Goal: Communication & Community: Answer question/provide support

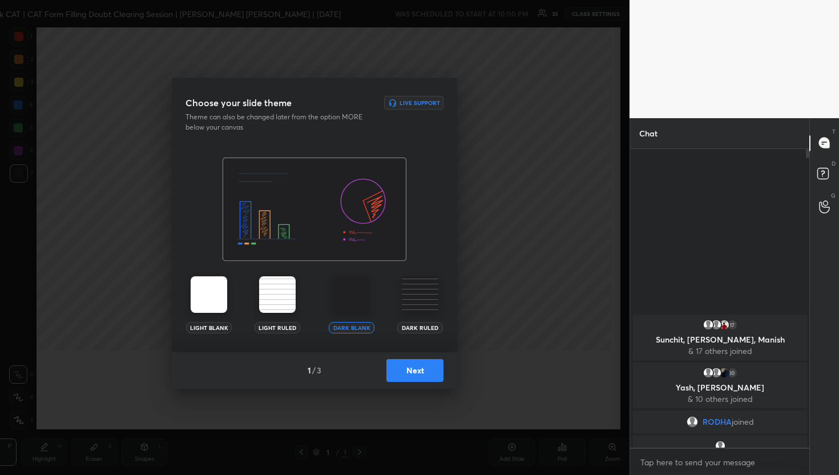
scroll to position [56703, 56521]
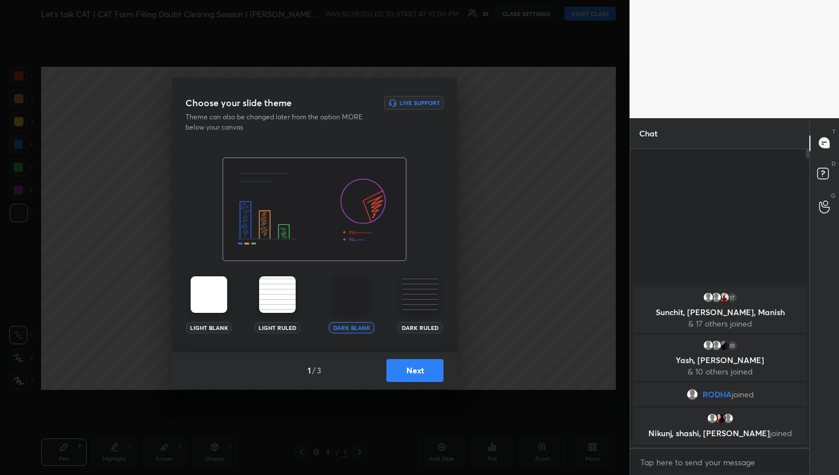
click at [396, 366] on button "Next" at bounding box center [415, 370] width 57 height 23
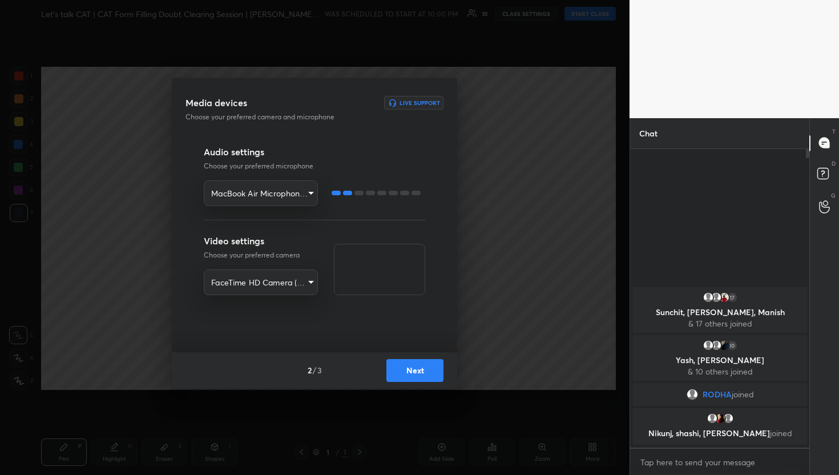
click at [396, 366] on button "Next" at bounding box center [415, 370] width 57 height 23
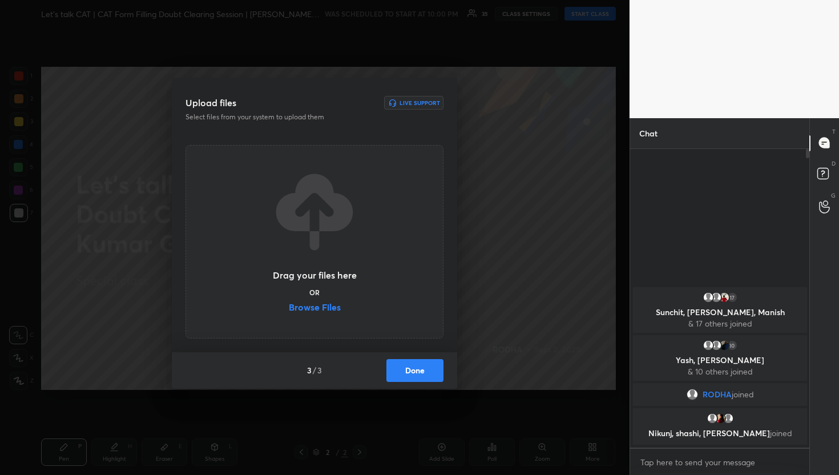
click at [390, 370] on button "Done" at bounding box center [415, 370] width 57 height 23
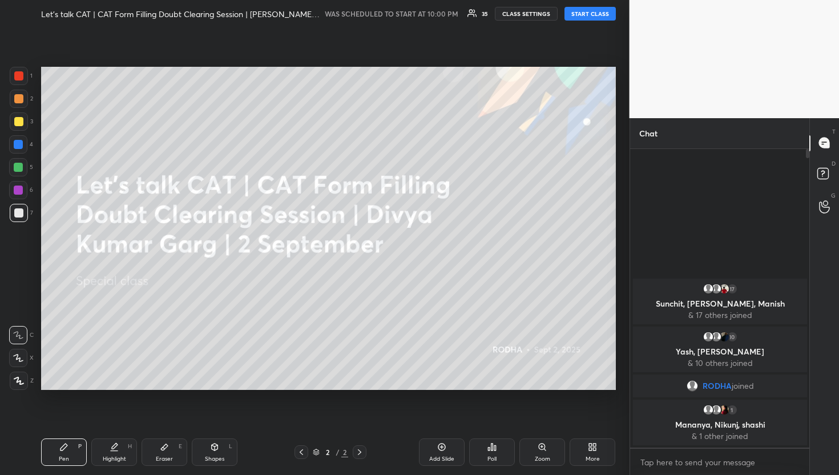
click at [18, 372] on div at bounding box center [19, 381] width 18 height 18
click at [583, 14] on button "START CLASS" at bounding box center [590, 14] width 51 height 14
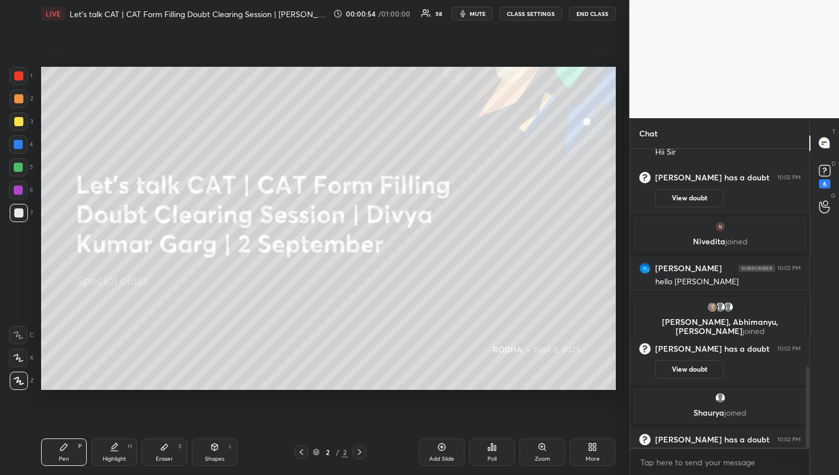
scroll to position [799, 0]
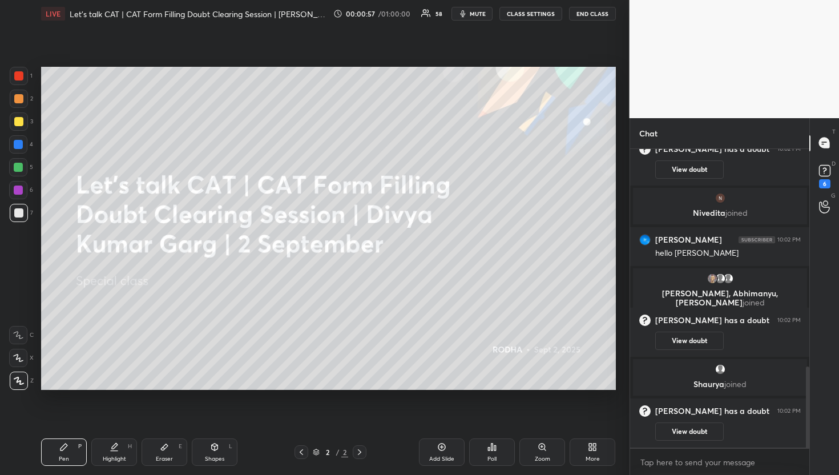
drag, startPoint x: 436, startPoint y: 449, endPoint x: 437, endPoint y: 455, distance: 6.0
click at [436, 451] on div "Add Slide" at bounding box center [442, 452] width 46 height 27
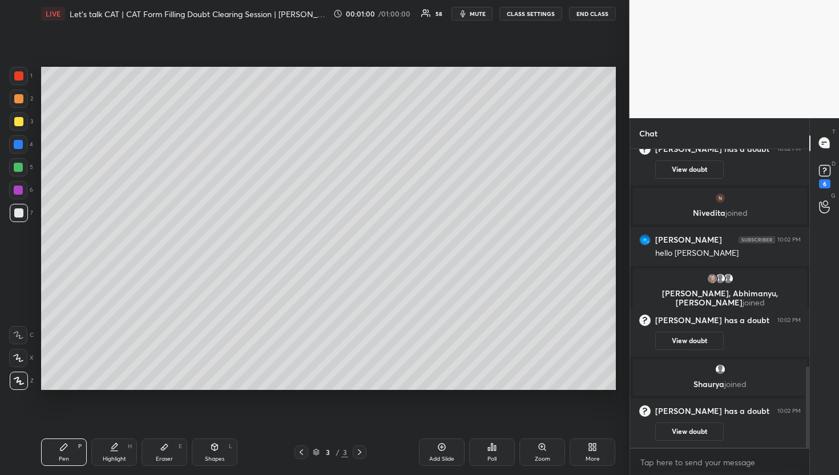
scroll to position [827, 0]
click at [18, 123] on div at bounding box center [18, 121] width 9 height 9
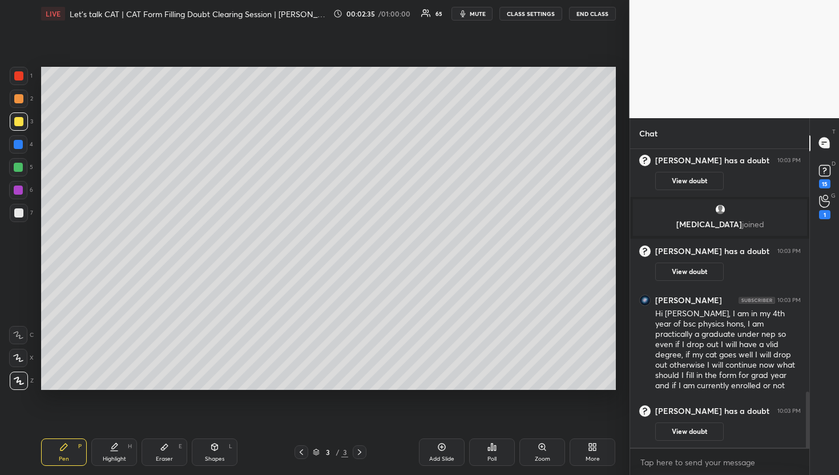
scroll to position [1304, 0]
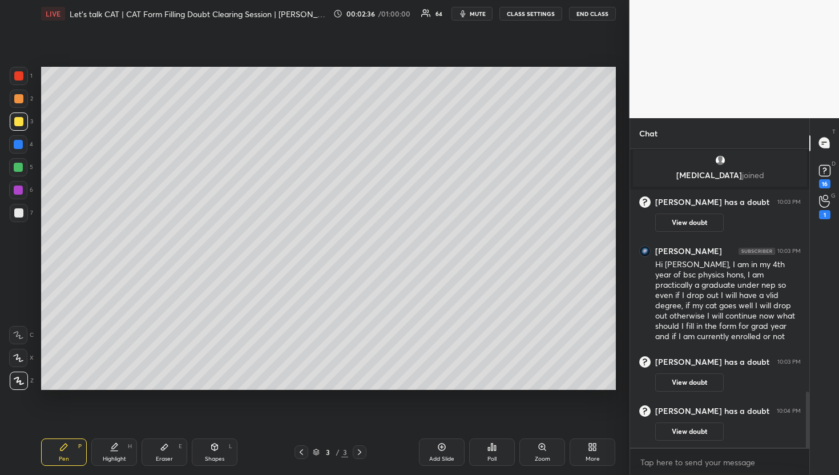
click at [814, 188] on div "D Doubts (D) 16" at bounding box center [824, 175] width 29 height 32
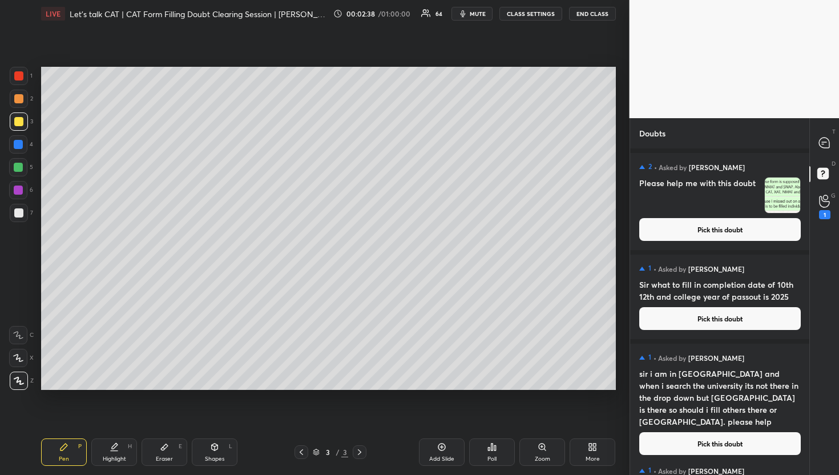
click at [703, 227] on button "Pick this doubt" at bounding box center [721, 229] width 162 height 23
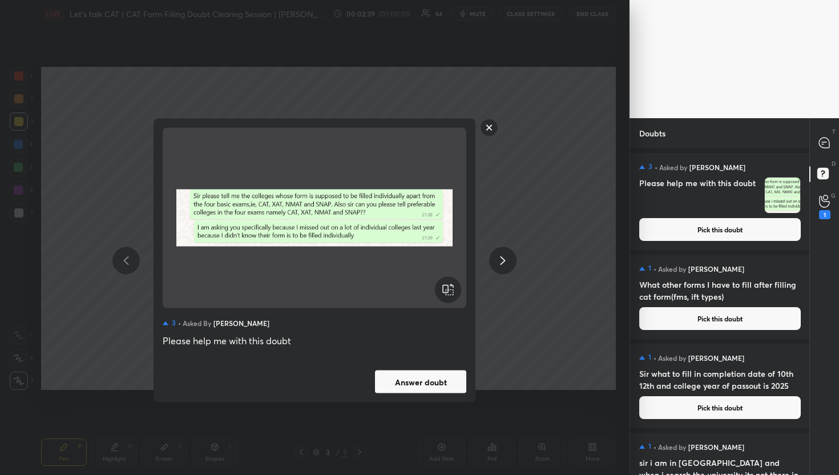
click at [469, 371] on div "3 • Asked by Deepa Pathak Please help me with this doubt Answer doubt" at bounding box center [315, 261] width 322 height 284
click at [433, 385] on button "Answer doubt" at bounding box center [420, 382] width 91 height 23
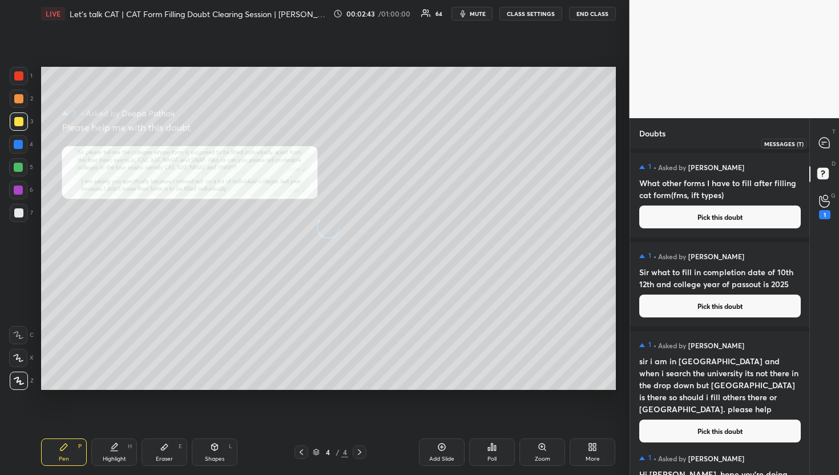
click at [822, 139] on icon at bounding box center [824, 143] width 10 height 10
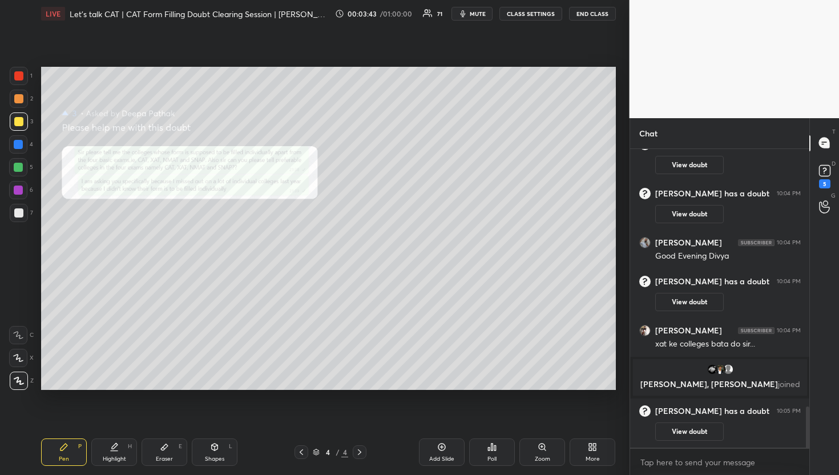
scroll to position [0, 0]
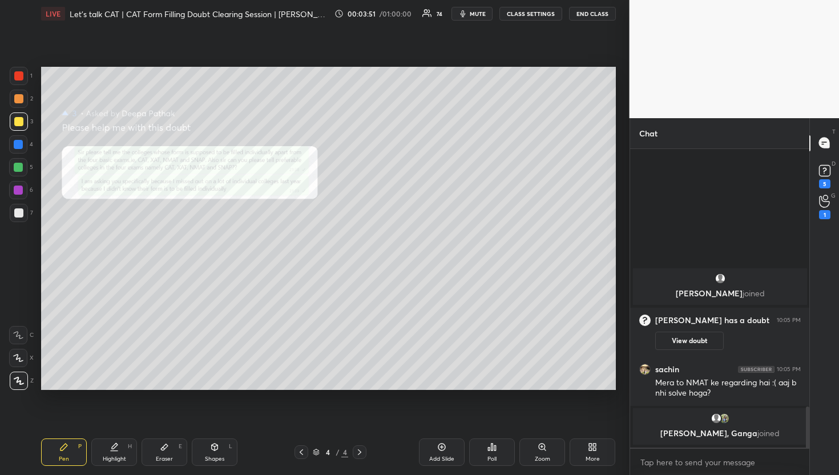
click at [826, 172] on rect at bounding box center [824, 170] width 11 height 11
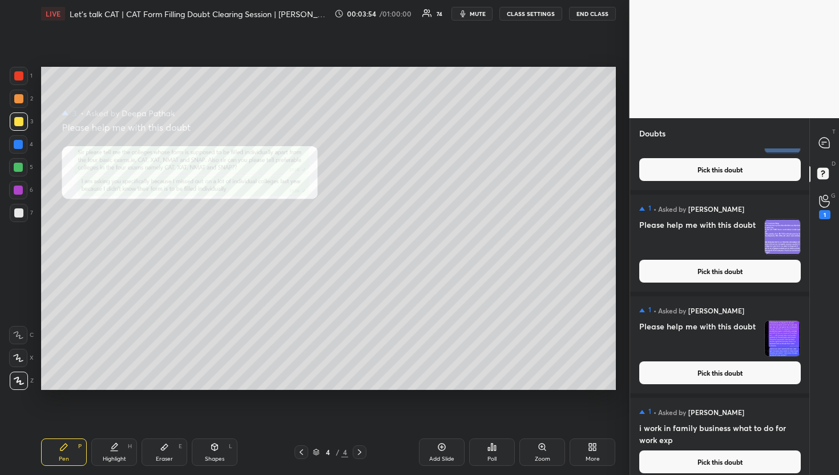
scroll to position [2080, 0]
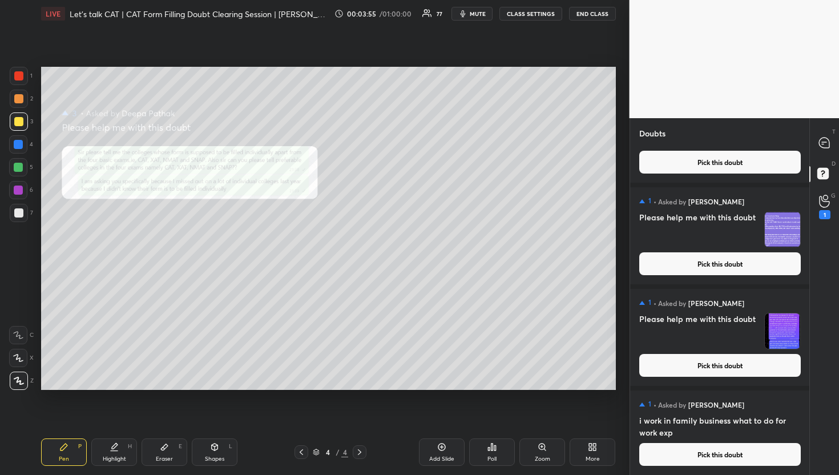
click at [731, 457] on button "Pick this doubt" at bounding box center [721, 454] width 162 height 23
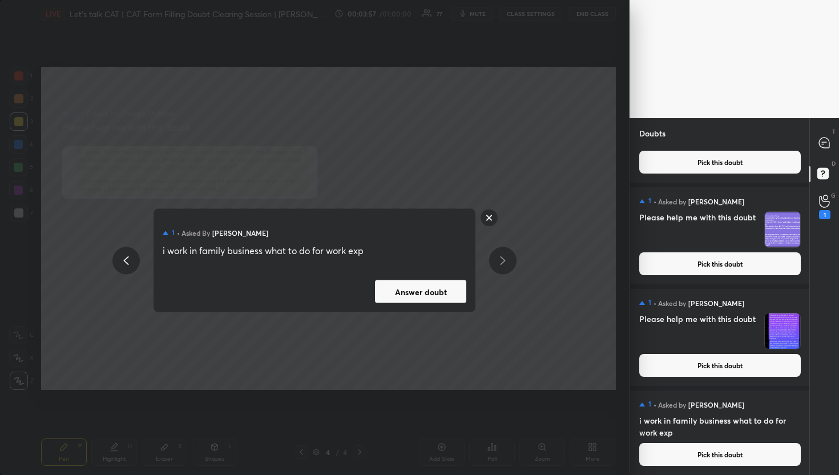
click at [432, 291] on button "Answer doubt" at bounding box center [420, 291] width 91 height 23
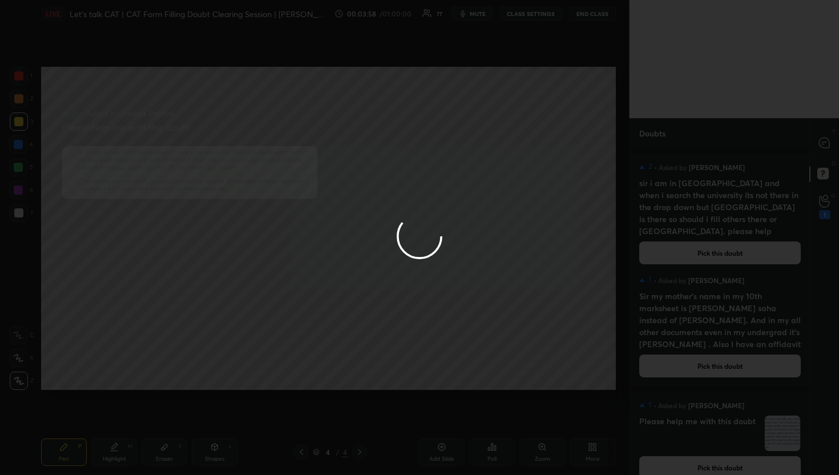
click at [824, 131] on div at bounding box center [419, 237] width 839 height 475
click at [817, 149] on div at bounding box center [419, 237] width 839 height 475
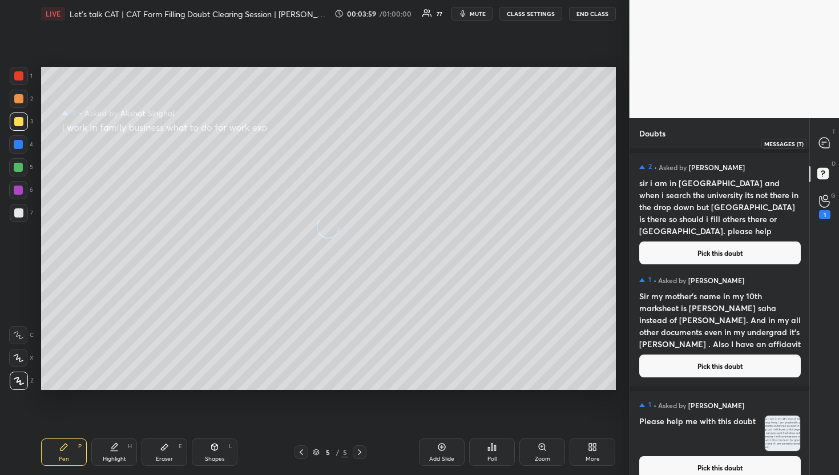
click at [817, 149] on div at bounding box center [825, 143] width 23 height 21
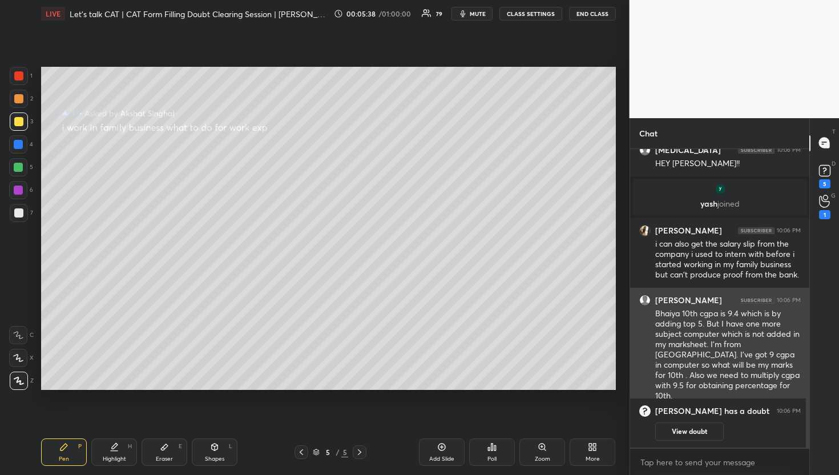
scroll to position [692, 0]
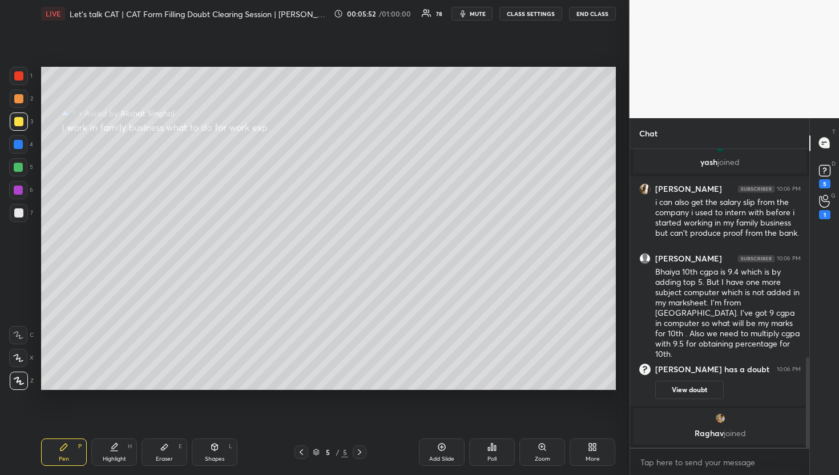
click at [19, 150] on div at bounding box center [18, 144] width 18 height 18
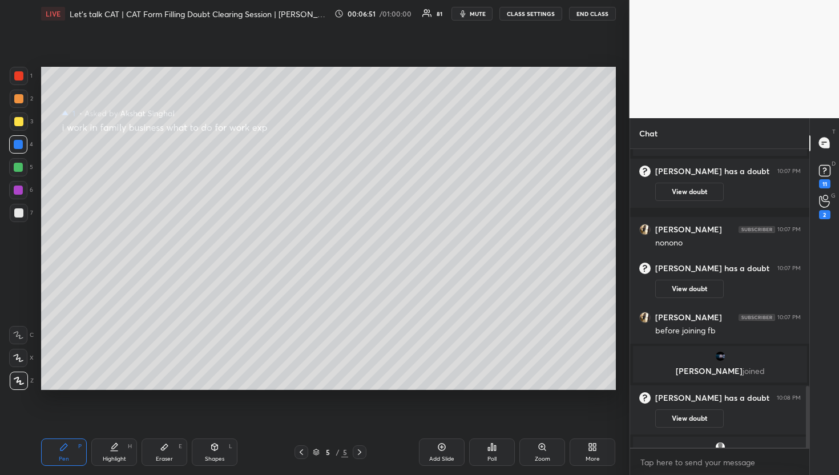
scroll to position [1151, 0]
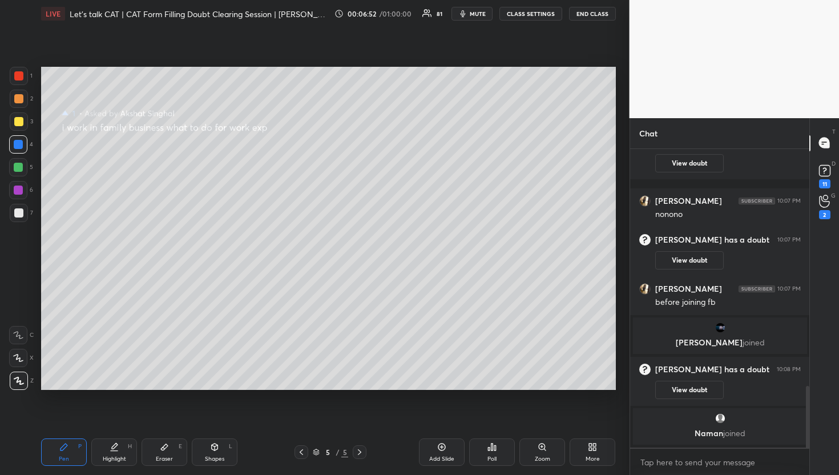
drag, startPoint x: 15, startPoint y: 165, endPoint x: 18, endPoint y: 170, distance: 5.9
click at [15, 166] on div at bounding box center [18, 167] width 9 height 9
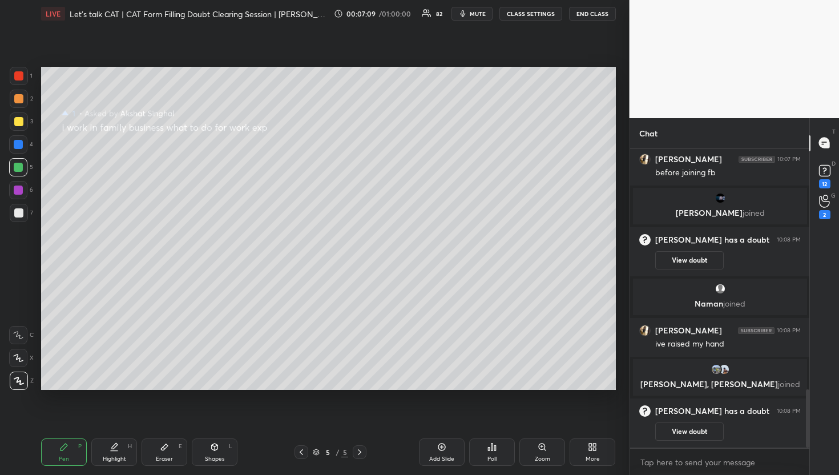
scroll to position [1268, 0]
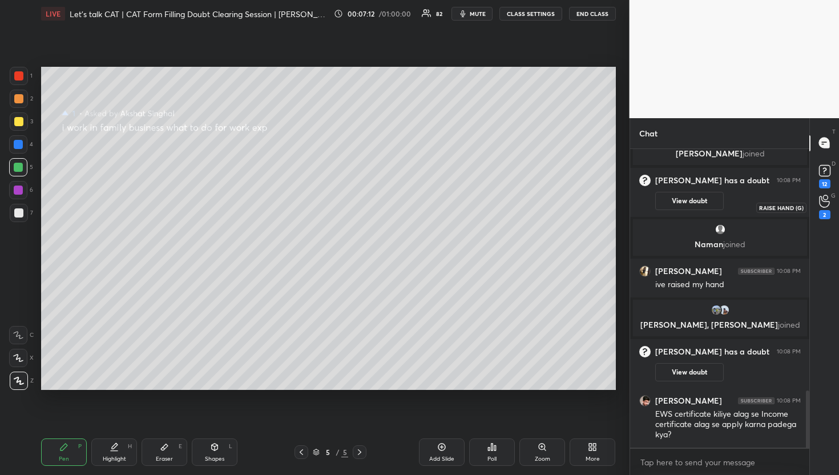
click at [826, 208] on icon at bounding box center [824, 201] width 11 height 13
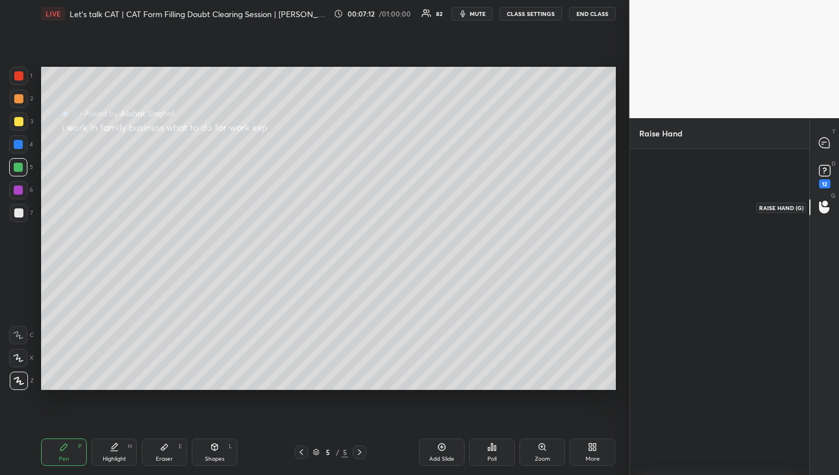
scroll to position [3, 4]
click at [734, 208] on div "AKSHAT" at bounding box center [719, 208] width 53 height 61
click at [726, 228] on button "INVITE" at bounding box center [719, 227] width 44 height 15
click at [818, 144] on div at bounding box center [825, 143] width 23 height 21
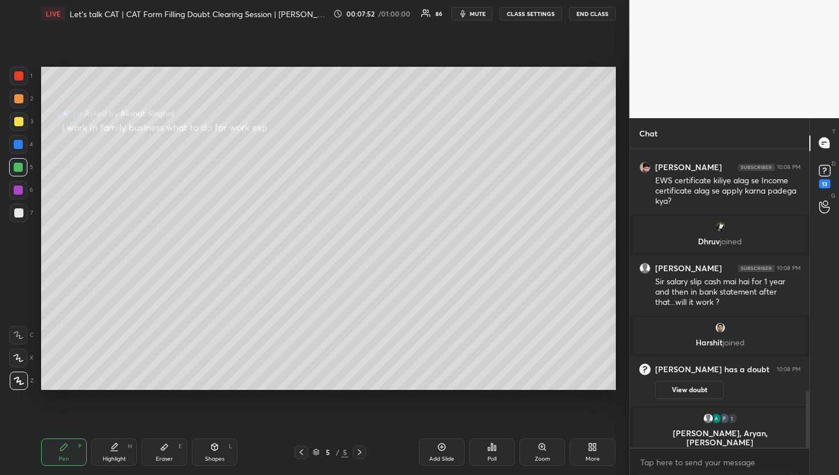
scroll to position [1278, 0]
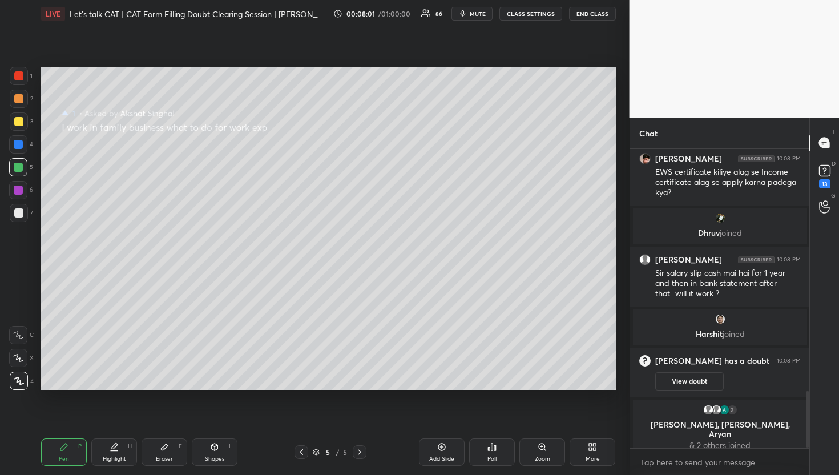
click at [19, 190] on div at bounding box center [18, 190] width 9 height 9
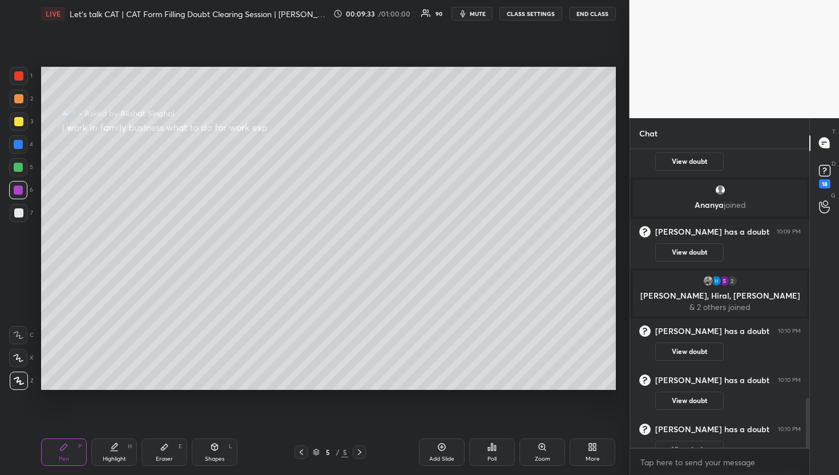
scroll to position [1498, 0]
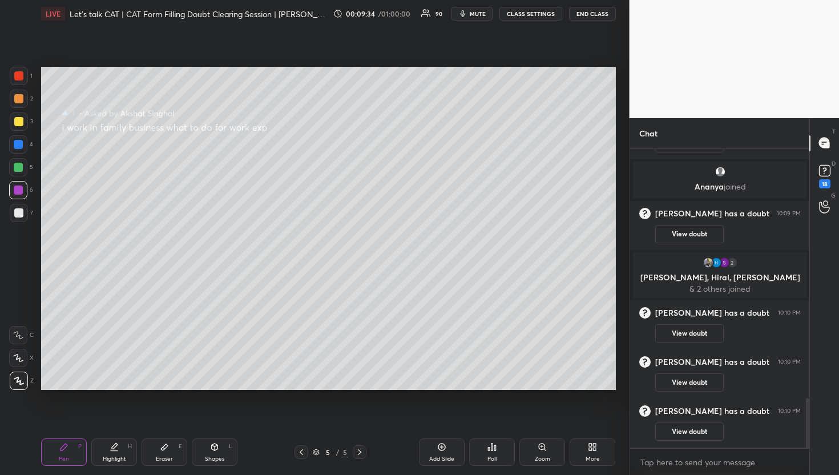
click at [814, 209] on div at bounding box center [825, 207] width 23 height 21
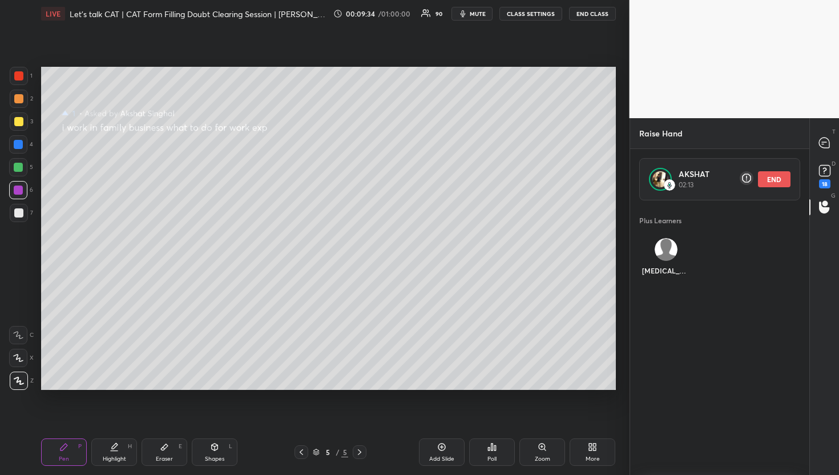
scroll to position [268, 176]
click at [770, 183] on button "END" at bounding box center [774, 179] width 33 height 16
click at [807, 155] on div "AKSHAT Session ended Plus Learners Nikita Guidelines Please maintain decorum wh…" at bounding box center [720, 312] width 180 height 326
click at [814, 148] on div at bounding box center [825, 143] width 23 height 21
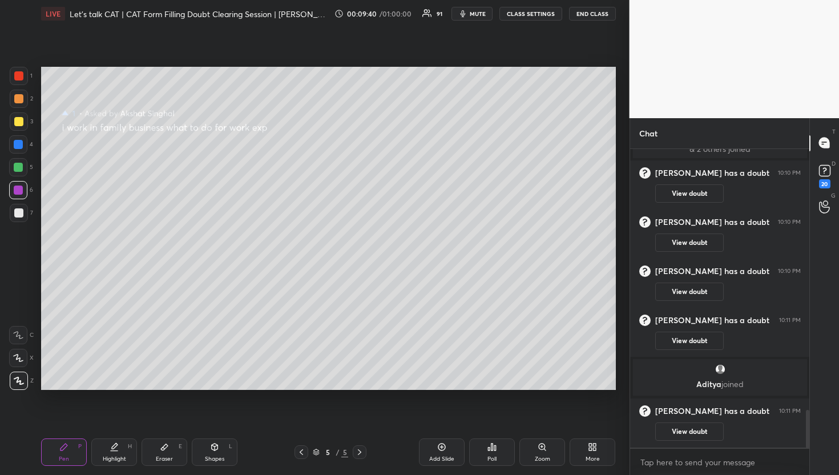
scroll to position [1636, 0]
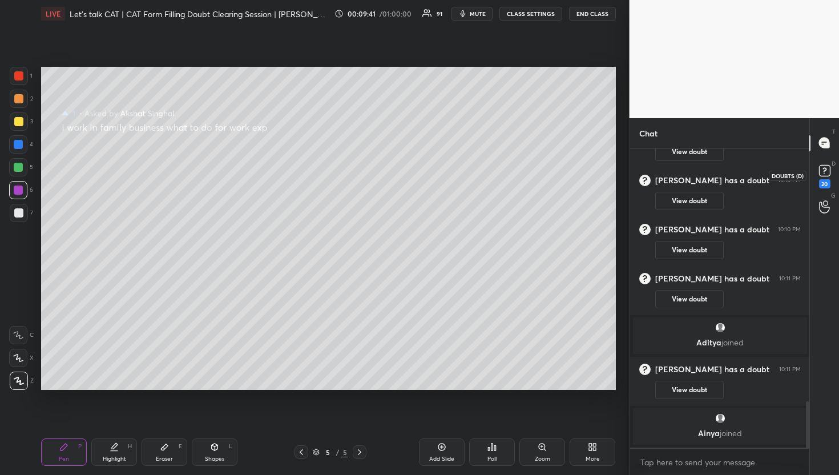
click at [820, 167] on rect at bounding box center [824, 170] width 11 height 11
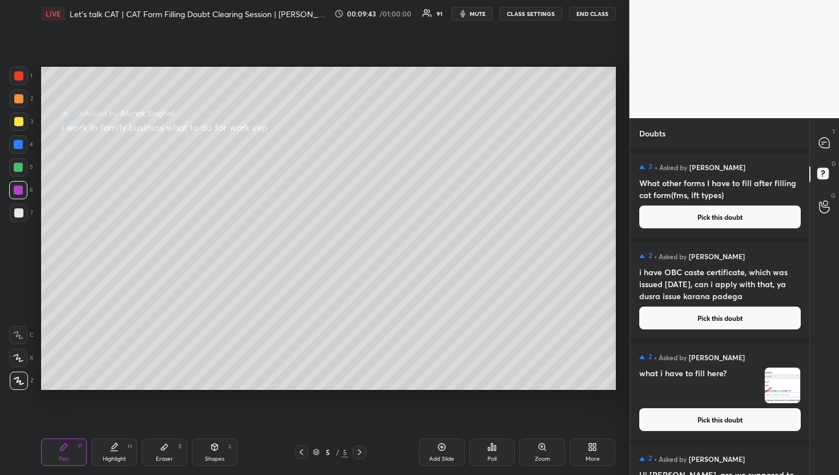
click at [752, 208] on button "Pick this doubt" at bounding box center [721, 217] width 162 height 23
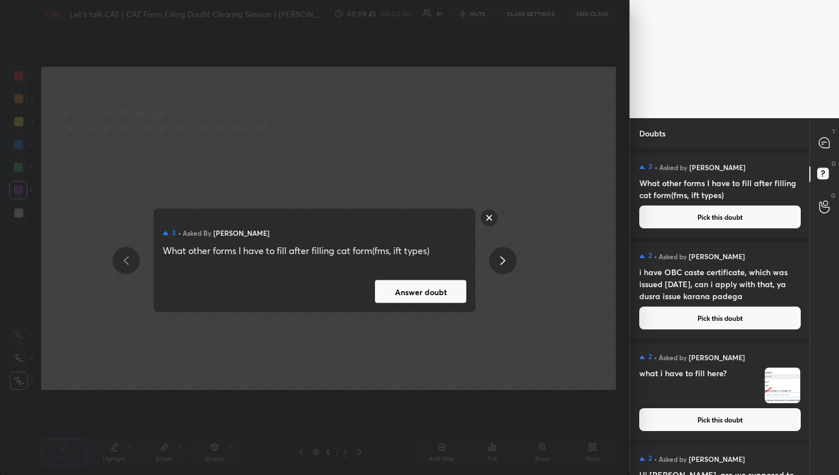
click at [455, 292] on button "Answer doubt" at bounding box center [420, 291] width 91 height 23
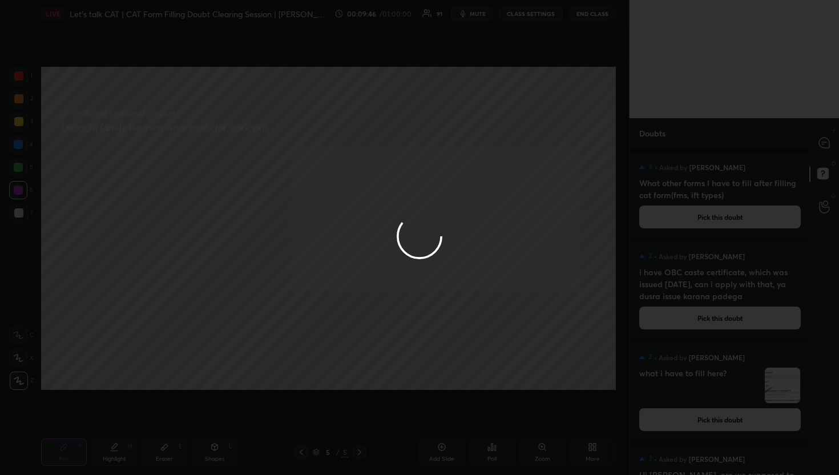
click at [823, 147] on div at bounding box center [419, 237] width 839 height 475
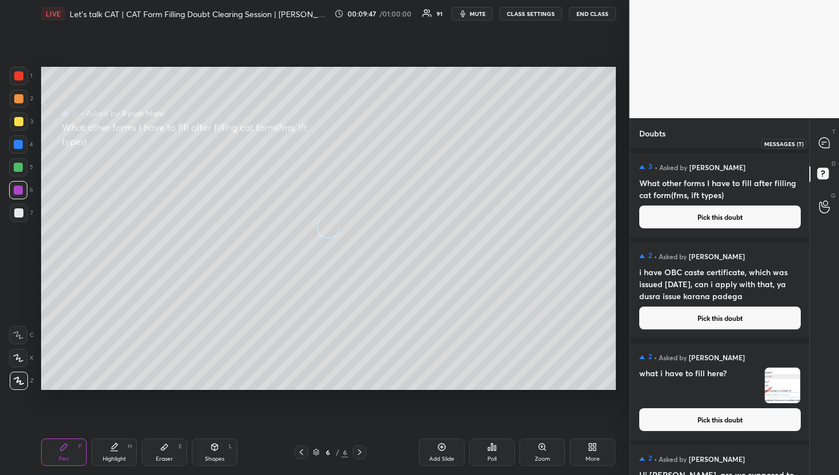
click at [823, 147] on icon at bounding box center [824, 143] width 10 height 10
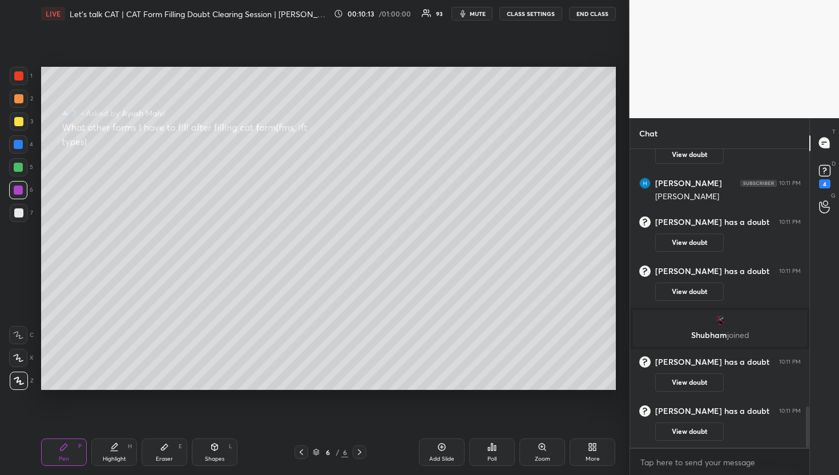
scroll to position [1871, 0]
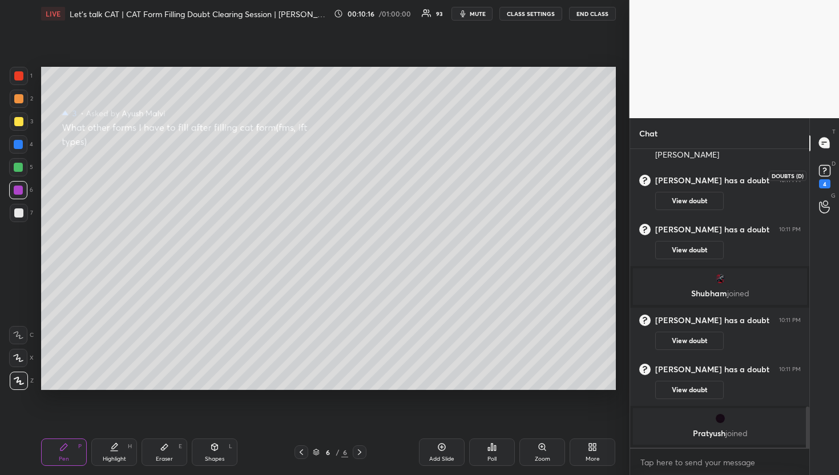
click at [831, 168] on icon at bounding box center [825, 170] width 17 height 17
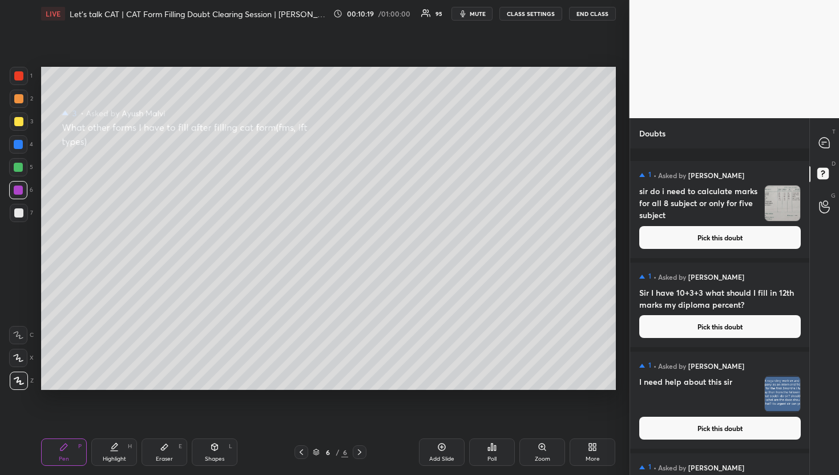
scroll to position [4733, 0]
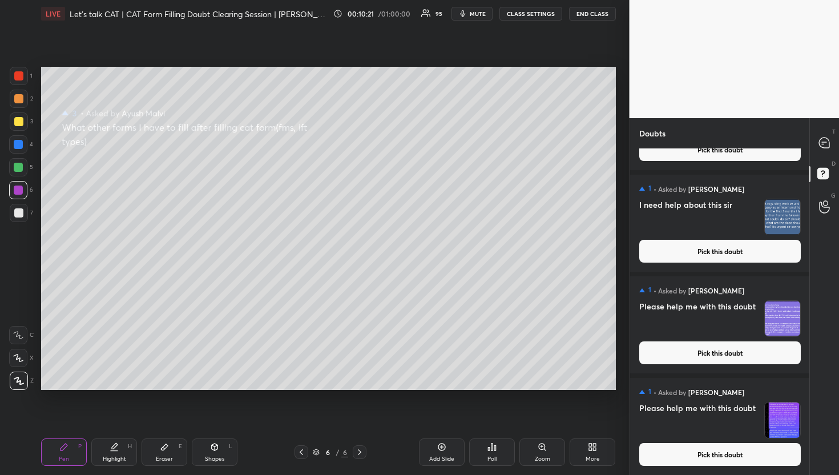
click at [696, 461] on button "Pick this doubt" at bounding box center [721, 454] width 162 height 23
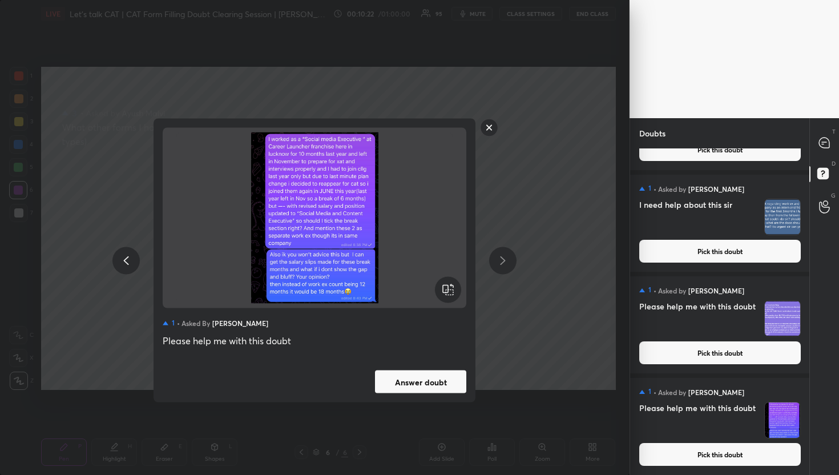
click at [432, 374] on button "Answer doubt" at bounding box center [420, 382] width 91 height 23
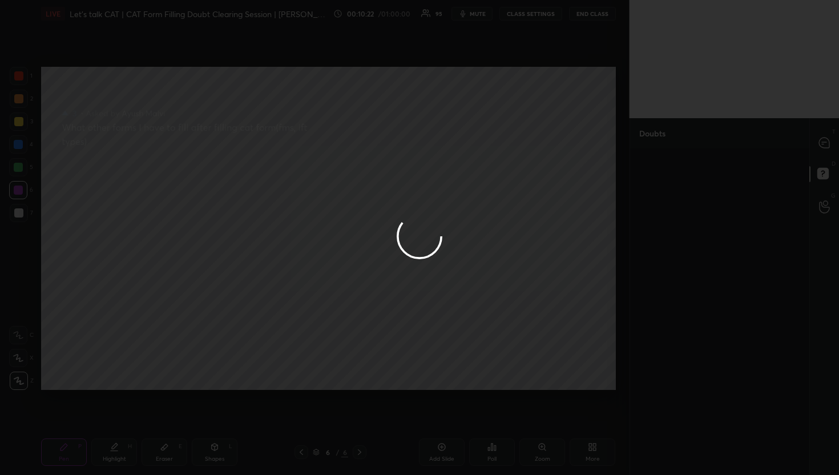
scroll to position [0, 0]
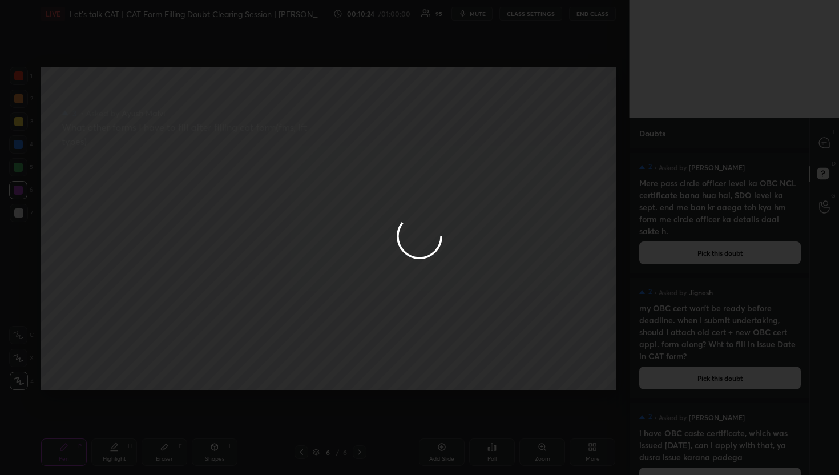
click at [817, 139] on div at bounding box center [419, 237] width 839 height 475
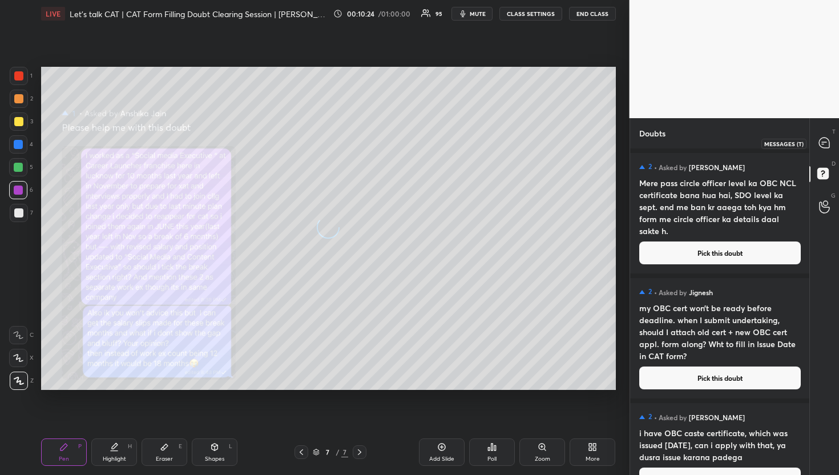
click at [817, 139] on div at bounding box center [825, 143] width 23 height 21
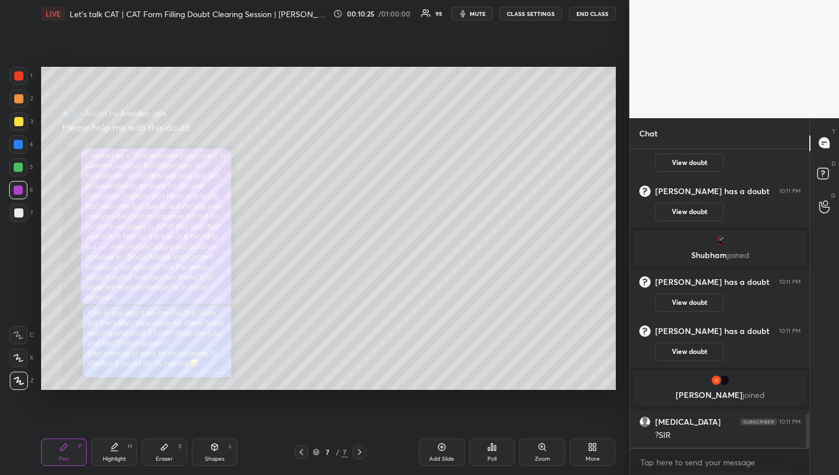
scroll to position [2340, 0]
click at [822, 166] on icon at bounding box center [825, 175] width 21 height 21
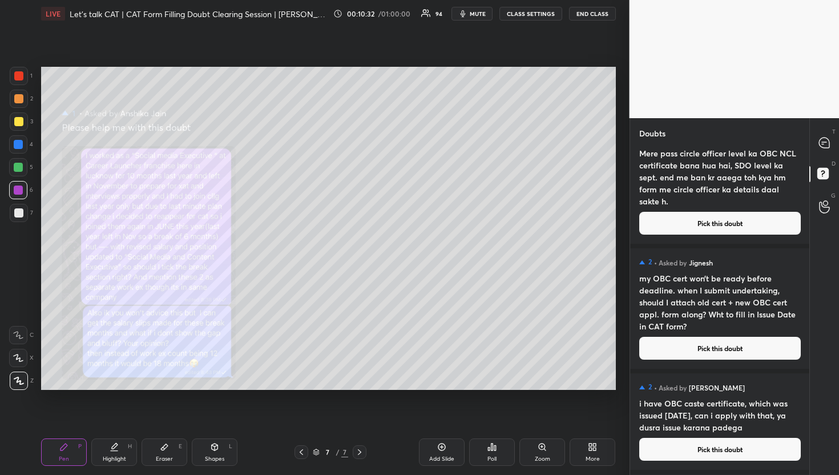
scroll to position [0, 0]
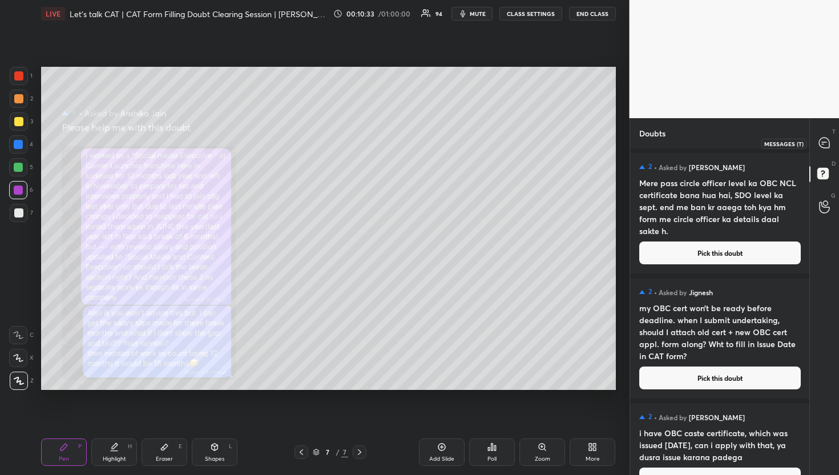
click at [819, 142] on icon at bounding box center [824, 143] width 10 height 10
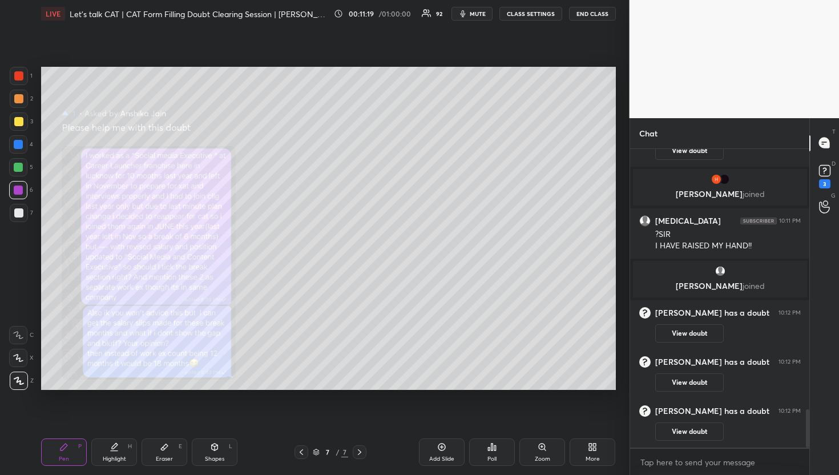
scroll to position [2043, 0]
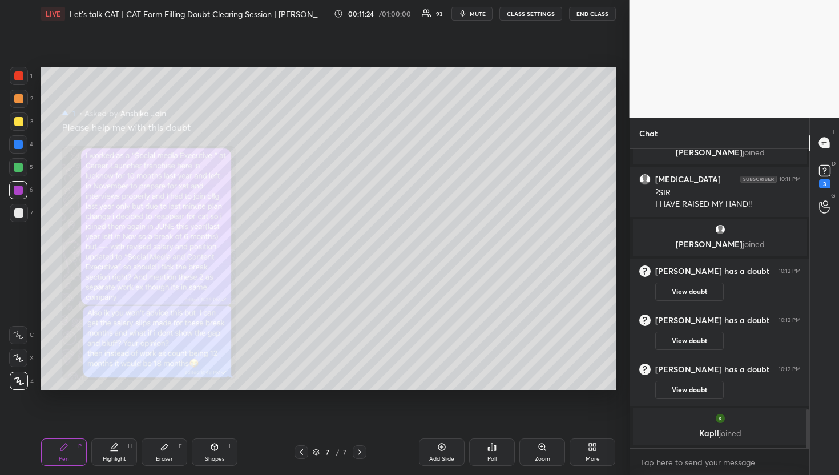
drag, startPoint x: 431, startPoint y: 440, endPoint x: 431, endPoint y: 432, distance: 7.4
click at [431, 440] on div "Add Slide" at bounding box center [442, 452] width 46 height 27
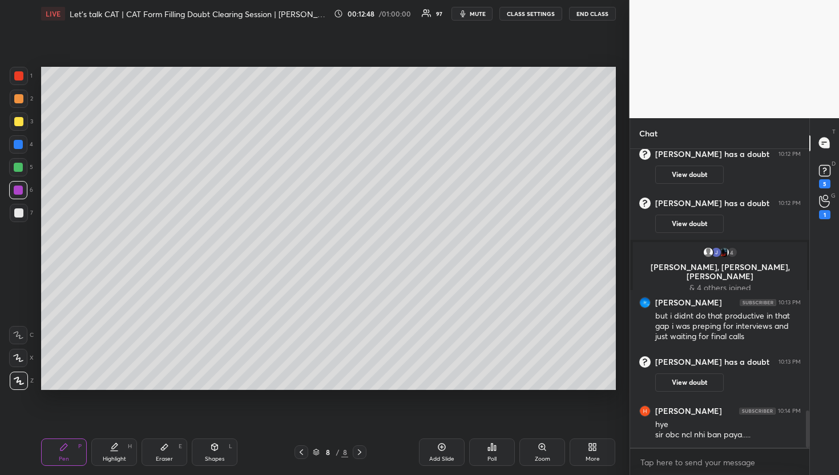
scroll to position [2154, 0]
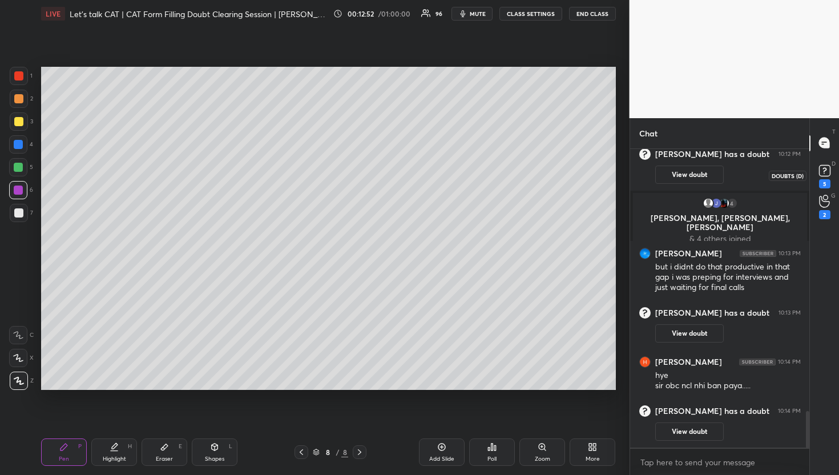
click at [831, 173] on icon at bounding box center [825, 170] width 17 height 17
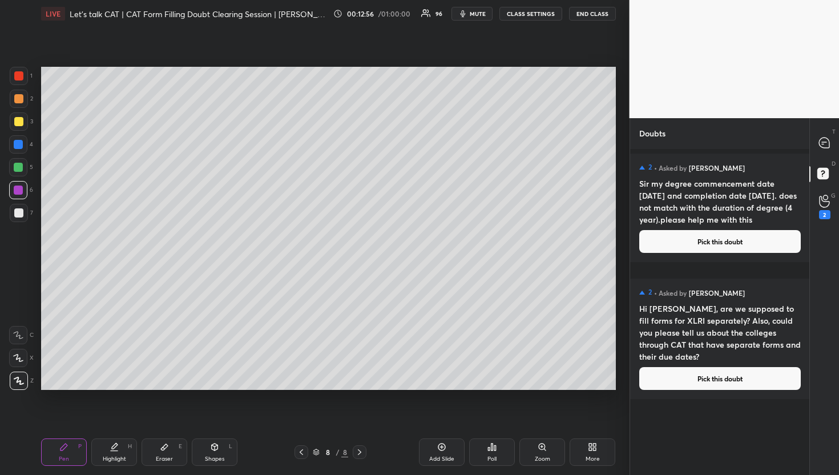
scroll to position [333, 0]
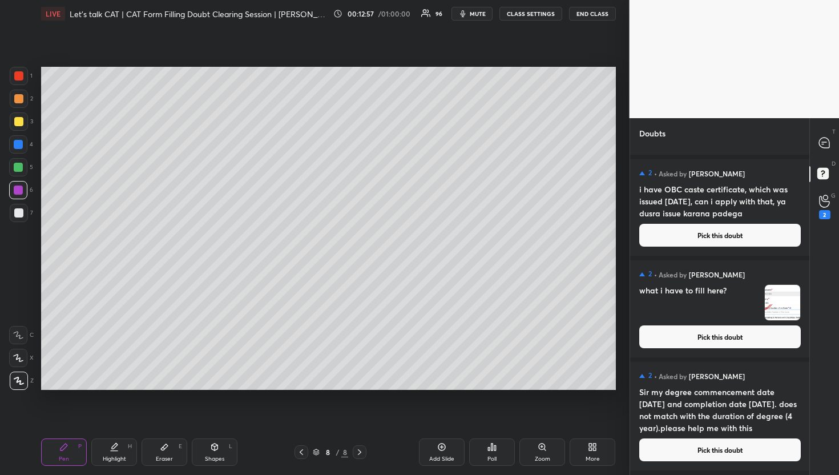
click at [674, 231] on button "Pick this doubt" at bounding box center [721, 235] width 162 height 23
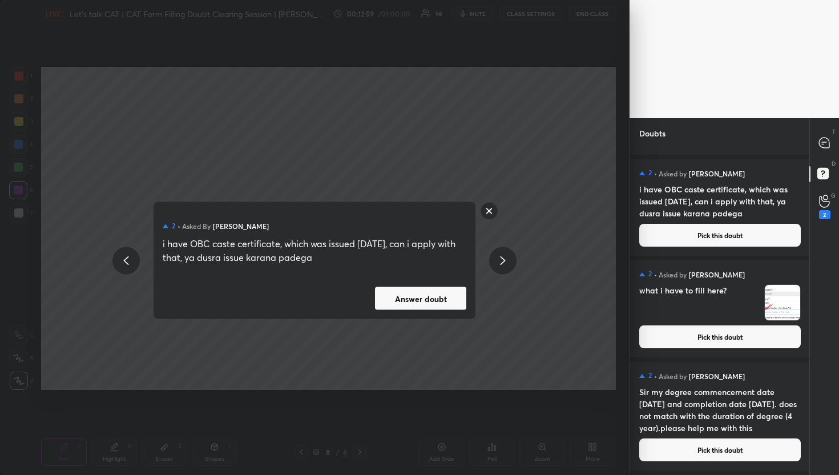
click at [416, 296] on button "Answer doubt" at bounding box center [420, 298] width 91 height 23
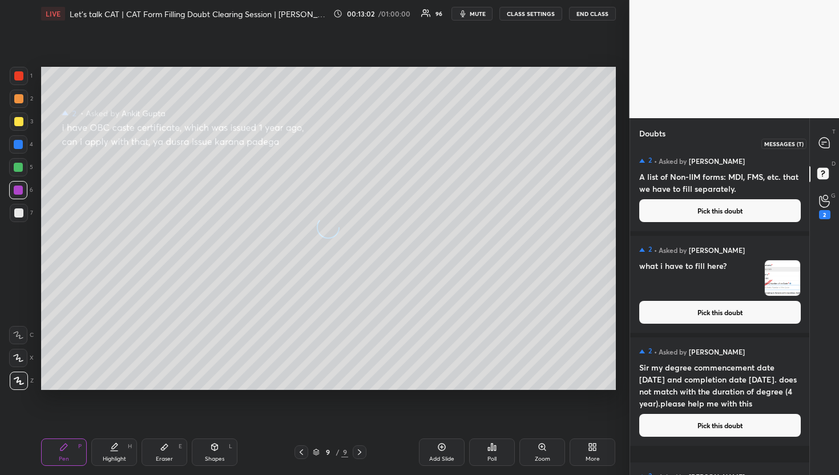
click at [821, 138] on icon at bounding box center [825, 143] width 12 height 12
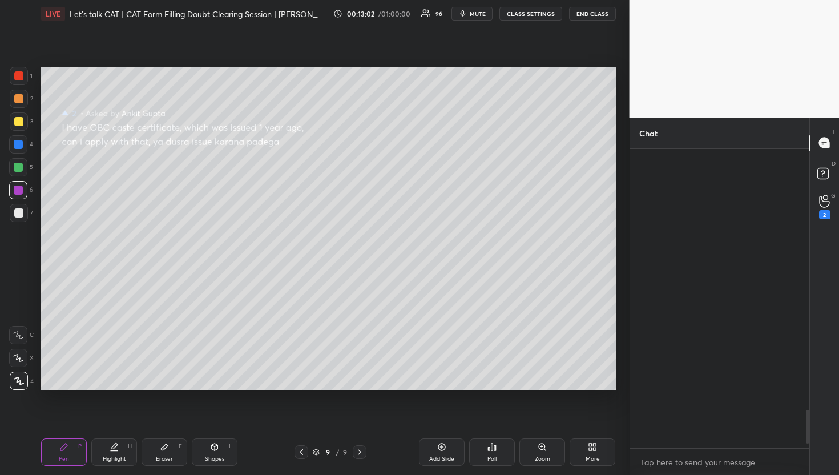
scroll to position [295, 176]
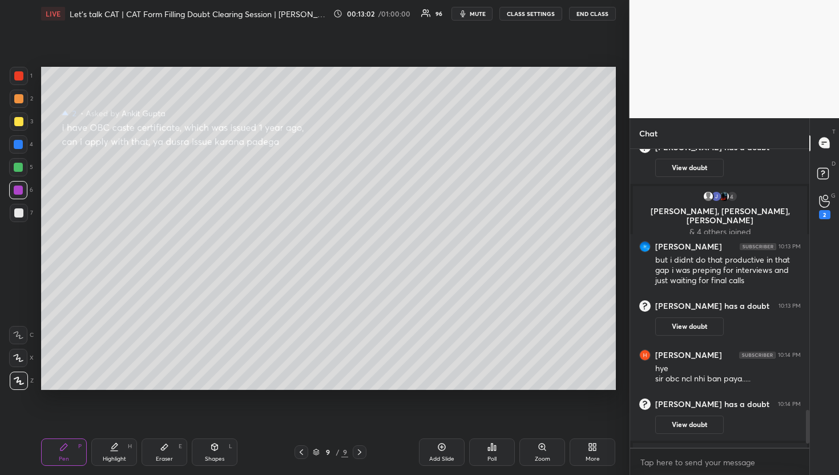
click at [821, 138] on icon at bounding box center [825, 143] width 12 height 12
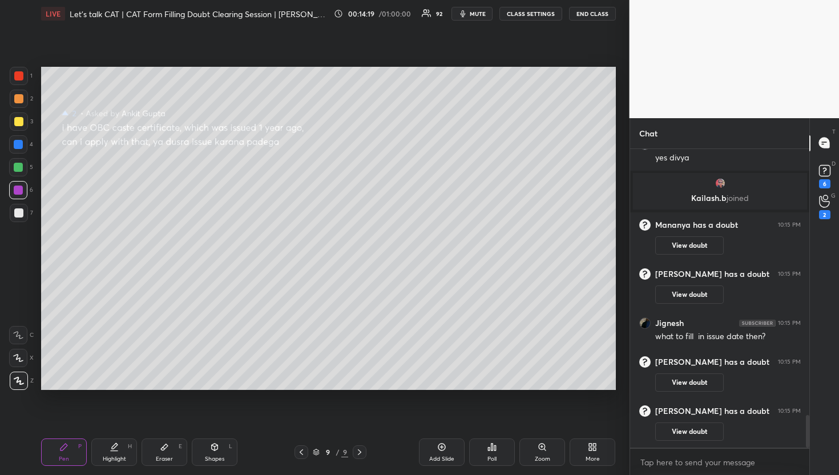
scroll to position [2470, 0]
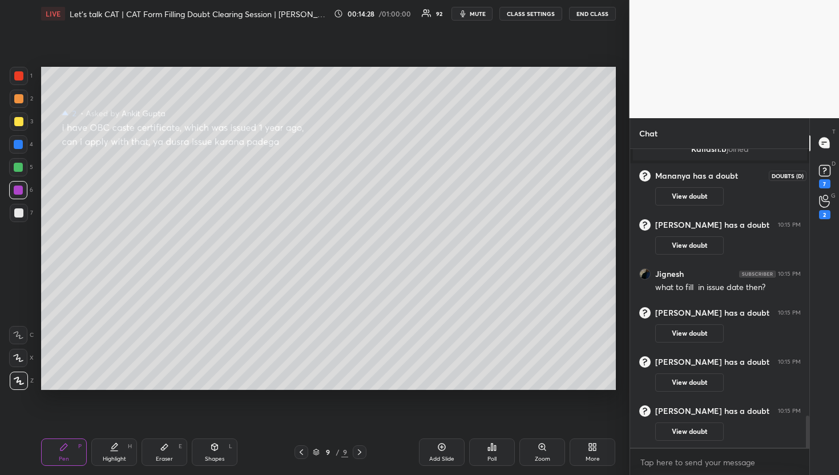
click at [825, 168] on icon at bounding box center [825, 169] width 4 height 5
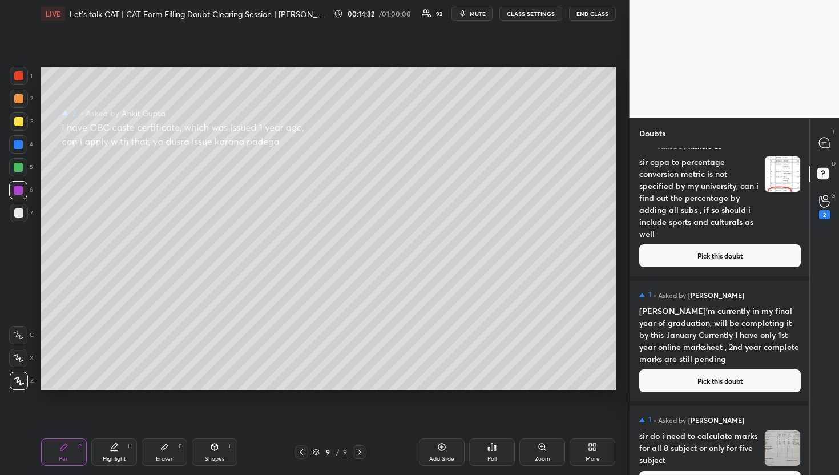
scroll to position [5805, 0]
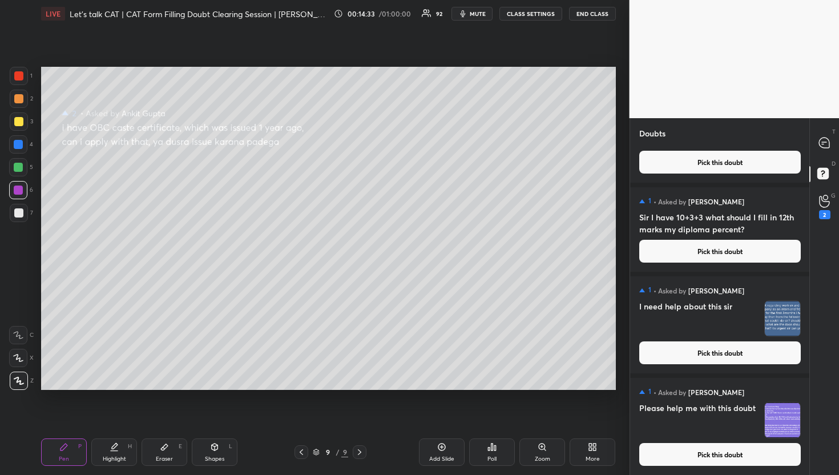
click at [689, 460] on button "Pick this doubt" at bounding box center [721, 454] width 162 height 23
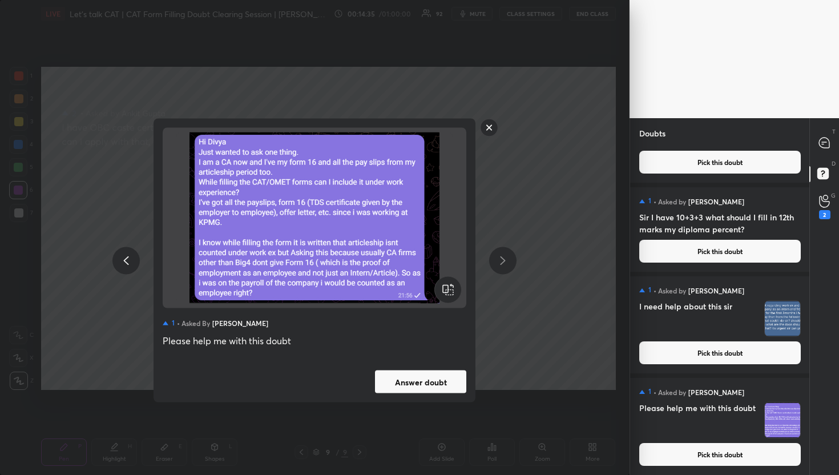
click at [440, 383] on button "Answer doubt" at bounding box center [420, 382] width 91 height 23
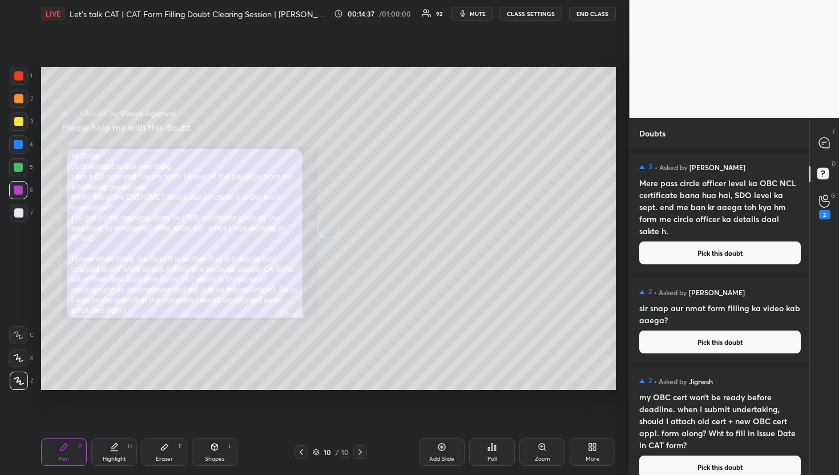
click at [821, 155] on div "T Messages (T)" at bounding box center [824, 143] width 29 height 32
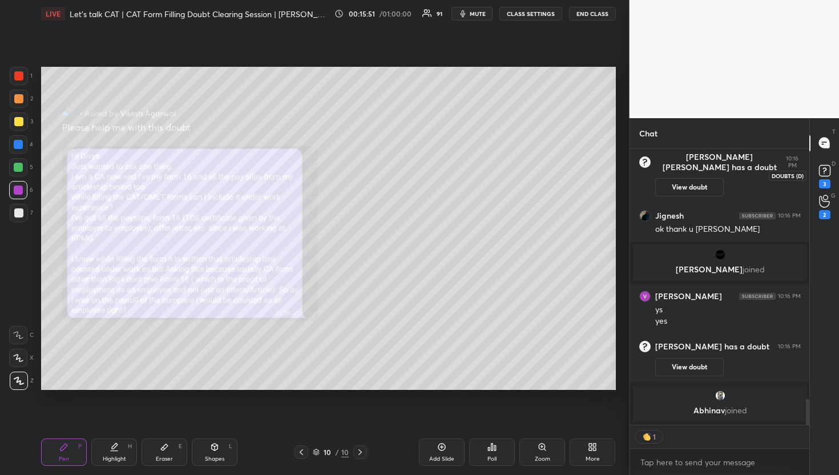
scroll to position [2705, 0]
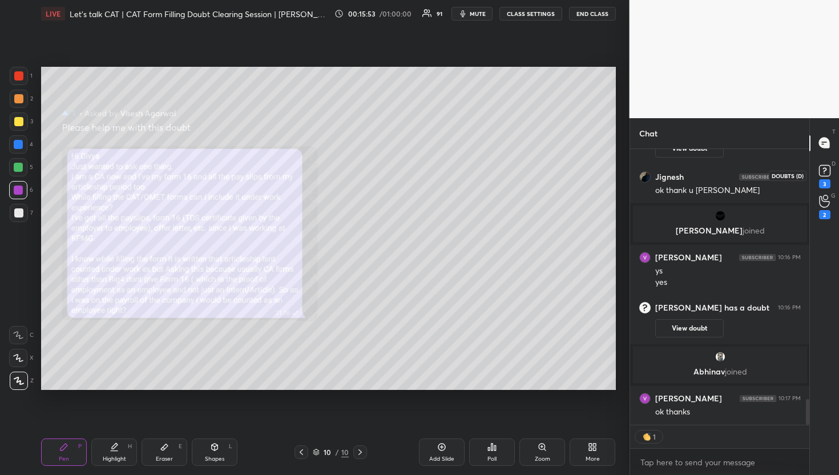
click at [833, 177] on icon at bounding box center [825, 170] width 17 height 17
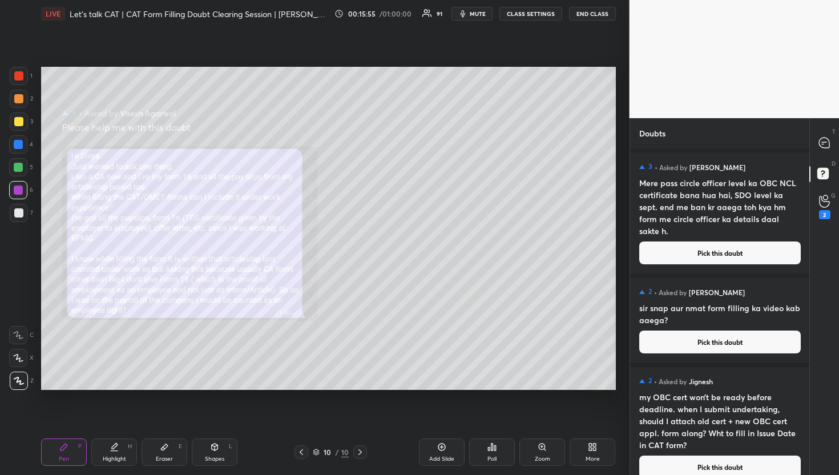
click at [706, 245] on button "Pick this doubt" at bounding box center [721, 253] width 162 height 23
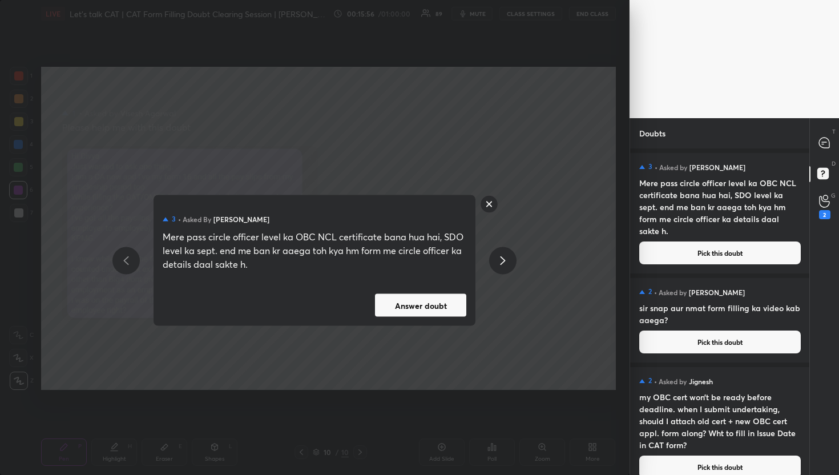
click at [397, 296] on button "Answer doubt" at bounding box center [420, 305] width 91 height 23
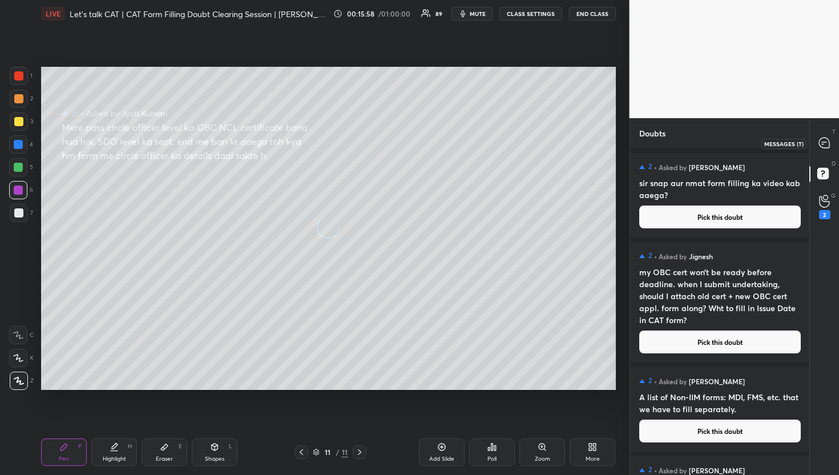
click at [827, 143] on icon at bounding box center [824, 143] width 10 height 10
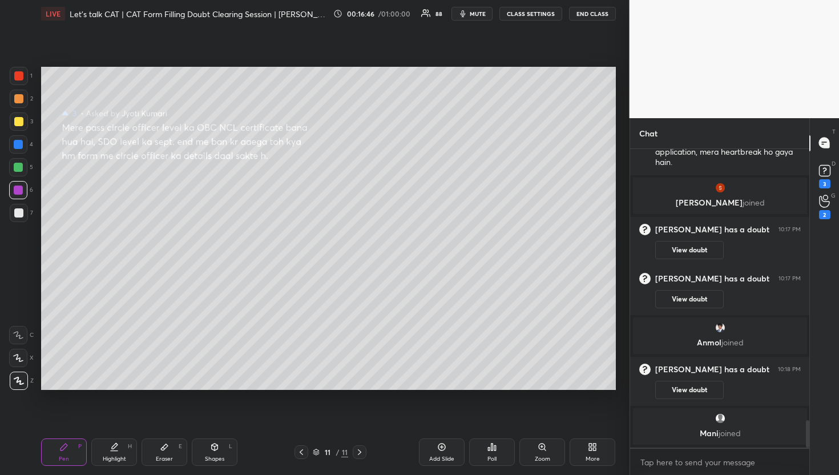
scroll to position [2956, 0]
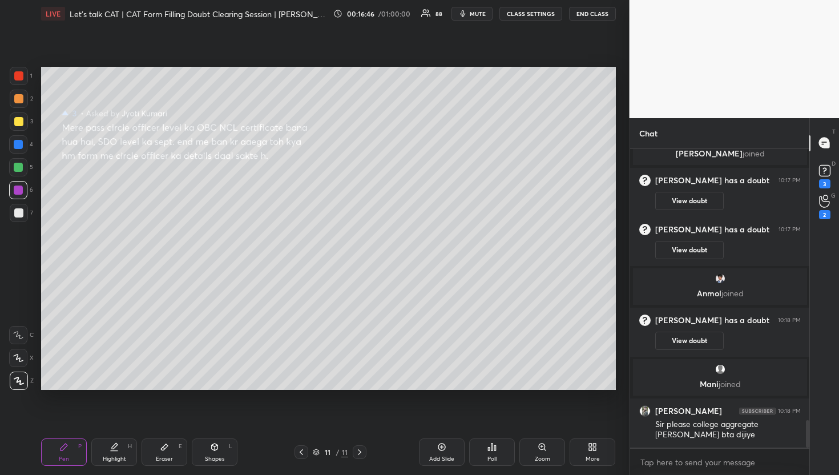
click at [821, 190] on div "D Doubts (D) 3" at bounding box center [824, 175] width 29 height 32
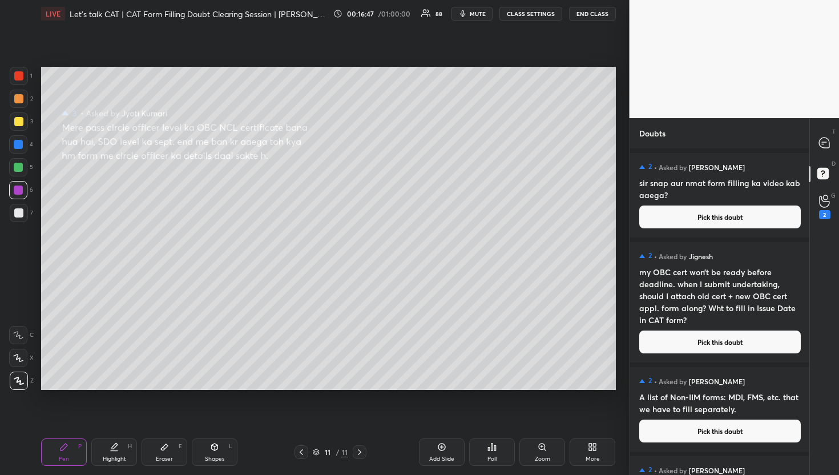
click at [819, 145] on icon at bounding box center [825, 143] width 12 height 12
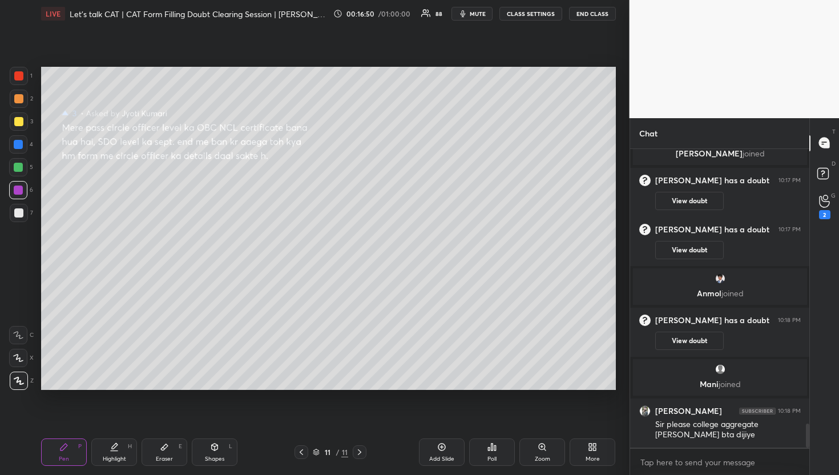
scroll to position [3435, 0]
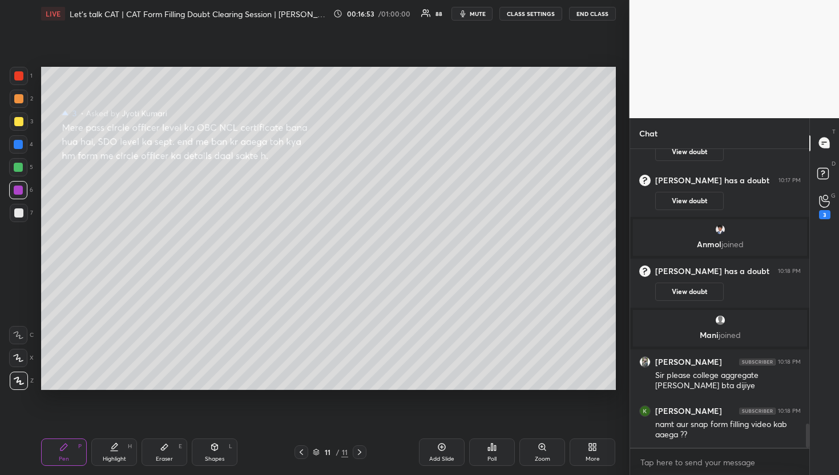
click at [821, 172] on rect at bounding box center [823, 173] width 11 height 11
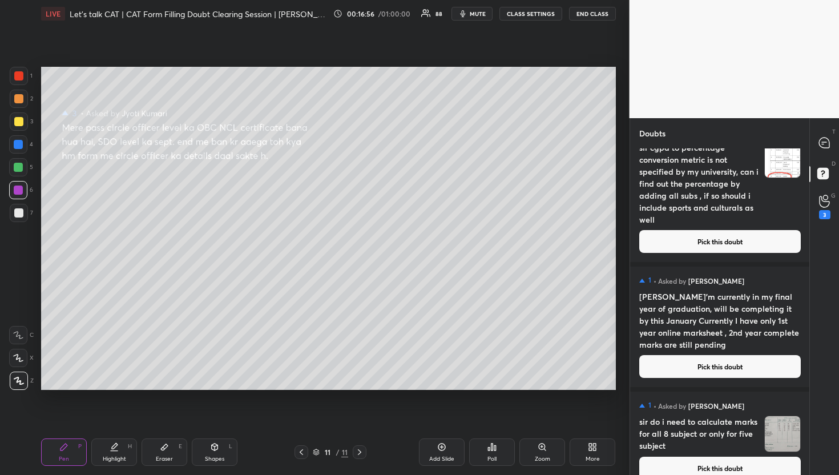
scroll to position [6282, 0]
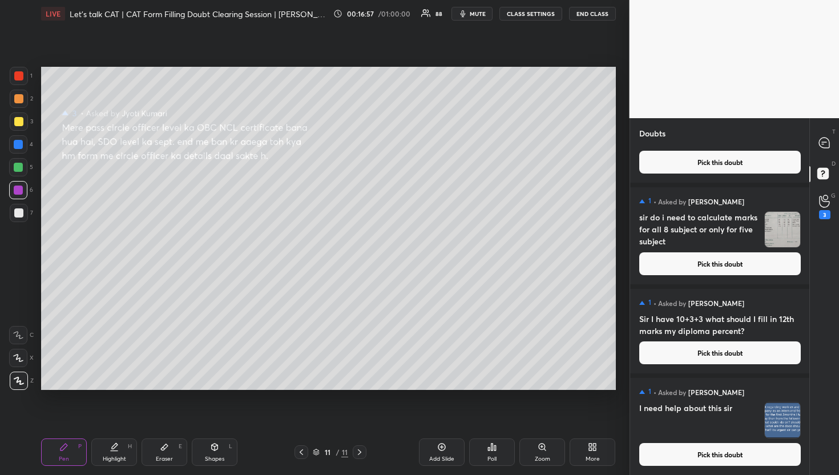
click at [714, 465] on button "Pick this doubt" at bounding box center [721, 454] width 162 height 23
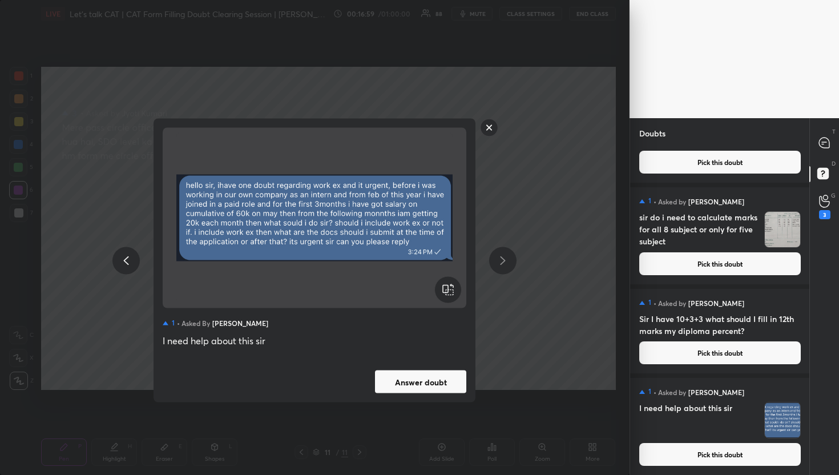
click at [465, 386] on button "Answer doubt" at bounding box center [420, 382] width 91 height 23
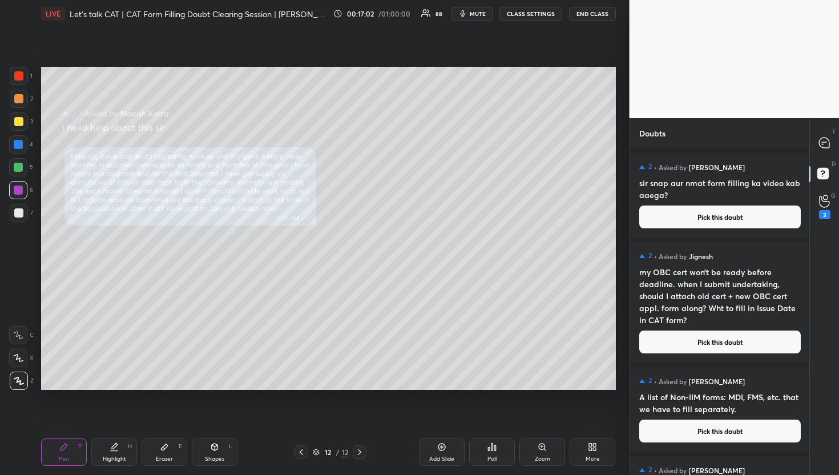
click at [825, 139] on icon at bounding box center [824, 143] width 10 height 10
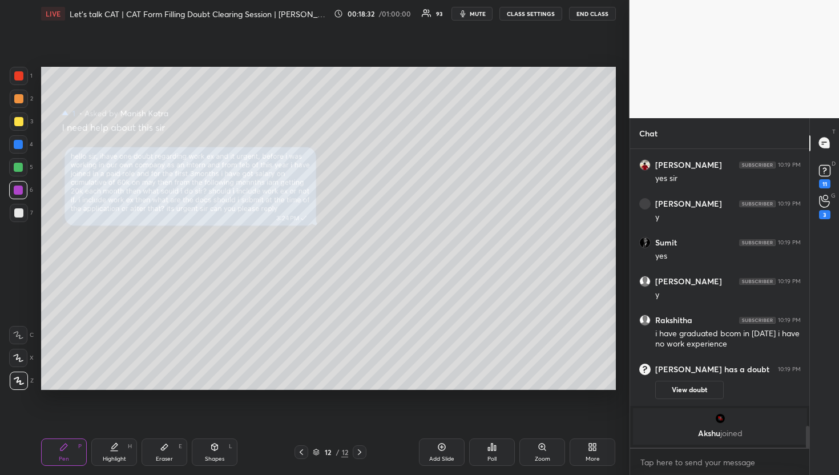
scroll to position [3824, 0]
click at [827, 174] on rect at bounding box center [824, 170] width 11 height 11
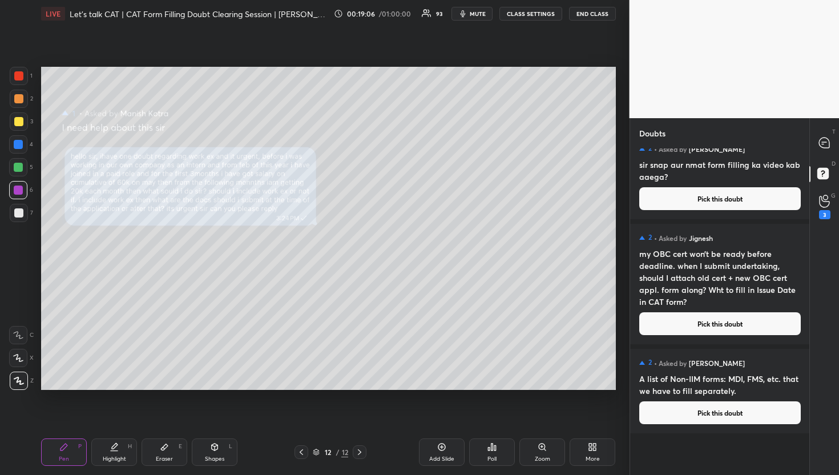
scroll to position [0, 0]
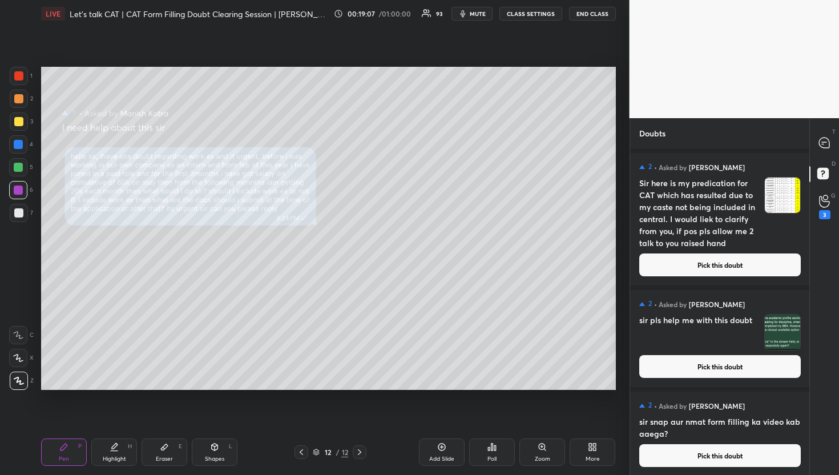
click at [734, 265] on button "Pick this doubt" at bounding box center [721, 265] width 162 height 23
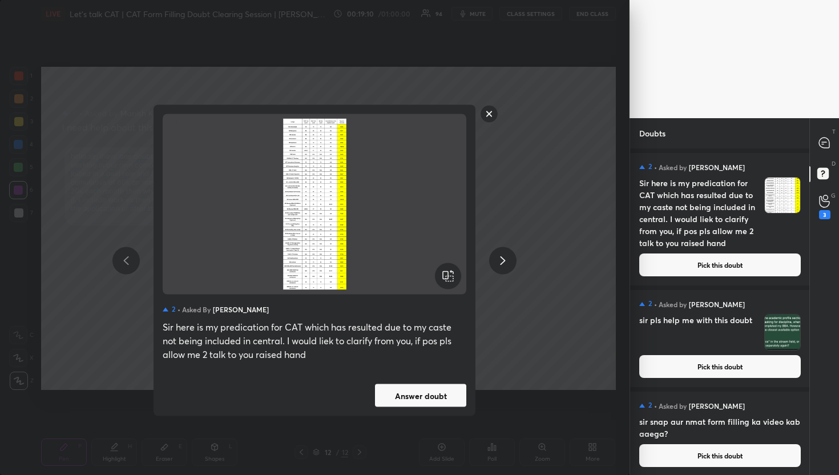
click at [433, 399] on button "Answer doubt" at bounding box center [420, 395] width 91 height 23
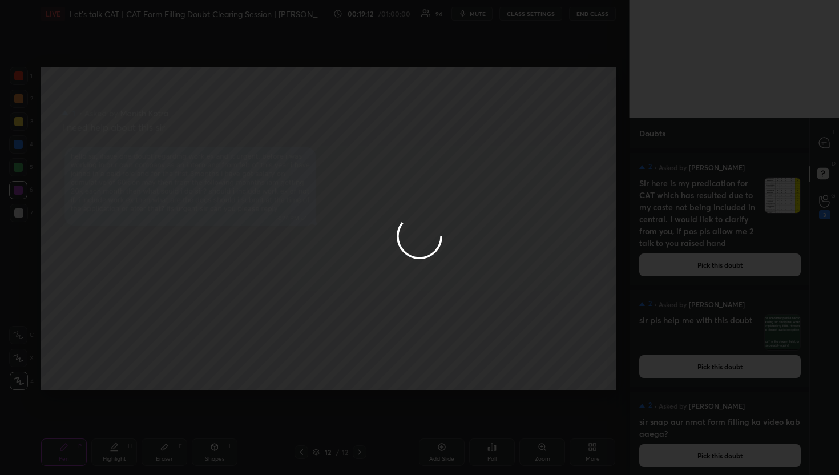
click at [823, 148] on div at bounding box center [419, 237] width 839 height 475
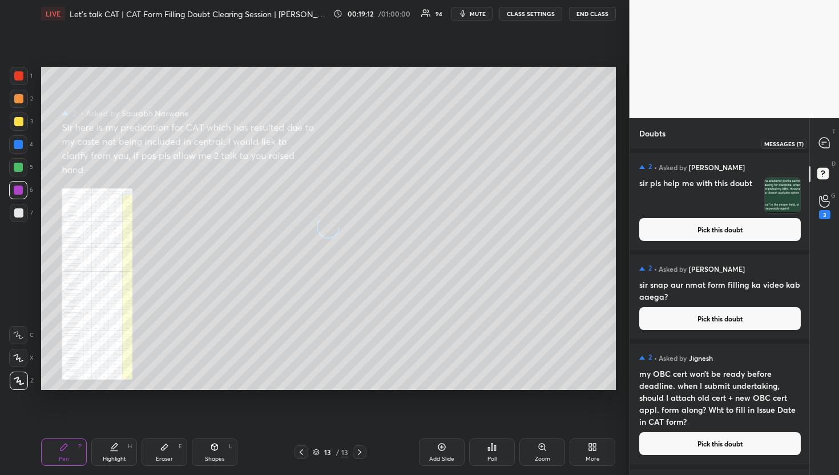
click at [823, 148] on icon at bounding box center [825, 143] width 12 height 12
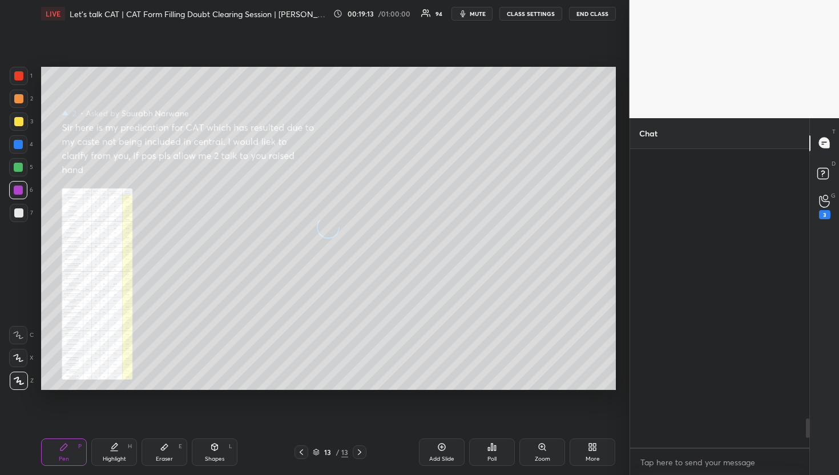
click at [823, 148] on icon at bounding box center [825, 143] width 12 height 12
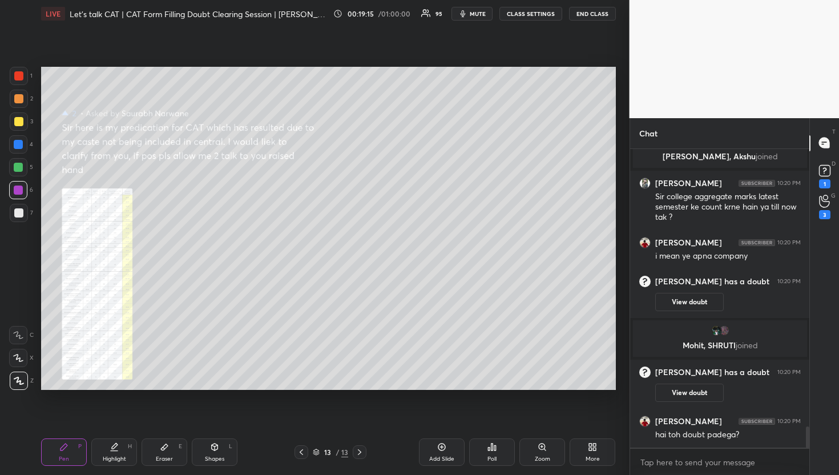
scroll to position [3936, 0]
click at [550, 448] on div "Zoom" at bounding box center [543, 452] width 46 height 27
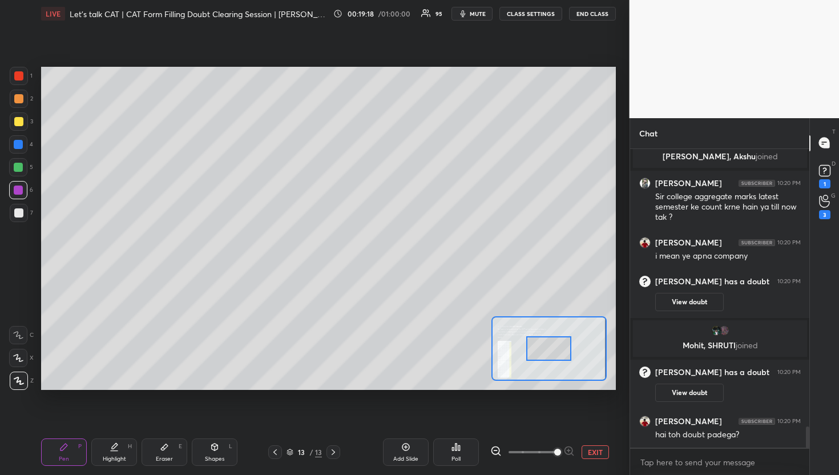
click at [549, 448] on span at bounding box center [533, 452] width 48 height 17
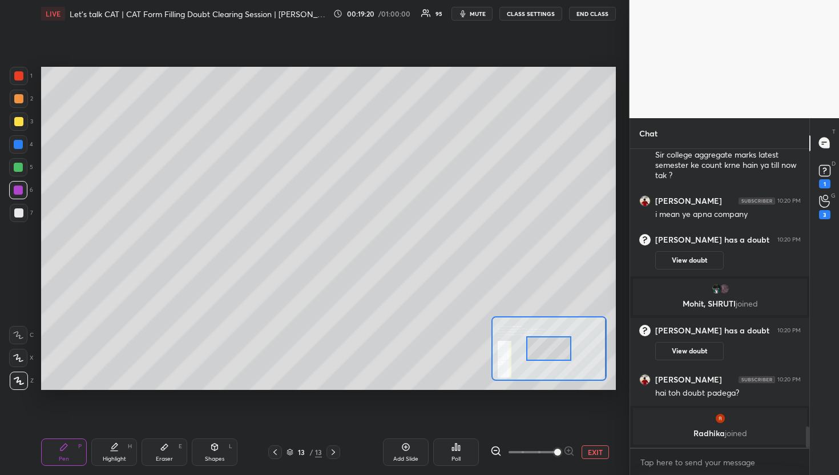
drag, startPoint x: 556, startPoint y: 448, endPoint x: 550, endPoint y: 449, distance: 6.5
click at [556, 449] on span at bounding box center [557, 452] width 7 height 7
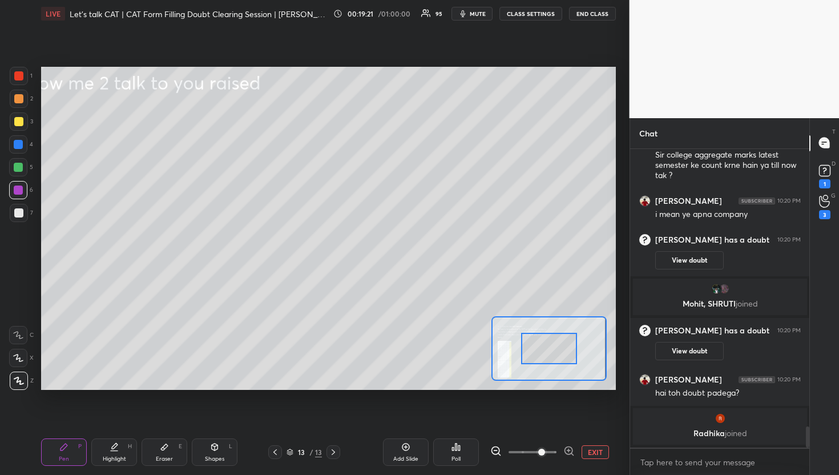
click at [541, 455] on span at bounding box center [533, 452] width 48 height 17
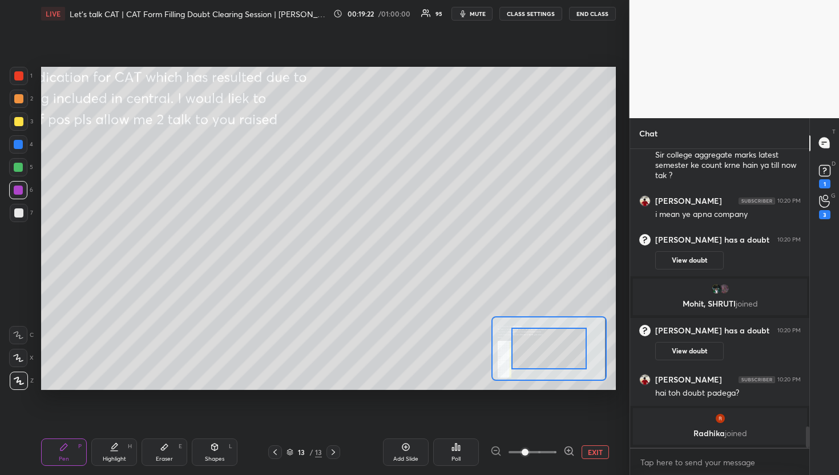
drag, startPoint x: 541, startPoint y: 455, endPoint x: 528, endPoint y: 455, distance: 13.1
click at [528, 455] on span at bounding box center [525, 452] width 7 height 7
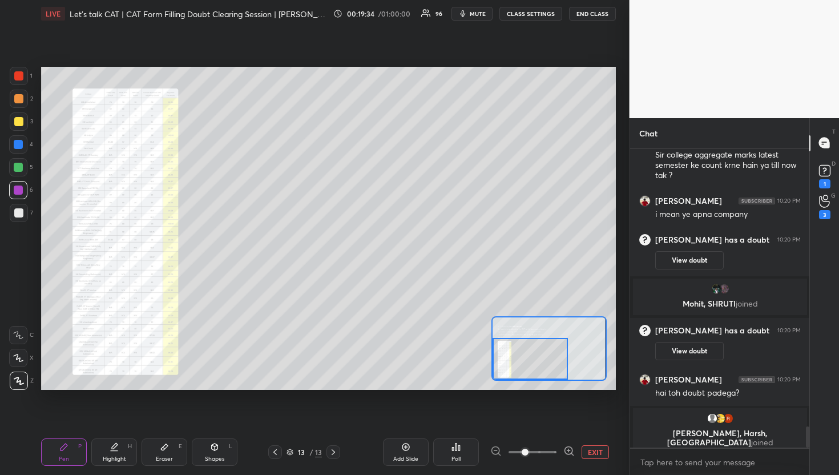
drag, startPoint x: 547, startPoint y: 356, endPoint x: 491, endPoint y: 416, distance: 82.4
click at [491, 416] on div "Setting up your live class Poll for secs No correct answer Start poll" at bounding box center [329, 228] width 584 height 402
click at [562, 460] on div "Add Slide Poll EXIT" at bounding box center [480, 452] width 271 height 27
click at [562, 455] on div at bounding box center [533, 452] width 85 height 14
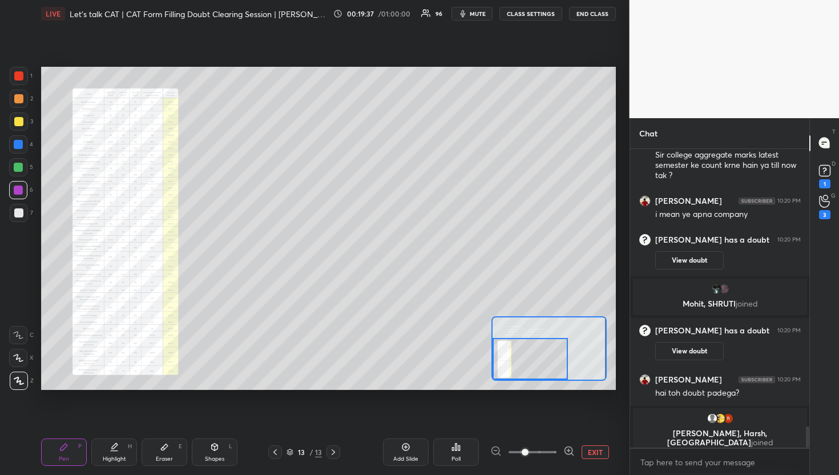
click at [566, 445] on icon at bounding box center [569, 450] width 11 height 11
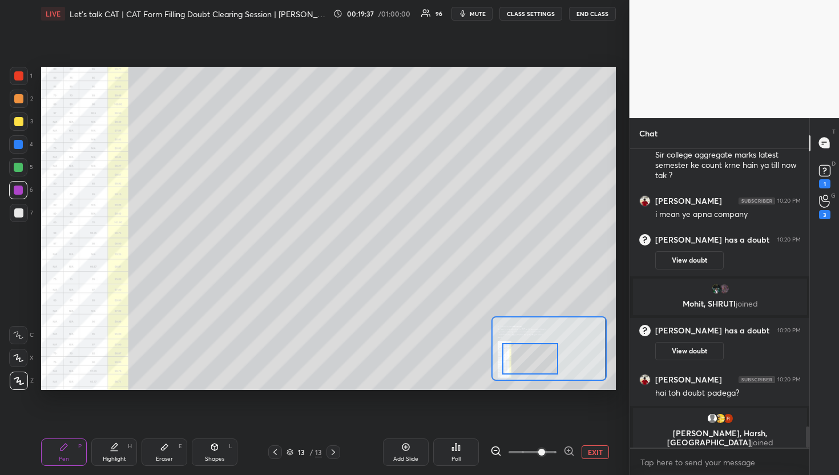
click at [566, 445] on icon at bounding box center [569, 450] width 11 height 11
click at [545, 449] on span at bounding box center [542, 452] width 7 height 7
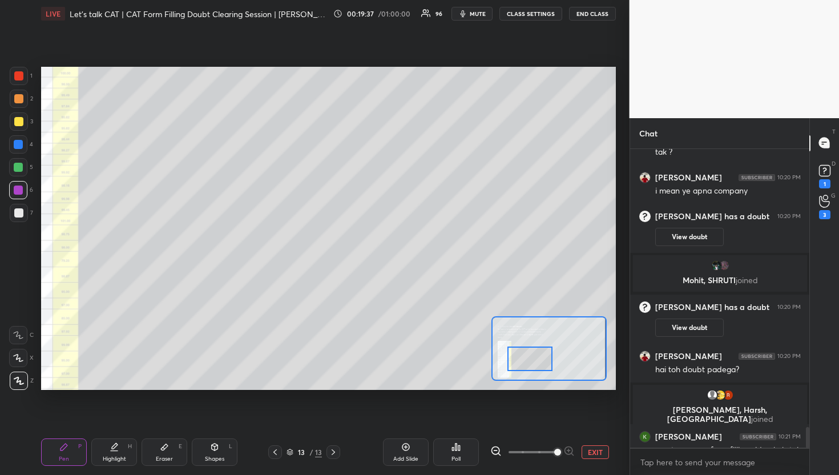
scroll to position [4003, 0]
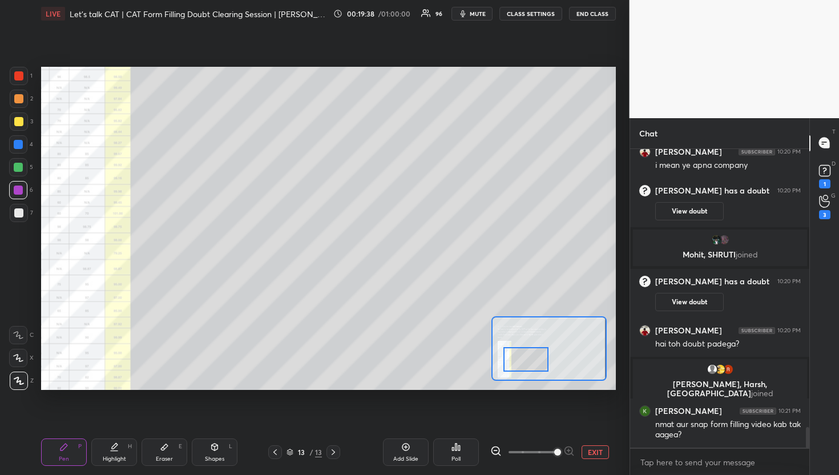
drag, startPoint x: 534, startPoint y: 347, endPoint x: 519, endPoint y: 346, distance: 14.9
click at [520, 347] on div at bounding box center [526, 359] width 45 height 25
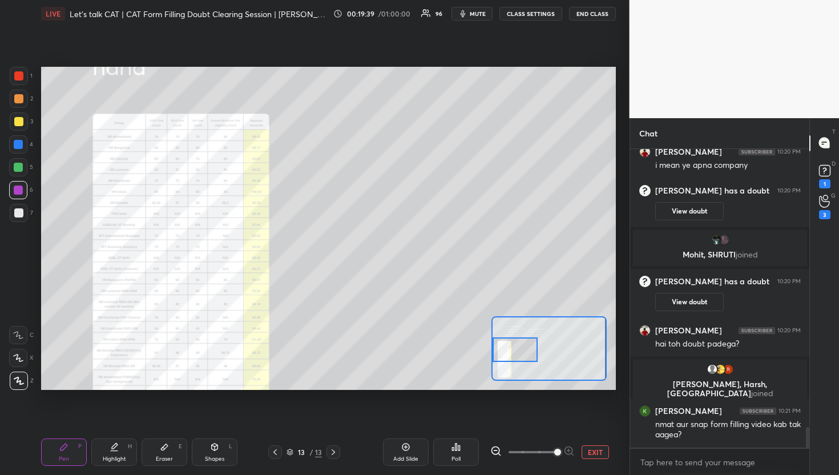
drag, startPoint x: 519, startPoint y: 346, endPoint x: 517, endPoint y: 337, distance: 9.4
click at [517, 337] on div at bounding box center [515, 349] width 45 height 25
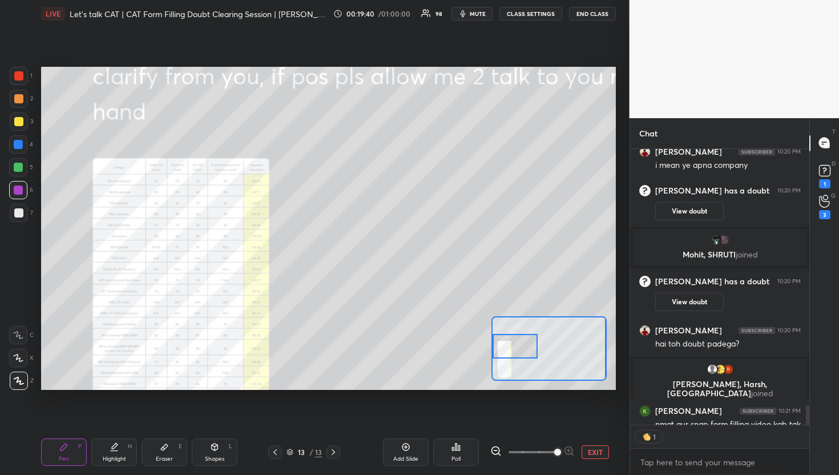
scroll to position [3, 4]
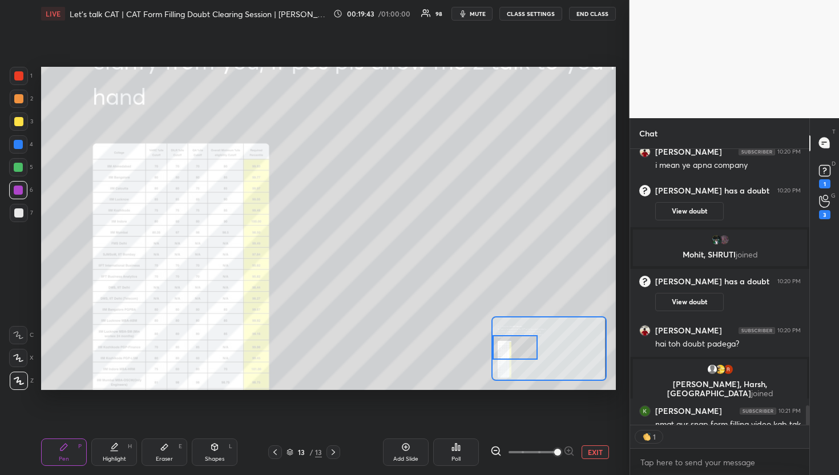
click at [515, 335] on div at bounding box center [515, 347] width 45 height 25
click at [603, 451] on button "EXIT" at bounding box center [595, 452] width 27 height 14
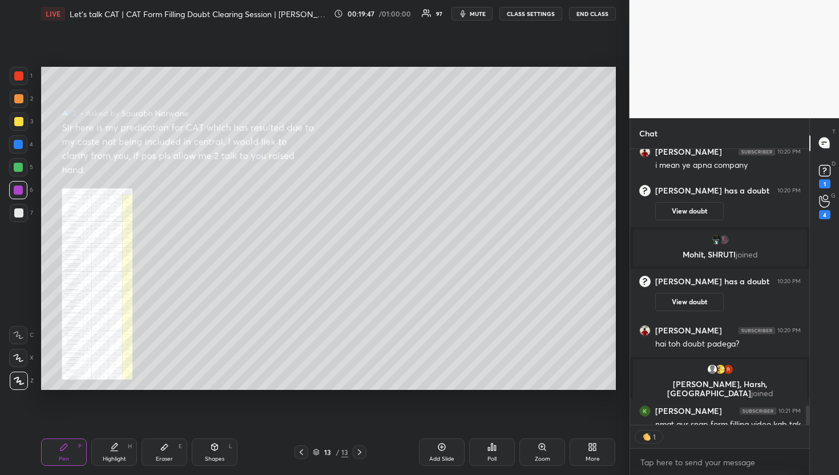
scroll to position [4037, 0]
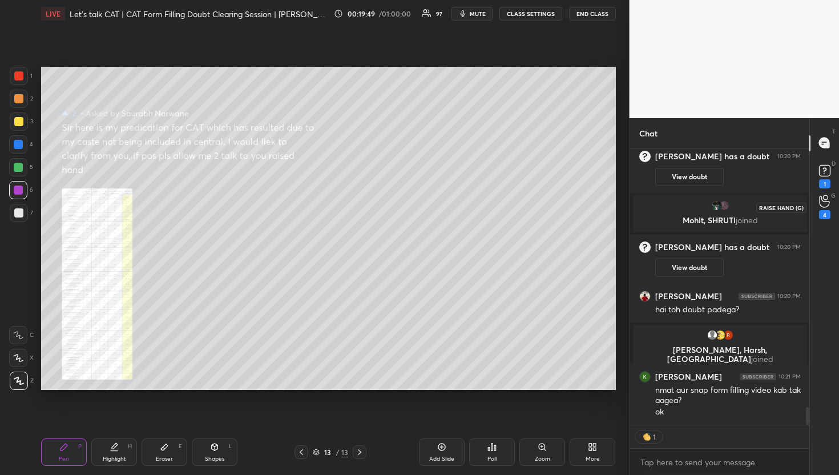
click at [817, 208] on div "4" at bounding box center [825, 207] width 23 height 21
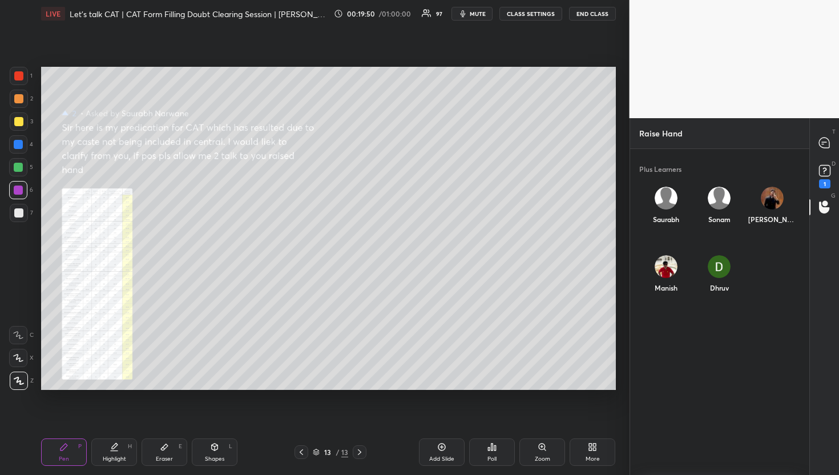
scroll to position [319, 176]
click at [649, 207] on div "Saurabh INVITE" at bounding box center [666, 211] width 53 height 66
click at [668, 235] on div "Saurabh INVITE" at bounding box center [666, 211] width 53 height 66
click at [669, 228] on button "INVITE" at bounding box center [666, 227] width 44 height 15
click at [824, 142] on icon at bounding box center [825, 143] width 12 height 12
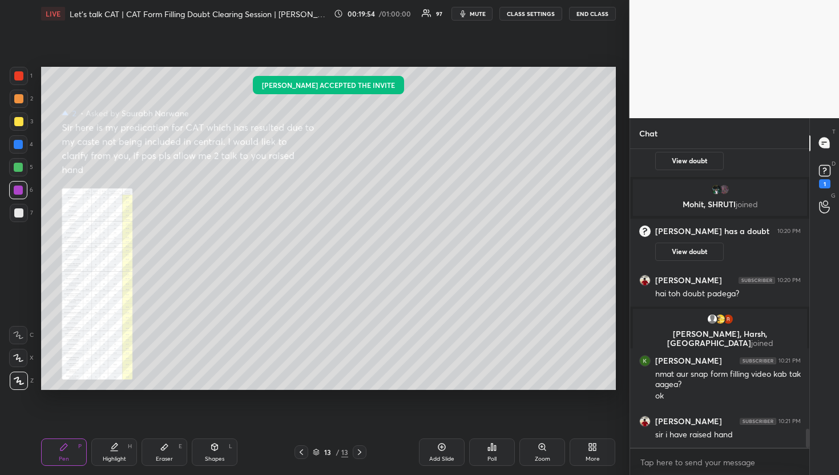
scroll to position [4532, 0]
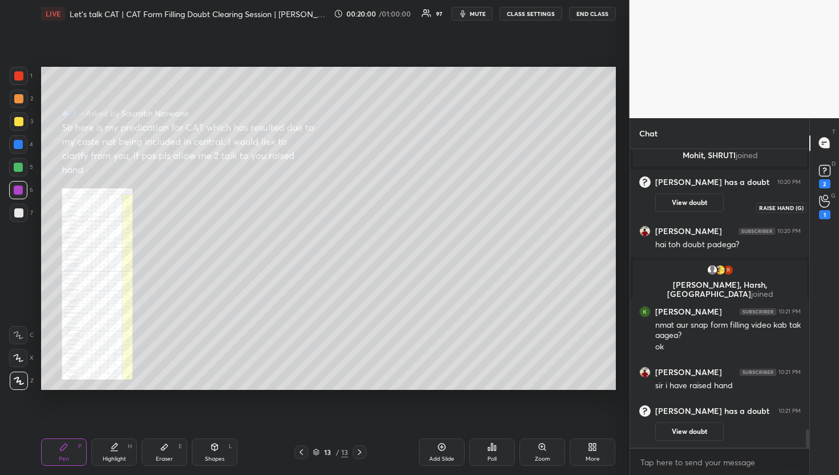
click at [830, 204] on div "1" at bounding box center [825, 207] width 23 height 21
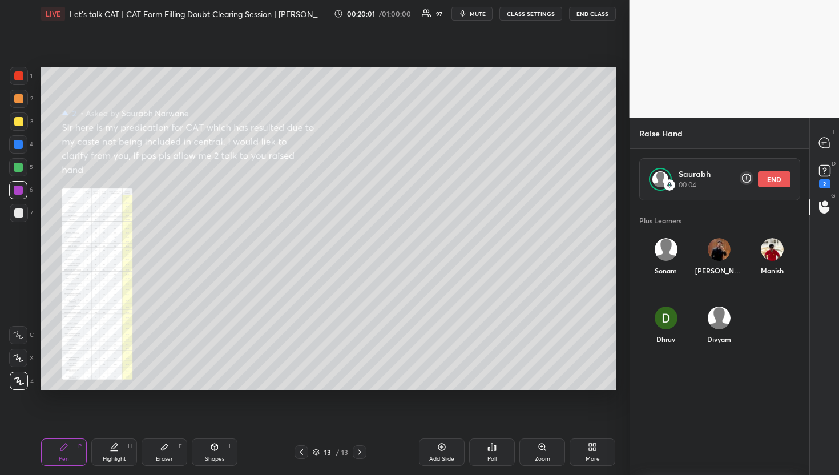
click at [837, 135] on div "T Messages (T)" at bounding box center [824, 143] width 29 height 32
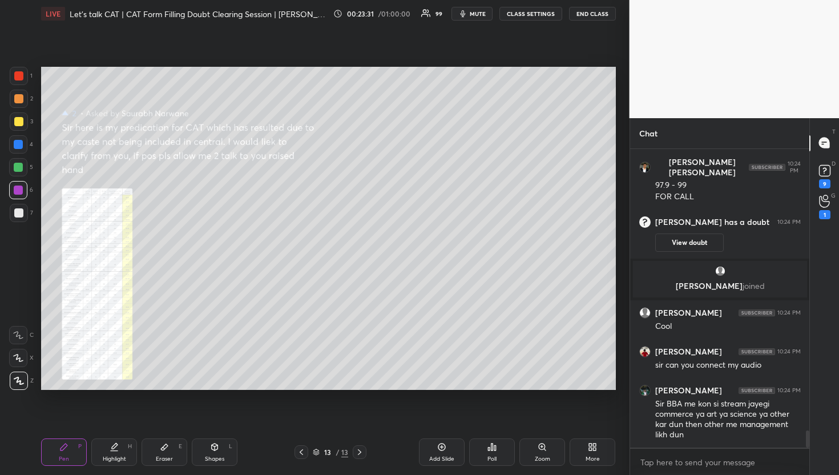
scroll to position [4881, 0]
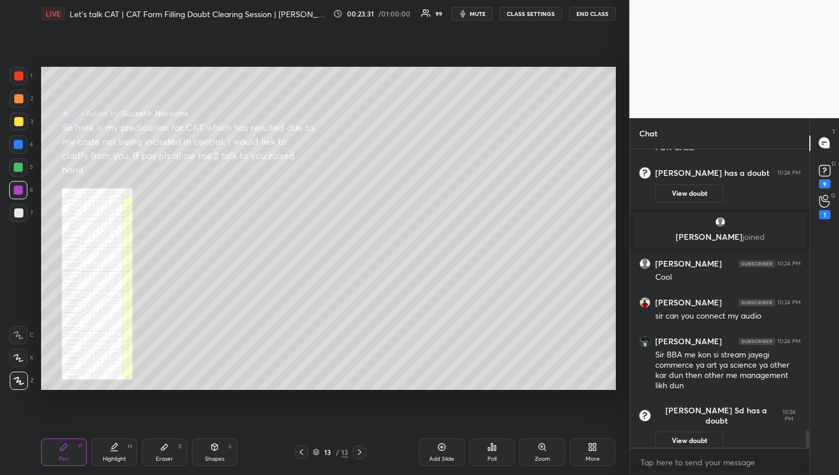
click at [823, 191] on div "G Raise Hand (G) 1" at bounding box center [824, 207] width 29 height 32
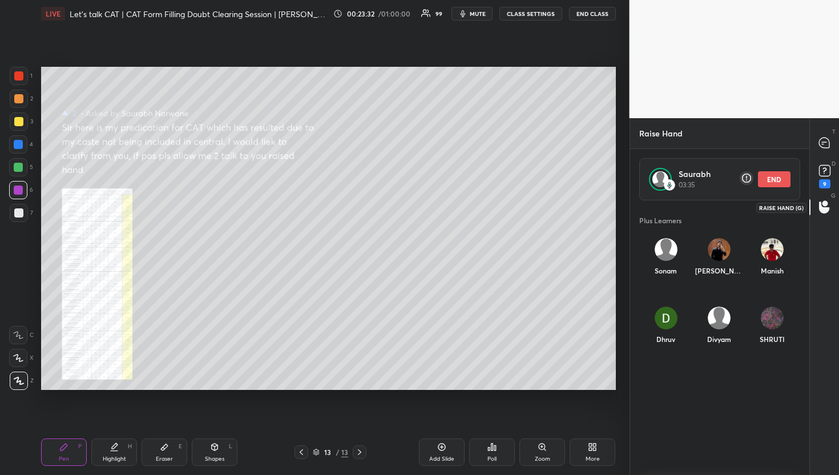
click at [815, 215] on div at bounding box center [825, 207] width 23 height 21
click at [775, 180] on button "END" at bounding box center [774, 179] width 33 height 16
click at [779, 246] on img "grid" at bounding box center [772, 249] width 23 height 23
click at [778, 274] on button "INVITE" at bounding box center [772, 278] width 44 height 15
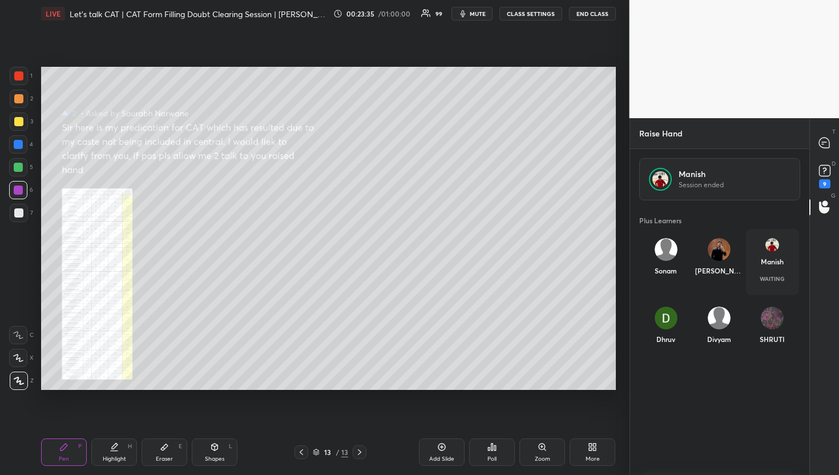
click at [801, 147] on div "Raise Hand" at bounding box center [720, 133] width 180 height 30
click at [835, 140] on div at bounding box center [825, 143] width 23 height 21
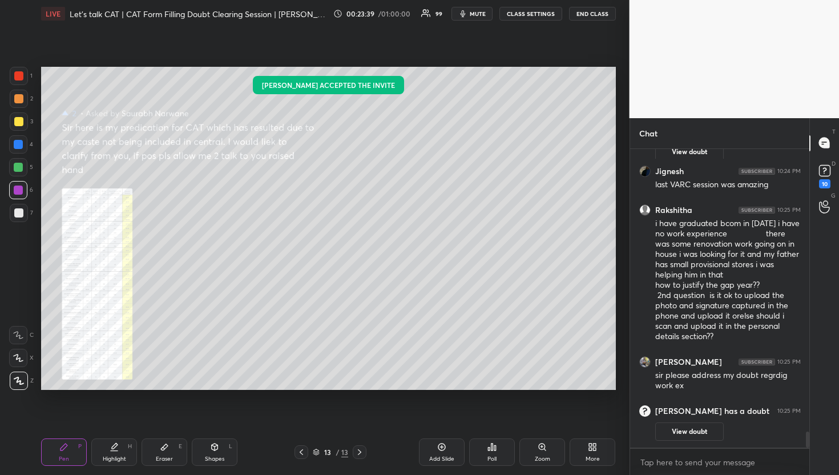
scroll to position [5048, 0]
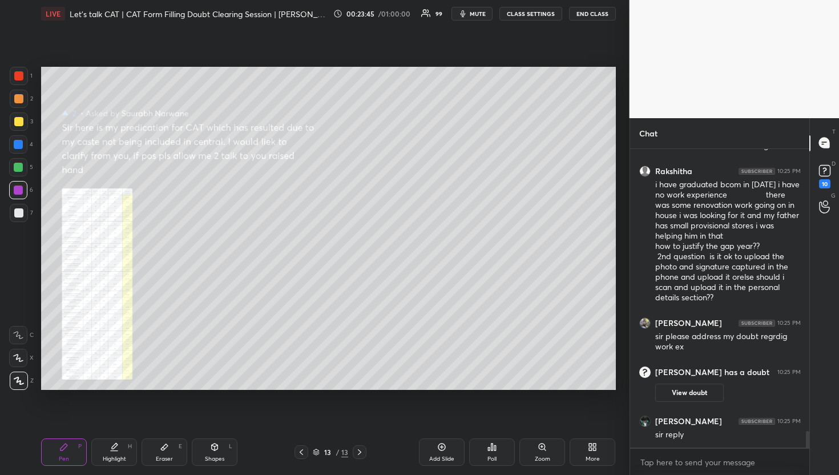
click at [728, 471] on div "x" at bounding box center [720, 462] width 180 height 27
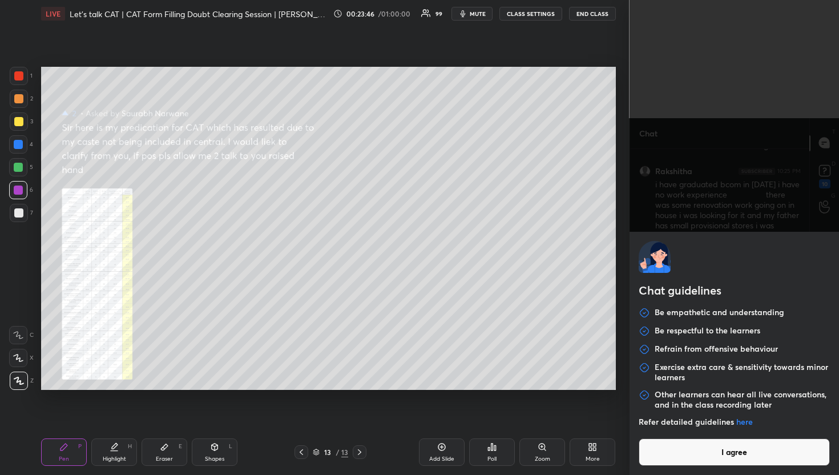
click at [733, 467] on div "Chat guidelines Be empathetic and understanding Be respectful to the learners R…" at bounding box center [735, 353] width 210 height 243
click at [729, 454] on button "I agree" at bounding box center [735, 452] width 192 height 27
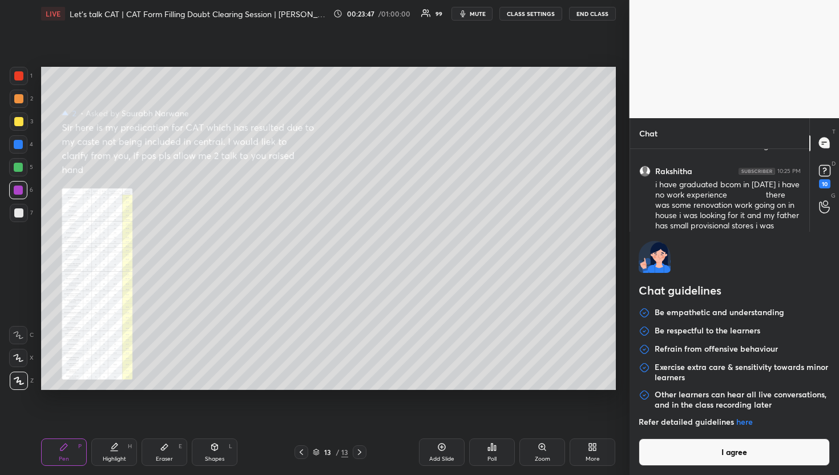
type textarea "x"
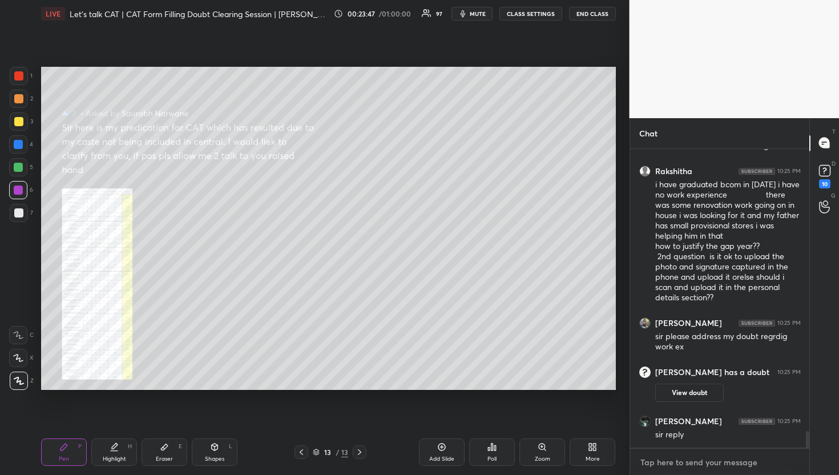
click at [729, 455] on textarea at bounding box center [721, 462] width 162 height 18
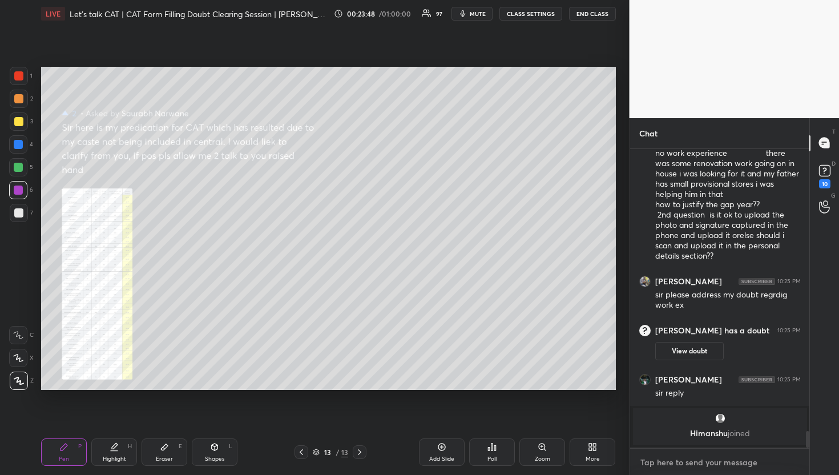
type textarea "W"
type textarea "x"
type textarea "We"
type textarea "x"
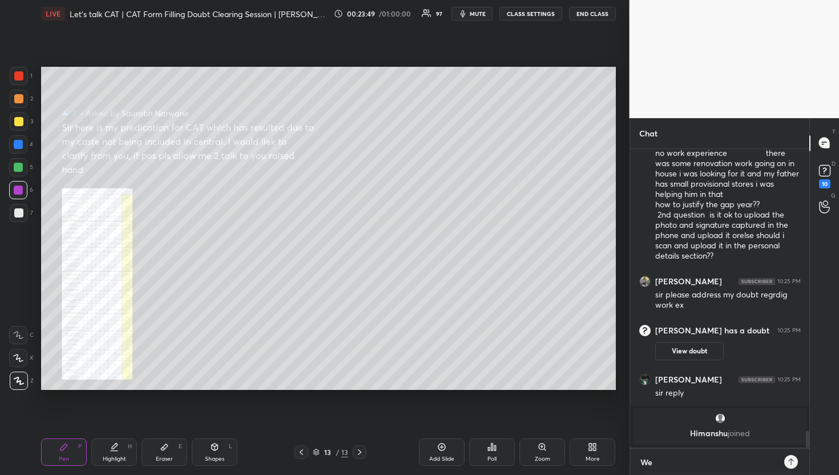
type textarea "We"
type textarea "x"
type textarea "We a"
type textarea "x"
type textarea "We ar"
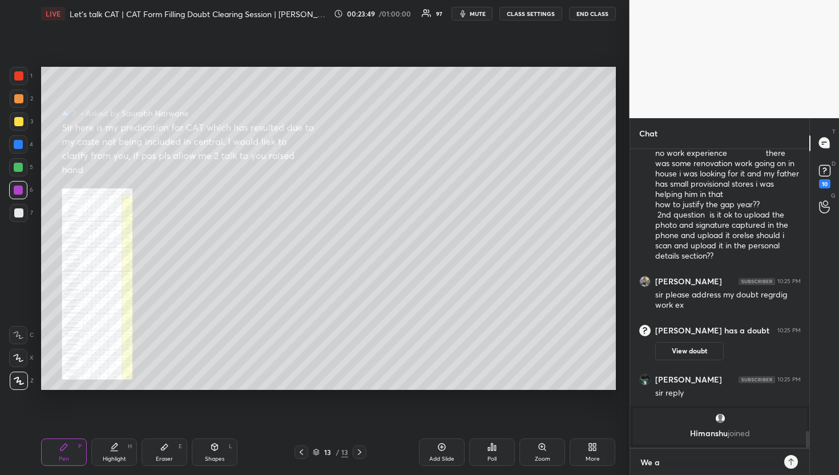
type textarea "x"
type textarea "We are"
type textarea "x"
type textarea "We are"
type textarea "x"
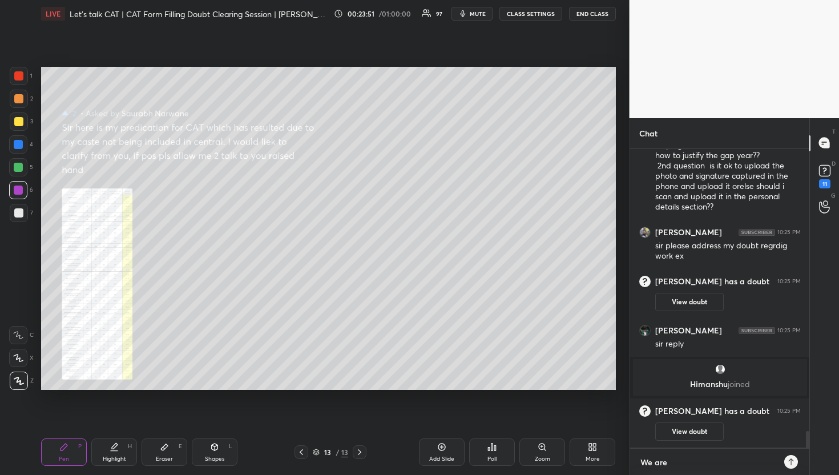
scroll to position [5033, 0]
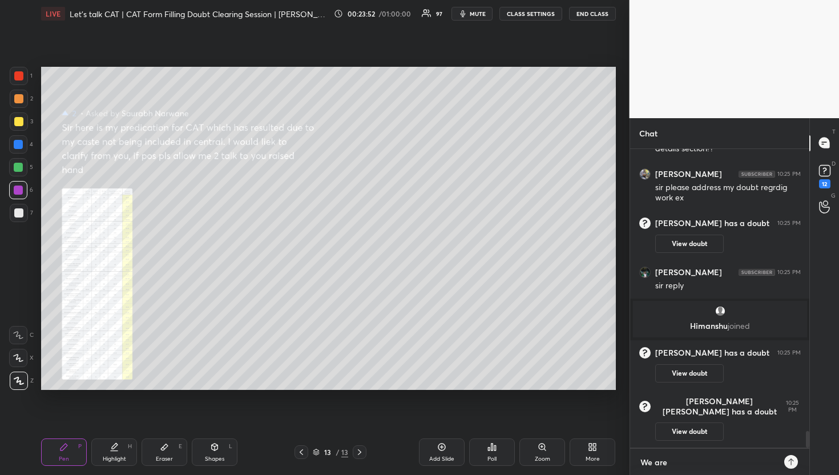
type textarea "We are t"
type textarea "x"
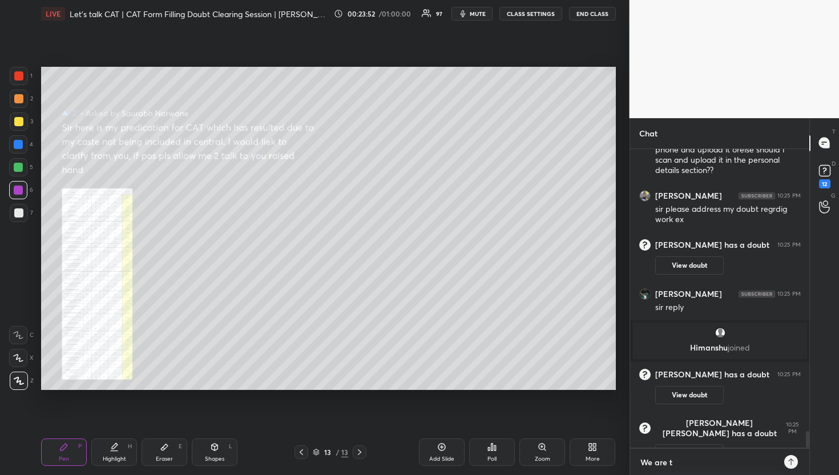
type textarea "We are ta"
type textarea "x"
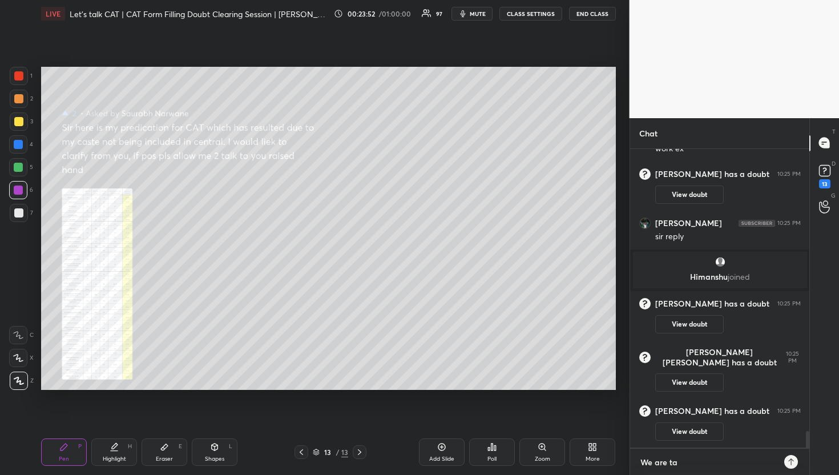
type textarea "We are tak"
type textarea "x"
type textarea "We are taki"
type textarea "x"
type textarea "We are takin"
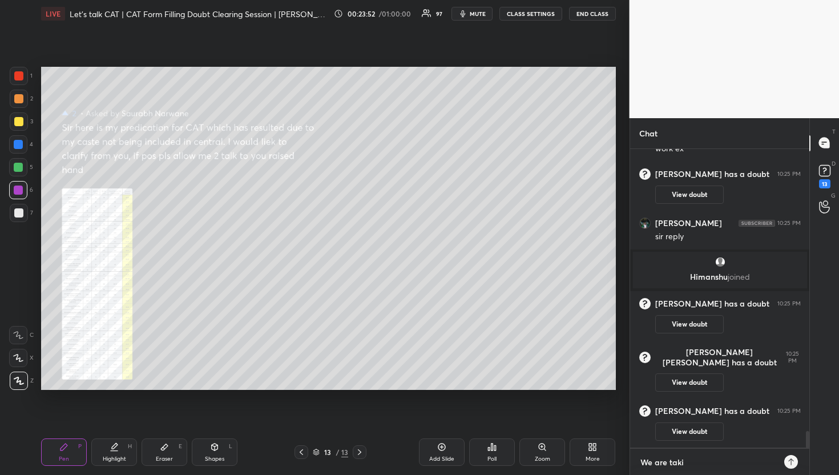
type textarea "x"
type textarea "We are taking"
type textarea "x"
type textarea "We are taking"
type textarea "x"
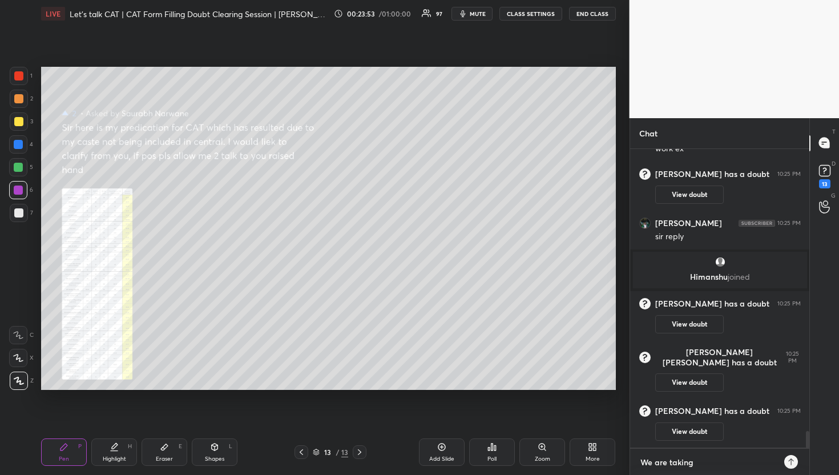
type textarea "We are taking d"
type textarea "x"
type textarea "We are taking do"
type textarea "x"
type textarea "We are taking dou"
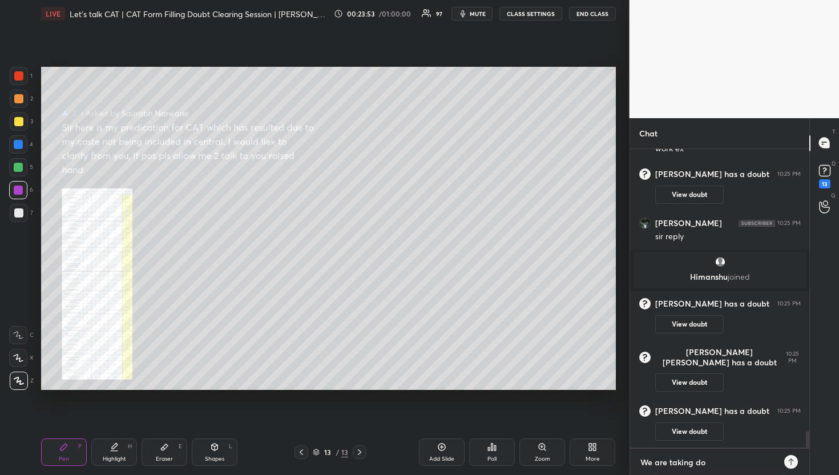
type textarea "x"
type textarea "We are taking doub"
type textarea "x"
type textarea "We are taking doubt"
type textarea "x"
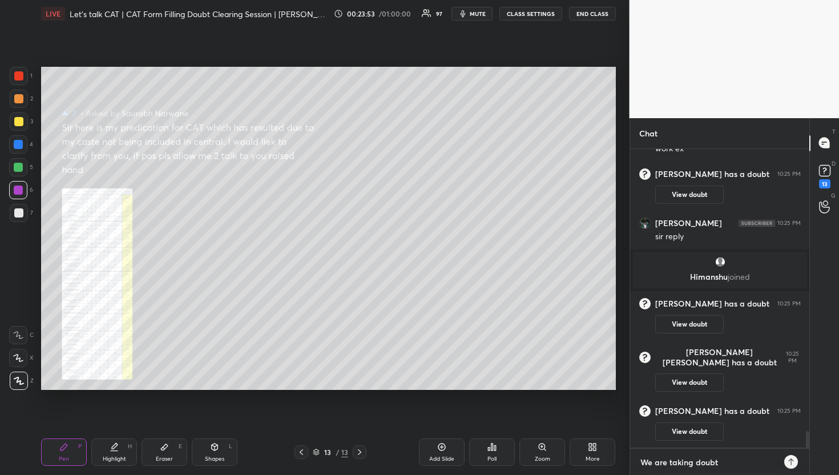
type textarea "We are taking doubts"
type textarea "x"
type textarea "We are taking doubts"
type textarea "x"
type textarea "We are taking doubts f"
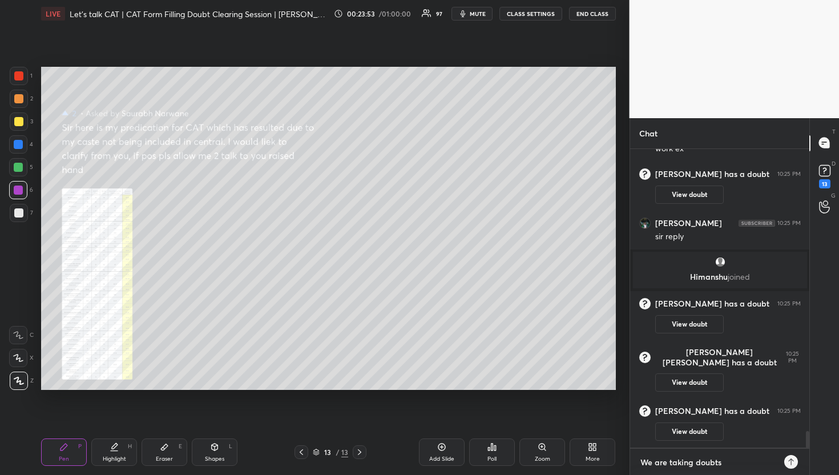
type textarea "x"
type textarea "We are taking doubts fr"
type textarea "x"
type textarea "We are taking doubts fro"
type textarea "x"
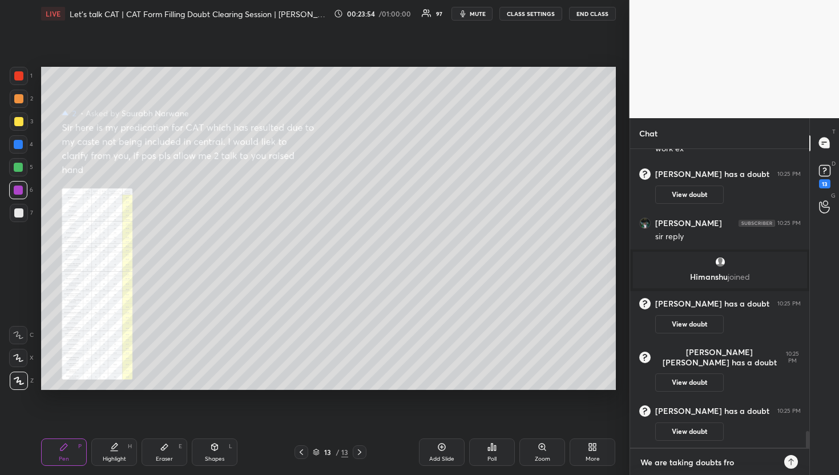
type textarea "We are taking doubts from"
type textarea "x"
type textarea "We are taking doubts from"
type textarea "x"
type textarea "We are taking doubts from d"
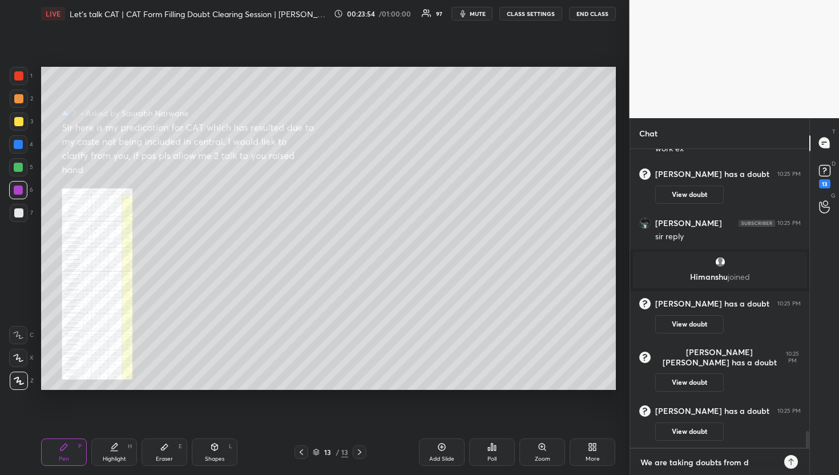
type textarea "x"
type textarea "We are taking doubts from do"
type textarea "x"
type textarea "We are taking doubts from dou"
type textarea "x"
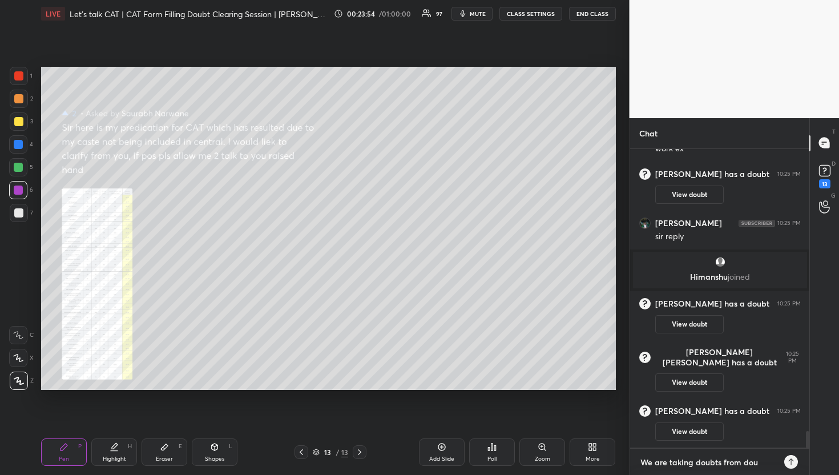
type textarea "We are taking doubts from doub"
type textarea "x"
type textarea "We are taking doubts from doubt"
type textarea "x"
type textarea "We are taking doubts from doubt"
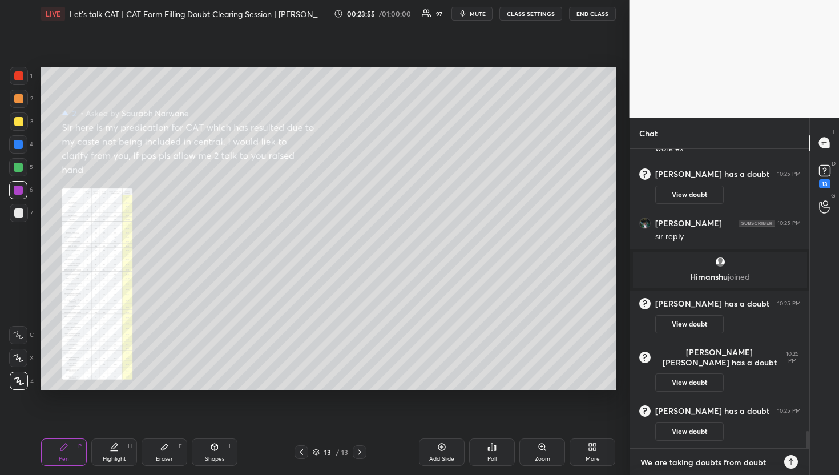
type textarea "x"
type textarea "We are taking doubts from doubt t"
type textarea "x"
type textarea "We are taking doubts from doubt ta"
type textarea "x"
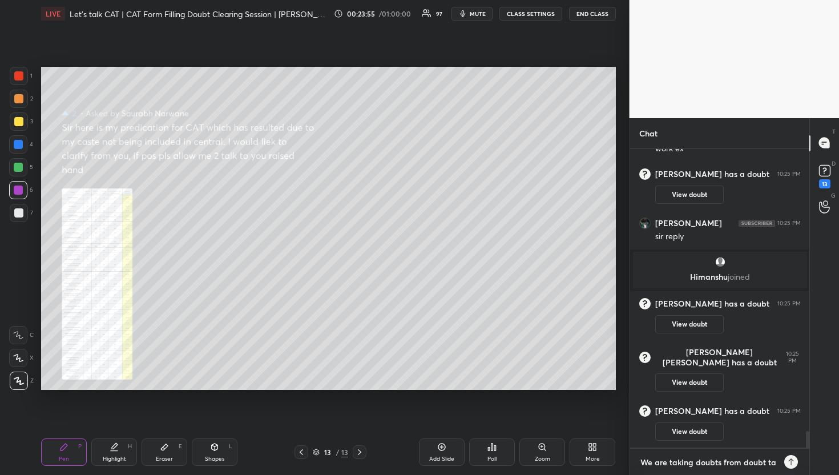
type textarea "We are taking doubts from doubt tab"
type textarea "x"
type textarea "We are taking doubts from doubt tab"
type textarea "x"
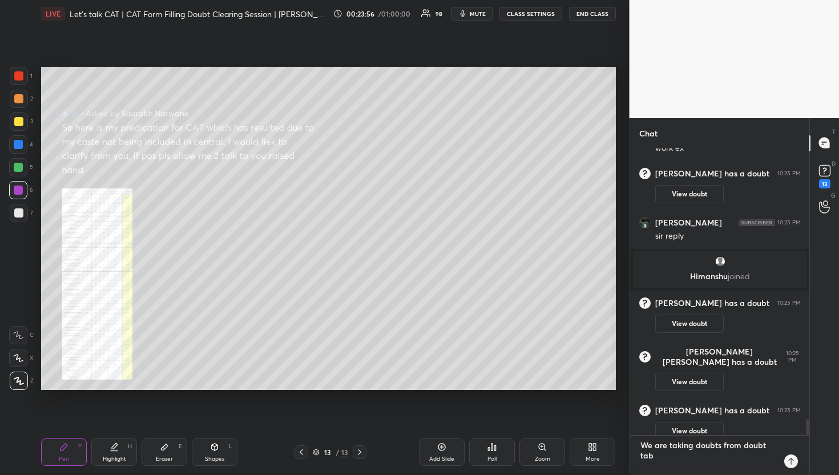
scroll to position [0, 0]
type textarea "We are taking doubts from doubt tab 1"
type textarea "x"
type textarea "We are taking doubts from doubt tab 1/"
type textarea "x"
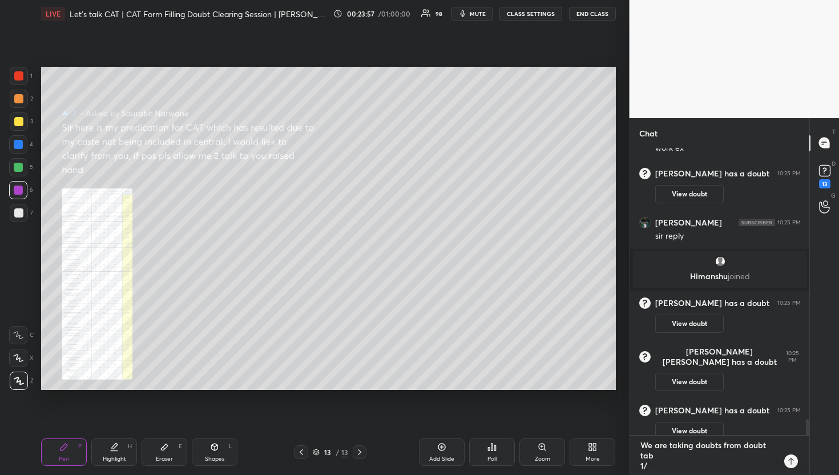
type textarea "We are taking doubts from doubt tab 1/"
type textarea "x"
type textarea "We are taking doubts from doubt tab 1/"
type textarea "x"
type textarea "We are taking doubts from doubt tab 1"
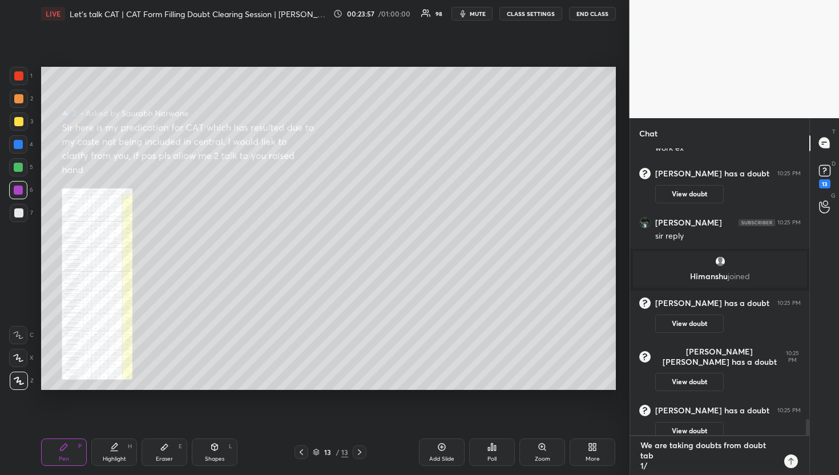
type textarea "x"
type textarea "We are taking doubts from doubt tab 1."
type textarea "x"
type textarea "We are taking doubts from doubt tab 1."
type textarea "x"
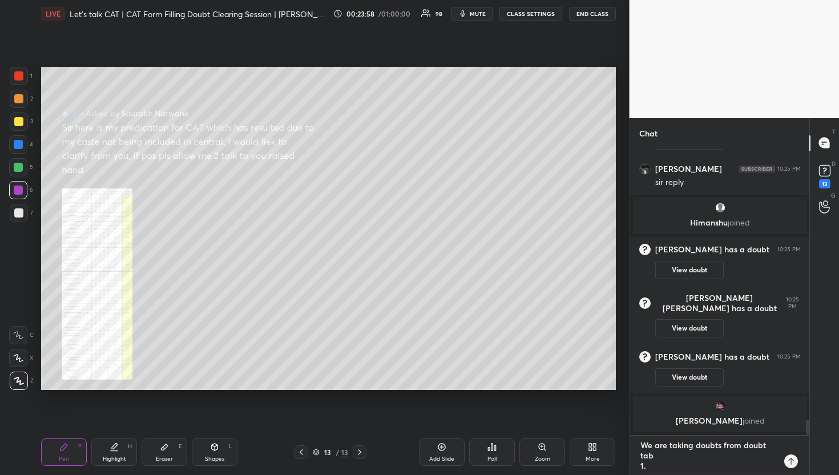
type textarea "We are taking doubts from doubt tab 1. A"
type textarea "x"
type textarea "We are taking doubts from doubt tab 1."
type textarea "x"
type textarea "We are taking doubts from doubt tab 1."
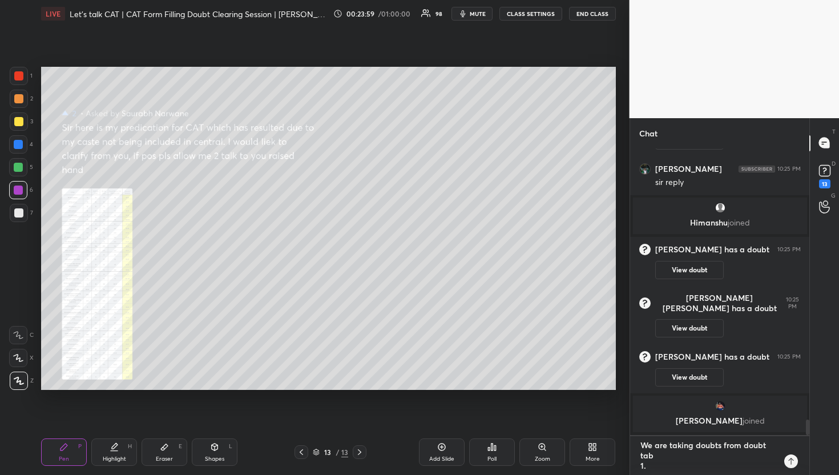
type textarea "x"
type textarea "We are taking doubts from doubt tab 1"
type textarea "x"
type textarea "We are taking doubts from doubt tab"
type textarea "x"
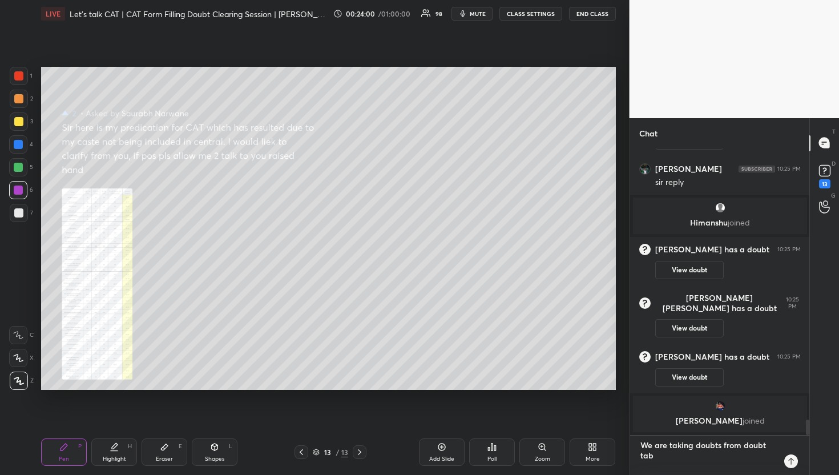
type textarea "We are taking doubts from doubt tab"
type textarea "x"
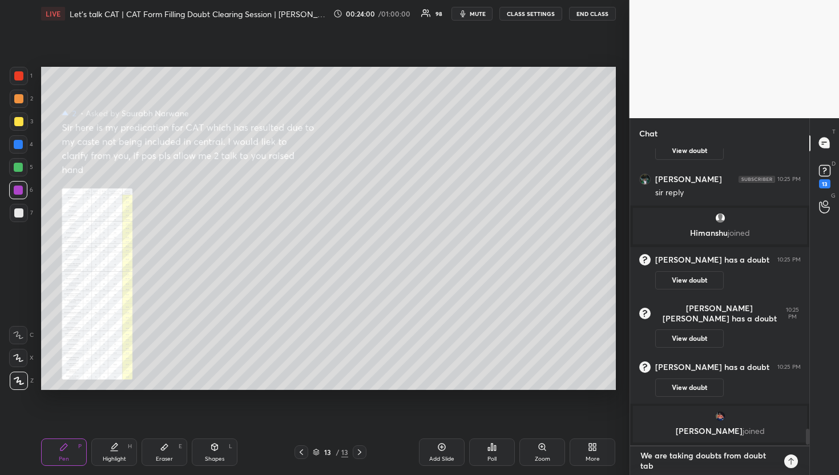
type textarea "We are taking doubts from doubt tab"
type textarea "x"
type textarea "We are taking doubts from doubt tab a"
type textarea "x"
type textarea "We are taking doubts from doubt tab al"
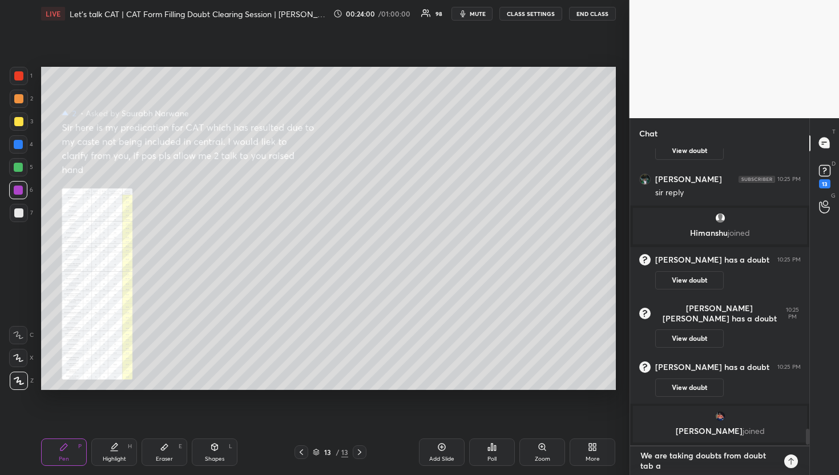
type textarea "x"
type textarea "We are taking doubts from doubt tab alt"
type textarea "x"
type textarea "We are taking doubts from doubt tab alte"
type textarea "x"
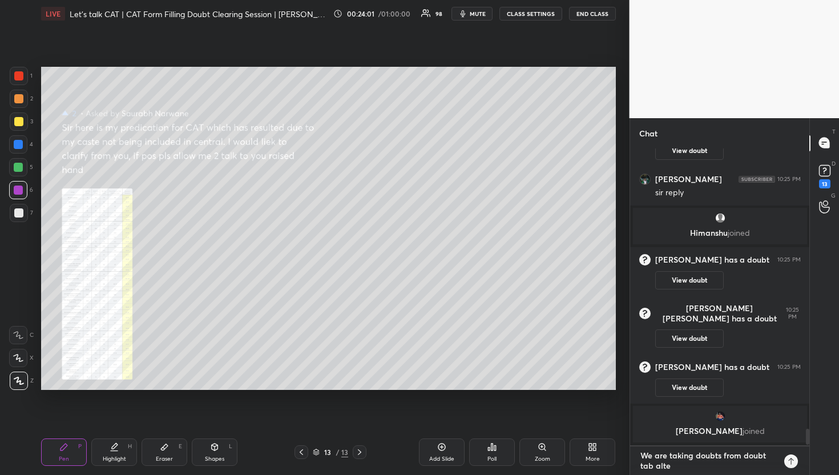
type textarea "We are taking doubts from doubt tab alter"
type textarea "x"
type textarea "We are taking doubts from doubt tab altern"
type textarea "x"
type textarea "We are taking doubts from doubt tab alterna"
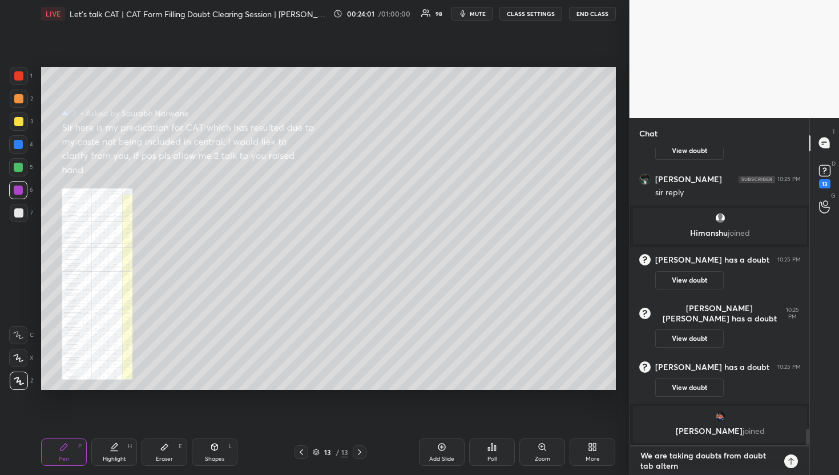
type textarea "x"
type textarea "We are taking doubts from doubt tab alternat"
type textarea "x"
type textarea "We are taking doubts from doubt tab alternati"
type textarea "x"
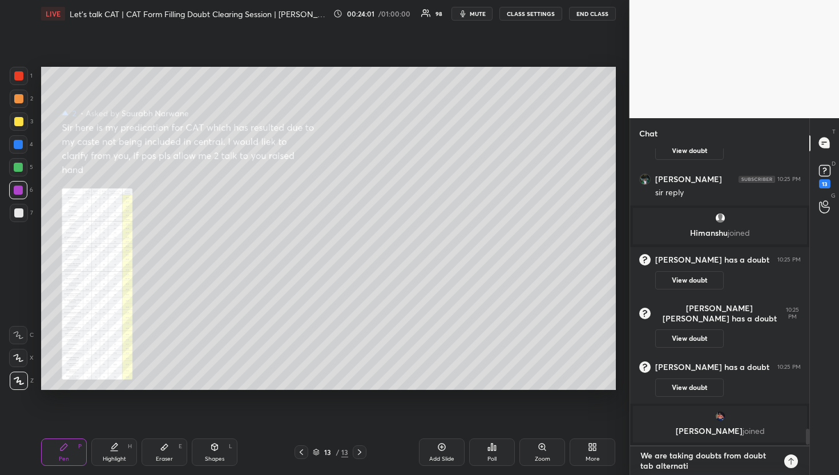
type textarea "We are taking doubts from doubt tab alternatin"
type textarea "x"
type textarea "We are taking doubts from doubt tab alternating"
type textarea "x"
type textarea "We are taking doubts from doubt tab alternating"
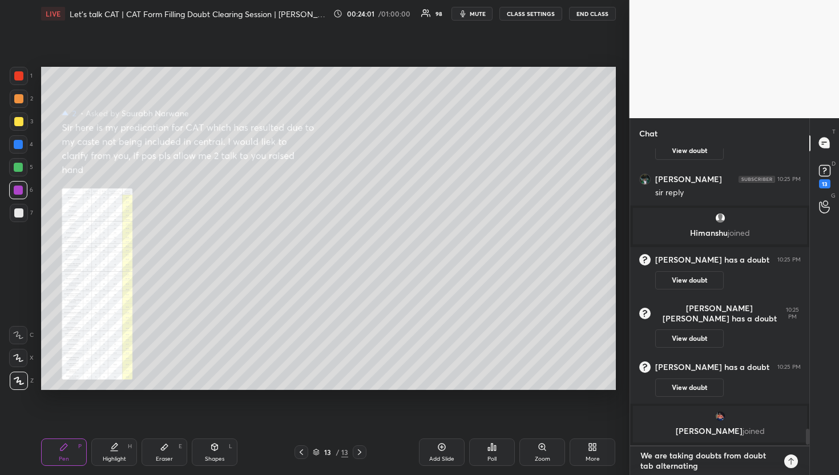
type textarea "x"
type textarea "We are taking doubts from doubt tab alternating b"
type textarea "x"
type textarea "We are taking doubts from doubt tab alternating be"
type textarea "x"
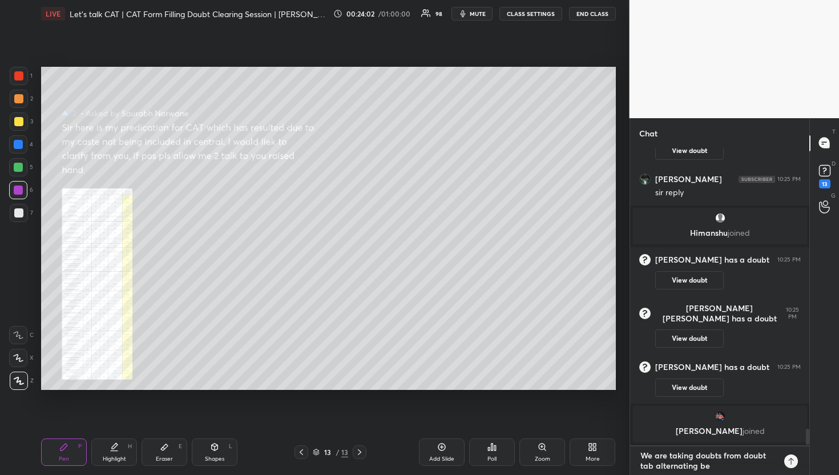
type textarea "We are taking doubts from doubt tab alternating bet"
type textarea "x"
type textarea "We are taking doubts from doubt tab alternating betw"
type textarea "x"
type textarea "We are taking doubts from doubt tab alternating betwe"
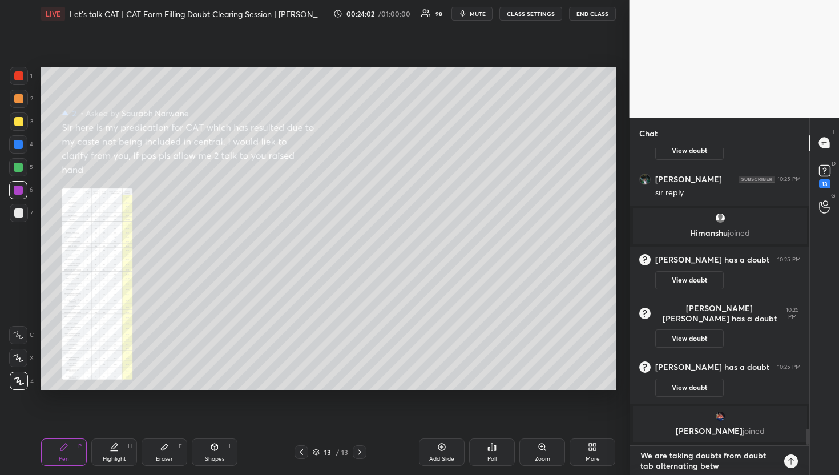
type textarea "x"
type textarea "We are taking doubts from doubt tab alternating betwee"
type textarea "x"
type textarea "We are taking doubts from doubt tab alternating between"
type textarea "x"
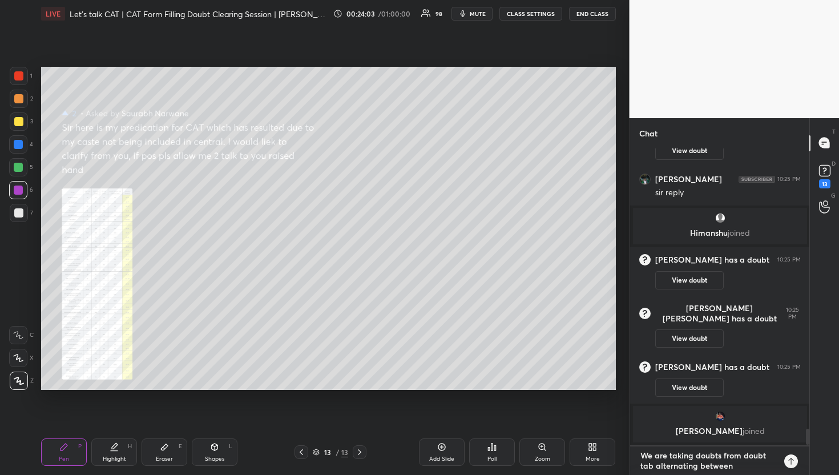
type textarea "We are taking doubts from doubt tab alternating between"
type textarea "x"
type textarea "We are taking doubts from doubt tab alternating between F"
type textarea "x"
type textarea "We are taking doubts from doubt tab alternating between FC"
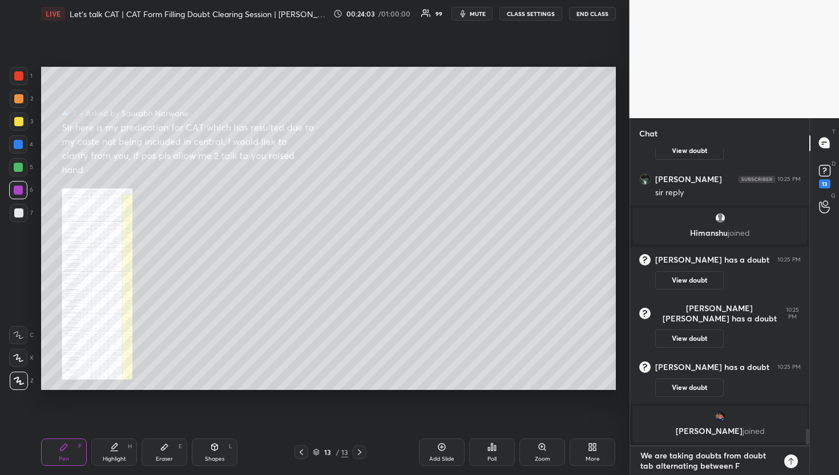
type textarea "x"
type textarea "We are taking doubts from doubt tab alternating between FCF"
type textarea "x"
type textarea "We are taking doubts from doubt tab alternating between FCFS"
type textarea "x"
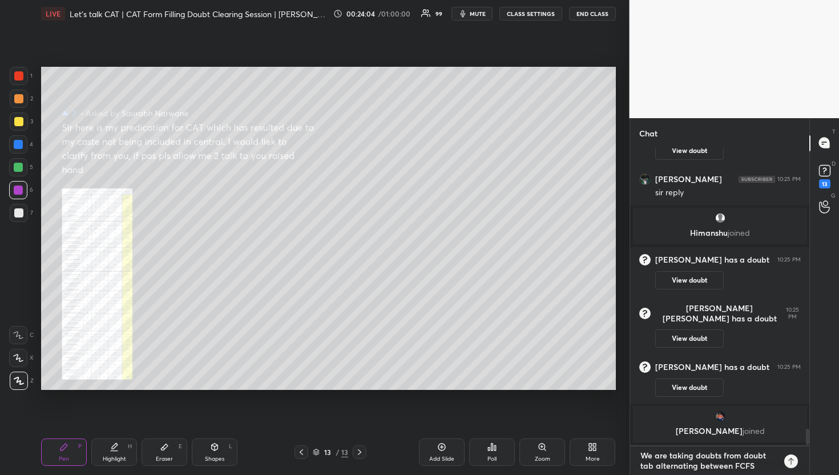
type textarea "We are taking doubts from doubt tab alternating between FCFS"
type textarea "x"
type textarea "We are taking doubts from doubt tab alternating between FCFS a"
type textarea "x"
type textarea "We are taking doubts from doubt tab alternating between FCFS an"
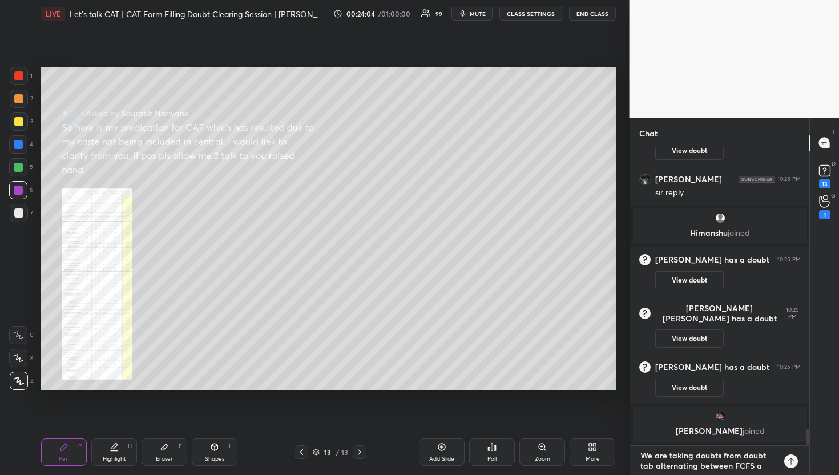
type textarea "x"
type textarea "We are taking doubts from doubt tab alternating between FCFS and"
type textarea "x"
type textarea "We are taking doubts from doubt tab alternating between FCFS and"
type textarea "x"
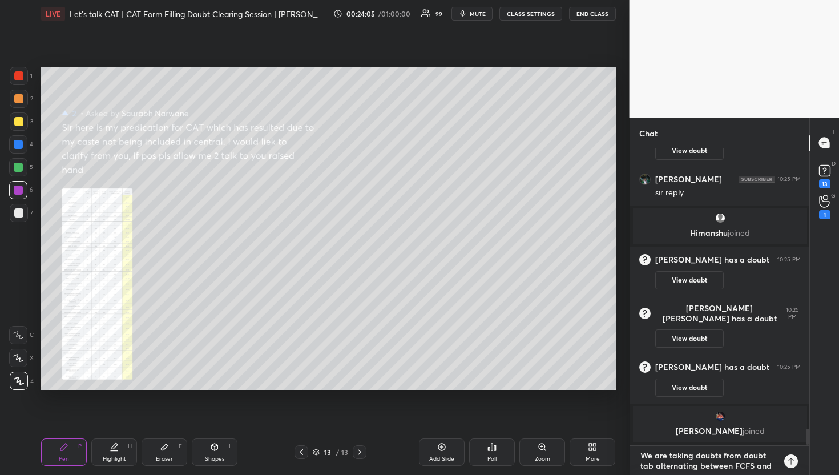
type textarea "We are taking doubts from doubt tab alternating between FCFS and b"
type textarea "x"
type textarea "We are taking doubts from doubt tab alternating between FCFS and"
type textarea "x"
type textarea "We are taking doubts from doubt tab alternating between FCFS and u"
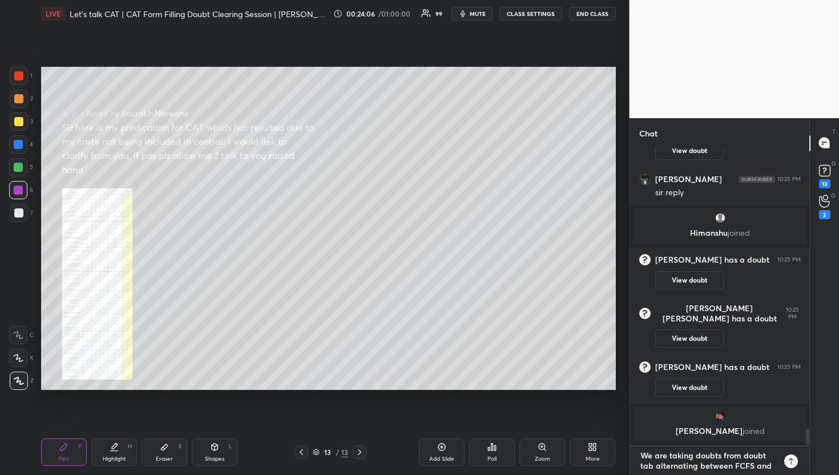
type textarea "x"
type textarea "We are taking doubts from doubt tab alternating between FCFS and up"
type textarea "x"
type textarea "We are taking doubts from doubt tab alternating between FCFS and upv"
type textarea "x"
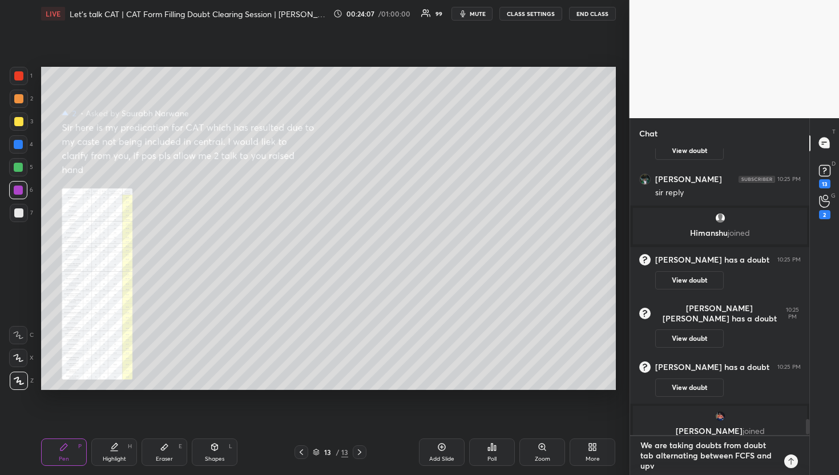
type textarea "We are taking doubts from doubt tab alternating between FCFS and upvo"
type textarea "x"
type textarea "We are taking doubts from doubt tab alternating between FCFS and upvot"
type textarea "x"
type textarea "We are taking doubts from doubt tab alternating between FCFS and upvote"
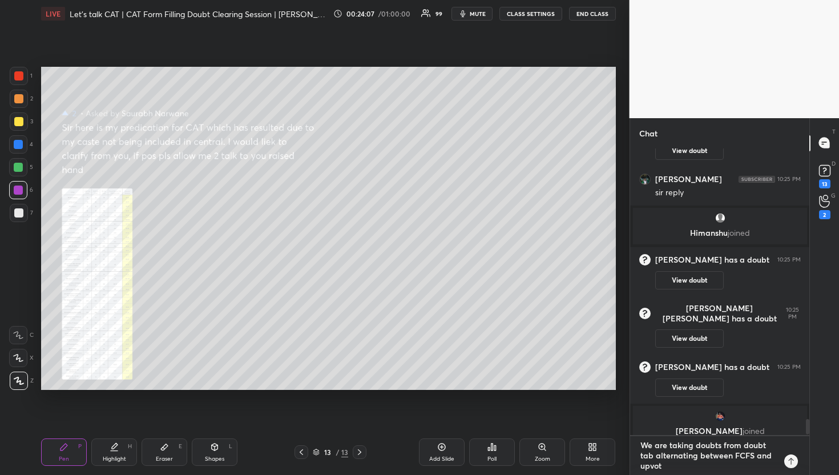
type textarea "x"
type textarea "We are taking doubts from doubt tab alternating between FCFS and upvotes"
type textarea "x"
type textarea "We are taking doubts from doubt tab alternating between FCFS and upvotes."
type textarea "x"
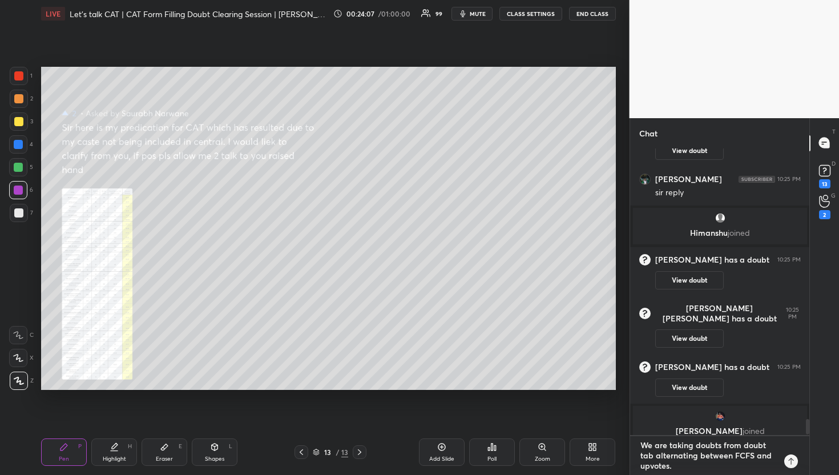
type textarea "We are taking doubts from doubt tab alternating between FCFS and upvotes."
type textarea "x"
type textarea "We are taking doubts from doubt tab alternating between FCFS and upvotes. P"
type textarea "x"
type textarea "We are taking doubts from doubt tab alternating between FCFS and upvotes. Pl"
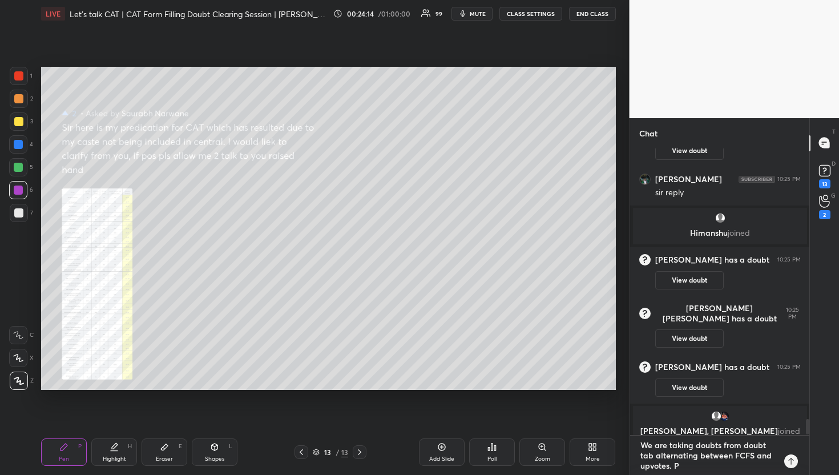
type textarea "x"
type textarea "We are taking doubts from doubt tab alternating between FCFS and upvotes. Ple"
type textarea "x"
type textarea "We are taking doubts from doubt tab alternating between FCFS and upvotes. Plea"
type textarea "x"
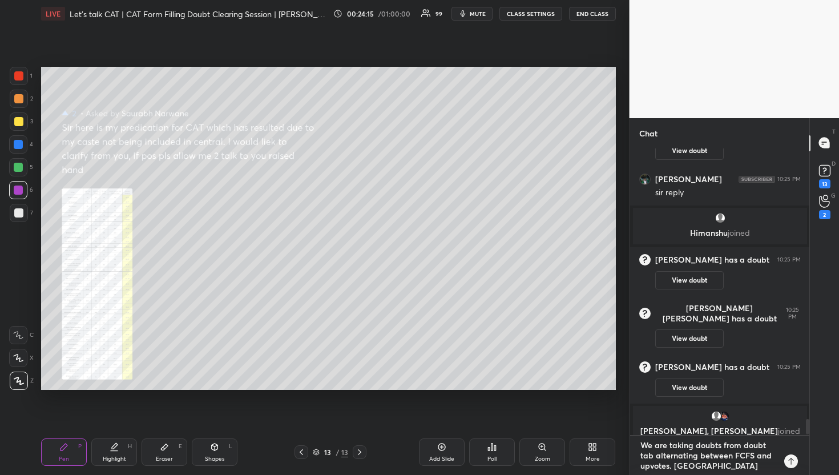
type textarea "We are taking doubts from doubt tab alternating between FCFS and upvotes. Pleas"
type textarea "x"
type textarea "We are taking doubts from doubt tab alternating between FCFS and upvotes. Please"
type textarea "x"
type textarea "We are taking doubts from doubt tab alternating between FCFS and upvotes. Please"
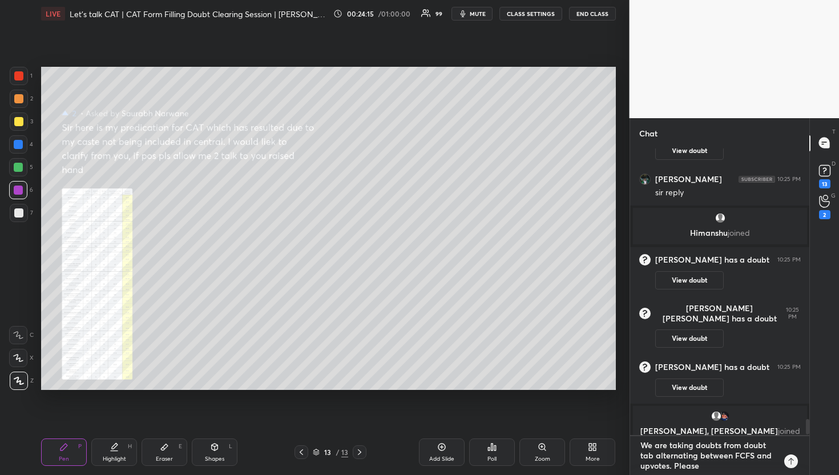
type textarea "x"
type textarea "We are taking doubts from doubt tab alternating between FCFS and upvotes. Pleas…"
type textarea "x"
type textarea "We are taking doubts from doubt tab alternating between FCFS and upvotes. Pleas…"
type textarea "x"
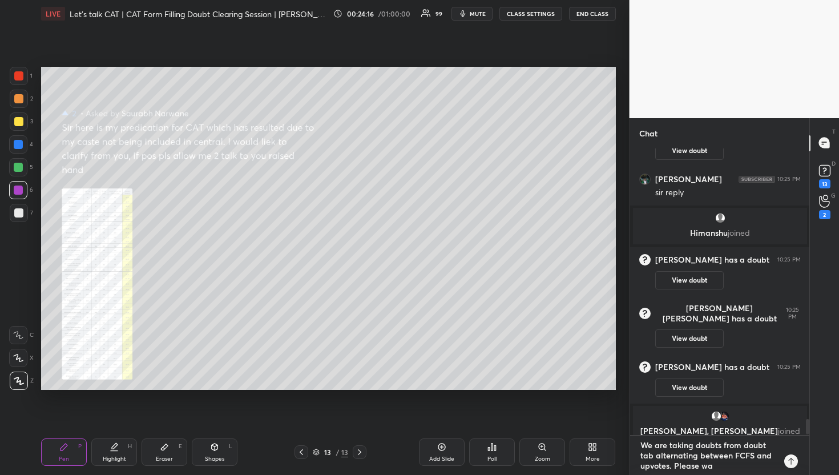
type textarea "We are taking doubts from doubt tab alternating between FCFS and upvotes. Pleas…"
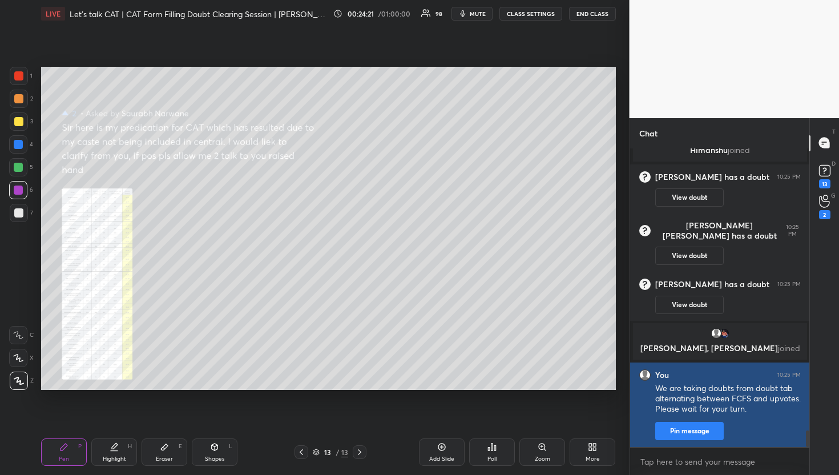
click at [691, 424] on button "Pin message" at bounding box center [690, 431] width 69 height 18
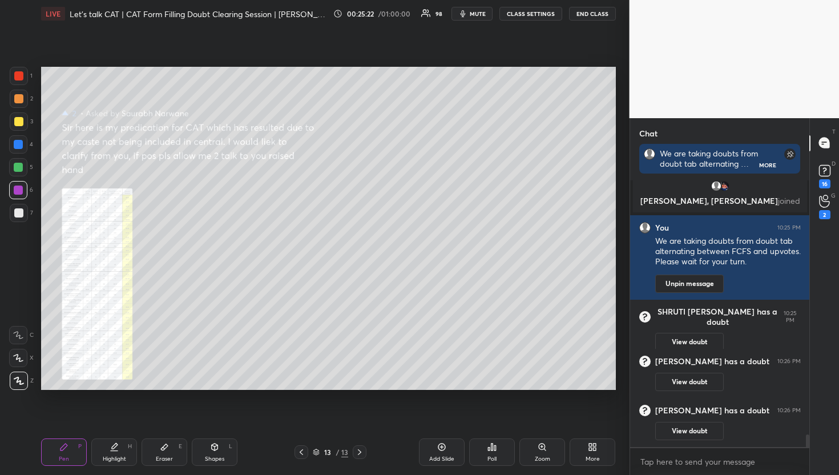
scroll to position [5516, 0]
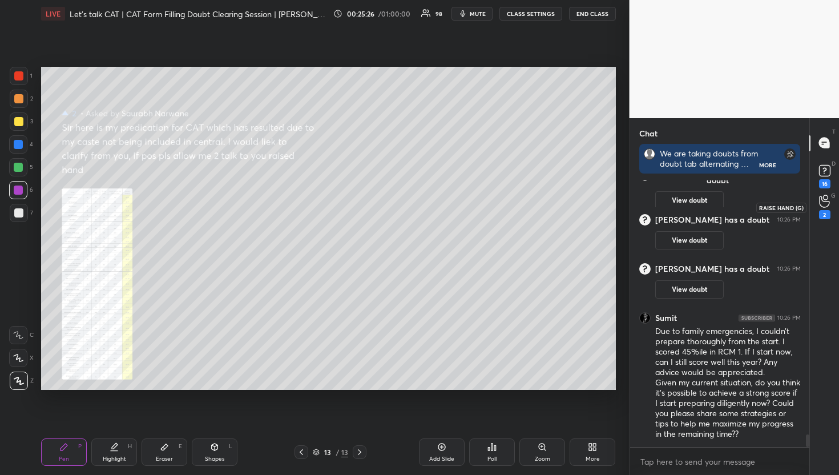
click at [833, 197] on div "2" at bounding box center [825, 207] width 23 height 21
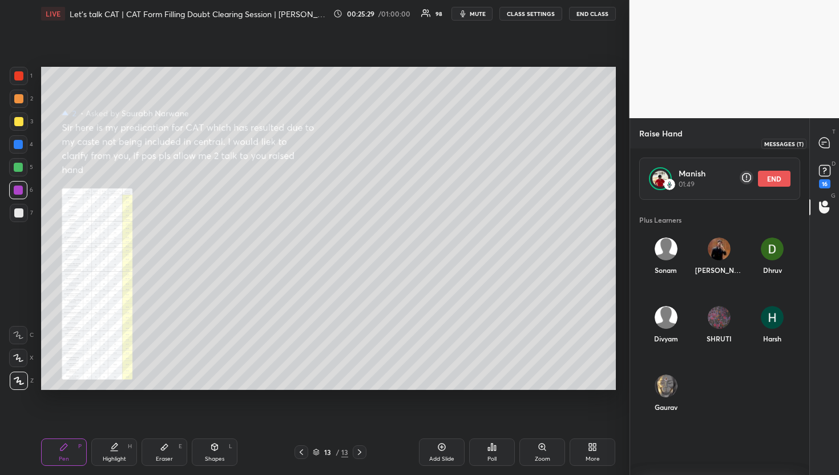
click at [833, 153] on div at bounding box center [825, 143] width 23 height 21
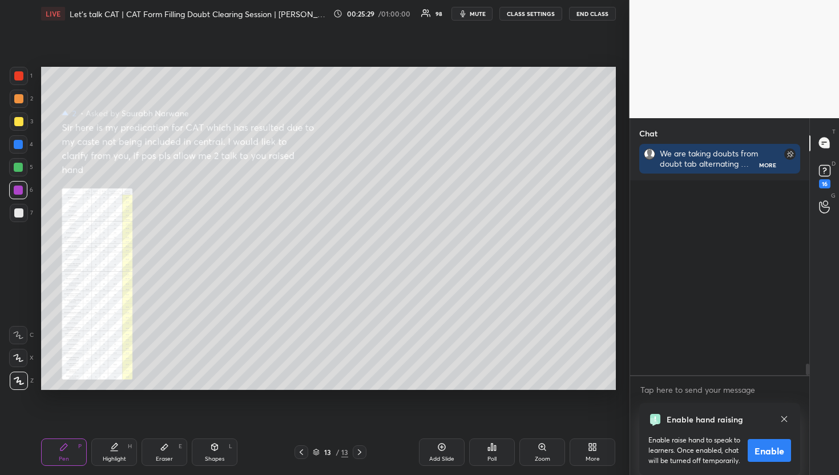
scroll to position [263, 176]
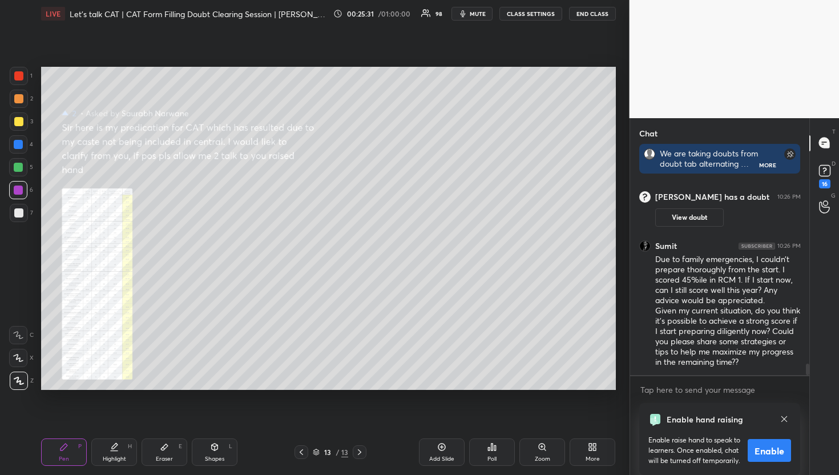
click at [783, 415] on icon at bounding box center [784, 419] width 9 height 9
click at [788, 412] on div at bounding box center [785, 419] width 14 height 14
click at [789, 415] on icon at bounding box center [784, 419] width 9 height 9
click at [786, 415] on icon at bounding box center [784, 419] width 9 height 9
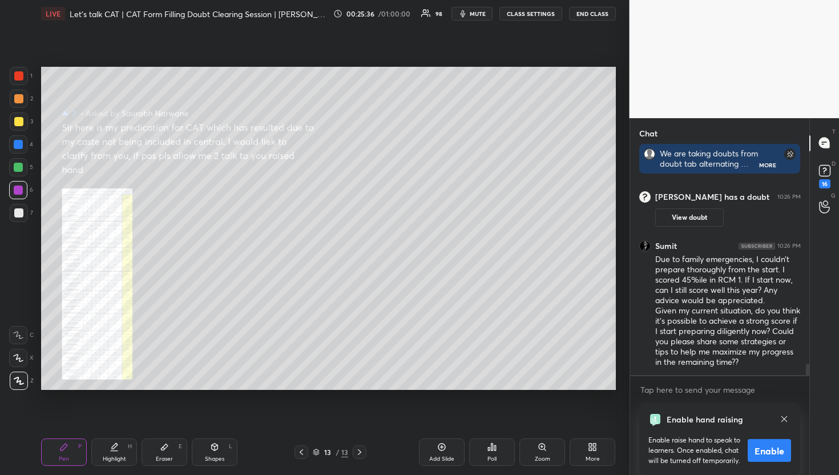
click at [786, 415] on icon at bounding box center [784, 419] width 9 height 9
click at [786, 416] on icon at bounding box center [785, 419] width 6 height 6
click at [825, 197] on div at bounding box center [825, 207] width 23 height 21
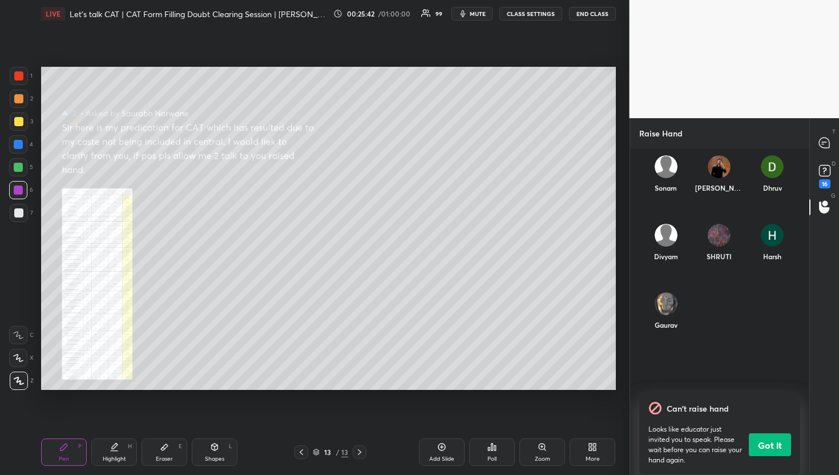
scroll to position [268, 176]
click at [774, 443] on button "Got it" at bounding box center [770, 444] width 42 height 23
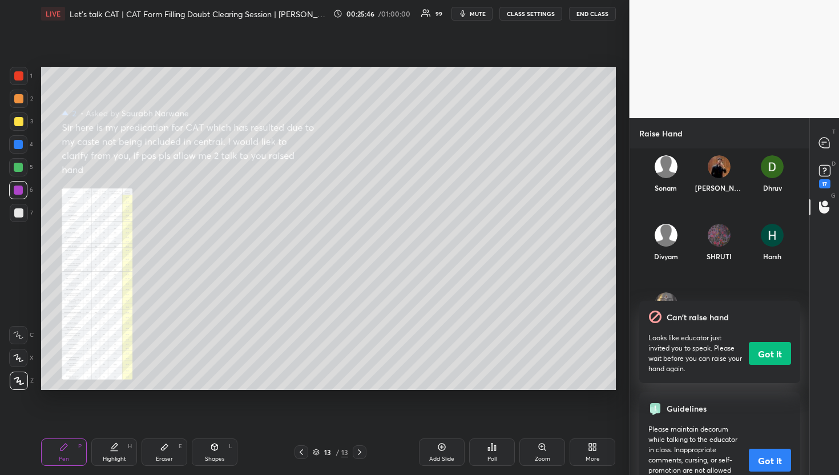
scroll to position [319, 176]
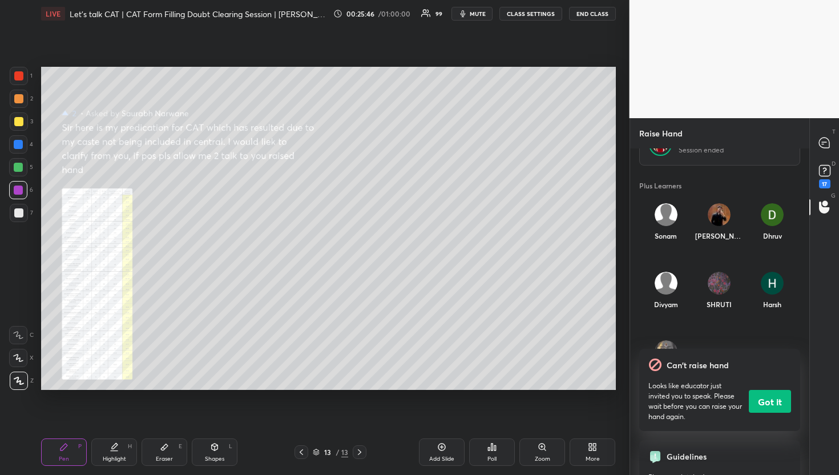
click at [781, 458] on div "Guidelines" at bounding box center [720, 456] width 143 height 14
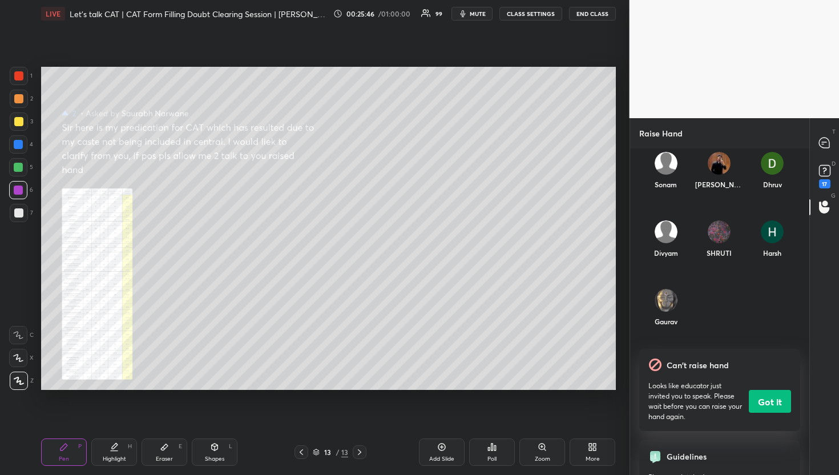
click at [764, 390] on button "Got it" at bounding box center [770, 401] width 42 height 23
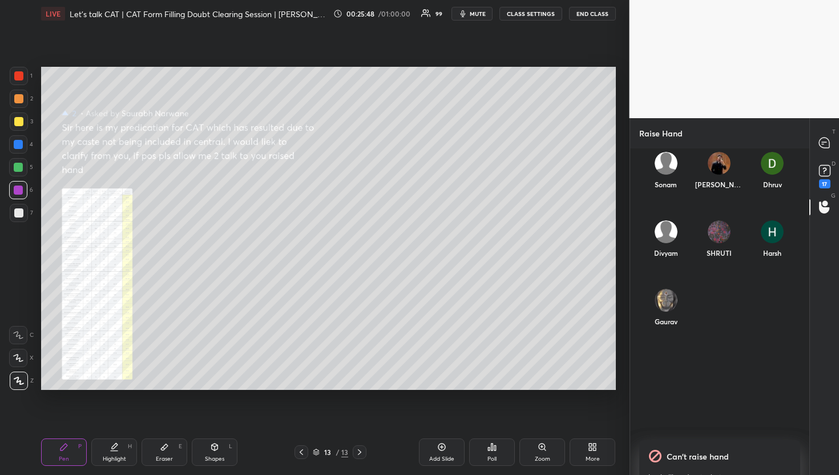
click at [801, 167] on div "Sonam Raj Dhruv" at bounding box center [720, 177] width 180 height 69
click at [822, 135] on div at bounding box center [825, 143] width 23 height 21
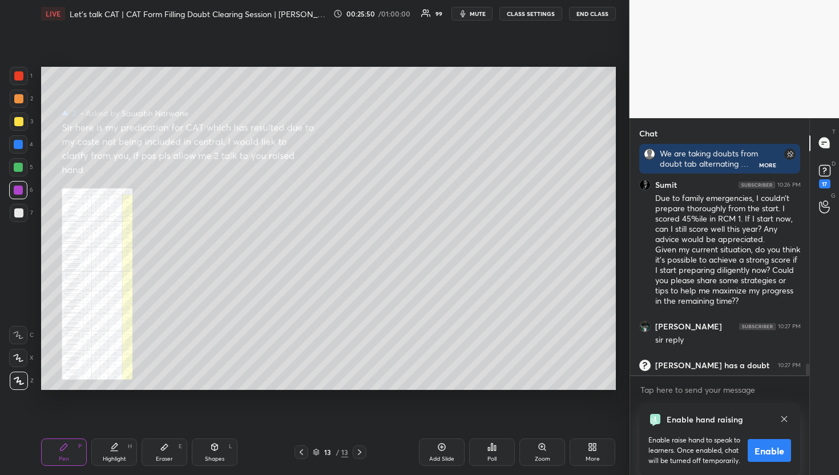
scroll to position [6024, 0]
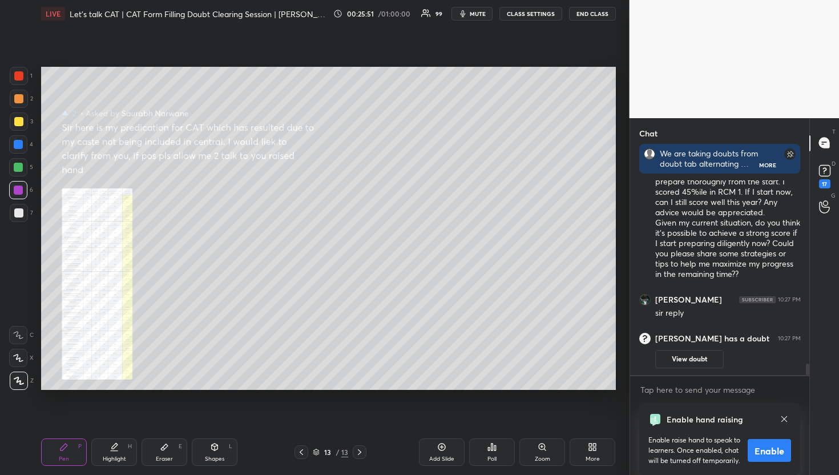
click at [786, 415] on icon at bounding box center [784, 419] width 9 height 9
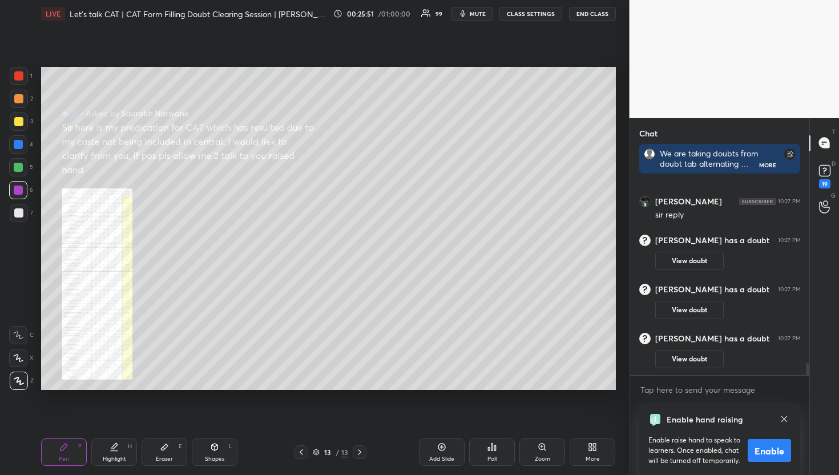
scroll to position [5587, 0]
click at [781, 415] on icon at bounding box center [784, 419] width 9 height 9
click at [822, 175] on rect at bounding box center [824, 170] width 11 height 11
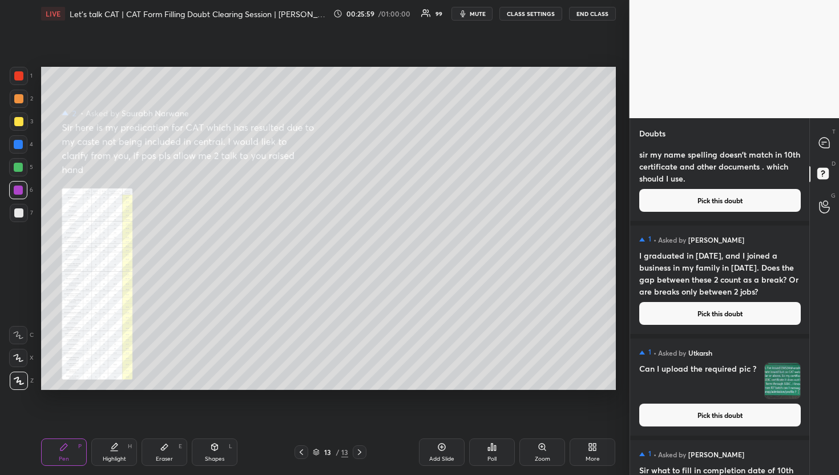
scroll to position [9701, 0]
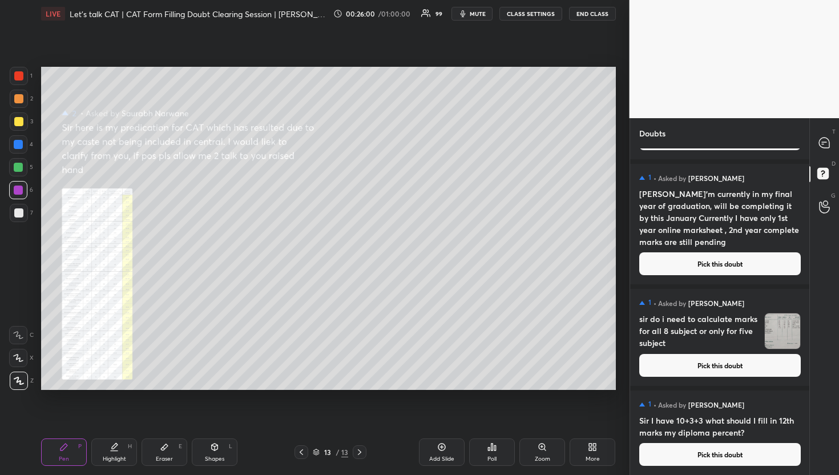
click at [694, 458] on button "Pick this doubt" at bounding box center [721, 454] width 162 height 23
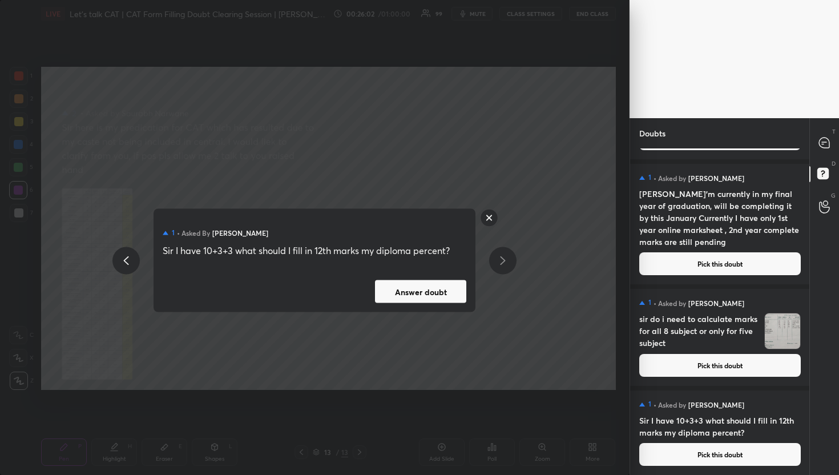
click at [403, 286] on button "Answer doubt" at bounding box center [420, 291] width 91 height 23
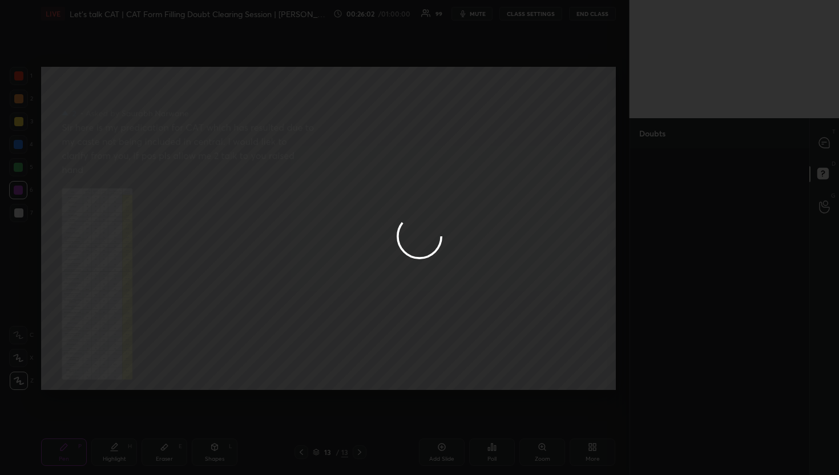
scroll to position [0, 0]
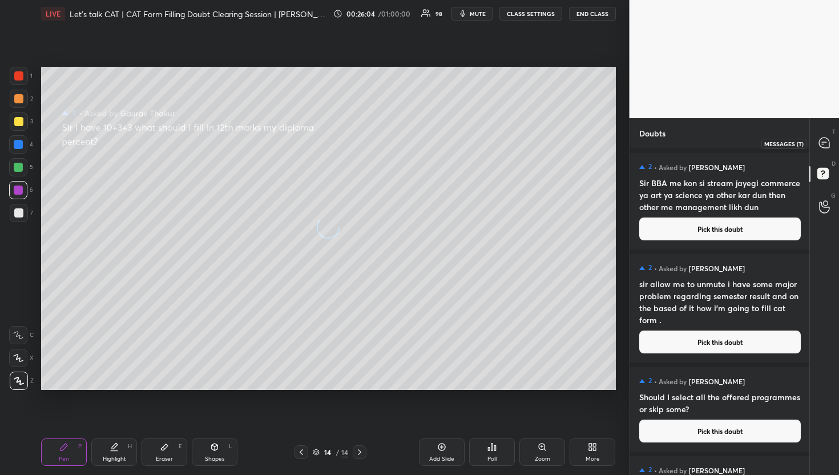
click at [821, 147] on icon at bounding box center [825, 143] width 12 height 12
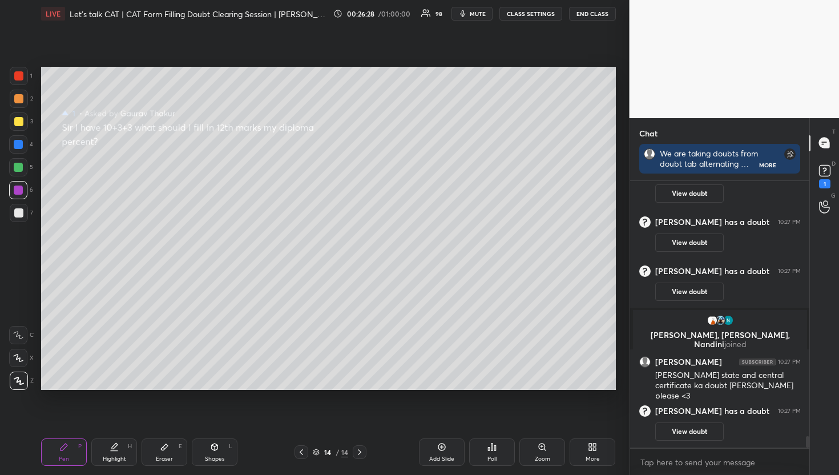
scroll to position [5637, 0]
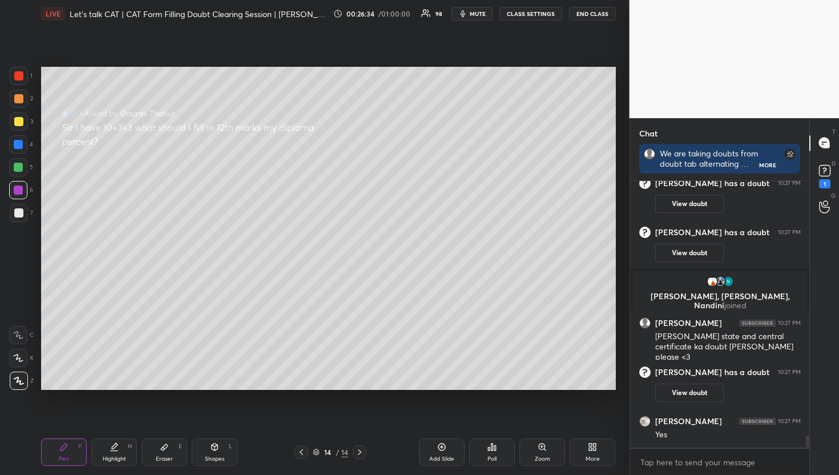
click at [16, 123] on div at bounding box center [18, 121] width 9 height 9
click at [822, 172] on rect at bounding box center [824, 170] width 11 height 11
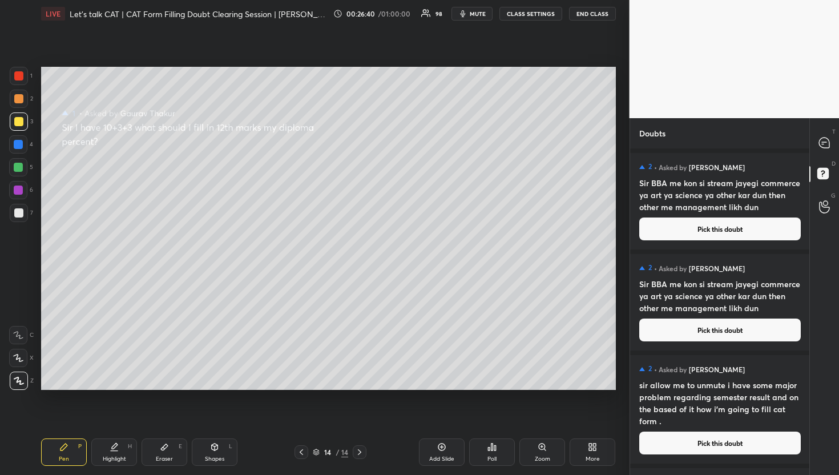
click at [826, 157] on div "T Messages (T)" at bounding box center [824, 143] width 29 height 32
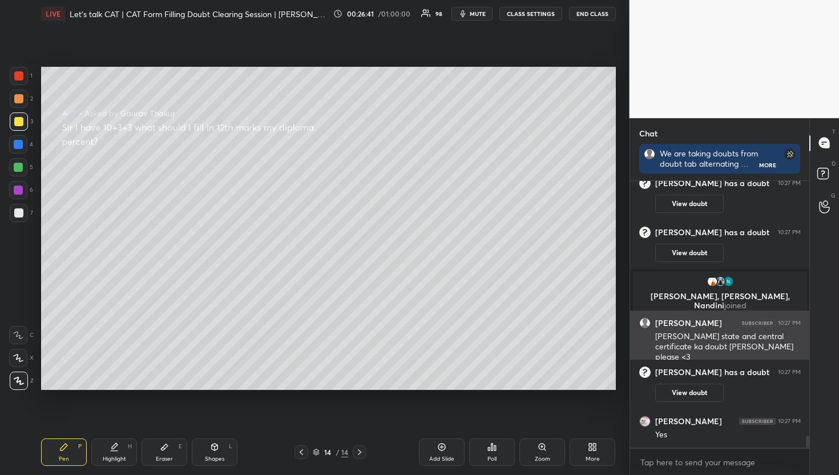
scroll to position [5686, 0]
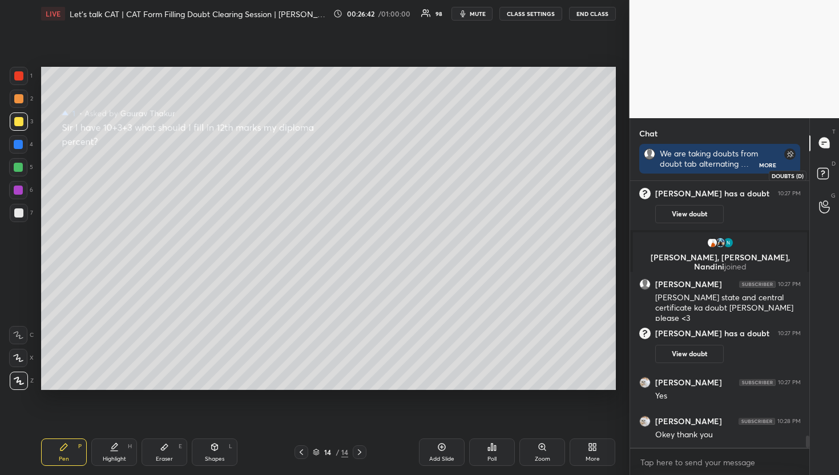
click at [821, 185] on div "D Doubts (D)" at bounding box center [824, 175] width 29 height 32
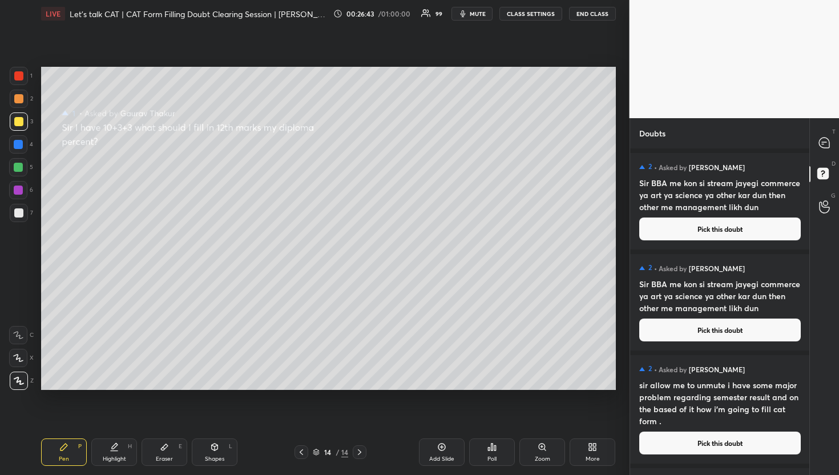
click at [748, 225] on button "Pick this doubt" at bounding box center [721, 229] width 162 height 23
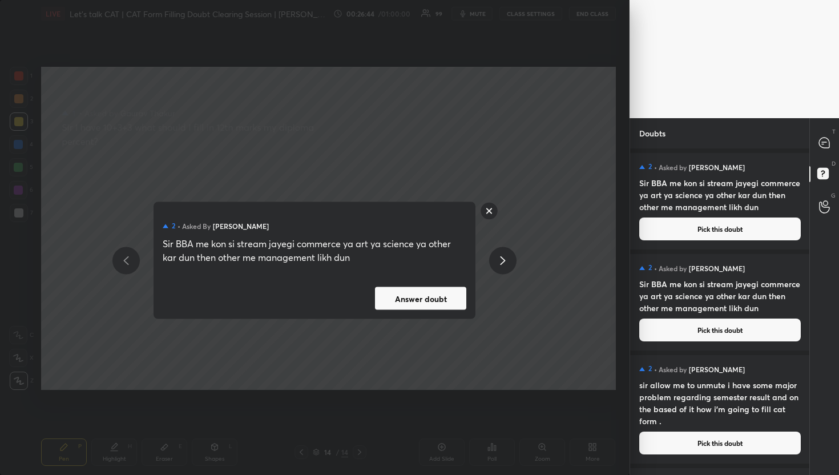
click at [432, 308] on button "Answer doubt" at bounding box center [420, 298] width 91 height 23
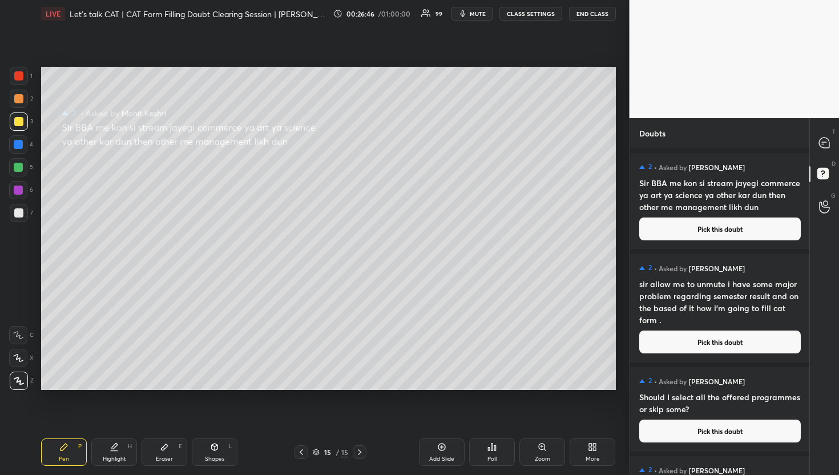
click at [825, 148] on icon at bounding box center [825, 143] width 12 height 12
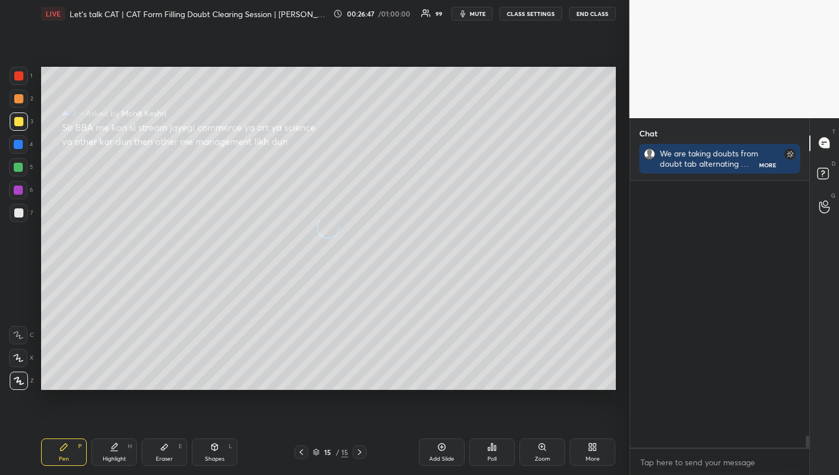
scroll to position [5637, 0]
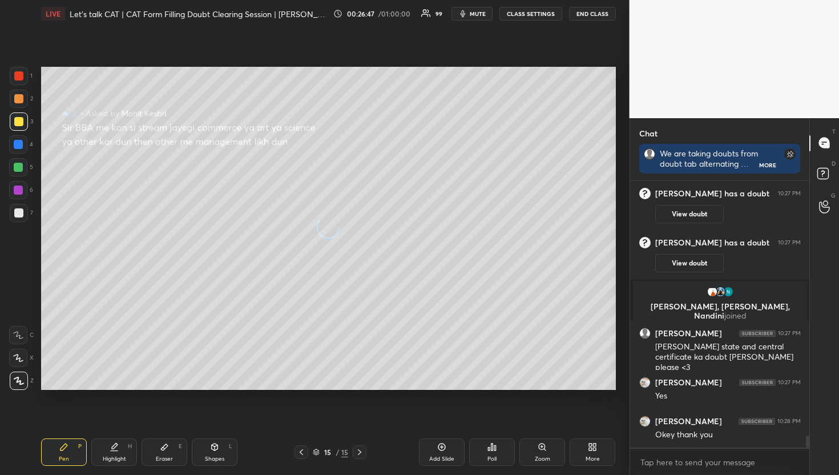
click at [825, 148] on icon at bounding box center [825, 143] width 12 height 12
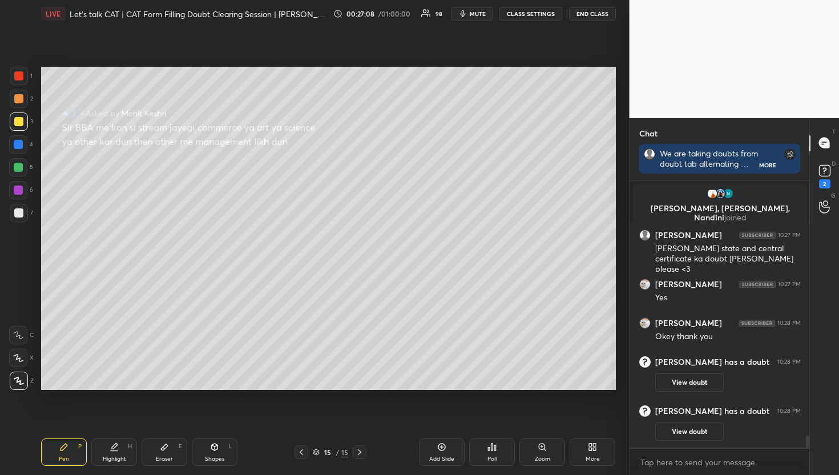
scroll to position [5764, 0]
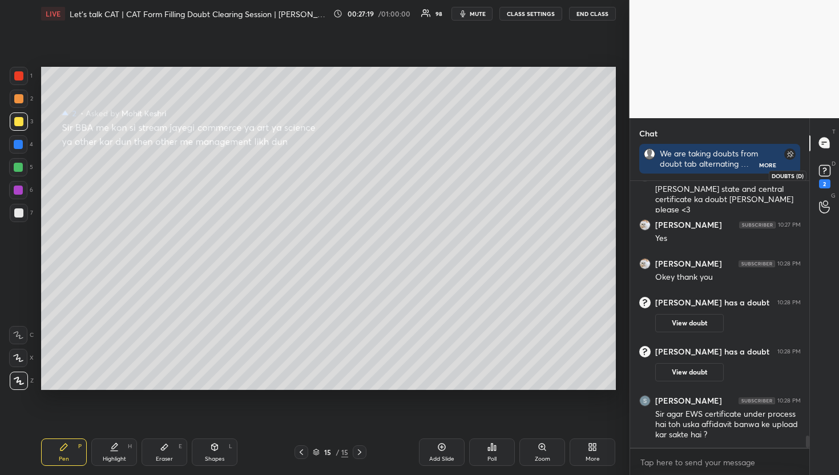
click at [831, 175] on icon at bounding box center [825, 170] width 17 height 17
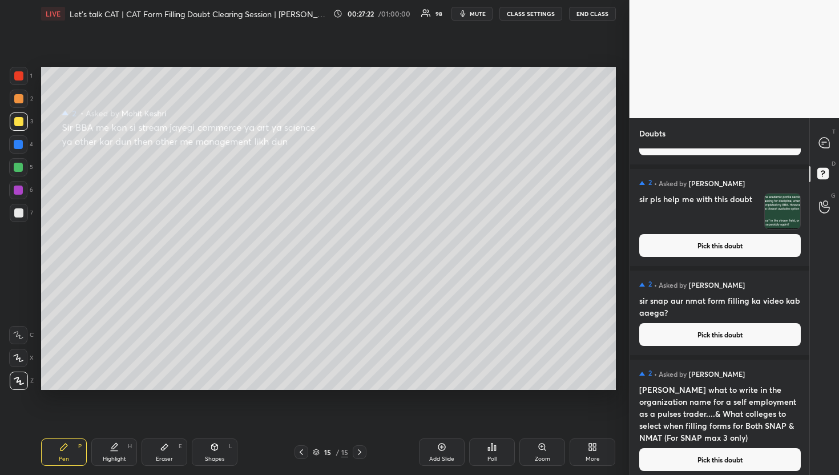
scroll to position [351, 0]
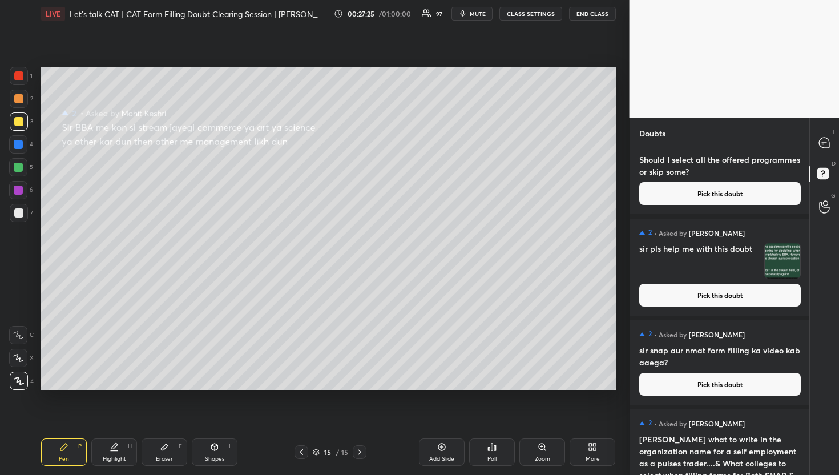
drag, startPoint x: 811, startPoint y: 210, endPoint x: 786, endPoint y: 448, distance: 239.5
click at [786, 448] on div "Doubts Enable hand raising Enable raise hand to speak to learners. Once enabled…" at bounding box center [735, 296] width 210 height 357
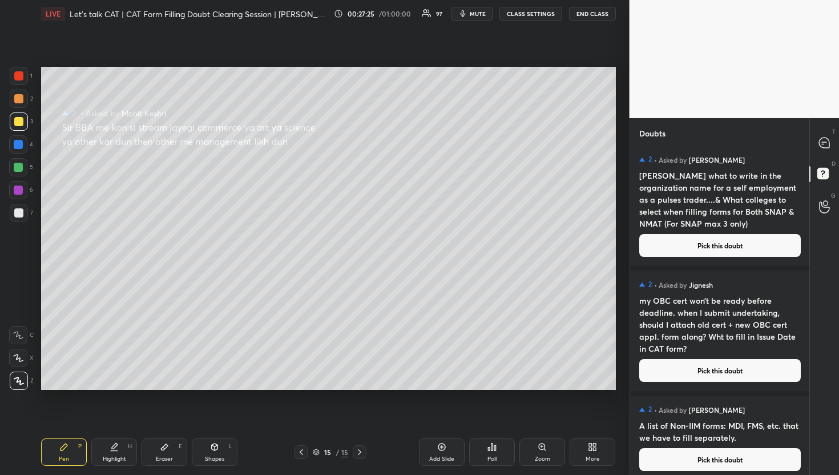
scroll to position [749, 0]
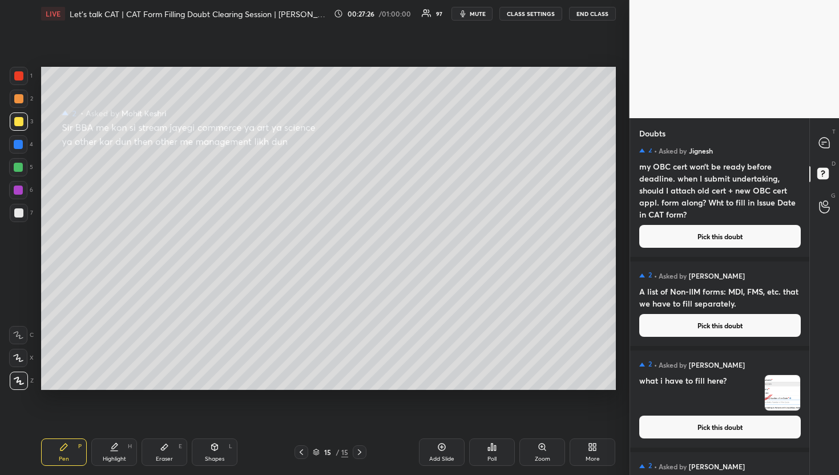
drag, startPoint x: 811, startPoint y: 223, endPoint x: 797, endPoint y: 230, distance: 16.6
click at [797, 230] on div "Doubts Enable hand raising Enable raise hand to speak to learners. Once enabled…" at bounding box center [735, 296] width 210 height 357
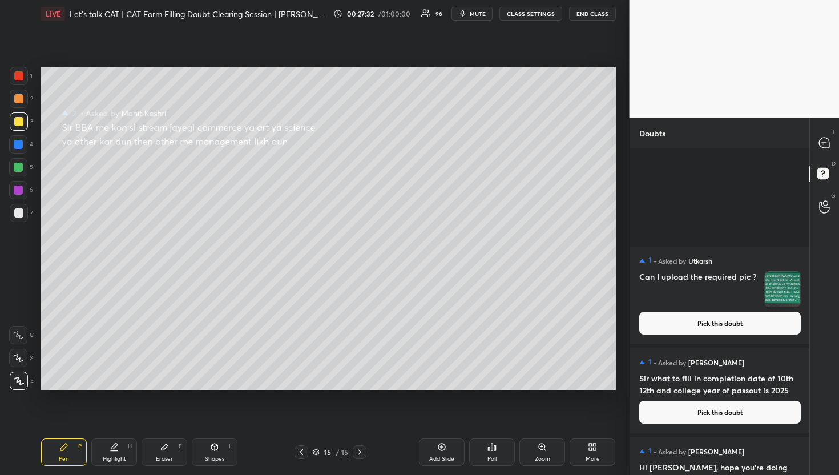
scroll to position [9972, 0]
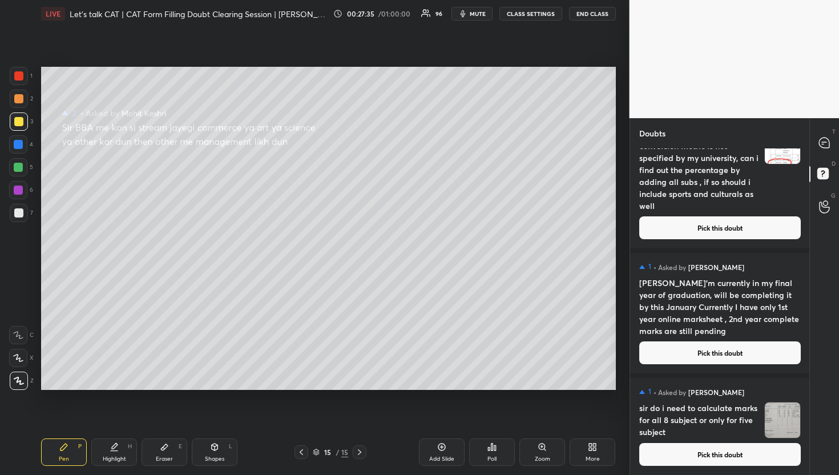
click at [708, 463] on button "Pick this doubt" at bounding box center [721, 454] width 162 height 23
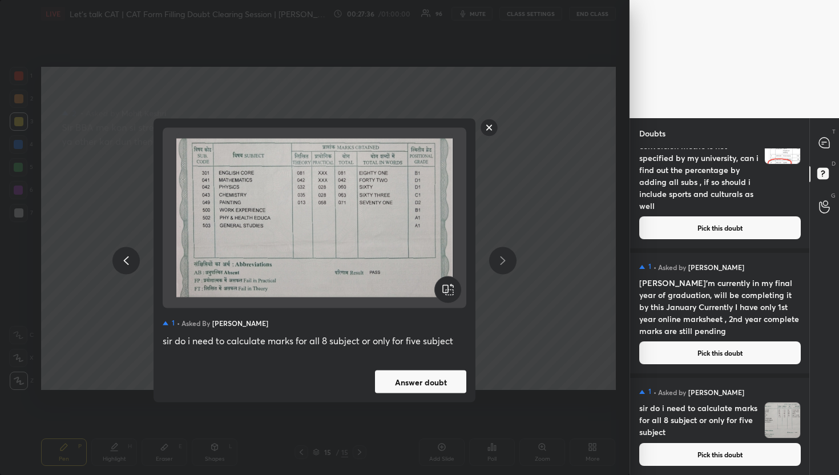
click at [433, 374] on button "Answer doubt" at bounding box center [420, 382] width 91 height 23
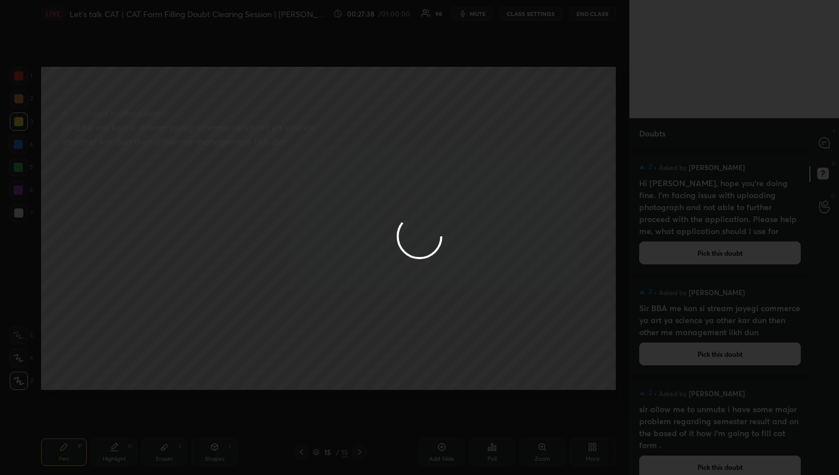
click at [821, 130] on div at bounding box center [419, 237] width 839 height 475
click at [821, 132] on div at bounding box center [419, 237] width 839 height 475
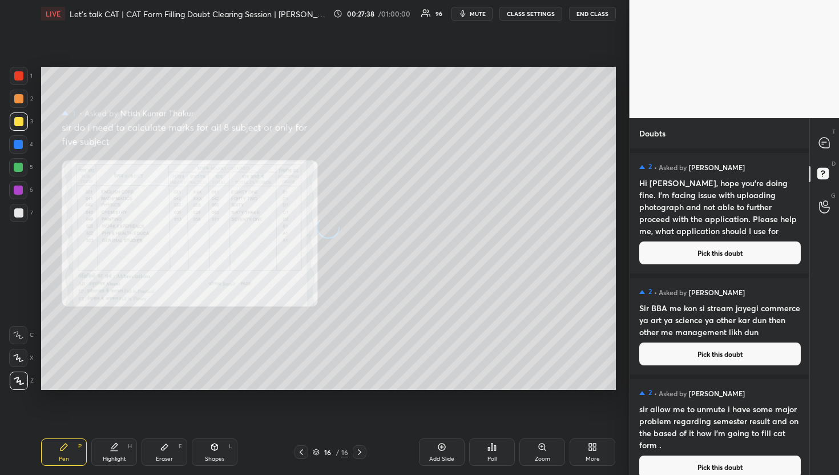
click at [821, 132] on div "T Messages (T)" at bounding box center [824, 143] width 29 height 32
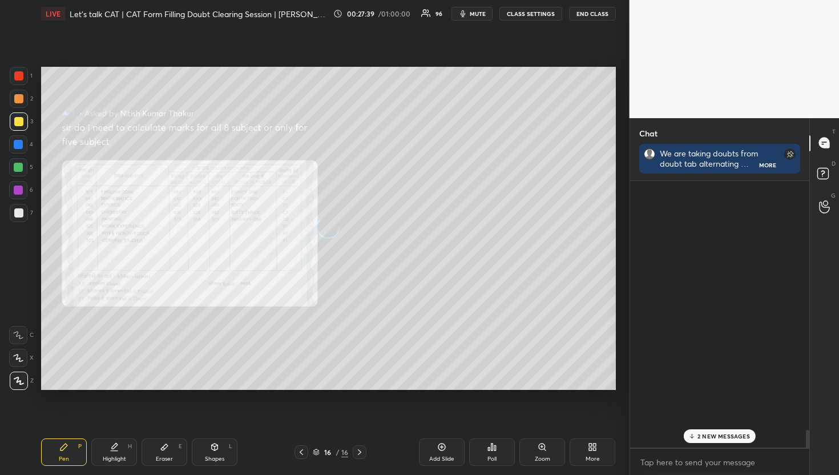
click at [821, 132] on div "T Messages (T)" at bounding box center [824, 143] width 29 height 32
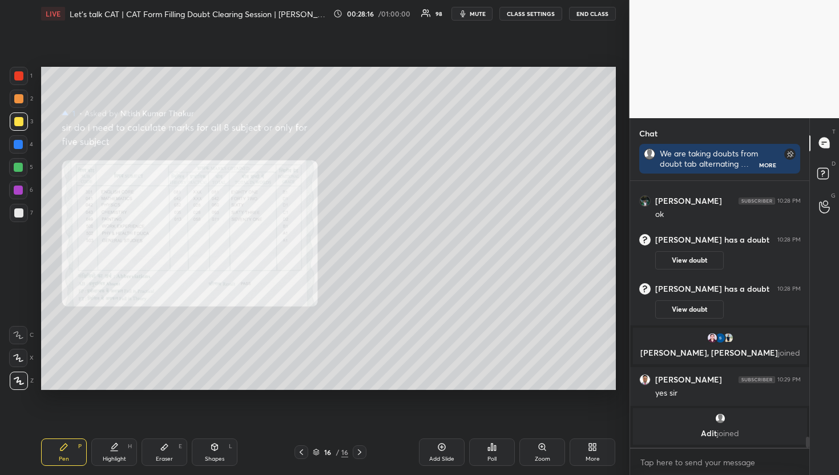
scroll to position [5735, 0]
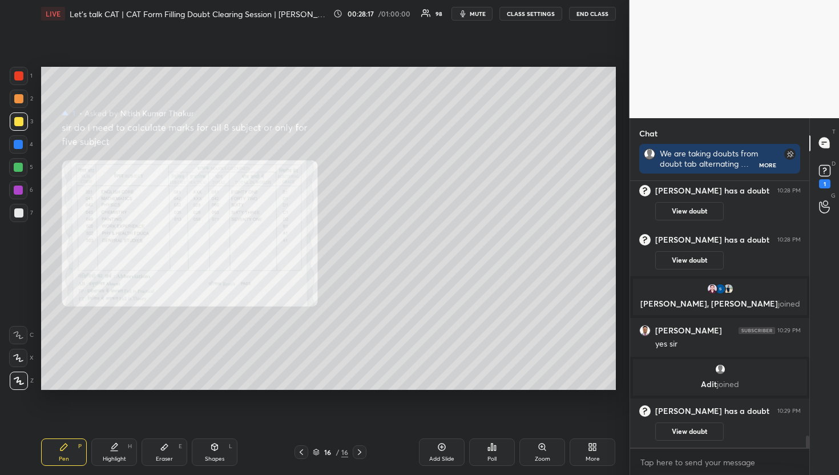
click at [838, 172] on div "D Doubts (D) 1" at bounding box center [824, 175] width 29 height 32
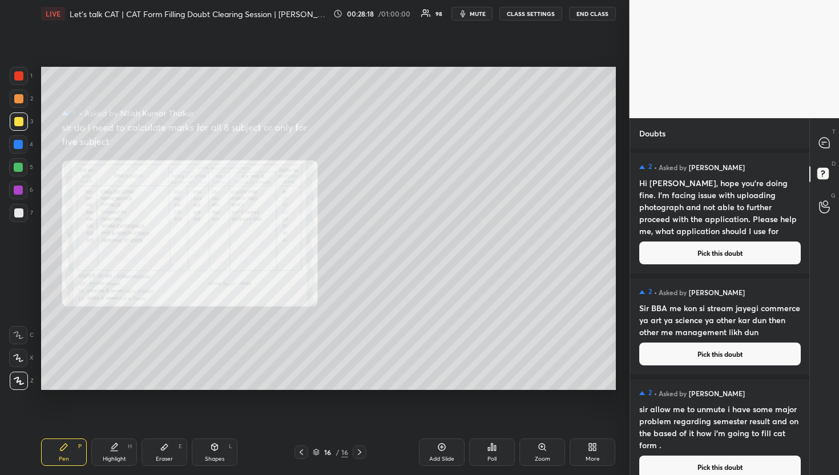
scroll to position [3, 4]
click at [814, 131] on div "T Messages (T)" at bounding box center [824, 143] width 29 height 32
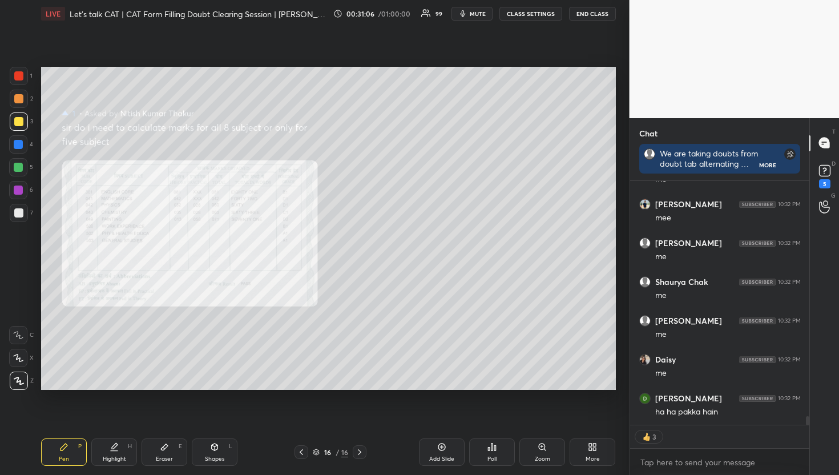
scroll to position [6853, 0]
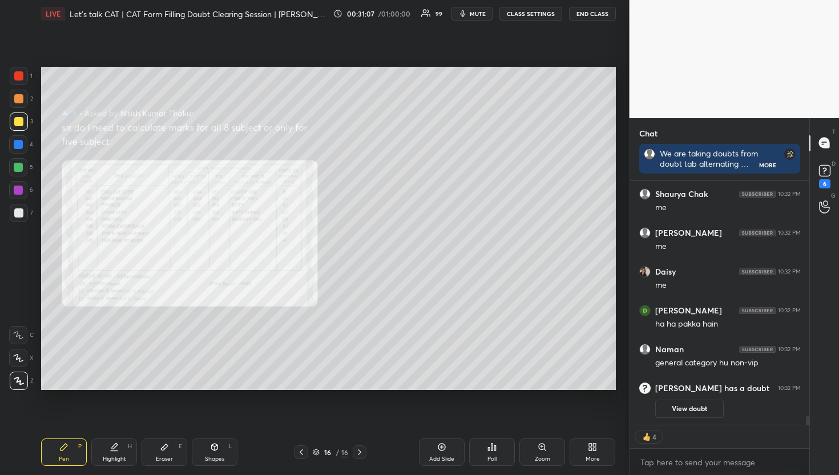
click at [456, 447] on div "Add Slide" at bounding box center [442, 452] width 46 height 27
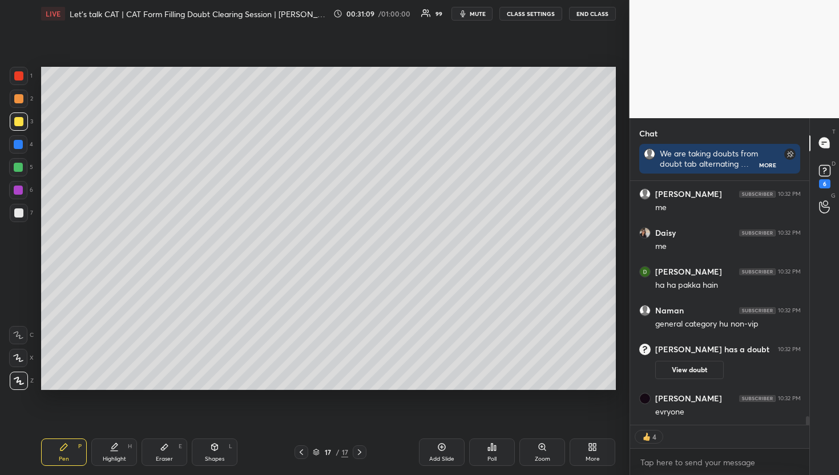
scroll to position [6817, 0]
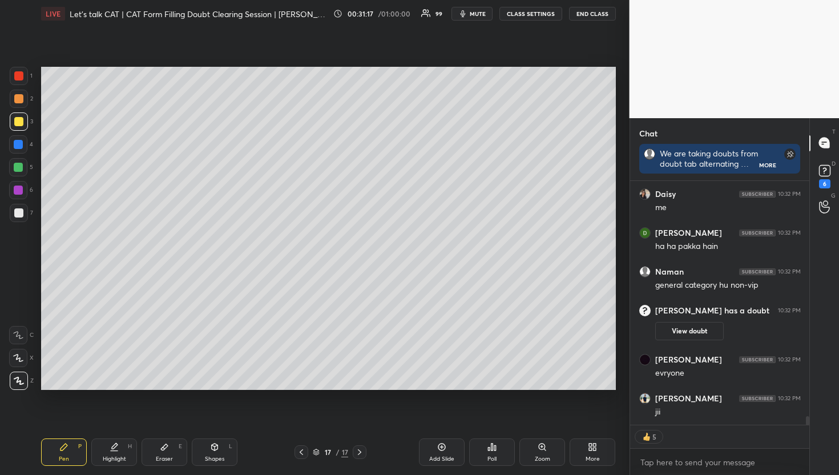
click at [308, 441] on div "Pen P Highlight H Eraser E Shapes L 17 / 17 Add Slide Poll Zoom More" at bounding box center [328, 452] width 575 height 46
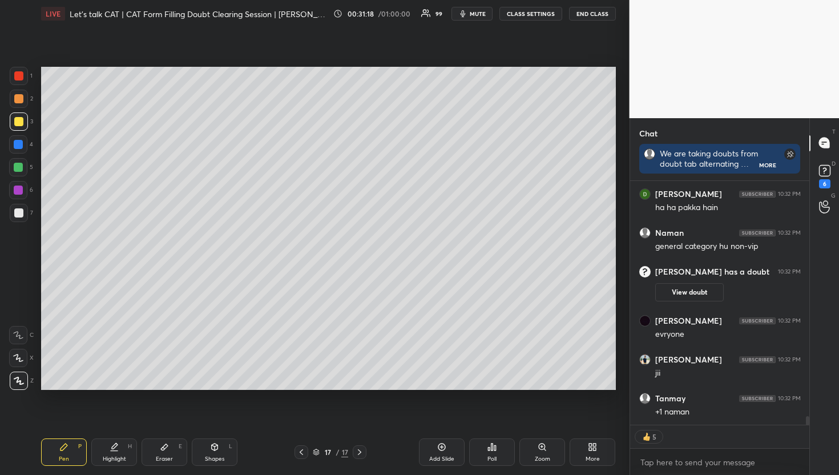
click at [304, 454] on icon at bounding box center [301, 452] width 9 height 9
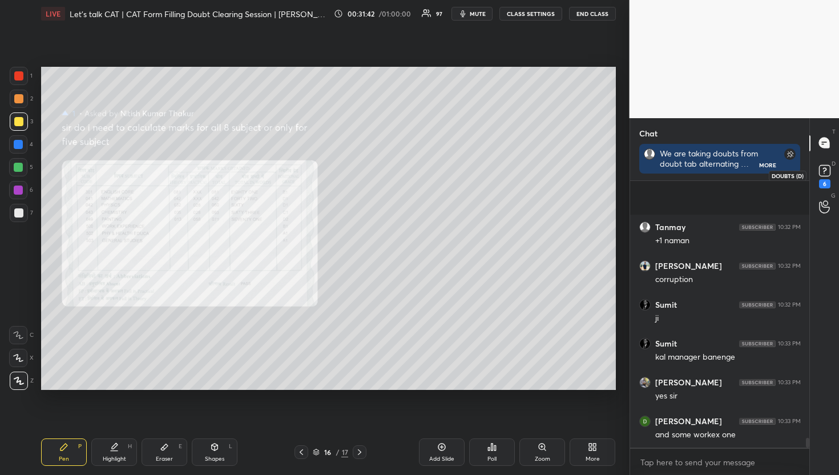
scroll to position [7096, 0]
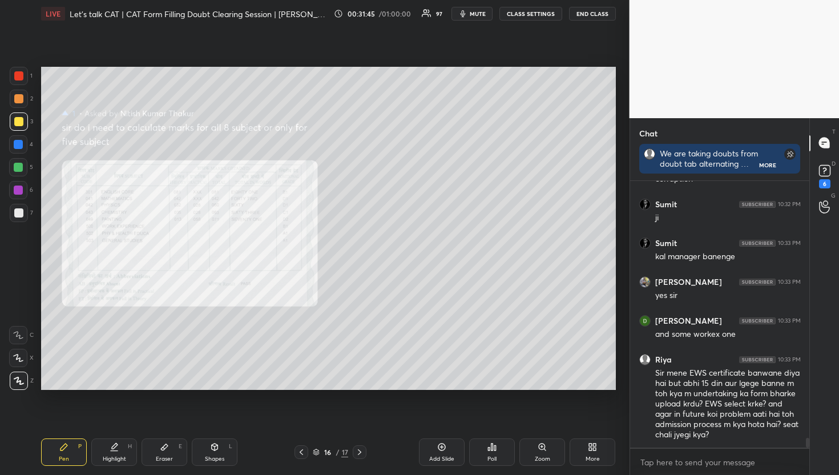
drag, startPoint x: 831, startPoint y: 180, endPoint x: 839, endPoint y: 421, distance: 241.7
click at [839, 421] on div "1 2 3 4 5 6 7 R O A L C X Z Erase all C X Z LIVE Let's talk CAT | CAT Form Fill…" at bounding box center [419, 237] width 839 height 475
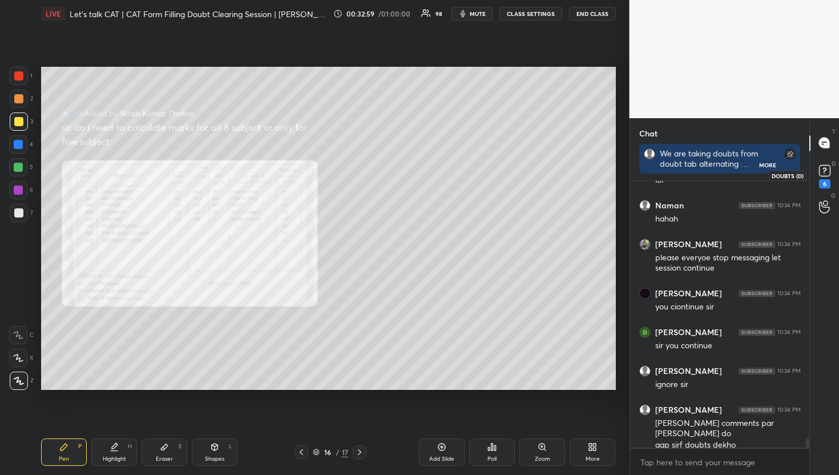
scroll to position [7815, 0]
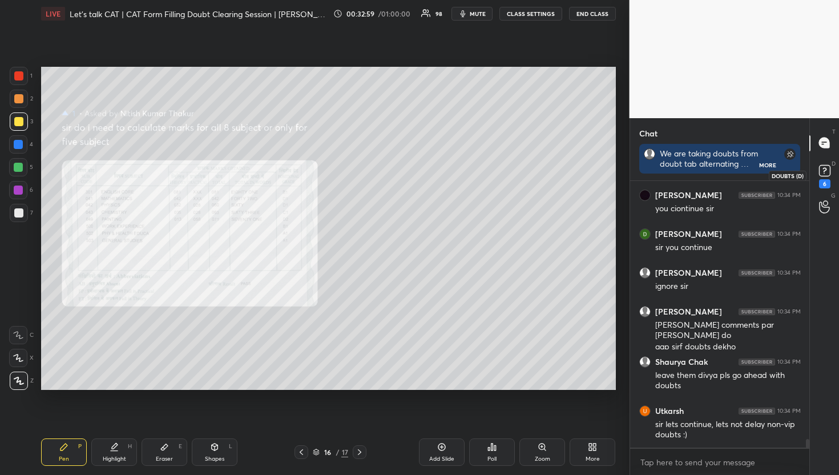
click at [835, 174] on div "6" at bounding box center [825, 175] width 23 height 21
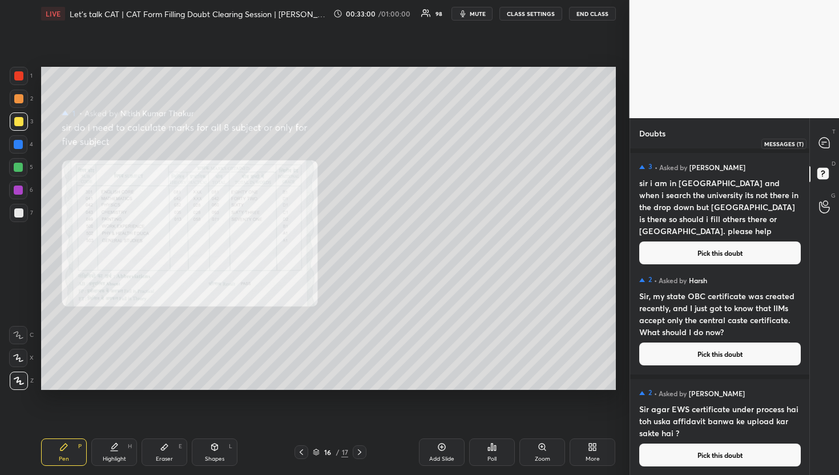
click at [826, 145] on icon at bounding box center [824, 143] width 10 height 10
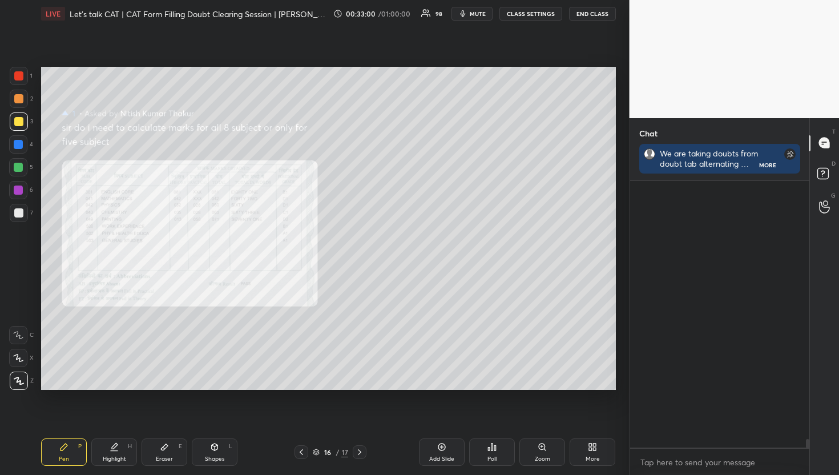
scroll to position [263, 176]
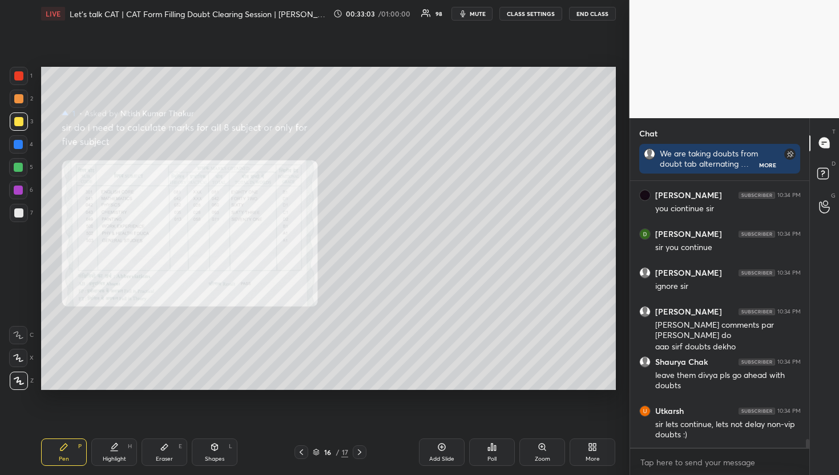
click at [831, 162] on div "D Doubts (D)" at bounding box center [824, 175] width 29 height 32
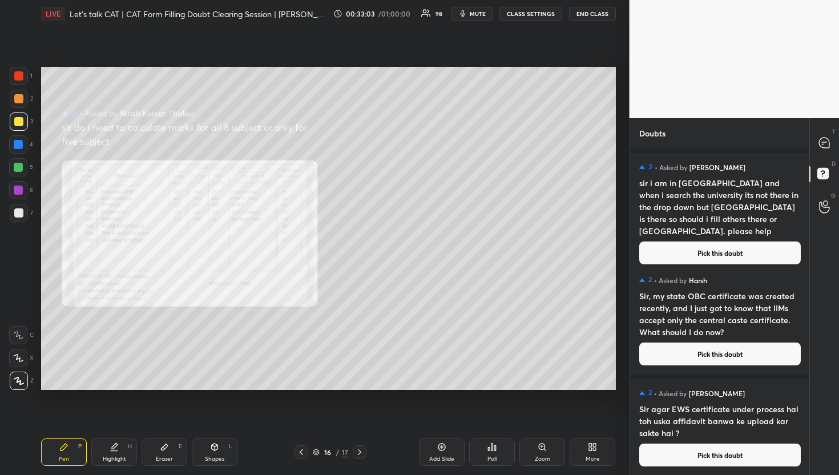
scroll to position [323, 176]
click at [725, 242] on button "Pick this doubt" at bounding box center [721, 253] width 162 height 23
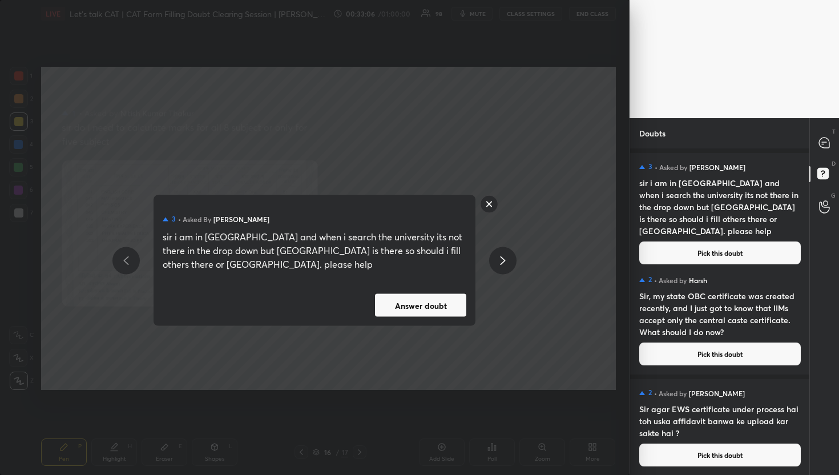
click at [392, 303] on button "Answer doubt" at bounding box center [420, 305] width 91 height 23
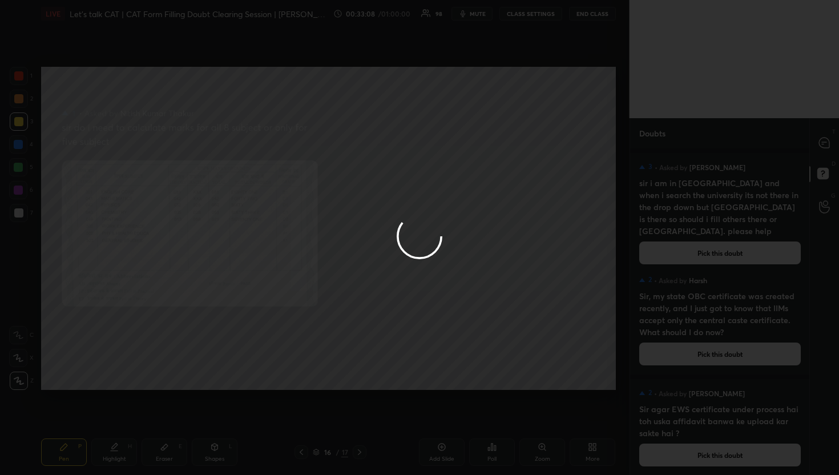
click at [814, 155] on div at bounding box center [419, 237] width 839 height 475
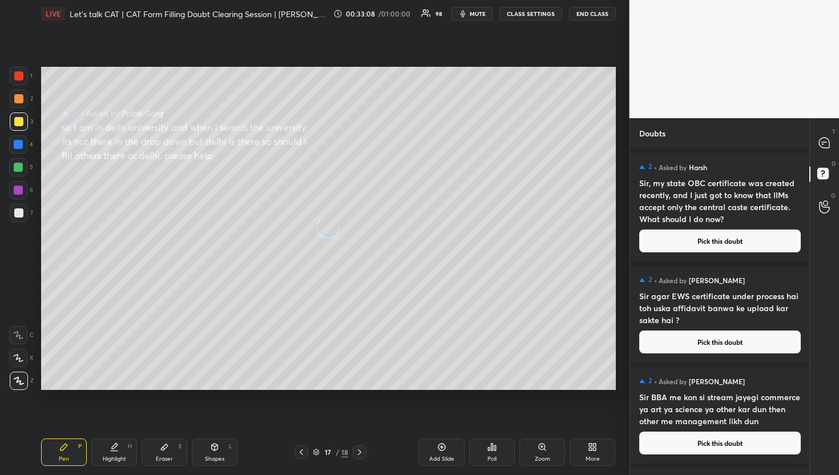
click at [814, 155] on div "T Messages (T)" at bounding box center [824, 143] width 29 height 32
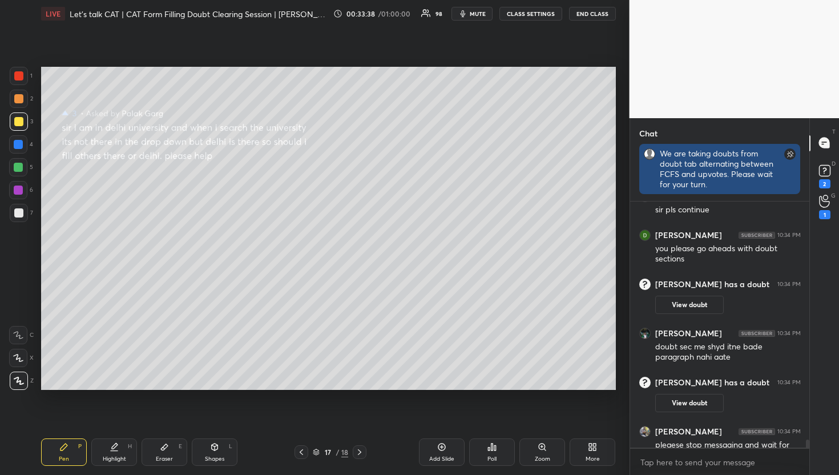
scroll to position [271, 176]
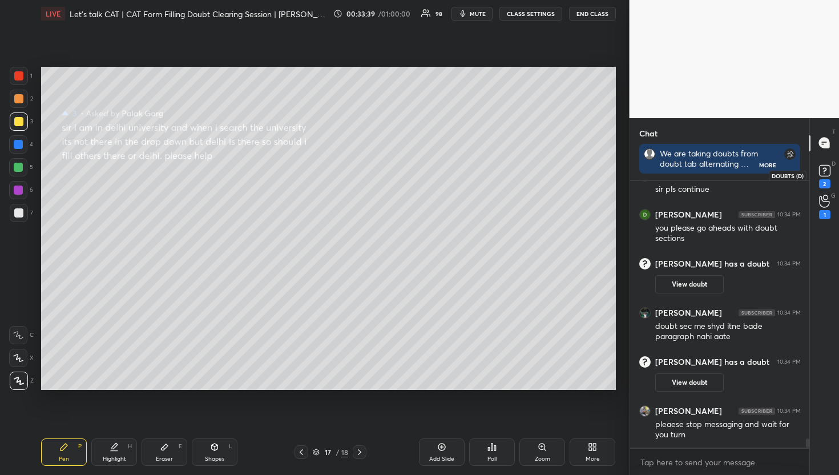
click at [835, 182] on div "2" at bounding box center [825, 175] width 23 height 21
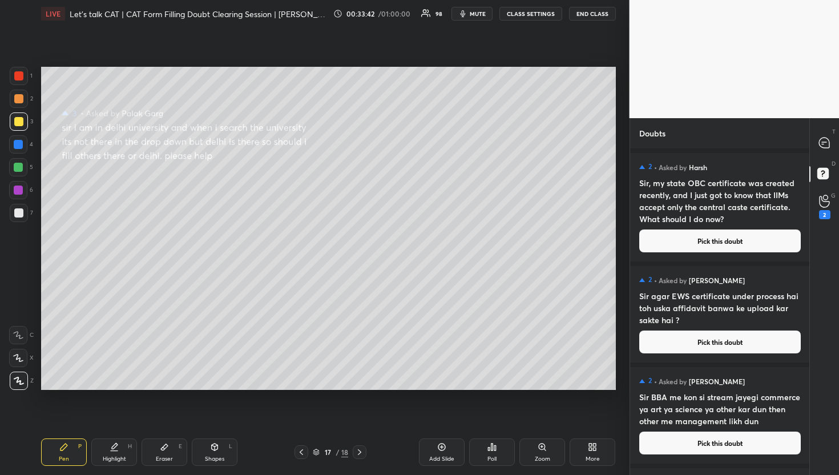
click at [825, 121] on div "T Messages (T) D Doubts (D) G Raise Hand (G) 2" at bounding box center [825, 296] width 30 height 357
click at [813, 163] on div "D Doubts (D)" at bounding box center [824, 175] width 29 height 32
click at [814, 156] on div "T Messages (T)" at bounding box center [824, 143] width 29 height 32
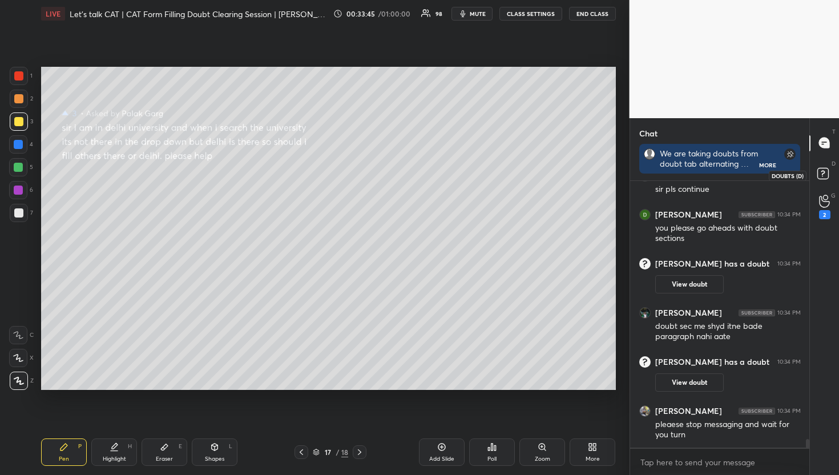
click at [826, 167] on icon at bounding box center [825, 175] width 21 height 21
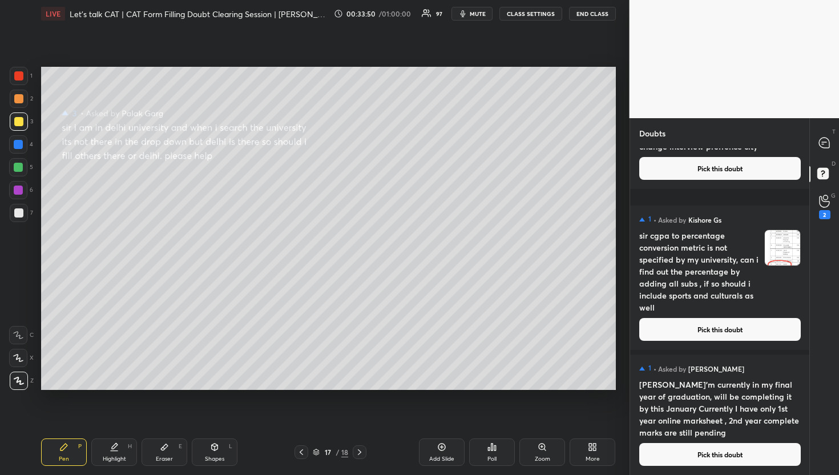
click at [702, 475] on div "1 • Asked by Siddhi Mahendra ease tell what documents and details related to gr…" at bounding box center [720, 311] width 180 height 327
click at [697, 458] on button "Pick this doubt" at bounding box center [721, 454] width 162 height 23
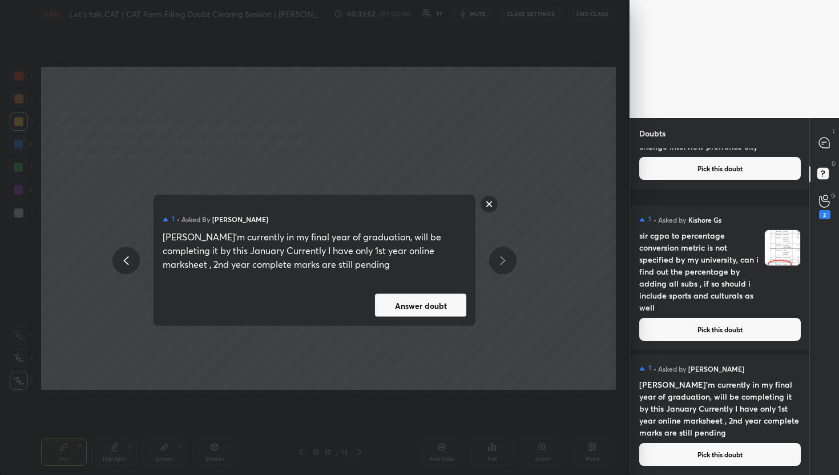
click at [412, 293] on div "1 • Asked by Siddhi Mahendra Sir I'm currently in my final year of graduation, …" at bounding box center [315, 260] width 322 height 131
click at [424, 306] on button "Answer doubt" at bounding box center [420, 305] width 91 height 23
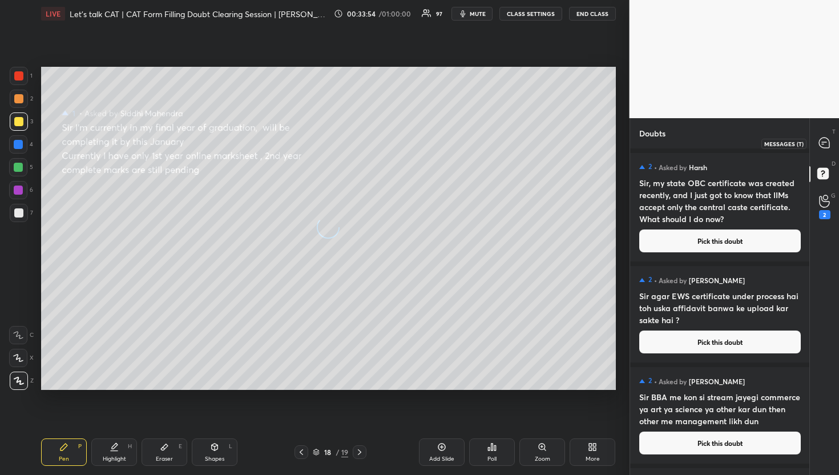
click at [818, 150] on div at bounding box center [825, 143] width 23 height 21
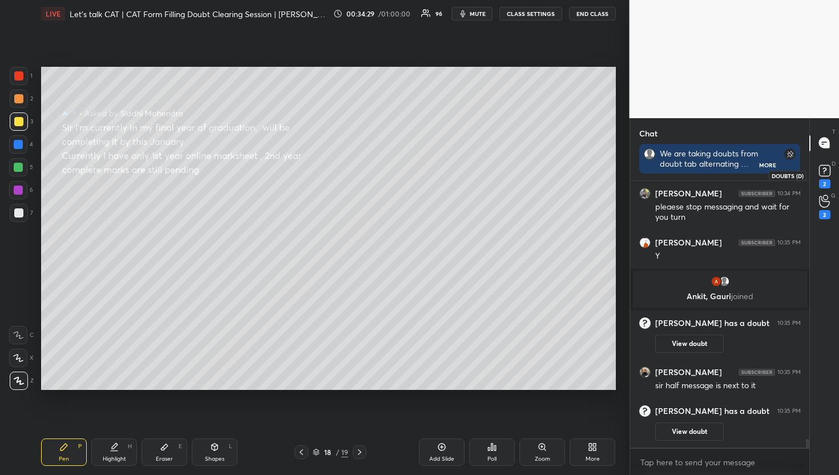
click at [835, 172] on div "2" at bounding box center [825, 175] width 23 height 21
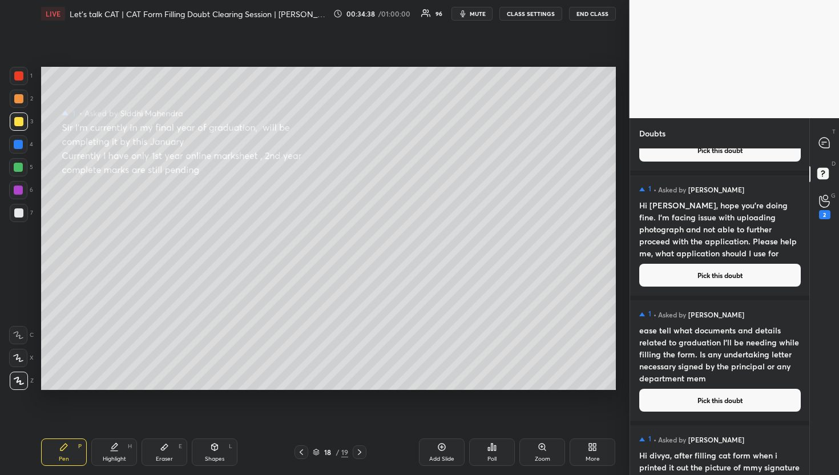
scroll to position [10683, 0]
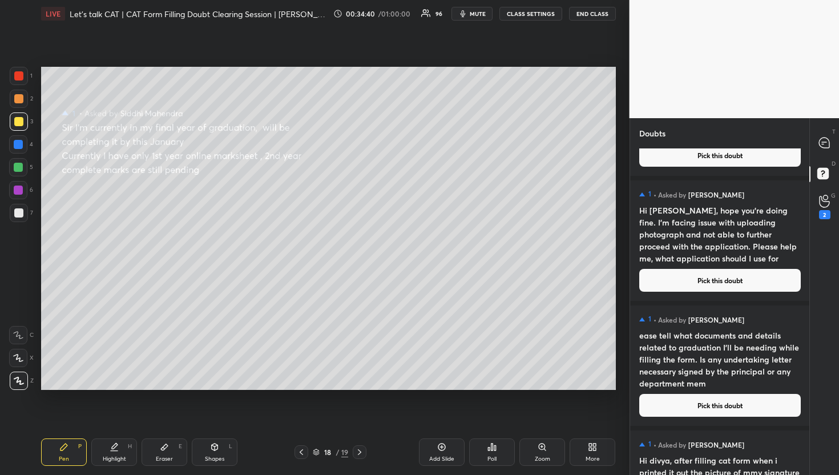
click at [685, 408] on button "Pick this doubt" at bounding box center [721, 405] width 162 height 23
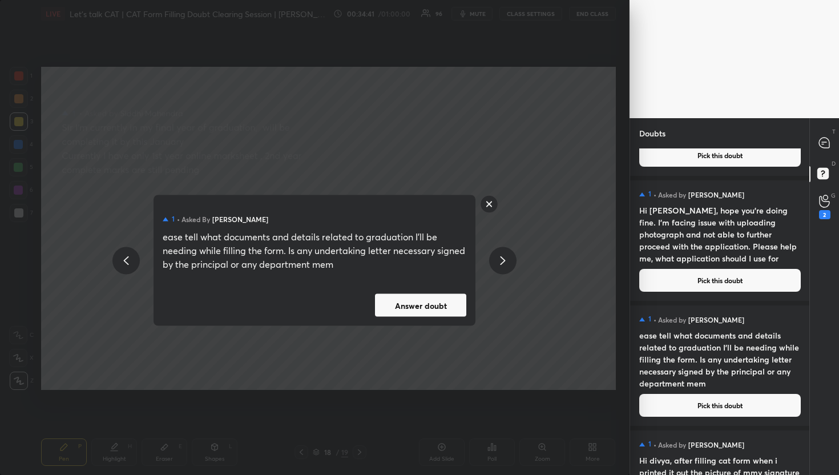
click at [440, 311] on button "Answer doubt" at bounding box center [420, 305] width 91 height 23
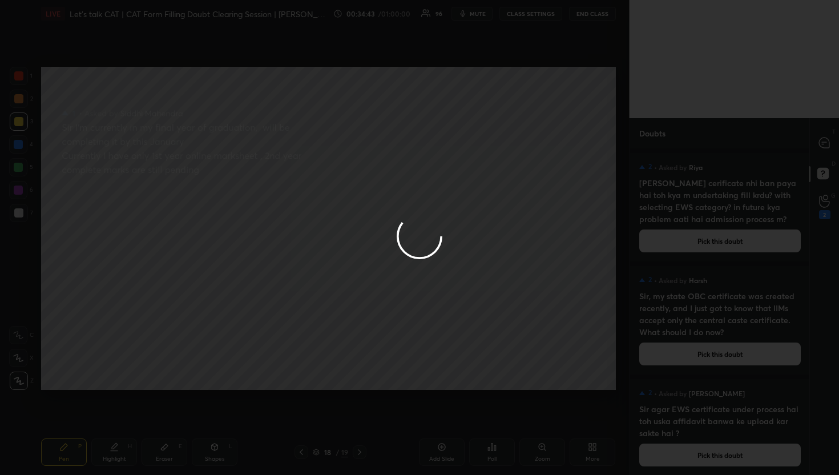
click at [821, 146] on div at bounding box center [419, 237] width 839 height 475
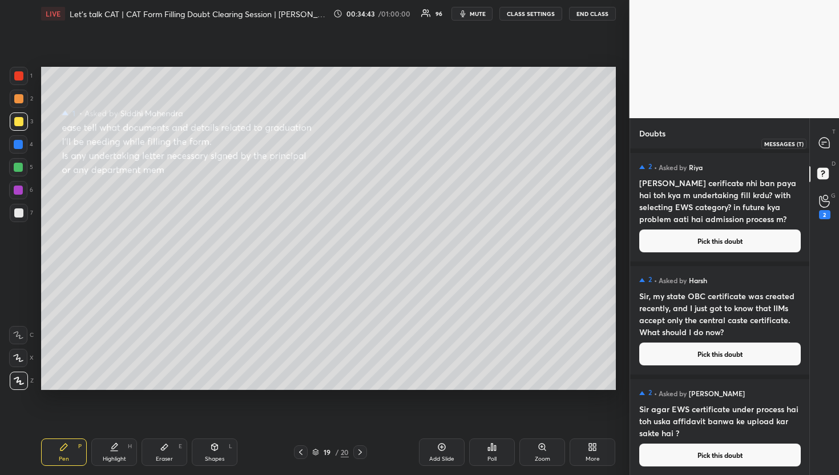
click at [821, 146] on icon at bounding box center [824, 143] width 10 height 10
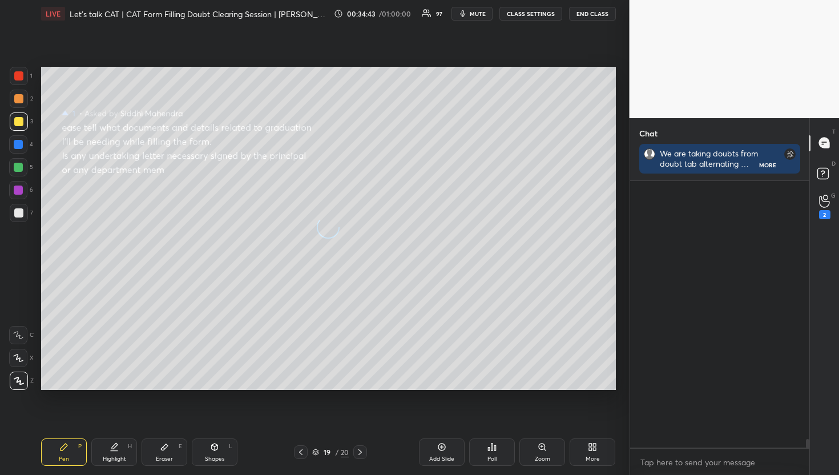
click at [821, 146] on icon at bounding box center [824, 143] width 10 height 10
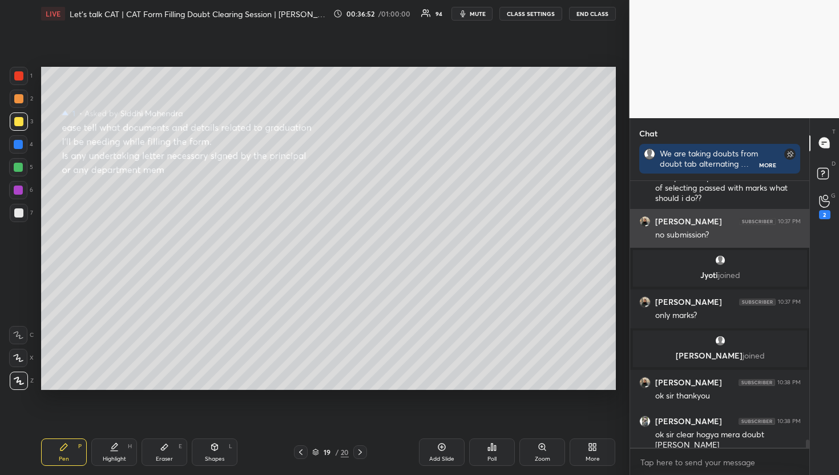
scroll to position [8574, 0]
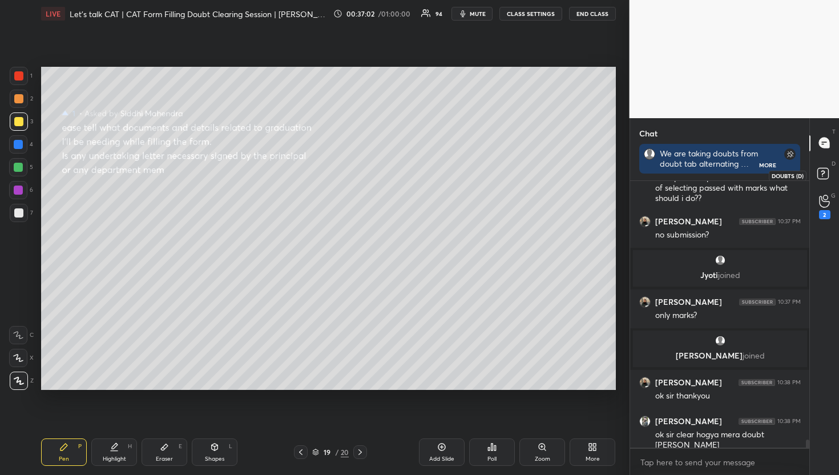
click at [823, 175] on rect at bounding box center [823, 173] width 11 height 11
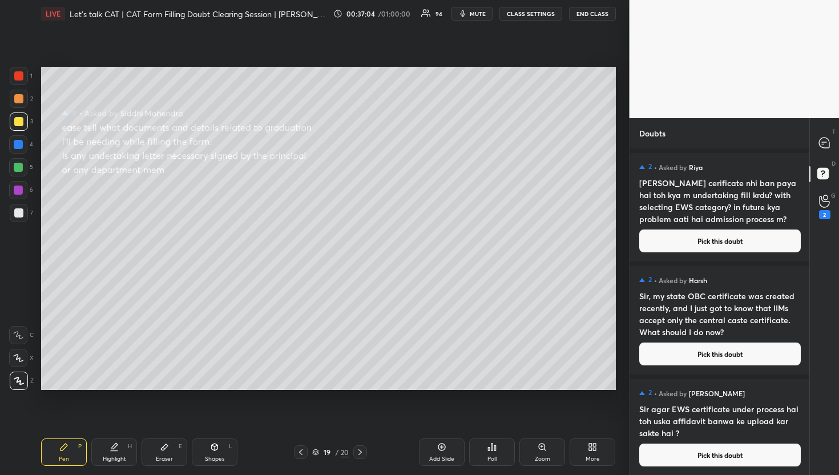
click at [739, 256] on div "2 • Asked by Riya Sir mera EWS cerificate nhi ban paya hai toh kya m undertakin…" at bounding box center [720, 207] width 180 height 109
click at [732, 243] on button "Pick this doubt" at bounding box center [721, 241] width 162 height 23
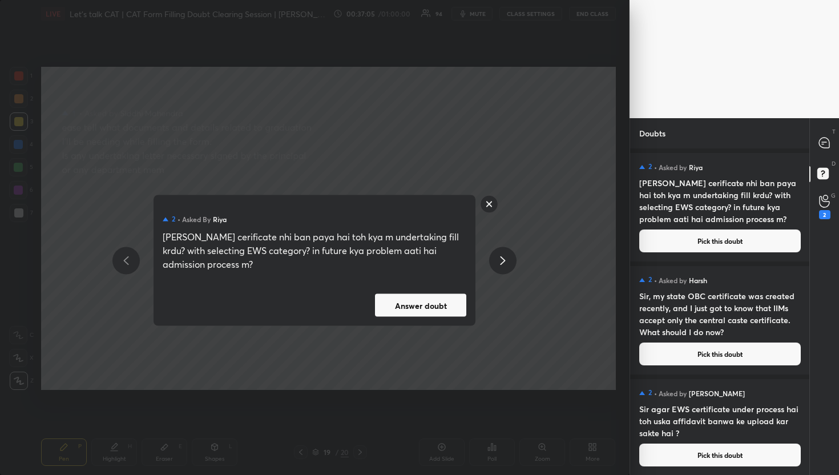
click at [436, 292] on div "2 • Asked by Riya Sir mera EWS cerificate nhi ban paya hai toh kya m undertakin…" at bounding box center [315, 260] width 322 height 131
click at [439, 300] on button "Answer doubt" at bounding box center [420, 305] width 91 height 23
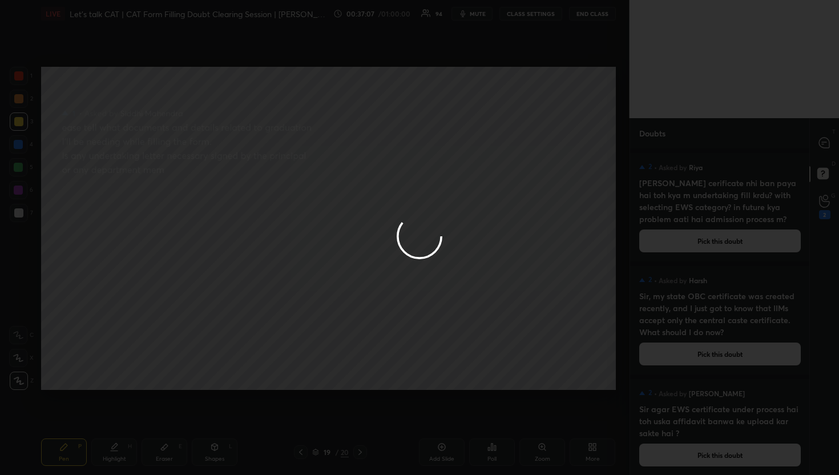
click at [835, 148] on div at bounding box center [419, 237] width 839 height 475
click at [821, 151] on div at bounding box center [419, 237] width 839 height 475
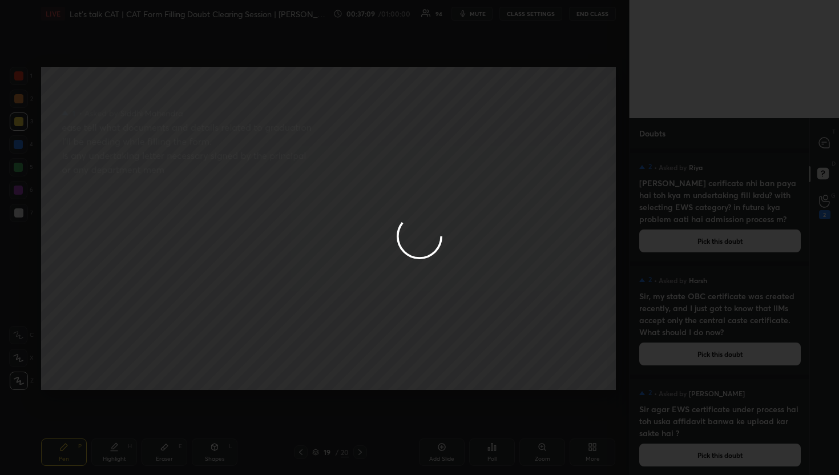
click at [821, 151] on div at bounding box center [419, 237] width 839 height 475
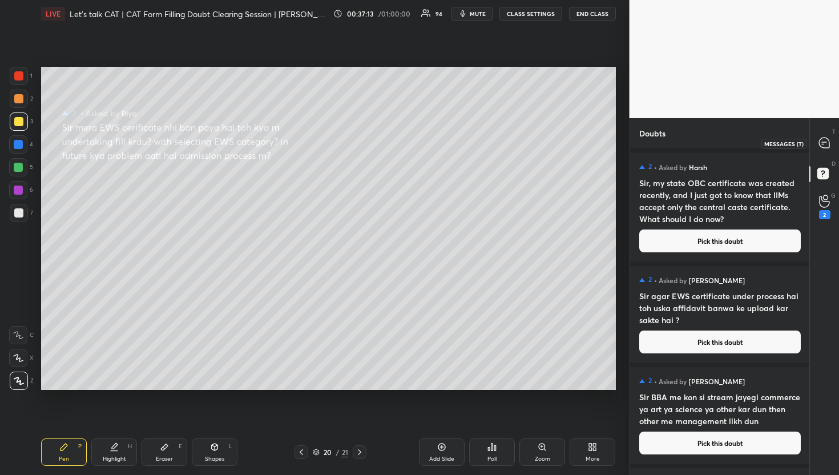
click at [821, 149] on div at bounding box center [825, 143] width 23 height 21
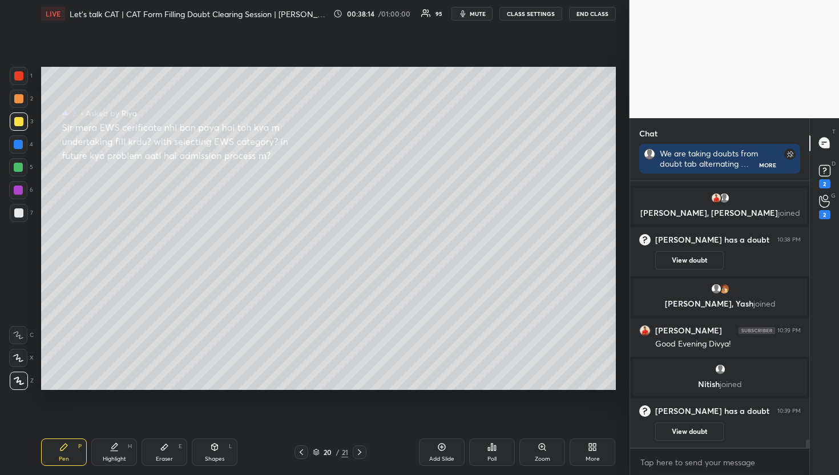
scroll to position [8555, 0]
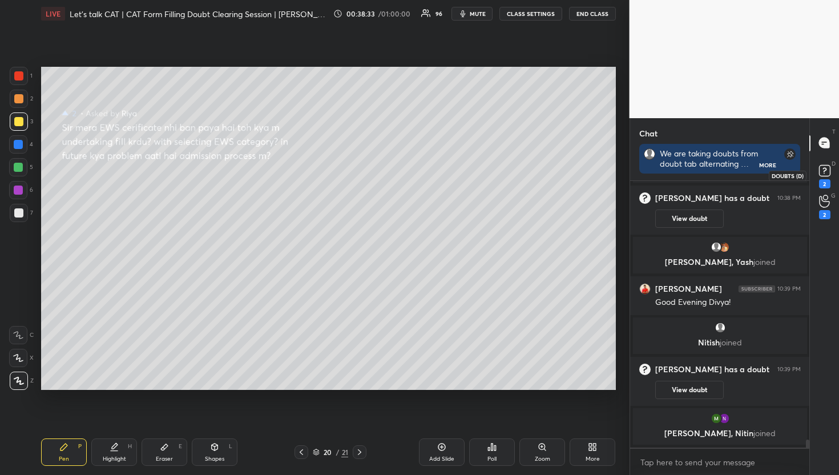
click at [826, 168] on icon at bounding box center [825, 169] width 4 height 5
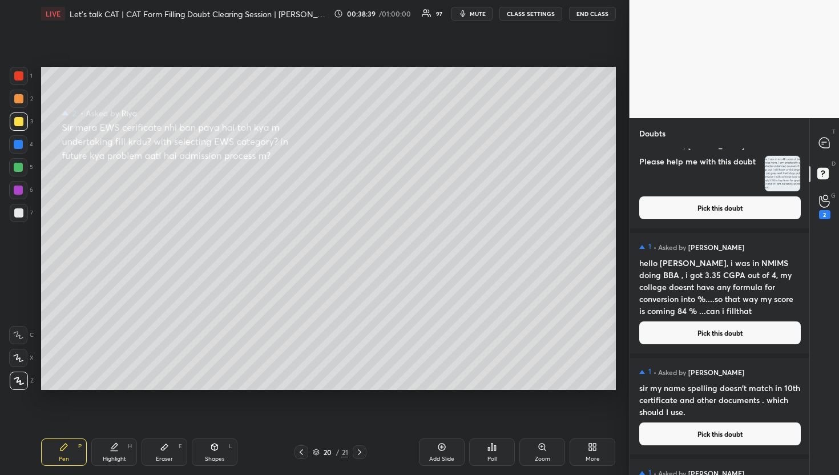
scroll to position [11045, 0]
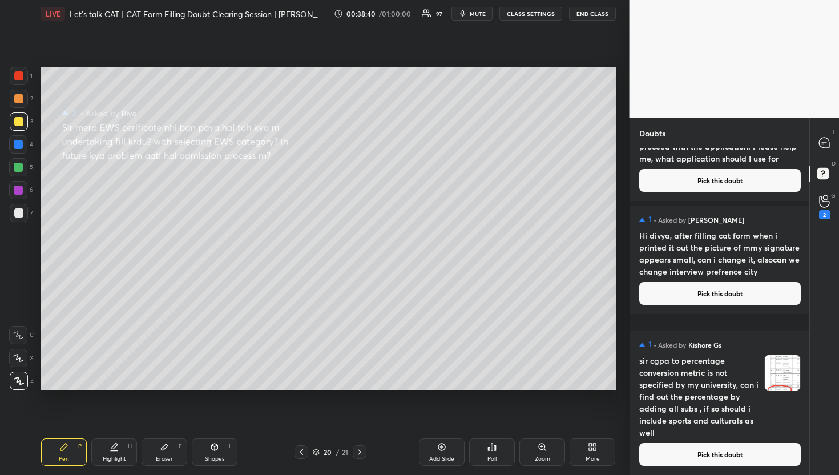
click at [690, 437] on h4 "sir cgpa to percentage conversion metric is not specified by my university, can…" at bounding box center [700, 397] width 120 height 84
click at [712, 456] on button "Pick this doubt" at bounding box center [721, 454] width 162 height 23
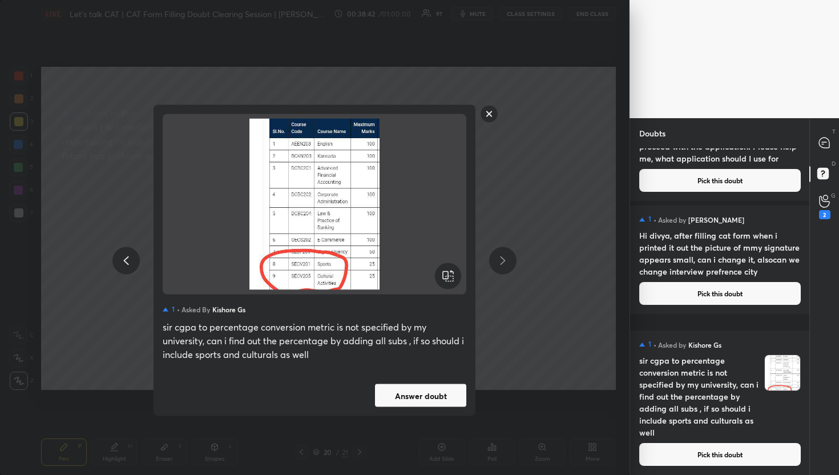
click at [409, 383] on div "1 • Asked by Kishore Gs sir cgpa to percentage conversion metric is not specifi…" at bounding box center [315, 260] width 322 height 311
click at [417, 391] on button "Answer doubt" at bounding box center [420, 395] width 91 height 23
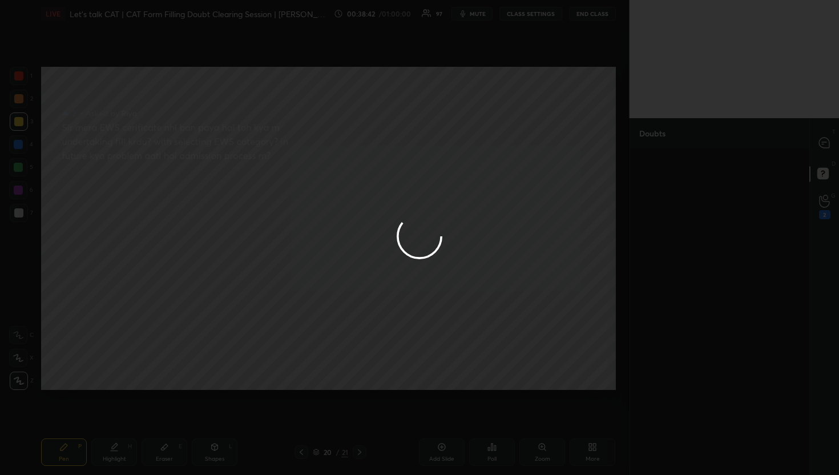
scroll to position [0, 0]
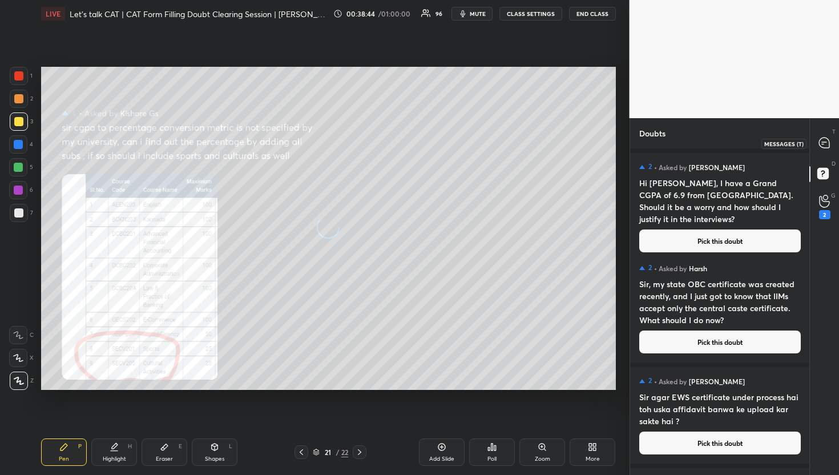
click at [823, 136] on div at bounding box center [825, 143] width 23 height 21
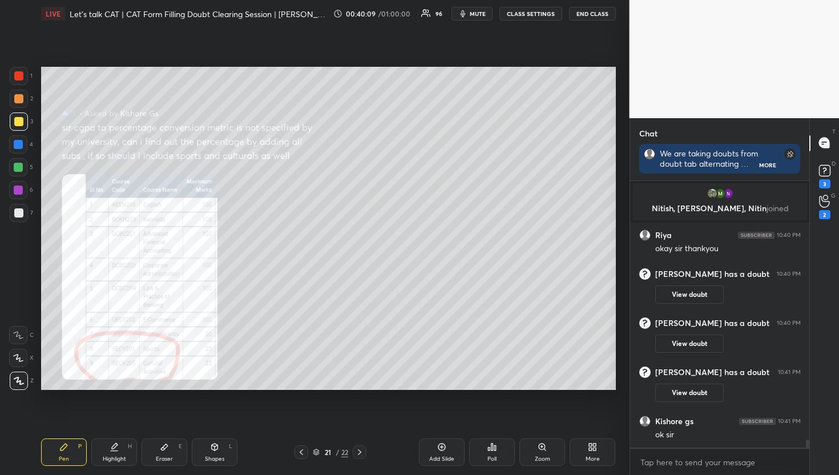
scroll to position [8750, 0]
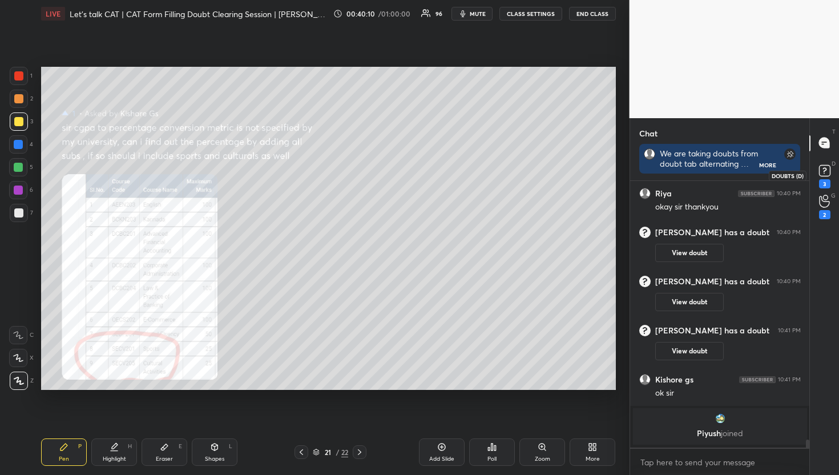
click at [833, 166] on icon at bounding box center [825, 170] width 17 height 17
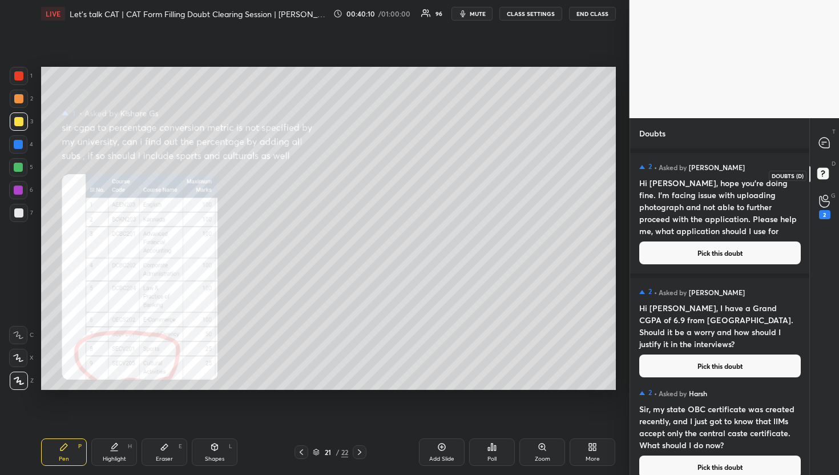
scroll to position [323, 176]
click at [729, 244] on button "Pick this doubt" at bounding box center [721, 253] width 162 height 23
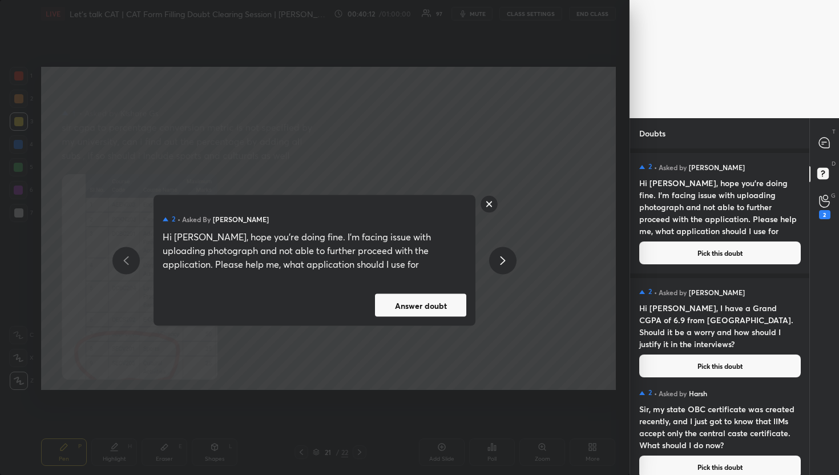
click at [423, 295] on button "Answer doubt" at bounding box center [420, 305] width 91 height 23
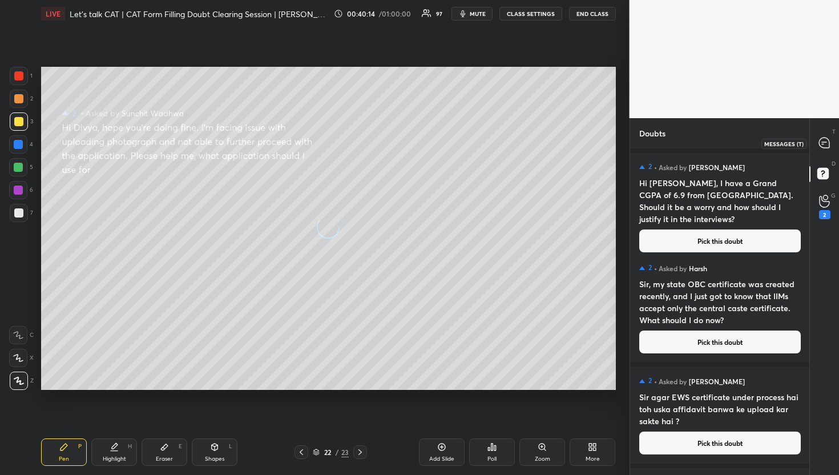
click at [821, 139] on icon at bounding box center [824, 143] width 10 height 10
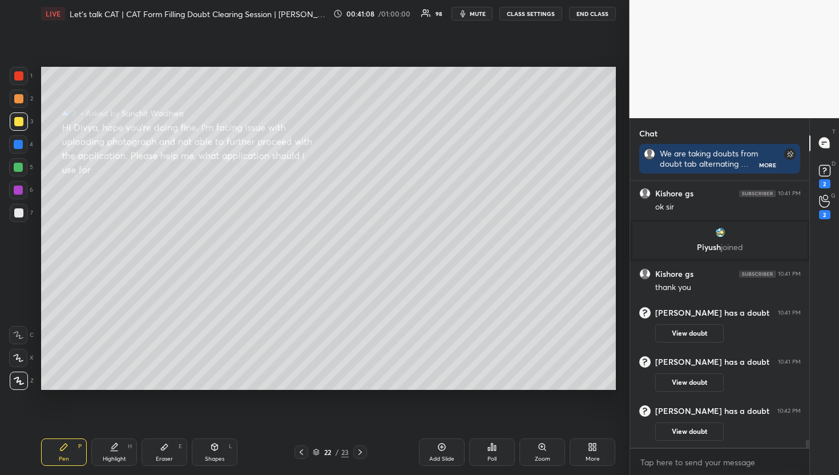
scroll to position [8820, 0]
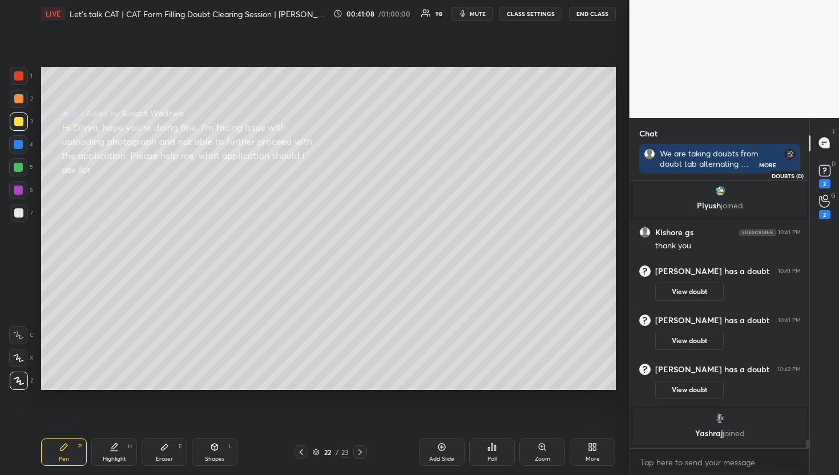
click at [824, 178] on icon at bounding box center [825, 170] width 17 height 17
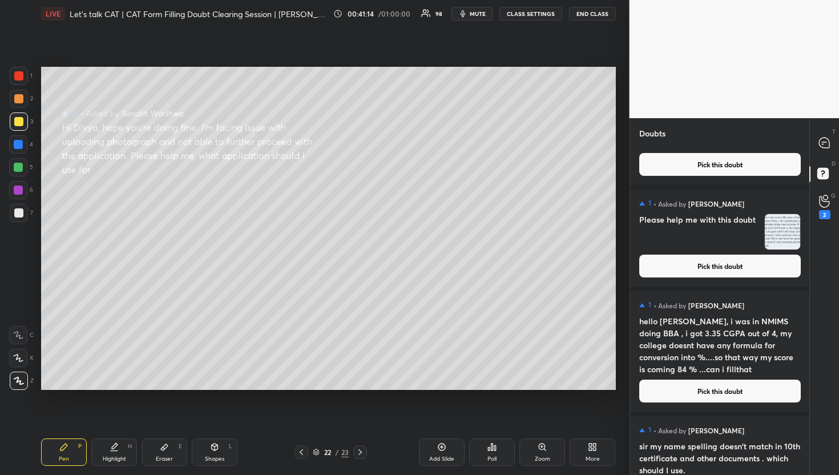
scroll to position [11438, 0]
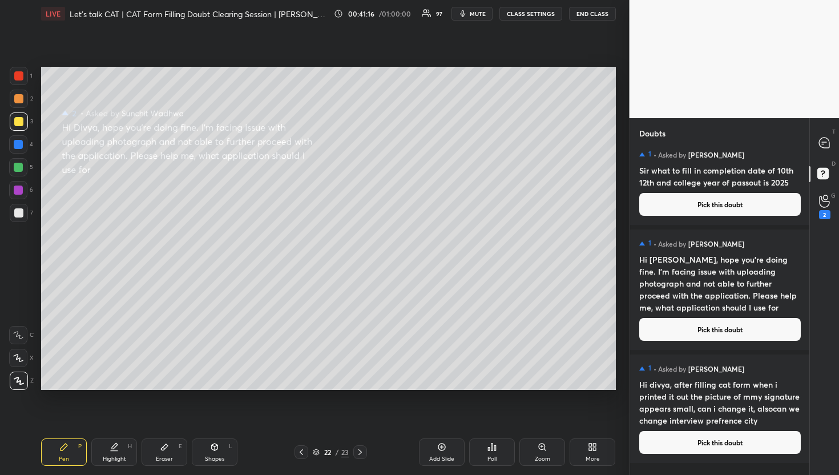
click at [670, 454] on button "Pick this doubt" at bounding box center [721, 442] width 162 height 23
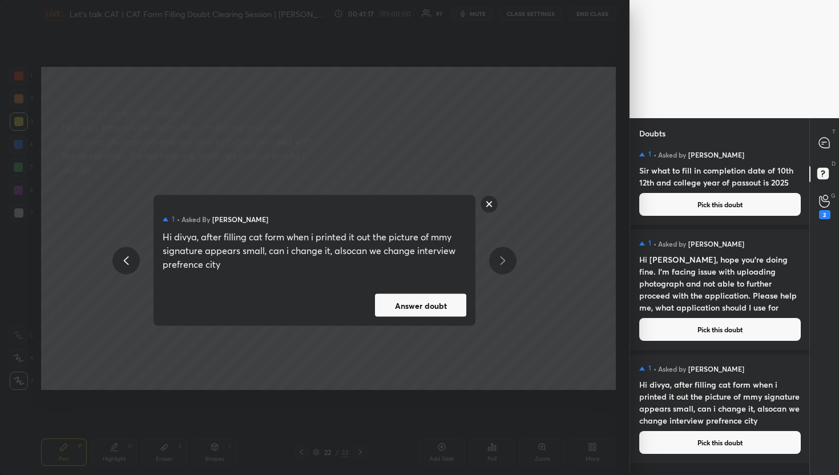
click at [409, 294] on button "Answer doubt" at bounding box center [420, 305] width 91 height 23
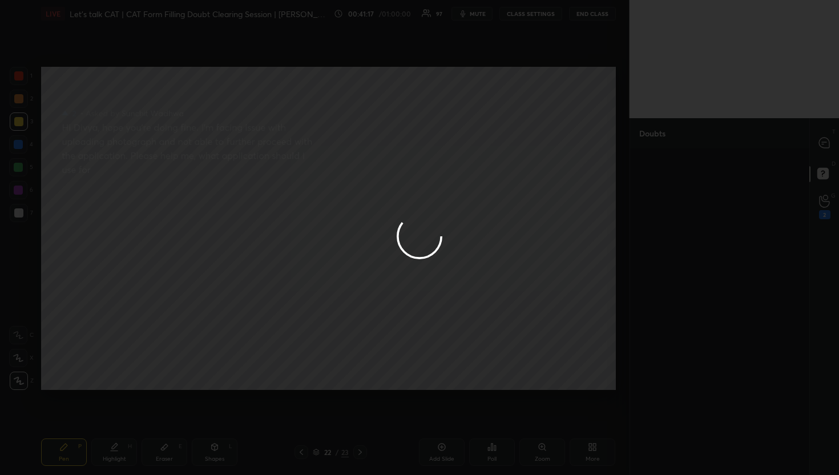
scroll to position [0, 0]
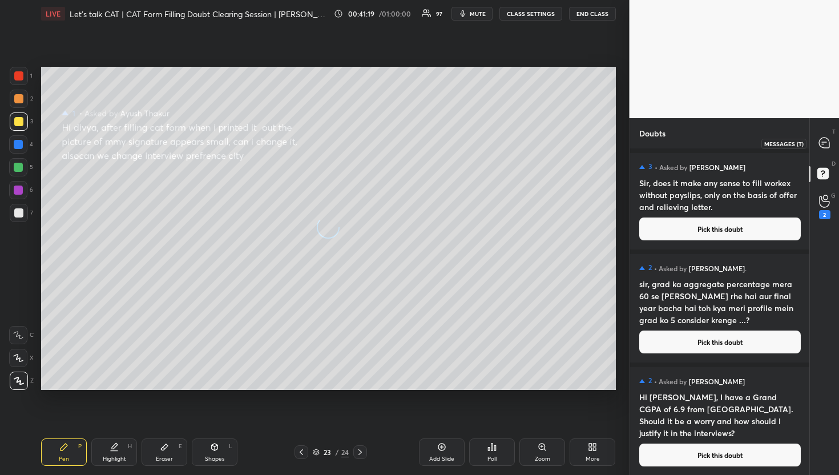
click at [828, 143] on icon at bounding box center [824, 143] width 10 height 10
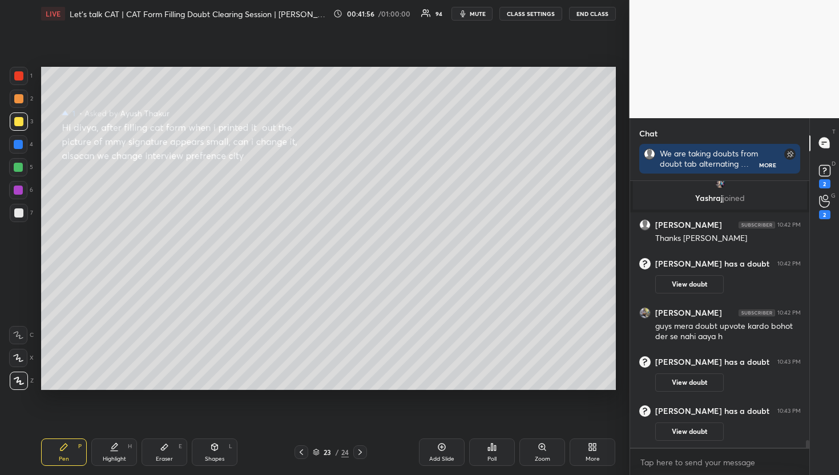
scroll to position [9057, 0]
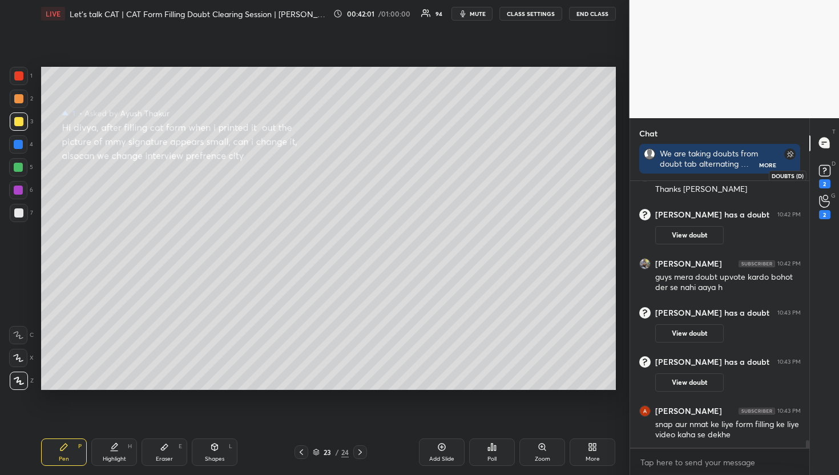
click at [826, 171] on rect at bounding box center [824, 170] width 11 height 11
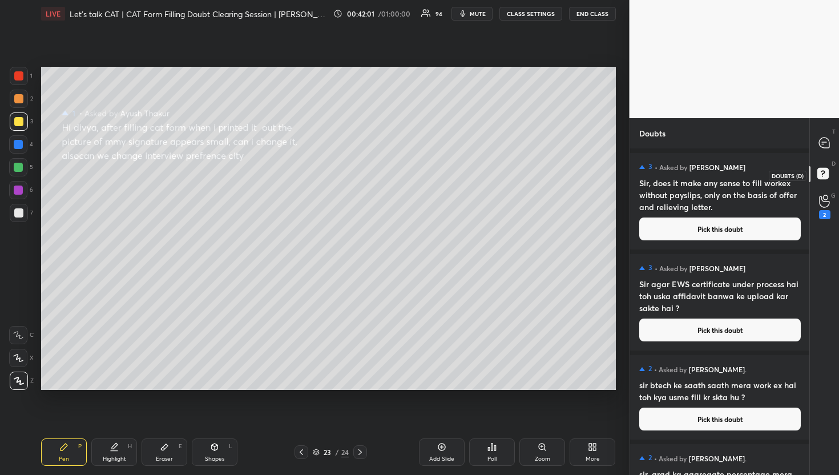
scroll to position [323, 176]
click at [719, 232] on button "Pick this doubt" at bounding box center [721, 229] width 162 height 23
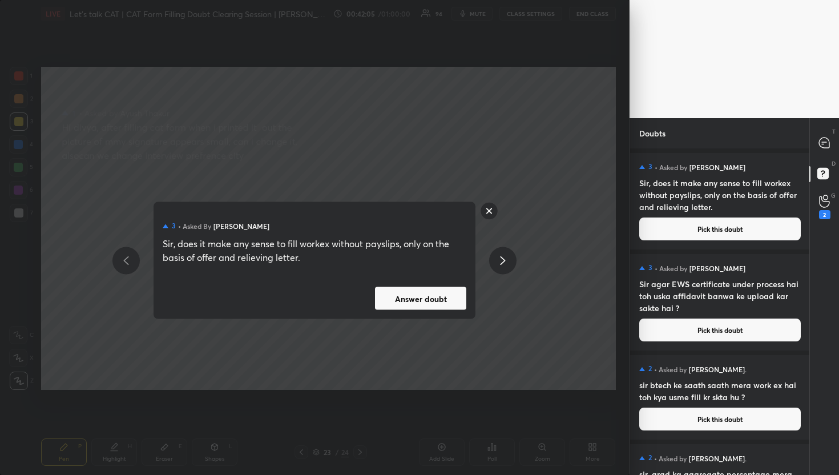
click at [397, 302] on button "Answer doubt" at bounding box center [420, 298] width 91 height 23
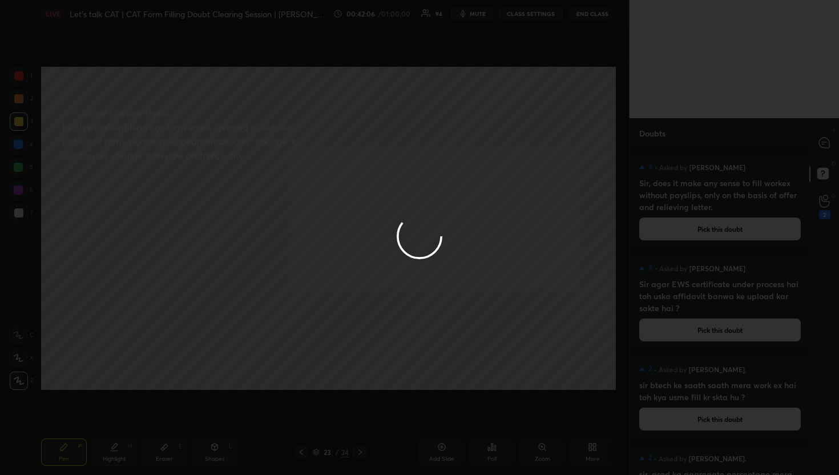
click at [825, 139] on div at bounding box center [419, 237] width 839 height 475
click at [825, 139] on icon at bounding box center [824, 143] width 10 height 10
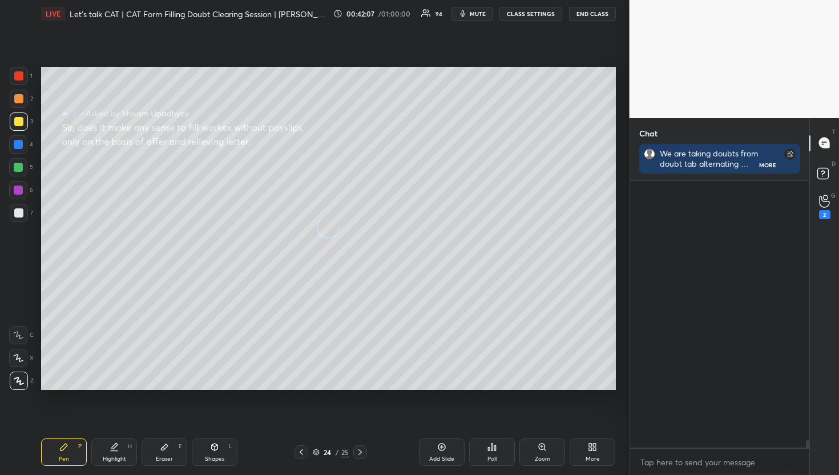
scroll to position [291, 176]
click at [825, 139] on icon at bounding box center [824, 143] width 10 height 10
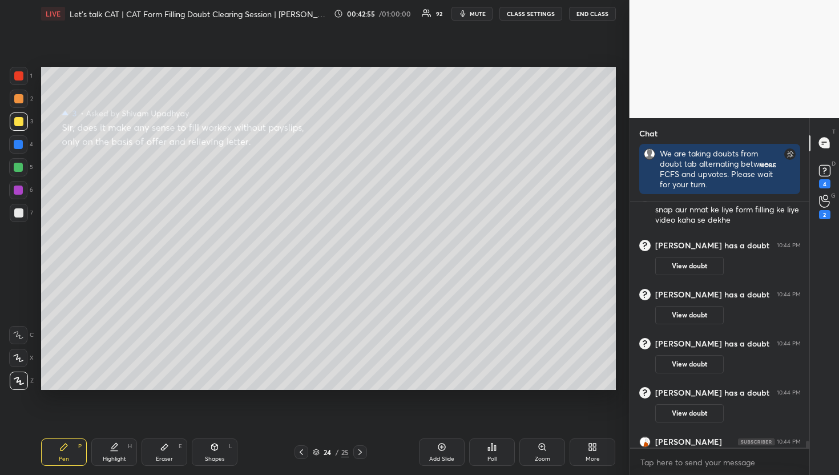
scroll to position [3, 4]
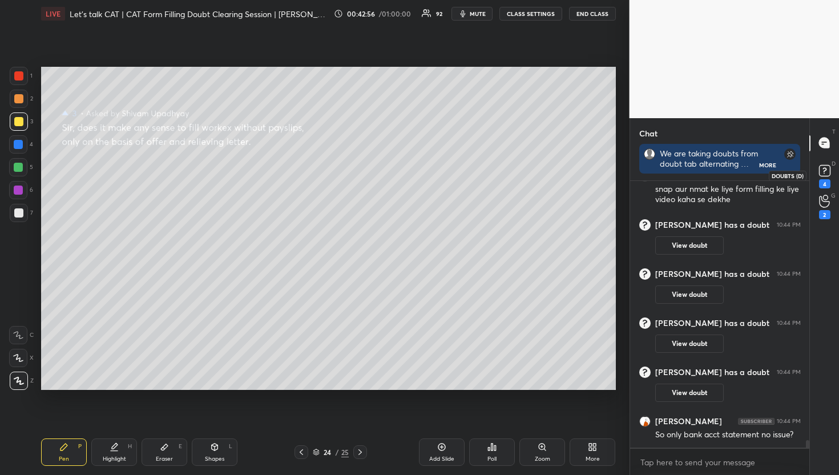
click at [822, 182] on div "4" at bounding box center [824, 183] width 11 height 9
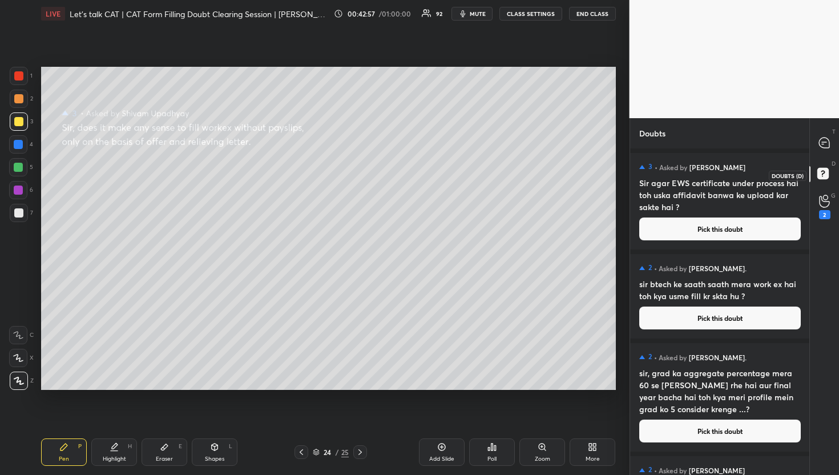
scroll to position [323, 176]
click at [821, 124] on div "T Messages (T) D Doubts (D) G Raise Hand (G) 2" at bounding box center [825, 296] width 30 height 357
click at [815, 140] on div at bounding box center [825, 143] width 23 height 21
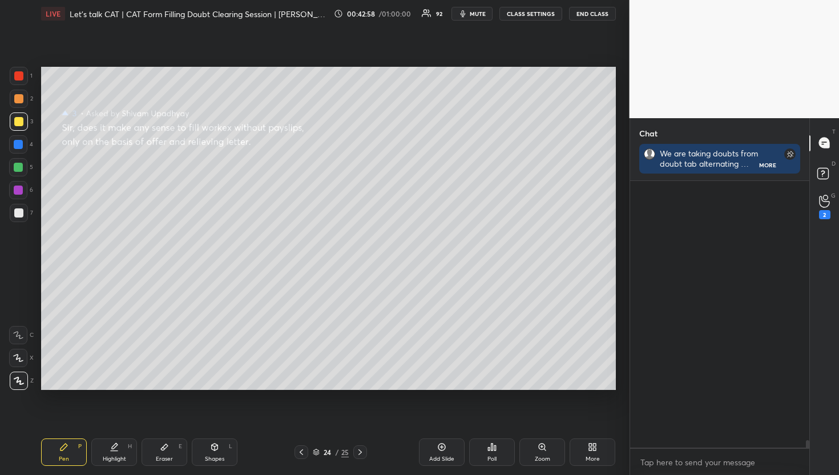
scroll to position [263, 176]
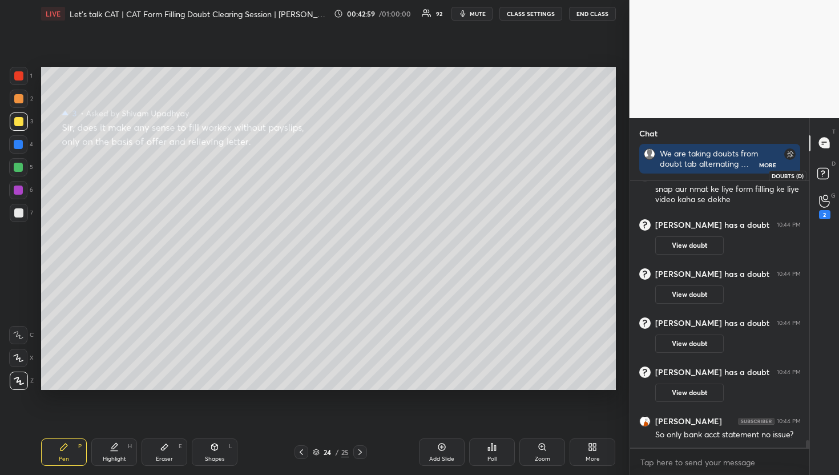
click at [827, 176] on rect at bounding box center [823, 173] width 11 height 11
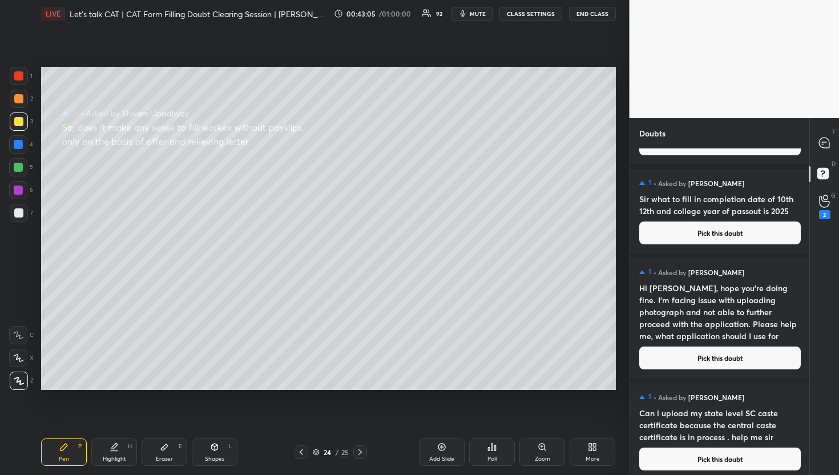
scroll to position [11956, 0]
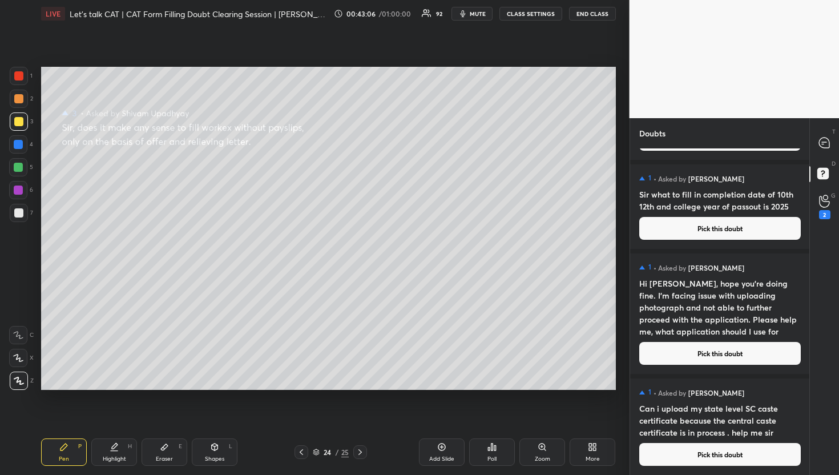
click at [706, 443] on button "Pick this doubt" at bounding box center [721, 454] width 162 height 23
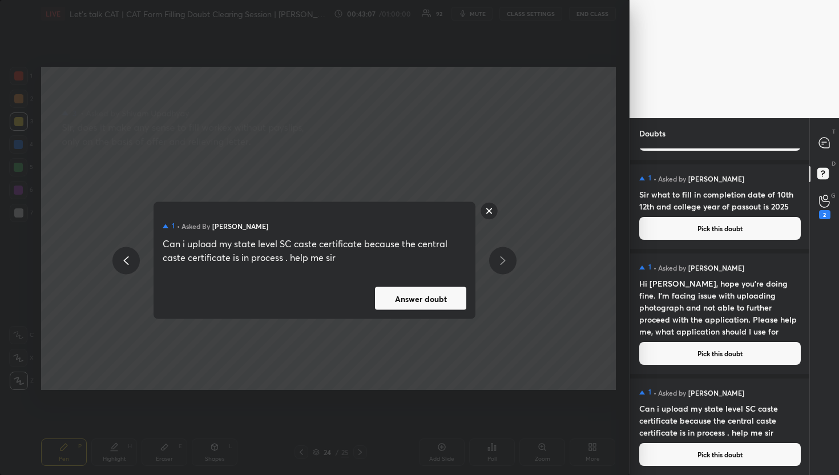
click at [394, 299] on button "Answer doubt" at bounding box center [420, 298] width 91 height 23
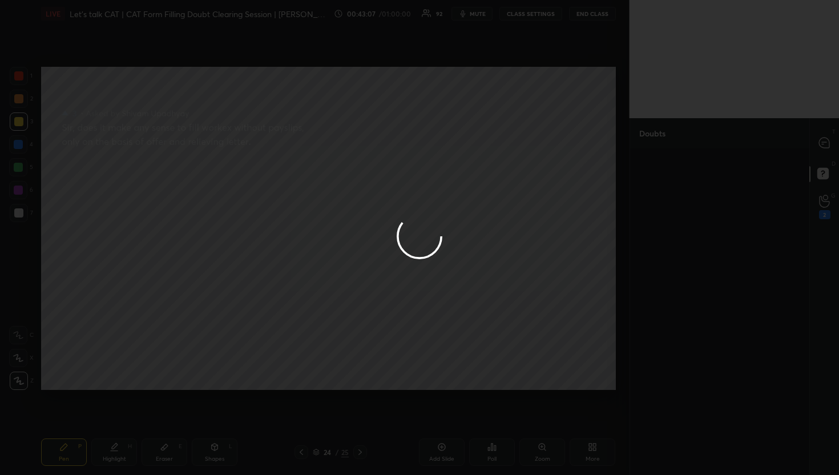
scroll to position [0, 0]
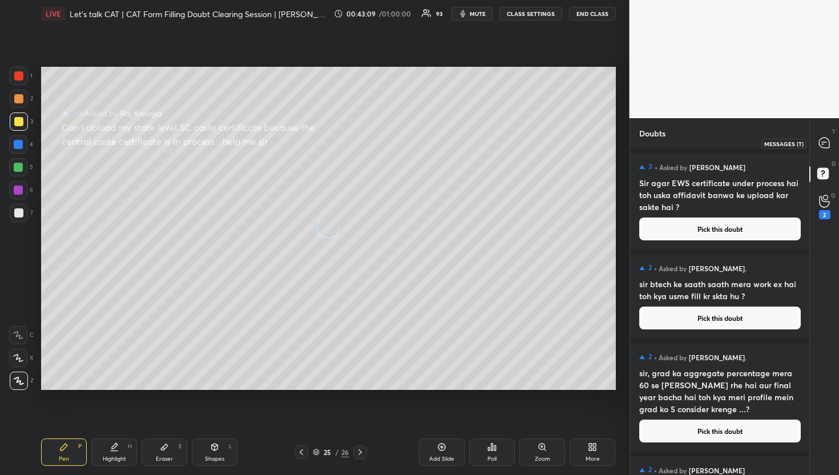
click at [827, 137] on icon at bounding box center [825, 143] width 12 height 12
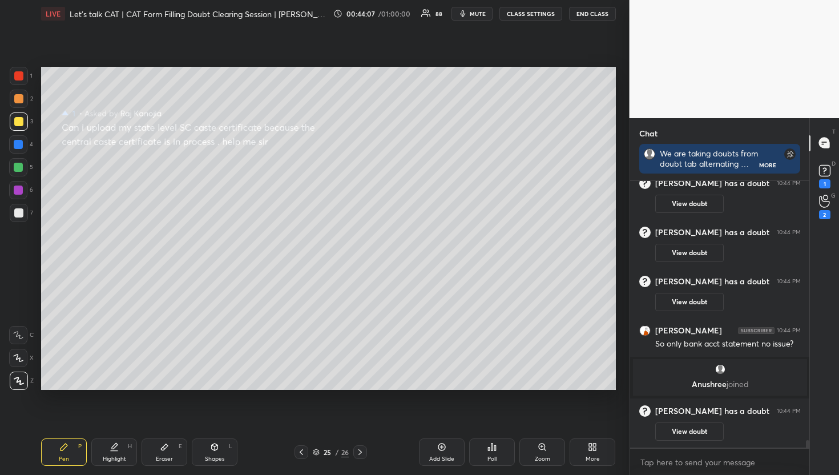
scroll to position [9275, 0]
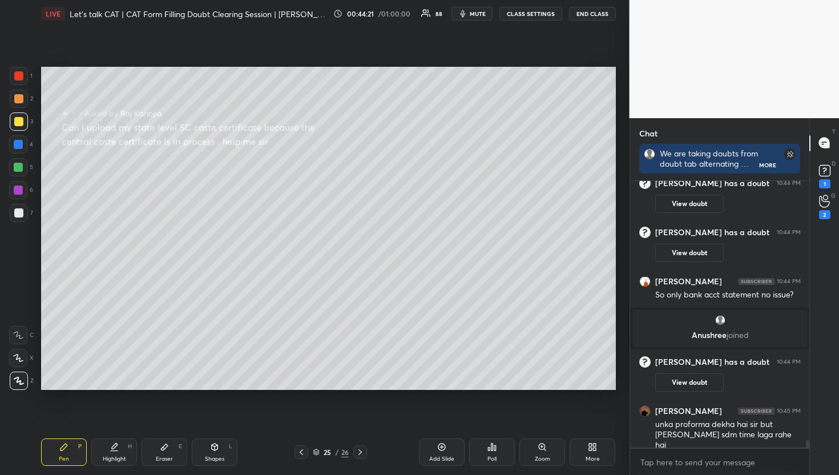
click at [826, 192] on div "G Raise Hand (G) 2" at bounding box center [824, 207] width 29 height 32
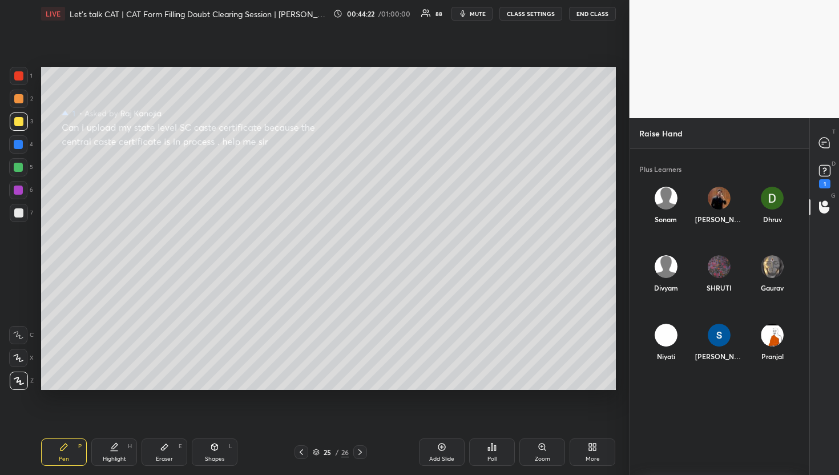
scroll to position [319, 176]
click at [827, 151] on div at bounding box center [825, 143] width 23 height 21
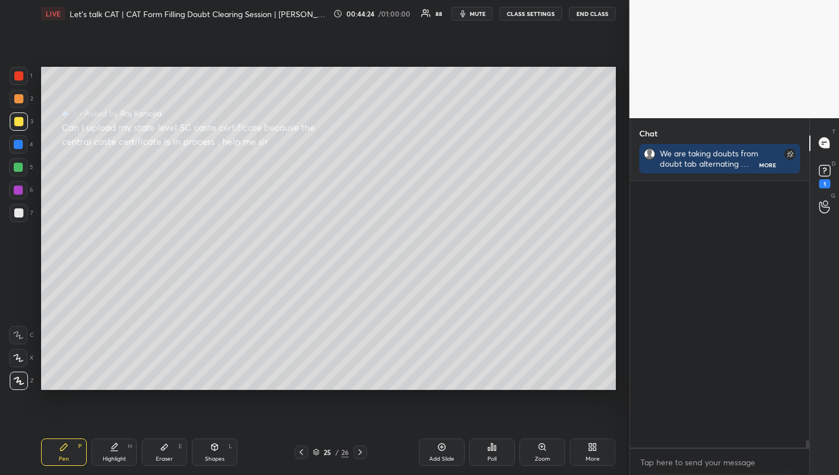
scroll to position [263, 176]
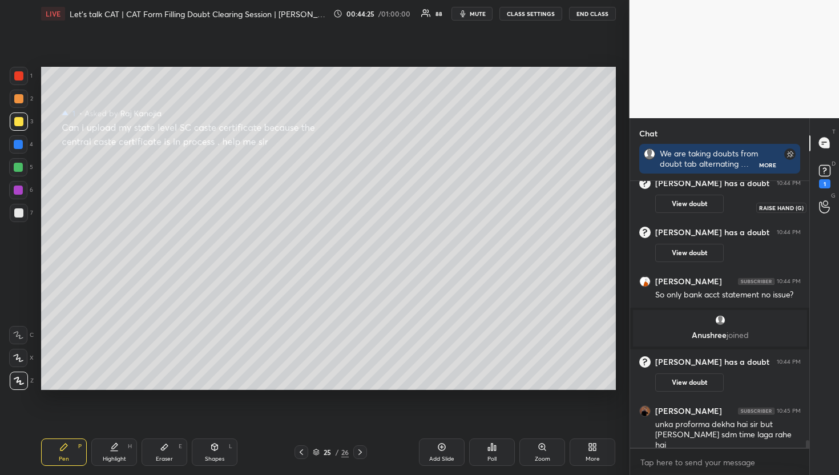
click at [815, 202] on div at bounding box center [825, 207] width 23 height 21
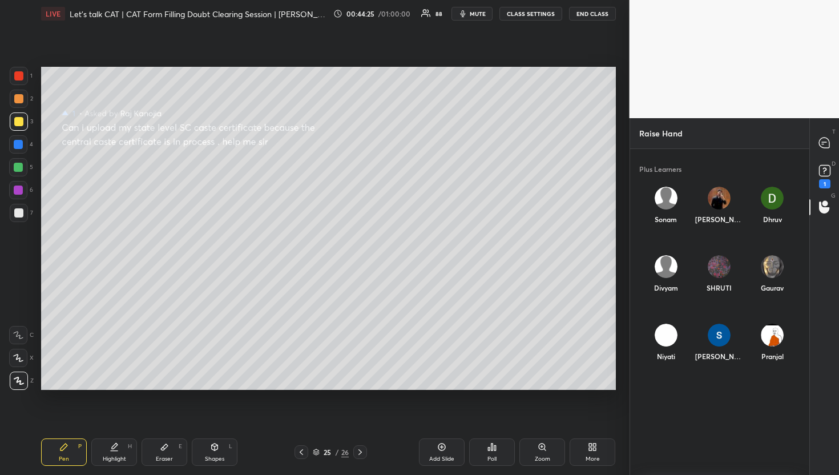
scroll to position [319, 176]
click at [738, 189] on div "[PERSON_NAME]" at bounding box center [719, 208] width 53 height 61
click at [712, 237] on div "Raj INVITE" at bounding box center [719, 211] width 53 height 66
click at [717, 224] on button "INVITE" at bounding box center [719, 227] width 44 height 15
click at [837, 129] on div "T Messages (T)" at bounding box center [824, 143] width 29 height 32
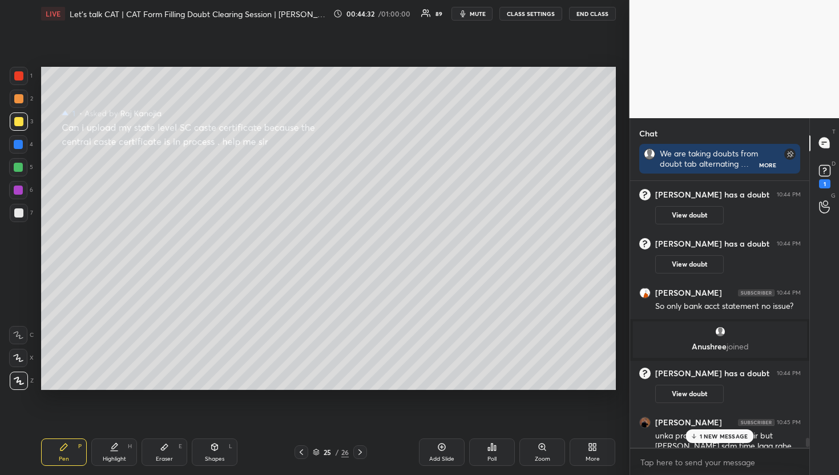
scroll to position [9747, 0]
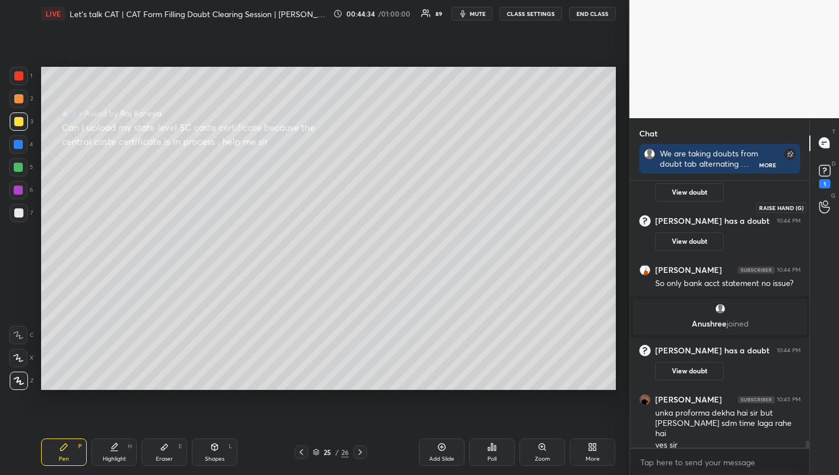
click at [824, 195] on div "G Raise Hand (G)" at bounding box center [824, 207] width 29 height 32
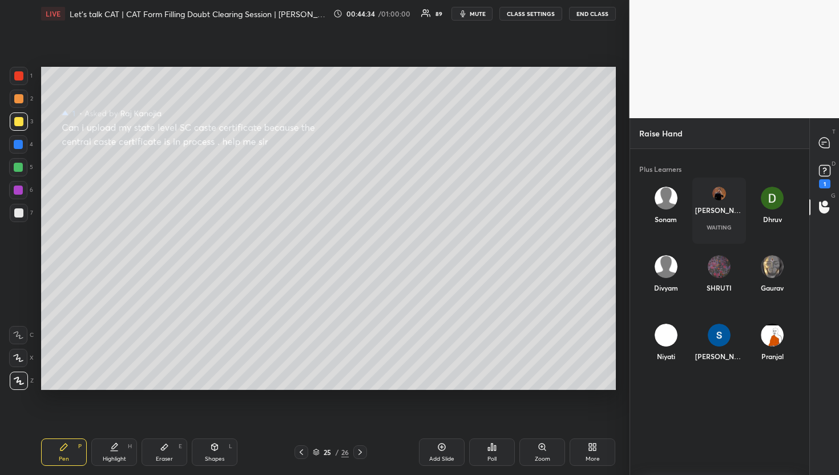
scroll to position [319, 176]
click at [831, 131] on div "T Messages (T)" at bounding box center [824, 143] width 29 height 32
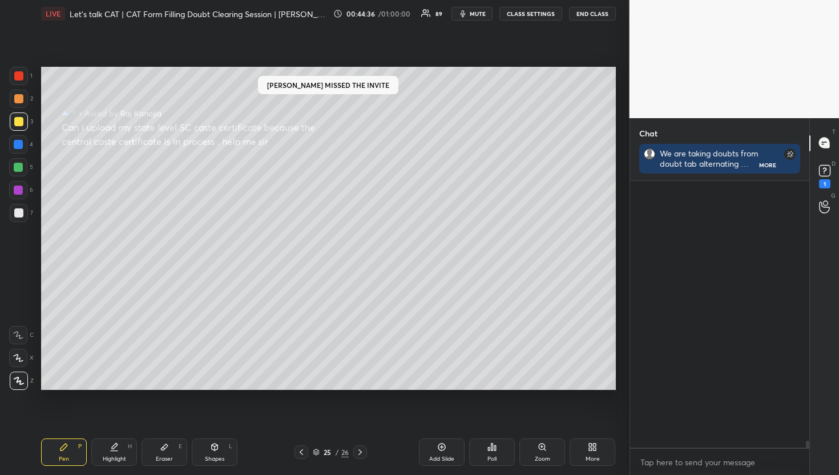
scroll to position [263, 176]
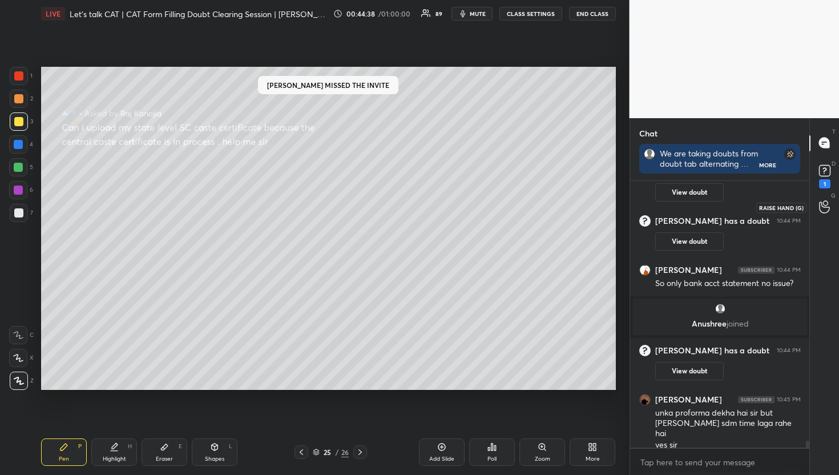
click at [818, 206] on div at bounding box center [825, 207] width 23 height 21
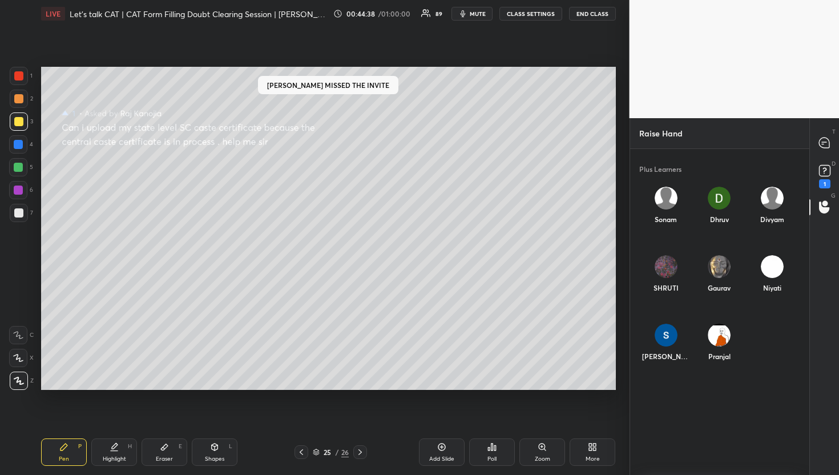
click at [830, 148] on icon at bounding box center [825, 143] width 12 height 12
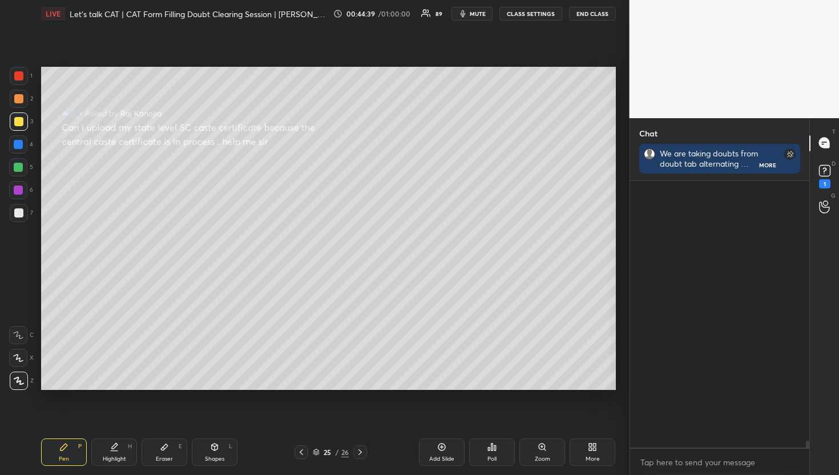
scroll to position [263, 176]
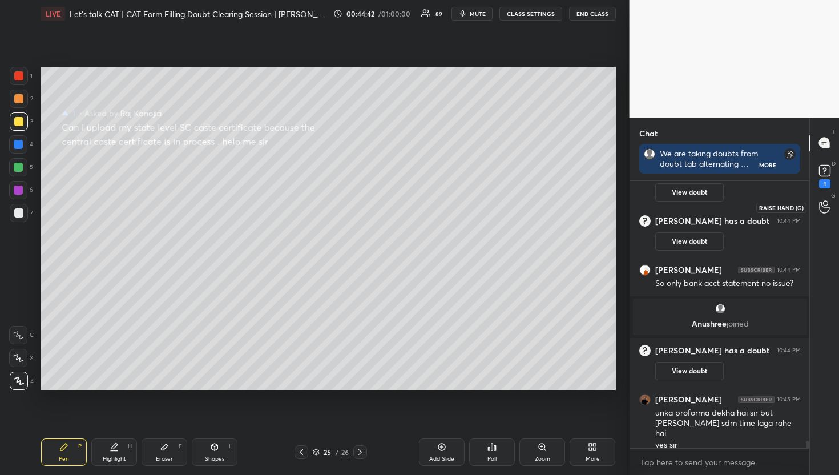
click at [817, 208] on div at bounding box center [825, 207] width 23 height 21
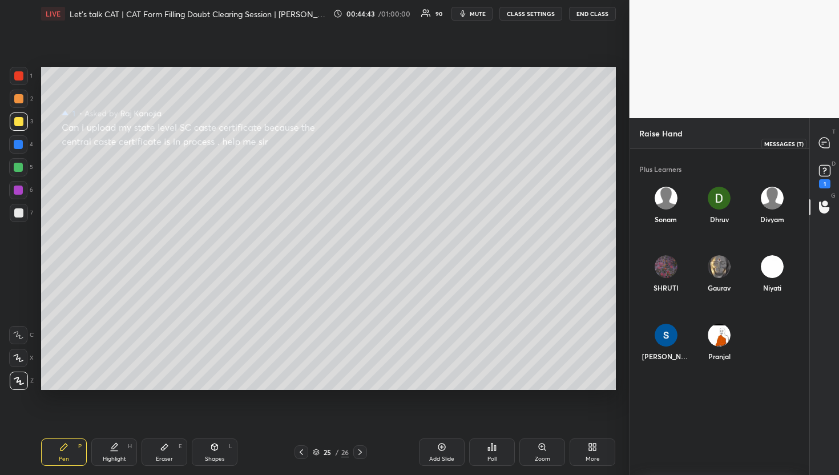
click at [832, 146] on div at bounding box center [825, 143] width 23 height 21
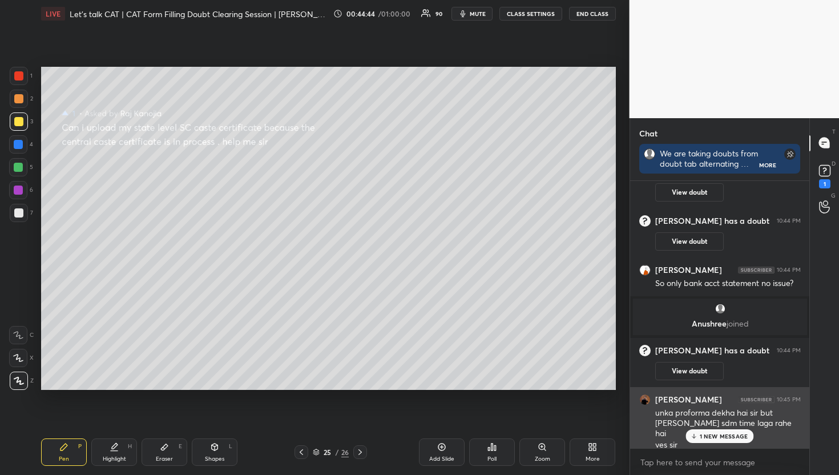
scroll to position [9827, 0]
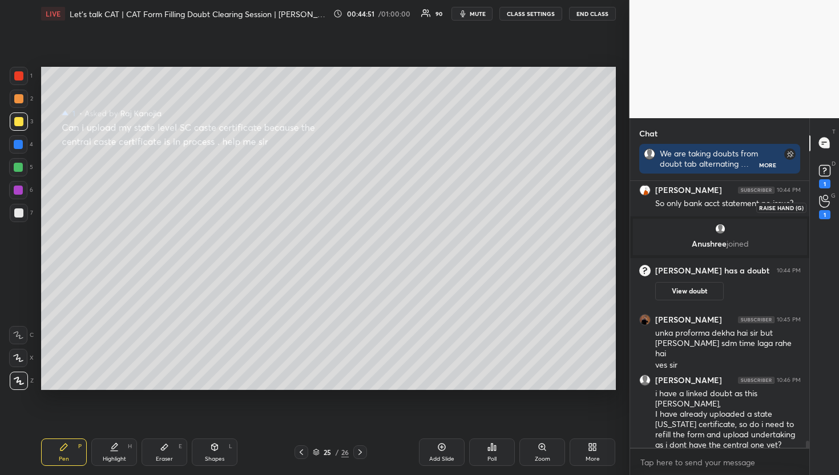
click at [820, 208] on div "1" at bounding box center [824, 207] width 11 height 25
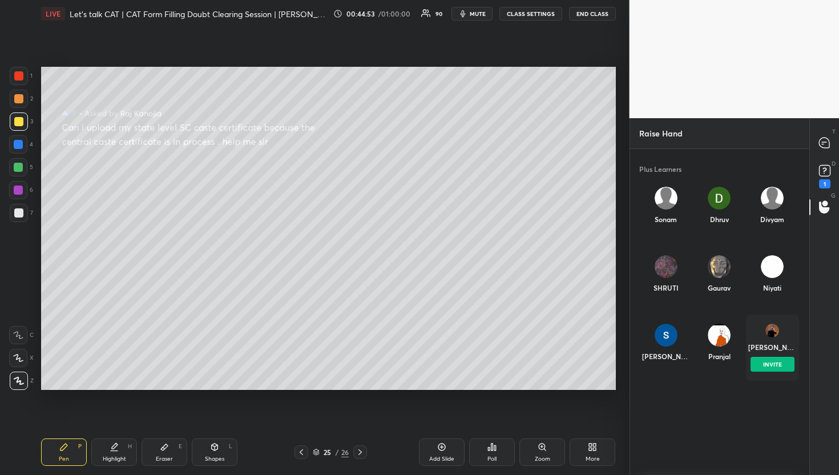
click at [775, 332] on img "grid" at bounding box center [773, 331] width 14 height 14
click at [778, 368] on button "INVITE" at bounding box center [772, 364] width 44 height 15
click at [834, 138] on div at bounding box center [825, 143] width 23 height 21
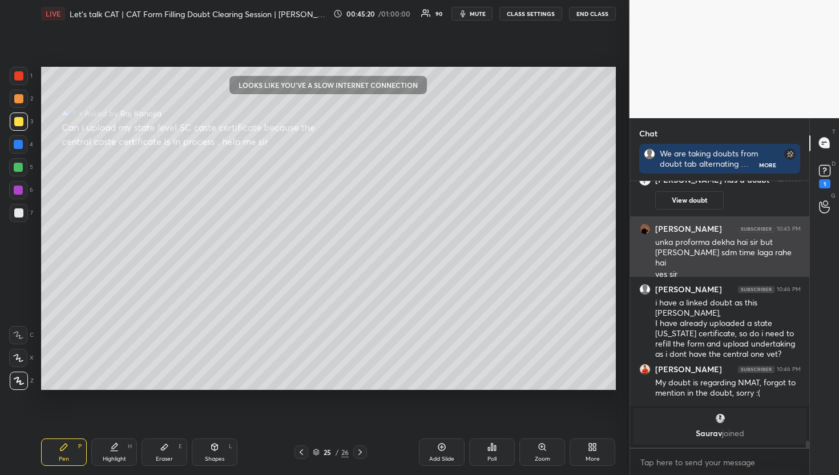
scroll to position [9452, 0]
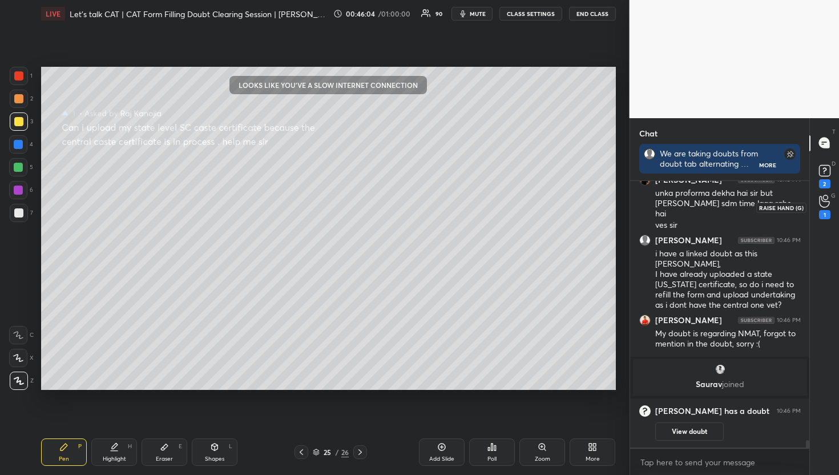
click at [828, 188] on div "D Doubts (D) 2" at bounding box center [824, 175] width 29 height 32
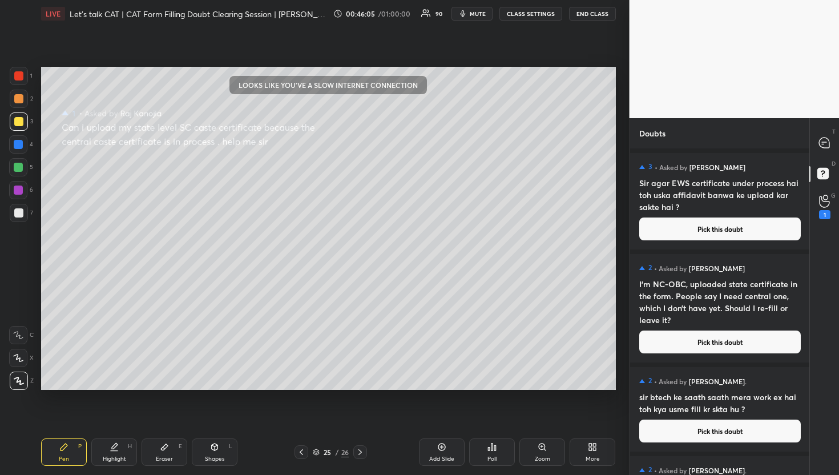
scroll to position [323, 176]
click at [830, 198] on div "1" at bounding box center [825, 207] width 23 height 21
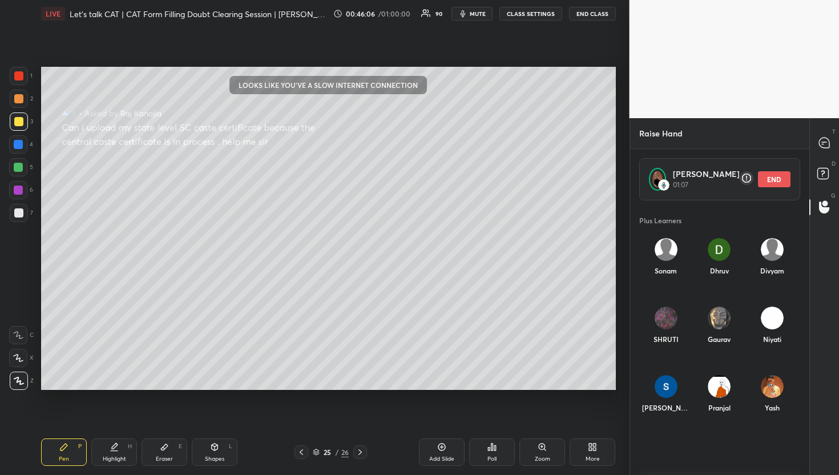
click at [837, 132] on div "T Messages (T)" at bounding box center [824, 143] width 29 height 32
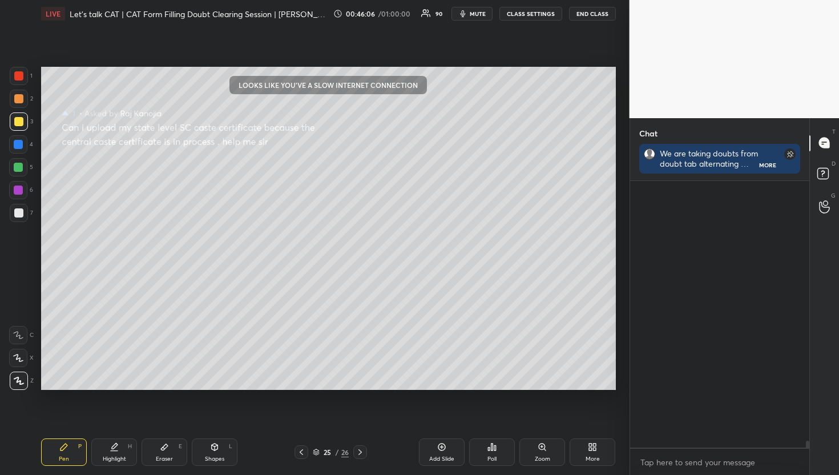
scroll to position [263, 176]
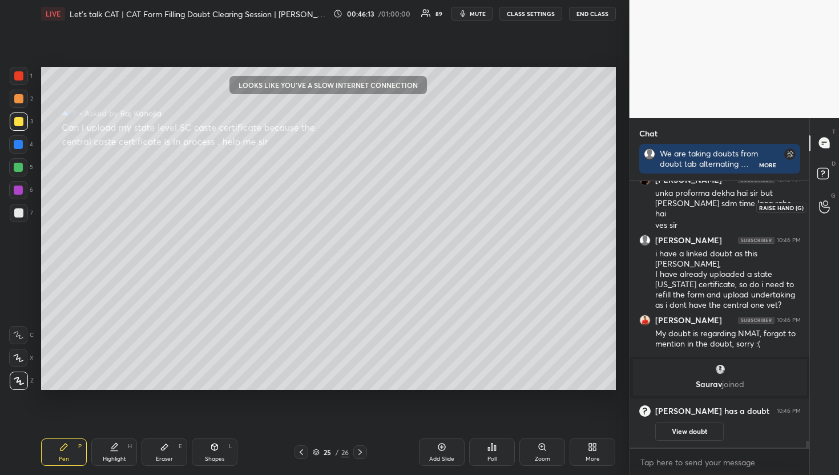
click at [814, 210] on div at bounding box center [825, 207] width 23 height 21
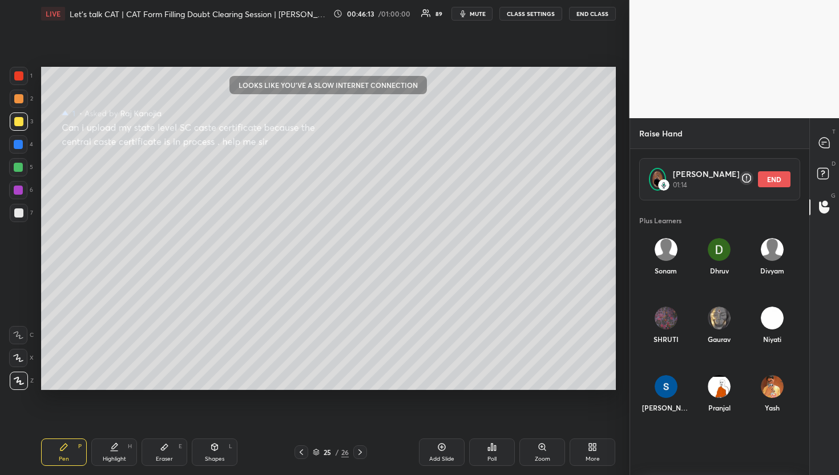
scroll to position [268, 176]
click at [812, 131] on div "T Messages (T)" at bounding box center [824, 143] width 29 height 32
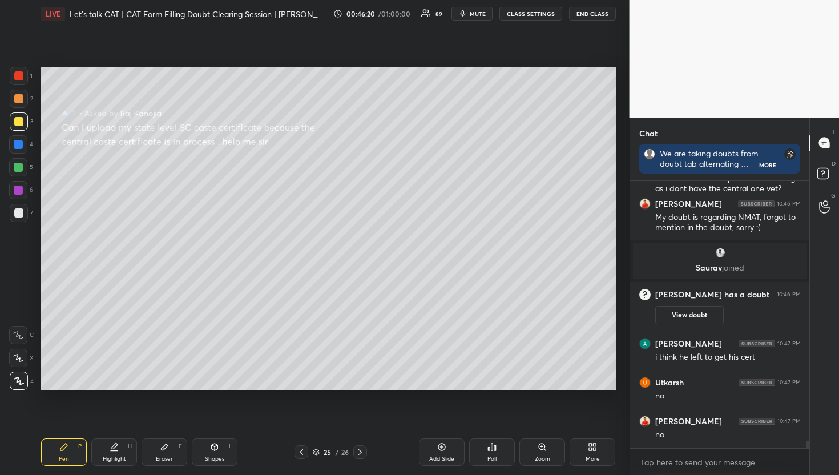
scroll to position [10027, 0]
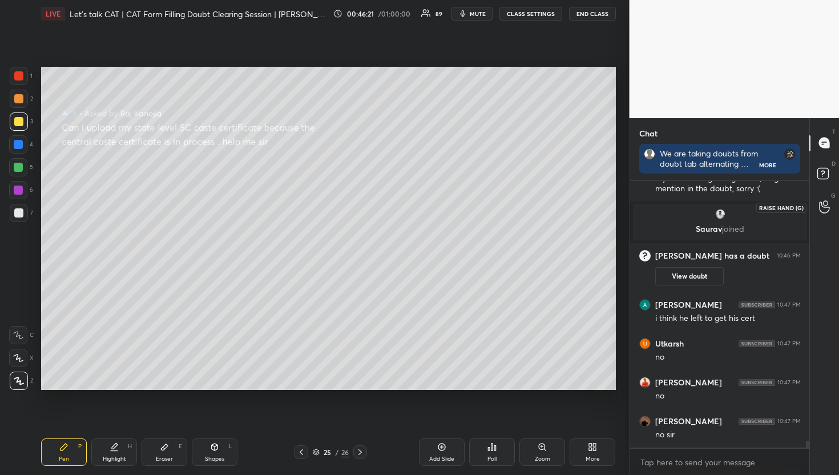
click at [818, 212] on div at bounding box center [825, 207] width 23 height 21
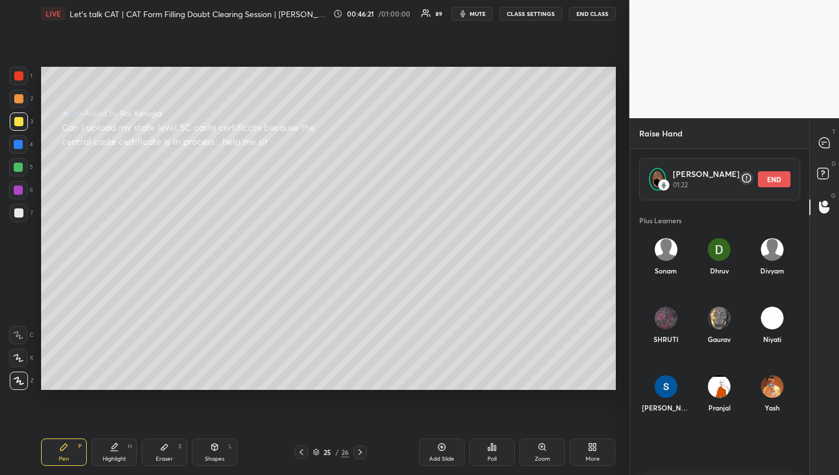
scroll to position [268, 176]
click at [787, 176] on button "END" at bounding box center [774, 179] width 33 height 16
click at [832, 131] on div "T Messages (T)" at bounding box center [824, 143] width 29 height 32
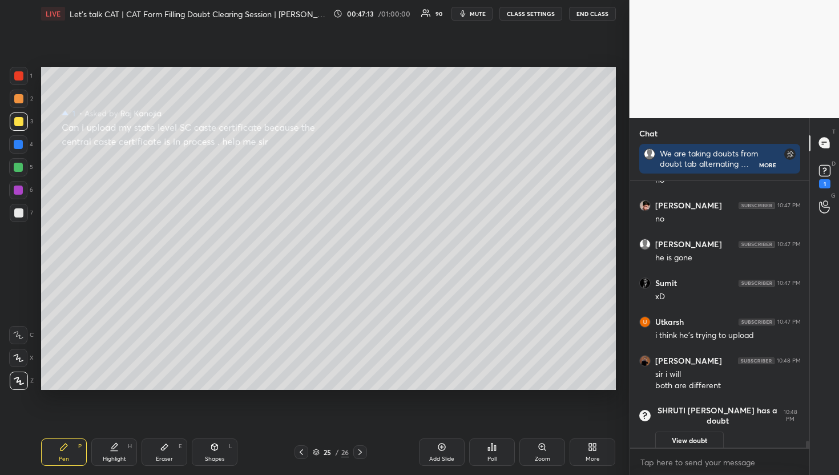
scroll to position [9846, 0]
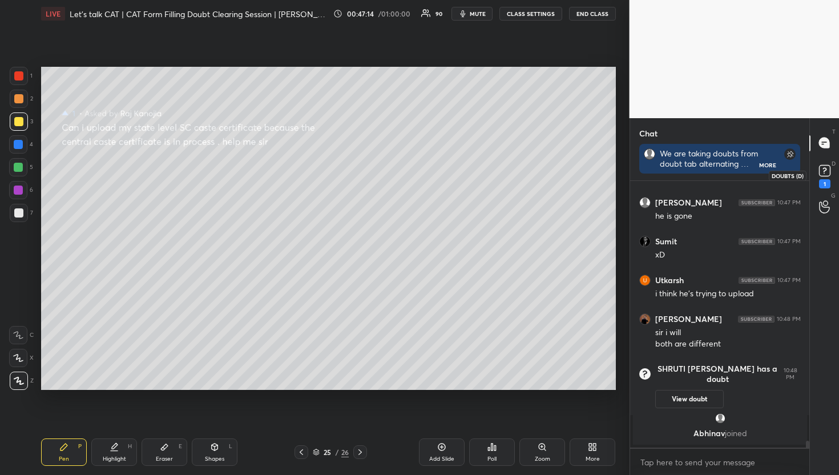
click at [830, 169] on rect at bounding box center [824, 170] width 11 height 11
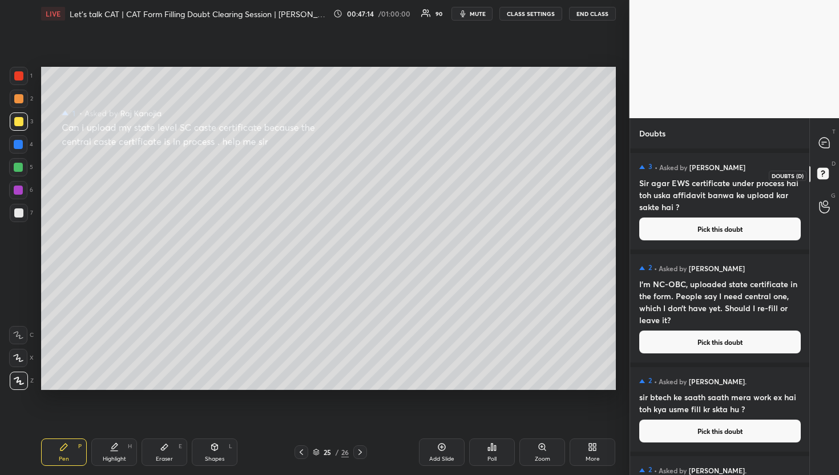
scroll to position [3, 4]
click at [817, 128] on div "T Messages (T)" at bounding box center [824, 143] width 29 height 32
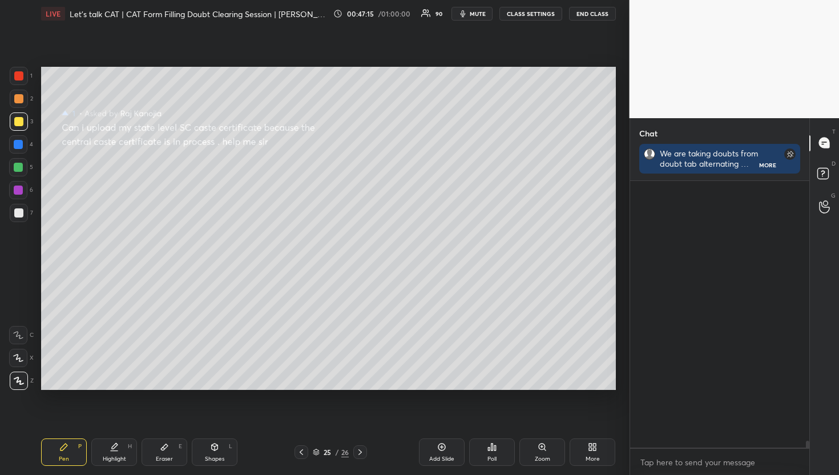
scroll to position [263, 176]
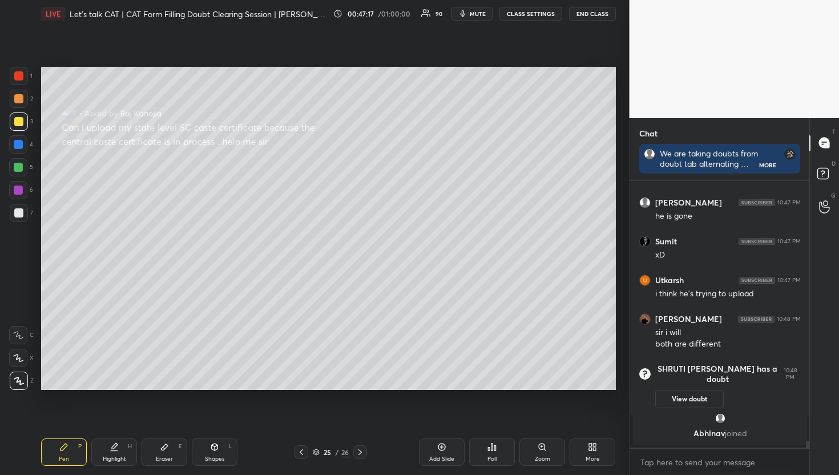
click at [826, 158] on div "T Messages (T)" at bounding box center [824, 143] width 29 height 32
click at [826, 175] on rect at bounding box center [823, 173] width 11 height 11
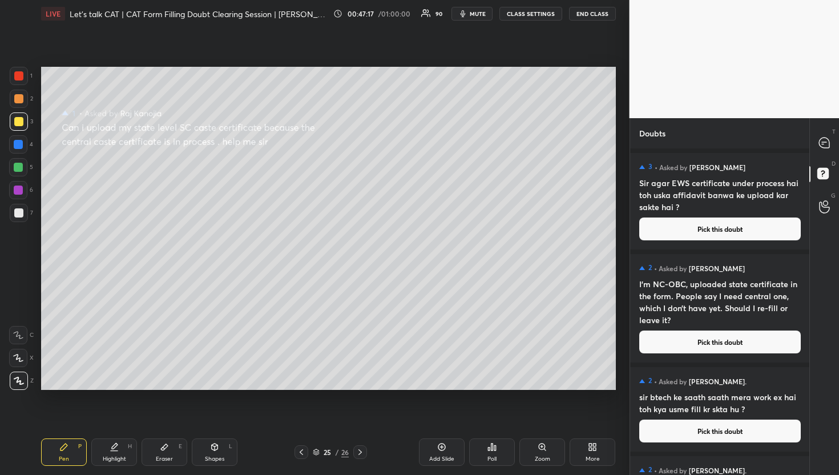
scroll to position [323, 176]
click at [666, 235] on button "Pick this doubt" at bounding box center [721, 229] width 162 height 23
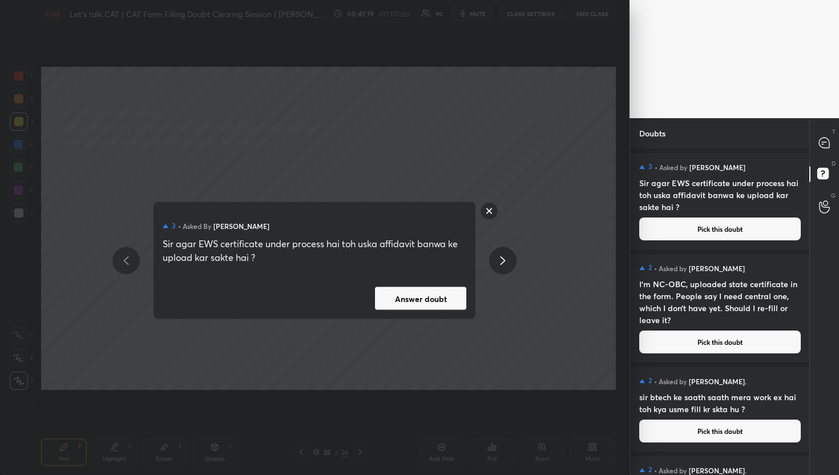
click at [436, 302] on button "Answer doubt" at bounding box center [420, 298] width 91 height 23
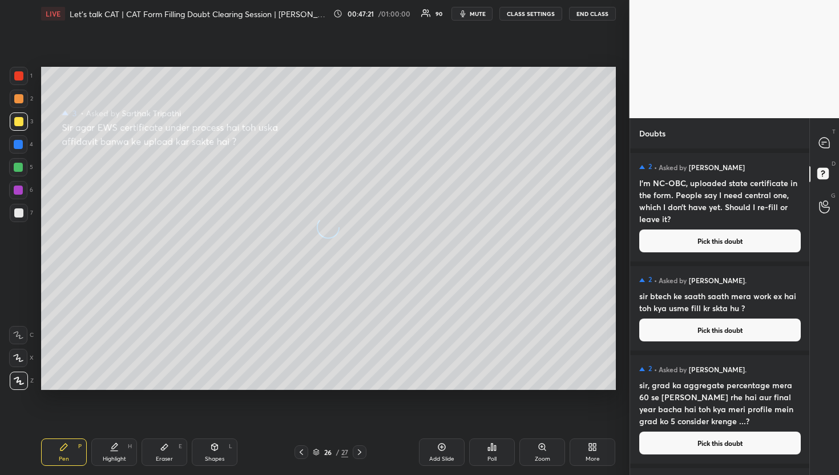
click at [823, 156] on div "T Messages (T)" at bounding box center [824, 143] width 29 height 32
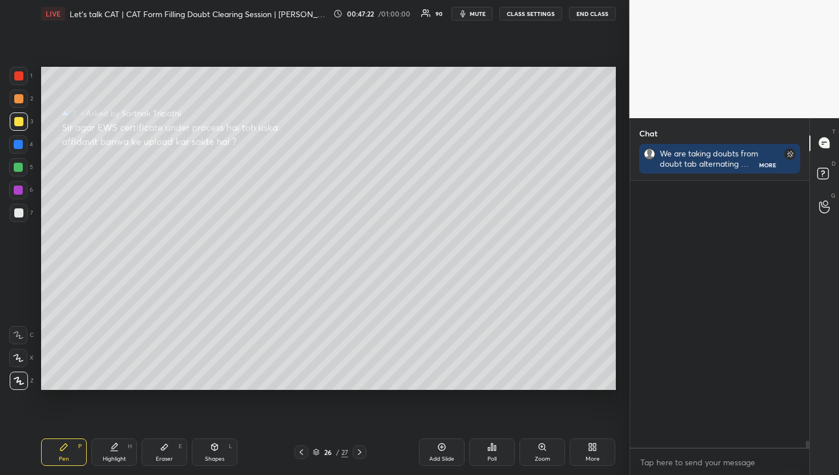
click at [823, 156] on div "T Messages (T)" at bounding box center [824, 143] width 29 height 32
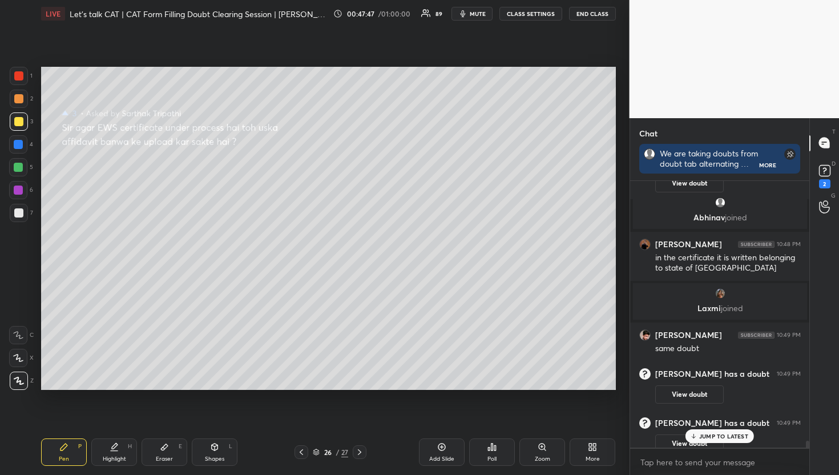
scroll to position [9866, 0]
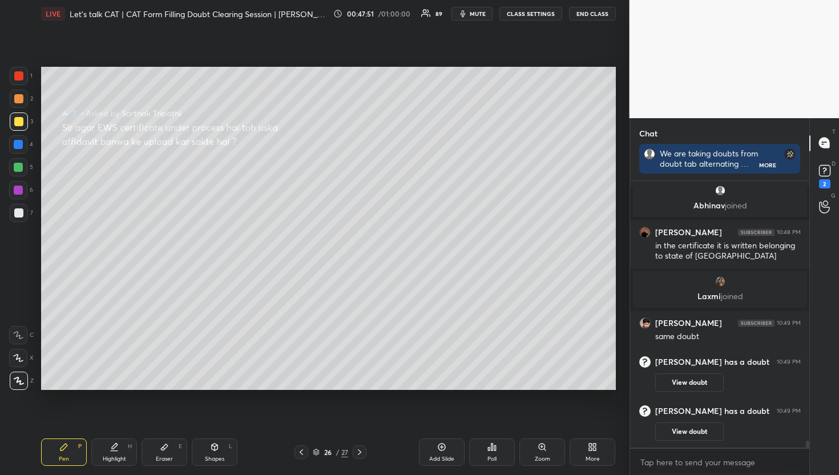
click at [804, 171] on div "Chat We are taking doubts from doubt tab alternating between FCFS and upvotes. …" at bounding box center [720, 296] width 180 height 357
click at [821, 177] on icon at bounding box center [825, 170] width 17 height 17
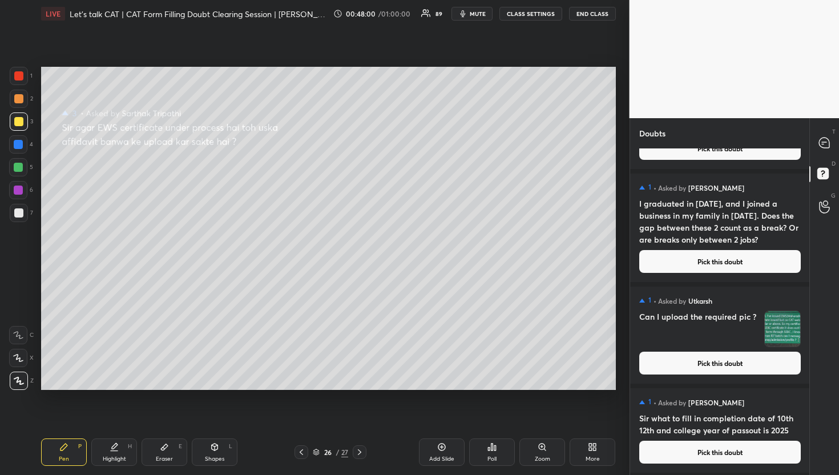
scroll to position [12774, 0]
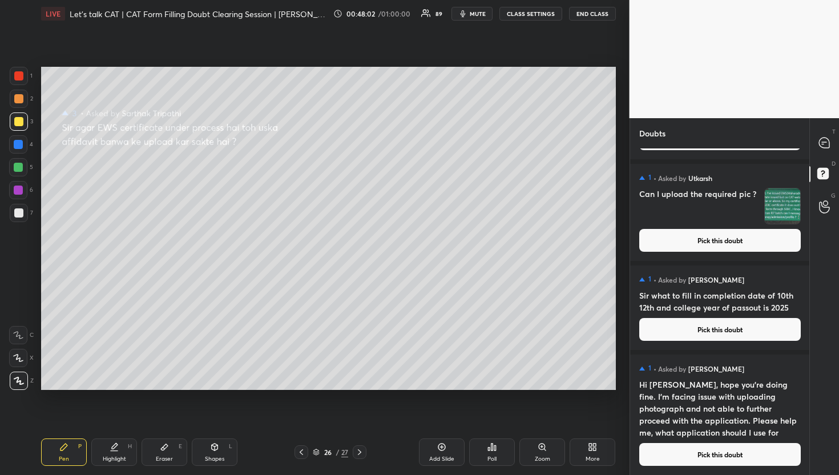
click at [698, 463] on button "Pick this doubt" at bounding box center [721, 454] width 162 height 23
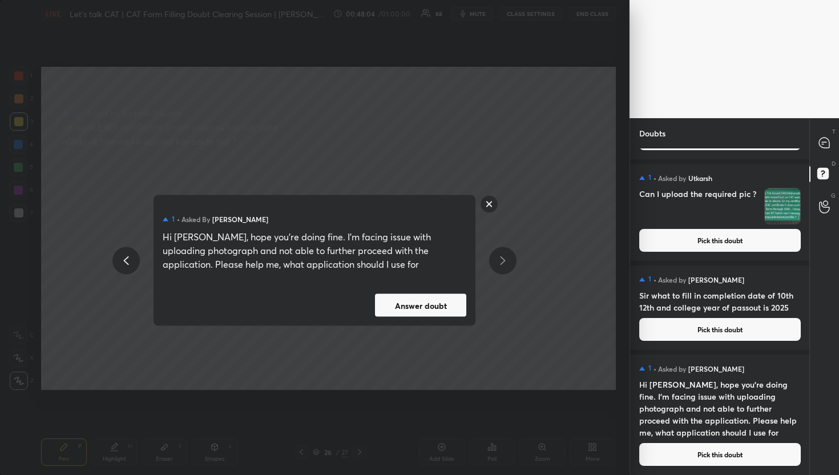
click at [405, 308] on button "Answer doubt" at bounding box center [420, 305] width 91 height 23
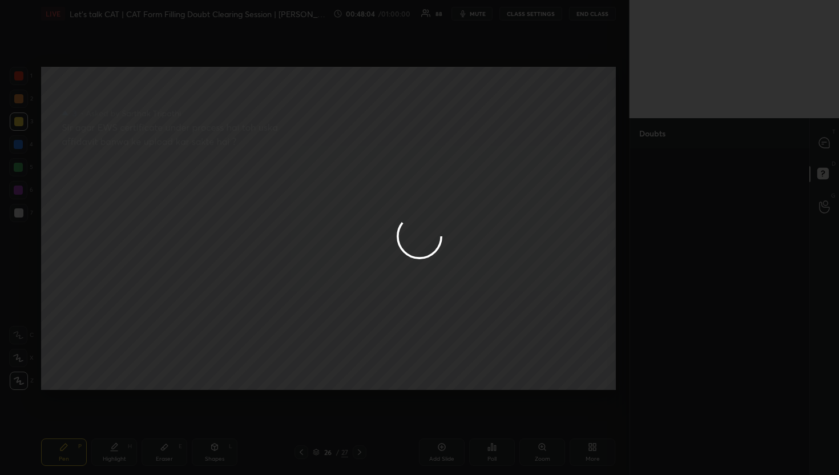
scroll to position [0, 0]
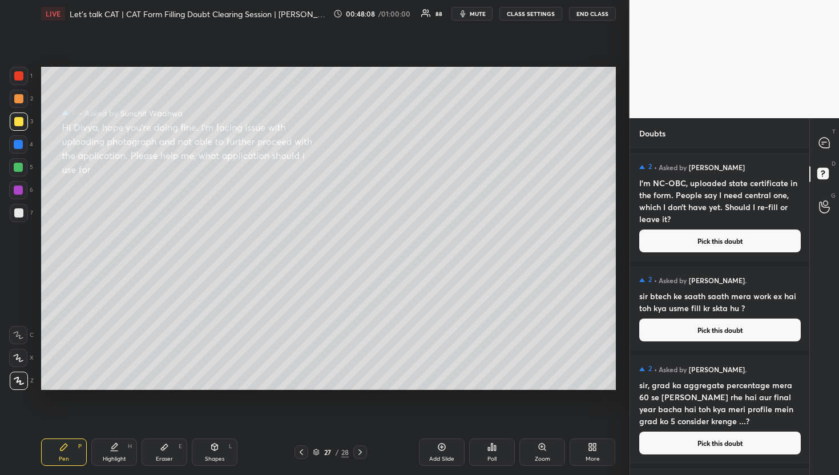
click at [811, 152] on div "T Messages (T)" at bounding box center [824, 143] width 29 height 32
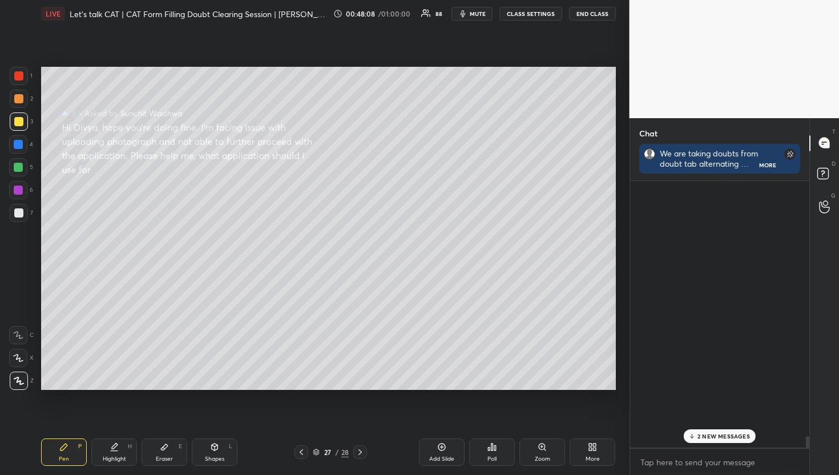
scroll to position [263, 176]
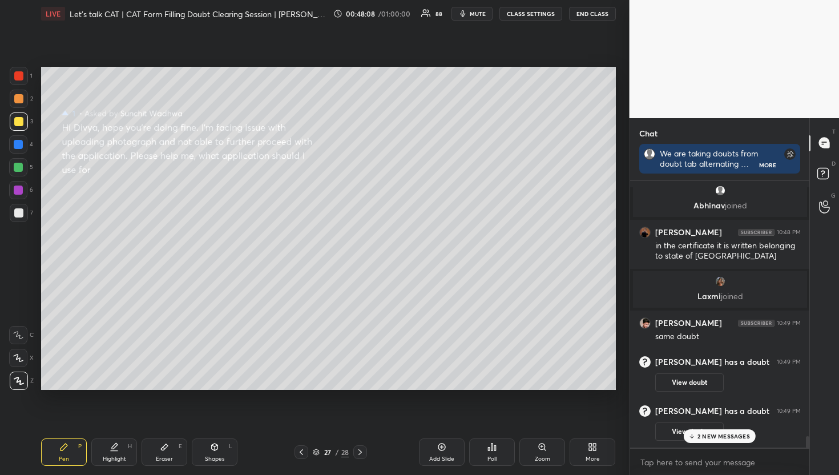
click at [824, 133] on div at bounding box center [825, 143] width 23 height 21
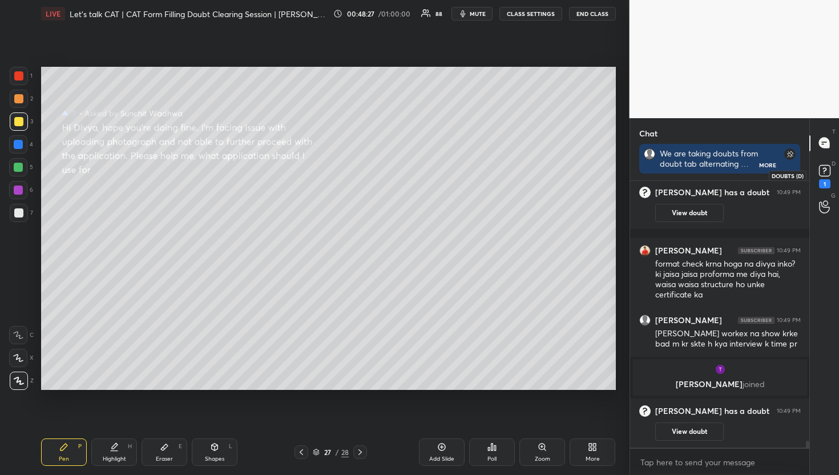
scroll to position [10121, 0]
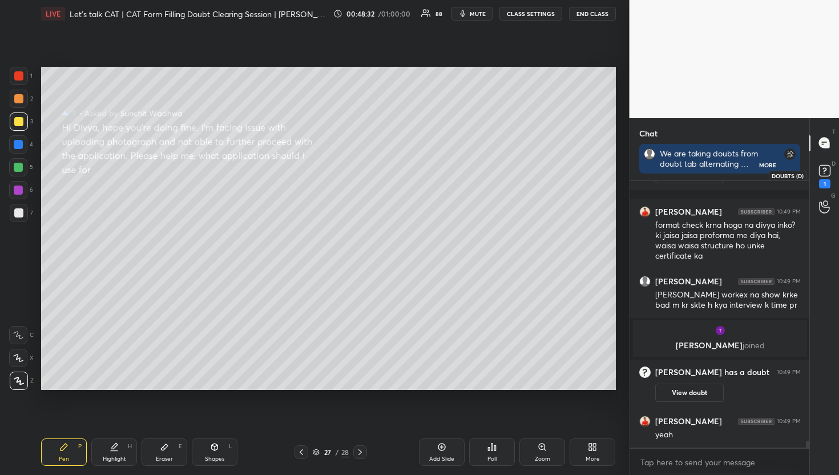
click at [821, 170] on rect at bounding box center [824, 170] width 11 height 11
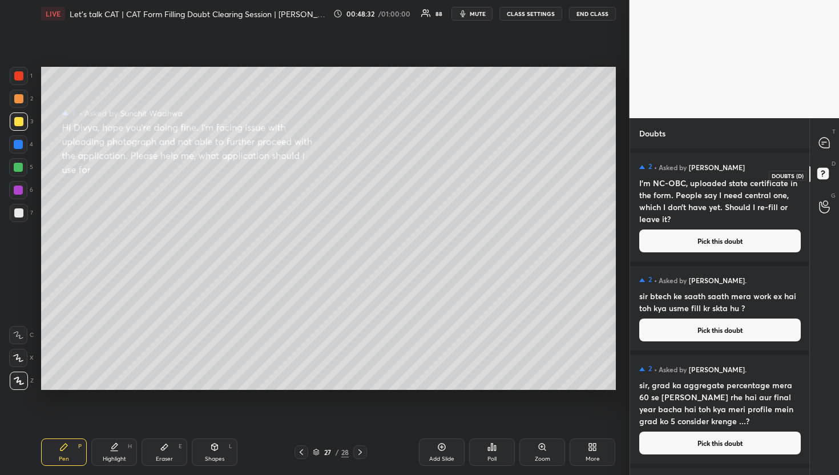
scroll to position [323, 176]
click at [738, 230] on button "Pick this doubt" at bounding box center [721, 241] width 162 height 23
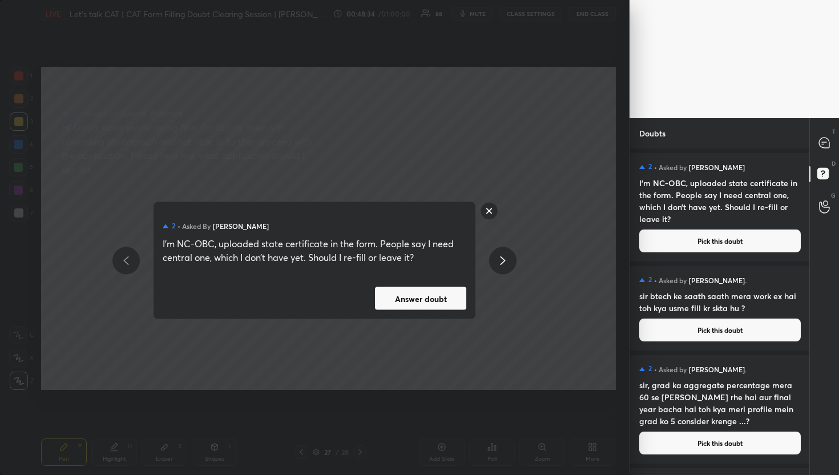
click at [422, 294] on button "Answer doubt" at bounding box center [420, 298] width 91 height 23
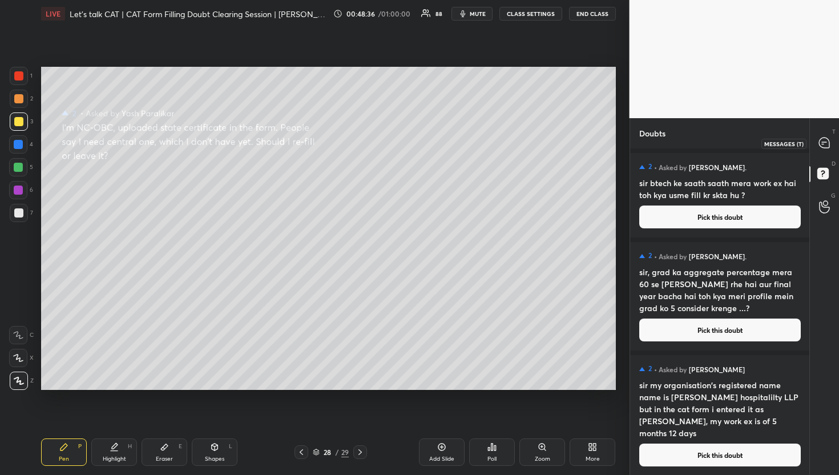
click at [830, 134] on div at bounding box center [825, 143] width 23 height 21
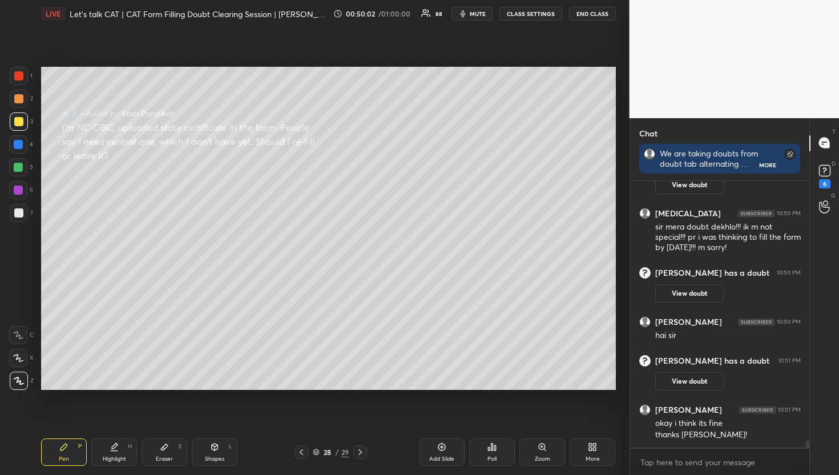
scroll to position [10513, 0]
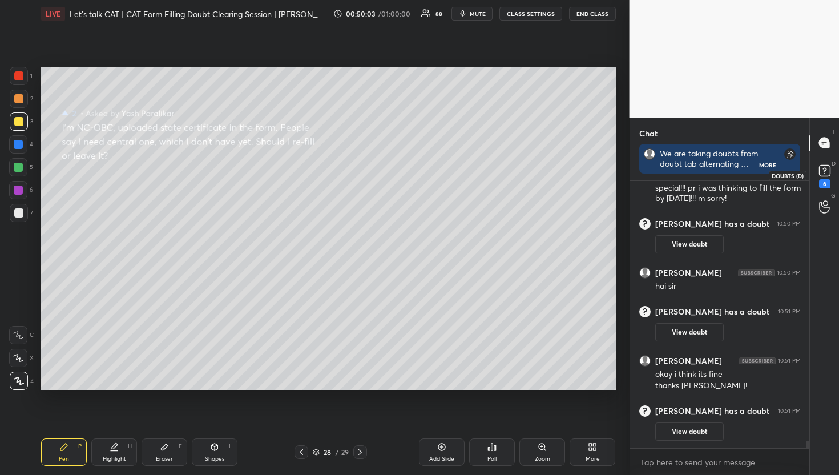
click at [817, 172] on icon at bounding box center [825, 170] width 17 height 17
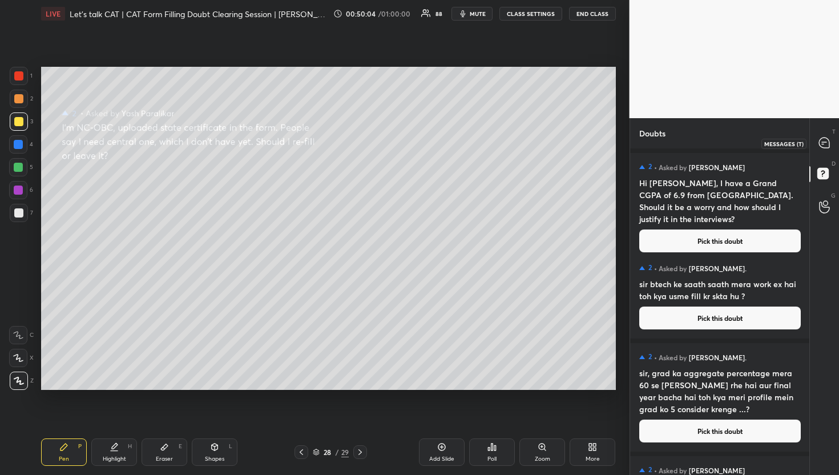
click at [835, 140] on div at bounding box center [825, 143] width 23 height 21
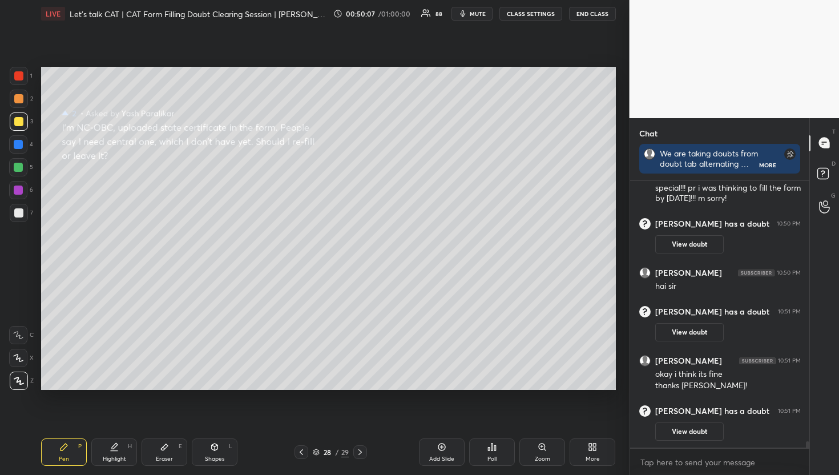
scroll to position [10665, 0]
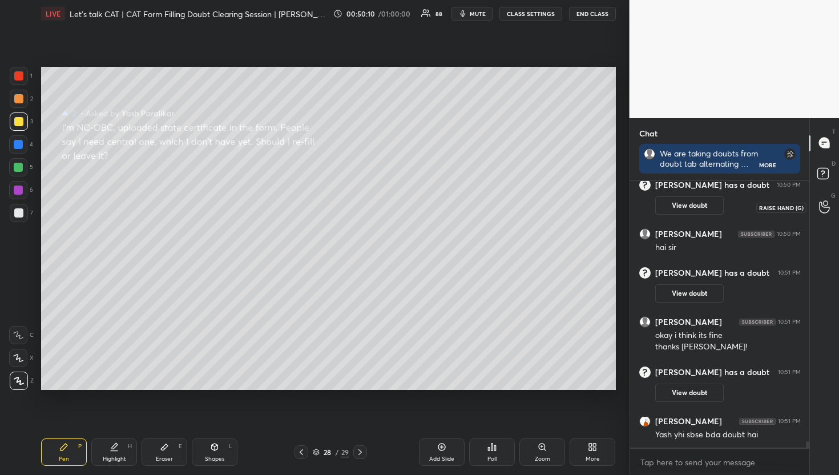
click at [823, 202] on circle at bounding box center [825, 203] width 5 height 5
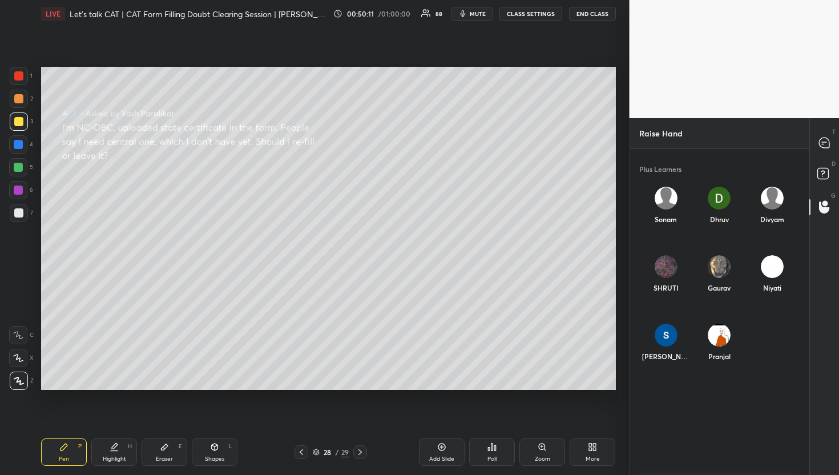
scroll to position [319, 176]
click at [823, 165] on icon at bounding box center [825, 175] width 21 height 21
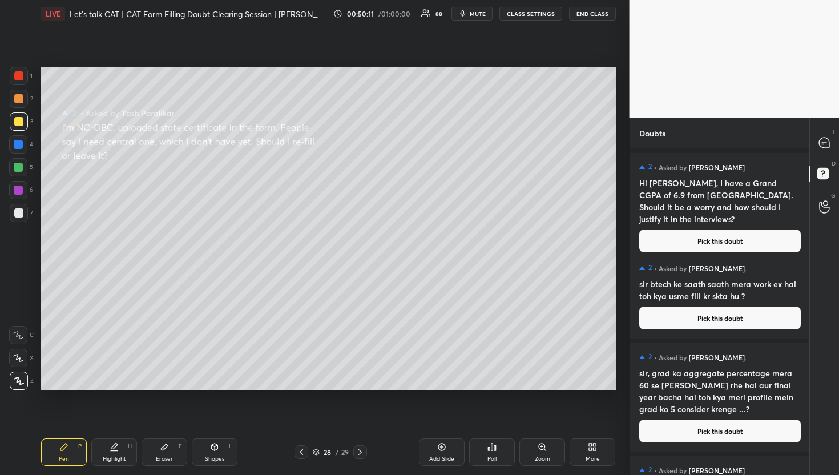
scroll to position [3, 4]
click at [826, 139] on icon at bounding box center [824, 143] width 10 height 10
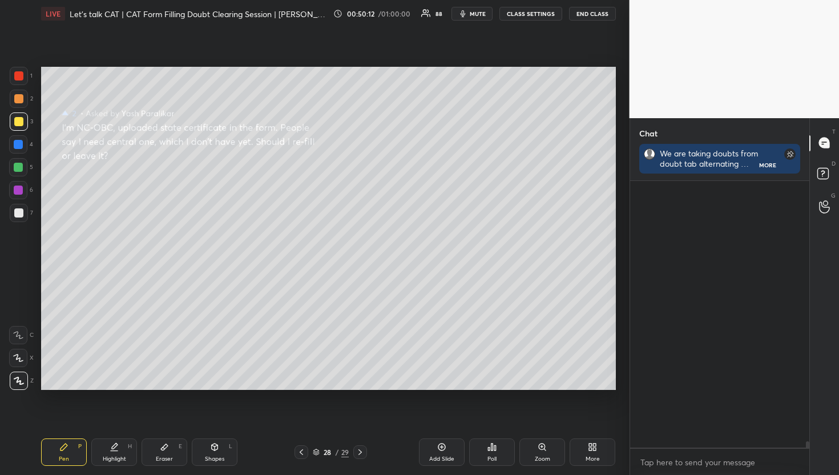
scroll to position [263, 176]
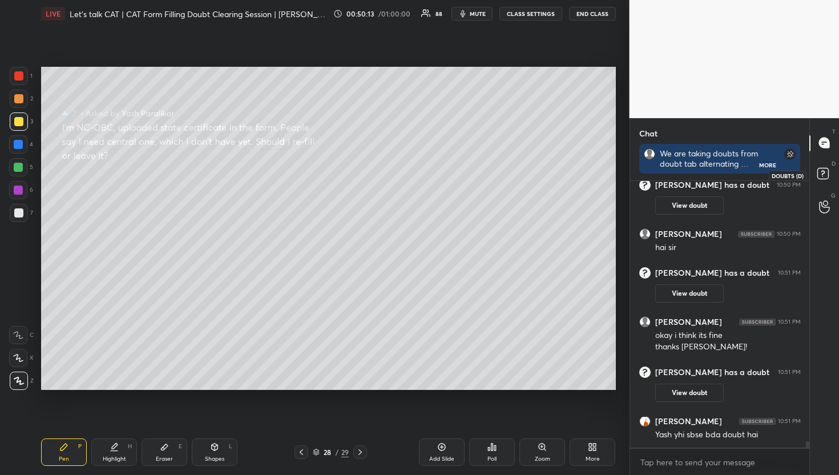
click at [824, 182] on icon at bounding box center [825, 175] width 21 height 21
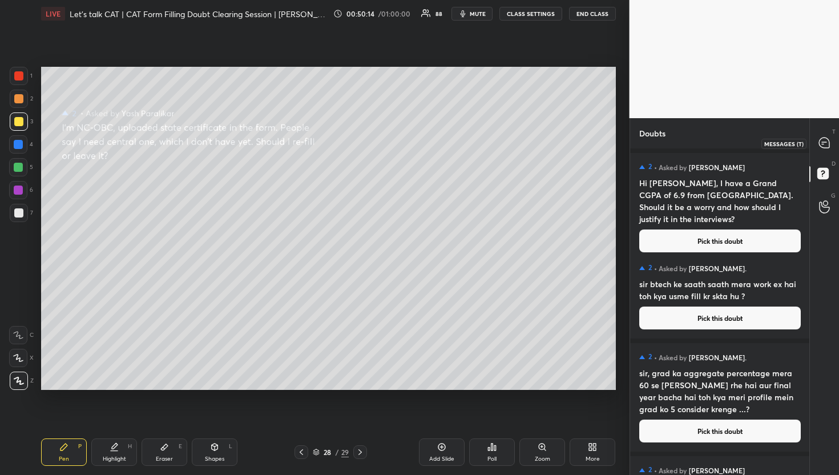
click at [822, 139] on icon at bounding box center [824, 143] width 10 height 10
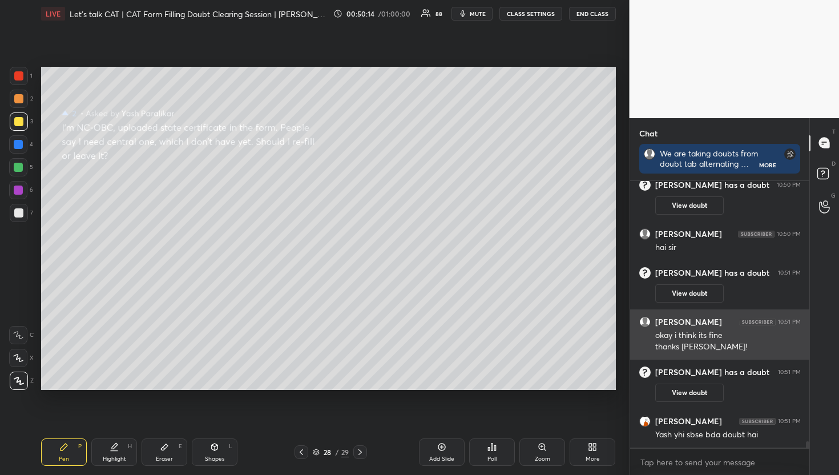
scroll to position [263, 176]
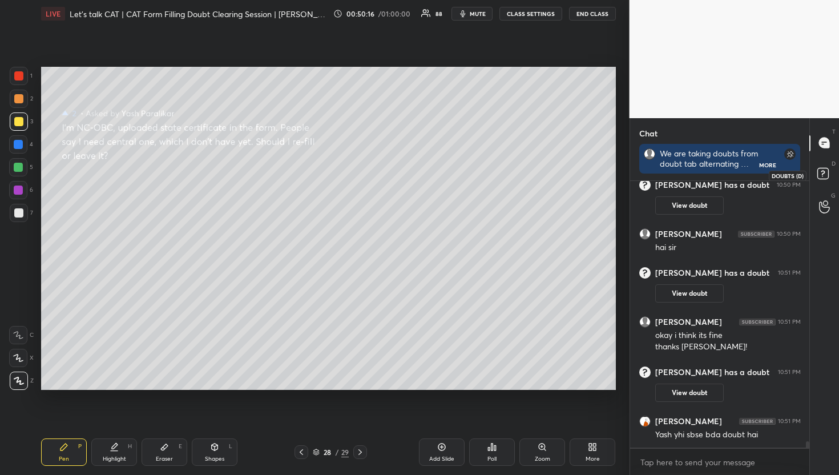
click at [830, 175] on icon at bounding box center [825, 175] width 21 height 21
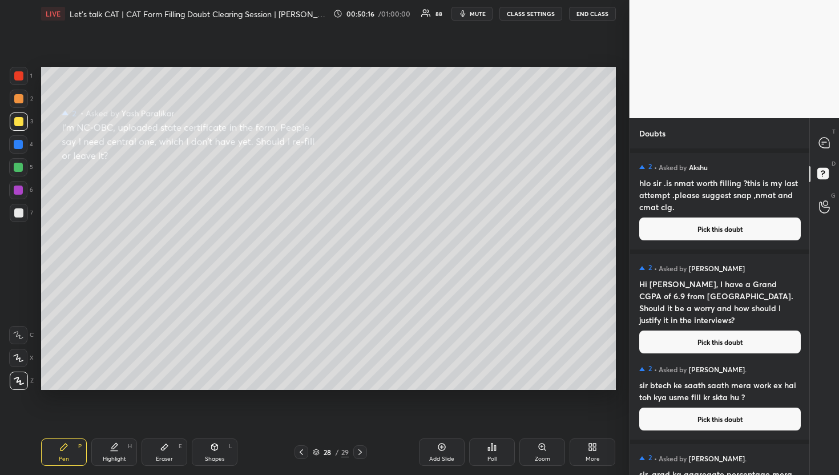
scroll to position [3, 4]
click at [824, 148] on icon at bounding box center [824, 143] width 10 height 10
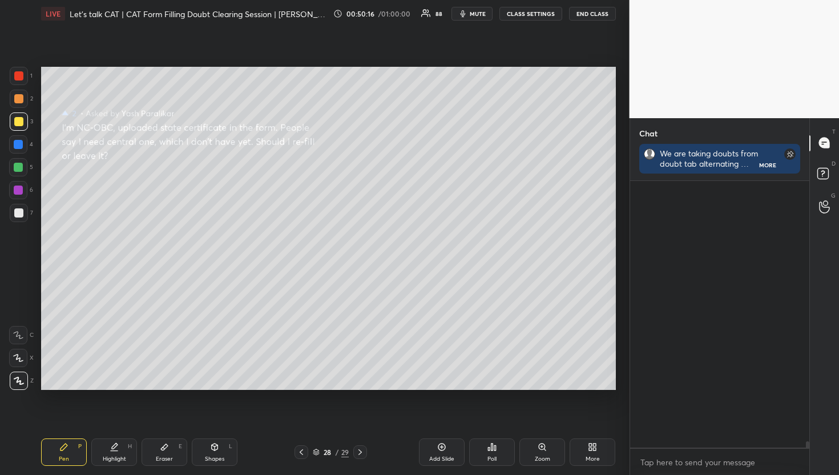
scroll to position [291, 176]
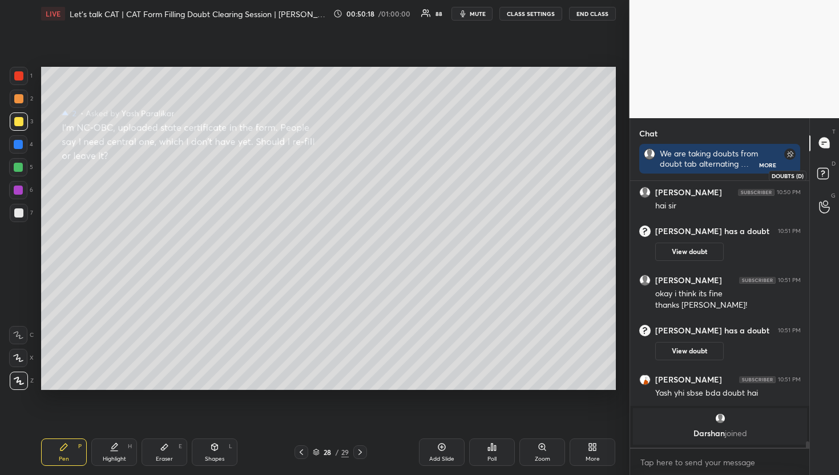
click at [827, 176] on rect at bounding box center [823, 173] width 11 height 11
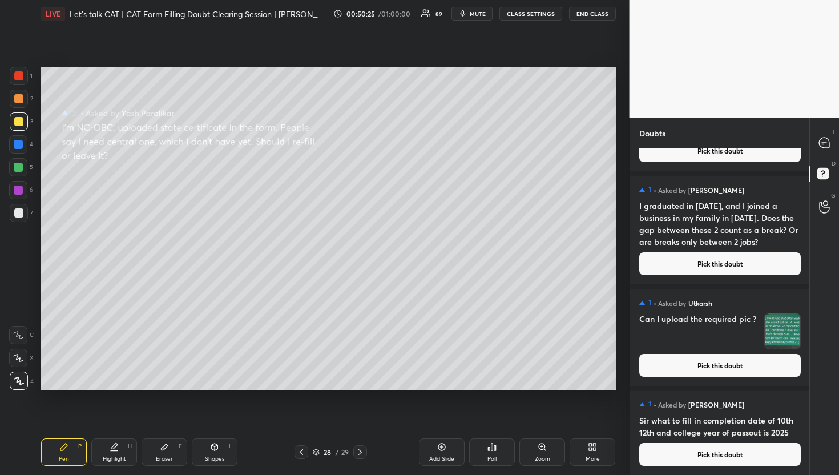
click at [731, 457] on button "Pick this doubt" at bounding box center [721, 454] width 162 height 23
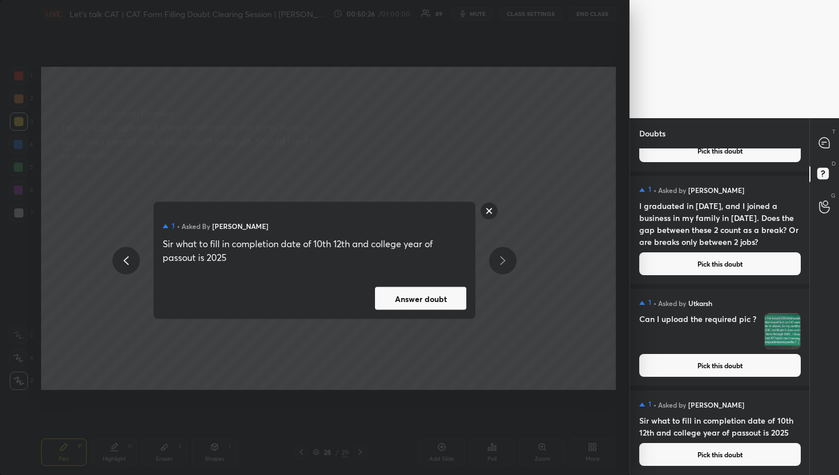
click at [403, 294] on button "Answer doubt" at bounding box center [420, 298] width 91 height 23
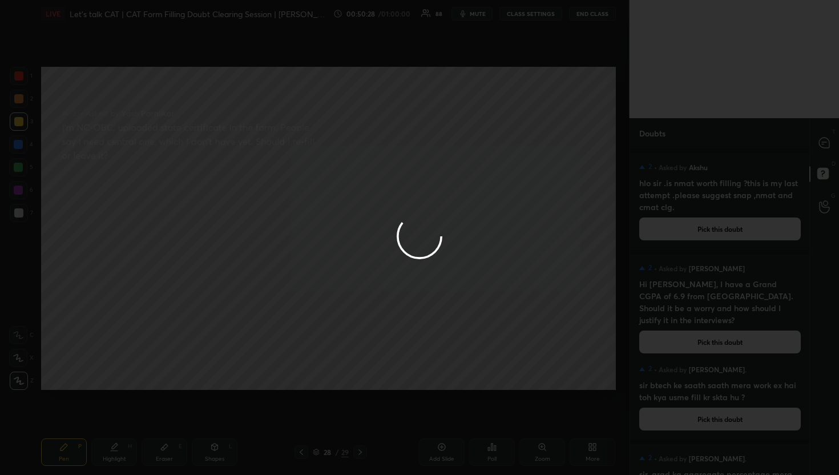
click at [823, 149] on div at bounding box center [419, 237] width 839 height 475
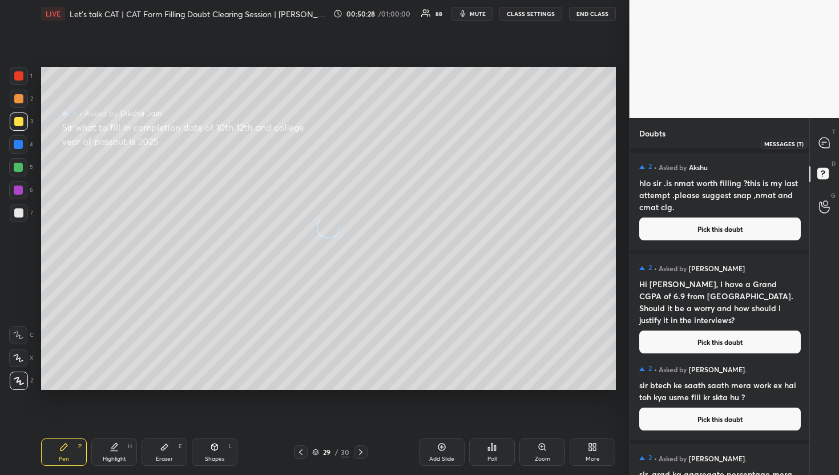
click at [823, 149] on div at bounding box center [825, 143] width 23 height 21
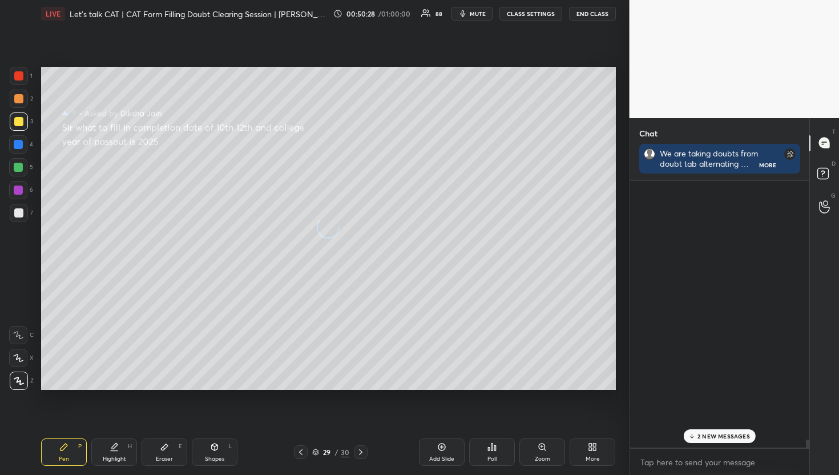
click at [823, 149] on div at bounding box center [825, 143] width 23 height 21
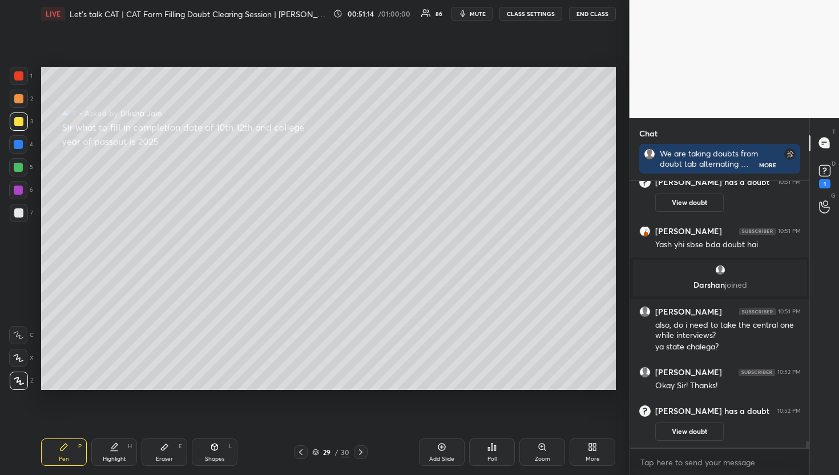
scroll to position [10622, 0]
click at [823, 174] on rect at bounding box center [824, 170] width 11 height 11
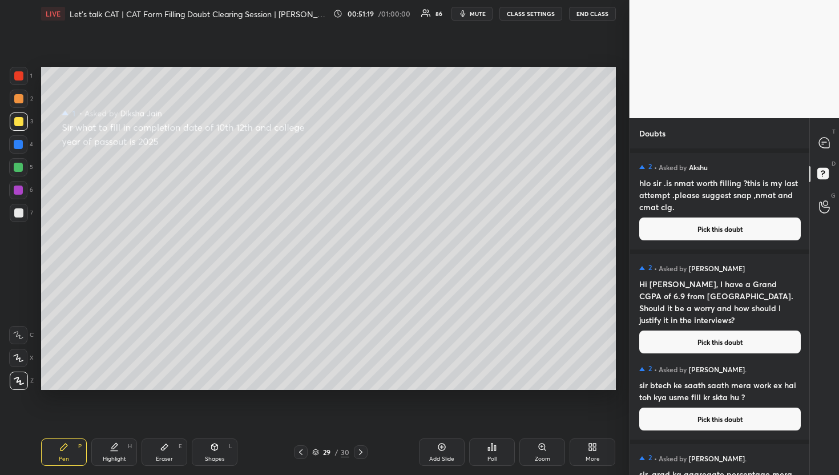
click at [740, 224] on button "Pick this doubt" at bounding box center [721, 229] width 162 height 23
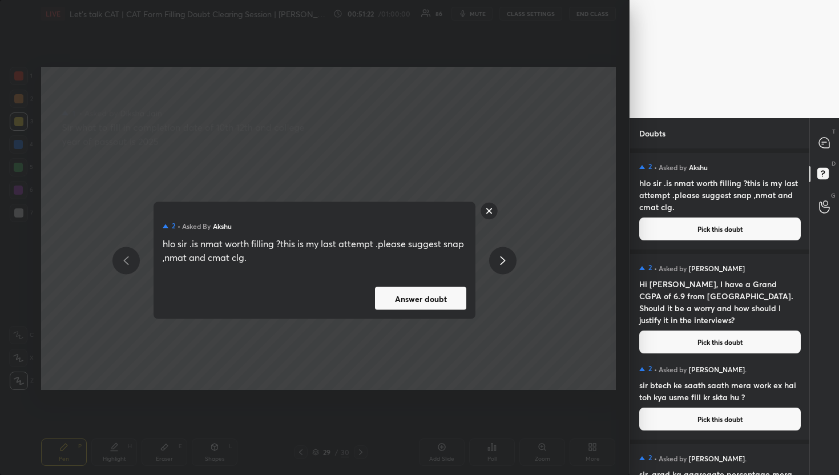
click at [465, 302] on button "Answer doubt" at bounding box center [420, 298] width 91 height 23
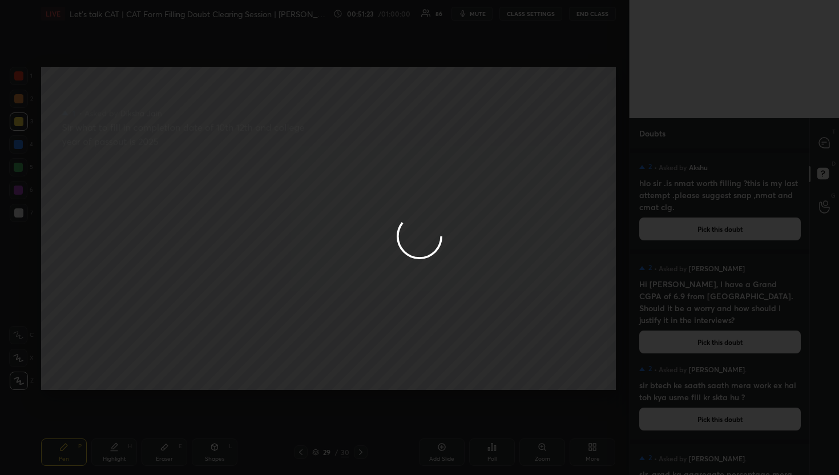
click at [828, 156] on div at bounding box center [419, 237] width 839 height 475
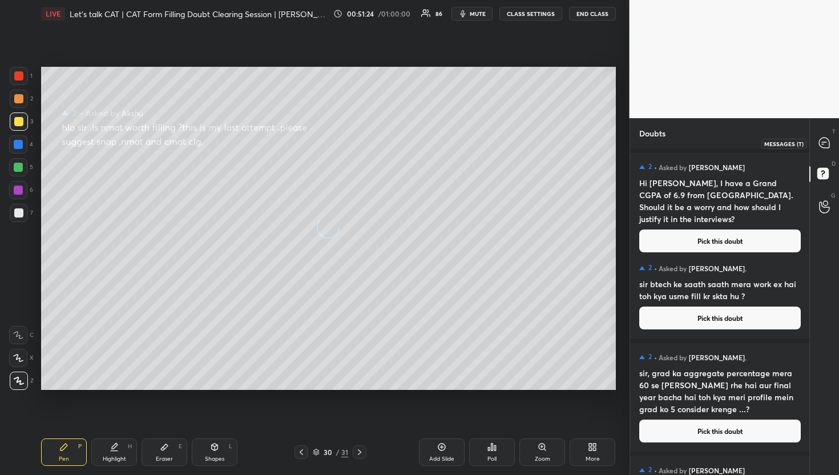
click at [828, 140] on icon at bounding box center [824, 143] width 10 height 10
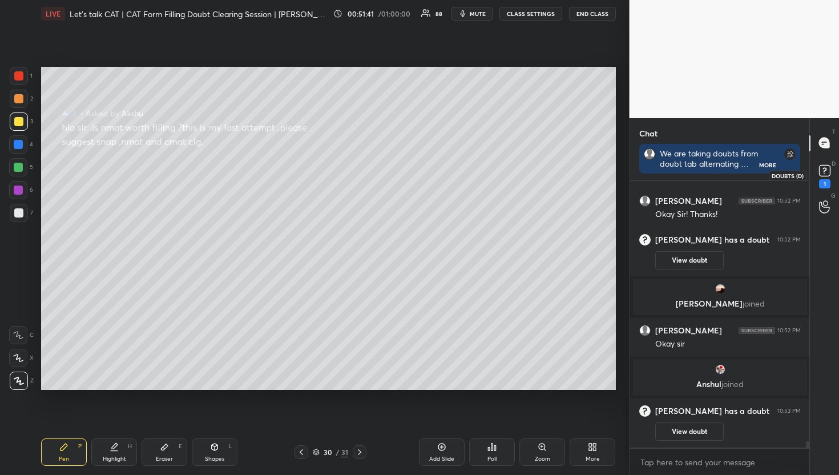
scroll to position [10671, 0]
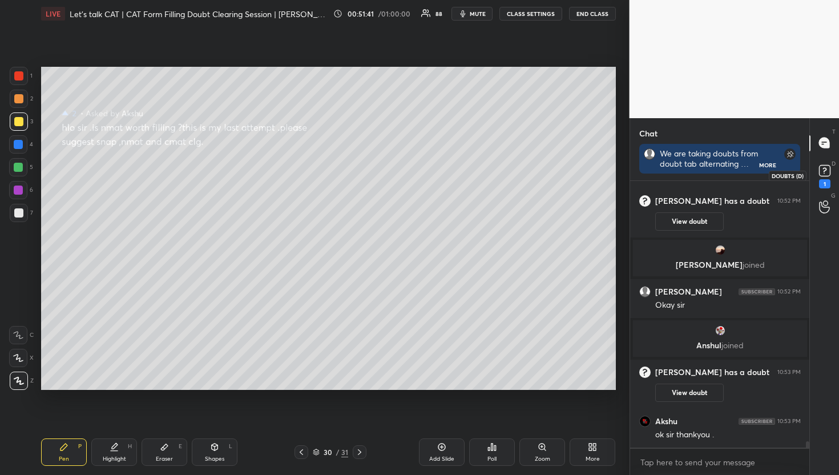
click at [814, 178] on div "1" at bounding box center [825, 175] width 23 height 21
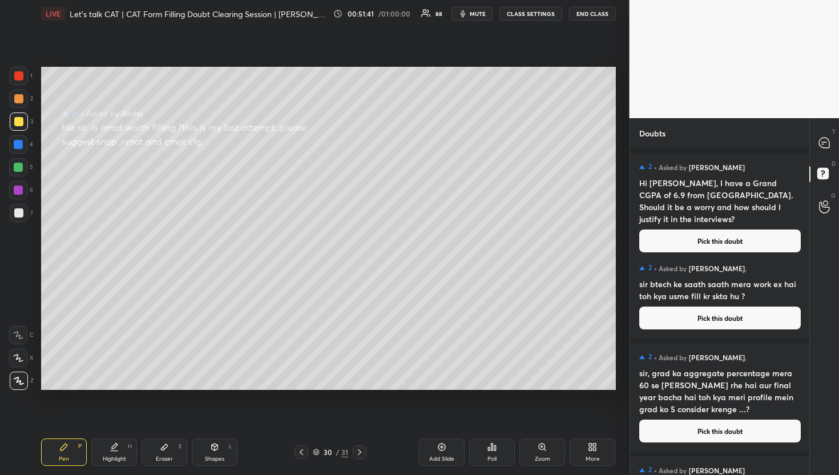
scroll to position [3, 4]
click at [830, 140] on icon at bounding box center [825, 143] width 12 height 12
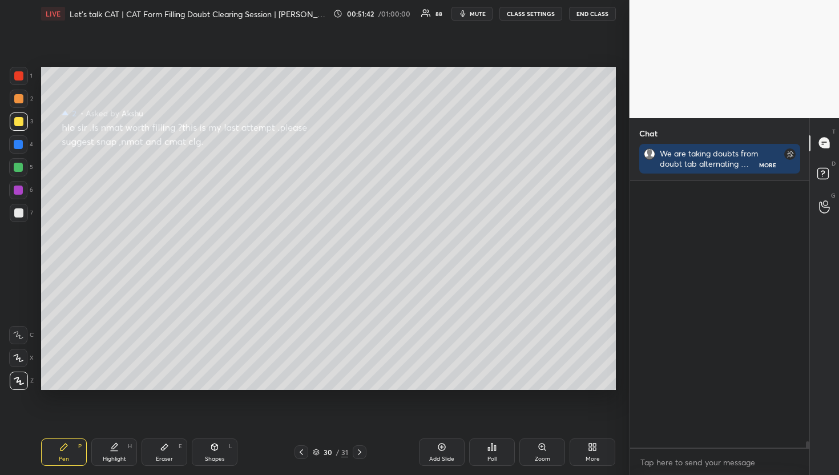
scroll to position [263, 176]
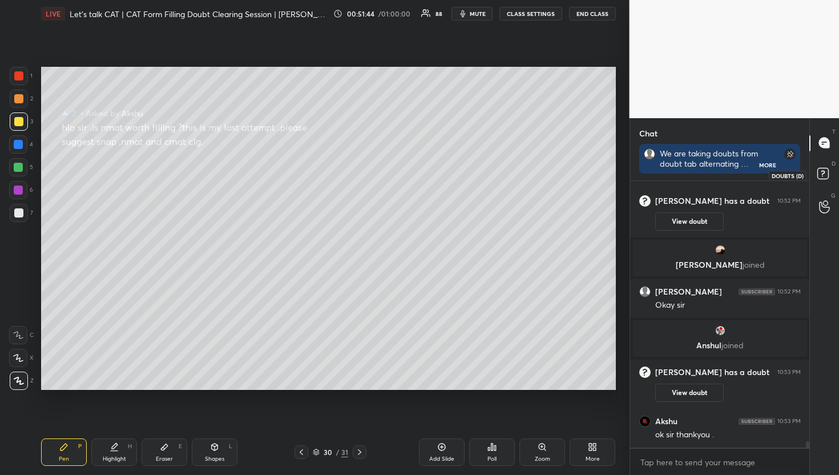
click at [818, 180] on icon at bounding box center [825, 175] width 21 height 21
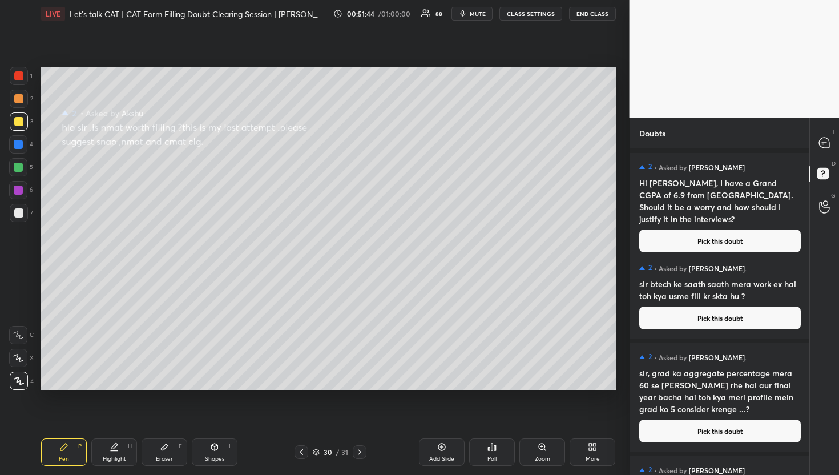
scroll to position [323, 176]
click at [827, 134] on div at bounding box center [825, 143] width 23 height 21
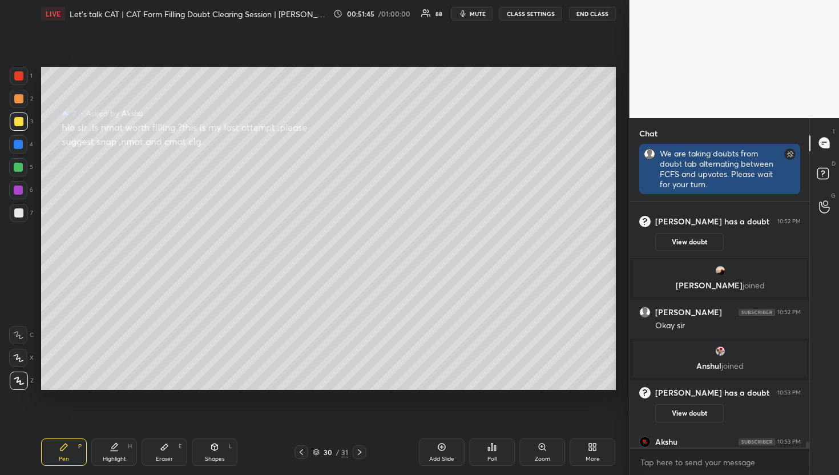
scroll to position [4, 4]
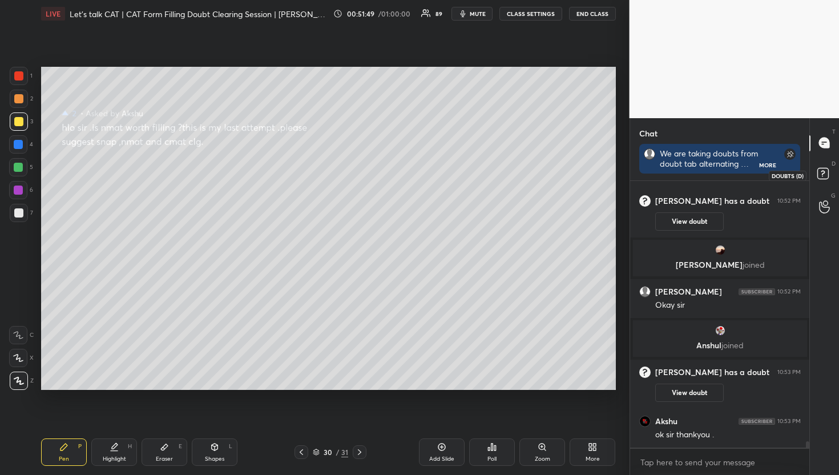
click at [818, 182] on icon at bounding box center [825, 175] width 21 height 21
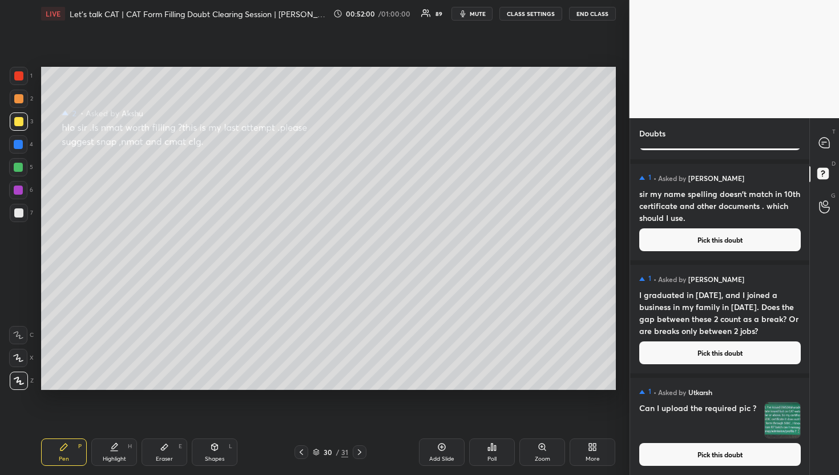
click at [706, 451] on button "Pick this doubt" at bounding box center [721, 454] width 162 height 23
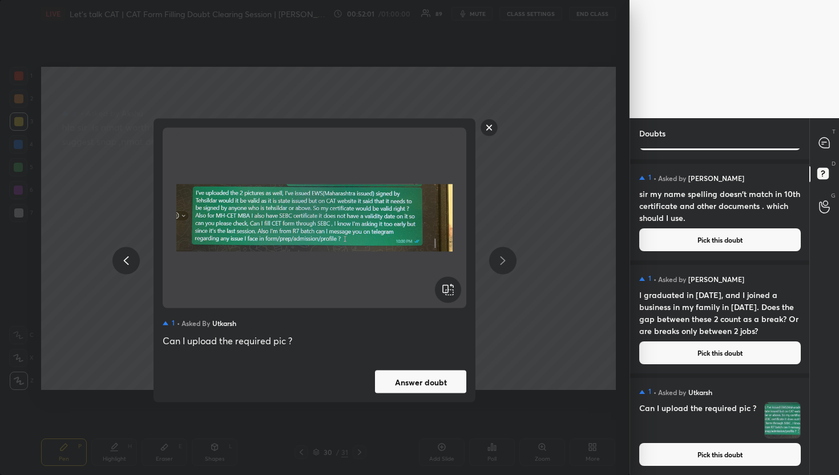
click at [400, 371] on button "Answer doubt" at bounding box center [420, 382] width 91 height 23
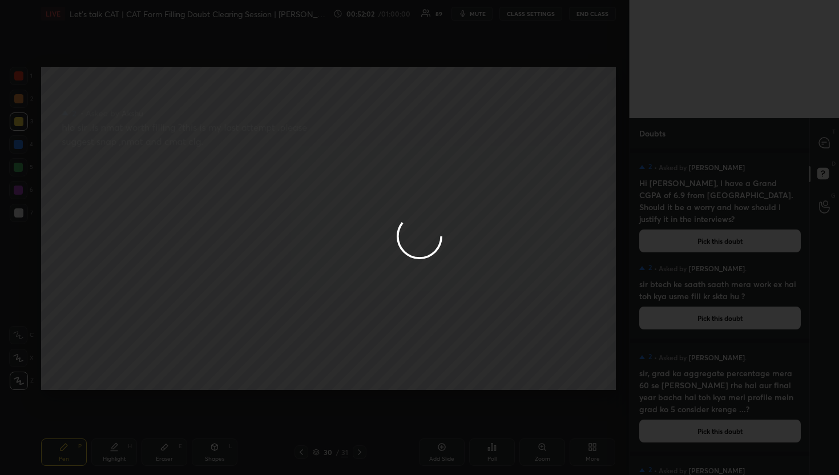
click at [825, 159] on div at bounding box center [419, 237] width 839 height 475
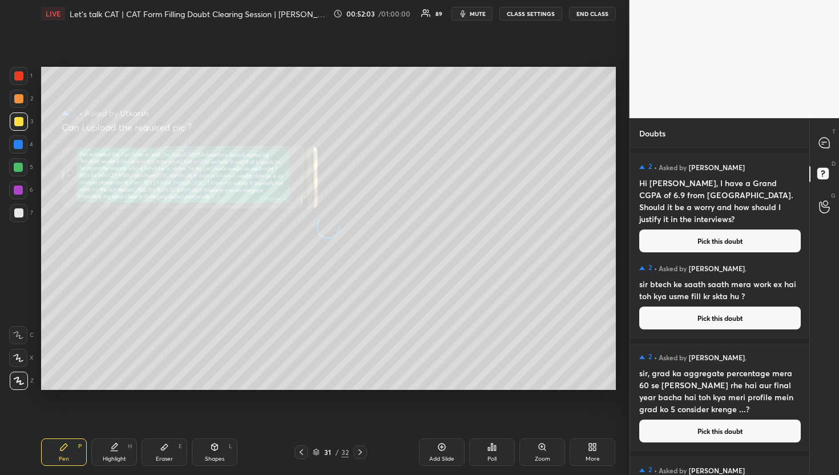
click at [823, 154] on div "T Messages (T)" at bounding box center [824, 143] width 29 height 32
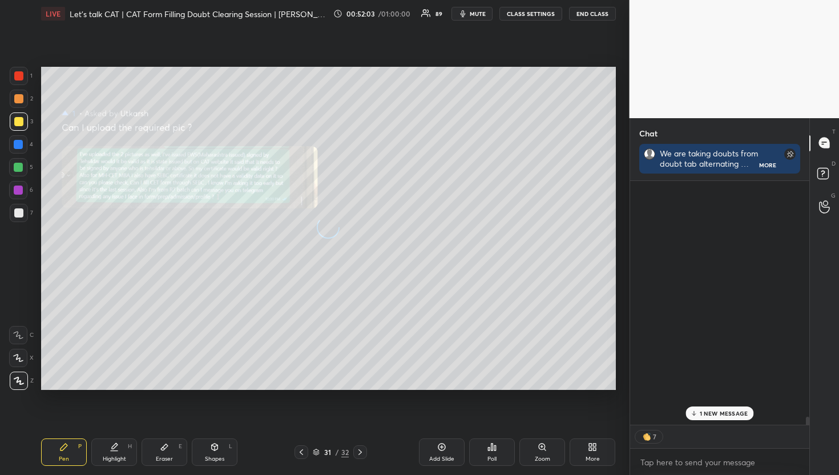
click at [822, 154] on div "T Messages (T)" at bounding box center [824, 143] width 29 height 32
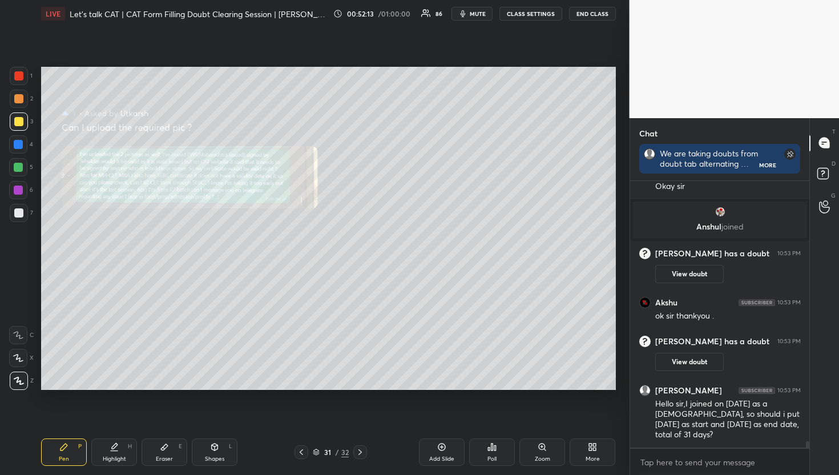
click at [539, 444] on icon at bounding box center [542, 447] width 9 height 9
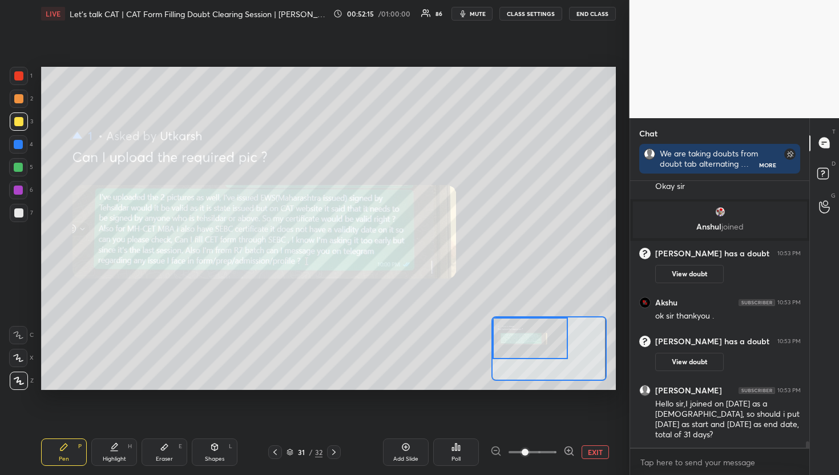
click at [480, 314] on div "Setting up your live class Poll for secs No correct answer Start poll" at bounding box center [328, 228] width 575 height 323
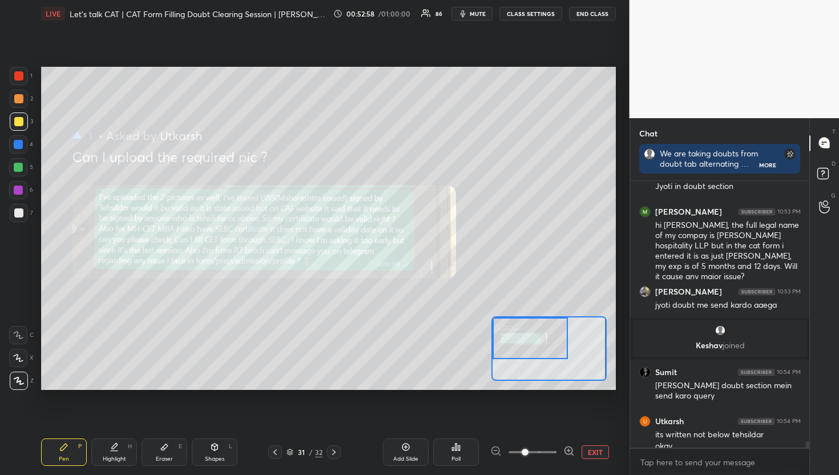
scroll to position [10911, 0]
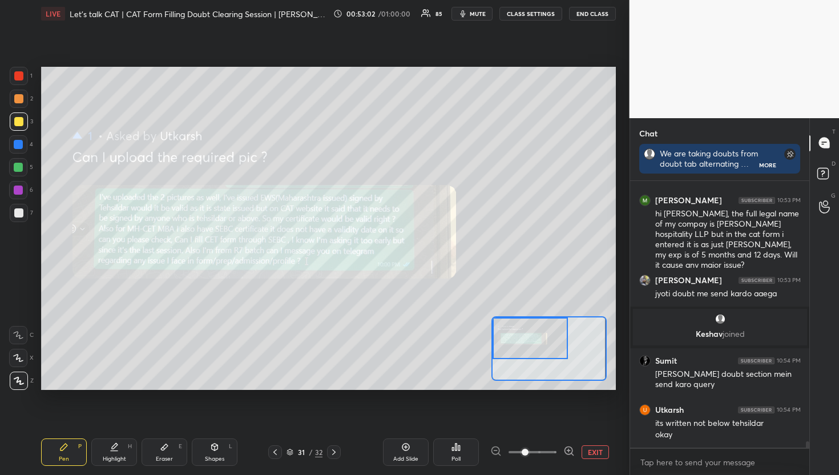
click at [588, 452] on button "EXIT" at bounding box center [595, 452] width 27 height 14
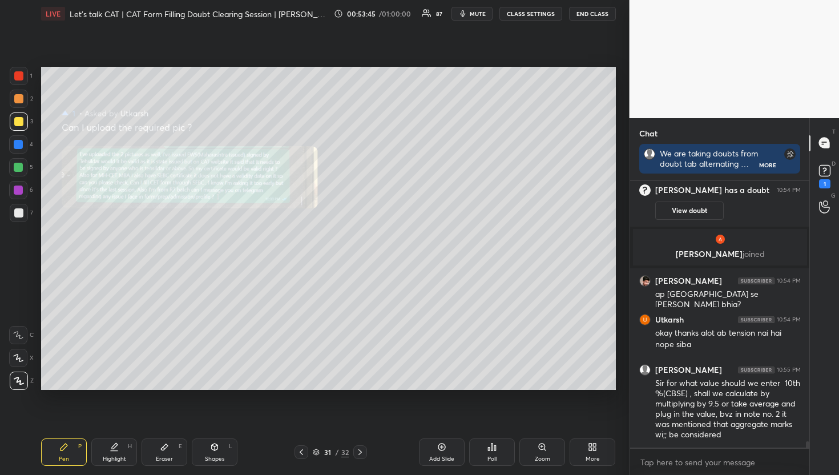
scroll to position [11196, 0]
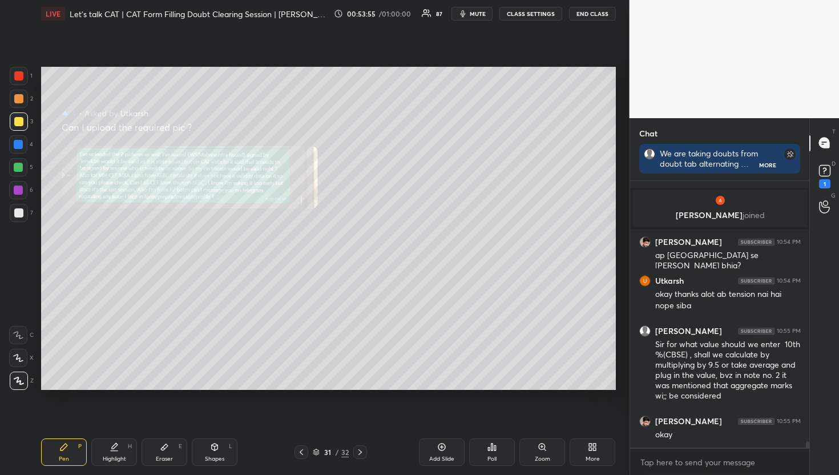
click at [365, 448] on div at bounding box center [360, 452] width 14 height 14
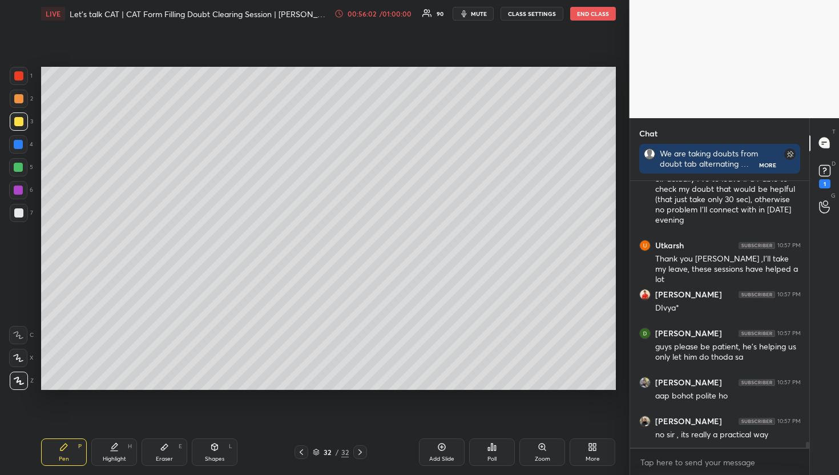
scroll to position [3, 4]
click at [821, 175] on rect at bounding box center [824, 170] width 11 height 11
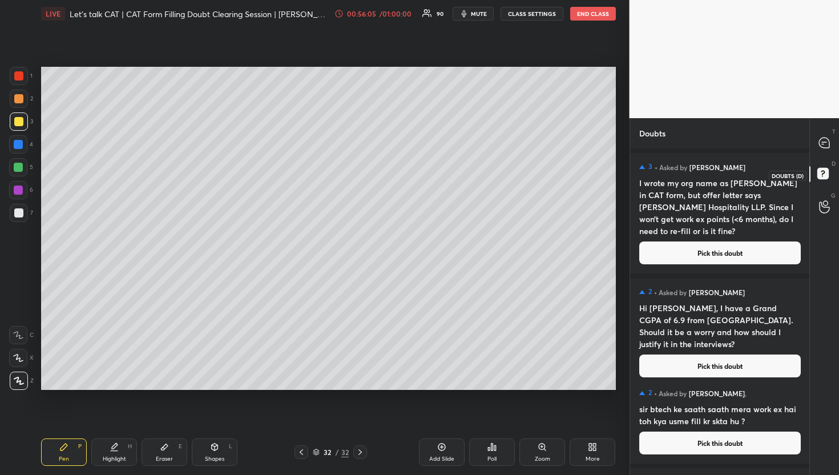
scroll to position [323, 176]
click at [300, 450] on icon at bounding box center [301, 452] width 9 height 9
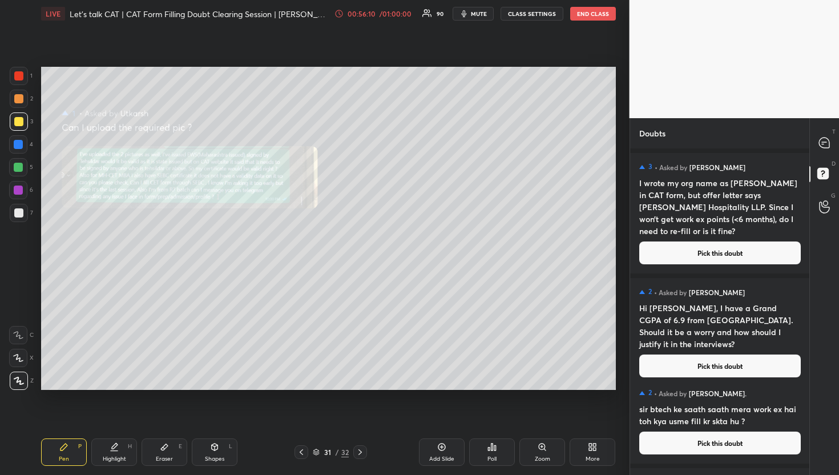
click at [780, 246] on button "Pick this doubt" at bounding box center [721, 253] width 162 height 23
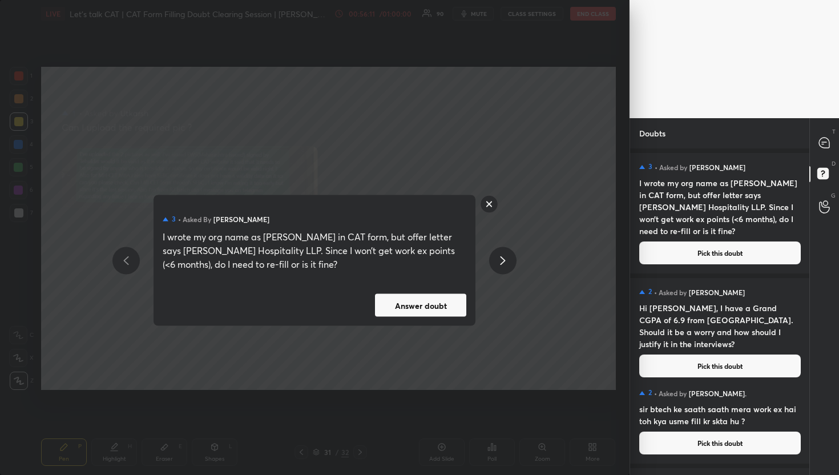
click at [401, 293] on div "3 • Asked by Muskan Soni I wrote my org name as Chai Nagri in CAT form, but off…" at bounding box center [315, 260] width 322 height 131
click at [428, 308] on button "Answer doubt" at bounding box center [420, 305] width 91 height 23
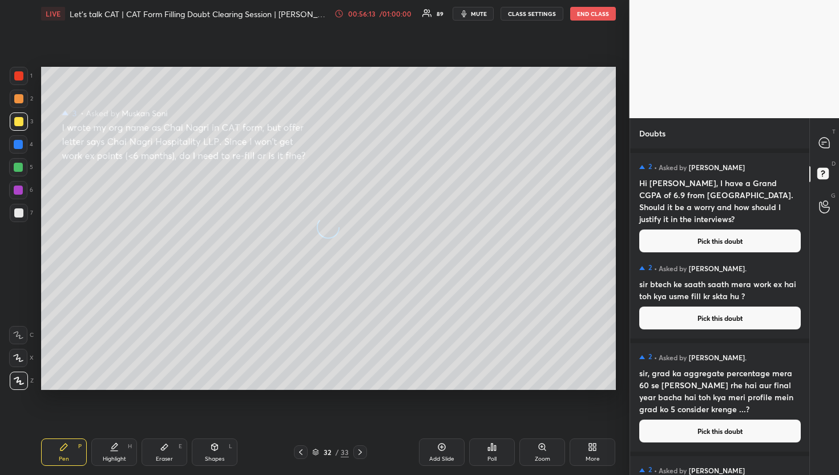
click at [825, 154] on div "T Messages (T)" at bounding box center [824, 143] width 29 height 32
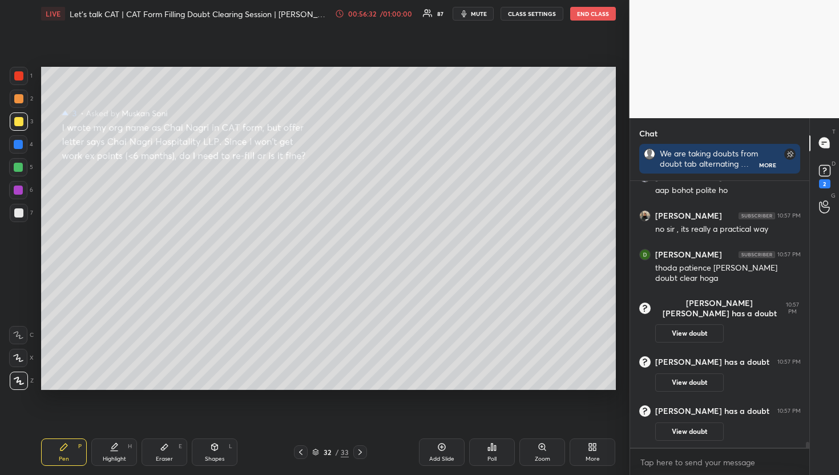
scroll to position [11792, 0]
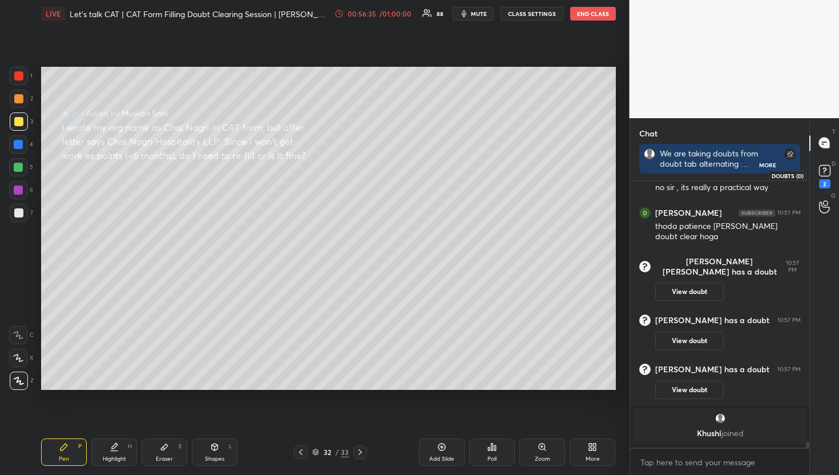
click at [828, 167] on rect at bounding box center [824, 170] width 11 height 11
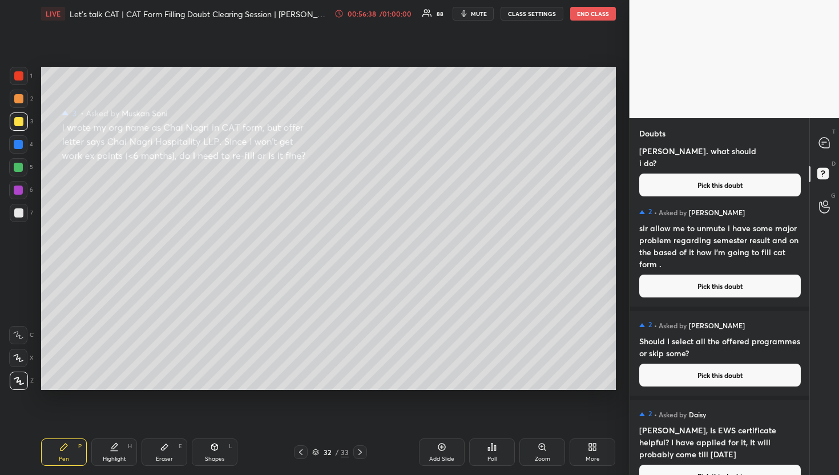
scroll to position [1265, 0]
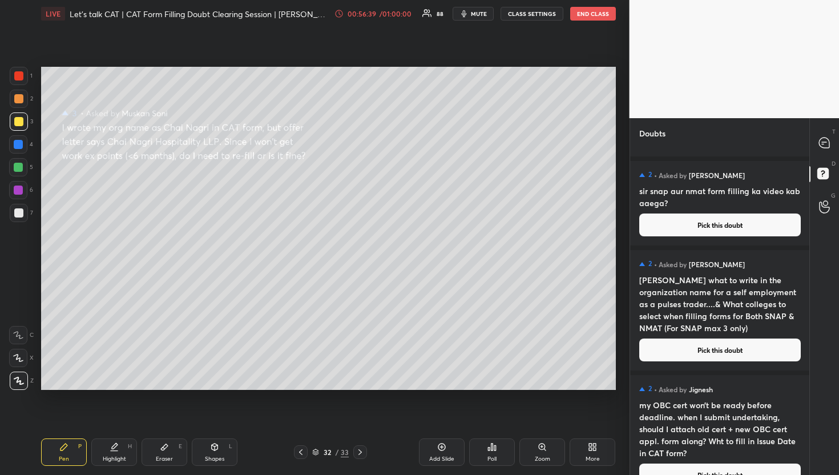
drag, startPoint x: 810, startPoint y: 249, endPoint x: 771, endPoint y: 475, distance: 228.8
click at [771, 475] on div "Doubts Enable hand raising Enable raise hand to speak to learners. Once enabled…" at bounding box center [735, 296] width 210 height 357
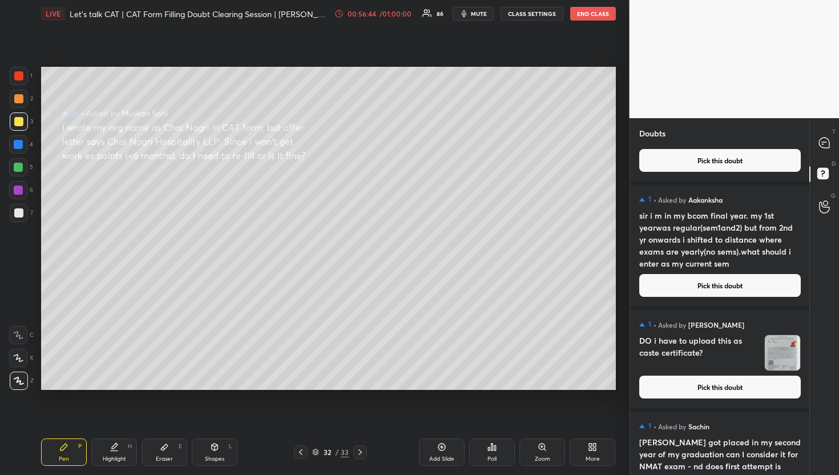
scroll to position [13290, 0]
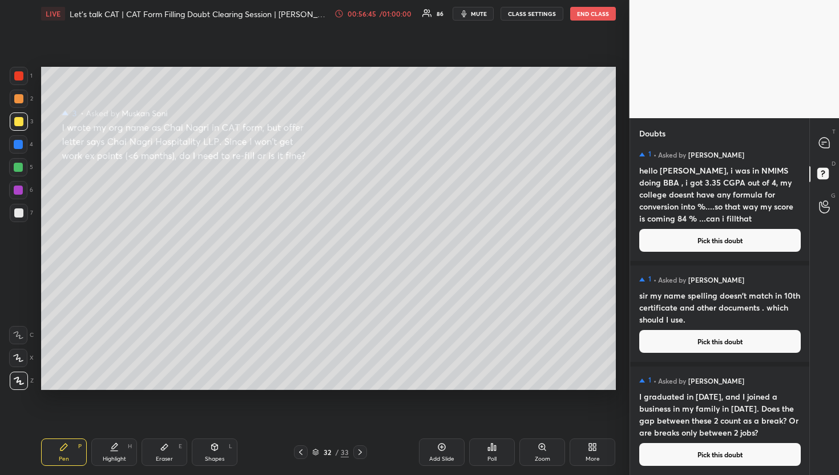
click at [725, 457] on button "Pick this doubt" at bounding box center [721, 454] width 162 height 23
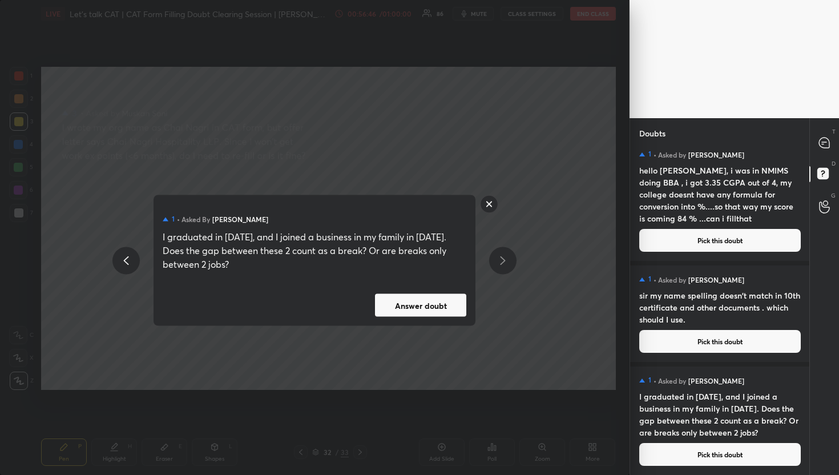
click at [391, 285] on div "1 • Asked by Dhruv Vats I graduated in June 2024, and I joined a business in my…" at bounding box center [315, 260] width 322 height 131
click at [404, 302] on button "Answer doubt" at bounding box center [420, 305] width 91 height 23
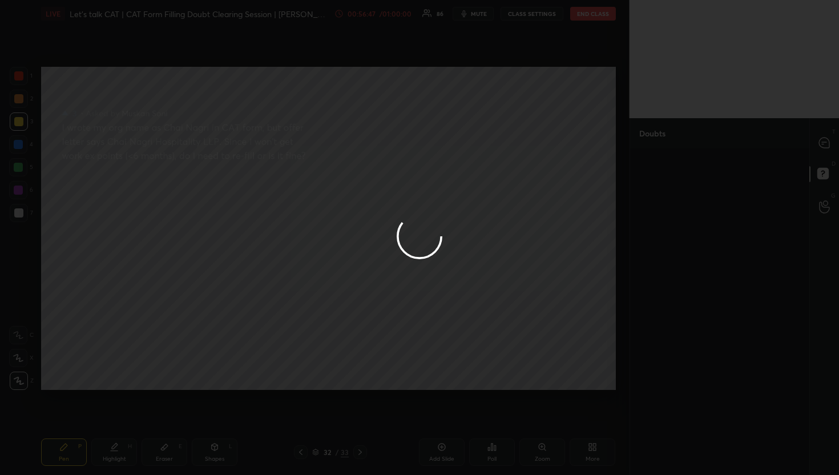
scroll to position [0, 0]
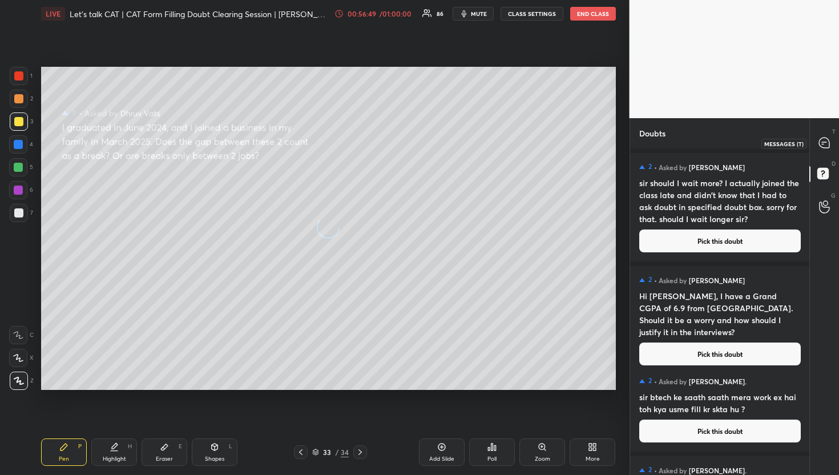
click at [829, 142] on icon at bounding box center [824, 143] width 10 height 10
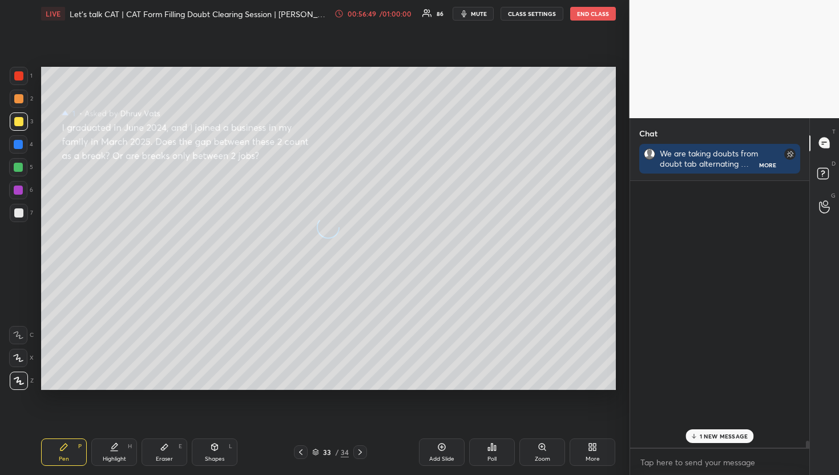
scroll to position [263, 176]
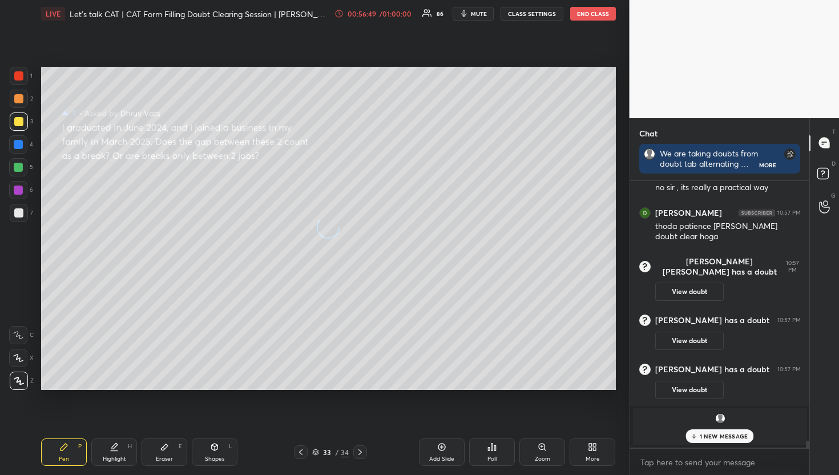
click at [829, 142] on icon at bounding box center [824, 143] width 10 height 10
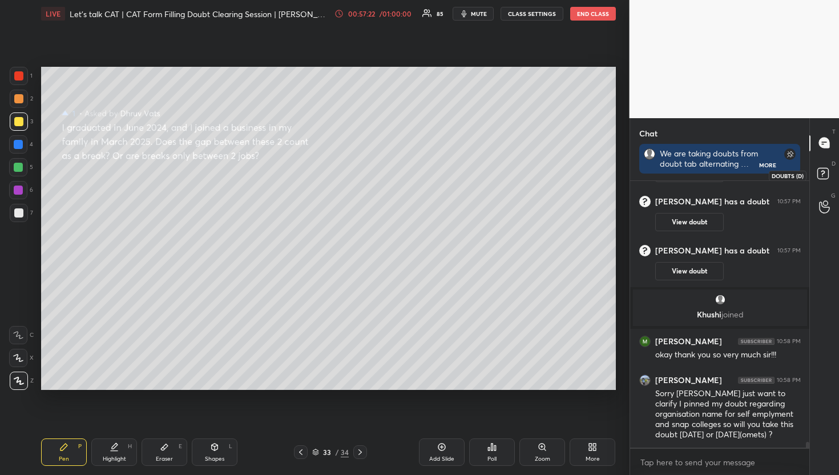
scroll to position [12191, 0]
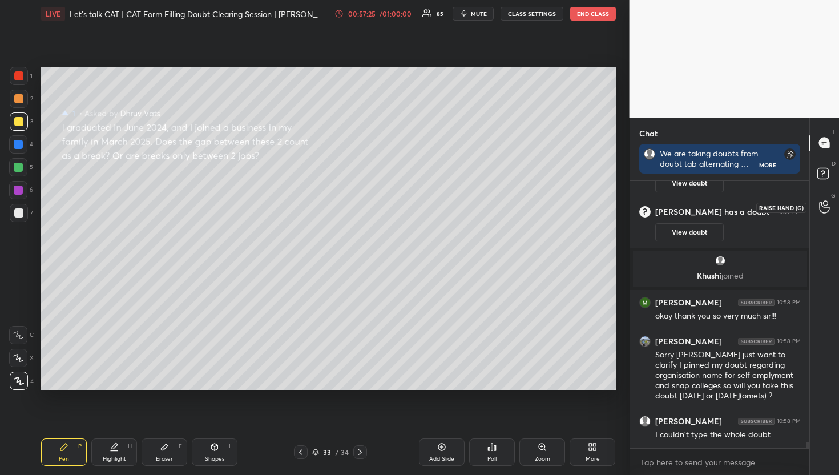
click at [814, 202] on div at bounding box center [825, 207] width 23 height 21
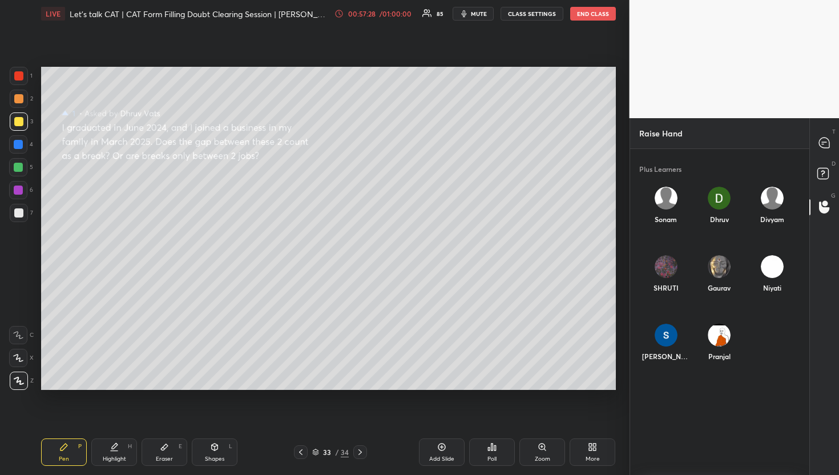
click at [812, 151] on div "T Messages (T)" at bounding box center [824, 143] width 29 height 32
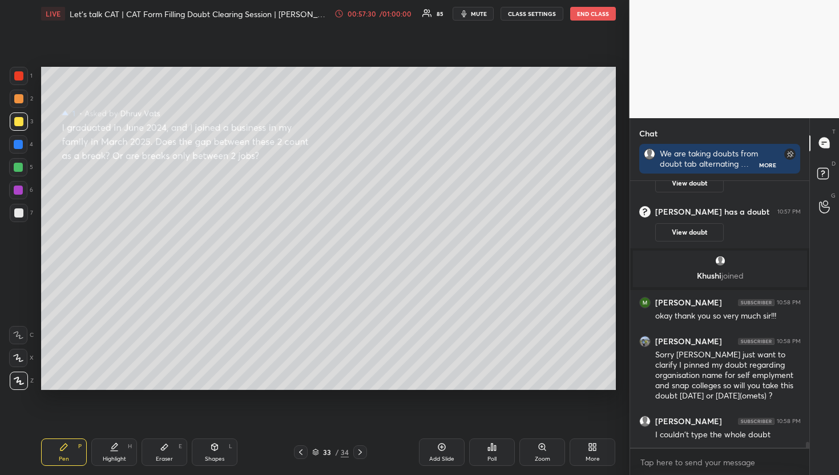
scroll to position [12203, 0]
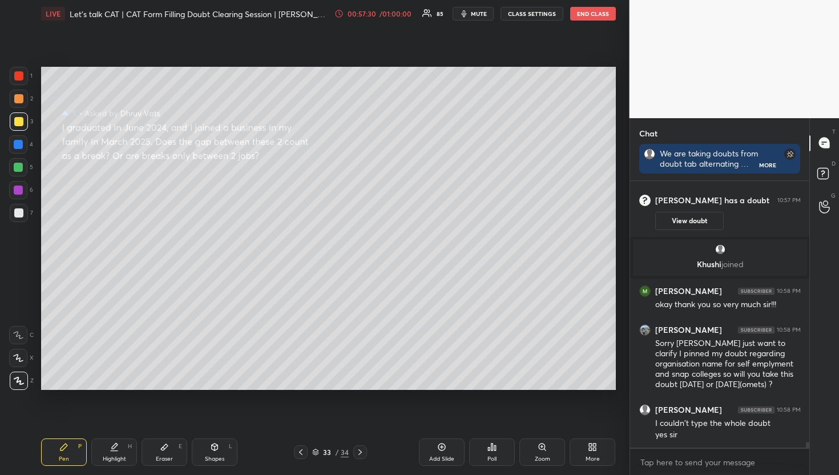
click at [823, 163] on div "D Doubts (D)" at bounding box center [824, 175] width 29 height 32
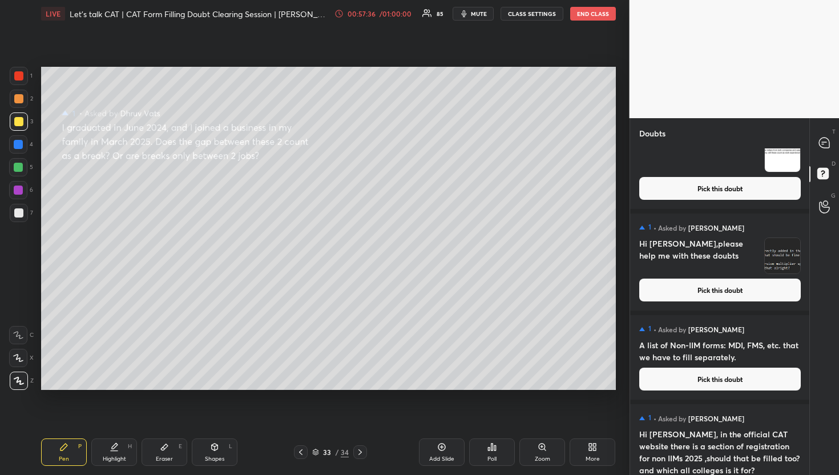
scroll to position [13278, 0]
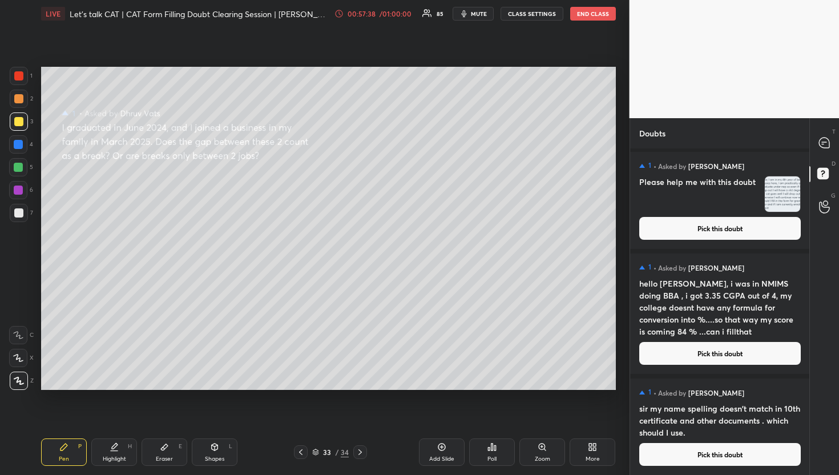
click at [820, 132] on div "T Messages (T)" at bounding box center [824, 143] width 29 height 32
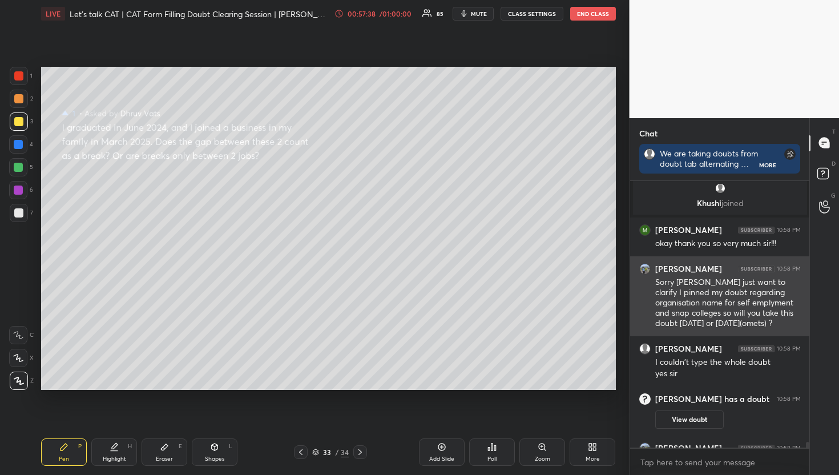
scroll to position [12291, 0]
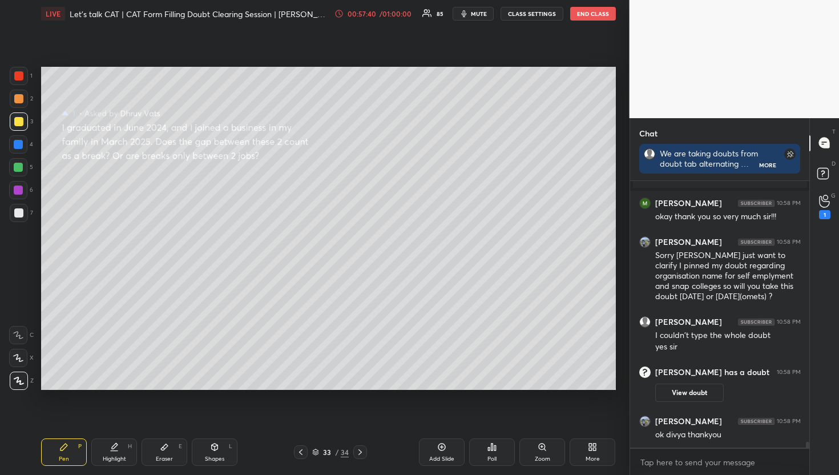
click at [810, 208] on div "G Raise Hand (G) 1" at bounding box center [824, 207] width 29 height 32
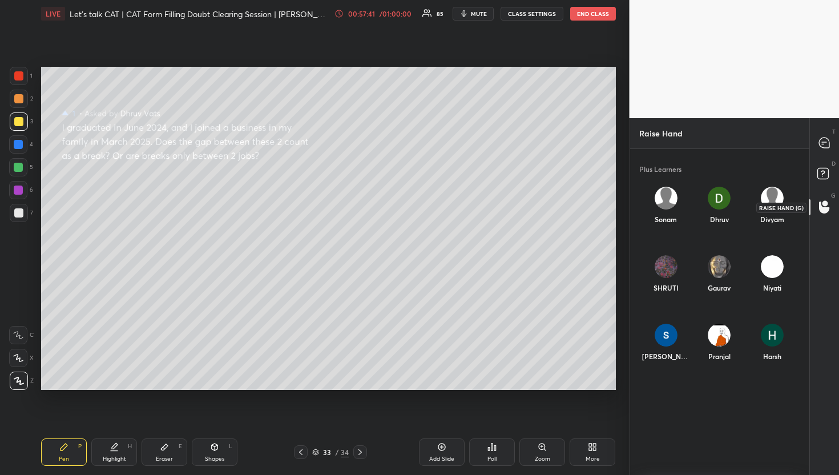
click at [829, 202] on icon at bounding box center [824, 206] width 11 height 13
click at [663, 419] on div "Dhruv" at bounding box center [666, 413] width 53 height 61
click at [676, 441] on div "[PERSON_NAME] INVITE" at bounding box center [666, 416] width 53 height 66
click at [676, 435] on button "INVITE" at bounding box center [666, 432] width 44 height 15
click at [827, 145] on icon at bounding box center [824, 143] width 10 height 10
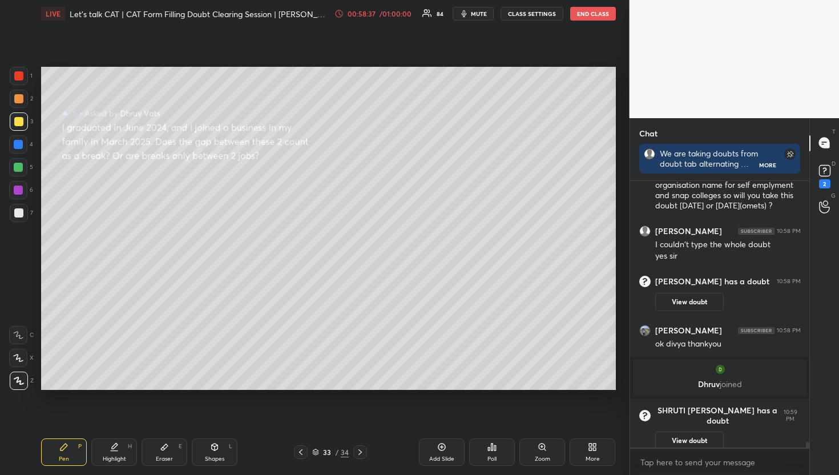
scroll to position [12114, 0]
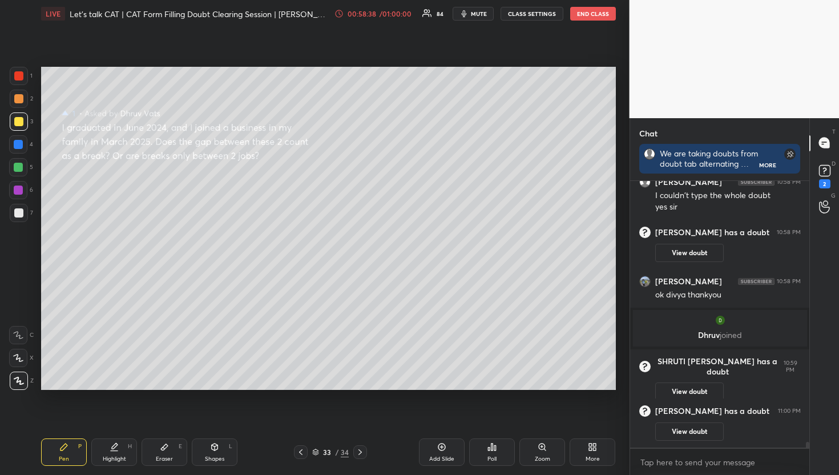
click at [831, 207] on div at bounding box center [825, 207] width 23 height 21
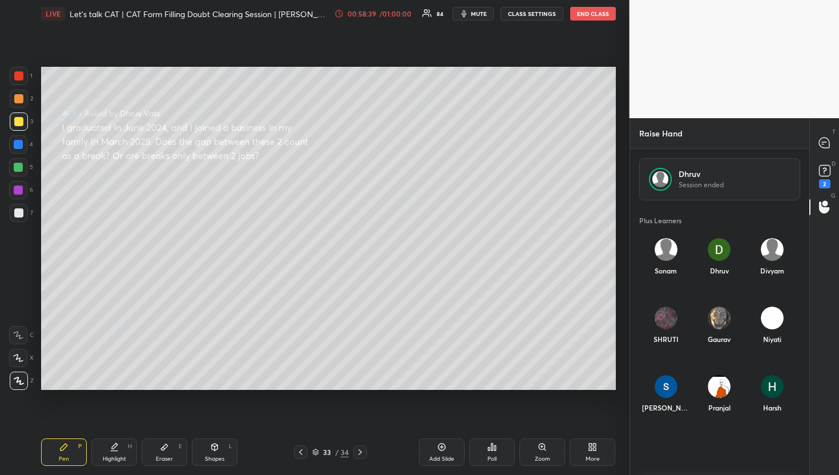
click at [817, 158] on div "T Messages (T)" at bounding box center [824, 143] width 29 height 32
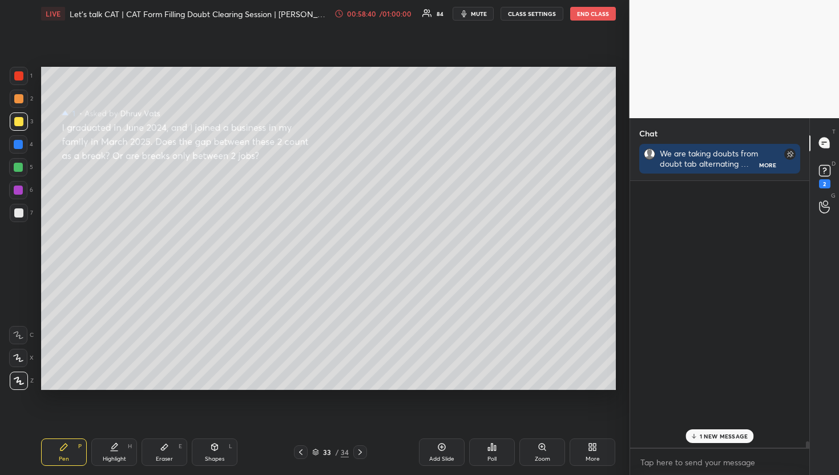
scroll to position [263, 176]
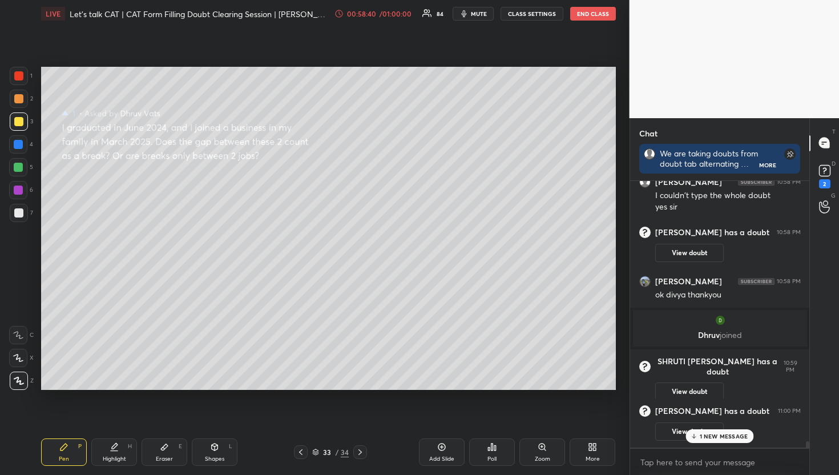
click at [820, 145] on icon at bounding box center [824, 143] width 10 height 10
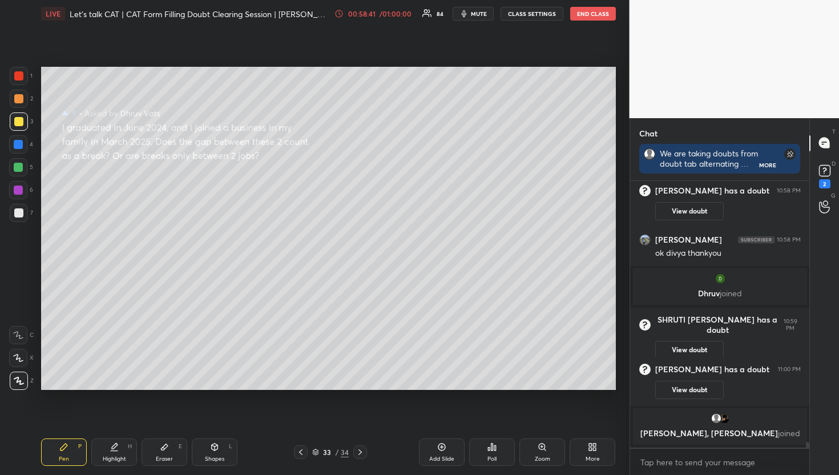
scroll to position [3, 4]
click at [818, 179] on icon at bounding box center [825, 170] width 17 height 17
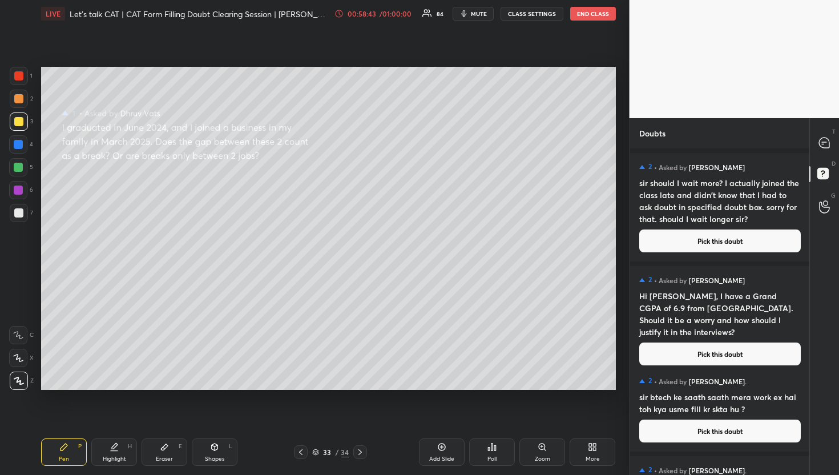
click at [751, 250] on button "Pick this doubt" at bounding box center [721, 241] width 162 height 23
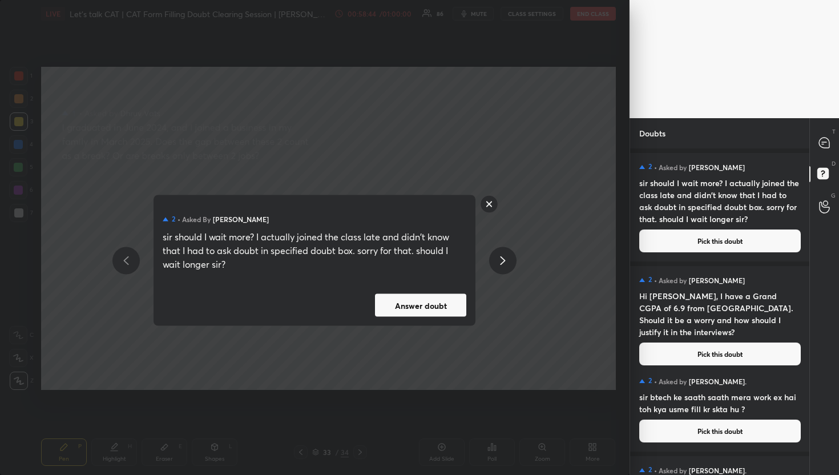
click at [435, 296] on button "Answer doubt" at bounding box center [420, 305] width 91 height 23
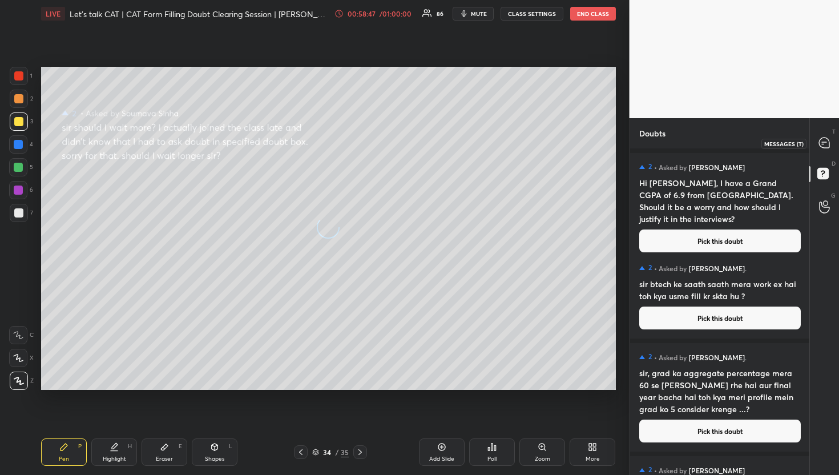
click at [824, 141] on icon at bounding box center [824, 143] width 10 height 10
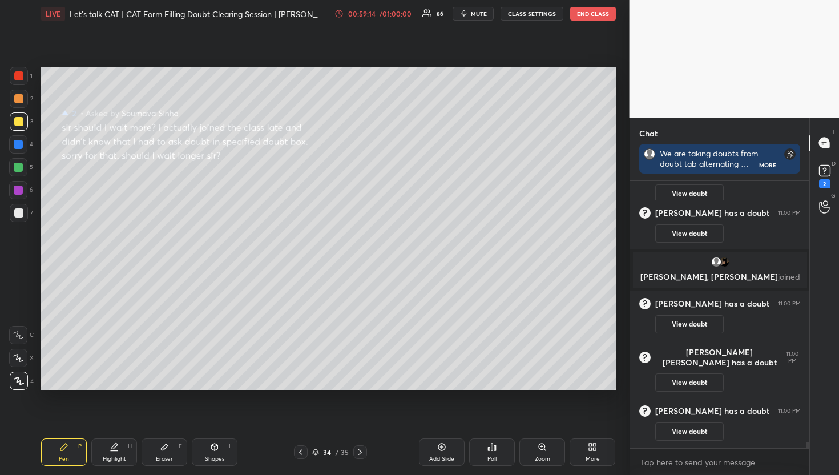
scroll to position [12240, 0]
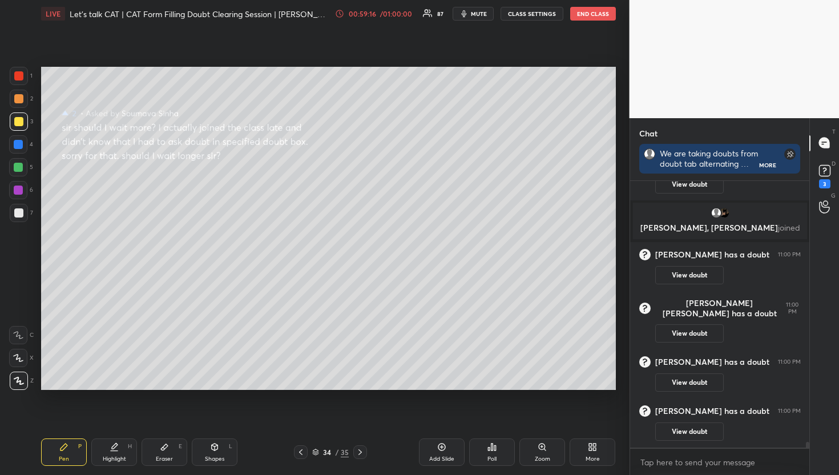
click at [347, 443] on div "Pen P Highlight H Eraser E Shapes L 34 / 35 Add Slide Poll Zoom More" at bounding box center [328, 452] width 575 height 46
click at [341, 451] on div "35" at bounding box center [345, 452] width 8 height 10
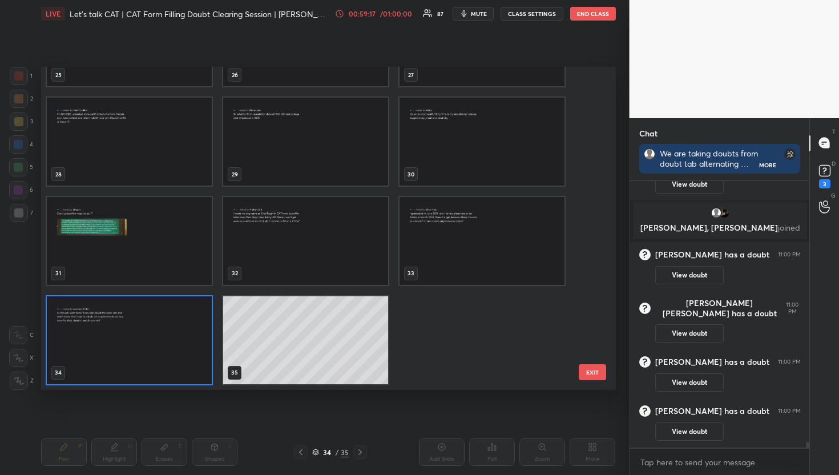
scroll to position [12248, 0]
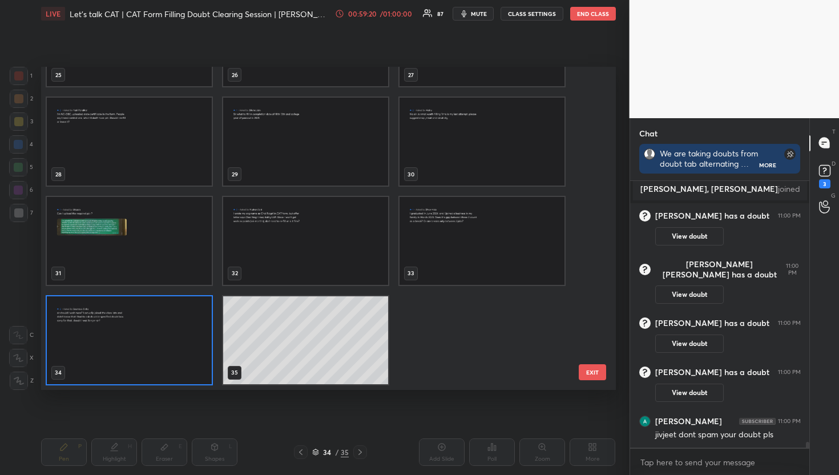
click at [106, 369] on img "grid" at bounding box center [129, 340] width 165 height 88
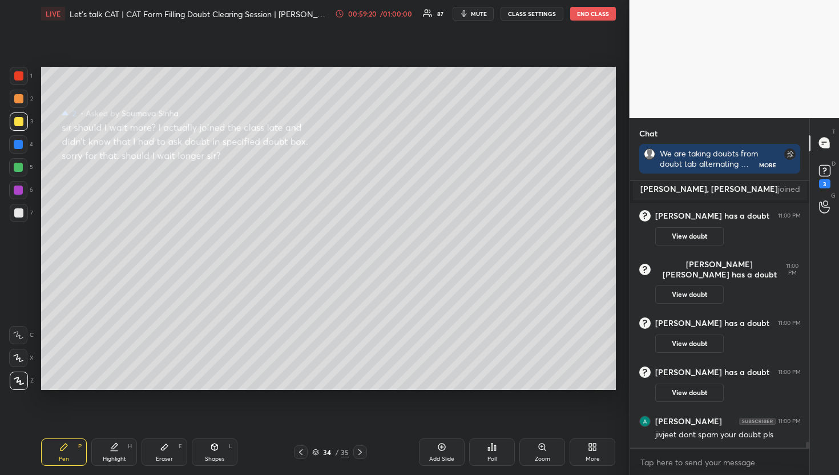
click at [107, 369] on img "grid" at bounding box center [129, 340] width 165 height 88
click at [818, 171] on icon at bounding box center [825, 170] width 17 height 17
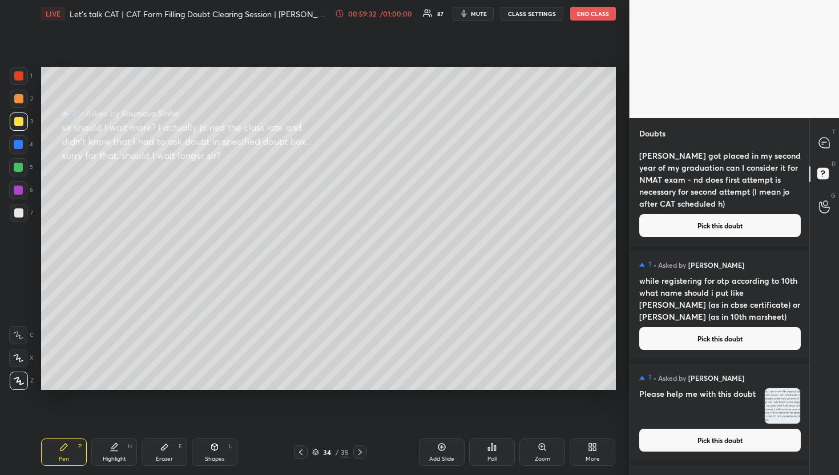
scroll to position [13796, 0]
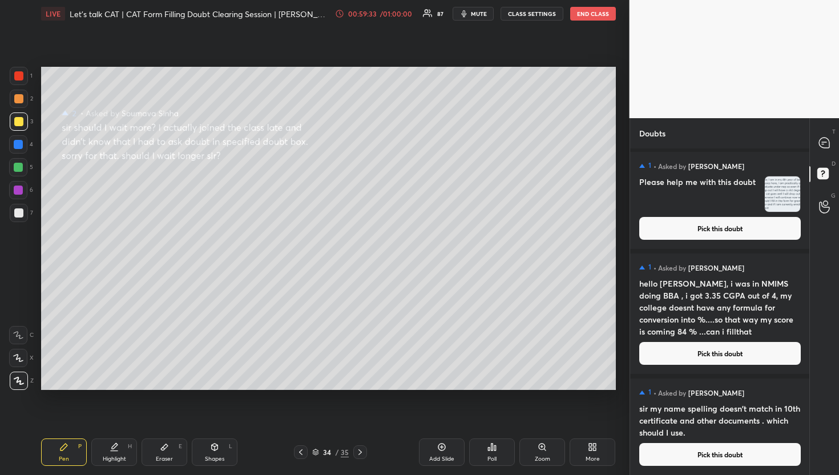
click at [731, 459] on button "Pick this doubt" at bounding box center [721, 454] width 162 height 23
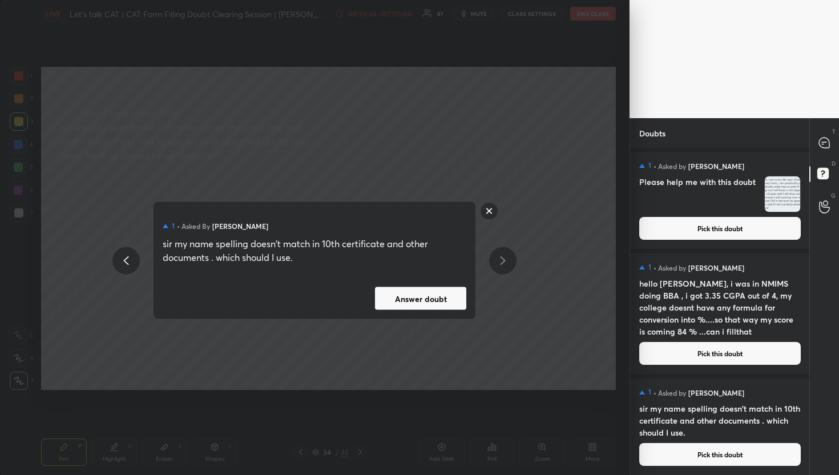
click at [440, 299] on button "Answer doubt" at bounding box center [420, 298] width 91 height 23
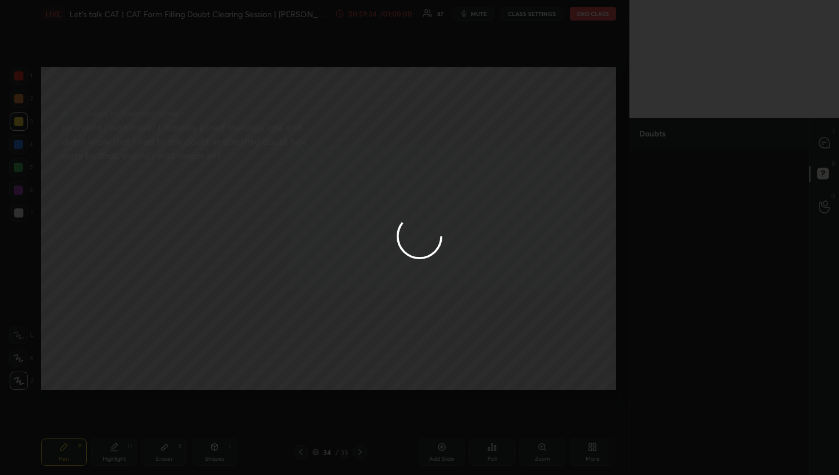
scroll to position [0, 0]
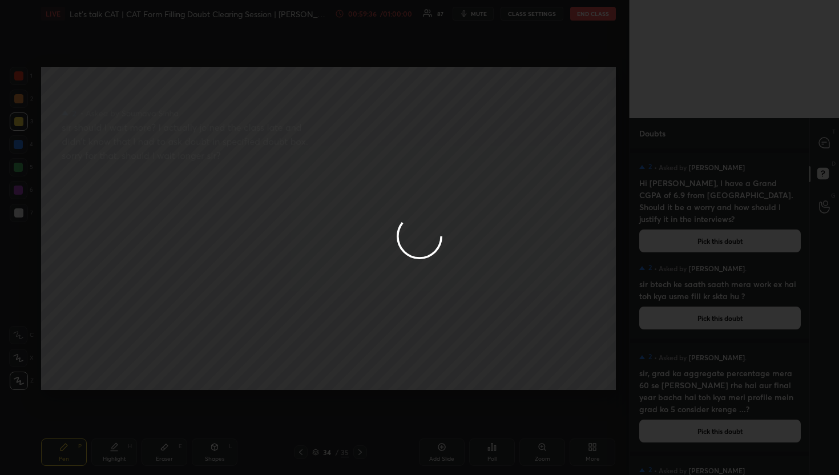
click at [813, 150] on div at bounding box center [419, 237] width 839 height 475
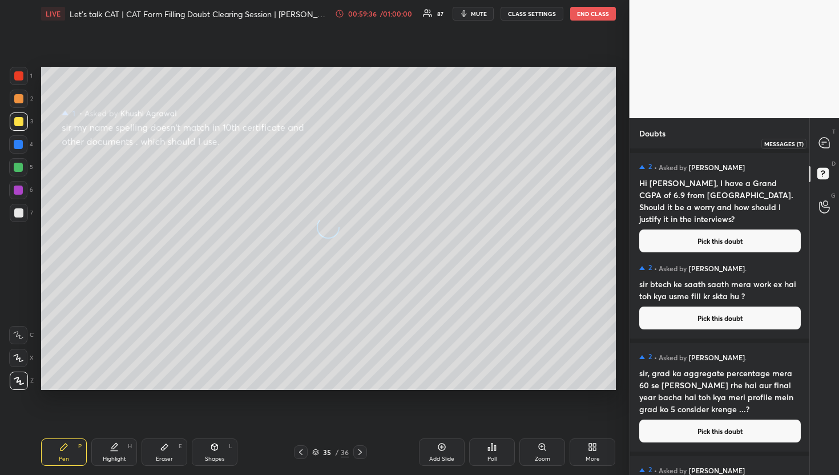
click at [814, 150] on div at bounding box center [825, 143] width 23 height 21
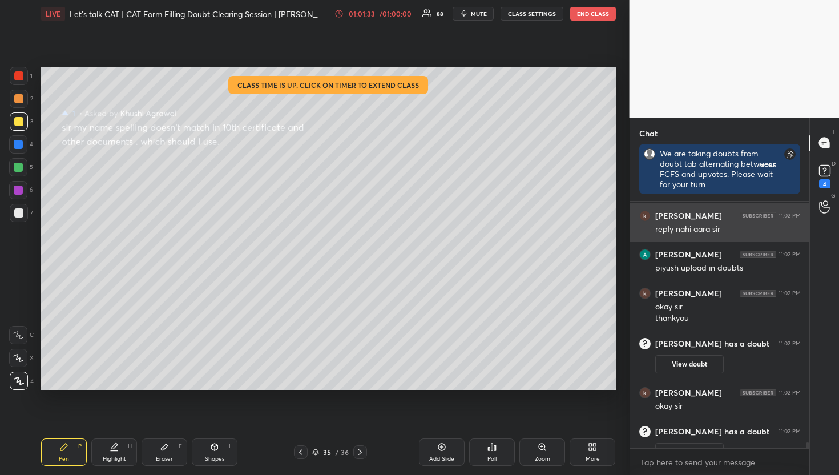
scroll to position [3, 4]
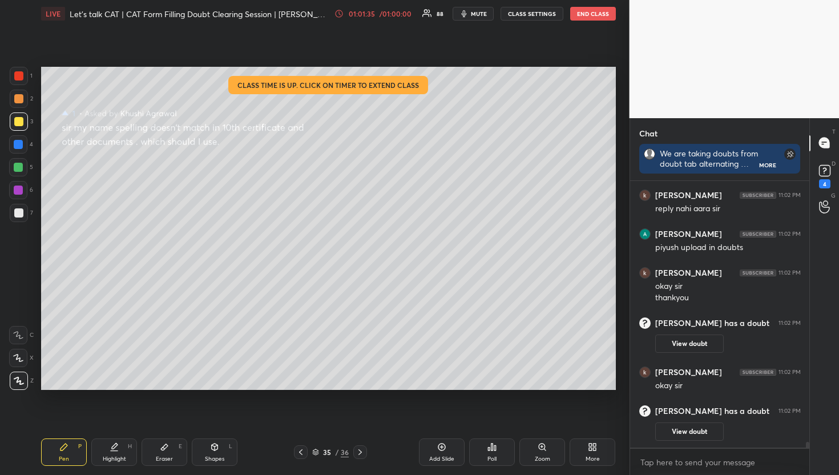
click at [838, 159] on div "D Doubts (D) 4" at bounding box center [824, 175] width 29 height 32
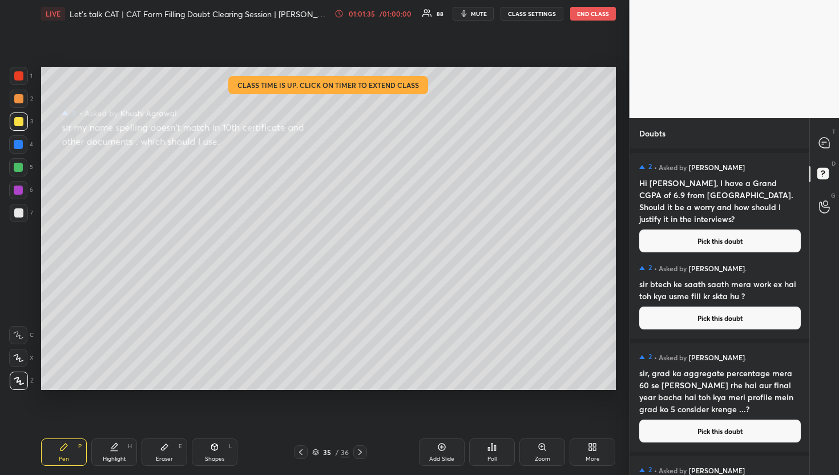
scroll to position [323, 176]
click at [714, 248] on div "2 • Asked by Jivjeet Singh Hi Divya, I have a Grand CGPA of 6.9 from Delhi Univ…" at bounding box center [720, 207] width 180 height 109
click at [718, 230] on button "Pick this doubt" at bounding box center [721, 241] width 162 height 23
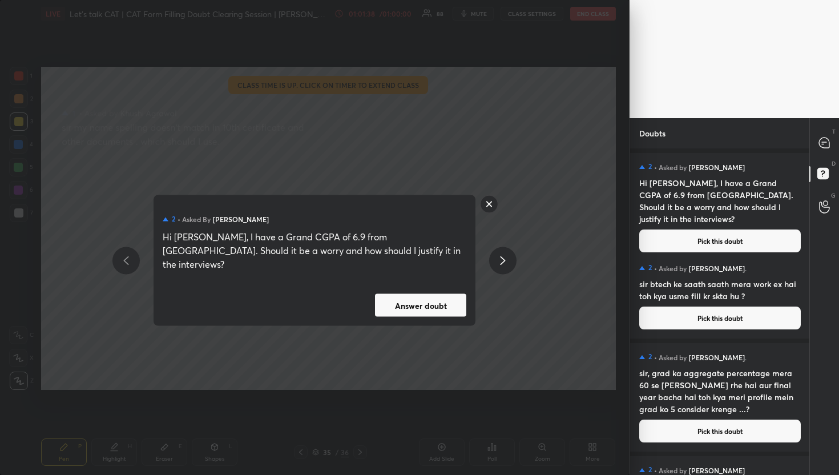
click at [429, 294] on button "Answer doubt" at bounding box center [420, 305] width 91 height 23
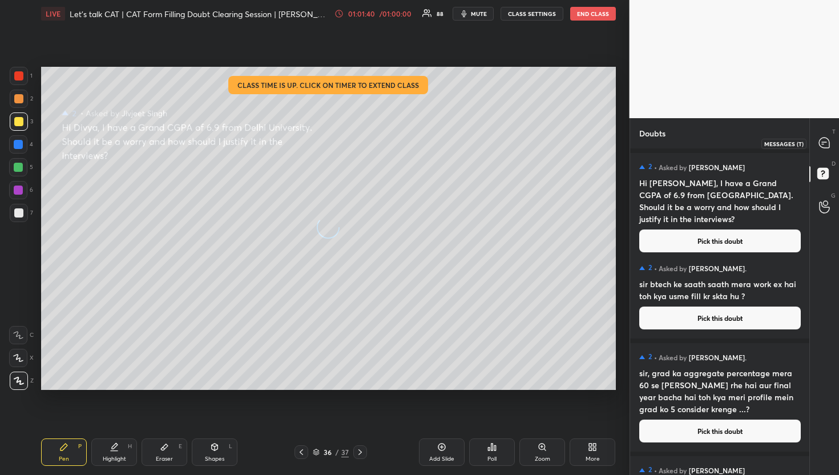
click at [815, 146] on div at bounding box center [825, 143] width 23 height 21
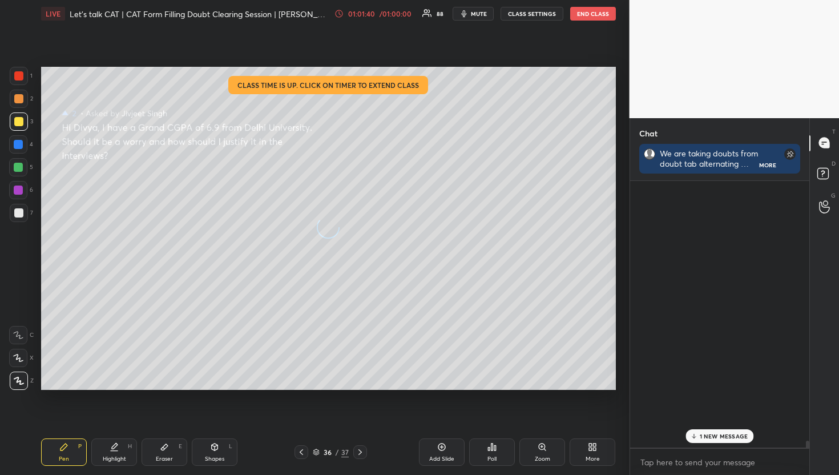
click at [815, 146] on div at bounding box center [825, 143] width 23 height 21
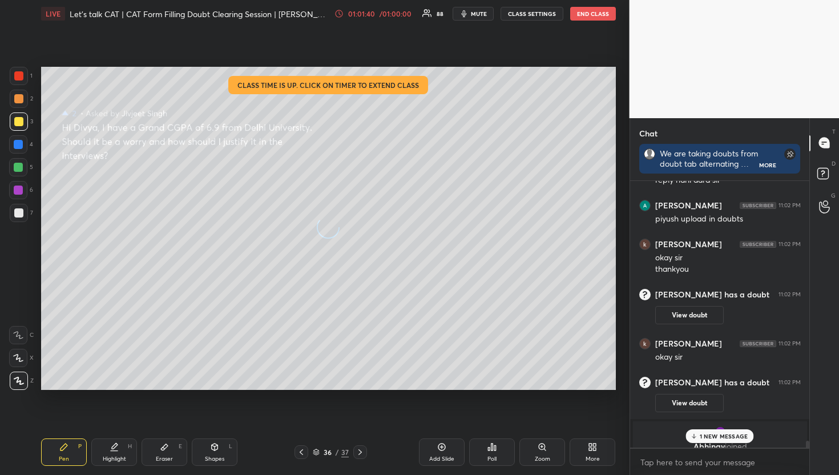
click at [815, 146] on div at bounding box center [825, 143] width 23 height 21
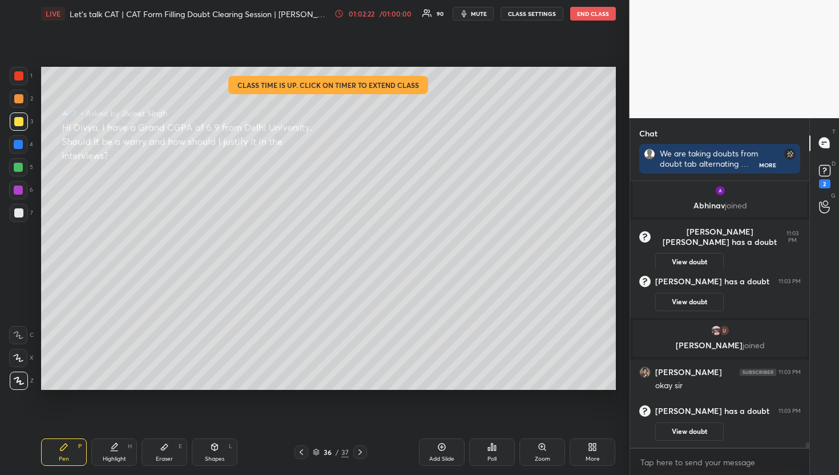
click at [811, 179] on div "D Doubts (D) 2" at bounding box center [824, 175] width 29 height 32
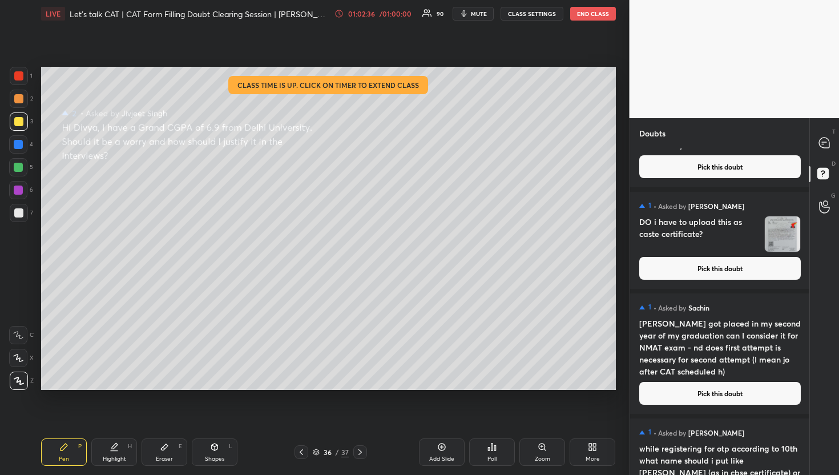
scroll to position [14375, 0]
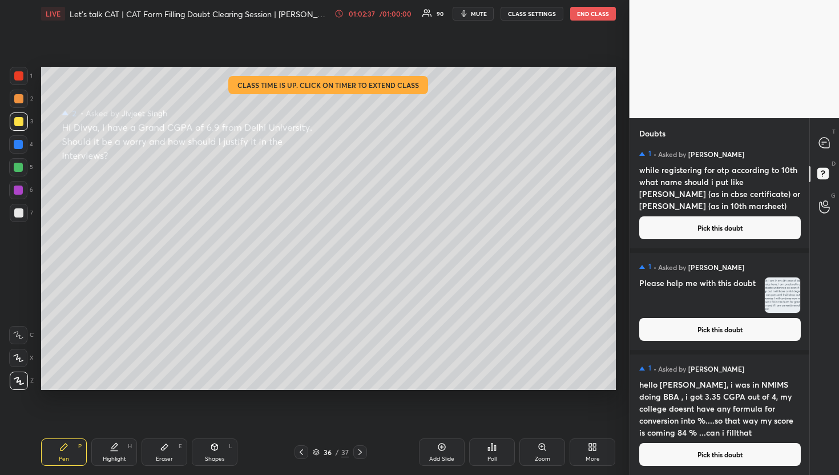
click at [732, 452] on button "Pick this doubt" at bounding box center [721, 454] width 162 height 23
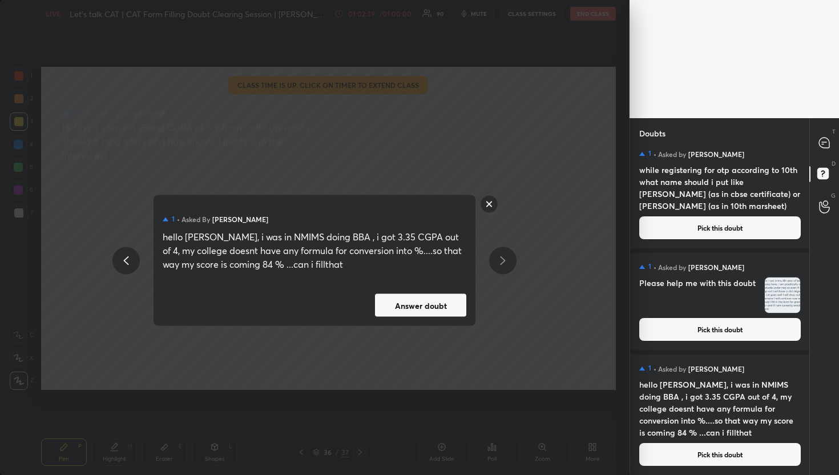
click at [437, 296] on button "Answer doubt" at bounding box center [420, 305] width 91 height 23
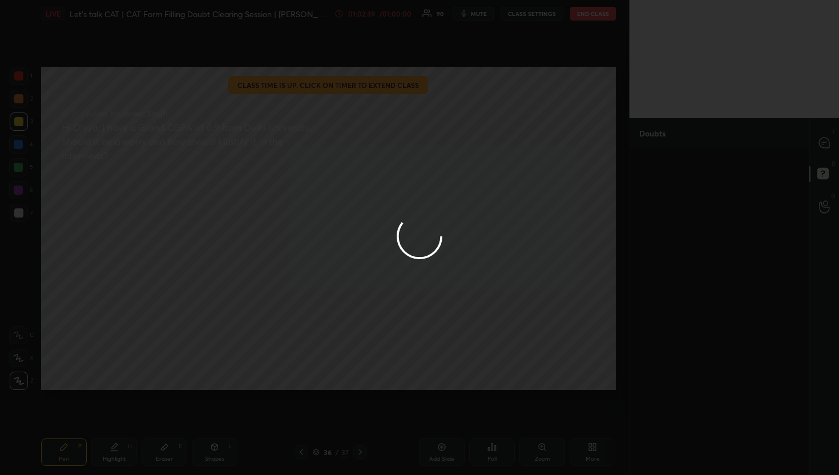
scroll to position [0, 0]
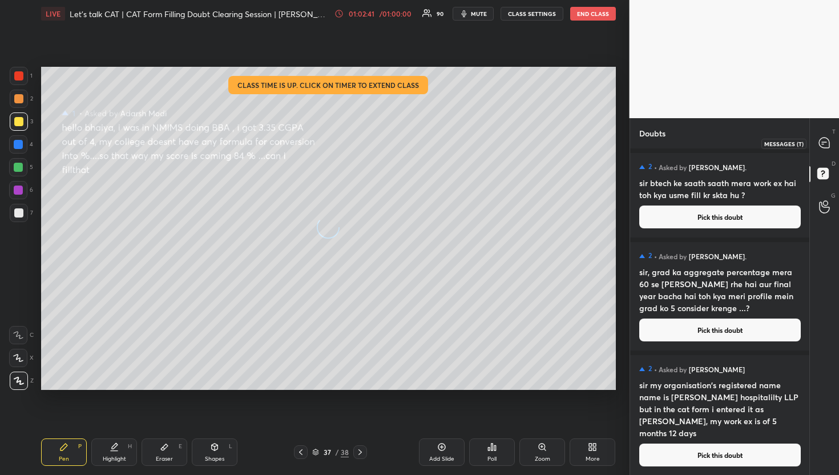
click at [814, 150] on div at bounding box center [825, 143] width 23 height 21
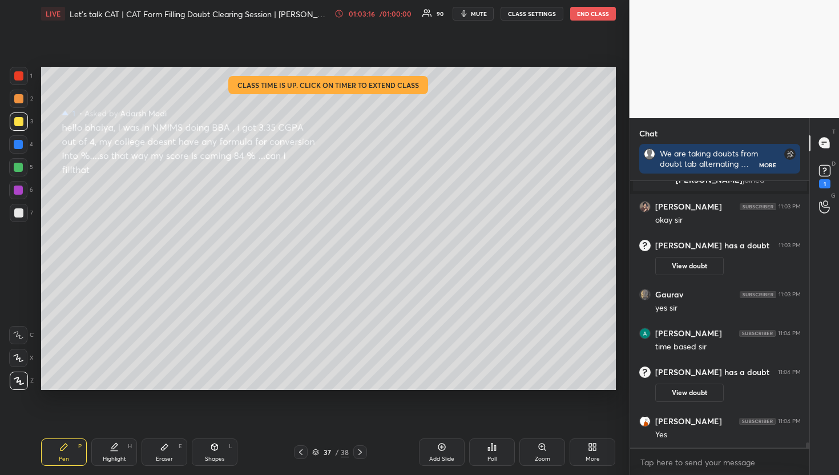
scroll to position [12937, 0]
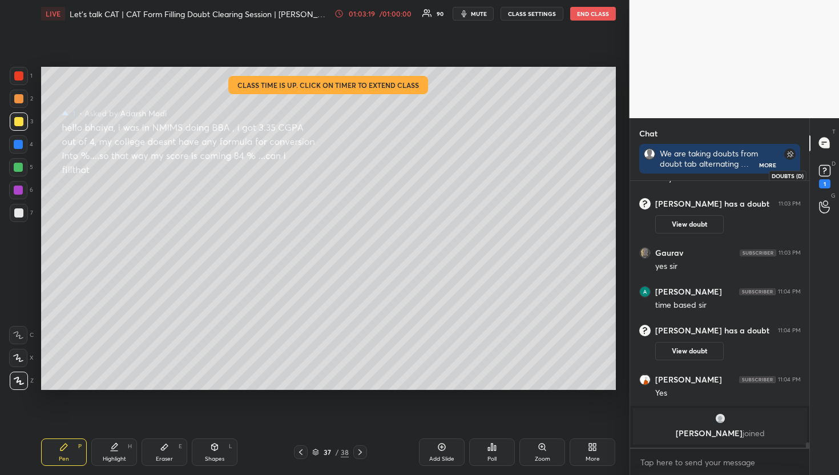
click at [830, 166] on rect at bounding box center [824, 170] width 11 height 11
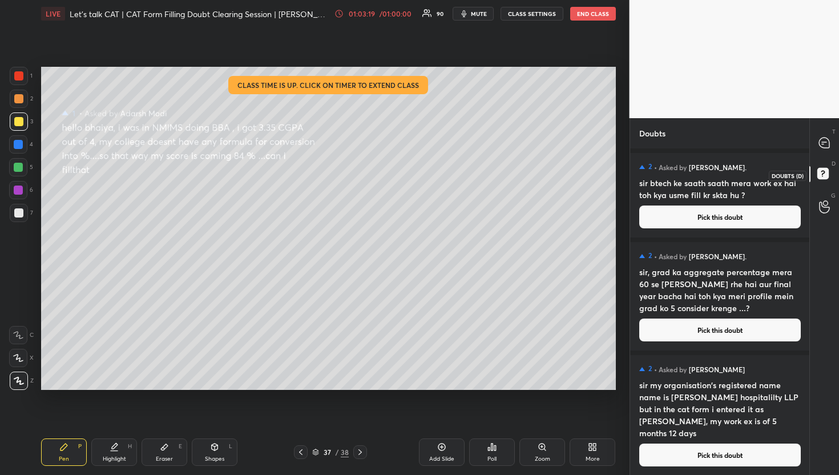
scroll to position [323, 176]
click at [709, 214] on button "Pick this doubt" at bounding box center [721, 217] width 162 height 23
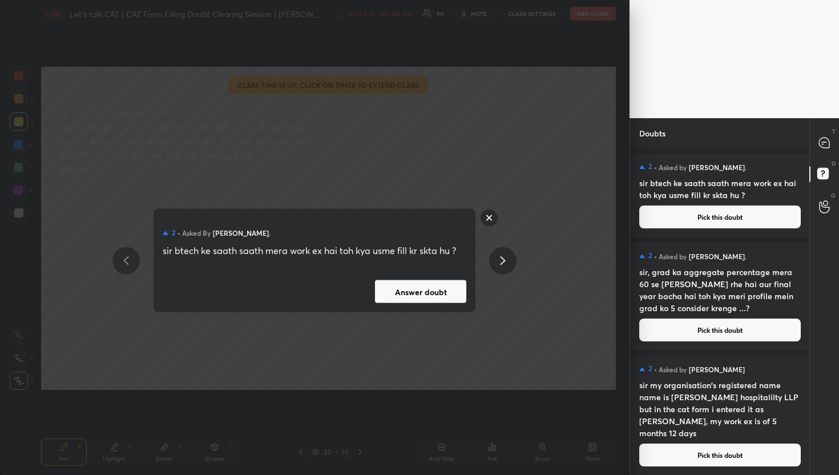
click at [432, 295] on button "Answer doubt" at bounding box center [420, 291] width 91 height 23
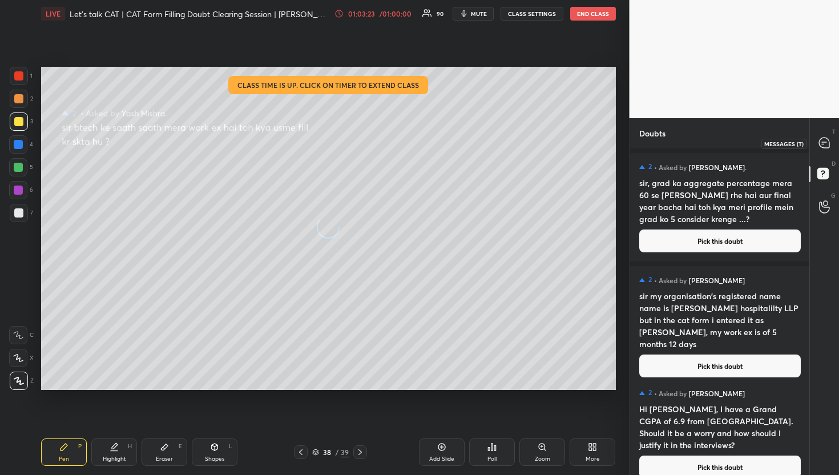
click at [823, 138] on icon at bounding box center [824, 143] width 10 height 10
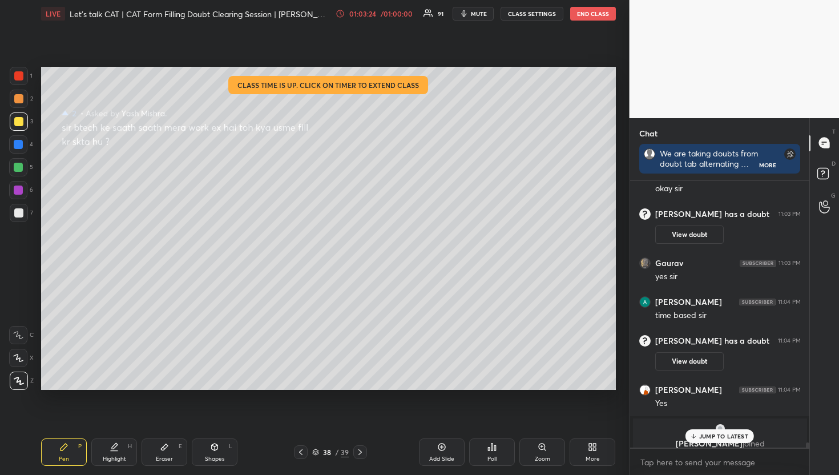
scroll to position [13240, 0]
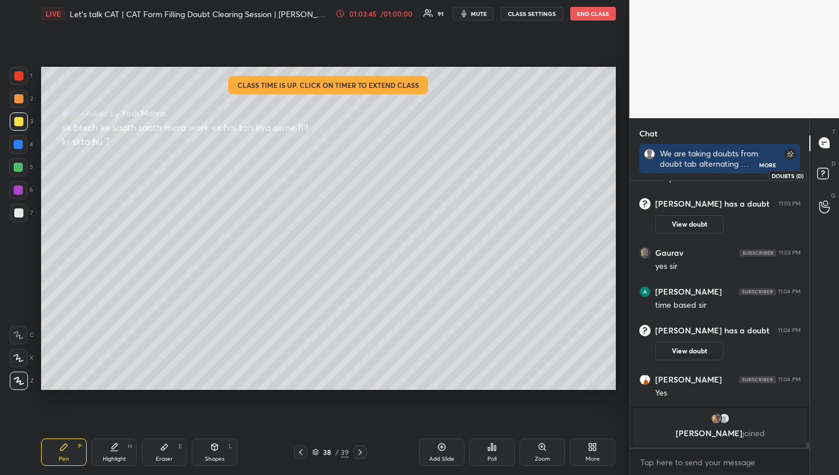
click at [829, 173] on icon at bounding box center [825, 175] width 21 height 21
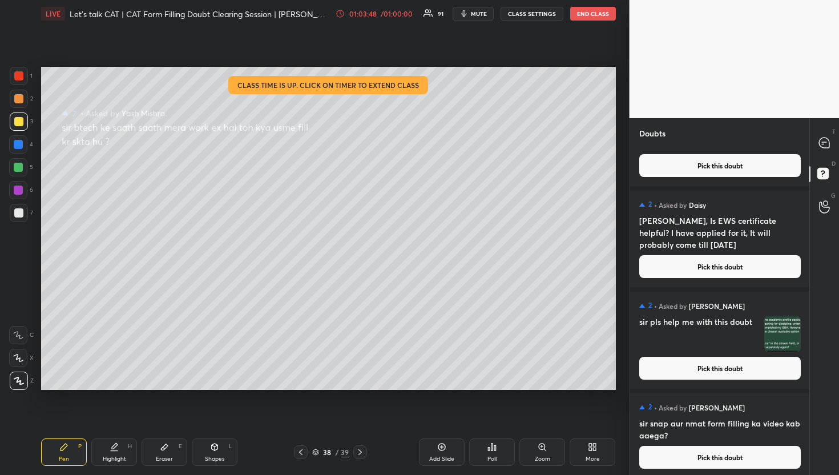
scroll to position [850, 0]
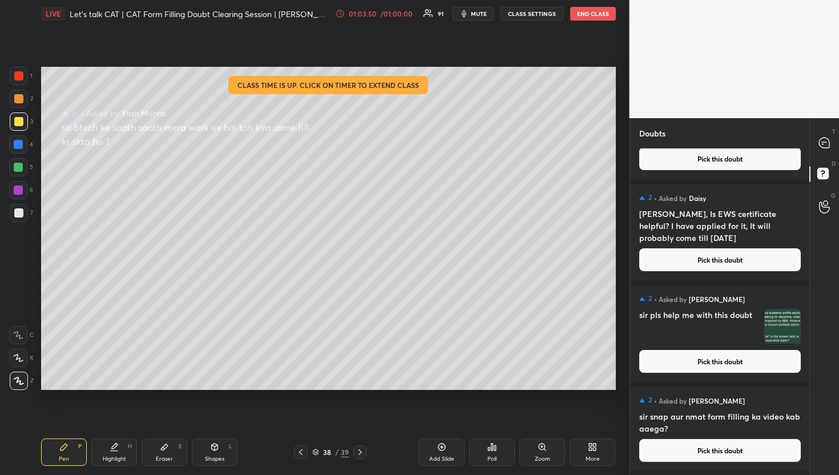
drag, startPoint x: 810, startPoint y: 228, endPoint x: 808, endPoint y: 256, distance: 28.1
click at [808, 256] on div "Doubts Enable hand raising Enable raise hand to speak to learners. Once enabled…" at bounding box center [735, 296] width 210 height 357
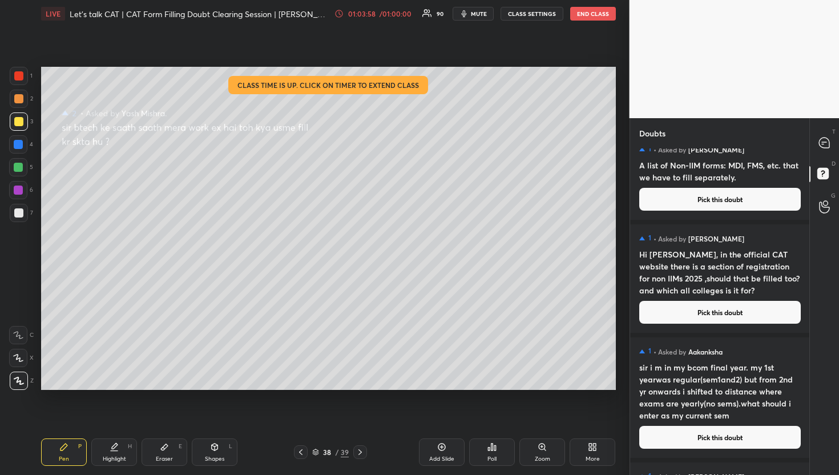
scroll to position [14274, 0]
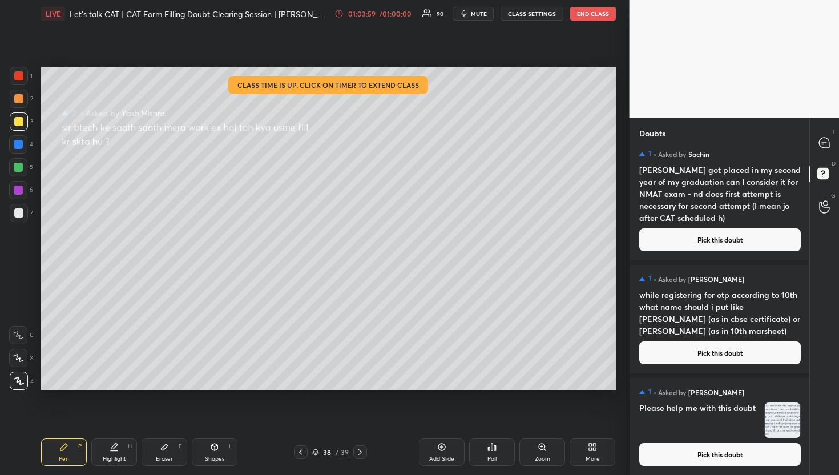
click at [718, 463] on button "Pick this doubt" at bounding box center [721, 454] width 162 height 23
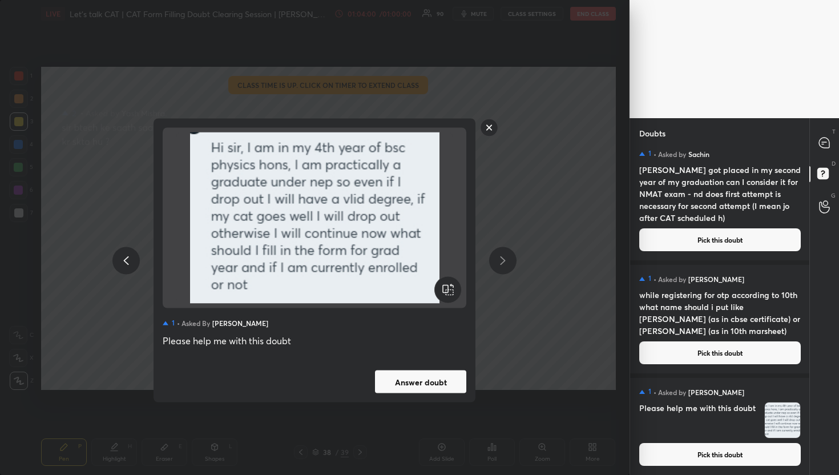
click at [412, 391] on button "Answer doubt" at bounding box center [420, 382] width 91 height 23
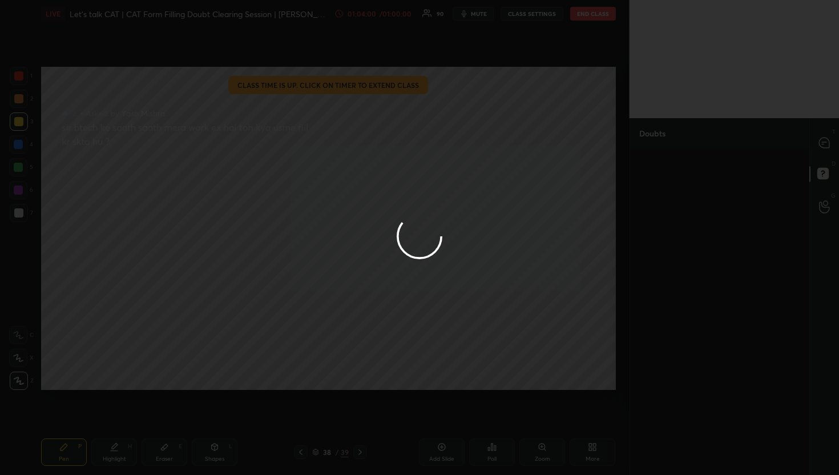
scroll to position [0, 0]
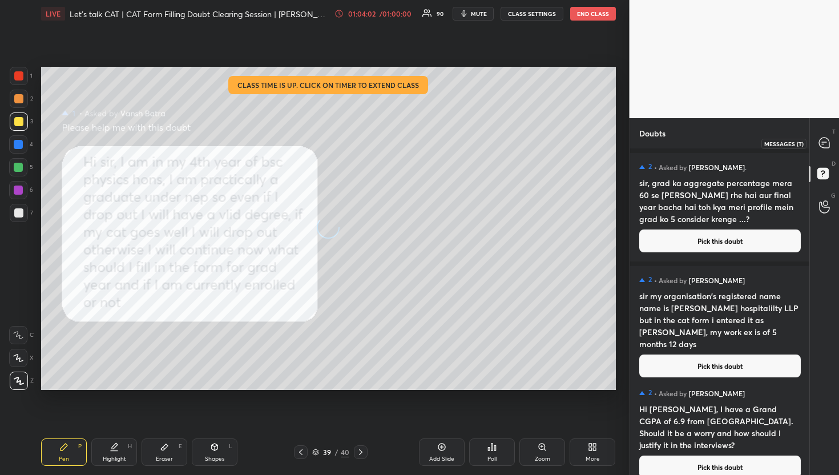
click at [822, 146] on icon at bounding box center [824, 143] width 10 height 10
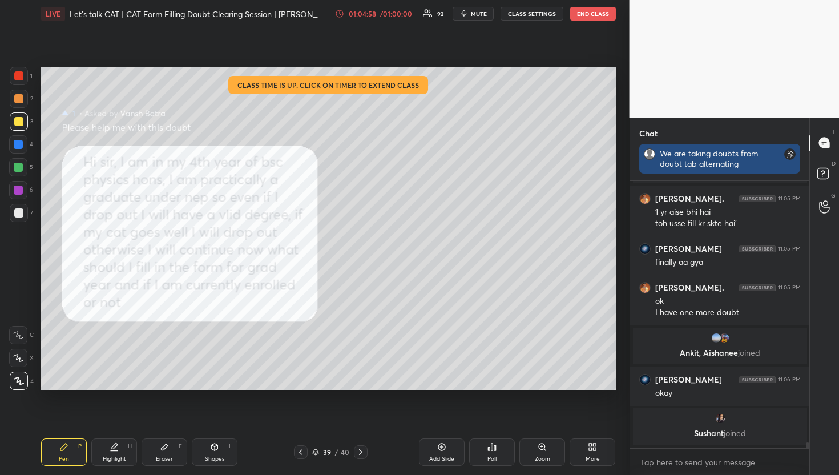
scroll to position [12990, 0]
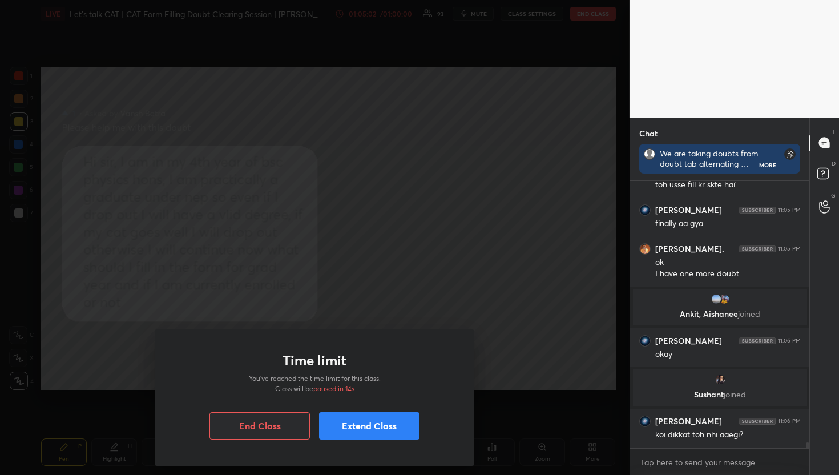
drag, startPoint x: 375, startPoint y: 420, endPoint x: 368, endPoint y: 423, distance: 7.7
click at [374, 420] on button "Extend Class" at bounding box center [369, 425] width 101 height 27
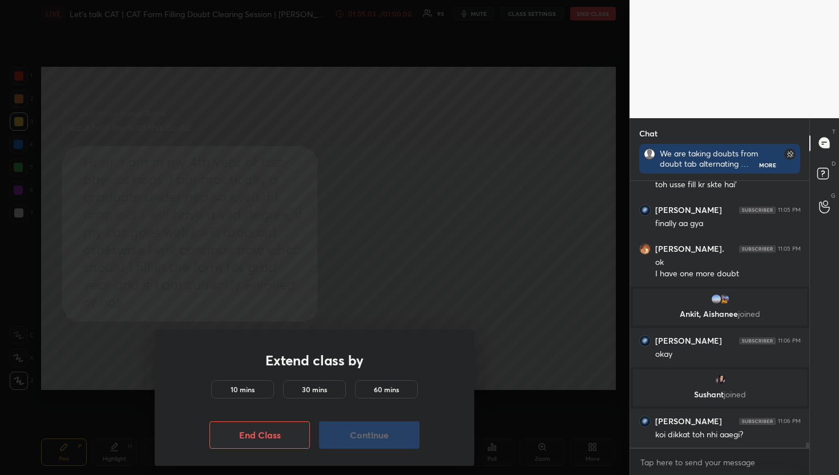
click at [319, 385] on h5 "30 mins" at bounding box center [314, 389] width 25 height 10
click at [350, 428] on button "Continue" at bounding box center [369, 434] width 101 height 27
click at [361, 439] on button "Continue" at bounding box center [369, 434] width 101 height 27
click at [361, 435] on button "Continue" at bounding box center [369, 434] width 101 height 27
click at [363, 435] on button "Continue" at bounding box center [369, 434] width 101 height 27
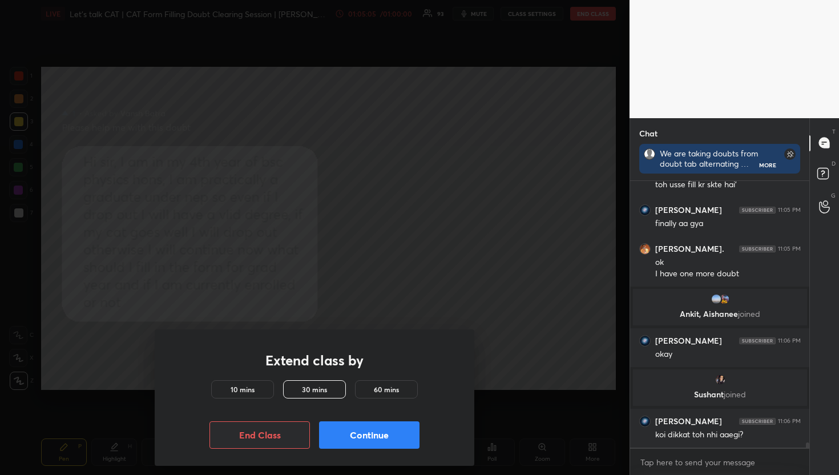
click at [367, 432] on button "Continue" at bounding box center [369, 434] width 101 height 27
click at [369, 432] on div "Extend class by 10 mins 30 mins 60 mins End Class Continue" at bounding box center [315, 397] width 320 height 136
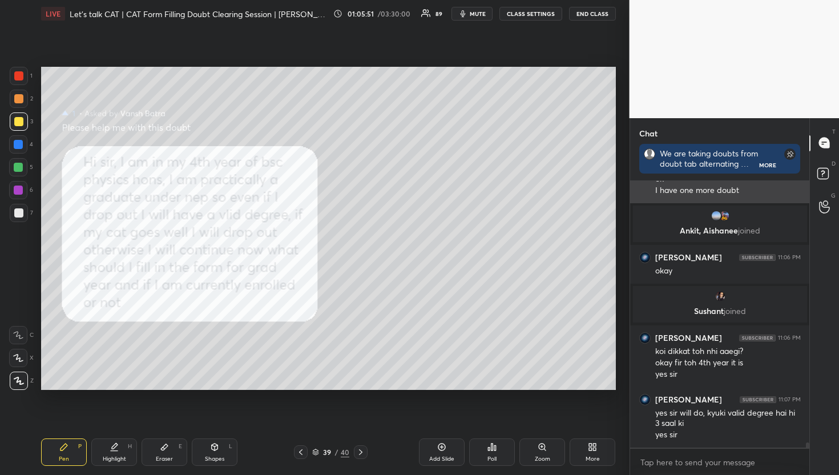
scroll to position [3, 4]
click at [835, 167] on div at bounding box center [825, 175] width 23 height 21
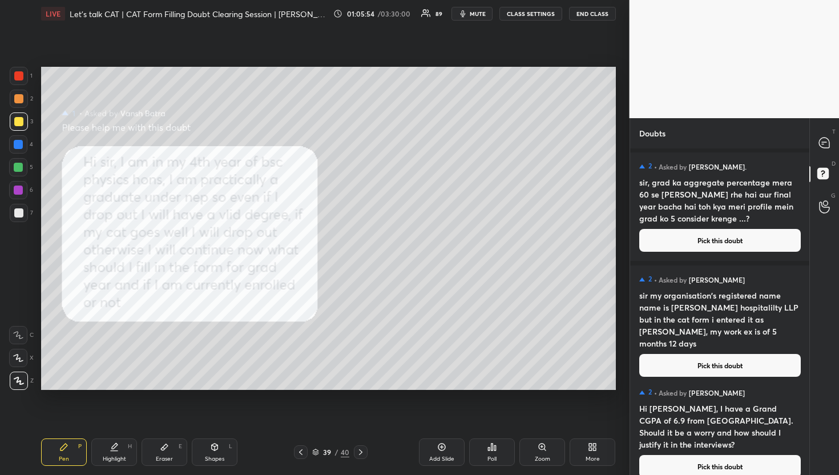
scroll to position [0, 0]
click at [705, 249] on button "Pick this doubt" at bounding box center [721, 241] width 162 height 23
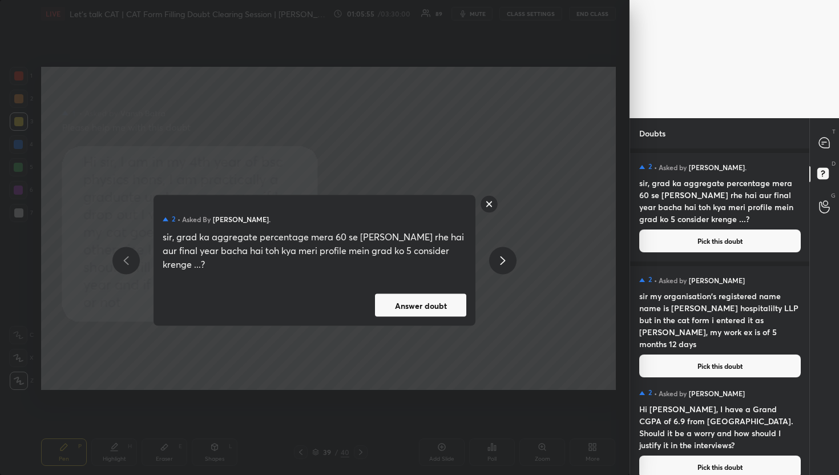
click at [423, 310] on button "Answer doubt" at bounding box center [420, 305] width 91 height 23
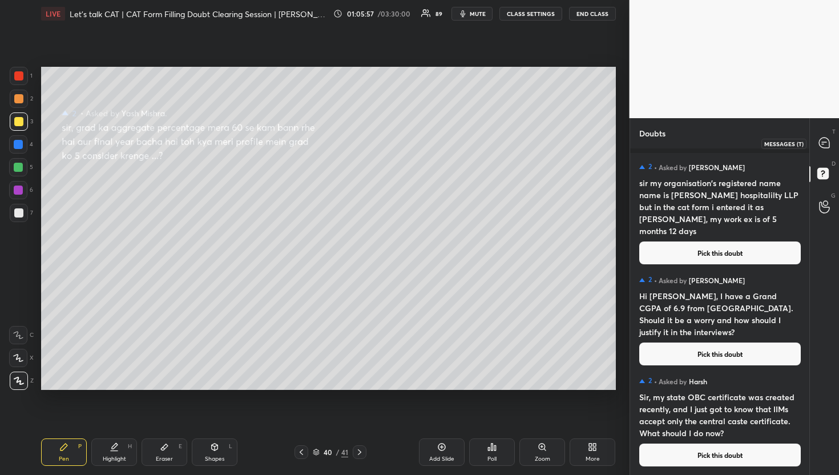
click at [833, 138] on div at bounding box center [825, 143] width 23 height 21
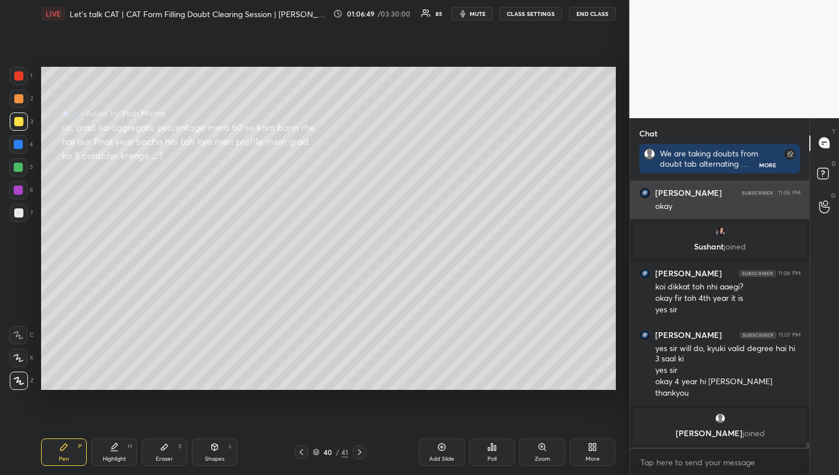
scroll to position [13084, 0]
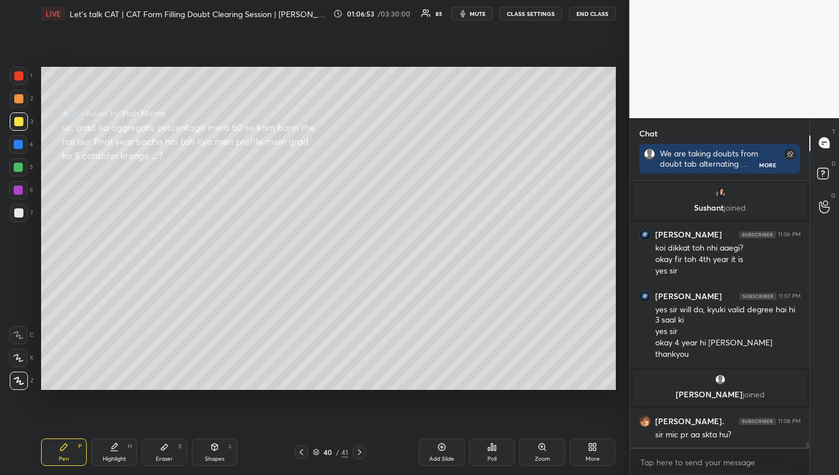
click at [809, 200] on div at bounding box center [806, 314] width 7 height 267
click at [818, 203] on div at bounding box center [825, 207] width 23 height 21
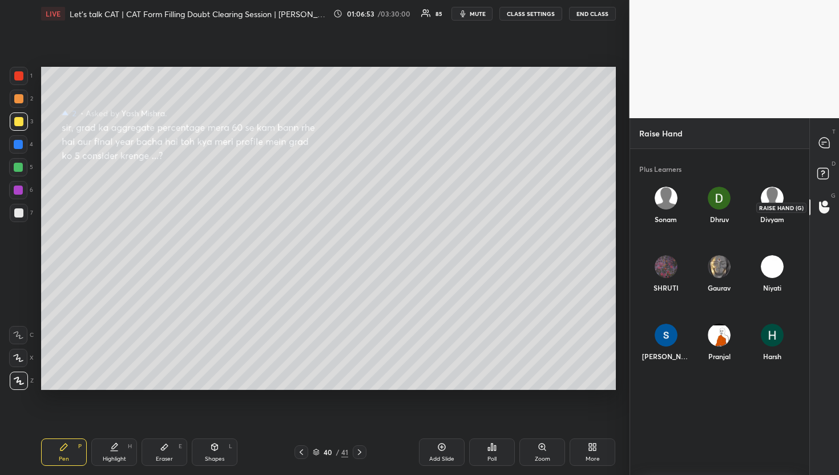
scroll to position [319, 176]
click at [822, 155] on div "T Messages (T)" at bounding box center [824, 143] width 29 height 32
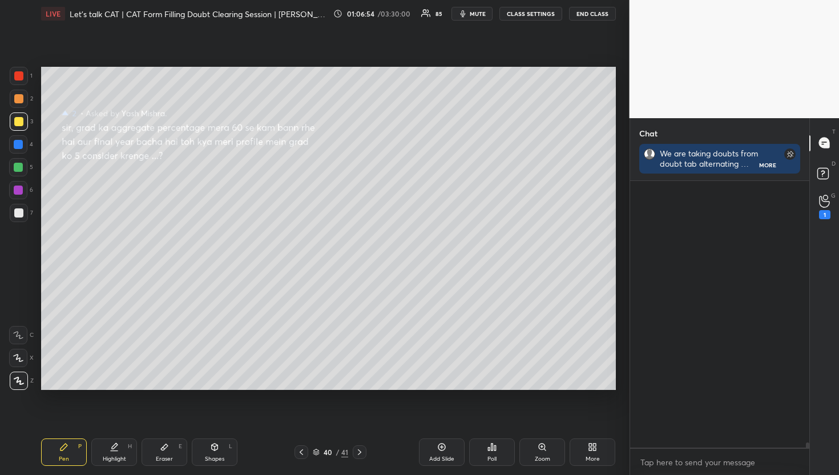
scroll to position [263, 176]
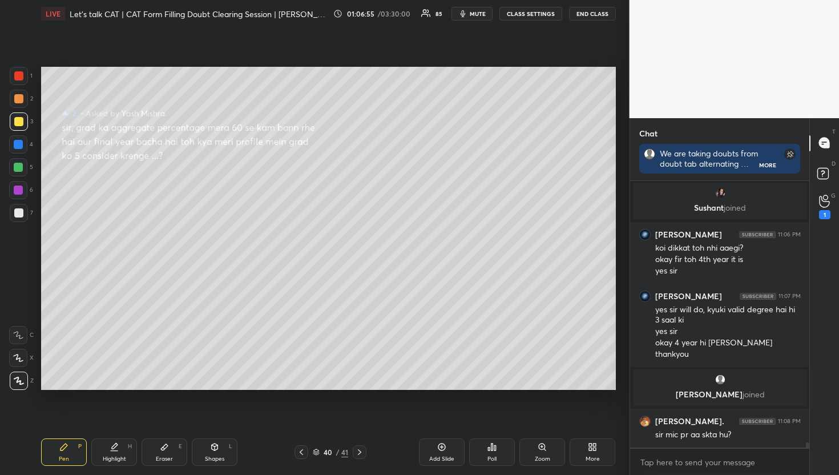
click at [812, 212] on div "G Raise Hand (G) 1" at bounding box center [824, 207] width 29 height 32
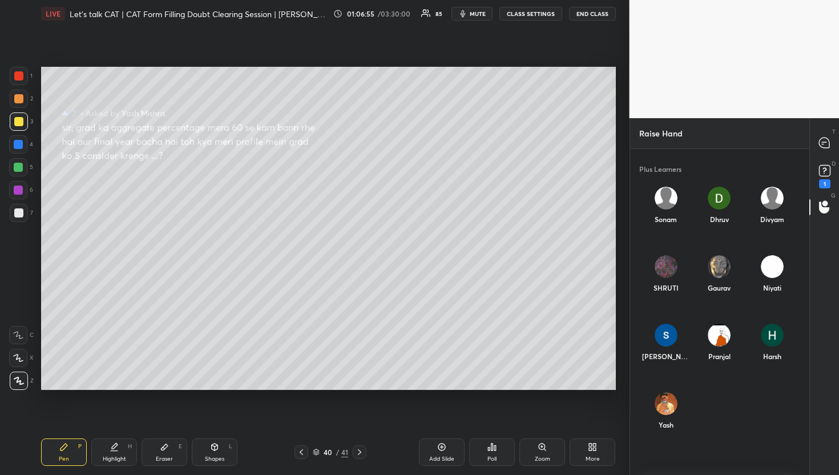
scroll to position [319, 176]
click at [670, 400] on img "grid" at bounding box center [665, 403] width 23 height 23
click at [673, 422] on div "Yash INVITE" at bounding box center [666, 416] width 53 height 66
click at [674, 429] on button "INVITE" at bounding box center [666, 432] width 44 height 15
click at [814, 149] on div at bounding box center [825, 143] width 23 height 21
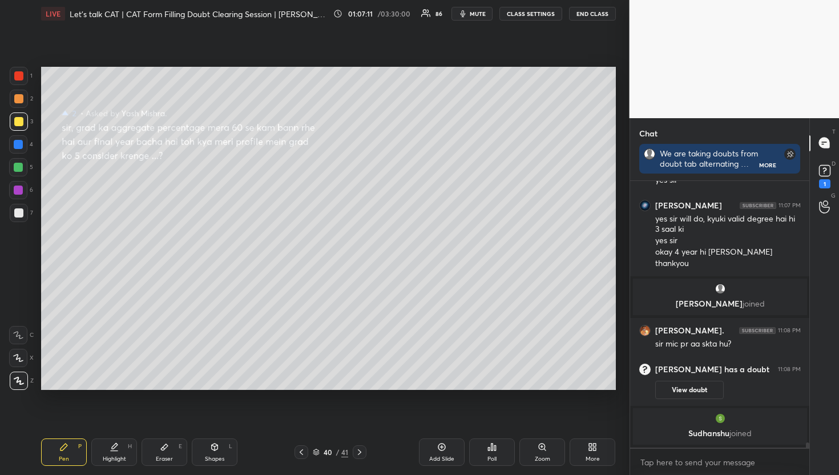
scroll to position [3, 4]
click at [823, 207] on icon at bounding box center [824, 206] width 11 height 13
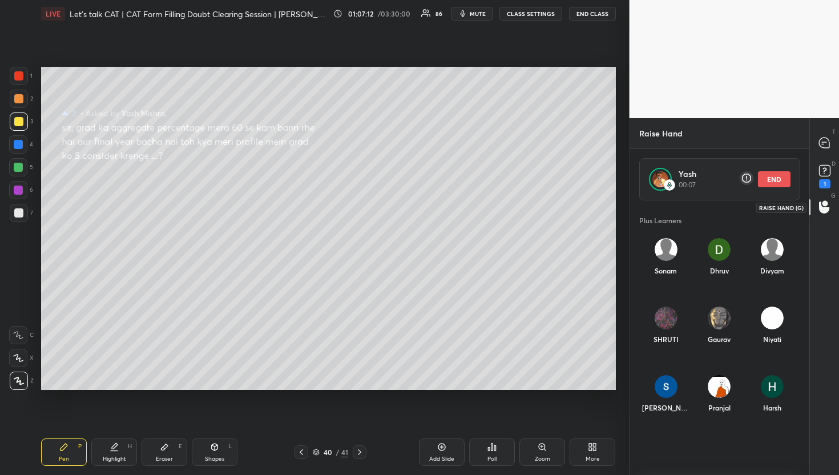
scroll to position [268, 176]
click at [817, 137] on div at bounding box center [825, 143] width 23 height 21
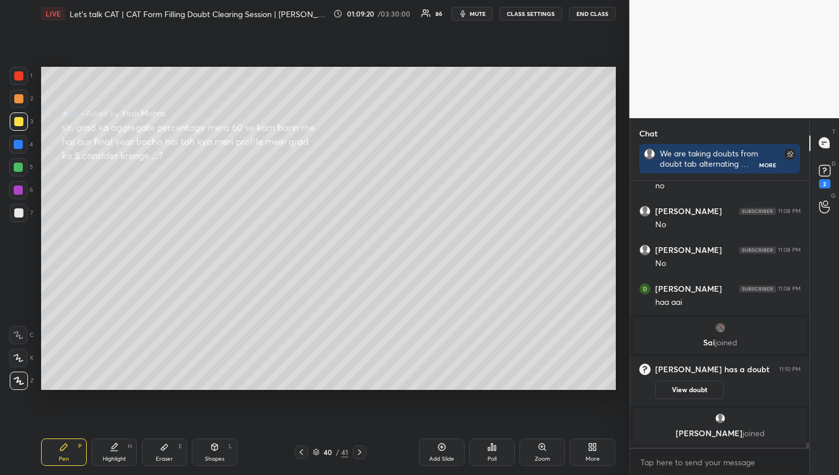
scroll to position [13489, 0]
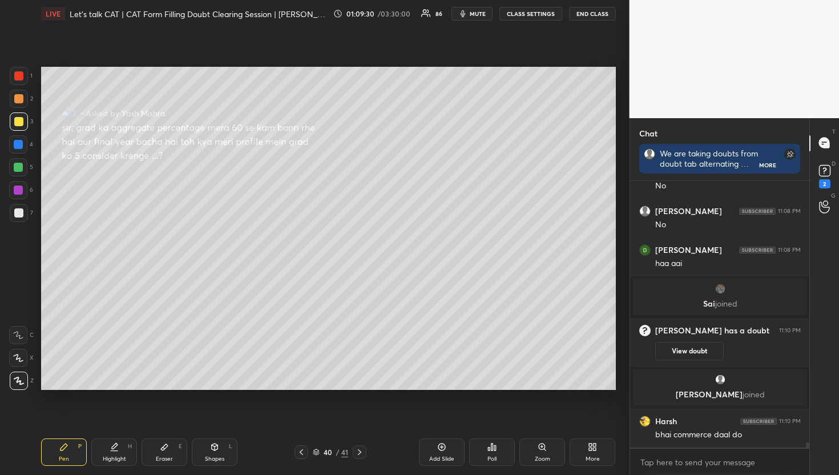
click at [829, 223] on div "T Messages (T) D Doubts (D) 2 G Raise Hand (G)" at bounding box center [825, 296] width 30 height 357
click at [831, 197] on div at bounding box center [825, 207] width 23 height 21
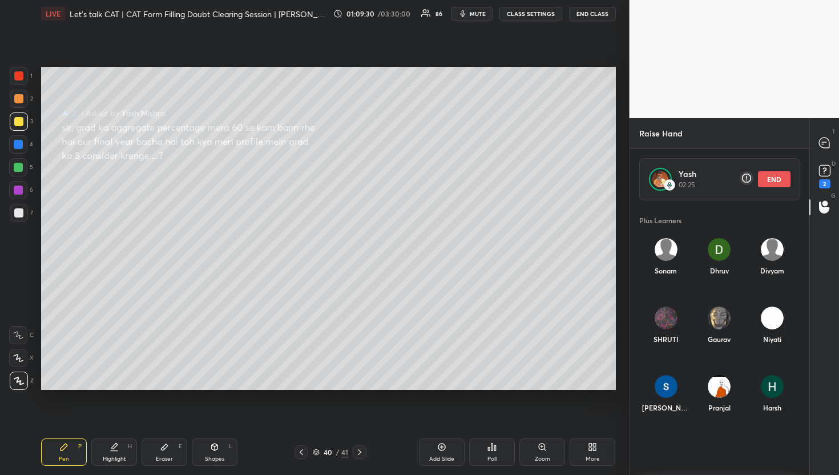
scroll to position [268, 176]
click at [827, 134] on div at bounding box center [825, 143] width 23 height 21
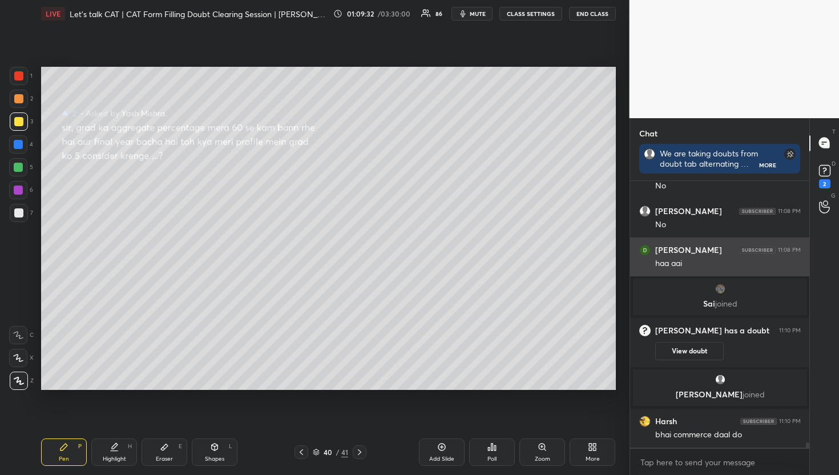
scroll to position [3, 4]
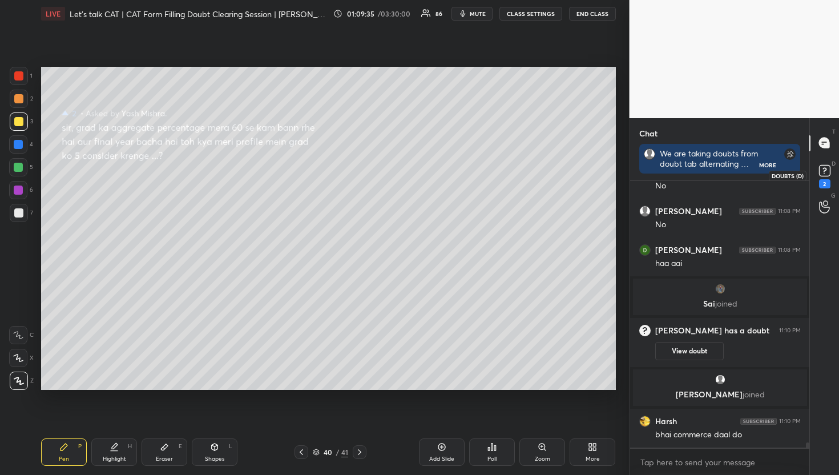
click at [820, 167] on rect at bounding box center [824, 170] width 11 height 11
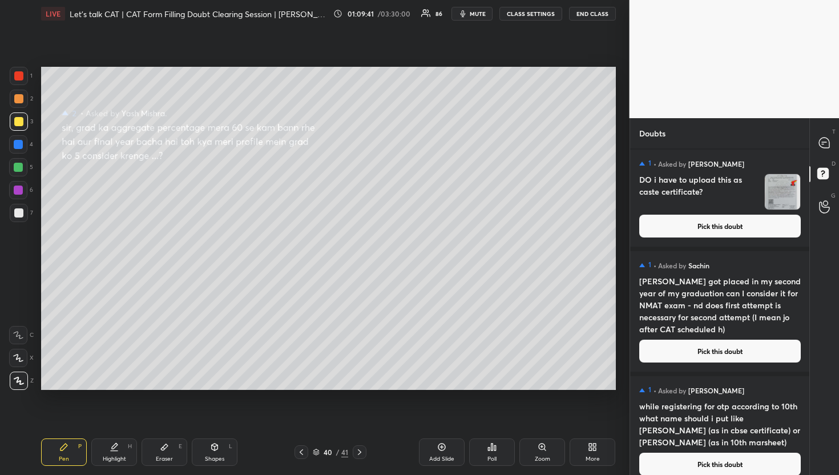
scroll to position [14262, 0]
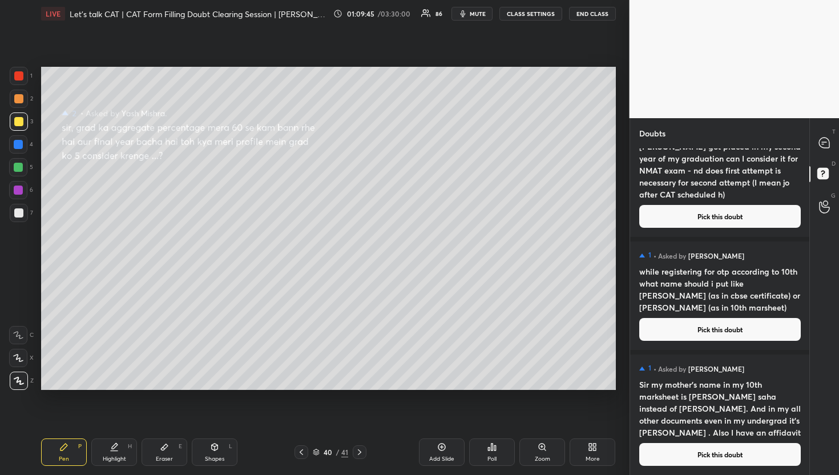
click at [710, 456] on button "Pick this doubt" at bounding box center [721, 454] width 162 height 23
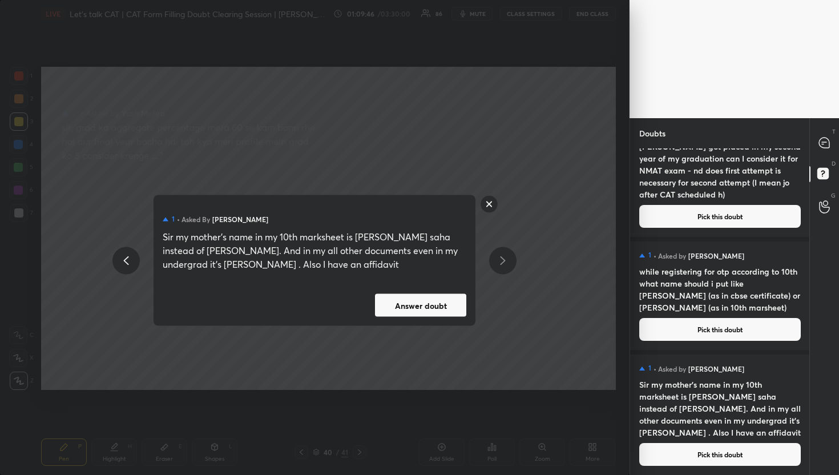
click at [425, 292] on div "1 • Asked by Shivanshu Kumar Gupta Sir my mother's name in my 10th marksheet is…" at bounding box center [315, 260] width 322 height 131
click at [432, 304] on button "Answer doubt" at bounding box center [420, 305] width 91 height 23
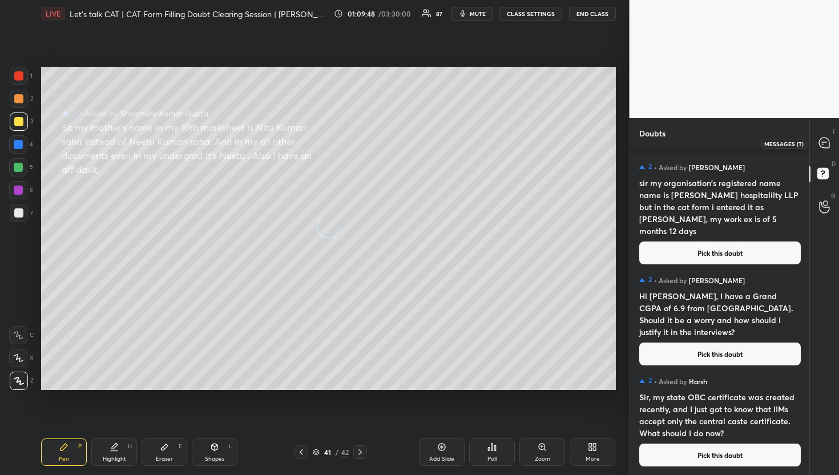
click at [826, 138] on icon at bounding box center [824, 143] width 10 height 10
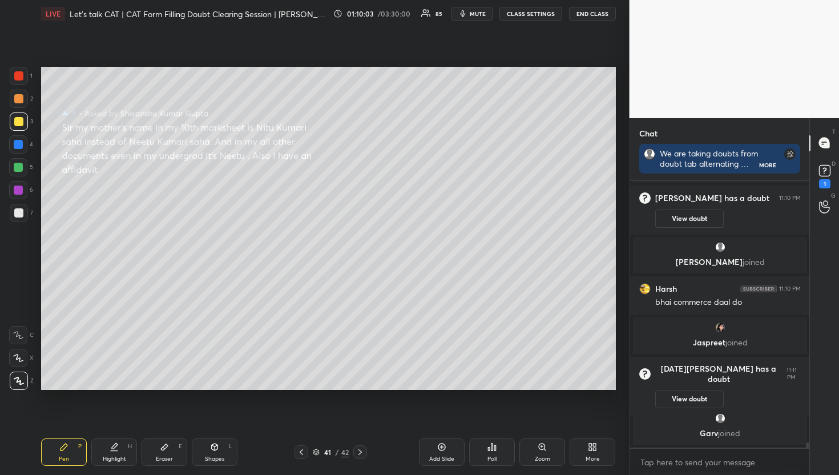
scroll to position [13497, 0]
click at [817, 184] on div "1" at bounding box center [825, 175] width 17 height 26
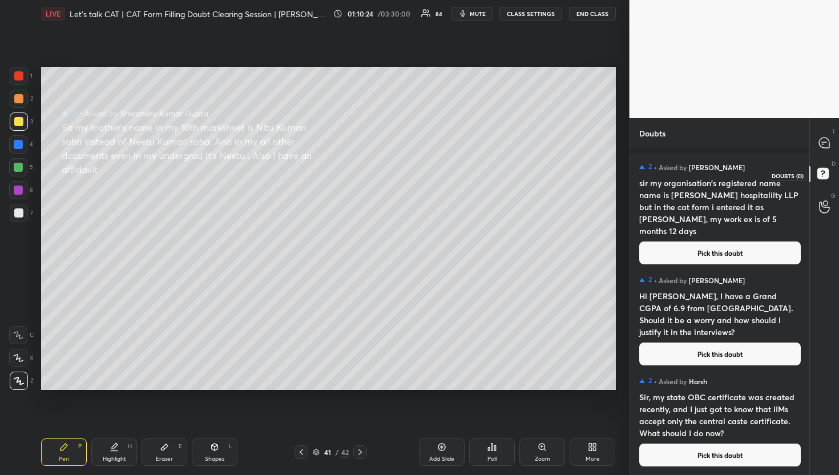
scroll to position [323, 176]
click at [682, 246] on button "Pick this doubt" at bounding box center [721, 253] width 162 height 23
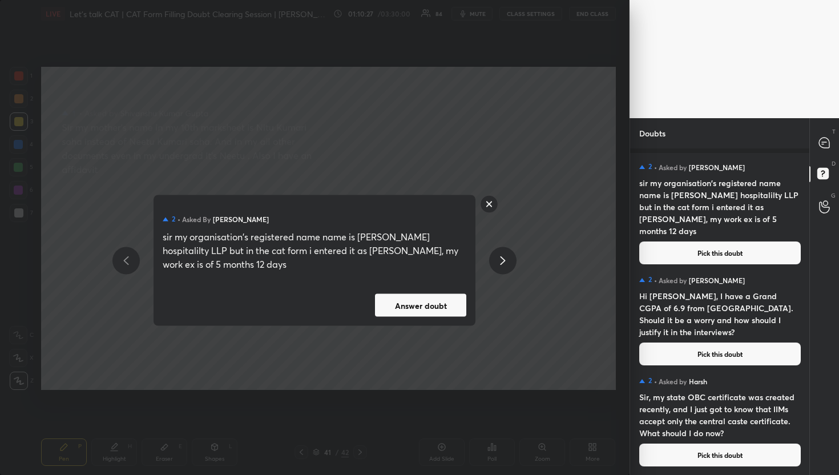
click at [414, 318] on div "2 • Asked by Muskan Soni sir my organisation's registered name name is chai nag…" at bounding box center [315, 260] width 322 height 131
click at [425, 300] on button "Answer doubt" at bounding box center [420, 305] width 91 height 23
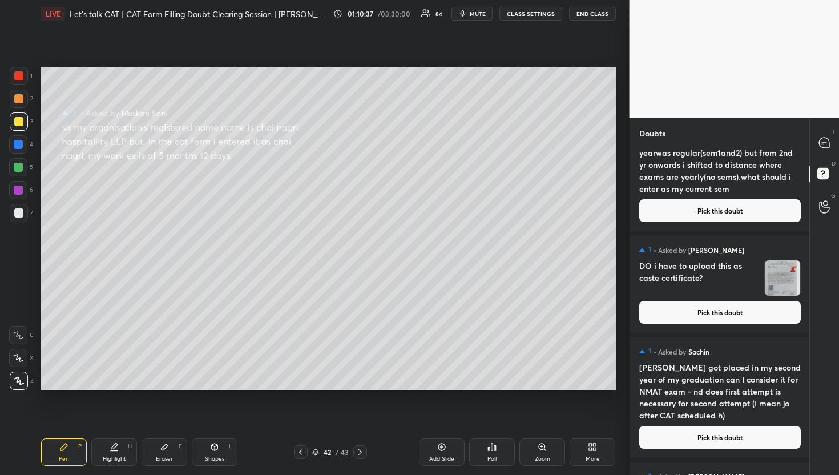
scroll to position [14124, 0]
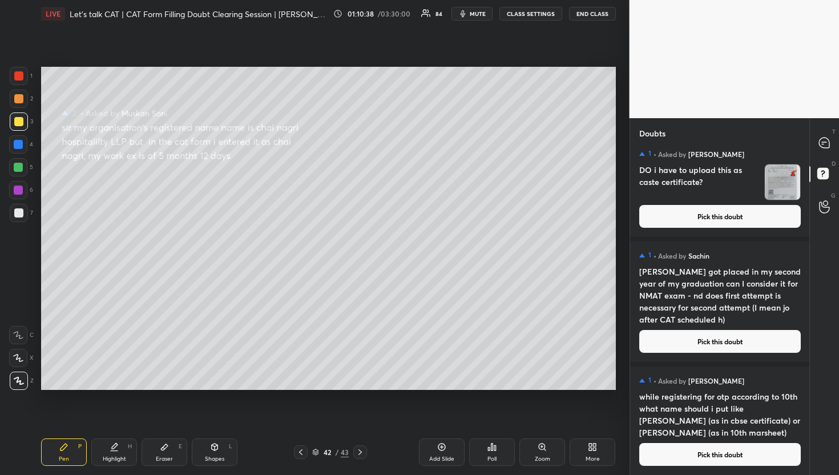
click at [685, 475] on div "1 • Asked by Aakanksha sir i m in my bcom final year. my 1st yearwas regular(se…" at bounding box center [720, 311] width 180 height 327
click at [683, 458] on button "Pick this doubt" at bounding box center [721, 454] width 162 height 23
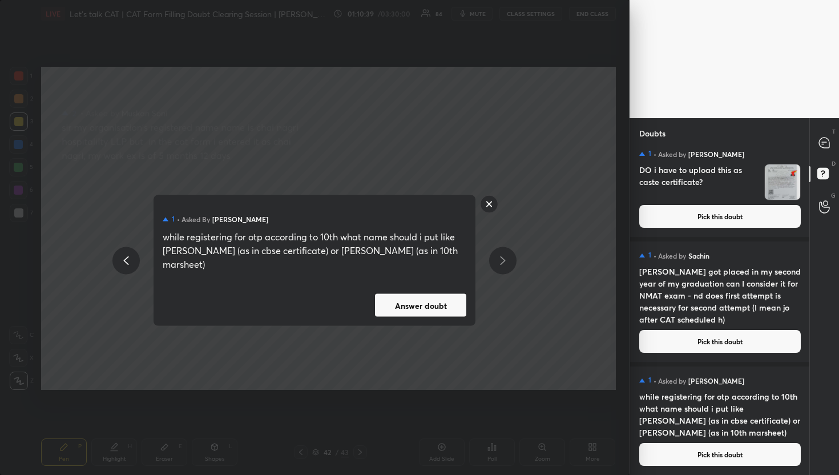
click at [435, 275] on div "1 • Asked by Niharika Kirad while registering for otp according to 10th what na…" at bounding box center [315, 260] width 322 height 131
click at [436, 300] on button "Answer doubt" at bounding box center [420, 305] width 91 height 23
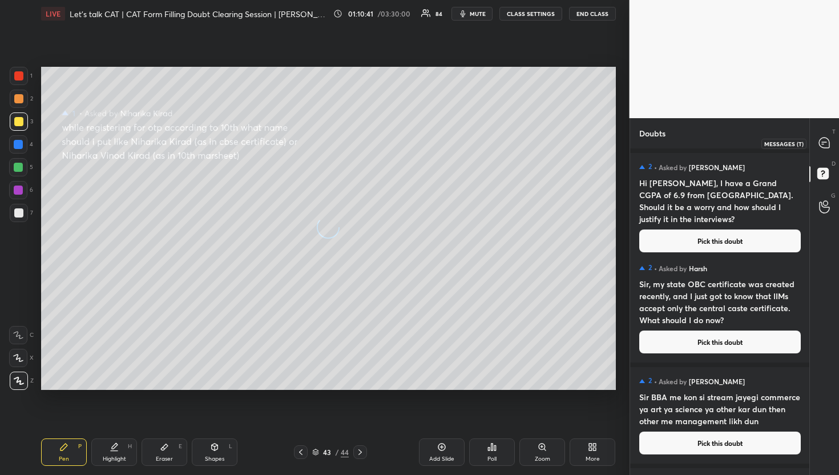
click at [822, 134] on div at bounding box center [825, 143] width 23 height 21
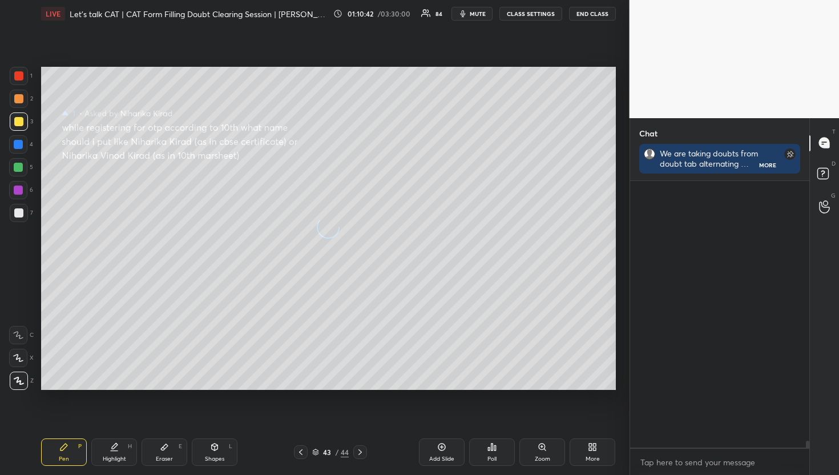
click at [822, 134] on div at bounding box center [825, 143] width 23 height 21
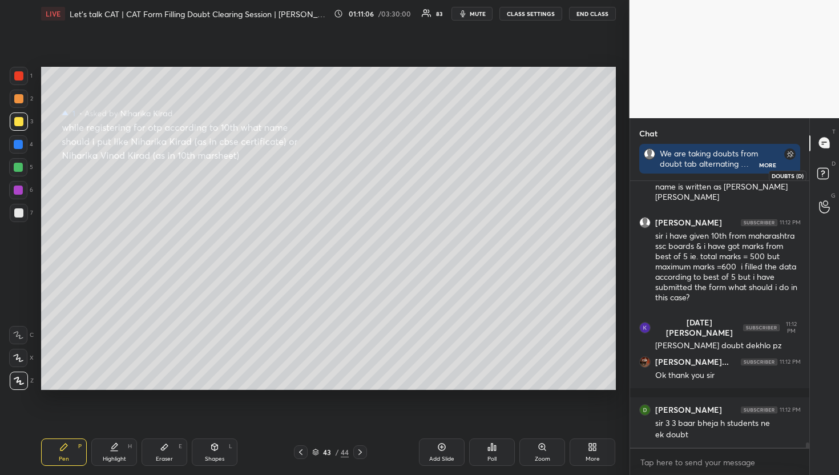
click at [823, 176] on rect at bounding box center [823, 173] width 11 height 11
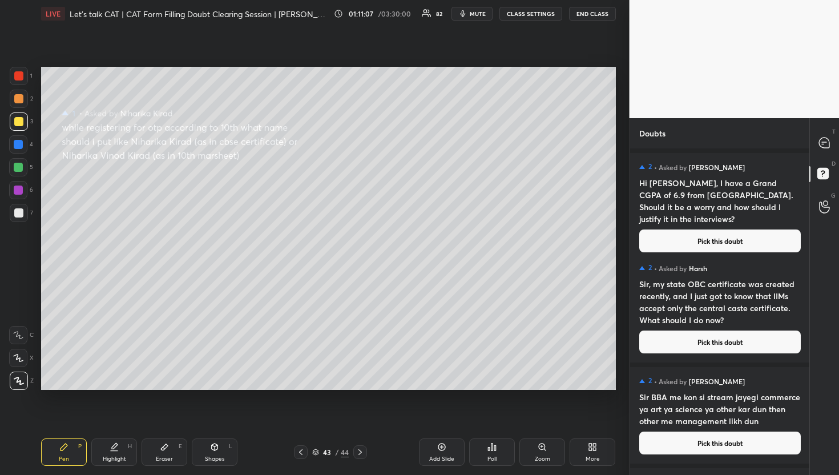
click at [714, 247] on div "2 • Asked by Jivjeet Singh Hi Divya, I have a Grand CGPA of 6.9 from Delhi Univ…" at bounding box center [720, 207] width 180 height 109
click at [696, 230] on button "Pick this doubt" at bounding box center [721, 241] width 162 height 23
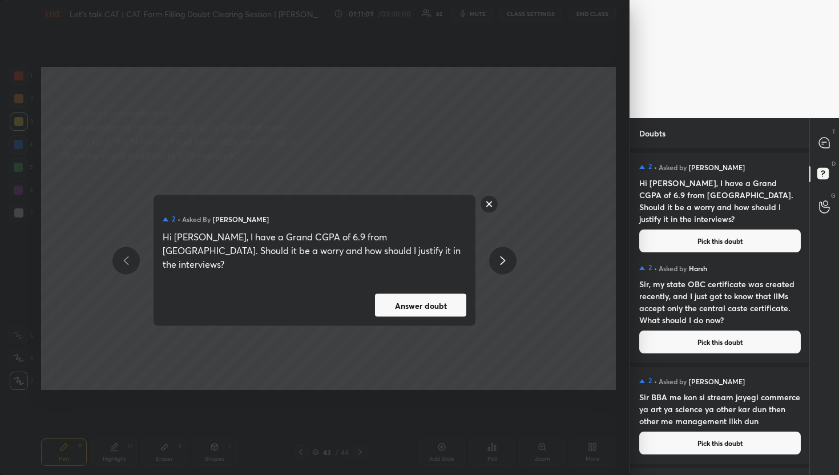
click at [417, 281] on div "2 • Asked by Jivjeet Singh Hi Divya, I have a Grand CGPA of 6.9 from Delhi Univ…" at bounding box center [315, 260] width 322 height 131
click at [451, 294] on button "Answer doubt" at bounding box center [420, 305] width 91 height 23
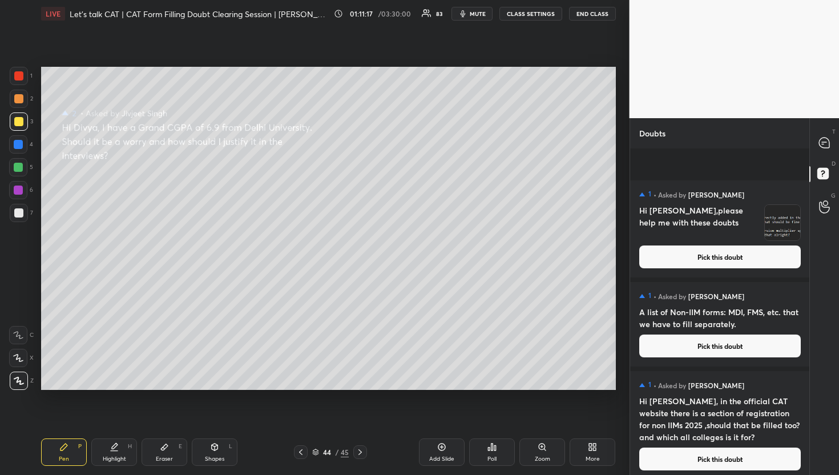
scroll to position [13910, 0]
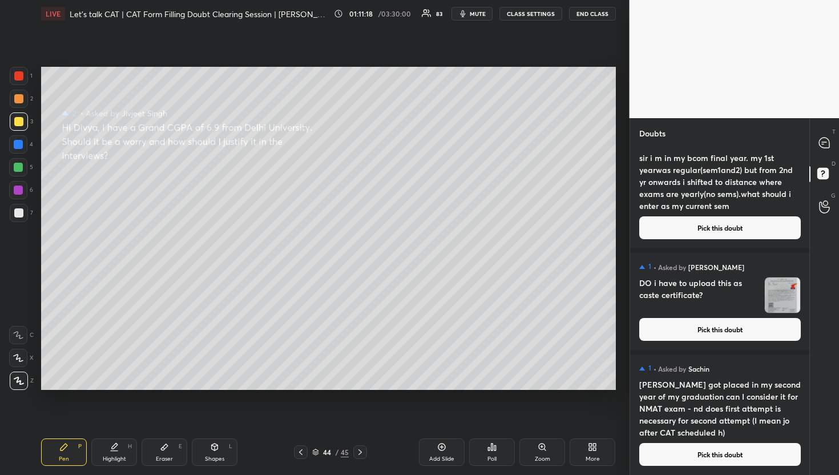
click at [737, 469] on div "1 • Asked by Sachin Sir I got placed in my second year of my graduation can I c…" at bounding box center [720, 415] width 180 height 120
click at [738, 464] on button "Pick this doubt" at bounding box center [721, 454] width 162 height 23
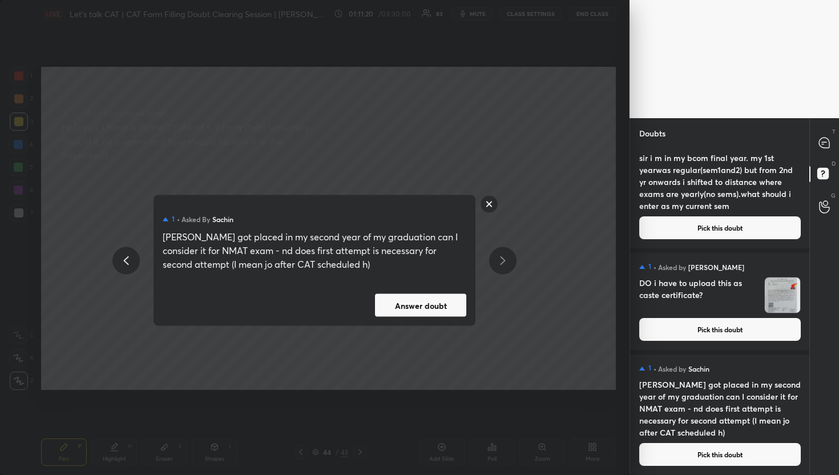
click at [418, 278] on div "1 • Asked by Sachin Sir I got placed in my second year of my graduation can I c…" at bounding box center [315, 260] width 322 height 131
click at [433, 294] on button "Answer doubt" at bounding box center [420, 305] width 91 height 23
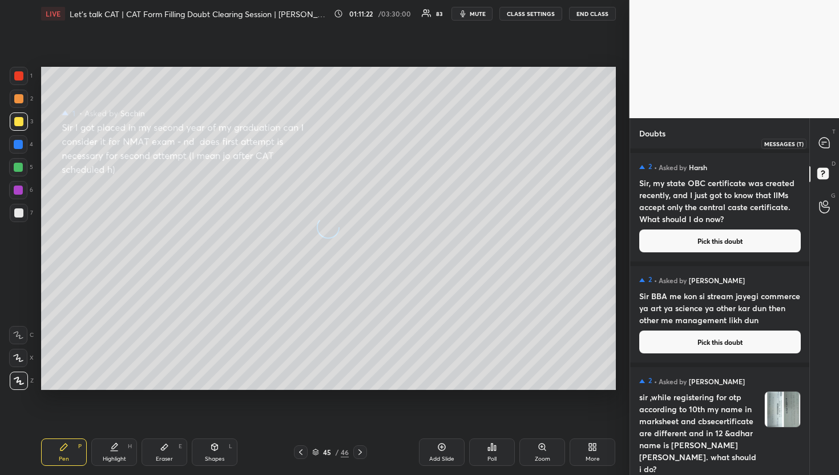
click at [826, 141] on icon at bounding box center [824, 143] width 10 height 10
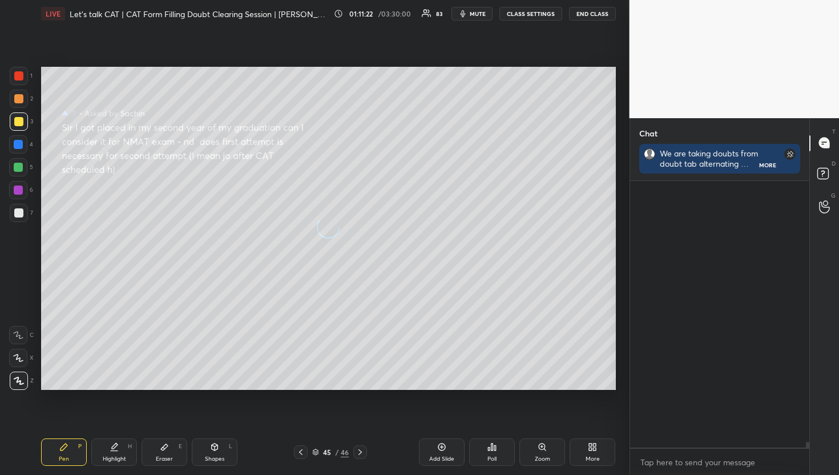
scroll to position [3, 4]
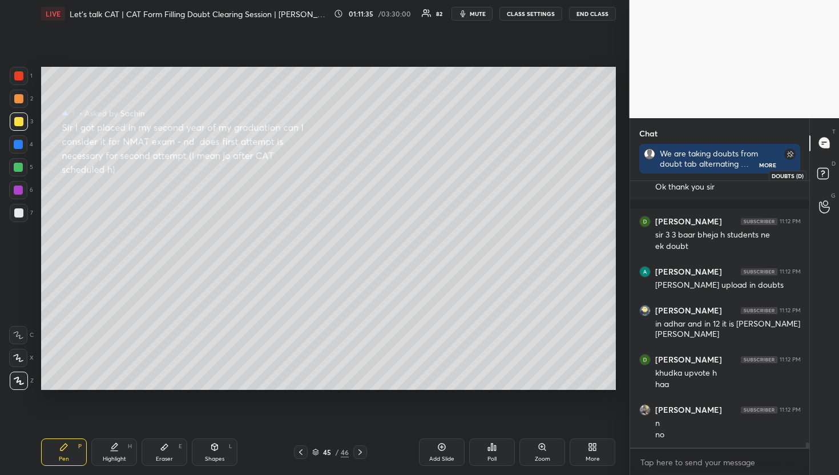
click at [813, 164] on div "D Doubts (D)" at bounding box center [824, 175] width 29 height 32
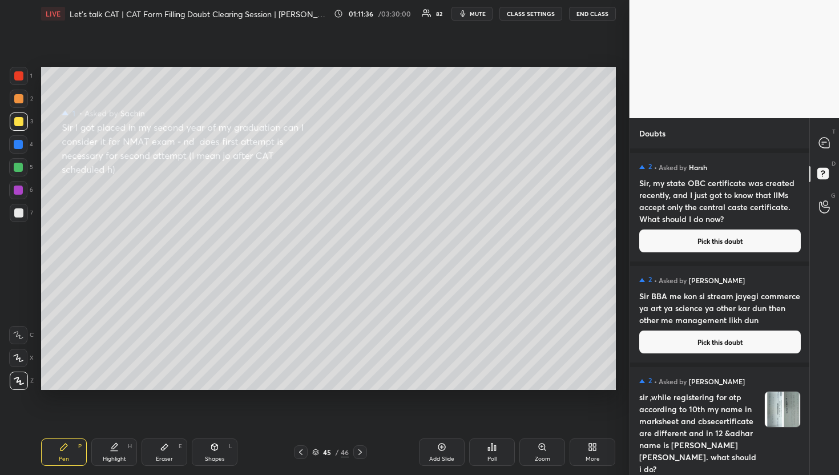
click at [713, 236] on button "Pick this doubt" at bounding box center [721, 241] width 162 height 23
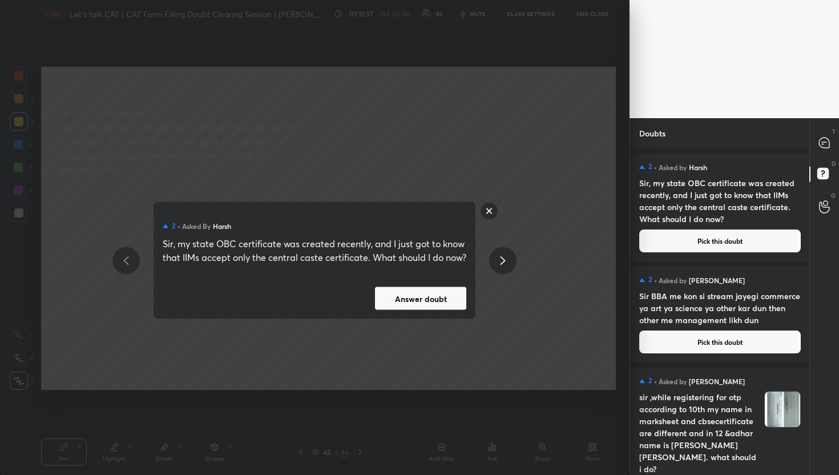
click at [440, 319] on div "2 • Asked by Harsh Sir, my state OBC certificate was created recently, and I ju…" at bounding box center [315, 260] width 322 height 117
click at [449, 296] on button "Answer doubt" at bounding box center [420, 298] width 91 height 23
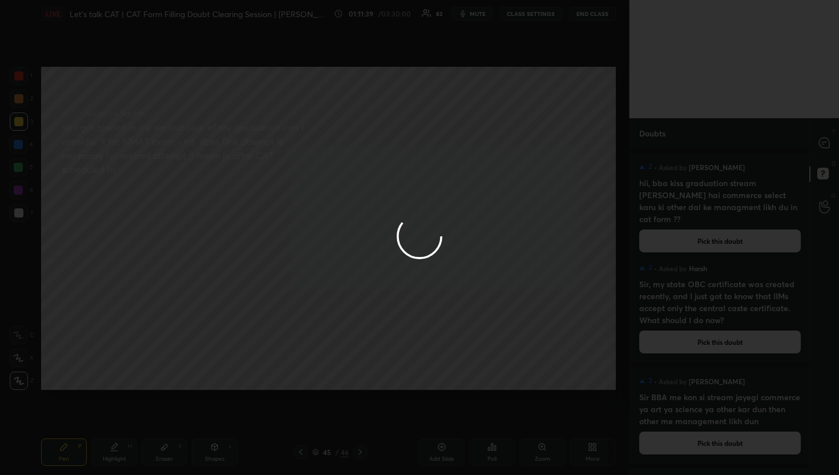
click at [821, 142] on div at bounding box center [419, 237] width 839 height 475
click at [821, 142] on icon at bounding box center [824, 143] width 10 height 10
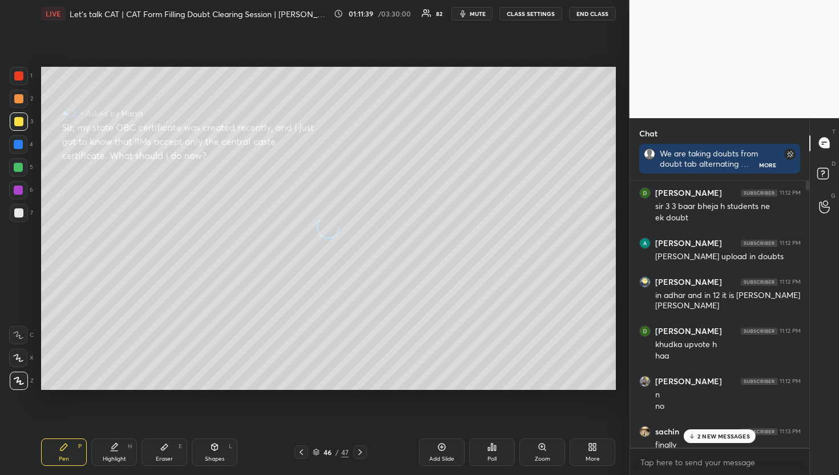
click at [821, 142] on icon at bounding box center [824, 143] width 10 height 10
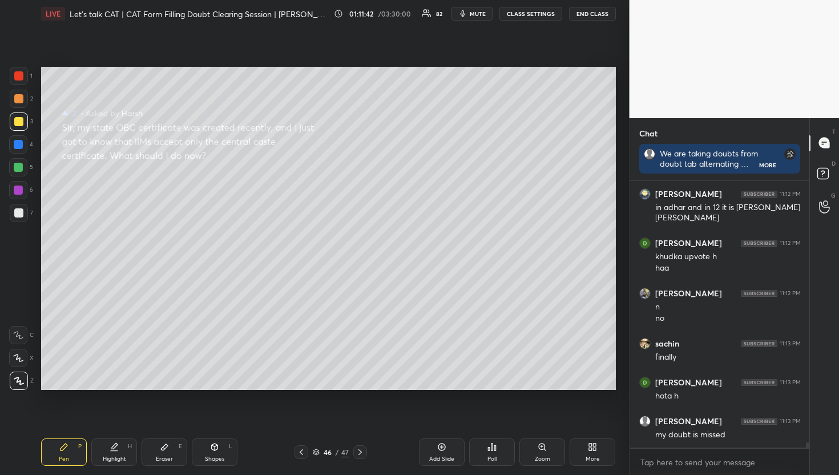
click at [295, 448] on div at bounding box center [302, 452] width 14 height 14
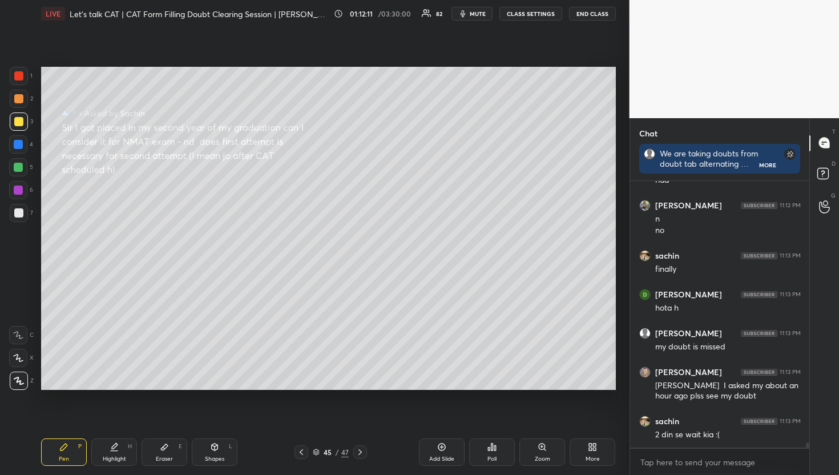
click at [360, 451] on icon at bounding box center [360, 452] width 9 height 9
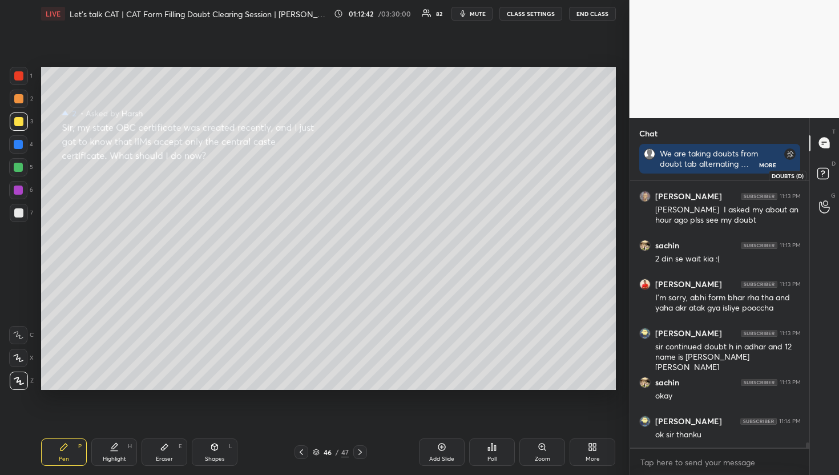
scroll to position [14046, 0]
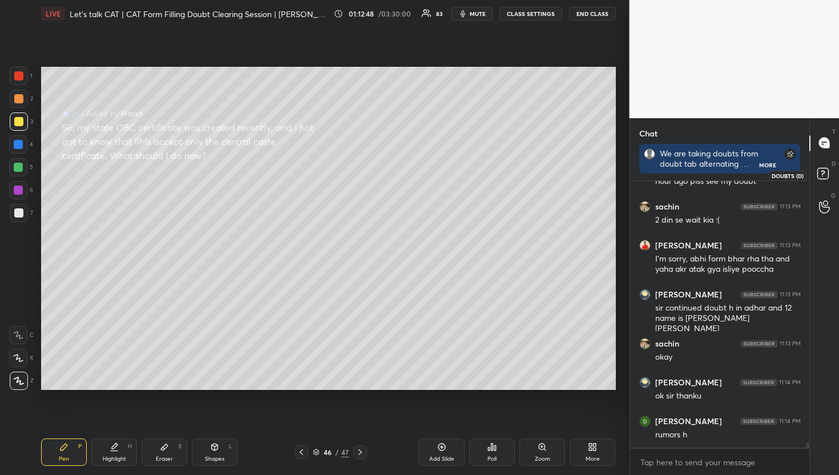
click at [825, 170] on rect at bounding box center [823, 173] width 11 height 11
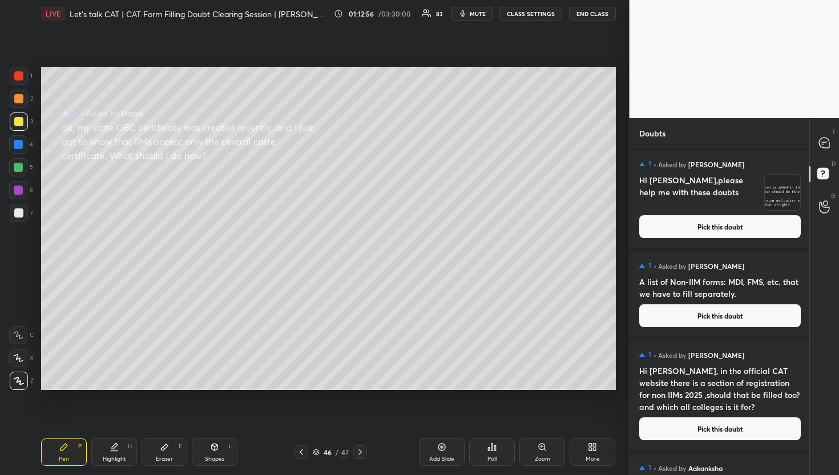
scroll to position [13672, 0]
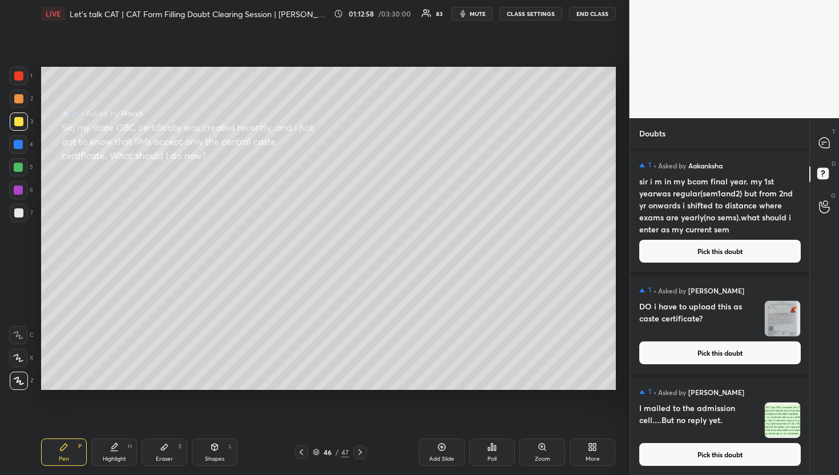
click at [712, 455] on button "Pick this doubt" at bounding box center [721, 454] width 162 height 23
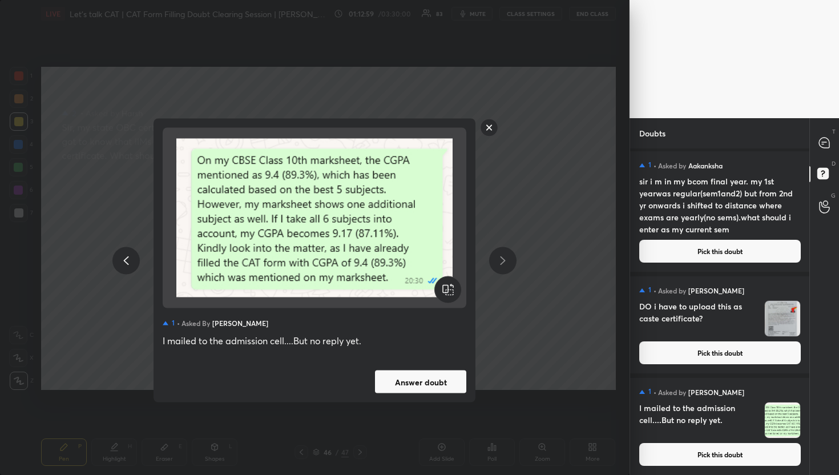
click at [453, 379] on button "Answer doubt" at bounding box center [420, 382] width 91 height 23
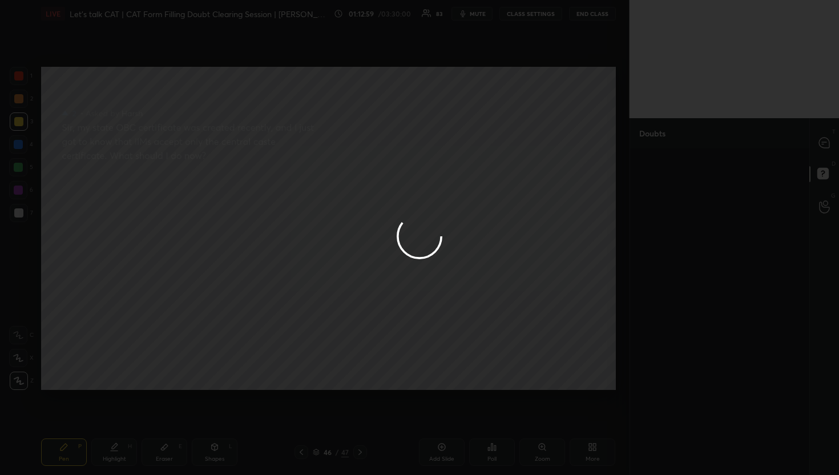
scroll to position [0, 0]
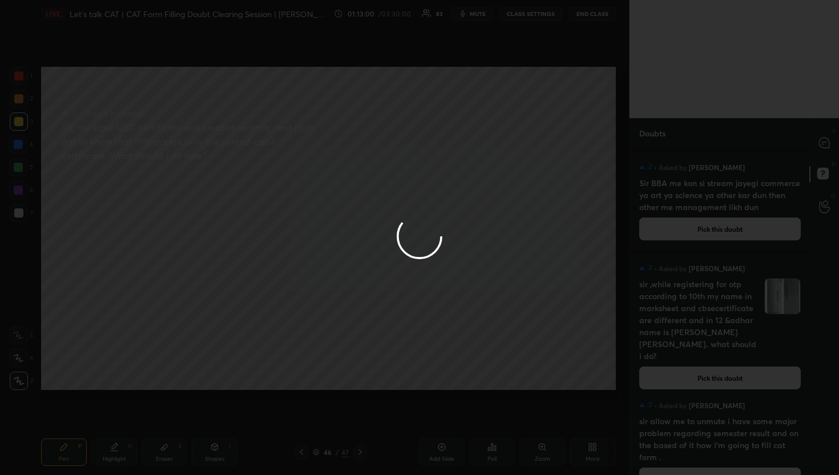
click at [828, 143] on div at bounding box center [419, 237] width 839 height 475
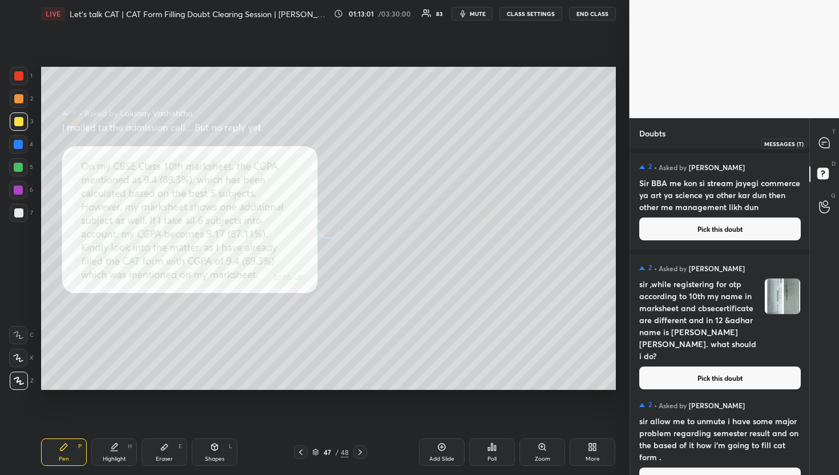
click at [828, 143] on icon at bounding box center [824, 143] width 10 height 10
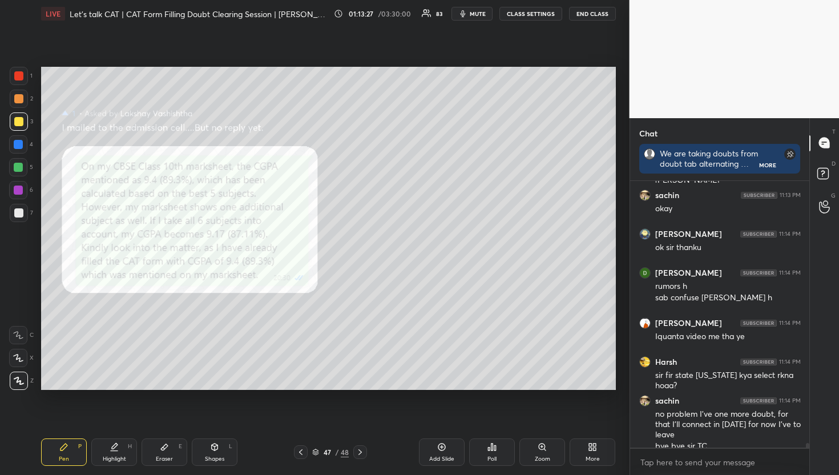
scroll to position [14545, 0]
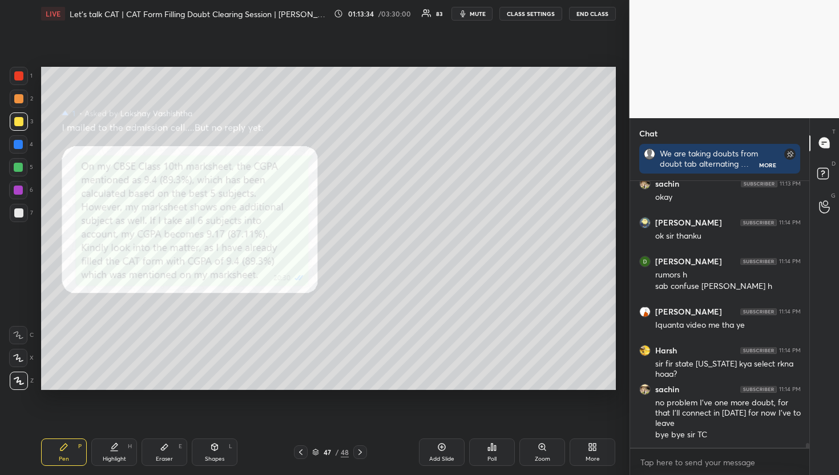
click at [18, 81] on div at bounding box center [19, 76] width 18 height 18
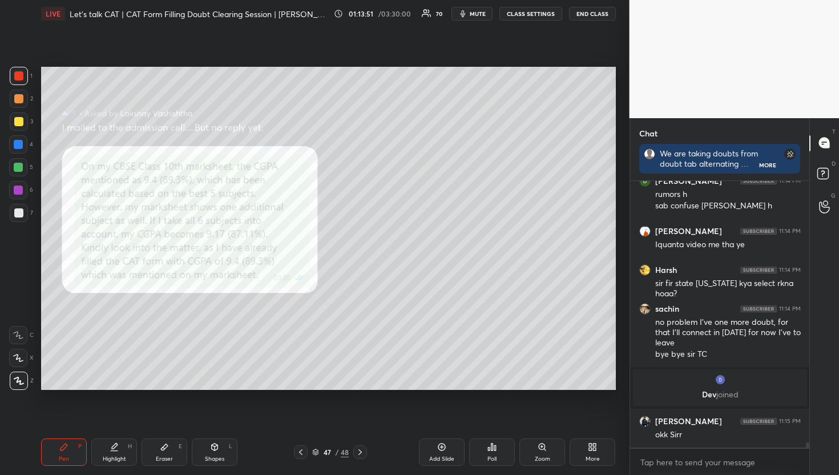
scroll to position [13994, 0]
click at [834, 149] on div at bounding box center [825, 143] width 23 height 21
click at [826, 179] on rect at bounding box center [823, 173] width 11 height 11
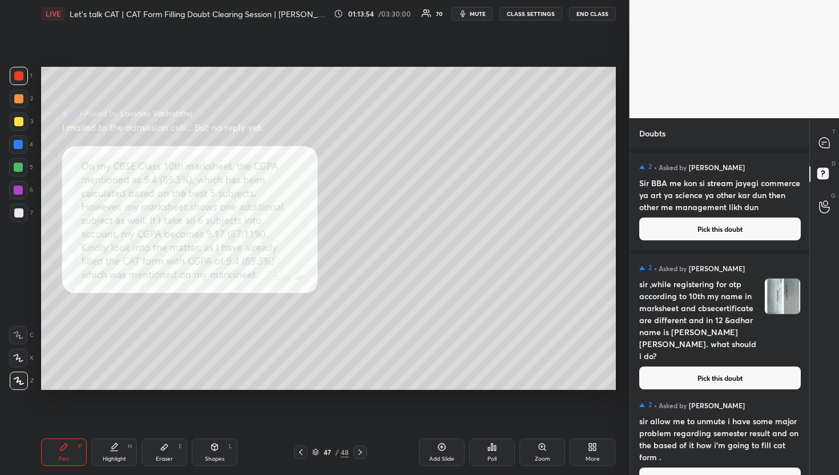
scroll to position [323, 176]
click at [709, 227] on button "Pick this doubt" at bounding box center [721, 229] width 162 height 23
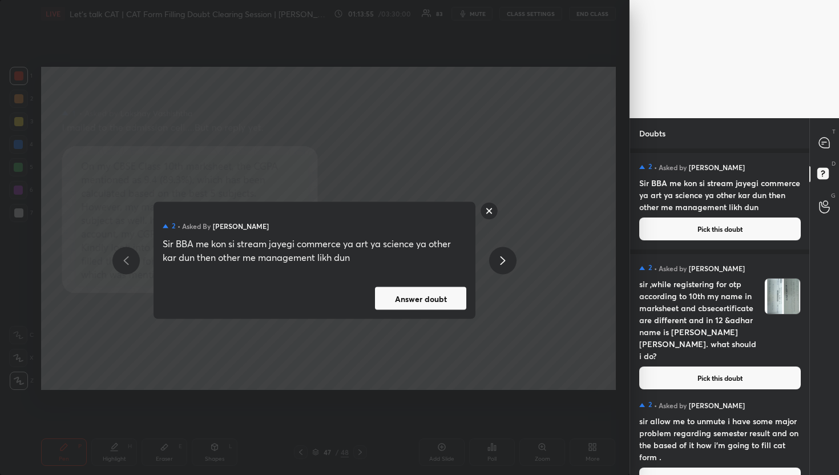
click at [435, 304] on button "Answer doubt" at bounding box center [420, 298] width 91 height 23
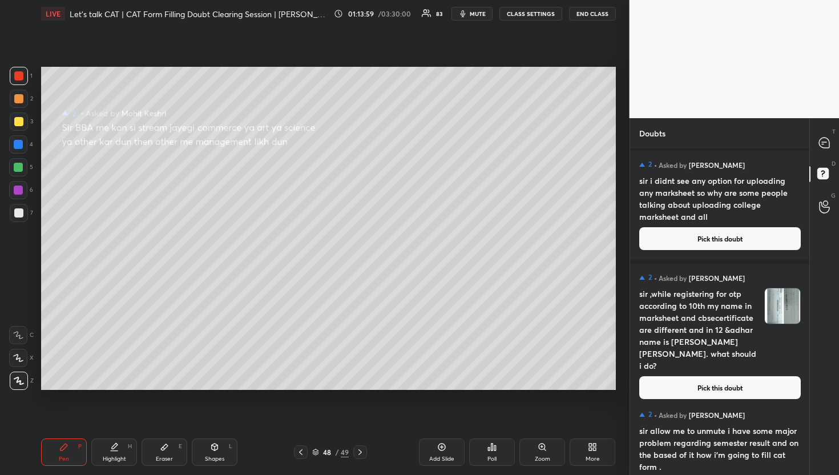
scroll to position [0, 0]
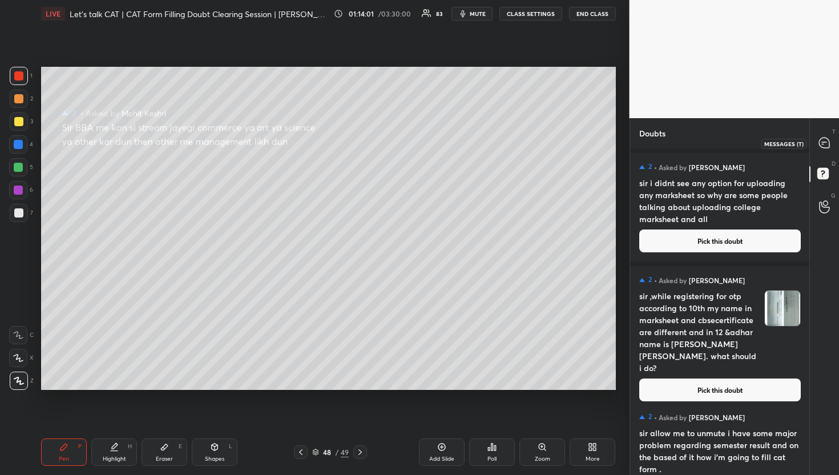
click at [827, 135] on div at bounding box center [825, 143] width 23 height 21
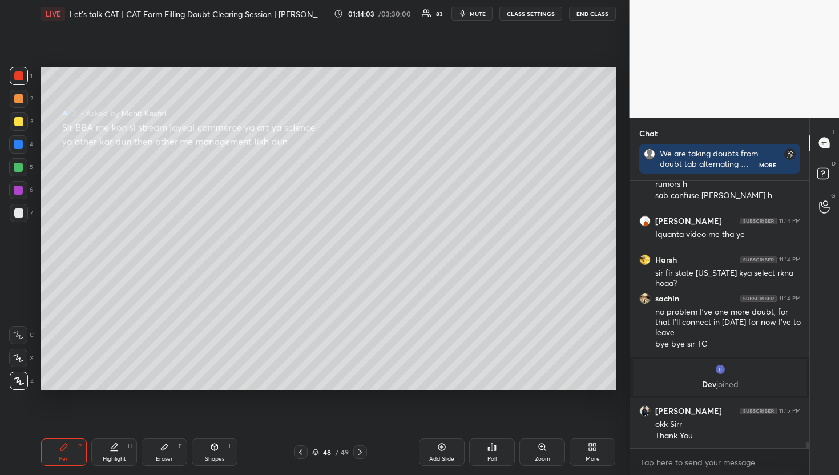
scroll to position [14384, 0]
click at [831, 165] on icon at bounding box center [825, 175] width 21 height 21
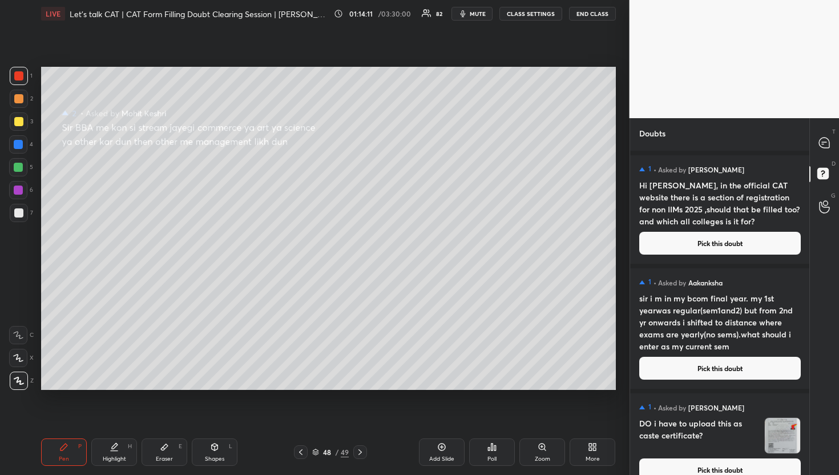
scroll to position [13469, 0]
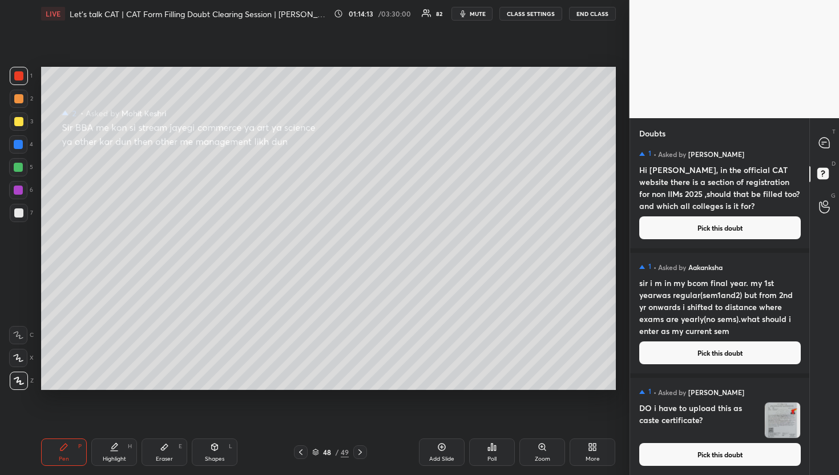
click at [717, 456] on button "Pick this doubt" at bounding box center [721, 454] width 162 height 23
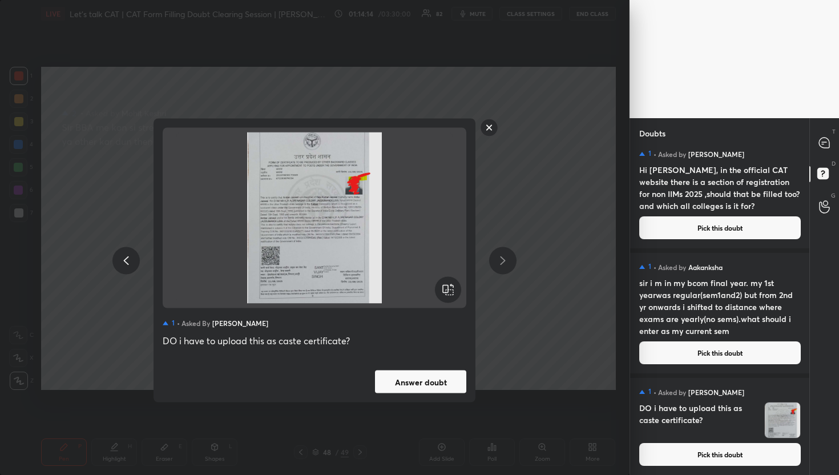
click at [417, 390] on button "Answer doubt" at bounding box center [420, 382] width 91 height 23
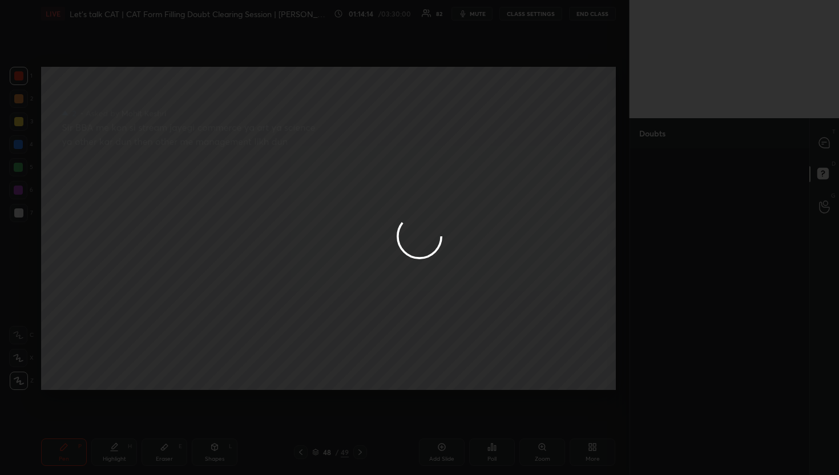
scroll to position [0, 0]
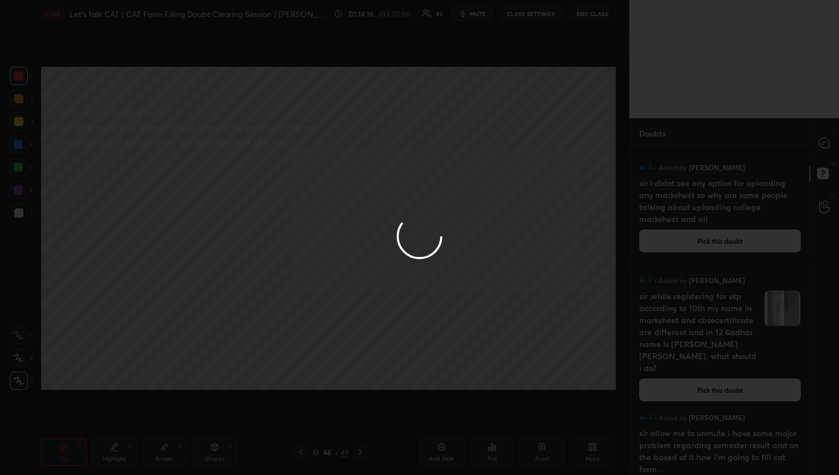
click at [826, 147] on icon at bounding box center [824, 143] width 10 height 10
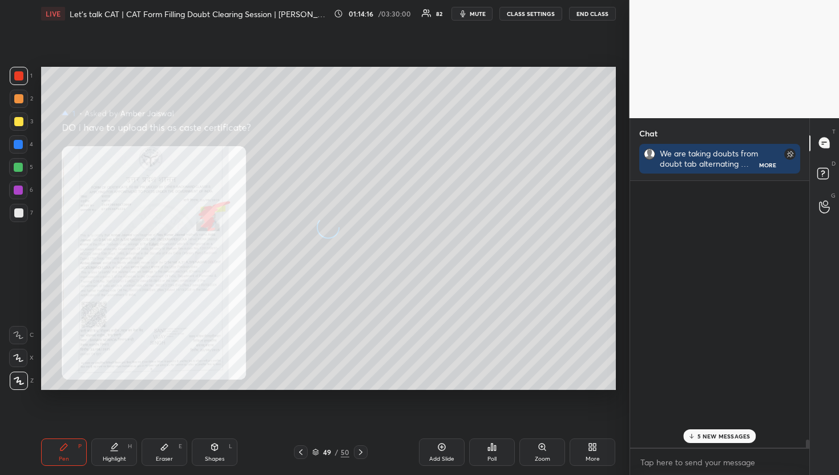
scroll to position [263, 176]
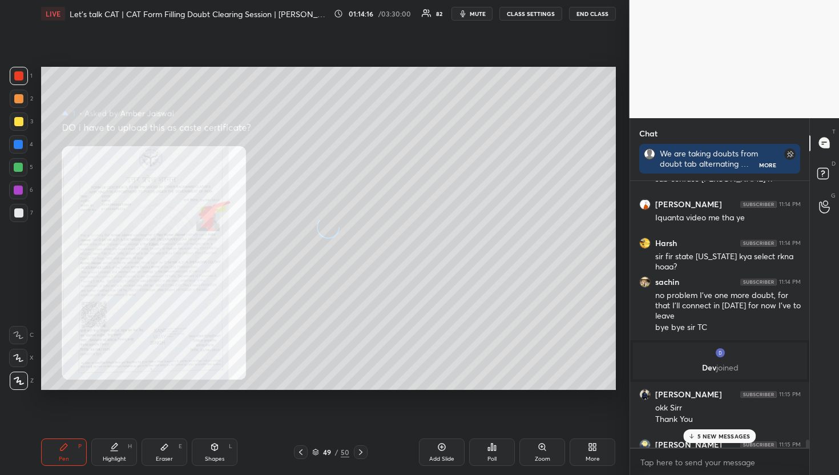
click at [826, 147] on icon at bounding box center [824, 143] width 10 height 10
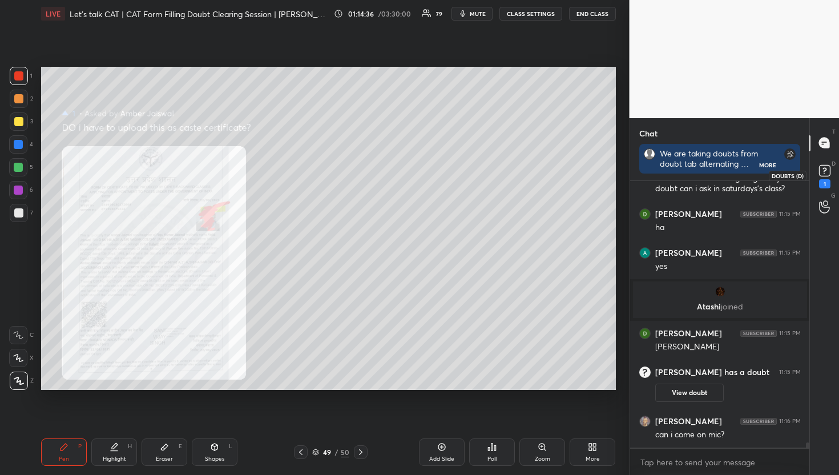
scroll to position [14127, 0]
click at [826, 182] on div "1" at bounding box center [824, 183] width 11 height 9
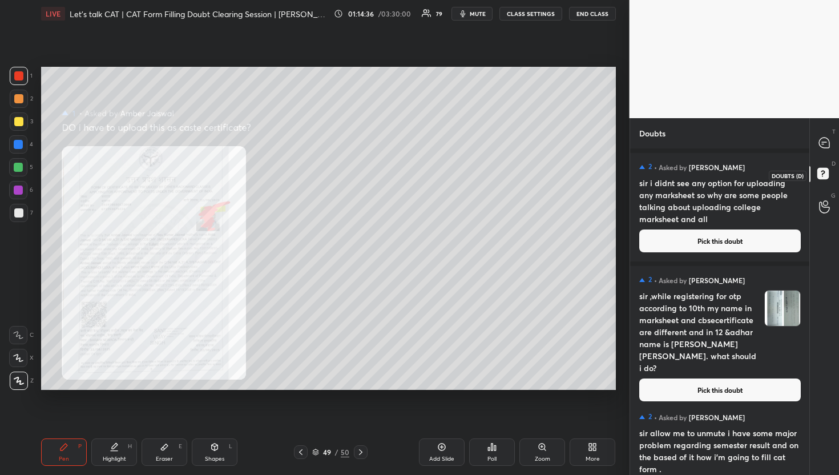
scroll to position [3, 4]
click at [825, 131] on div "T Messages (T)" at bounding box center [824, 143] width 29 height 32
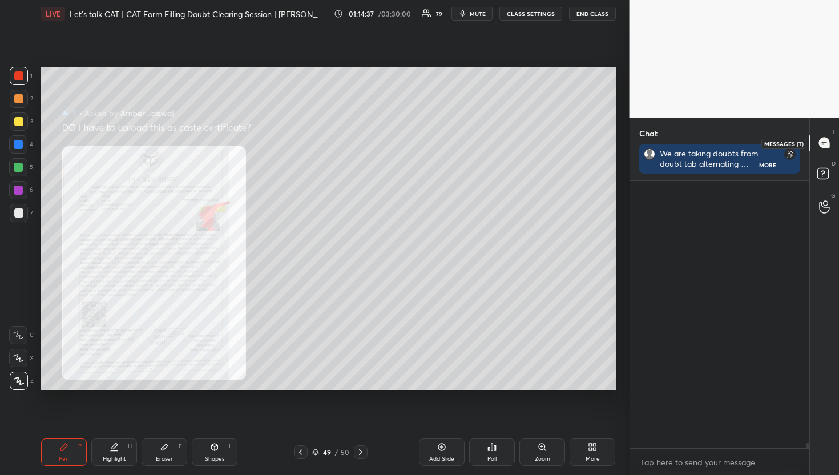
scroll to position [263, 176]
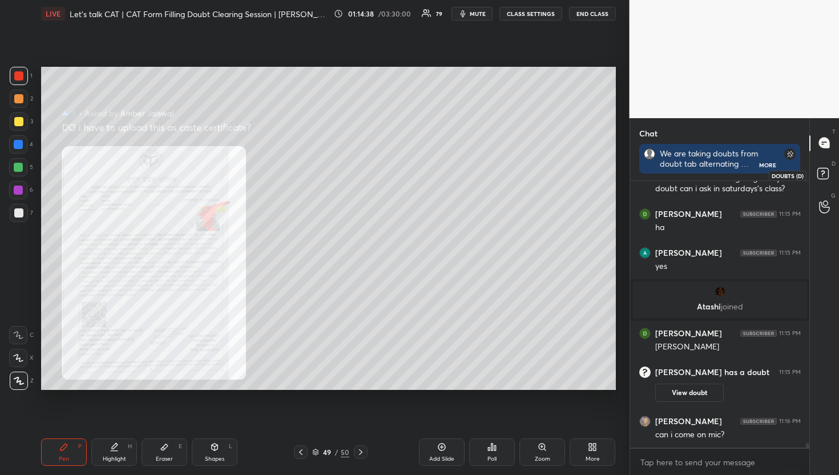
click at [816, 176] on icon at bounding box center [825, 175] width 21 height 21
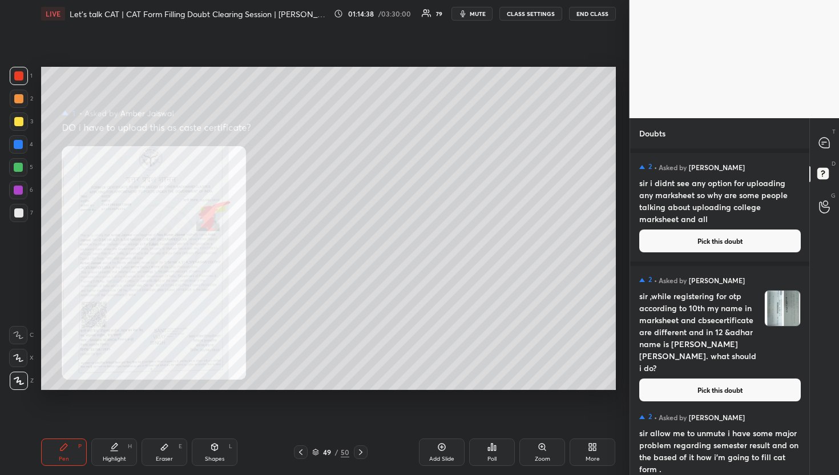
scroll to position [323, 176]
click at [823, 218] on div "G Raise Hand (G)" at bounding box center [824, 207] width 29 height 32
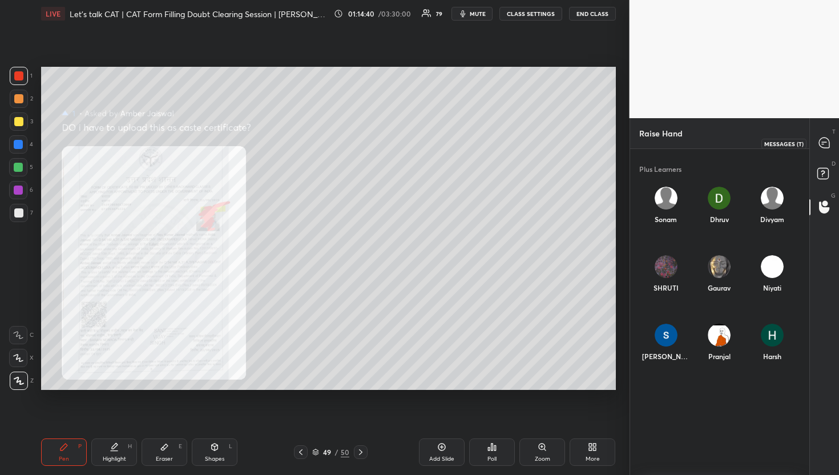
click at [825, 146] on icon at bounding box center [824, 143] width 10 height 10
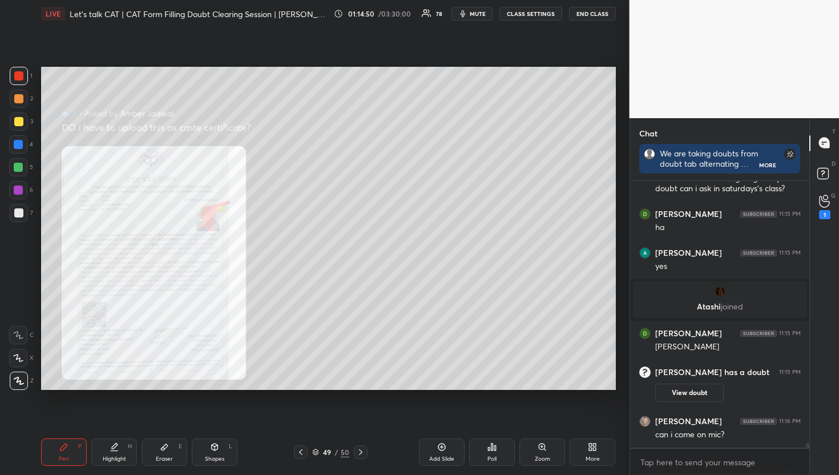
click at [830, 207] on icon at bounding box center [824, 201] width 11 height 13
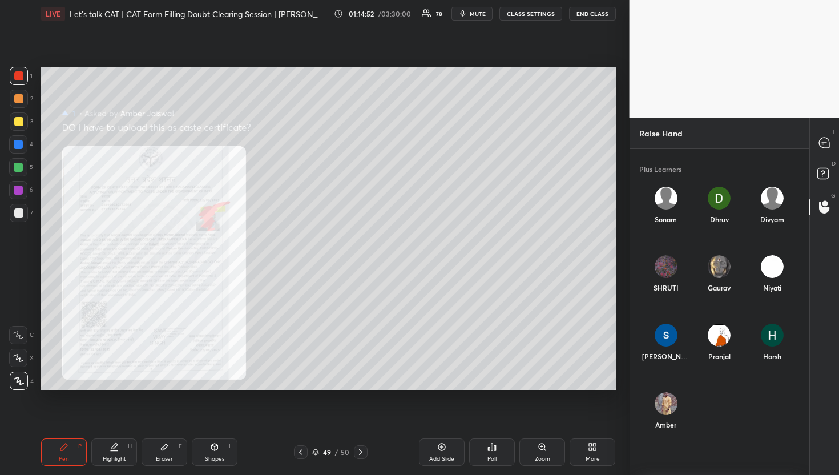
click at [679, 407] on div "Amber" at bounding box center [666, 413] width 53 height 61
click at [666, 444] on div "Amber INVITE" at bounding box center [666, 416] width 53 height 66
click at [669, 427] on button "INVITE" at bounding box center [666, 432] width 44 height 15
click at [815, 151] on div at bounding box center [825, 143] width 23 height 21
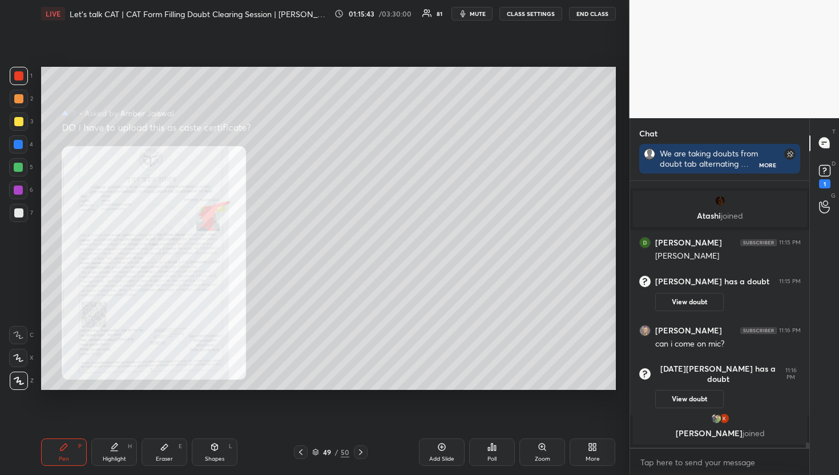
scroll to position [14236, 0]
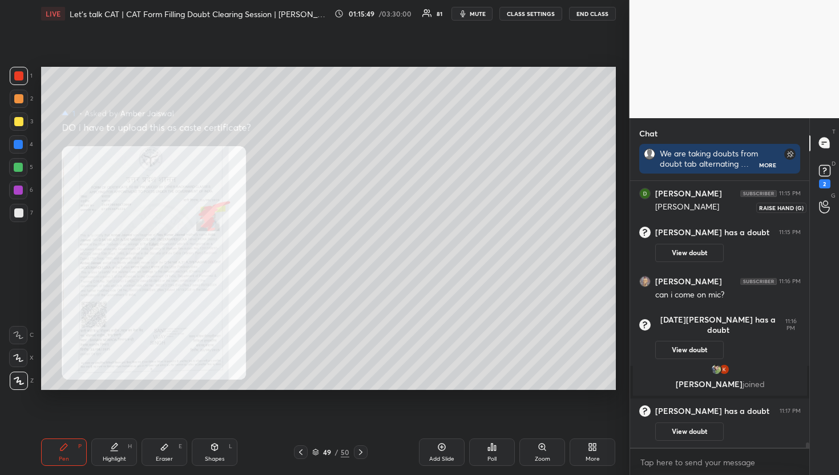
click at [835, 205] on div at bounding box center [825, 207] width 23 height 21
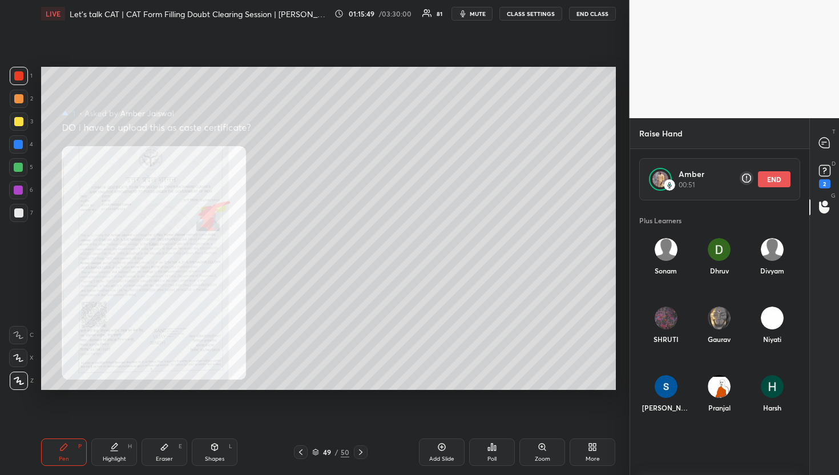
click at [772, 178] on button "END" at bounding box center [774, 179] width 33 height 16
click at [812, 128] on div "T Messages (T)" at bounding box center [824, 143] width 29 height 32
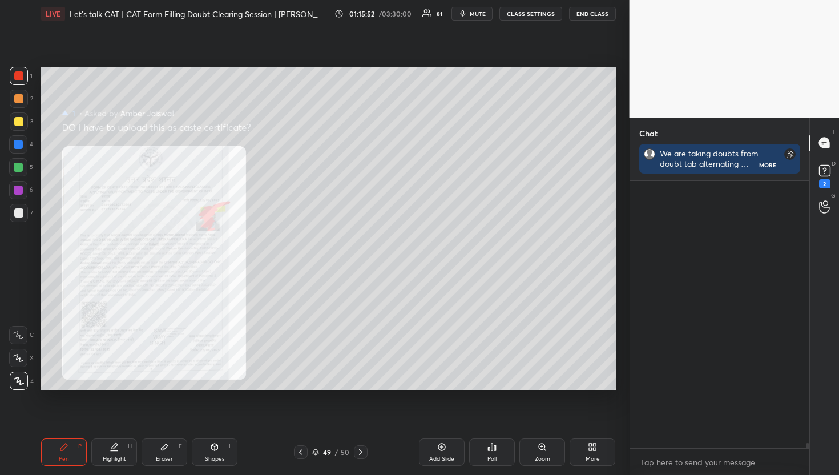
scroll to position [263, 176]
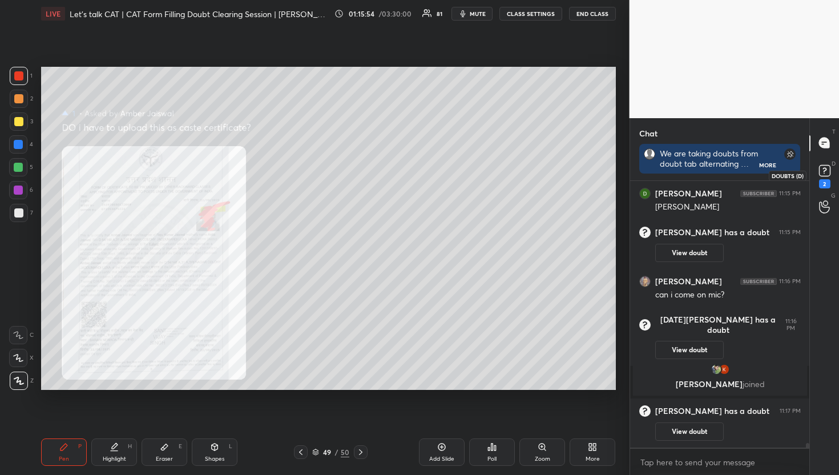
click at [822, 172] on rect at bounding box center [824, 170] width 11 height 11
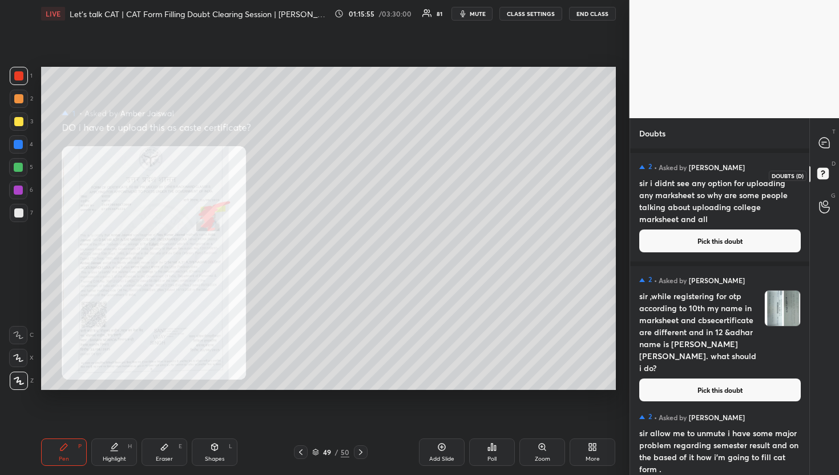
scroll to position [323, 176]
click at [698, 214] on h4 "sir i didnt see any option for uploading any marksheet so why are some people t…" at bounding box center [721, 201] width 162 height 48
click at [722, 243] on button "Pick this doubt" at bounding box center [721, 241] width 162 height 23
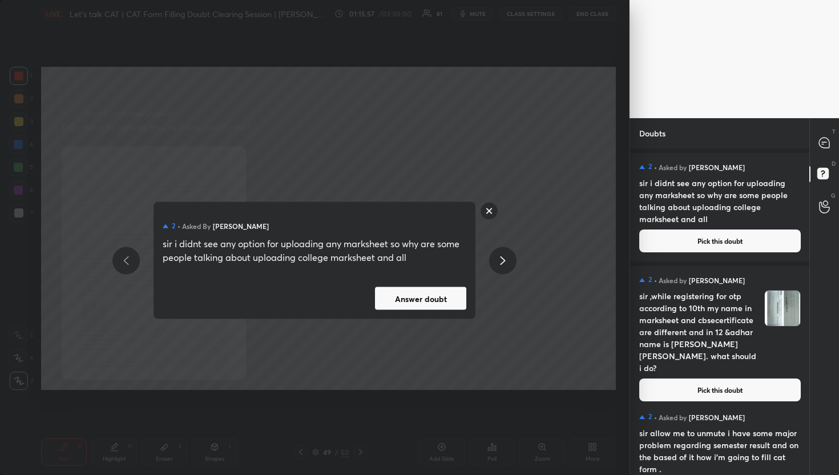
click at [450, 303] on button "Answer doubt" at bounding box center [420, 298] width 91 height 23
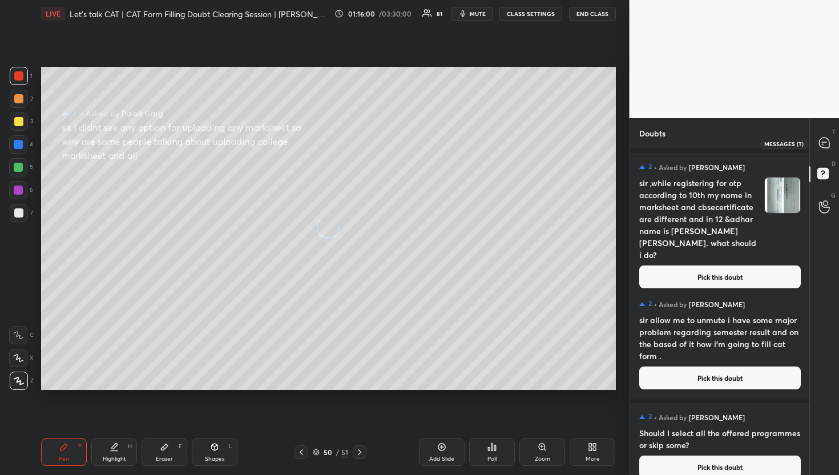
click at [829, 130] on div "T Messages (T)" at bounding box center [824, 143] width 29 height 32
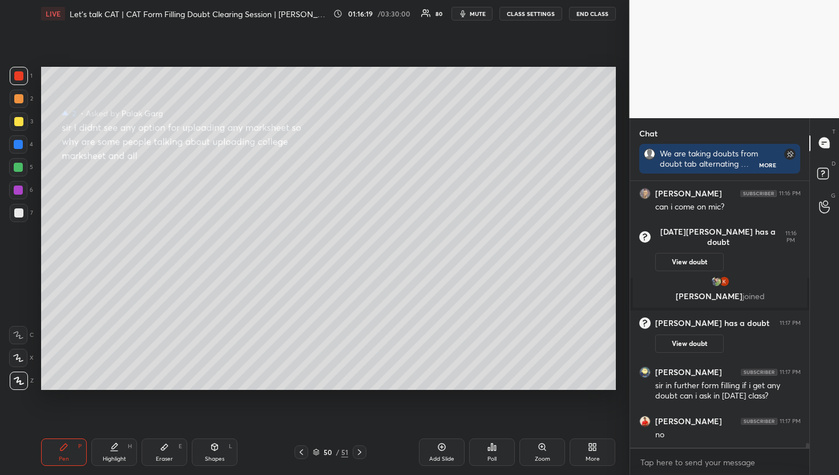
scroll to position [14539, 0]
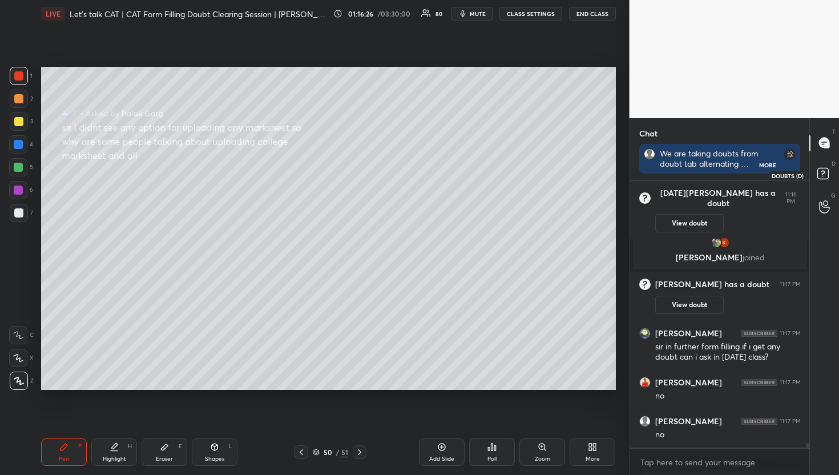
click at [827, 174] on rect at bounding box center [823, 173] width 11 height 11
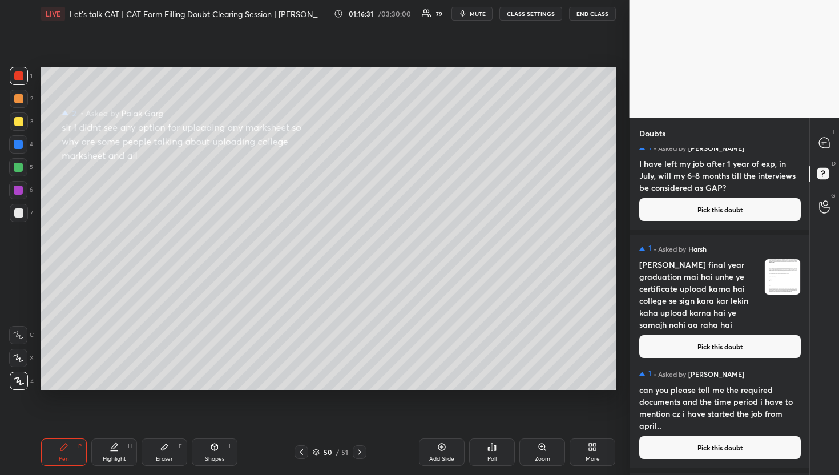
scroll to position [13571, 0]
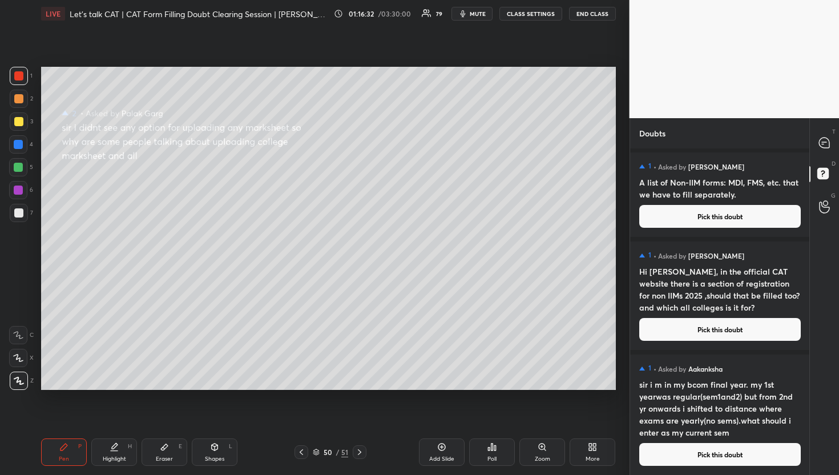
click at [716, 463] on button "Pick this doubt" at bounding box center [721, 454] width 162 height 23
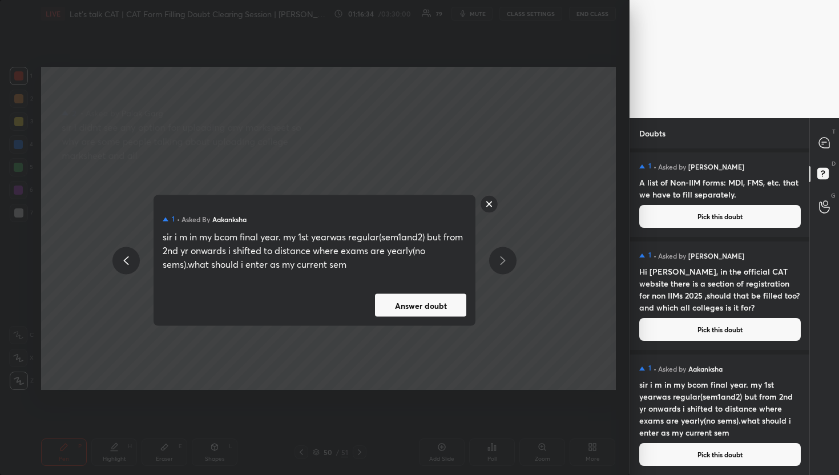
click at [418, 307] on button "Answer doubt" at bounding box center [420, 305] width 91 height 23
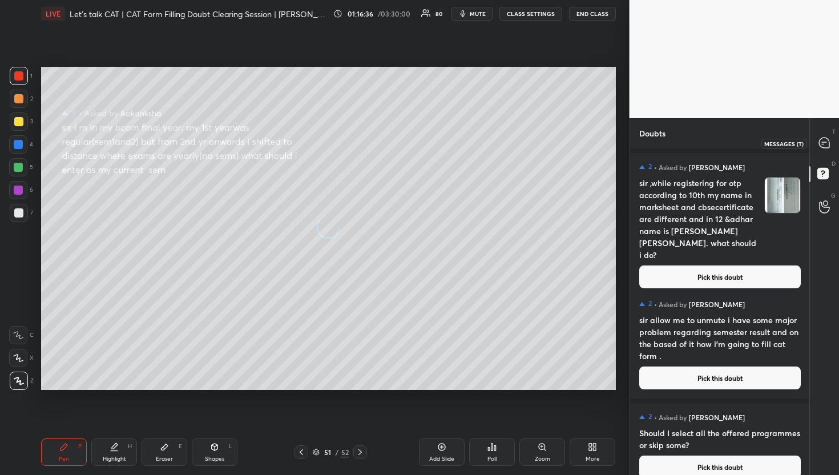
click at [814, 142] on div at bounding box center [825, 143] width 23 height 21
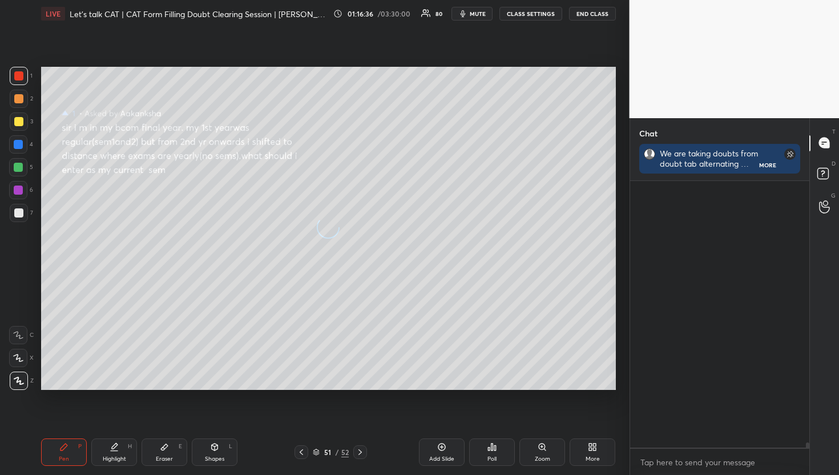
click at [814, 142] on div at bounding box center [825, 143] width 23 height 21
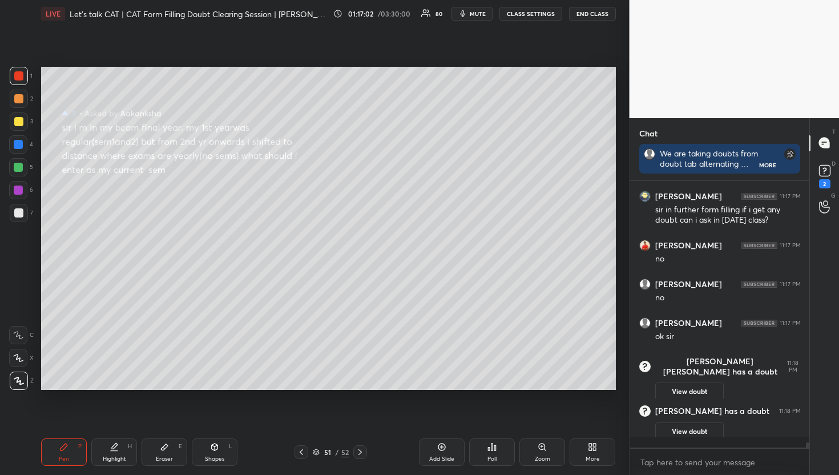
scroll to position [3, 4]
click at [837, 158] on div "T Messages (T)" at bounding box center [824, 143] width 29 height 32
click at [814, 163] on div "D Doubts (D) 2" at bounding box center [824, 175] width 29 height 32
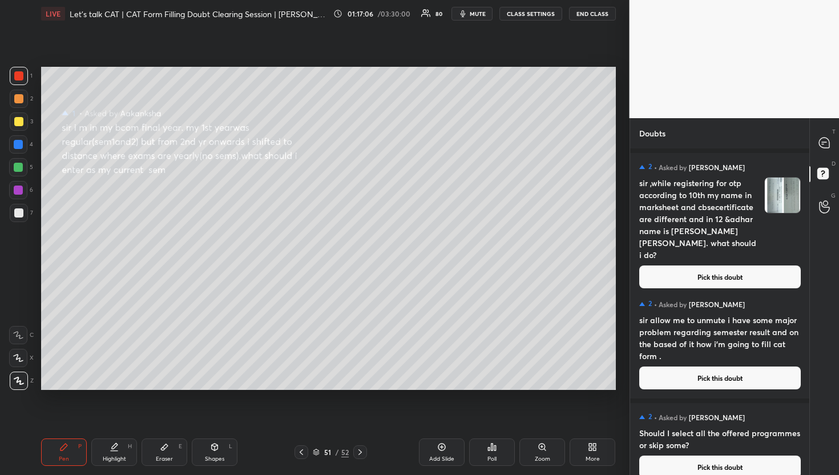
click at [745, 266] on button "Pick this doubt" at bounding box center [721, 277] width 162 height 23
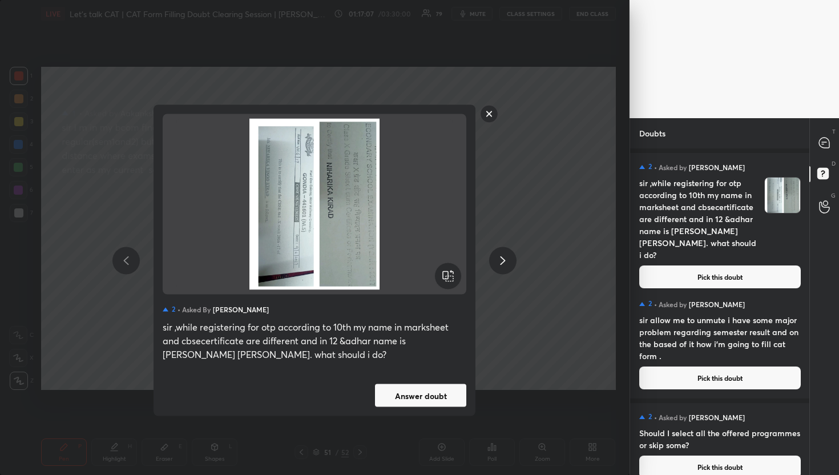
click at [449, 280] on icon at bounding box center [448, 277] width 14 height 14
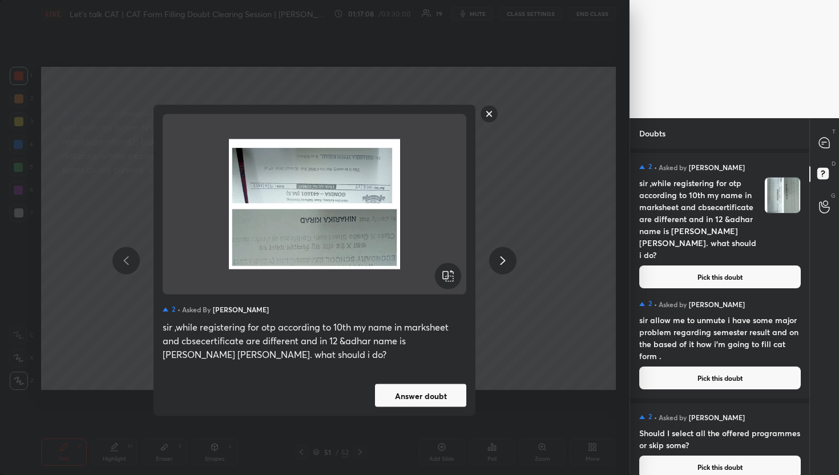
click at [449, 280] on icon at bounding box center [448, 277] width 14 height 14
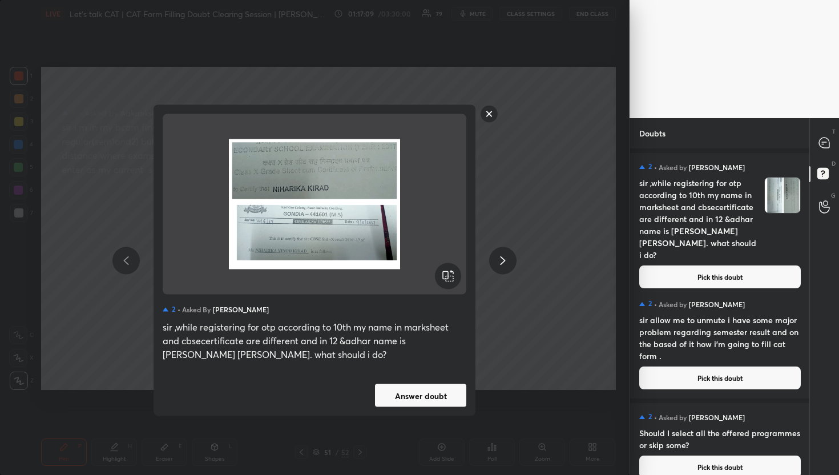
click at [420, 393] on button "Answer doubt" at bounding box center [420, 395] width 91 height 23
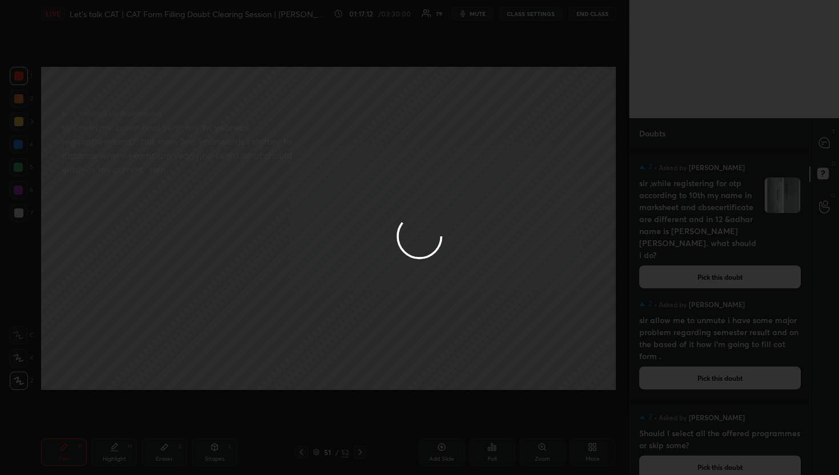
click at [827, 147] on div at bounding box center [419, 237] width 839 height 475
click at [827, 147] on icon at bounding box center [824, 143] width 10 height 10
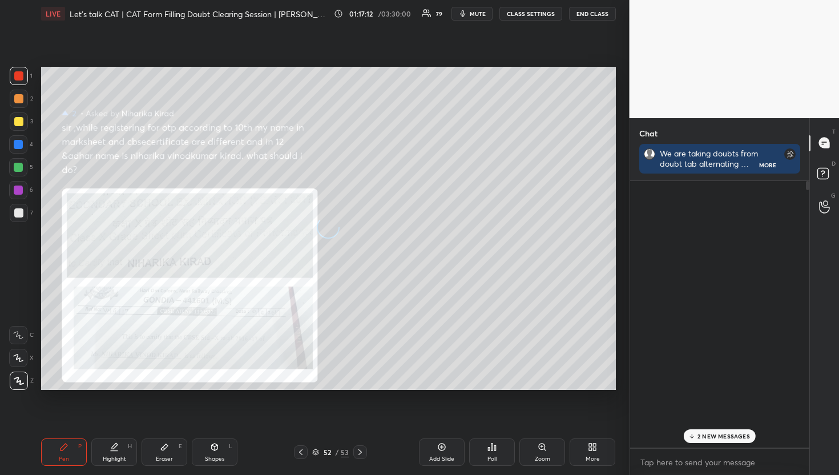
scroll to position [3, 4]
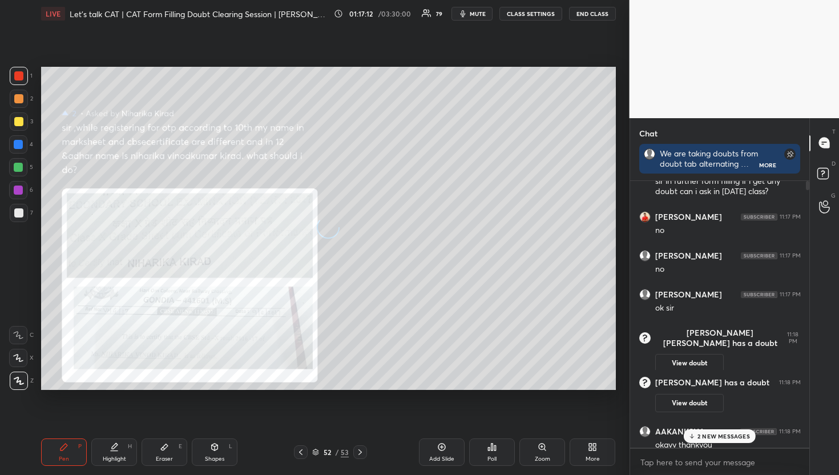
click at [827, 147] on icon at bounding box center [824, 143] width 10 height 10
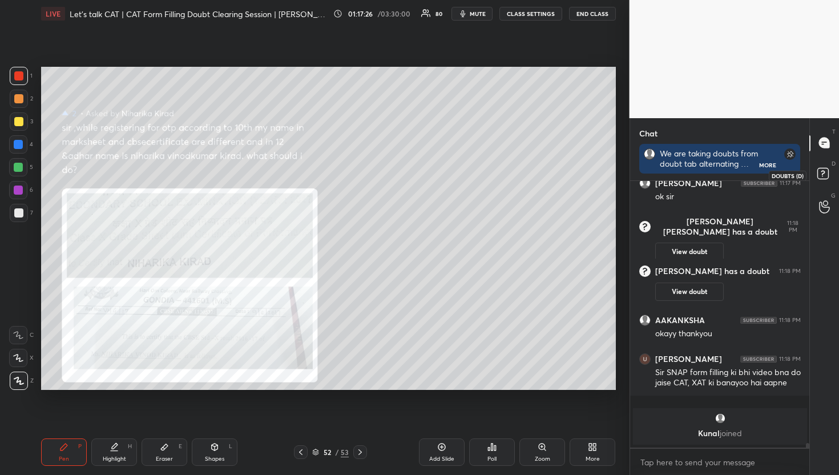
click at [821, 173] on rect at bounding box center [823, 173] width 11 height 11
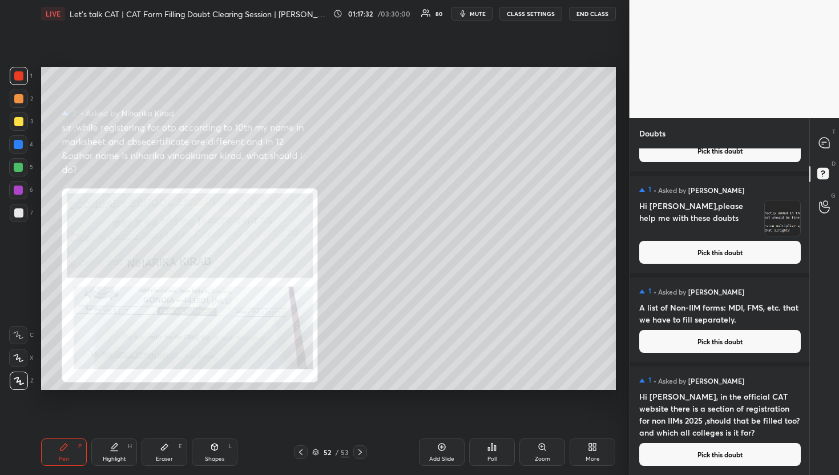
click at [688, 453] on button "Pick this doubt" at bounding box center [721, 454] width 162 height 23
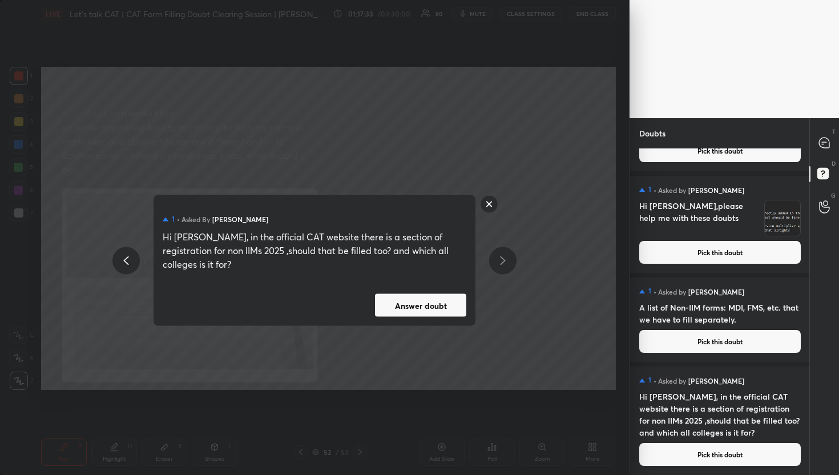
click at [449, 286] on div "1 • Asked by Gowri Kulkarni Hi Divya, in the official CAT website there is a se…" at bounding box center [315, 260] width 322 height 131
click at [459, 294] on button "Answer doubt" at bounding box center [420, 305] width 91 height 23
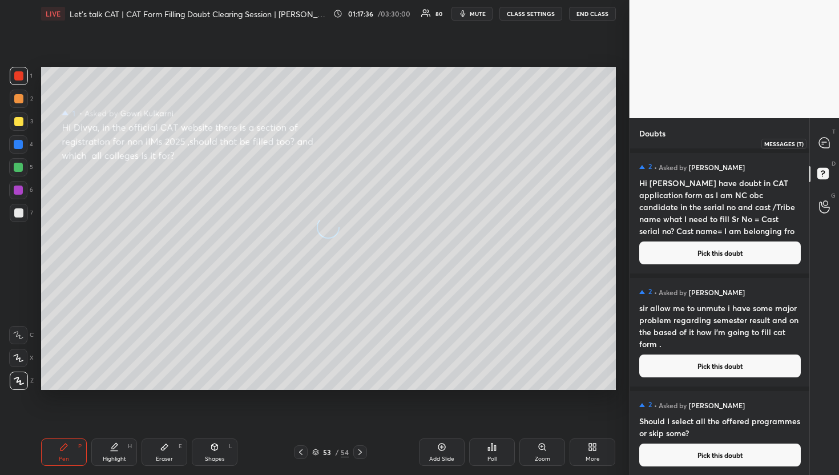
click at [817, 137] on div at bounding box center [825, 143] width 23 height 21
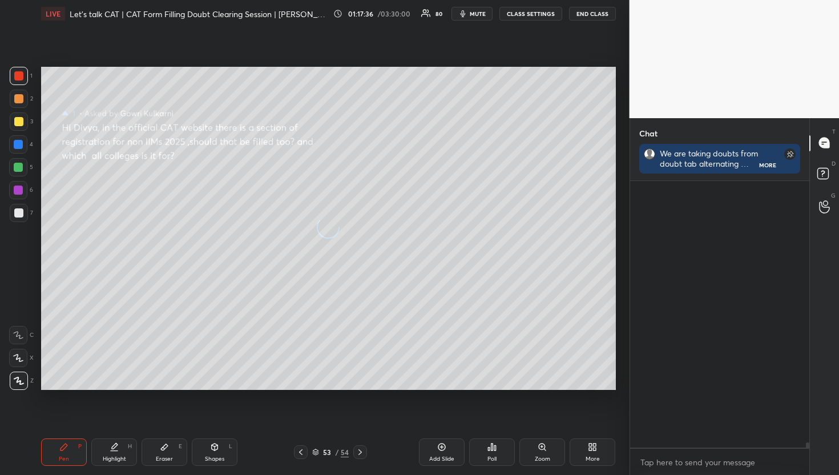
click at [817, 137] on div at bounding box center [825, 143] width 23 height 21
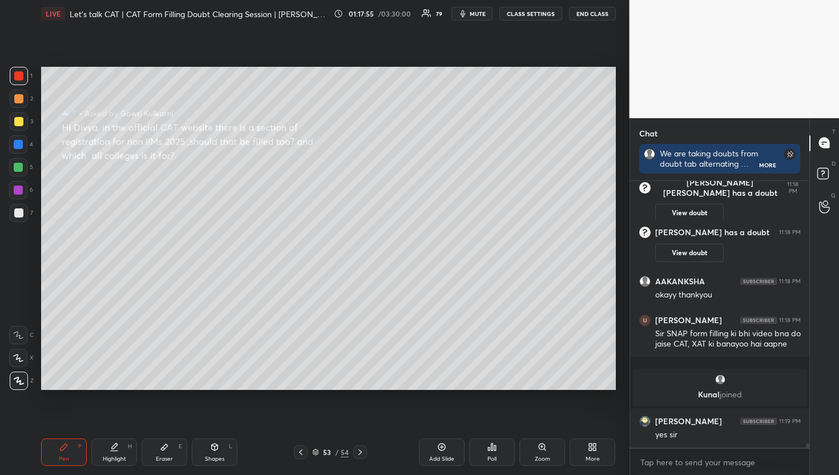
scroll to position [263, 176]
click at [829, 165] on icon at bounding box center [825, 175] width 21 height 21
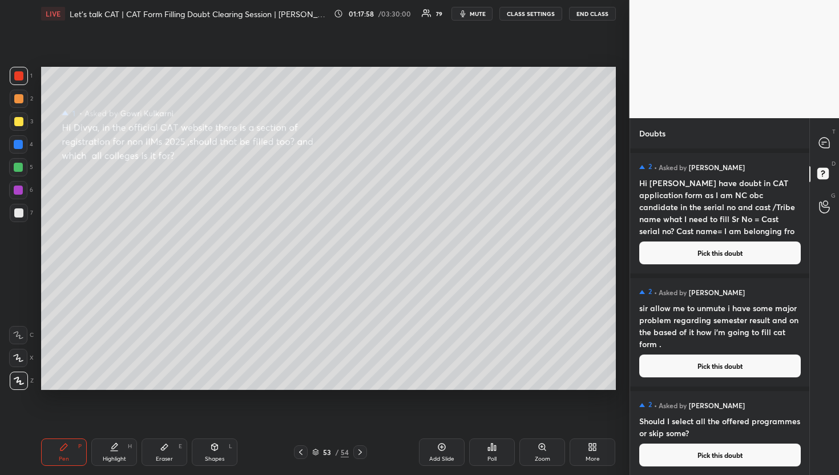
click at [729, 234] on h4 "Hi Sir I have doubt in CAT application form as I am NC obc candidate in the ser…" at bounding box center [721, 207] width 162 height 60
click at [732, 247] on button "Pick this doubt" at bounding box center [721, 253] width 162 height 23
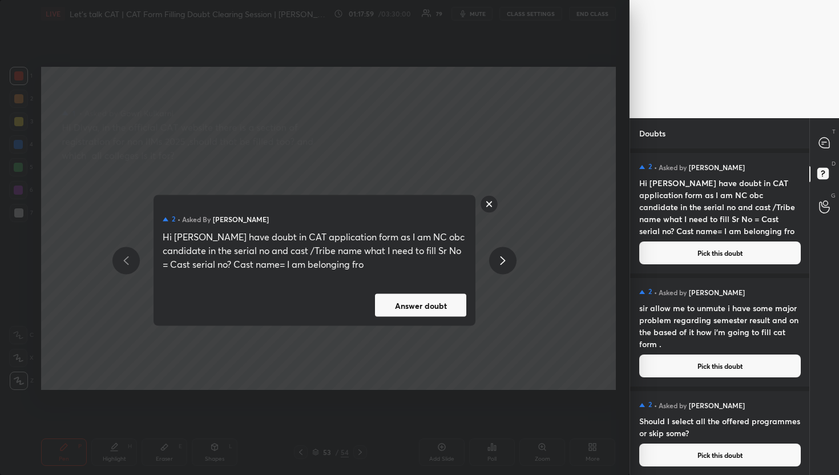
click at [424, 295] on button "Answer doubt" at bounding box center [420, 305] width 91 height 23
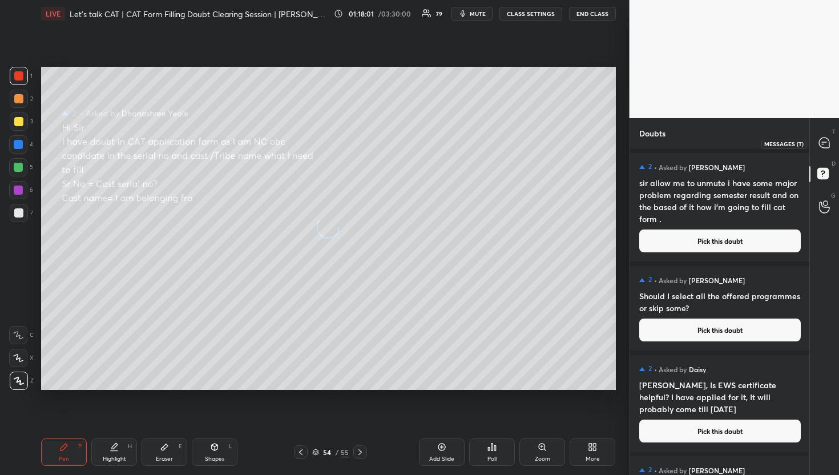
click at [829, 138] on icon at bounding box center [825, 143] width 12 height 12
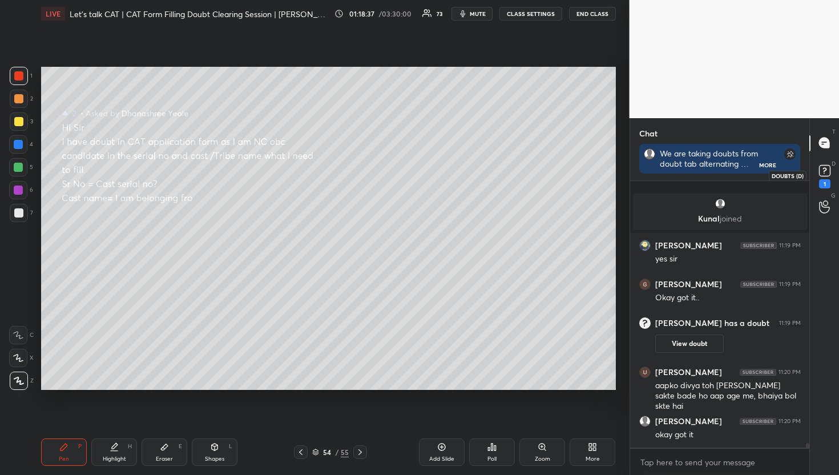
scroll to position [14529, 0]
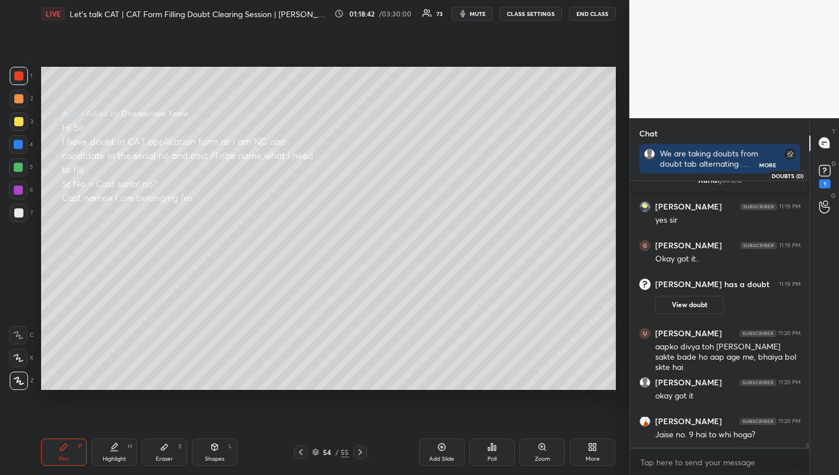
click at [824, 163] on icon at bounding box center [825, 170] width 17 height 17
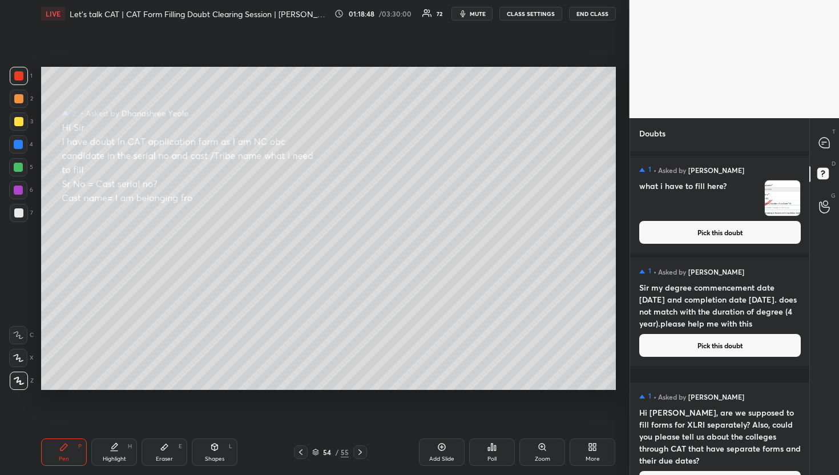
scroll to position [13434, 0]
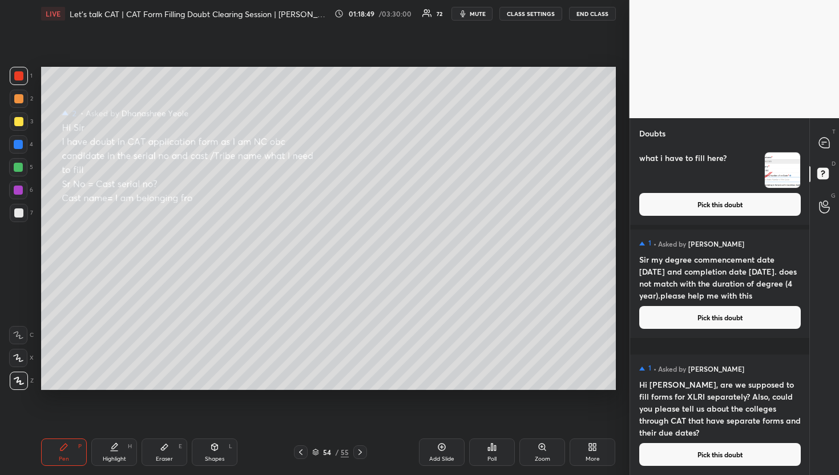
click at [690, 450] on button "Pick this doubt" at bounding box center [721, 454] width 162 height 23
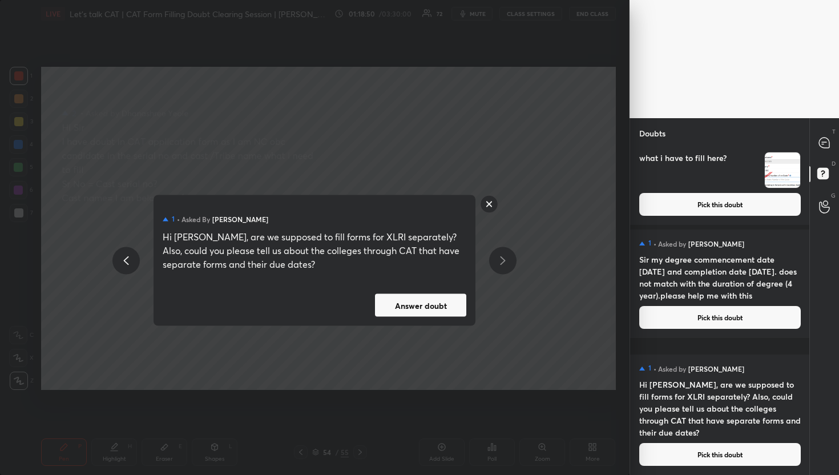
click at [439, 298] on button "Answer doubt" at bounding box center [420, 305] width 91 height 23
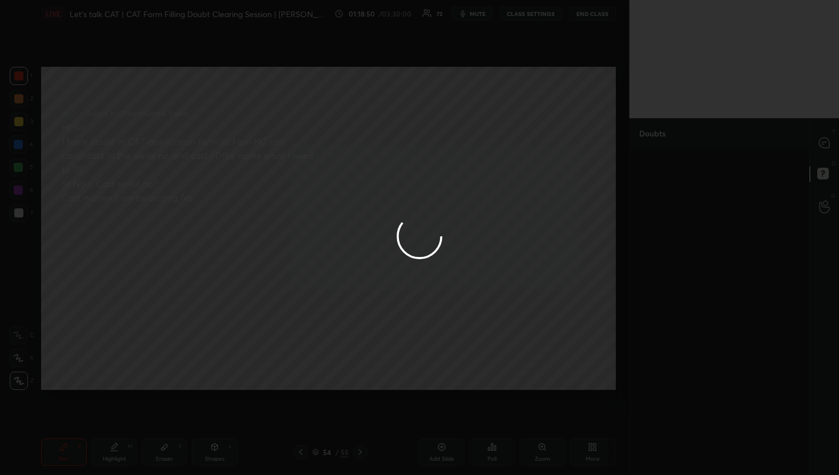
scroll to position [0, 0]
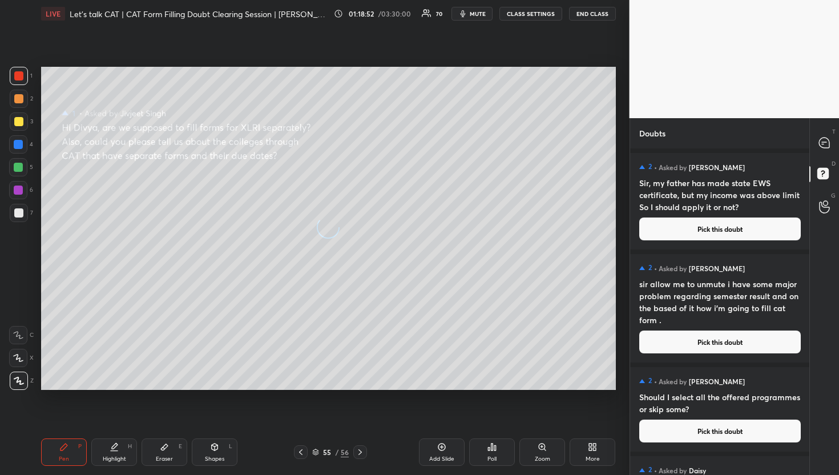
click at [816, 130] on div "T Messages (T)" at bounding box center [824, 143] width 29 height 32
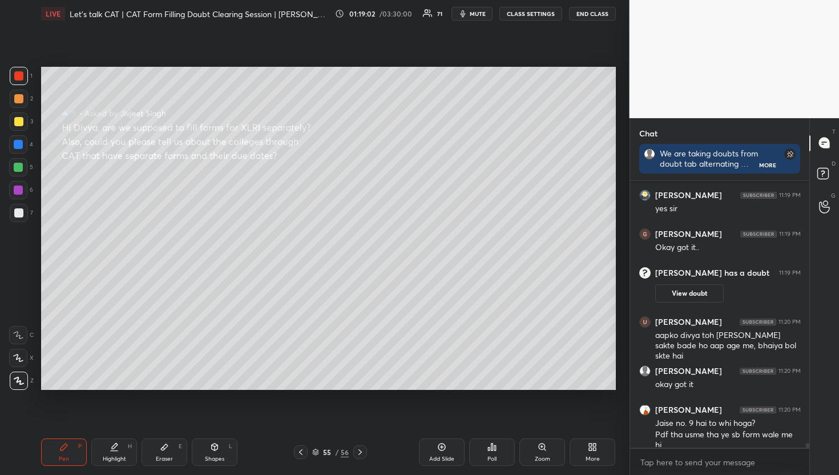
scroll to position [3, 4]
click at [833, 166] on icon at bounding box center [825, 175] width 21 height 21
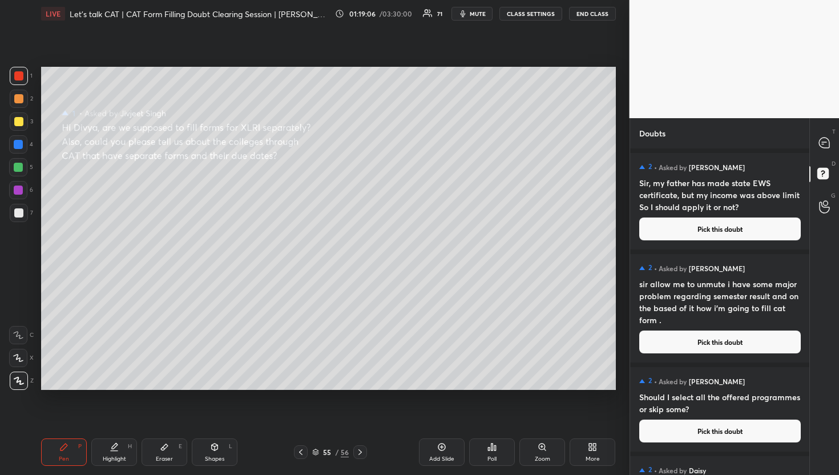
click at [692, 223] on button "Pick this doubt" at bounding box center [721, 229] width 162 height 23
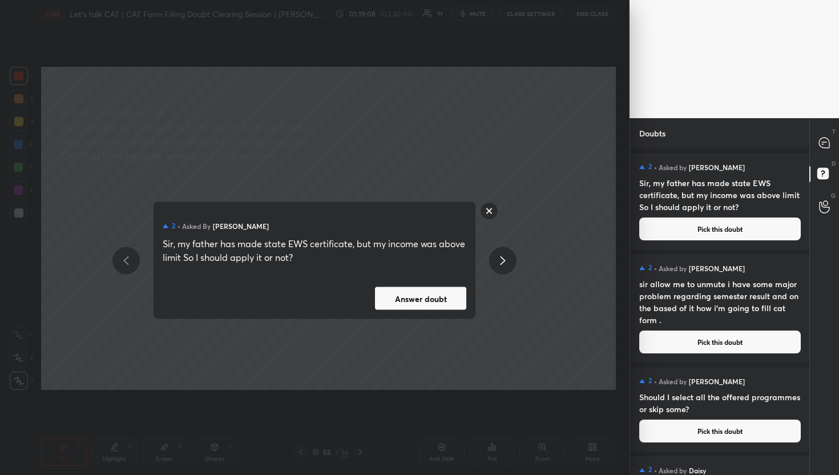
click at [428, 310] on div "2 • Asked by Piyush Bohra Sir, my father has made state EWS certificate, but my…" at bounding box center [315, 260] width 322 height 117
click at [430, 296] on button "Answer doubt" at bounding box center [420, 298] width 91 height 23
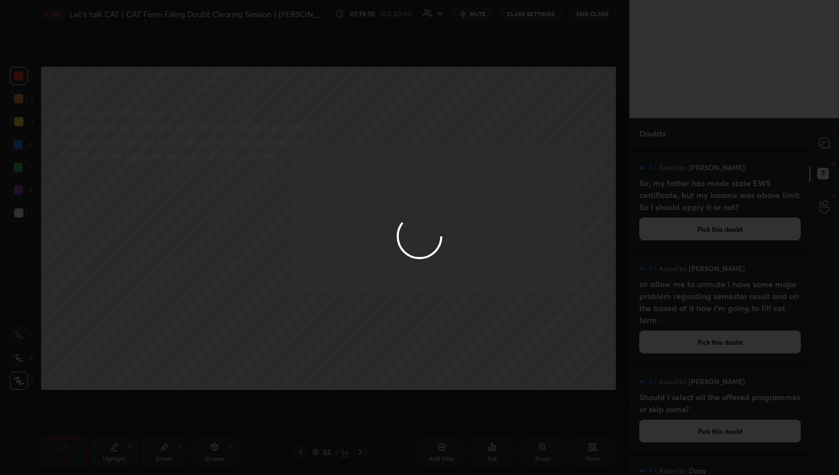
click at [829, 132] on div at bounding box center [419, 237] width 839 height 475
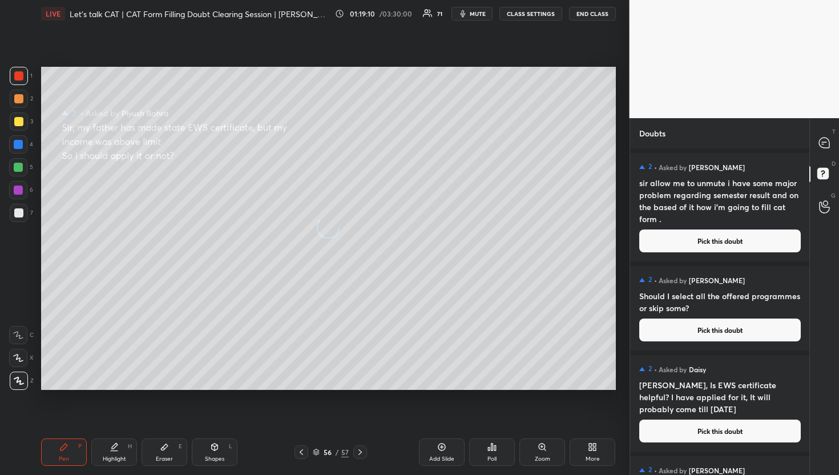
click at [829, 132] on div "T Messages (T)" at bounding box center [824, 143] width 29 height 32
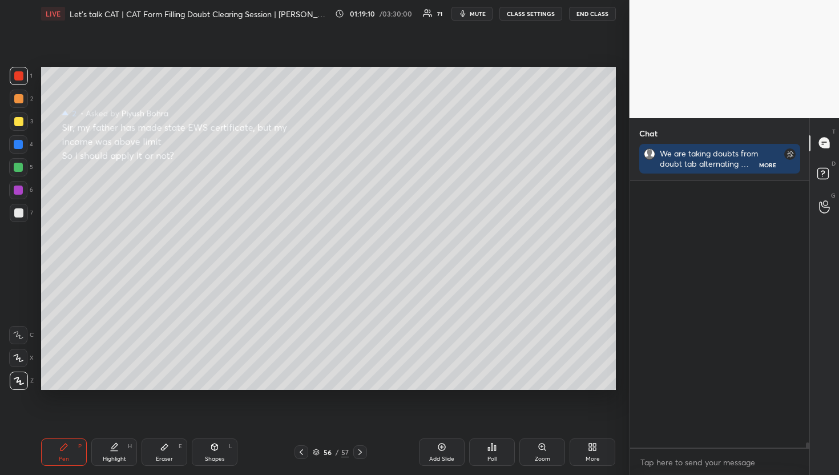
click at [829, 132] on div "T Messages (T)" at bounding box center [824, 143] width 29 height 32
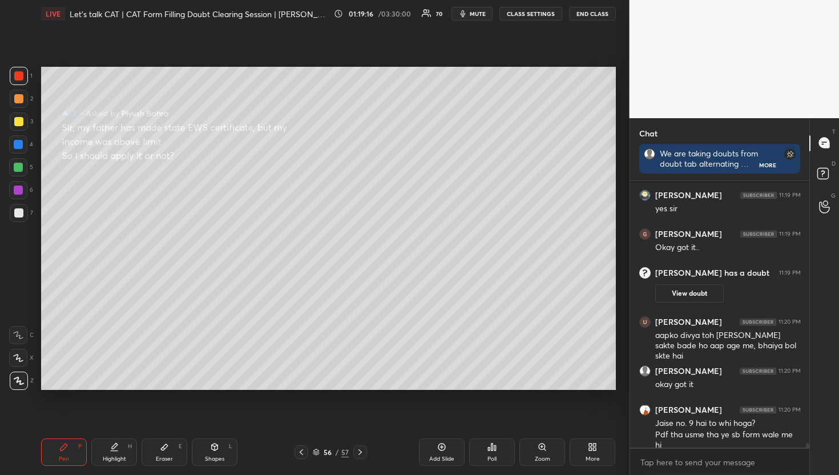
scroll to position [14837, 0]
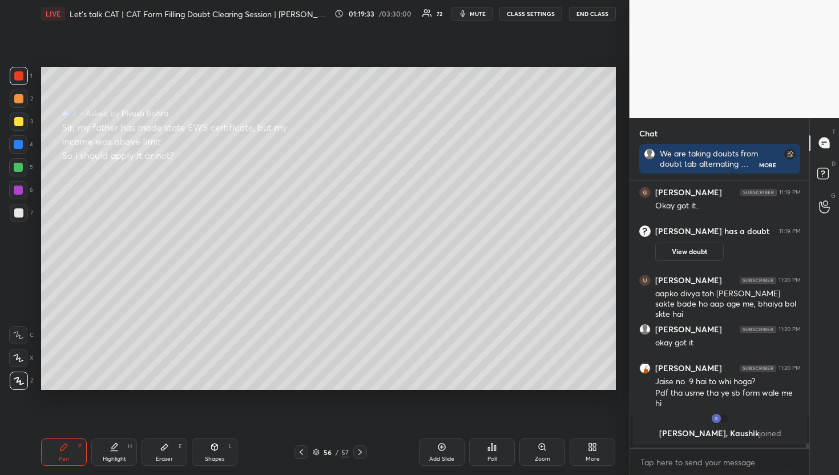
click at [820, 158] on div "T Messages (T)" at bounding box center [824, 143] width 29 height 32
click at [824, 180] on icon at bounding box center [825, 175] width 21 height 21
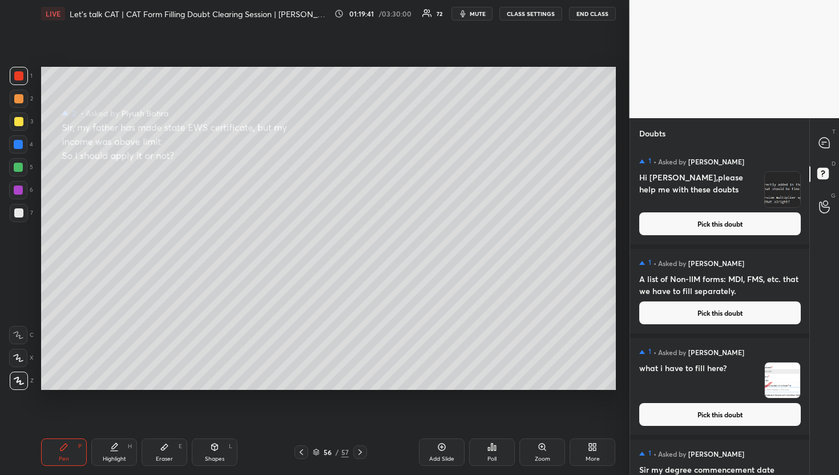
scroll to position [13184, 0]
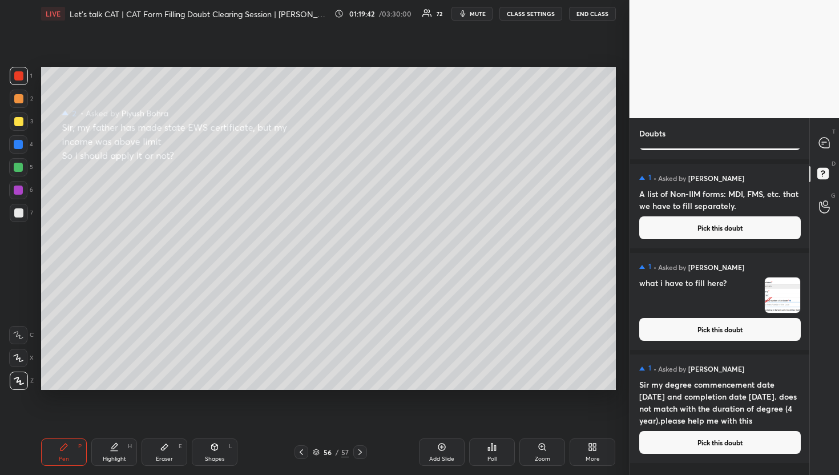
click at [665, 463] on div "1 • Asked by Vaishnavi Ravindra Bhat Sir my degree commencement date 30/01/2022…" at bounding box center [720, 409] width 180 height 109
click at [665, 454] on button "Pick this doubt" at bounding box center [721, 442] width 162 height 23
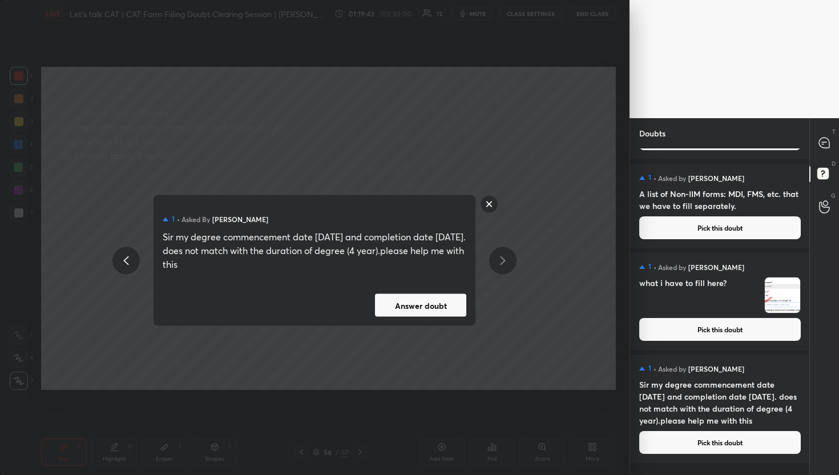
click at [442, 305] on button "Answer doubt" at bounding box center [420, 305] width 91 height 23
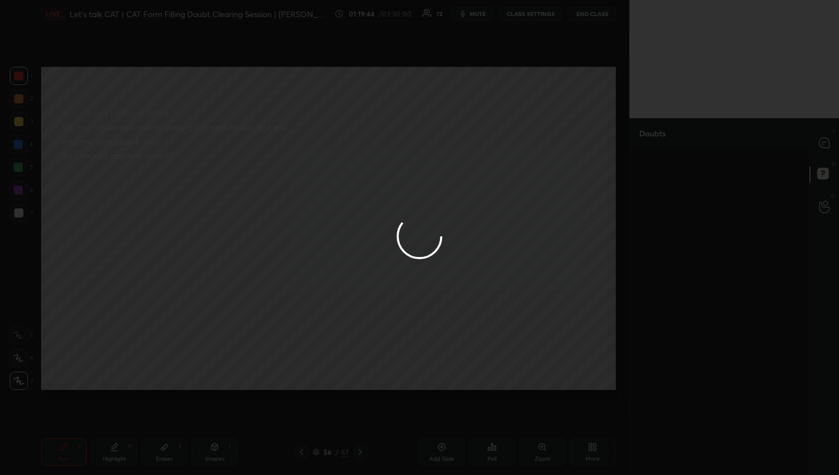
scroll to position [0, 0]
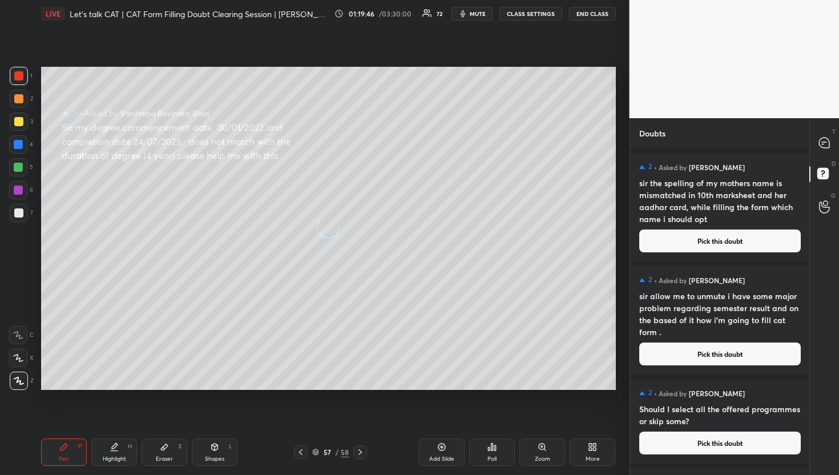
click at [811, 147] on div "T Messages (T)" at bounding box center [824, 143] width 29 height 32
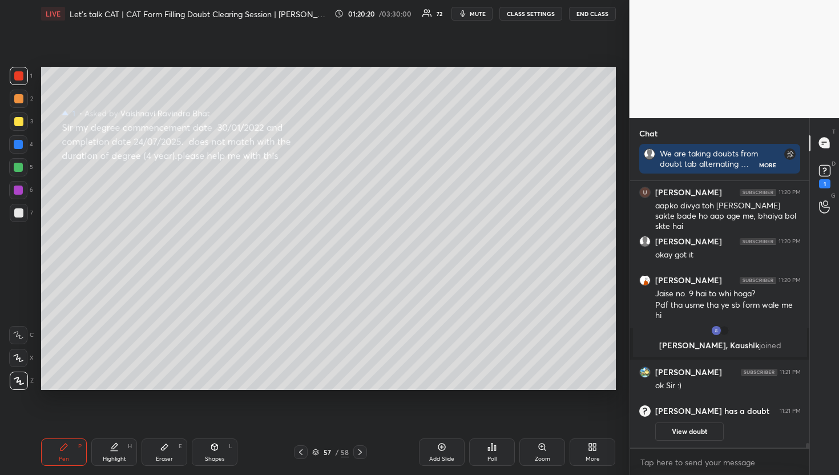
scroll to position [14463, 0]
click at [830, 171] on rect at bounding box center [824, 170] width 11 height 11
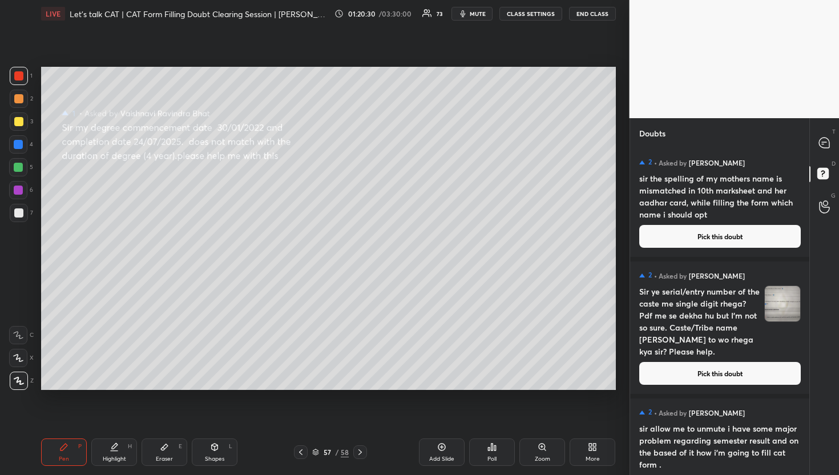
scroll to position [0, 0]
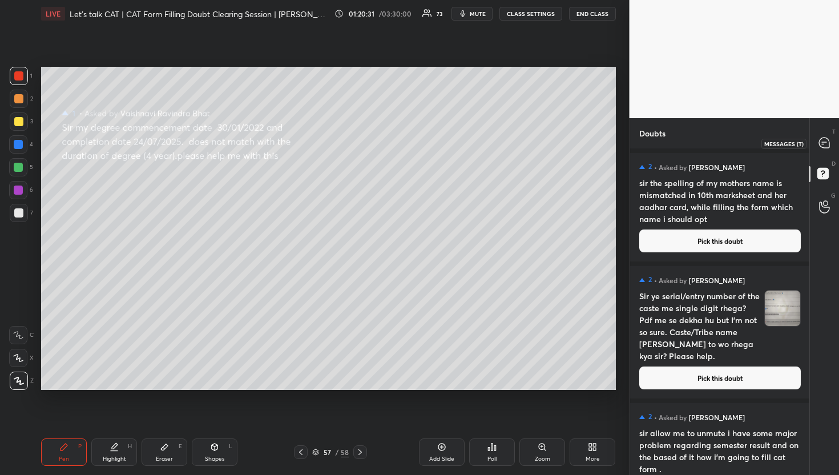
click at [829, 146] on icon at bounding box center [824, 143] width 10 height 10
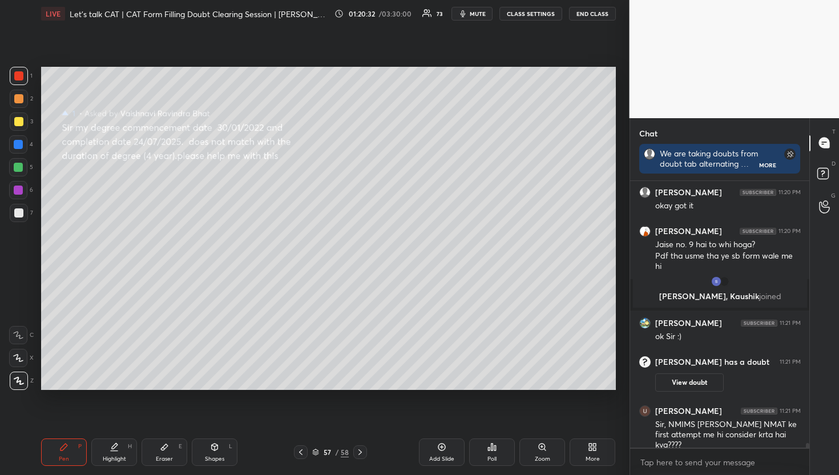
scroll to position [14936, 0]
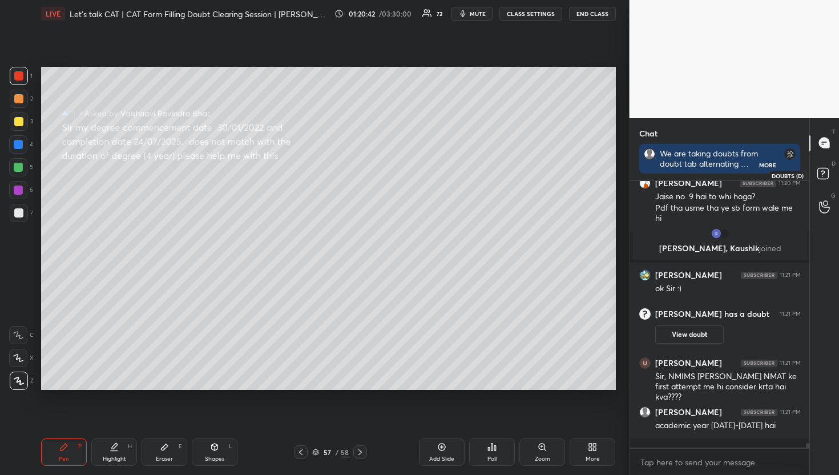
click at [832, 172] on icon at bounding box center [825, 175] width 21 height 21
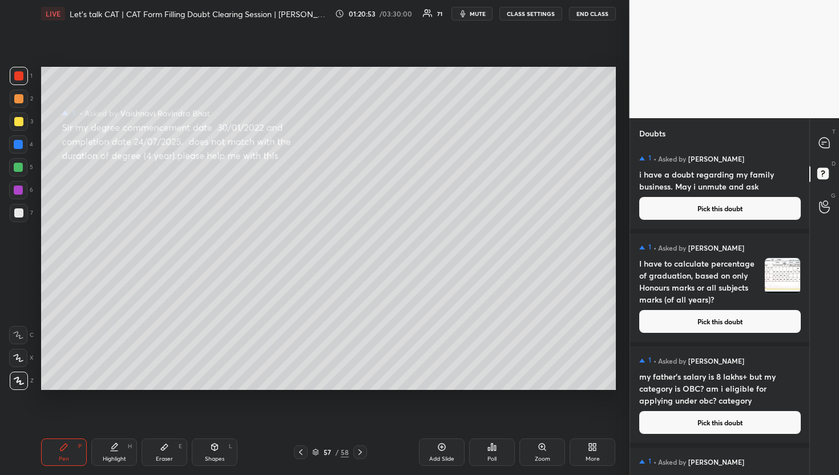
scroll to position [8488, 0]
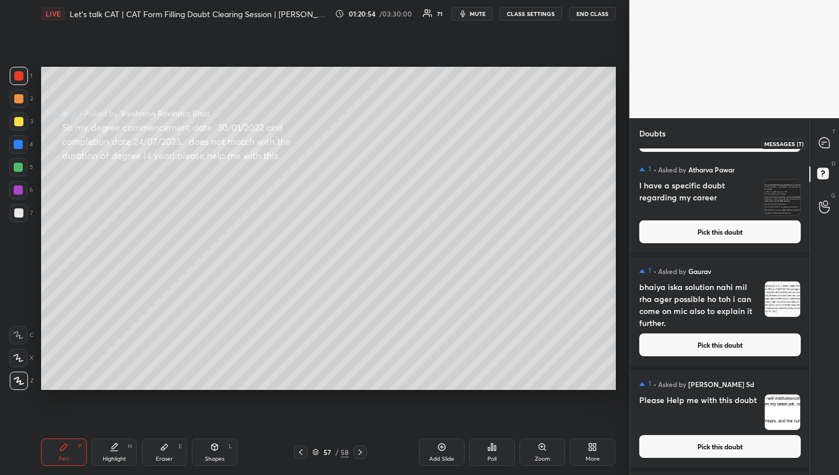
click at [819, 151] on div at bounding box center [825, 143] width 23 height 21
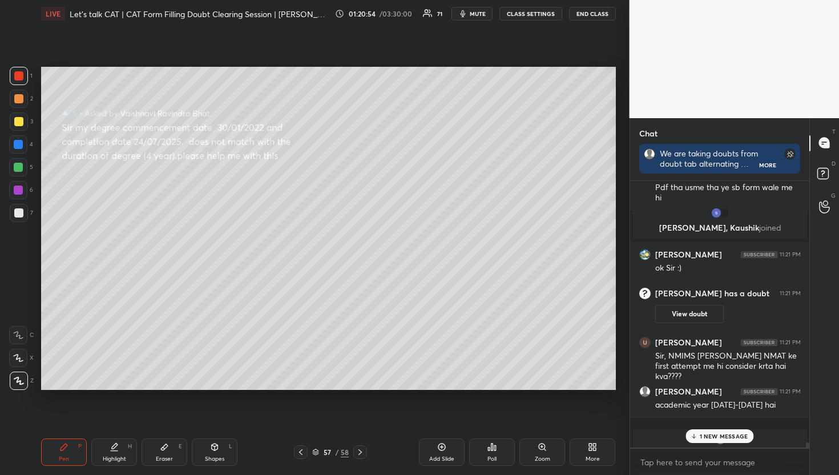
scroll to position [14978, 0]
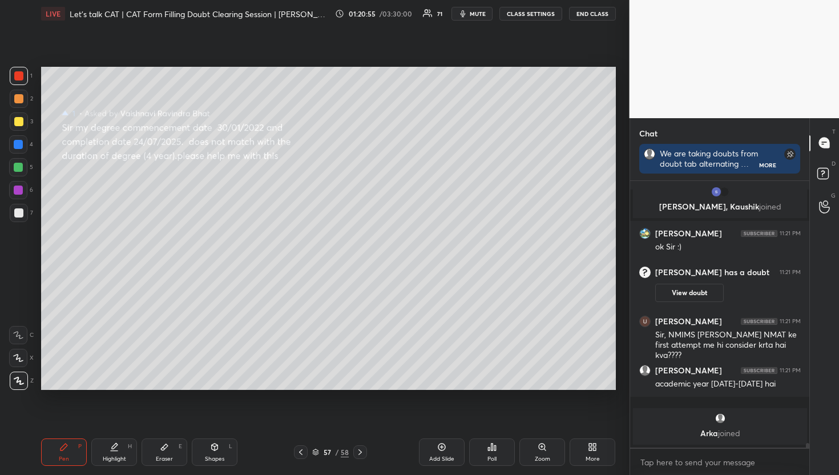
click at [823, 150] on div at bounding box center [825, 143] width 23 height 21
click at [818, 170] on rect at bounding box center [823, 173] width 11 height 11
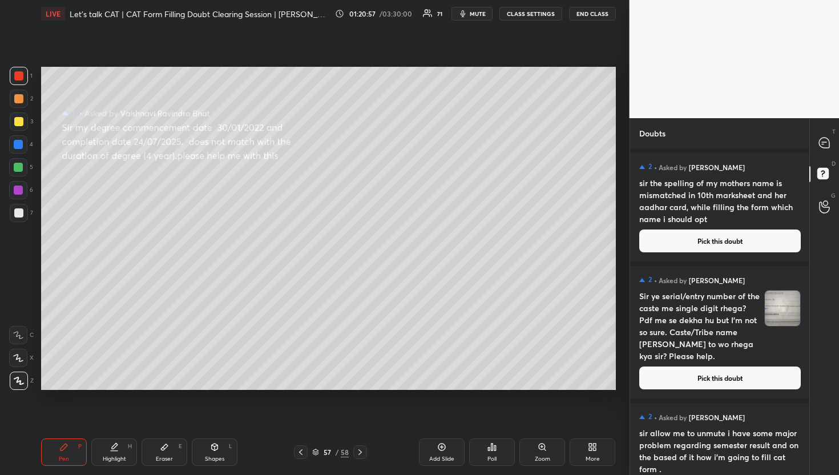
click at [714, 235] on button "Pick this doubt" at bounding box center [721, 241] width 162 height 23
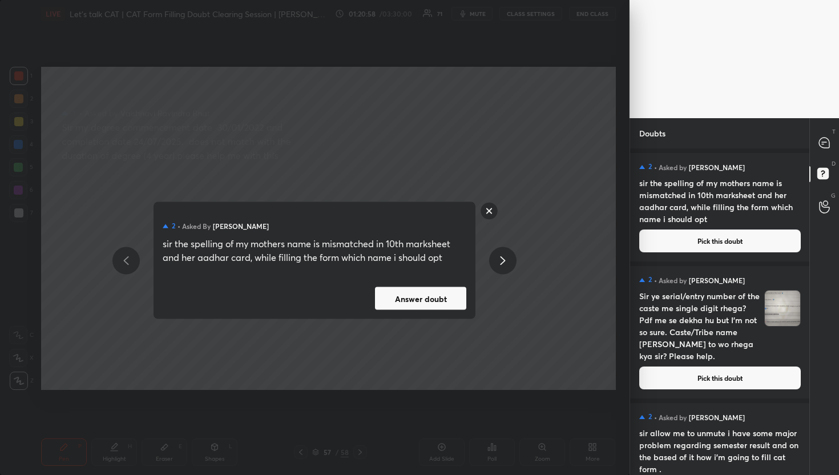
click at [442, 306] on button "Answer doubt" at bounding box center [420, 298] width 91 height 23
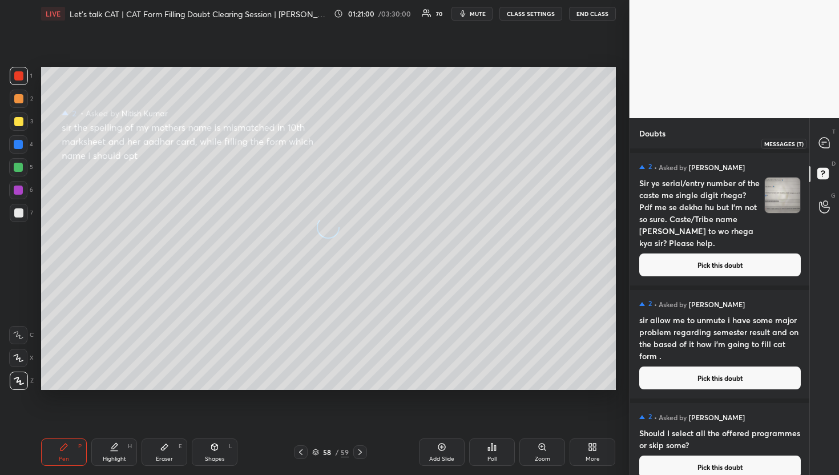
click at [819, 143] on icon at bounding box center [824, 143] width 10 height 10
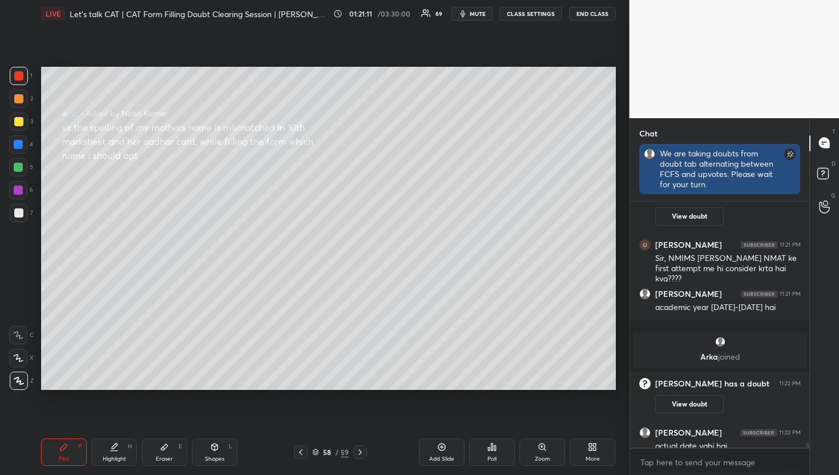
scroll to position [4, 4]
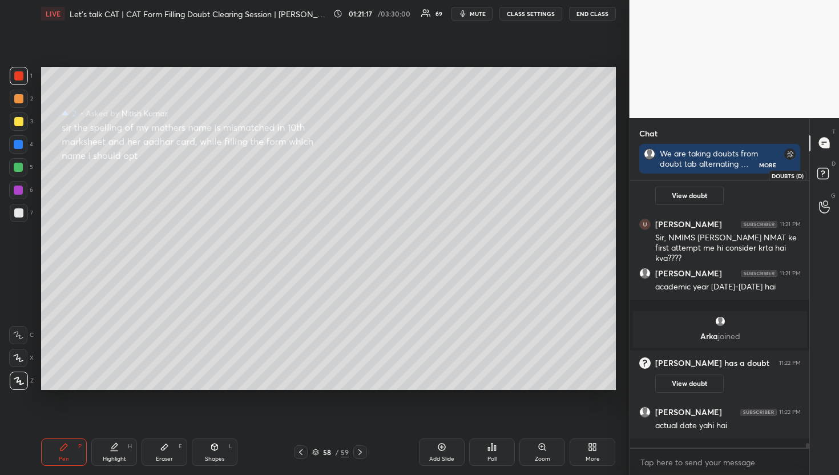
click at [819, 184] on icon at bounding box center [825, 175] width 21 height 21
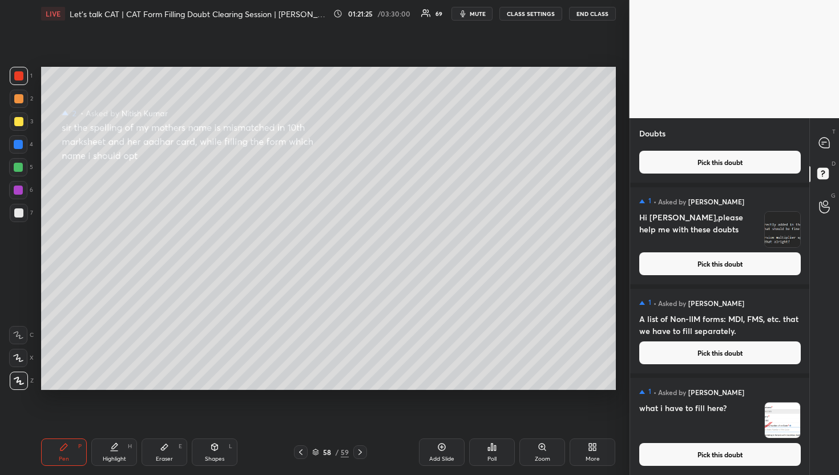
click at [756, 463] on button "Pick this doubt" at bounding box center [721, 454] width 162 height 23
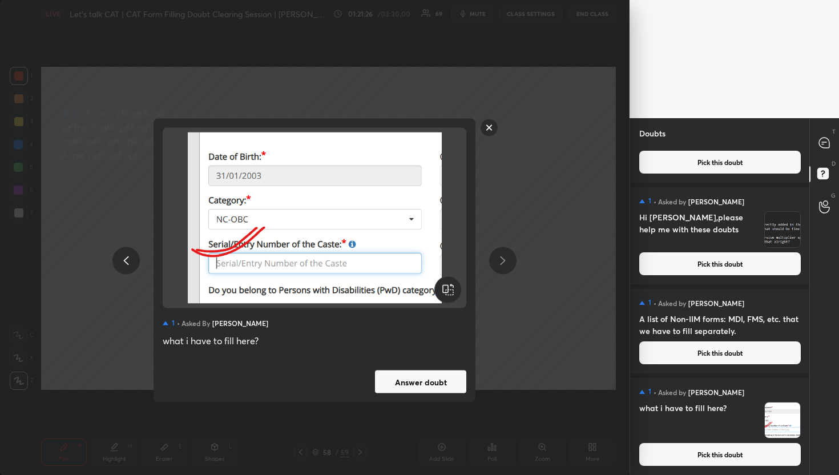
click at [415, 380] on button "Answer doubt" at bounding box center [420, 382] width 91 height 23
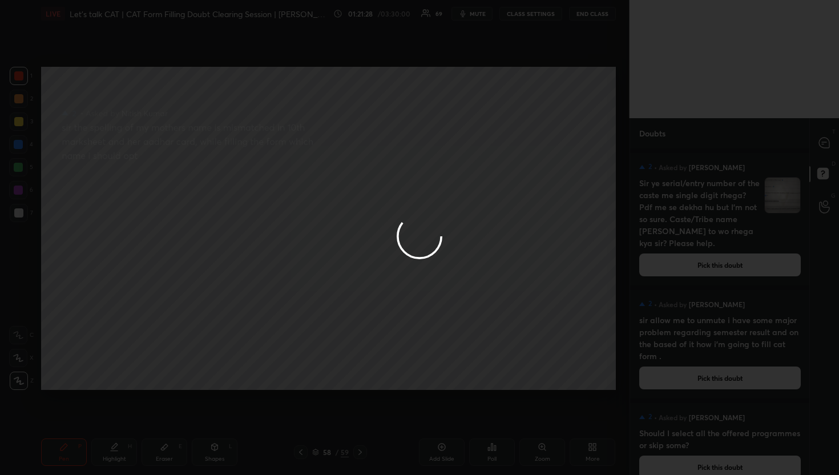
click at [826, 144] on icon at bounding box center [824, 143] width 10 height 10
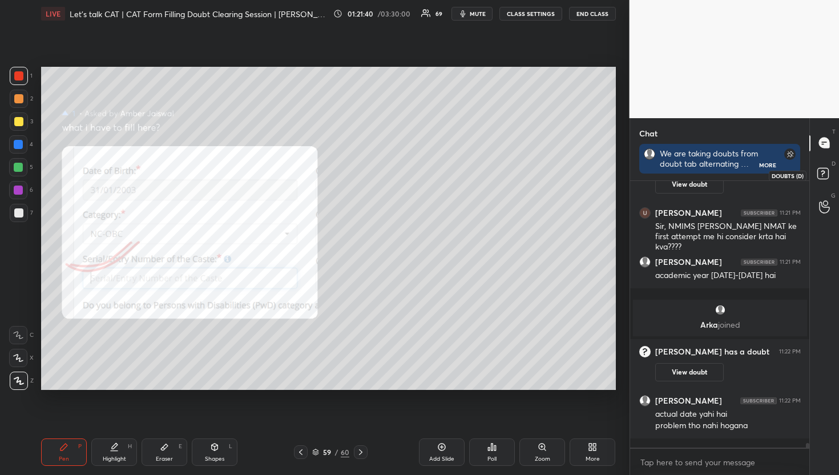
click at [819, 175] on rect at bounding box center [823, 173] width 11 height 11
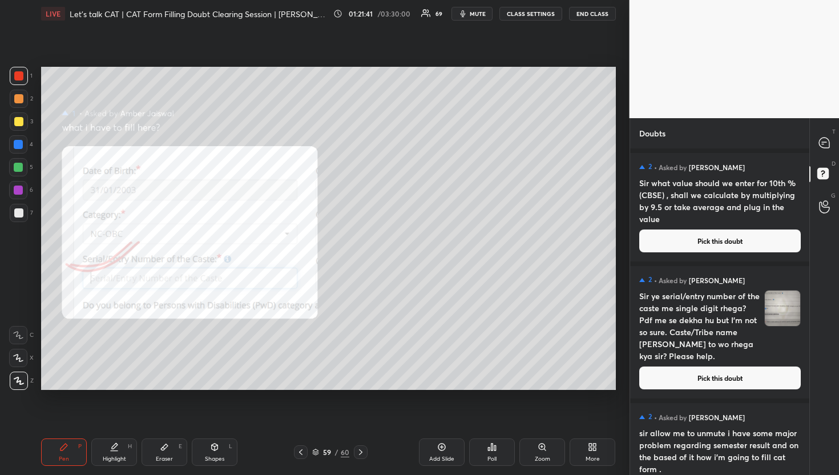
click at [648, 235] on button "Pick this doubt" at bounding box center [721, 241] width 162 height 23
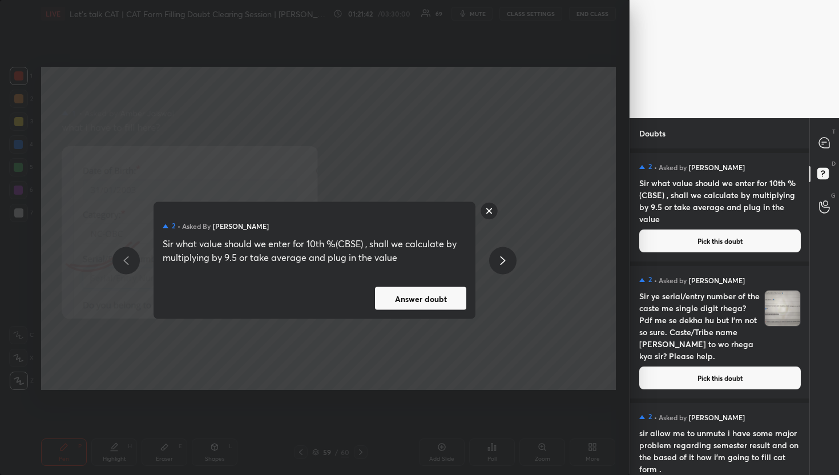
click at [426, 302] on button "Answer doubt" at bounding box center [420, 298] width 91 height 23
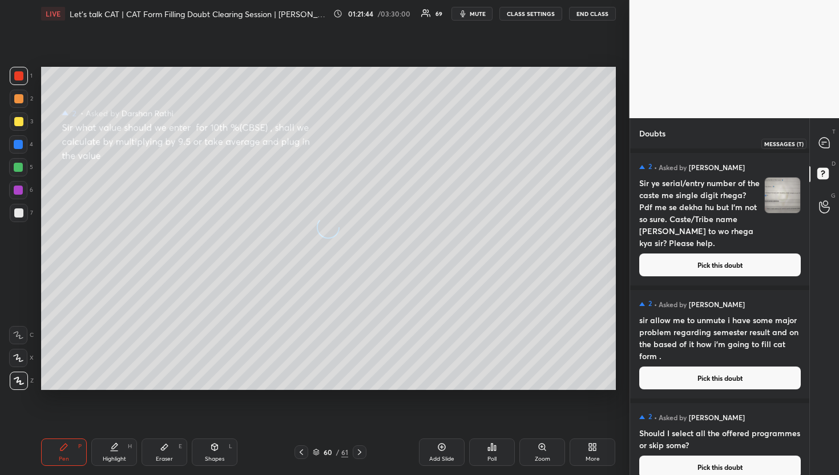
click at [829, 142] on icon at bounding box center [824, 143] width 10 height 10
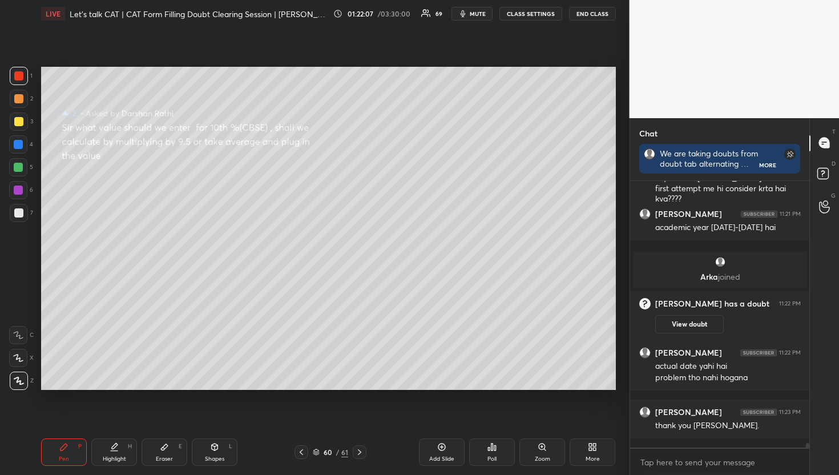
click at [827, 163] on div "D Doubts (D)" at bounding box center [824, 175] width 29 height 32
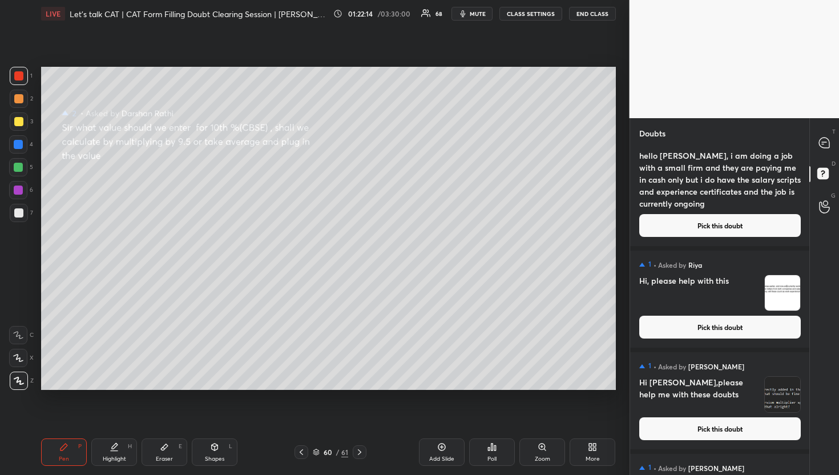
scroll to position [12933, 0]
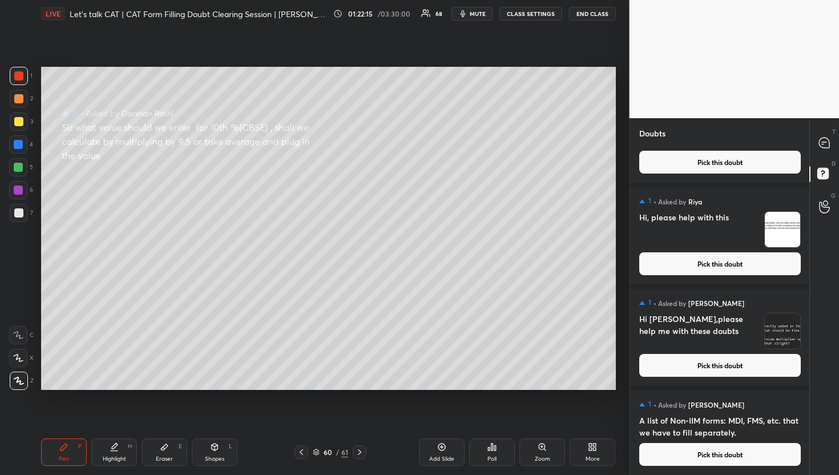
click at [704, 454] on button "Pick this doubt" at bounding box center [721, 454] width 162 height 23
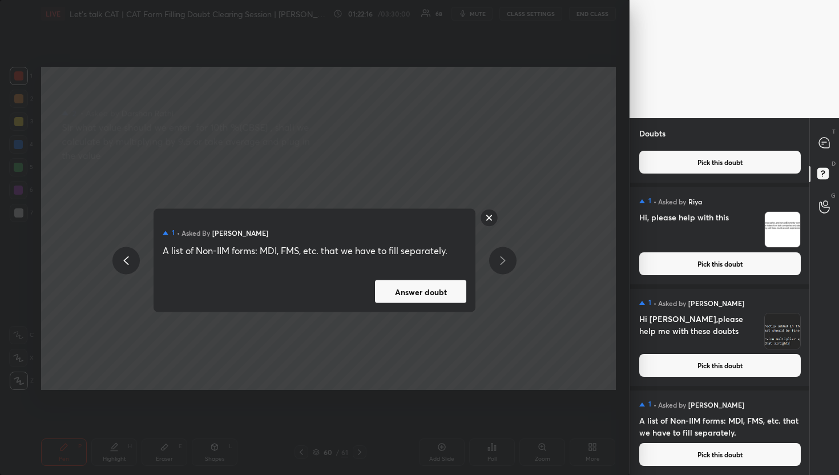
click at [437, 300] on button "Answer doubt" at bounding box center [420, 291] width 91 height 23
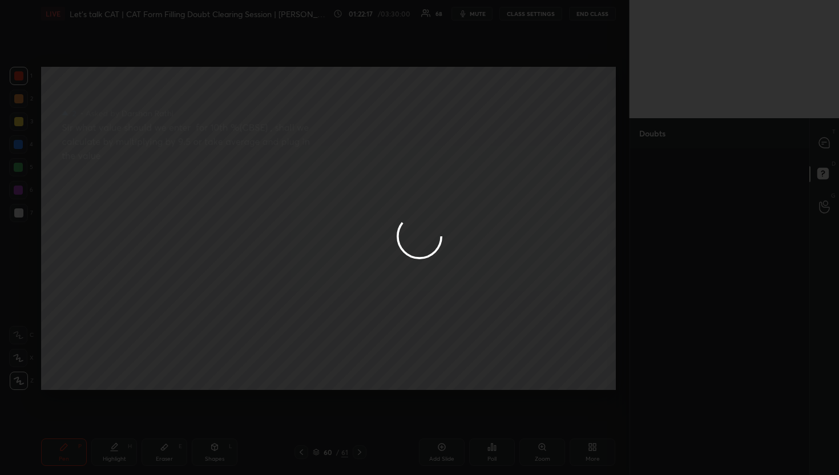
scroll to position [0, 0]
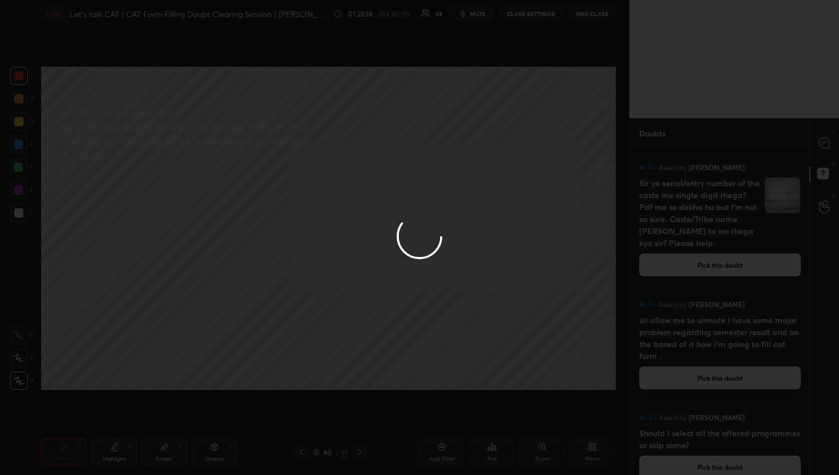
click at [817, 136] on div at bounding box center [419, 237] width 839 height 475
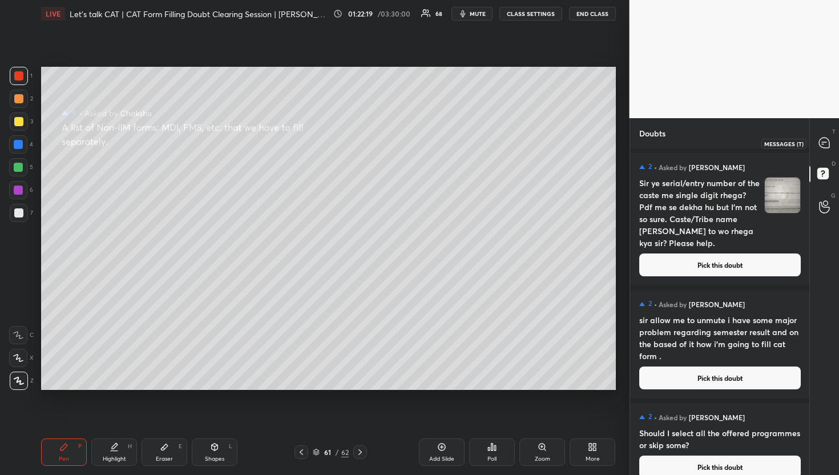
click at [817, 136] on div at bounding box center [825, 143] width 23 height 21
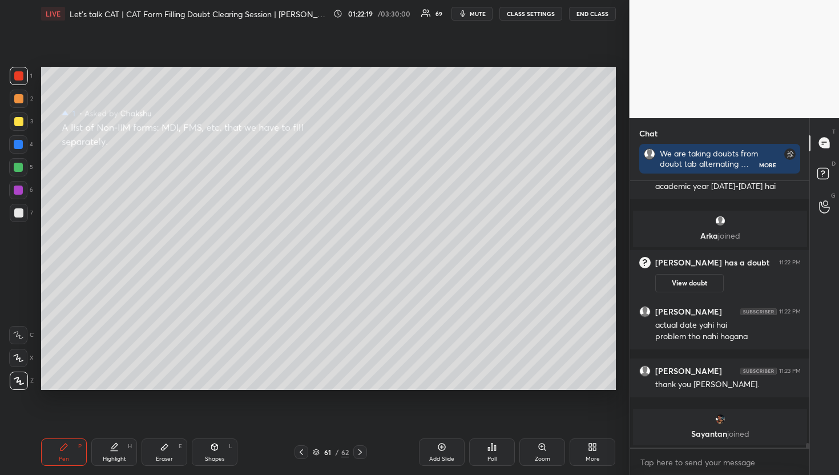
scroll to position [14719, 0]
click at [824, 158] on div "T Messages (T)" at bounding box center [824, 143] width 29 height 32
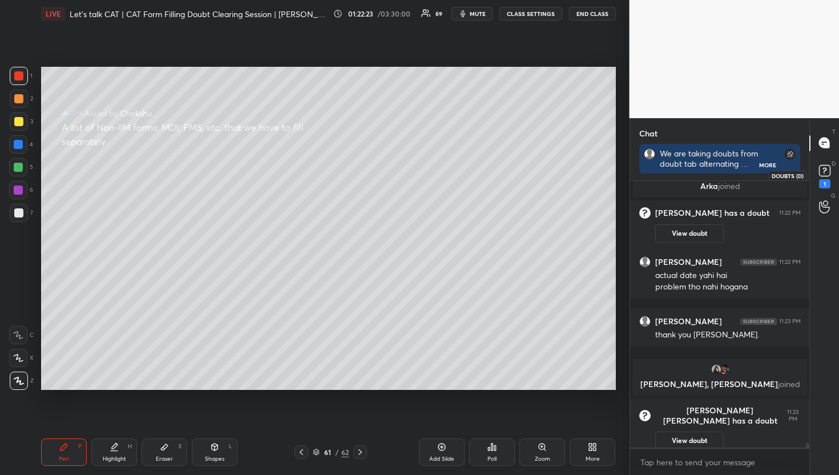
click at [823, 171] on rect at bounding box center [824, 170] width 11 height 11
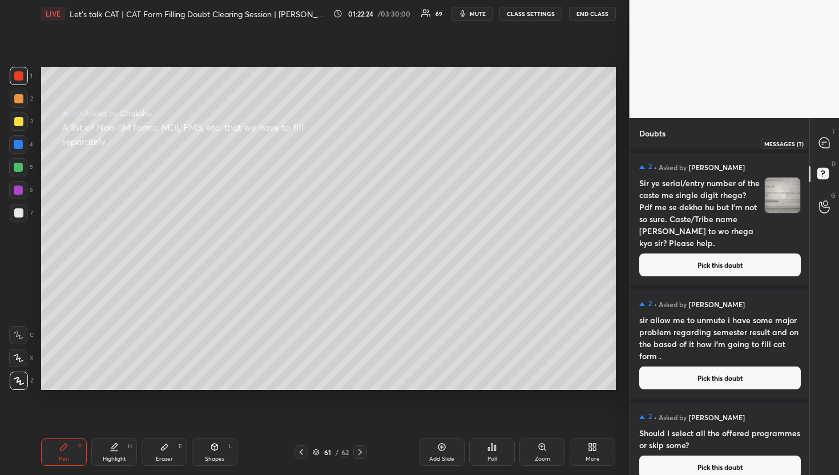
click at [831, 133] on div at bounding box center [825, 143] width 23 height 21
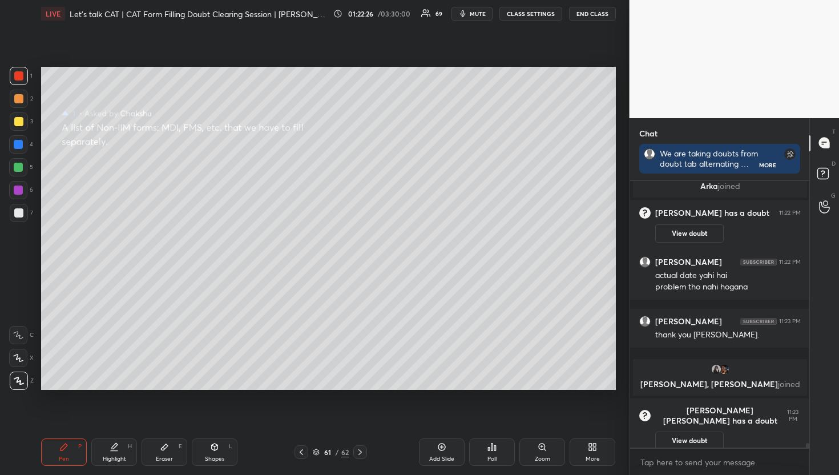
click at [826, 163] on div "D Doubts (D)" at bounding box center [824, 175] width 29 height 32
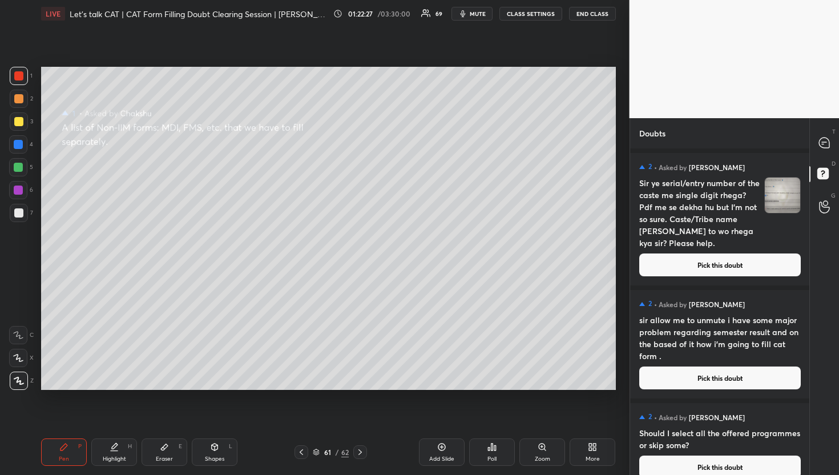
click at [668, 263] on button "Pick this doubt" at bounding box center [721, 265] width 162 height 23
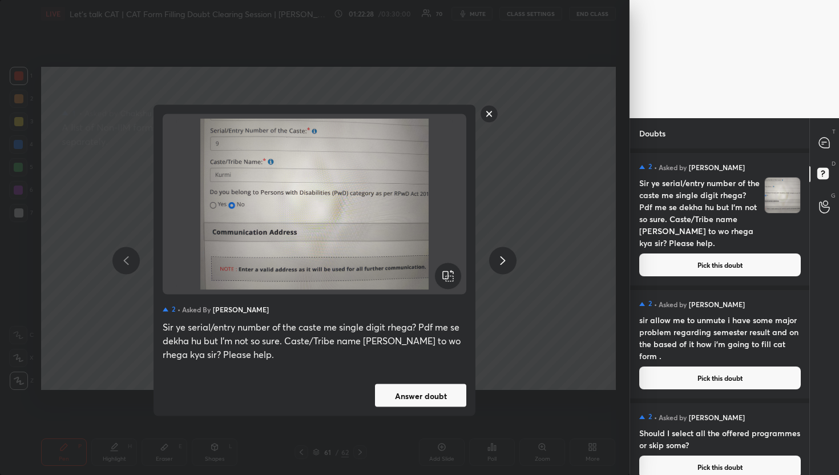
click at [427, 397] on button "Answer doubt" at bounding box center [420, 395] width 91 height 23
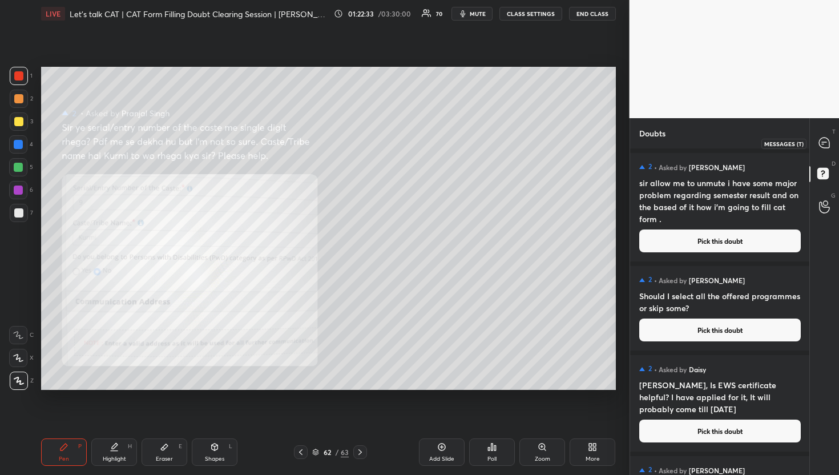
click at [828, 138] on icon at bounding box center [825, 143] width 12 height 12
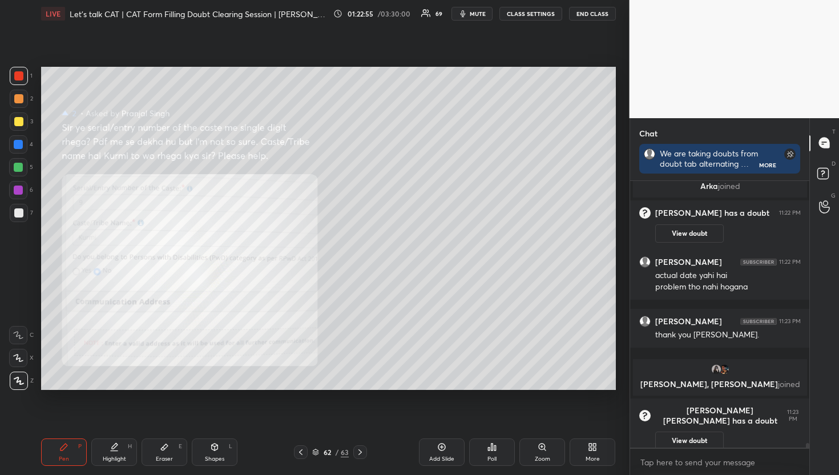
click at [808, 165] on div "Chat We are taking doubts from doubt tab alternating between FCFS and upvotes. …" at bounding box center [720, 296] width 180 height 357
click at [821, 165] on icon at bounding box center [825, 175] width 21 height 21
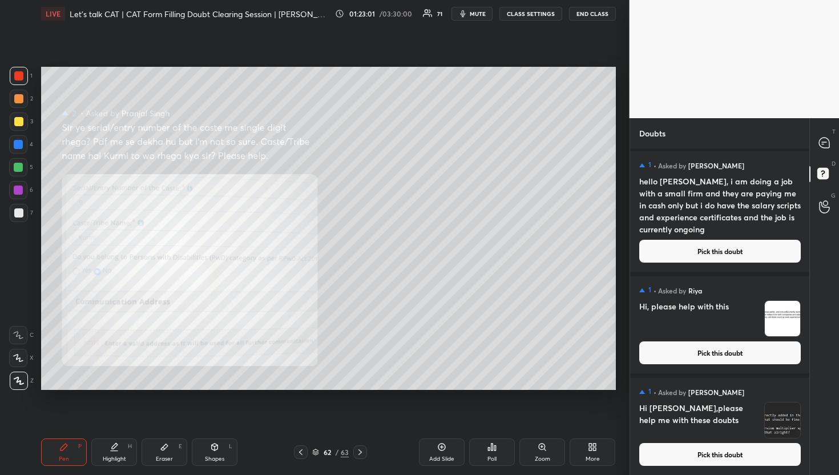
click at [710, 454] on button "Pick this doubt" at bounding box center [721, 454] width 162 height 23
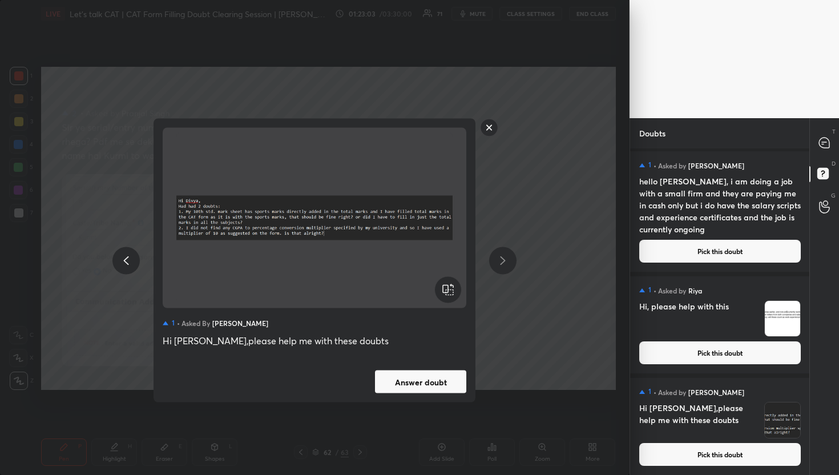
click at [455, 381] on button "Answer doubt" at bounding box center [420, 382] width 91 height 23
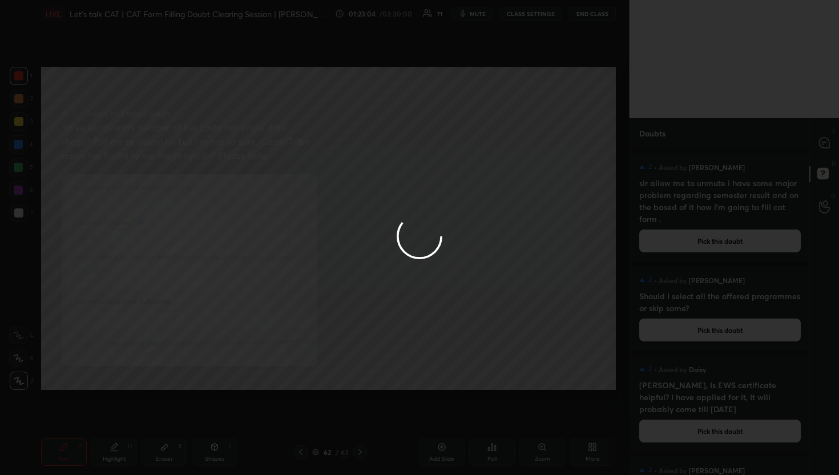
click at [825, 149] on icon at bounding box center [825, 143] width 12 height 12
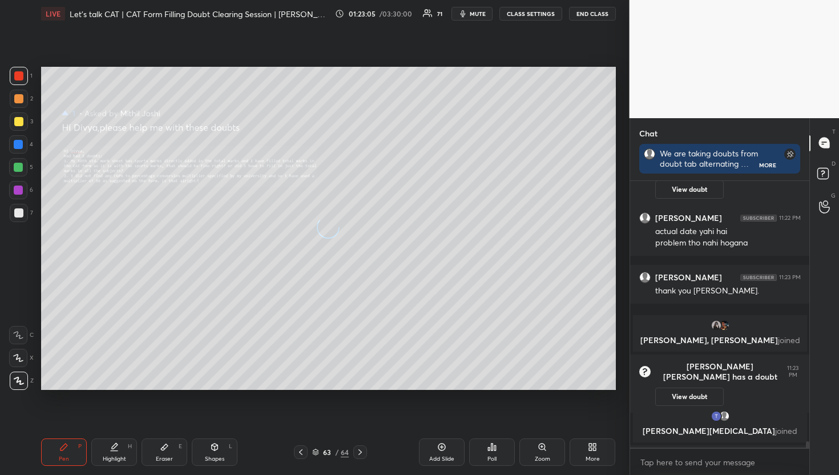
click at [825, 149] on icon at bounding box center [825, 143] width 12 height 12
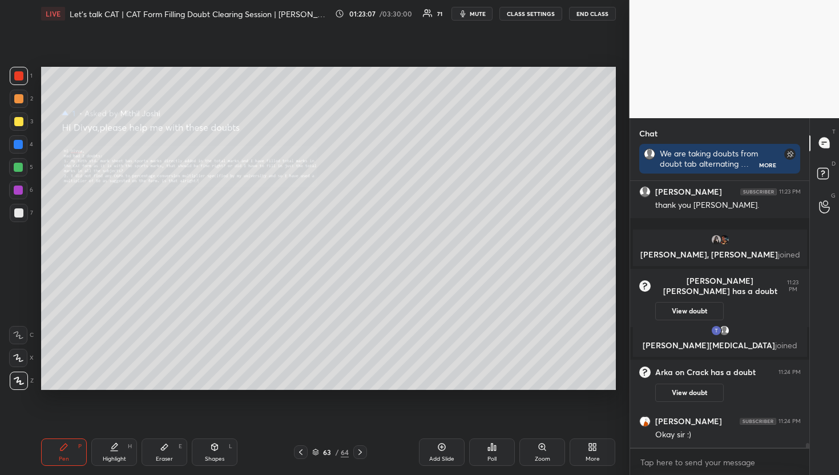
click at [539, 453] on div "Zoom" at bounding box center [543, 452] width 46 height 27
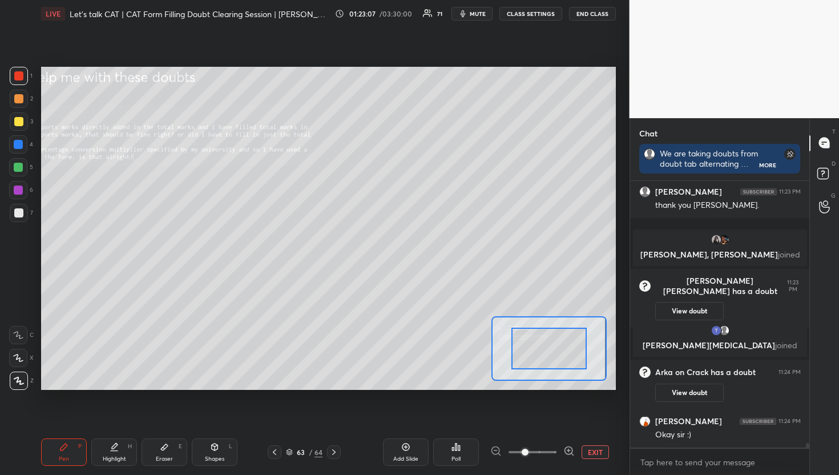
click at [539, 453] on span at bounding box center [533, 452] width 48 height 17
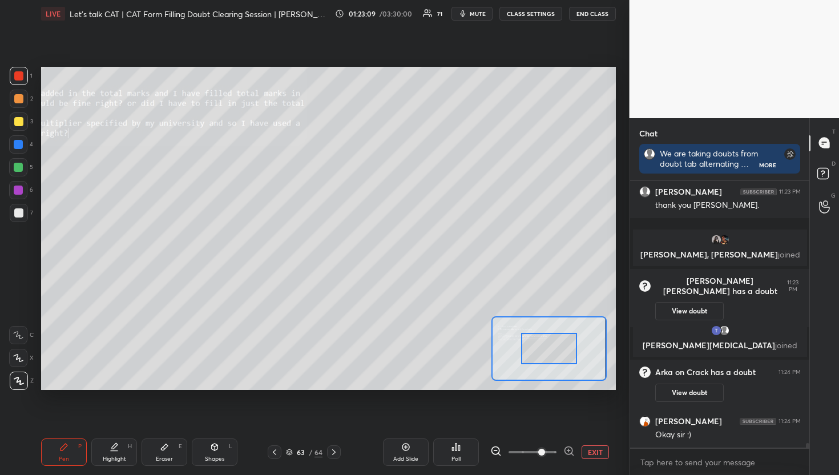
click at [549, 345] on div at bounding box center [549, 348] width 57 height 31
click at [541, 345] on div at bounding box center [549, 347] width 57 height 31
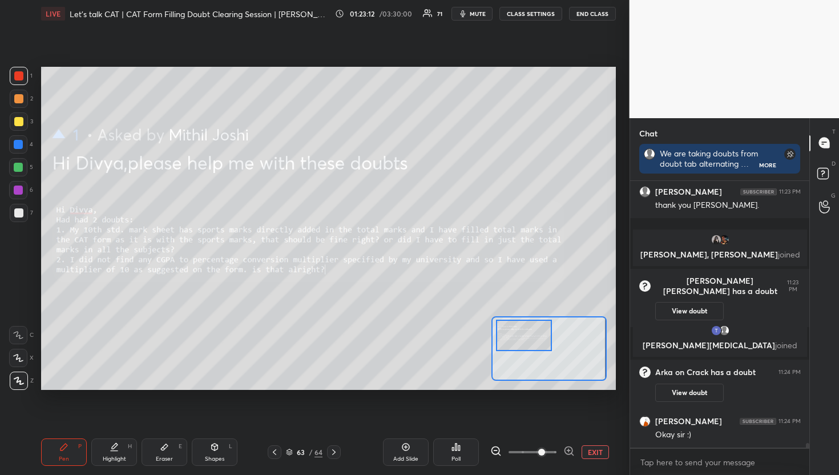
drag, startPoint x: 540, startPoint y: 343, endPoint x: 515, endPoint y: 330, distance: 28.1
click at [515, 330] on div at bounding box center [524, 335] width 57 height 31
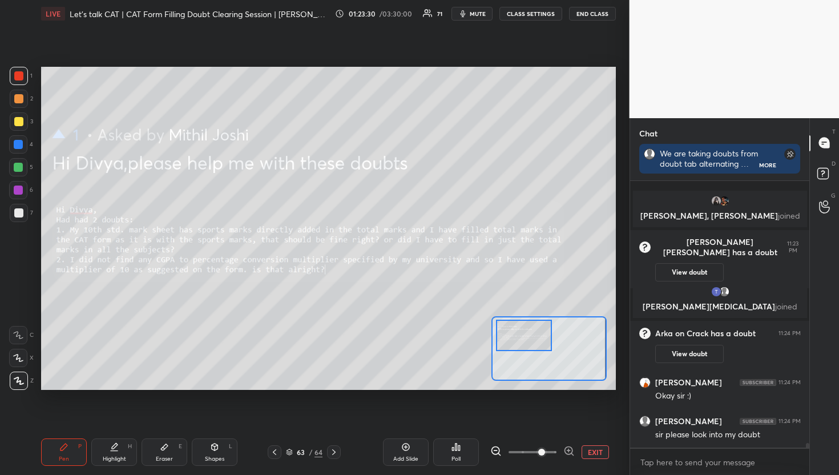
scroll to position [14890, 0]
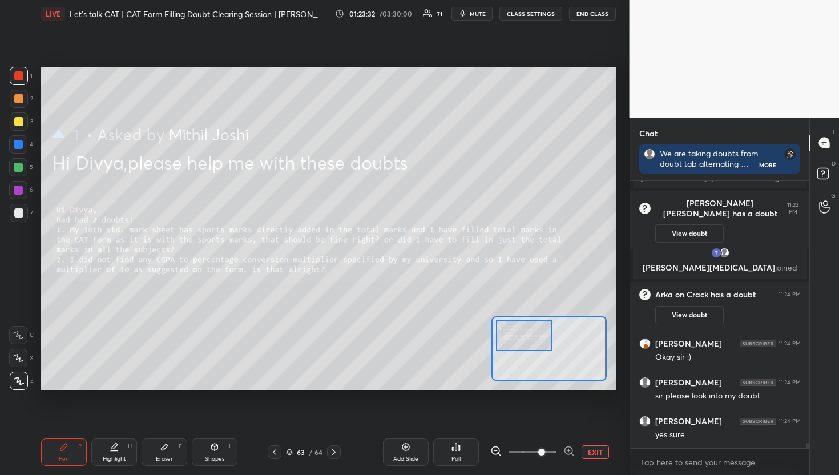
click at [811, 206] on div "G Raise Hand (G)" at bounding box center [824, 207] width 29 height 32
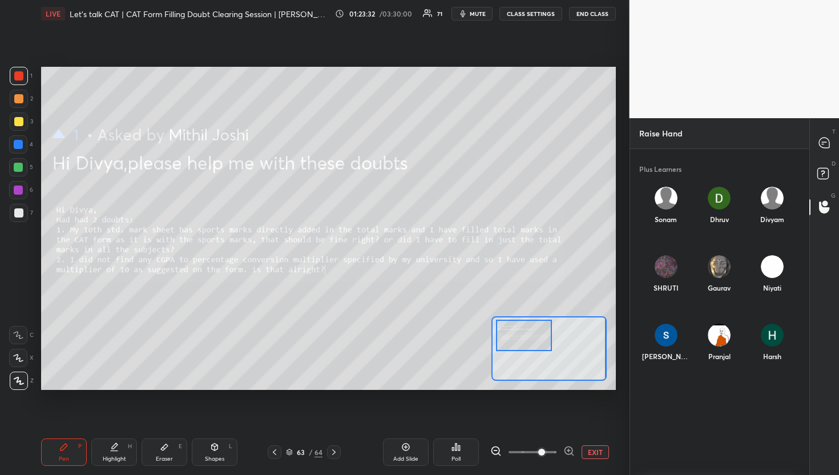
scroll to position [319, 176]
click at [822, 136] on div at bounding box center [825, 143] width 23 height 21
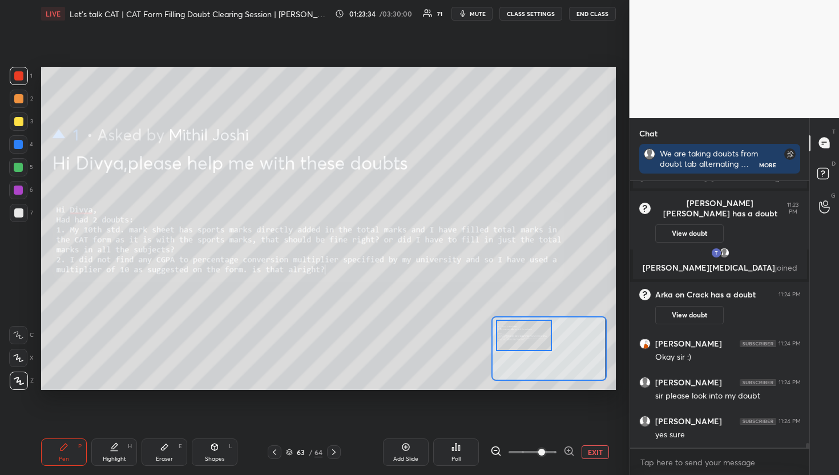
scroll to position [3, 4]
click at [827, 199] on circle at bounding box center [825, 197] width 5 height 5
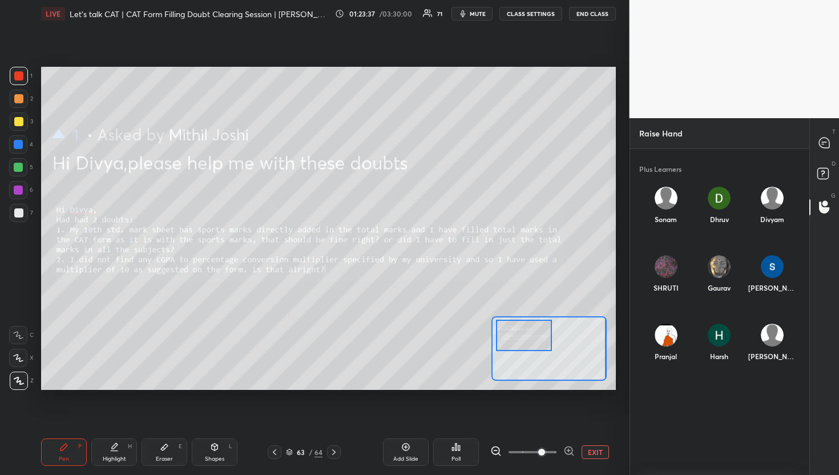
click at [766, 340] on div "Mithil" at bounding box center [772, 345] width 53 height 61
click at [761, 370] on button "INVITE" at bounding box center [772, 364] width 44 height 15
click at [831, 139] on div at bounding box center [825, 143] width 23 height 21
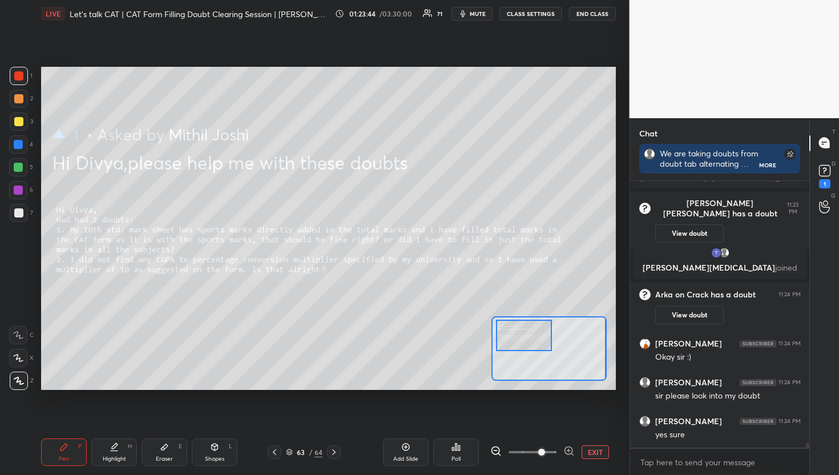
scroll to position [14939, 0]
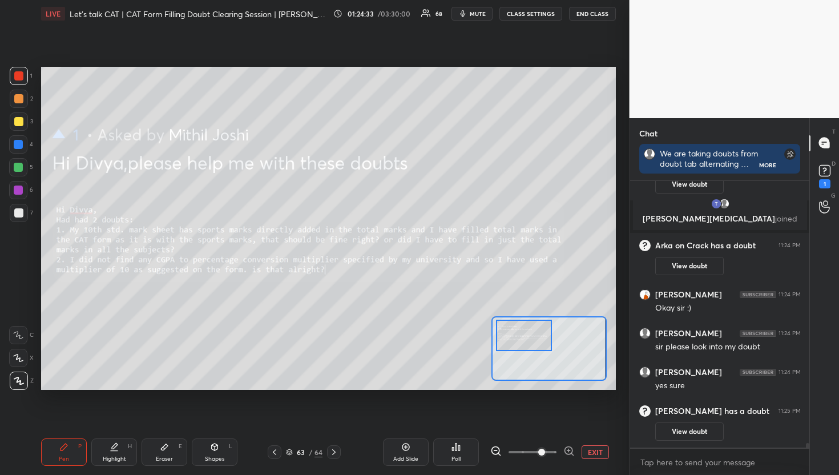
click at [592, 447] on button "EXIT" at bounding box center [595, 452] width 27 height 14
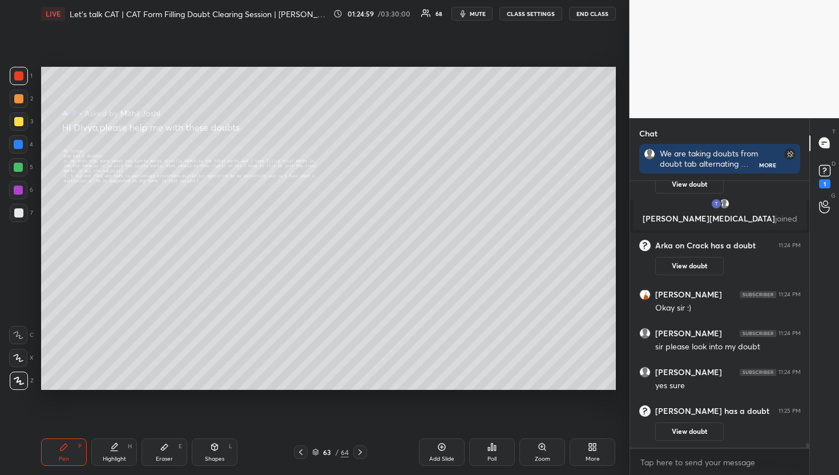
click at [179, 454] on div "Eraser E" at bounding box center [165, 452] width 46 height 27
click at [80, 446] on div "P" at bounding box center [79, 447] width 3 height 6
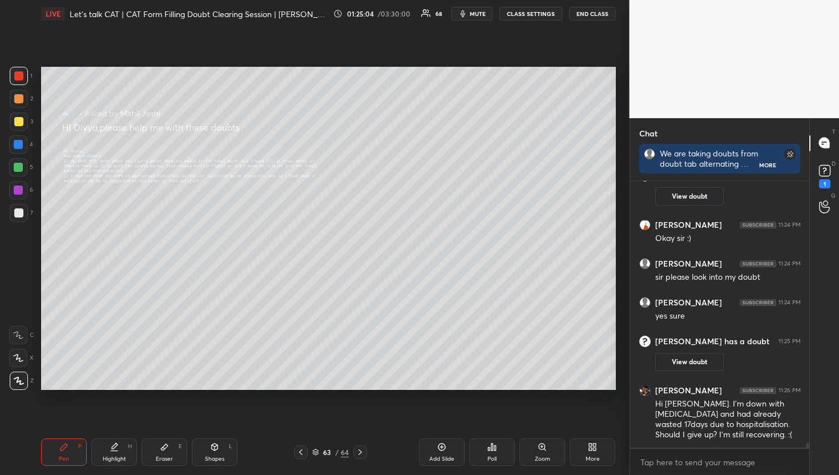
scroll to position [14684, 0]
click at [7, 122] on div "1 2 3 4 5 6 7 R O A L C X Z Erase all C X Z" at bounding box center [18, 228] width 37 height 323
click at [21, 124] on div at bounding box center [18, 121] width 9 height 9
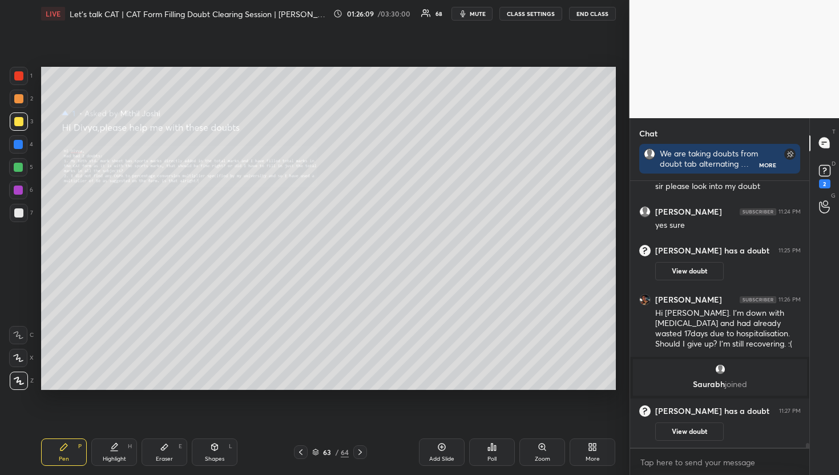
scroll to position [14803, 0]
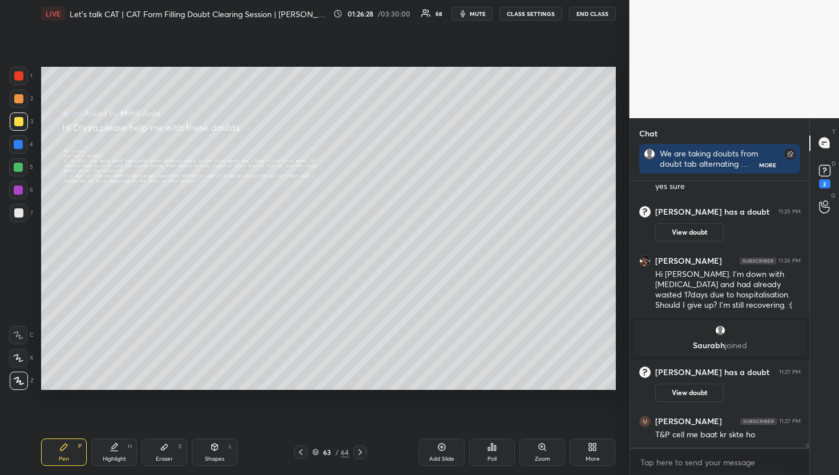
click at [838, 192] on div "G Raise Hand (G)" at bounding box center [824, 207] width 29 height 32
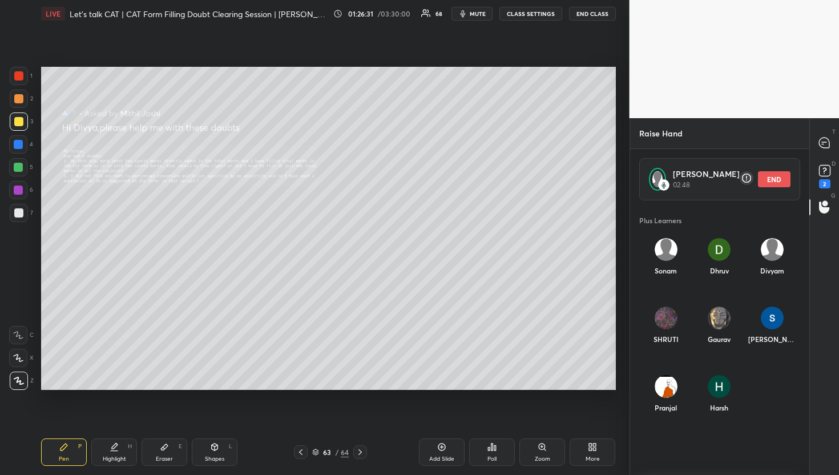
click at [781, 179] on button "END" at bounding box center [774, 179] width 33 height 16
click at [832, 132] on div "T Messages (T)" at bounding box center [824, 143] width 29 height 32
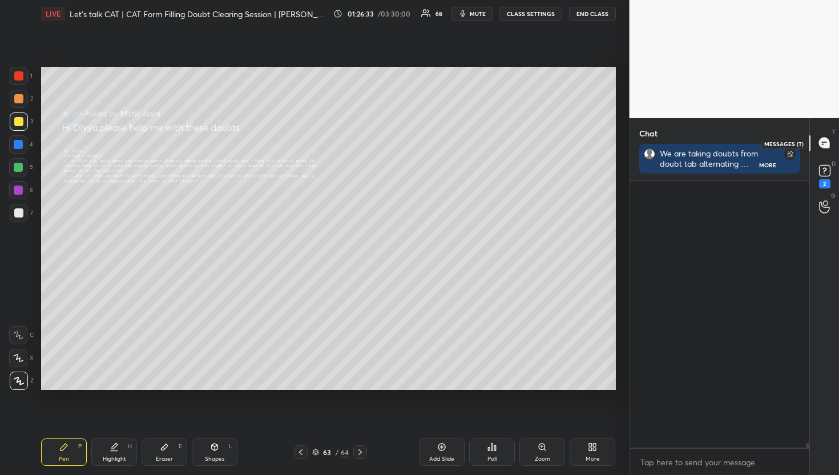
scroll to position [263, 176]
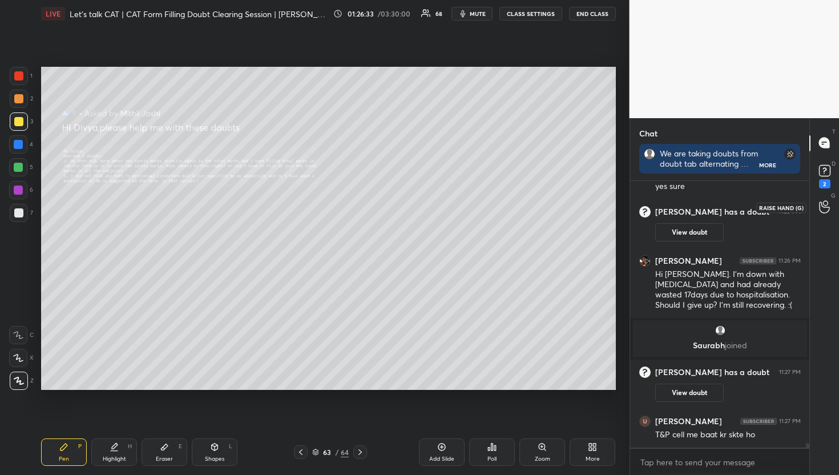
click at [827, 207] on icon at bounding box center [824, 207] width 10 height 11
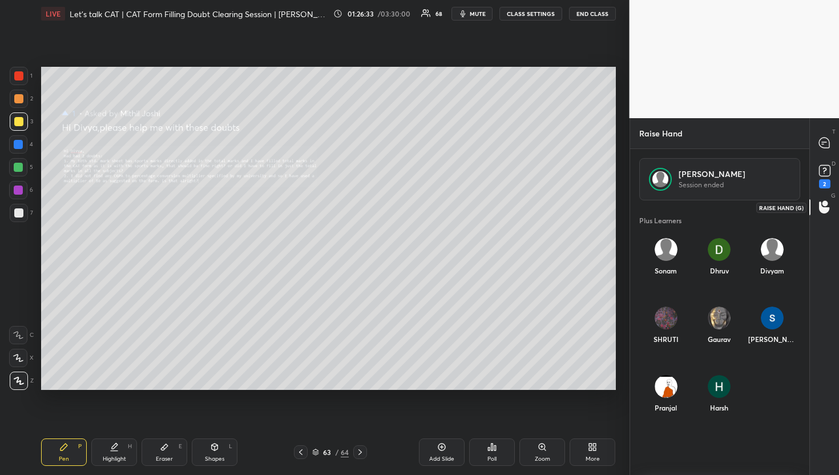
scroll to position [268, 176]
click at [834, 180] on div "2" at bounding box center [825, 175] width 23 height 21
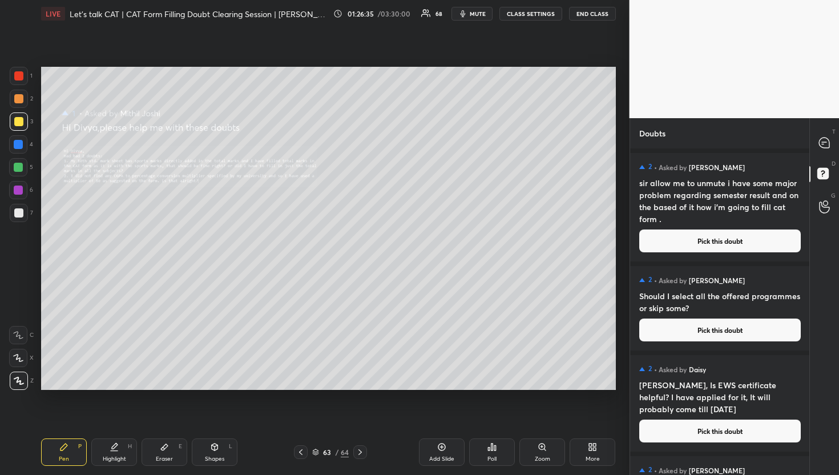
click at [756, 239] on button "Pick this doubt" at bounding box center [721, 241] width 162 height 23
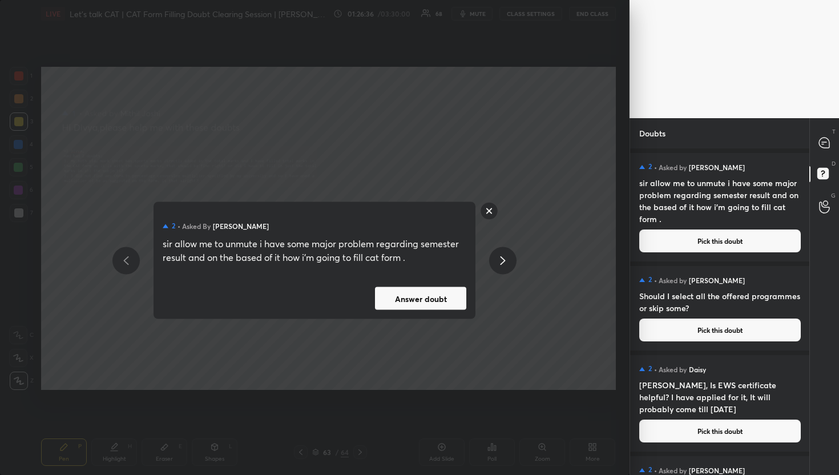
click at [418, 314] on div "2 • Asked by Shruti Prajapati sir allow me to unmute i have some major problem …" at bounding box center [315, 260] width 322 height 117
click at [424, 308] on button "Answer doubt" at bounding box center [420, 298] width 91 height 23
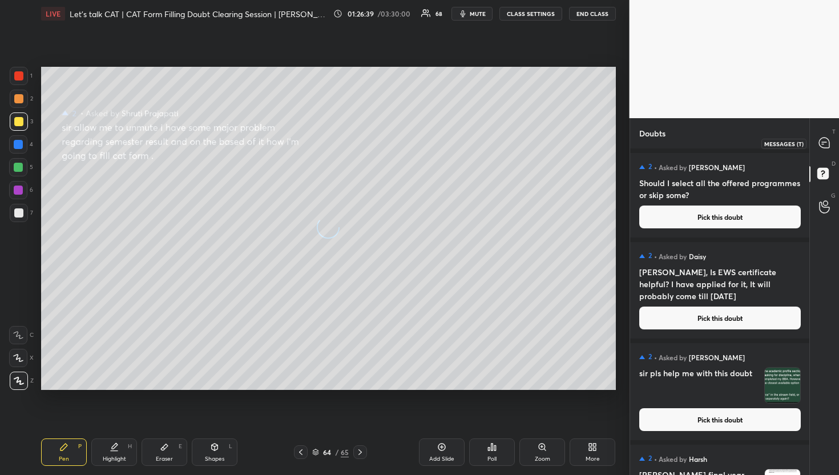
click at [821, 139] on icon at bounding box center [824, 143] width 10 height 10
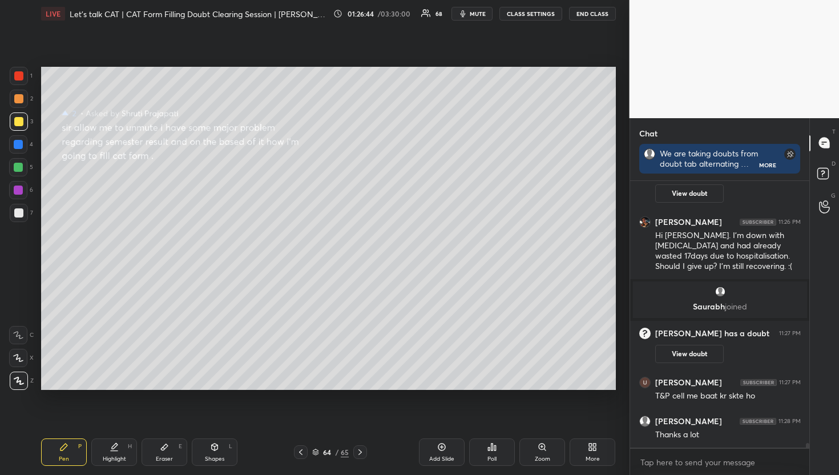
scroll to position [3, 4]
click at [803, 218] on div at bounding box center [806, 314] width 7 height 267
click at [816, 209] on div at bounding box center [825, 207] width 23 height 21
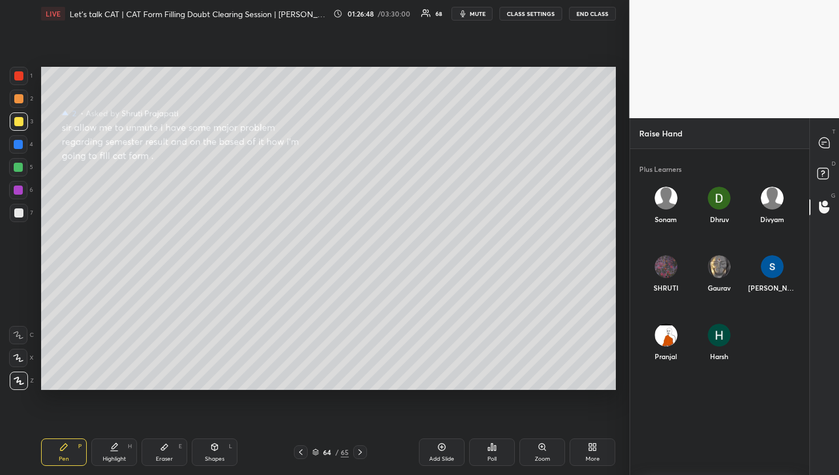
click at [643, 276] on div "SHRUTI" at bounding box center [666, 276] width 53 height 61
click at [827, 143] on icon at bounding box center [824, 143] width 10 height 10
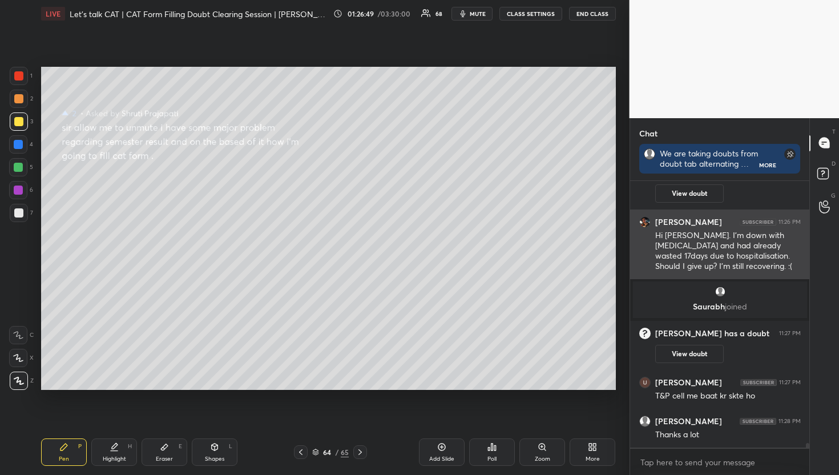
scroll to position [263, 176]
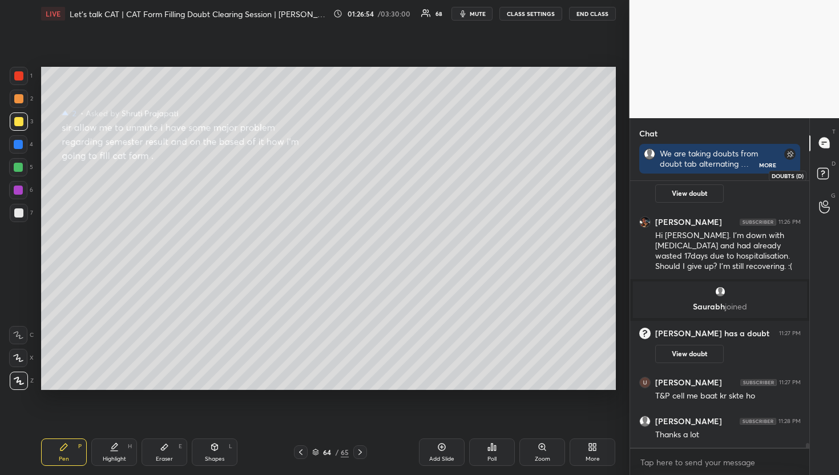
click at [832, 166] on icon at bounding box center [825, 175] width 21 height 21
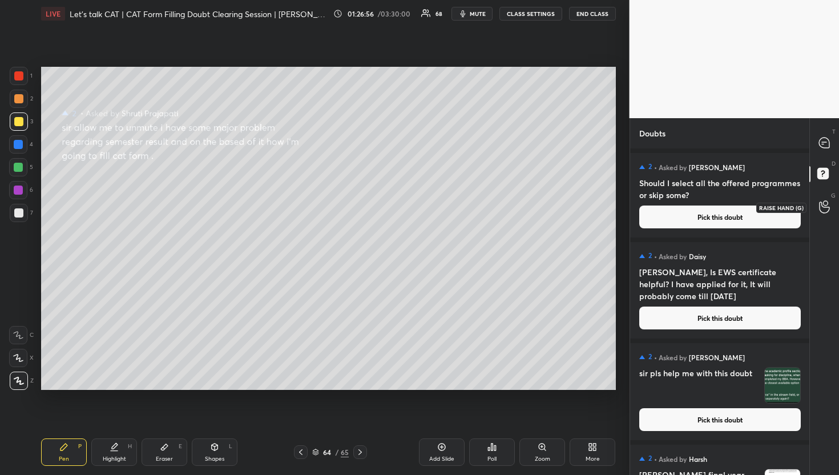
click at [822, 199] on div at bounding box center [825, 207] width 23 height 21
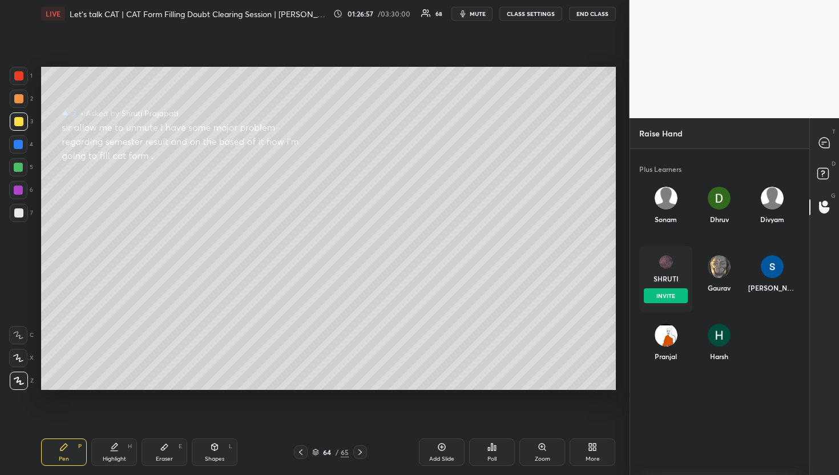
click at [654, 279] on div "SHRUTI INVITE" at bounding box center [666, 279] width 53 height 66
click at [661, 291] on button "INVITE" at bounding box center [666, 295] width 44 height 15
click at [829, 146] on icon at bounding box center [824, 143] width 10 height 10
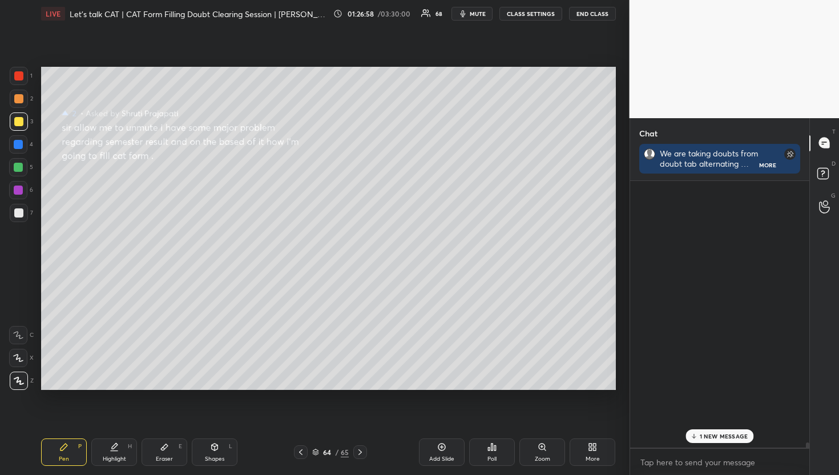
scroll to position [291, 176]
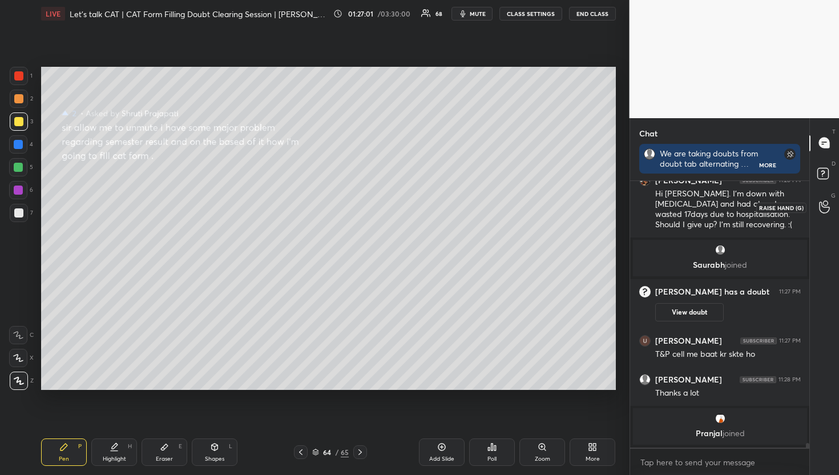
click at [818, 207] on div at bounding box center [825, 207] width 23 height 21
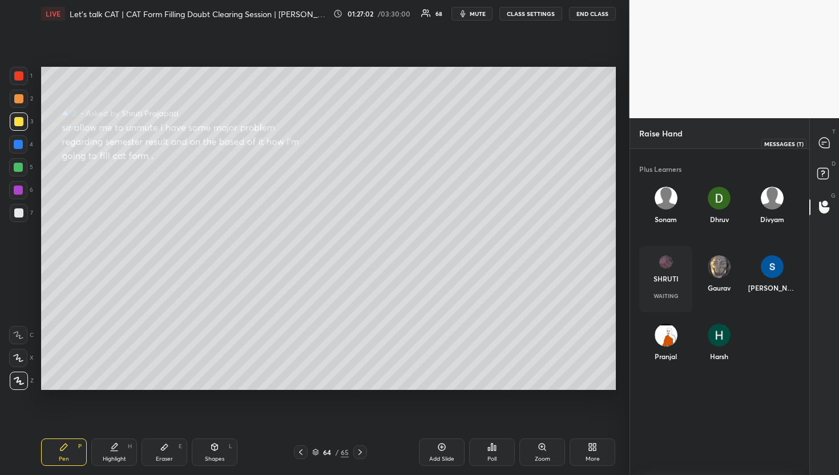
click at [823, 136] on div at bounding box center [825, 143] width 23 height 21
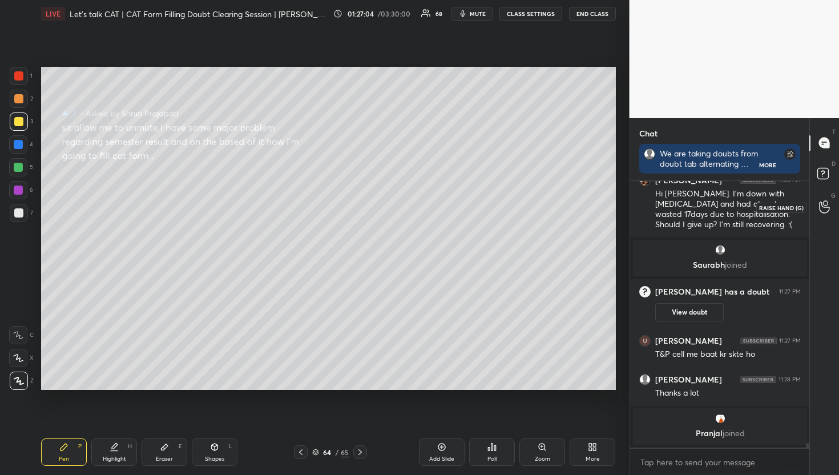
click at [818, 209] on div at bounding box center [825, 207] width 23 height 21
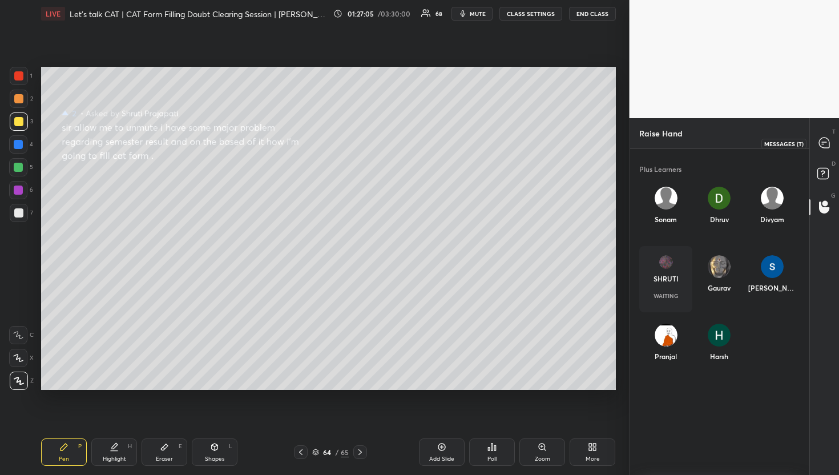
click at [829, 142] on icon at bounding box center [824, 143] width 10 height 10
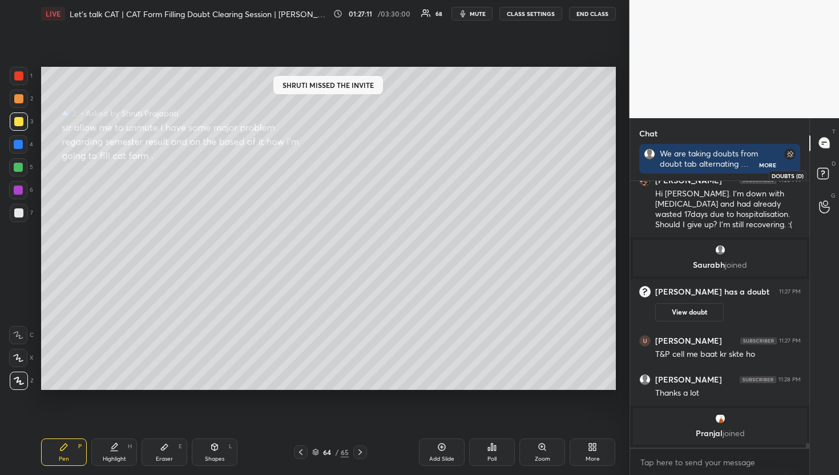
click at [834, 178] on icon at bounding box center [825, 175] width 21 height 21
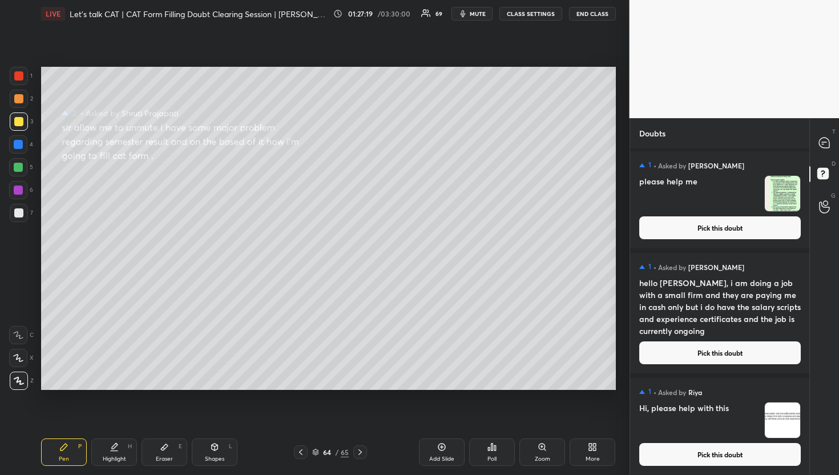
click at [685, 449] on button "Pick this doubt" at bounding box center [721, 454] width 162 height 23
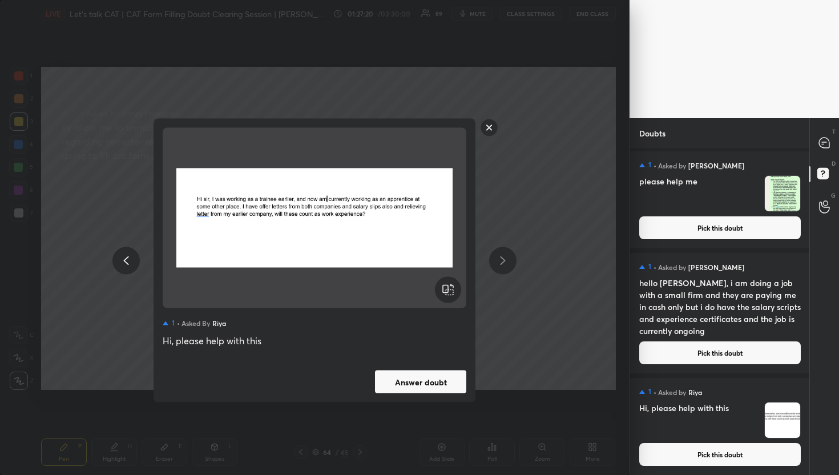
click at [427, 386] on button "Answer doubt" at bounding box center [420, 382] width 91 height 23
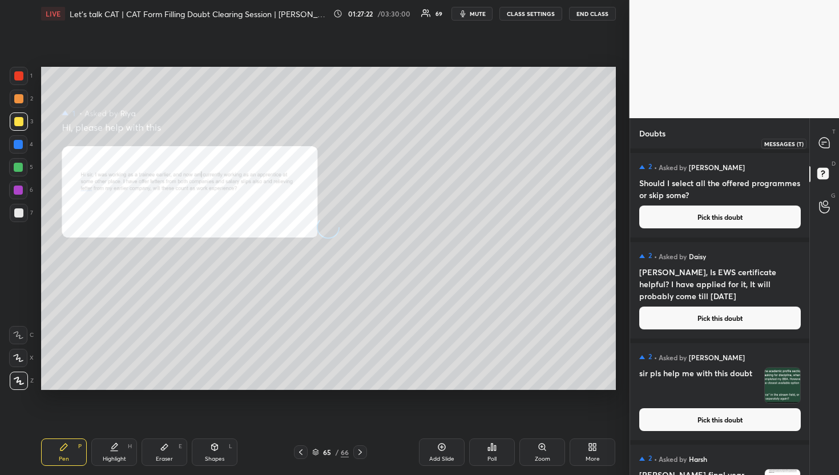
click at [819, 139] on icon at bounding box center [825, 143] width 12 height 12
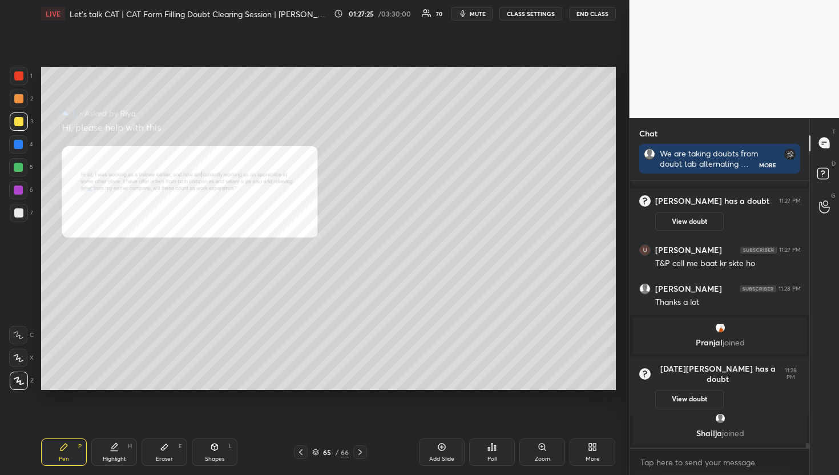
click at [552, 457] on div "Zoom" at bounding box center [543, 452] width 46 height 27
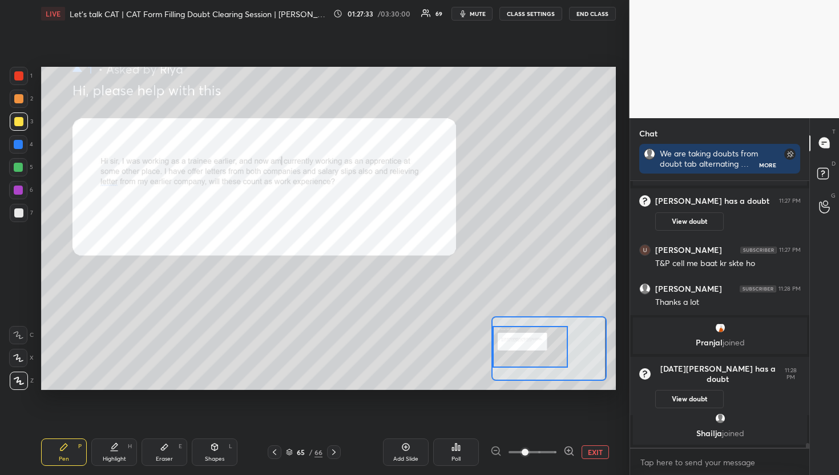
click at [486, 349] on div "Setting up your live class Poll for secs No correct answer Start poll" at bounding box center [328, 228] width 575 height 323
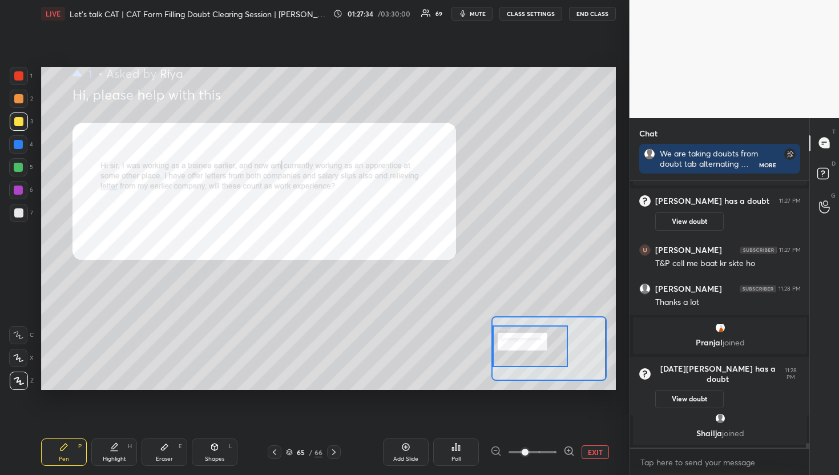
click at [591, 455] on button "EXIT" at bounding box center [595, 452] width 27 height 14
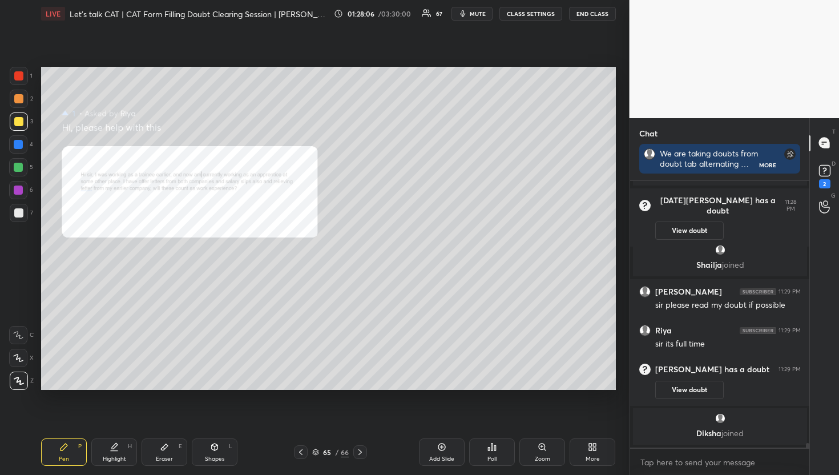
scroll to position [14945, 0]
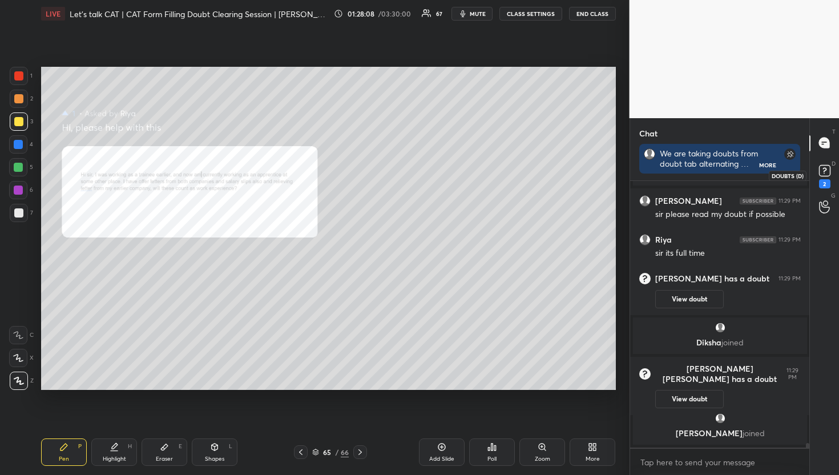
click at [820, 182] on div "2" at bounding box center [824, 183] width 11 height 9
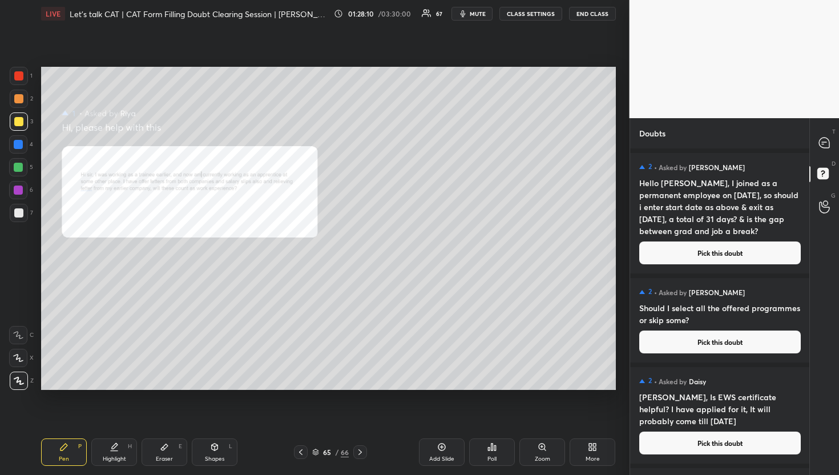
click at [738, 247] on button "Pick this doubt" at bounding box center [721, 253] width 162 height 23
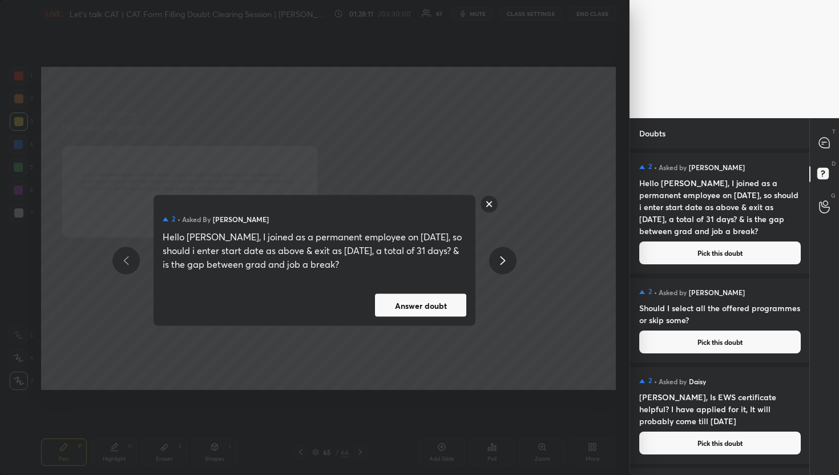
click at [400, 319] on div "2 • Asked by Jyoti Modani Hello Divya, I joined as a permanent employee on 1st …" at bounding box center [315, 260] width 322 height 131
click at [408, 308] on button "Answer doubt" at bounding box center [420, 305] width 91 height 23
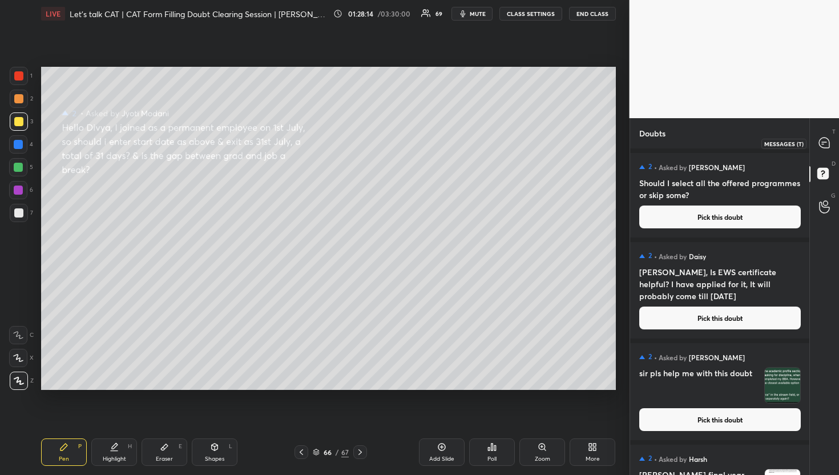
click at [831, 151] on div at bounding box center [825, 143] width 23 height 21
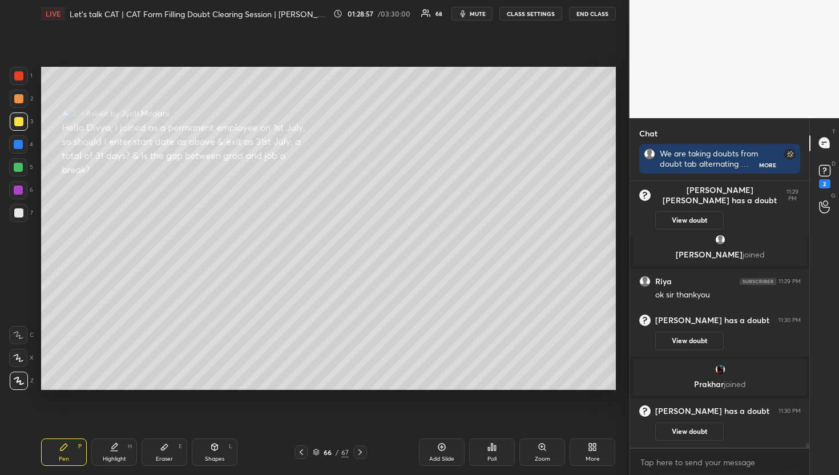
scroll to position [3, 4]
click at [822, 179] on div "2" at bounding box center [824, 183] width 11 height 9
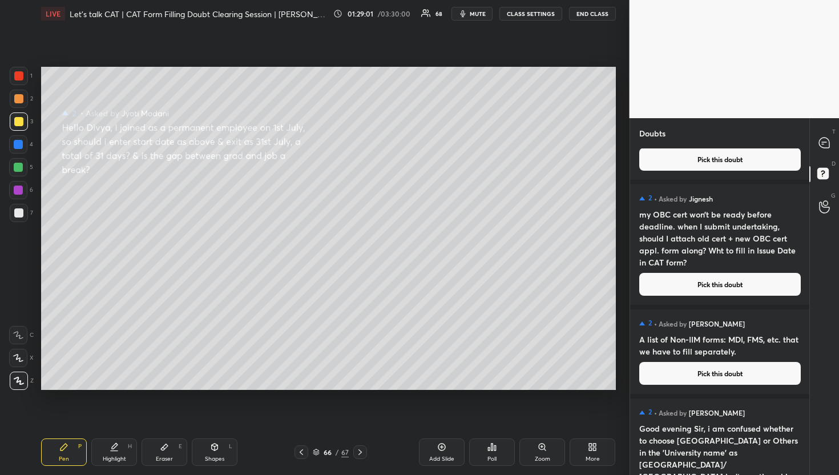
scroll to position [0, 0]
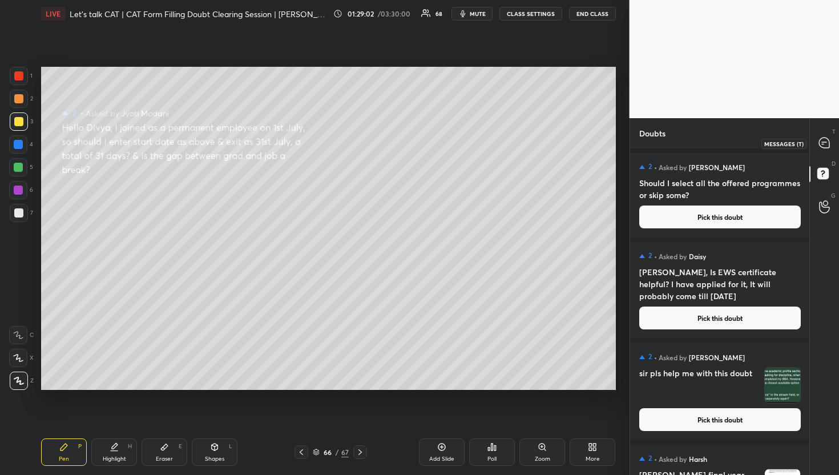
click at [830, 148] on icon at bounding box center [825, 143] width 12 height 12
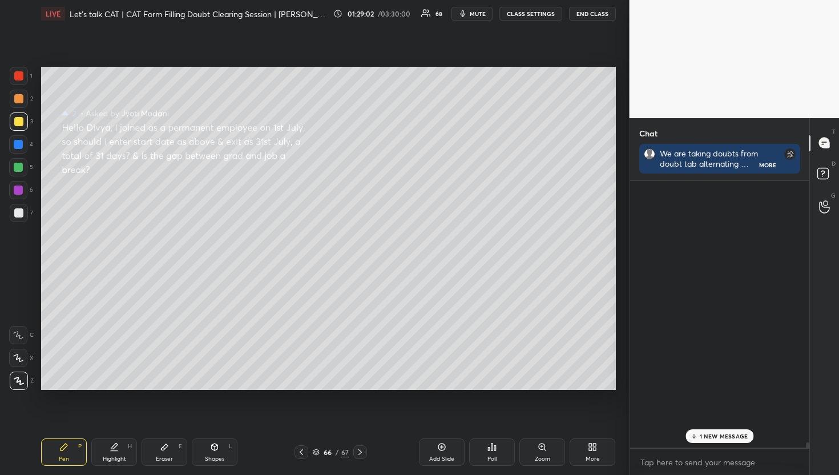
scroll to position [263, 176]
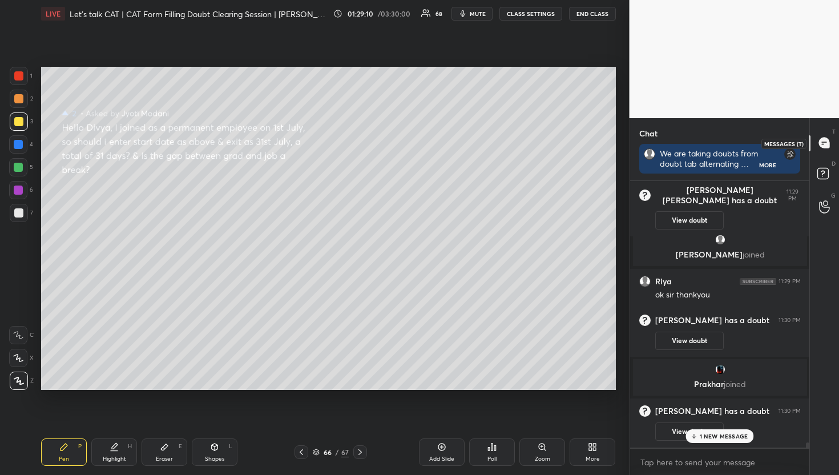
click at [830, 151] on div at bounding box center [825, 143] width 23 height 21
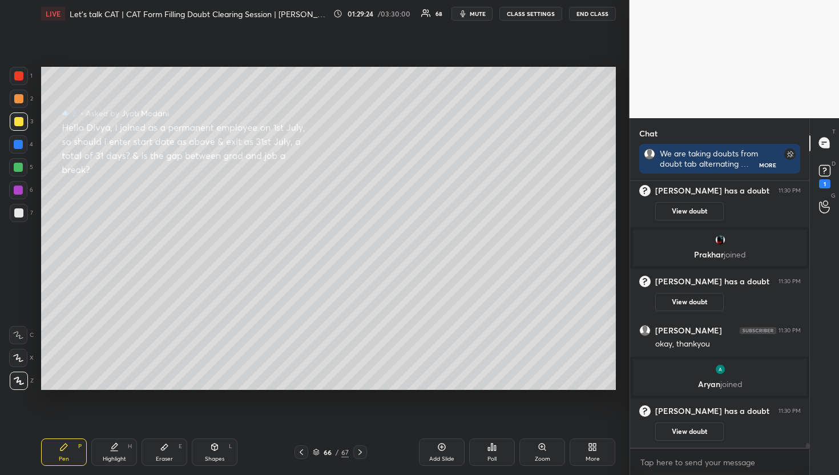
scroll to position [15119, 0]
click at [817, 183] on div "1" at bounding box center [825, 175] width 17 height 26
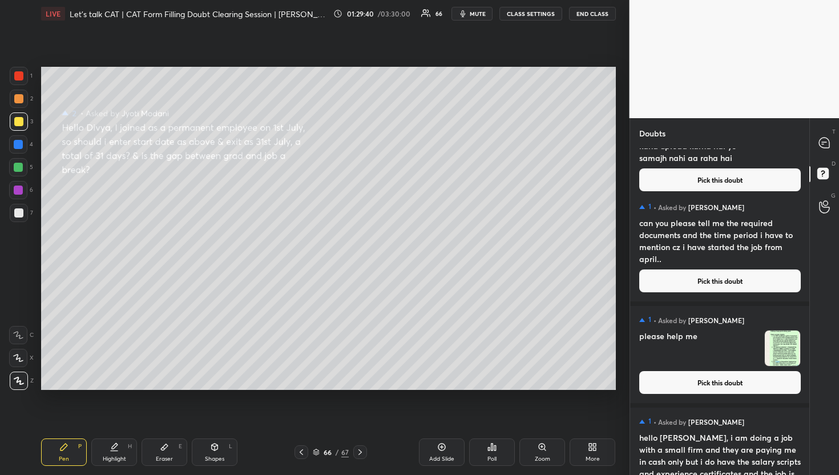
scroll to position [13362, 0]
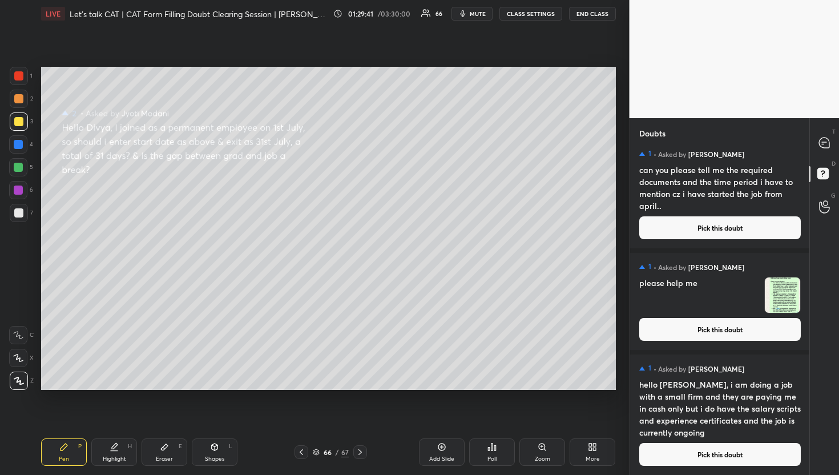
click at [682, 451] on button "Pick this doubt" at bounding box center [721, 454] width 162 height 23
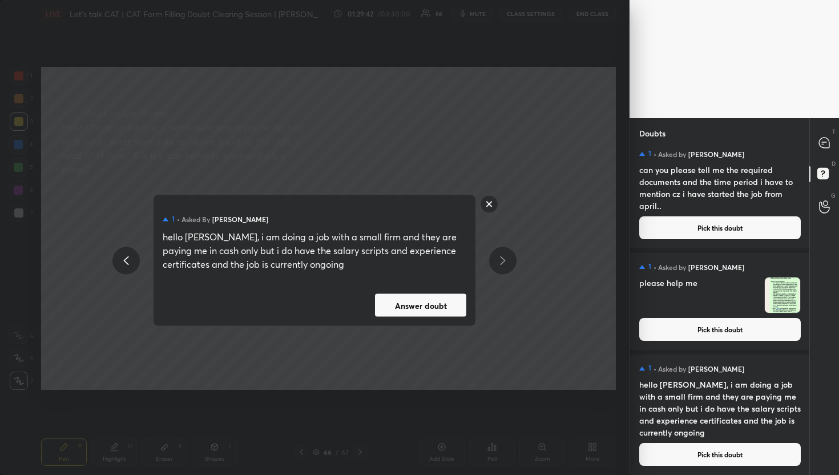
click at [443, 304] on button "Answer doubt" at bounding box center [420, 305] width 91 height 23
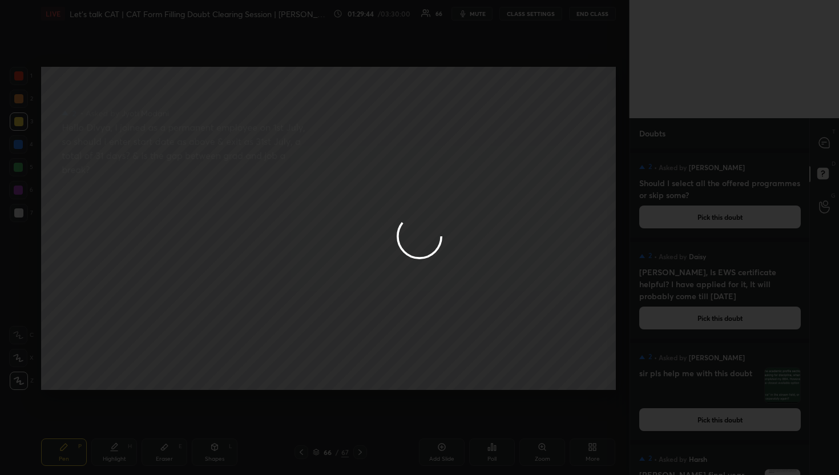
click at [820, 148] on div at bounding box center [419, 237] width 839 height 475
click at [821, 149] on div at bounding box center [419, 237] width 839 height 475
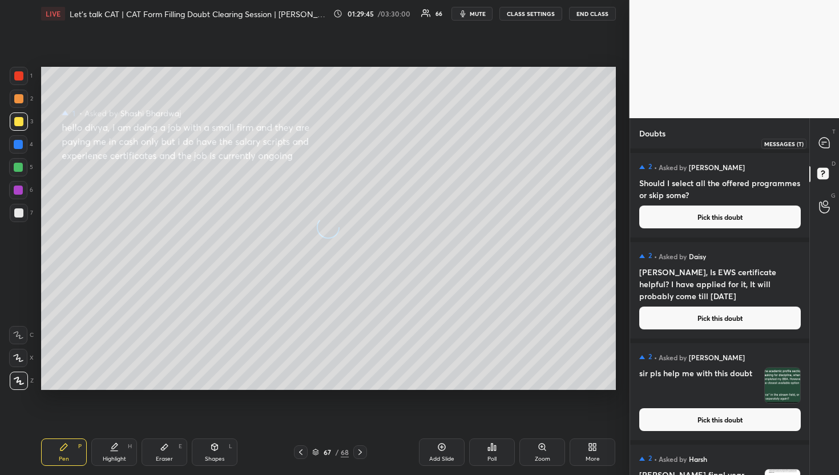
click at [821, 149] on div at bounding box center [825, 143] width 23 height 21
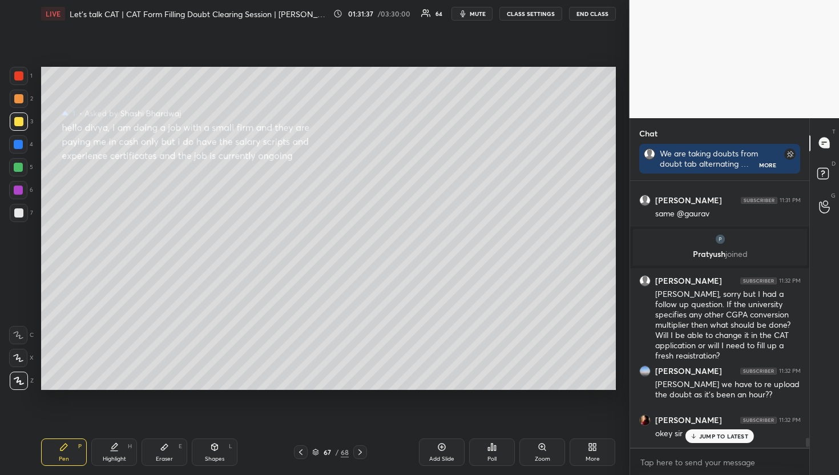
scroll to position [15465, 0]
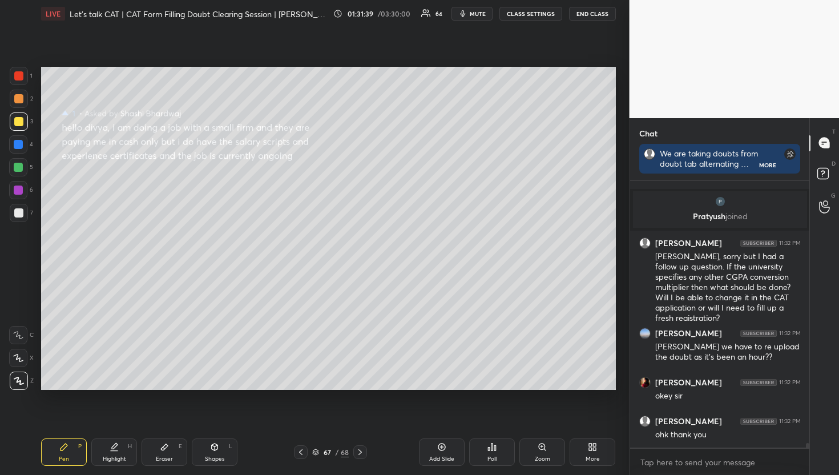
click at [807, 179] on div "Chat We are taking doubts from doubt tab alternating between FCFS and upvotes. …" at bounding box center [720, 296] width 180 height 357
click at [810, 175] on div "T Messages (T) D Doubts (D) G Raise Hand (G)" at bounding box center [825, 296] width 30 height 357
click at [813, 164] on div "D Doubts (D)" at bounding box center [824, 175] width 29 height 32
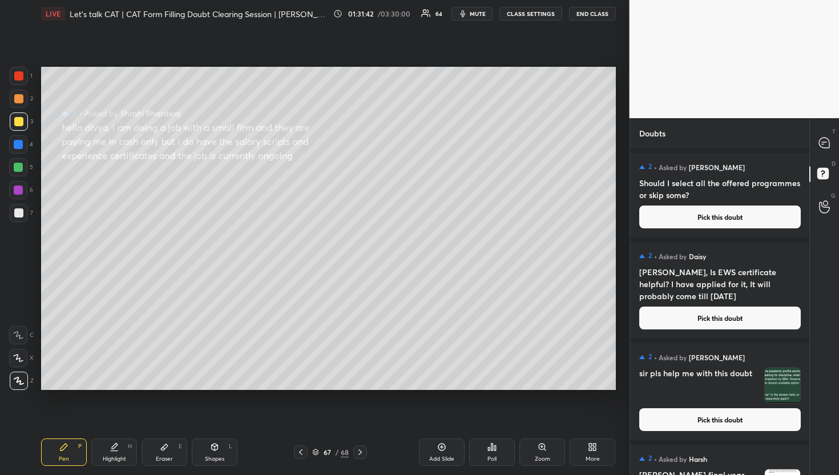
click at [831, 124] on div "T Messages (T) D Doubts (D) G Raise Hand (G)" at bounding box center [825, 296] width 30 height 357
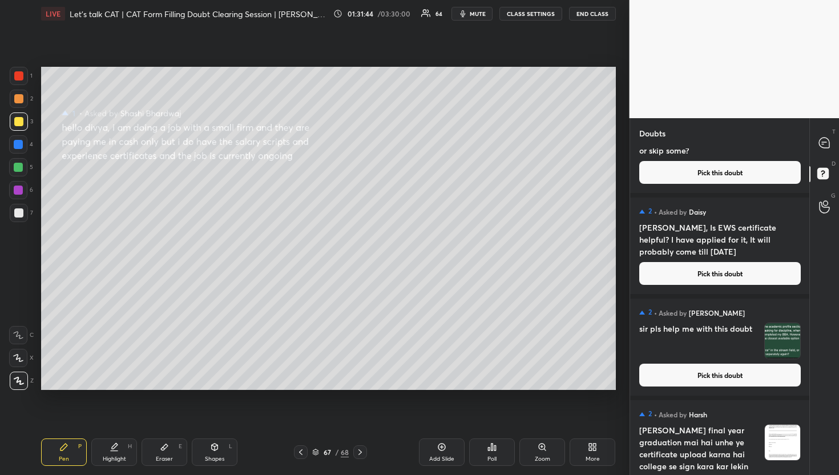
scroll to position [0, 0]
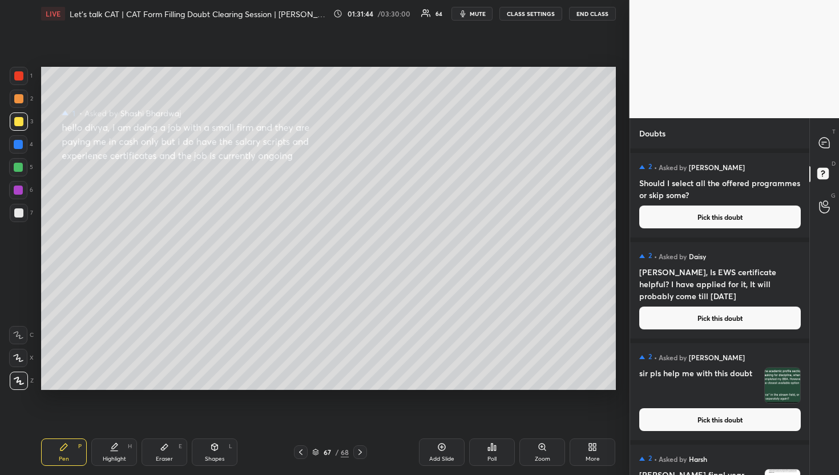
click at [809, 116] on video at bounding box center [735, 59] width 210 height 118
click at [821, 134] on div at bounding box center [825, 143] width 23 height 21
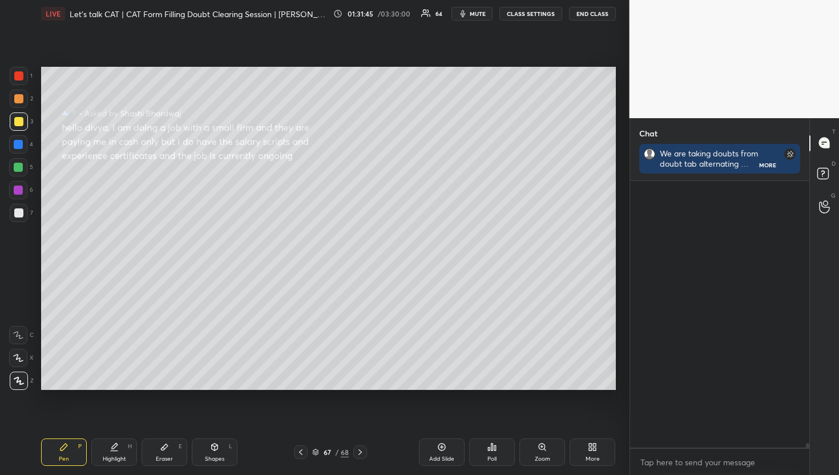
scroll to position [263, 176]
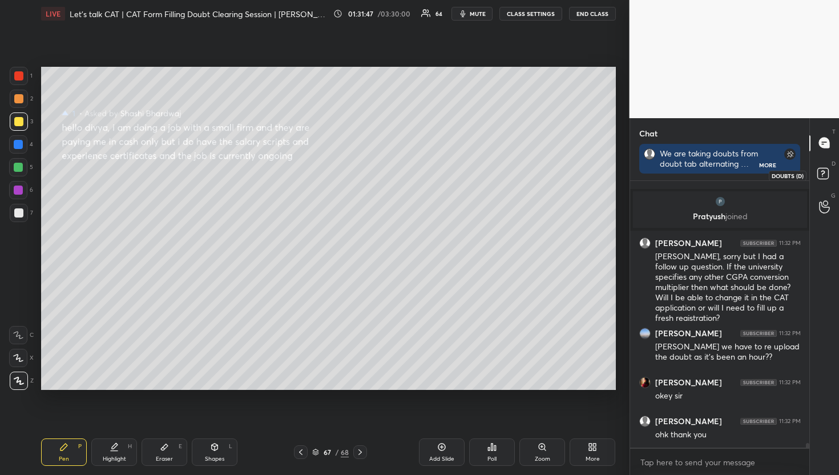
click at [815, 178] on icon at bounding box center [825, 175] width 21 height 21
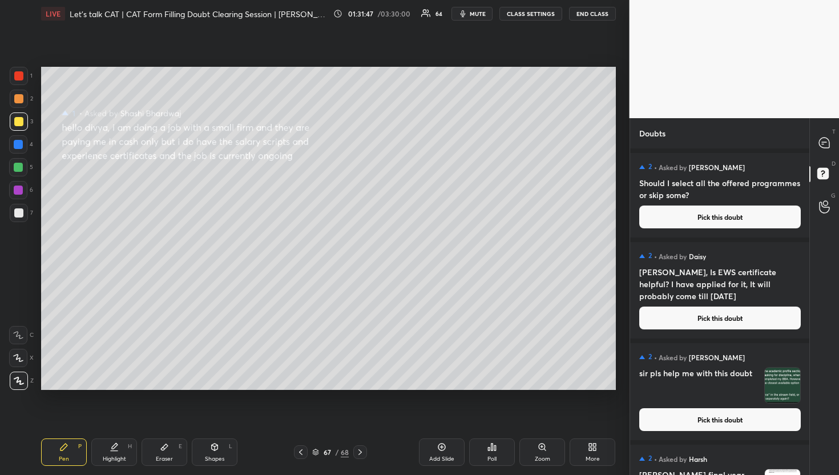
click at [726, 242] on div "2 • Asked by Daisy Divya, Is EWS certificate helpful? I have applied for it, It…" at bounding box center [720, 290] width 180 height 97
click at [729, 219] on button "Pick this doubt" at bounding box center [721, 217] width 162 height 23
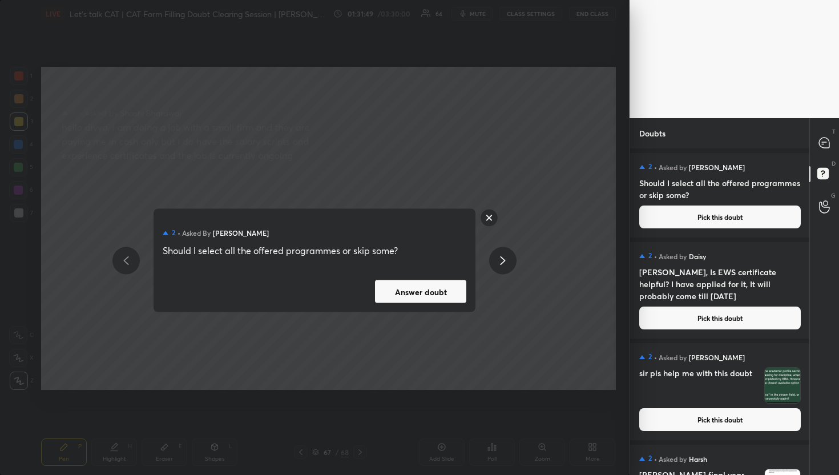
click at [439, 290] on button "Answer doubt" at bounding box center [420, 291] width 91 height 23
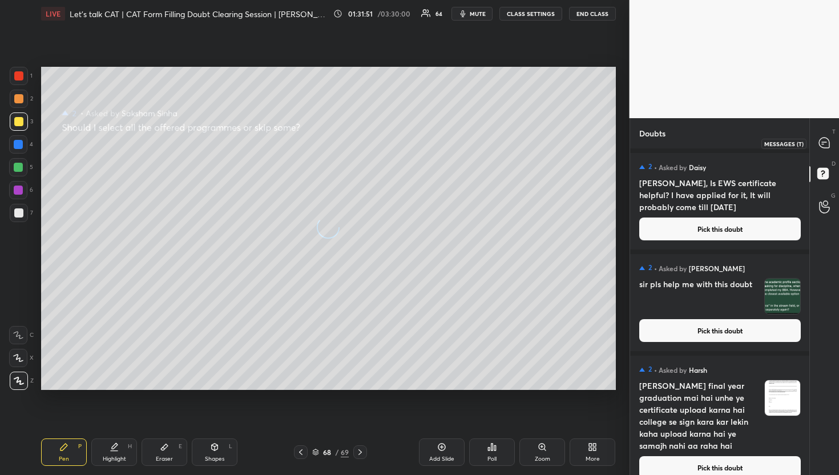
click at [817, 148] on div at bounding box center [825, 143] width 23 height 21
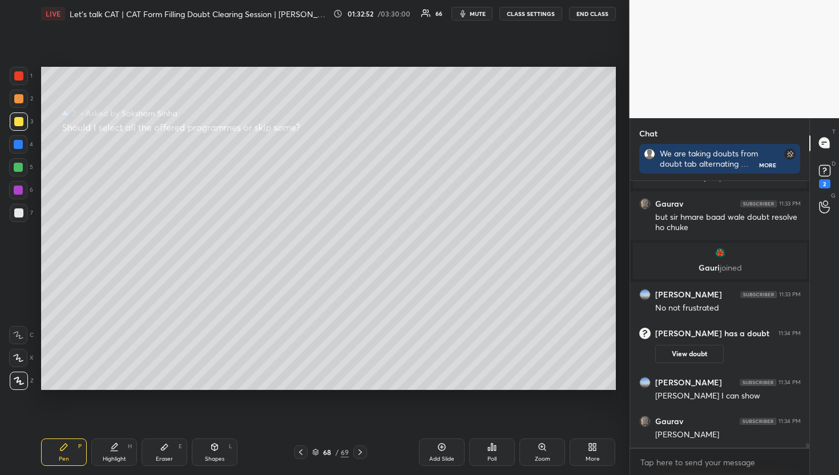
scroll to position [3, 4]
click at [817, 175] on icon at bounding box center [825, 170] width 17 height 17
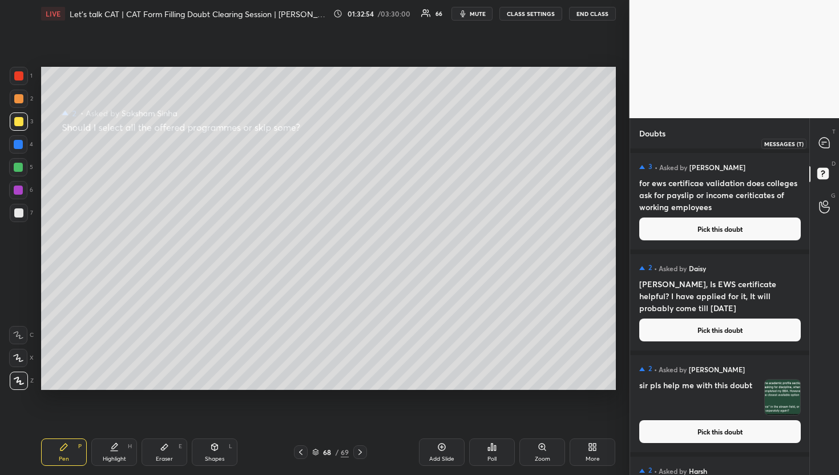
click at [820, 152] on div at bounding box center [825, 143] width 23 height 21
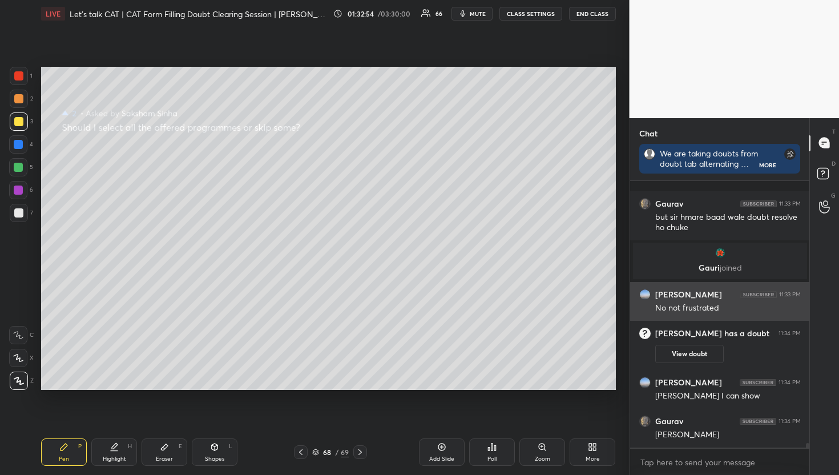
scroll to position [16213, 0]
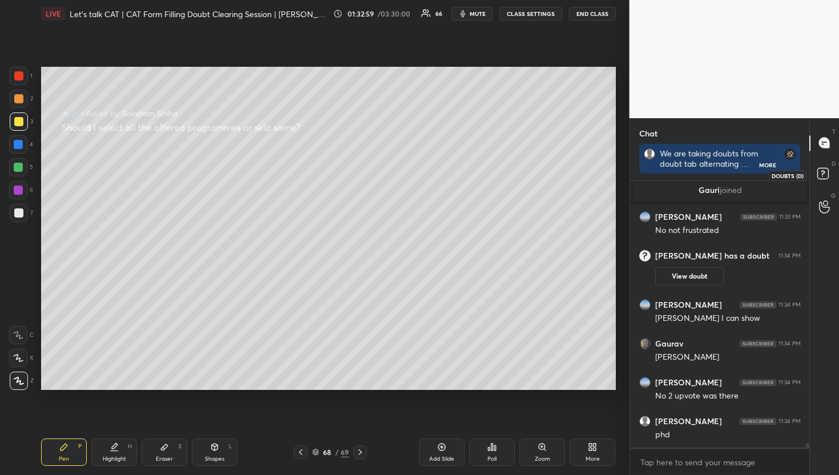
click at [833, 167] on icon at bounding box center [825, 175] width 21 height 21
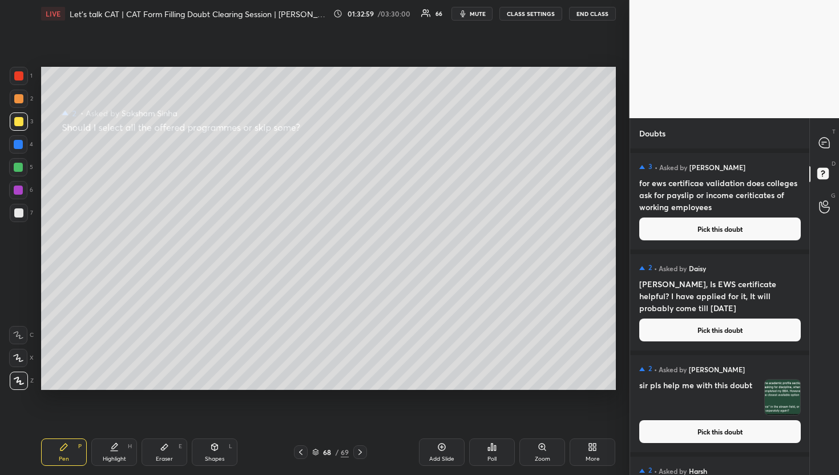
scroll to position [323, 176]
click at [832, 152] on div at bounding box center [825, 143] width 23 height 21
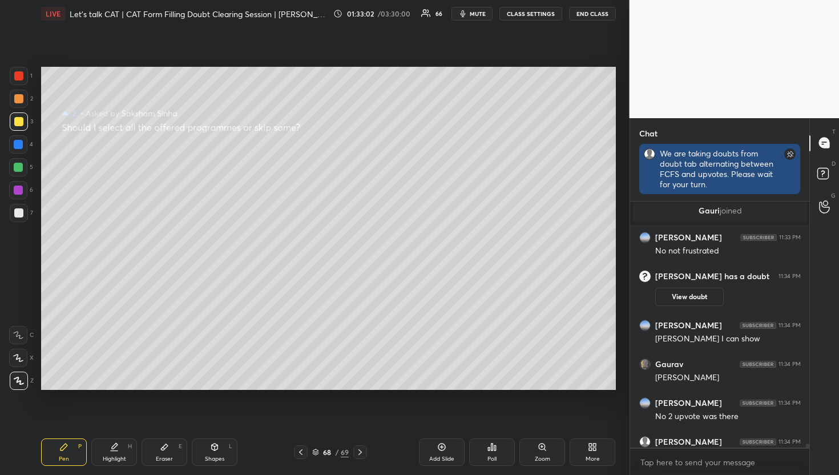
scroll to position [3, 4]
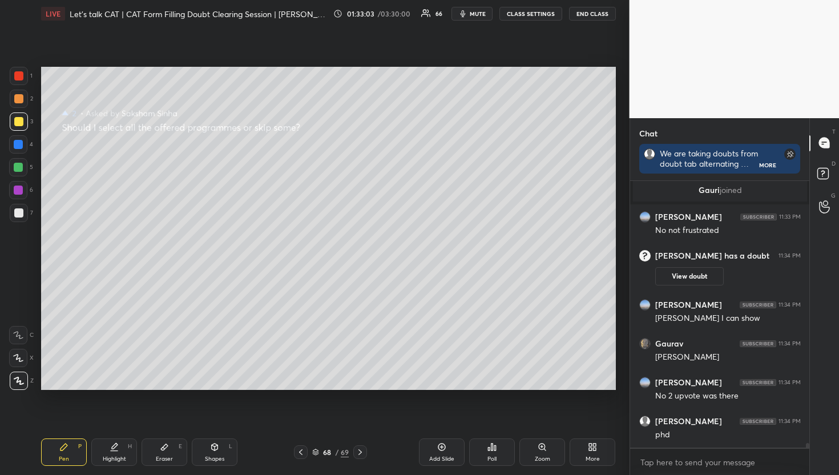
click at [805, 175] on div "Chat We are taking doubts from doubt tab alternating between FCFS and upvotes. …" at bounding box center [720, 296] width 180 height 357
click at [811, 176] on div "D Doubts (D)" at bounding box center [824, 175] width 29 height 32
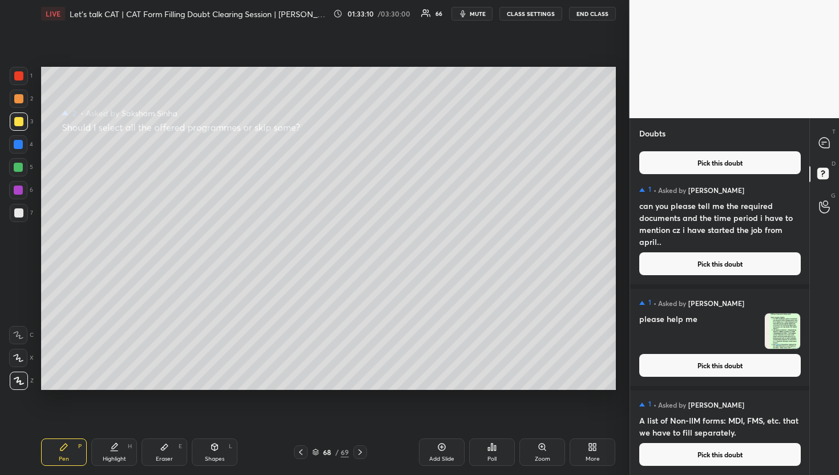
click at [694, 446] on button "Pick this doubt" at bounding box center [721, 454] width 162 height 23
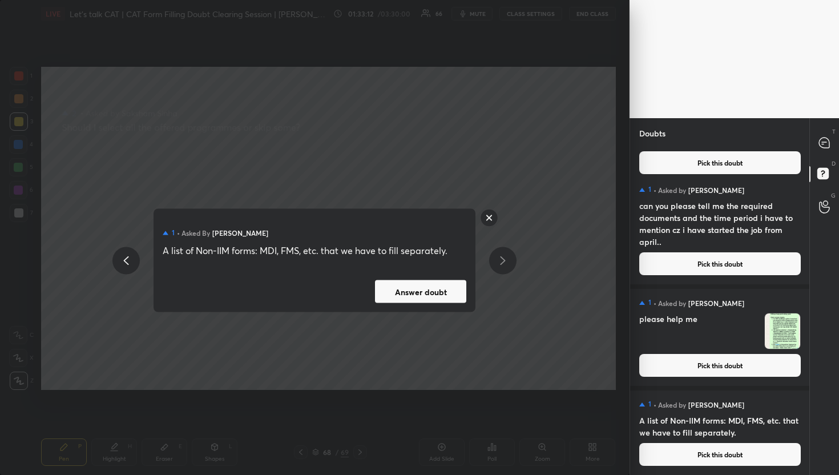
click at [424, 280] on button "Answer doubt" at bounding box center [420, 291] width 91 height 23
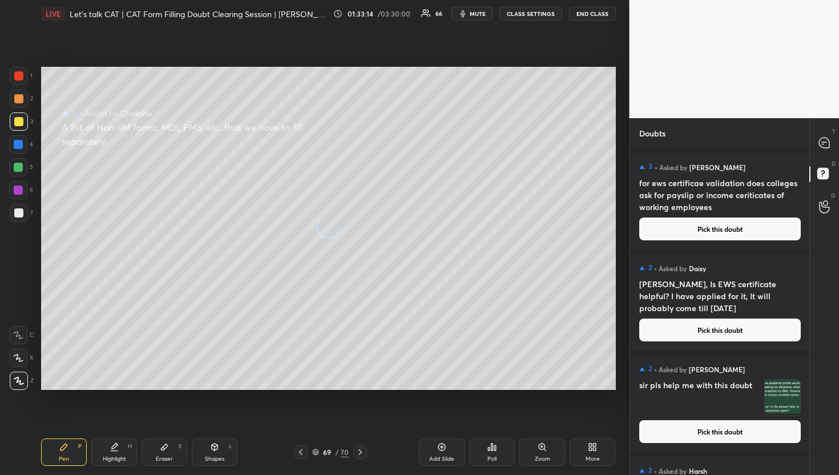
click at [835, 156] on div "T Messages (T)" at bounding box center [824, 143] width 29 height 32
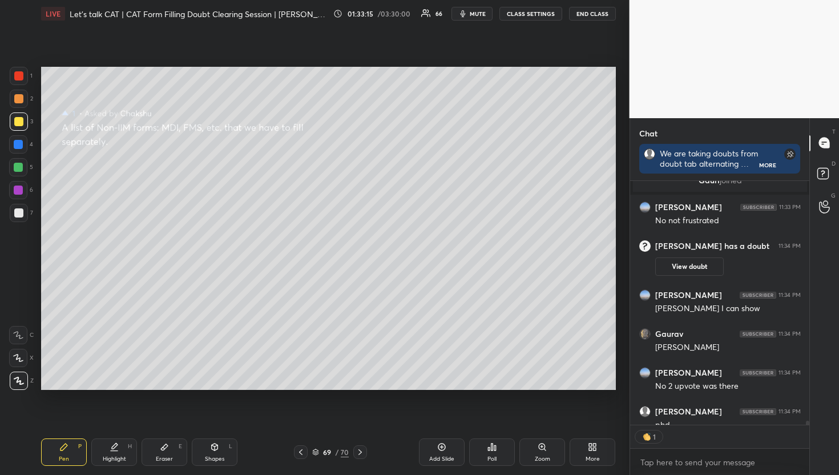
click at [810, 144] on div "T Messages (T)" at bounding box center [824, 143] width 29 height 32
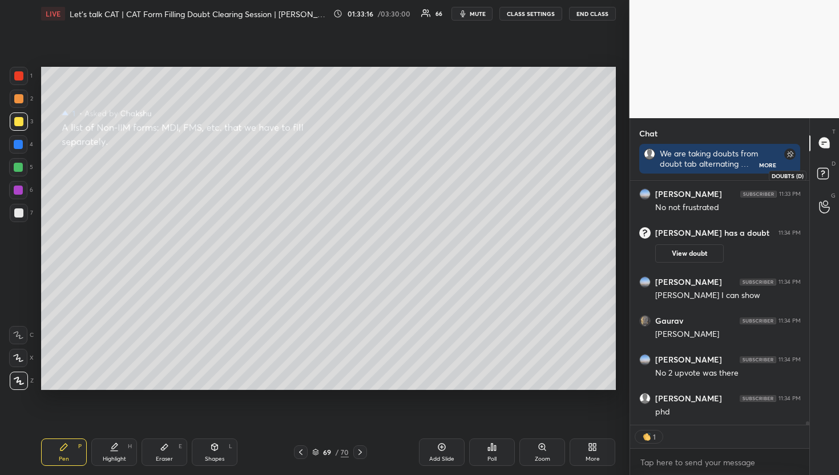
click at [823, 170] on icon at bounding box center [823, 172] width 4 height 5
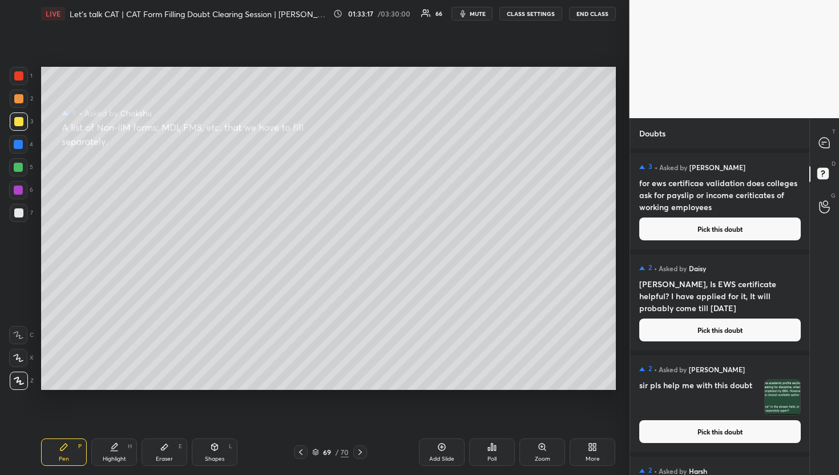
click at [641, 219] on button "Pick this doubt" at bounding box center [721, 229] width 162 height 23
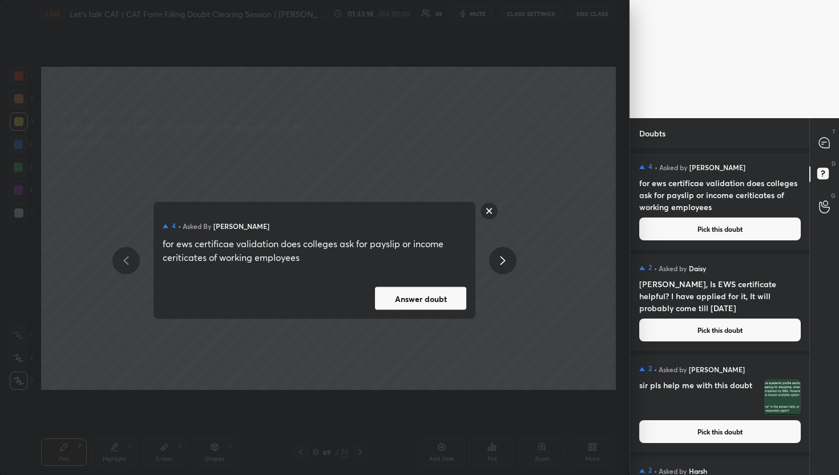
click at [392, 298] on button "Answer doubt" at bounding box center [420, 298] width 91 height 23
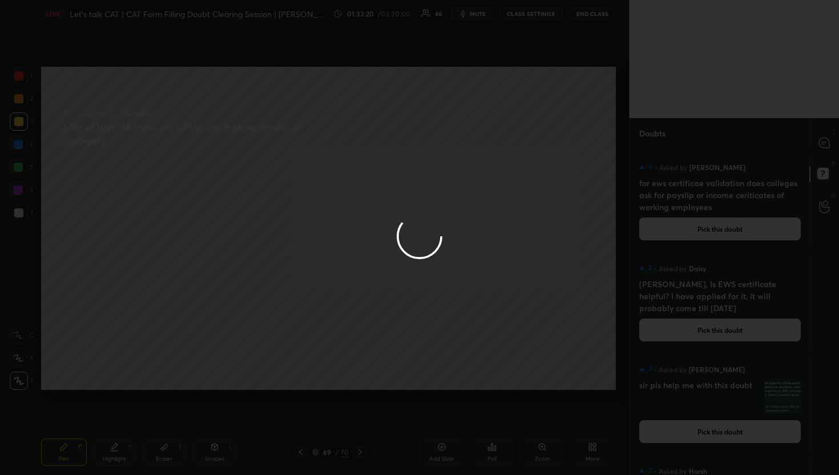
click at [832, 143] on div at bounding box center [825, 143] width 23 height 21
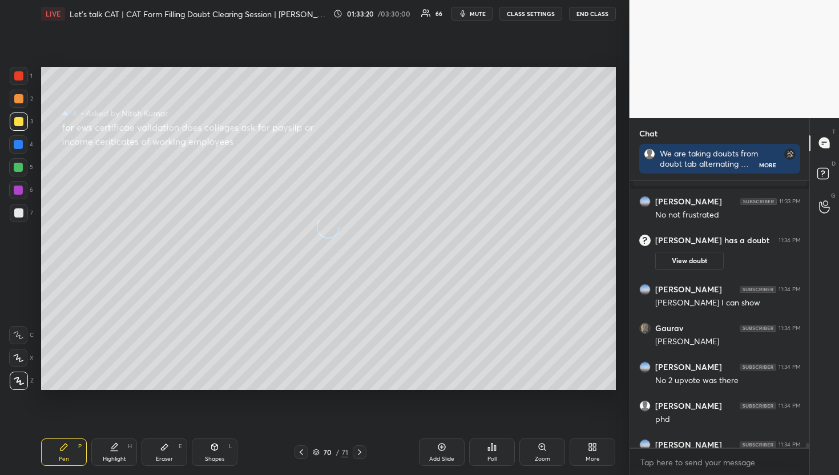
click at [831, 143] on div at bounding box center [825, 143] width 23 height 21
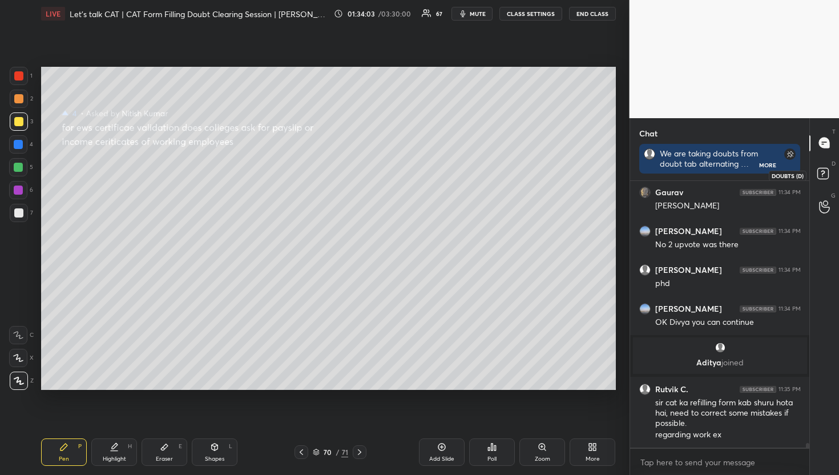
click at [819, 177] on rect at bounding box center [823, 173] width 11 height 11
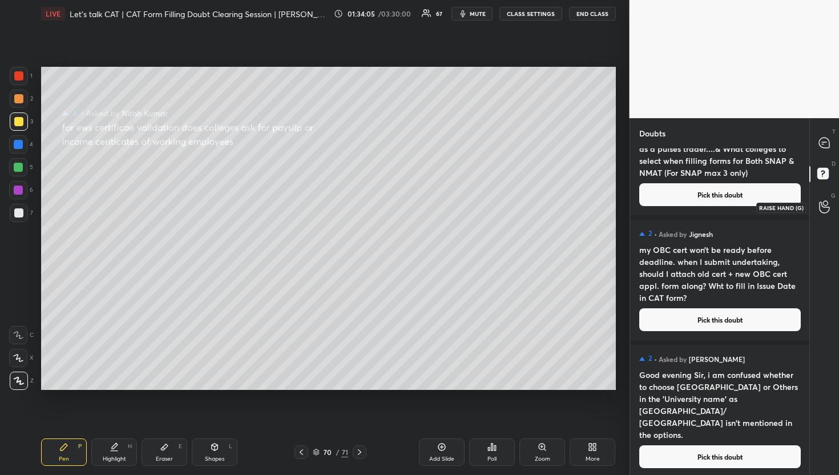
scroll to position [228, 0]
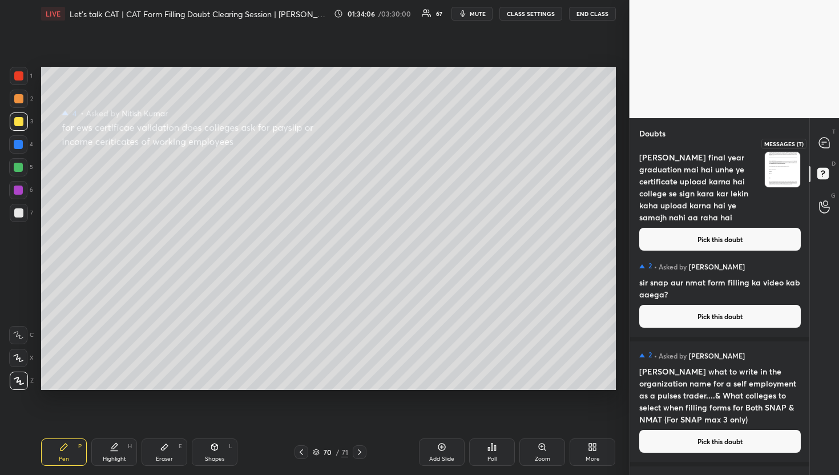
click at [827, 150] on div at bounding box center [825, 143] width 23 height 21
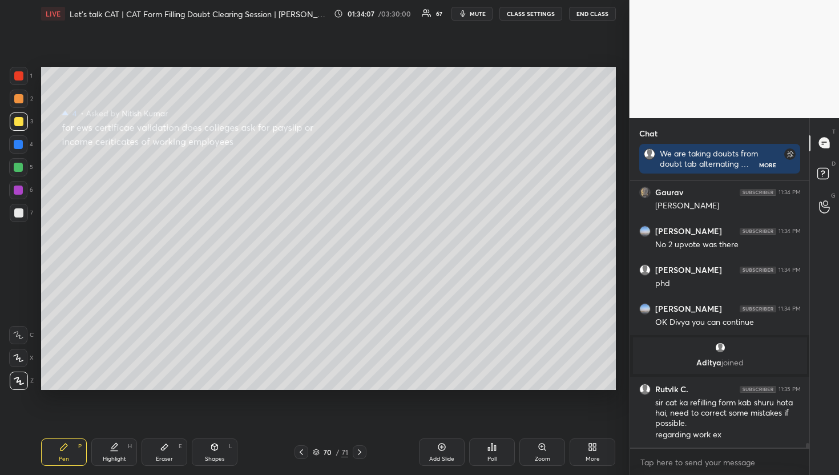
scroll to position [16197, 0]
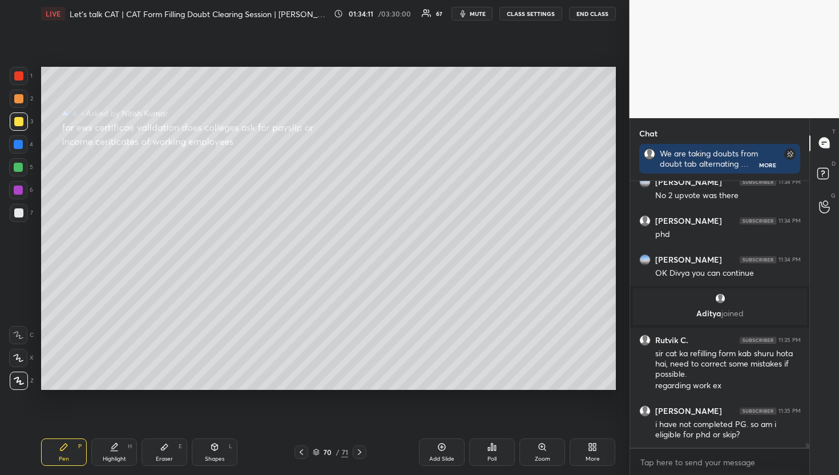
click at [823, 162] on div "D Doubts (D)" at bounding box center [824, 175] width 29 height 32
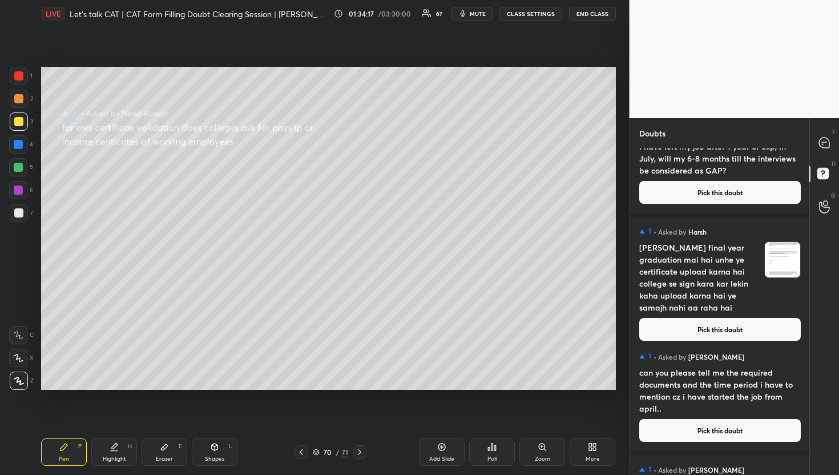
scroll to position [13272, 0]
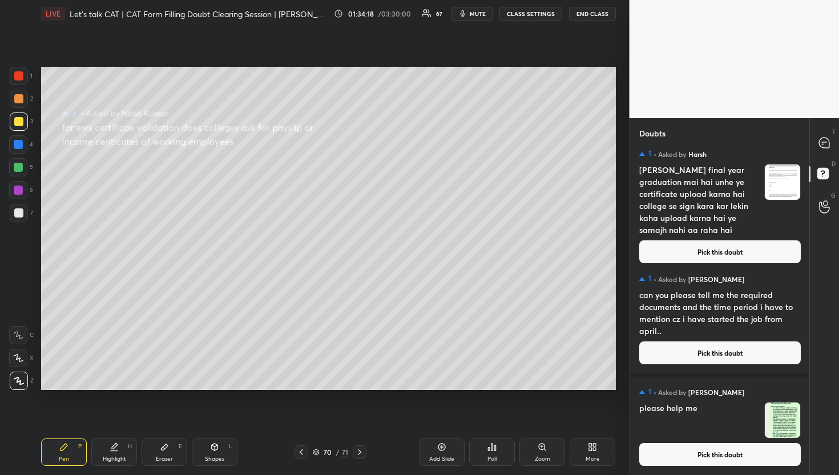
click at [707, 470] on div "1 • Asked by Dhruv Vyas please help me Pick this doubt" at bounding box center [720, 426] width 180 height 97
click at [707, 459] on button "Pick this doubt" at bounding box center [721, 454] width 162 height 23
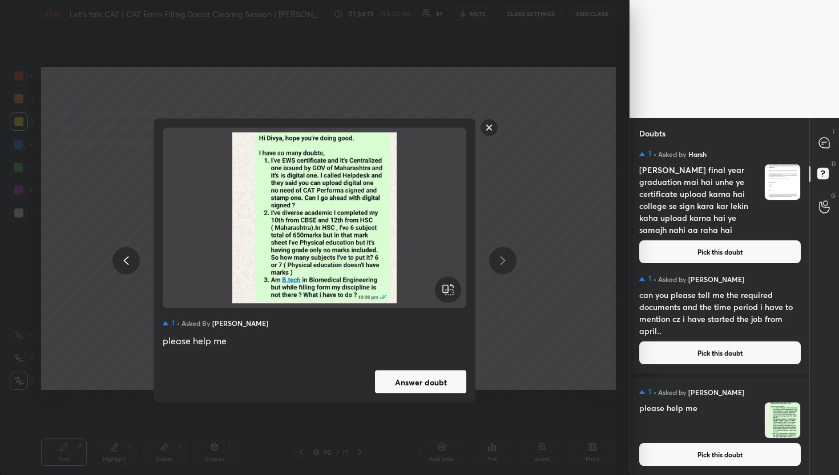
click at [445, 378] on button "Answer doubt" at bounding box center [420, 382] width 91 height 23
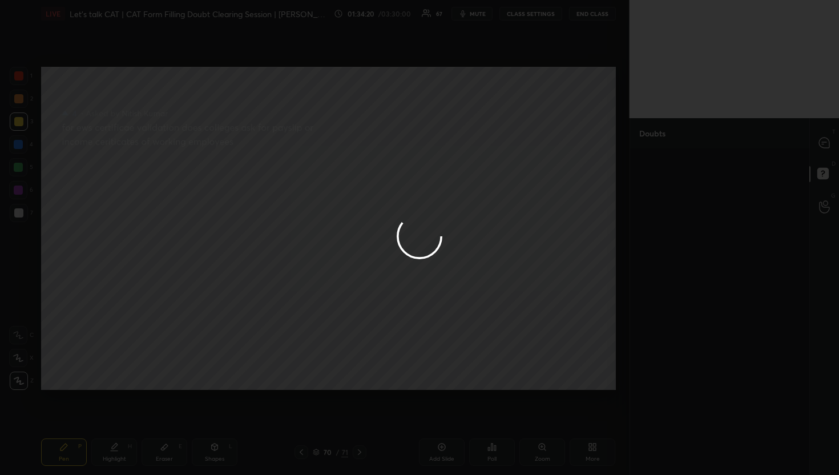
scroll to position [0, 0]
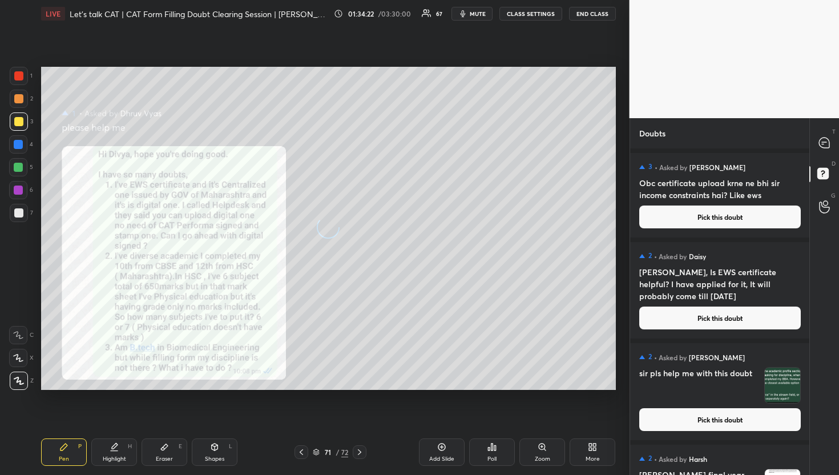
click at [814, 146] on div at bounding box center [825, 143] width 23 height 21
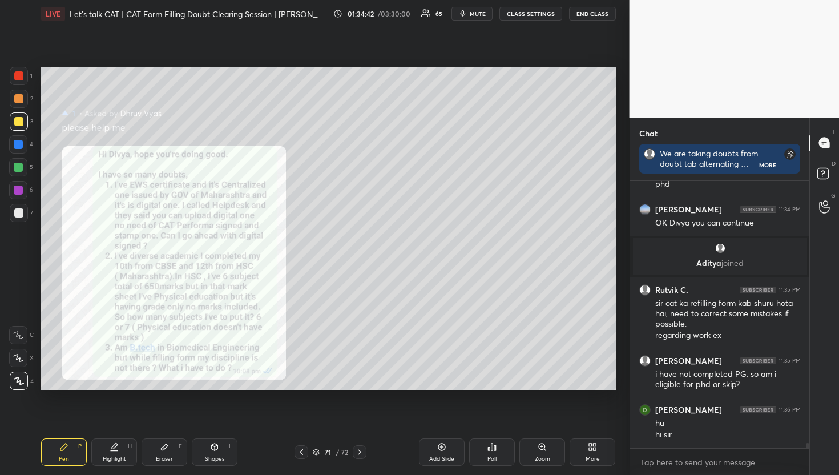
scroll to position [16178, 0]
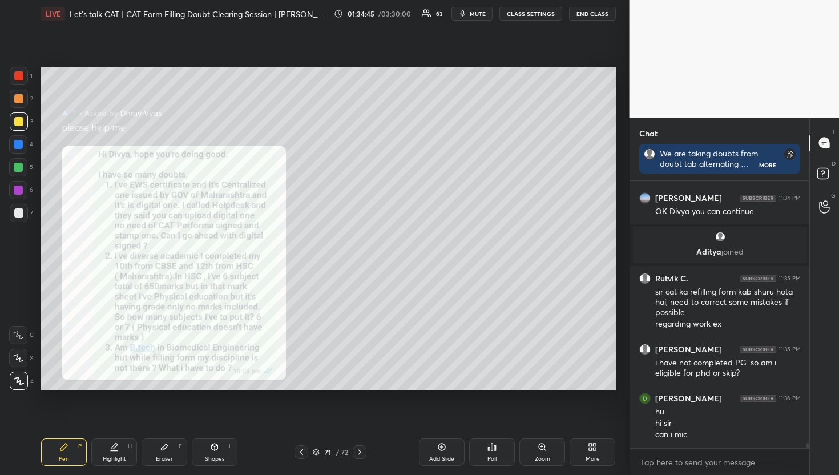
click at [806, 210] on div at bounding box center [806, 314] width 7 height 267
click at [823, 202] on circle at bounding box center [825, 203] width 5 height 5
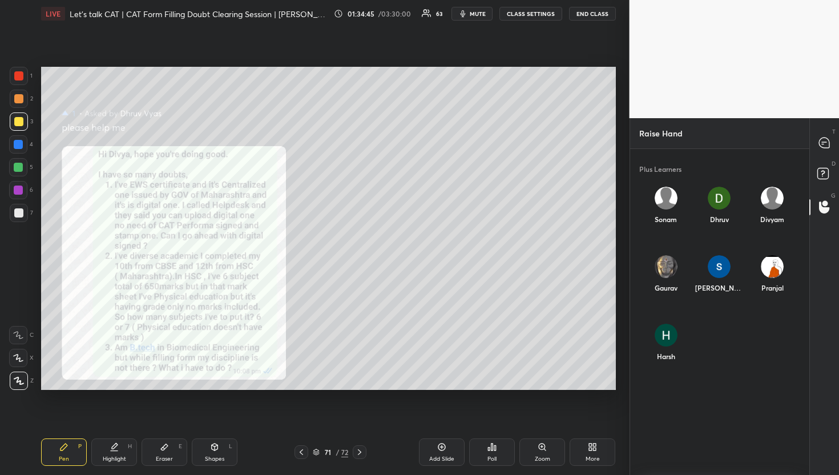
scroll to position [319, 176]
click at [691, 201] on div "Sonam" at bounding box center [666, 208] width 53 height 61
click at [725, 194] on img "grid" at bounding box center [719, 198] width 23 height 23
click at [729, 224] on button "INVITE" at bounding box center [719, 227] width 44 height 15
click at [831, 138] on div at bounding box center [825, 143] width 23 height 21
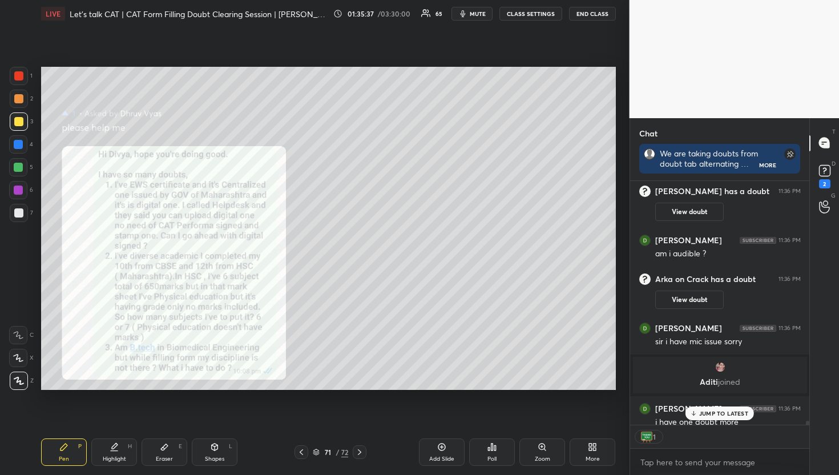
scroll to position [15884, 0]
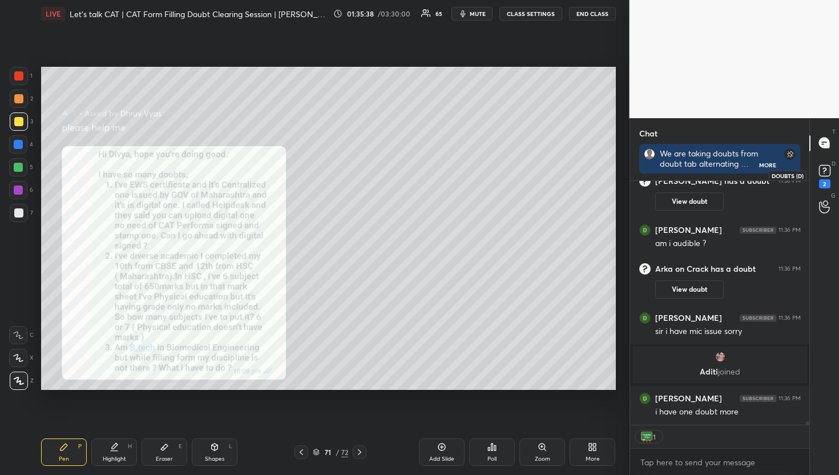
click at [830, 172] on rect at bounding box center [824, 170] width 11 height 11
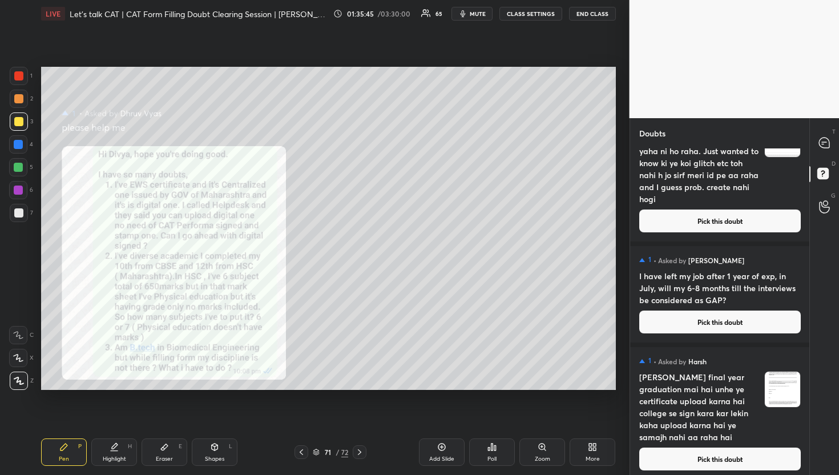
scroll to position [13409, 0]
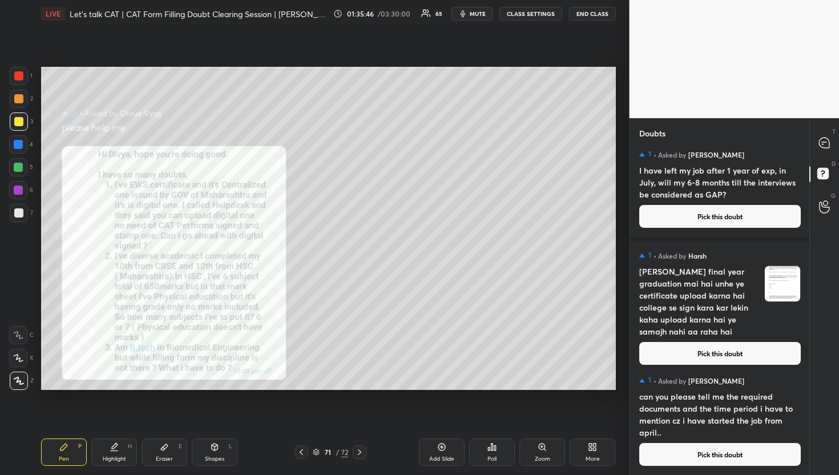
click at [819, 126] on div "T Messages (T) D Doubts (D) G Raise Hand (G)" at bounding box center [825, 296] width 30 height 357
click at [819, 155] on div "T Messages (T)" at bounding box center [824, 143] width 29 height 32
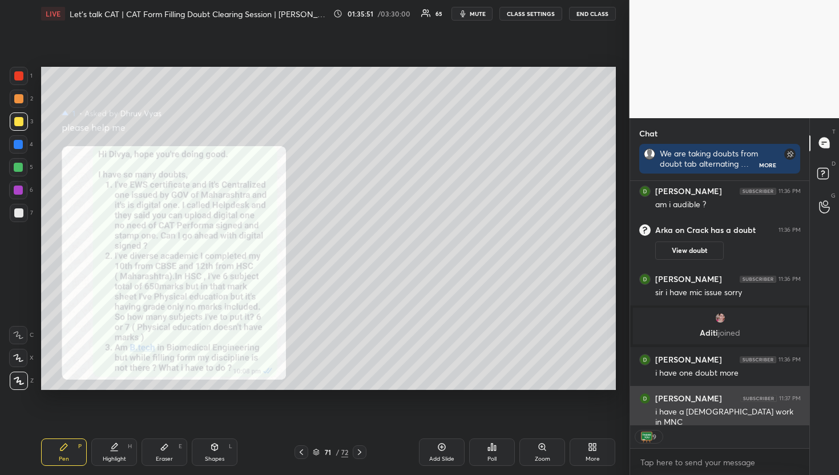
scroll to position [16305, 0]
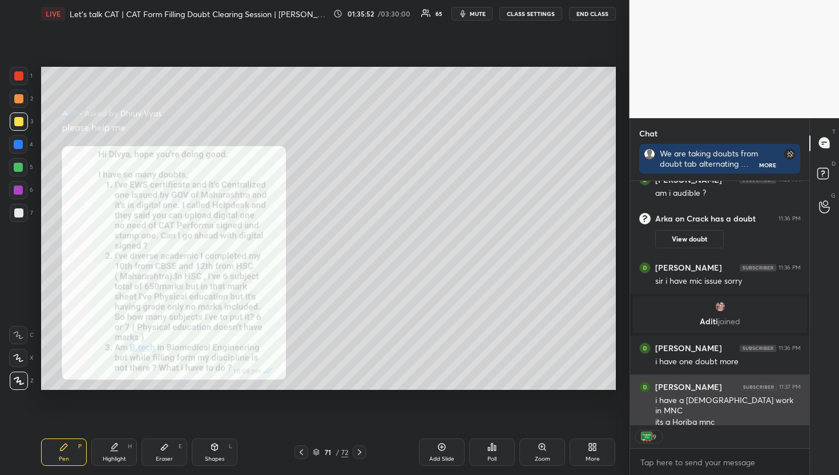
click at [641, 418] on div "Dhruv Vyas 11:37 PM i have a contract work in MNC its a Horiba mnc" at bounding box center [720, 405] width 180 height 61
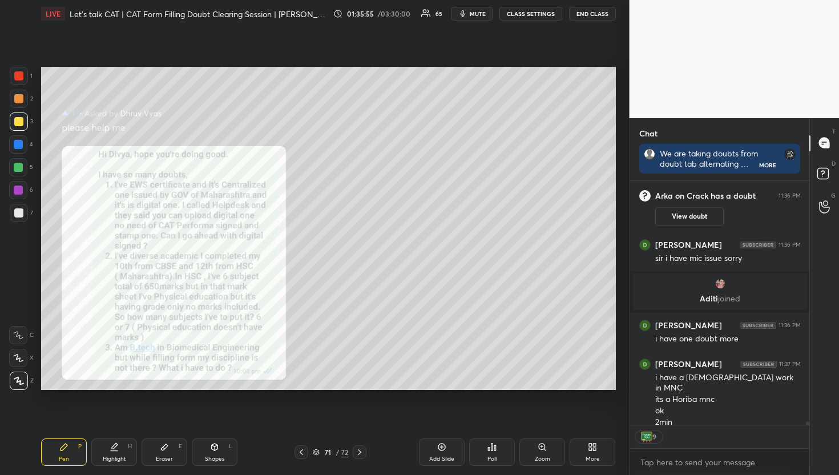
scroll to position [3, 4]
click at [825, 183] on icon at bounding box center [825, 175] width 21 height 21
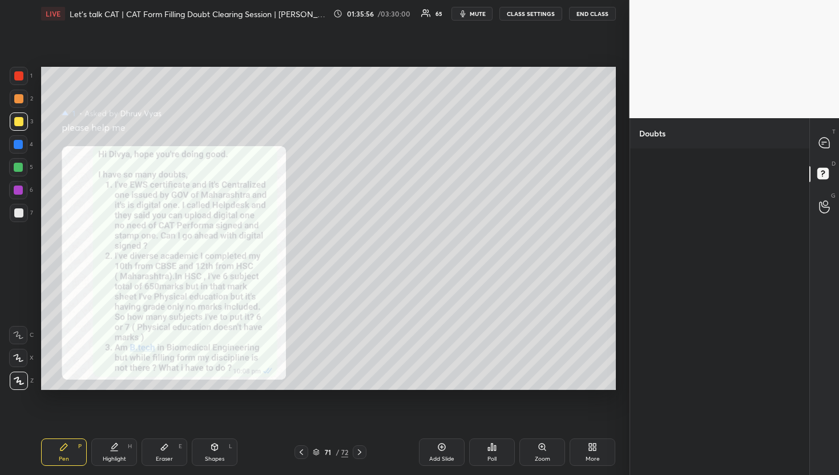
scroll to position [323, 176]
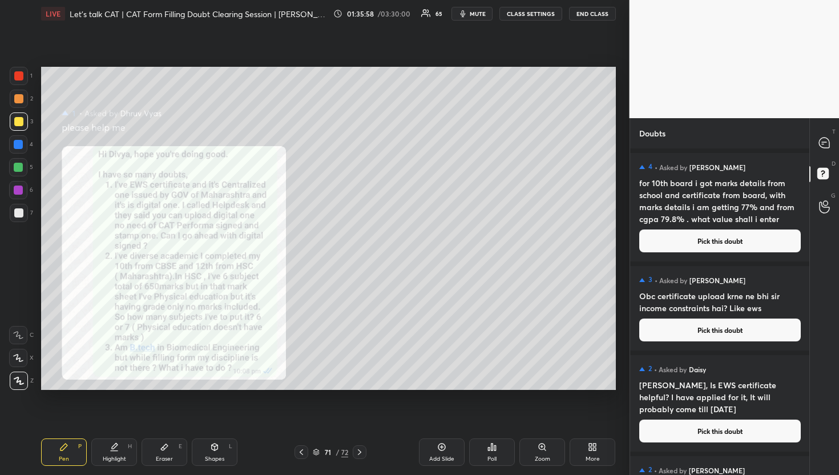
click at [753, 238] on button "Pick this doubt" at bounding box center [721, 241] width 162 height 23
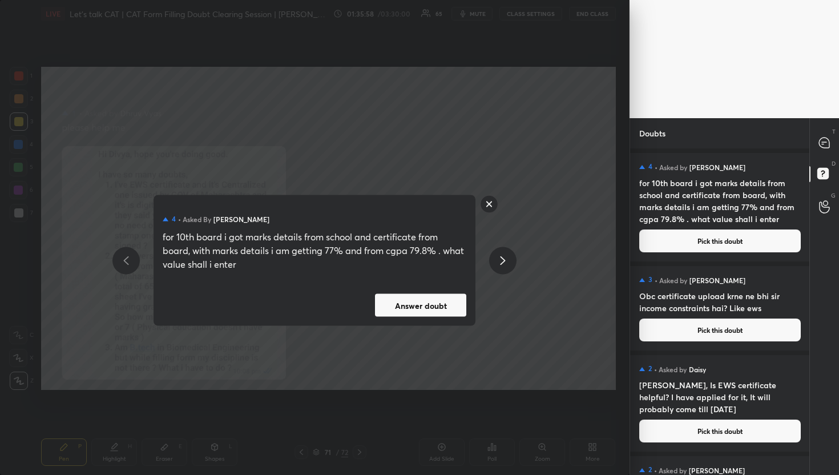
click at [431, 307] on button "Answer doubt" at bounding box center [420, 305] width 91 height 23
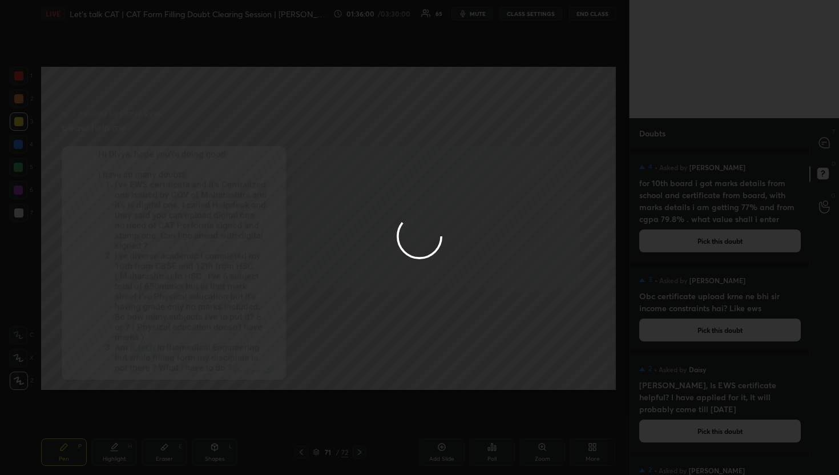
click at [823, 139] on div at bounding box center [419, 237] width 839 height 475
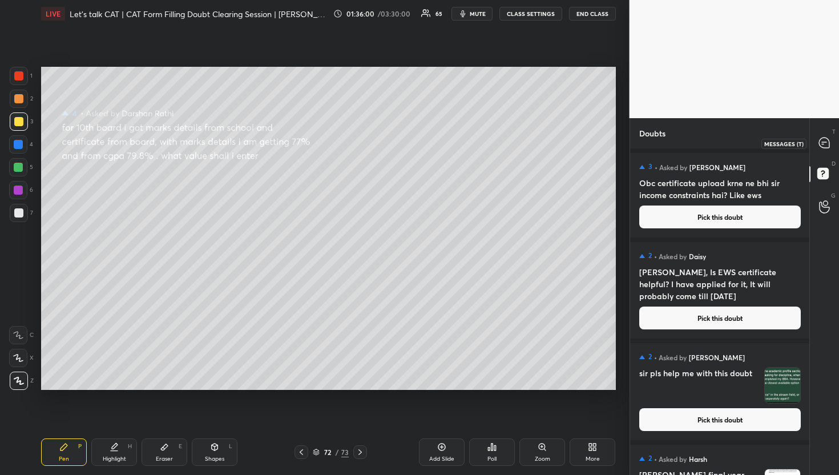
click at [823, 139] on icon at bounding box center [824, 143] width 10 height 10
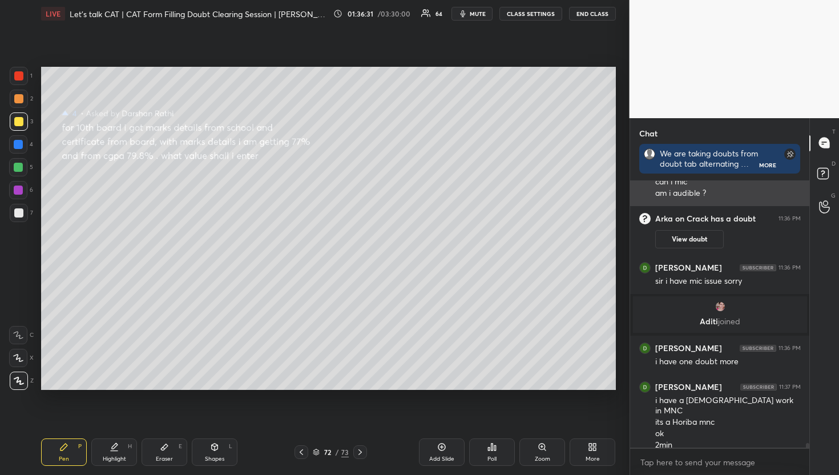
scroll to position [3, 4]
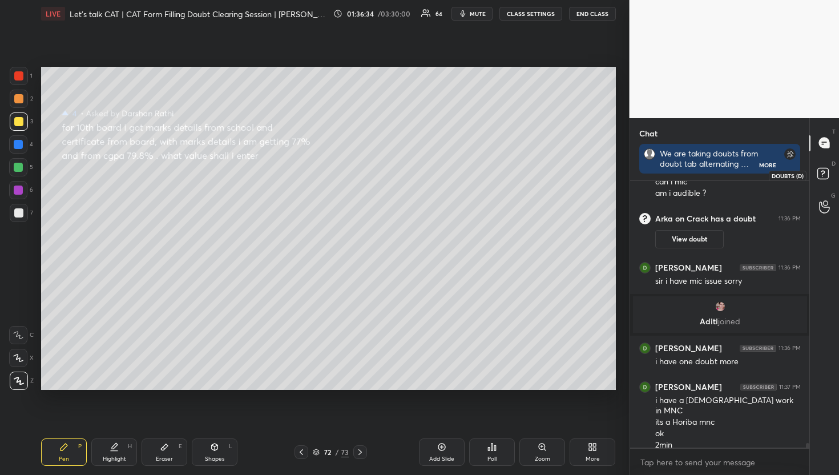
click at [833, 181] on icon at bounding box center [825, 175] width 21 height 21
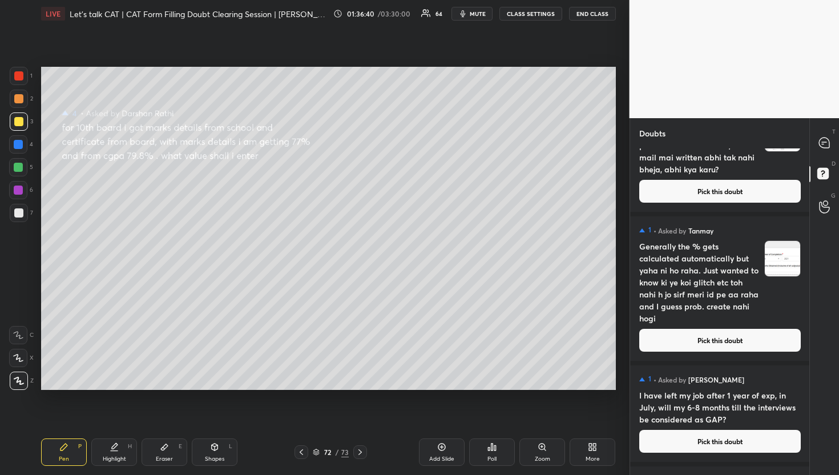
scroll to position [13296, 0]
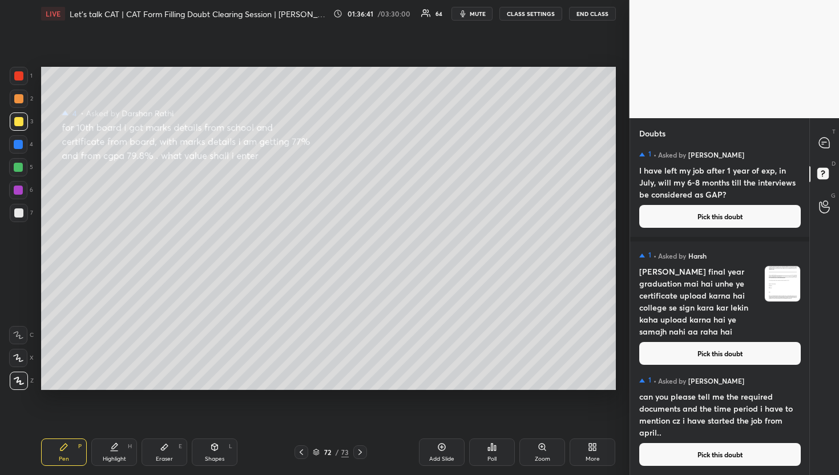
click at [742, 475] on div "1 • Asked by Tanmay Generally the % gets calculated automatically but yaha ni h…" at bounding box center [720, 311] width 180 height 327
click at [732, 467] on div "1 • Asked by Shashi Bhardwaj can you please tell me the required documents and …" at bounding box center [720, 421] width 180 height 109
click at [708, 457] on button "Pick this doubt" at bounding box center [721, 454] width 162 height 23
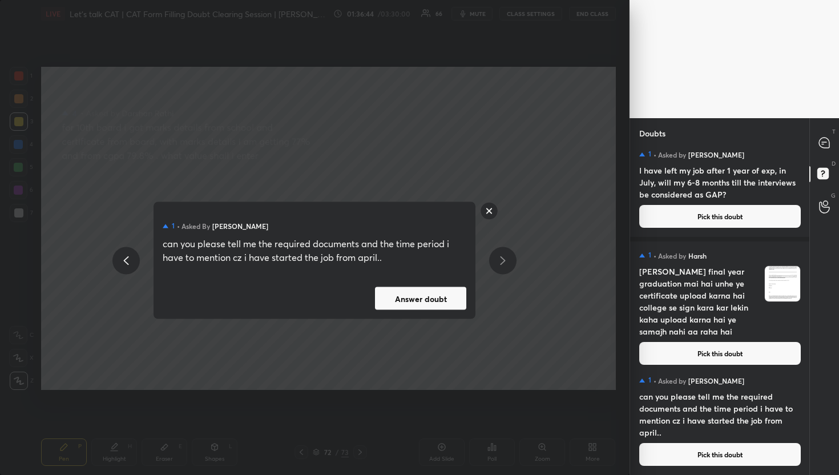
click at [425, 282] on div "1 • Asked by Shashi Bhardwaj can you please tell me the required documents and …" at bounding box center [315, 260] width 322 height 117
click at [445, 298] on button "Answer doubt" at bounding box center [420, 298] width 91 height 23
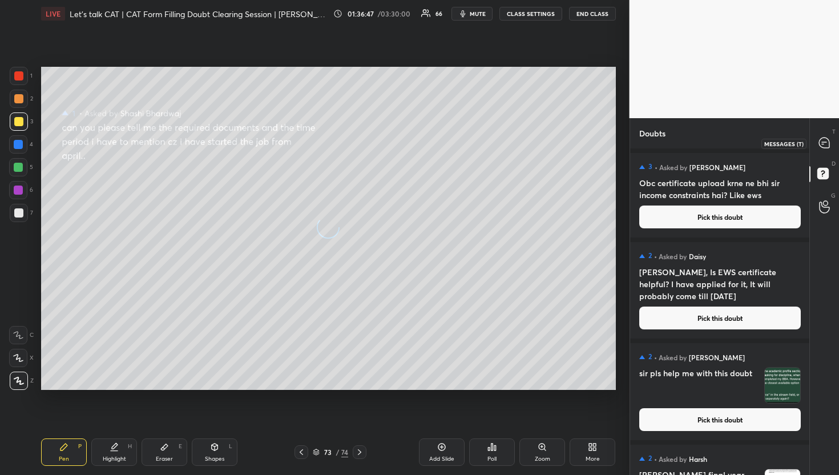
click at [821, 138] on icon at bounding box center [824, 143] width 10 height 10
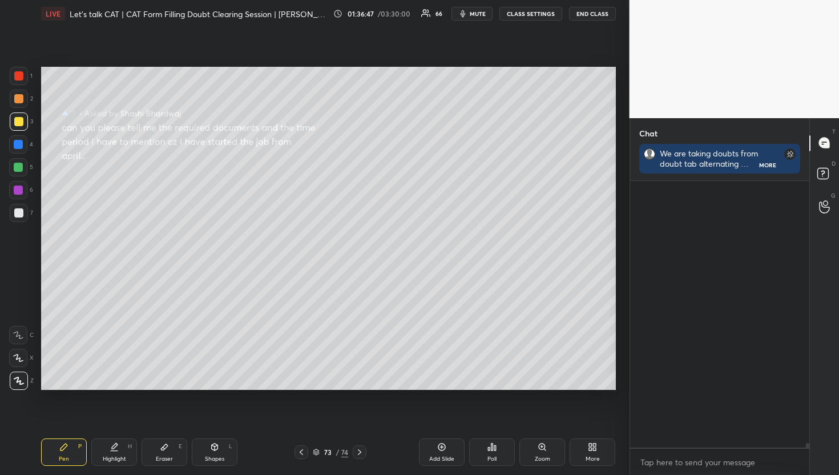
click at [821, 138] on icon at bounding box center [824, 143] width 10 height 10
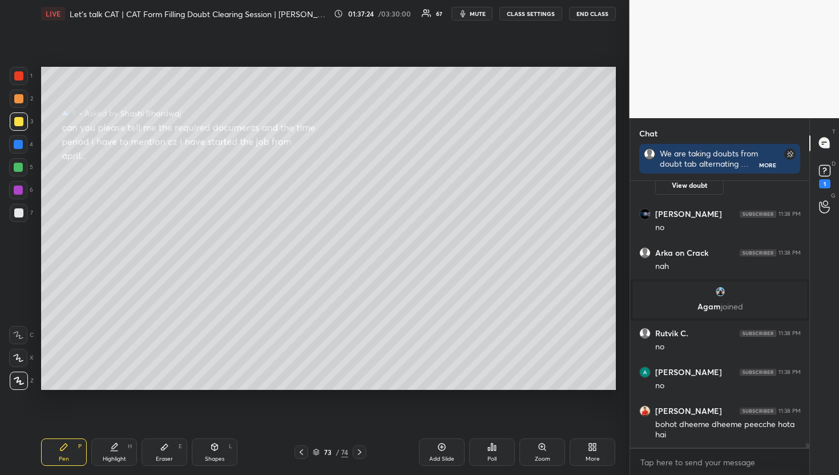
scroll to position [3, 4]
click at [820, 179] on div "1" at bounding box center [824, 183] width 11 height 9
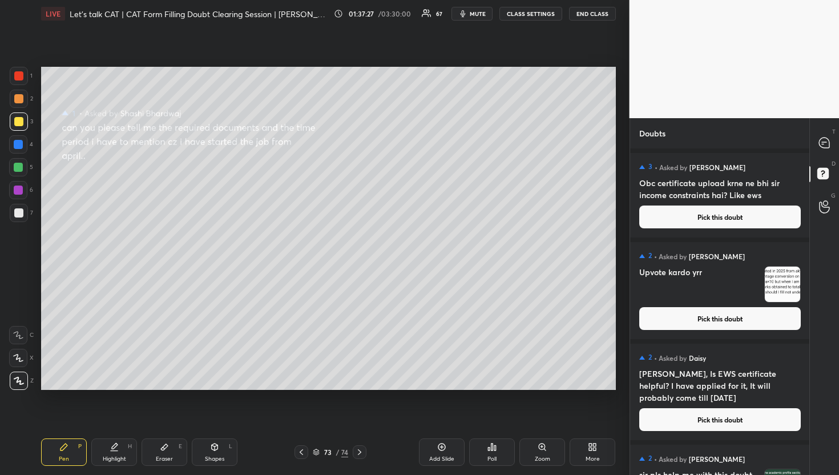
click at [748, 220] on button "Pick this doubt" at bounding box center [721, 217] width 162 height 23
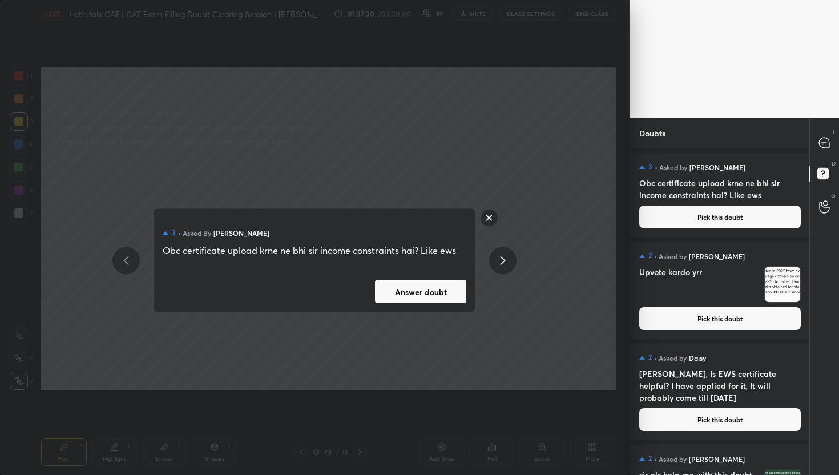
click at [422, 295] on button "Answer doubt" at bounding box center [420, 291] width 91 height 23
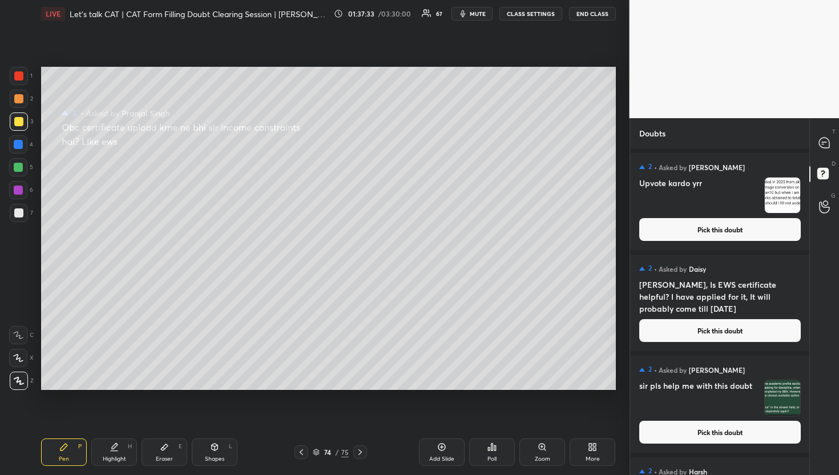
click at [823, 164] on div "D Doubts (D)" at bounding box center [824, 175] width 29 height 32
click at [828, 151] on div at bounding box center [825, 143] width 23 height 21
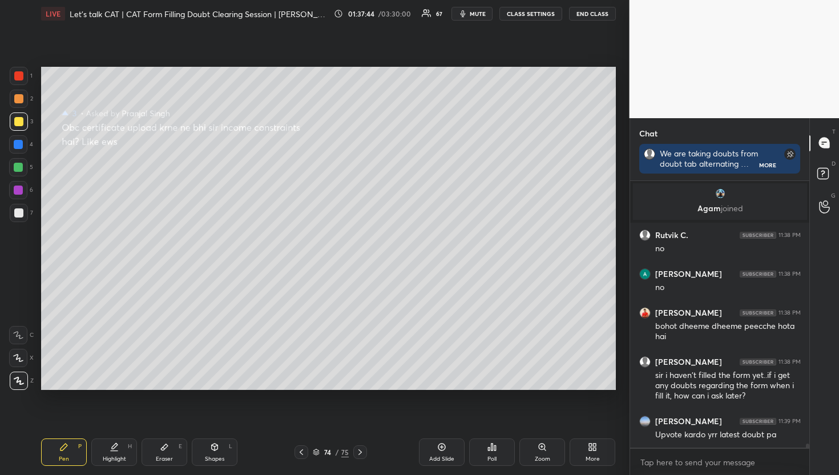
scroll to position [3, 4]
click at [834, 176] on icon at bounding box center [825, 175] width 21 height 21
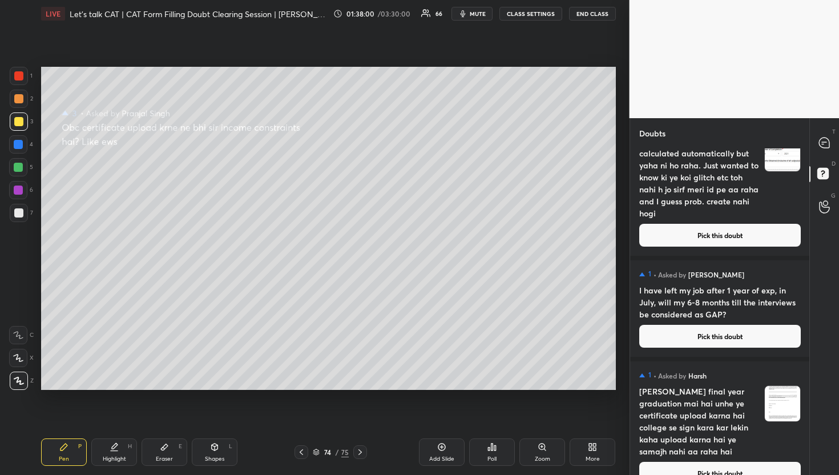
scroll to position [13195, 0]
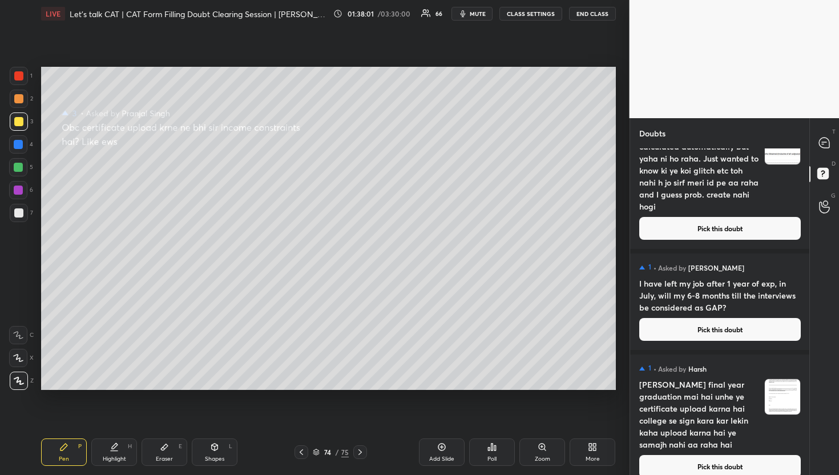
click at [712, 460] on button "Pick this doubt" at bounding box center [721, 466] width 162 height 23
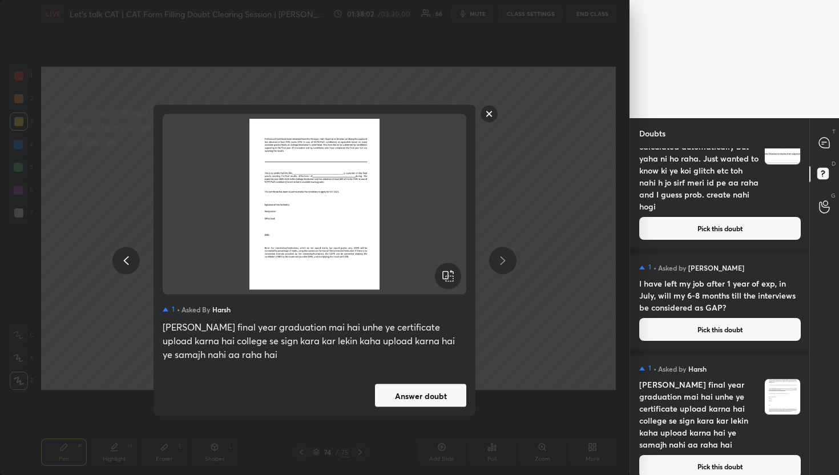
click at [408, 367] on div "1 • Asked by Harsh sir jo final year graduation mai hai unhe ye certificate upl…" at bounding box center [315, 260] width 322 height 311
click at [467, 387] on div "1 • Asked by Harsh sir jo final year graduation mai hai unhe ye certificate upl…" at bounding box center [315, 260] width 322 height 311
click at [453, 395] on button "Answer doubt" at bounding box center [420, 395] width 91 height 23
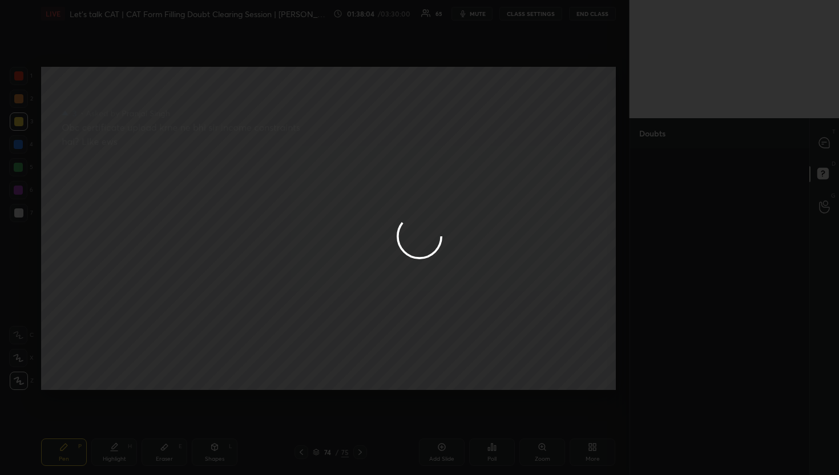
scroll to position [0, 0]
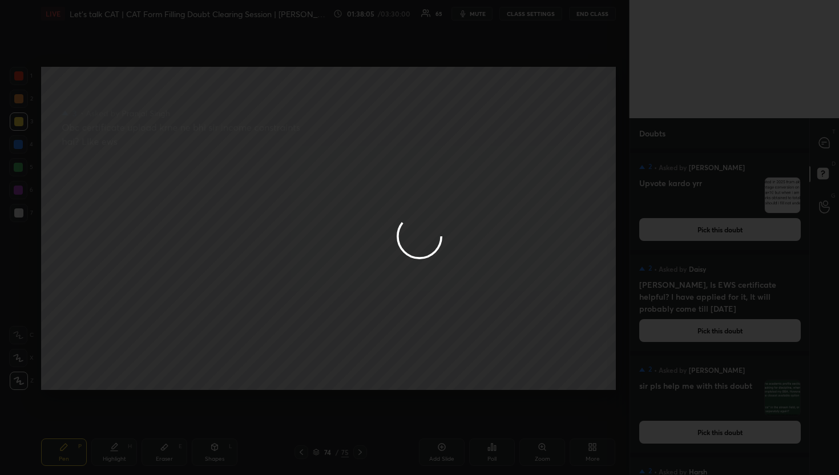
click at [827, 139] on div at bounding box center [419, 237] width 839 height 475
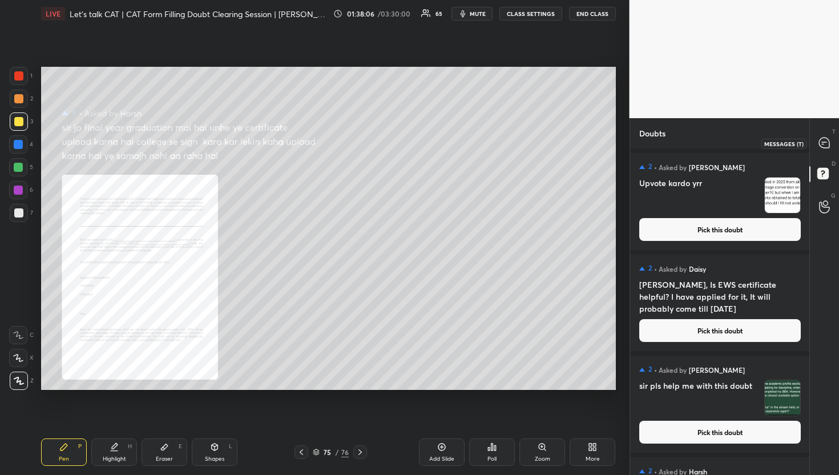
click at [827, 139] on icon at bounding box center [824, 143] width 10 height 10
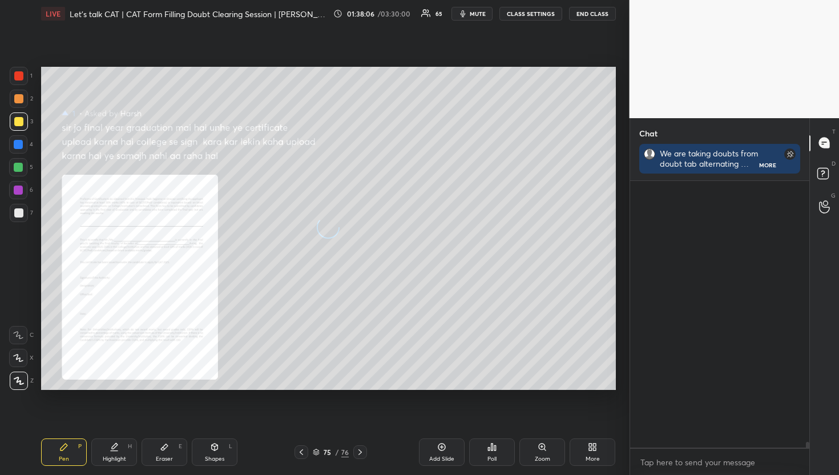
scroll to position [291, 176]
click at [827, 139] on icon at bounding box center [824, 143] width 10 height 10
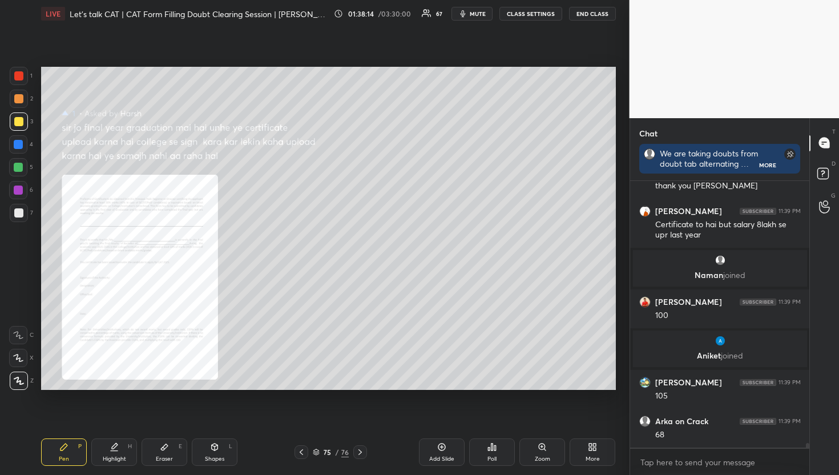
scroll to position [16260, 0]
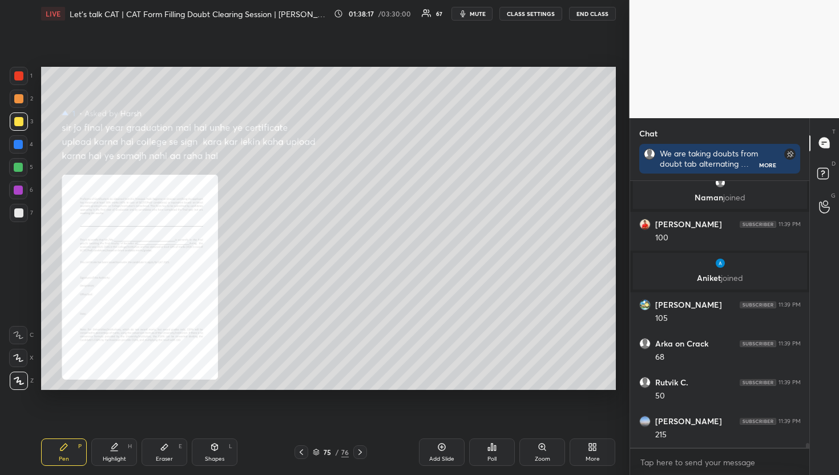
click at [543, 453] on div "Zoom" at bounding box center [543, 452] width 46 height 27
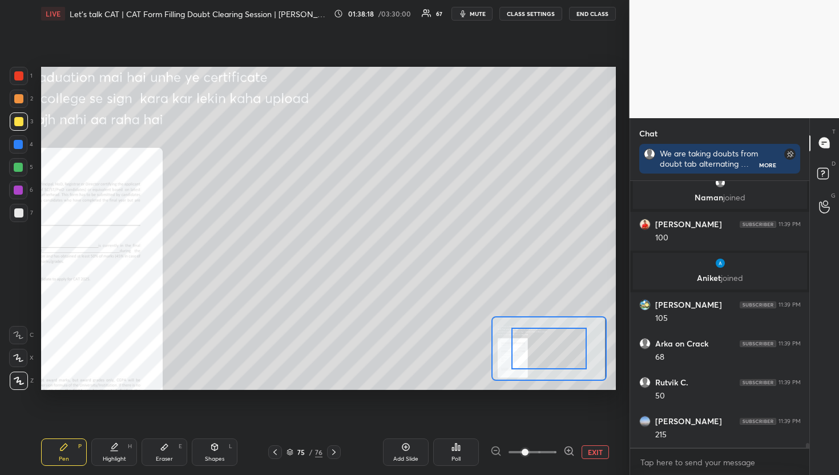
click at [543, 453] on span at bounding box center [533, 452] width 48 height 17
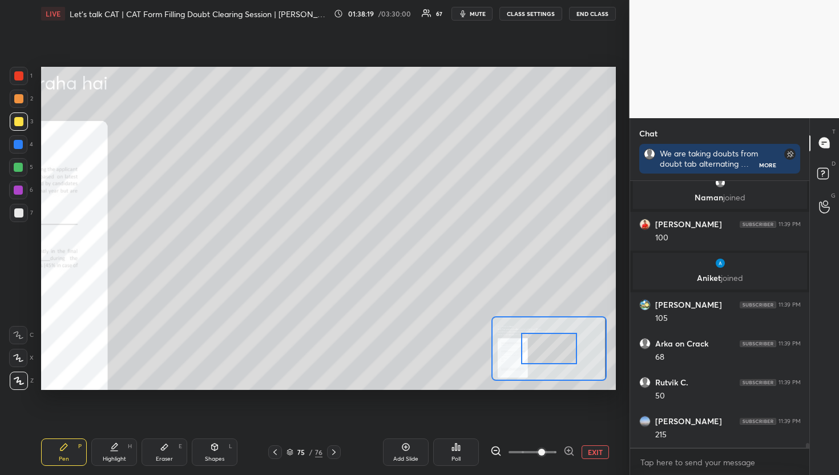
drag, startPoint x: 564, startPoint y: 333, endPoint x: 539, endPoint y: 340, distance: 25.5
click at [563, 333] on div at bounding box center [549, 348] width 57 height 31
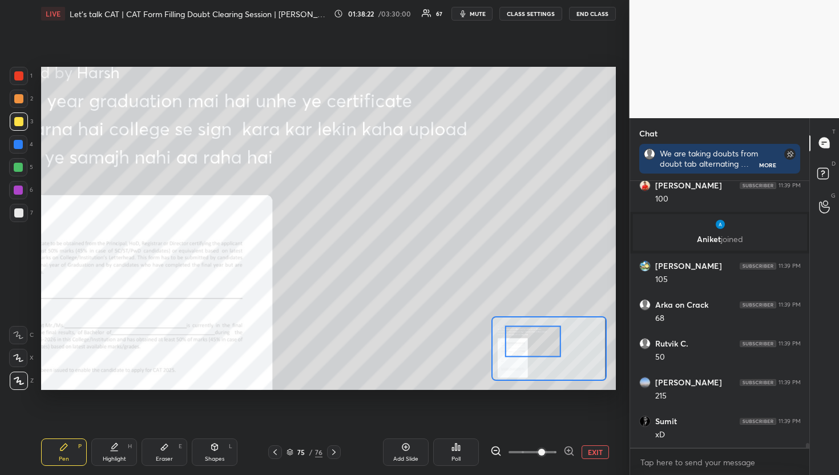
drag, startPoint x: 539, startPoint y: 340, endPoint x: 519, endPoint y: 341, distance: 20.0
click at [519, 341] on div at bounding box center [533, 341] width 57 height 31
click at [497, 449] on icon at bounding box center [496, 450] width 11 height 11
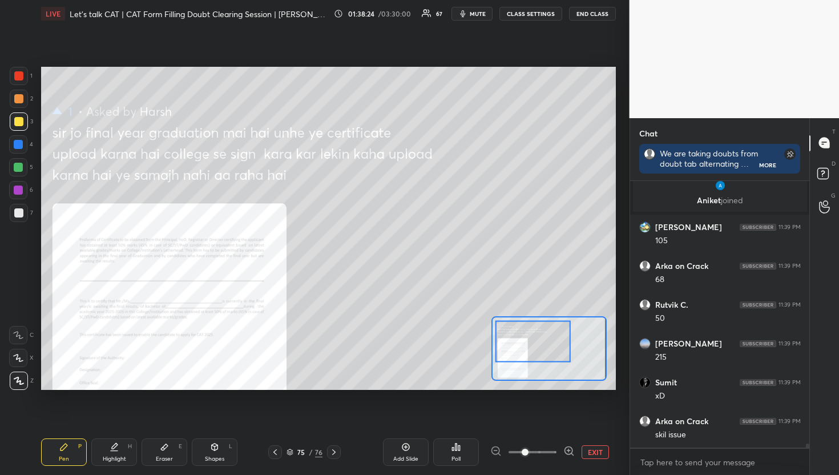
click at [497, 449] on div at bounding box center [533, 452] width 85 height 14
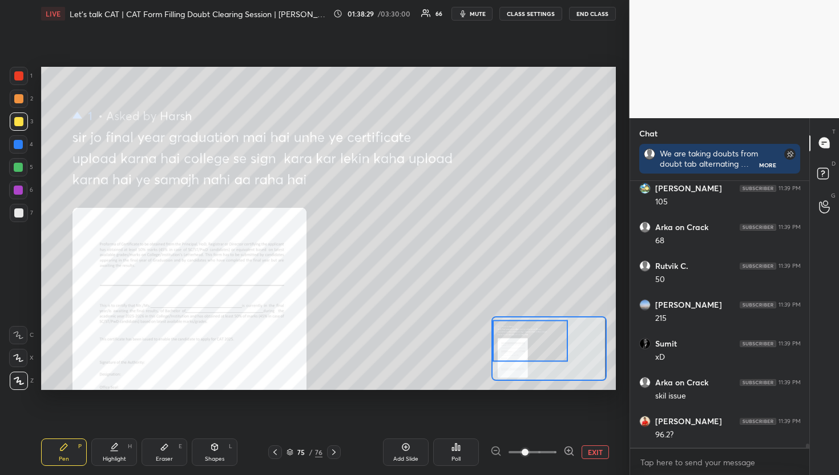
drag, startPoint x: 522, startPoint y: 333, endPoint x: 515, endPoint y: 333, distance: 6.9
click at [515, 333] on div at bounding box center [530, 341] width 75 height 42
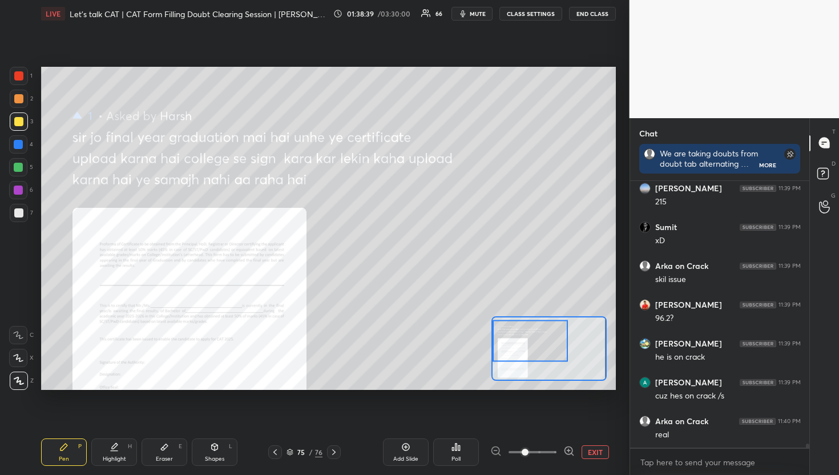
click at [587, 457] on button "EXIT" at bounding box center [595, 452] width 27 height 14
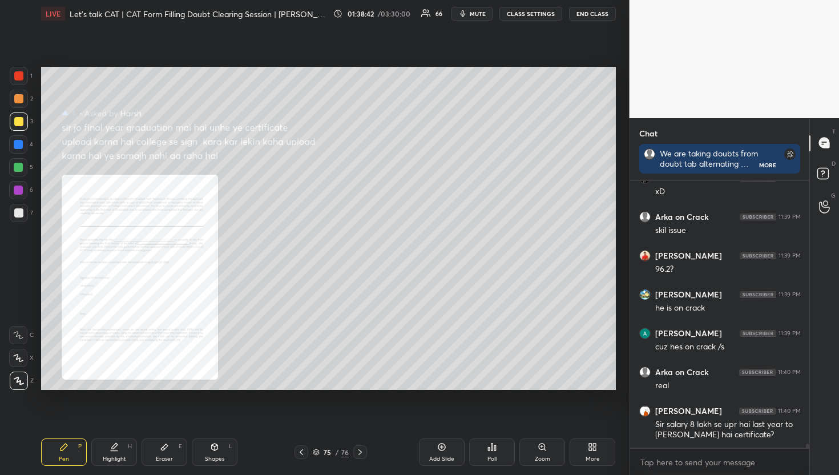
scroll to position [16607, 0]
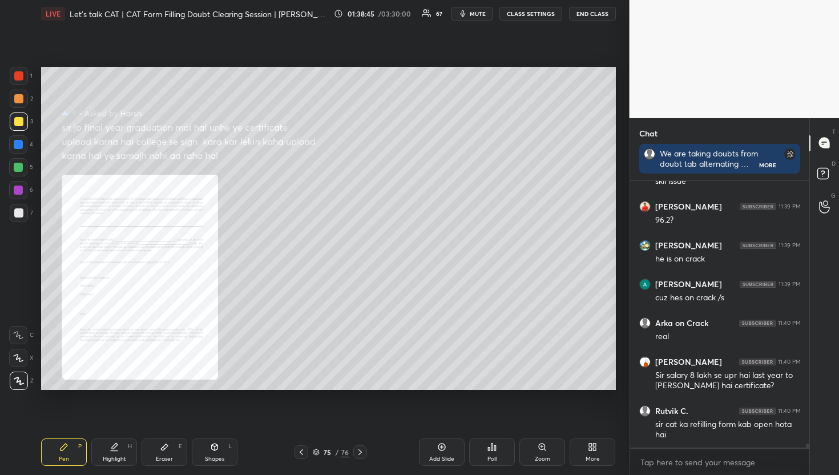
click at [835, 186] on div "D Doubts (D)" at bounding box center [824, 175] width 29 height 32
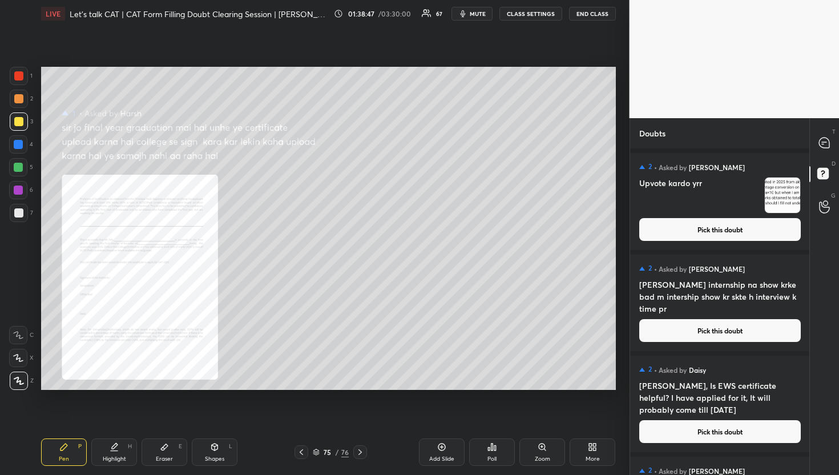
click at [701, 234] on button "Pick this doubt" at bounding box center [721, 229] width 162 height 23
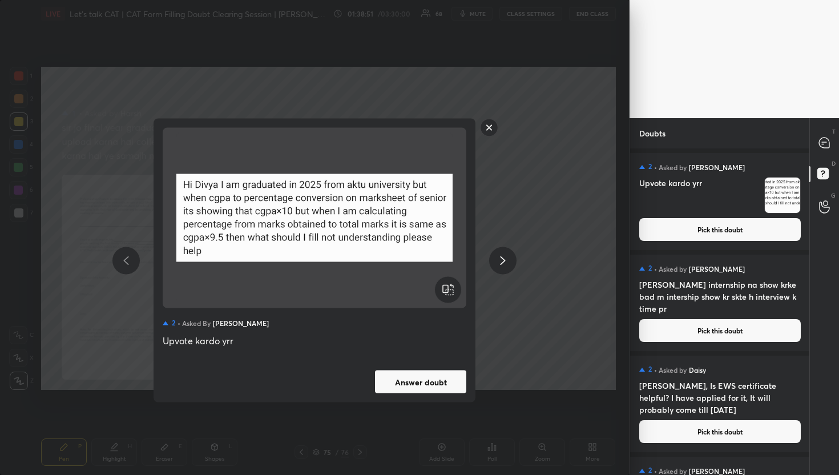
click at [447, 371] on button "Answer doubt" at bounding box center [420, 382] width 91 height 23
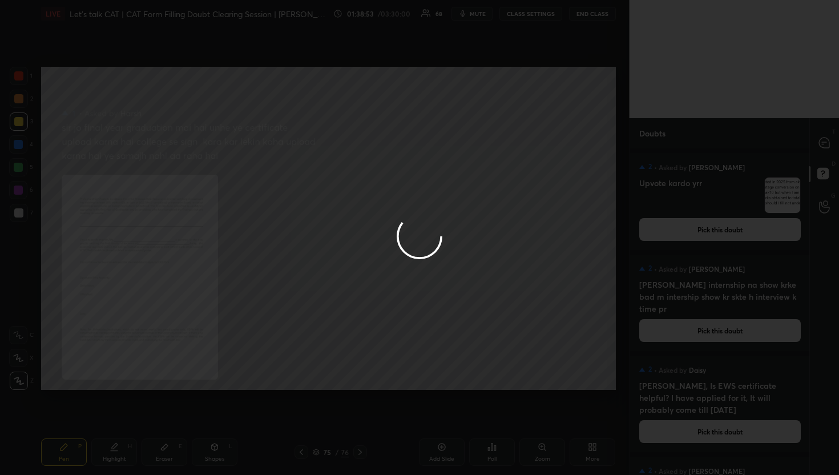
click at [825, 143] on div at bounding box center [419, 237] width 839 height 475
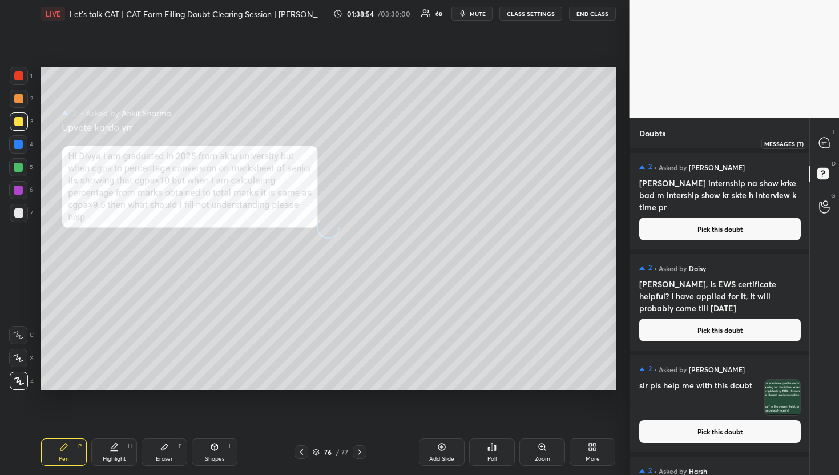
click at [825, 143] on icon at bounding box center [824, 143] width 10 height 10
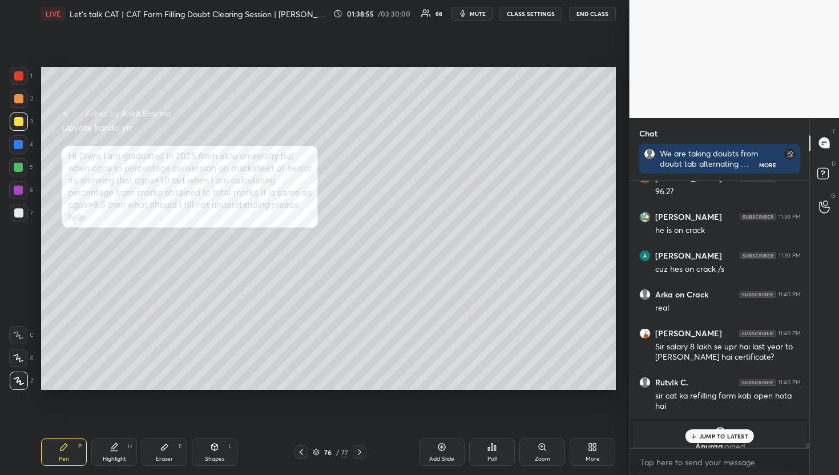
scroll to position [16961, 0]
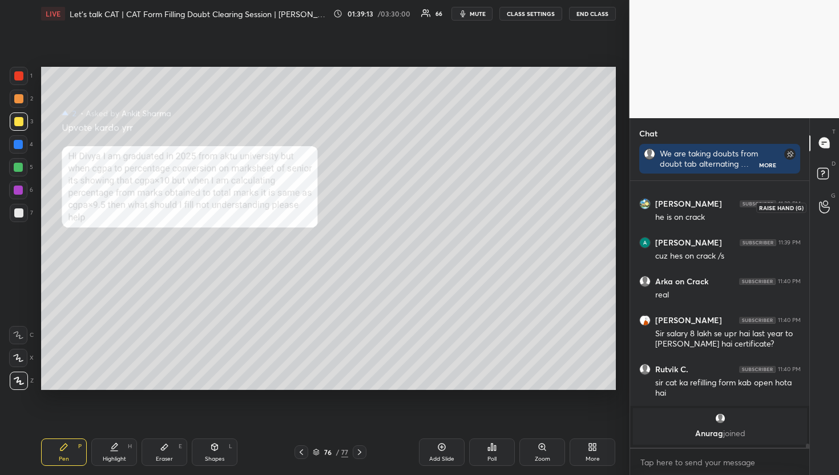
click at [826, 198] on div at bounding box center [825, 207] width 23 height 21
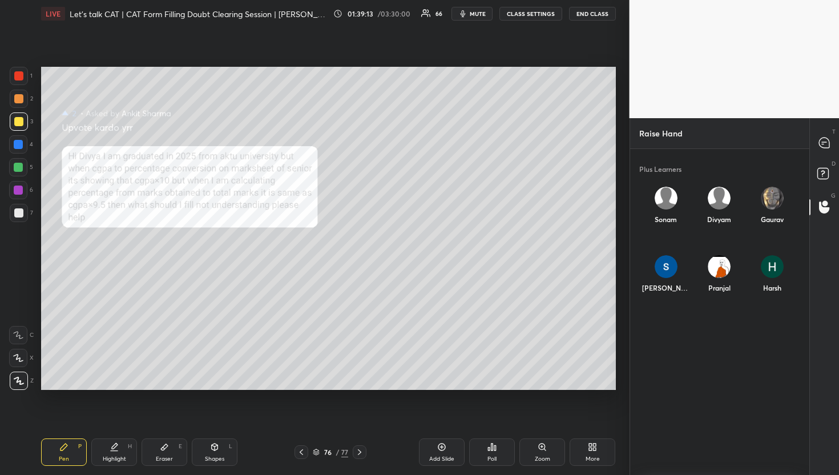
scroll to position [319, 176]
click at [821, 160] on div "D Doubts (D)" at bounding box center [824, 175] width 29 height 32
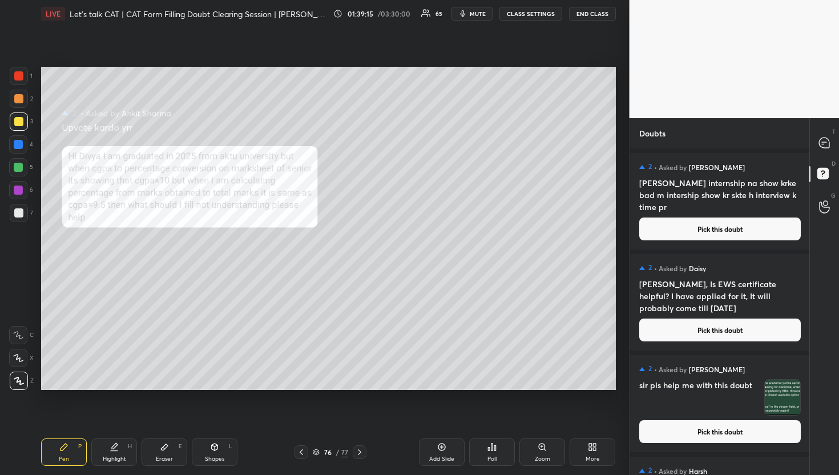
click at [818, 124] on div "T Messages (T) D Doubts (D) G Raise Hand (G)" at bounding box center [825, 296] width 30 height 357
click at [833, 150] on div at bounding box center [825, 143] width 23 height 21
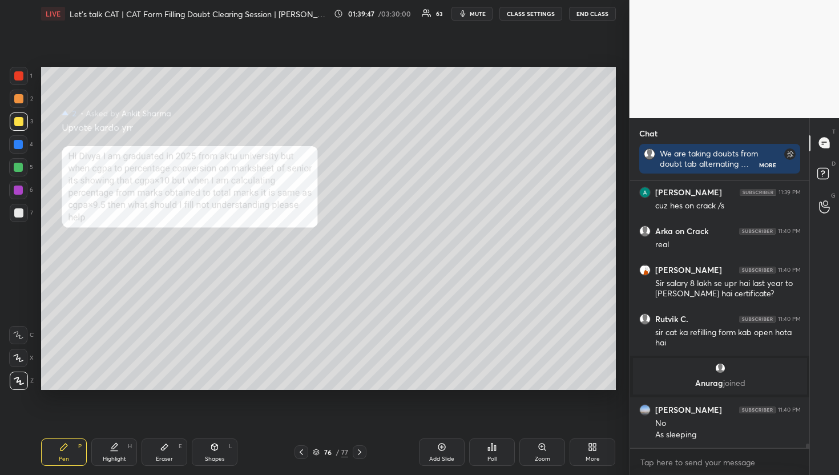
scroll to position [3, 4]
click at [816, 177] on icon at bounding box center [825, 175] width 21 height 21
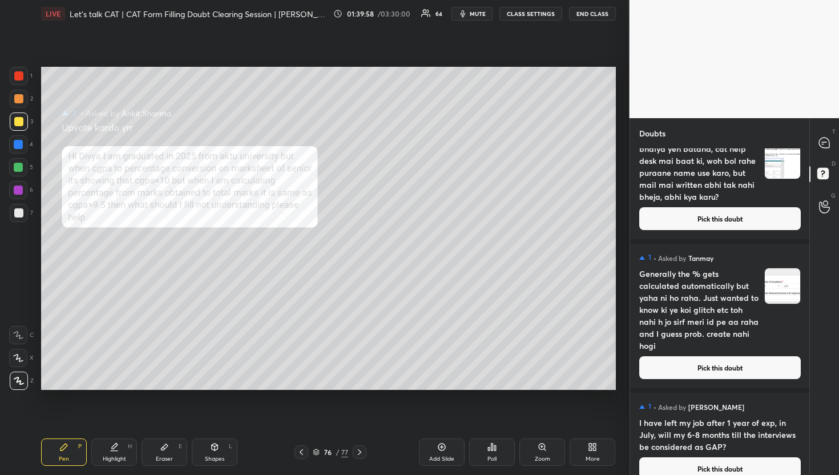
scroll to position [12969, 0]
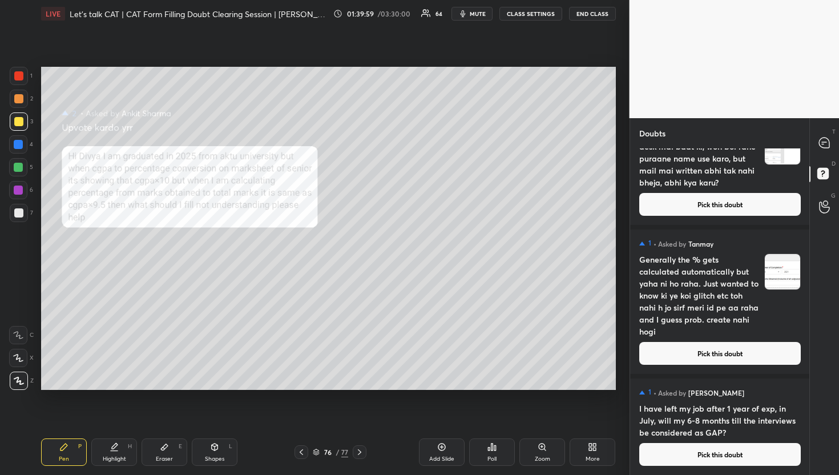
click at [697, 455] on button "Pick this doubt" at bounding box center [721, 454] width 162 height 23
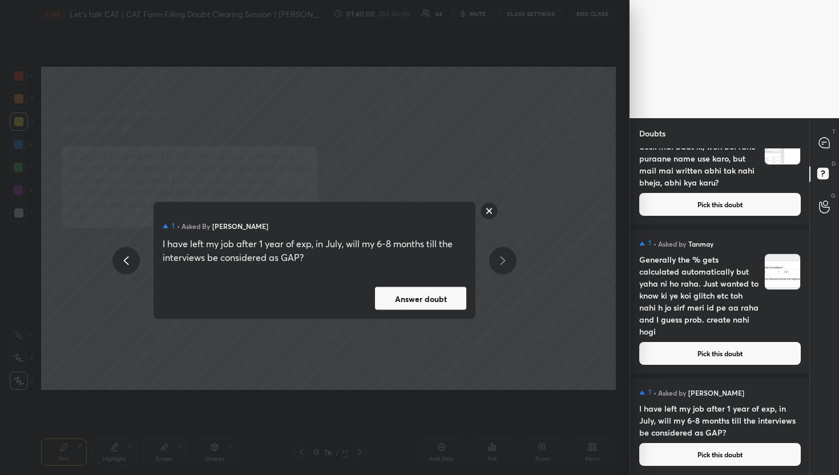
click at [434, 294] on button "Answer doubt" at bounding box center [420, 298] width 91 height 23
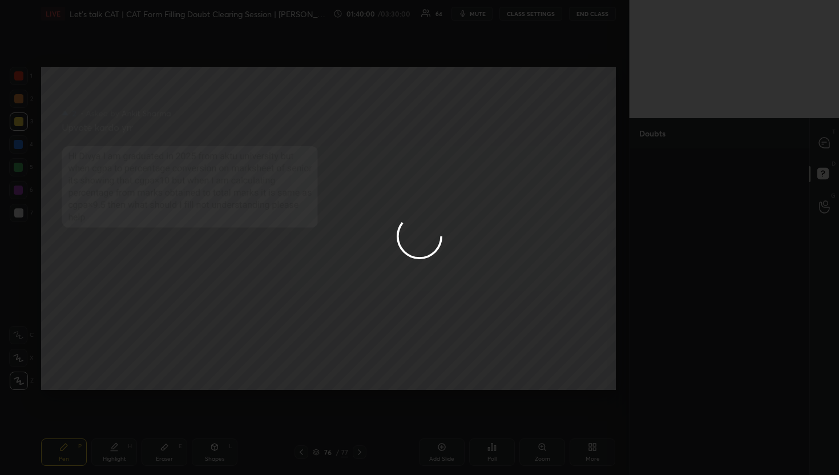
scroll to position [0, 0]
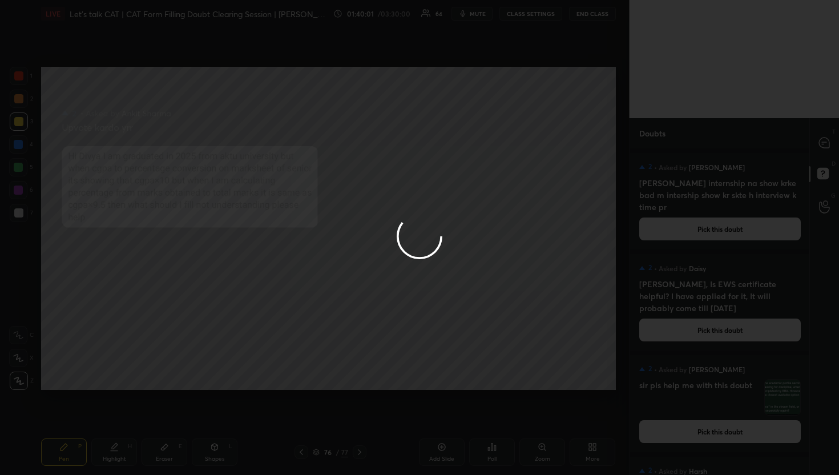
click at [823, 147] on div at bounding box center [419, 237] width 839 height 475
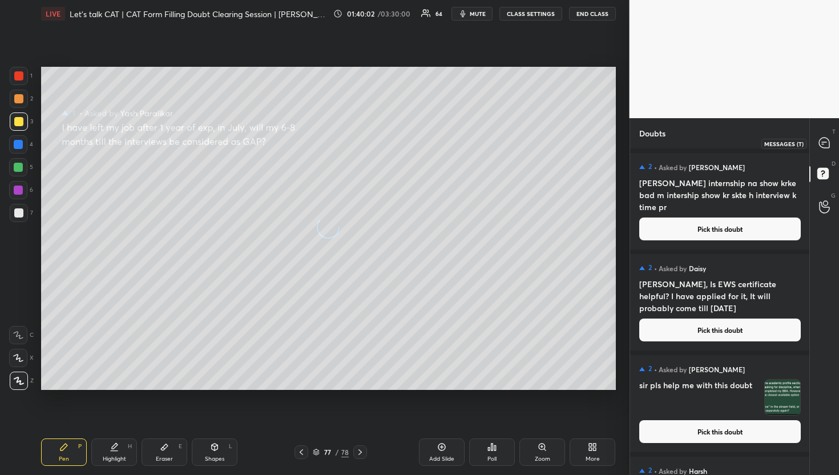
click at [823, 147] on icon at bounding box center [824, 143] width 10 height 10
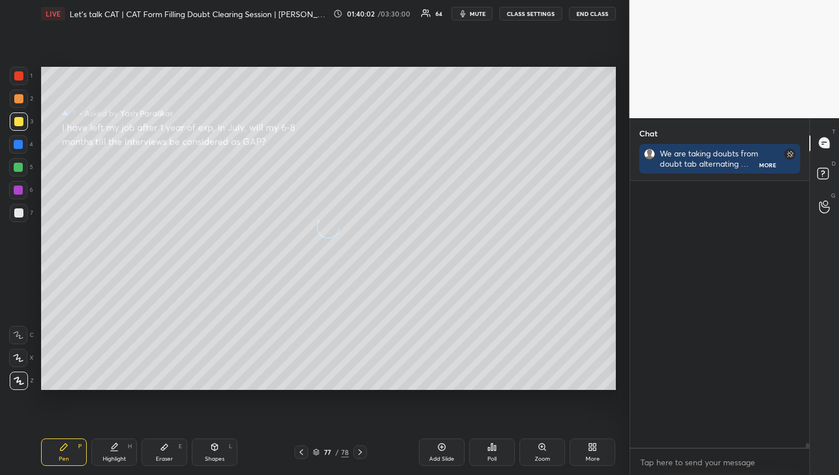
click at [823, 147] on icon at bounding box center [824, 143] width 10 height 10
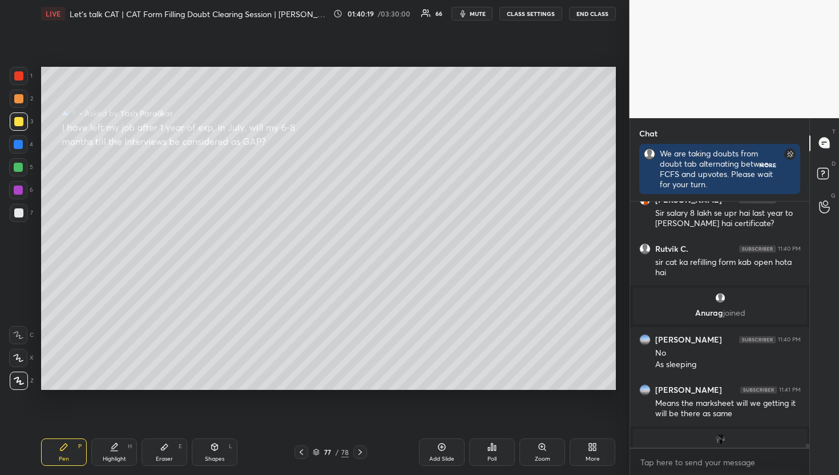
scroll to position [3, 4]
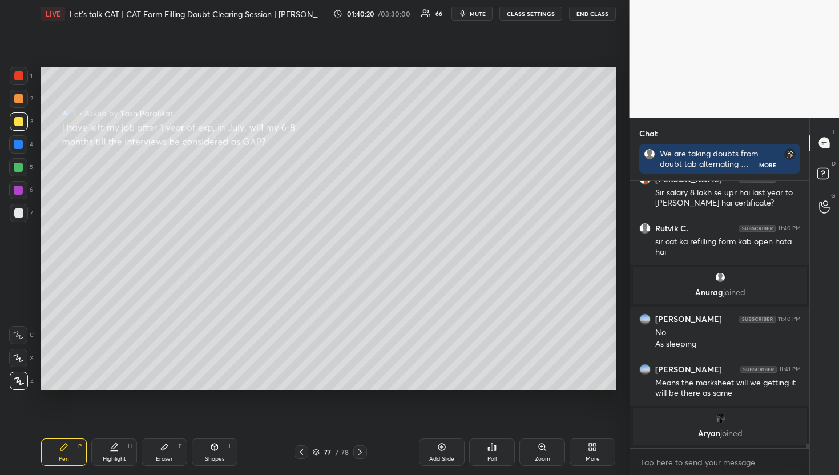
click at [829, 163] on div "D Doubts (D)" at bounding box center [824, 175] width 29 height 32
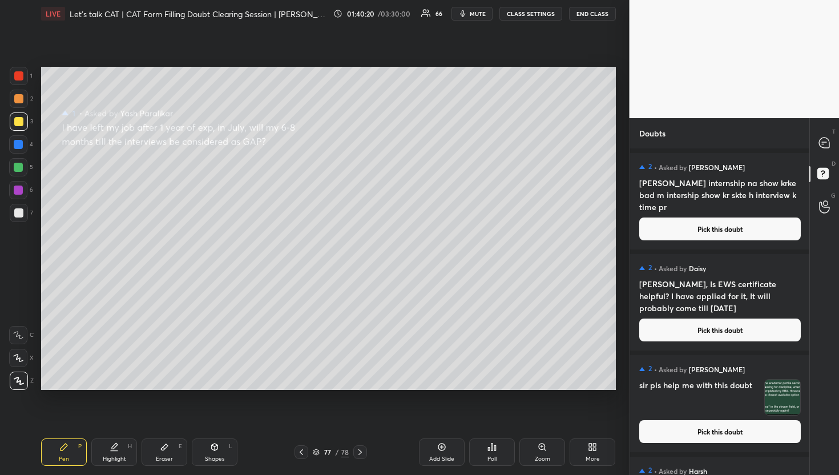
click at [686, 227] on button "Pick this doubt" at bounding box center [721, 229] width 162 height 23
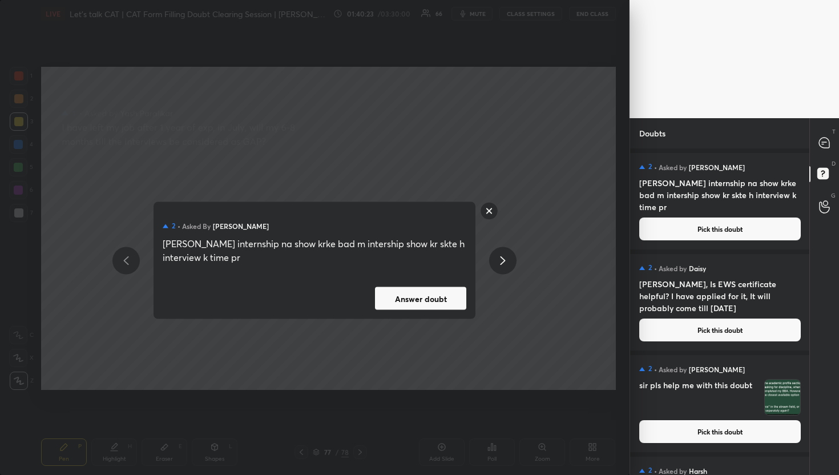
click at [447, 295] on button "Answer doubt" at bounding box center [420, 298] width 91 height 23
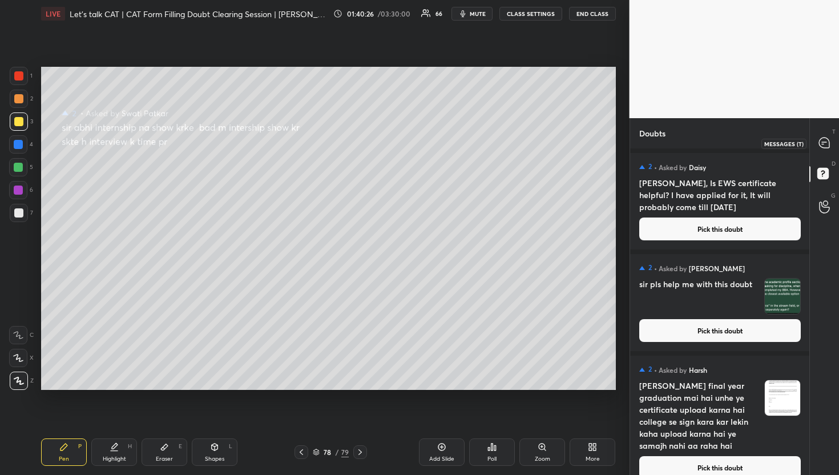
click at [826, 142] on icon at bounding box center [824, 142] width 5 height 0
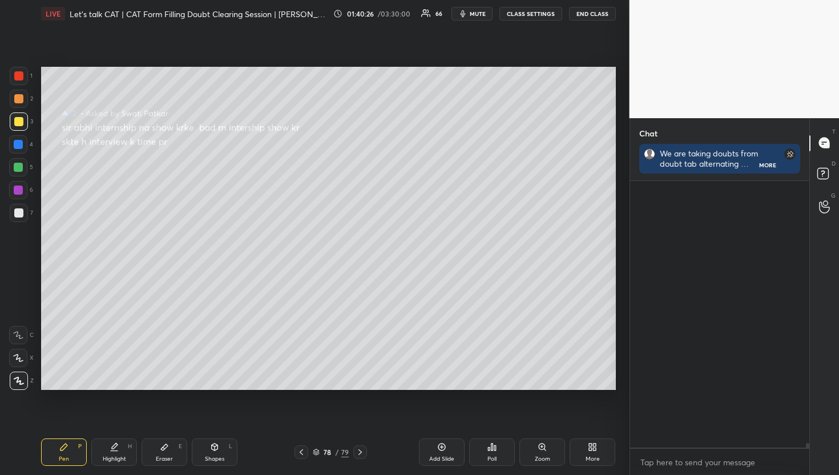
scroll to position [263, 176]
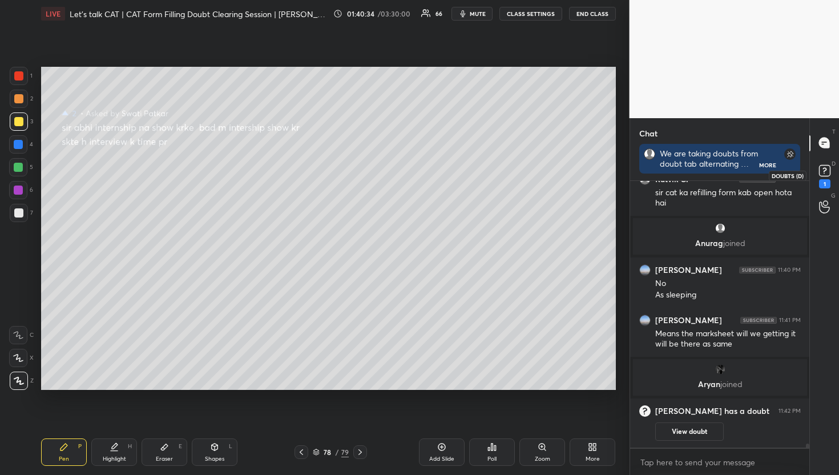
click at [829, 181] on div "1" at bounding box center [824, 183] width 11 height 9
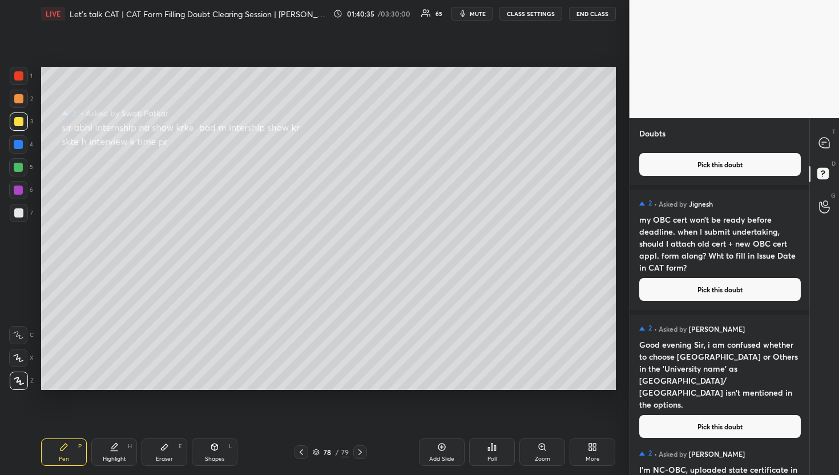
click at [835, 126] on div "T Messages (T) D Doubts (D) G Raise Hand (G)" at bounding box center [825, 296] width 30 height 357
click at [825, 142] on icon at bounding box center [825, 143] width 12 height 12
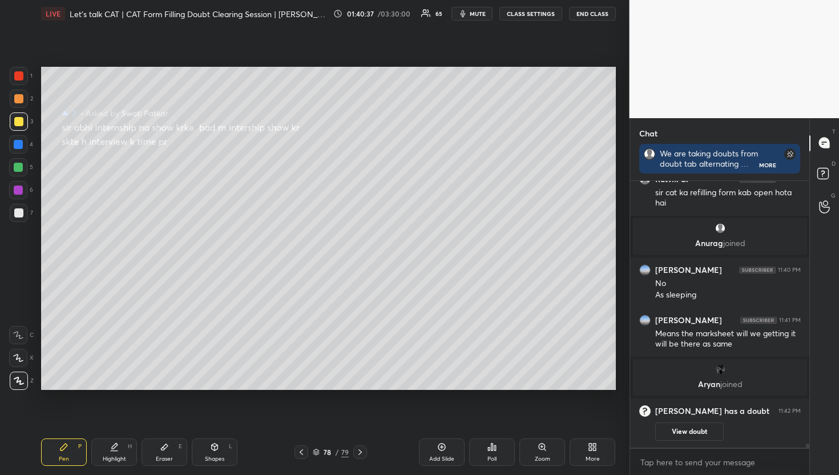
click at [302, 452] on icon at bounding box center [301, 452] width 9 height 9
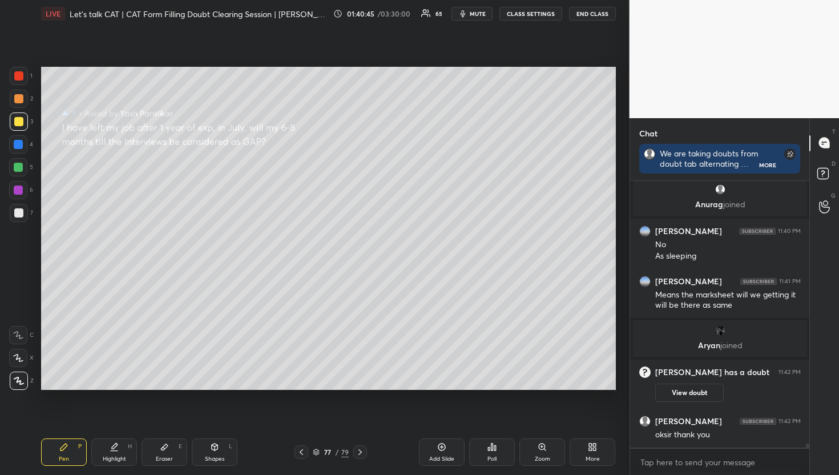
click at [355, 448] on div at bounding box center [360, 452] width 14 height 14
click at [378, 448] on div "Add Slide Poll Zoom More" at bounding box center [496, 452] width 240 height 27
click at [341, 459] on div "Pen P Highlight H Eraser E Shapes L 78 / 79 Add Slide Poll Zoom More" at bounding box center [328, 452] width 575 height 46
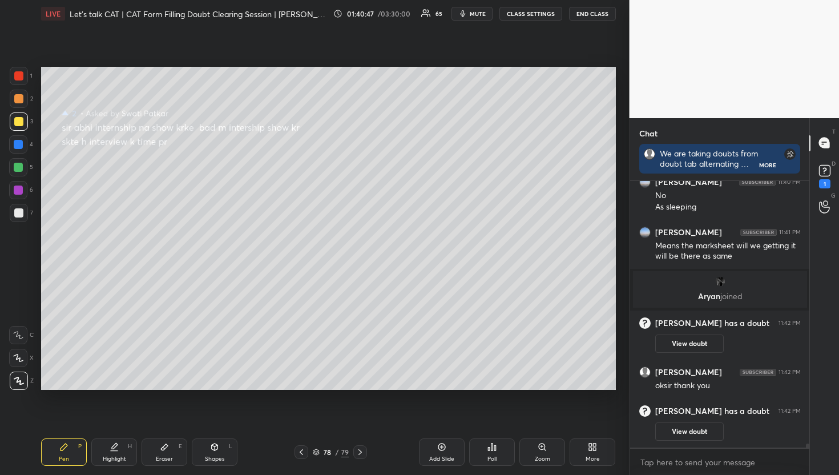
click at [353, 454] on div at bounding box center [360, 452] width 14 height 14
click at [365, 446] on div at bounding box center [360, 452] width 14 height 14
click at [818, 180] on div "1" at bounding box center [825, 175] width 17 height 26
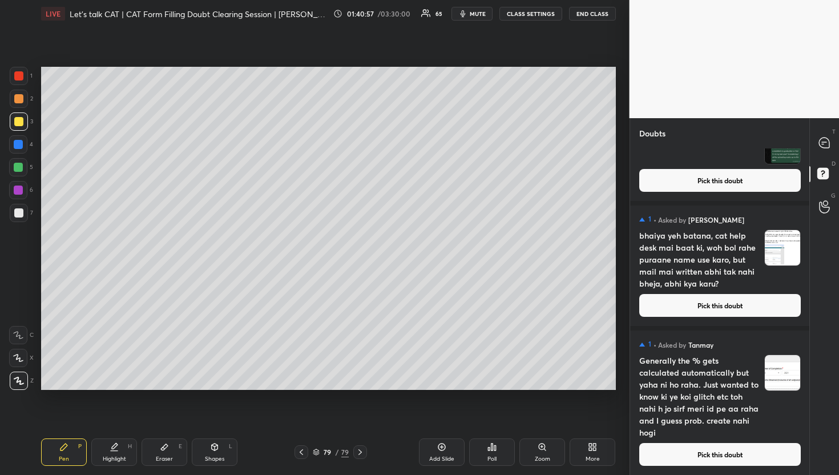
click at [717, 465] on div "1 • Asked by Tanmay Generally the % gets calculated automatically but yaha ni h…" at bounding box center [720, 403] width 180 height 144
click at [665, 452] on button "Pick this doubt" at bounding box center [721, 454] width 162 height 23
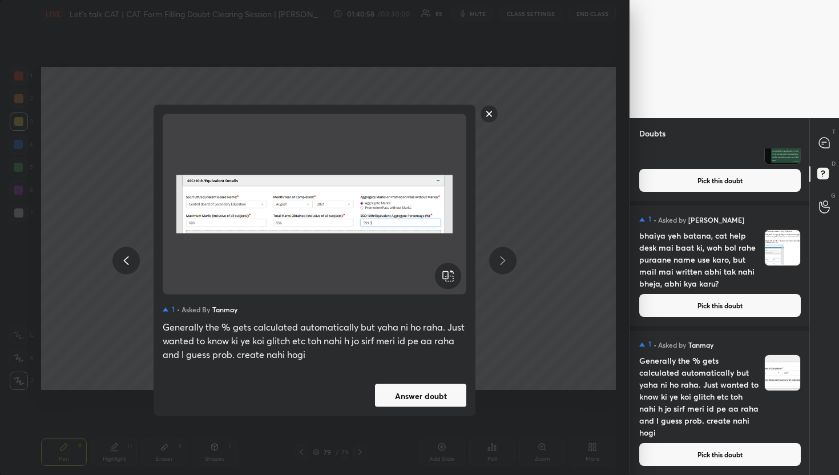
drag, startPoint x: 381, startPoint y: 380, endPoint x: 389, endPoint y: 377, distance: 8.0
click at [382, 379] on div "1 • Asked by Tanmay Generally the % gets calculated automatically but yaha ni h…" at bounding box center [315, 260] width 322 height 311
click at [436, 386] on button "Answer doubt" at bounding box center [420, 395] width 91 height 23
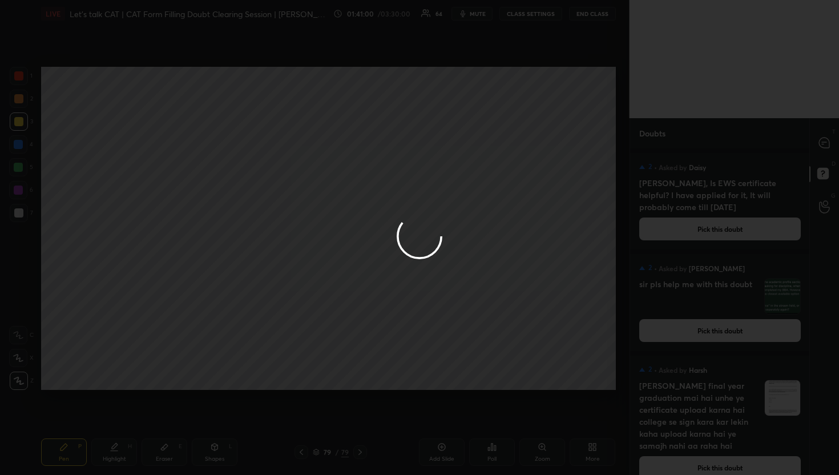
click at [825, 150] on div at bounding box center [419, 237] width 839 height 475
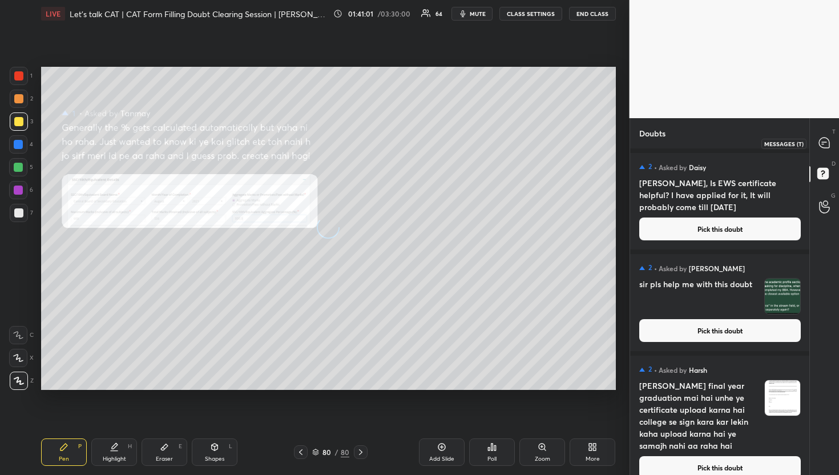
click at [824, 150] on div at bounding box center [825, 143] width 23 height 21
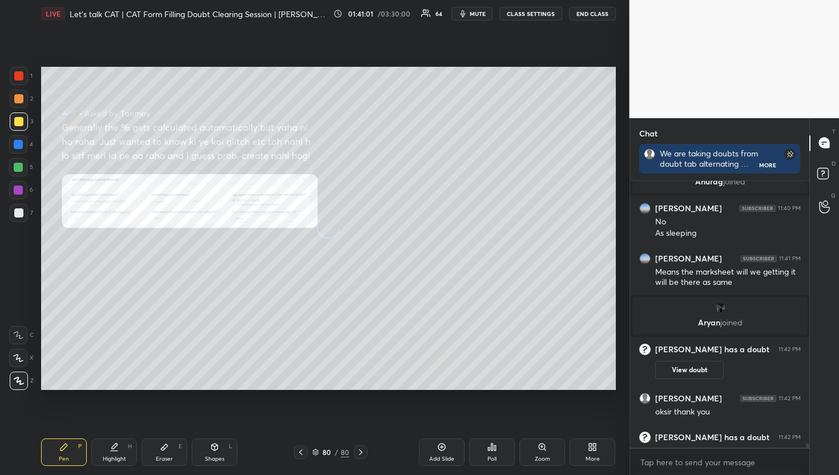
click at [824, 151] on div at bounding box center [825, 143] width 23 height 21
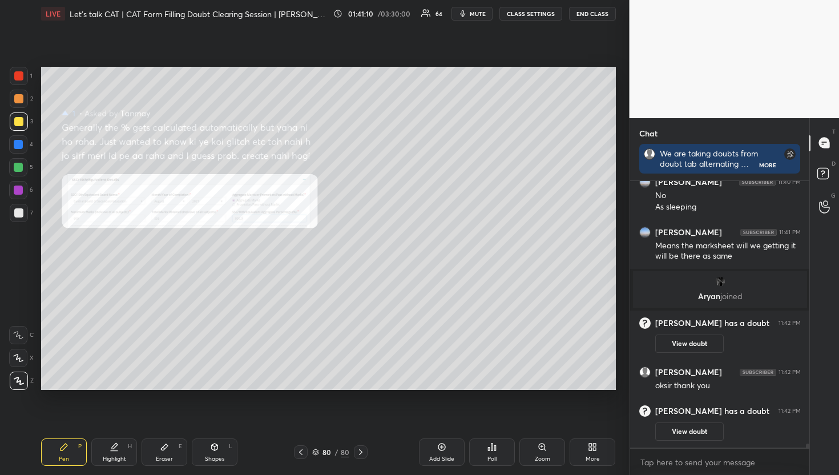
click at [550, 458] on div "Zoom" at bounding box center [543, 452] width 46 height 27
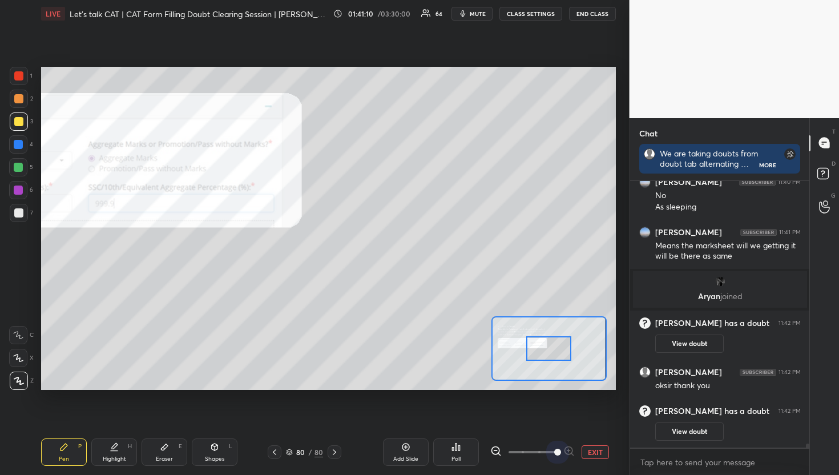
click at [550, 458] on span at bounding box center [533, 452] width 48 height 17
drag, startPoint x: 541, startPoint y: 351, endPoint x: 523, endPoint y: 350, distance: 18.3
click at [537, 351] on div at bounding box center [549, 348] width 45 height 25
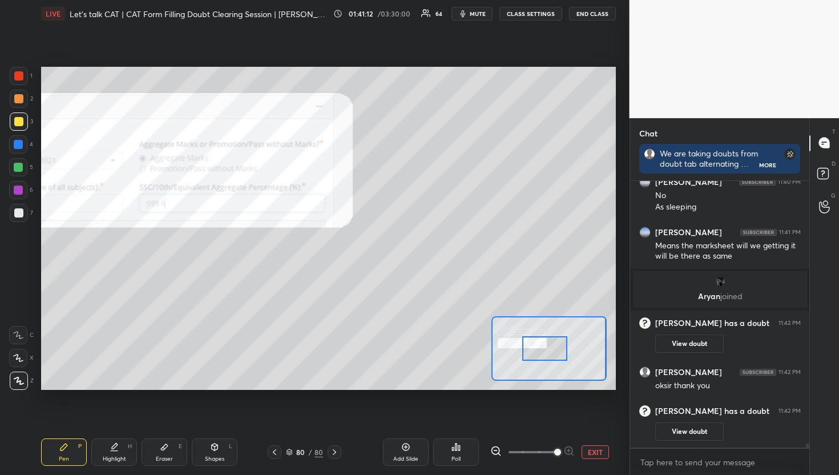
click at [523, 350] on div at bounding box center [545, 348] width 45 height 25
drag, startPoint x: 544, startPoint y: 352, endPoint x: 533, endPoint y: 348, distance: 11.2
click at [535, 349] on div at bounding box center [545, 348] width 45 height 25
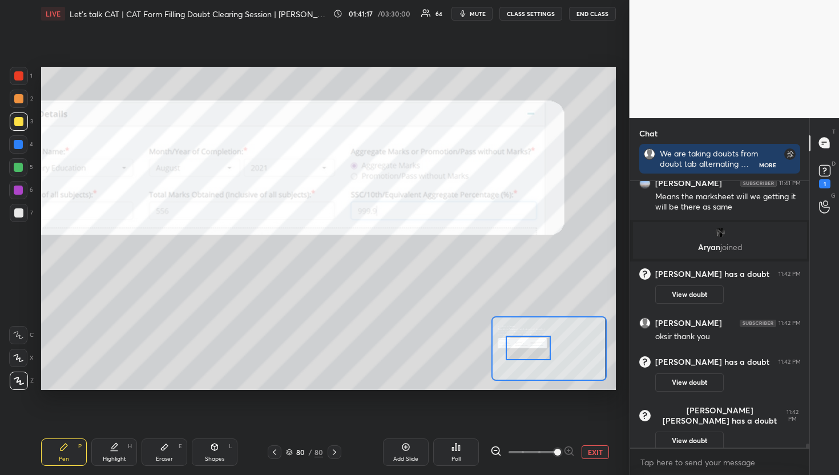
drag, startPoint x: 531, startPoint y: 346, endPoint x: 524, endPoint y: 349, distance: 7.4
click at [524, 349] on div at bounding box center [528, 348] width 45 height 25
click at [580, 450] on div "EXIT" at bounding box center [554, 452] width 126 height 14
click at [589, 450] on button "EXIT" at bounding box center [595, 452] width 27 height 14
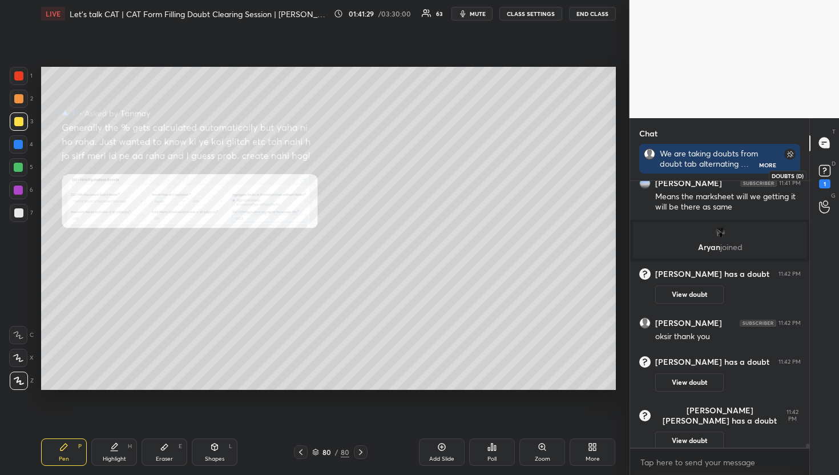
click at [827, 179] on div "1" at bounding box center [824, 183] width 11 height 9
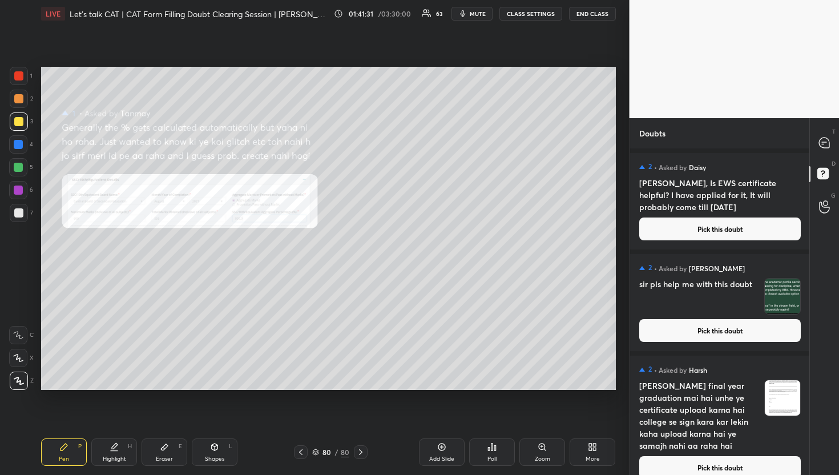
click at [699, 234] on button "Pick this doubt" at bounding box center [721, 229] width 162 height 23
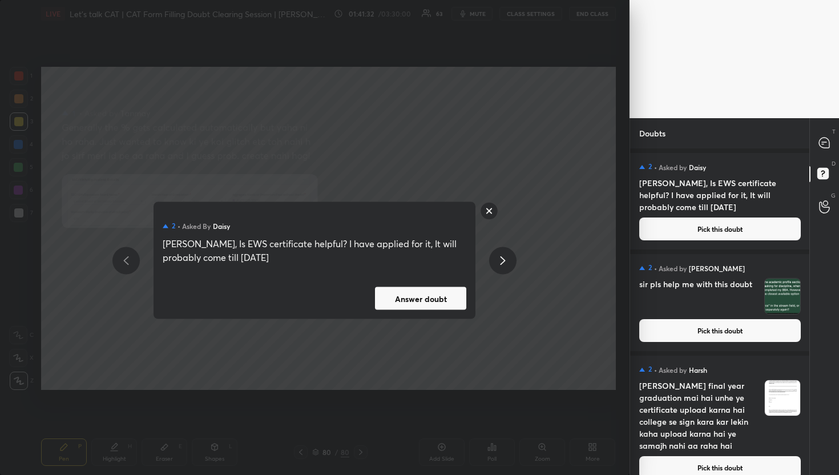
click at [403, 305] on button "Answer doubt" at bounding box center [420, 298] width 91 height 23
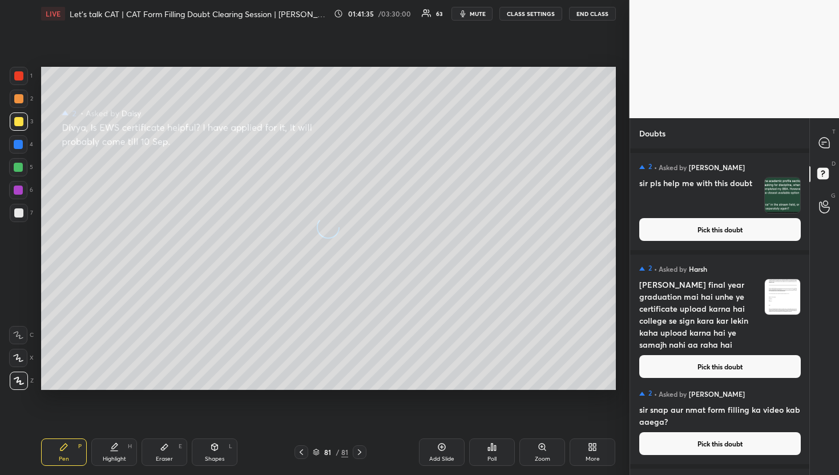
click at [809, 132] on div "Doubts" at bounding box center [720, 133] width 180 height 30
click at [823, 140] on icon at bounding box center [824, 143] width 10 height 10
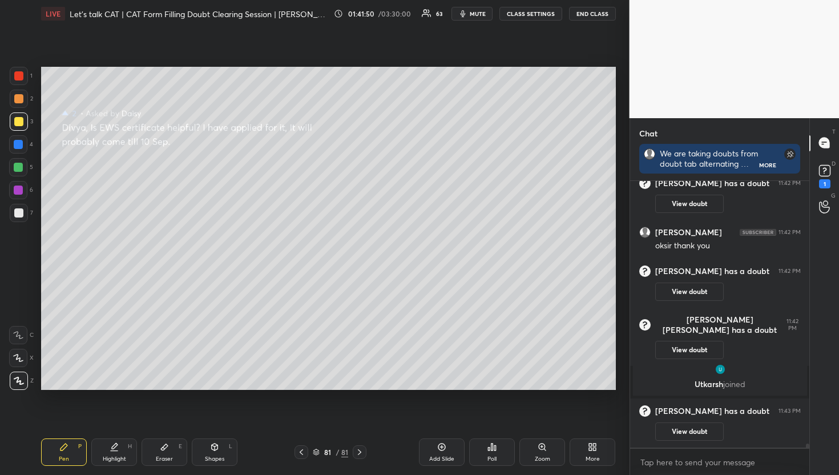
scroll to position [3, 4]
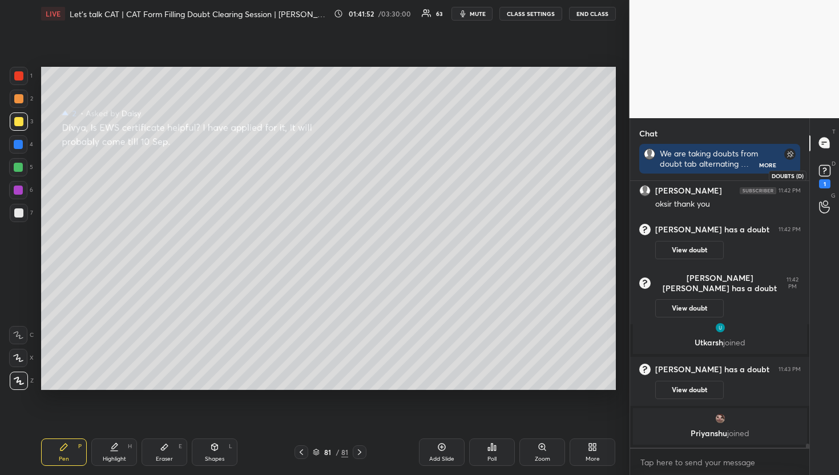
click at [817, 170] on icon at bounding box center [825, 170] width 17 height 17
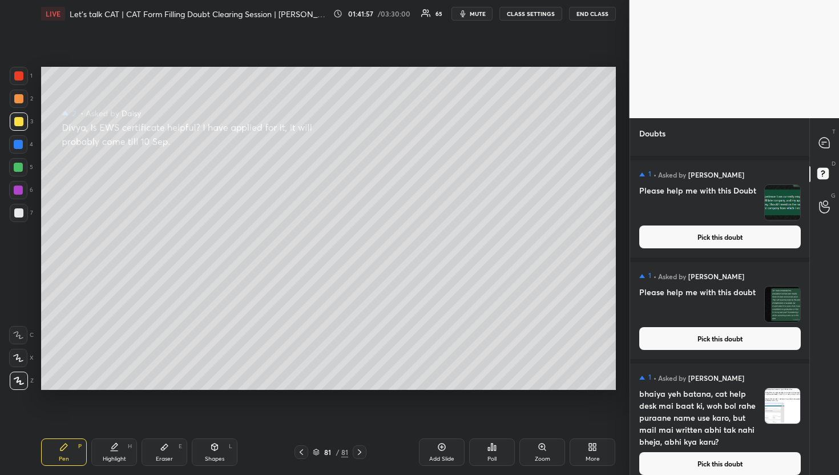
scroll to position [12897, 0]
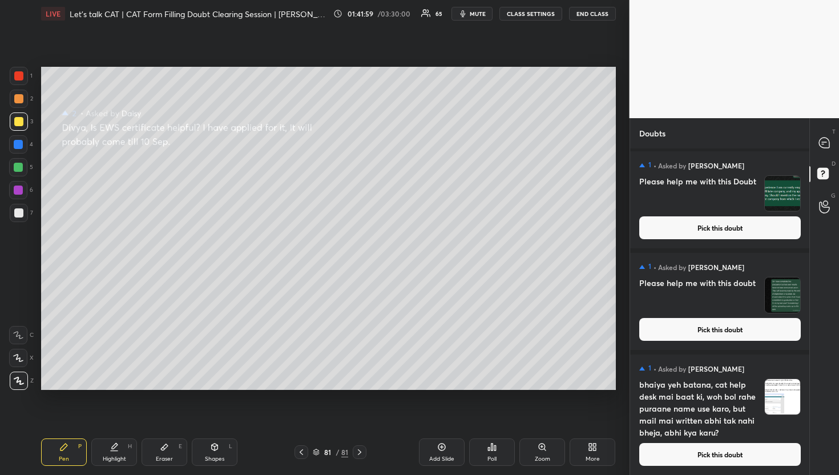
click at [685, 466] on div "1 • Asked by [PERSON_NAME] bhaiya yeh batana, cat help desk mai baat ki, woh bo…" at bounding box center [720, 415] width 180 height 120
click at [689, 457] on button "Pick this doubt" at bounding box center [721, 454] width 162 height 23
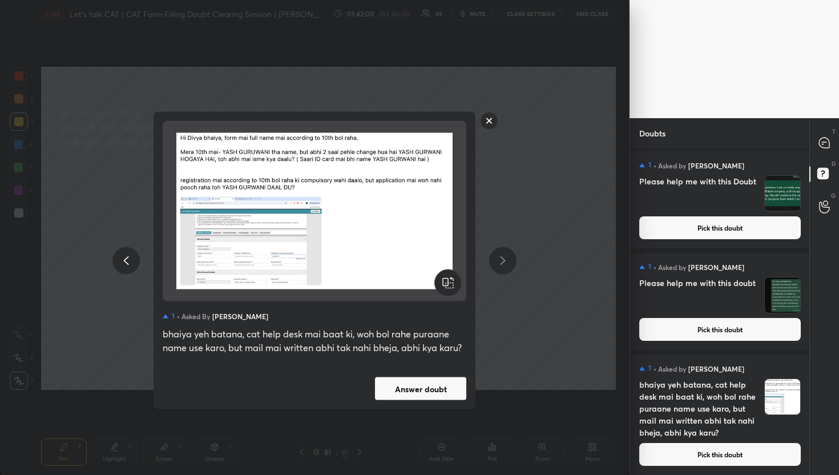
click at [438, 380] on button "Answer doubt" at bounding box center [420, 388] width 91 height 23
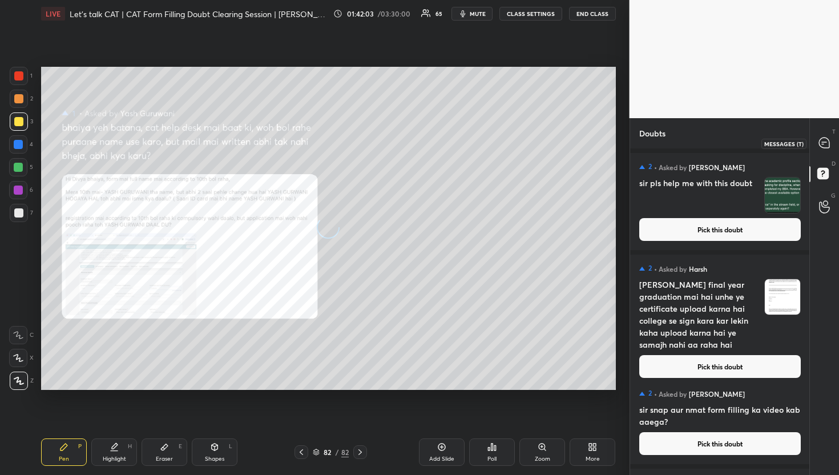
click at [821, 135] on div at bounding box center [825, 143] width 23 height 21
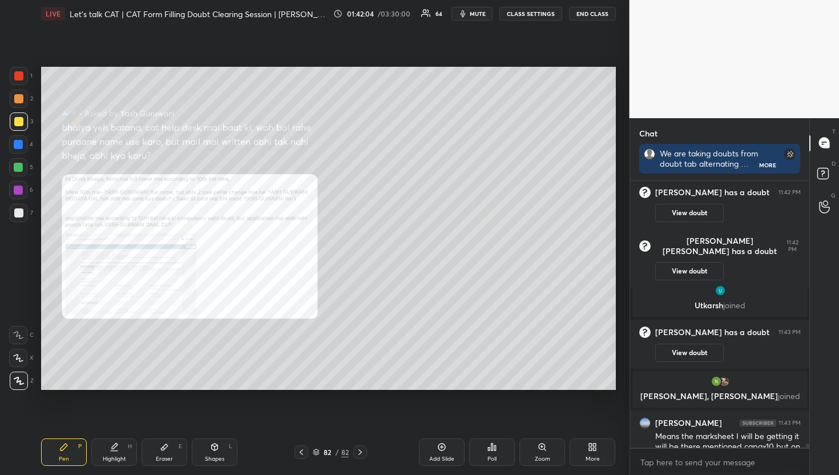
scroll to position [16873, 0]
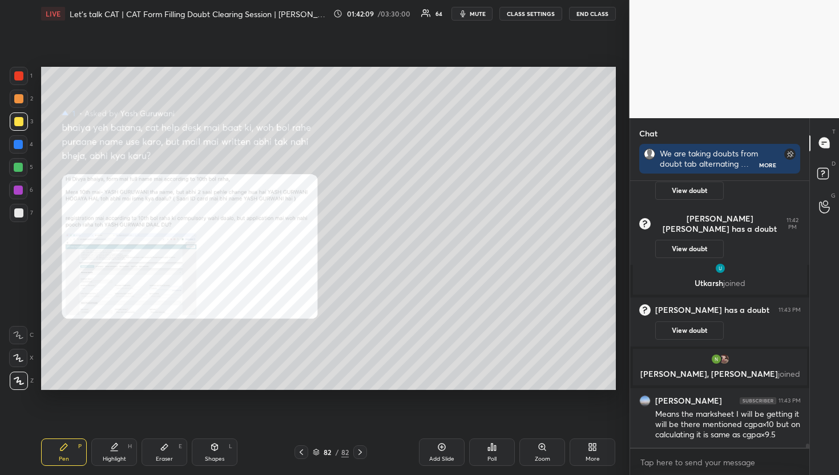
click at [553, 457] on div "Zoom" at bounding box center [543, 452] width 46 height 27
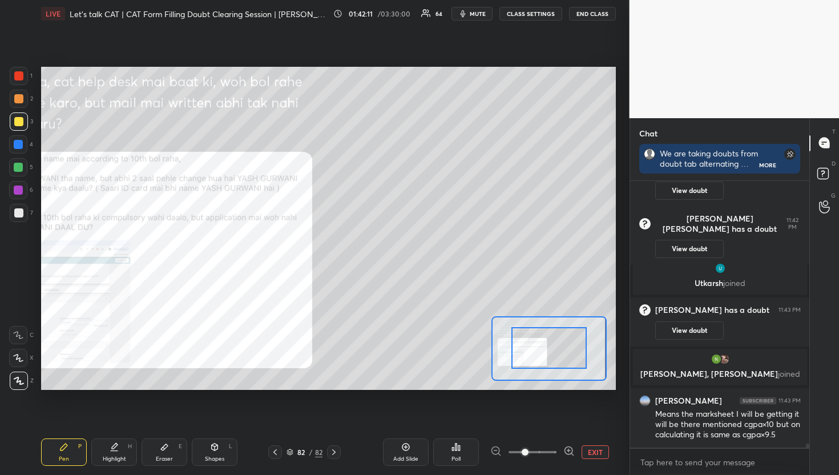
drag, startPoint x: 553, startPoint y: 339, endPoint x: 492, endPoint y: 341, distance: 61.1
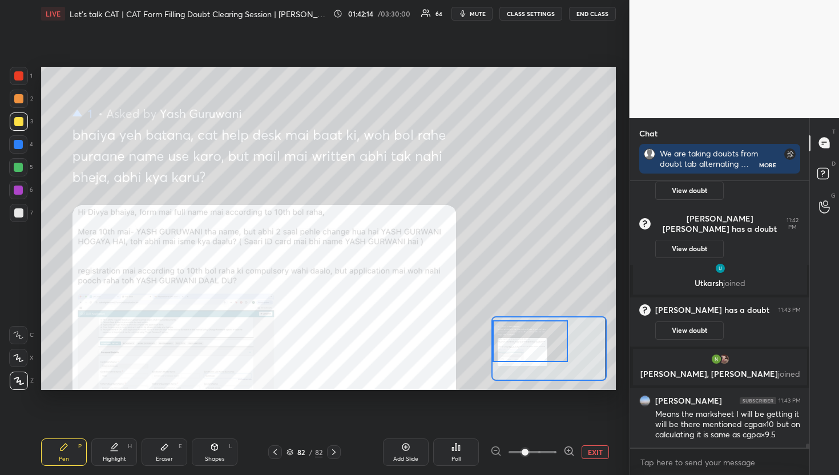
scroll to position [16922, 0]
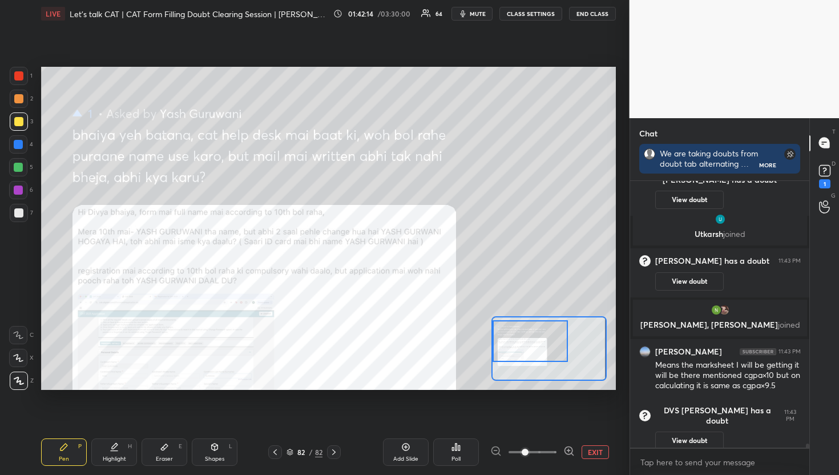
click at [476, 327] on div "Setting up your live class Poll for secs No correct answer Start poll" at bounding box center [328, 228] width 575 height 323
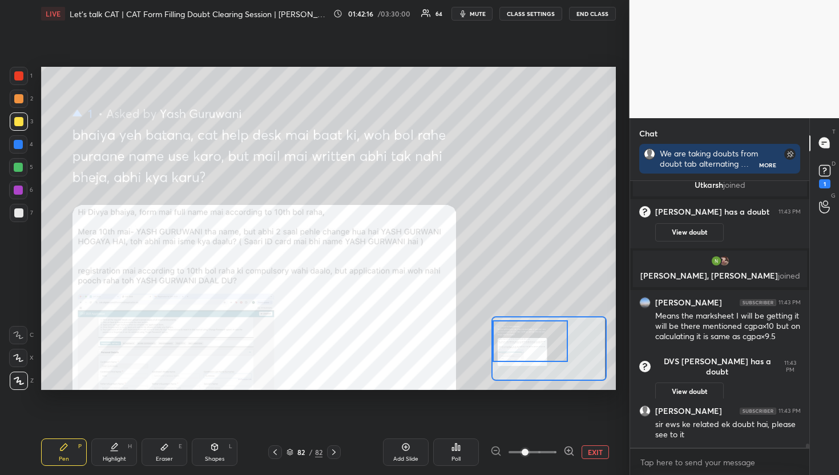
scroll to position [16721, 0]
click at [578, 455] on div "EXIT" at bounding box center [554, 452] width 126 height 14
click at [587, 448] on button "EXIT" at bounding box center [595, 452] width 27 height 14
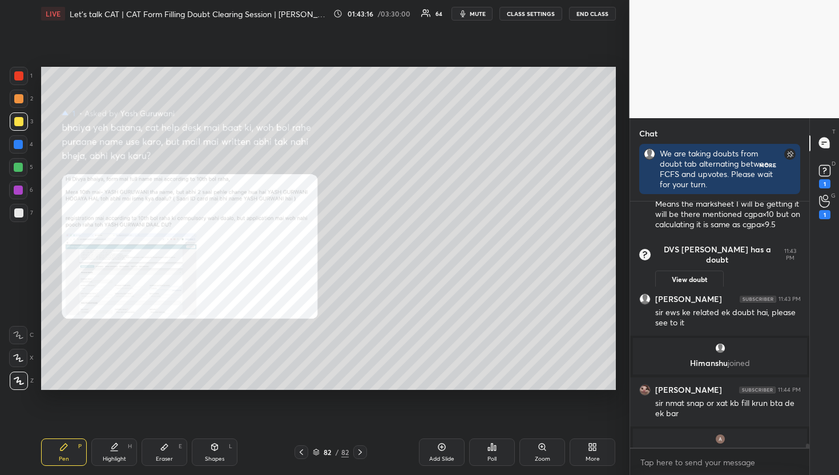
scroll to position [0, 0]
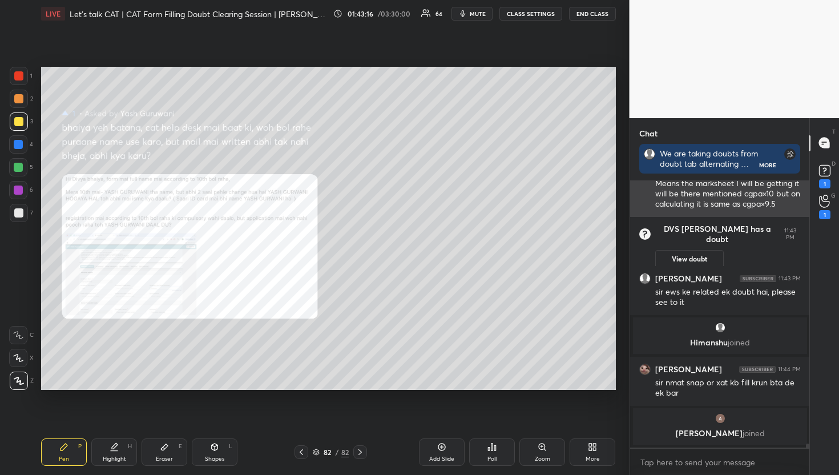
click at [797, 214] on div "[PERSON_NAME] 11:43 PM Means the marksheet I will be getting it will be there m…" at bounding box center [720, 187] width 180 height 59
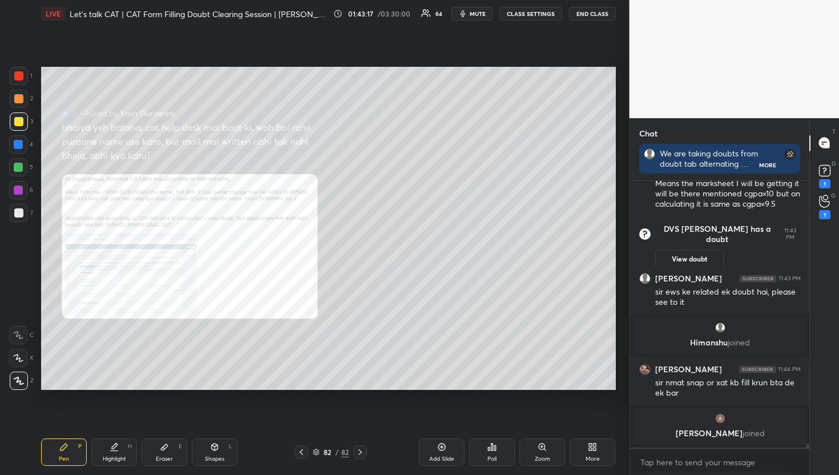
click at [821, 207] on icon at bounding box center [824, 201] width 11 height 13
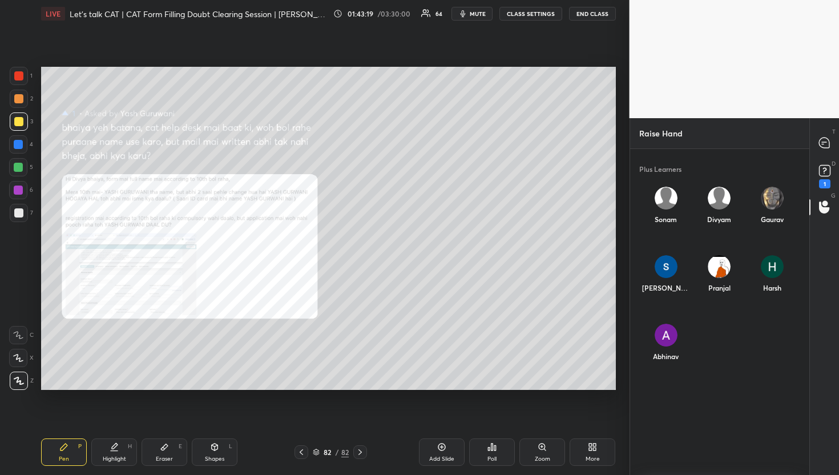
click at [826, 159] on div "T Messages (T)" at bounding box center [824, 143] width 29 height 32
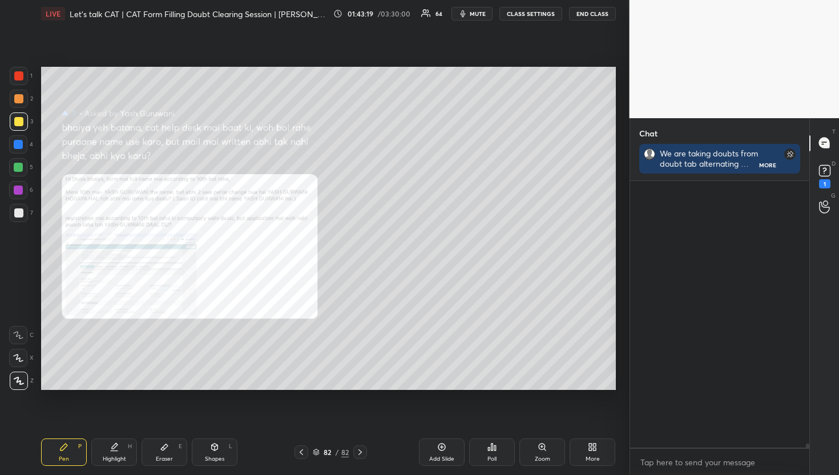
scroll to position [3, 4]
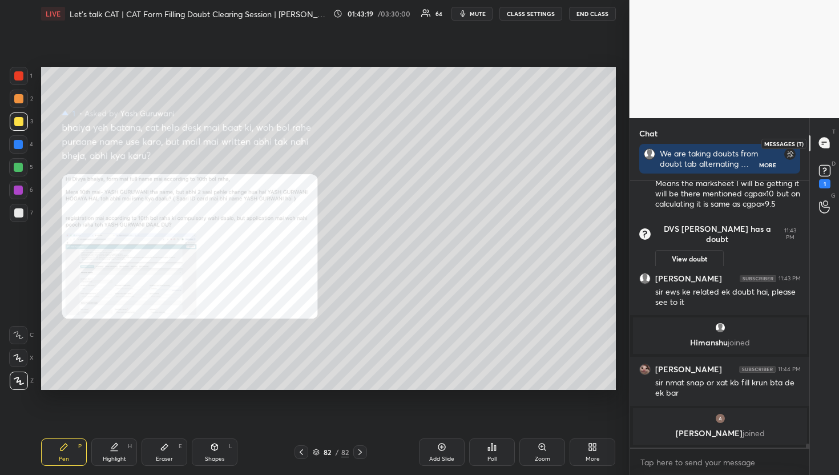
click at [826, 138] on icon at bounding box center [825, 143] width 12 height 12
click at [837, 163] on div "D Doubts (D) 1" at bounding box center [824, 175] width 29 height 32
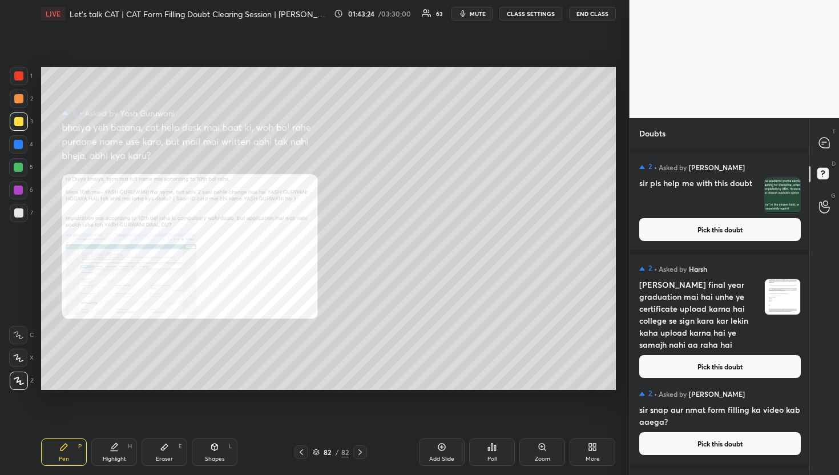
click at [712, 241] on div "2 • Asked by [PERSON_NAME] sir pls help me with this doubt Pick this doubt" at bounding box center [720, 201] width 180 height 97
click at [709, 226] on button "Pick this doubt" at bounding box center [721, 229] width 162 height 23
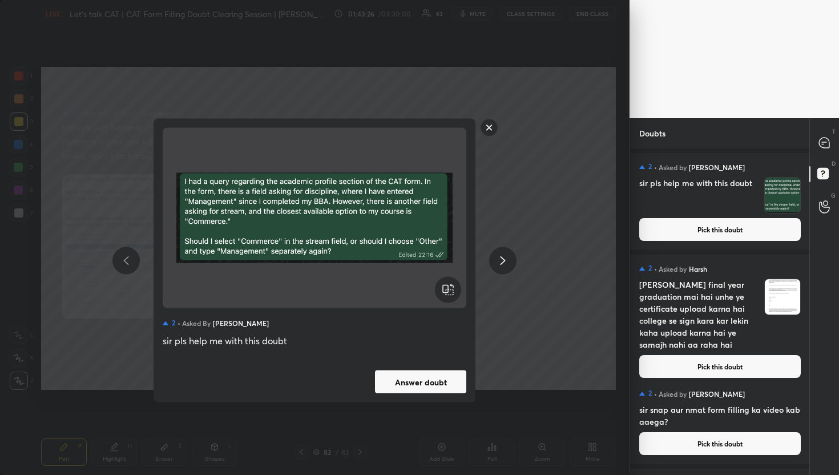
click at [424, 384] on button "Answer doubt" at bounding box center [420, 382] width 91 height 23
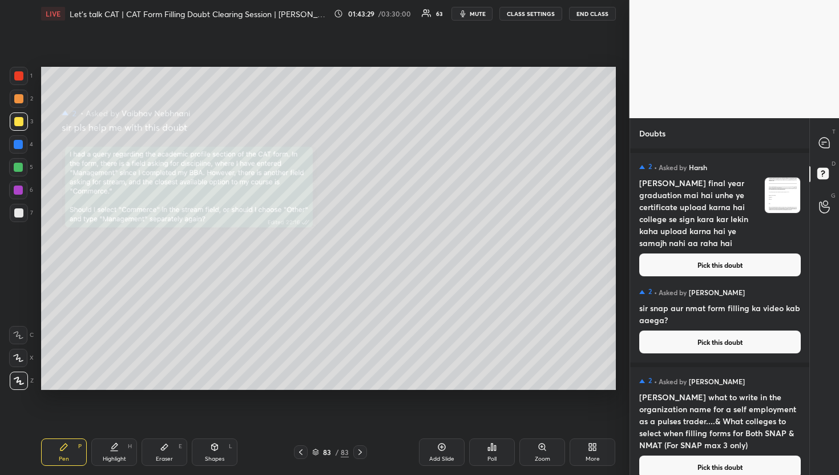
click at [838, 144] on div "T Messages (T)" at bounding box center [824, 143] width 29 height 32
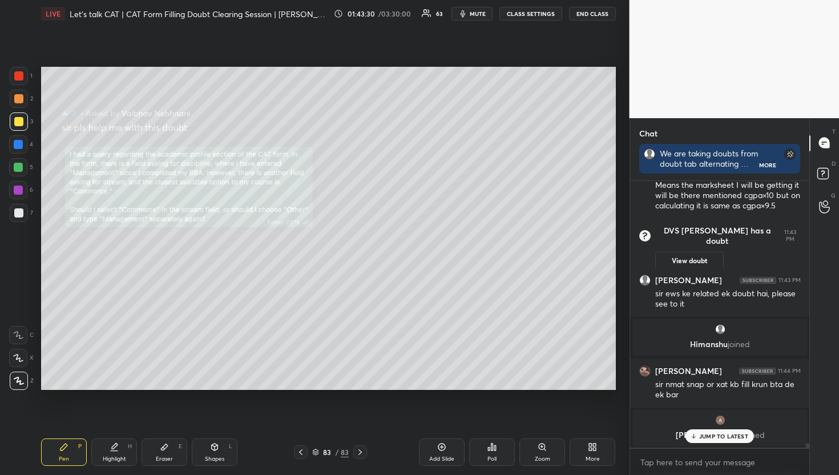
scroll to position [16990, 0]
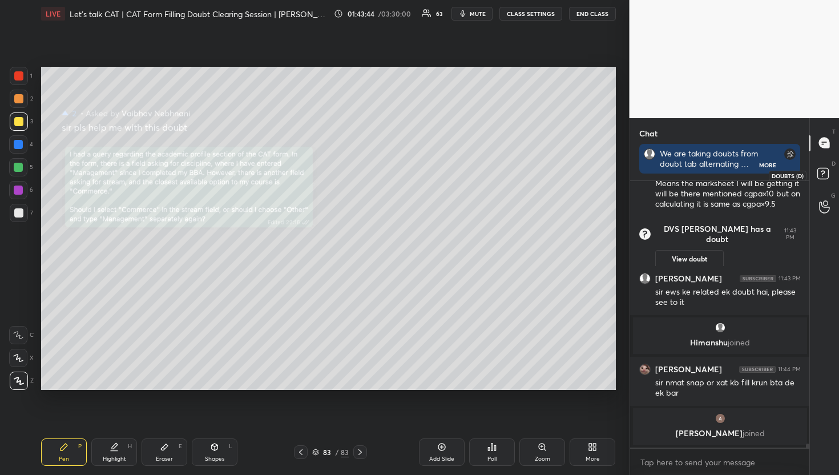
click at [818, 172] on rect at bounding box center [823, 173] width 11 height 11
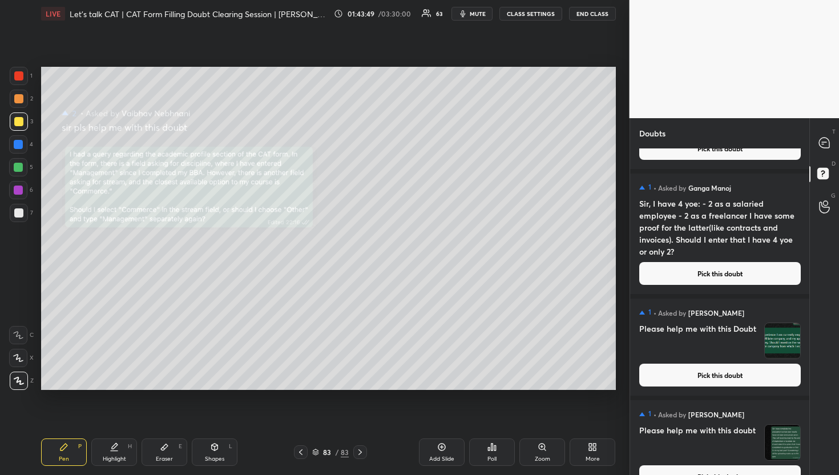
scroll to position [12783, 0]
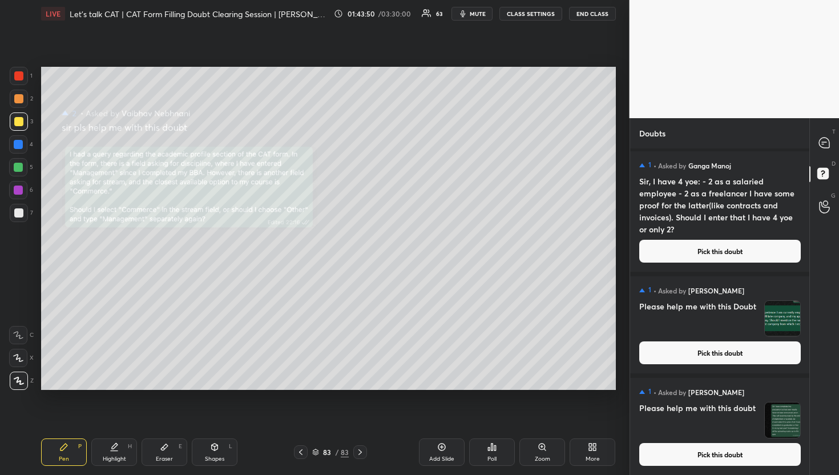
click at [738, 453] on button "Pick this doubt" at bounding box center [721, 454] width 162 height 23
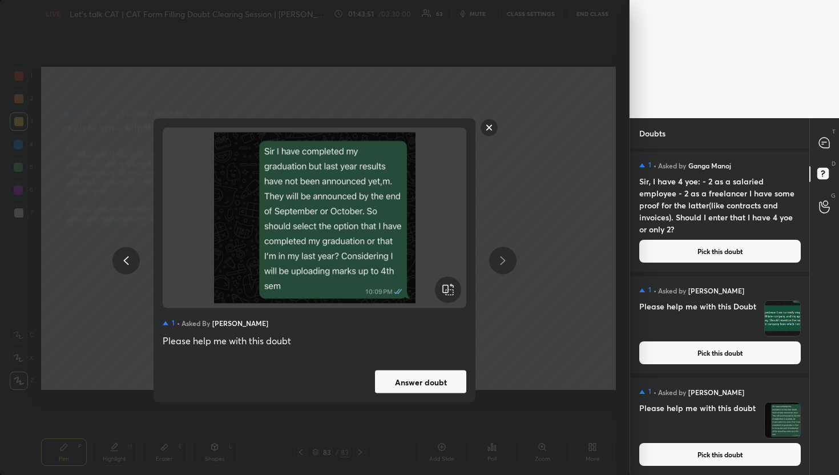
click at [402, 371] on button "Answer doubt" at bounding box center [420, 382] width 91 height 23
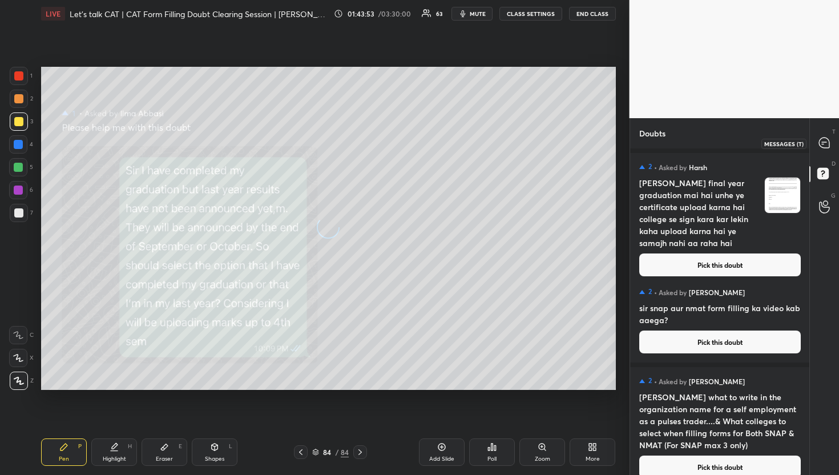
click at [822, 139] on icon at bounding box center [824, 143] width 10 height 10
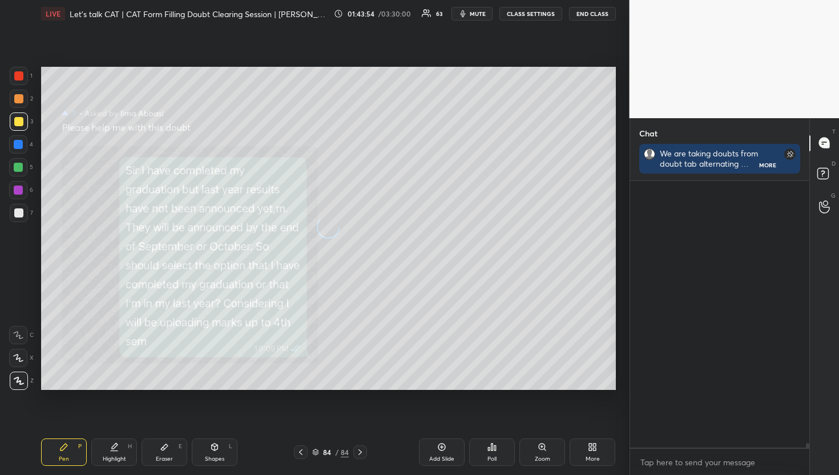
click at [822, 139] on icon at bounding box center [824, 143] width 10 height 10
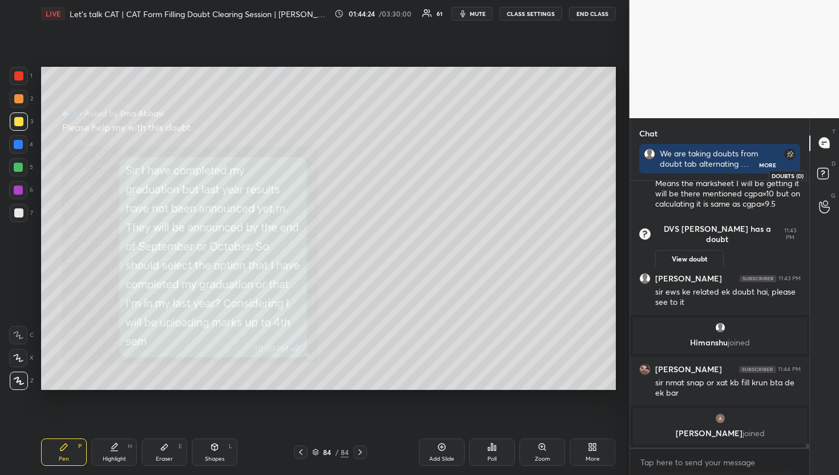
click at [817, 167] on icon at bounding box center [825, 175] width 21 height 21
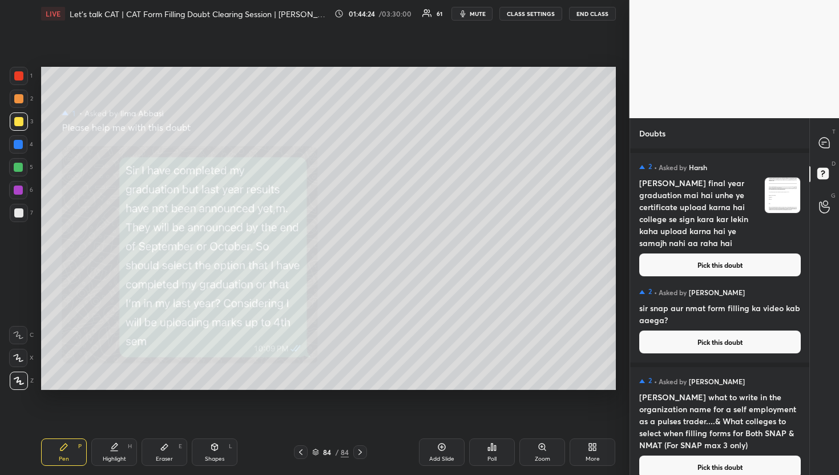
scroll to position [323, 176]
click at [726, 275] on div "2 • Asked by [PERSON_NAME] sir snap aur nmat form filling ka video kab aaega? P…" at bounding box center [720, 318] width 180 height 89
click at [722, 258] on button "Pick this doubt" at bounding box center [721, 265] width 162 height 23
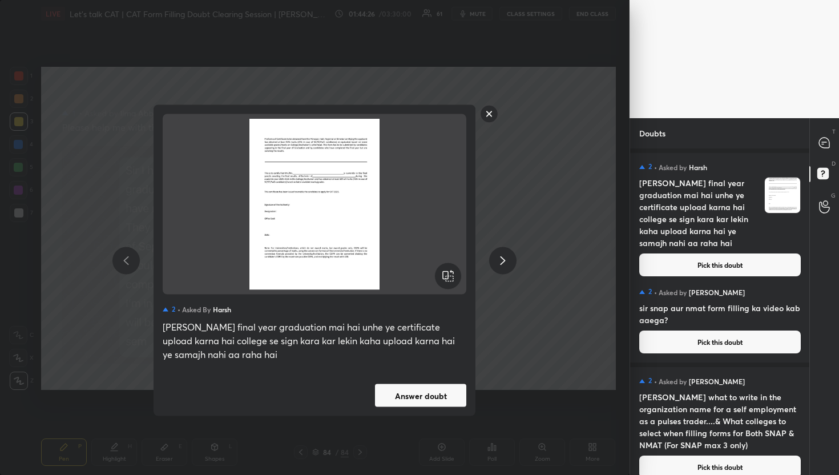
click at [412, 409] on div "2 • Asked by [PERSON_NAME] final year graduation mai hai unhe ye certificate up…" at bounding box center [315, 260] width 322 height 311
click at [427, 398] on button "Answer doubt" at bounding box center [420, 395] width 91 height 23
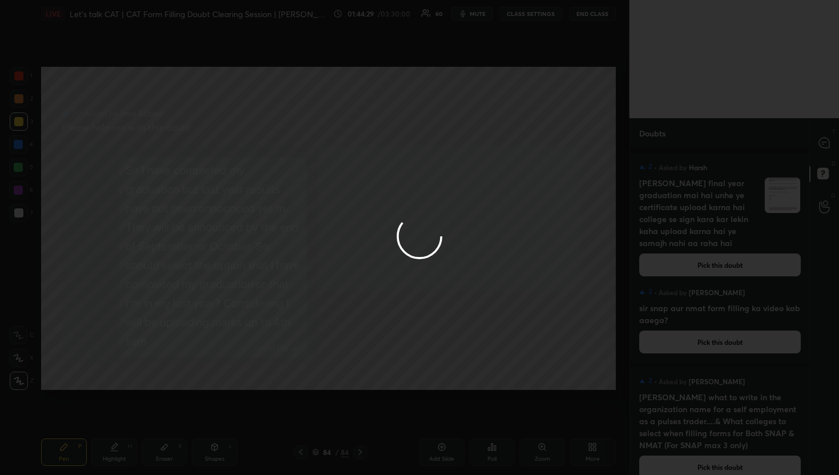
click at [828, 146] on div at bounding box center [419, 237] width 839 height 475
click at [828, 146] on icon at bounding box center [824, 143] width 10 height 10
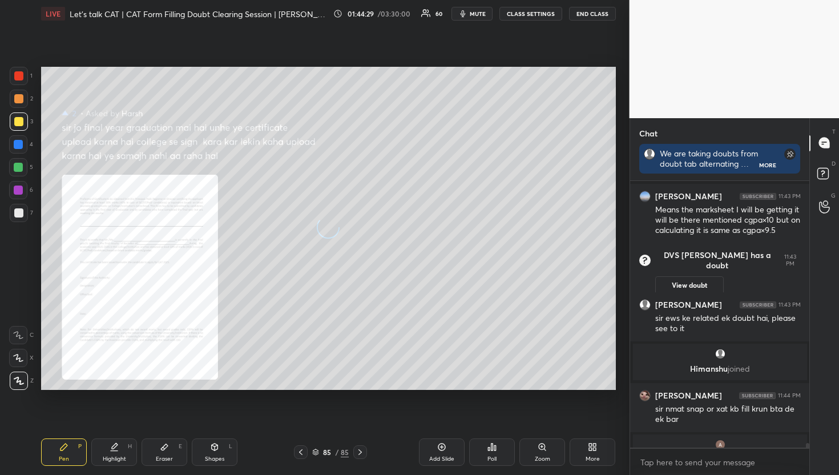
scroll to position [263, 176]
click at [828, 146] on icon at bounding box center [824, 143] width 10 height 10
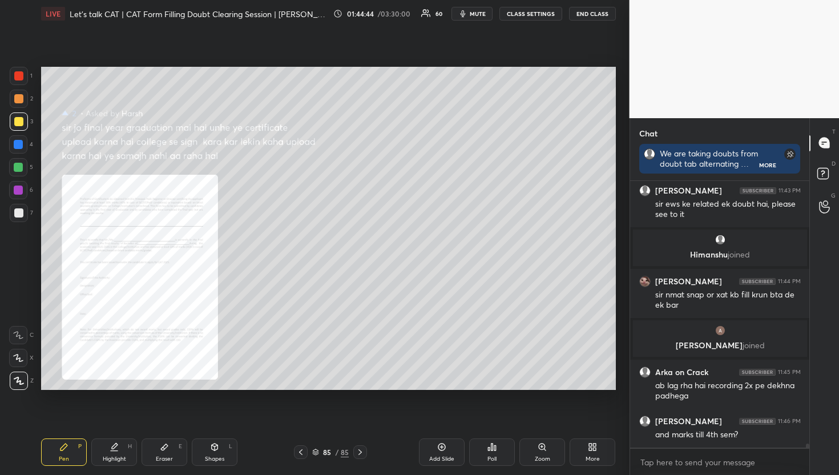
scroll to position [17062, 0]
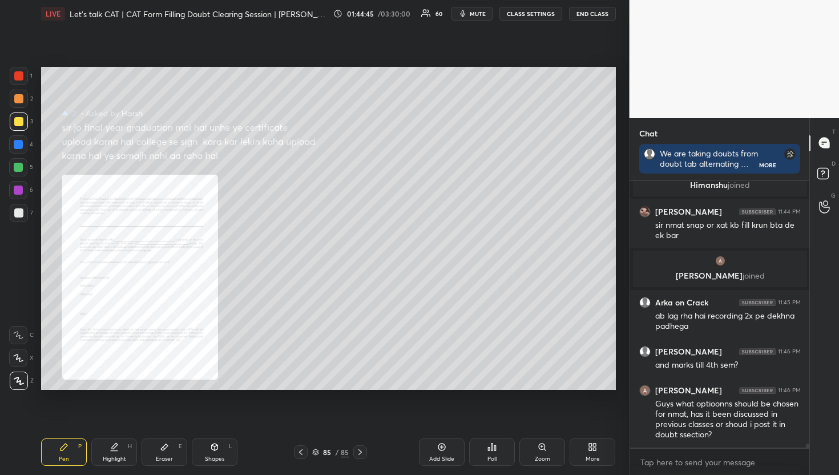
click at [821, 158] on div "T Messages (T)" at bounding box center [824, 143] width 29 height 32
click at [824, 164] on div "D Doubts (D)" at bounding box center [824, 175] width 29 height 32
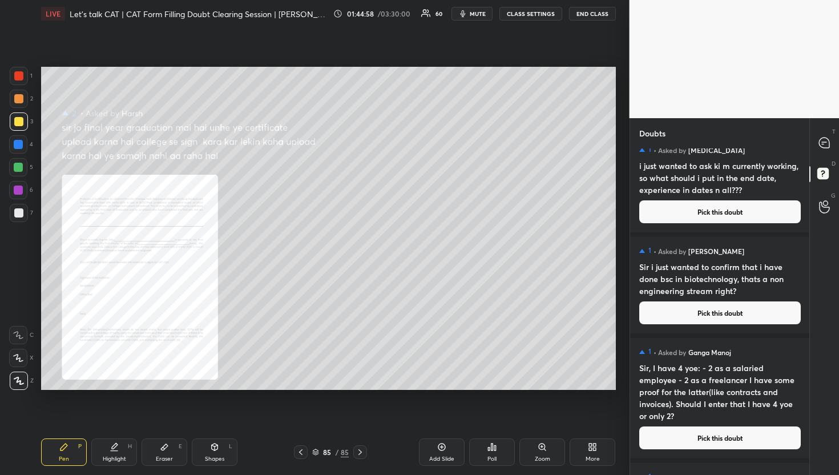
scroll to position [12556, 0]
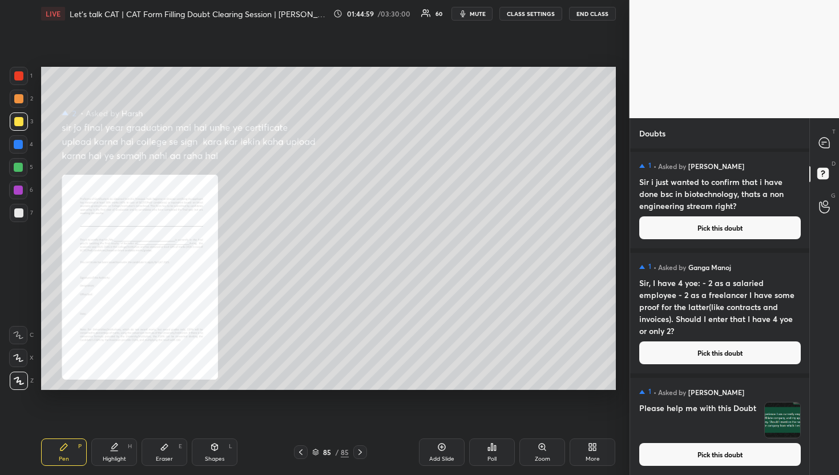
click at [762, 453] on button "Pick this doubt" at bounding box center [721, 454] width 162 height 23
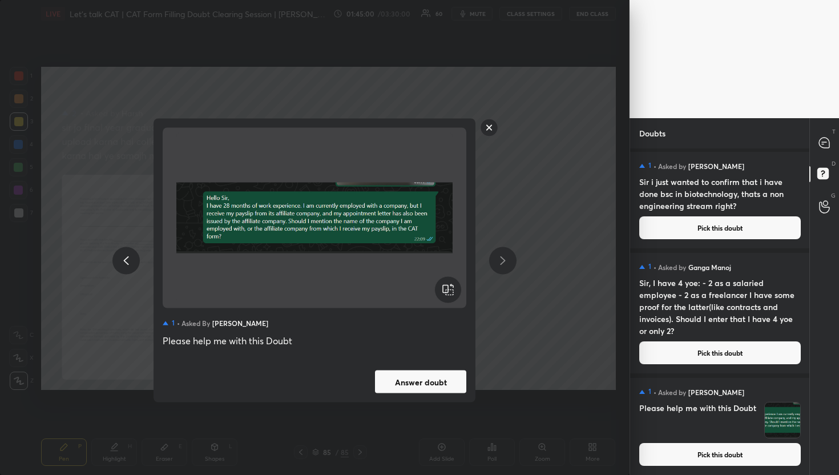
click at [419, 381] on button "Answer doubt" at bounding box center [420, 382] width 91 height 23
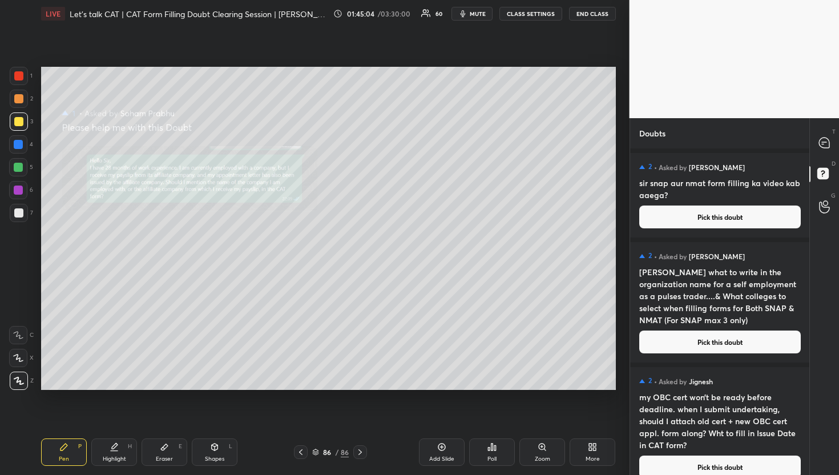
click at [810, 141] on div "T Messages (T)" at bounding box center [824, 143] width 29 height 32
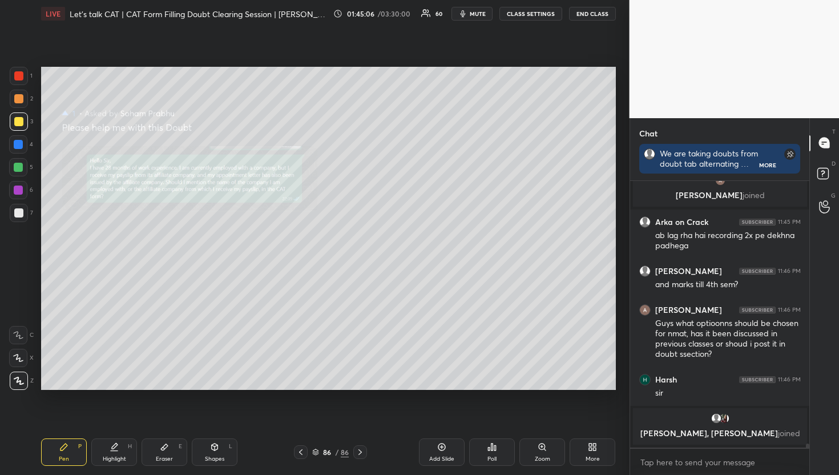
scroll to position [3, 4]
click at [545, 447] on icon at bounding box center [542, 447] width 6 height 6
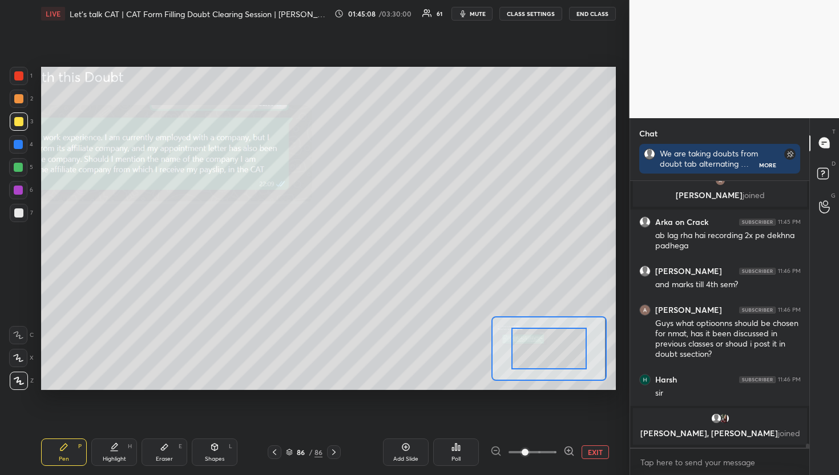
click at [545, 447] on span at bounding box center [533, 452] width 48 height 17
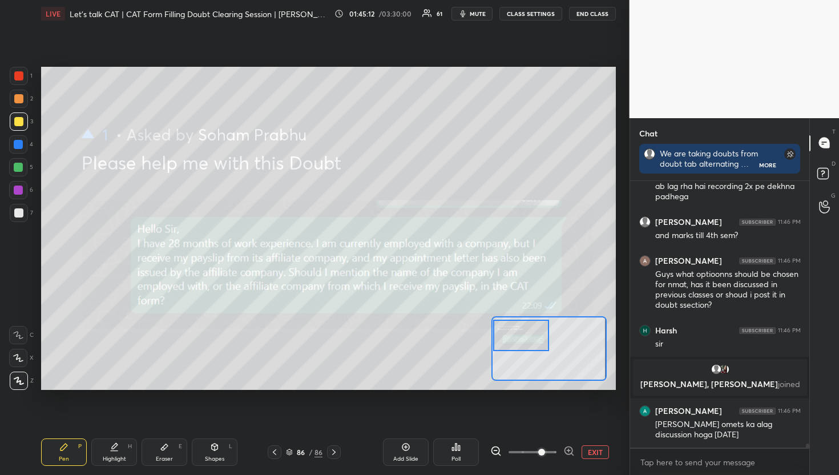
scroll to position [17192, 0]
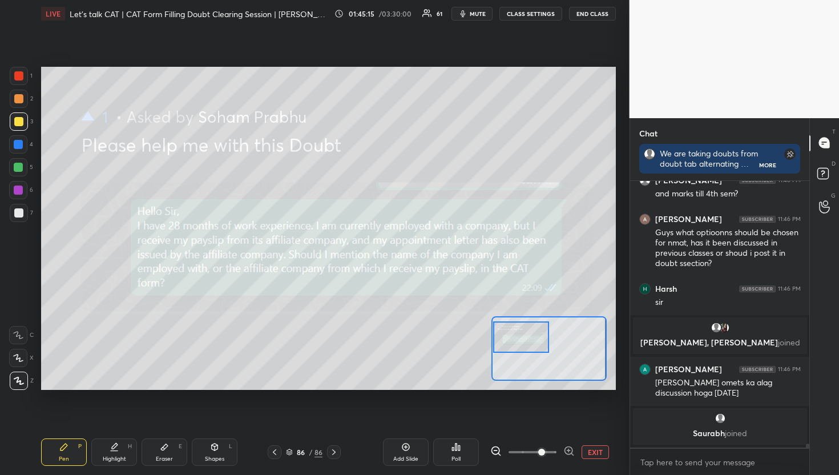
drag, startPoint x: 548, startPoint y: 342, endPoint x: 517, endPoint y: 331, distance: 32.7
click at [517, 331] on div at bounding box center [521, 337] width 57 height 31
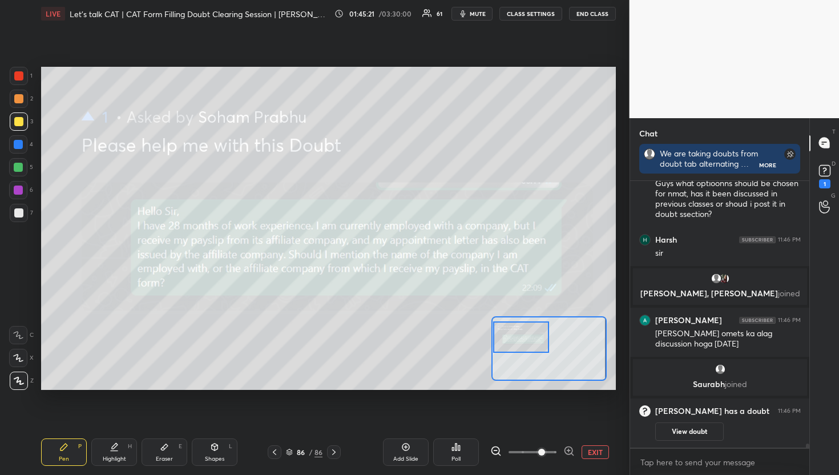
scroll to position [16938, 0]
click at [593, 444] on div "Add Slide Poll EXIT" at bounding box center [480, 452] width 270 height 27
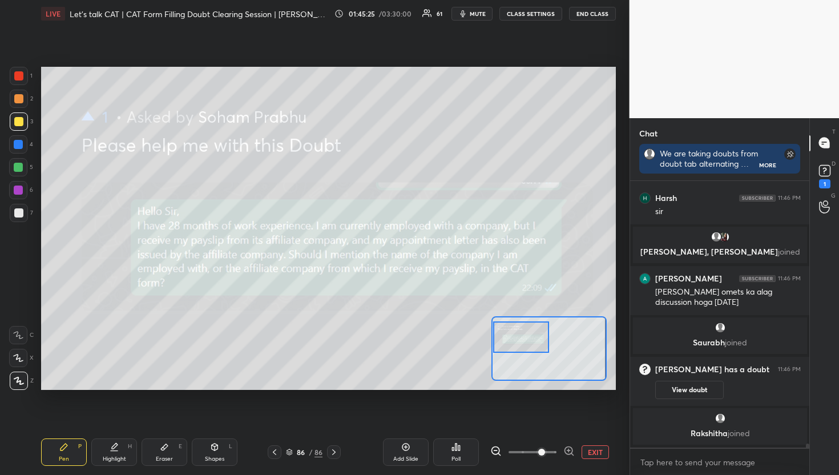
click at [576, 475] on div "Pen P Highlight H Eraser E Shapes L 86 / 86 Add Slide Poll EXIT" at bounding box center [328, 452] width 575 height 46
click at [586, 457] on button "EXIT" at bounding box center [595, 452] width 27 height 14
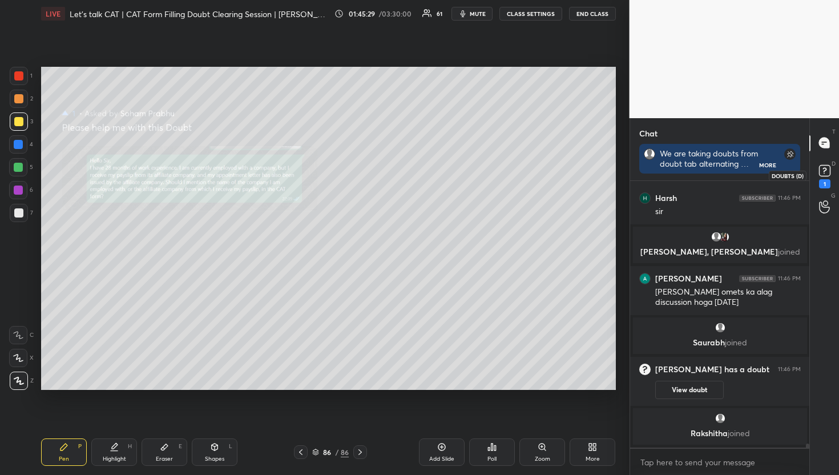
click at [831, 166] on icon at bounding box center [825, 170] width 17 height 17
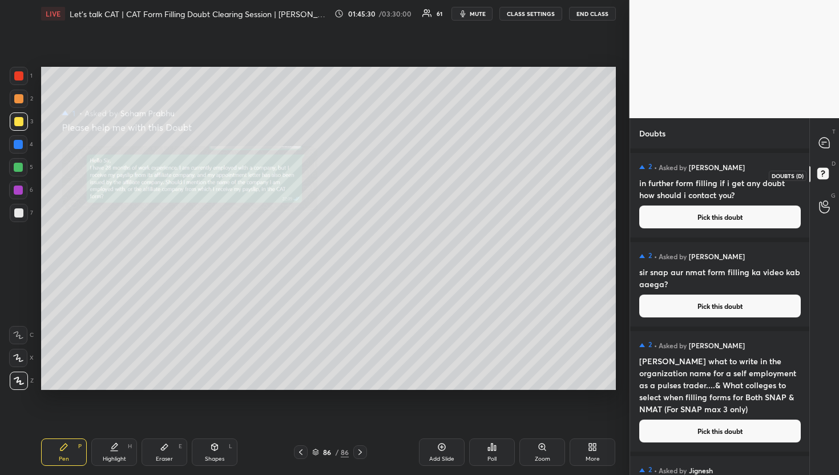
scroll to position [323, 176]
click at [743, 234] on div "2 • Asked by [PERSON_NAME] in further form filling if i get any doubt how shoul…" at bounding box center [720, 195] width 180 height 85
click at [738, 227] on button "Pick this doubt" at bounding box center [721, 217] width 162 height 23
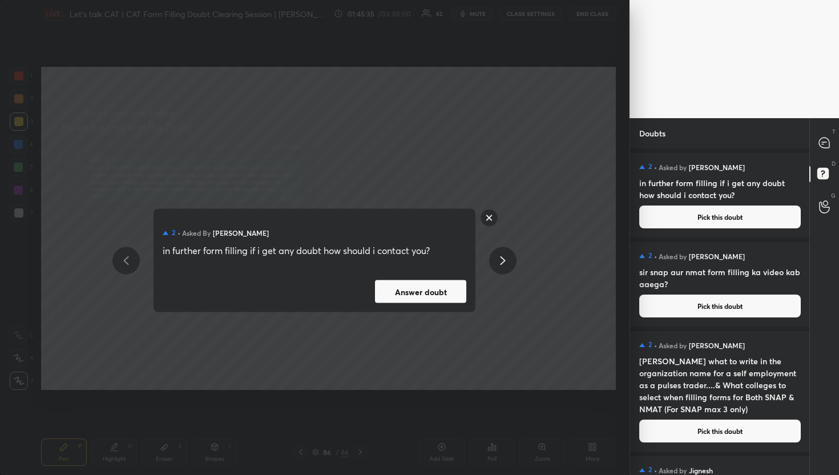
click at [407, 298] on button "Answer doubt" at bounding box center [420, 291] width 91 height 23
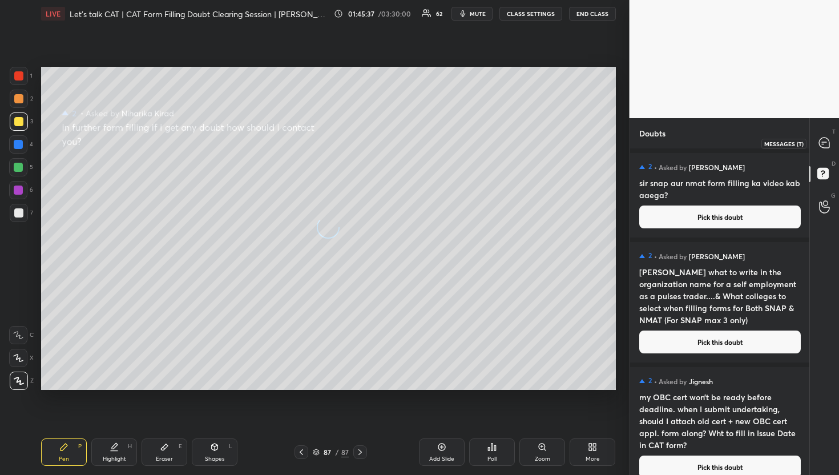
click at [831, 138] on div at bounding box center [825, 143] width 23 height 21
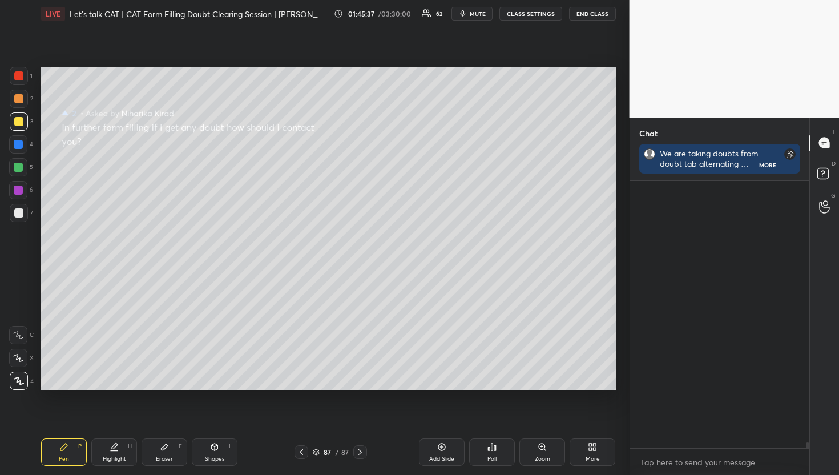
scroll to position [263, 176]
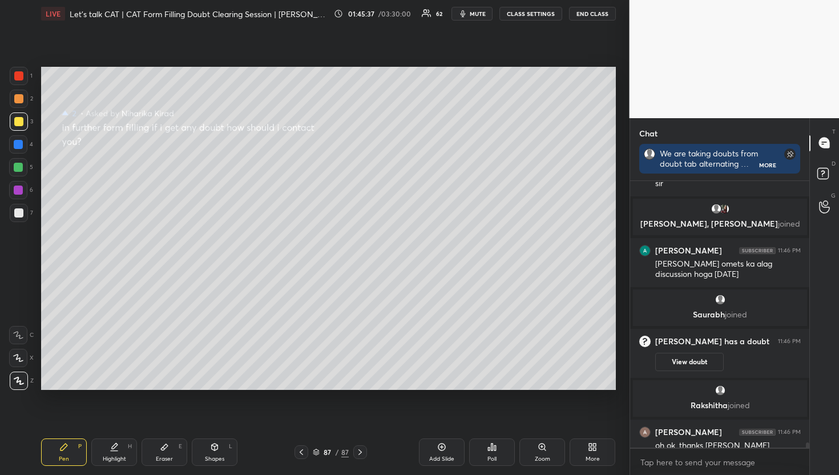
click at [831, 138] on div at bounding box center [825, 143] width 23 height 21
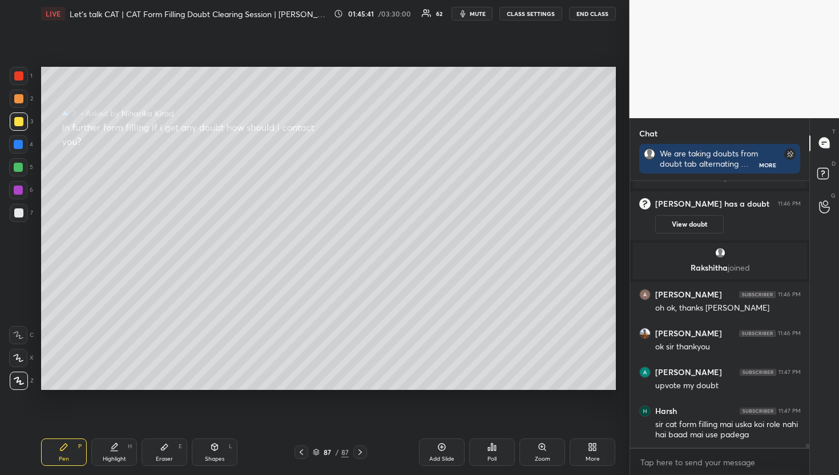
scroll to position [17473, 0]
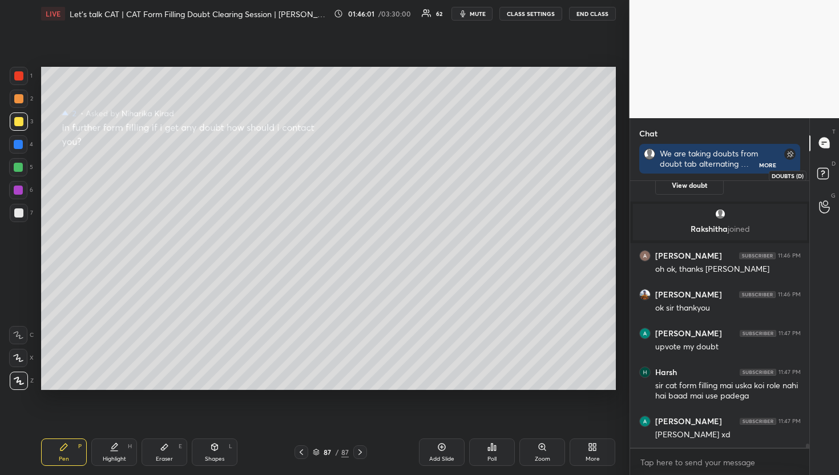
click at [828, 178] on icon at bounding box center [825, 175] width 21 height 21
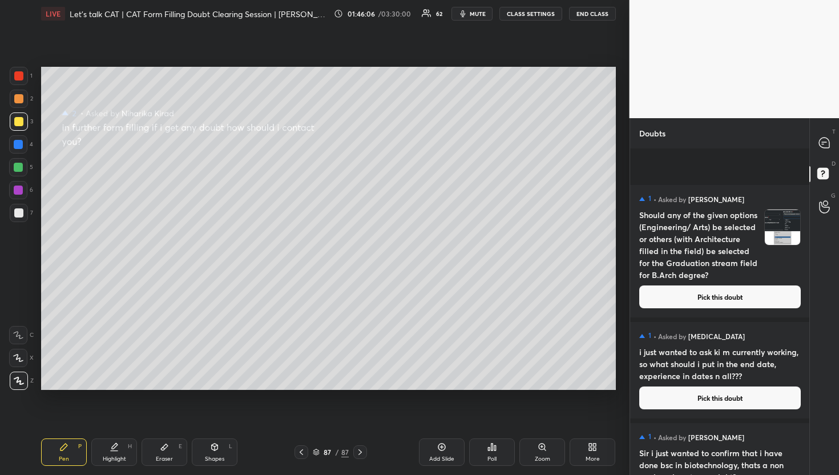
scroll to position [12455, 0]
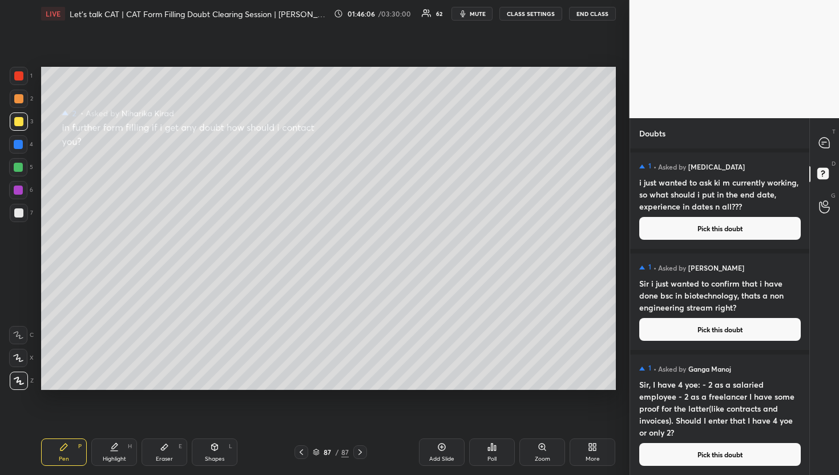
click at [752, 456] on button "Pick this doubt" at bounding box center [721, 454] width 162 height 23
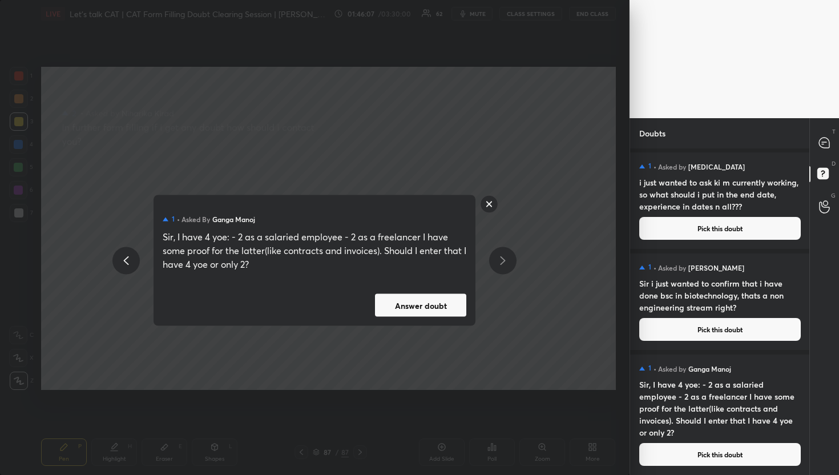
click at [406, 310] on button "Answer doubt" at bounding box center [420, 305] width 91 height 23
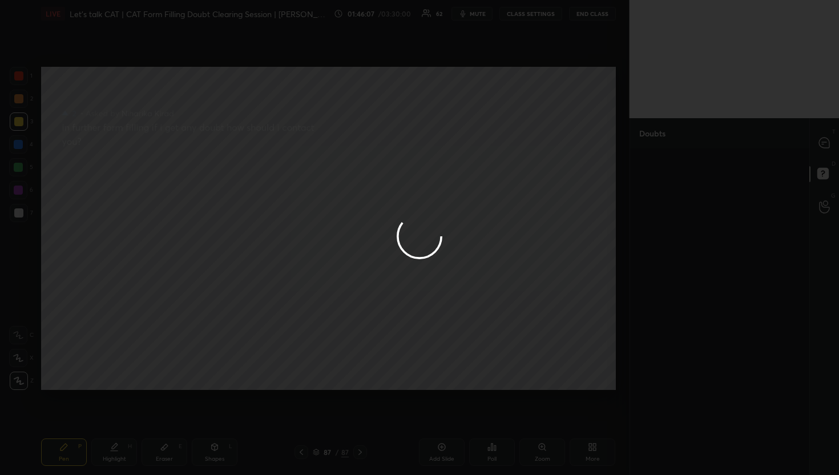
scroll to position [0, 0]
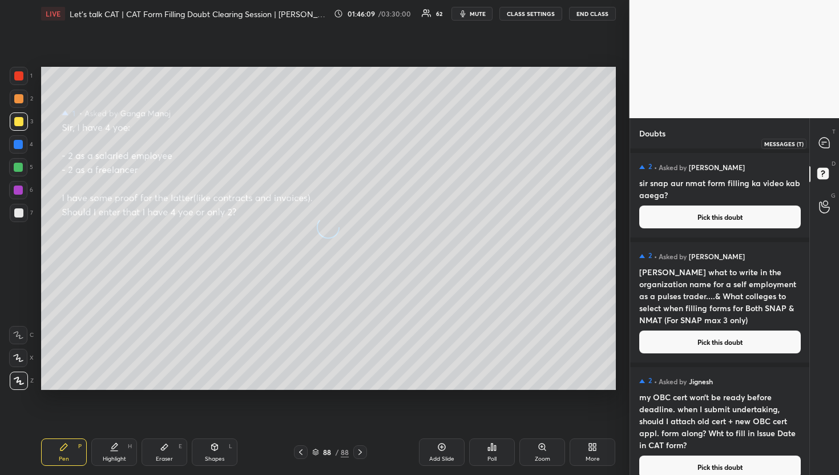
click at [827, 146] on icon at bounding box center [824, 143] width 10 height 10
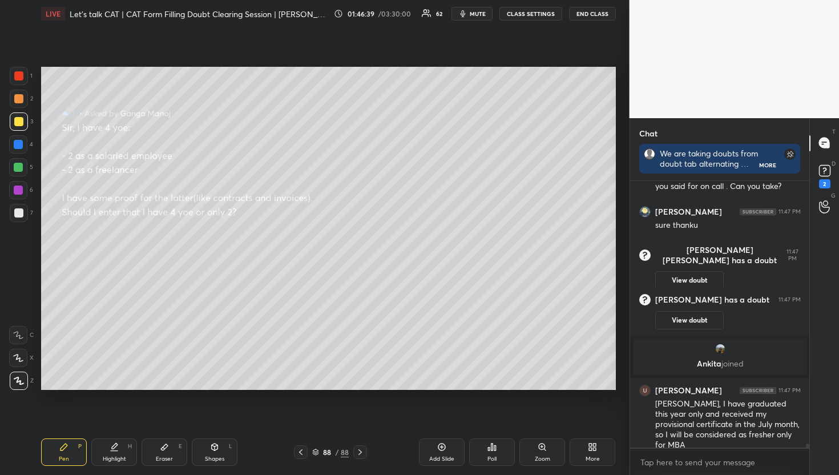
scroll to position [17226, 0]
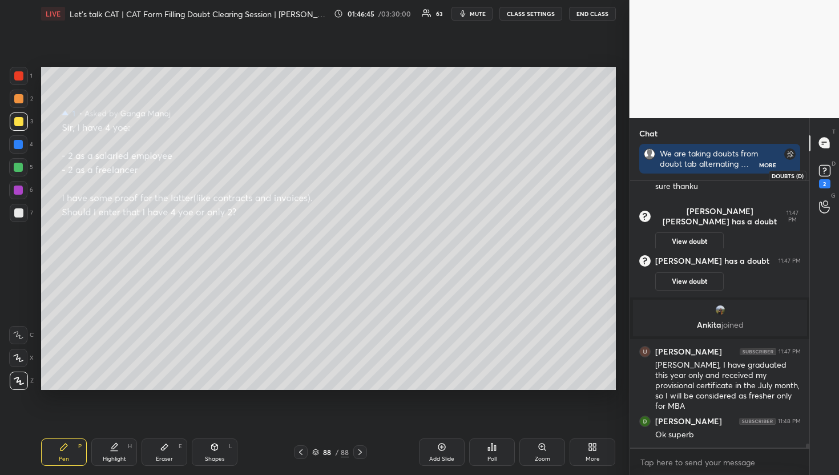
click at [821, 172] on rect at bounding box center [824, 170] width 11 height 11
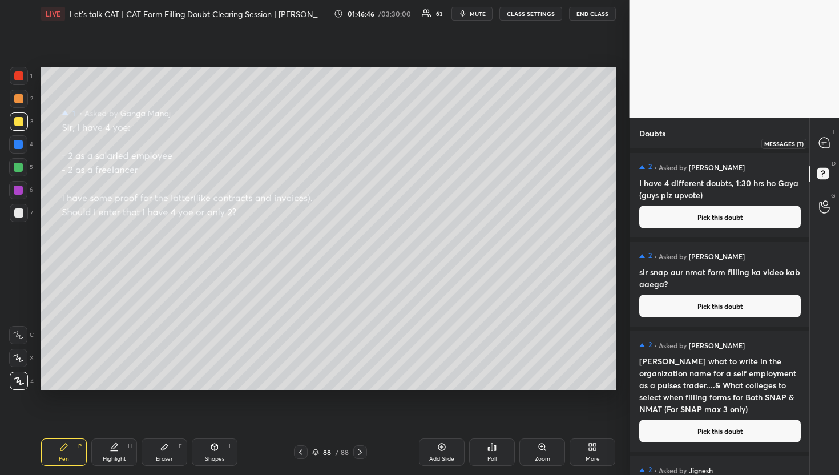
click at [827, 139] on icon at bounding box center [824, 143] width 10 height 10
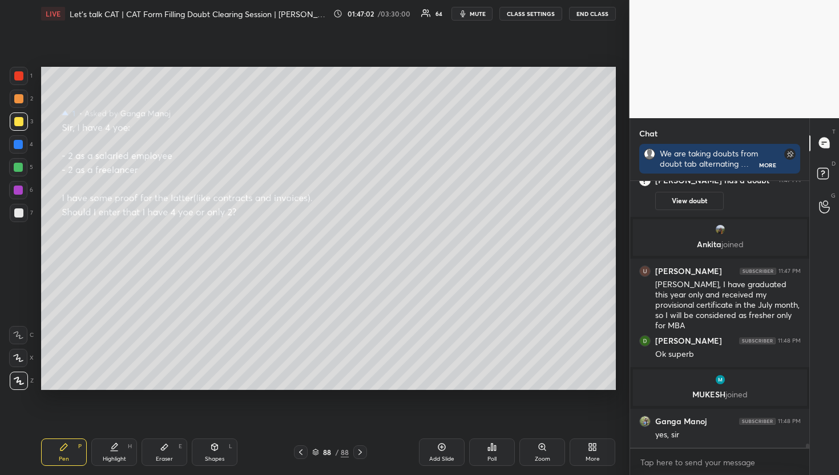
click at [664, 249] on div "1 2 3 4 5 6 7 R O A L C X Z Erase all C X Z LIVE Let's talk CAT | CAT Form Fill…" at bounding box center [419, 237] width 839 height 475
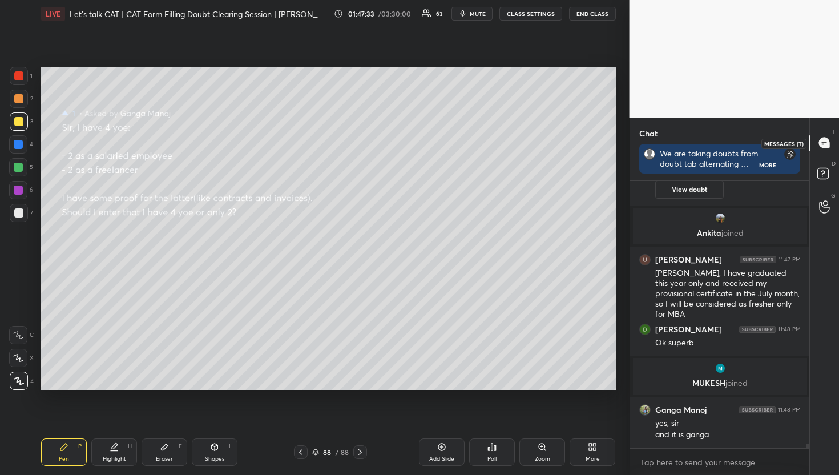
click at [829, 152] on div at bounding box center [825, 143] width 23 height 21
click at [829, 154] on div "T Messages (T)" at bounding box center [824, 143] width 29 height 32
click at [823, 170] on rect at bounding box center [823, 173] width 11 height 11
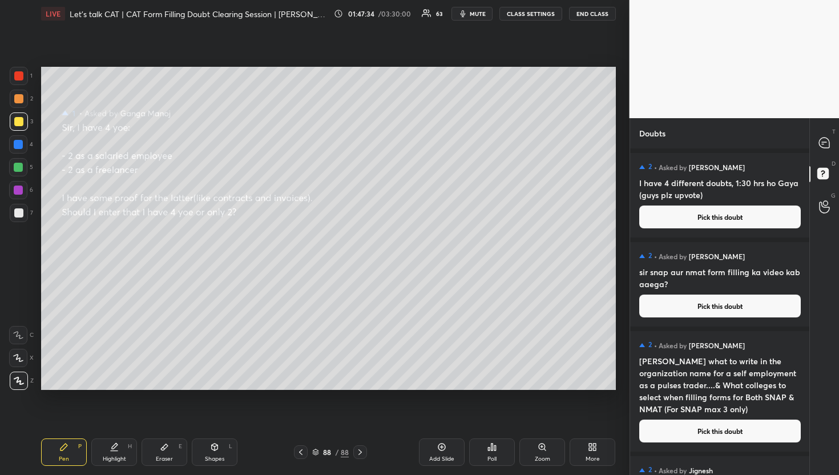
scroll to position [323, 176]
click at [779, 214] on button "Pick this doubt" at bounding box center [721, 217] width 162 height 23
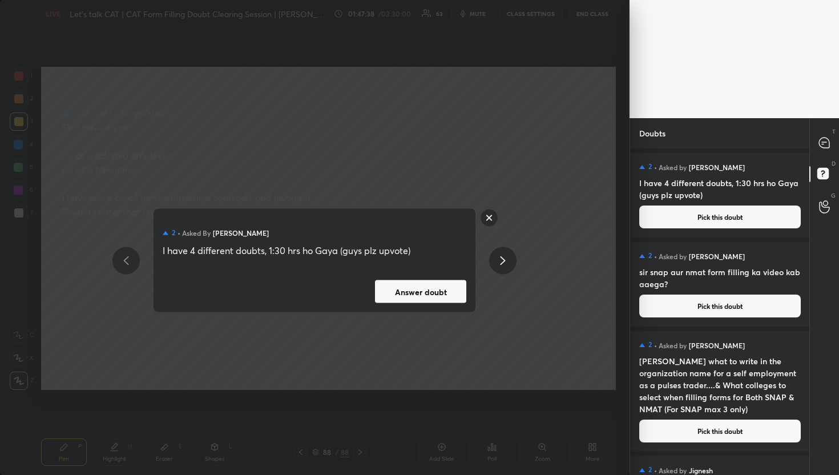
click at [413, 290] on button "Answer doubt" at bounding box center [420, 291] width 91 height 23
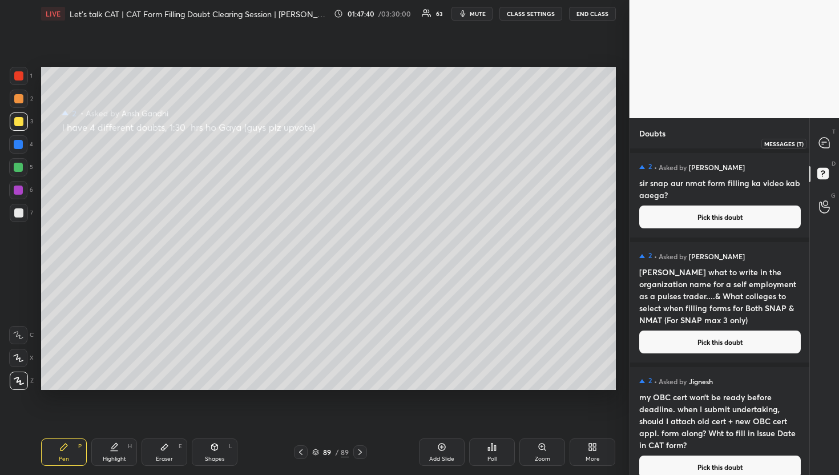
click at [835, 139] on div at bounding box center [825, 143] width 23 height 21
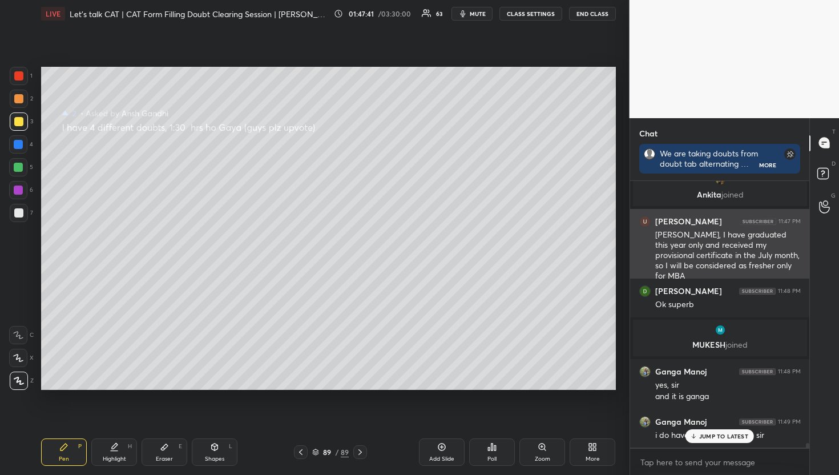
scroll to position [17584, 0]
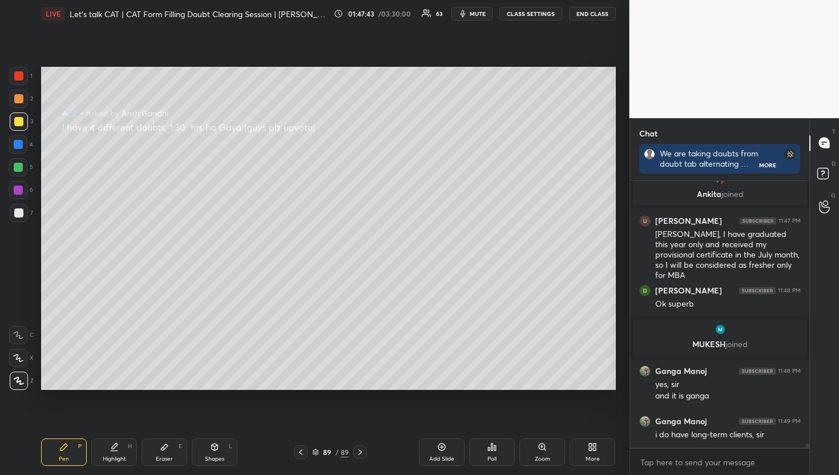
click at [824, 171] on icon at bounding box center [823, 172] width 4 height 5
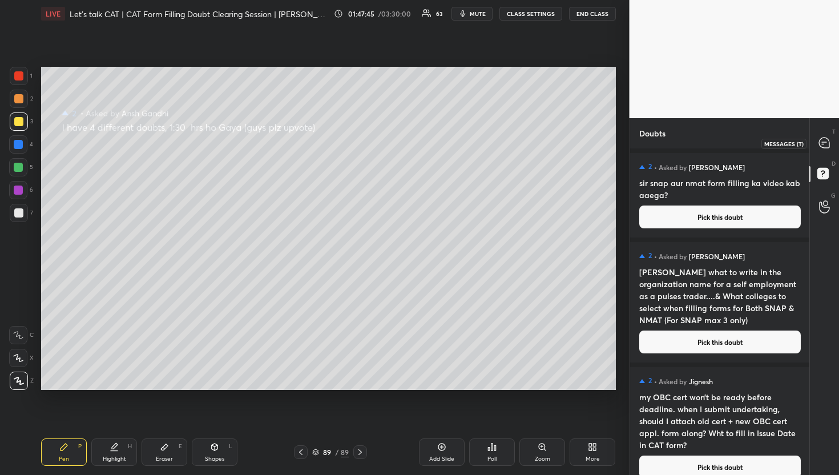
click at [814, 135] on div at bounding box center [825, 143] width 23 height 21
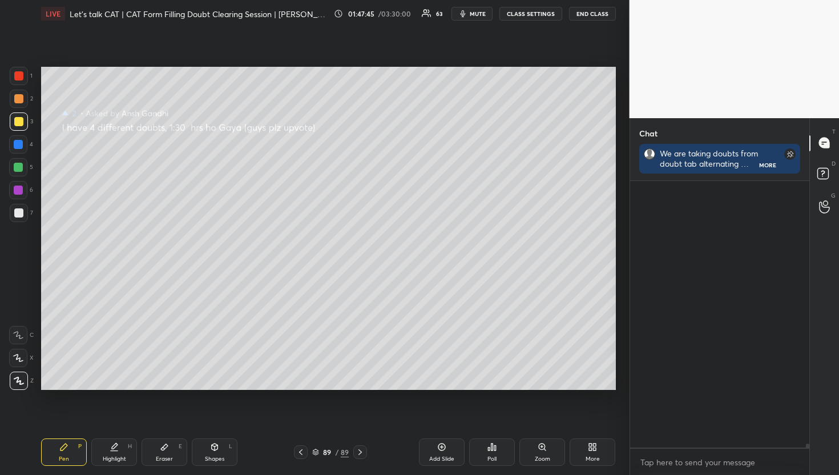
scroll to position [263, 176]
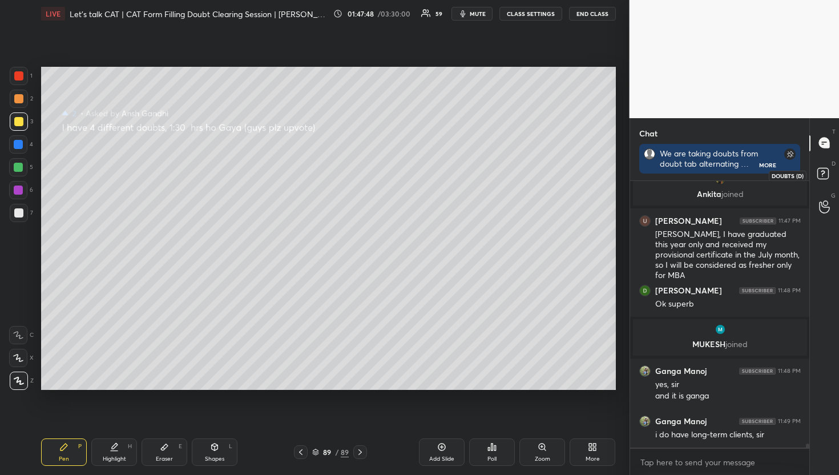
click at [827, 176] on rect at bounding box center [823, 173] width 11 height 11
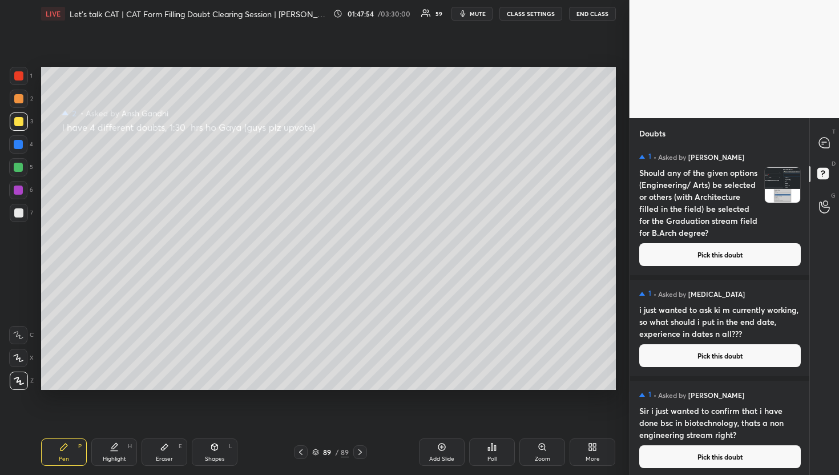
scroll to position [12476, 0]
click at [736, 471] on div "1 • Asked by [PERSON_NAME] I got transfer from the parent company to its subsid…" at bounding box center [720, 311] width 180 height 327
click at [724, 469] on div "1 • Asked by [PERSON_NAME] Sir i just wanted to confirm that i have done bsc in…" at bounding box center [720, 429] width 180 height 97
click at [714, 462] on button "Pick this doubt" at bounding box center [721, 456] width 162 height 23
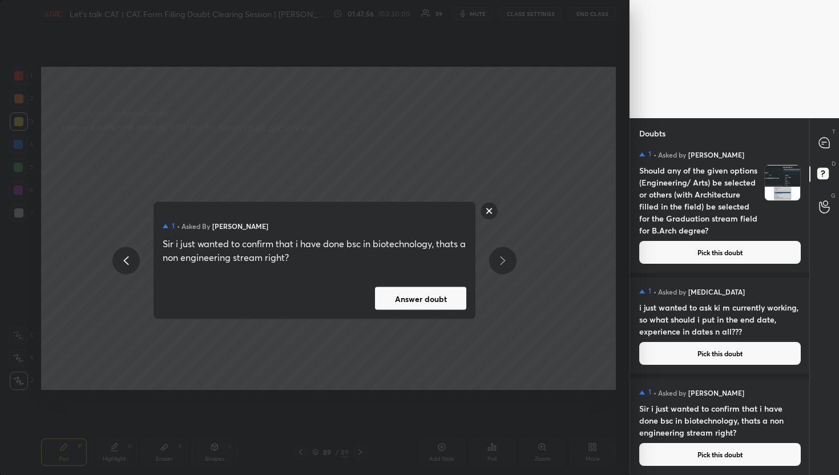
click at [441, 271] on div "1 • Asked by [PERSON_NAME] Sir i just wanted to confirm that i have done bsc in…" at bounding box center [315, 260] width 322 height 117
click at [442, 278] on div "1 • Asked by [PERSON_NAME] Sir i just wanted to confirm that i have done bsc in…" at bounding box center [315, 260] width 322 height 117
click at [443, 280] on div "1 • Asked by [PERSON_NAME] Sir i just wanted to confirm that i have done bsc in…" at bounding box center [315, 260] width 322 height 117
click at [449, 286] on div "1 • Asked by [PERSON_NAME] Sir i just wanted to confirm that i have done bsc in…" at bounding box center [315, 260] width 322 height 117
click at [450, 294] on button "Answer doubt" at bounding box center [420, 298] width 91 height 23
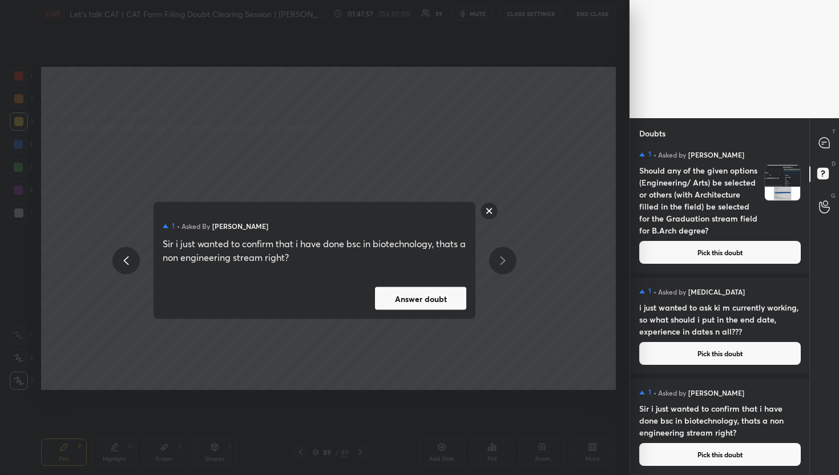
scroll to position [0, 0]
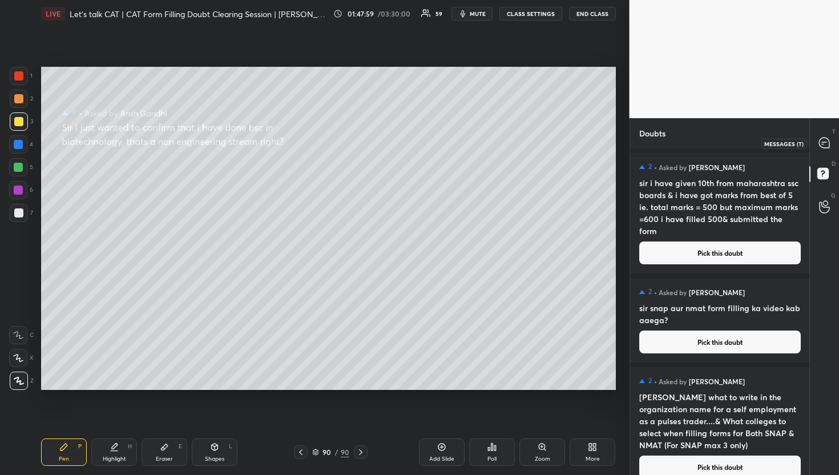
click at [822, 139] on icon at bounding box center [824, 143] width 10 height 10
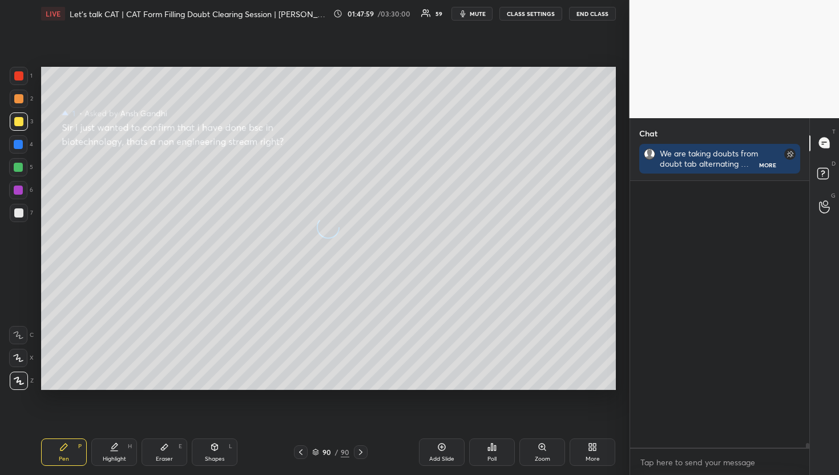
click at [822, 139] on icon at bounding box center [824, 143] width 10 height 10
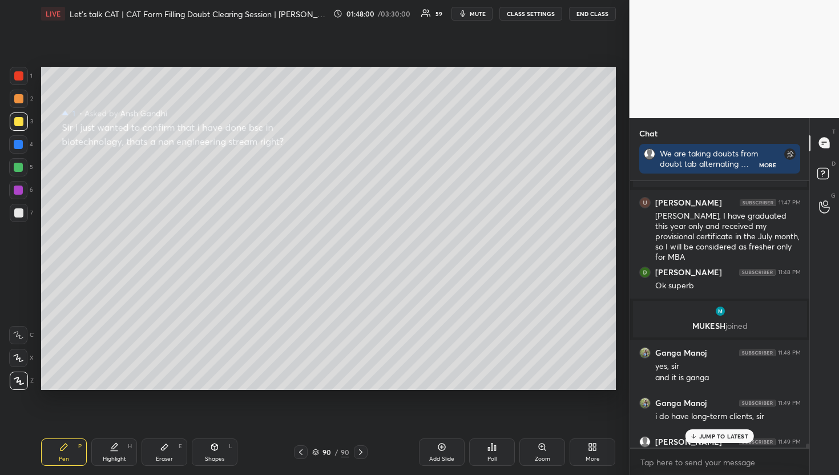
scroll to position [17553, 0]
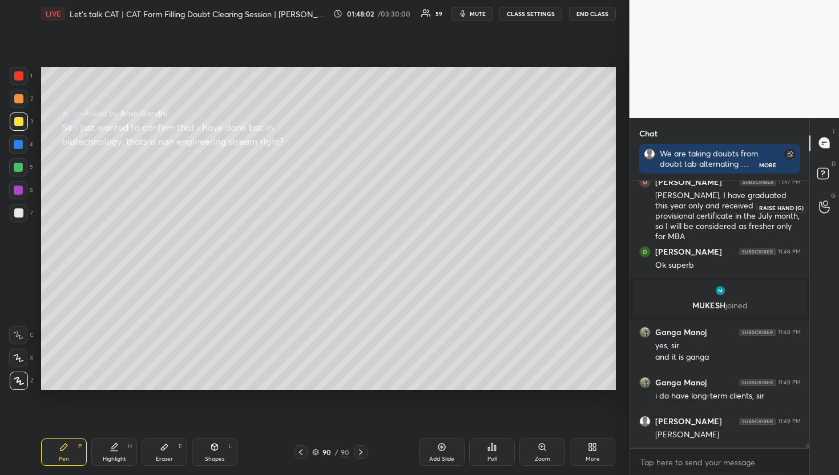
click at [831, 209] on div at bounding box center [825, 207] width 23 height 21
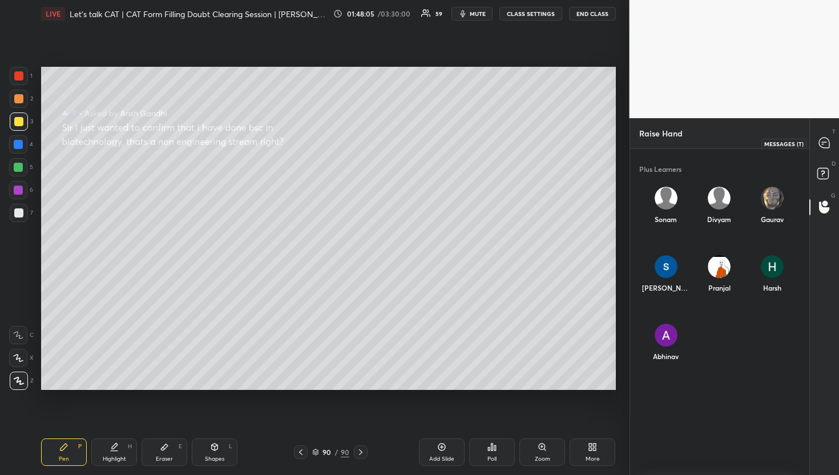
click at [824, 142] on icon at bounding box center [824, 142] width 5 height 0
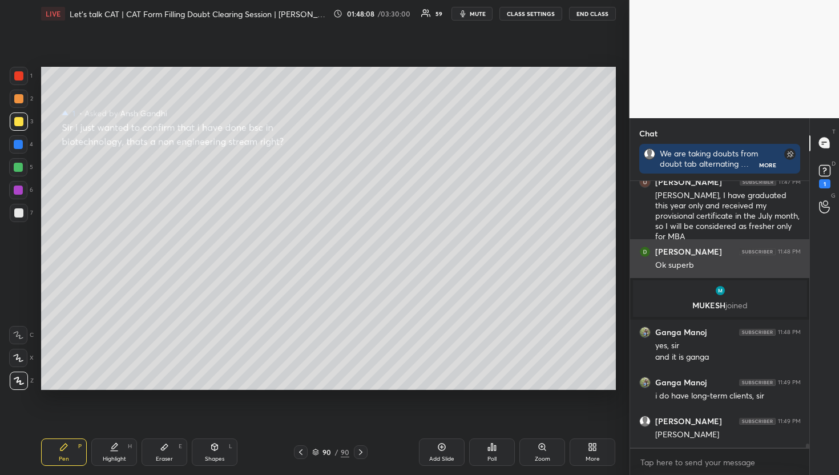
scroll to position [17602, 0]
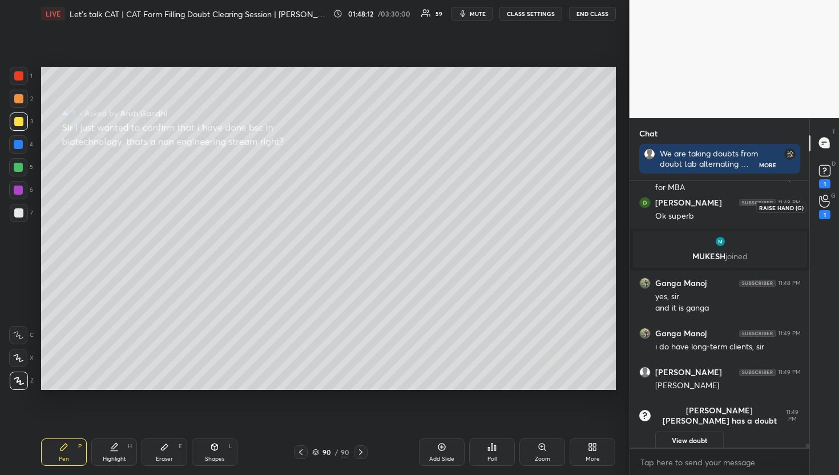
click at [828, 201] on icon at bounding box center [824, 201] width 11 height 13
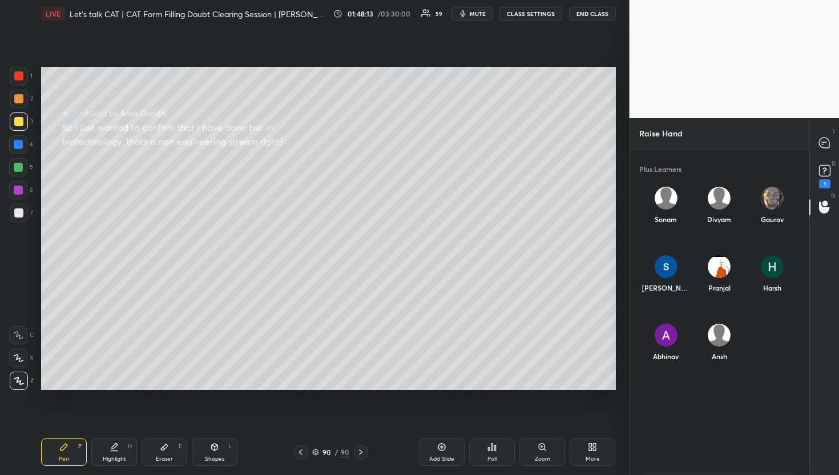
click at [700, 337] on div "Ansh" at bounding box center [719, 345] width 53 height 61
click at [717, 358] on button "INVITE" at bounding box center [719, 364] width 44 height 15
click at [832, 142] on div at bounding box center [825, 143] width 23 height 21
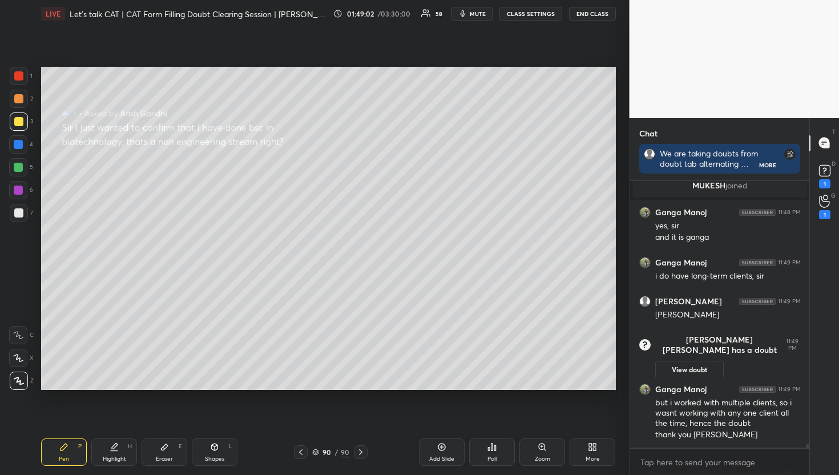
scroll to position [17545, 0]
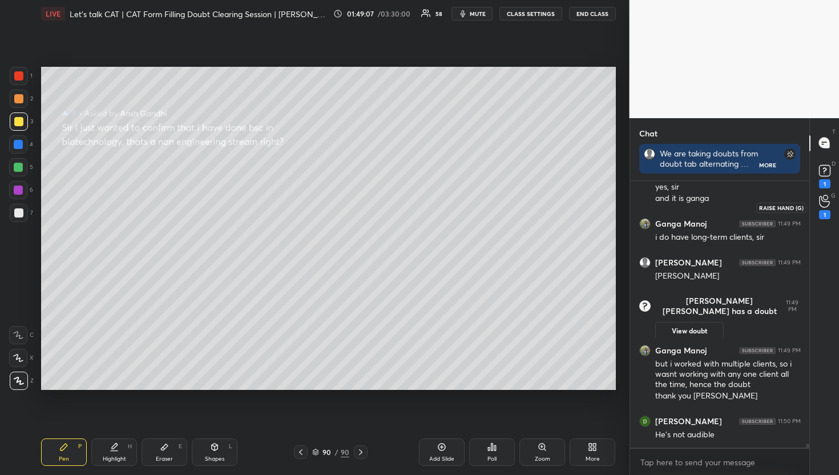
click at [831, 207] on div "1" at bounding box center [825, 207] width 23 height 21
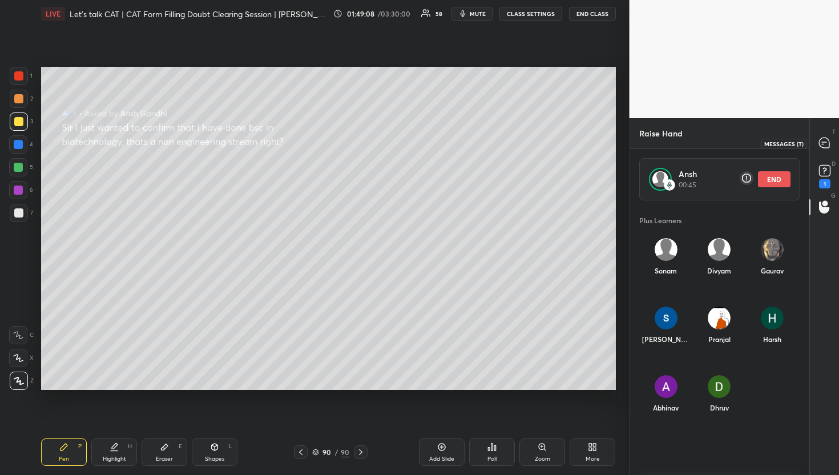
click at [830, 151] on div at bounding box center [825, 143] width 23 height 21
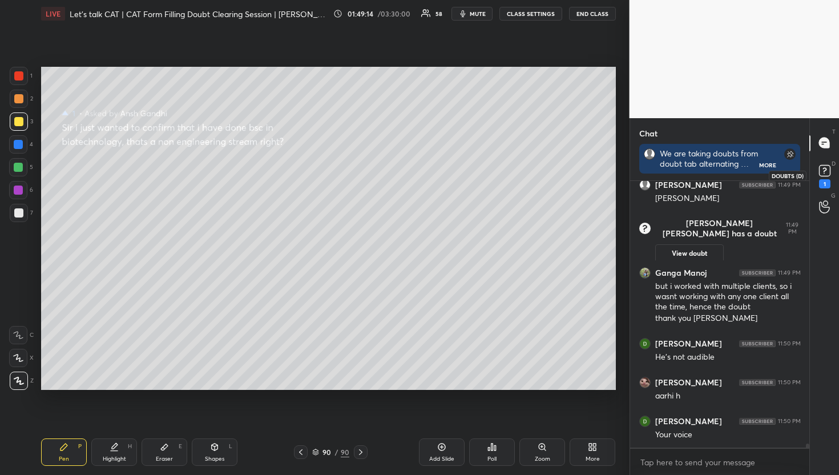
scroll to position [17661, 0]
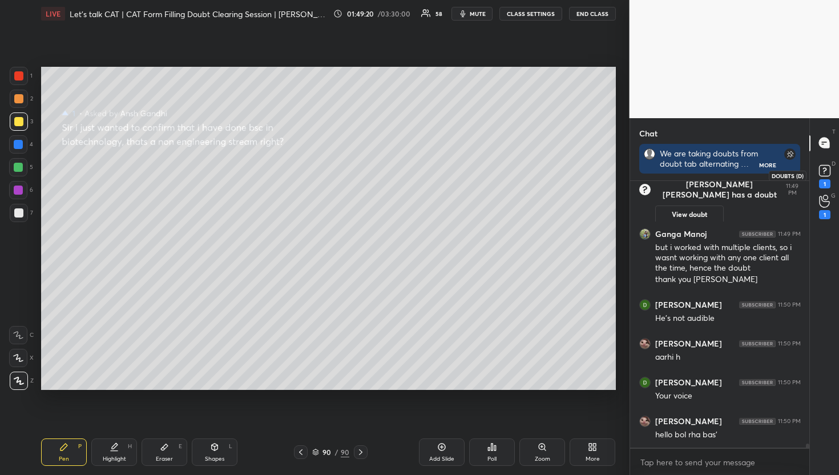
click at [819, 166] on rect at bounding box center [824, 170] width 11 height 11
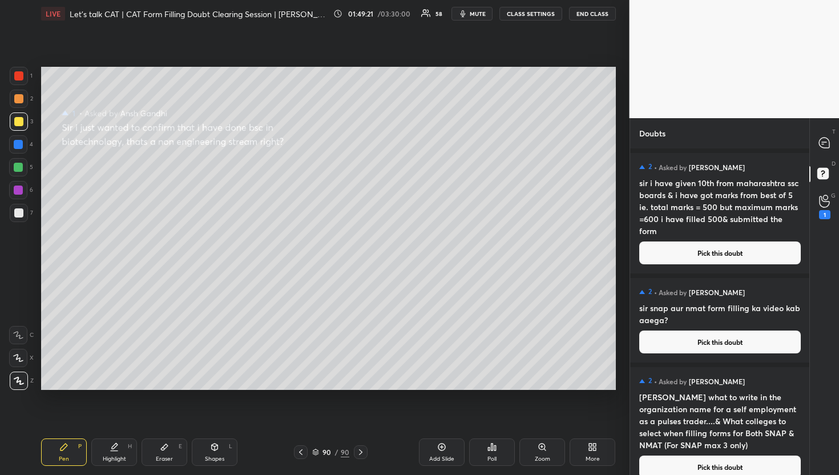
click at [728, 248] on button "Pick this doubt" at bounding box center [721, 253] width 162 height 23
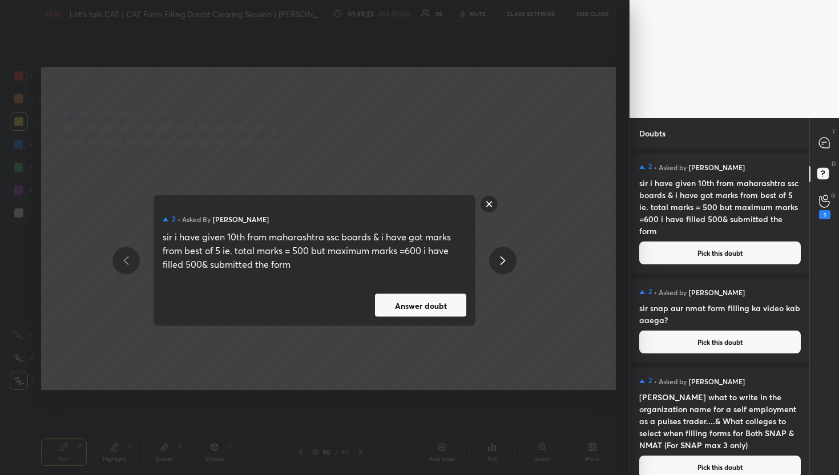
click at [399, 304] on button "Answer doubt" at bounding box center [420, 305] width 91 height 23
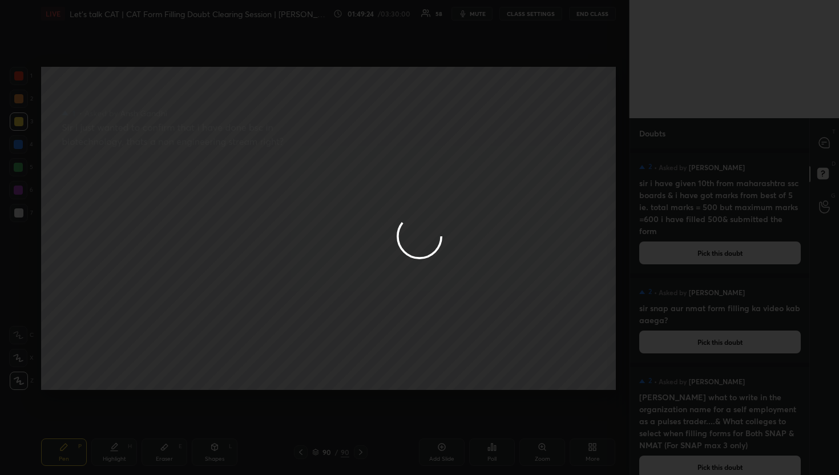
click at [810, 142] on div at bounding box center [419, 237] width 839 height 475
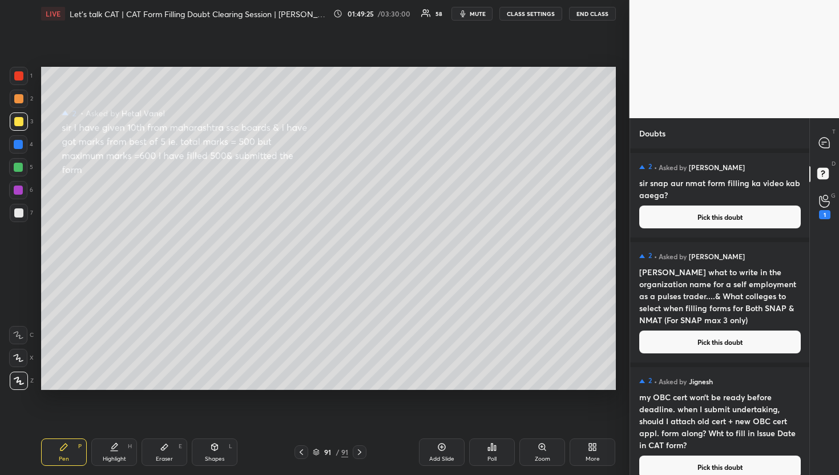
click at [810, 142] on div "T Messages (T)" at bounding box center [824, 143] width 29 height 32
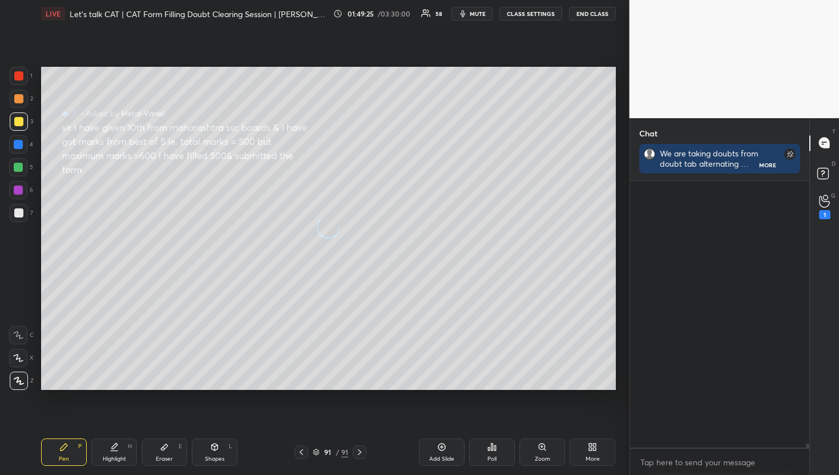
click at [811, 142] on div "T Messages (T)" at bounding box center [824, 143] width 29 height 32
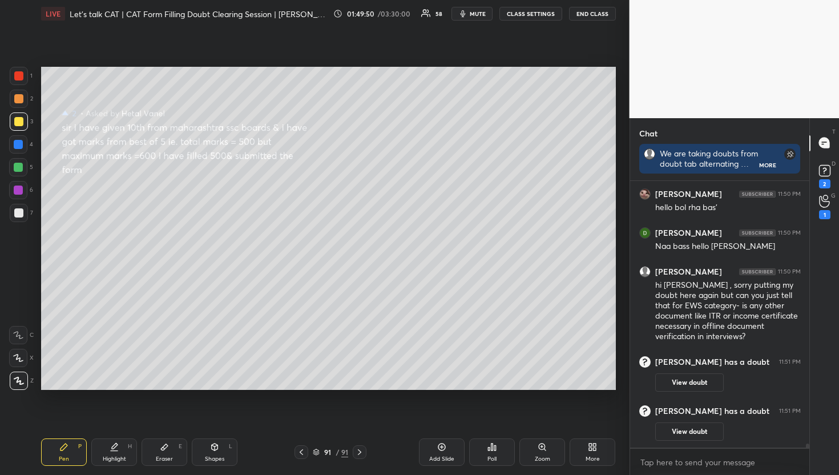
scroll to position [17490, 0]
click at [821, 168] on rect at bounding box center [824, 170] width 11 height 11
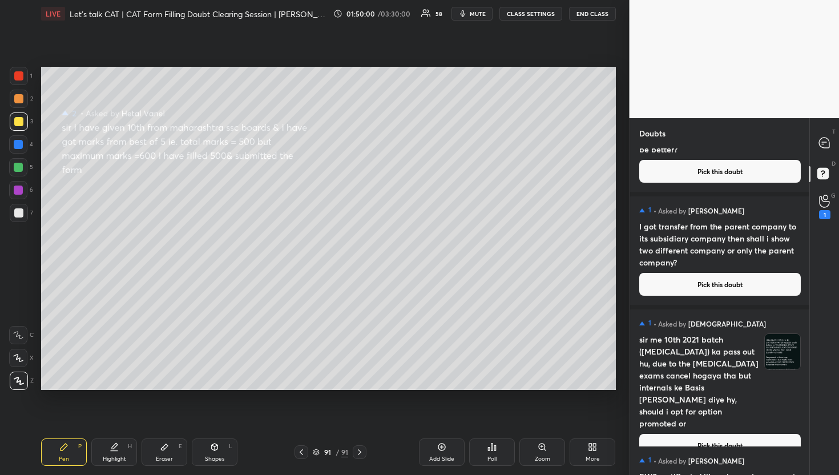
scroll to position [12556, 0]
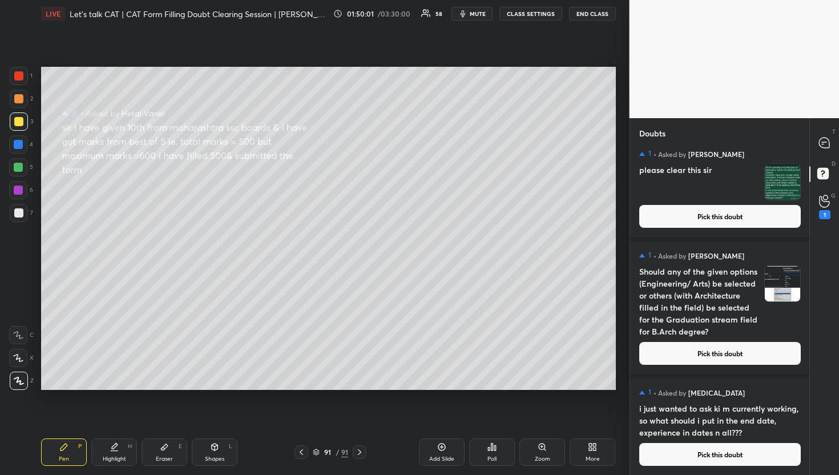
click at [722, 443] on button "Pick this doubt" at bounding box center [721, 454] width 162 height 23
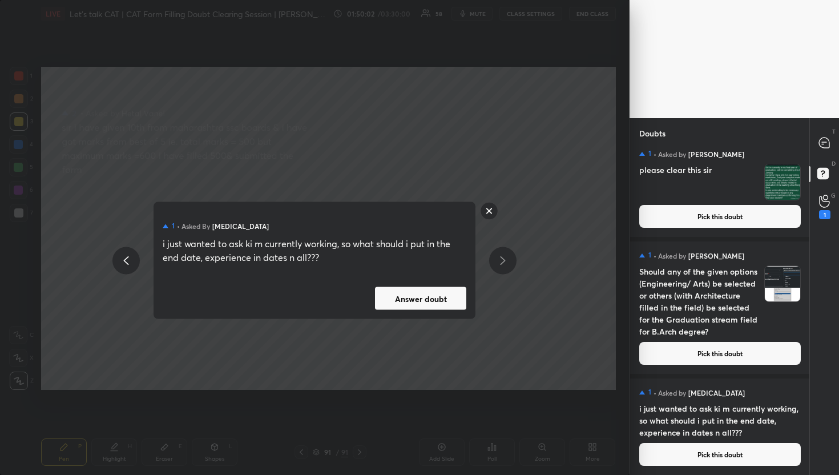
click at [401, 286] on div "1 • Asked by [PERSON_NAME] i just wanted to ask ki m currently working, so what…" at bounding box center [315, 260] width 322 height 117
click at [427, 298] on button "Answer doubt" at bounding box center [420, 298] width 91 height 23
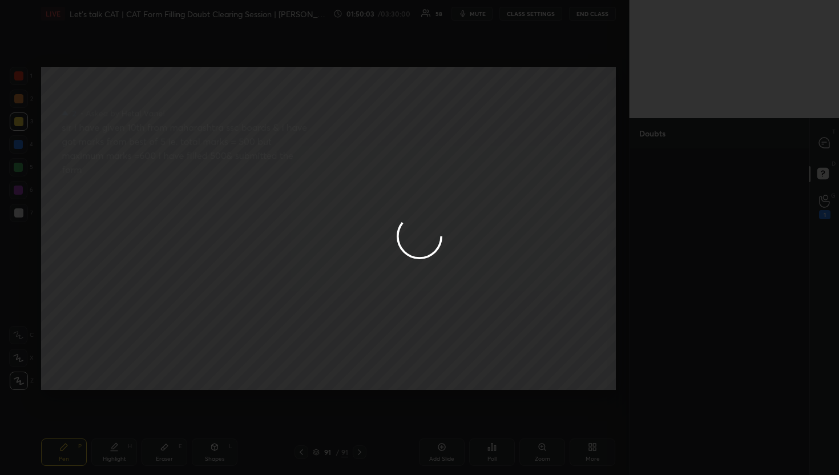
scroll to position [0, 0]
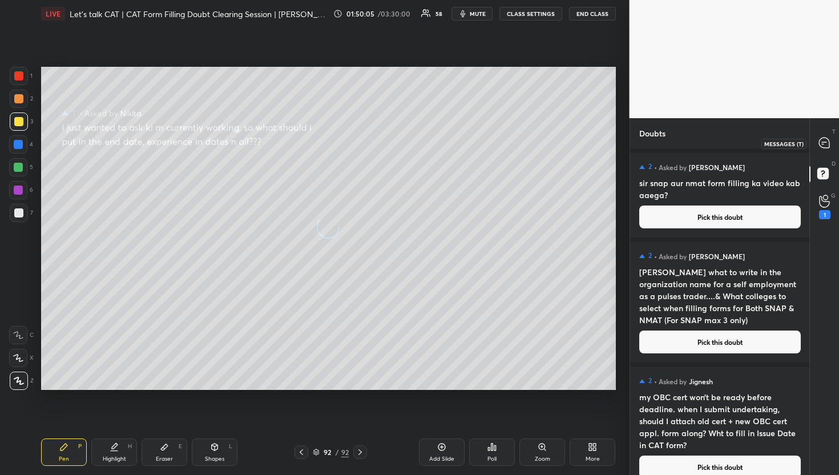
click at [815, 143] on div at bounding box center [825, 143] width 23 height 21
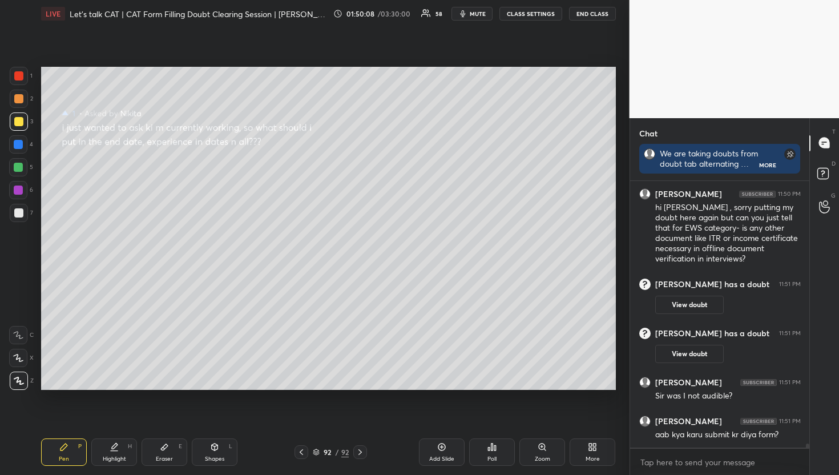
scroll to position [17952, 0]
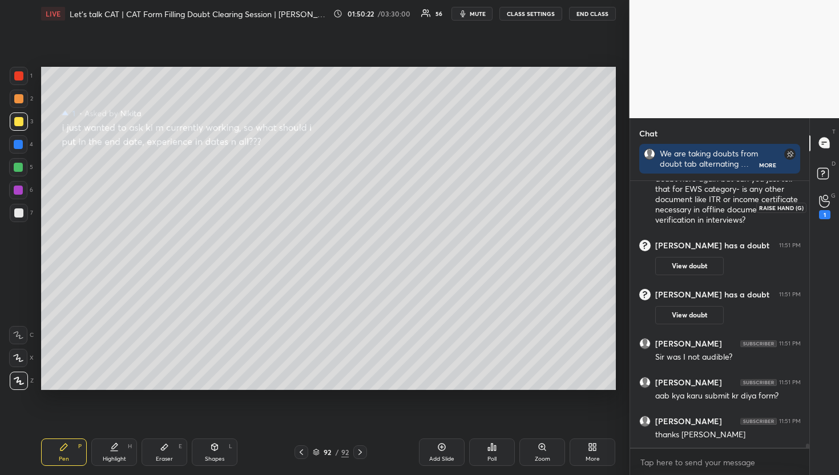
click at [831, 206] on div "1" at bounding box center [825, 207] width 23 height 21
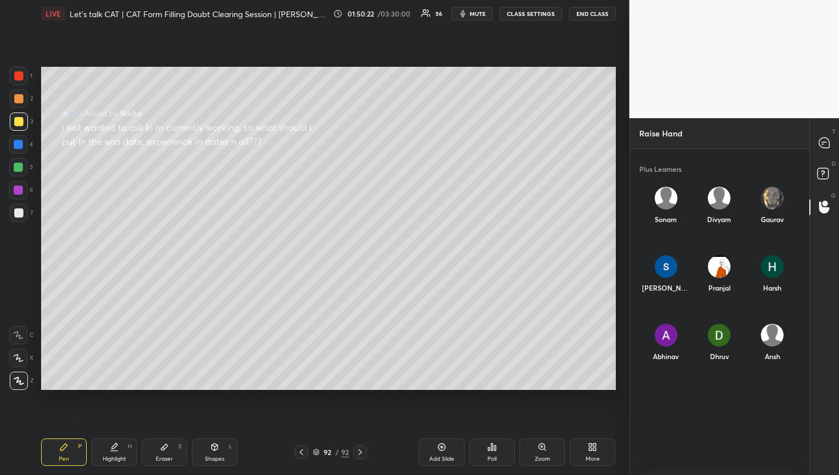
scroll to position [319, 176]
click at [830, 162] on div "D Doubts (D)" at bounding box center [824, 175] width 29 height 32
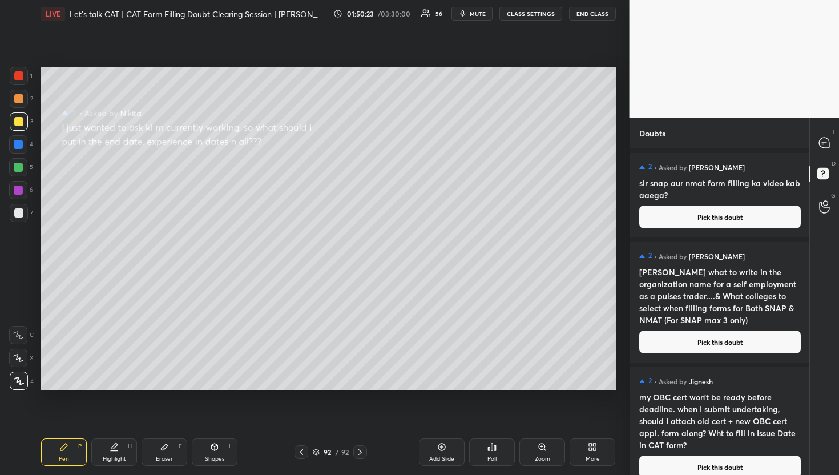
click at [823, 120] on div "T Messages (T) D Doubts (D) G Raise Hand (G)" at bounding box center [825, 296] width 30 height 357
click at [814, 141] on div at bounding box center [825, 143] width 23 height 21
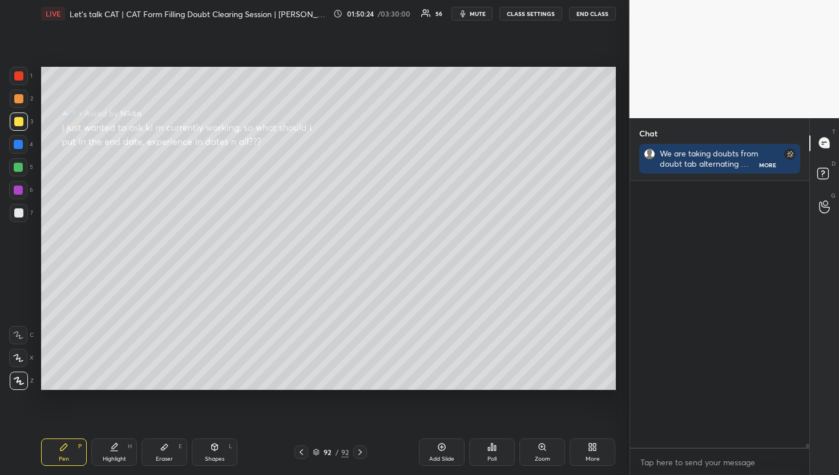
scroll to position [263, 176]
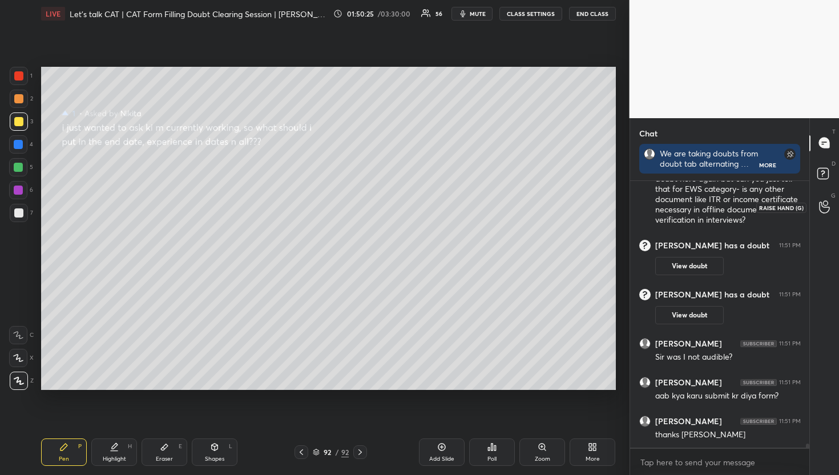
click at [821, 211] on icon at bounding box center [824, 207] width 10 height 11
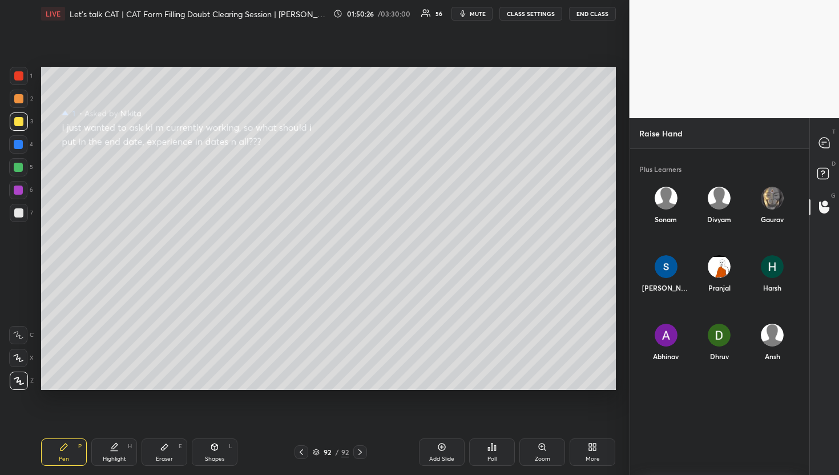
click at [779, 341] on div "Ansh" at bounding box center [772, 345] width 53 height 61
click at [770, 365] on button "INVITE" at bounding box center [772, 364] width 44 height 15
click at [819, 143] on icon at bounding box center [824, 143] width 10 height 10
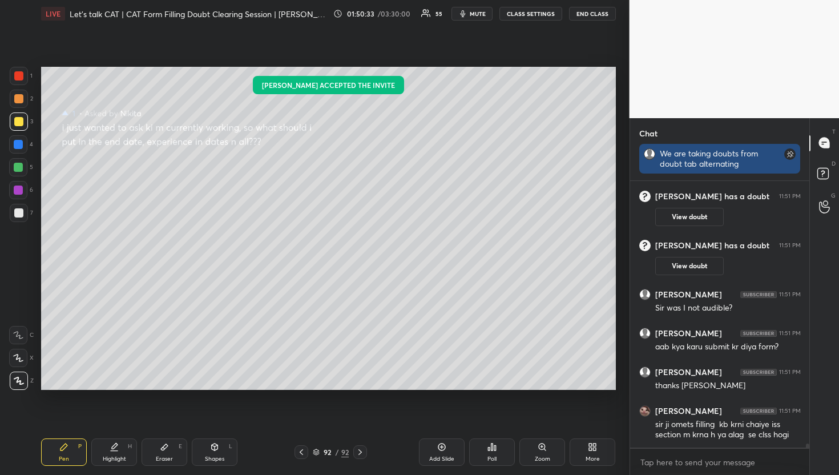
scroll to position [4, 4]
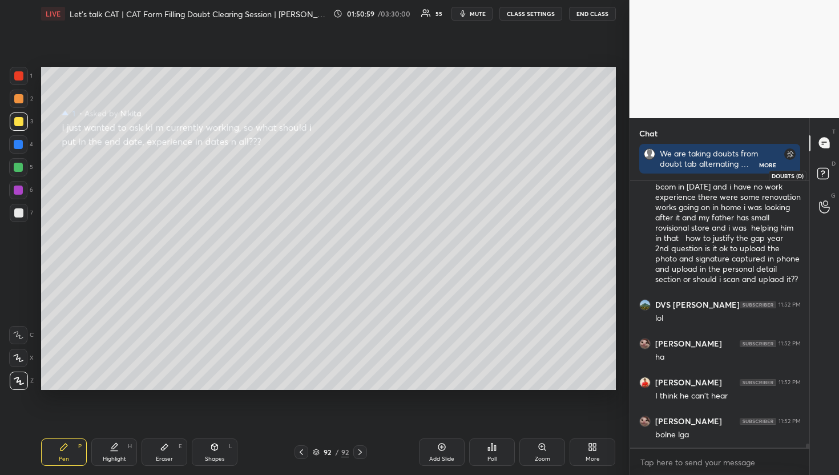
click at [823, 177] on rect at bounding box center [823, 173] width 11 height 11
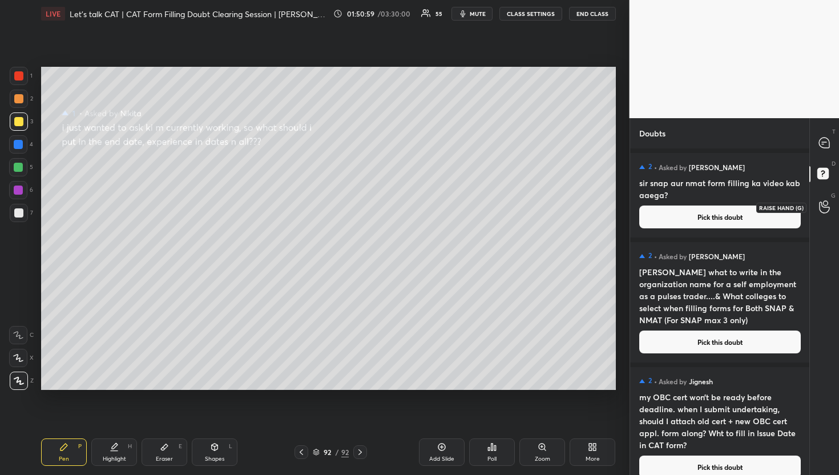
click at [827, 201] on circle at bounding box center [825, 203] width 5 height 5
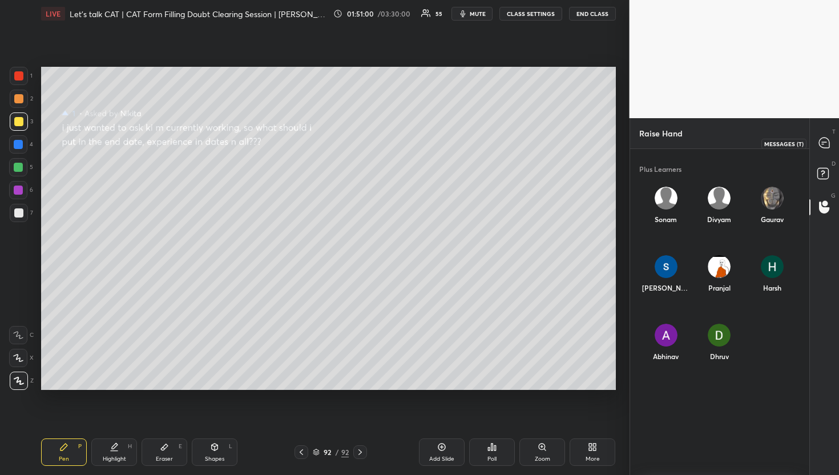
click at [819, 145] on icon at bounding box center [825, 143] width 12 height 12
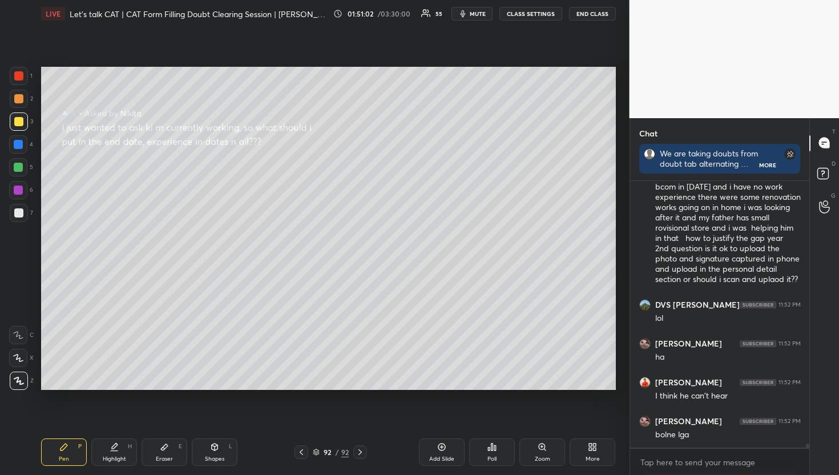
click at [833, 192] on p "G" at bounding box center [833, 195] width 5 height 9
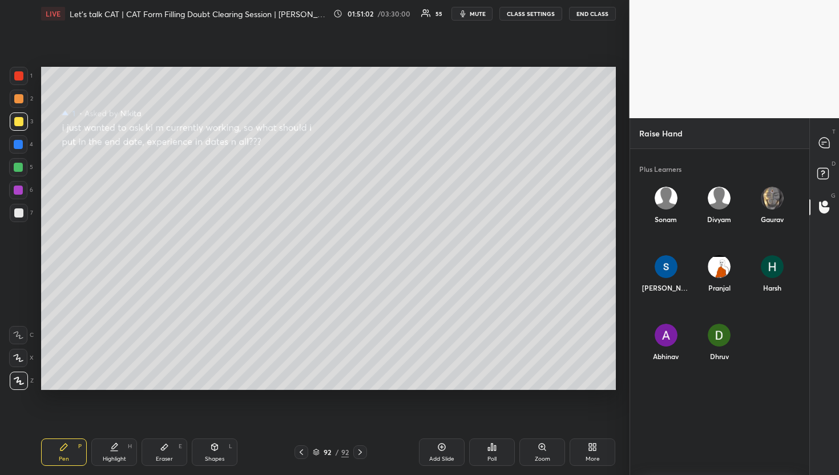
click at [818, 159] on div "D Doubts (D)" at bounding box center [824, 175] width 29 height 32
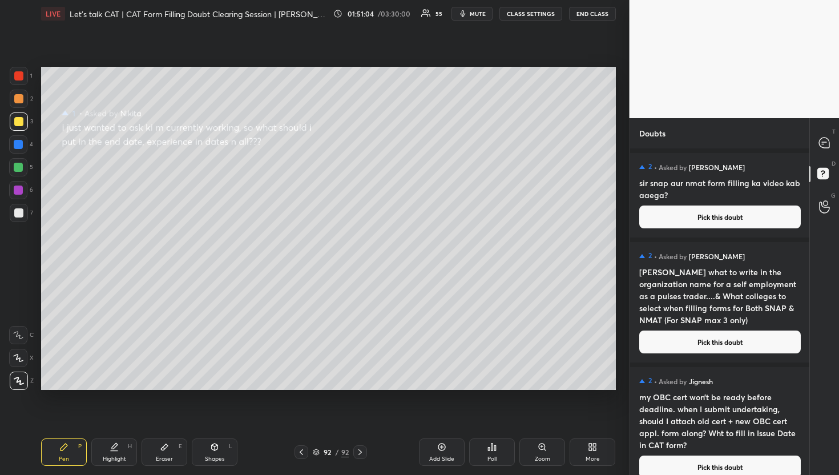
click at [696, 214] on button "Pick this doubt" at bounding box center [721, 217] width 162 height 23
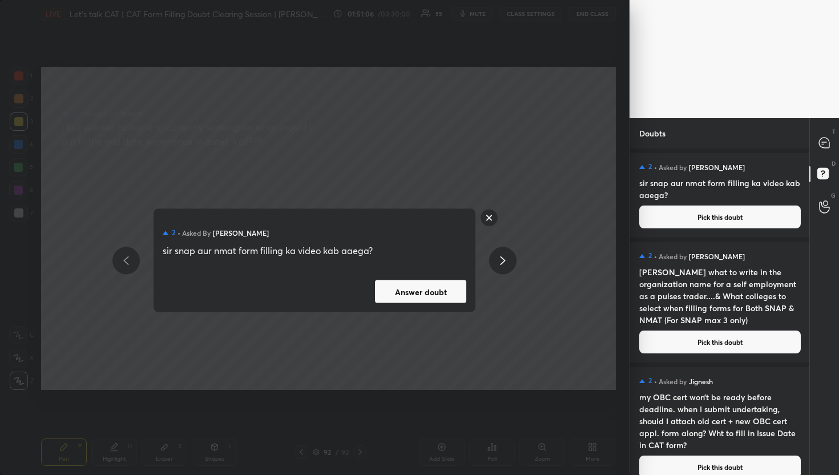
click at [432, 291] on button "Answer doubt" at bounding box center [420, 291] width 91 height 23
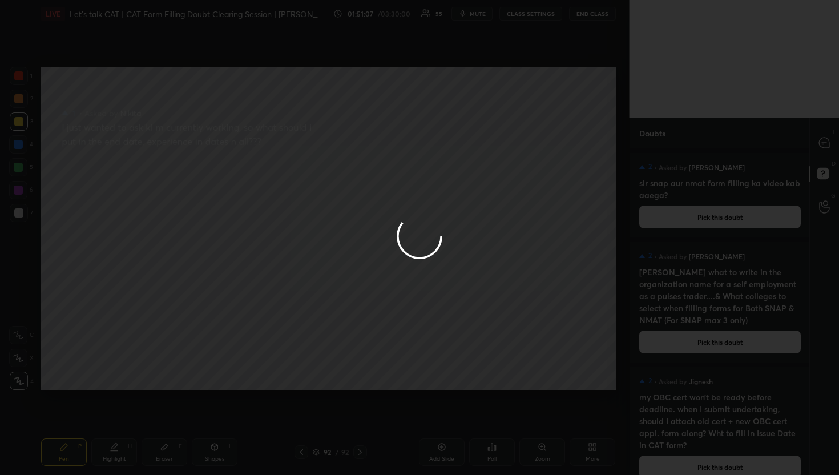
click at [822, 140] on div at bounding box center [419, 237] width 839 height 475
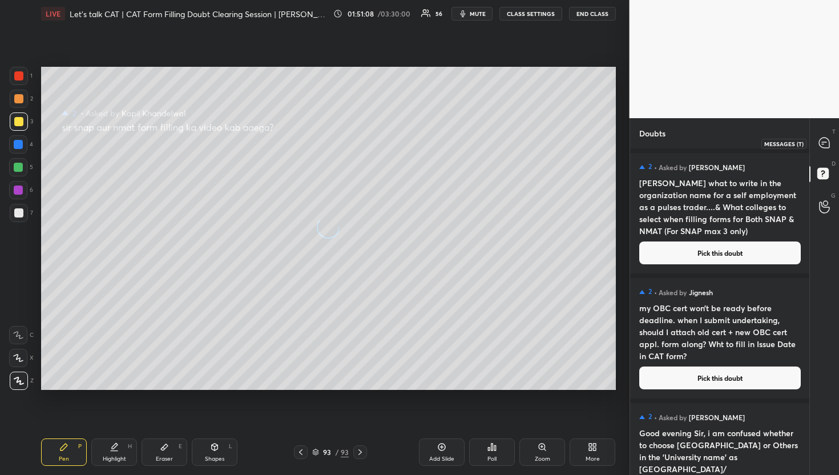
click at [822, 140] on icon at bounding box center [824, 143] width 10 height 10
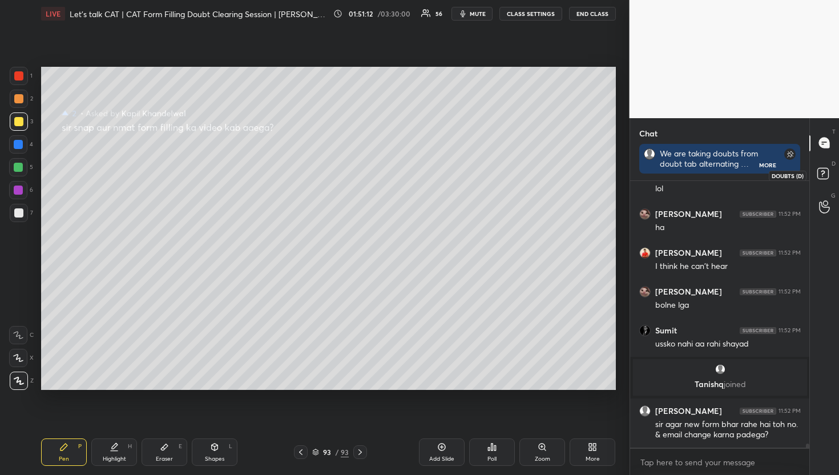
click at [820, 182] on icon at bounding box center [825, 175] width 21 height 21
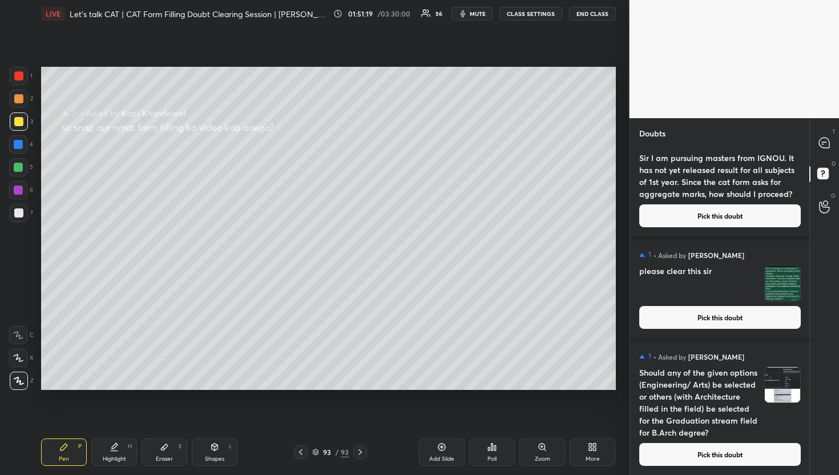
click at [737, 451] on button "Pick this doubt" at bounding box center [721, 454] width 162 height 23
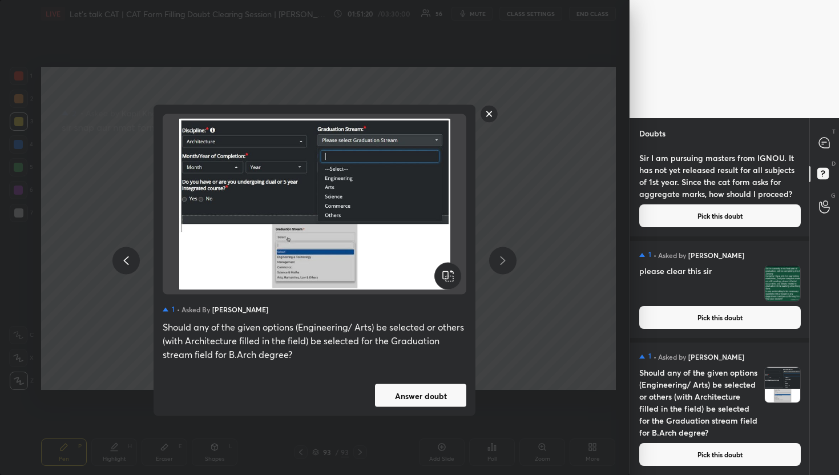
click at [444, 403] on button "Answer doubt" at bounding box center [420, 395] width 91 height 23
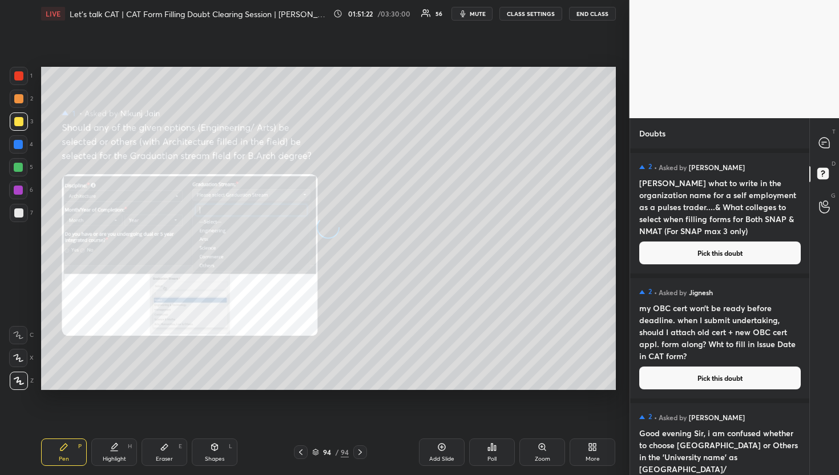
click at [826, 159] on div "D Doubts (D)" at bounding box center [824, 175] width 29 height 32
click at [826, 150] on div at bounding box center [825, 143] width 23 height 21
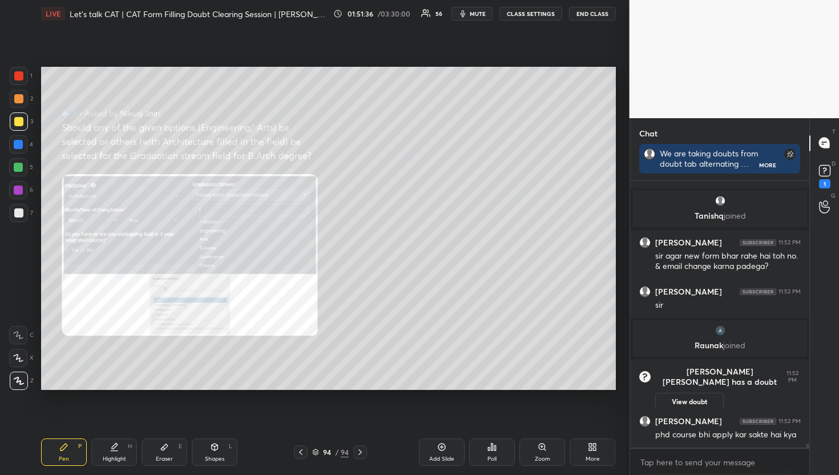
click at [539, 445] on icon at bounding box center [542, 447] width 9 height 9
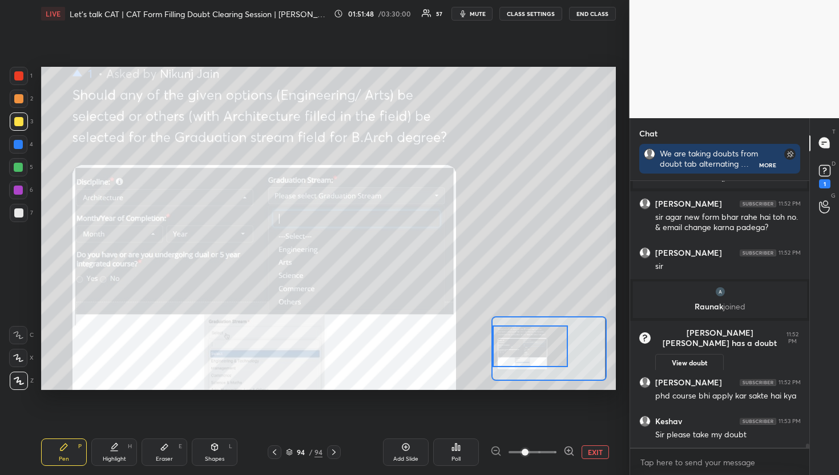
click at [408, 336] on div "Setting up your live class Poll for secs No correct answer Start poll" at bounding box center [328, 228] width 575 height 323
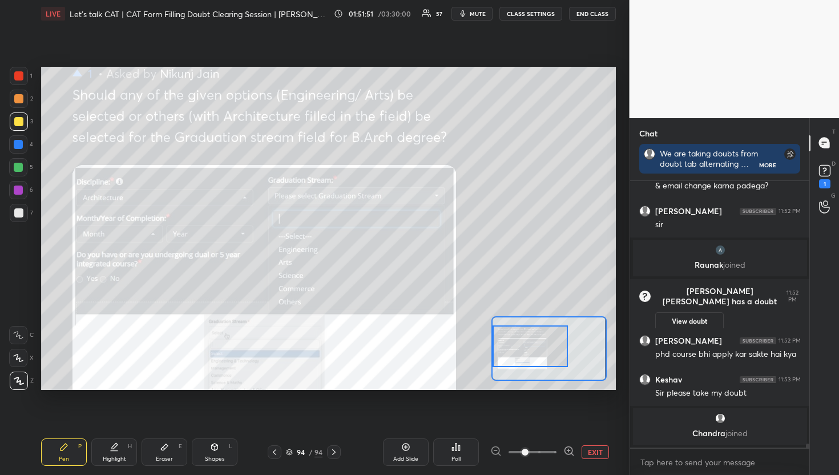
click at [582, 446] on button "EXIT" at bounding box center [595, 452] width 27 height 14
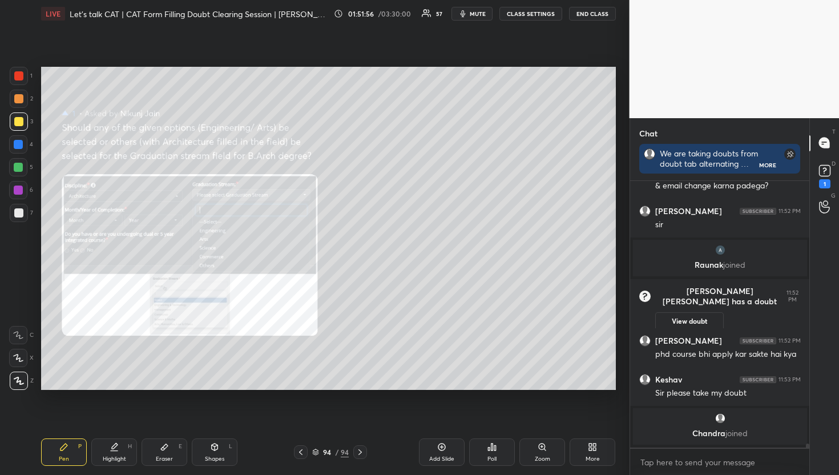
scroll to position [291, 176]
click at [835, 180] on div "1" at bounding box center [825, 175] width 23 height 21
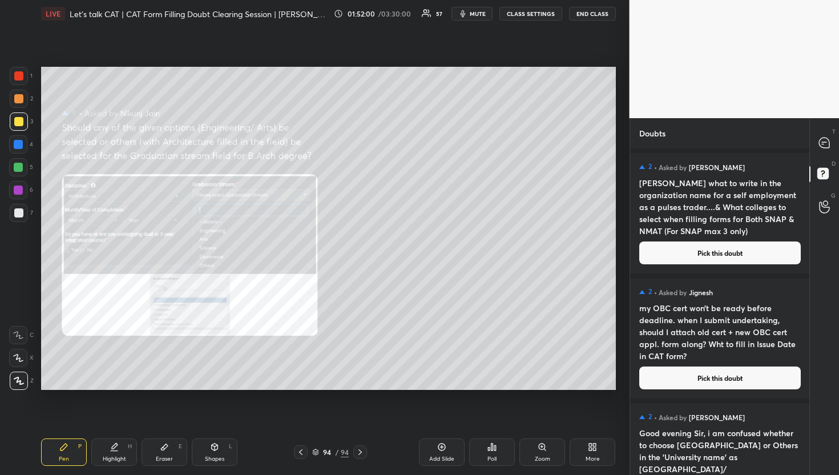
click at [695, 260] on button "Pick this doubt" at bounding box center [721, 253] width 162 height 23
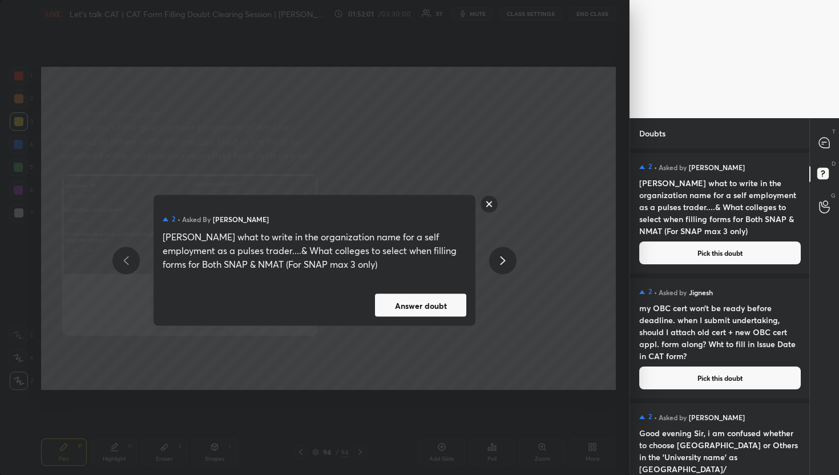
click at [437, 312] on button "Answer doubt" at bounding box center [420, 305] width 91 height 23
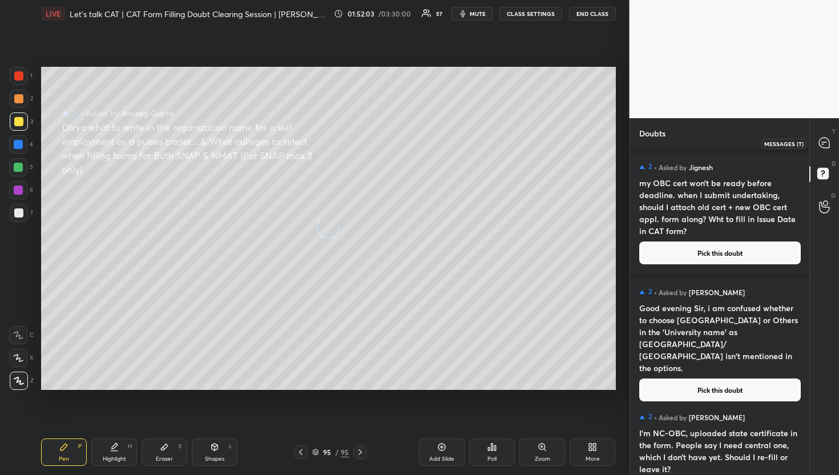
click at [824, 147] on icon at bounding box center [824, 143] width 10 height 10
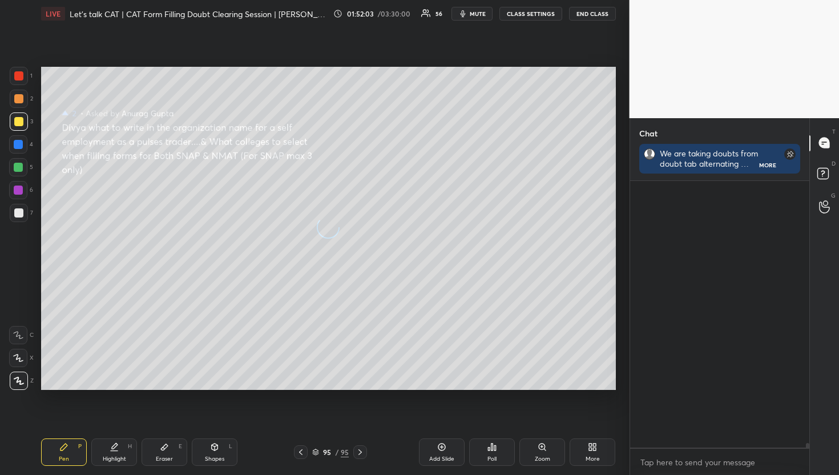
click at [824, 147] on icon at bounding box center [824, 143] width 10 height 10
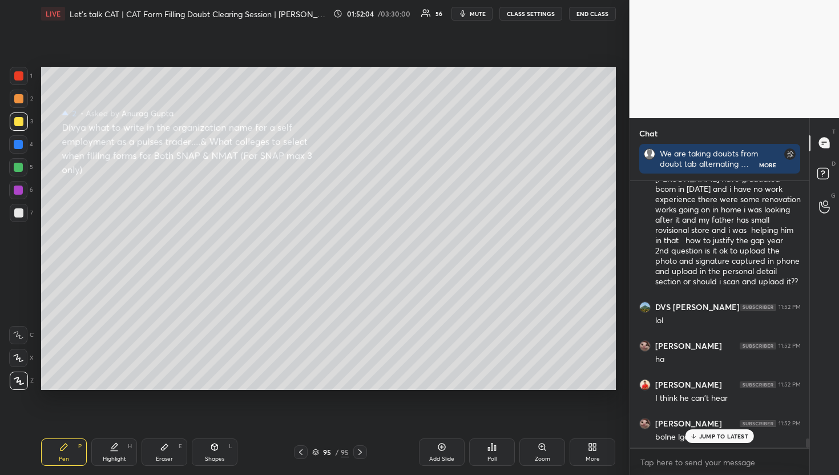
scroll to position [18383, 0]
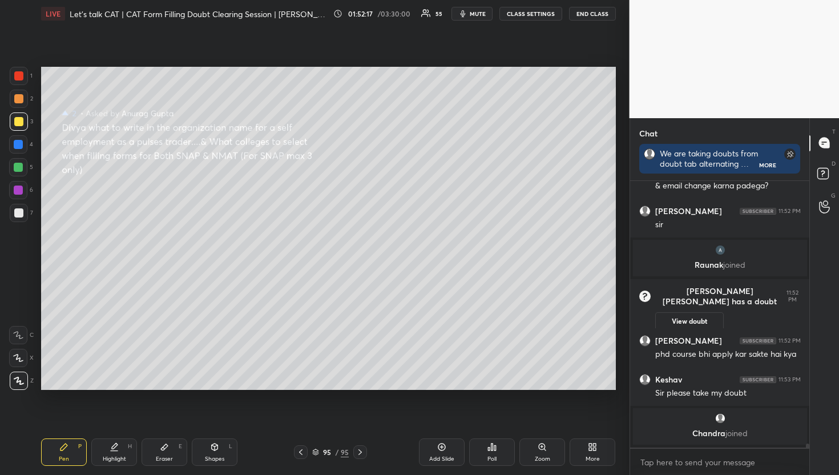
click at [810, 169] on div "T Messages (T) D Doubts (D) G Raise Hand (G)" at bounding box center [825, 296] width 30 height 357
click at [822, 163] on div "D Doubts (D)" at bounding box center [824, 175] width 29 height 32
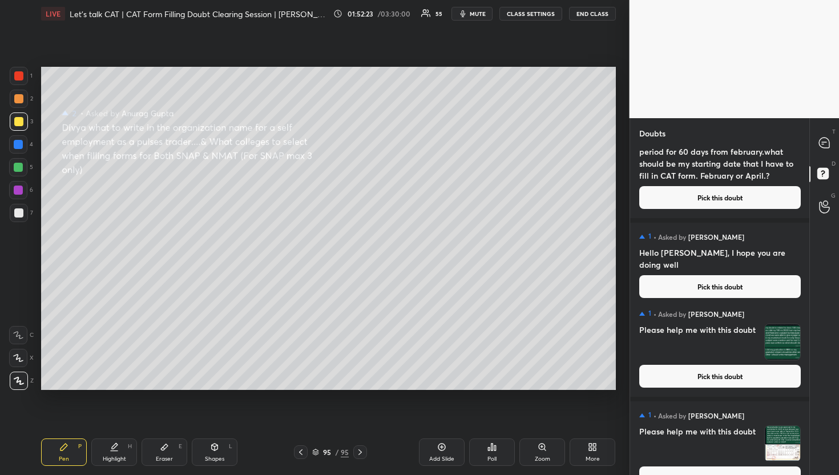
scroll to position [12217, 0]
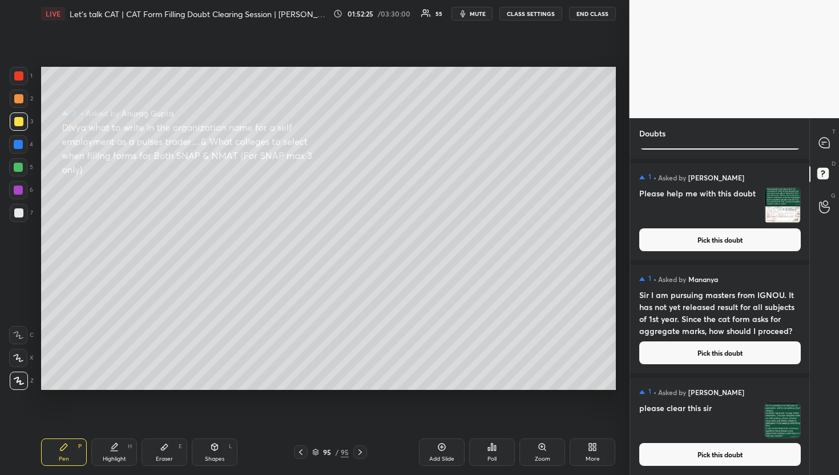
click at [712, 451] on button "Pick this doubt" at bounding box center [721, 454] width 162 height 23
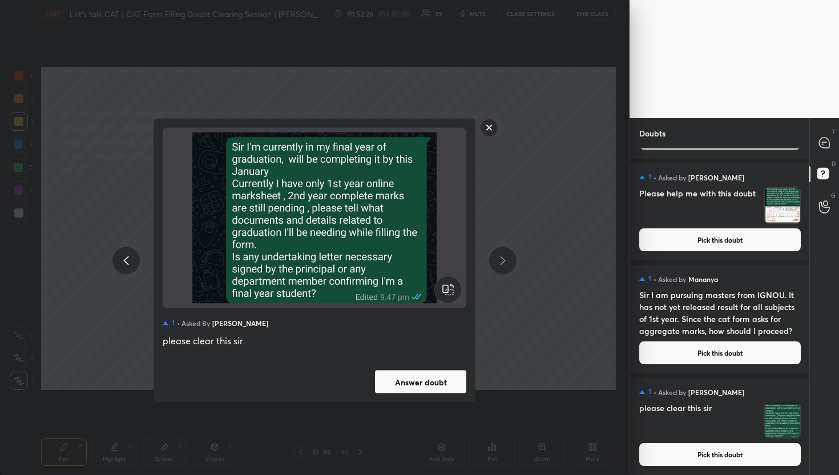
click at [420, 388] on button "Answer doubt" at bounding box center [420, 382] width 91 height 23
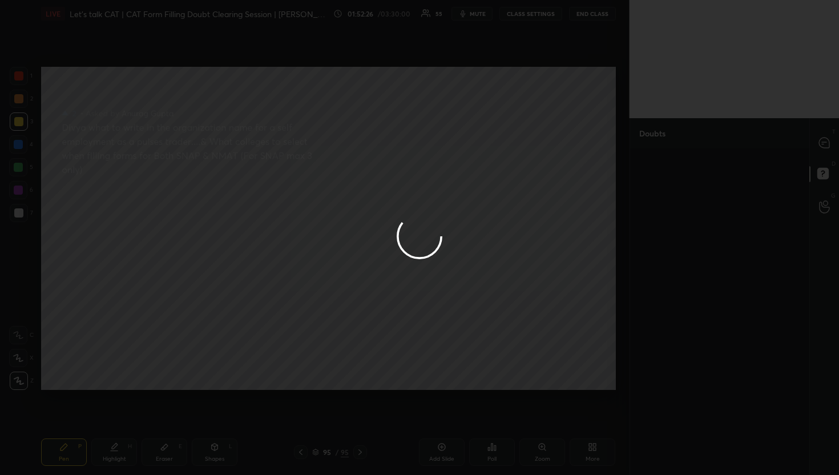
scroll to position [0, 0]
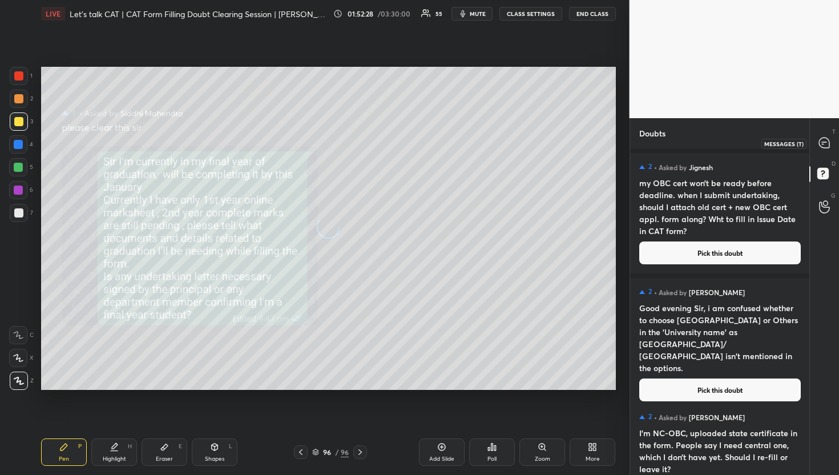
click at [826, 149] on div at bounding box center [825, 143] width 23 height 21
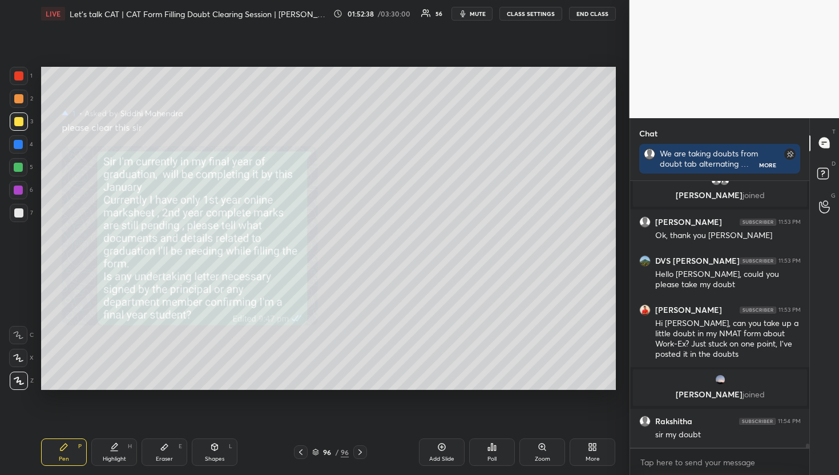
scroll to position [18087, 0]
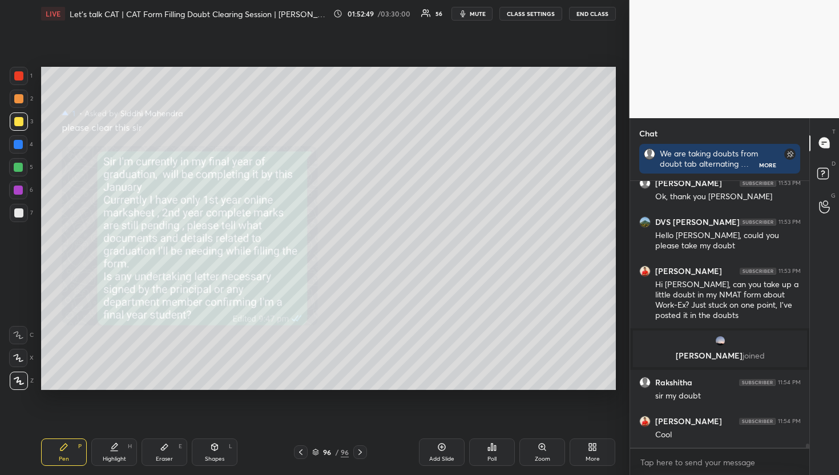
click at [832, 160] on p "D" at bounding box center [834, 163] width 4 height 9
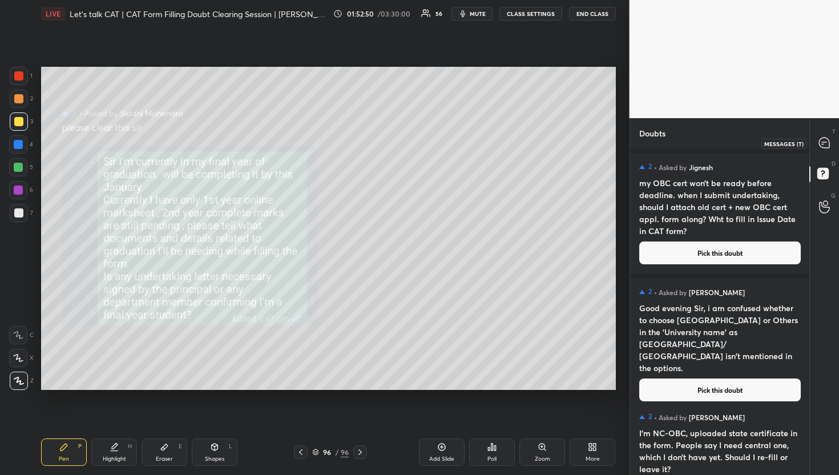
click at [821, 123] on div "T Messages (T) D Doubts (D) G Raise Hand (G)" at bounding box center [825, 296] width 30 height 357
click at [817, 152] on div at bounding box center [825, 143] width 23 height 21
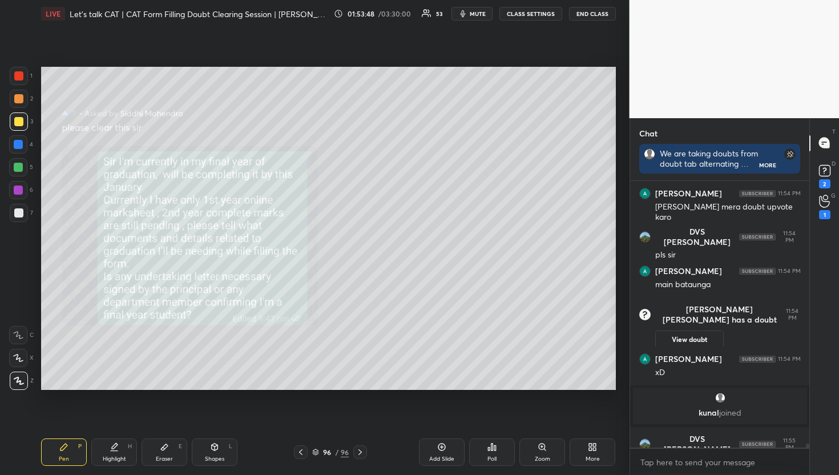
scroll to position [18423, 0]
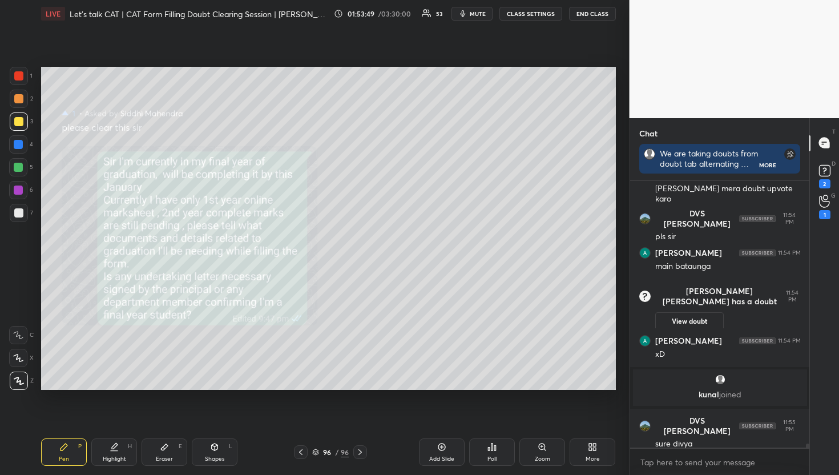
drag, startPoint x: 423, startPoint y: 446, endPoint x: 411, endPoint y: 425, distance: 23.8
click at [423, 446] on div "Add Slide" at bounding box center [442, 452] width 46 height 27
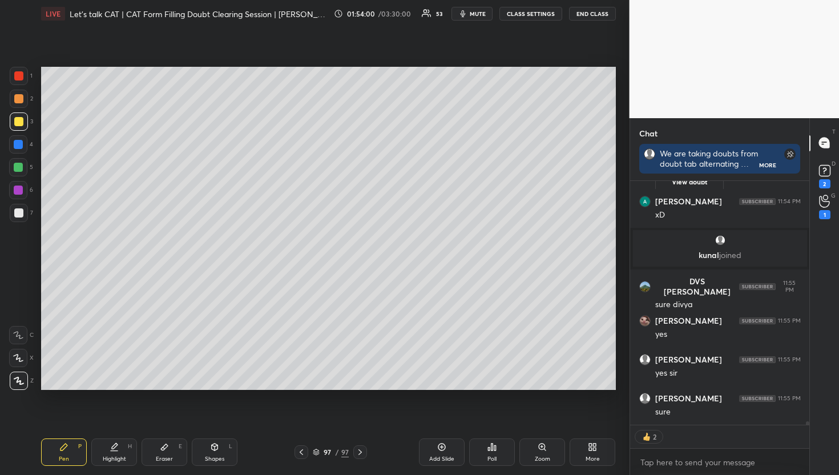
scroll to position [18604, 0]
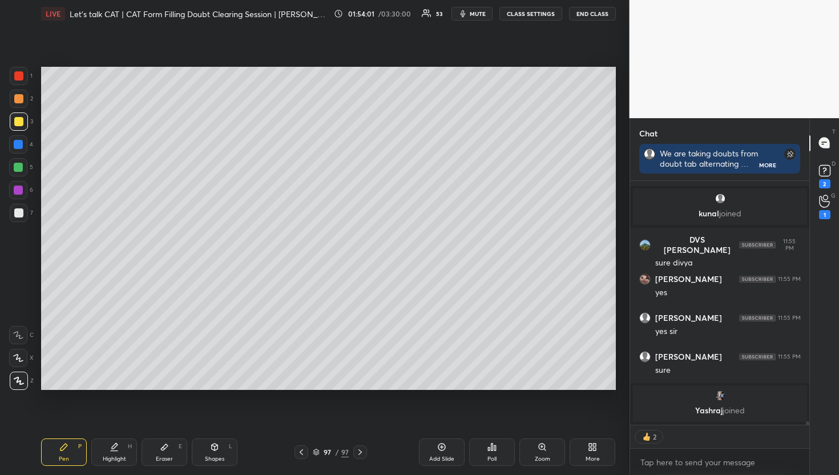
click at [471, 11] on button "mute" at bounding box center [472, 14] width 41 height 14
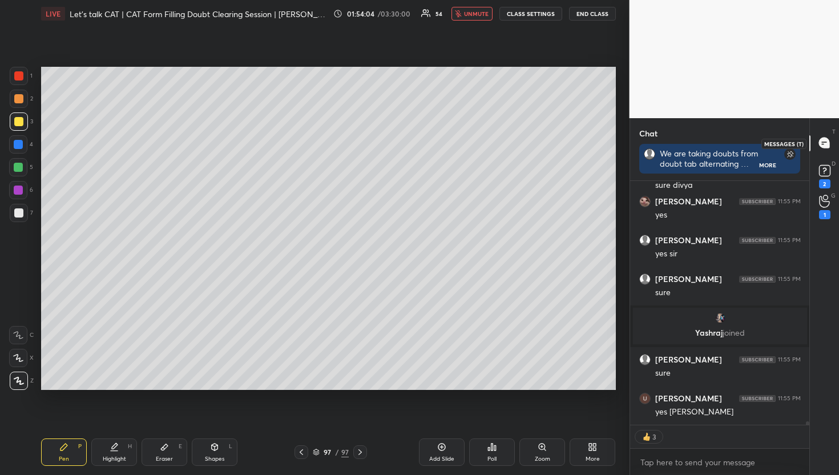
scroll to position [18602, 0]
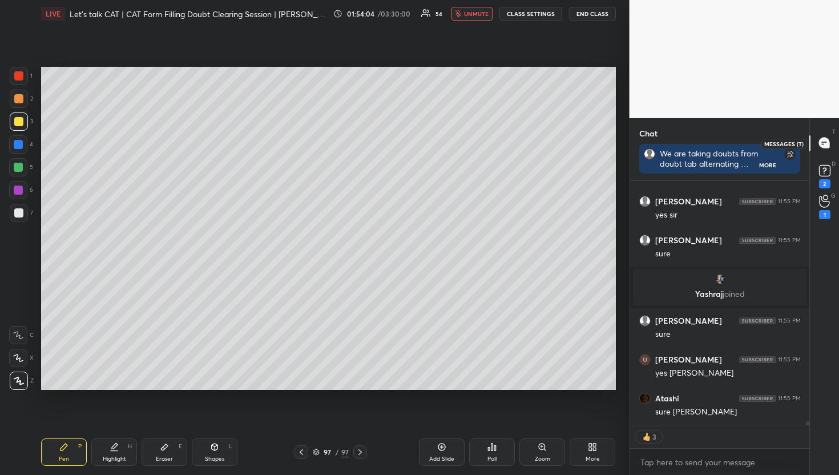
click at [823, 143] on icon at bounding box center [824, 143] width 10 height 10
click at [481, 13] on span "unmute" at bounding box center [476, 14] width 25 height 8
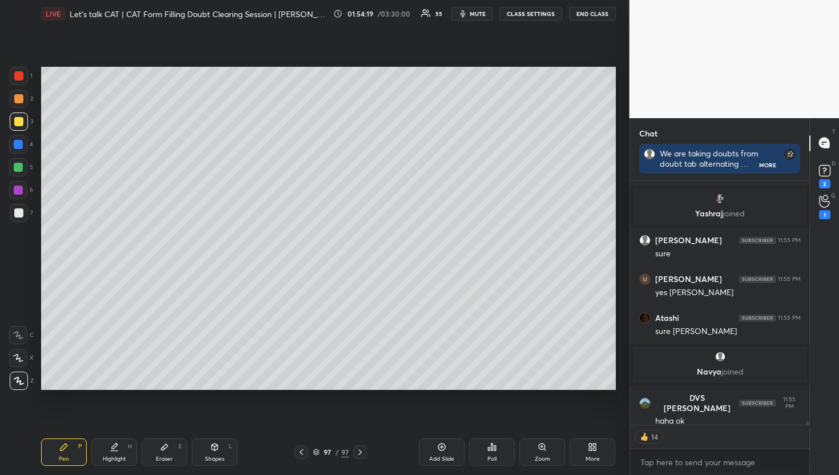
scroll to position [18584, 0]
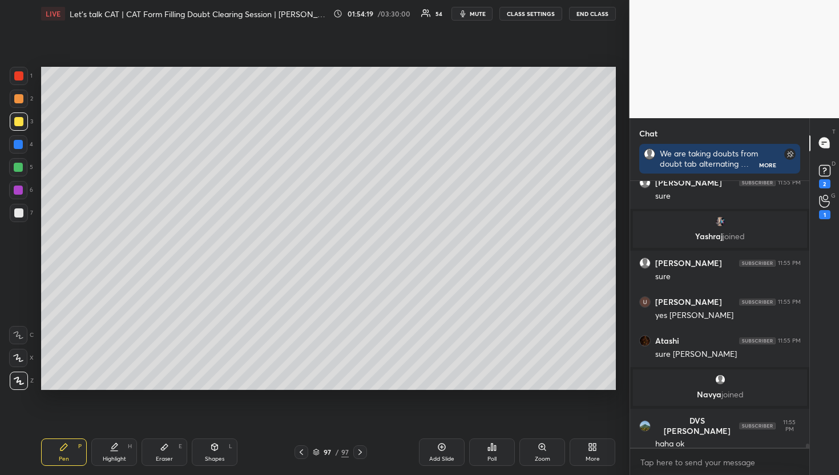
click at [482, 17] on span "mute" at bounding box center [478, 14] width 16 height 8
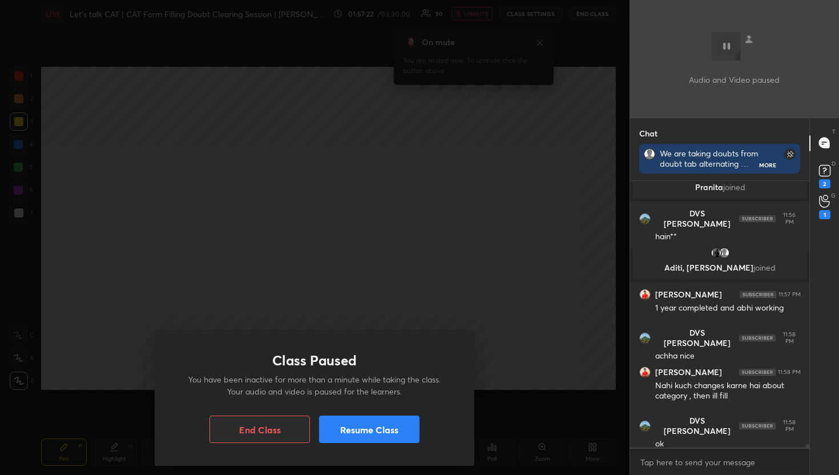
scroll to position [19133, 0]
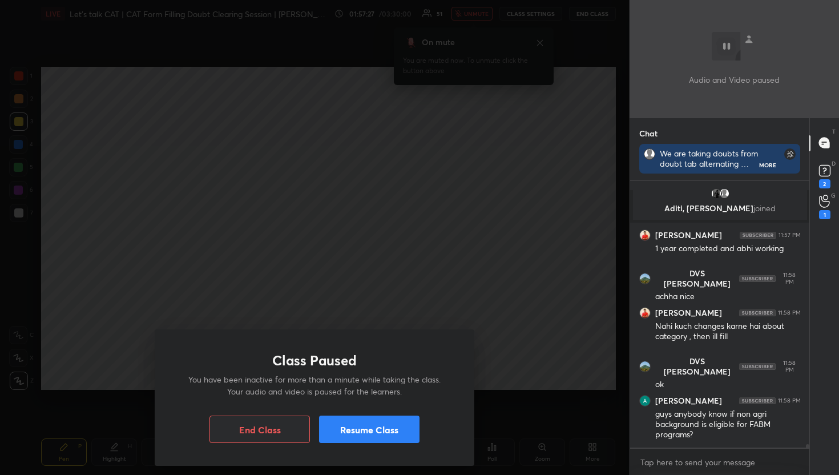
click at [392, 430] on button "Resume Class" at bounding box center [369, 429] width 101 height 27
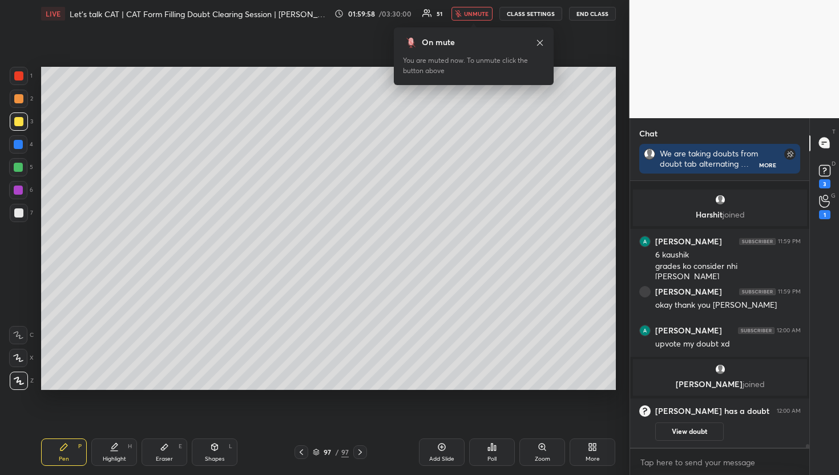
scroll to position [19406, 0]
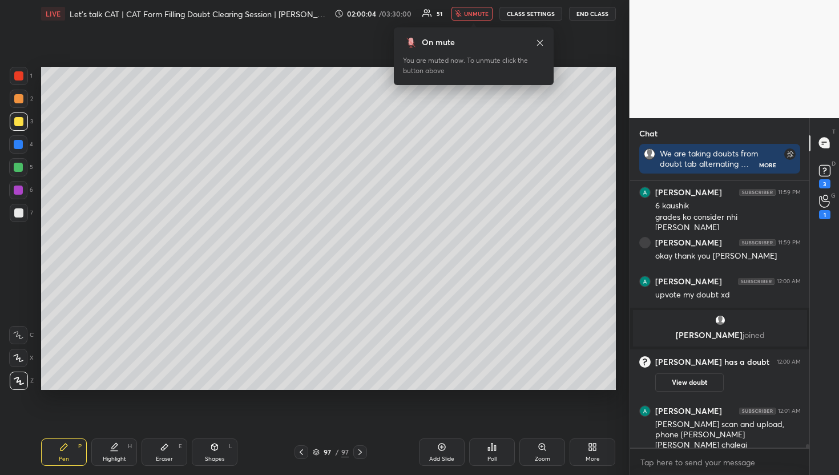
click at [462, 15] on icon "button" at bounding box center [458, 13] width 7 height 7
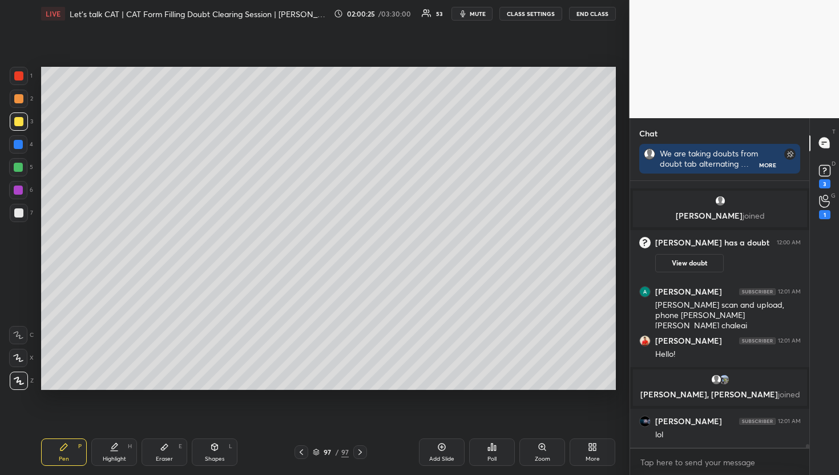
scroll to position [19481, 0]
click at [830, 172] on rect at bounding box center [824, 170] width 11 height 11
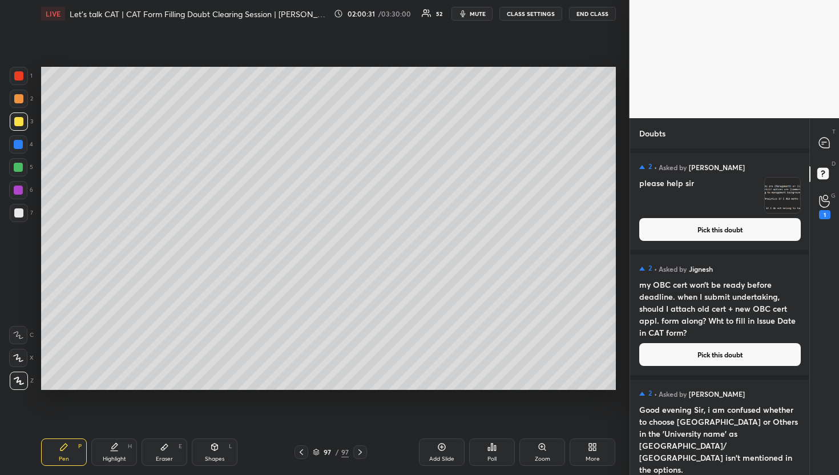
click at [295, 441] on div "Pen P Highlight H Eraser E Shapes L 97 / 97 Add Slide Poll Zoom More" at bounding box center [328, 452] width 575 height 46
click at [296, 446] on div at bounding box center [302, 452] width 14 height 14
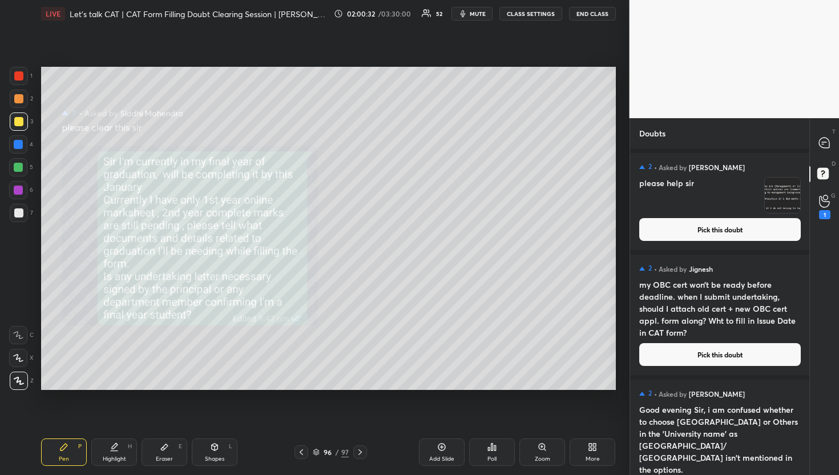
click at [365, 463] on div "Pen P Highlight H Eraser E Shapes L 96 / 97 Add Slide Poll Zoom More" at bounding box center [328, 452] width 575 height 46
click at [361, 458] on div at bounding box center [360, 452] width 14 height 14
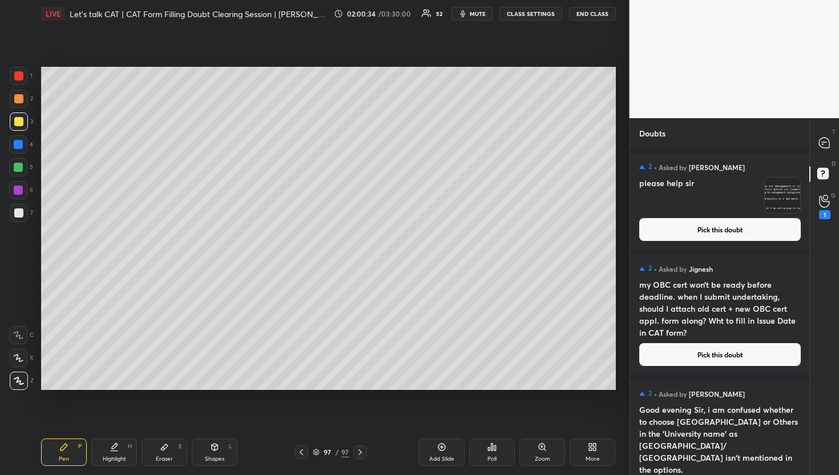
click at [791, 210] on img "grid" at bounding box center [782, 195] width 35 height 35
click at [785, 233] on button "Pick this doubt" at bounding box center [721, 229] width 162 height 23
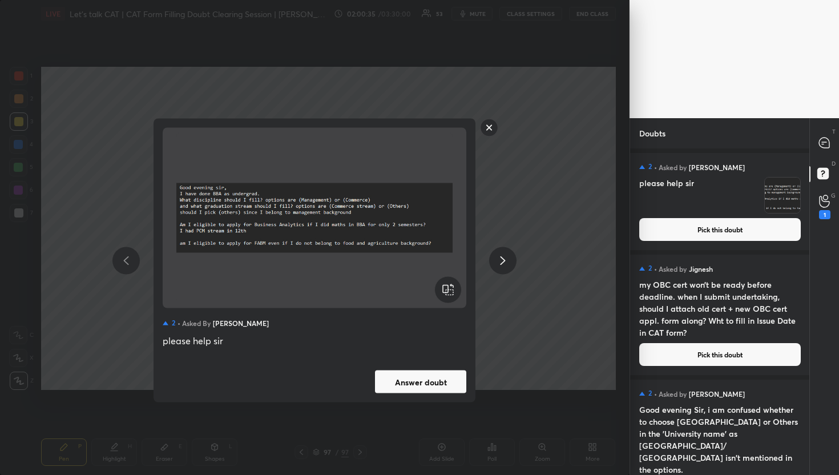
click at [432, 388] on button "Answer doubt" at bounding box center [420, 382] width 91 height 23
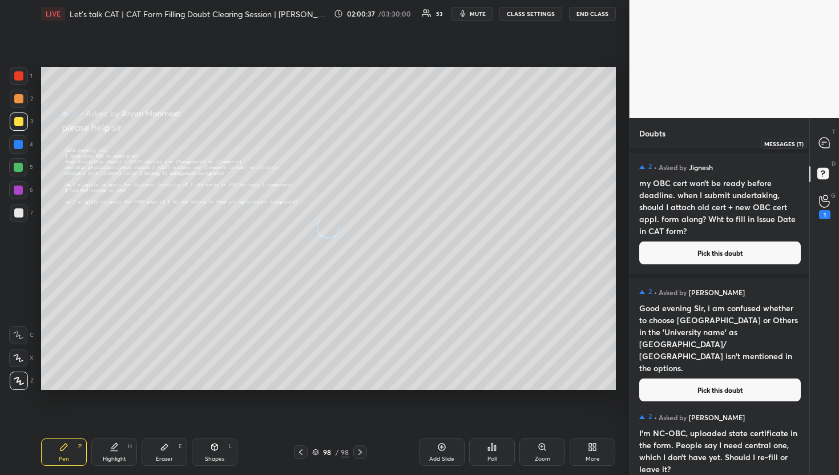
click at [825, 138] on icon at bounding box center [824, 143] width 10 height 10
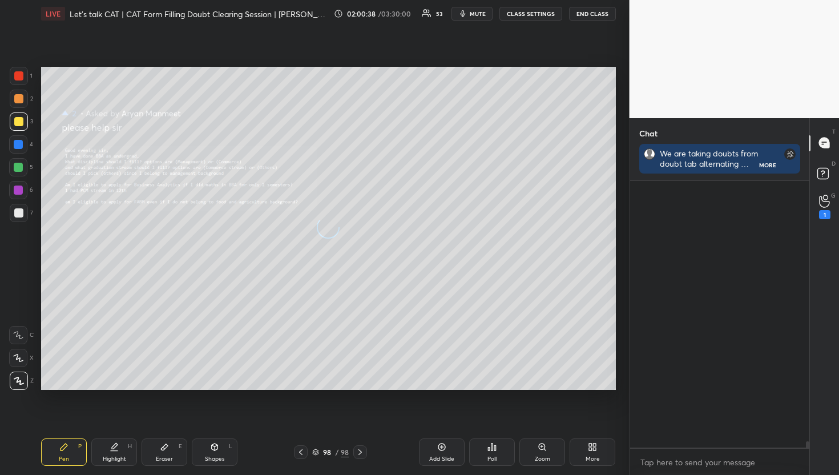
click at [825, 138] on icon at bounding box center [824, 143] width 10 height 10
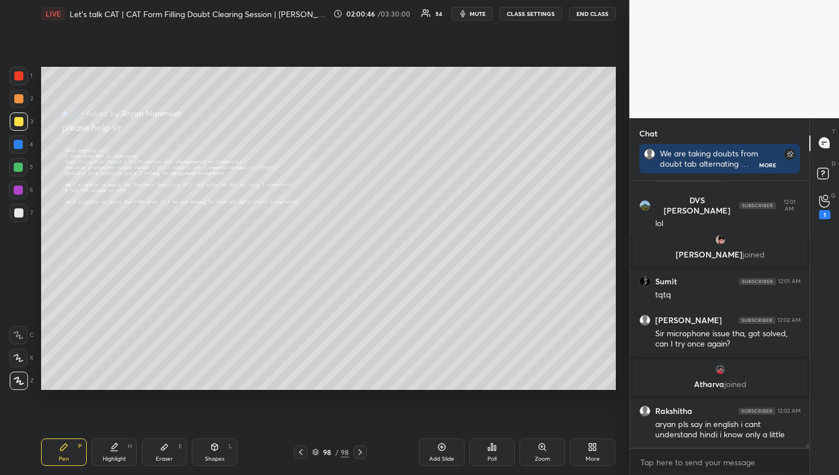
scroll to position [19722, 0]
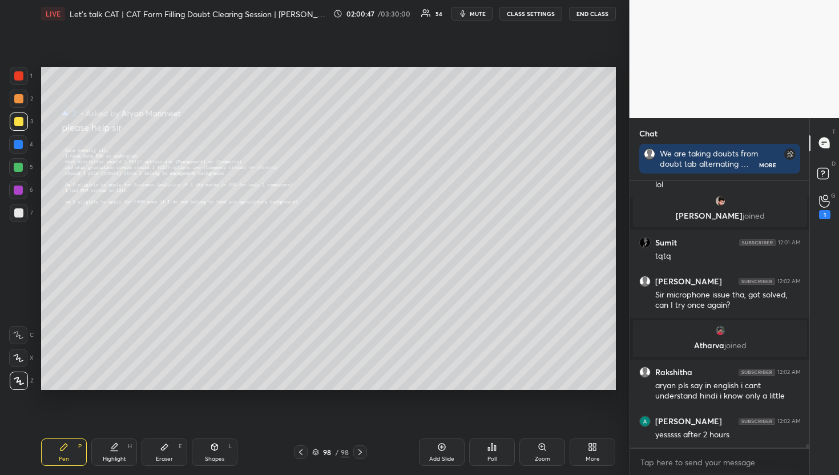
click at [544, 436] on div "Pen P Highlight H Eraser E Shapes L 98 / 98 Add Slide Poll Zoom More" at bounding box center [328, 452] width 575 height 46
click at [541, 439] on div "Zoom" at bounding box center [543, 452] width 46 height 27
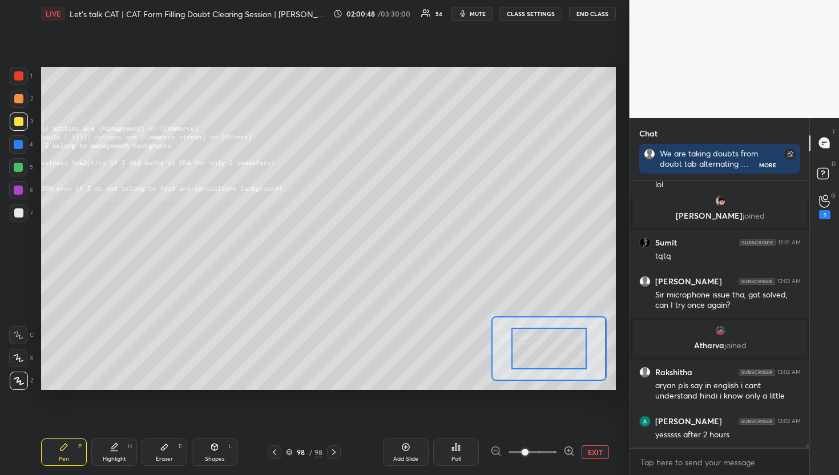
click at [542, 445] on span at bounding box center [533, 452] width 48 height 17
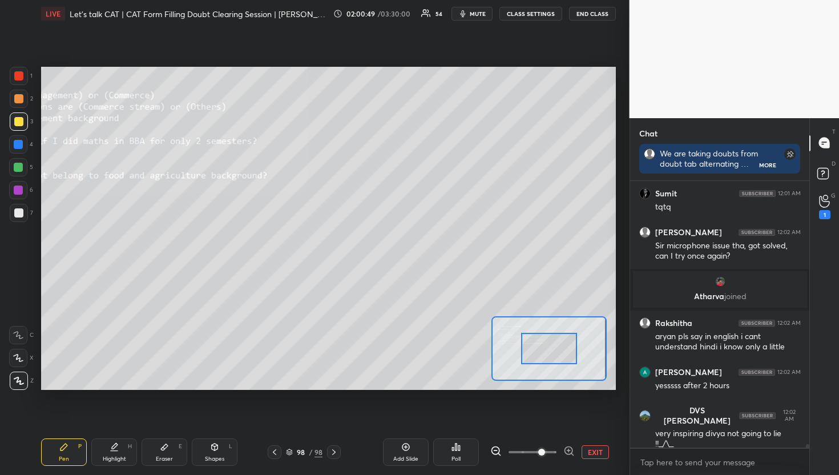
scroll to position [19810, 0]
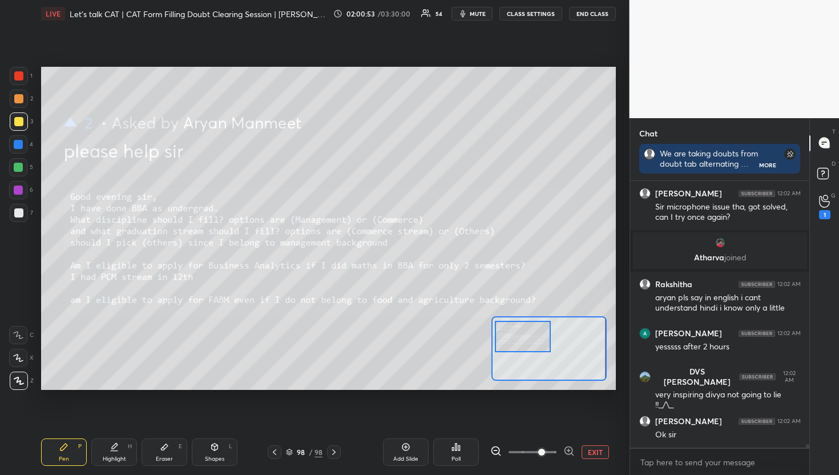
drag, startPoint x: 550, startPoint y: 347, endPoint x: 524, endPoint y: 335, distance: 28.9
click at [524, 335] on div at bounding box center [523, 336] width 57 height 31
click at [529, 337] on div at bounding box center [523, 336] width 57 height 31
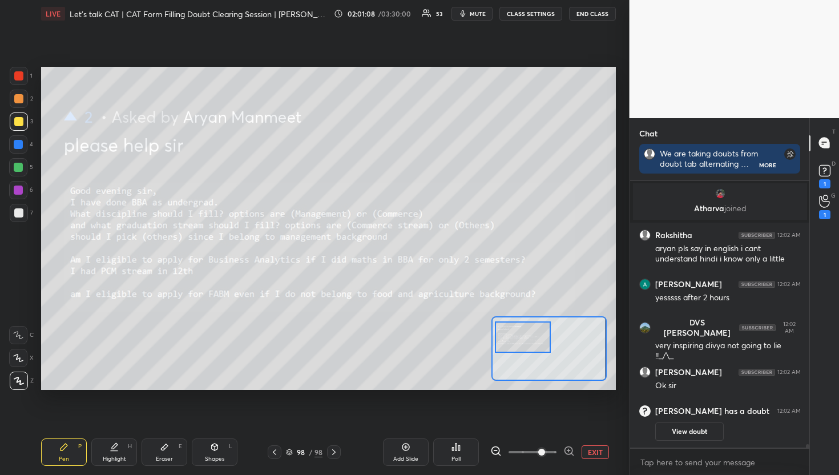
click at [529, 338] on div at bounding box center [523, 337] width 57 height 31
click at [529, 339] on div at bounding box center [523, 337] width 57 height 31
click at [587, 453] on button "EXIT" at bounding box center [595, 452] width 27 height 14
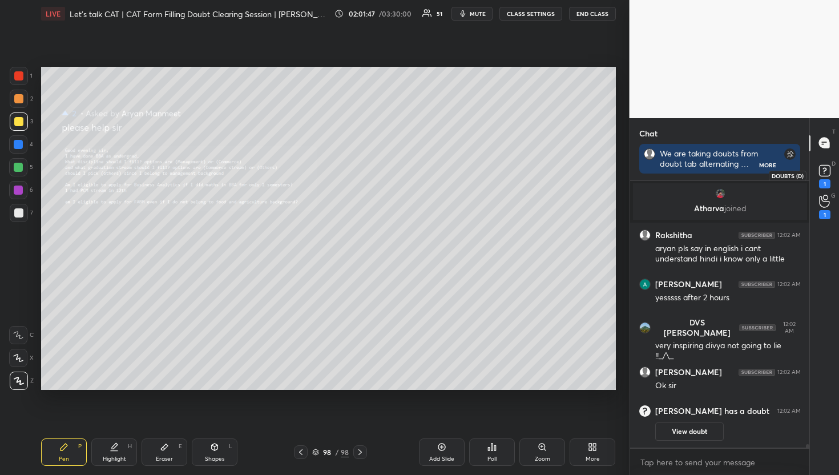
click at [830, 178] on icon at bounding box center [825, 170] width 17 height 17
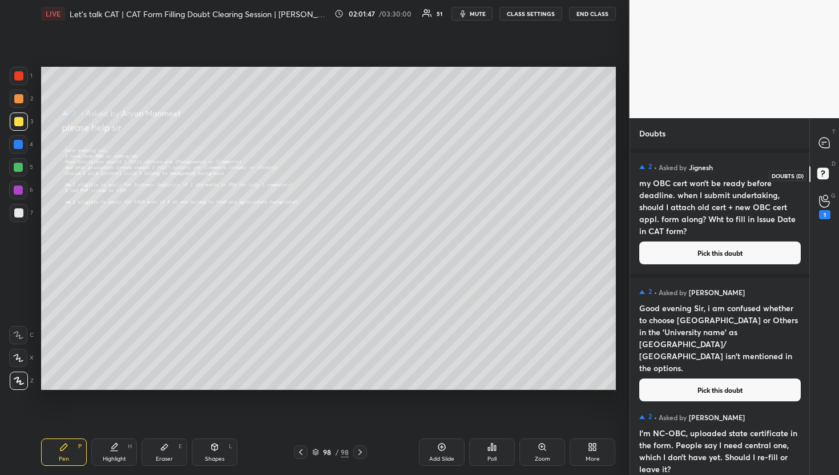
scroll to position [323, 176]
click at [826, 161] on div "D Doubts (D)" at bounding box center [824, 175] width 29 height 32
click at [832, 122] on div "T Messages (T) D Doubts (D) G Raise Hand (G) 1" at bounding box center [825, 296] width 30 height 357
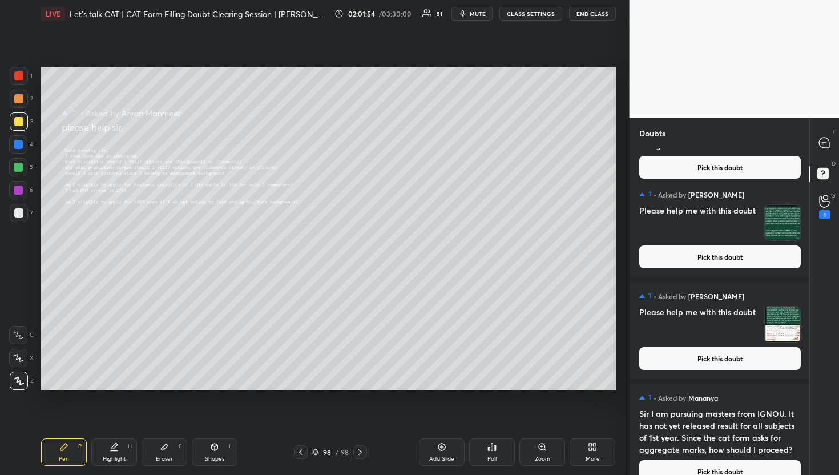
scroll to position [12532, 0]
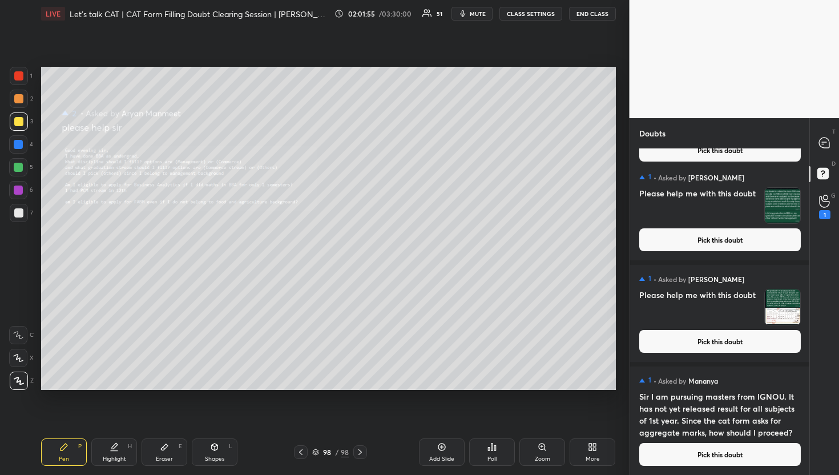
click at [708, 449] on button "Pick this doubt" at bounding box center [721, 454] width 162 height 23
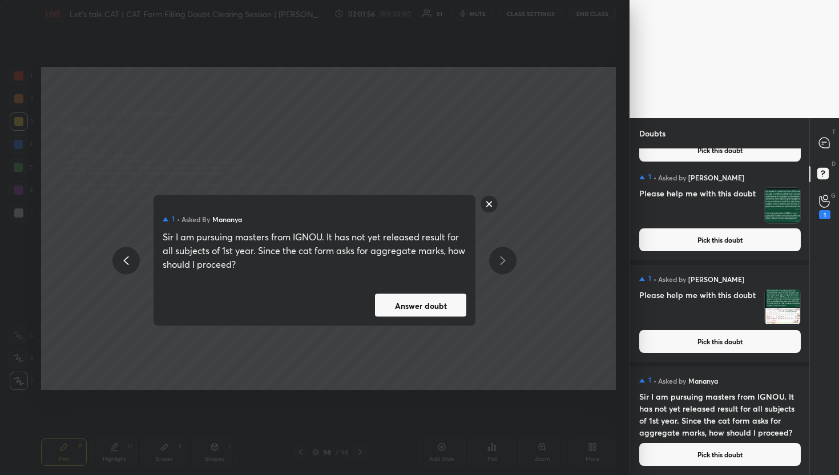
click at [403, 295] on button "Answer doubt" at bounding box center [420, 305] width 91 height 23
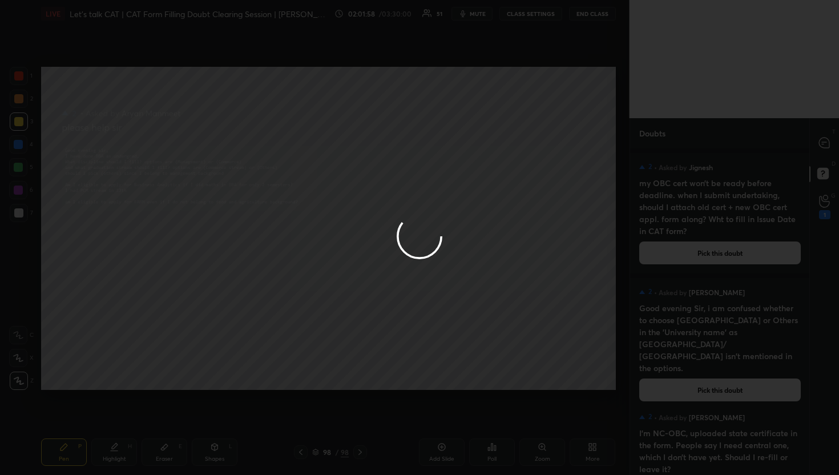
click at [834, 142] on div at bounding box center [419, 237] width 839 height 475
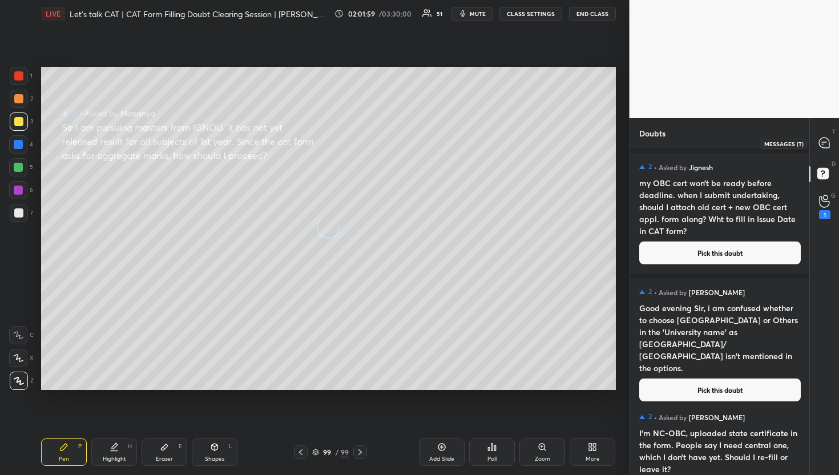
click at [834, 142] on div at bounding box center [825, 143] width 23 height 21
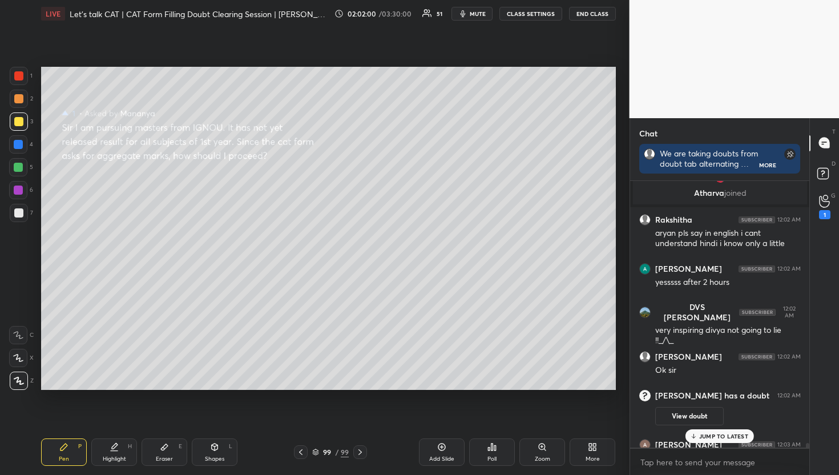
scroll to position [20039, 0]
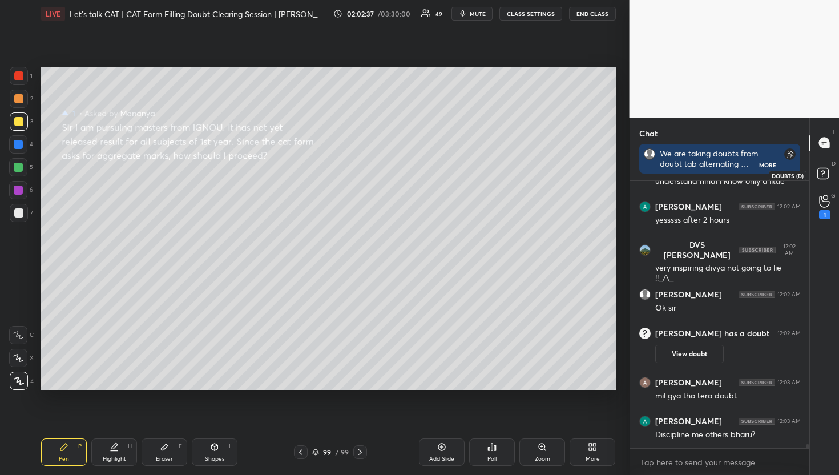
click at [821, 174] on rect at bounding box center [823, 173] width 11 height 11
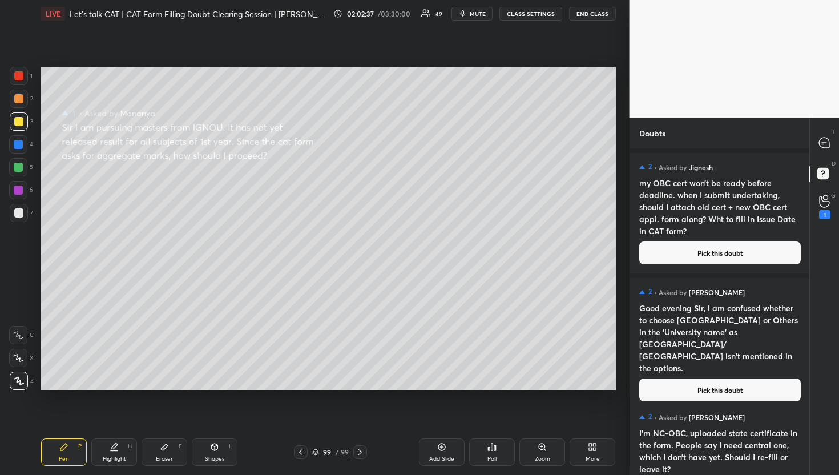
scroll to position [323, 176]
click at [708, 244] on button "Pick this doubt" at bounding box center [721, 253] width 162 height 23
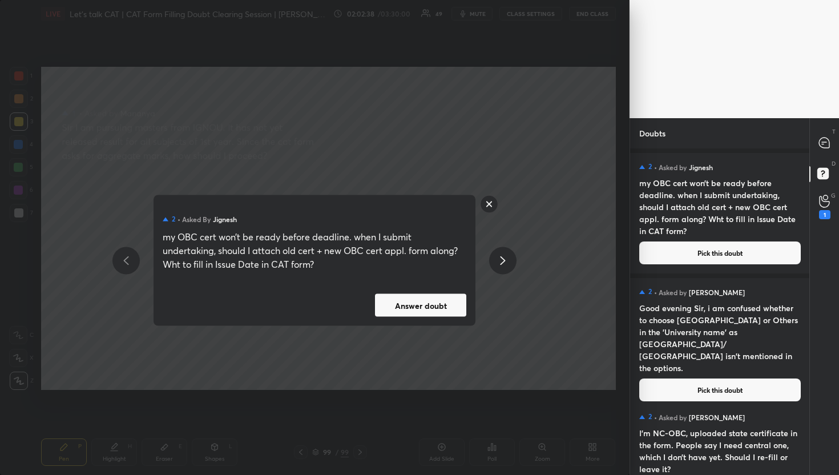
click at [394, 318] on div "2 • Asked by [PERSON_NAME] my OBC cert won’t be ready before deadline. when I s…" at bounding box center [315, 260] width 322 height 131
click at [404, 306] on button "Answer doubt" at bounding box center [420, 305] width 91 height 23
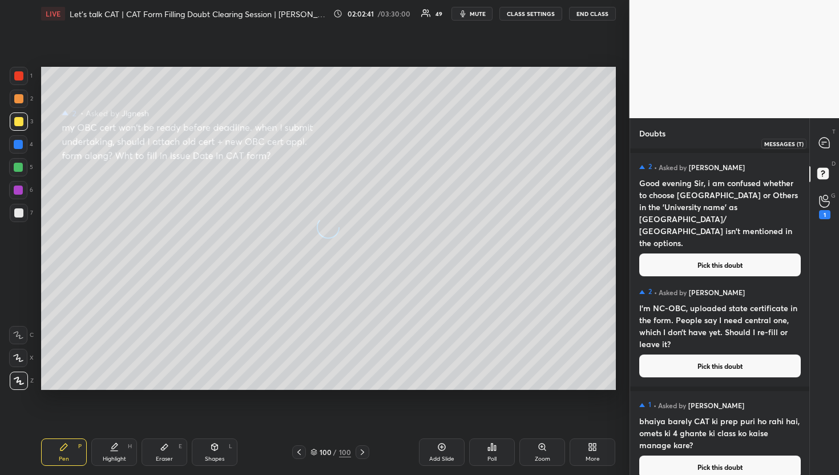
click at [820, 138] on icon at bounding box center [825, 143] width 12 height 12
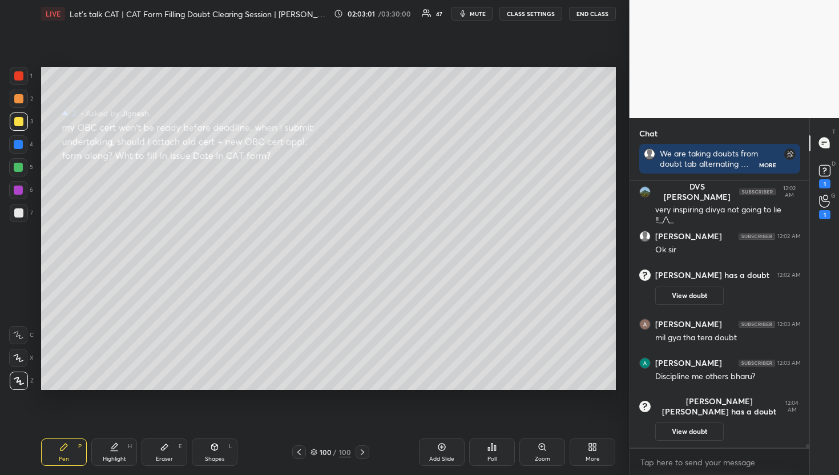
scroll to position [3, 4]
click at [829, 168] on rect at bounding box center [824, 170] width 11 height 11
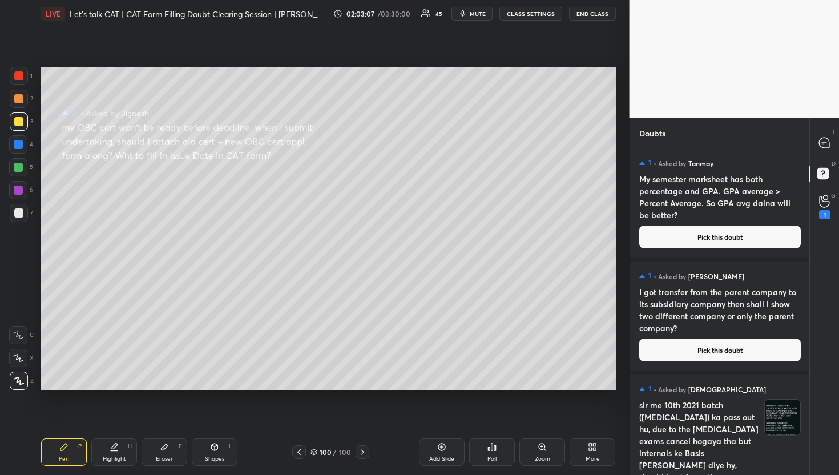
scroll to position [12521, 0]
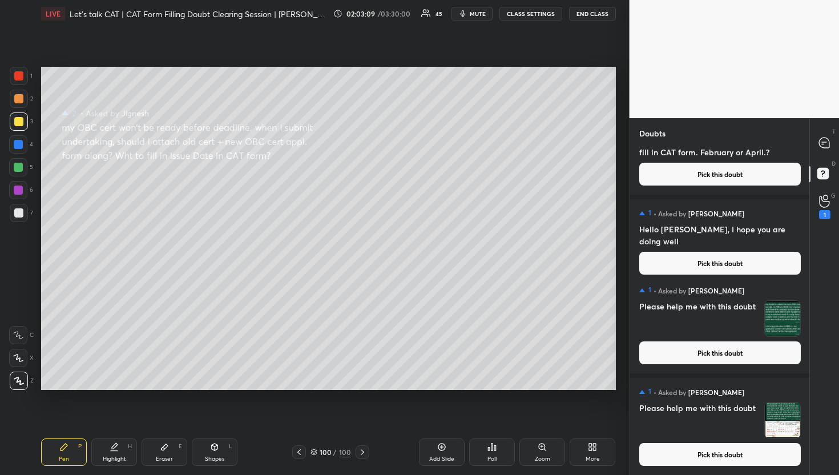
click at [725, 460] on button "Pick this doubt" at bounding box center [721, 454] width 162 height 23
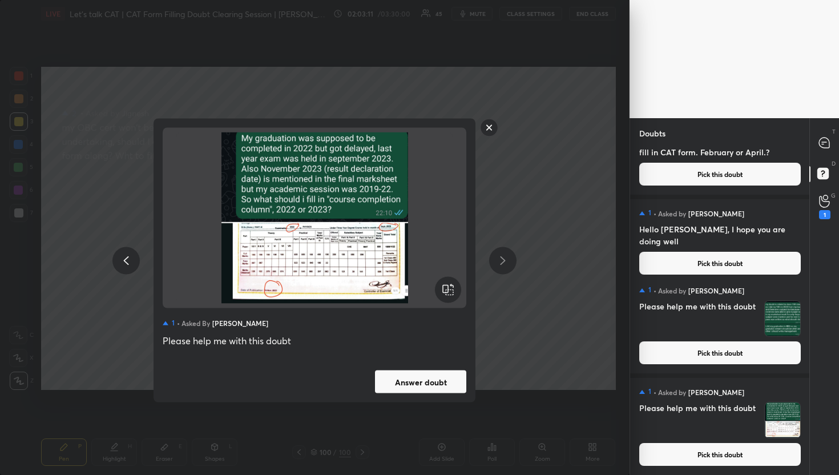
click at [461, 369] on div "1 • Asked by [PERSON_NAME] Please help me with this doubt Answer doubt" at bounding box center [315, 261] width 322 height 284
click at [456, 382] on button "Answer doubt" at bounding box center [420, 382] width 91 height 23
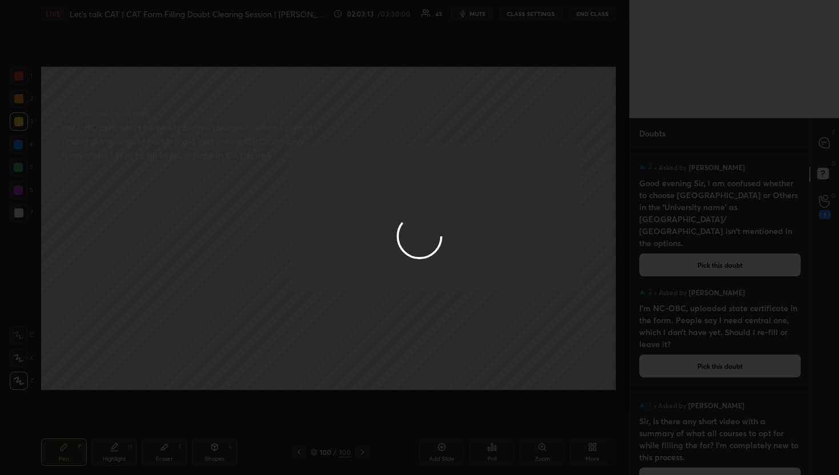
click at [826, 142] on div at bounding box center [419, 237] width 839 height 475
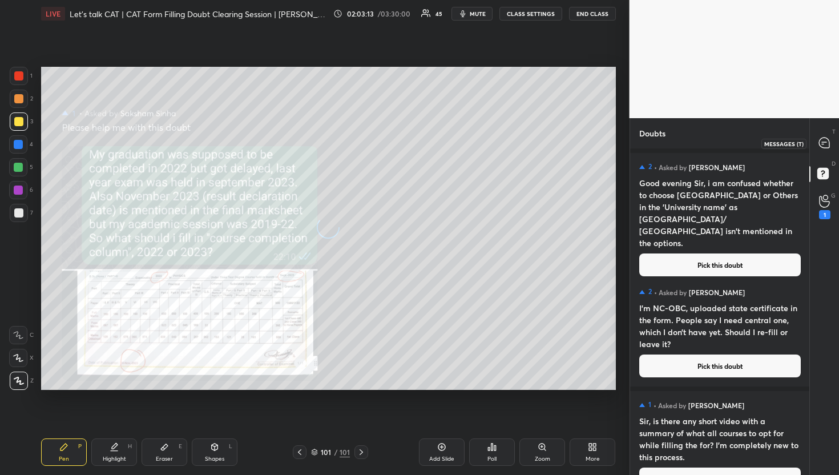
click at [826, 142] on icon at bounding box center [824, 142] width 5 height 0
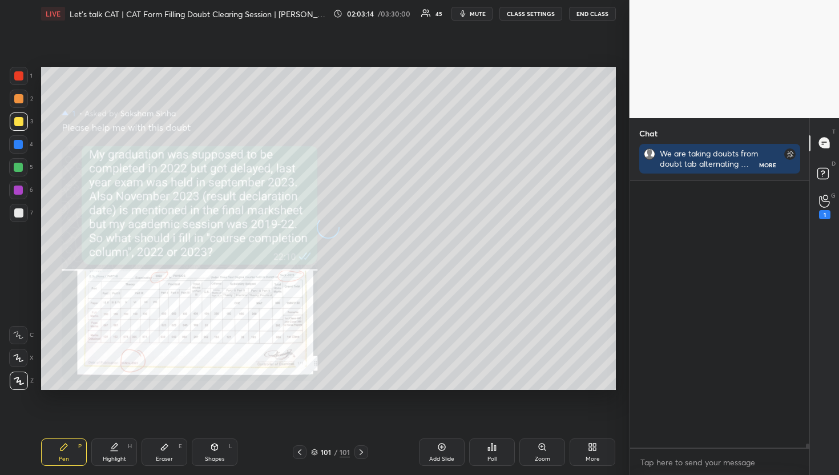
click at [826, 142] on icon at bounding box center [824, 142] width 5 height 0
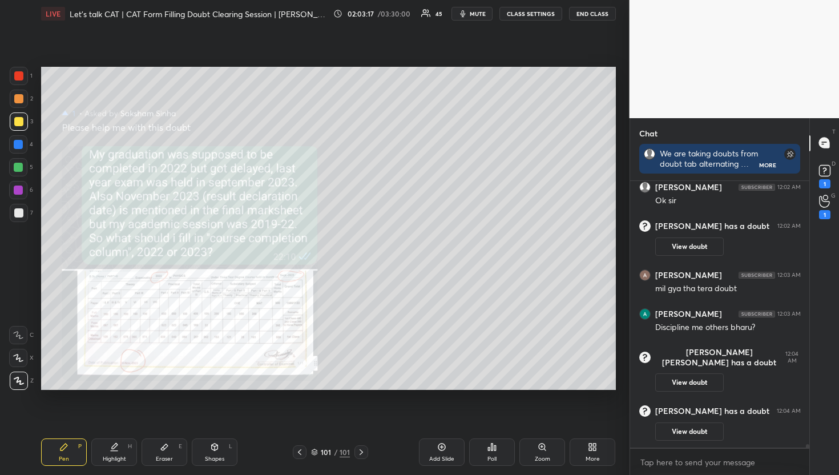
scroll to position [20095, 0]
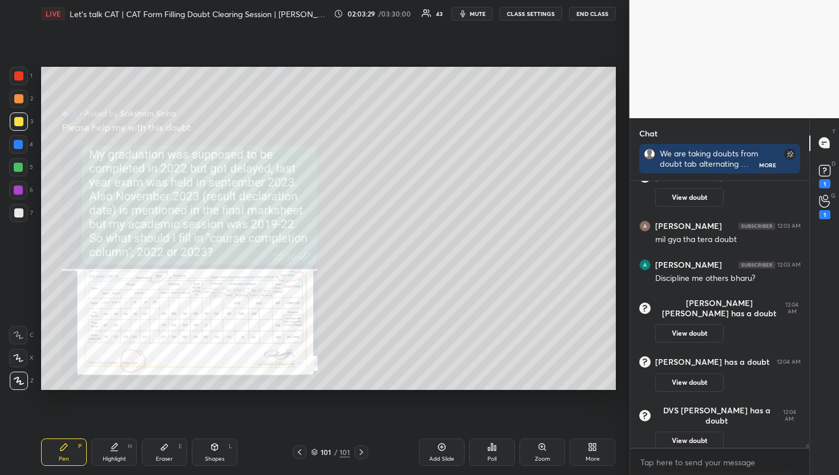
click at [544, 456] on div "Zoom" at bounding box center [542, 459] width 15 height 6
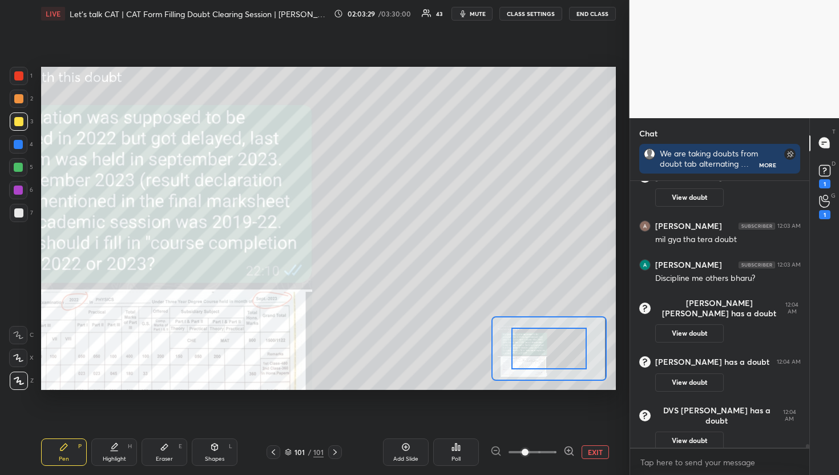
click at [544, 456] on span at bounding box center [533, 452] width 48 height 17
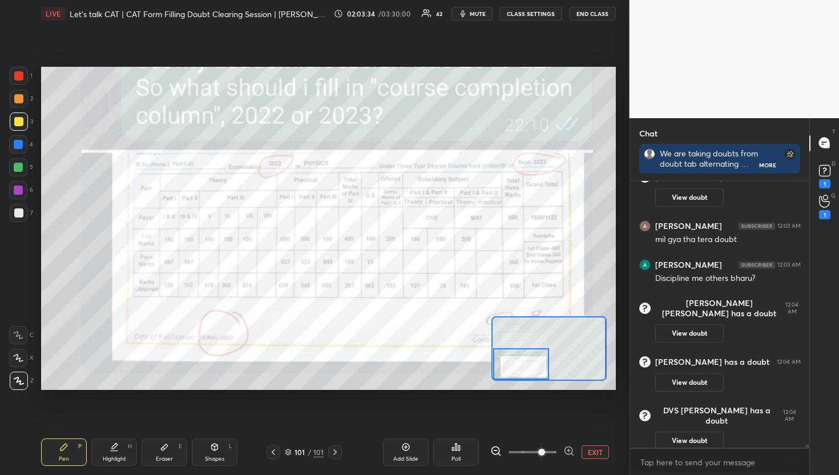
drag, startPoint x: 558, startPoint y: 339, endPoint x: 499, endPoint y: 354, distance: 61.4
click at [499, 354] on div at bounding box center [521, 363] width 57 height 31
click at [604, 457] on button "EXIT" at bounding box center [595, 452] width 27 height 14
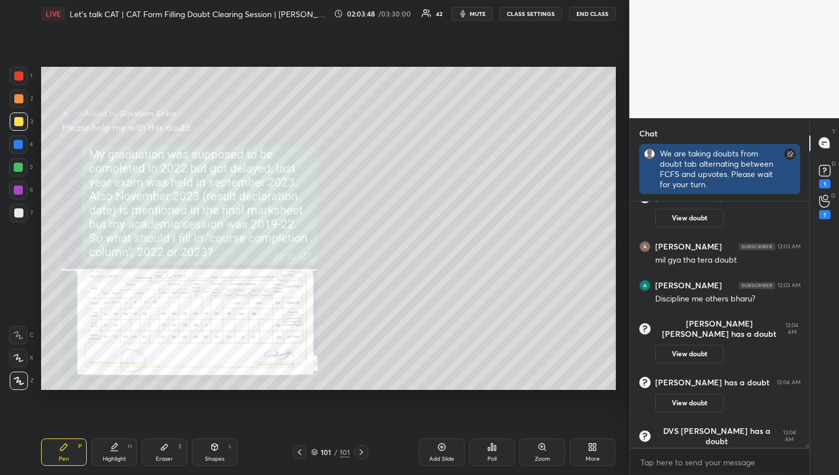
scroll to position [3, 4]
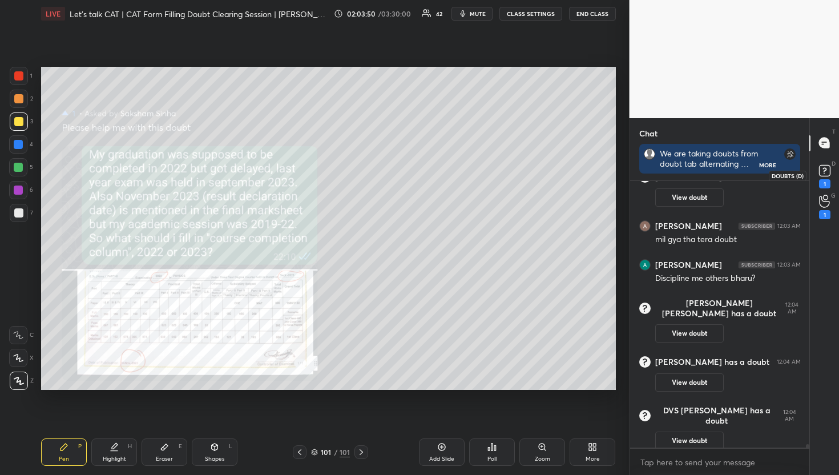
click at [823, 174] on rect at bounding box center [824, 170] width 11 height 11
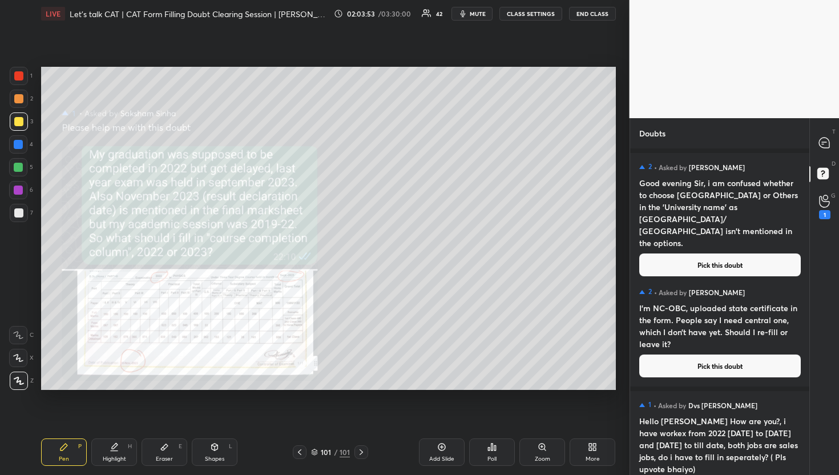
click at [676, 254] on button "Pick this doubt" at bounding box center [721, 265] width 162 height 23
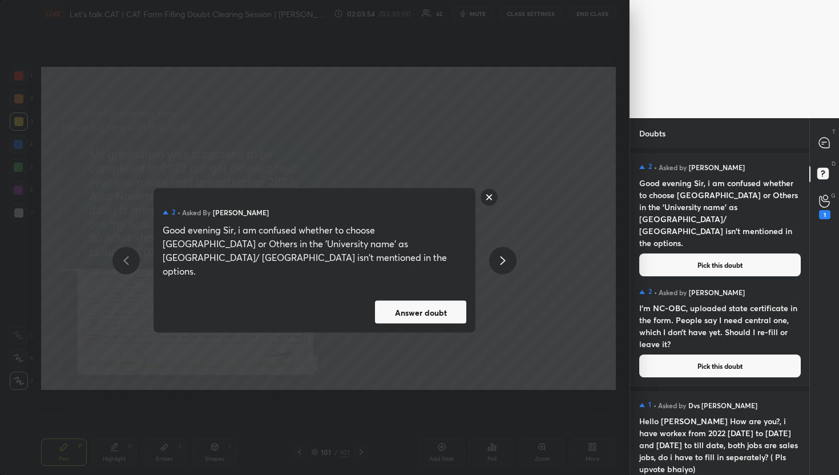
click at [430, 301] on button "Answer doubt" at bounding box center [420, 312] width 91 height 23
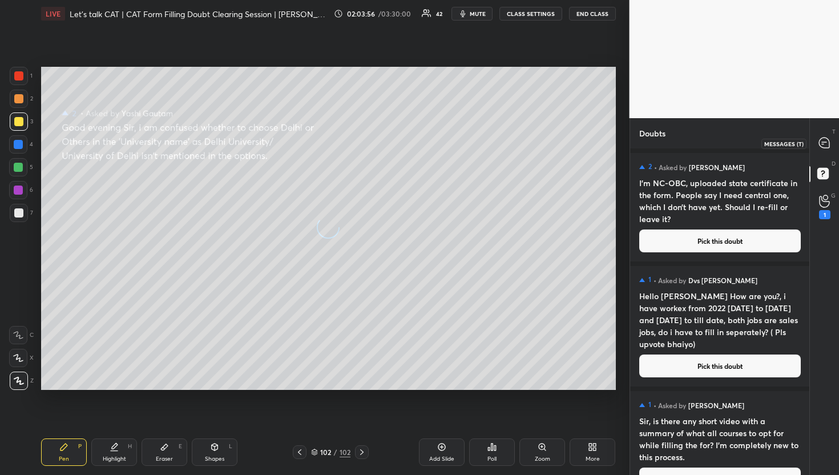
click at [816, 139] on div at bounding box center [825, 143] width 23 height 21
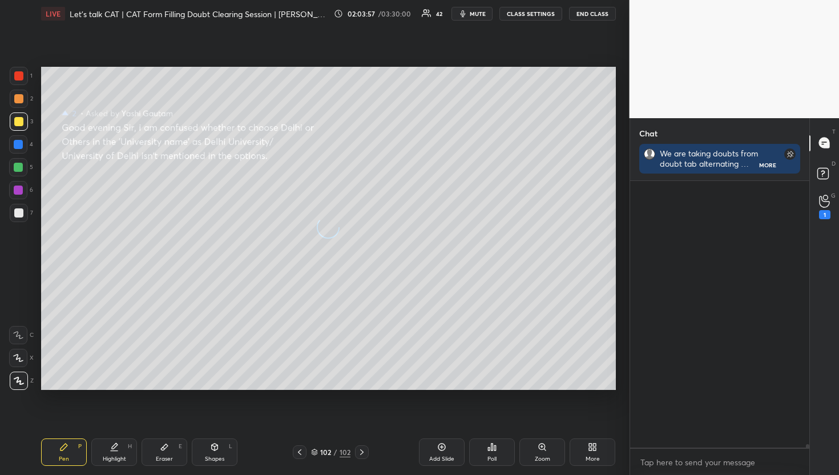
click at [816, 139] on div at bounding box center [825, 143] width 23 height 21
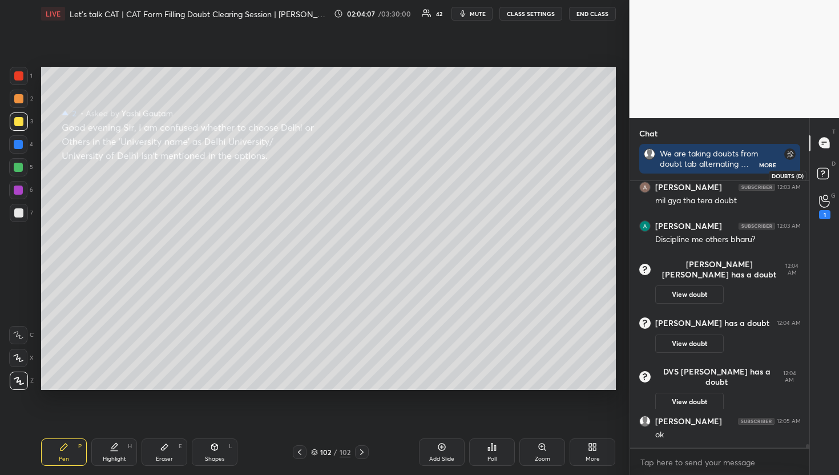
click at [822, 171] on icon at bounding box center [823, 172] width 4 height 5
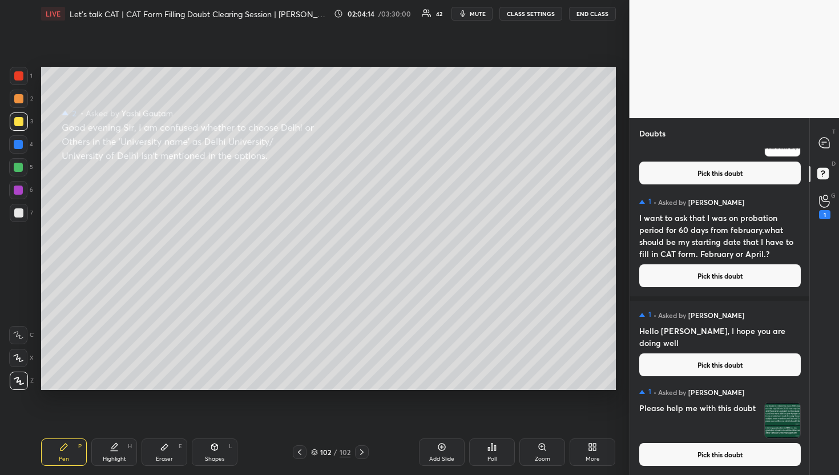
click at [721, 457] on button "Pick this doubt" at bounding box center [721, 454] width 162 height 23
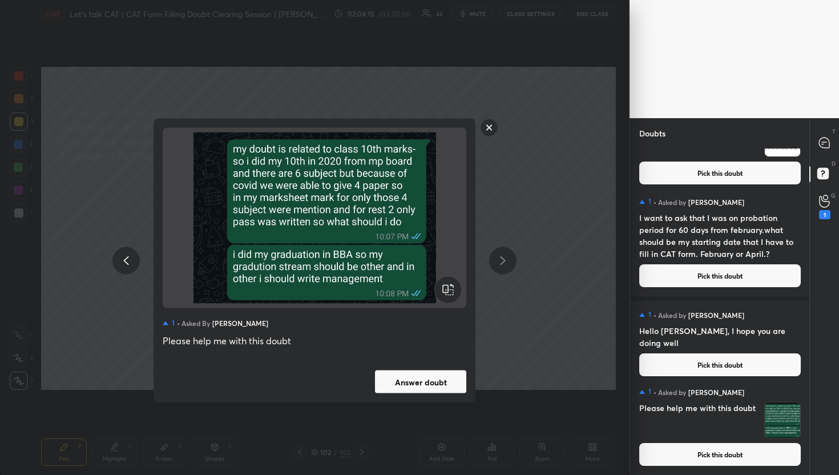
click at [415, 378] on button "Answer doubt" at bounding box center [420, 382] width 91 height 23
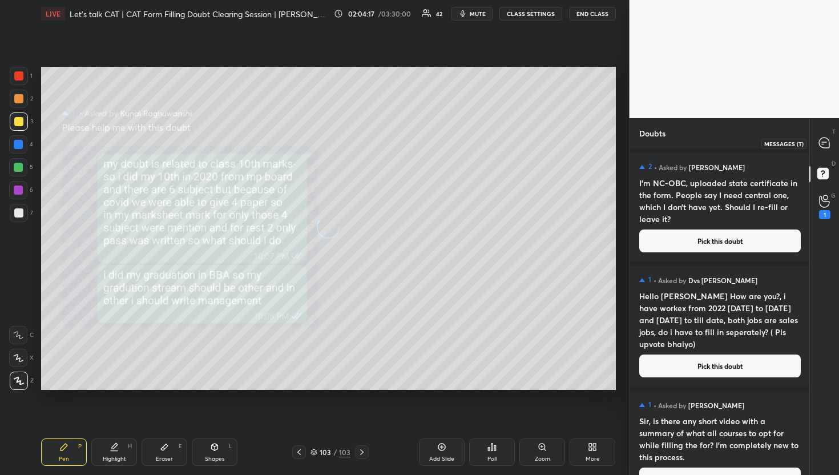
click at [820, 148] on icon at bounding box center [825, 143] width 12 height 12
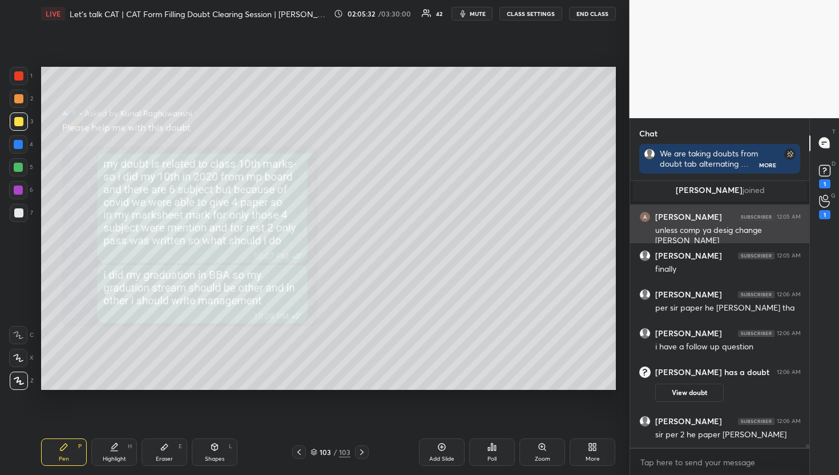
scroll to position [20043, 0]
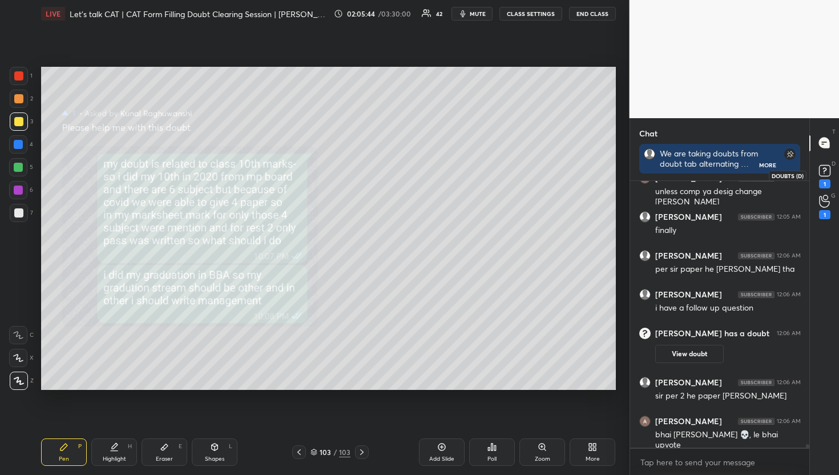
click at [830, 166] on rect at bounding box center [824, 170] width 11 height 11
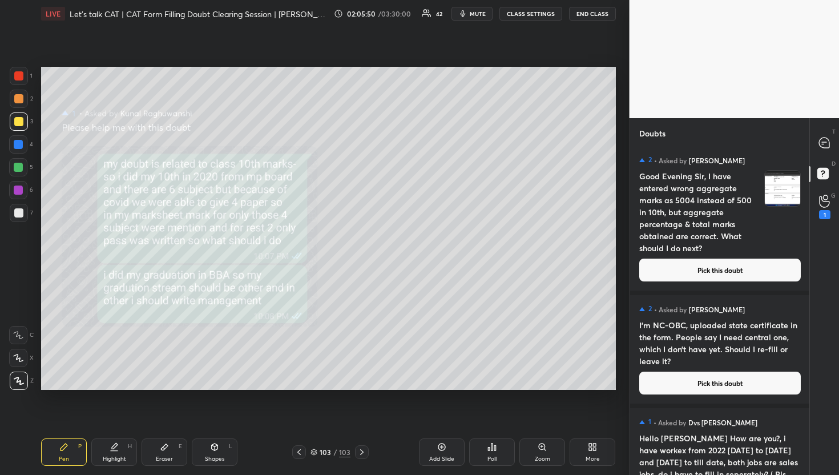
scroll to position [0, 0]
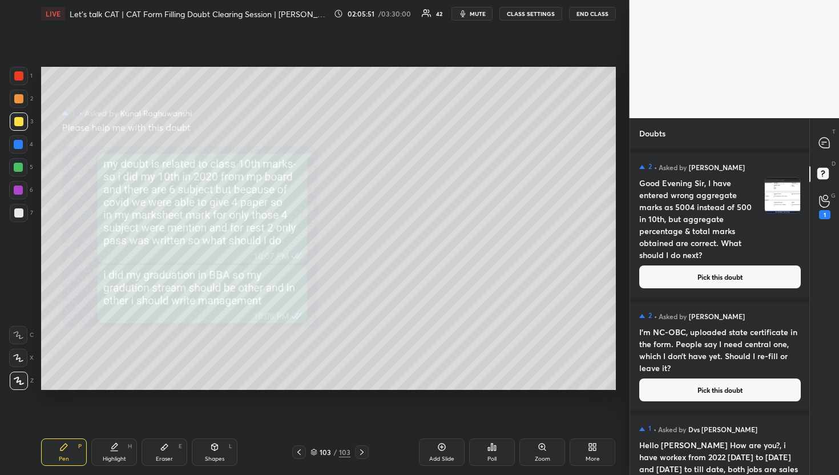
click at [720, 275] on button "Pick this doubt" at bounding box center [721, 277] width 162 height 23
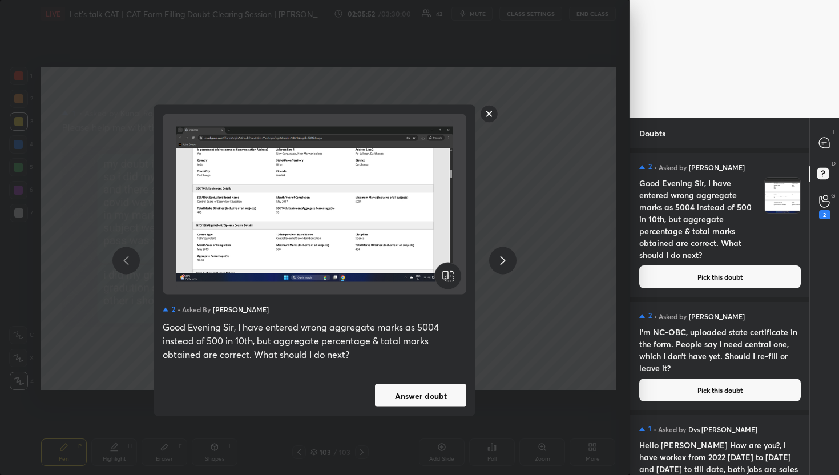
click at [430, 399] on button "Answer doubt" at bounding box center [420, 395] width 91 height 23
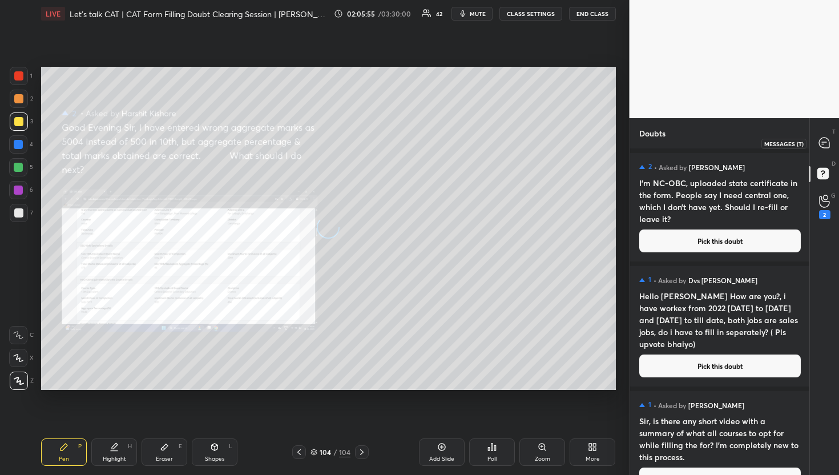
click at [821, 142] on icon at bounding box center [824, 143] width 10 height 10
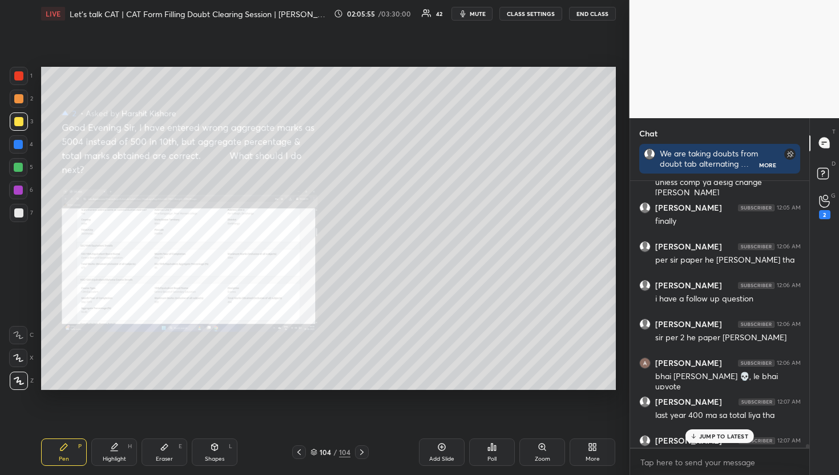
scroll to position [20280, 0]
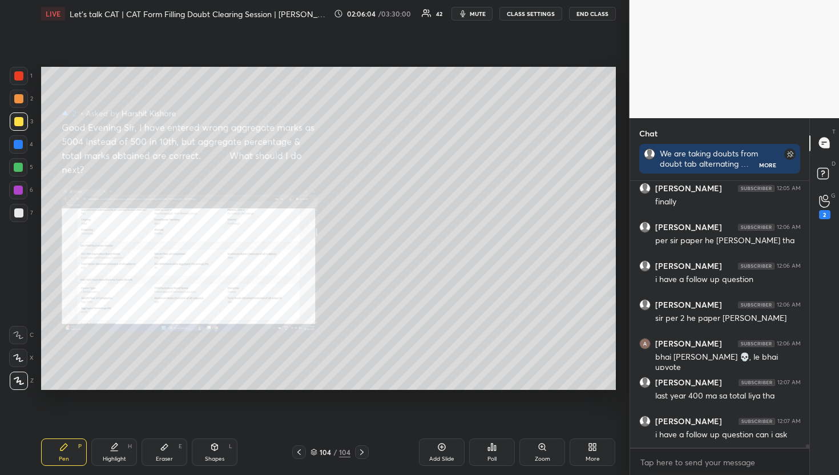
click at [538, 447] on icon at bounding box center [542, 447] width 9 height 9
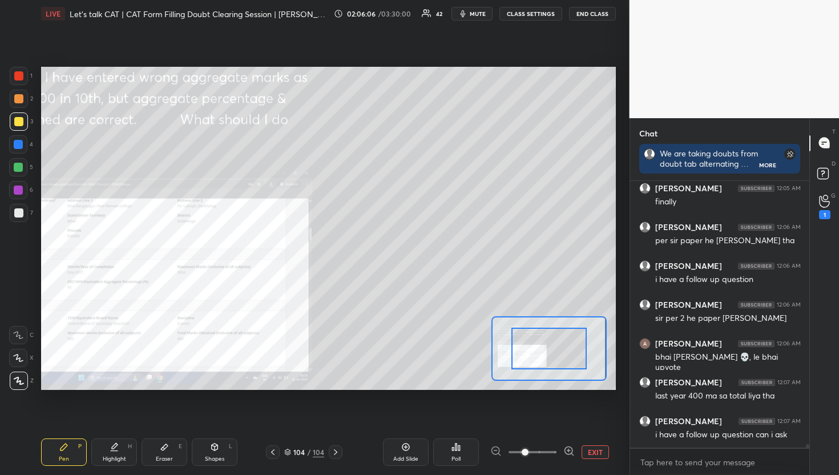
click at [496, 446] on div at bounding box center [533, 452] width 85 height 14
click at [497, 446] on div at bounding box center [533, 452] width 85 height 14
click at [494, 452] on div at bounding box center [533, 452] width 85 height 14
click at [583, 461] on div "Add Slide Poll EXIT" at bounding box center [481, 452] width 268 height 27
click at [592, 452] on button "EXIT" at bounding box center [595, 452] width 27 height 14
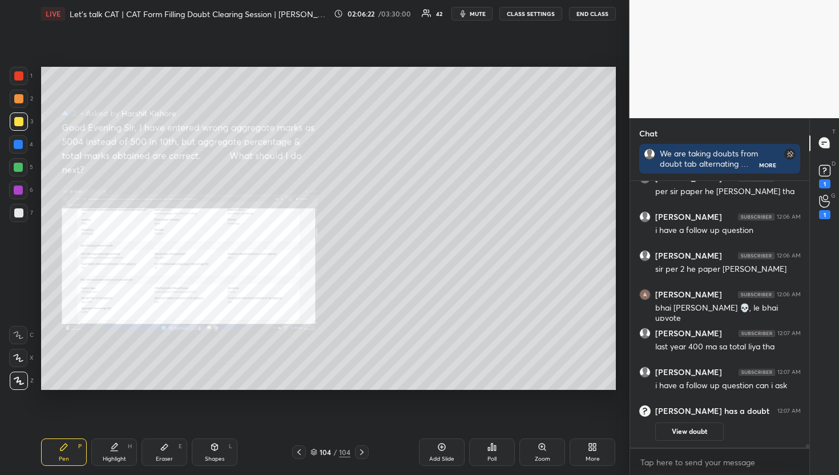
scroll to position [20106, 0]
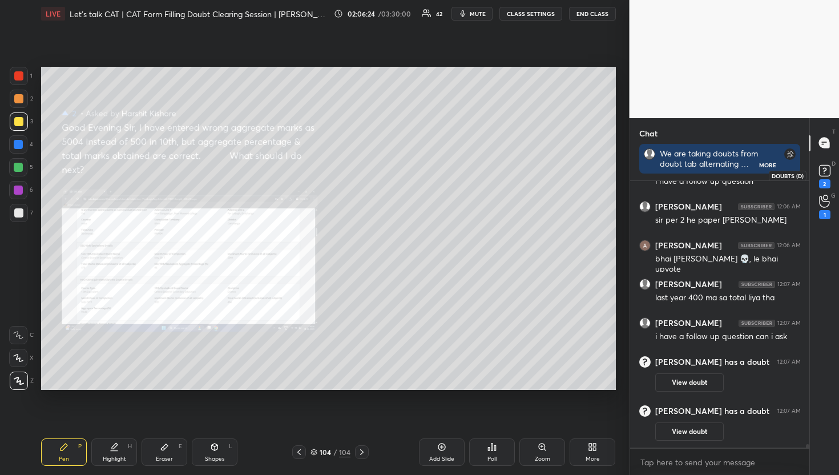
click at [835, 179] on div "2" at bounding box center [825, 175] width 23 height 21
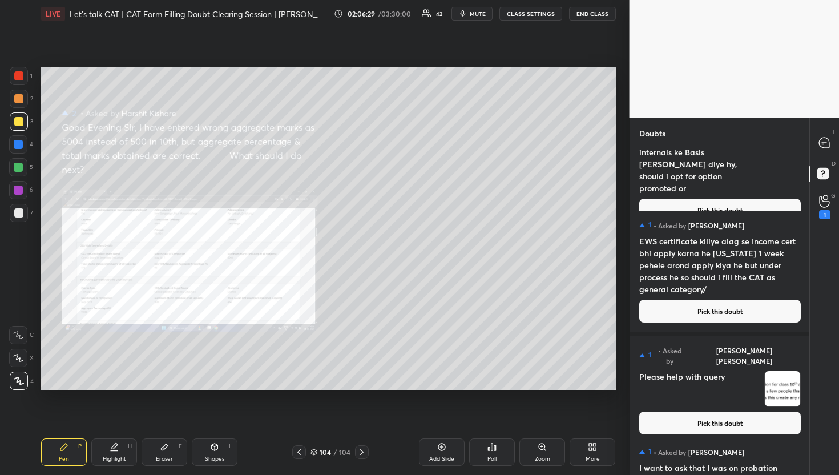
scroll to position [12520, 0]
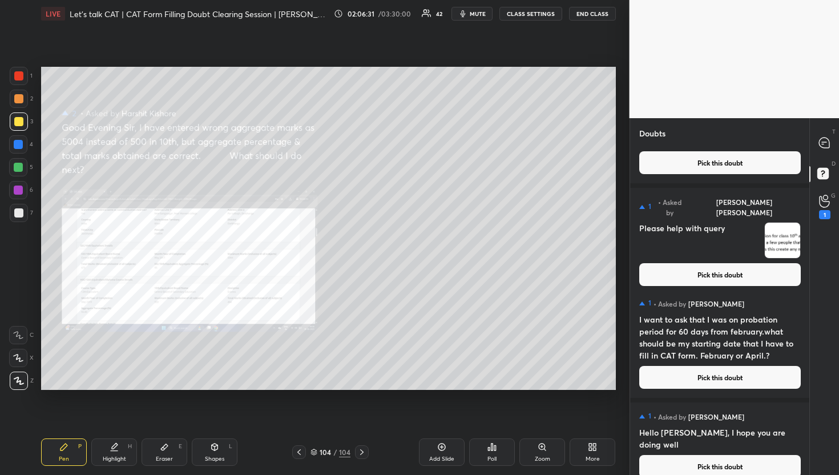
click at [722, 458] on button "Pick this doubt" at bounding box center [721, 466] width 162 height 23
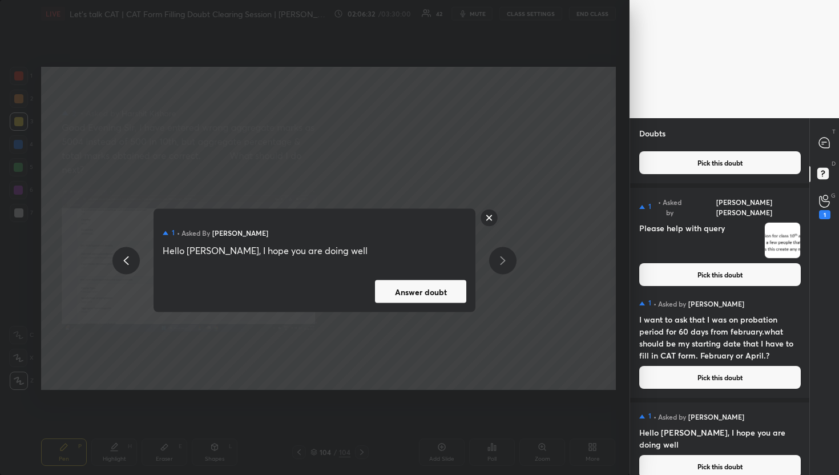
click at [447, 292] on button "Answer doubt" at bounding box center [420, 291] width 91 height 23
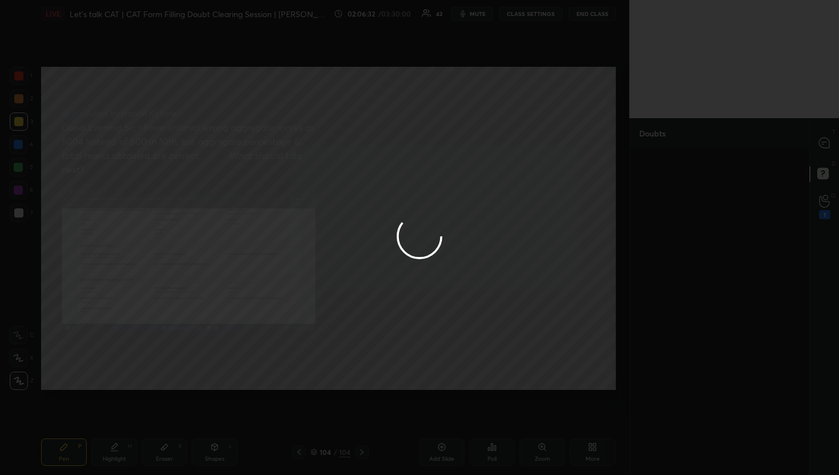
scroll to position [0, 0]
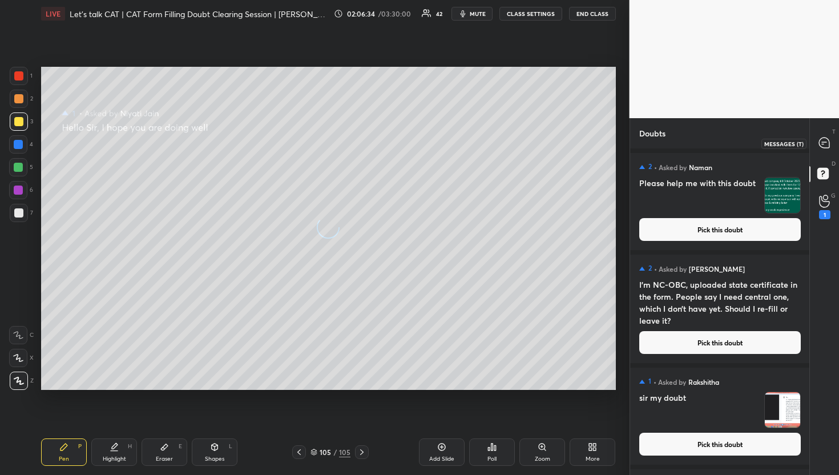
click at [828, 140] on icon at bounding box center [824, 143] width 10 height 10
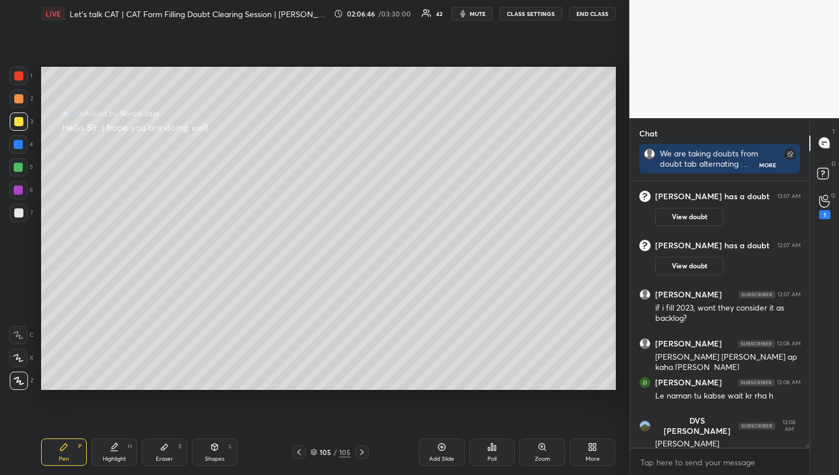
scroll to position [20694, 0]
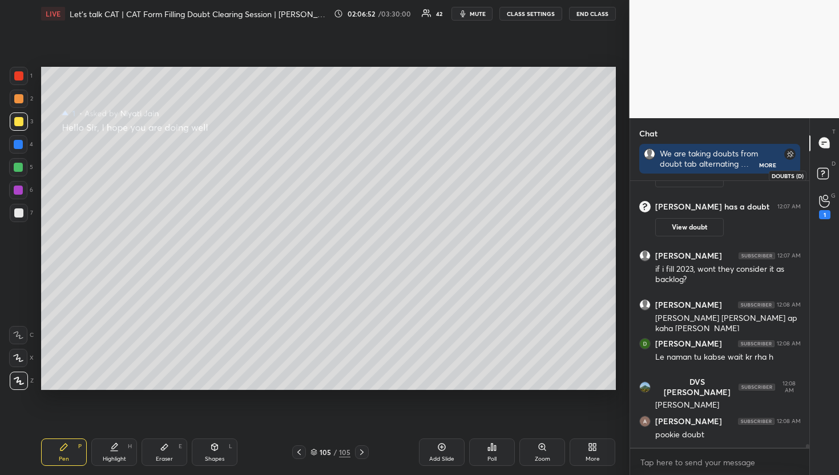
click at [827, 171] on rect at bounding box center [823, 173] width 11 height 11
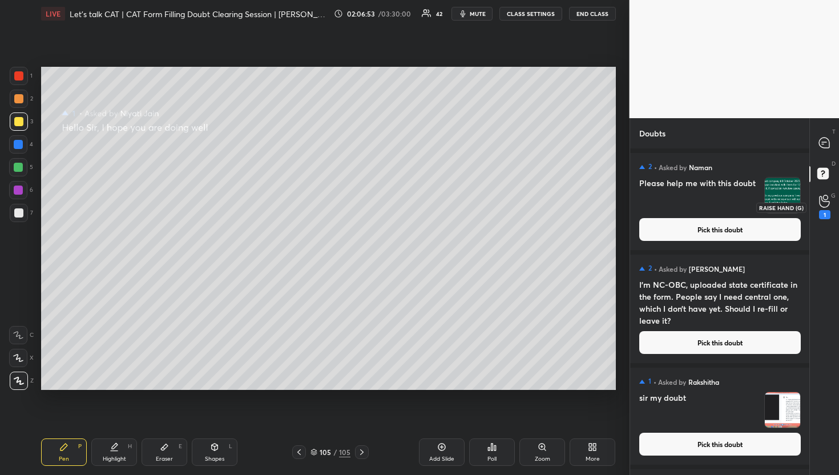
click at [819, 199] on icon at bounding box center [824, 201] width 10 height 11
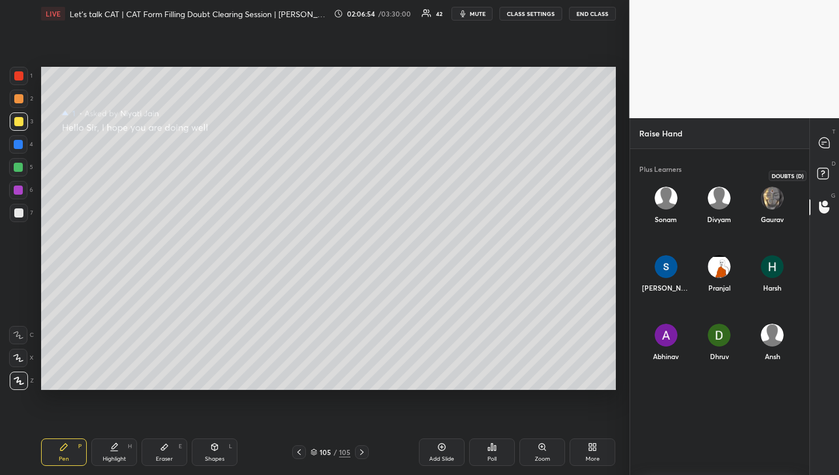
click at [819, 183] on icon at bounding box center [825, 175] width 21 height 21
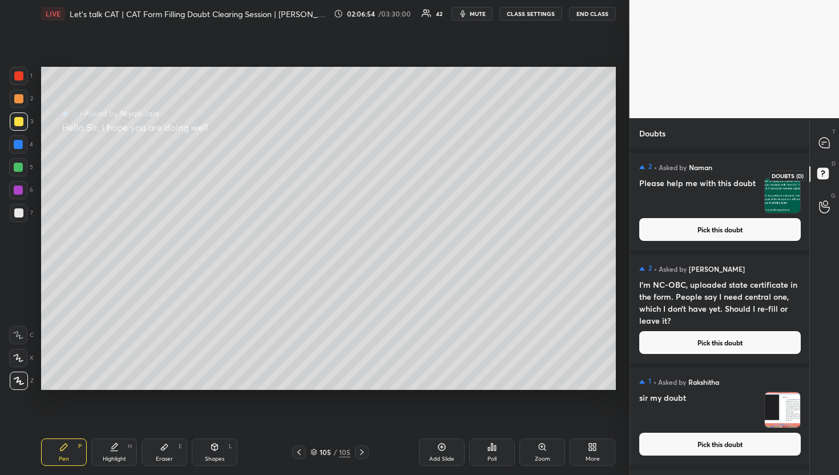
click at [819, 158] on div "T Messages (T)" at bounding box center [824, 143] width 29 height 32
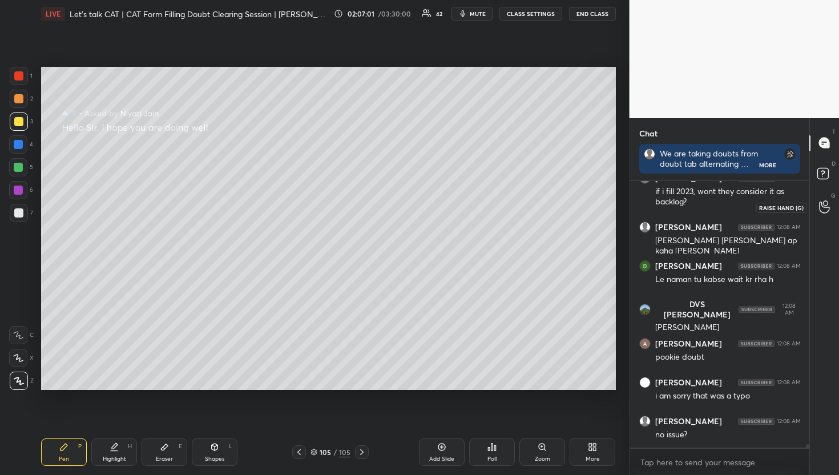
scroll to position [20821, 0]
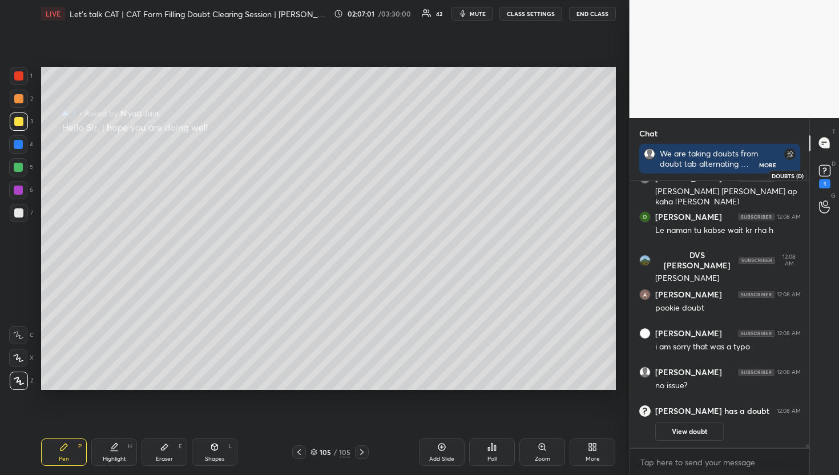
click at [829, 167] on rect at bounding box center [824, 170] width 11 height 11
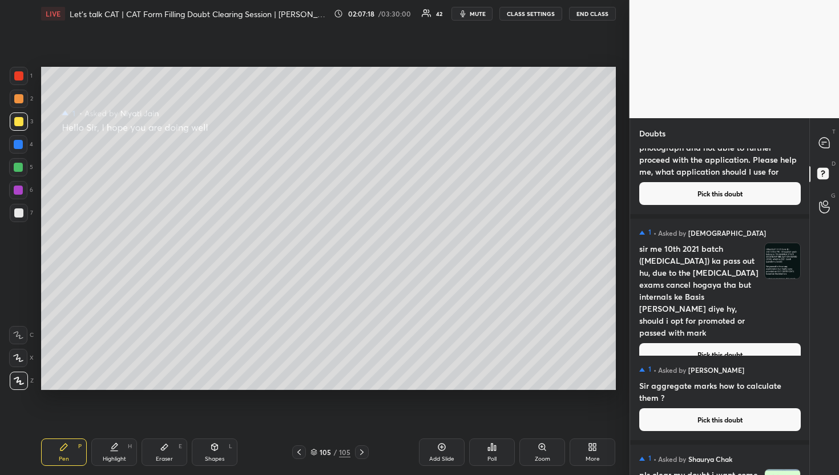
scroll to position [10056, 0]
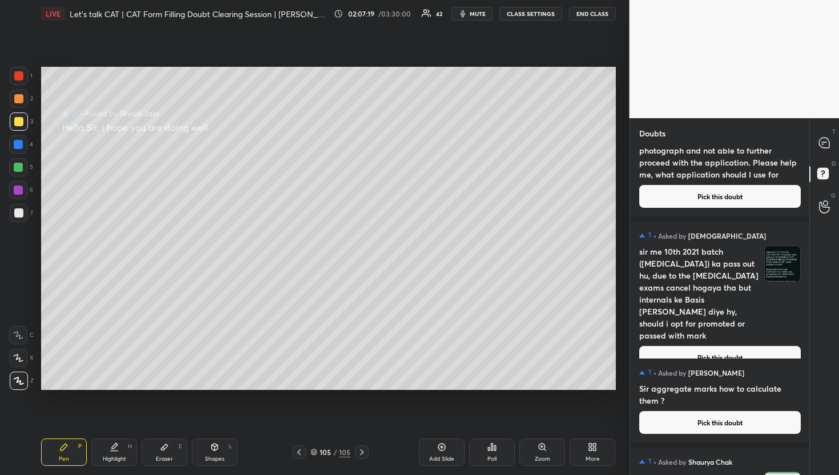
click at [813, 133] on div "T Messages (T)" at bounding box center [824, 143] width 29 height 32
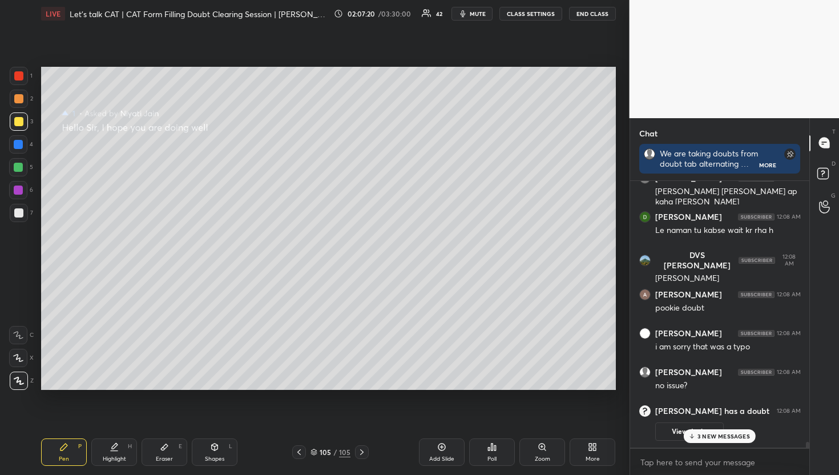
scroll to position [20769, 0]
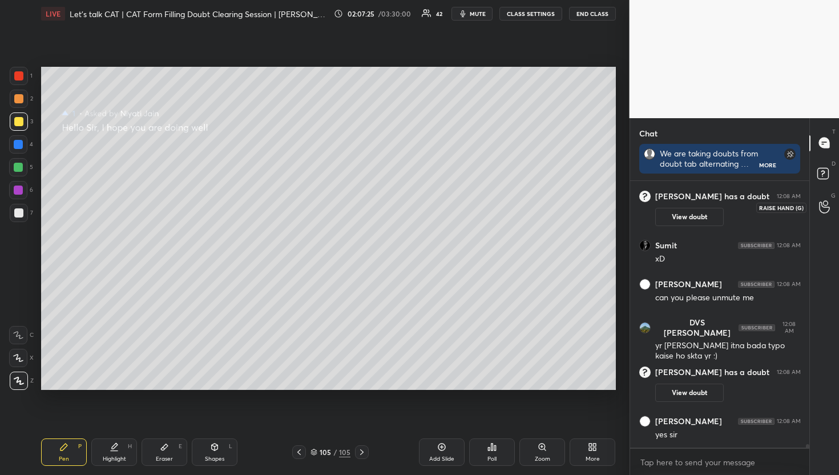
click at [814, 203] on div at bounding box center [825, 207] width 23 height 21
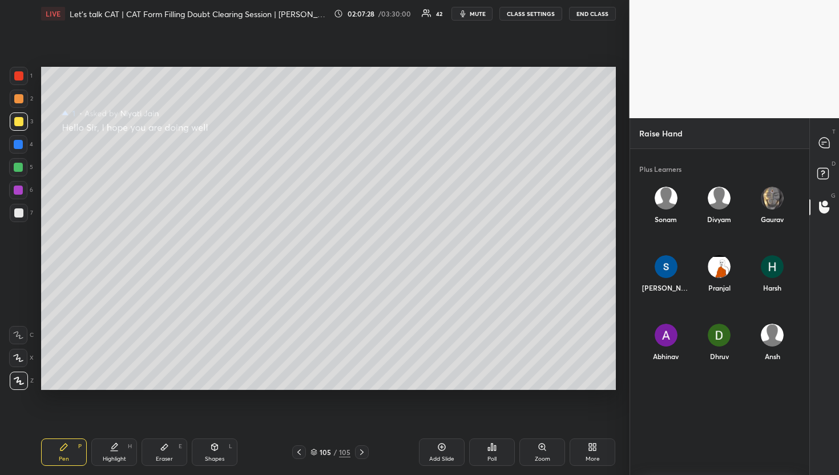
click at [809, 140] on div "Raise Hand" at bounding box center [720, 133] width 180 height 30
click at [824, 140] on icon at bounding box center [824, 143] width 10 height 10
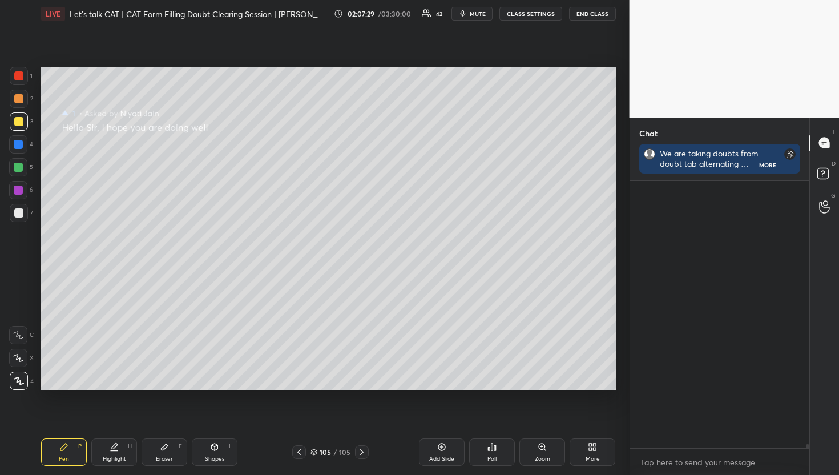
scroll to position [20729, 0]
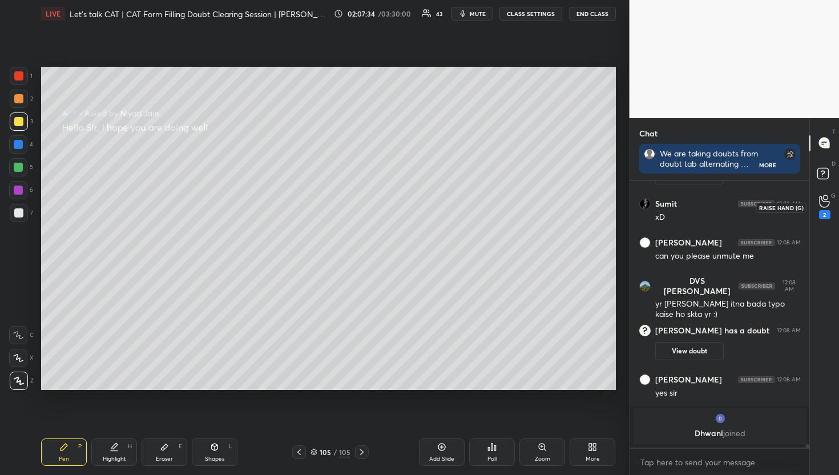
click at [820, 216] on div "2" at bounding box center [824, 214] width 11 height 9
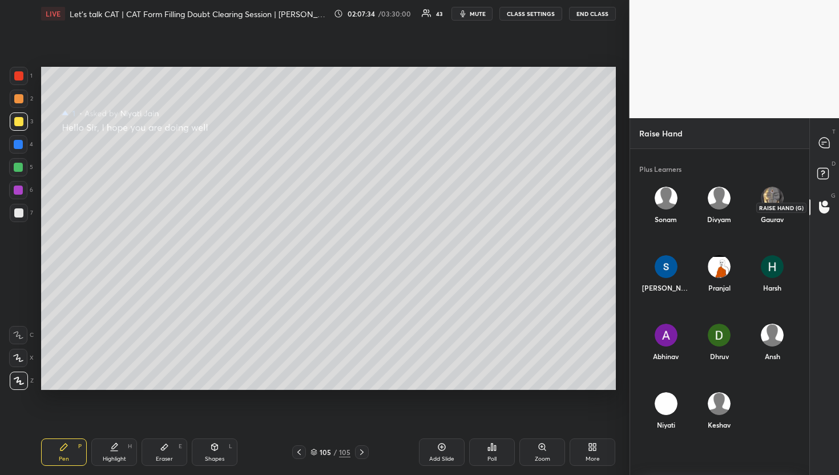
scroll to position [319, 176]
click at [660, 400] on img "grid" at bounding box center [665, 403] width 23 height 23
click at [666, 433] on button "INVITE" at bounding box center [666, 432] width 44 height 15
click at [813, 151] on div "T Messages (T)" at bounding box center [824, 143] width 29 height 32
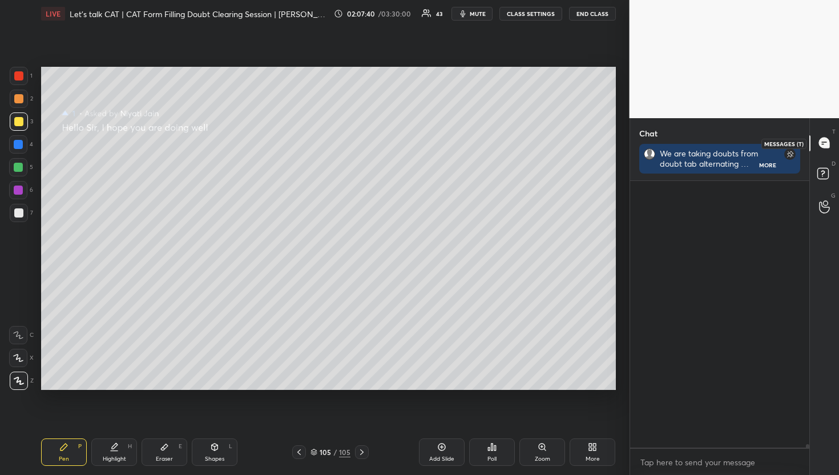
scroll to position [263, 176]
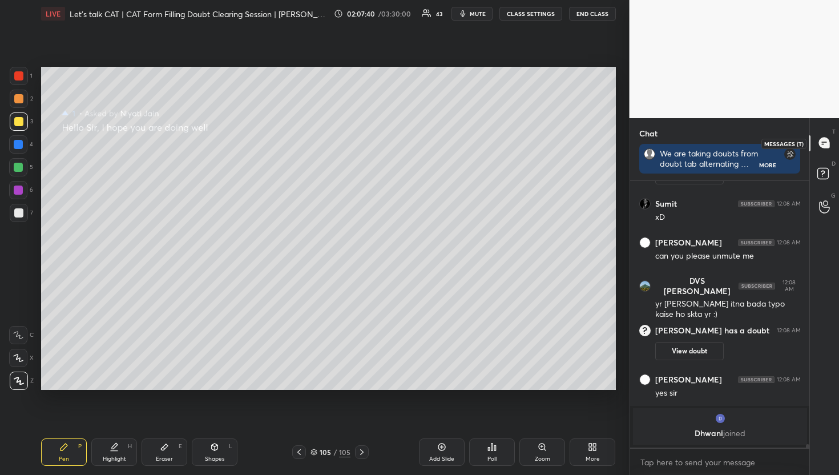
click at [833, 143] on div at bounding box center [825, 143] width 23 height 21
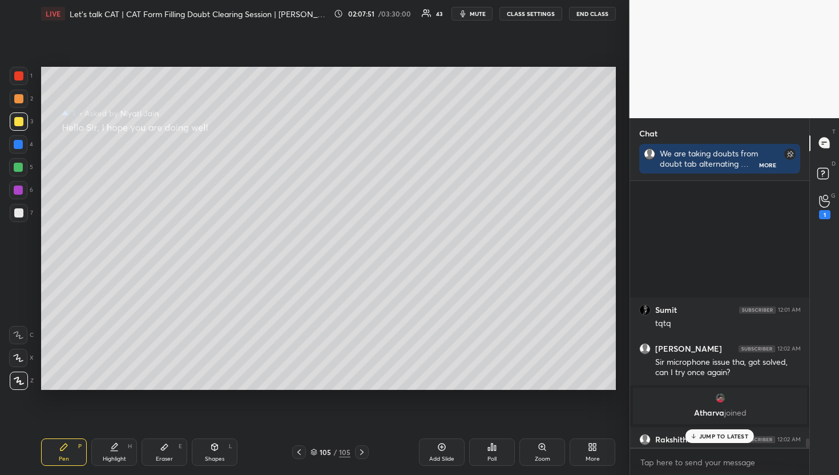
scroll to position [18998, 0]
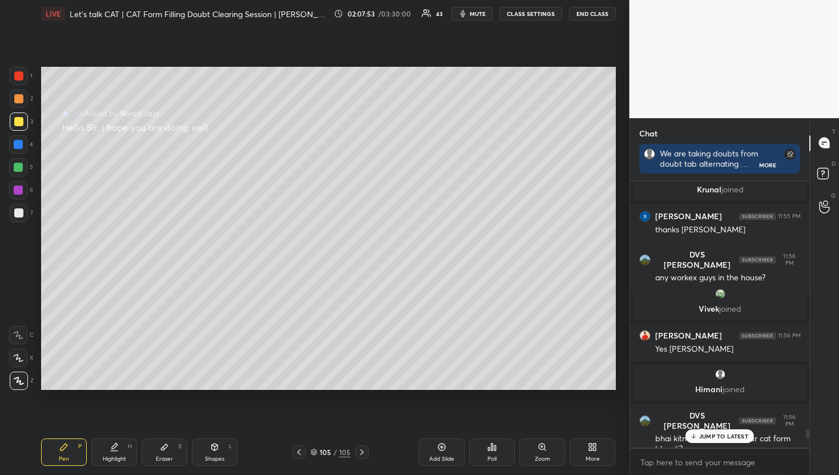
drag, startPoint x: 810, startPoint y: 437, endPoint x: 810, endPoint y: 325, distance: 112.5
click at [810, 325] on div "T Messages (T) D Doubts (D) G Raise Hand (G)" at bounding box center [825, 296] width 30 height 357
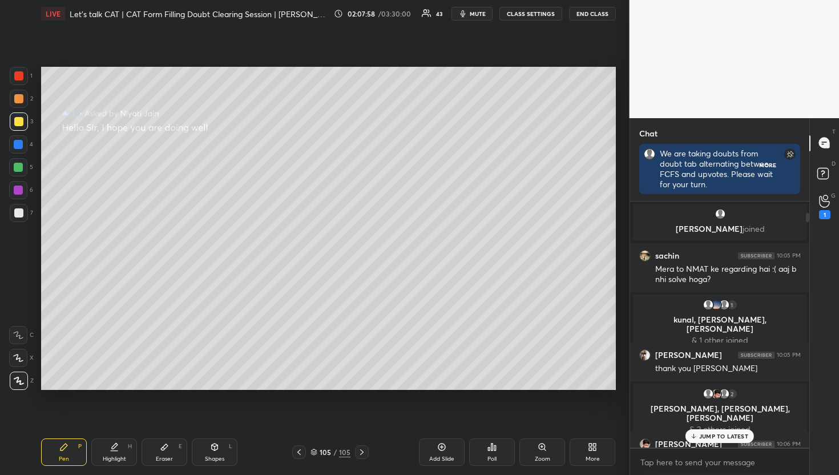
scroll to position [263, 176]
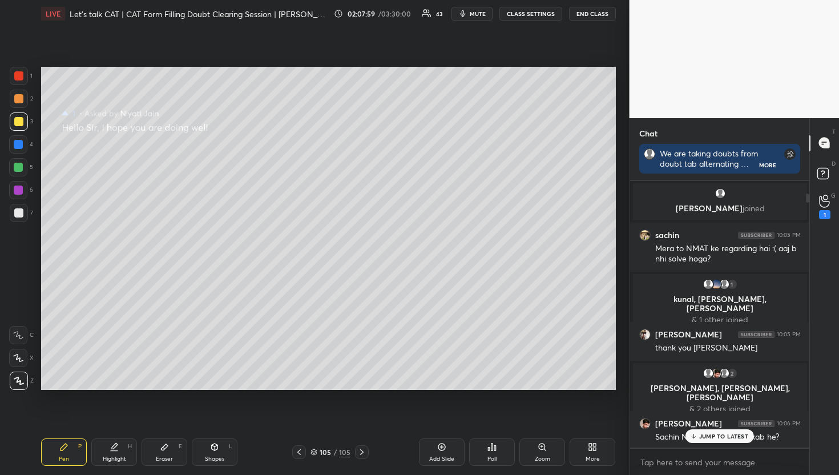
drag, startPoint x: 809, startPoint y: 425, endPoint x: 809, endPoint y: 127, distance: 297.5
click at [809, 127] on div "Chat We are taking doubts from doubt tab alternating between FCFS and upvotes. …" at bounding box center [720, 296] width 180 height 357
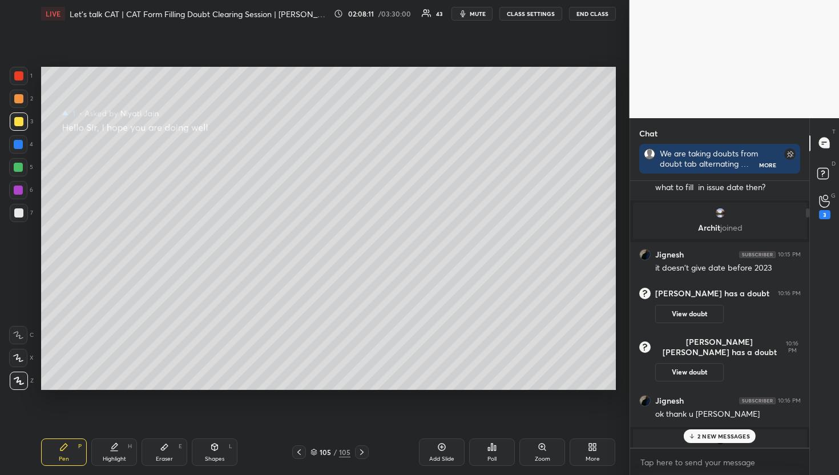
drag, startPoint x: 810, startPoint y: 214, endPoint x: 802, endPoint y: 427, distance: 212.6
click at [802, 427] on div "Chat We are taking doubts from doubt tab alternating between FCFS and upvotes. …" at bounding box center [735, 296] width 210 height 357
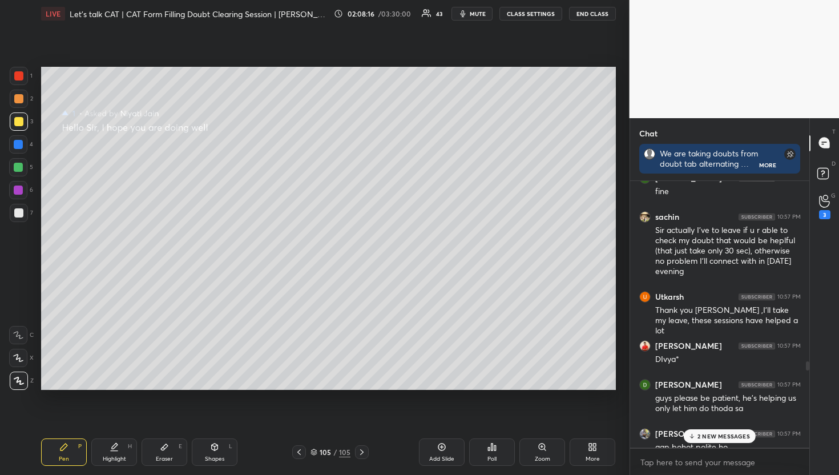
drag, startPoint x: 807, startPoint y: 222, endPoint x: 762, endPoint y: 464, distance: 246.3
click at [763, 475] on div "[PERSON_NAME] 10:57 PM Fine [PERSON_NAME] 10:57 PM fine sachin 10:57 PM Sir act…" at bounding box center [720, 328] width 180 height 295
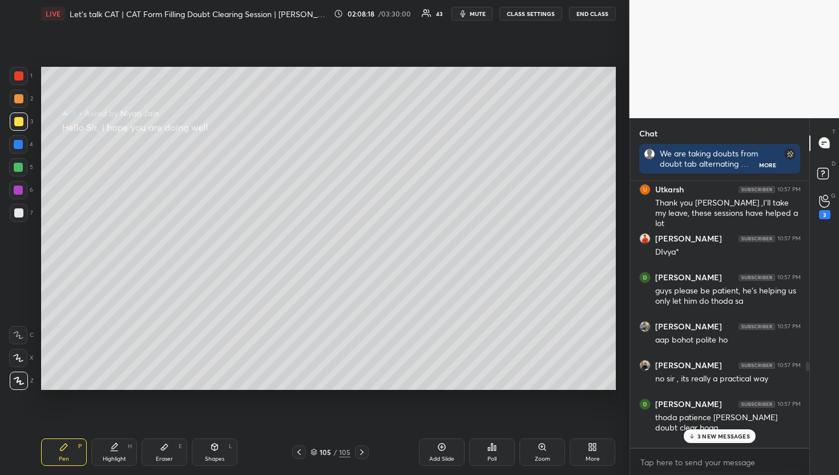
click at [705, 442] on div "3 NEW MESSAGES" at bounding box center [720, 436] width 72 height 14
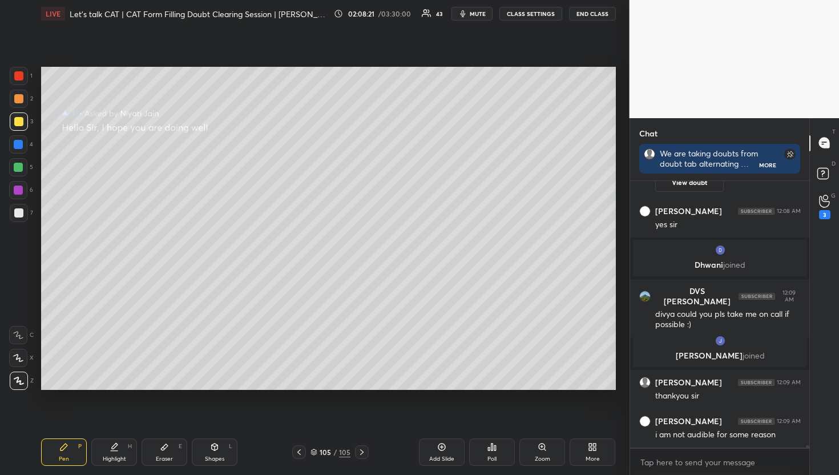
click at [811, 219] on div "G Raise Hand (G) 3" at bounding box center [824, 207] width 29 height 32
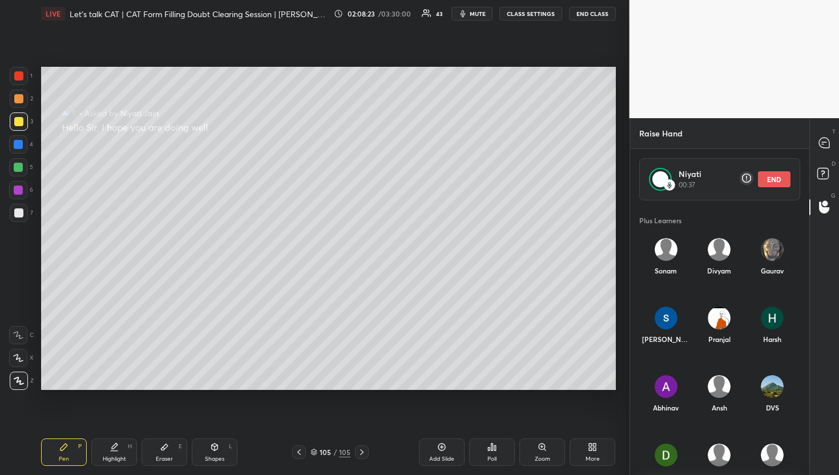
click at [787, 175] on button "END" at bounding box center [774, 179] width 33 height 16
click at [822, 146] on icon at bounding box center [824, 143] width 10 height 10
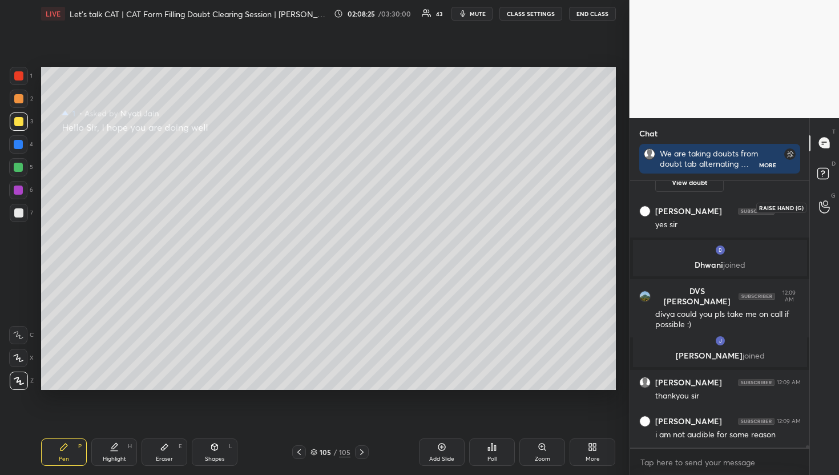
click at [834, 212] on div at bounding box center [825, 207] width 23 height 21
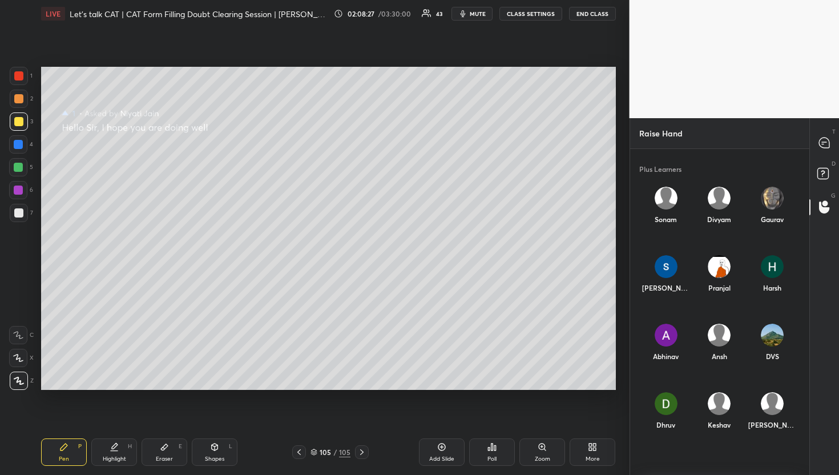
click at [736, 325] on div "Ansh" at bounding box center [719, 345] width 53 height 61
click at [713, 372] on div "[DEMOGRAPHIC_DATA] INVITE" at bounding box center [719, 348] width 53 height 66
click at [715, 368] on button "INVITE" at bounding box center [719, 364] width 44 height 15
click at [814, 143] on div at bounding box center [825, 143] width 23 height 21
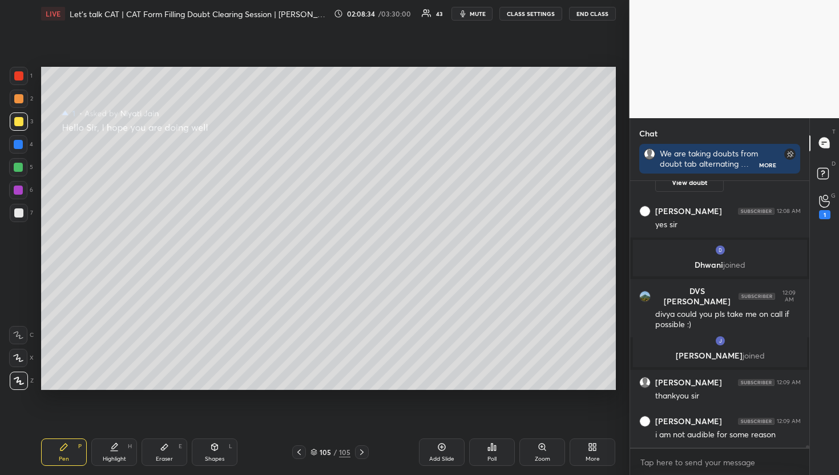
click at [814, 224] on div "T Messages (T) D Doubts (D) G Raise Hand (G) 1" at bounding box center [825, 296] width 30 height 357
click at [829, 214] on div "1" at bounding box center [824, 214] width 11 height 9
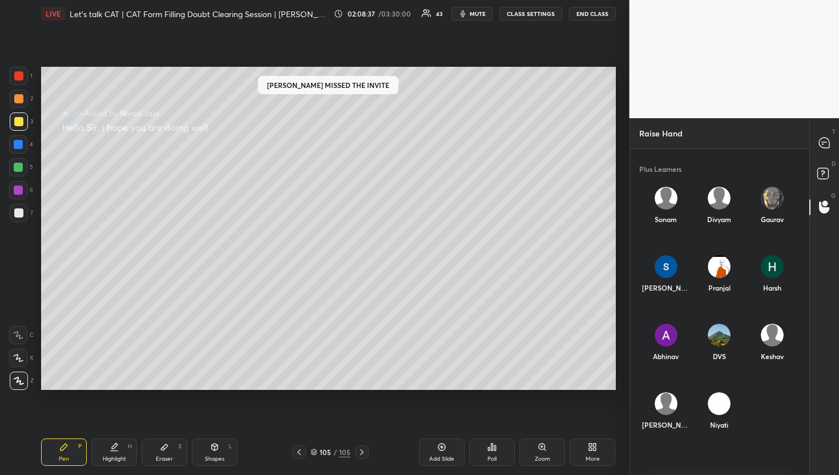
click at [838, 126] on div "T Messages (T) D Doubts (D) G Raise Hand (G)" at bounding box center [825, 296] width 30 height 357
click at [831, 141] on div at bounding box center [825, 143] width 23 height 21
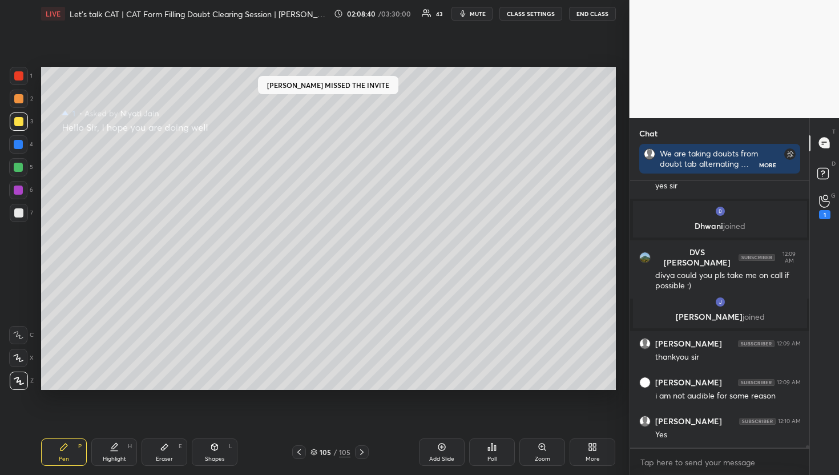
click at [819, 206] on div "1" at bounding box center [824, 207] width 11 height 25
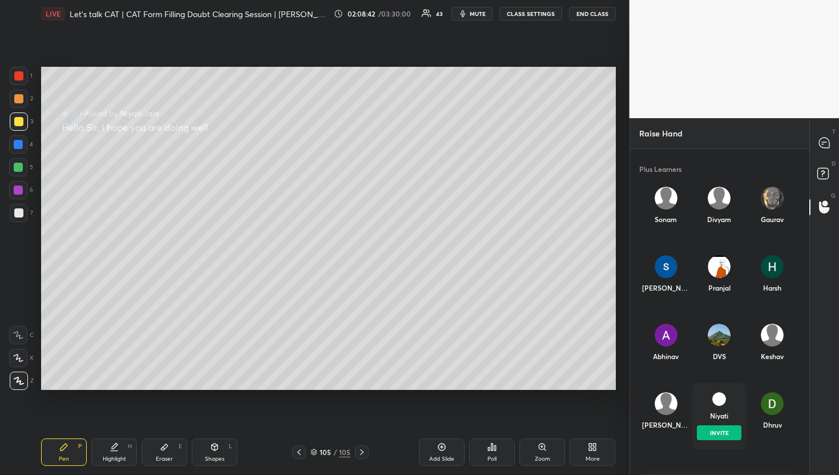
click at [717, 426] on div "[PERSON_NAME] INVITE" at bounding box center [719, 416] width 53 height 66
click at [721, 429] on button "INVITE" at bounding box center [719, 432] width 44 height 15
click at [824, 127] on div "T Messages (T)" at bounding box center [824, 143] width 29 height 32
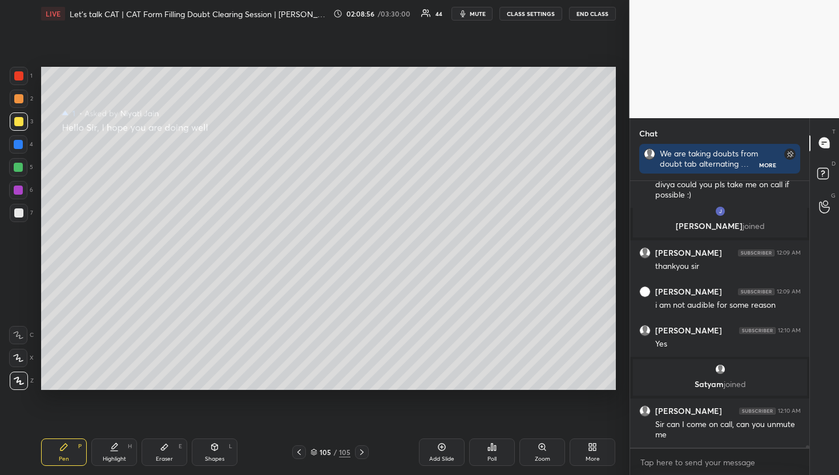
click at [302, 453] on icon at bounding box center [299, 452] width 9 height 9
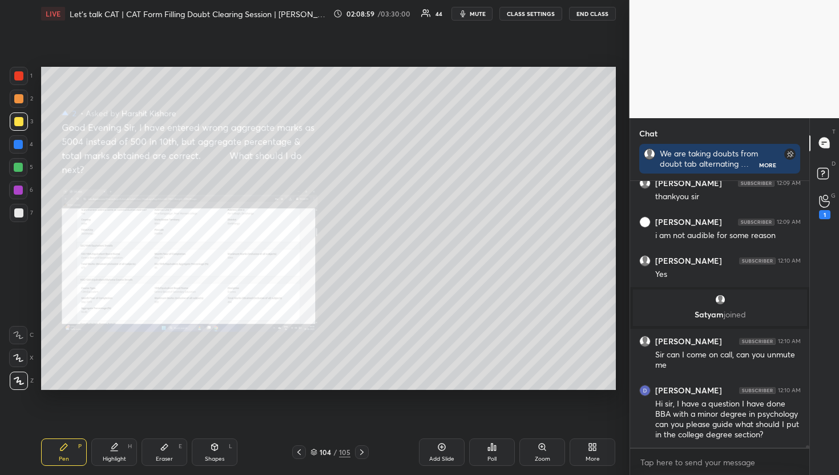
click at [361, 451] on icon at bounding box center [361, 452] width 9 height 9
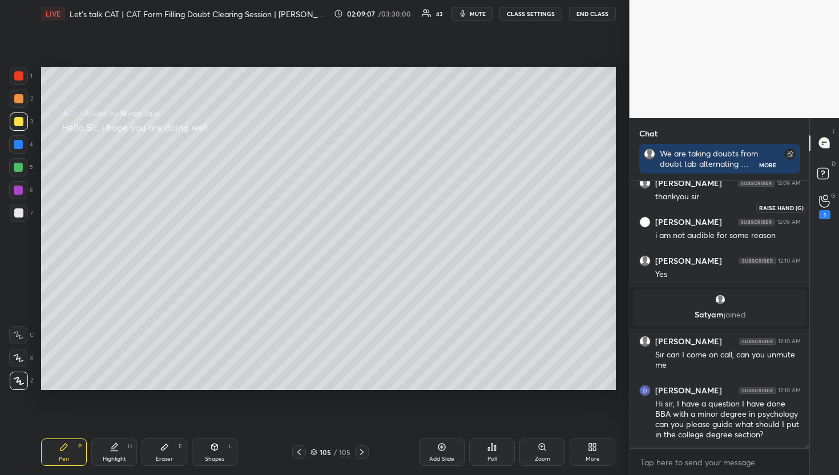
click at [829, 200] on icon at bounding box center [824, 201] width 11 height 13
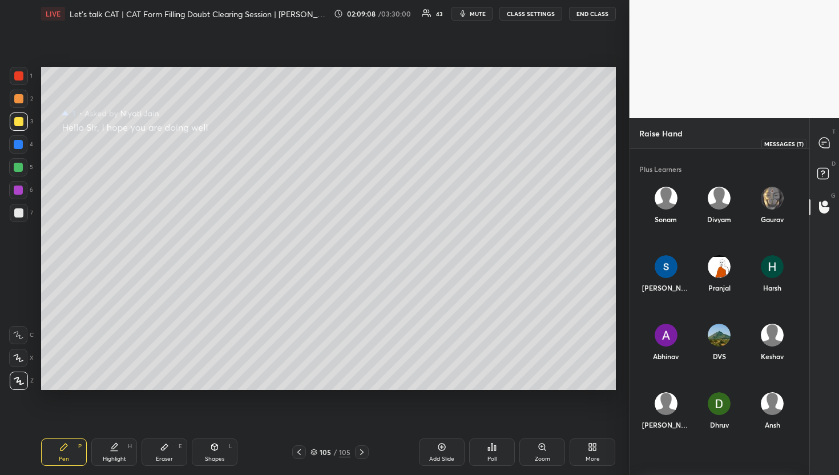
click at [827, 148] on icon at bounding box center [824, 143] width 10 height 10
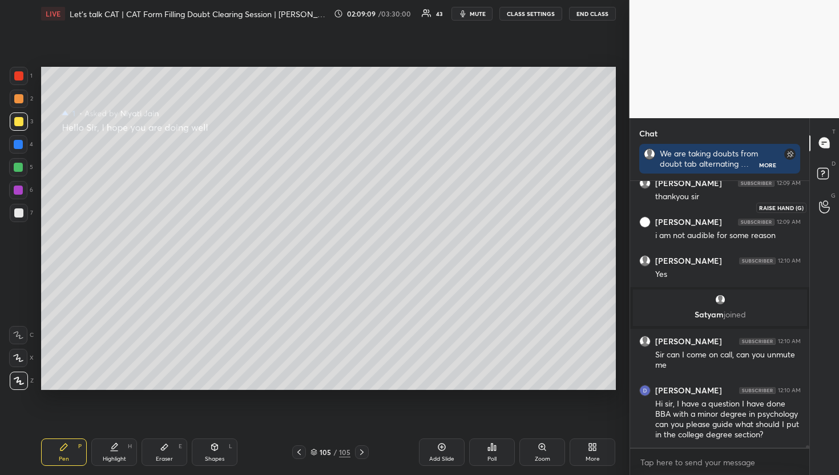
click at [819, 215] on div at bounding box center [825, 207] width 23 height 21
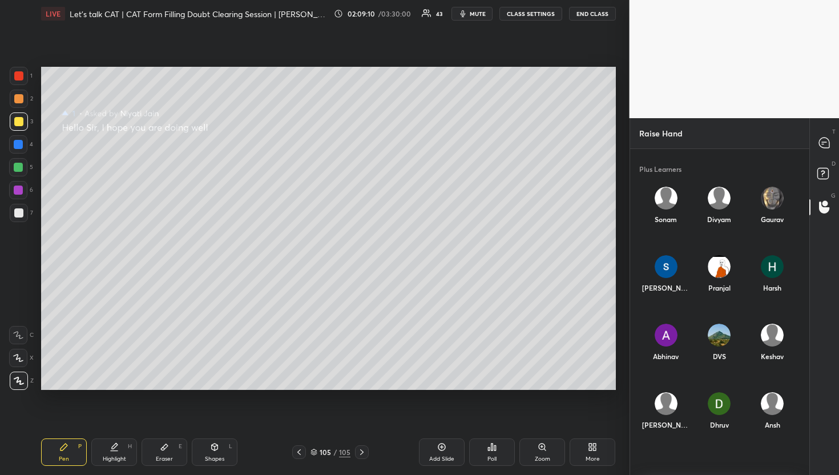
click at [786, 410] on div "Ansh" at bounding box center [772, 413] width 53 height 61
click at [762, 433] on button "INVITE" at bounding box center [772, 432] width 44 height 15
click at [807, 146] on div "Raise Hand" at bounding box center [720, 133] width 180 height 30
click at [810, 147] on div "T Messages (T) D Doubts (D) G Raise Hand (G)" at bounding box center [825, 296] width 30 height 357
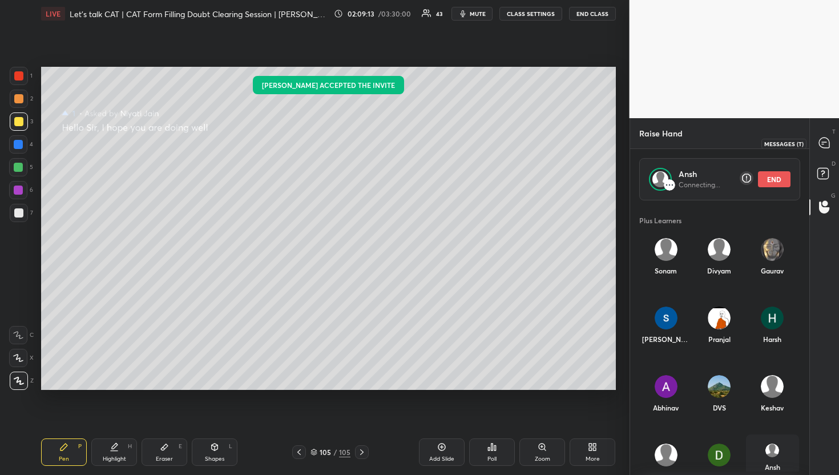
click at [821, 149] on div at bounding box center [825, 143] width 23 height 21
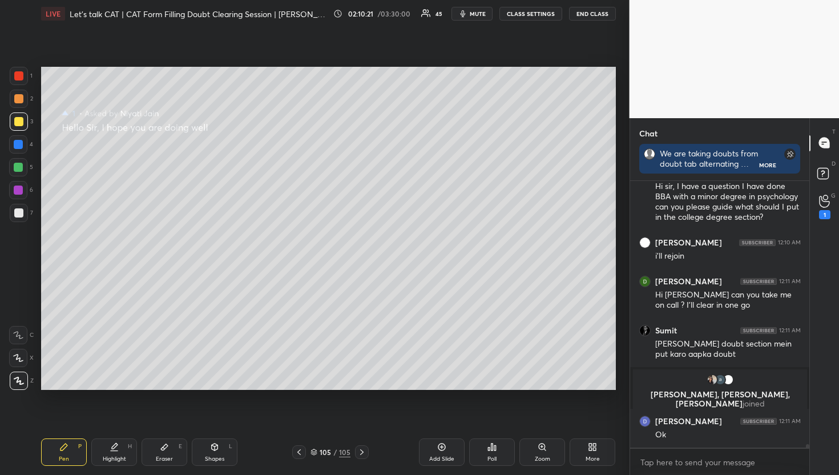
scroll to position [20847, 0]
click at [829, 200] on icon at bounding box center [824, 201] width 11 height 13
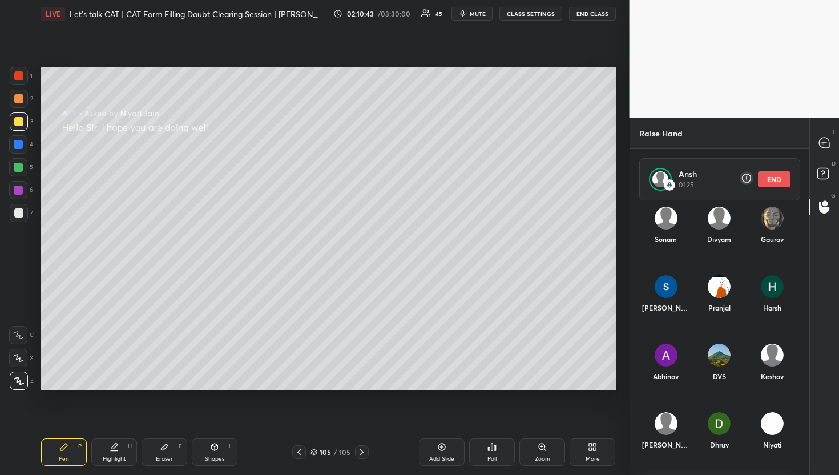
scroll to position [0, 0]
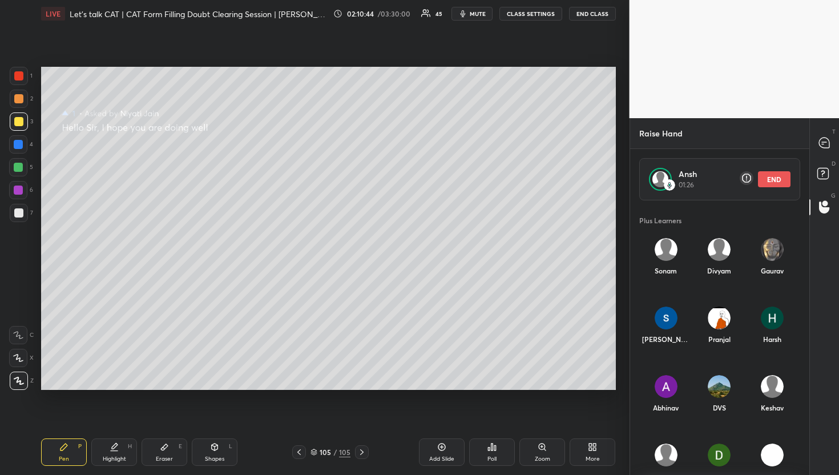
click at [821, 156] on div "T Messages (T)" at bounding box center [824, 143] width 29 height 32
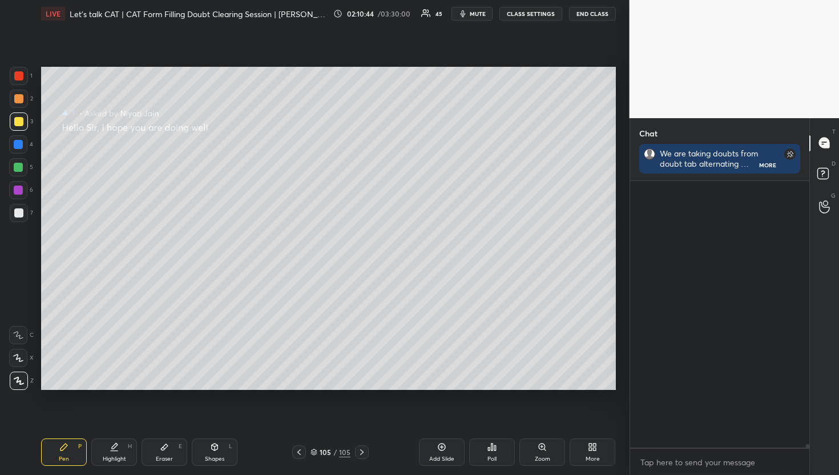
scroll to position [263, 176]
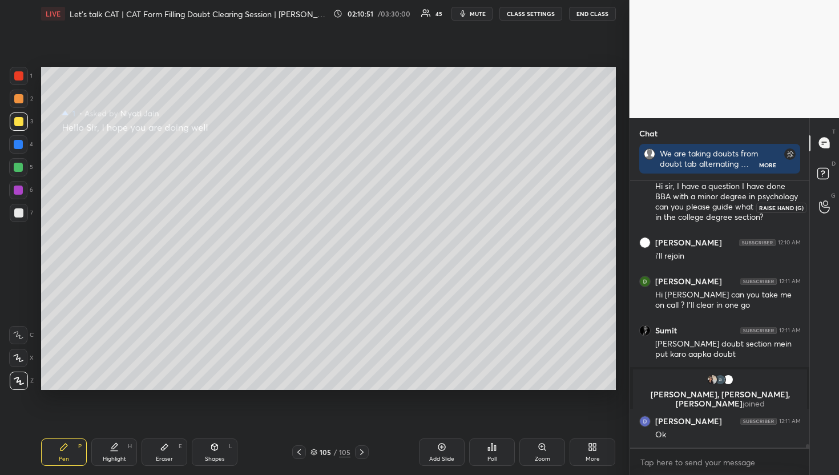
click at [819, 206] on icon at bounding box center [824, 206] width 11 height 13
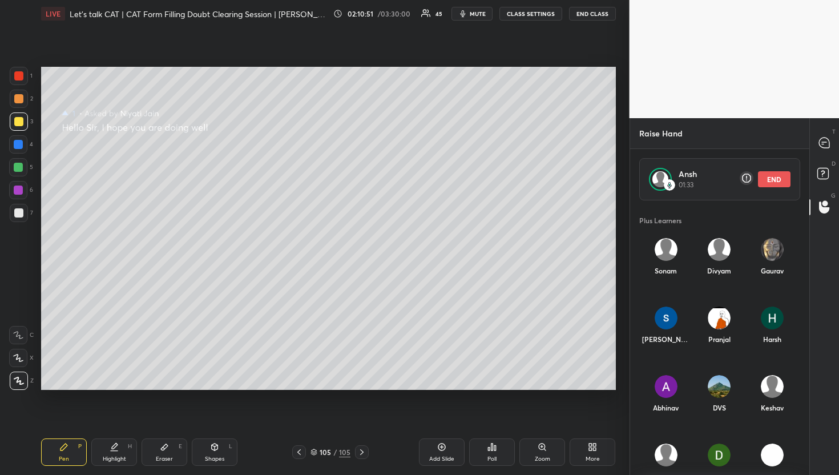
scroll to position [268, 176]
click at [819, 182] on icon at bounding box center [825, 175] width 21 height 21
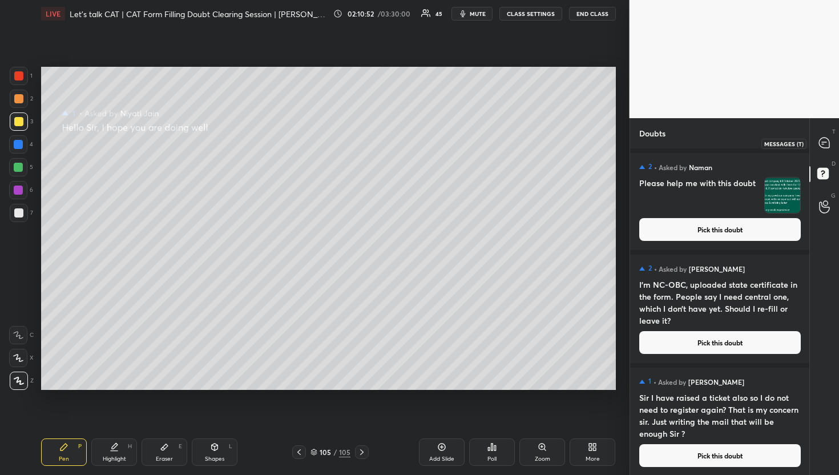
click at [828, 138] on icon at bounding box center [825, 143] width 12 height 12
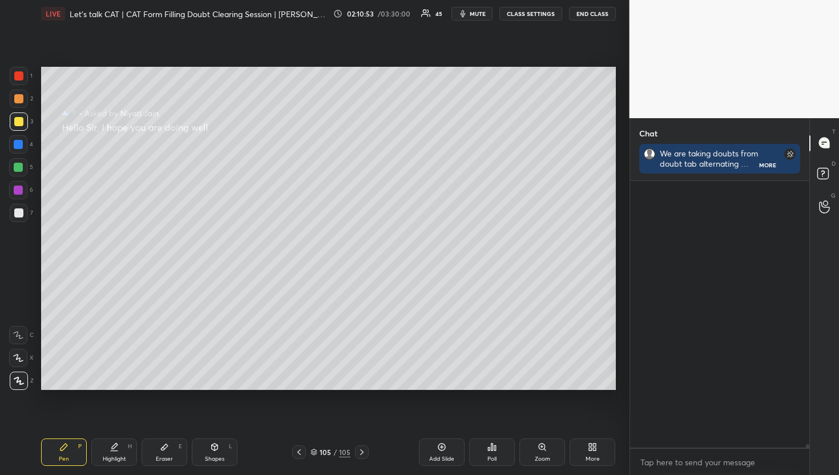
scroll to position [263, 176]
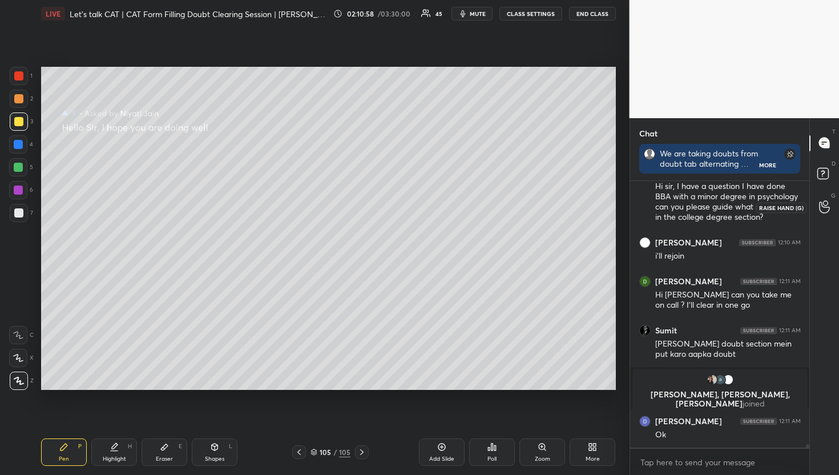
click at [828, 208] on icon at bounding box center [824, 206] width 11 height 13
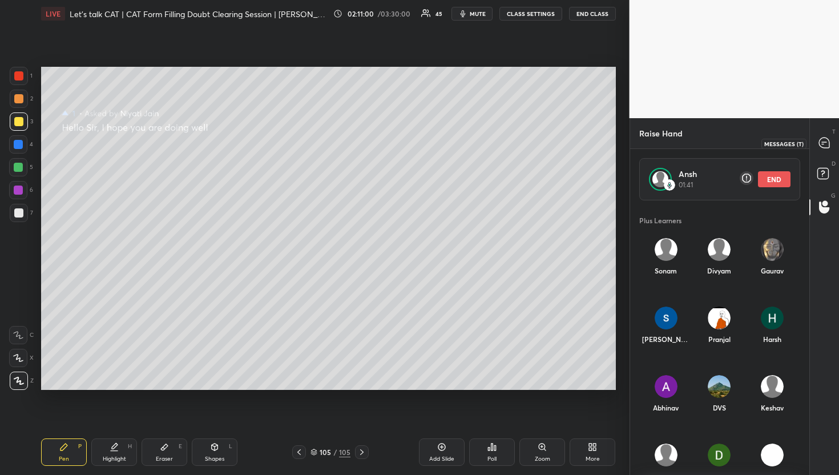
click at [823, 150] on div at bounding box center [825, 143] width 23 height 21
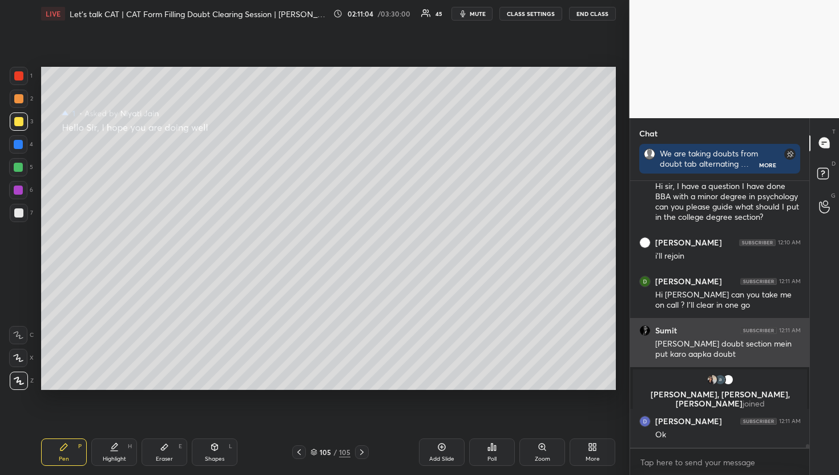
scroll to position [21315, 0]
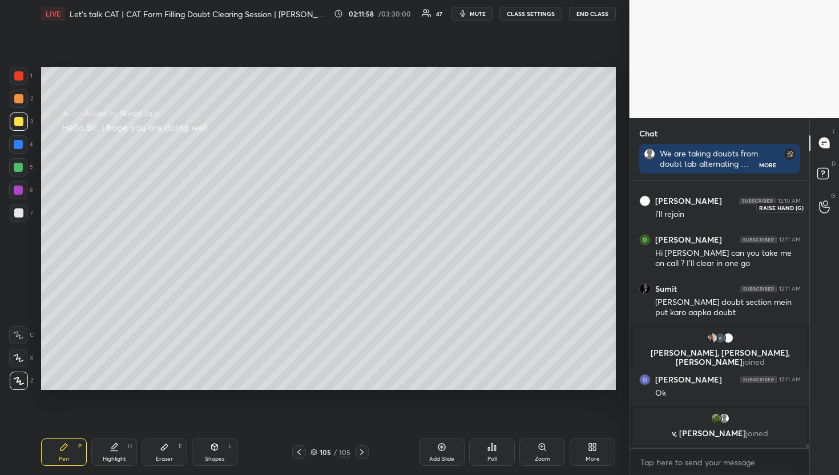
click at [829, 214] on div at bounding box center [825, 207] width 23 height 21
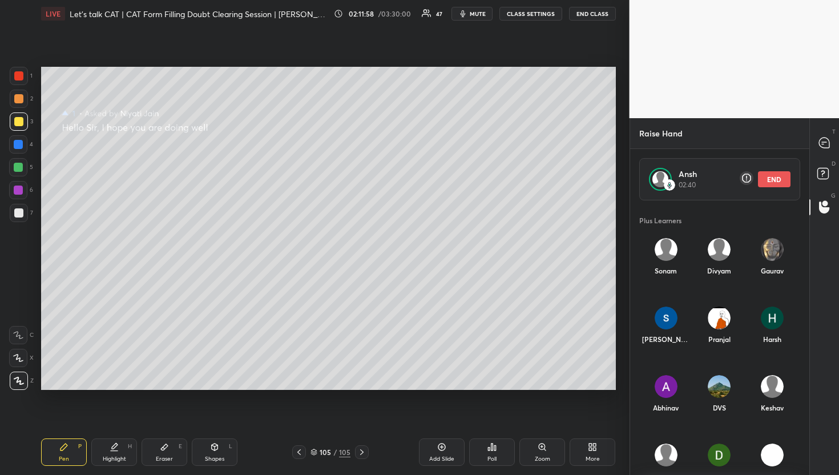
scroll to position [268, 176]
click at [770, 178] on button "END" at bounding box center [774, 179] width 33 height 16
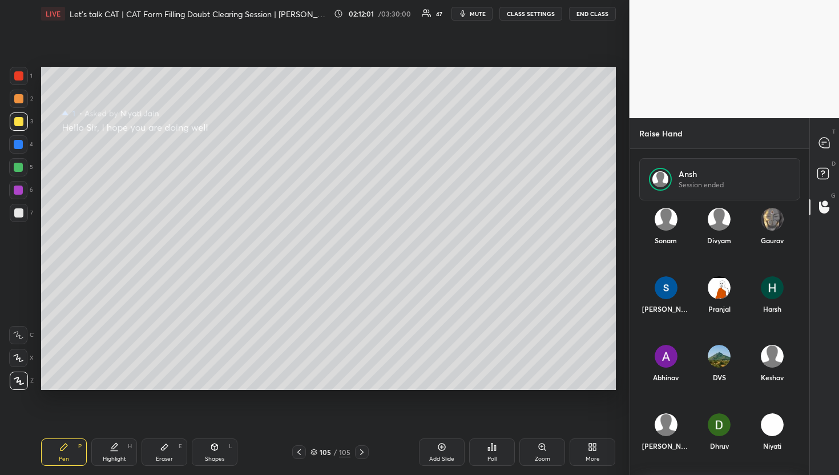
scroll to position [31, 0]
click at [774, 425] on div "Niyati" at bounding box center [772, 433] width 53 height 61
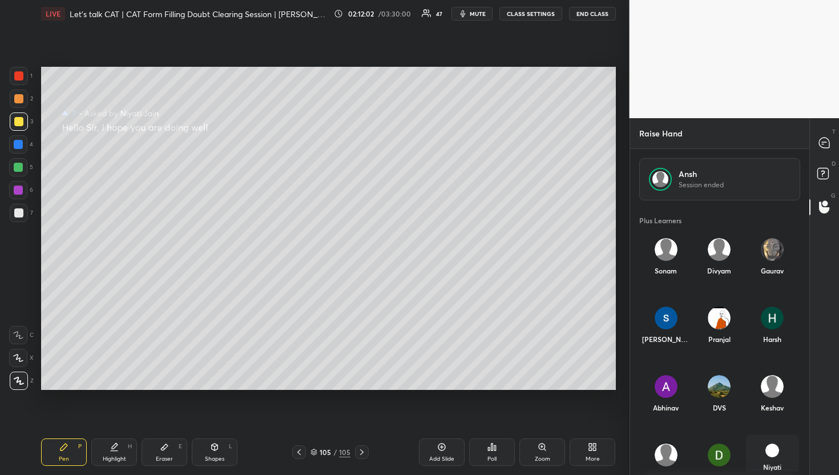
click at [792, 454] on div "Plus Learners [PERSON_NAME] [PERSON_NAME] [PERSON_NAME] DVS [PERSON_NAME] [PERS…" at bounding box center [720, 335] width 180 height 271
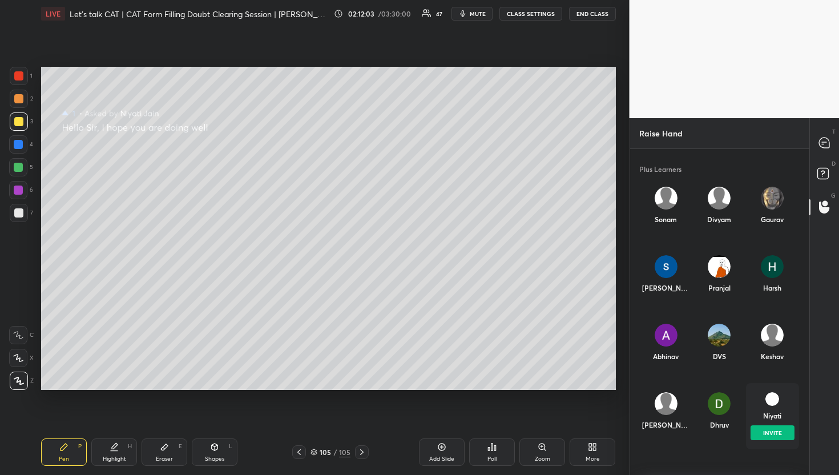
drag, startPoint x: 759, startPoint y: 420, endPoint x: 767, endPoint y: 421, distance: 8.1
click at [759, 420] on div "[PERSON_NAME] INVITE" at bounding box center [772, 416] width 53 height 66
click at [770, 431] on button "INVITE" at bounding box center [772, 432] width 44 height 15
click at [825, 155] on div "T Messages (T)" at bounding box center [824, 143] width 29 height 32
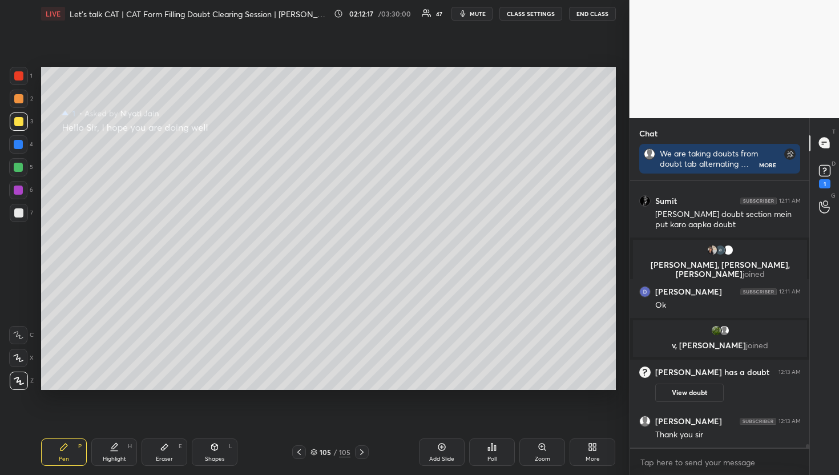
scroll to position [20985, 0]
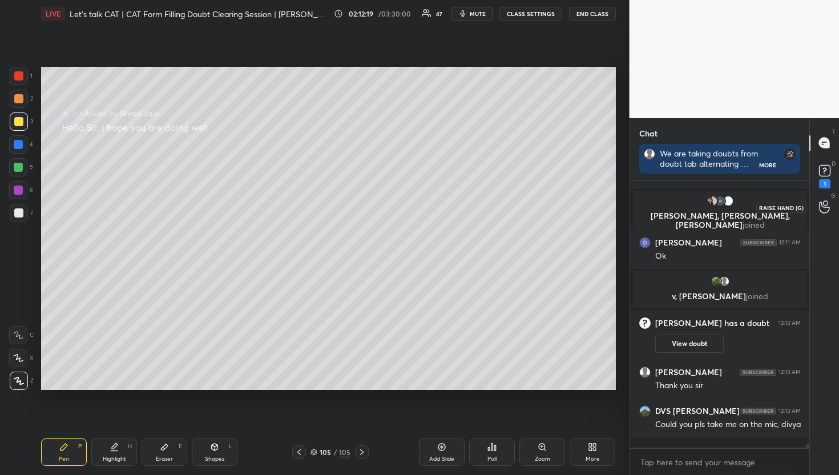
click at [826, 211] on icon at bounding box center [824, 206] width 11 height 13
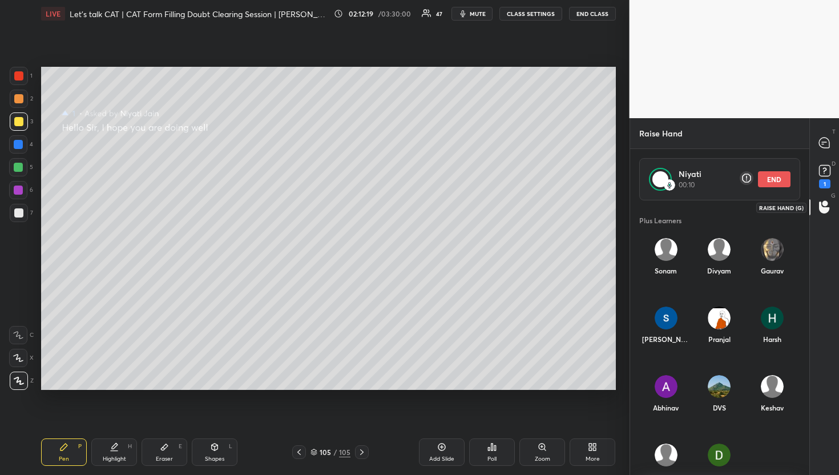
scroll to position [268, 176]
click at [822, 146] on icon at bounding box center [824, 143] width 10 height 10
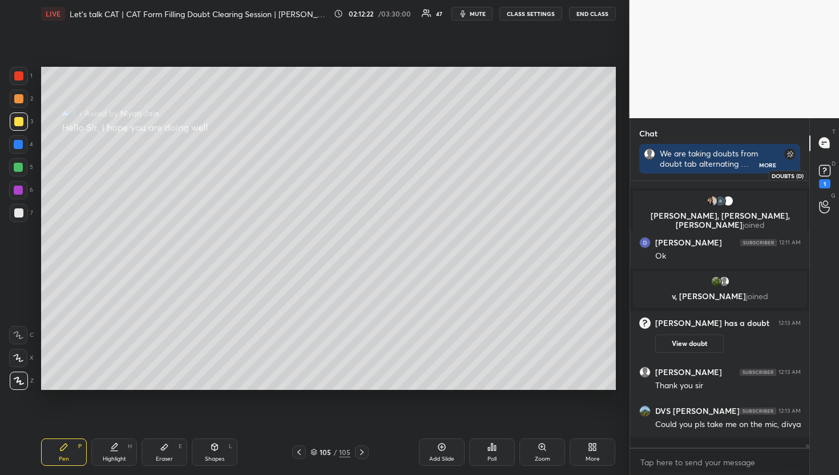
scroll to position [21449, 0]
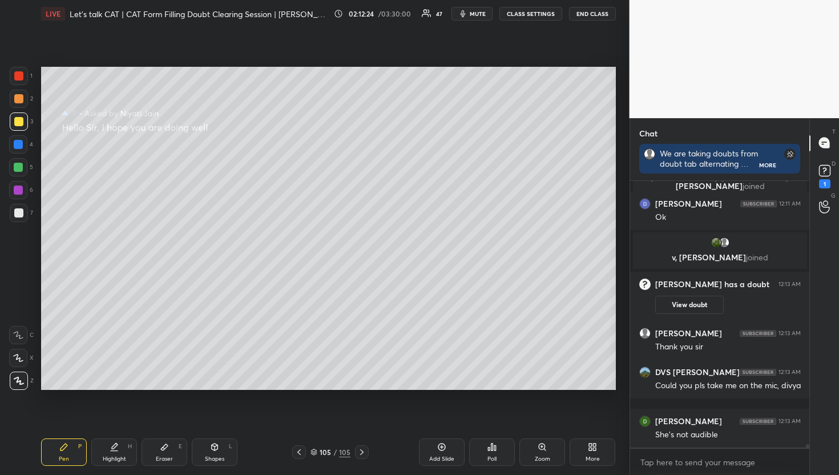
click at [834, 221] on div "G Raise Hand (G)" at bounding box center [824, 207] width 29 height 32
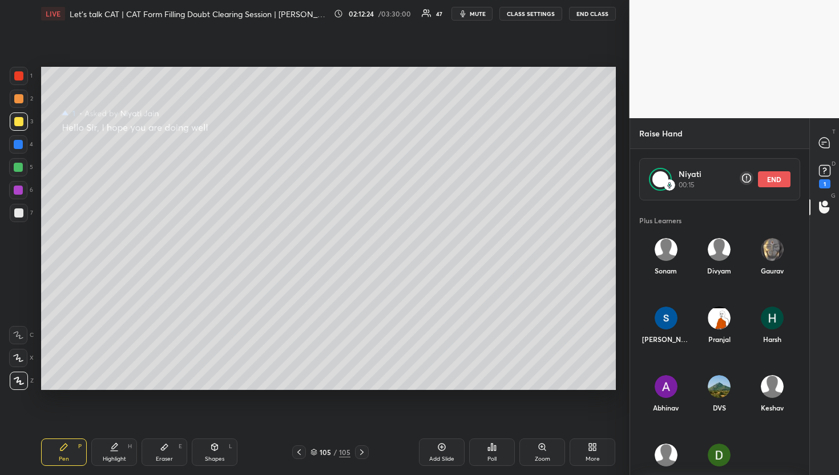
scroll to position [268, 176]
click at [769, 182] on button "END" at bounding box center [774, 179] width 33 height 16
click at [830, 144] on icon at bounding box center [824, 143] width 10 height 10
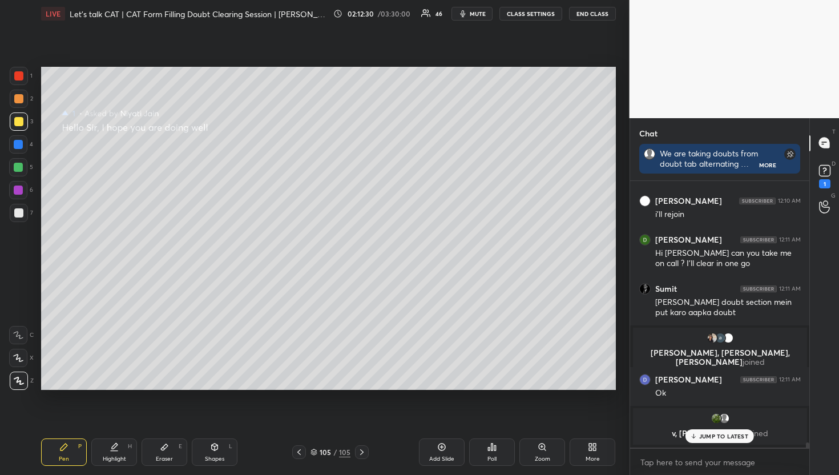
scroll to position [21449, 0]
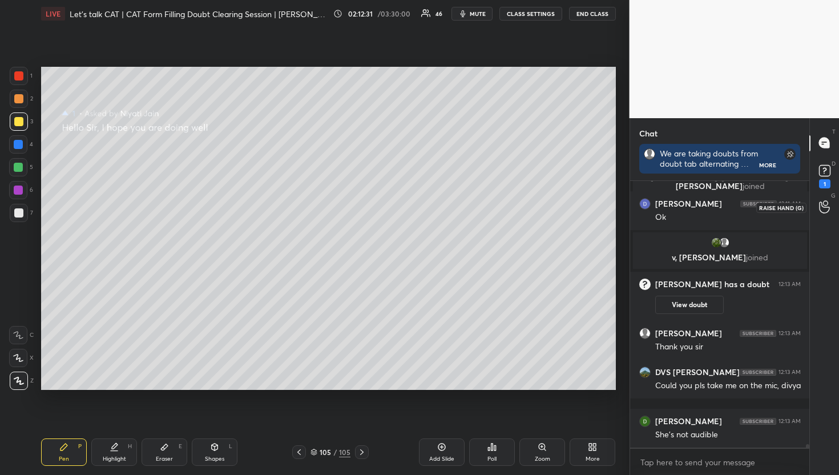
click at [819, 201] on icon at bounding box center [824, 206] width 11 height 13
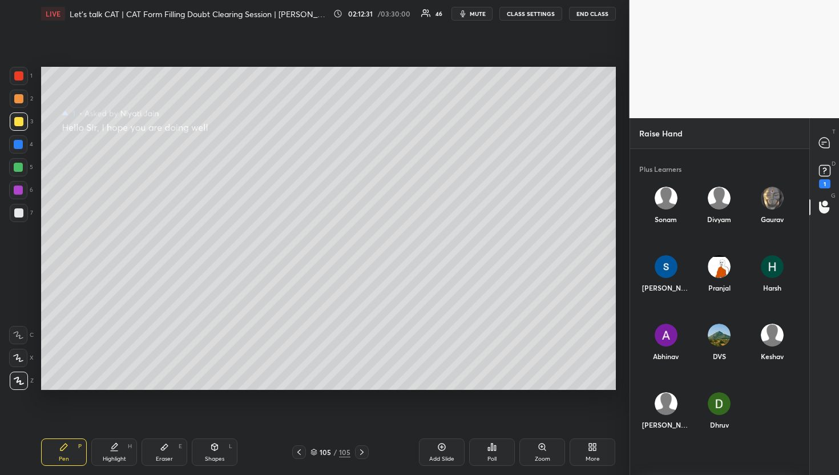
scroll to position [319, 176]
click at [725, 403] on div "[PERSON_NAME] INVITE" at bounding box center [719, 416] width 53 height 66
click at [729, 433] on button "INVITE" at bounding box center [719, 432] width 44 height 15
click at [815, 141] on div at bounding box center [825, 143] width 23 height 21
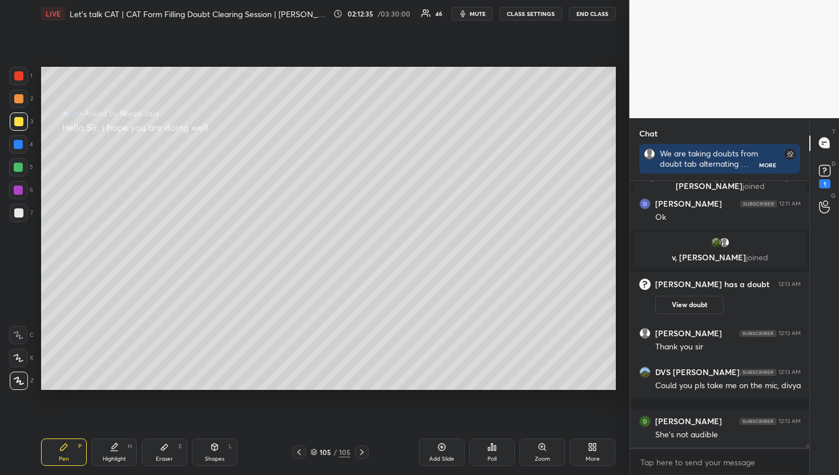
scroll to position [263, 176]
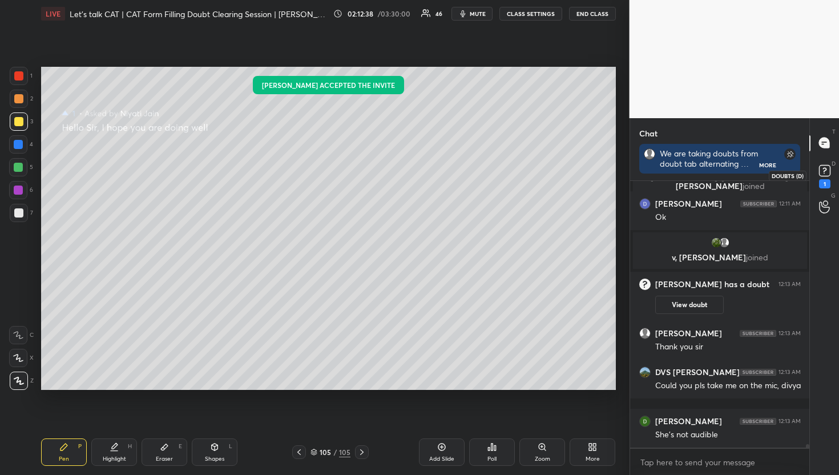
click at [829, 166] on rect at bounding box center [824, 170] width 11 height 11
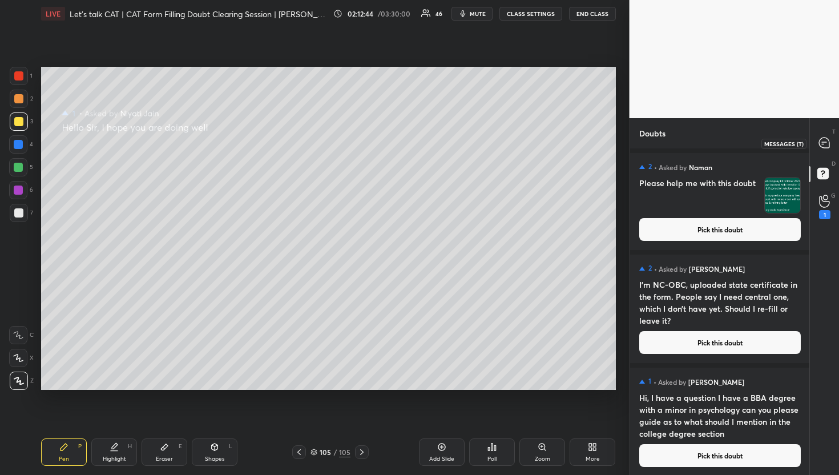
click at [825, 143] on icon at bounding box center [824, 143] width 10 height 10
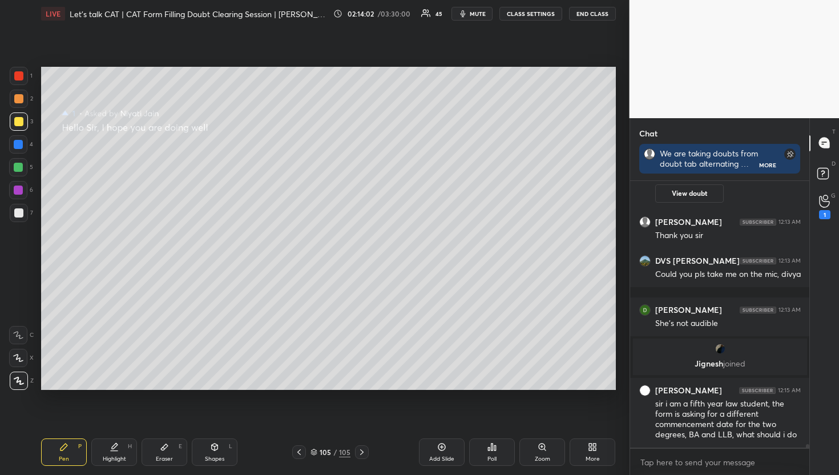
scroll to position [21091, 0]
click at [825, 206] on icon at bounding box center [824, 201] width 11 height 13
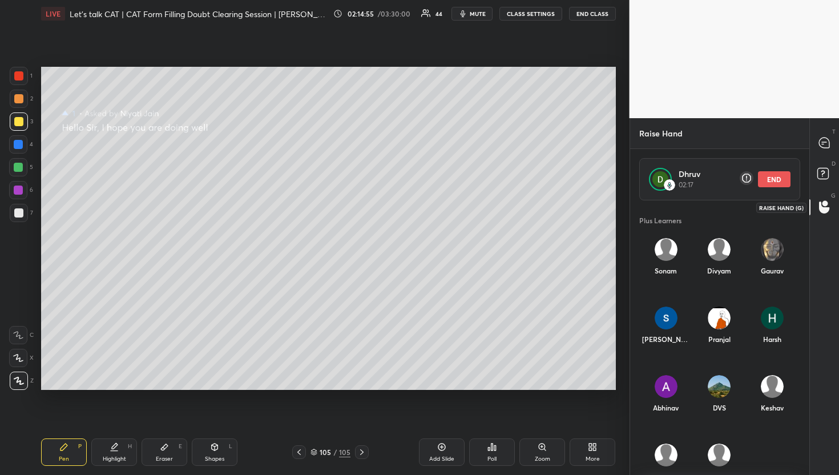
scroll to position [268, 176]
click at [825, 206] on circle at bounding box center [826, 204] width 6 height 6
click at [772, 181] on button "END" at bounding box center [774, 179] width 33 height 16
click at [829, 134] on div at bounding box center [825, 143] width 23 height 21
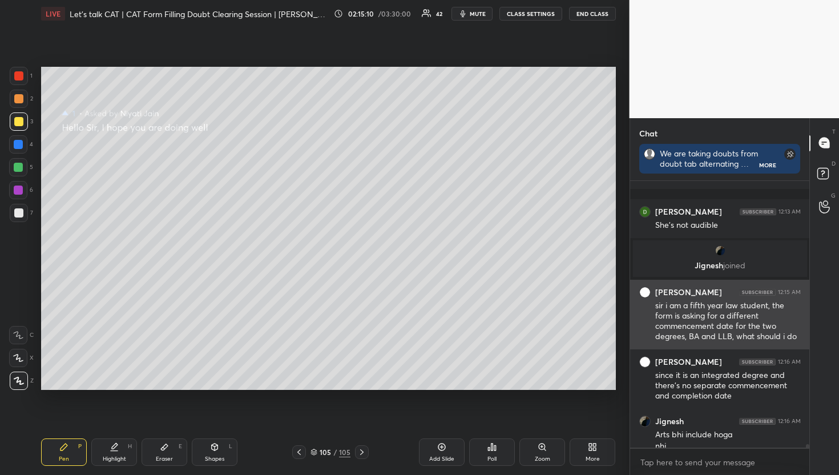
scroll to position [21626, 0]
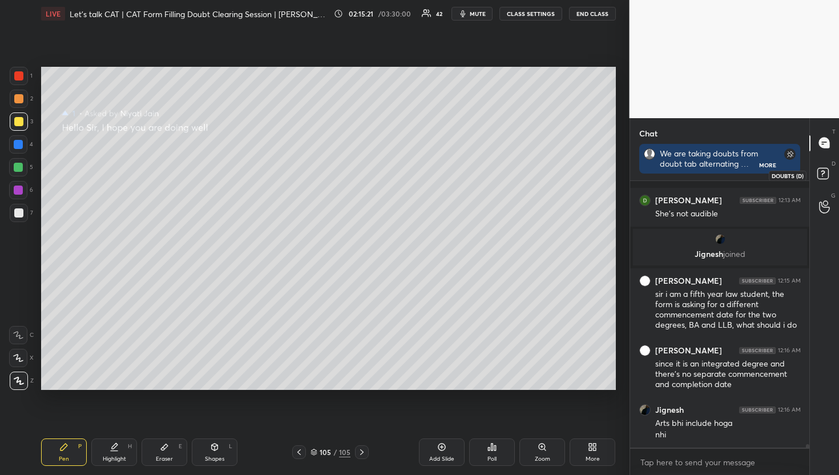
click at [830, 176] on icon at bounding box center [825, 175] width 21 height 21
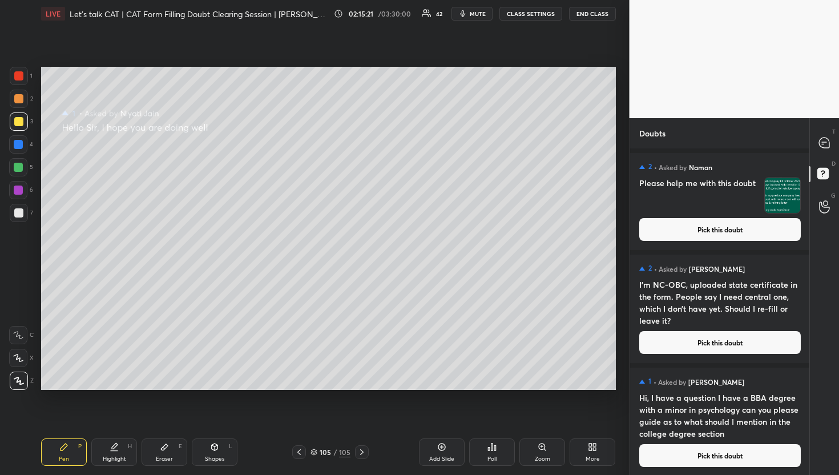
scroll to position [3, 4]
click at [831, 143] on div at bounding box center [825, 143] width 23 height 21
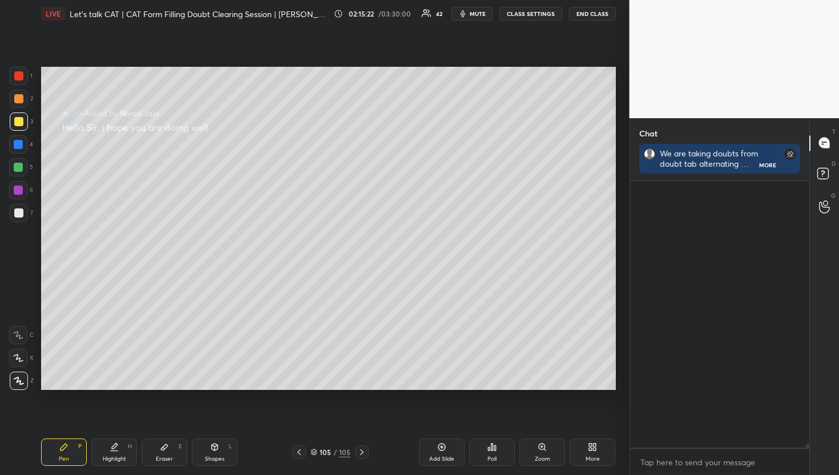
scroll to position [263, 176]
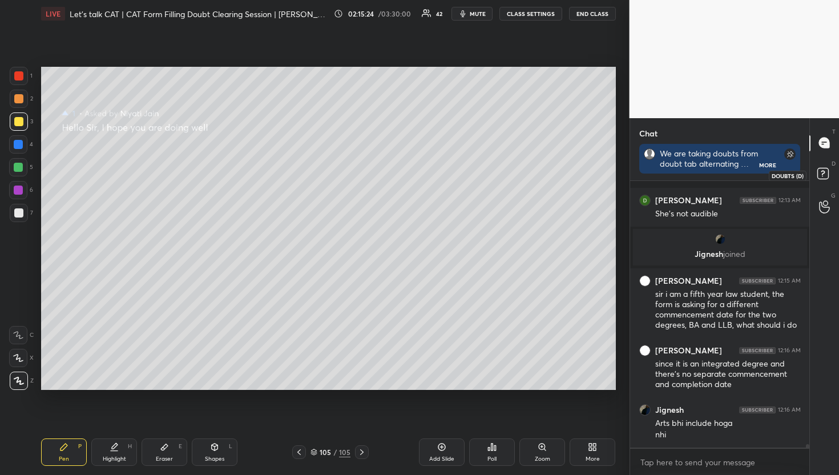
click at [831, 185] on icon at bounding box center [825, 175] width 21 height 21
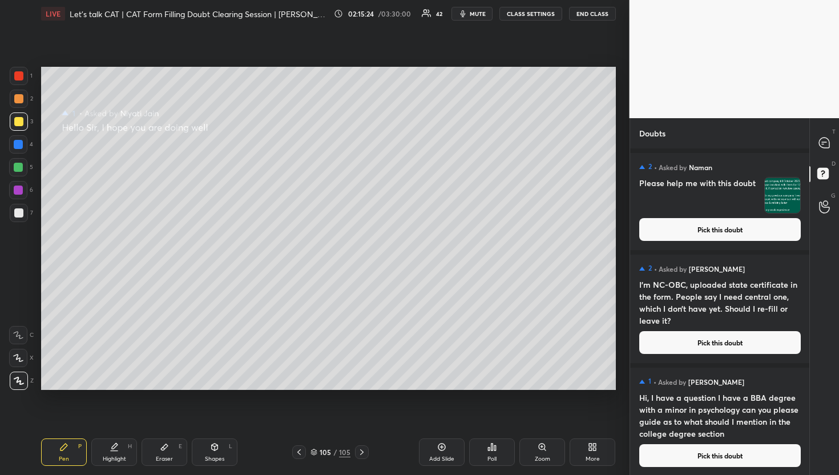
click at [818, 129] on div "T Messages (T)" at bounding box center [824, 143] width 29 height 32
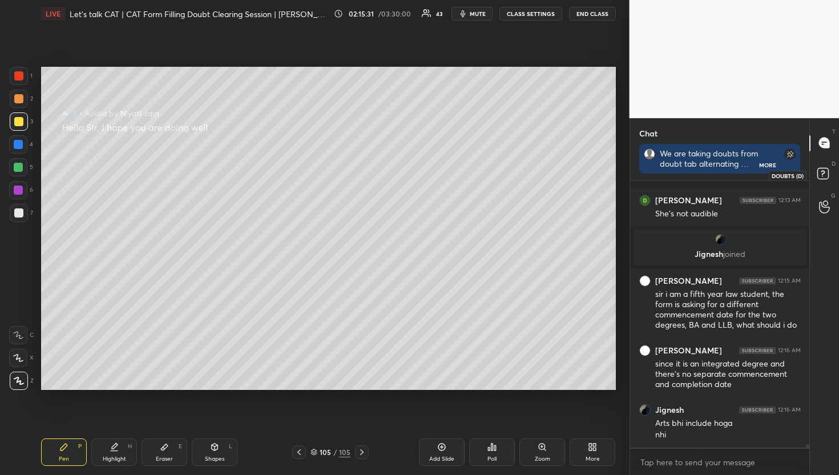
scroll to position [21668, 0]
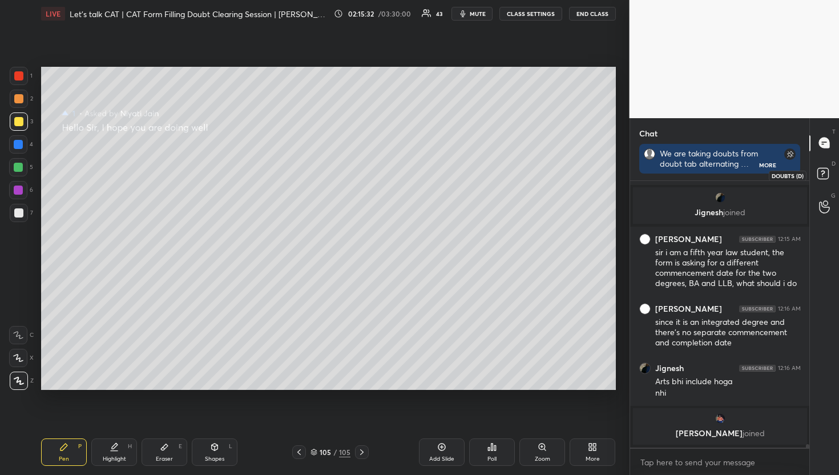
click at [829, 172] on icon at bounding box center [825, 175] width 21 height 21
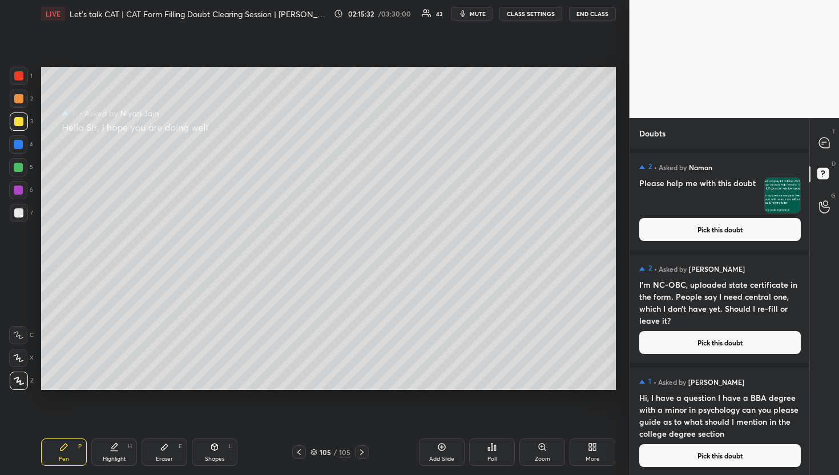
scroll to position [323, 176]
click at [779, 211] on img "grid" at bounding box center [782, 195] width 35 height 35
click at [768, 225] on button "Pick this doubt" at bounding box center [721, 229] width 162 height 23
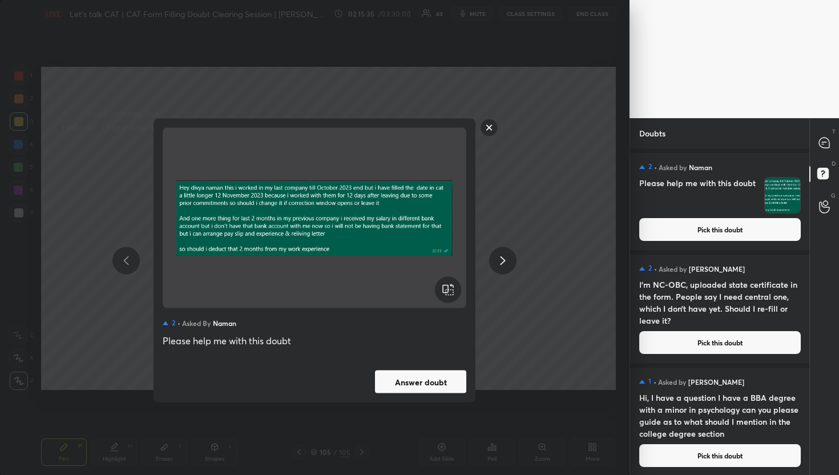
click at [421, 391] on button "Answer doubt" at bounding box center [420, 382] width 91 height 23
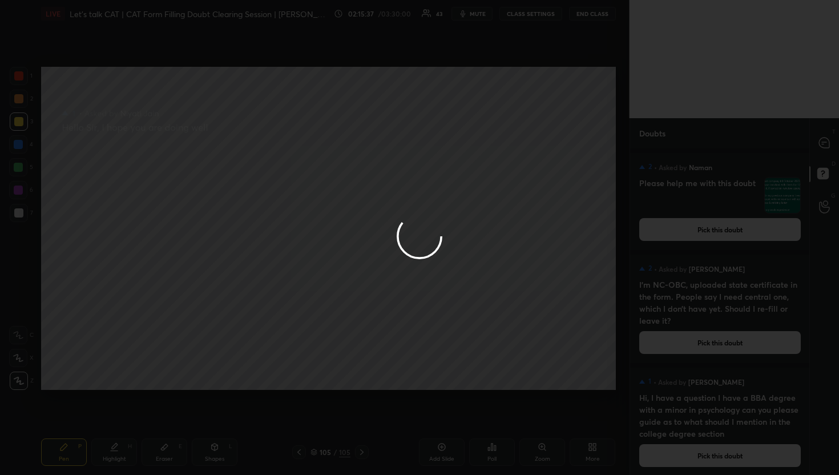
click at [823, 138] on div at bounding box center [419, 237] width 839 height 475
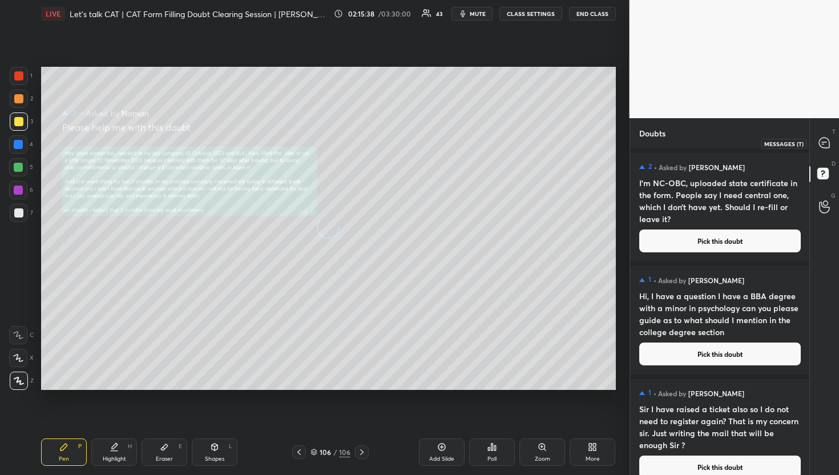
click at [823, 138] on icon at bounding box center [824, 143] width 10 height 10
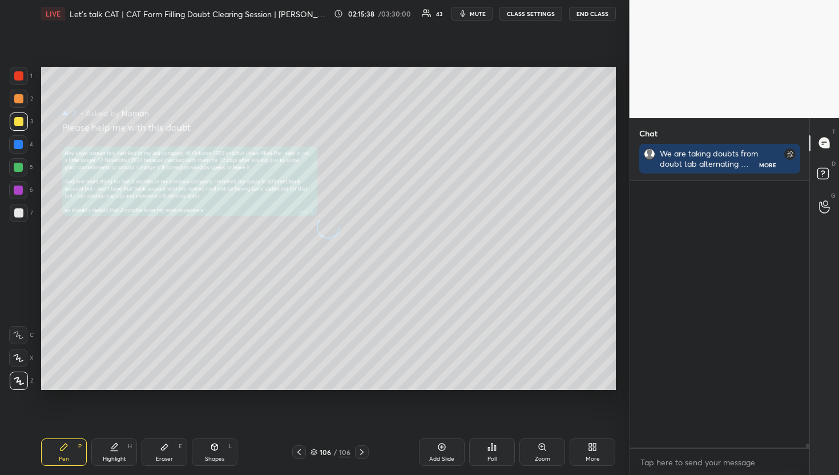
scroll to position [263, 176]
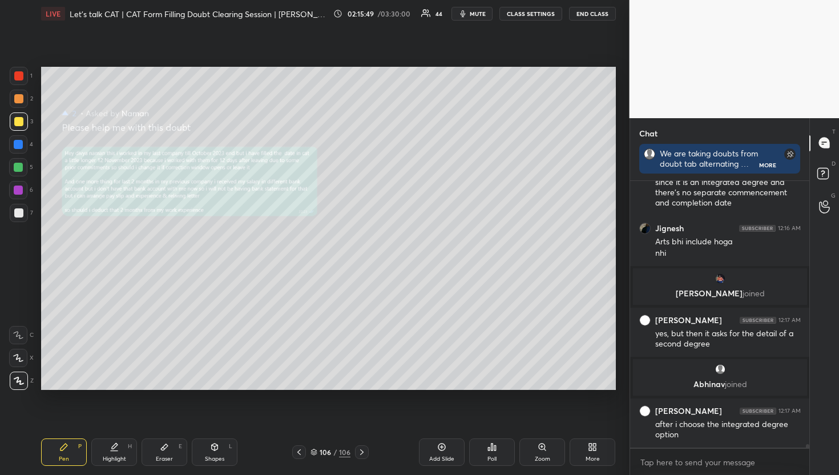
click at [554, 456] on div "Zoom" at bounding box center [543, 452] width 46 height 27
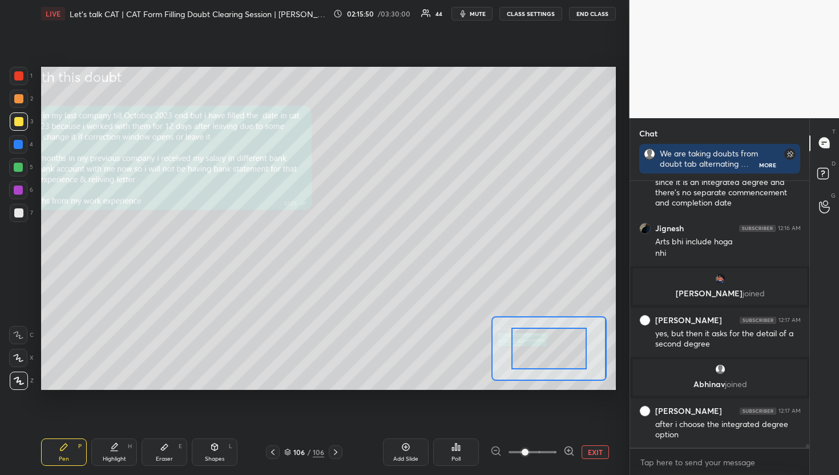
click at [552, 337] on div at bounding box center [549, 349] width 75 height 42
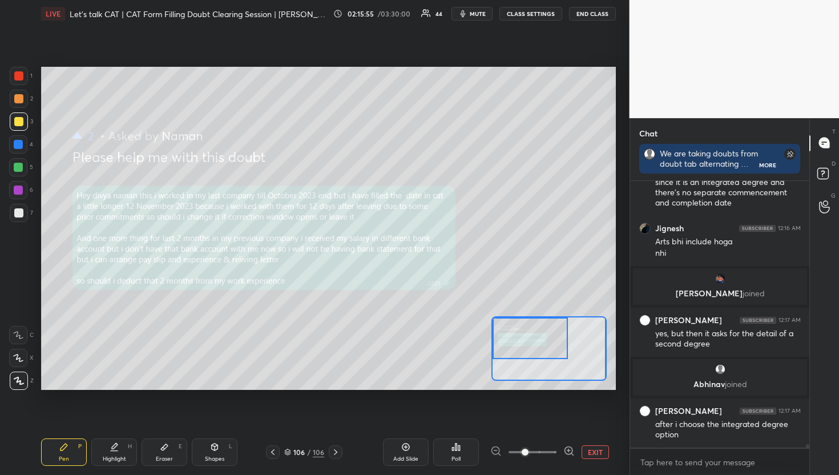
drag, startPoint x: 548, startPoint y: 340, endPoint x: 509, endPoint y: 330, distance: 39.6
click at [509, 330] on div at bounding box center [530, 339] width 75 height 42
drag, startPoint x: 507, startPoint y: 330, endPoint x: 494, endPoint y: 331, distance: 12.6
click at [494, 331] on div at bounding box center [530, 339] width 75 height 42
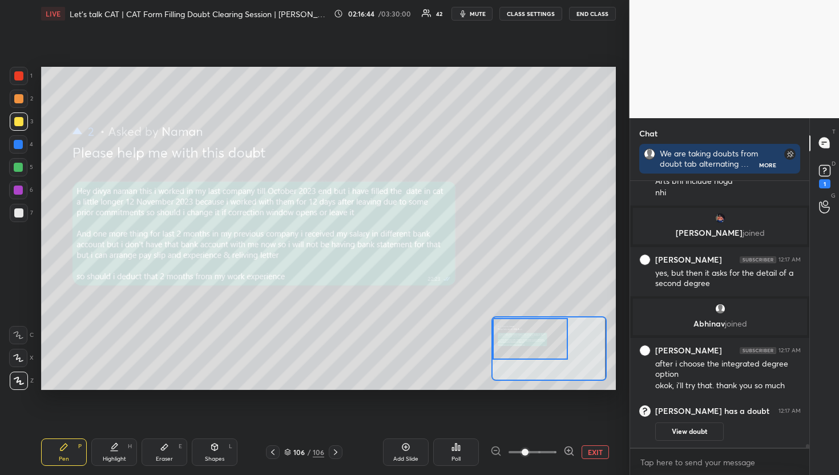
scroll to position [21293, 0]
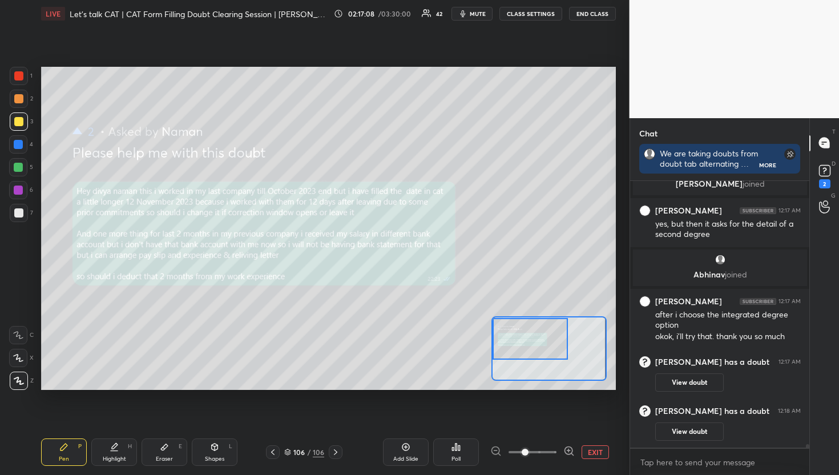
click at [601, 457] on button "EXIT" at bounding box center [595, 452] width 27 height 14
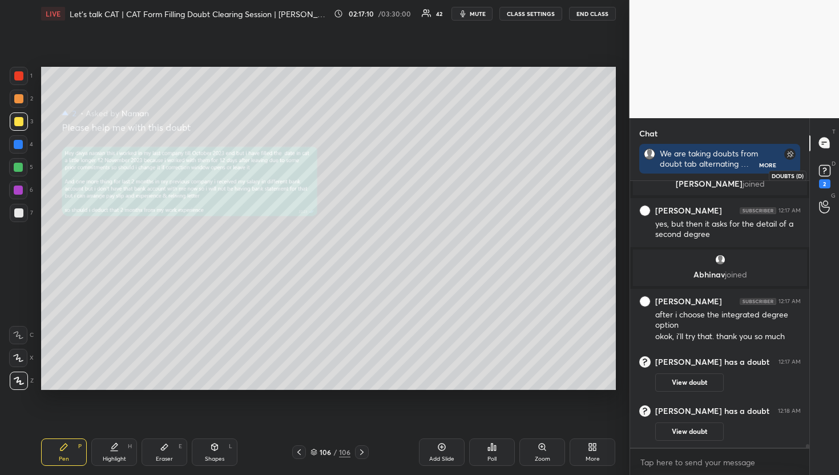
click at [831, 172] on icon at bounding box center [825, 170] width 17 height 17
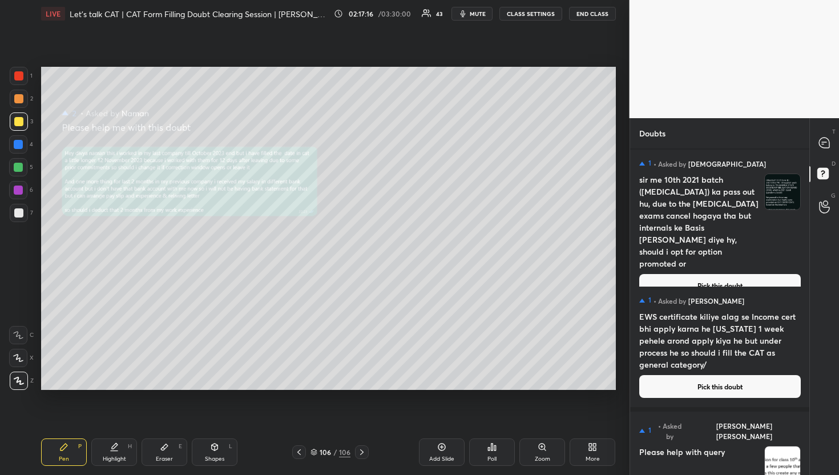
scroll to position [12834, 0]
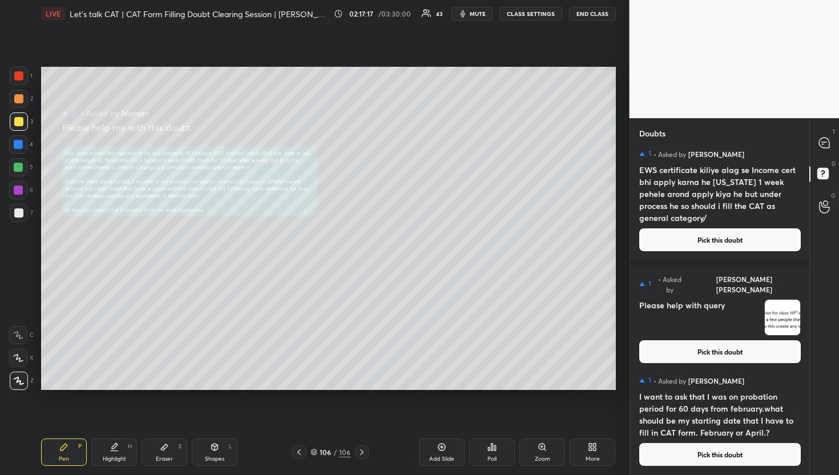
click at [770, 462] on button "Pick this doubt" at bounding box center [721, 454] width 162 height 23
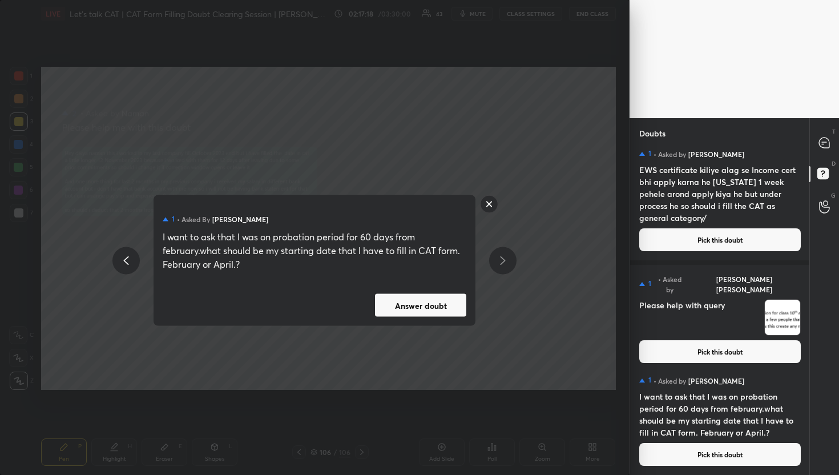
click at [451, 312] on button "Answer doubt" at bounding box center [420, 305] width 91 height 23
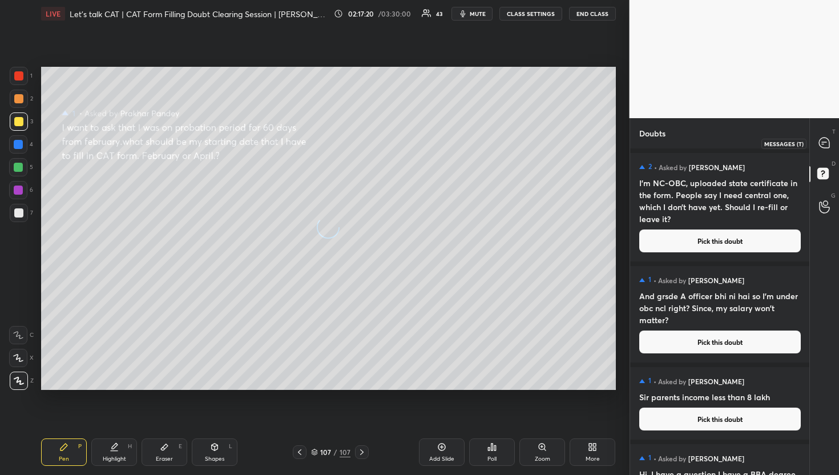
click at [833, 148] on div at bounding box center [825, 143] width 23 height 21
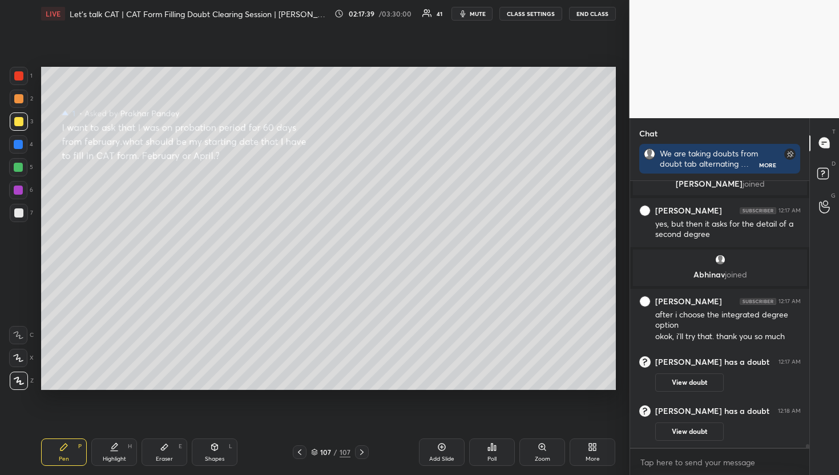
scroll to position [3, 4]
click at [818, 170] on rect at bounding box center [823, 173] width 11 height 11
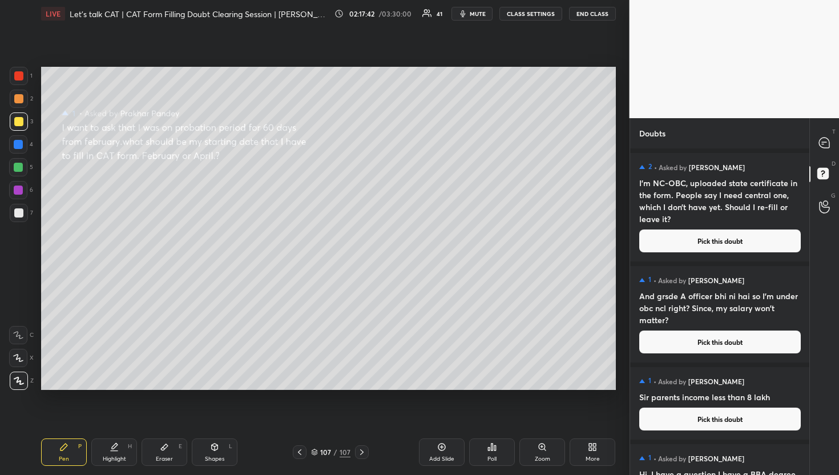
scroll to position [323, 176]
click at [709, 238] on button "Pick this doubt" at bounding box center [721, 241] width 162 height 23
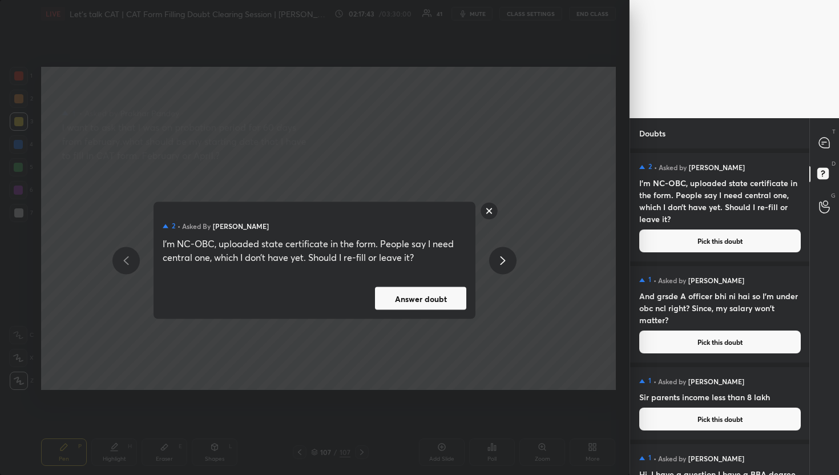
click at [439, 293] on button "Answer doubt" at bounding box center [420, 298] width 91 height 23
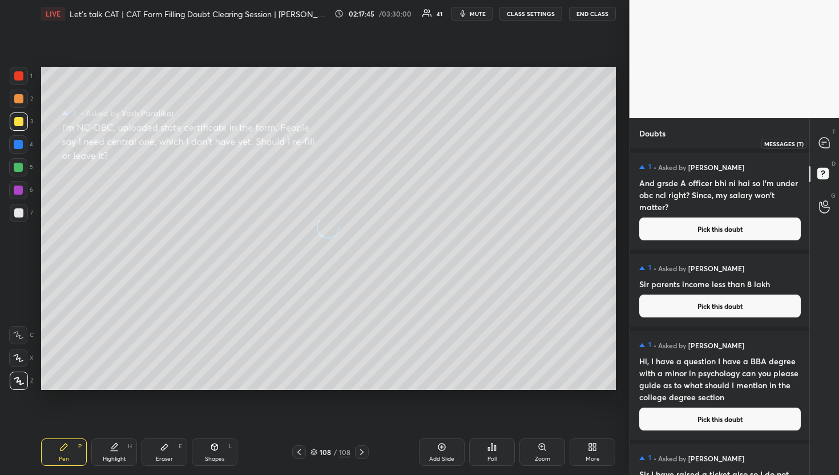
click at [816, 140] on div at bounding box center [825, 143] width 23 height 21
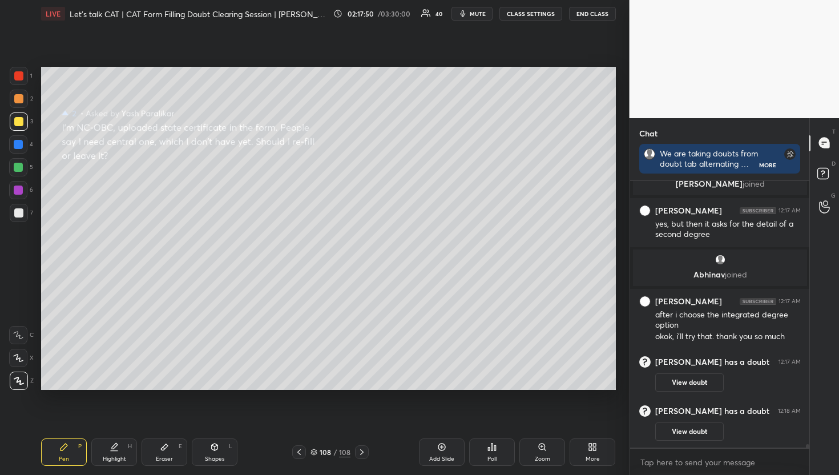
scroll to position [3, 4]
click at [831, 190] on div "D Doubts (D)" at bounding box center [824, 175] width 29 height 32
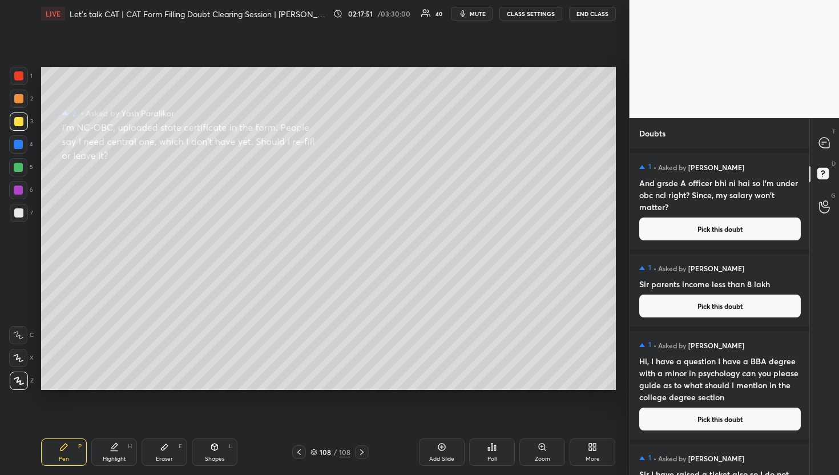
scroll to position [323, 176]
click at [830, 174] on icon at bounding box center [825, 175] width 21 height 21
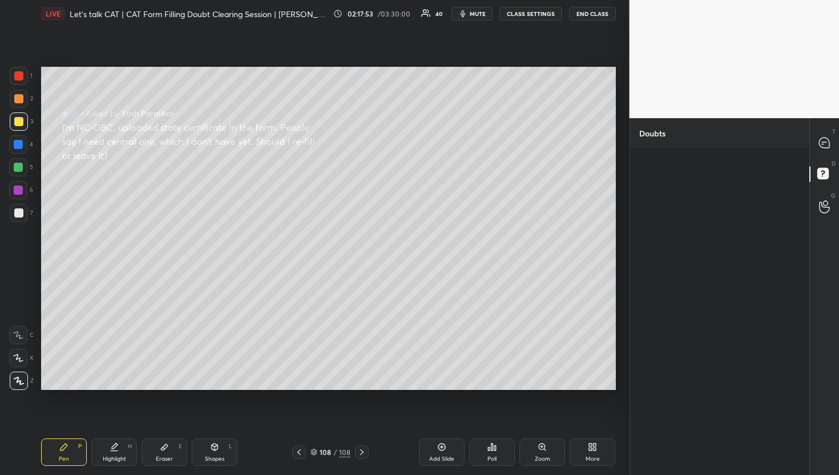
scroll to position [0, 0]
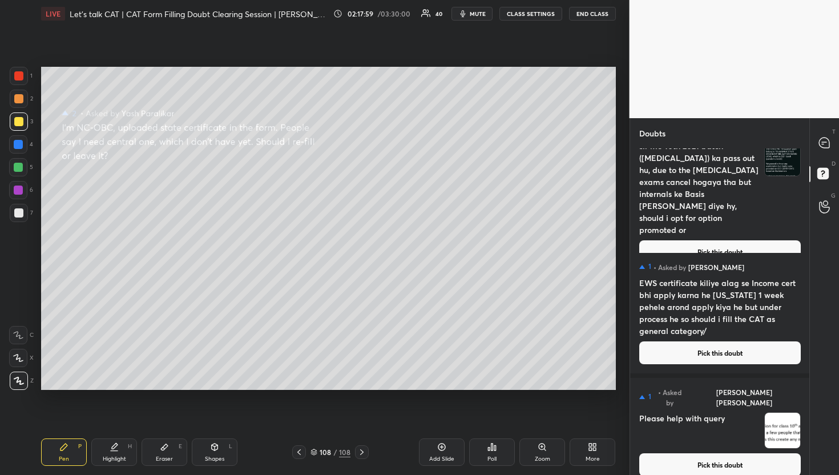
click at [697, 453] on button "Pick this doubt" at bounding box center [721, 464] width 162 height 23
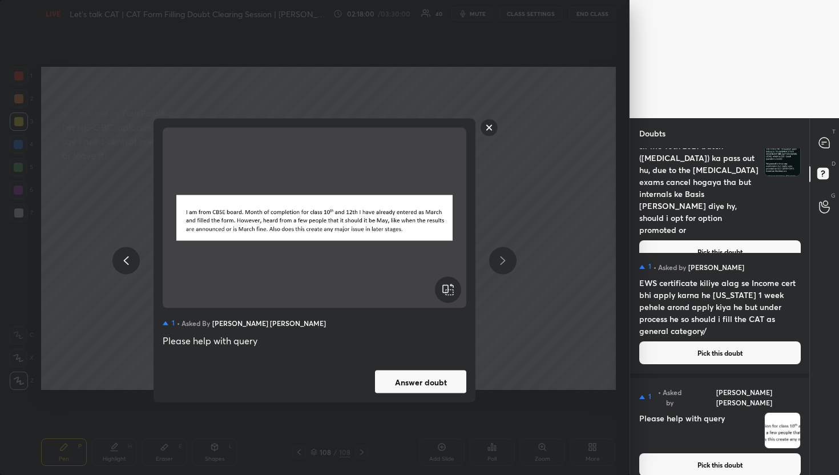
click at [409, 369] on div "1 • Asked by [PERSON_NAME] [PERSON_NAME] Please help with query Answer doubt" at bounding box center [315, 261] width 322 height 284
click at [418, 374] on button "Answer doubt" at bounding box center [420, 382] width 91 height 23
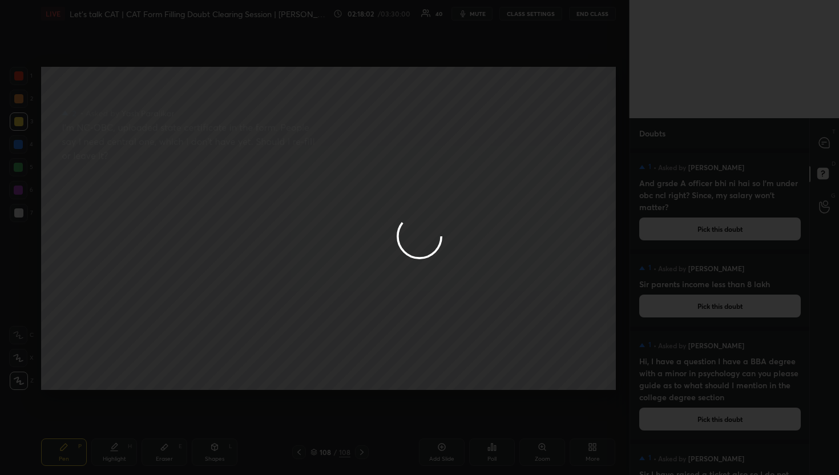
click at [831, 146] on div at bounding box center [825, 143] width 23 height 21
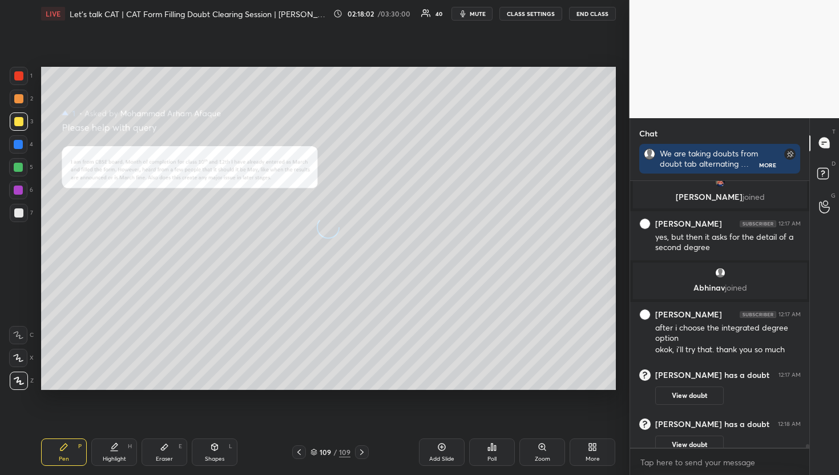
click at [831, 146] on div at bounding box center [825, 143] width 23 height 21
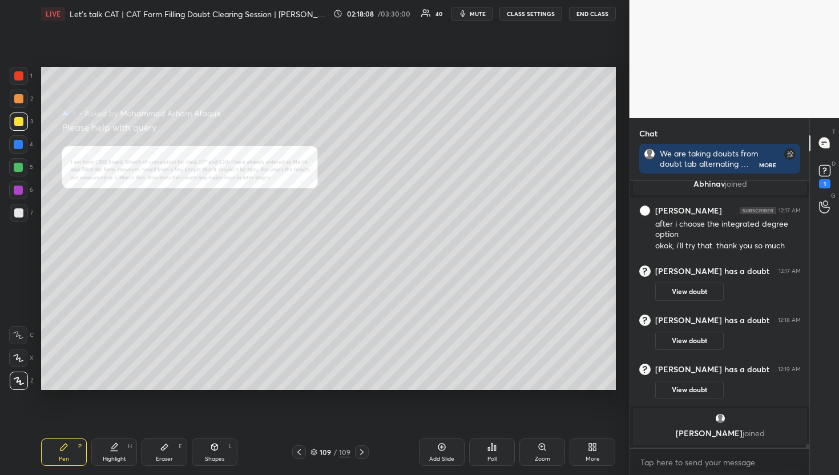
click at [554, 452] on div "Zoom" at bounding box center [543, 452] width 46 height 27
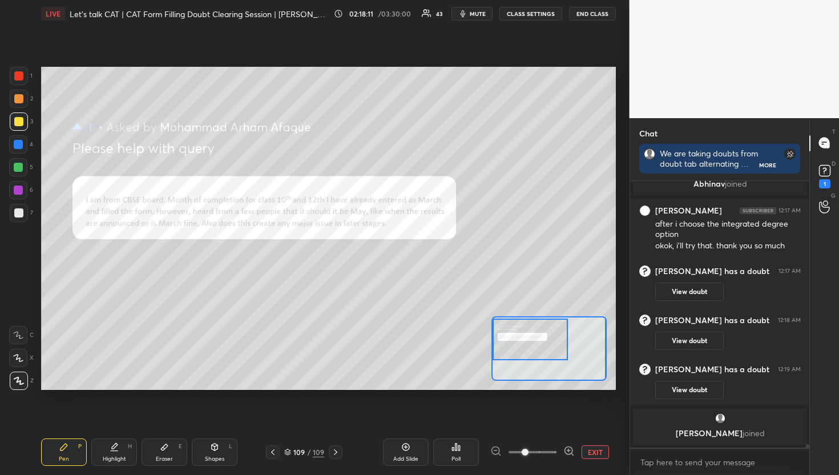
click at [444, 330] on div "Setting up your live class Poll for secs No correct answer Start poll" at bounding box center [328, 228] width 575 height 323
click at [586, 445] on button "EXIT" at bounding box center [595, 452] width 27 height 14
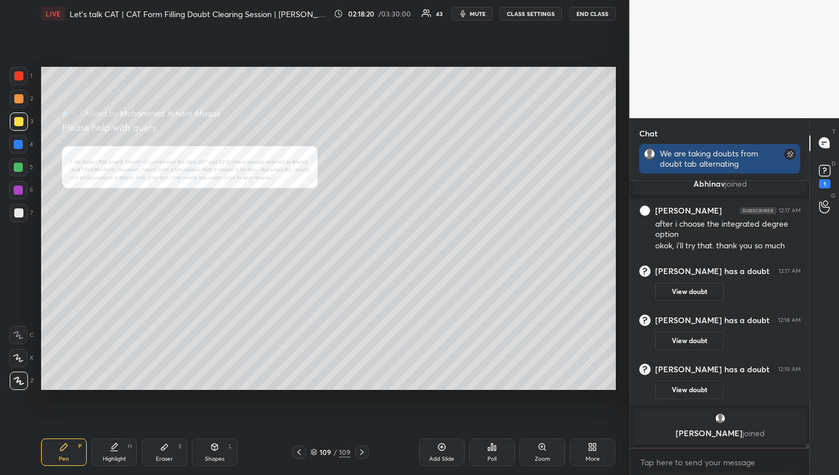
scroll to position [255, 176]
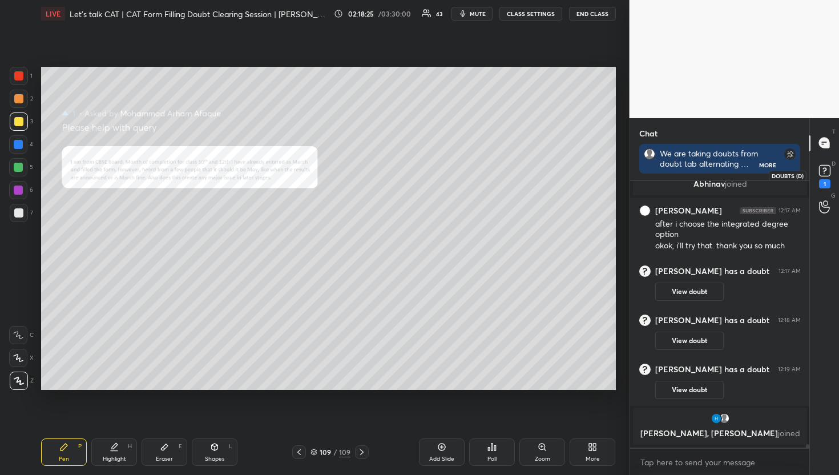
click at [817, 181] on div "1" at bounding box center [825, 175] width 17 height 26
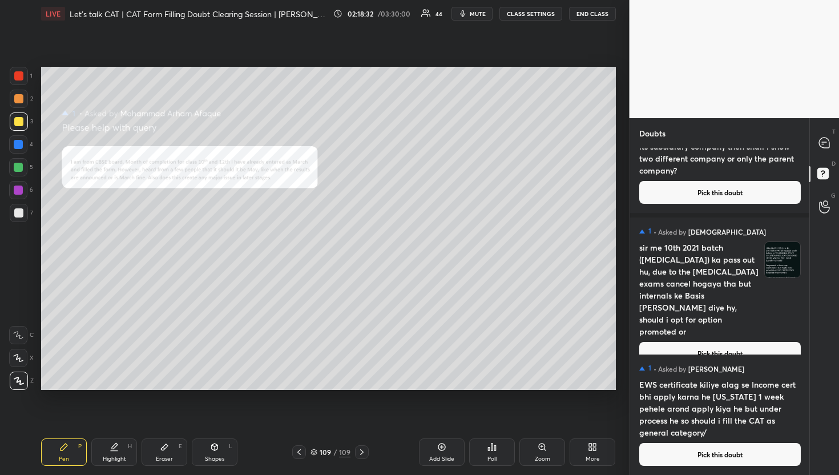
click at [718, 440] on div "1 • Asked by [PERSON_NAME] EWS certificate kiliye alag se Income cert bhi apply…" at bounding box center [720, 415] width 180 height 120
click at [714, 452] on button "Pick this doubt" at bounding box center [721, 454] width 162 height 23
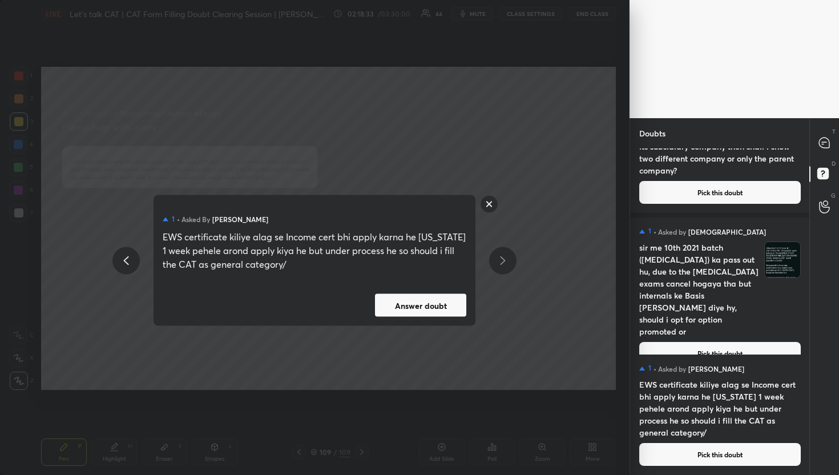
click at [454, 310] on button "Answer doubt" at bounding box center [420, 305] width 91 height 23
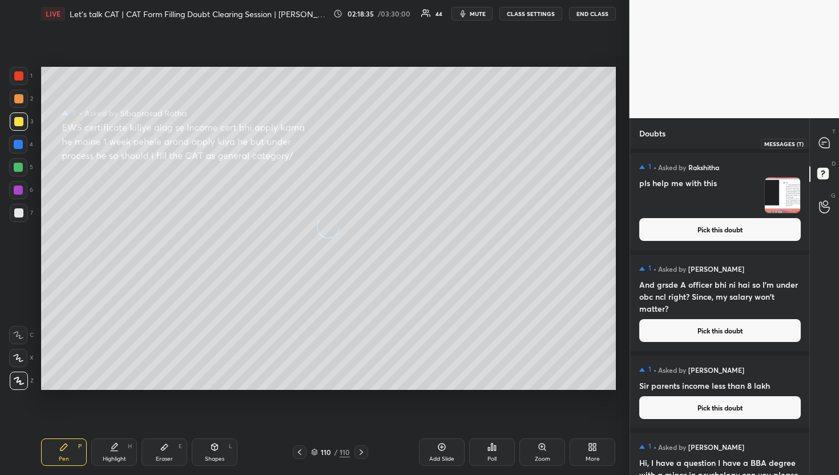
click at [829, 142] on icon at bounding box center [824, 143] width 10 height 10
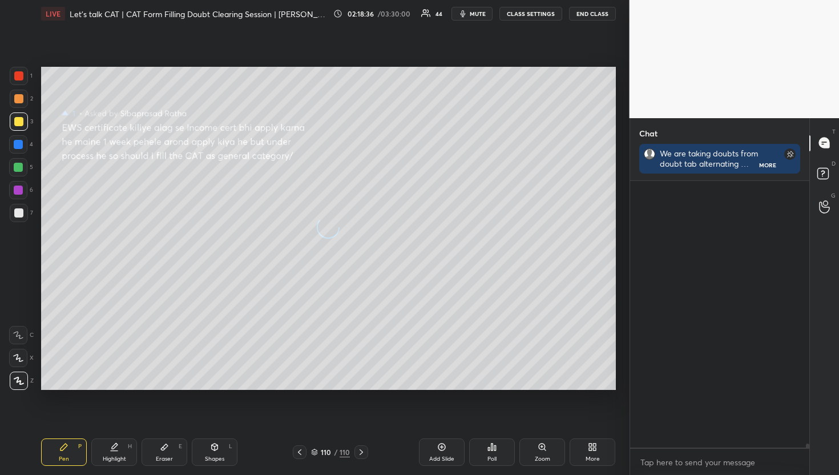
click at [829, 142] on icon at bounding box center [824, 143] width 10 height 10
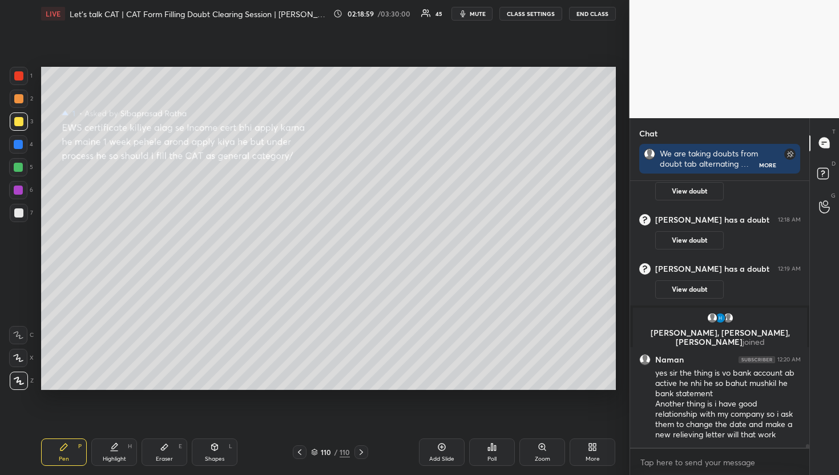
scroll to position [21824, 0]
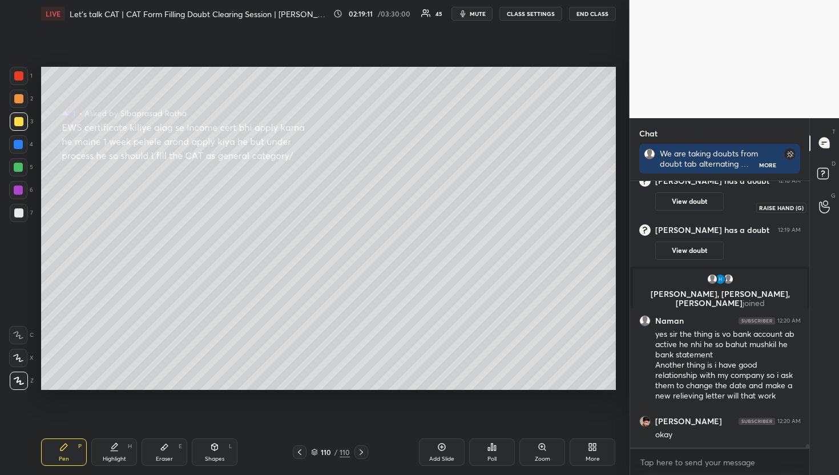
drag, startPoint x: 828, startPoint y: 206, endPoint x: 839, endPoint y: 205, distance: 10.9
click at [839, 205] on div "1 2 3 4 5 6 7 R O A L C X Z Erase all C X Z LIVE Let's talk CAT | CAT Form Fill…" at bounding box center [419, 237] width 839 height 475
click at [834, 198] on div at bounding box center [825, 207] width 23 height 21
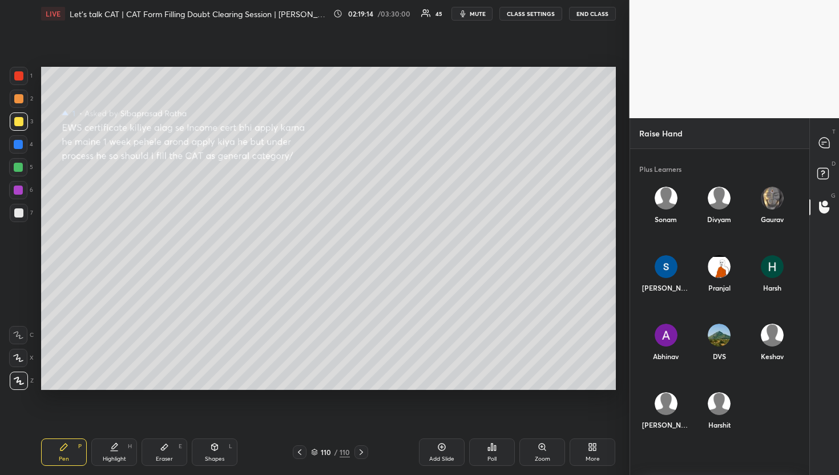
click at [830, 141] on icon at bounding box center [825, 143] width 12 height 12
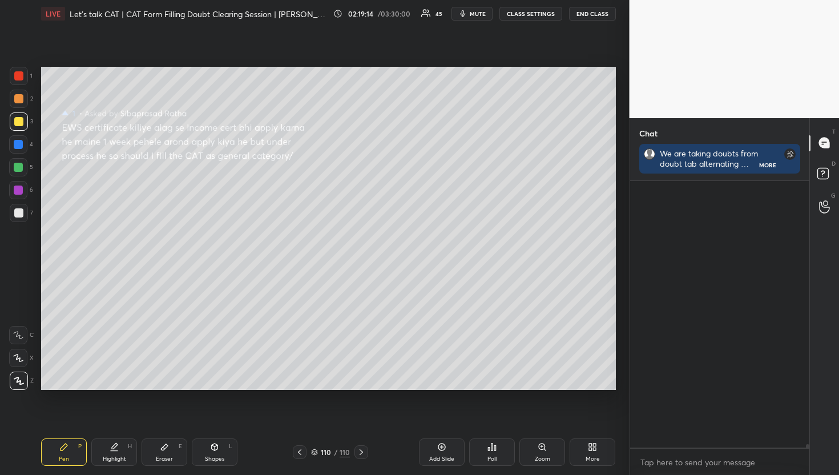
scroll to position [263, 176]
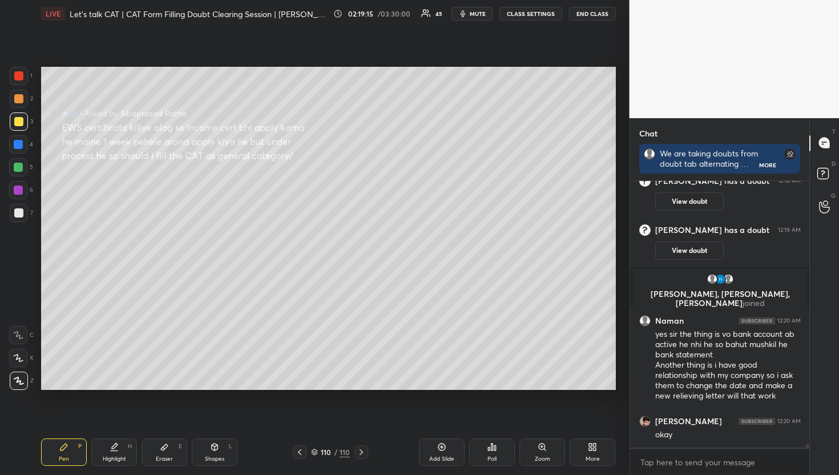
click at [803, 193] on div at bounding box center [806, 314] width 7 height 267
click at [826, 163] on div "D Doubts (D)" at bounding box center [824, 175] width 29 height 32
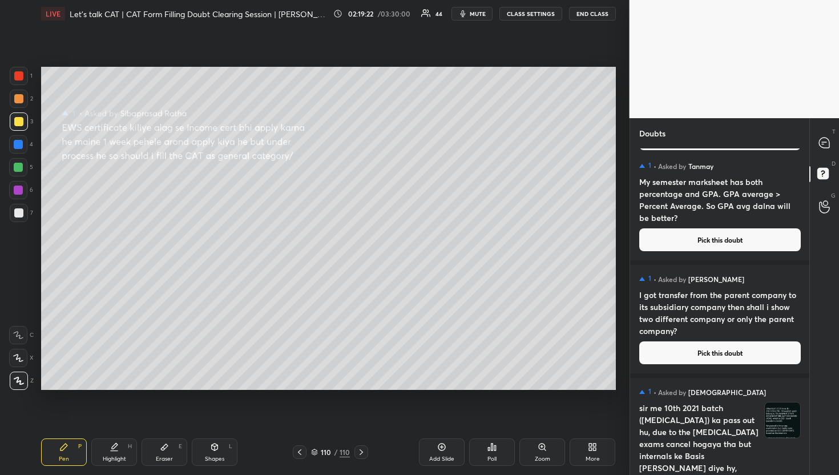
scroll to position [12483, 0]
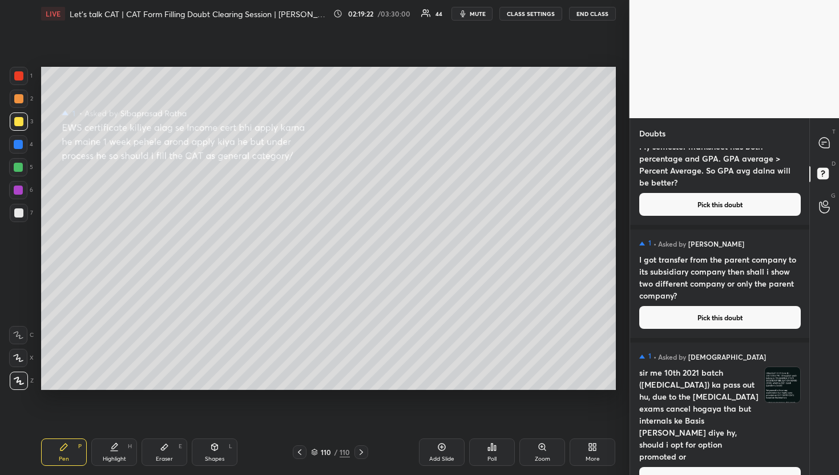
click at [764, 467] on button "Pick this doubt" at bounding box center [721, 478] width 162 height 23
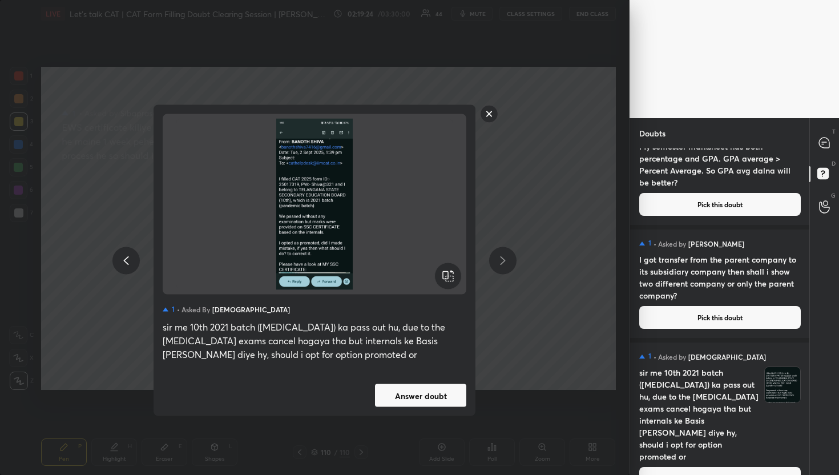
drag, startPoint x: 431, startPoint y: 382, endPoint x: 432, endPoint y: 391, distance: 9.2
click at [431, 382] on div "1 • Asked by [PERSON_NAME] sir me 10th 2021 batch ([MEDICAL_DATA]) ka pass out …" at bounding box center [315, 260] width 322 height 311
click at [432, 391] on button "Answer doubt" at bounding box center [420, 395] width 91 height 23
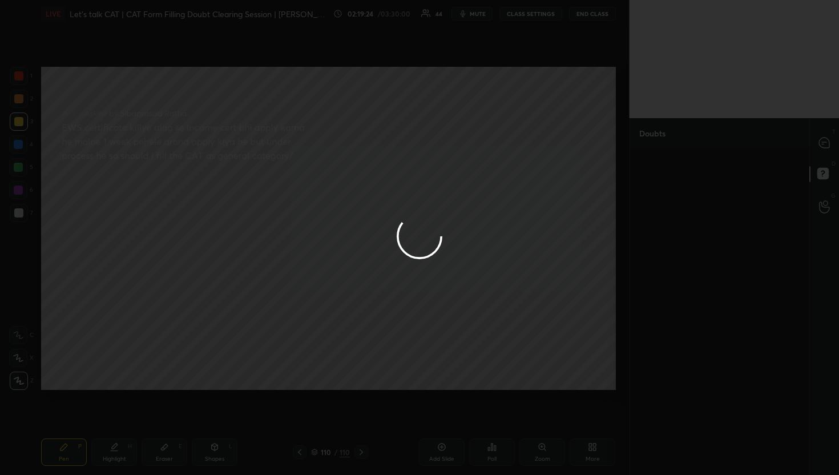
scroll to position [0, 0]
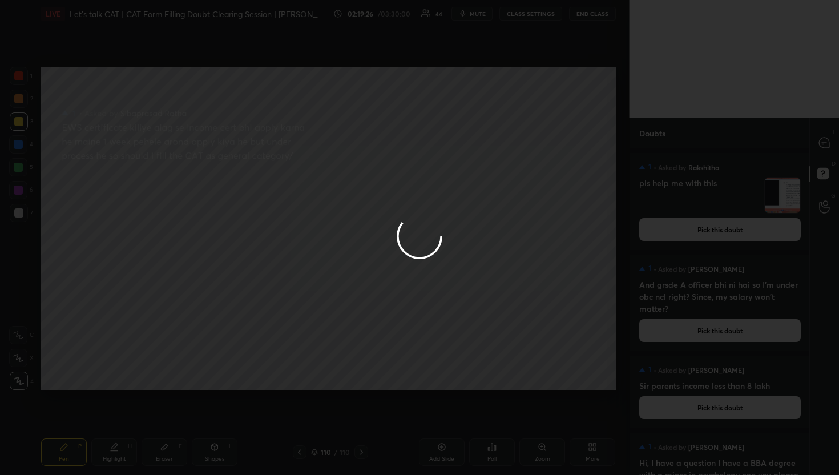
click at [829, 144] on div at bounding box center [419, 237] width 839 height 475
click at [829, 144] on icon at bounding box center [824, 143] width 10 height 10
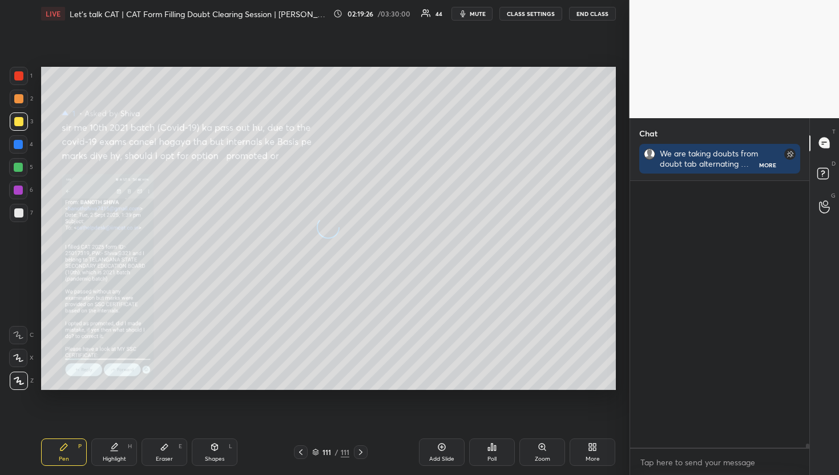
scroll to position [263, 176]
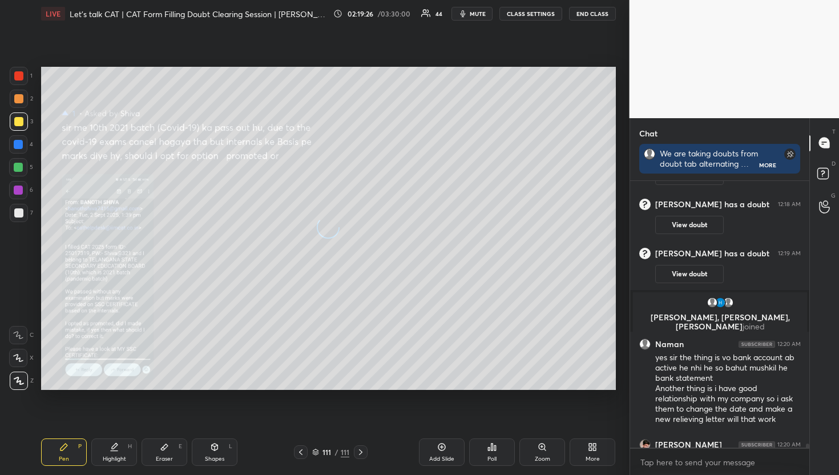
click at [829, 144] on icon at bounding box center [824, 143] width 10 height 10
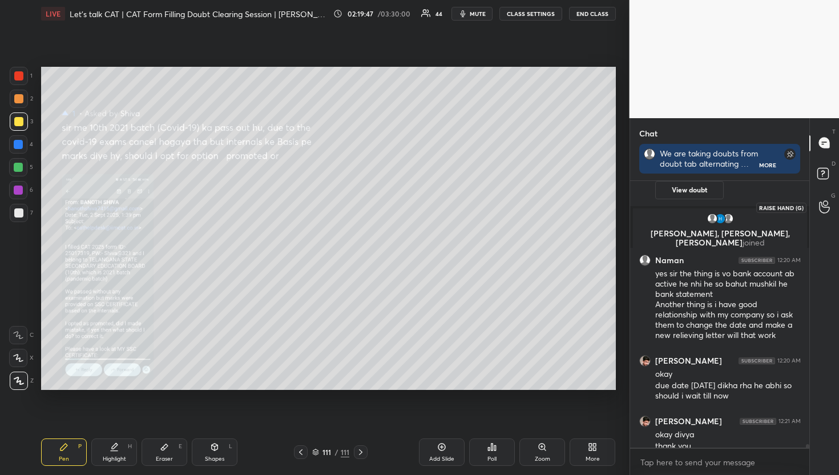
scroll to position [21867, 0]
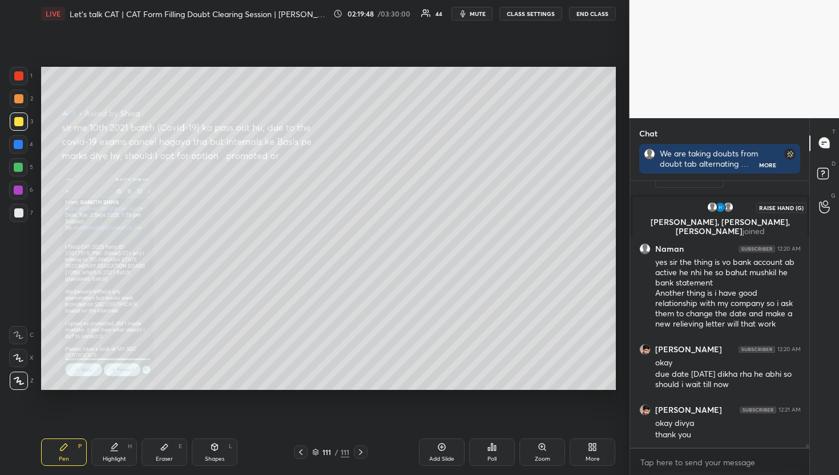
click at [817, 204] on div at bounding box center [825, 207] width 23 height 21
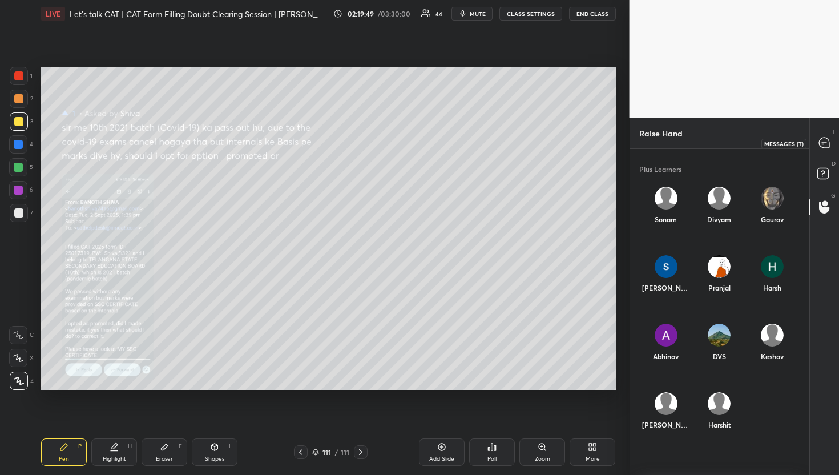
click at [833, 131] on div "T Messages (T)" at bounding box center [824, 143] width 29 height 32
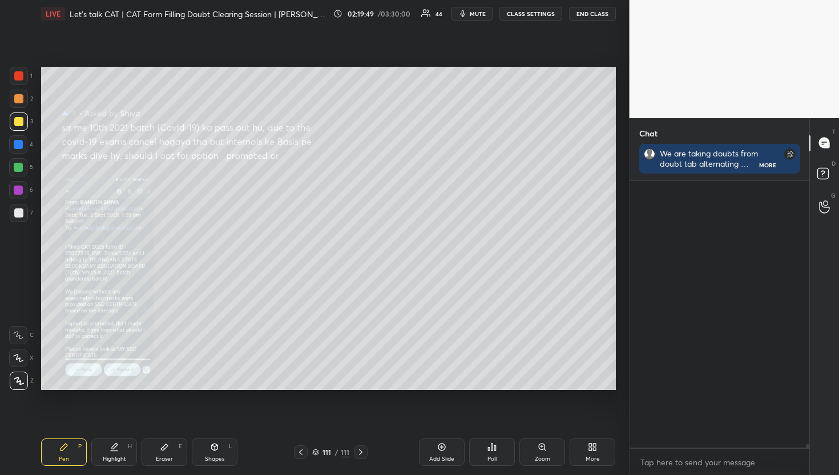
scroll to position [263, 176]
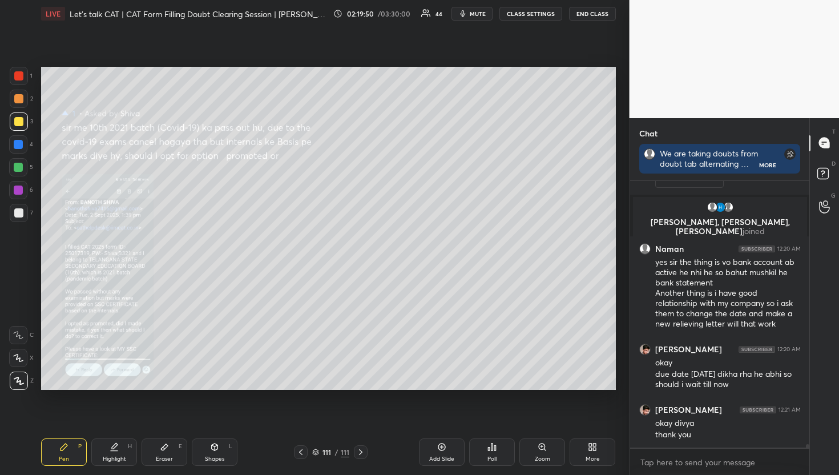
click at [821, 186] on div "D Doubts (D)" at bounding box center [824, 175] width 29 height 32
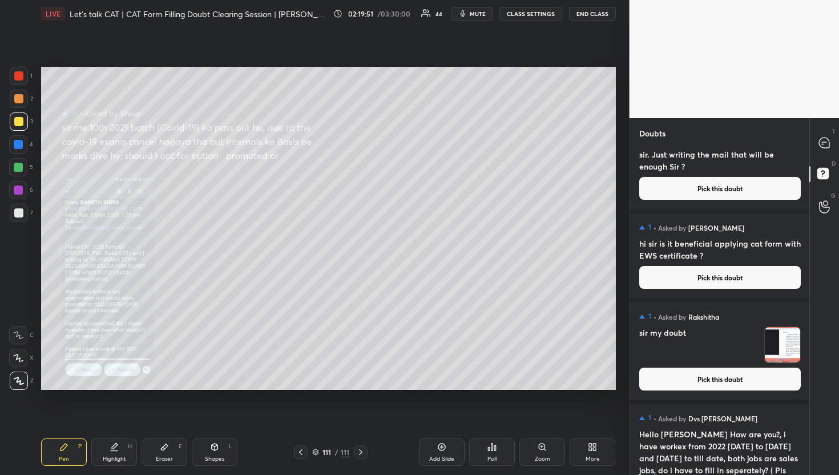
scroll to position [923, 0]
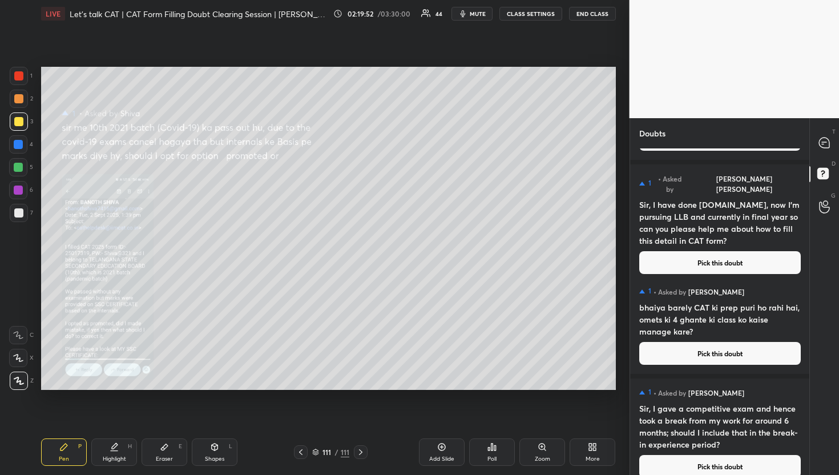
click at [811, 243] on div "T Messages (T) D Doubts (D) G Raise Hand (G)" at bounding box center [825, 296] width 30 height 357
drag, startPoint x: 810, startPoint y: 243, endPoint x: 803, endPoint y: 325, distance: 81.9
click at [803, 325] on div "Doubts Enable hand raising Enable raise hand to speak to learners. Once enabled…" at bounding box center [735, 296] width 210 height 357
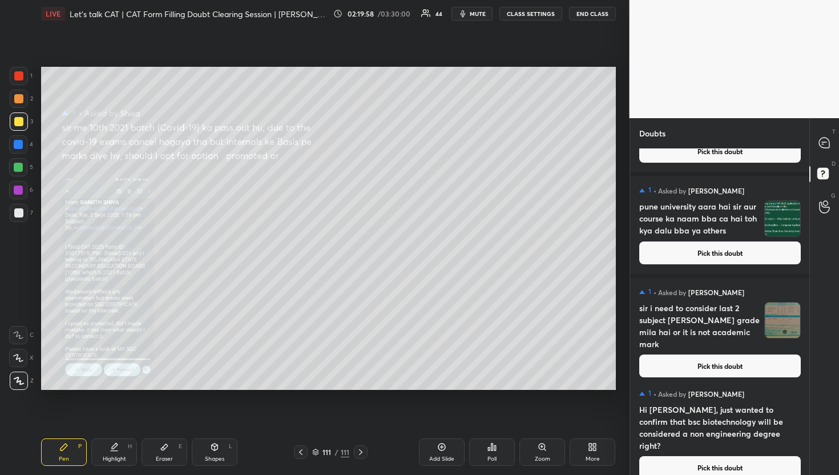
scroll to position [12346, 0]
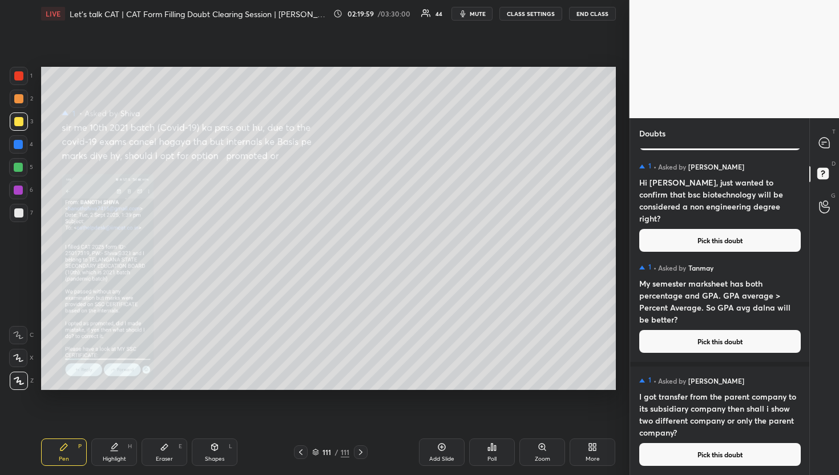
click at [667, 473] on div "1 • Asked by [PERSON_NAME] I got transfer from the parent company to its subsid…" at bounding box center [720, 421] width 180 height 109
click at [674, 451] on button "Pick this doubt" at bounding box center [721, 454] width 162 height 23
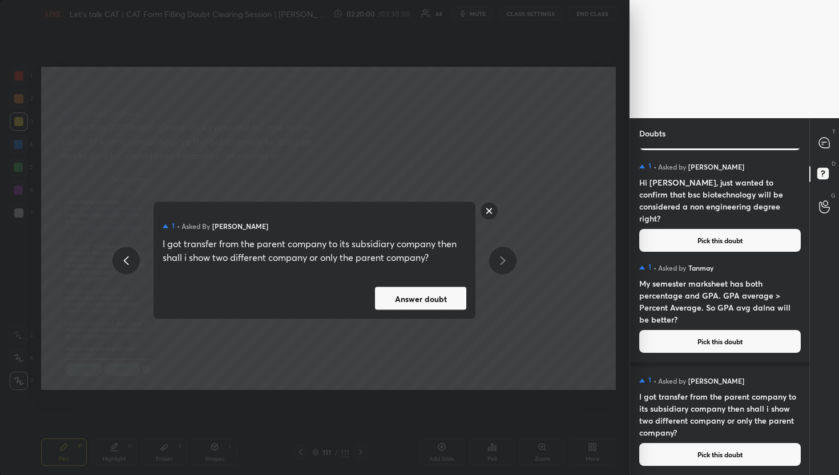
click at [440, 302] on button "Answer doubt" at bounding box center [420, 298] width 91 height 23
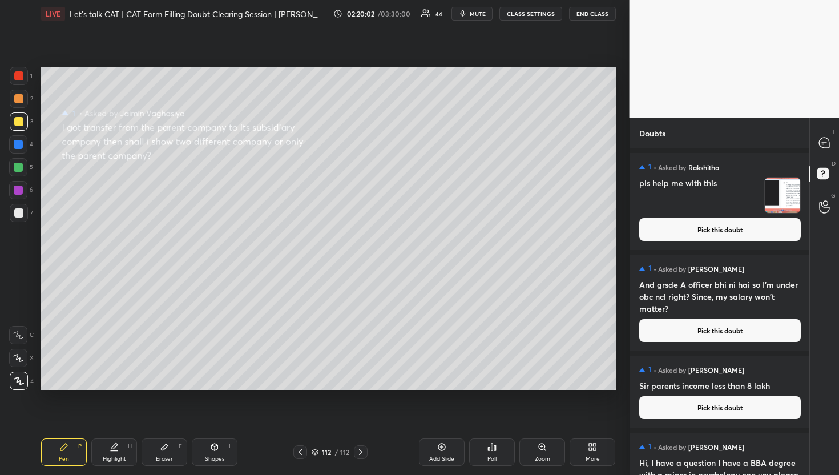
click at [824, 155] on div "T Messages (T)" at bounding box center [824, 143] width 29 height 32
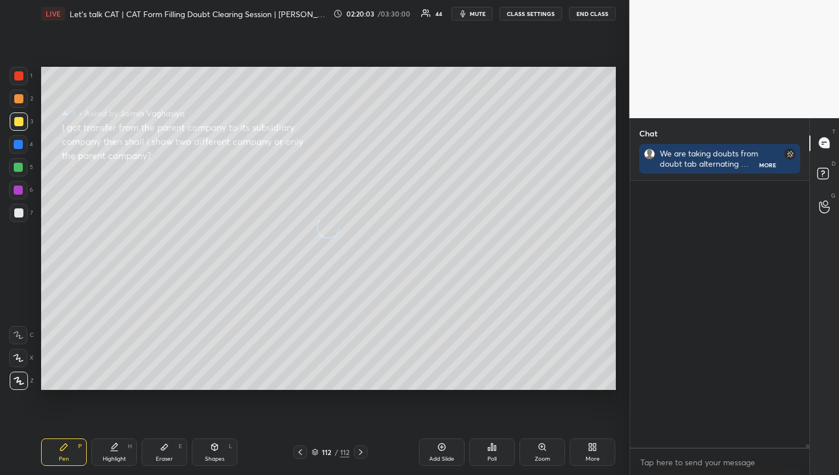
scroll to position [291, 176]
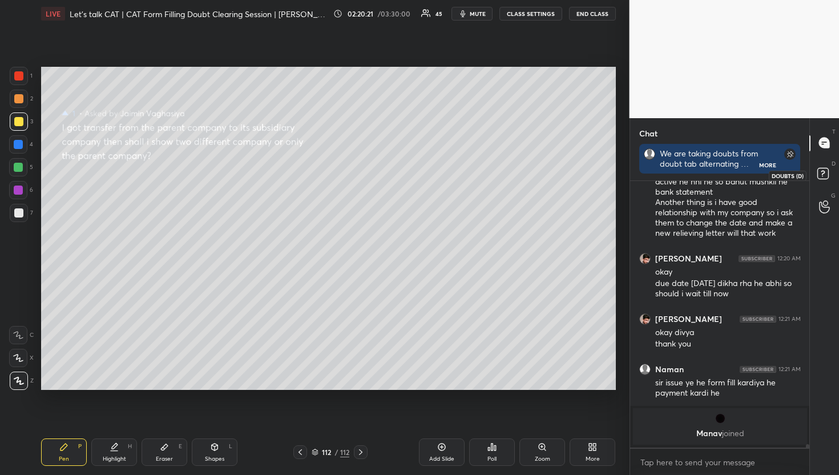
click at [822, 181] on icon at bounding box center [825, 175] width 21 height 21
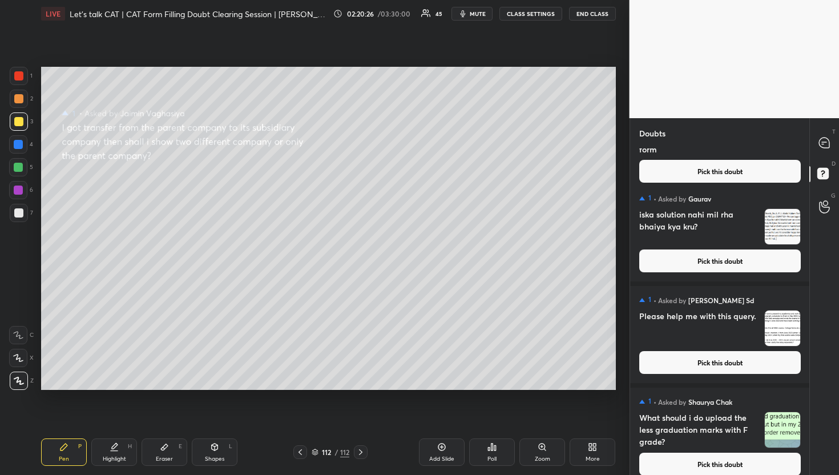
scroll to position [12233, 0]
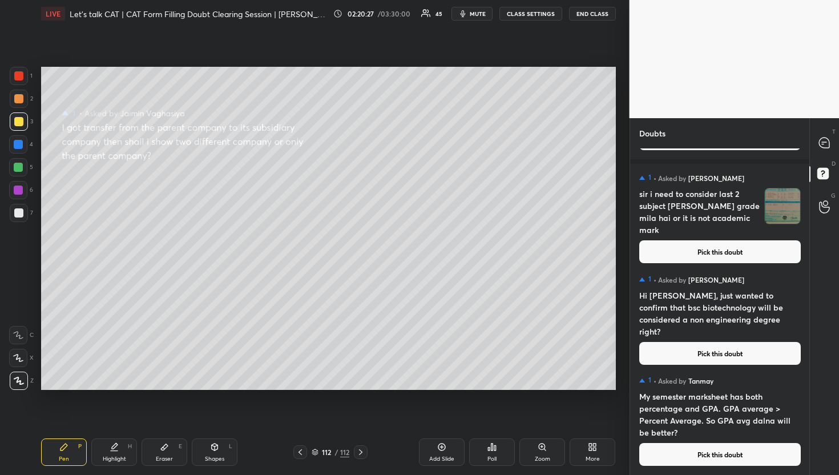
click at [698, 447] on button "Pick this doubt" at bounding box center [721, 454] width 162 height 23
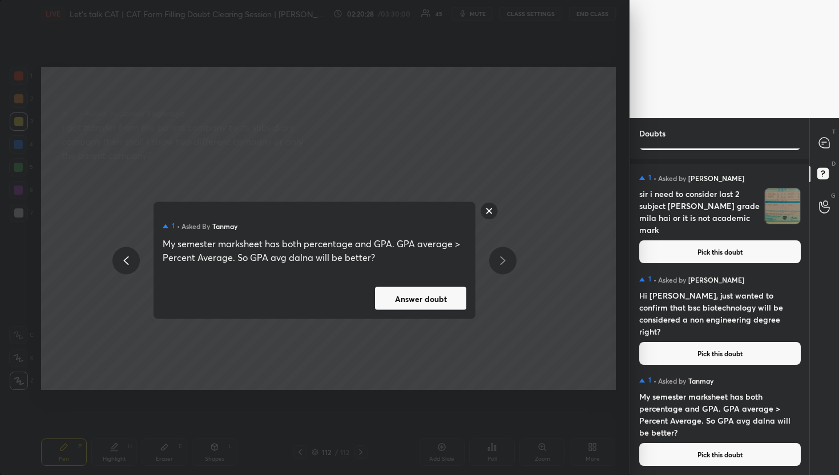
click at [444, 282] on div "1 • Asked by [PERSON_NAME] My semester marksheet has both percentage and GPA. G…" at bounding box center [315, 260] width 322 height 117
click at [445, 288] on button "Answer doubt" at bounding box center [420, 298] width 91 height 23
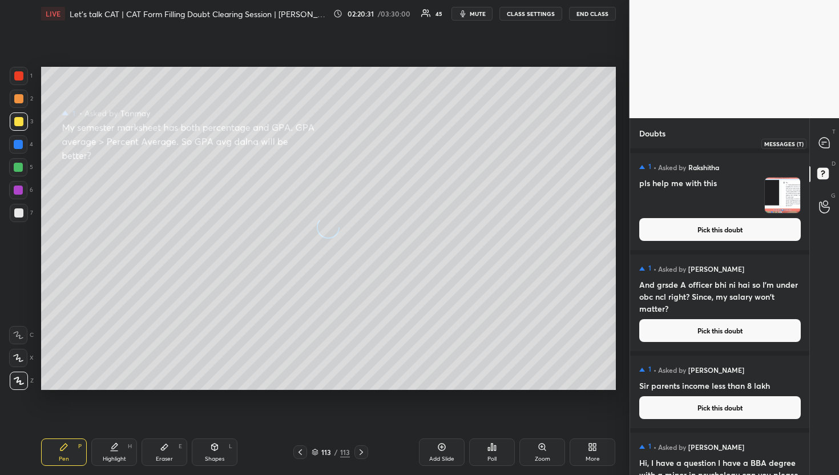
click at [826, 143] on icon at bounding box center [824, 143] width 10 height 10
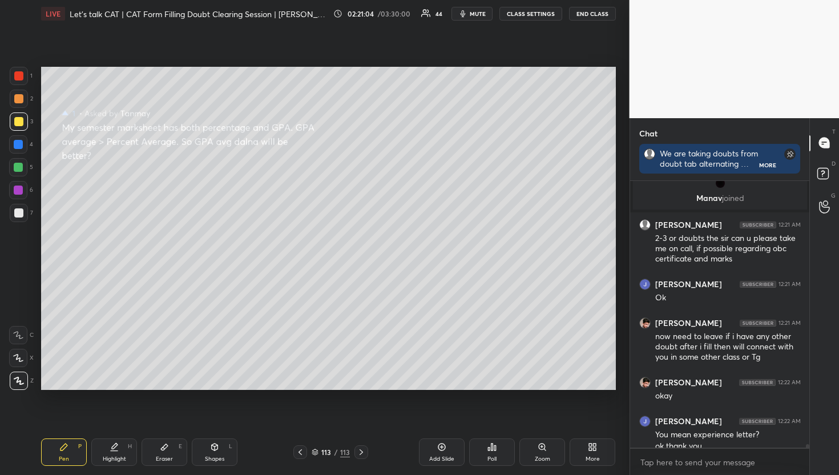
scroll to position [21785, 0]
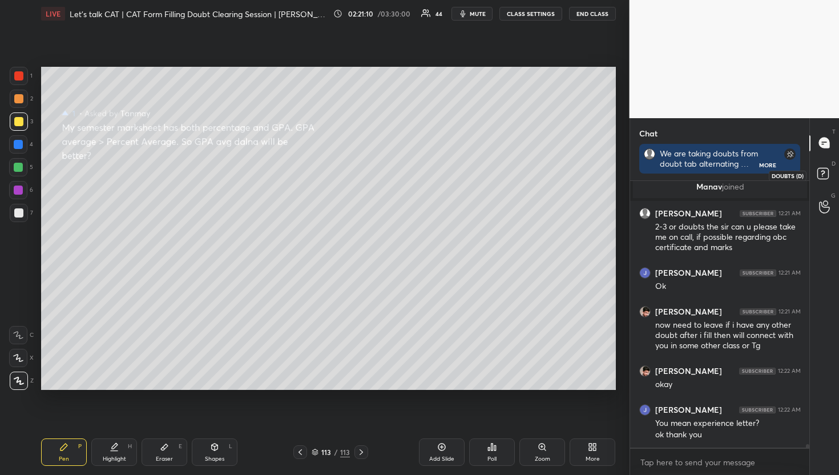
click at [830, 178] on icon at bounding box center [825, 175] width 21 height 21
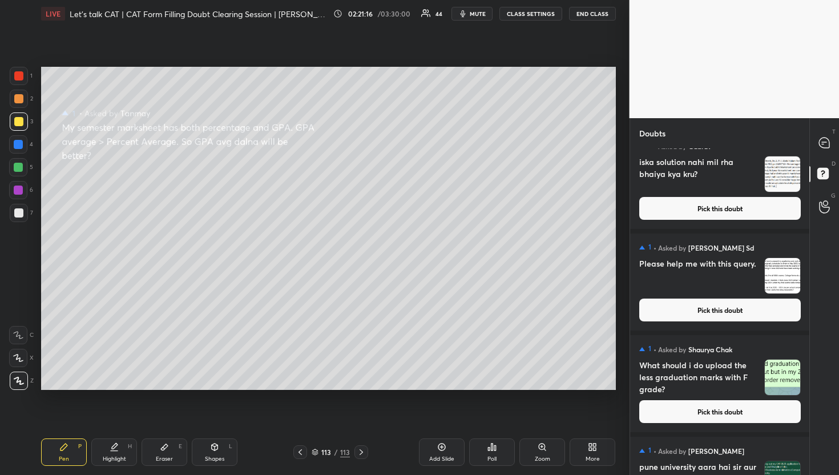
scroll to position [12120, 0]
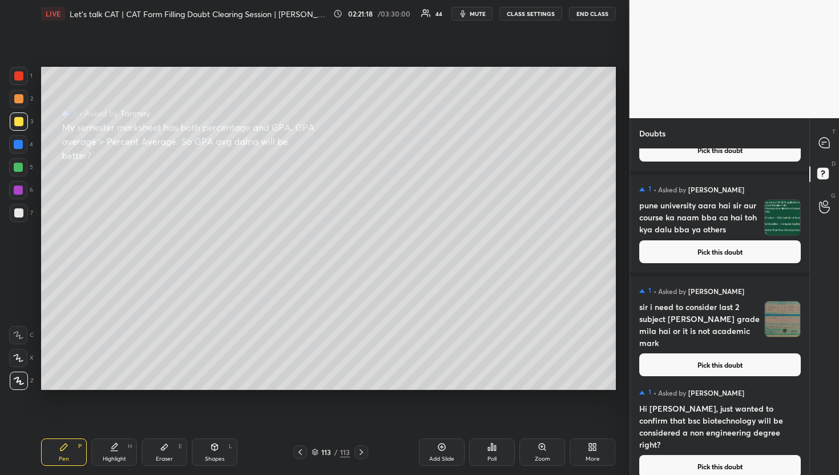
click at [741, 455] on button "Pick this doubt" at bounding box center [721, 466] width 162 height 23
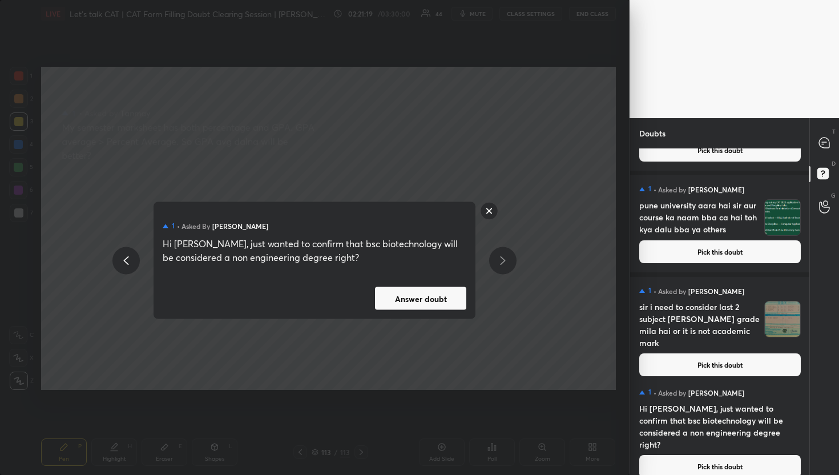
click at [447, 313] on div "1 • Asked by [PERSON_NAME] Hi sir, just wanted to confirm that bsc biotechnolog…" at bounding box center [315, 260] width 322 height 117
click at [449, 298] on button "Answer doubt" at bounding box center [420, 298] width 91 height 23
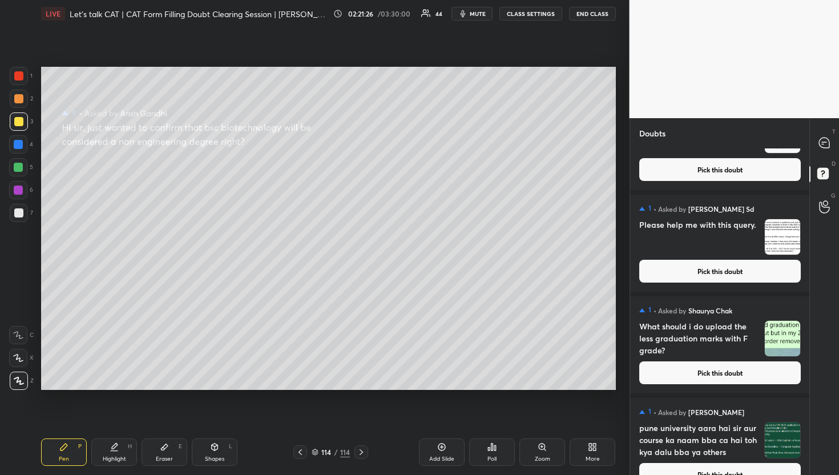
scroll to position [12019, 0]
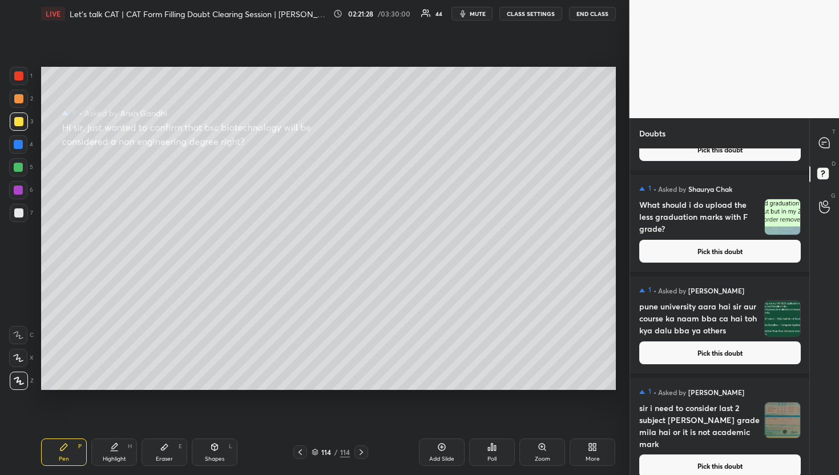
click at [689, 458] on button "Pick this doubt" at bounding box center [721, 466] width 162 height 23
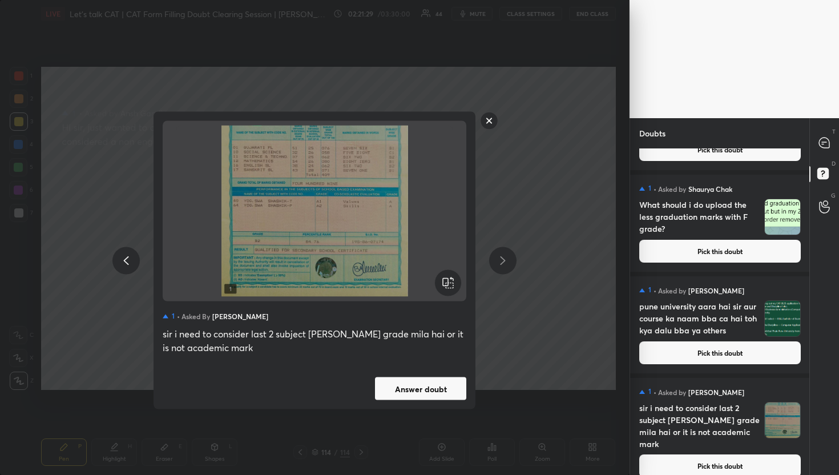
click at [444, 389] on button "Answer doubt" at bounding box center [420, 388] width 91 height 23
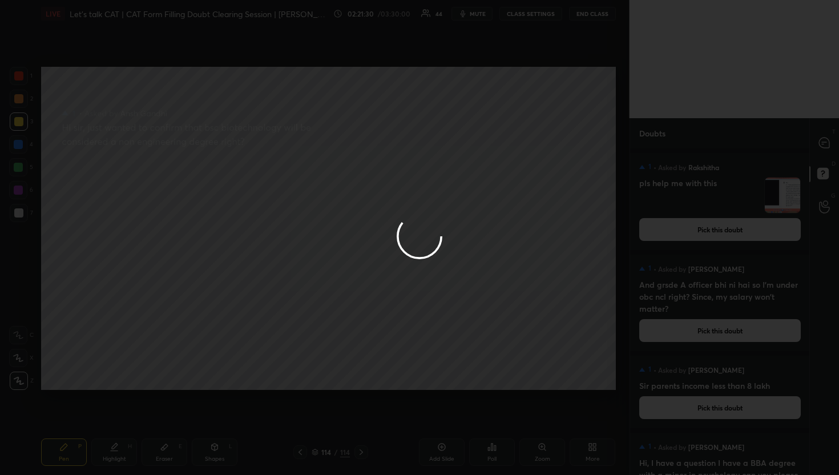
click at [821, 137] on div at bounding box center [419, 237] width 839 height 475
click at [821, 137] on icon at bounding box center [825, 143] width 12 height 12
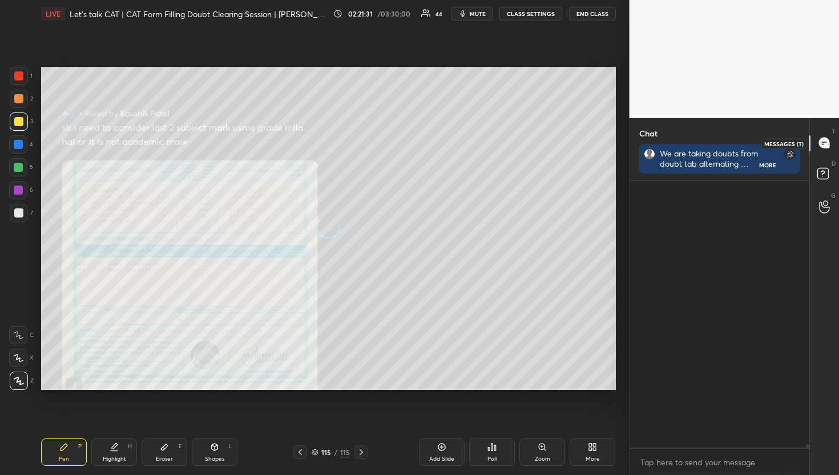
scroll to position [291, 176]
click at [821, 139] on icon at bounding box center [824, 143] width 10 height 10
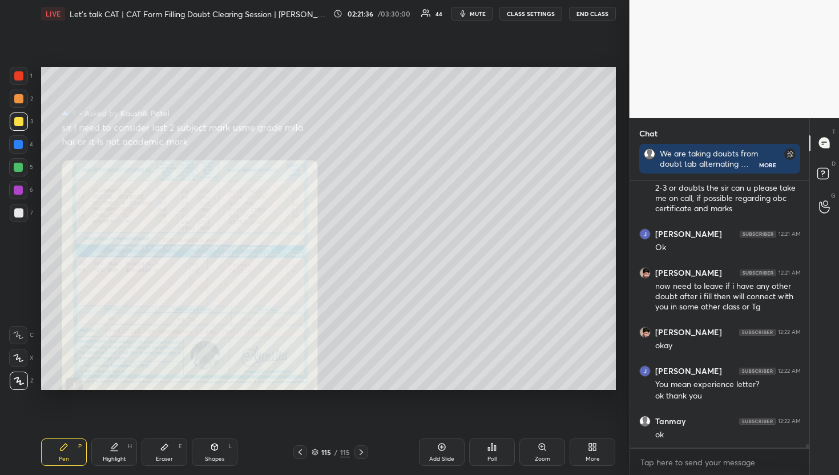
click at [542, 441] on div "Zoom" at bounding box center [543, 452] width 46 height 27
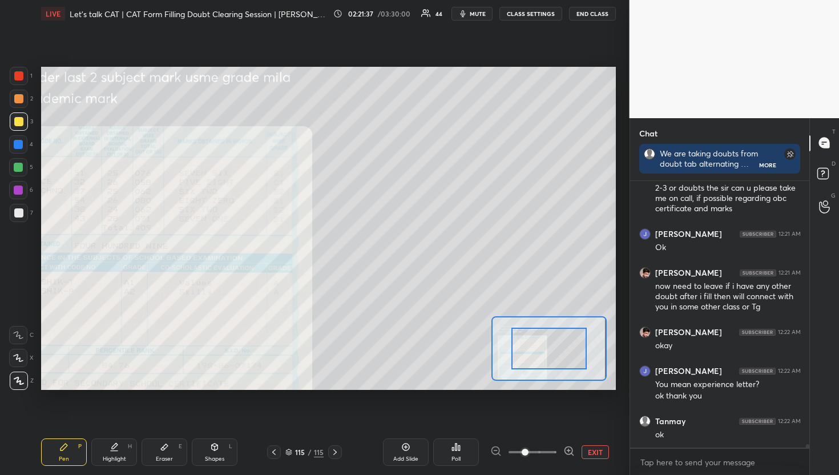
click at [567, 455] on icon at bounding box center [569, 450] width 11 height 11
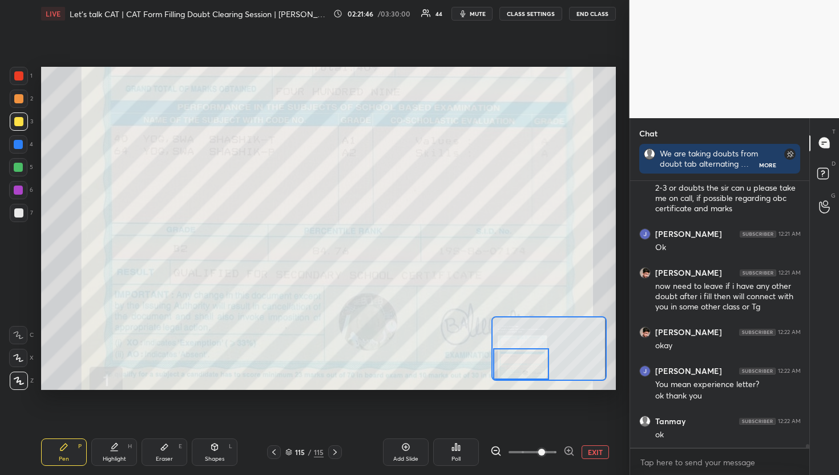
click at [510, 381] on div "Setting up your live class Poll for secs No correct answer Start poll" at bounding box center [328, 228] width 575 height 323
click at [604, 459] on div "Add Slide Poll EXIT" at bounding box center [482, 452] width 270 height 27
click at [596, 441] on div "Add Slide Poll EXIT" at bounding box center [482, 452] width 270 height 27
click at [592, 454] on button "EXIT" at bounding box center [595, 452] width 27 height 14
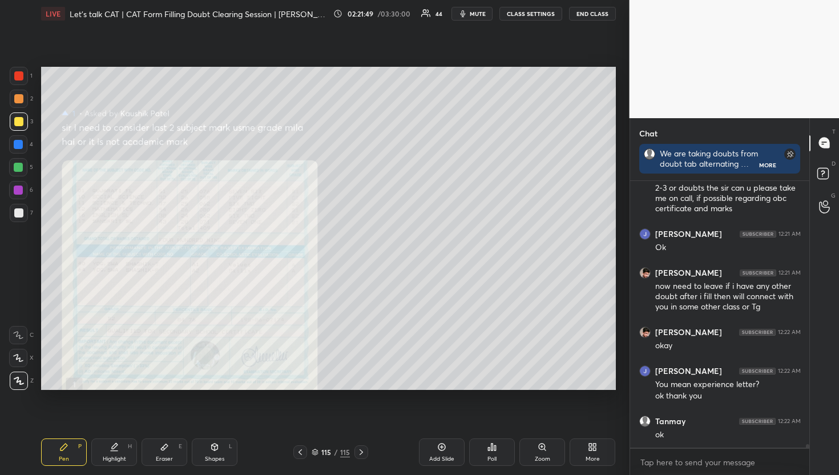
click at [819, 190] on div "D Doubts (D)" at bounding box center [824, 175] width 29 height 32
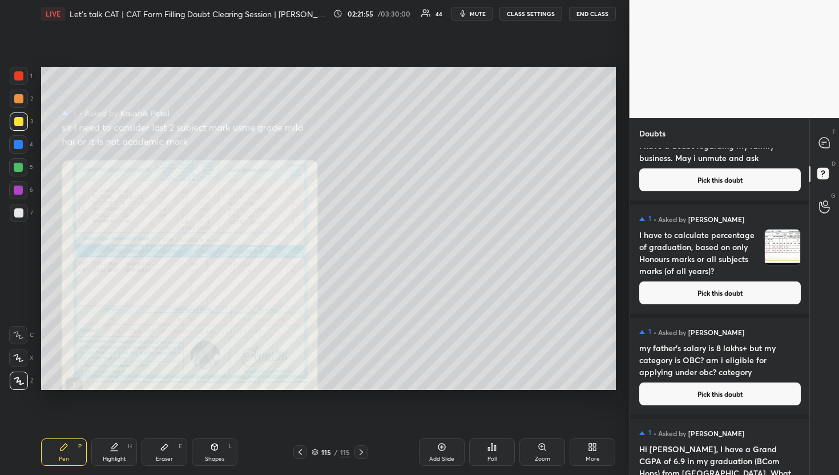
scroll to position [11917, 0]
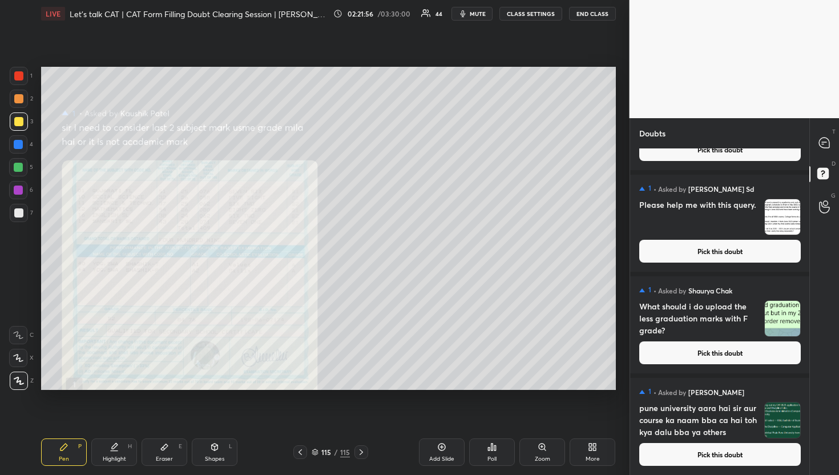
click at [720, 457] on button "Pick this doubt" at bounding box center [721, 454] width 162 height 23
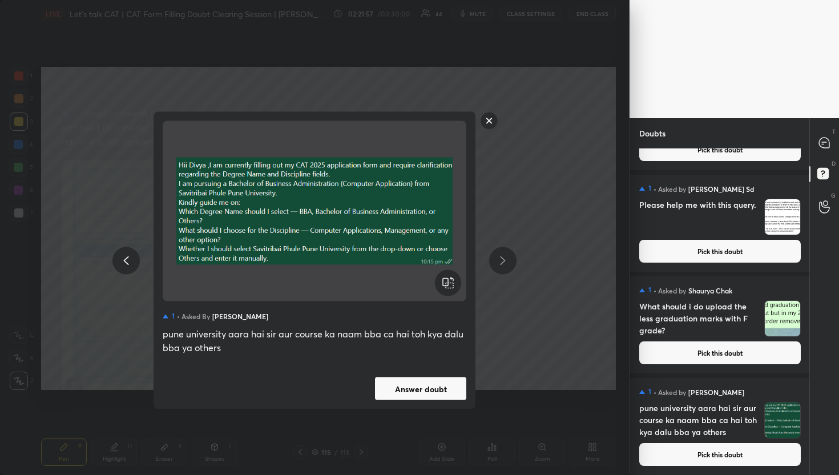
click at [430, 384] on button "Answer doubt" at bounding box center [420, 388] width 91 height 23
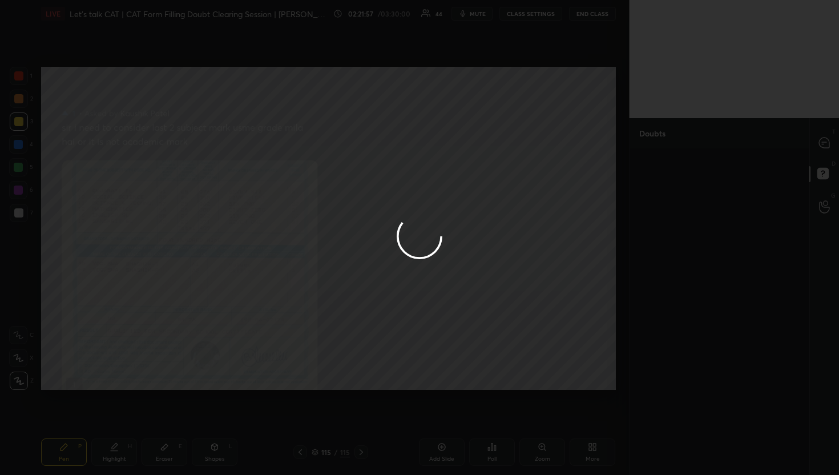
scroll to position [0, 0]
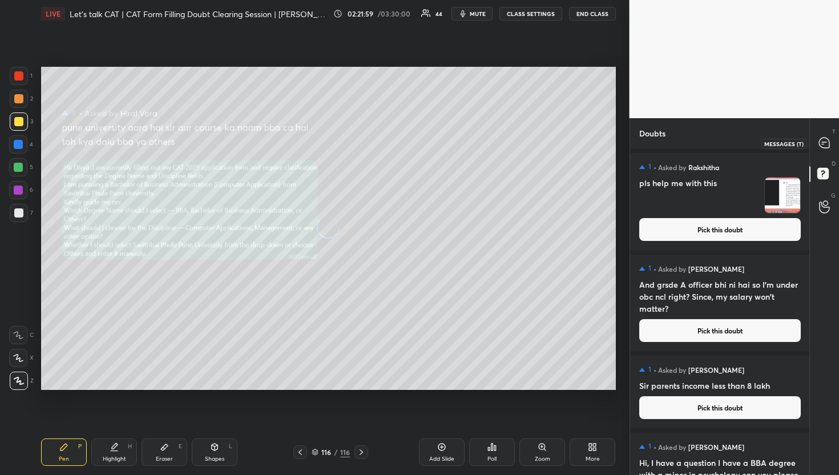
click at [827, 148] on icon at bounding box center [824, 143] width 10 height 10
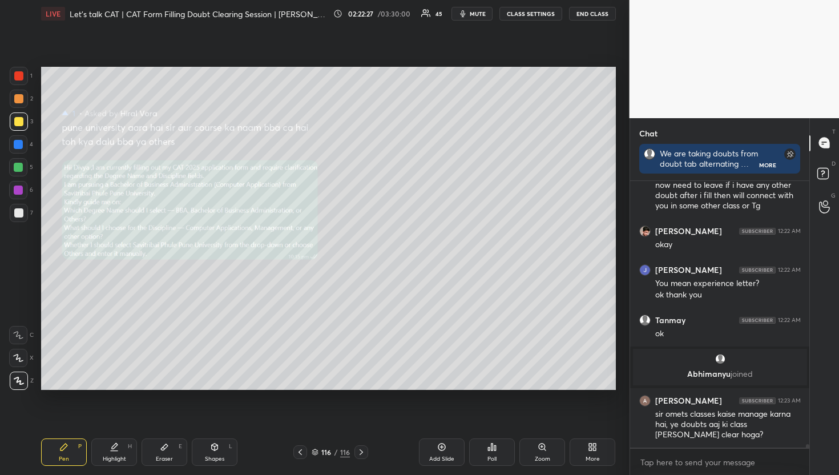
scroll to position [21837, 0]
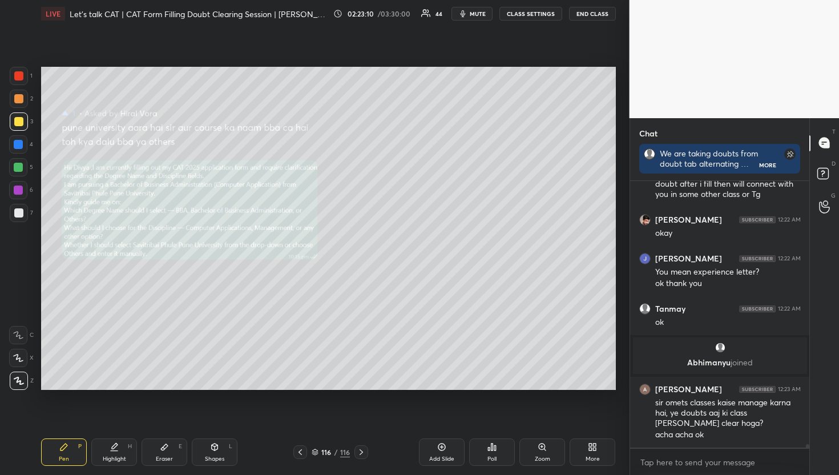
click at [831, 187] on div "D Doubts (D)" at bounding box center [824, 175] width 29 height 32
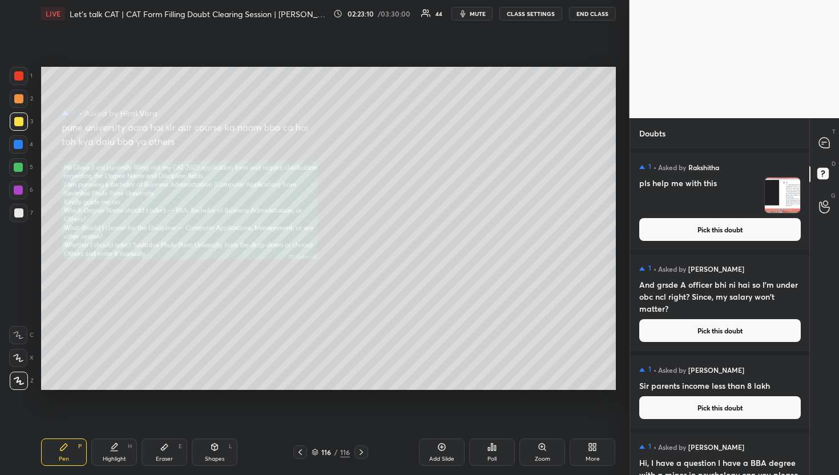
scroll to position [323, 176]
click at [837, 155] on div "T Messages (T)" at bounding box center [824, 143] width 29 height 32
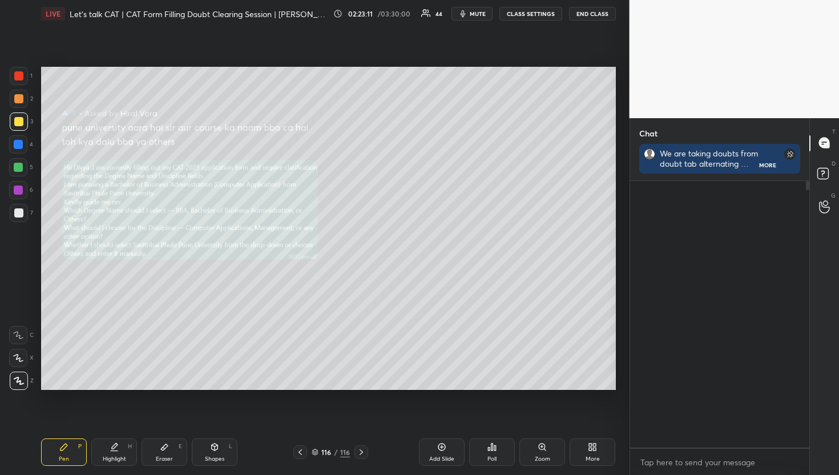
scroll to position [263, 176]
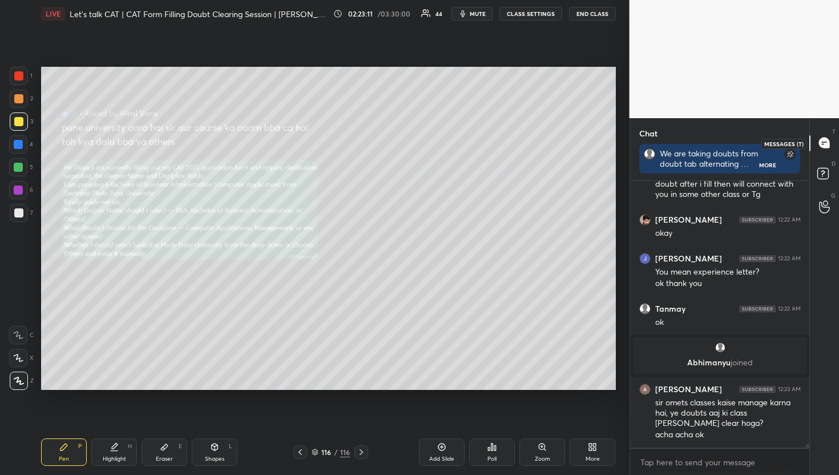
click at [822, 152] on div at bounding box center [825, 143] width 23 height 21
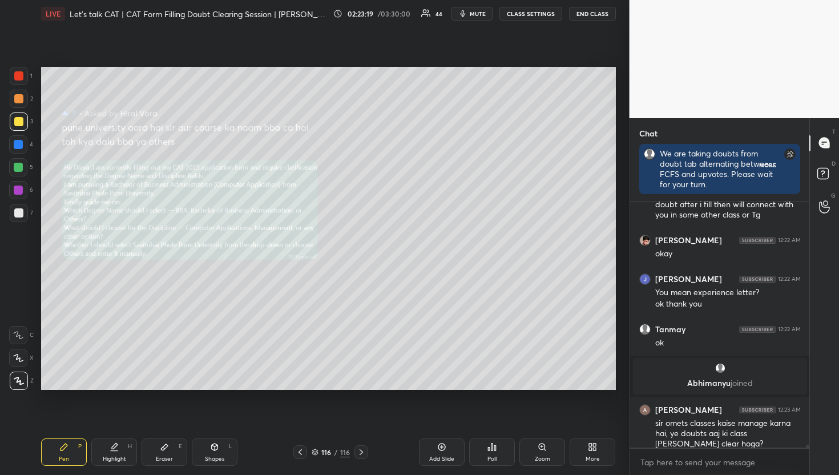
scroll to position [3, 4]
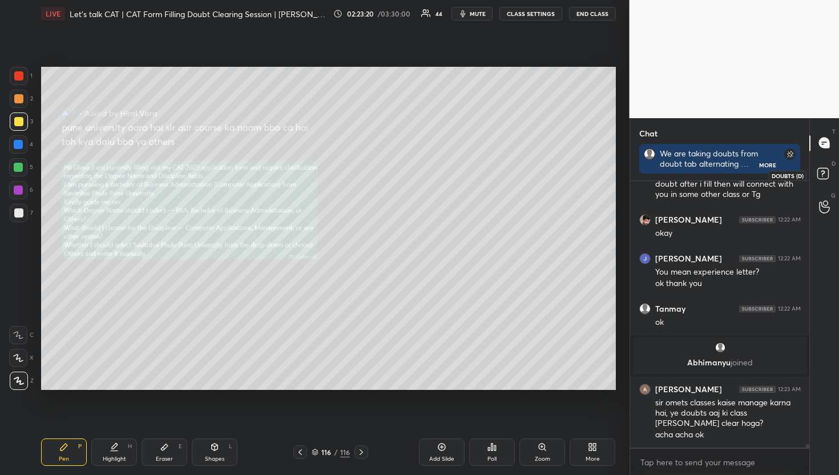
click at [832, 168] on icon at bounding box center [825, 175] width 21 height 21
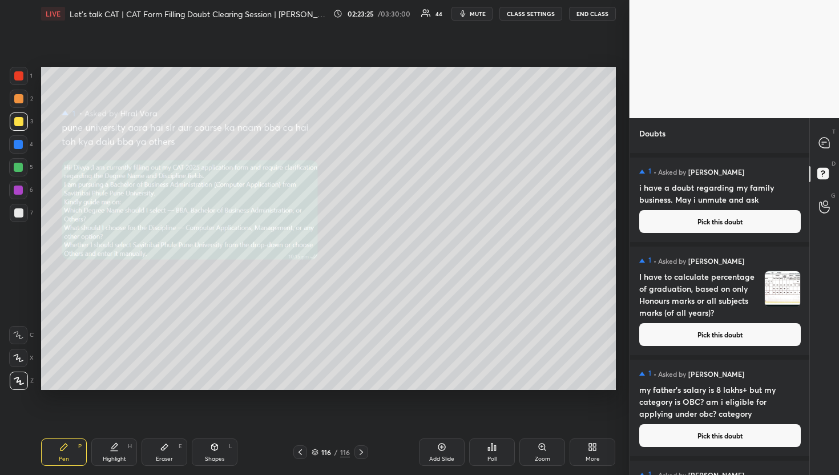
scroll to position [11816, 0]
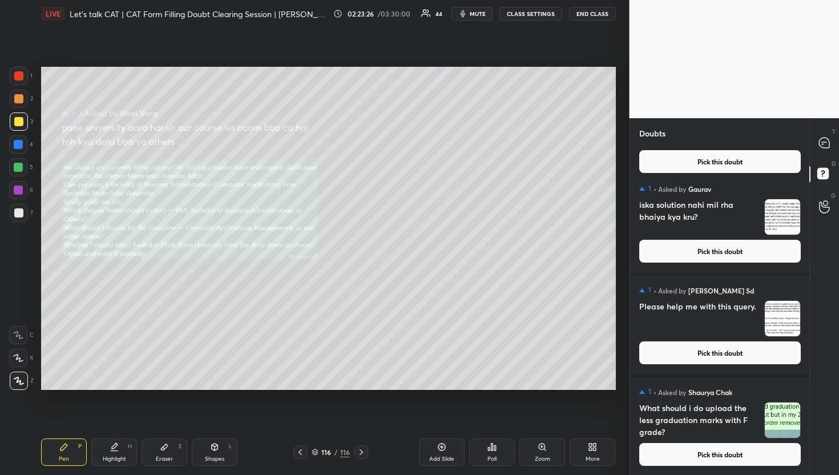
click at [751, 457] on button "Pick this doubt" at bounding box center [721, 454] width 162 height 23
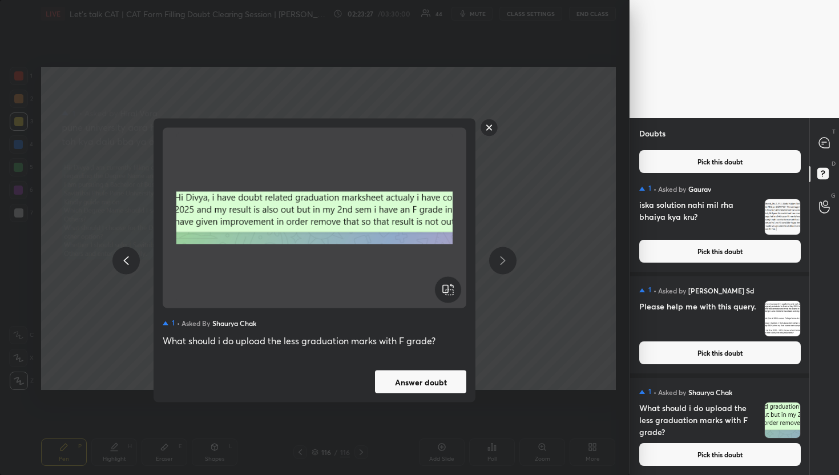
click at [457, 392] on button "Answer doubt" at bounding box center [420, 382] width 91 height 23
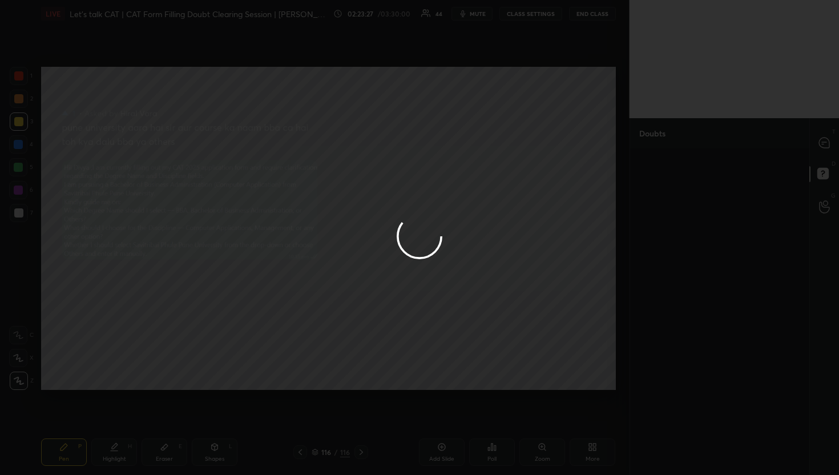
scroll to position [0, 0]
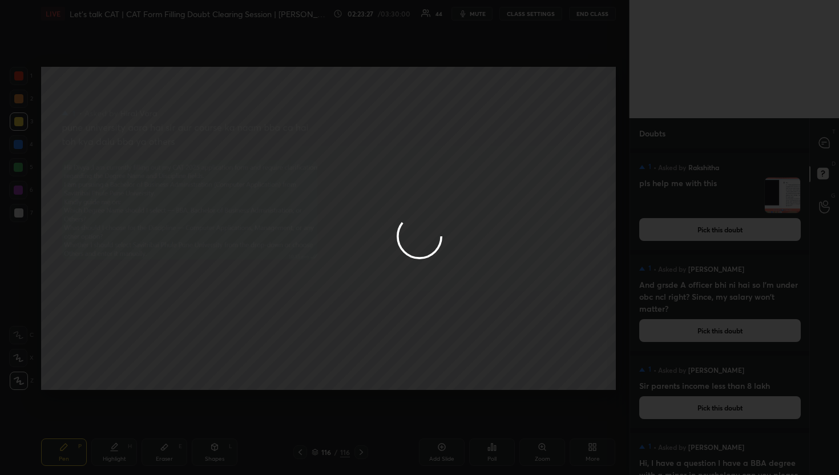
click at [452, 385] on div at bounding box center [419, 237] width 839 height 475
click at [830, 150] on div at bounding box center [825, 143] width 23 height 21
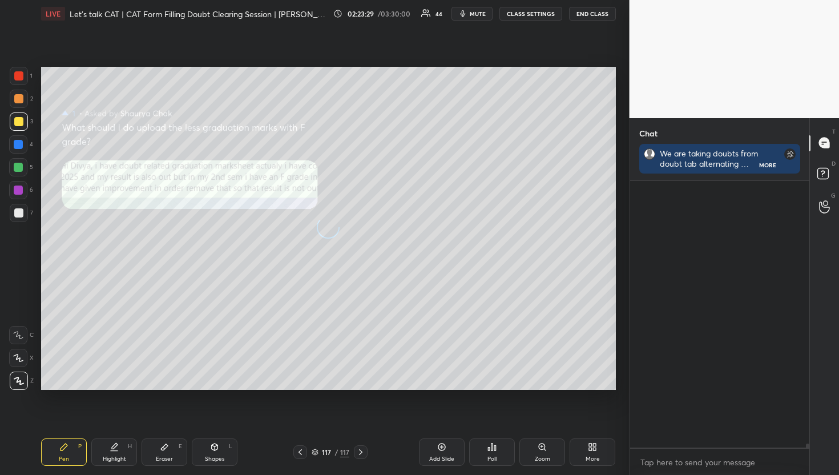
click at [830, 150] on div at bounding box center [825, 143] width 23 height 21
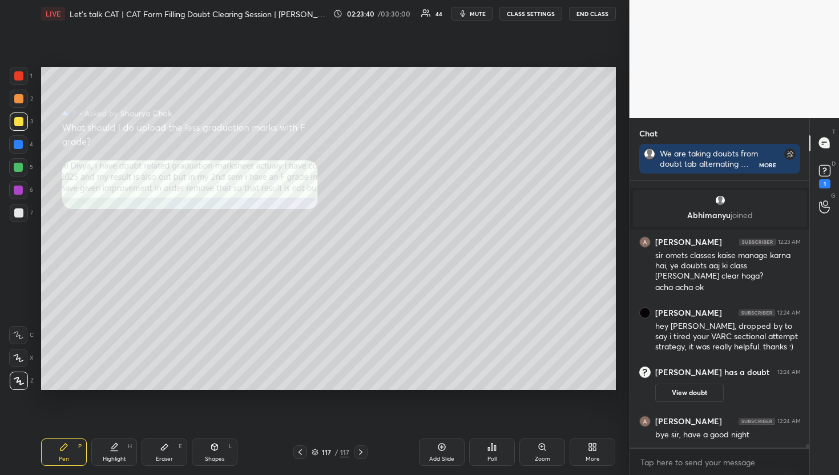
scroll to position [21679, 0]
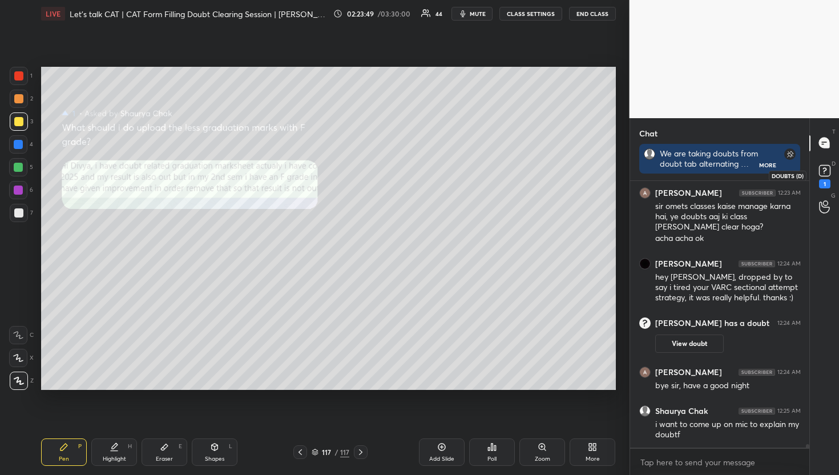
click at [823, 186] on div "1" at bounding box center [824, 183] width 11 height 9
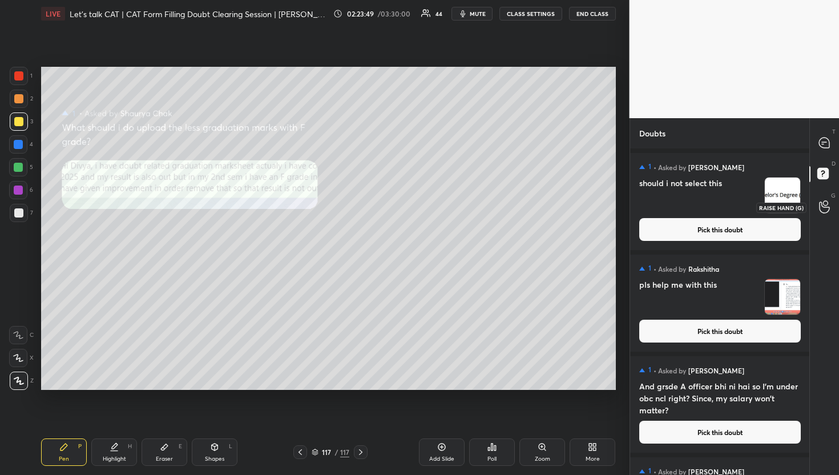
click at [823, 215] on div at bounding box center [825, 207] width 23 height 21
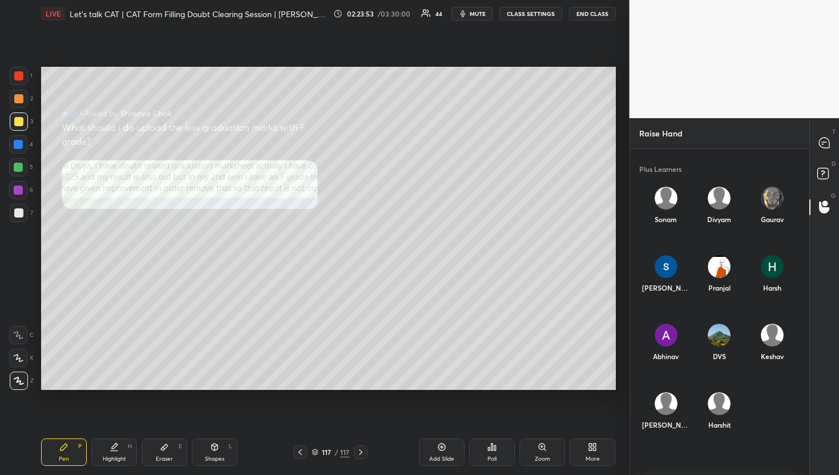
drag, startPoint x: 839, startPoint y: 123, endPoint x: 830, endPoint y: 132, distance: 12.9
click at [820, 142] on icon at bounding box center [824, 143] width 10 height 10
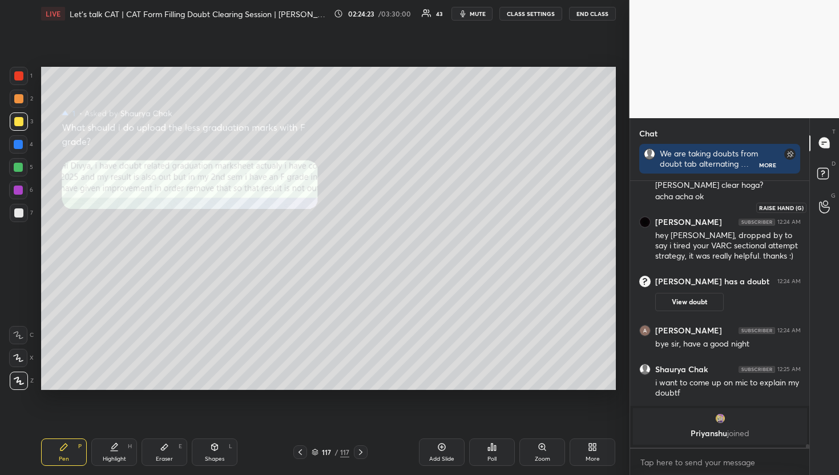
click at [834, 204] on div at bounding box center [825, 207] width 23 height 21
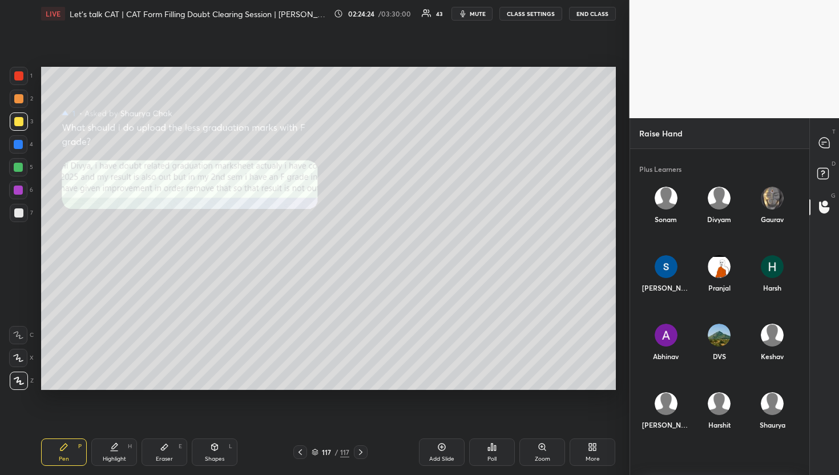
scroll to position [319, 176]
click at [766, 417] on div "Shaurya" at bounding box center [772, 413] width 53 height 61
click at [766, 438] on button "INVITE" at bounding box center [772, 432] width 44 height 15
click at [819, 150] on div at bounding box center [825, 143] width 23 height 21
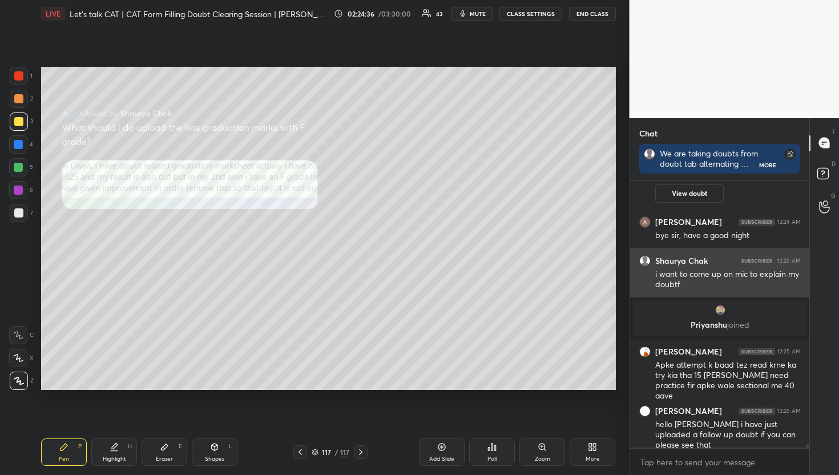
scroll to position [21903, 0]
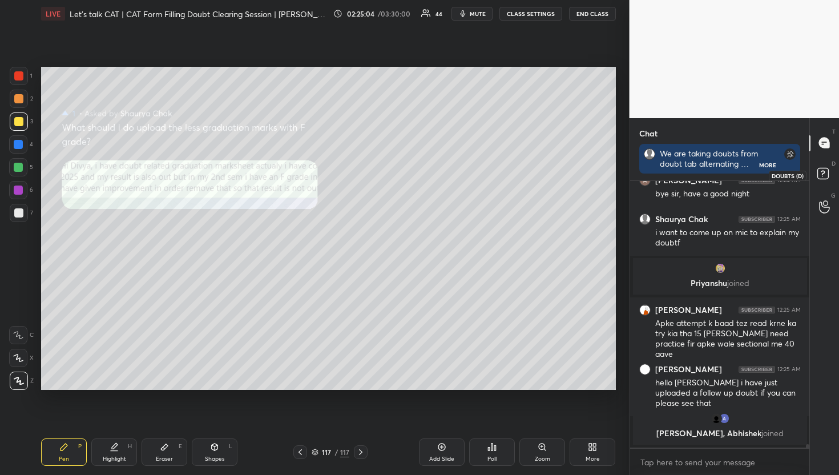
click at [817, 175] on icon at bounding box center [825, 175] width 21 height 21
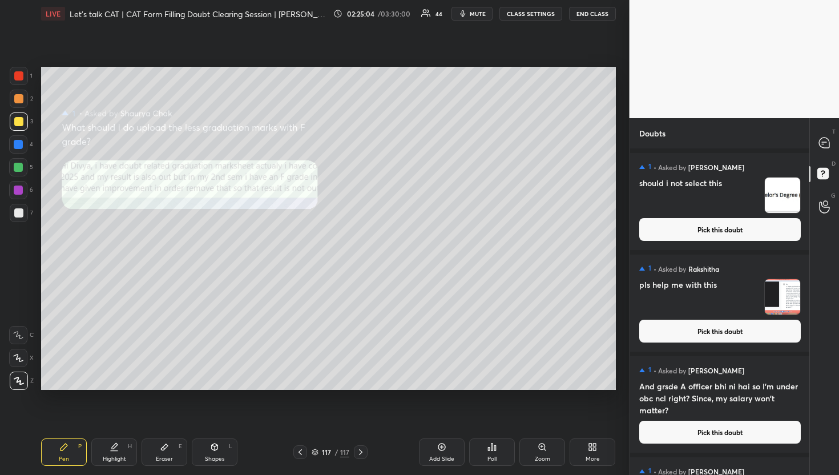
scroll to position [323, 176]
click at [826, 155] on div "T Messages (T)" at bounding box center [824, 143] width 29 height 32
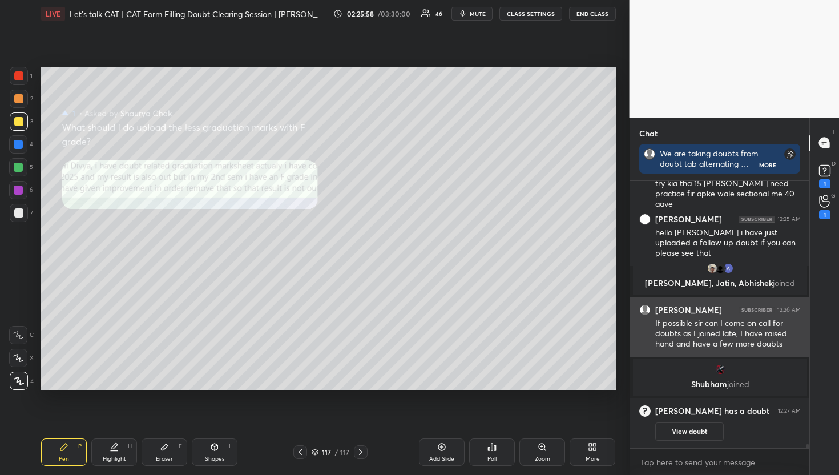
scroll to position [3, 4]
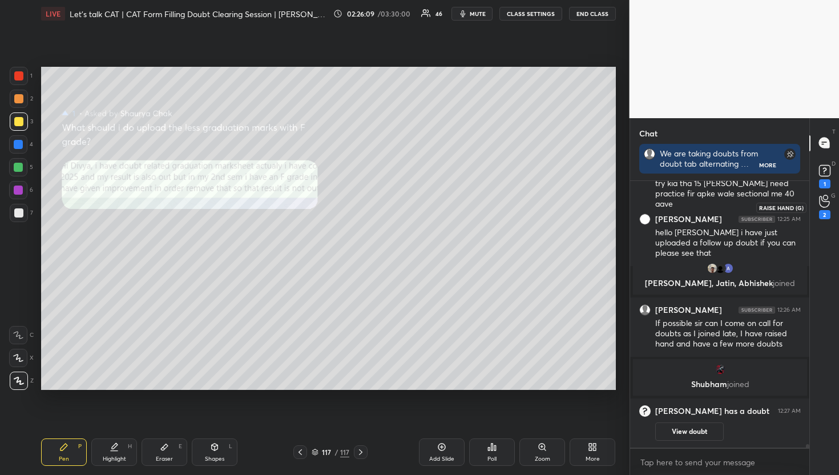
click at [826, 209] on div "2" at bounding box center [824, 207] width 11 height 25
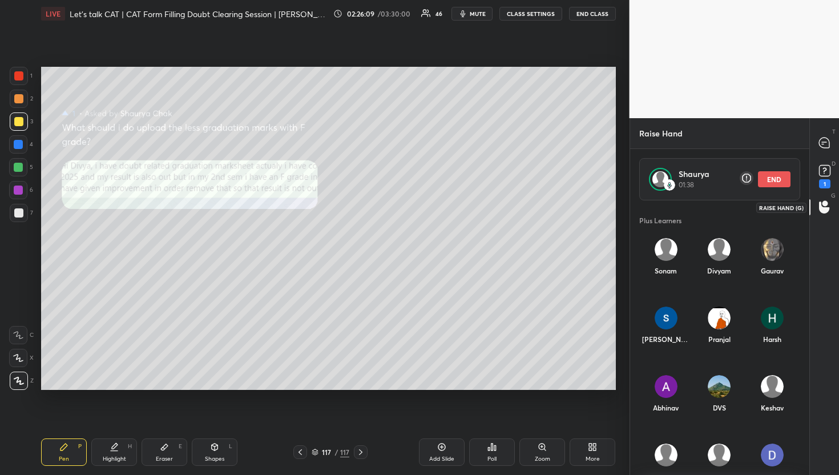
scroll to position [268, 176]
click at [831, 131] on div "T Messages (T)" at bounding box center [824, 143] width 29 height 32
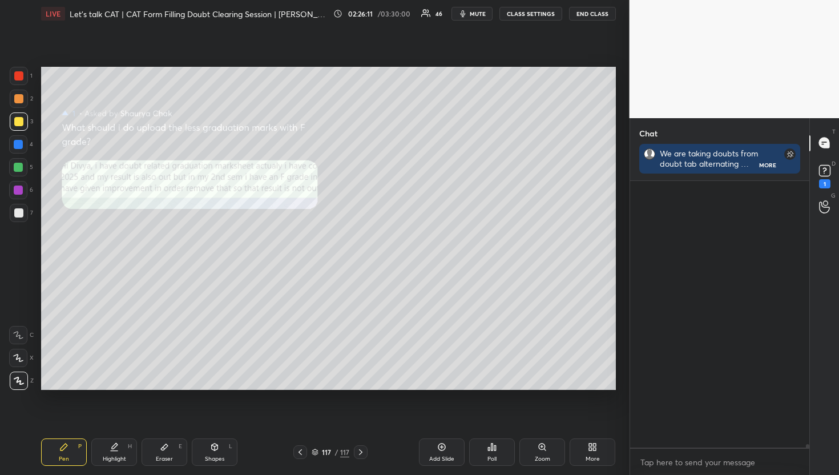
scroll to position [22201, 0]
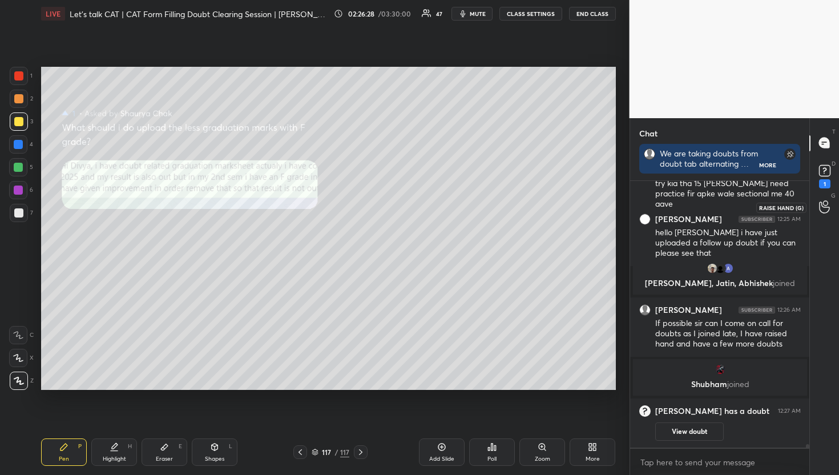
click at [830, 203] on div at bounding box center [825, 207] width 23 height 21
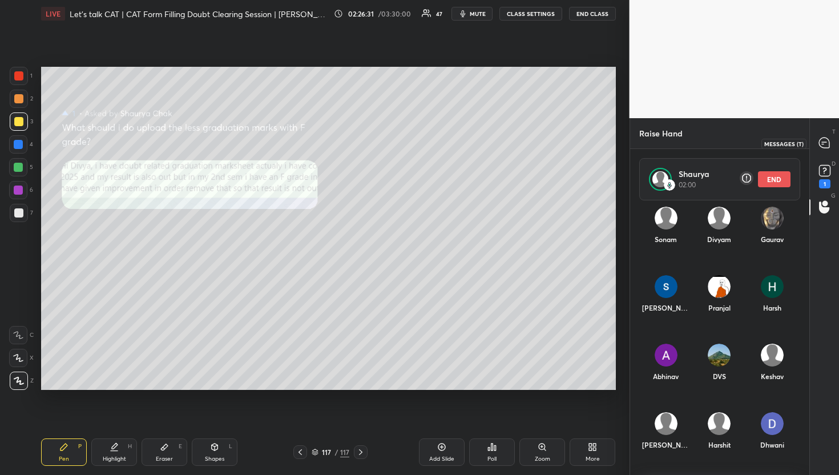
click at [822, 144] on icon at bounding box center [825, 143] width 12 height 12
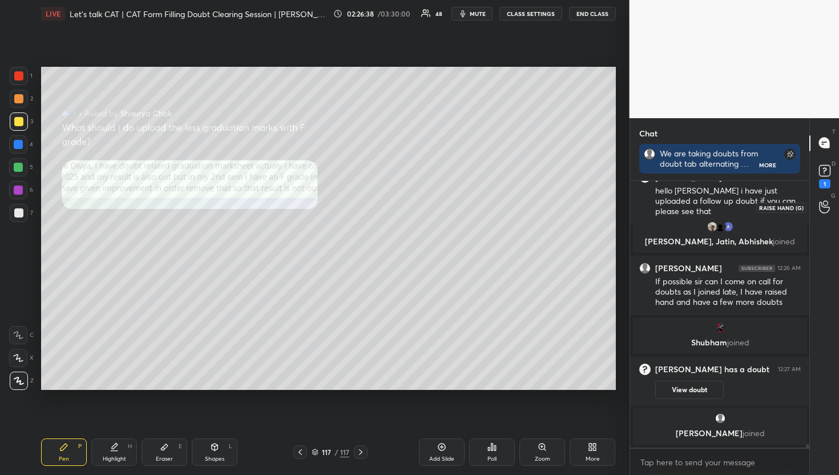
click at [830, 204] on icon at bounding box center [824, 206] width 11 height 13
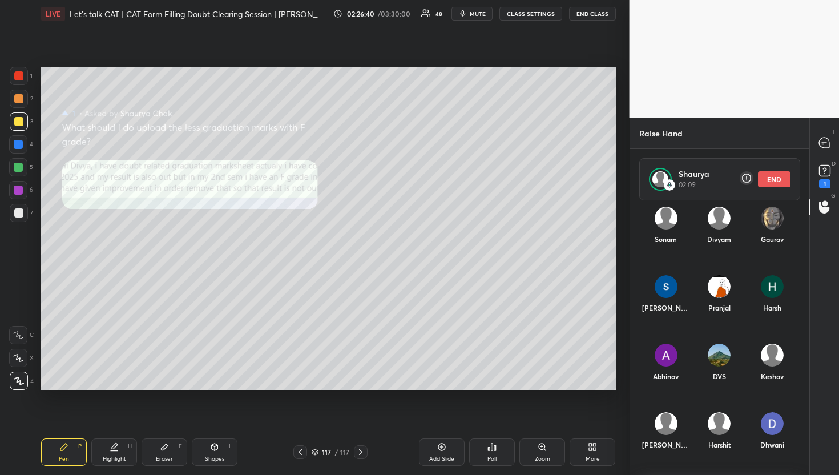
click at [769, 174] on button "END" at bounding box center [774, 179] width 33 height 16
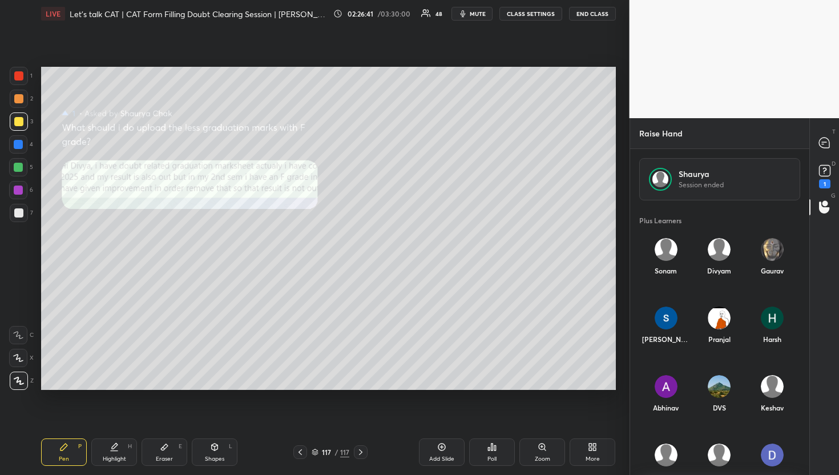
click at [719, 448] on img "grid" at bounding box center [719, 455] width 23 height 23
click at [714, 459] on div "[PERSON_NAME] INVITE" at bounding box center [719, 468] width 53 height 66
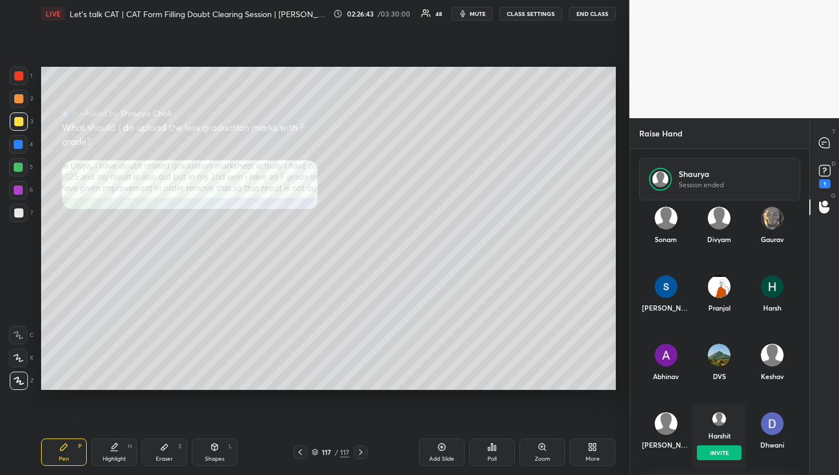
click at [714, 458] on button "INVITE" at bounding box center [719, 452] width 44 height 15
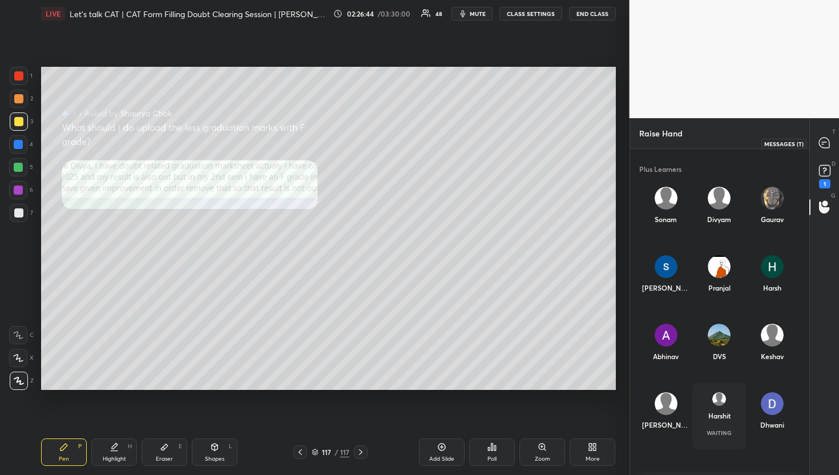
click at [826, 143] on icon at bounding box center [824, 143] width 10 height 10
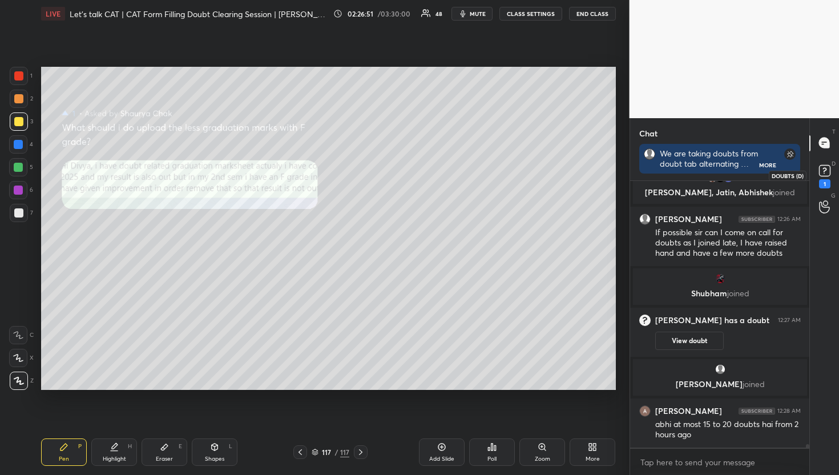
click at [817, 176] on icon at bounding box center [825, 170] width 17 height 17
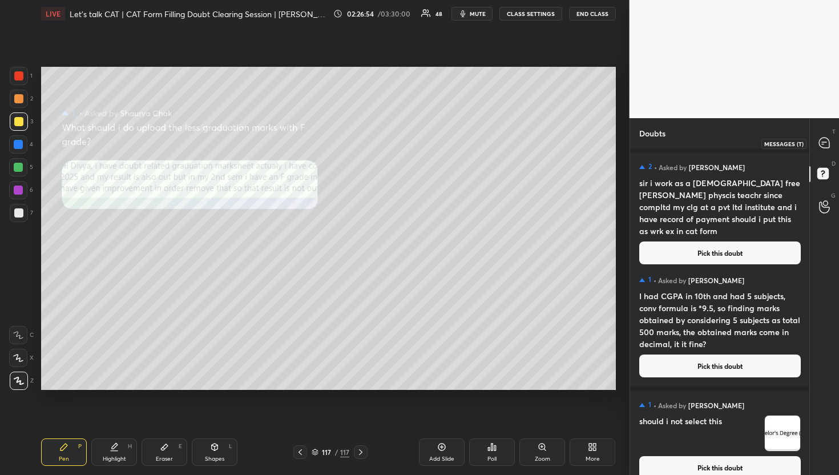
click at [834, 146] on div at bounding box center [825, 143] width 23 height 21
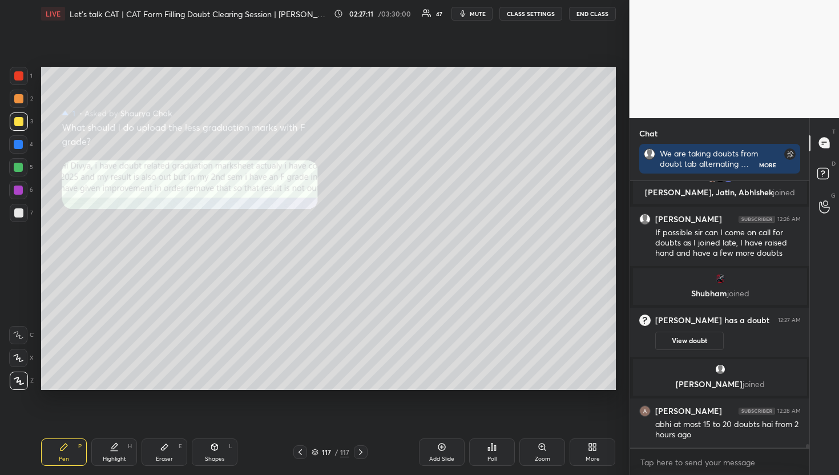
click at [812, 204] on div "G Raise Hand (G)" at bounding box center [824, 207] width 29 height 32
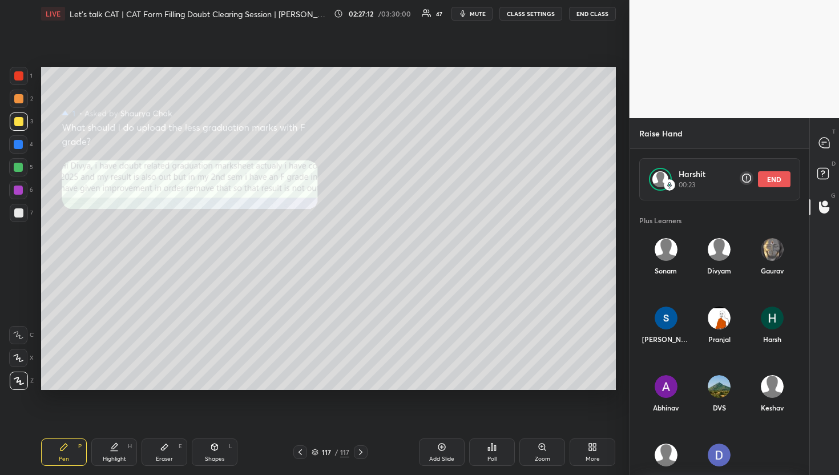
scroll to position [268, 176]
click at [837, 123] on div "T Messages (T) D Doubts (D) G Raise Hand (G)" at bounding box center [825, 296] width 30 height 357
click at [827, 141] on icon at bounding box center [824, 143] width 10 height 10
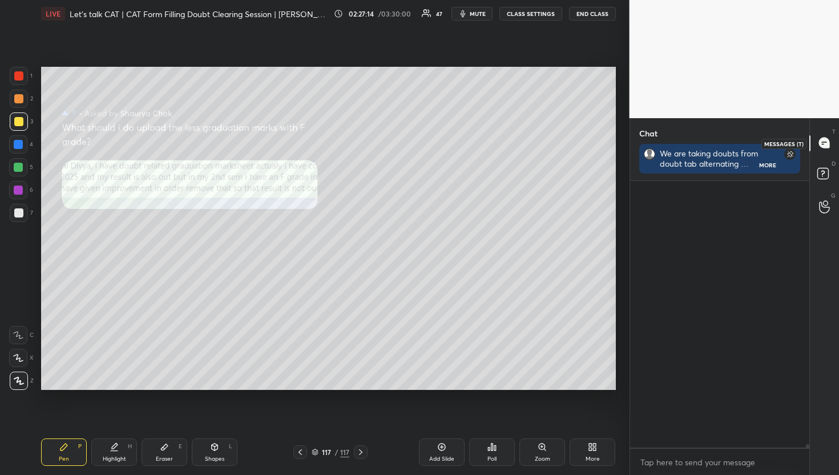
scroll to position [263, 176]
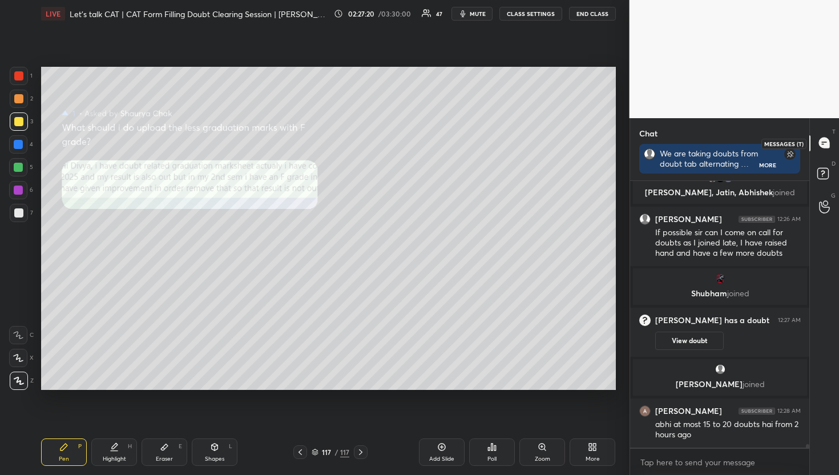
click at [827, 151] on div at bounding box center [825, 143] width 23 height 21
click at [820, 203] on icon at bounding box center [824, 206] width 11 height 13
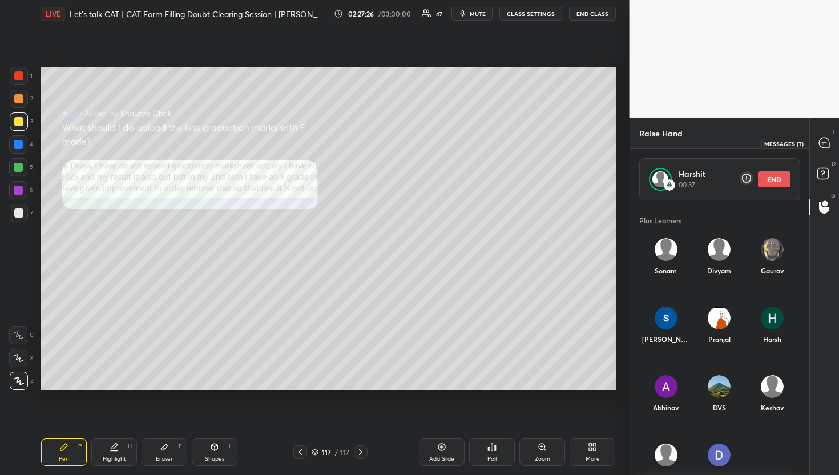
click at [831, 147] on div at bounding box center [825, 143] width 23 height 21
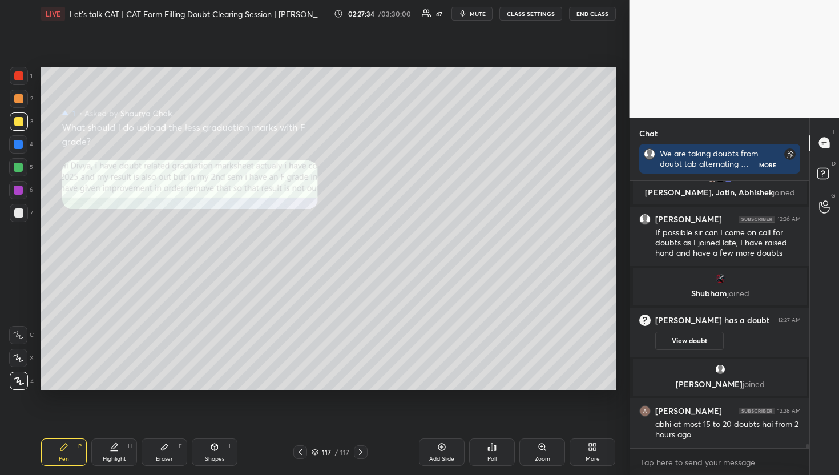
click at [815, 218] on div "G Raise Hand (G)" at bounding box center [824, 207] width 29 height 32
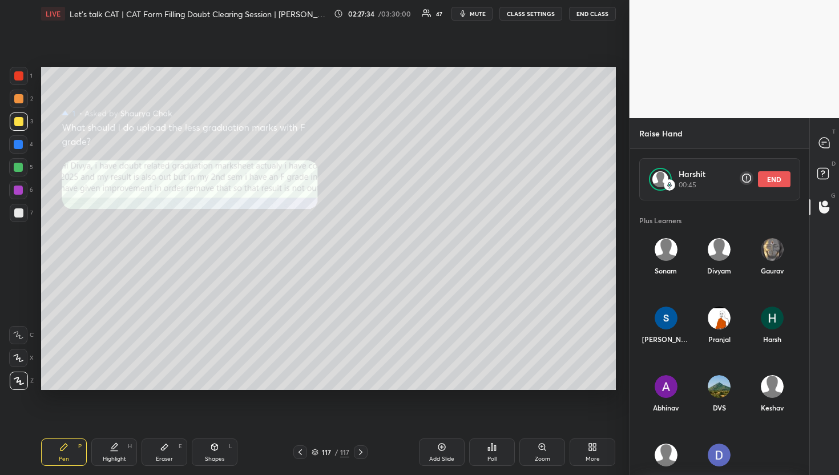
scroll to position [268, 176]
click at [828, 143] on icon at bounding box center [824, 143] width 10 height 10
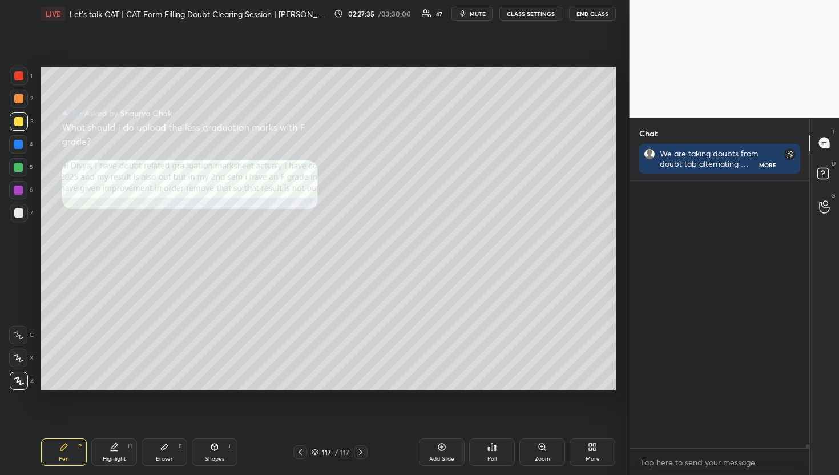
scroll to position [22006, 0]
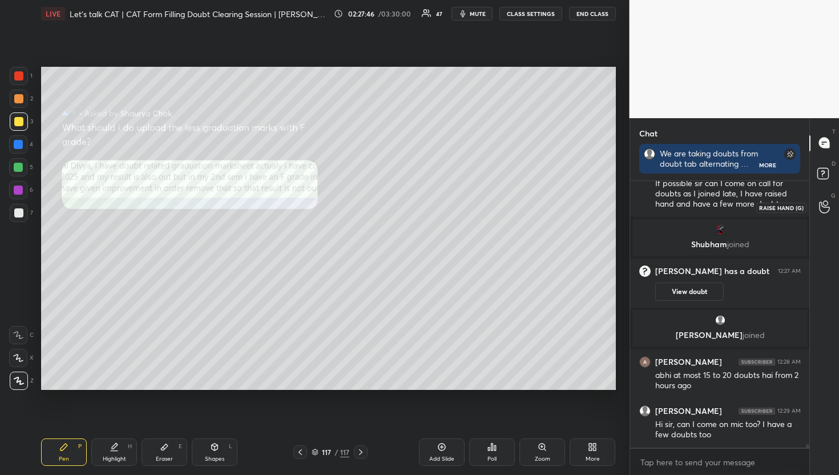
click at [831, 211] on div at bounding box center [825, 207] width 23 height 21
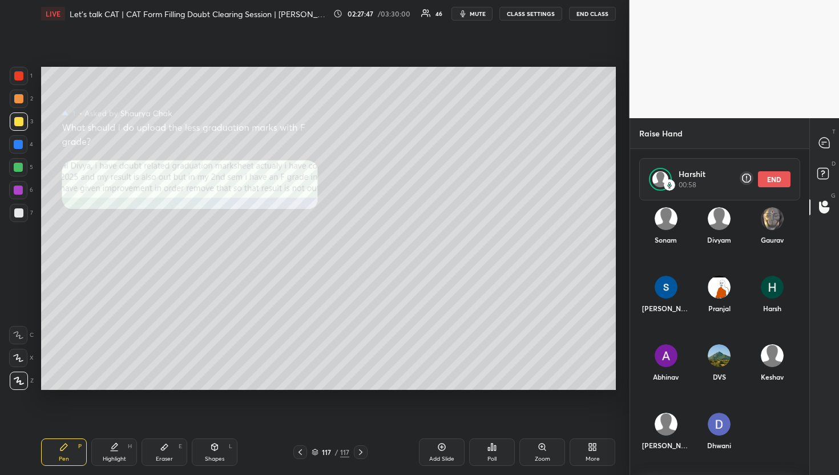
scroll to position [31, 0]
click at [828, 144] on icon at bounding box center [824, 143] width 10 height 10
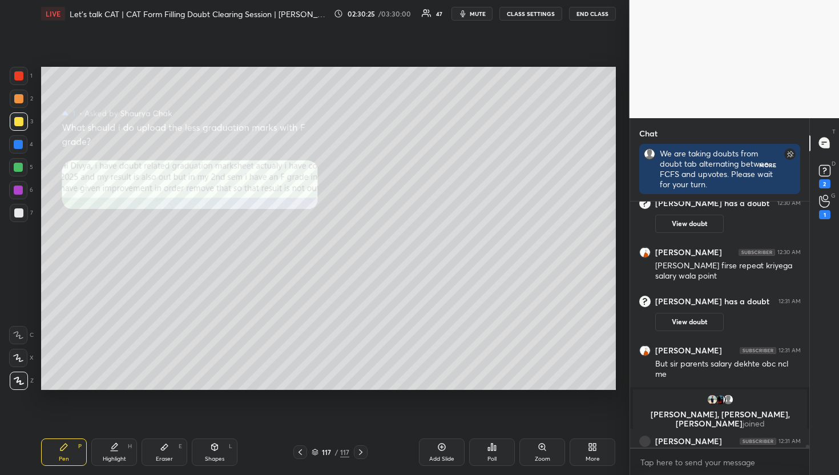
scroll to position [3, 4]
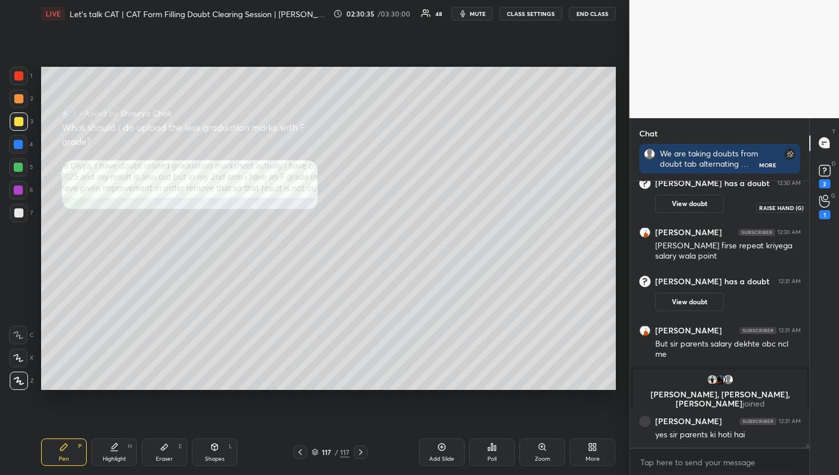
click at [823, 210] on div "1" at bounding box center [824, 207] width 11 height 25
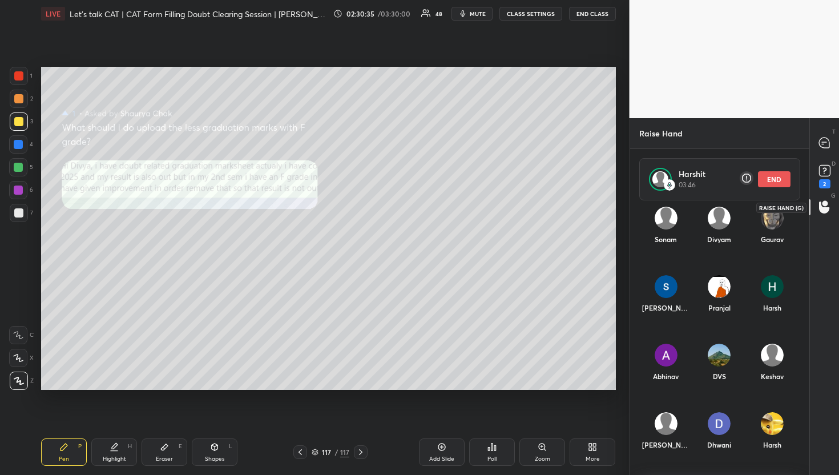
scroll to position [268, 176]
click at [773, 174] on button "END" at bounding box center [774, 179] width 33 height 16
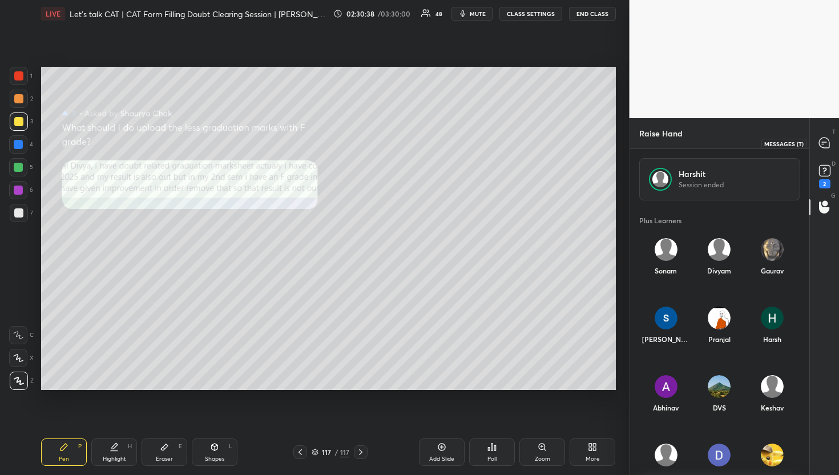
click at [823, 137] on icon at bounding box center [825, 143] width 12 height 12
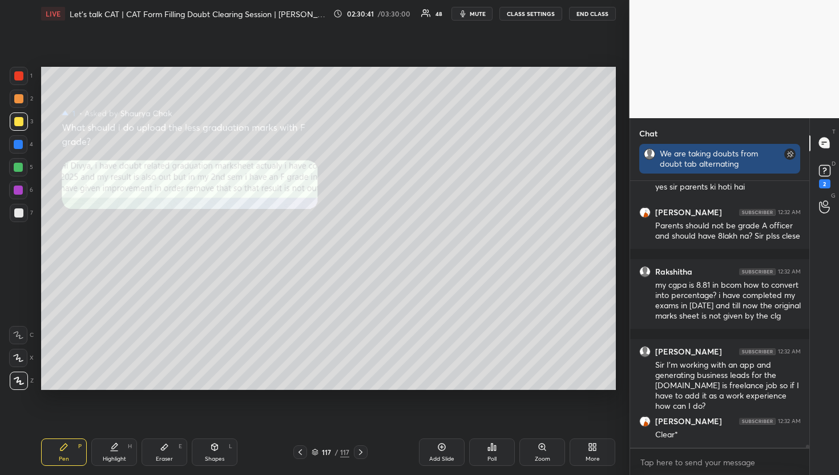
scroll to position [4, 4]
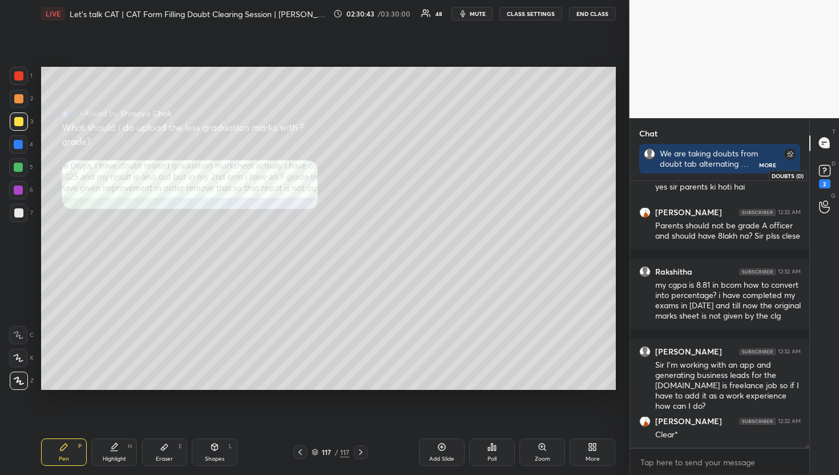
click at [814, 179] on div "2" at bounding box center [825, 175] width 23 height 21
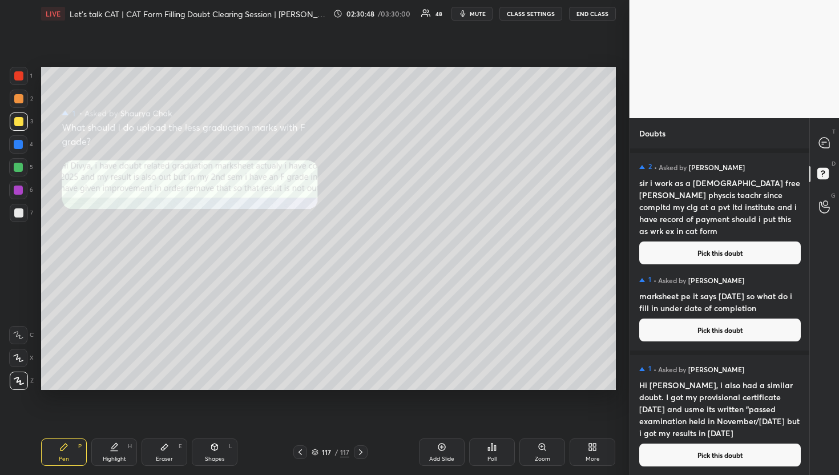
click at [703, 242] on button "Pick this doubt" at bounding box center [721, 253] width 162 height 23
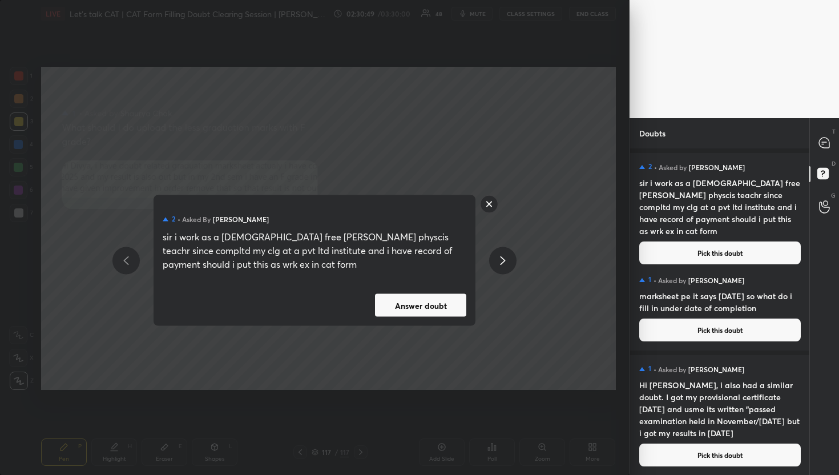
click at [411, 311] on button "Answer doubt" at bounding box center [420, 305] width 91 height 23
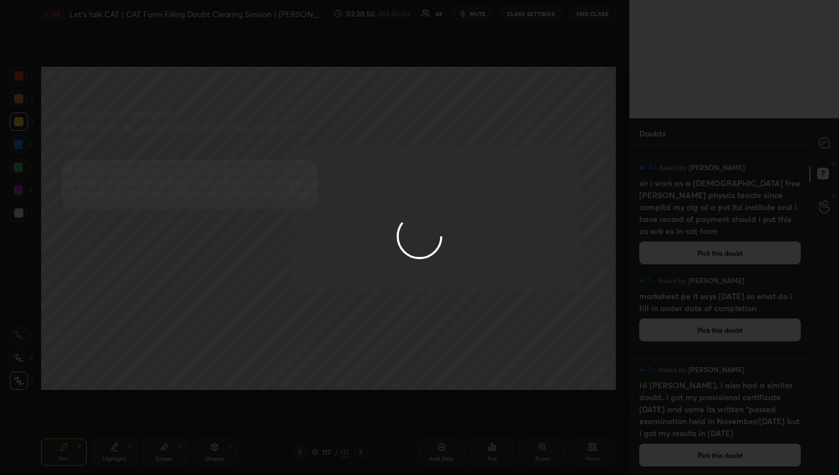
click at [815, 139] on div at bounding box center [419, 237] width 839 height 475
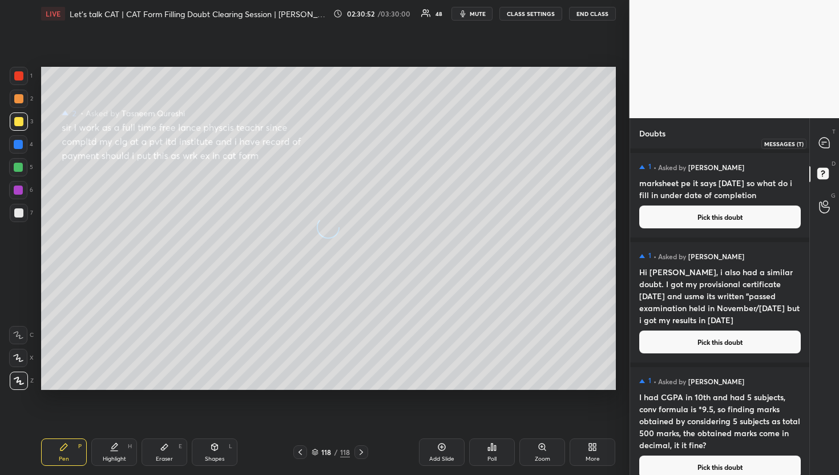
click at [815, 139] on div at bounding box center [825, 143] width 23 height 21
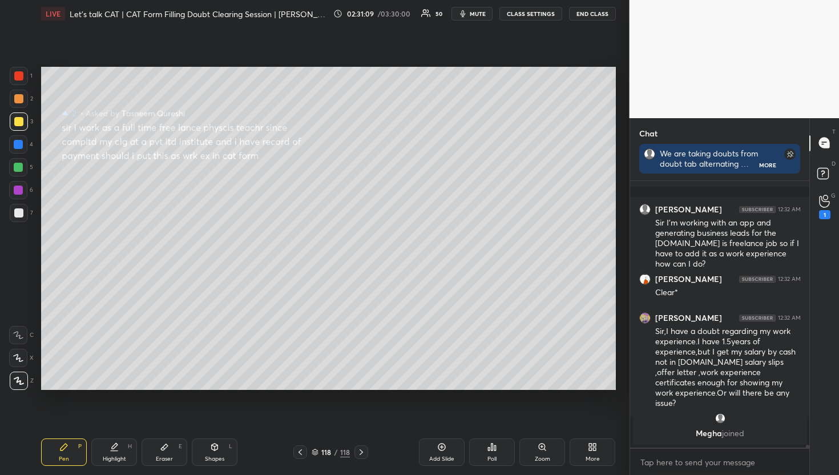
click at [833, 219] on div "G Raise Hand (G) 1" at bounding box center [824, 207] width 29 height 32
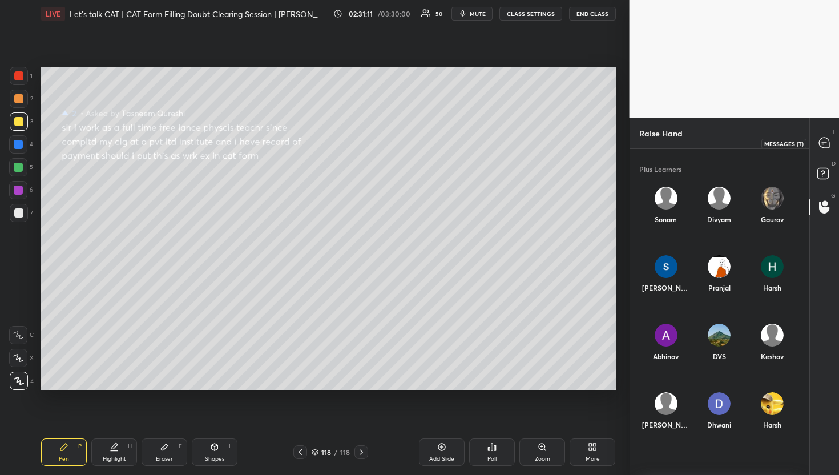
click at [816, 138] on div at bounding box center [825, 143] width 23 height 21
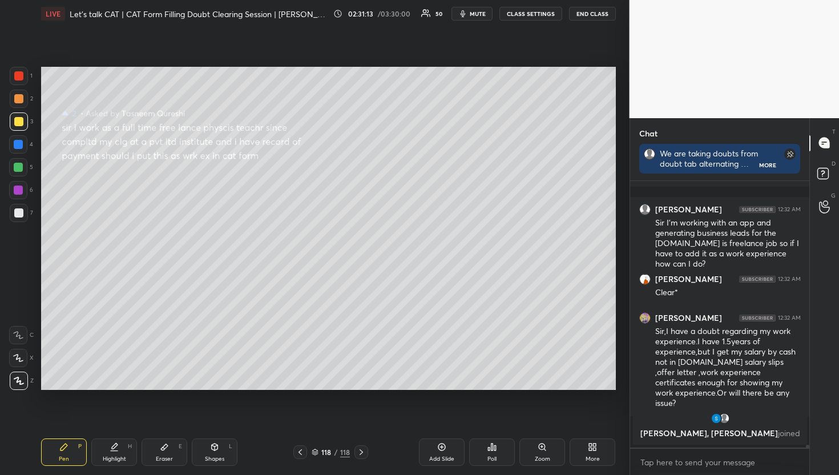
click at [813, 175] on div "D Doubts (D)" at bounding box center [824, 175] width 29 height 32
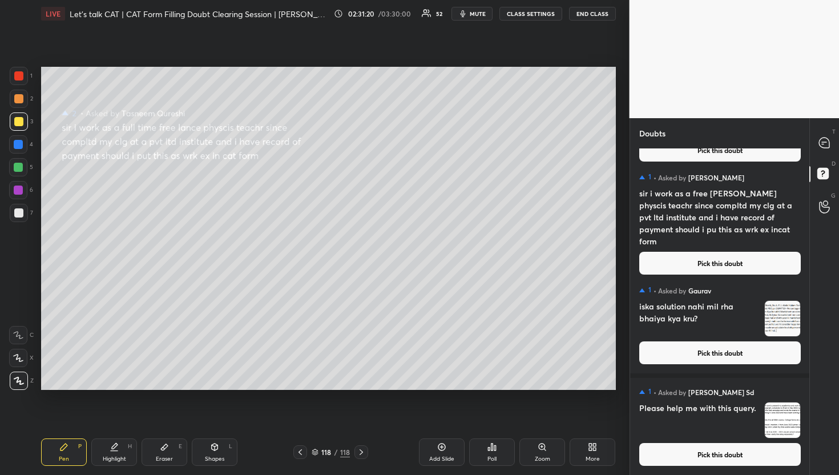
click at [740, 449] on button "Pick this doubt" at bounding box center [721, 454] width 162 height 23
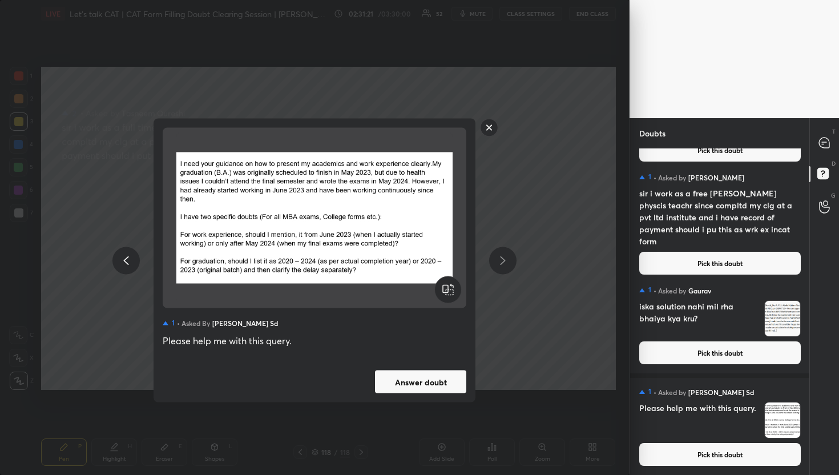
click at [420, 381] on button "Answer doubt" at bounding box center [420, 382] width 91 height 23
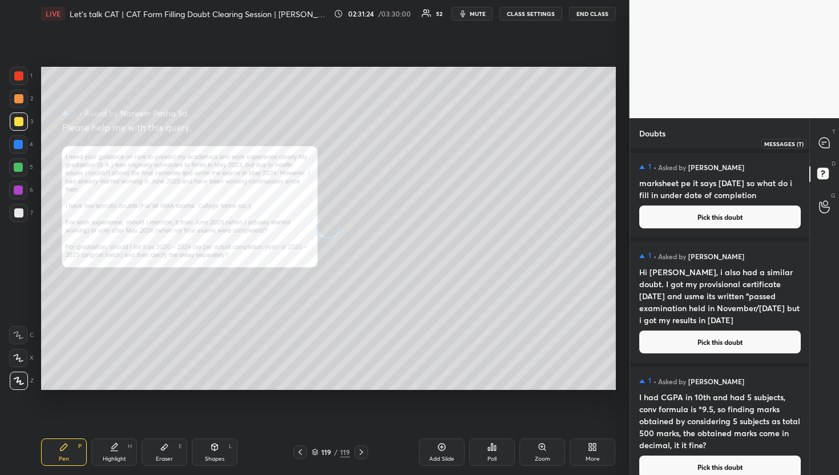
click at [823, 148] on icon at bounding box center [825, 143] width 12 height 12
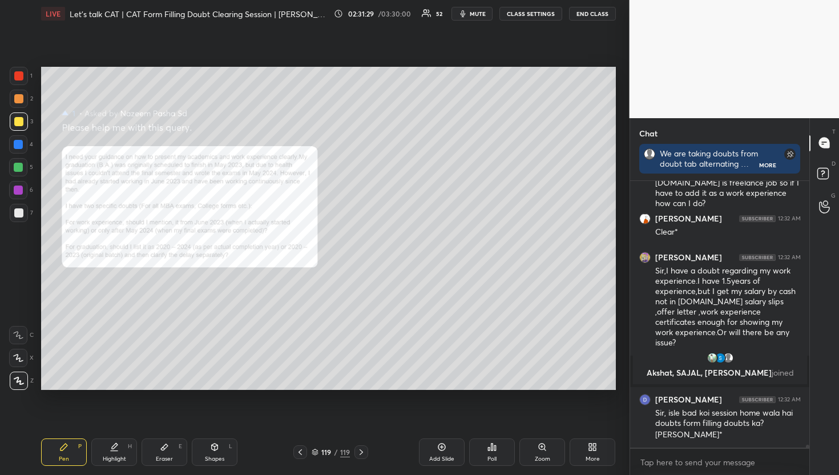
click at [557, 451] on div "Zoom" at bounding box center [543, 452] width 46 height 27
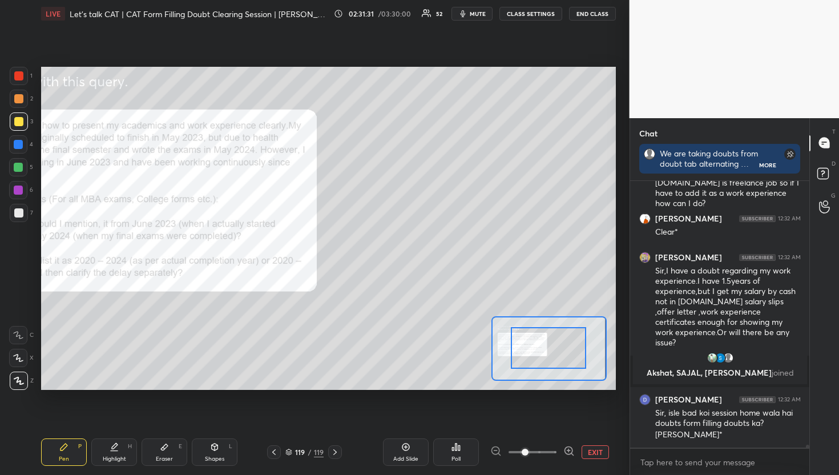
drag, startPoint x: 574, startPoint y: 347, endPoint x: 521, endPoint y: 347, distance: 52.5
click at [538, 347] on div at bounding box center [548, 348] width 75 height 42
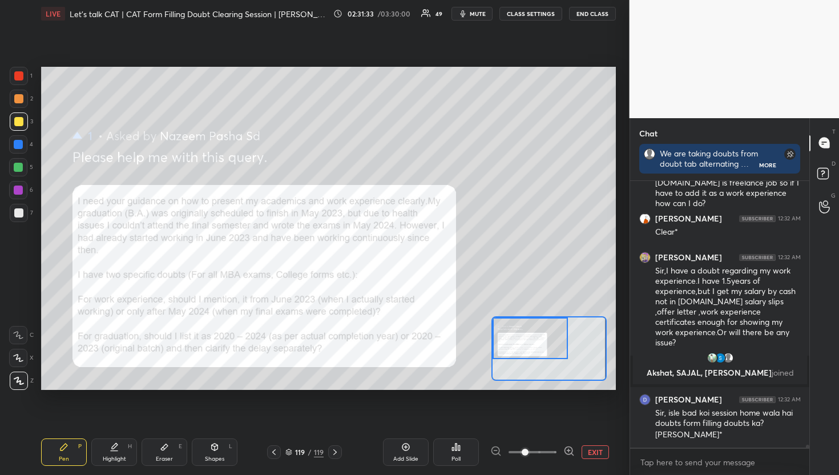
drag, startPoint x: 517, startPoint y: 347, endPoint x: 493, endPoint y: 333, distance: 27.9
click at [493, 333] on div at bounding box center [530, 339] width 75 height 42
click at [489, 349] on div "Setting up your live class Poll for secs No correct answer Start poll" at bounding box center [328, 228] width 575 height 323
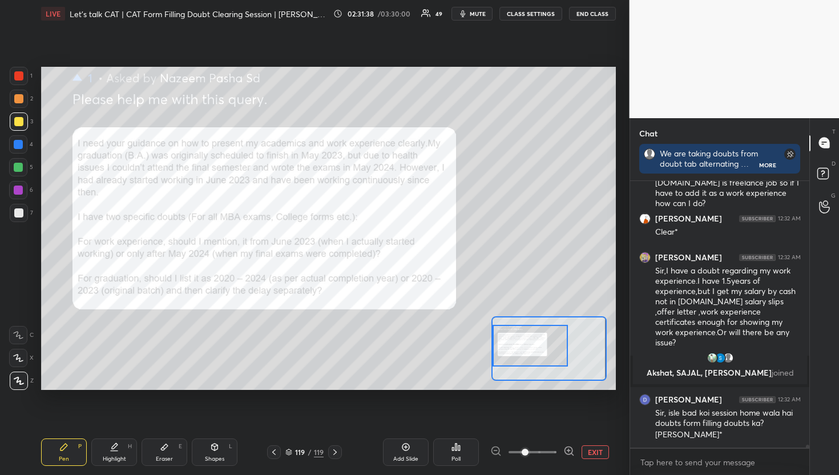
drag, startPoint x: 532, startPoint y: 339, endPoint x: 529, endPoint y: 346, distance: 8.0
click at [529, 346] on div at bounding box center [530, 346] width 75 height 42
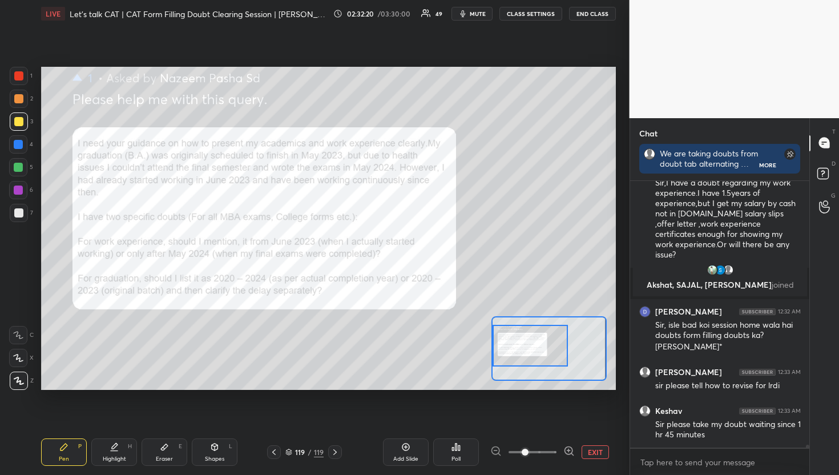
click at [463, 14] on icon "button" at bounding box center [462, 13] width 5 height 7
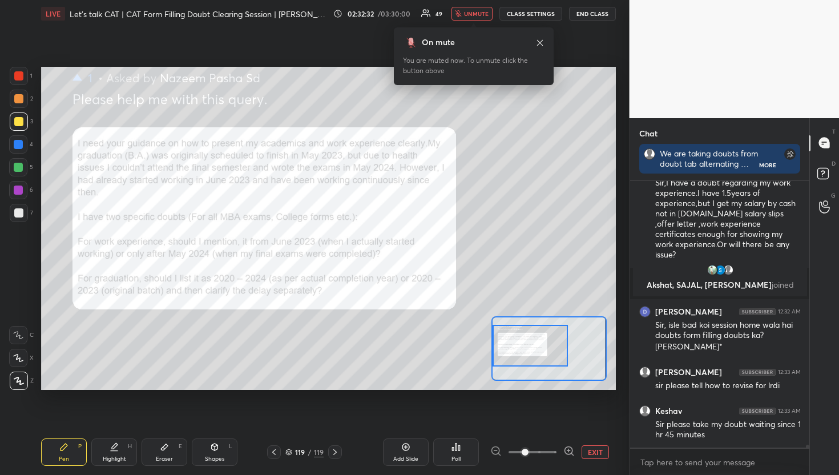
click at [543, 44] on icon at bounding box center [540, 42] width 9 height 9
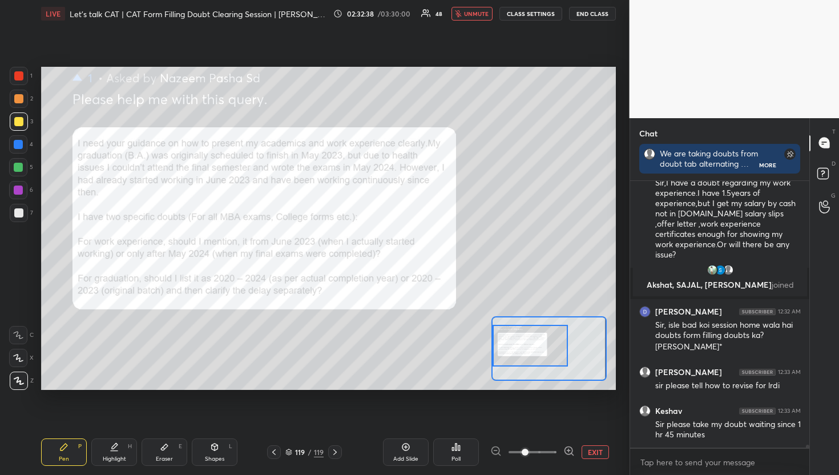
scroll to position [22561, 0]
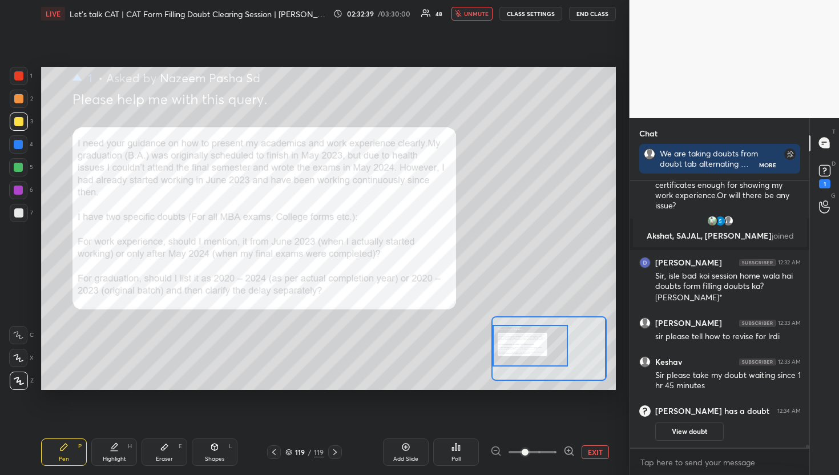
click at [589, 446] on button "EXIT" at bounding box center [595, 452] width 27 height 14
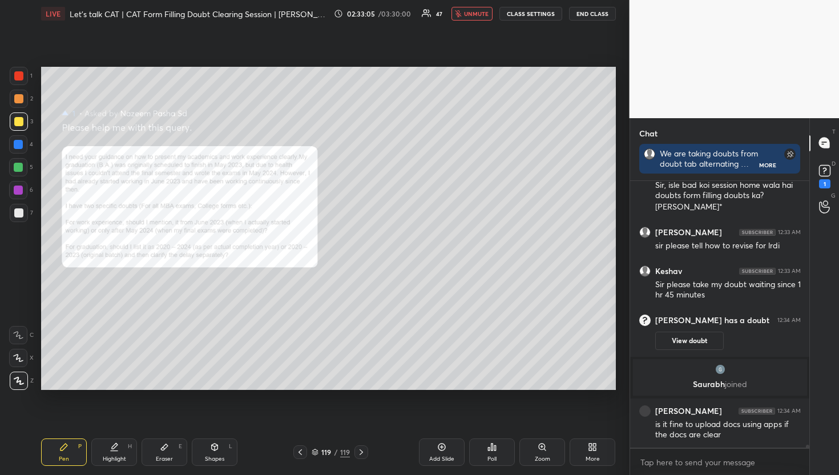
scroll to position [22425, 0]
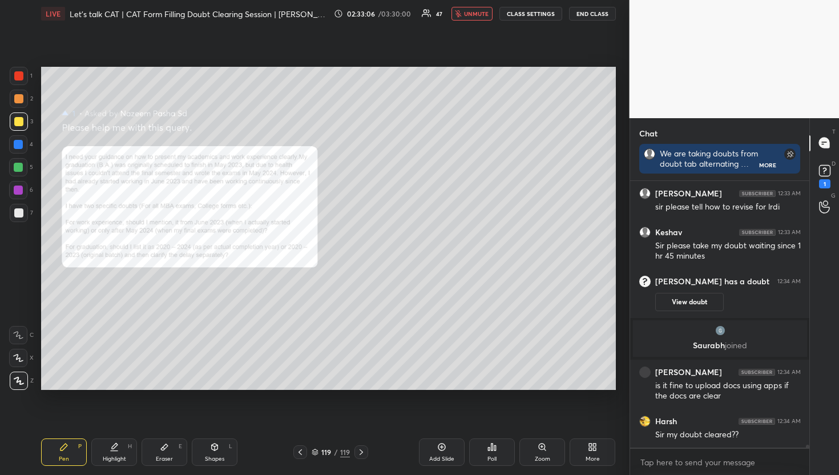
click at [473, 15] on span "unmute" at bounding box center [476, 14] width 25 height 8
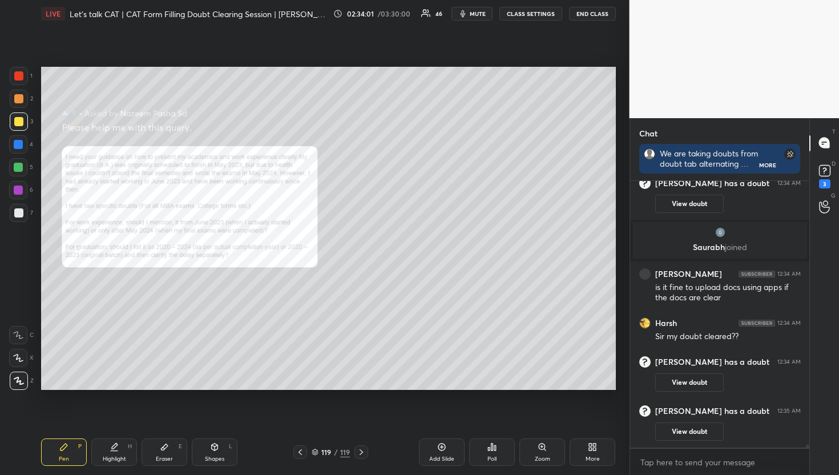
scroll to position [22524, 0]
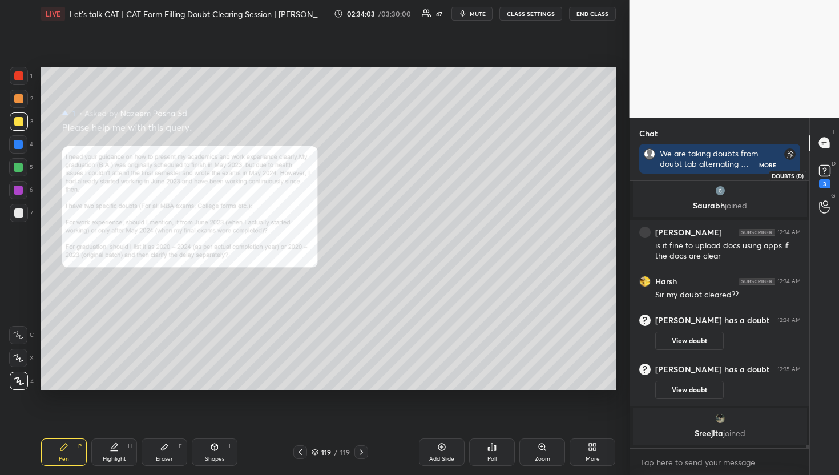
click at [821, 176] on rect at bounding box center [824, 170] width 11 height 11
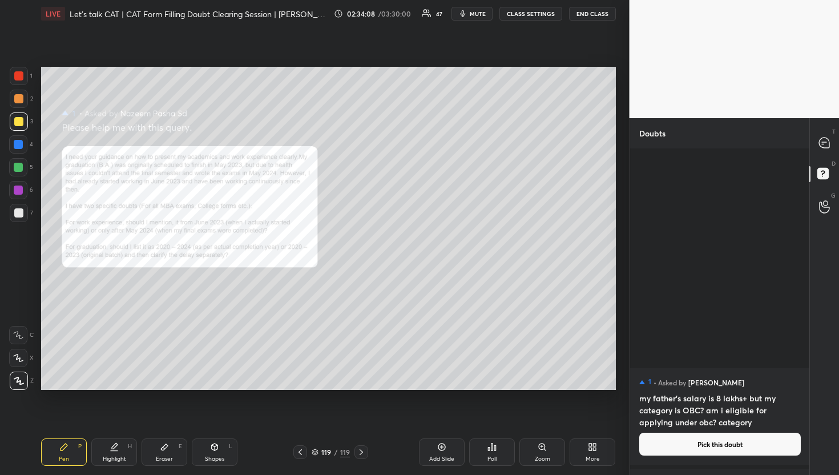
scroll to position [12303, 0]
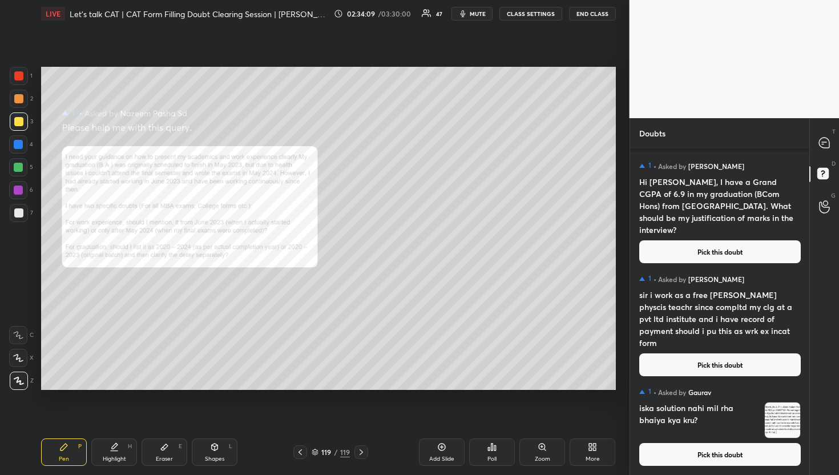
click at [692, 452] on button "Pick this doubt" at bounding box center [721, 454] width 162 height 23
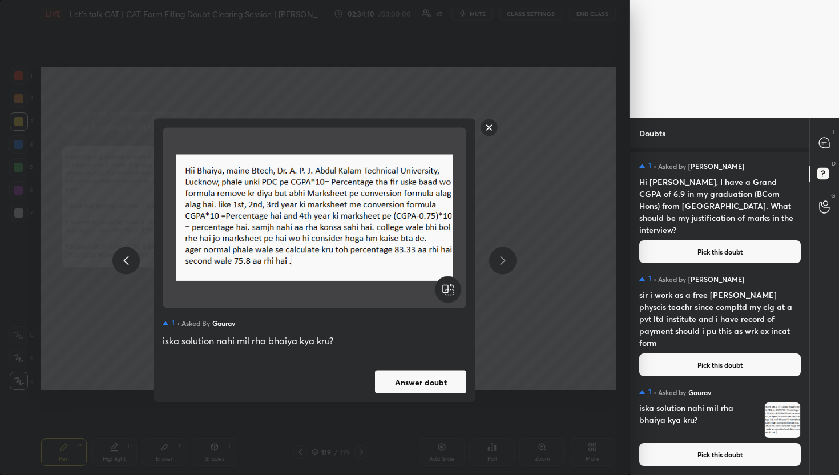
click at [426, 381] on button "Answer doubt" at bounding box center [420, 382] width 91 height 23
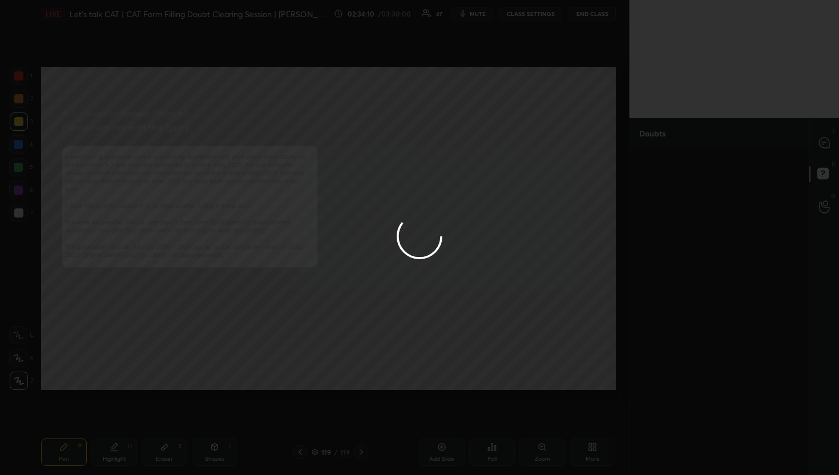
scroll to position [0, 0]
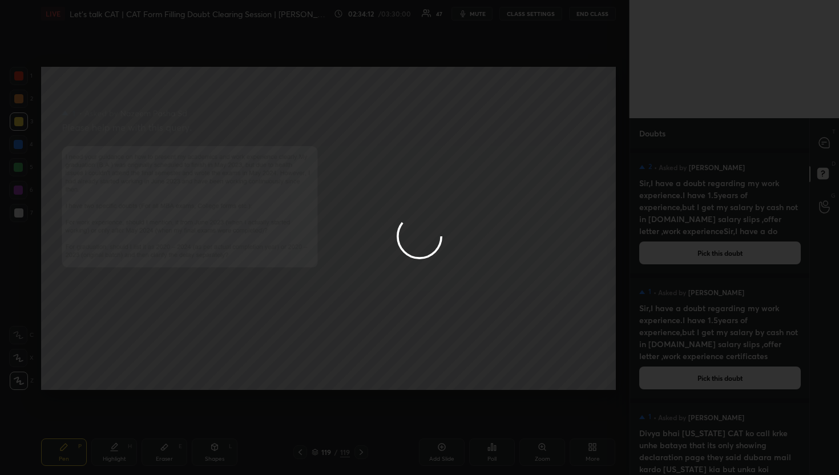
click at [827, 141] on icon at bounding box center [824, 143] width 10 height 10
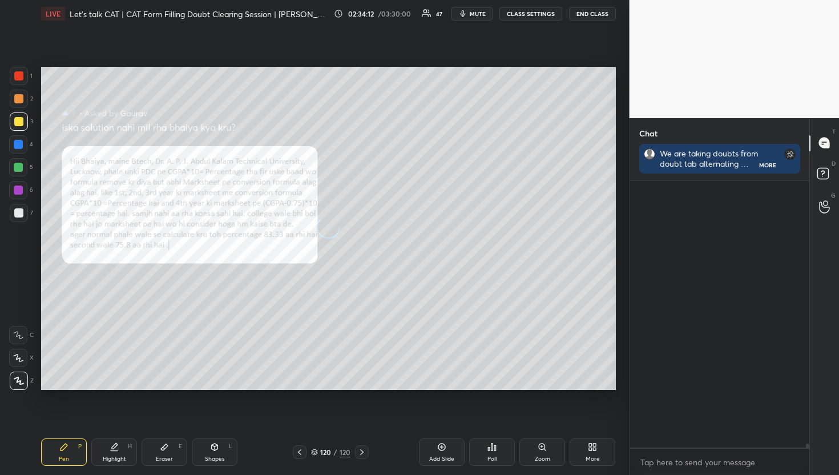
scroll to position [263, 176]
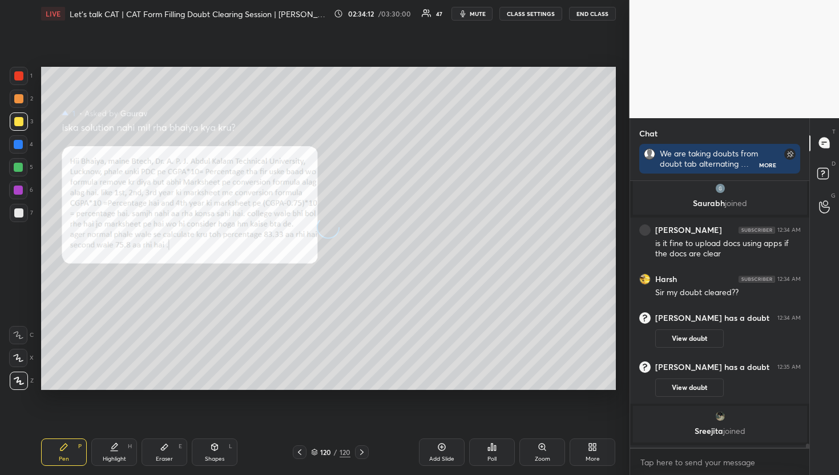
click at [827, 141] on icon at bounding box center [824, 143] width 10 height 10
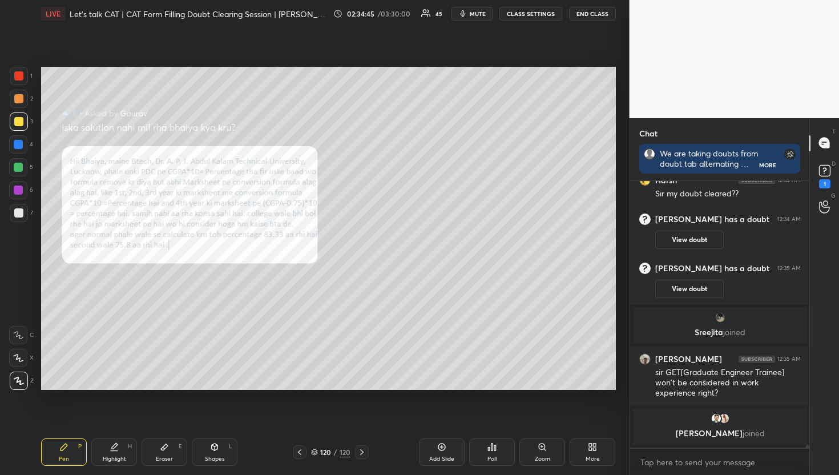
scroll to position [22691, 0]
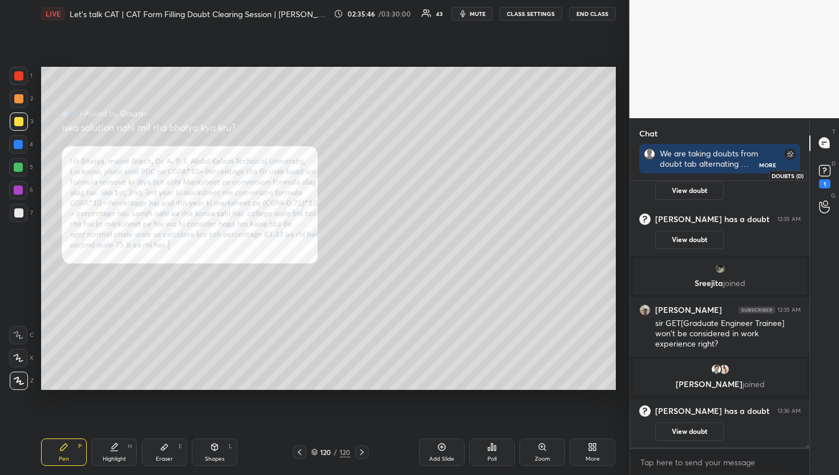
click at [817, 194] on div "G Raise Hand (G)" at bounding box center [824, 207] width 29 height 32
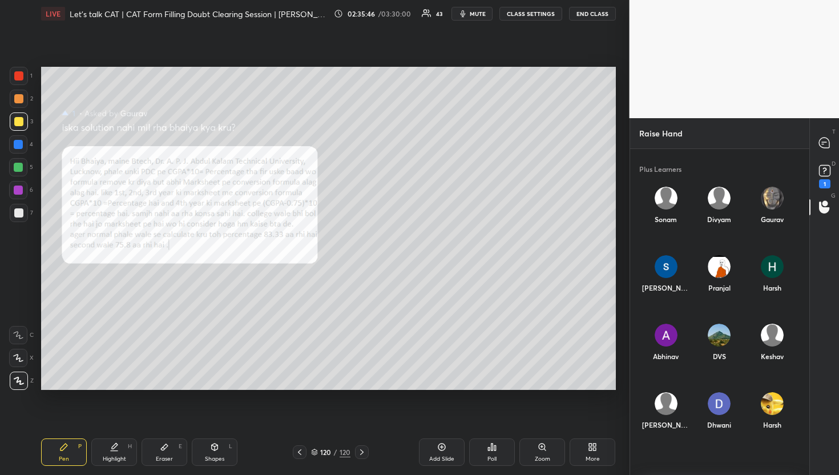
scroll to position [319, 176]
click at [818, 182] on div "1" at bounding box center [825, 175] width 17 height 26
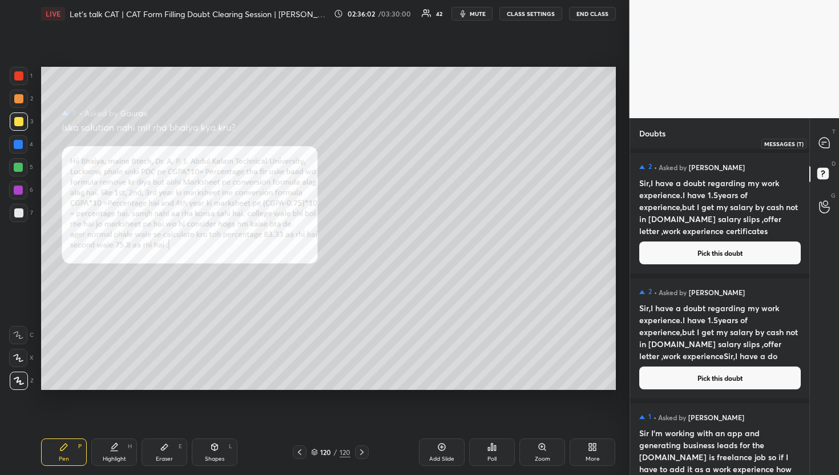
click at [832, 143] on div at bounding box center [825, 143] width 23 height 21
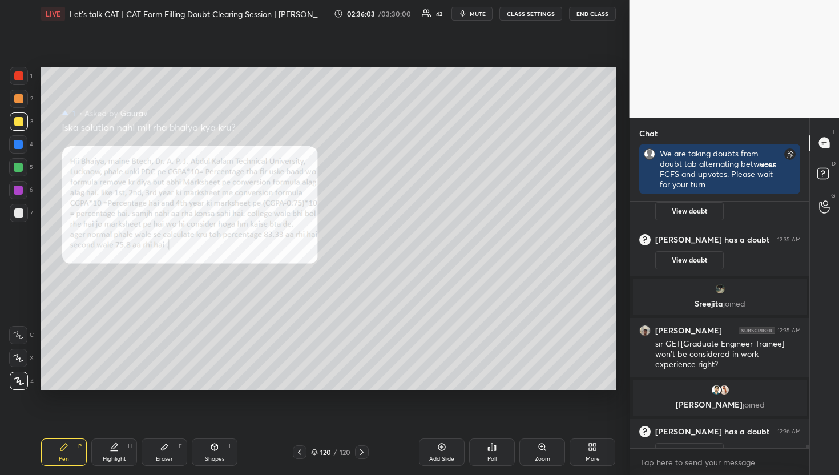
scroll to position [3, 4]
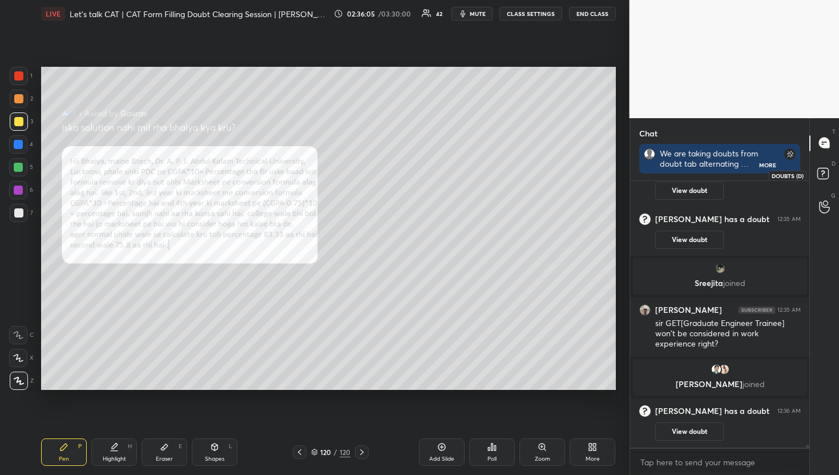
click at [820, 183] on icon at bounding box center [825, 175] width 21 height 21
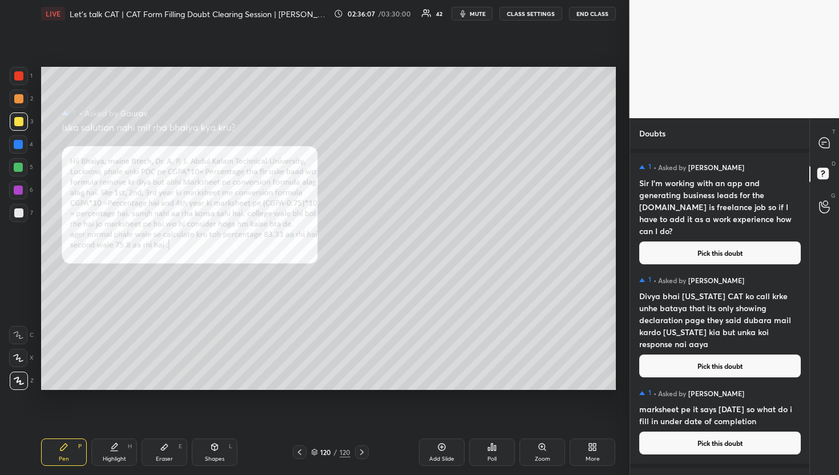
scroll to position [607, 0]
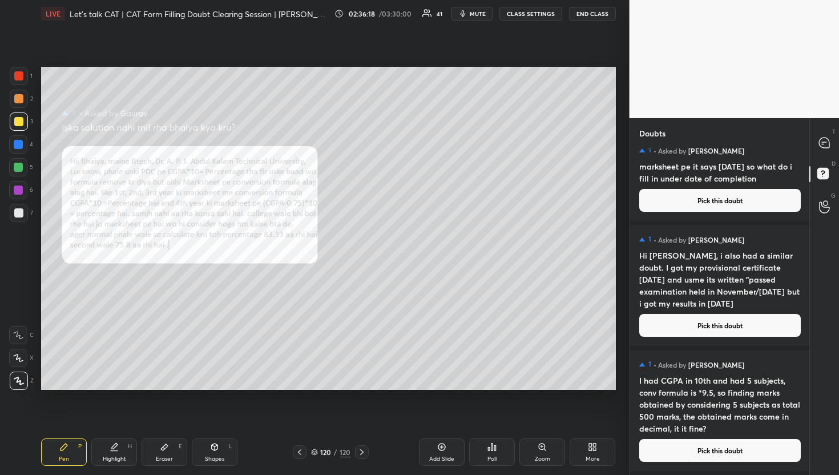
click at [812, 163] on div "D Doubts (D)" at bounding box center [824, 175] width 29 height 32
click at [825, 142] on icon at bounding box center [824, 142] width 5 height 0
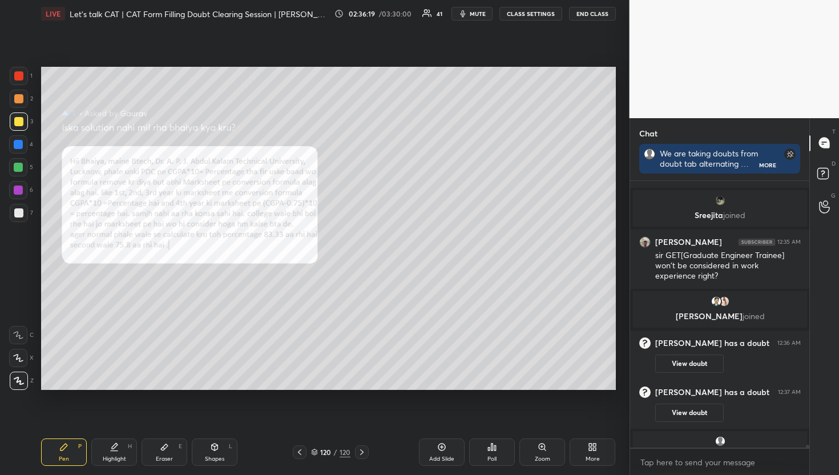
scroll to position [22727, 0]
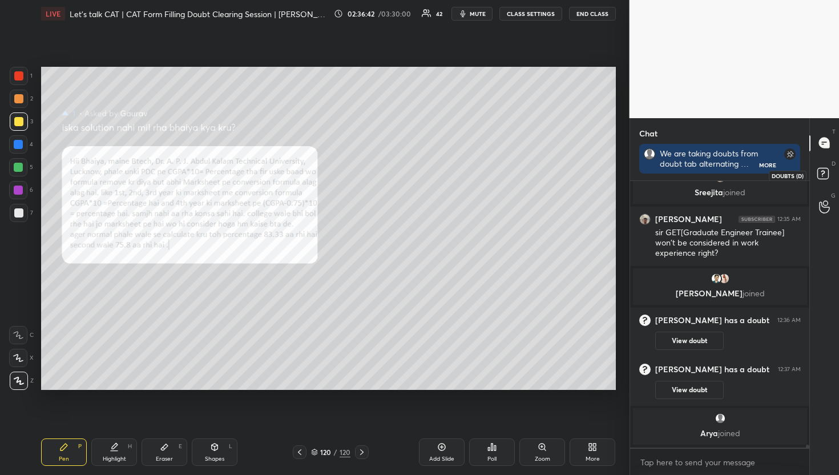
click at [822, 174] on icon at bounding box center [823, 172] width 4 height 5
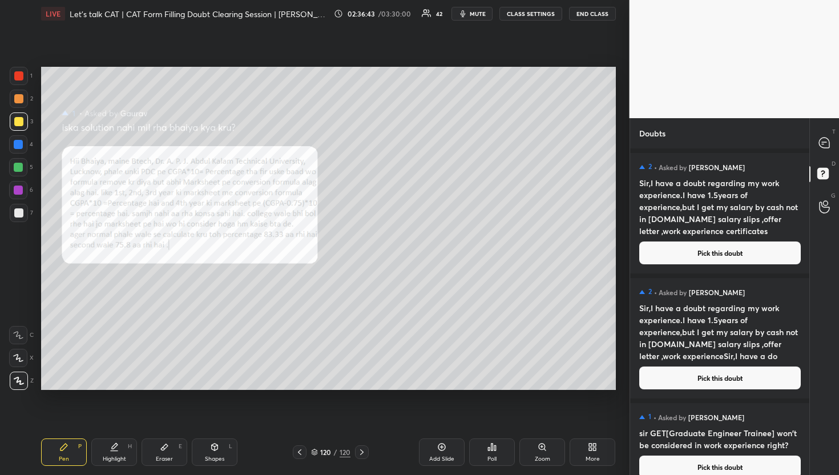
click at [828, 156] on div "T Messages (T)" at bounding box center [824, 143] width 29 height 32
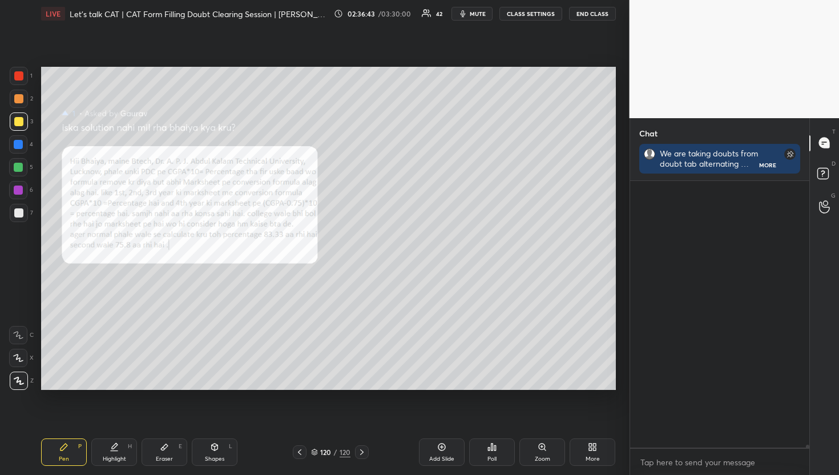
scroll to position [22727, 0]
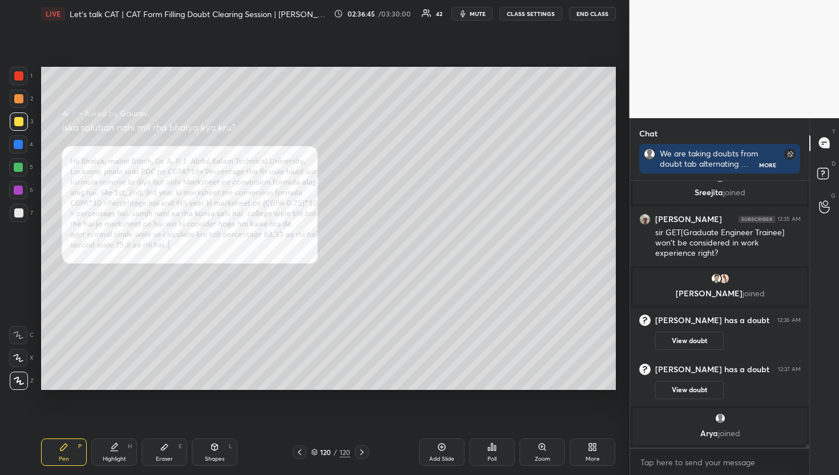
click at [799, 191] on p "Sreejita joined" at bounding box center [720, 192] width 160 height 9
click at [833, 175] on icon at bounding box center [825, 175] width 21 height 21
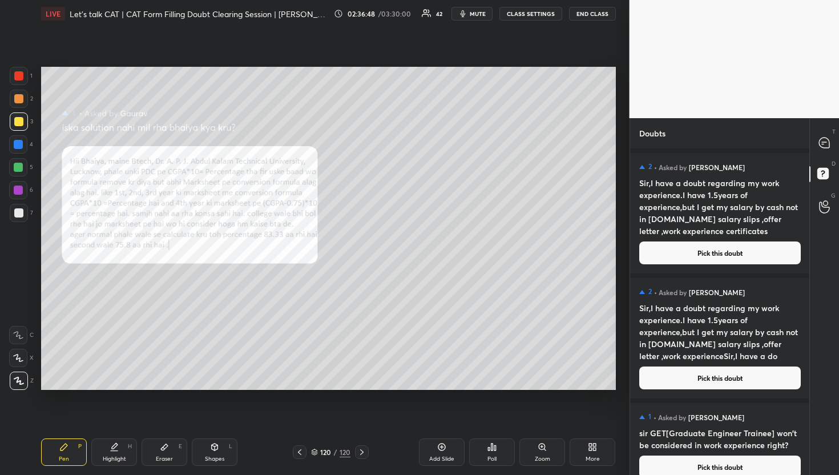
scroll to position [3, 4]
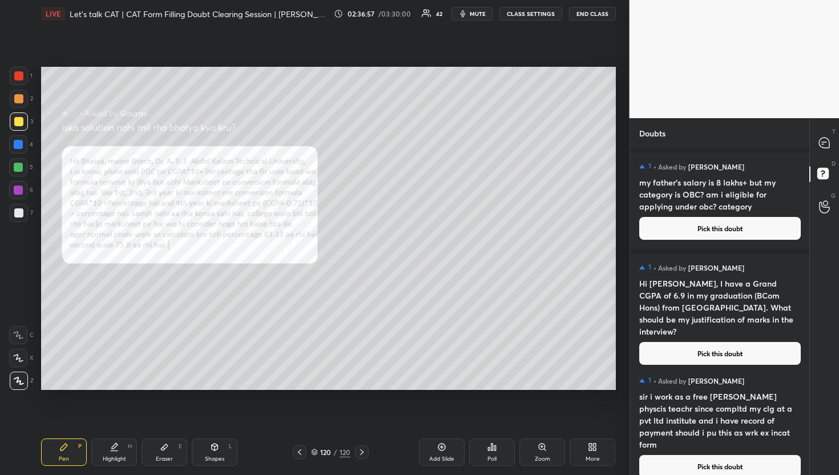
click at [732, 455] on button "Pick this doubt" at bounding box center [721, 466] width 162 height 23
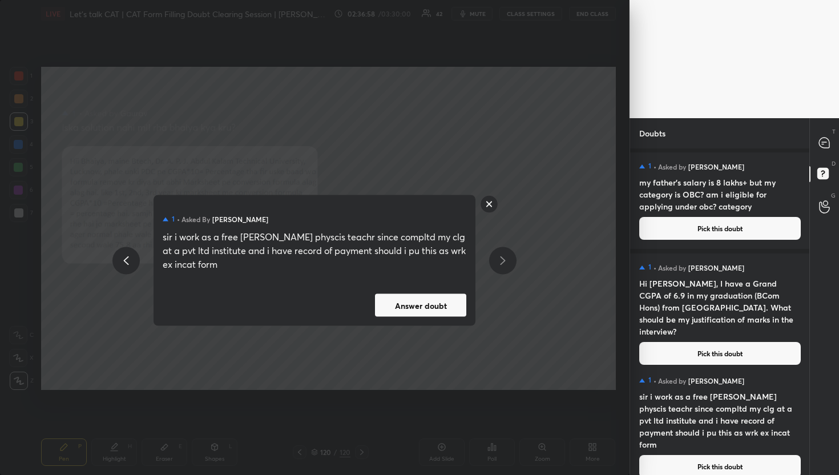
click at [380, 303] on button "Answer doubt" at bounding box center [420, 305] width 91 height 23
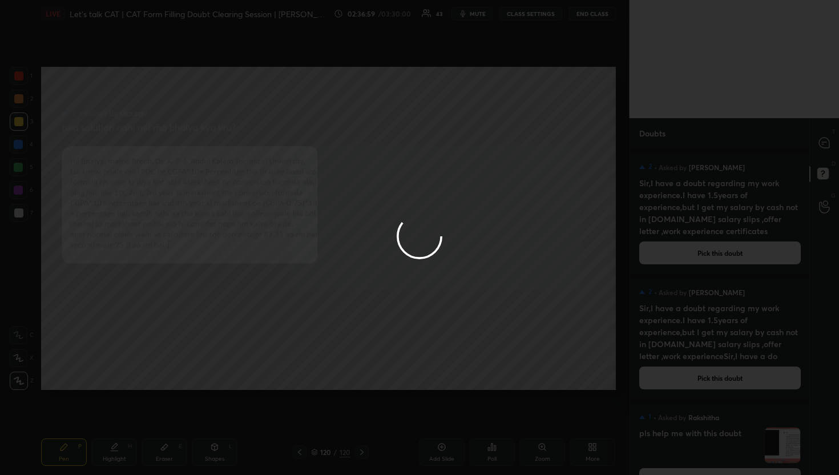
click at [829, 142] on div at bounding box center [419, 237] width 839 height 475
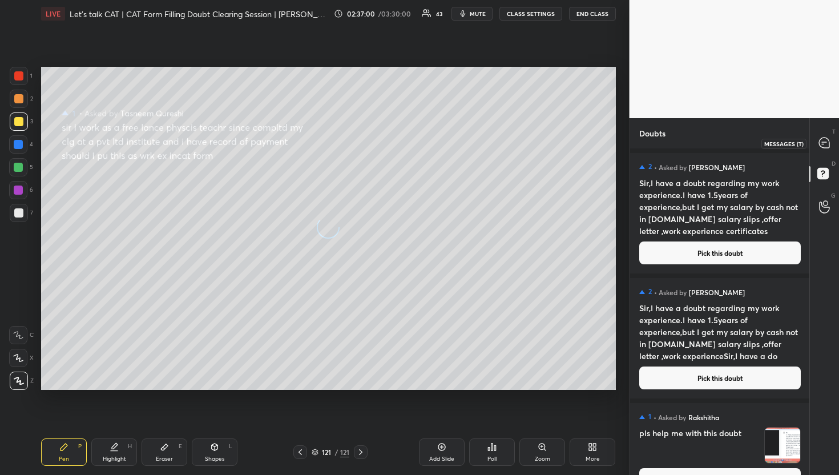
click at [829, 142] on icon at bounding box center [824, 143] width 10 height 10
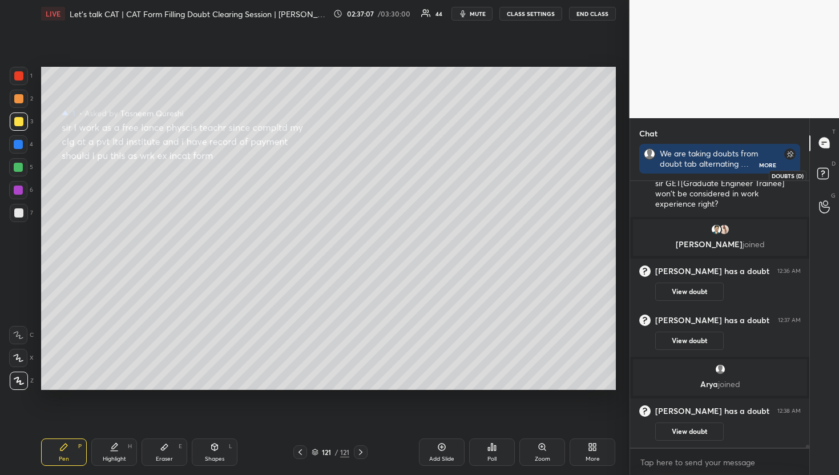
click at [829, 166] on icon at bounding box center [825, 175] width 21 height 21
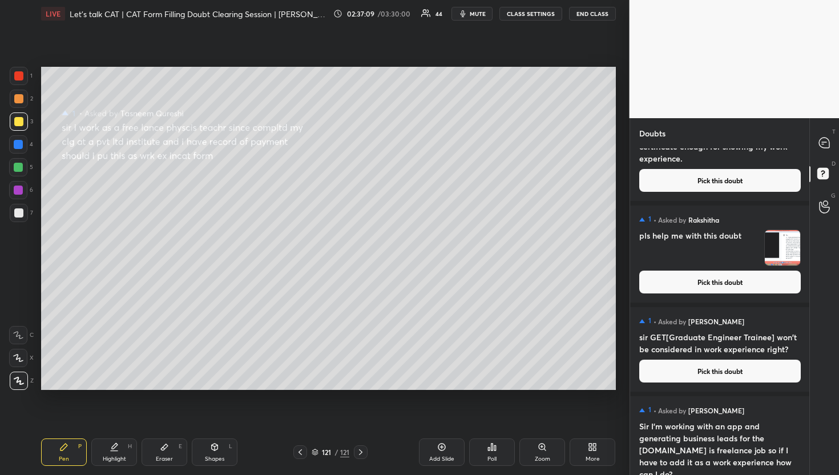
scroll to position [0, 0]
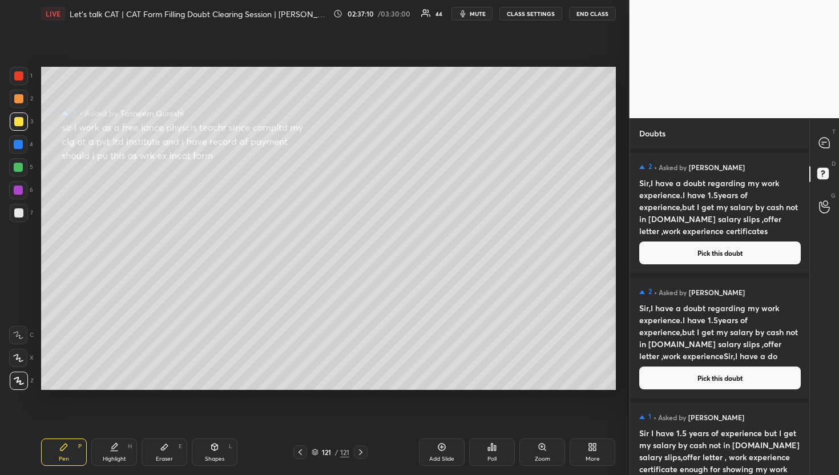
click at [696, 235] on h4 "Sir,I have a doubt regarding my work experience.I have 1.5years of experience,b…" at bounding box center [721, 207] width 162 height 60
click at [685, 248] on button "Pick this doubt" at bounding box center [721, 253] width 162 height 23
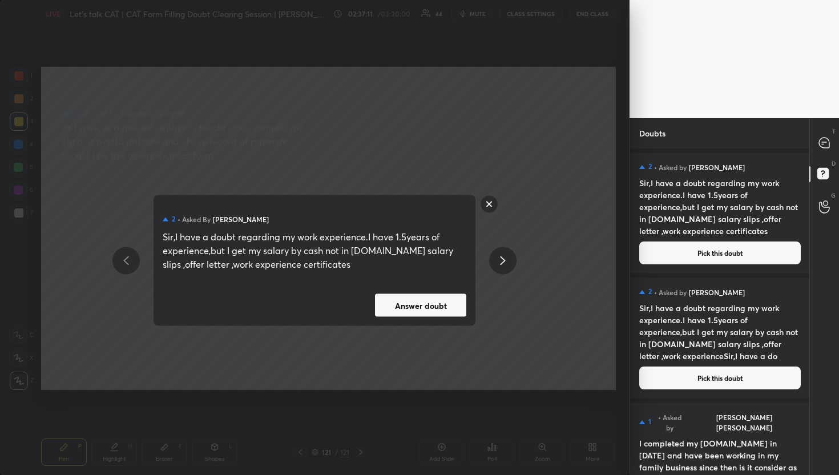
click at [417, 307] on button "Answer doubt" at bounding box center [420, 305] width 91 height 23
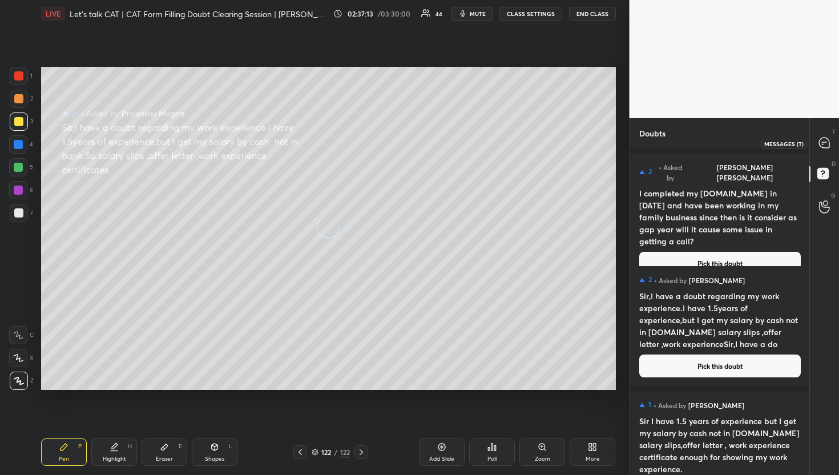
click at [821, 136] on div at bounding box center [825, 143] width 23 height 21
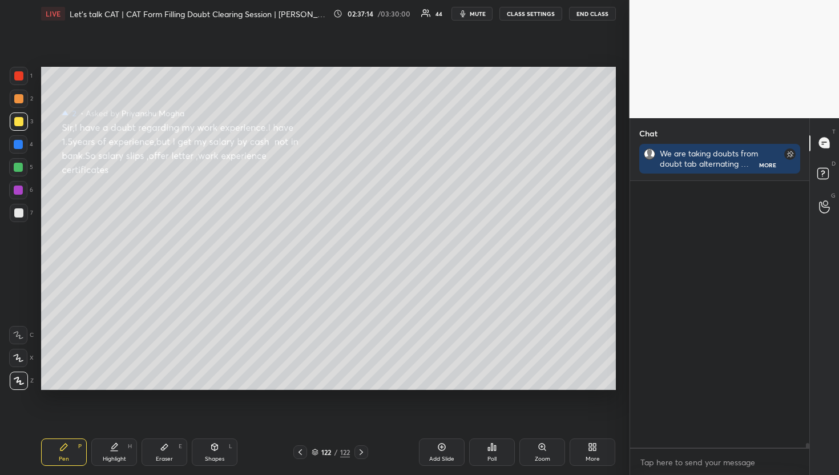
click at [821, 136] on div at bounding box center [825, 143] width 23 height 21
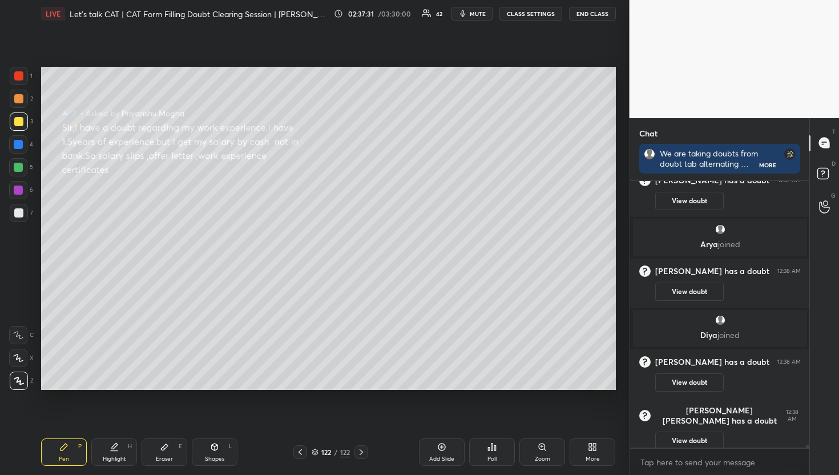
scroll to position [22836, 0]
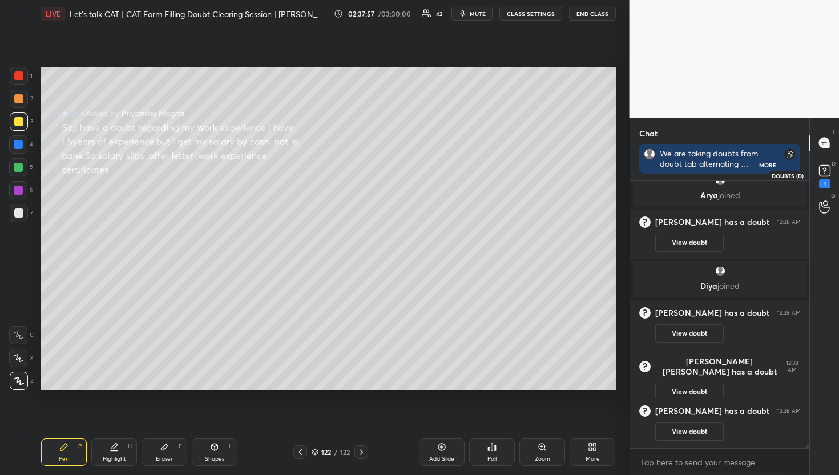
click at [823, 171] on rect at bounding box center [824, 170] width 11 height 11
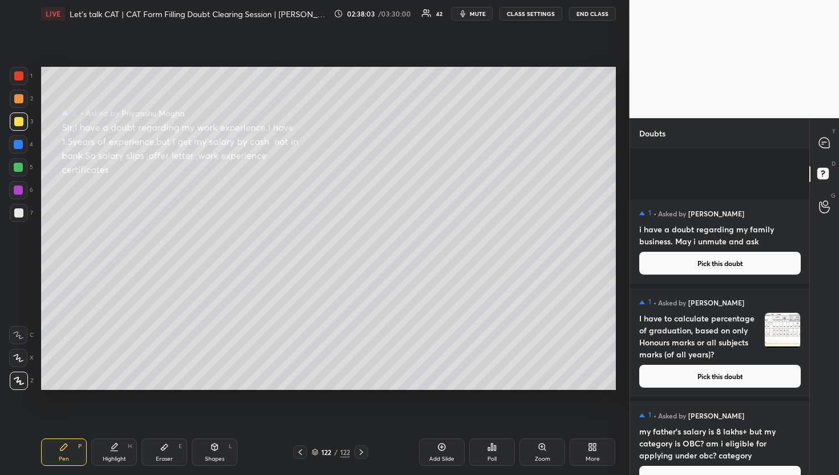
scroll to position [12595, 0]
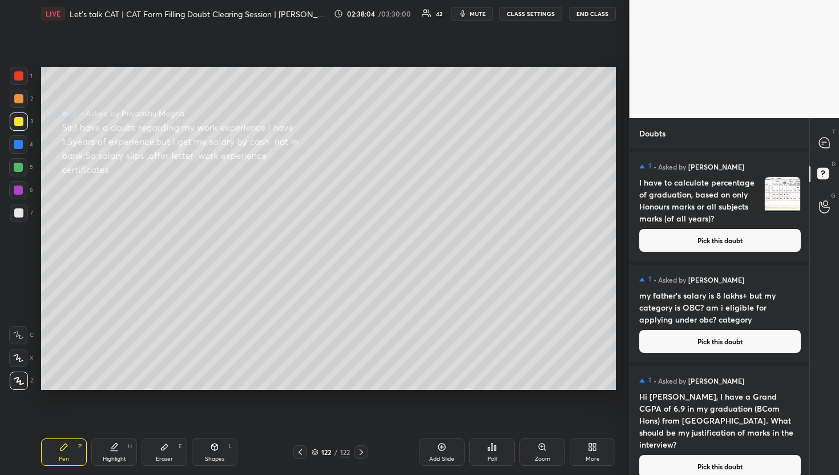
click at [750, 472] on div "1 • Asked by [PERSON_NAME] Hi [PERSON_NAME], I have a Grand CGPA of 6.9 in my g…" at bounding box center [720, 427] width 180 height 120
click at [744, 455] on button "Pick this doubt" at bounding box center [721, 466] width 162 height 23
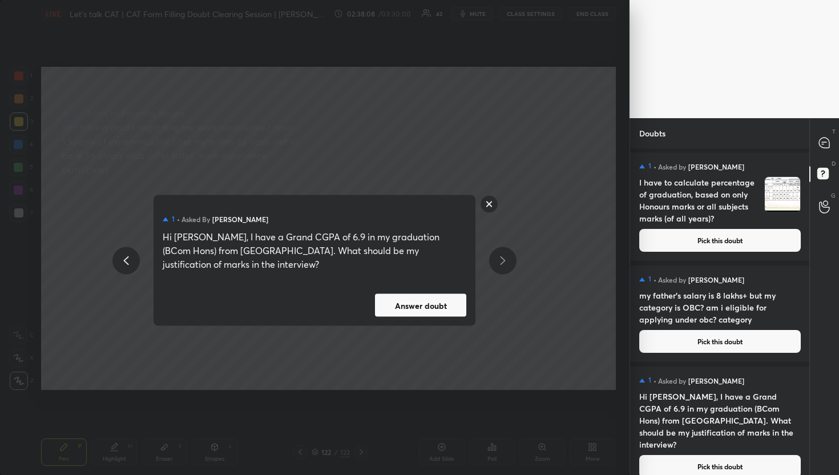
click at [425, 301] on button "Answer doubt" at bounding box center [420, 305] width 91 height 23
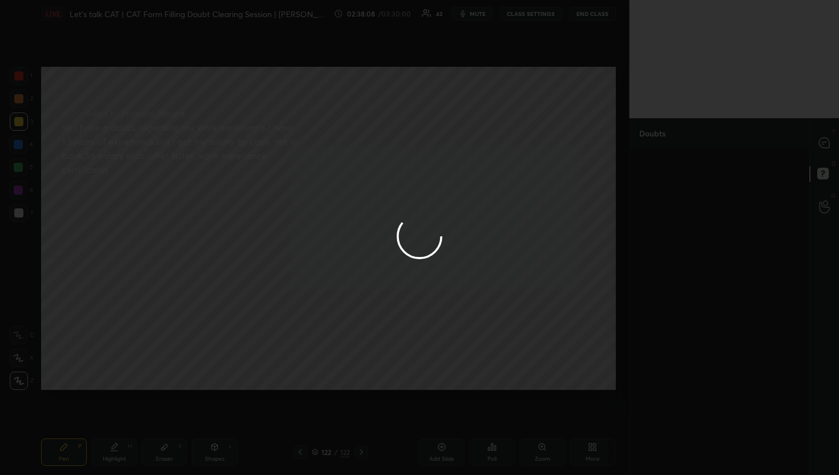
scroll to position [0, 0]
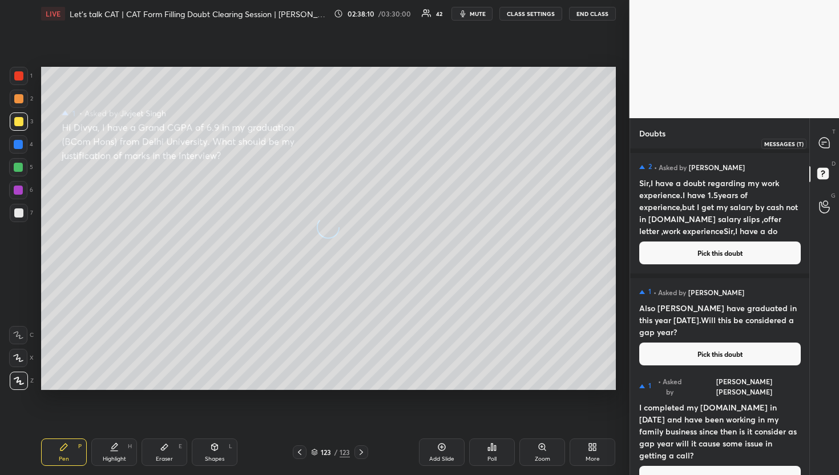
click at [818, 148] on div at bounding box center [825, 143] width 23 height 21
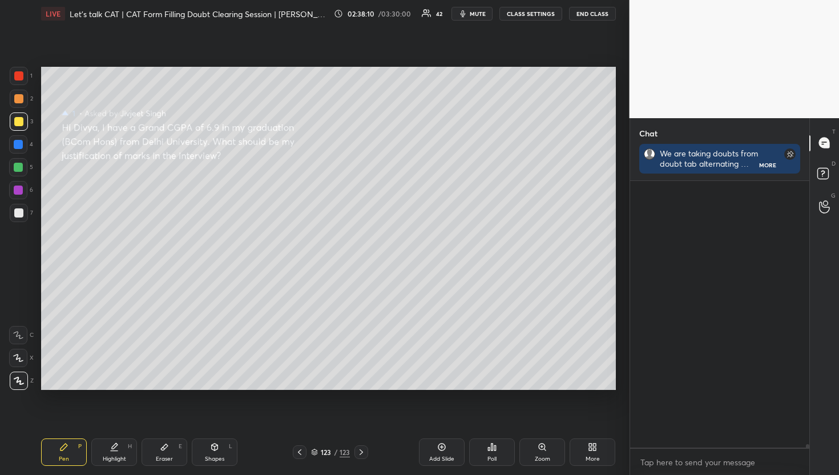
scroll to position [291, 176]
click at [818, 148] on div at bounding box center [825, 143] width 23 height 21
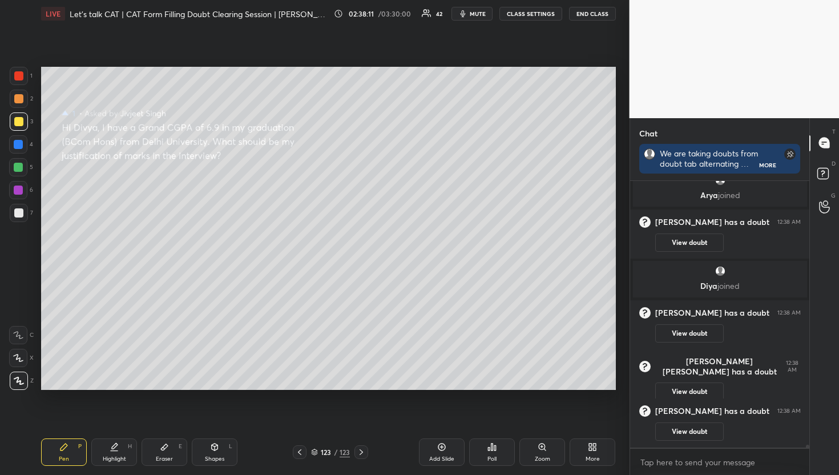
scroll to position [22790, 0]
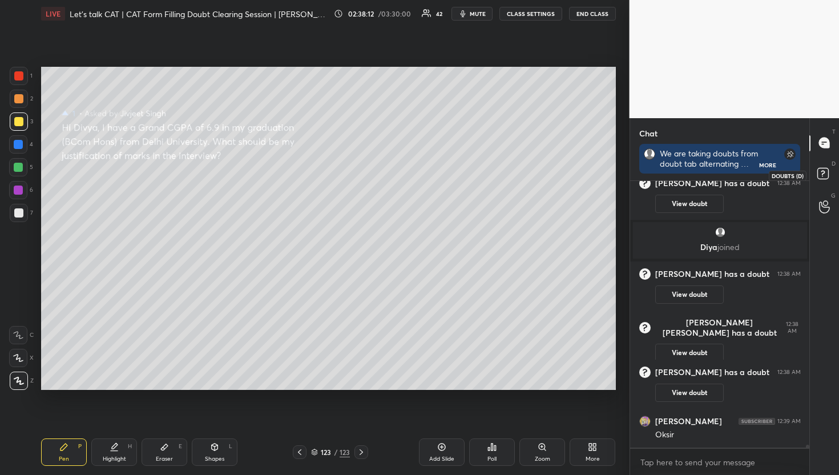
click at [831, 171] on icon at bounding box center [825, 175] width 21 height 21
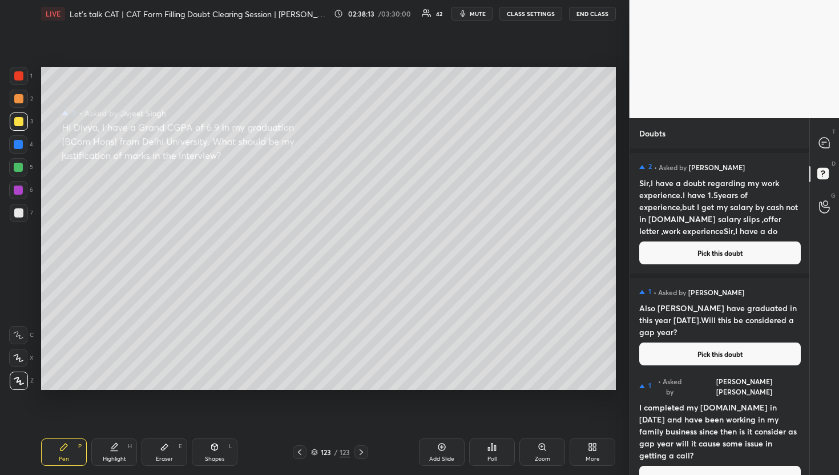
click at [729, 240] on div "2 • Asked by [PERSON_NAME],I have a doubt regarding my work experience.I have 1…" at bounding box center [720, 213] width 180 height 120
click at [691, 258] on button "Pick this doubt" at bounding box center [721, 253] width 162 height 23
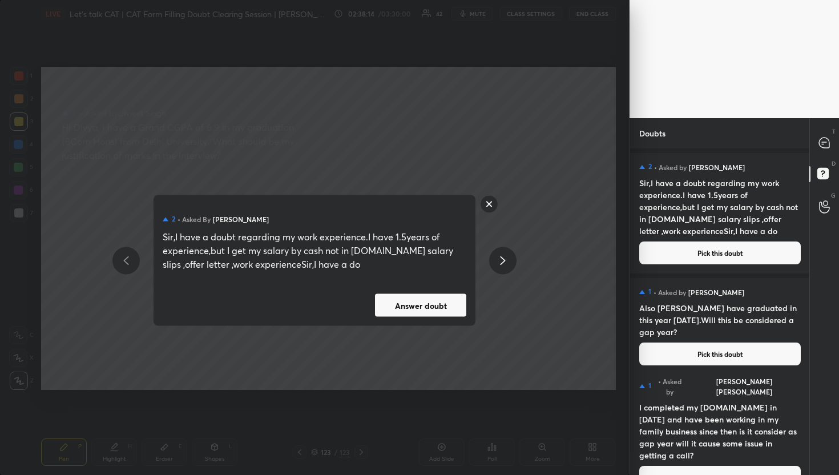
click at [401, 310] on button "Answer doubt" at bounding box center [420, 305] width 91 height 23
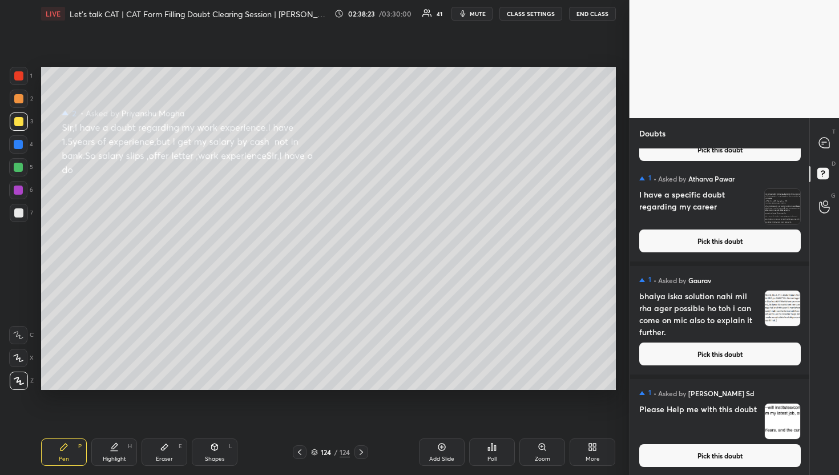
scroll to position [12356, 0]
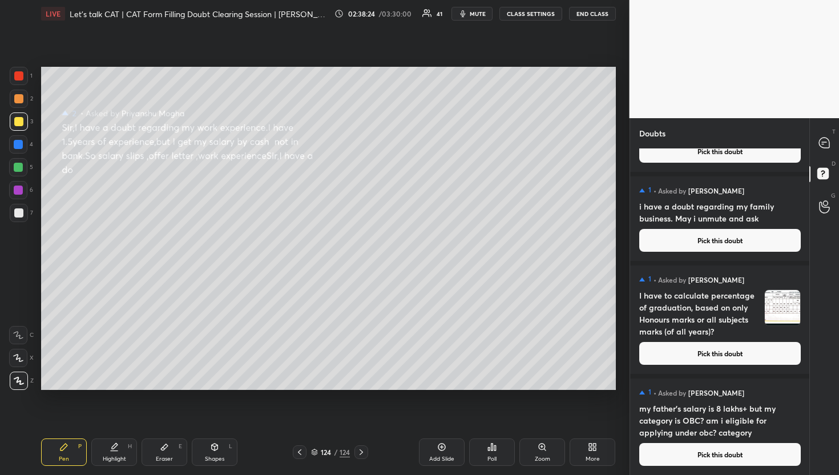
click at [664, 461] on button "Pick this doubt" at bounding box center [721, 454] width 162 height 23
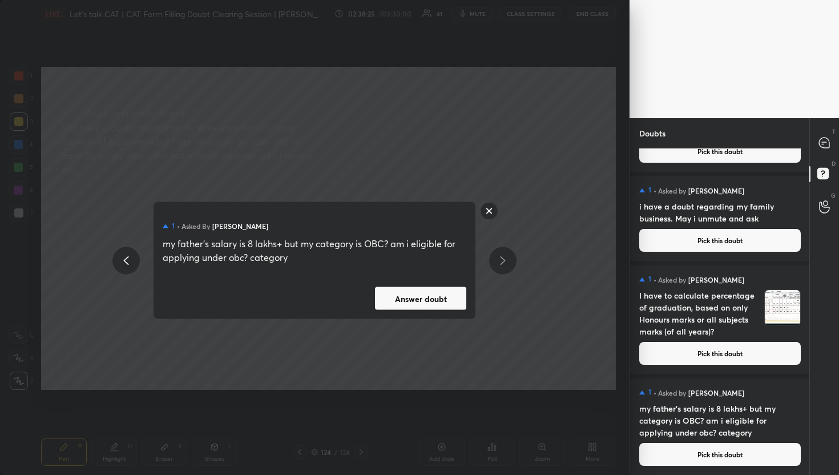
click at [409, 284] on div "1 • Asked by [PERSON_NAME] my father's salary is 8 lakhs+ but my category is OB…" at bounding box center [315, 260] width 322 height 117
click at [430, 296] on button "Answer doubt" at bounding box center [420, 298] width 91 height 23
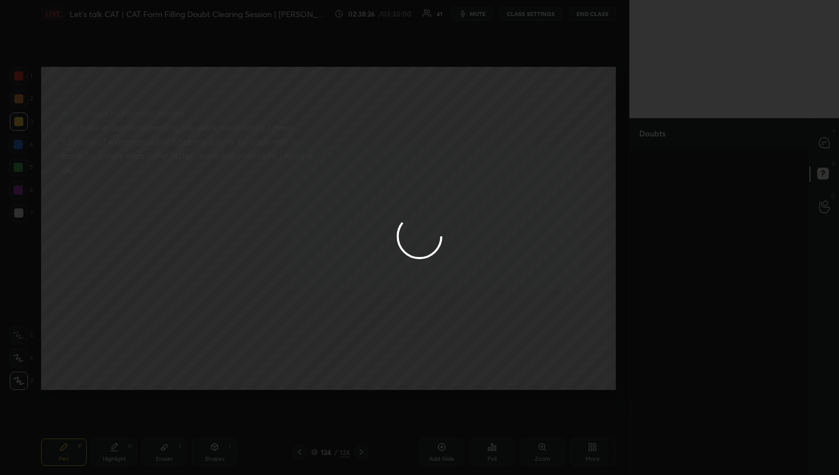
scroll to position [0, 0]
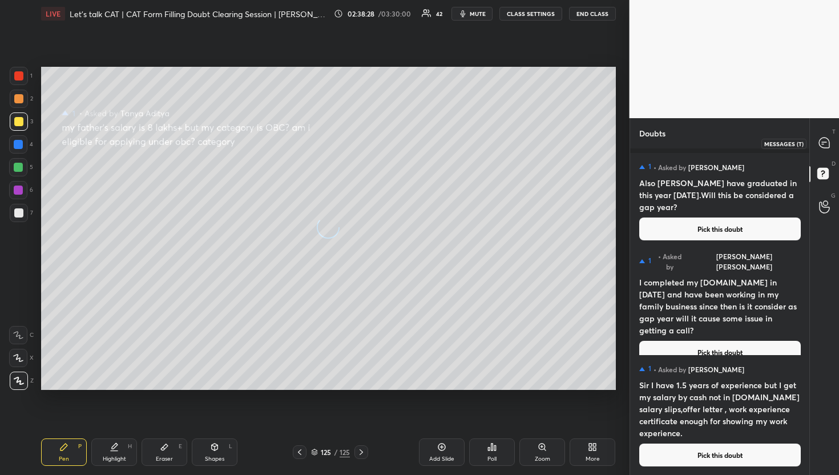
click at [816, 139] on div at bounding box center [825, 143] width 23 height 21
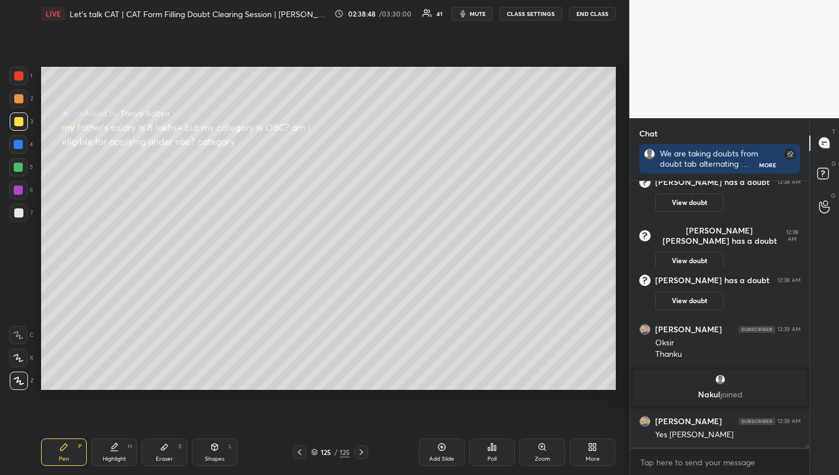
scroll to position [263, 176]
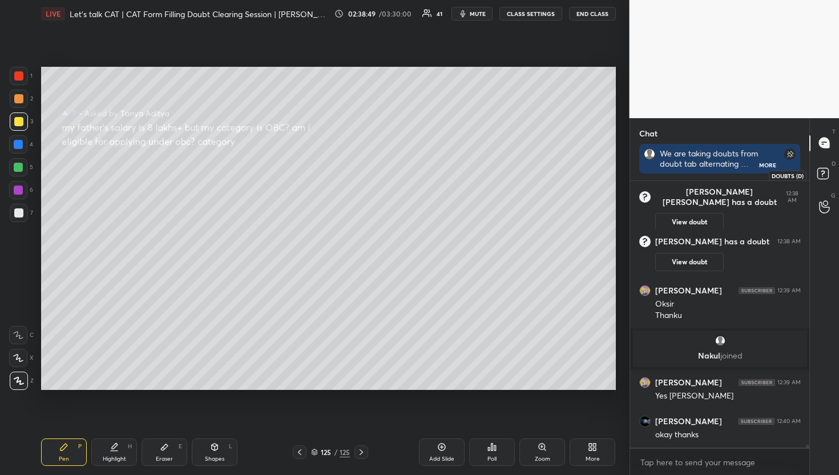
click at [823, 170] on icon at bounding box center [823, 172] width 4 height 5
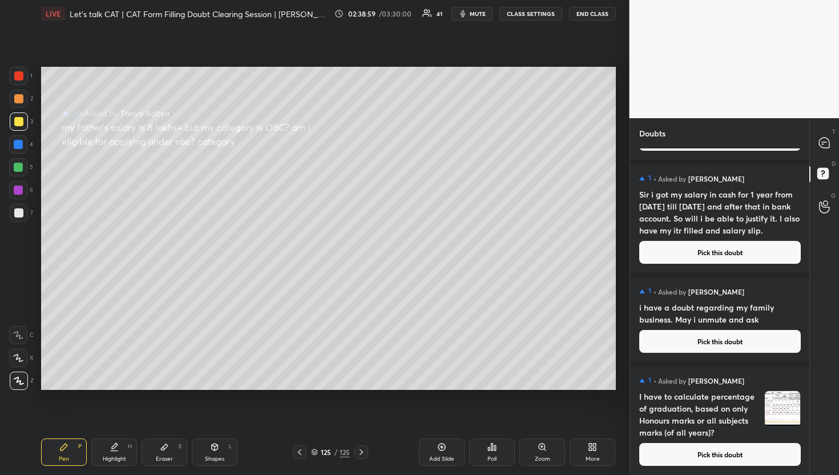
click at [699, 459] on button "Pick this doubt" at bounding box center [721, 454] width 162 height 23
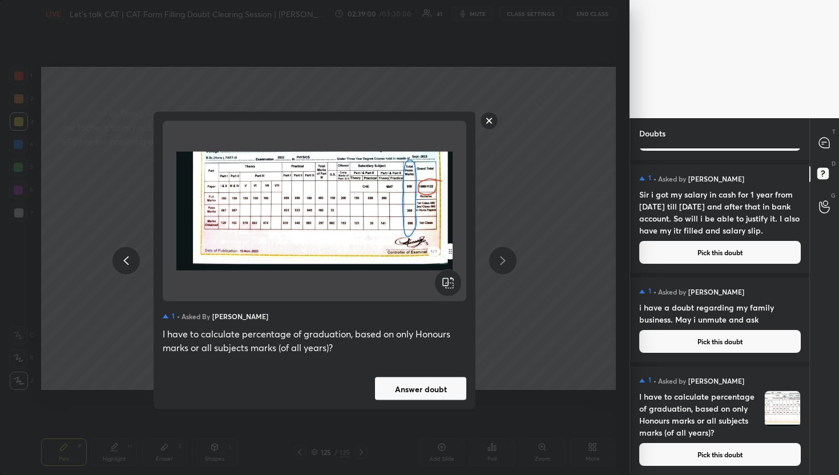
click at [401, 381] on button "Answer doubt" at bounding box center [420, 388] width 91 height 23
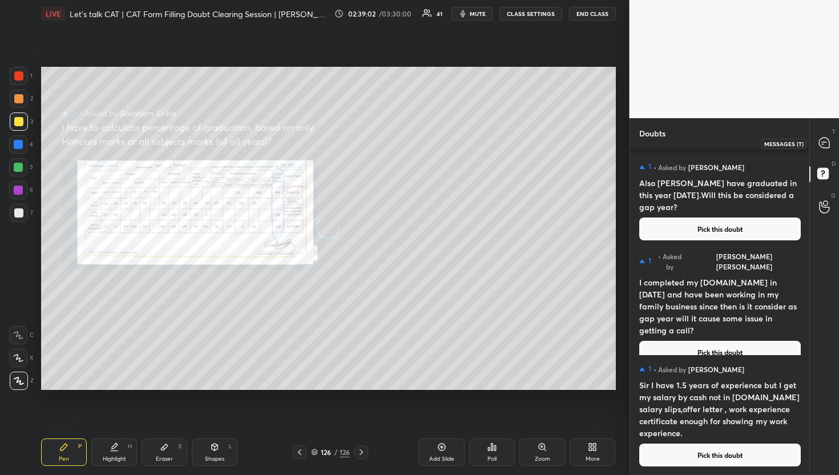
click at [822, 145] on icon at bounding box center [824, 143] width 10 height 10
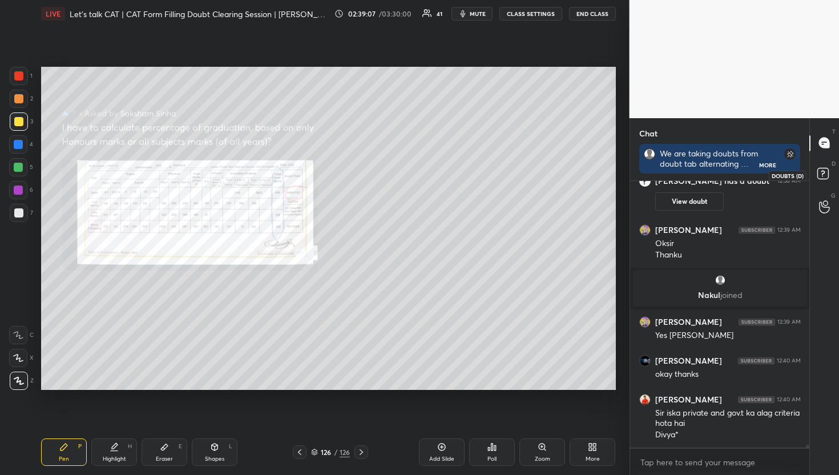
click at [825, 172] on rect at bounding box center [823, 173] width 11 height 11
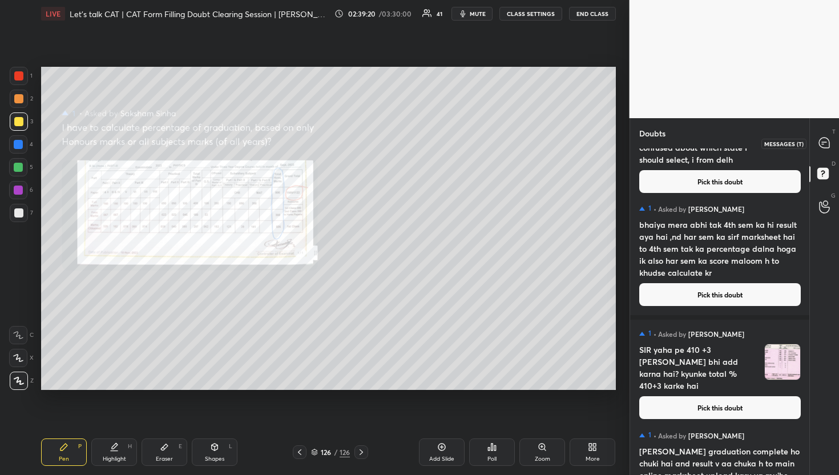
click at [817, 148] on div at bounding box center [825, 143] width 23 height 21
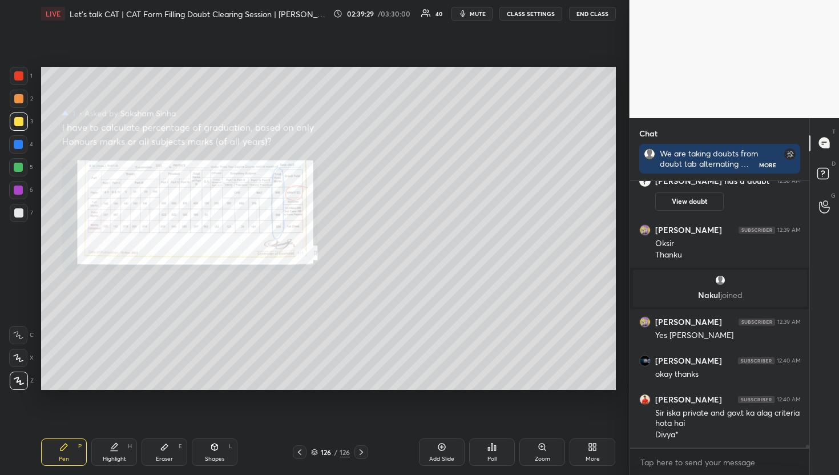
click at [555, 441] on div "Zoom" at bounding box center [543, 452] width 46 height 27
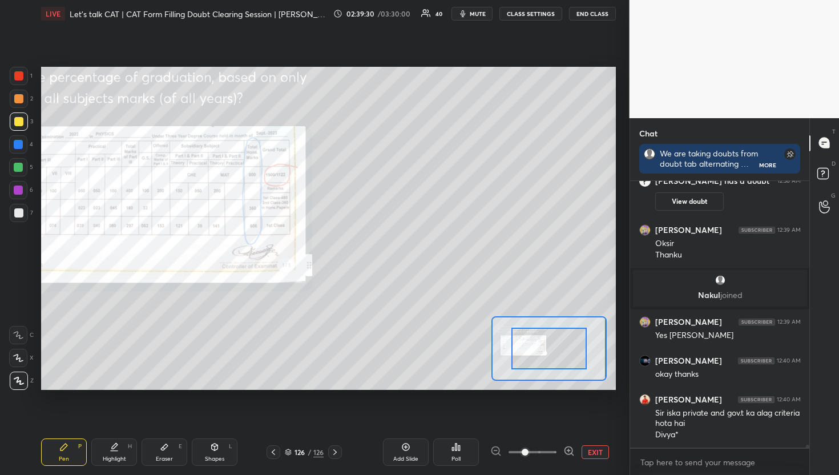
click at [555, 441] on div "Add Slide Poll EXIT" at bounding box center [481, 452] width 269 height 27
click at [549, 463] on div "Add Slide Poll EXIT" at bounding box center [481, 452] width 269 height 27
click at [565, 441] on div "Add Slide Poll EXIT" at bounding box center [481, 452] width 269 height 27
click at [564, 452] on icon at bounding box center [569, 450] width 11 height 11
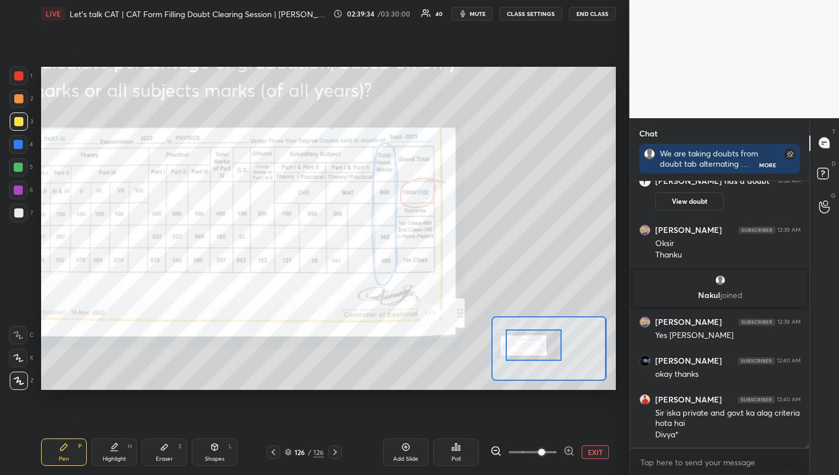
drag, startPoint x: 561, startPoint y: 338, endPoint x: 546, endPoint y: 335, distance: 15.8
click at [546, 335] on div at bounding box center [534, 344] width 57 height 31
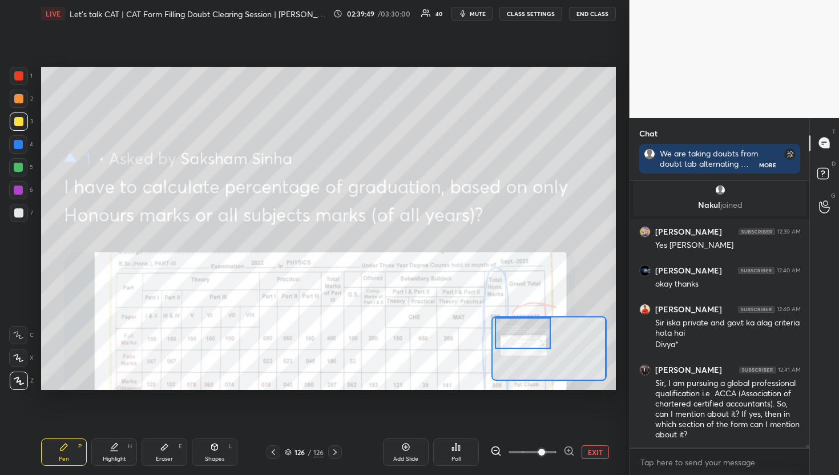
drag, startPoint x: 526, startPoint y: 351, endPoint x: 515, endPoint y: 333, distance: 20.3
click at [515, 333] on div at bounding box center [523, 333] width 57 height 31
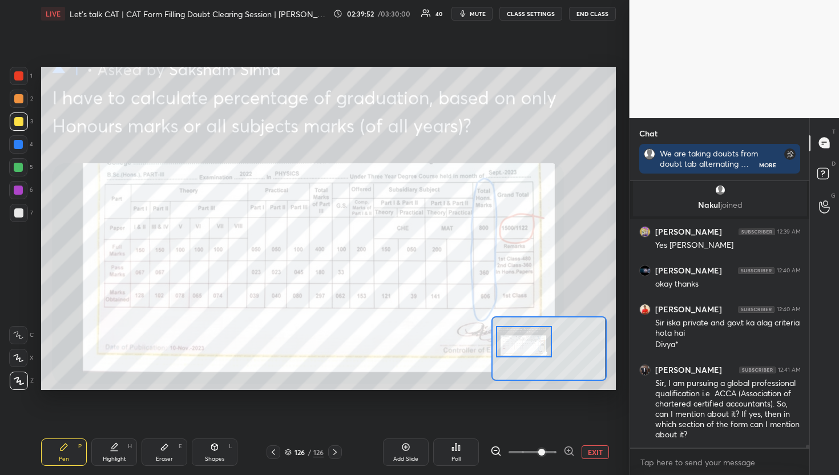
drag, startPoint x: 530, startPoint y: 339, endPoint x: 531, endPoint y: 348, distance: 8.6
click at [531, 348] on div at bounding box center [524, 341] width 57 height 31
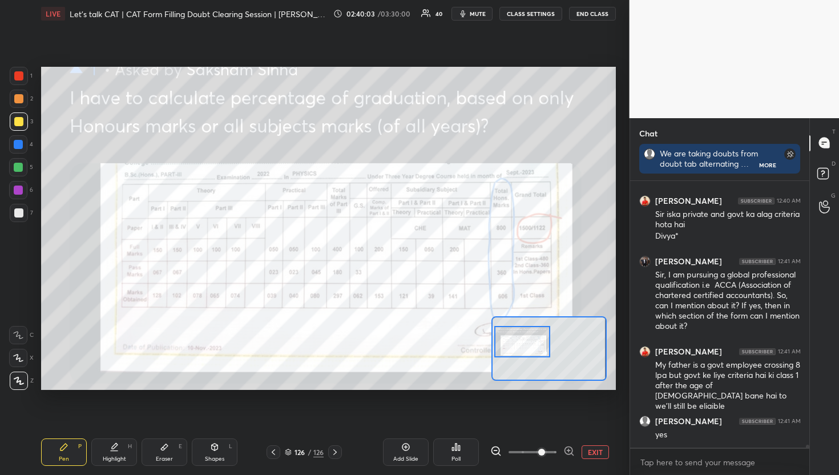
scroll to position [23079, 0]
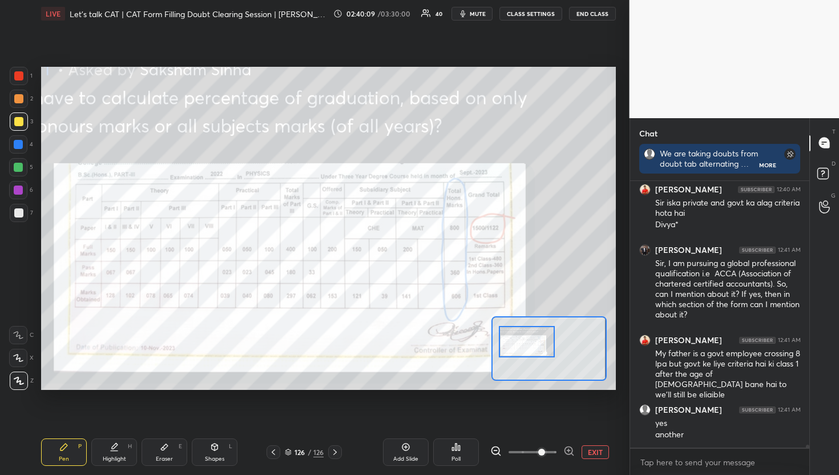
click at [534, 348] on div at bounding box center [527, 341] width 57 height 31
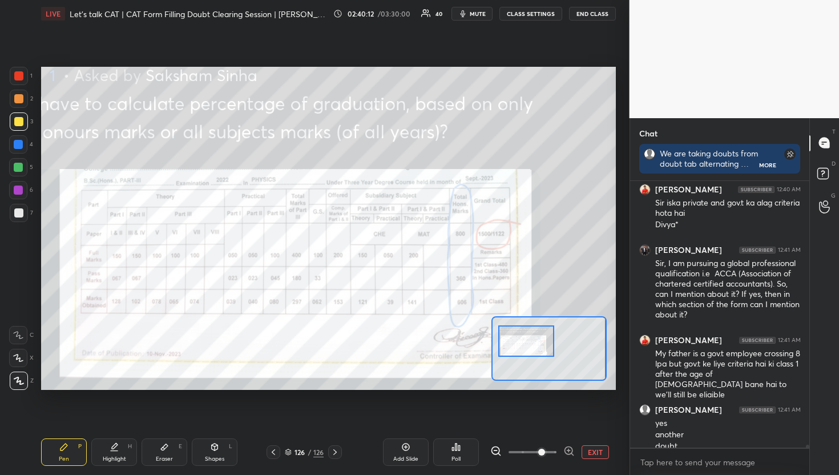
scroll to position [23091, 0]
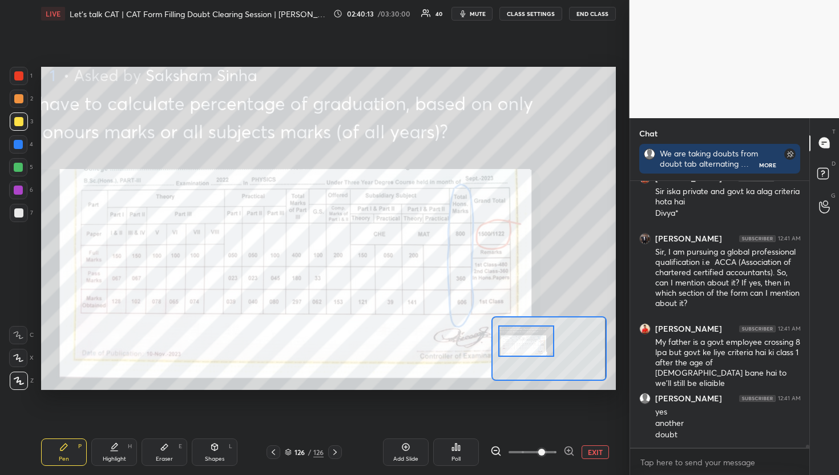
click at [533, 347] on div at bounding box center [527, 341] width 57 height 31
click at [586, 455] on button "EXIT" at bounding box center [595, 452] width 27 height 14
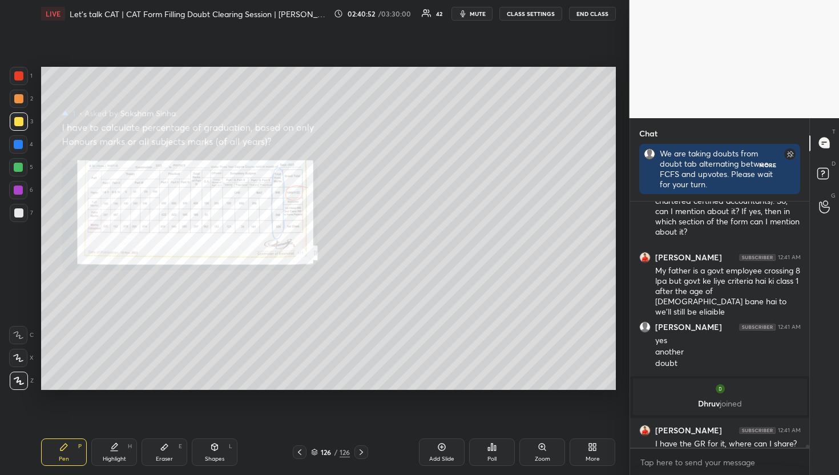
scroll to position [3, 4]
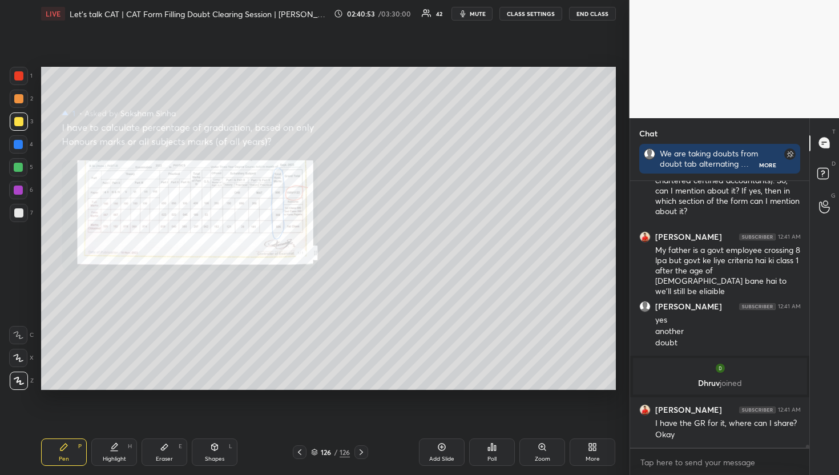
click at [809, 171] on div "Chat We are taking doubts from doubt tab alternating between FCFS and upvotes. …" at bounding box center [720, 296] width 180 height 357
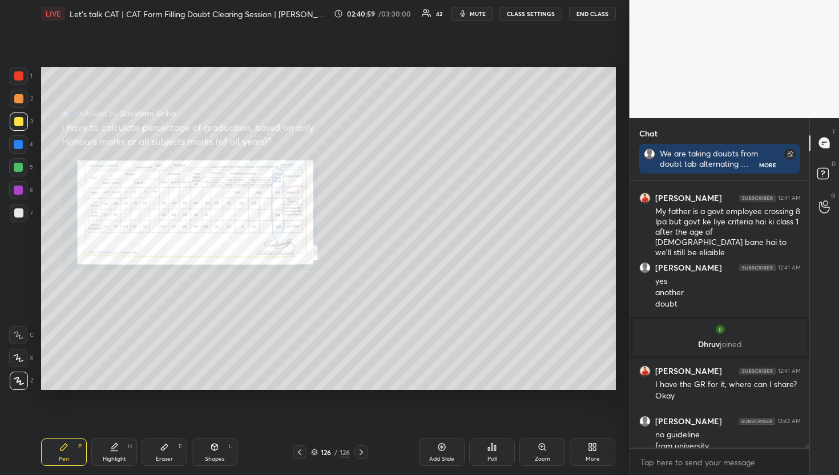
scroll to position [22847, 0]
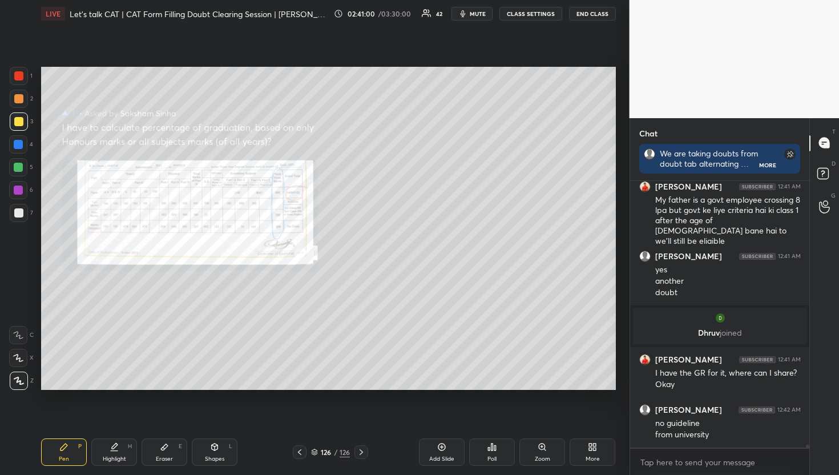
click at [542, 457] on div "Zoom" at bounding box center [542, 459] width 15 height 6
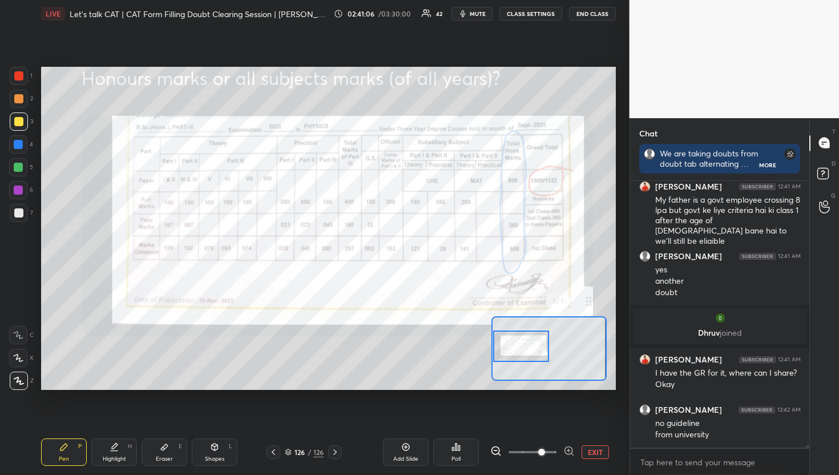
drag, startPoint x: 558, startPoint y: 343, endPoint x: 516, endPoint y: 341, distance: 42.9
click at [516, 341] on div at bounding box center [521, 346] width 57 height 31
click at [596, 443] on div "Add Slide Poll EXIT" at bounding box center [481, 452] width 269 height 27
click at [583, 457] on button "EXIT" at bounding box center [595, 452] width 27 height 14
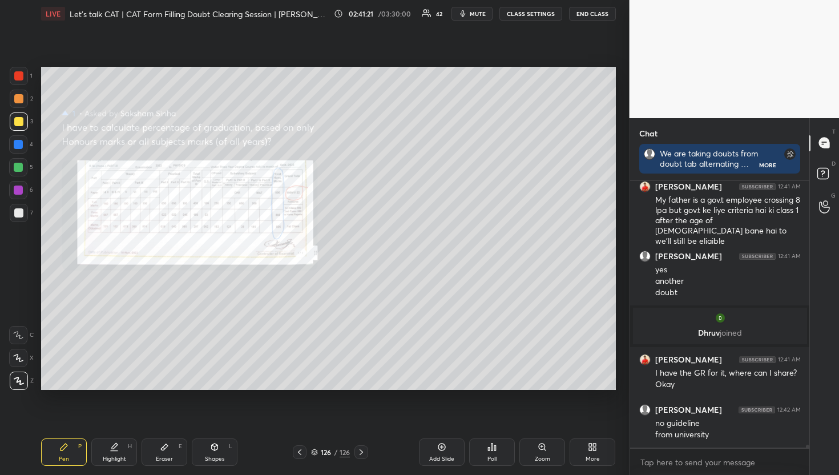
scroll to position [3, 4]
click at [812, 180] on div "D Doubts (D)" at bounding box center [824, 175] width 29 height 32
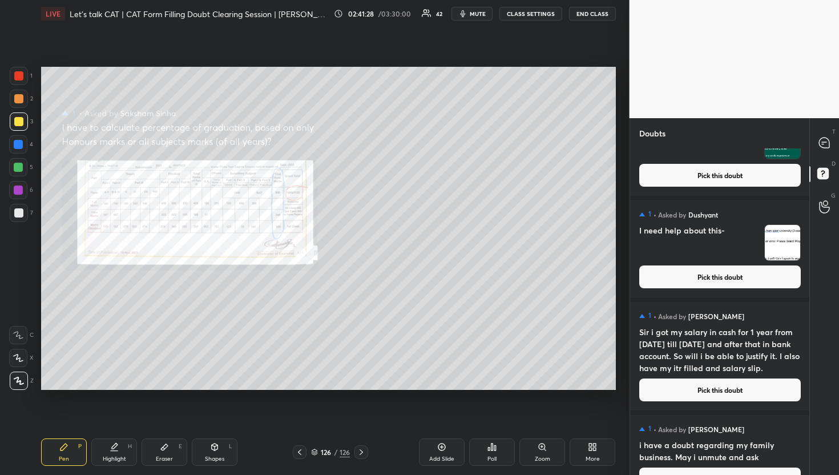
scroll to position [12257, 0]
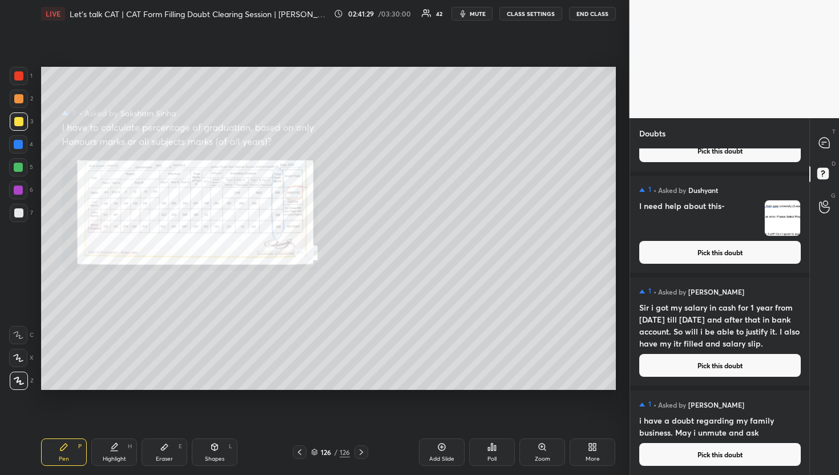
click at [675, 463] on button "Pick this doubt" at bounding box center [721, 454] width 162 height 23
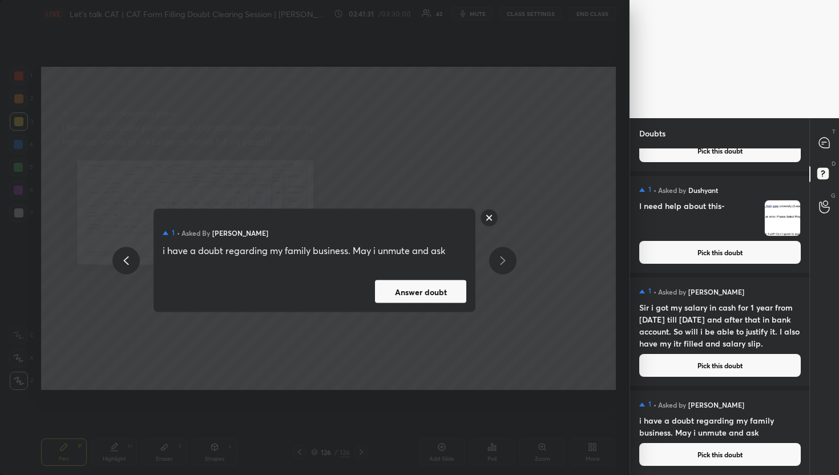
click at [501, 320] on div "1 • Asked by [PERSON_NAME] i have a doubt regarding my family business. May i u…" at bounding box center [315, 237] width 630 height 475
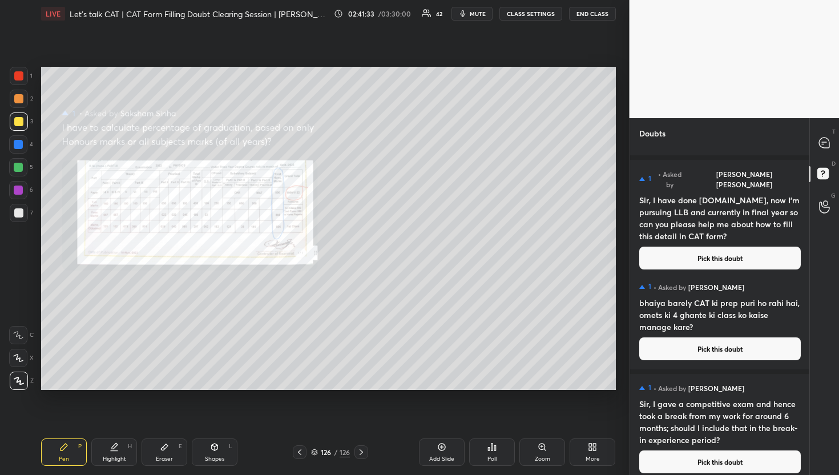
scroll to position [2895, 0]
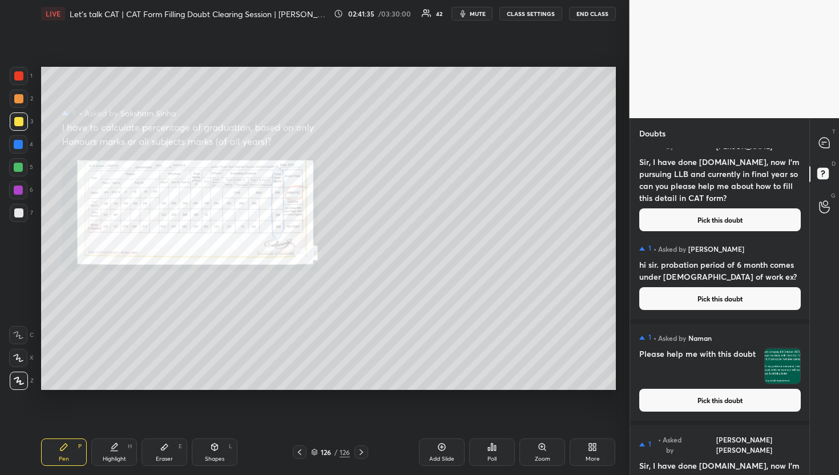
click at [811, 328] on div "T Messages (T) D Doubts (D) G Raise Hand (G)" at bounding box center [825, 296] width 30 height 357
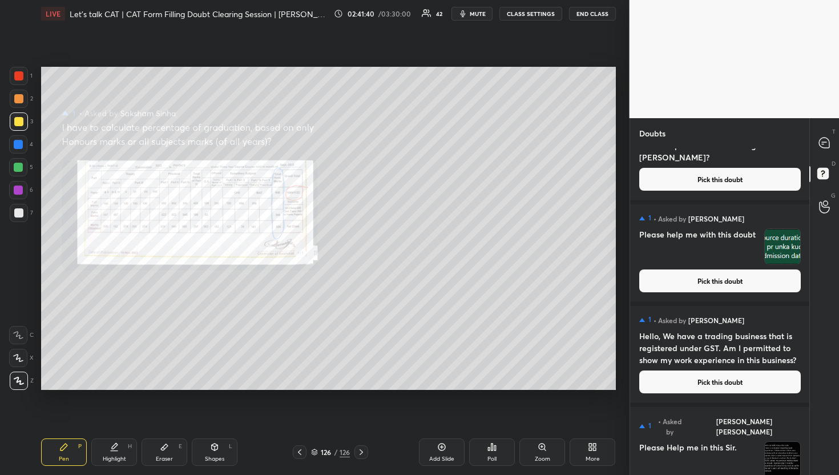
scroll to position [12255, 0]
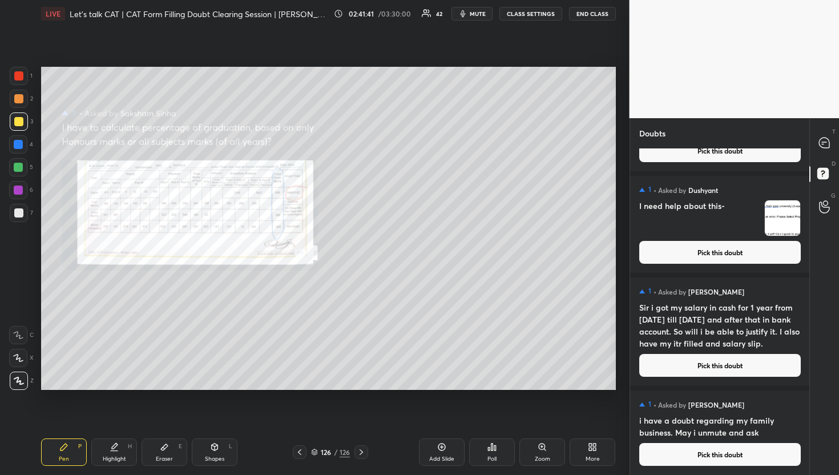
click at [662, 458] on button "Pick this doubt" at bounding box center [721, 454] width 162 height 23
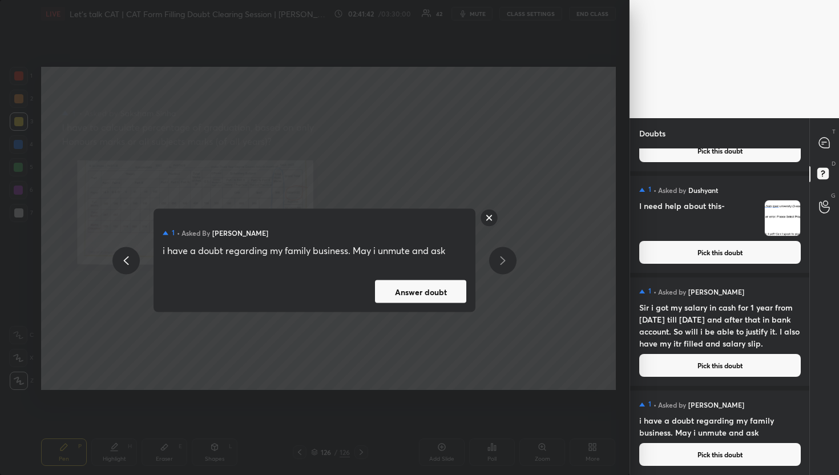
click at [436, 307] on div "1 • Asked by [PERSON_NAME] i have a doubt regarding my family business. May i u…" at bounding box center [315, 260] width 322 height 103
click at [435, 299] on button "Answer doubt" at bounding box center [420, 291] width 91 height 23
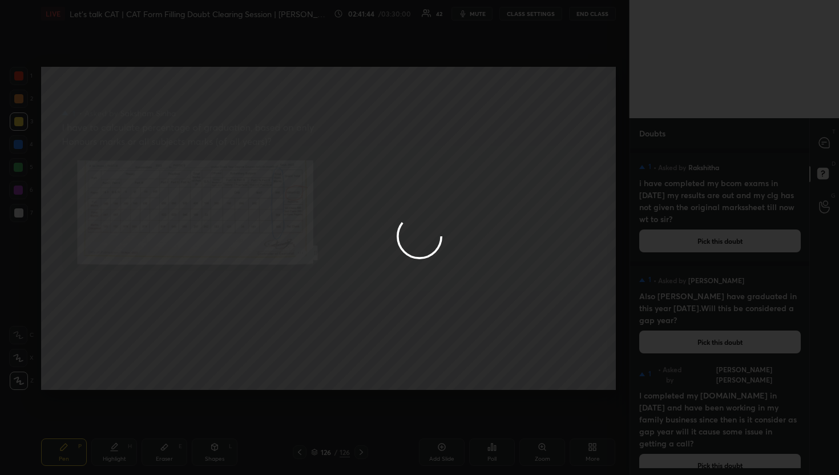
click at [817, 144] on div at bounding box center [419, 237] width 839 height 475
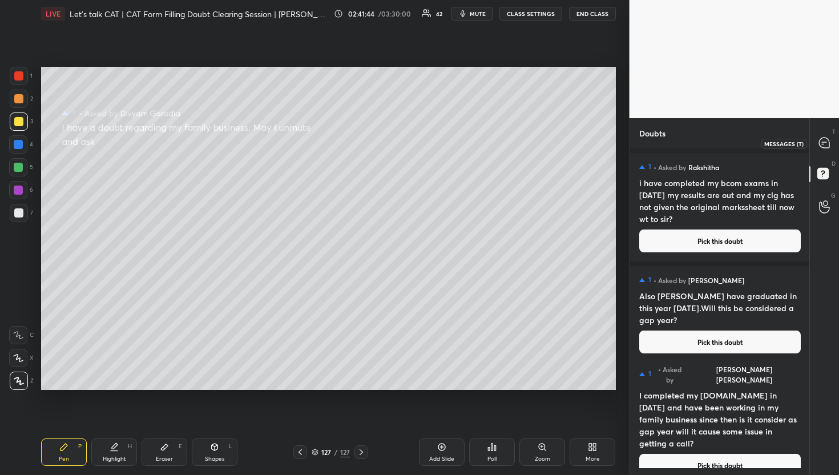
click at [817, 144] on div at bounding box center [825, 143] width 23 height 21
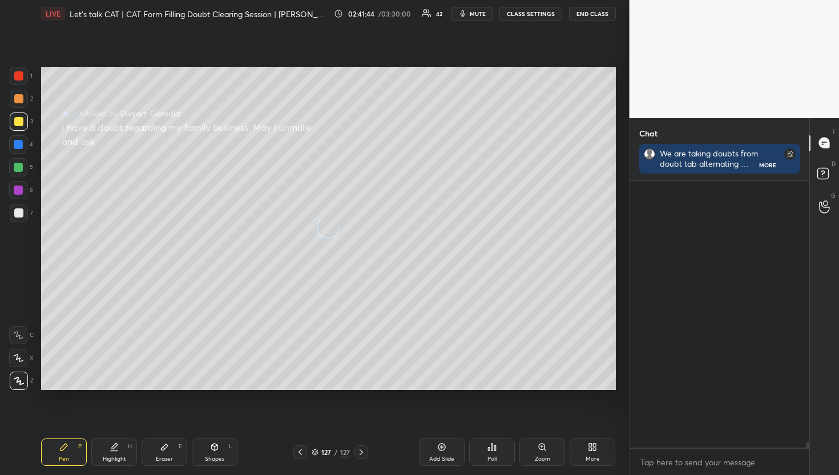
scroll to position [291, 176]
click at [817, 144] on div at bounding box center [825, 143] width 23 height 21
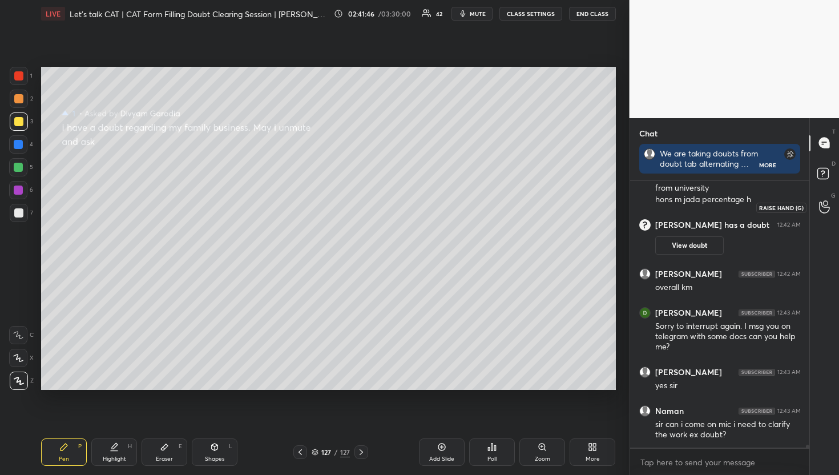
click at [831, 199] on div at bounding box center [825, 207] width 23 height 21
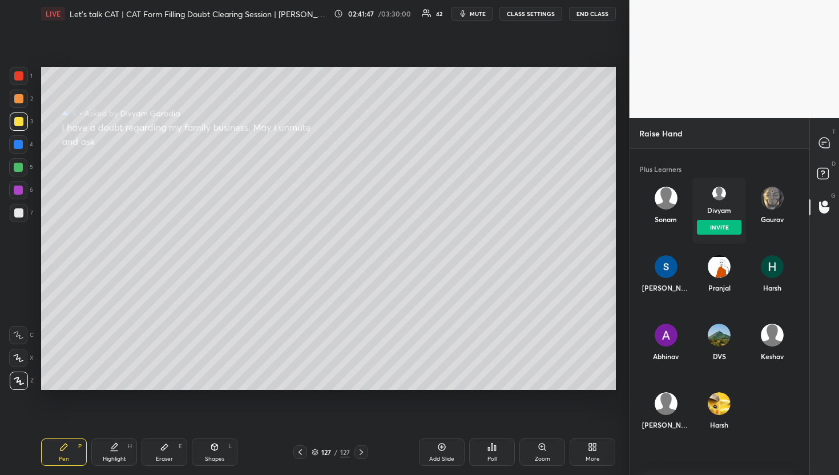
drag, startPoint x: 708, startPoint y: 187, endPoint x: 708, endPoint y: 209, distance: 22.3
click at [708, 187] on div "[PERSON_NAME] INVITE" at bounding box center [719, 211] width 53 height 66
click at [724, 224] on button "INVITE" at bounding box center [719, 227] width 44 height 15
click at [833, 138] on div at bounding box center [825, 143] width 23 height 21
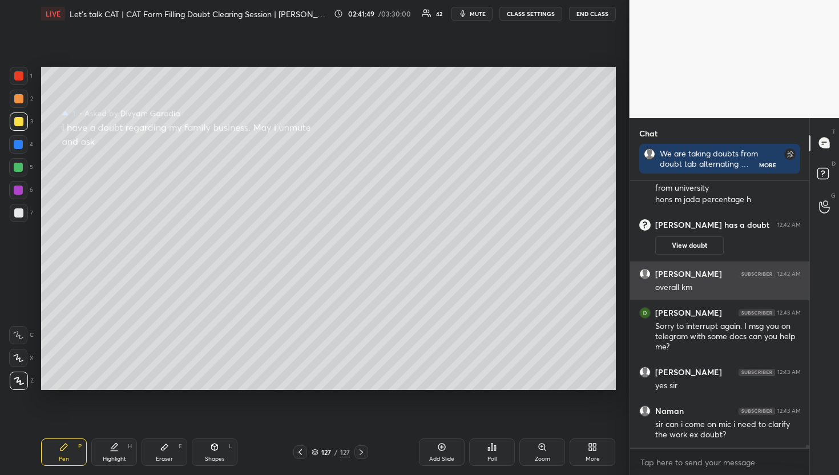
scroll to position [3, 4]
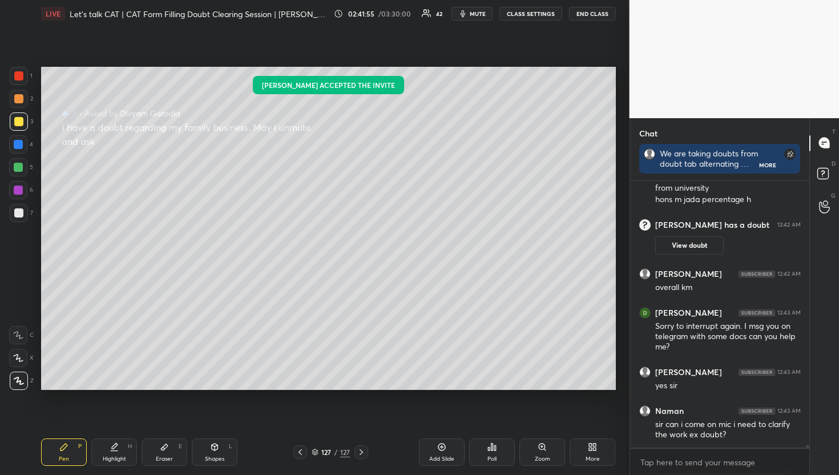
click at [333, 445] on div "127 / 127" at bounding box center [331, 452] width 75 height 14
click at [335, 449] on div "/" at bounding box center [336, 452] width 3 height 7
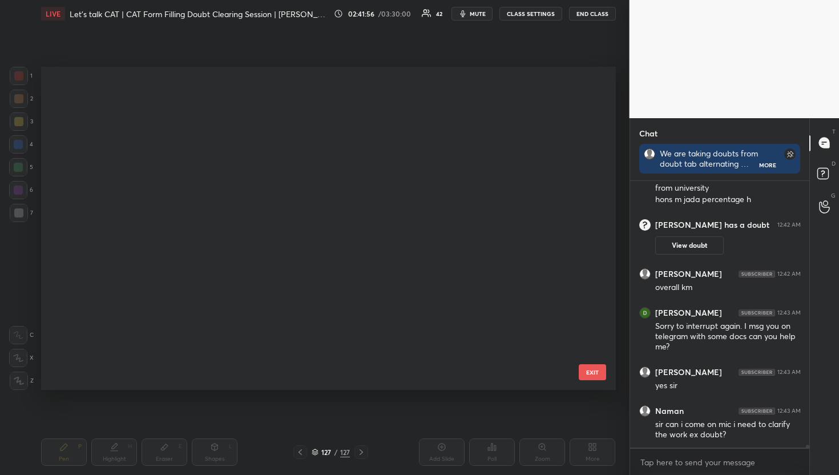
scroll to position [320, 569]
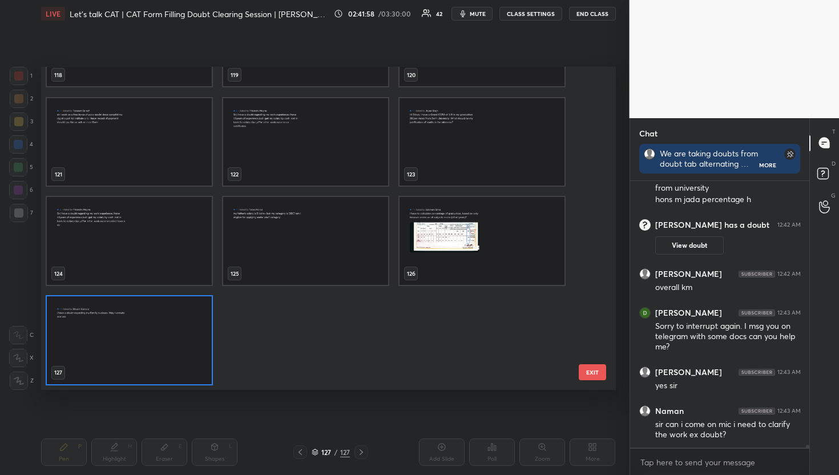
click at [107, 365] on img "grid" at bounding box center [129, 340] width 165 height 88
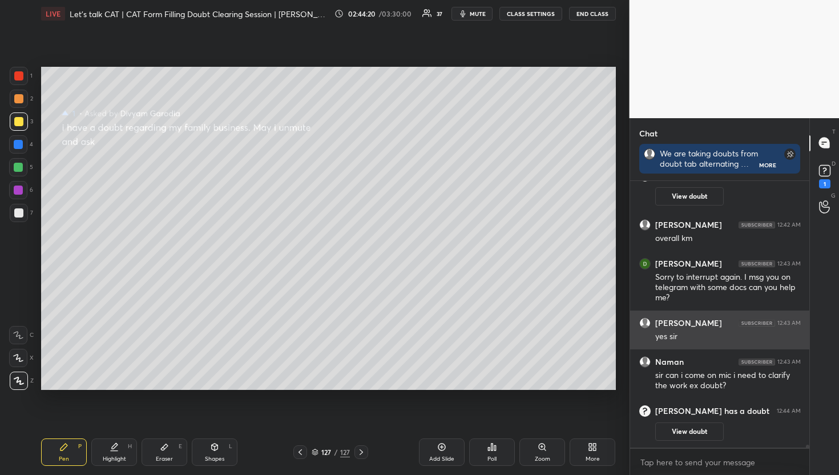
scroll to position [24565, 0]
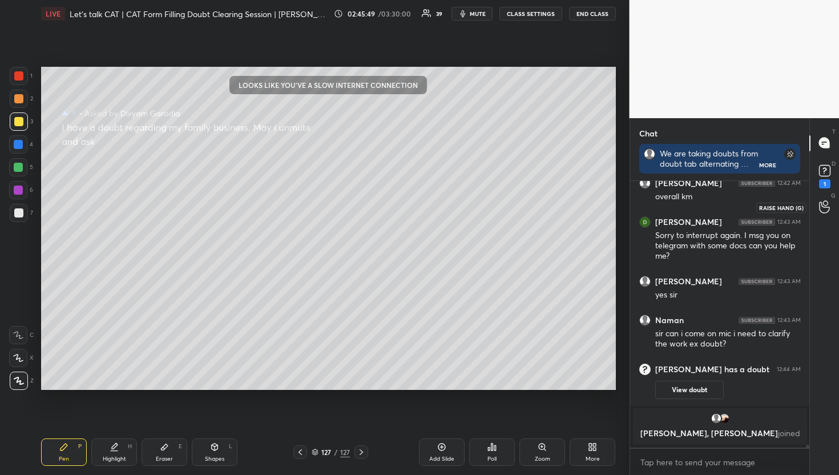
click at [835, 207] on div at bounding box center [825, 207] width 23 height 21
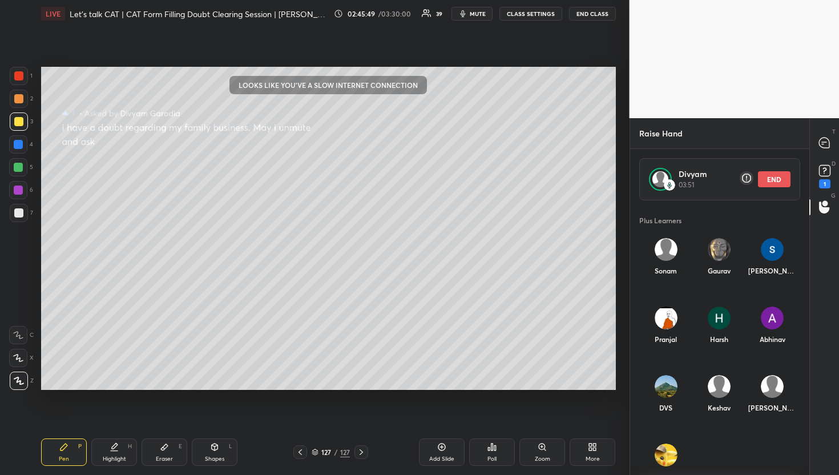
scroll to position [268, 176]
click at [770, 178] on button "END" at bounding box center [774, 179] width 33 height 16
click at [812, 132] on div "T Messages (T)" at bounding box center [824, 143] width 29 height 32
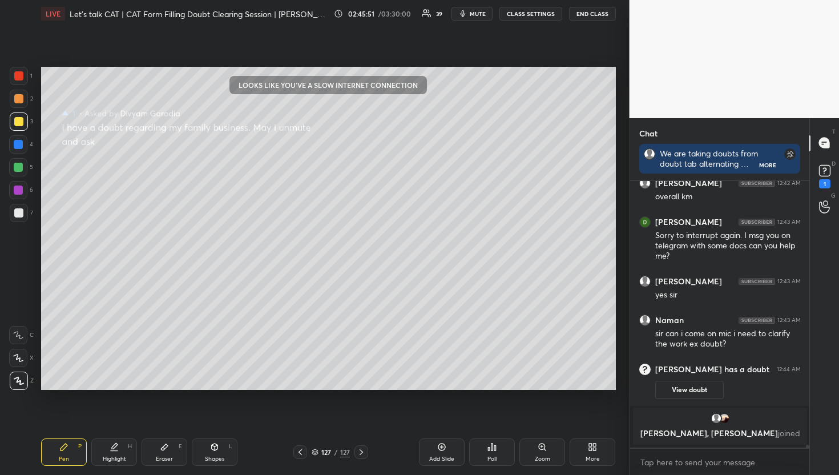
scroll to position [263, 176]
click at [814, 171] on div "1" at bounding box center [825, 175] width 23 height 21
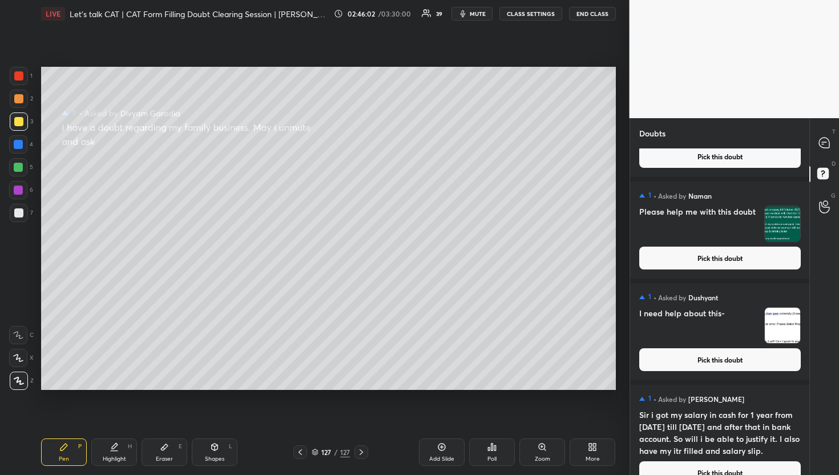
scroll to position [12255, 0]
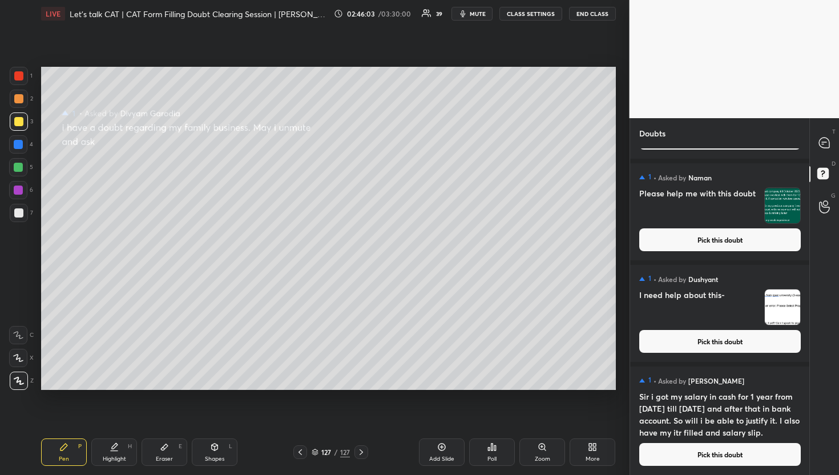
click at [710, 452] on button "Pick this doubt" at bounding box center [721, 454] width 162 height 23
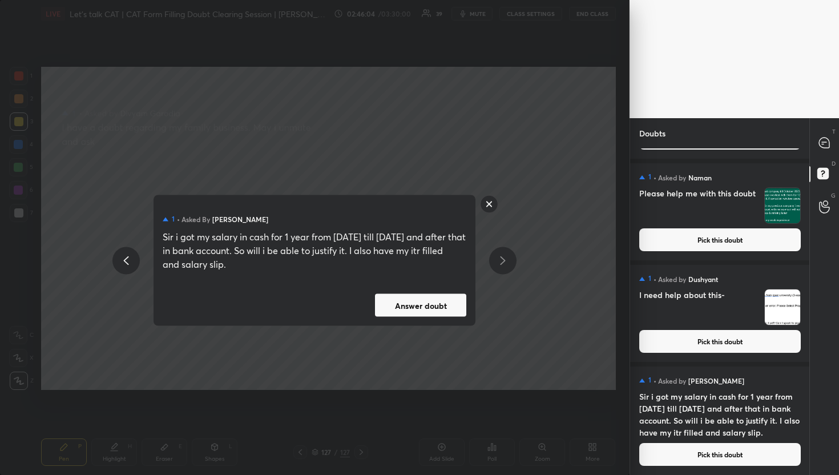
click at [418, 305] on button "Answer doubt" at bounding box center [420, 305] width 91 height 23
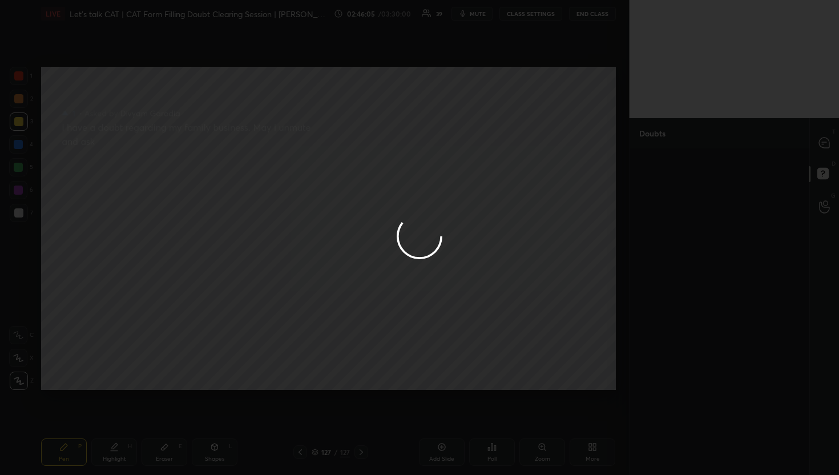
scroll to position [0, 0]
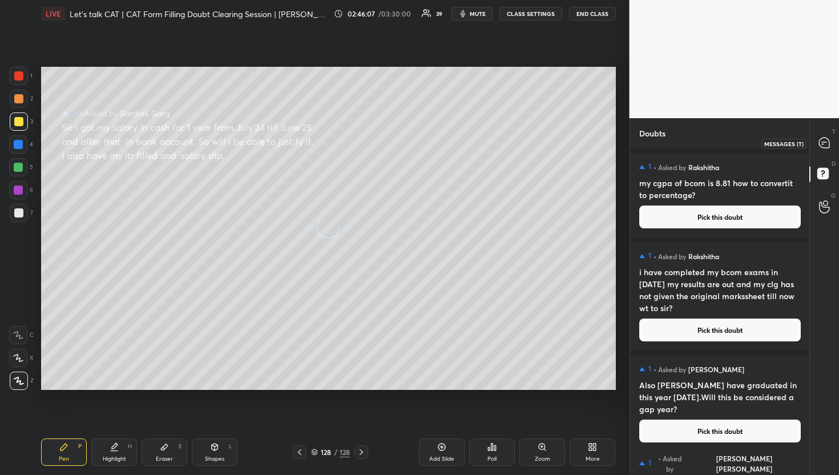
click at [829, 148] on icon at bounding box center [825, 143] width 12 height 12
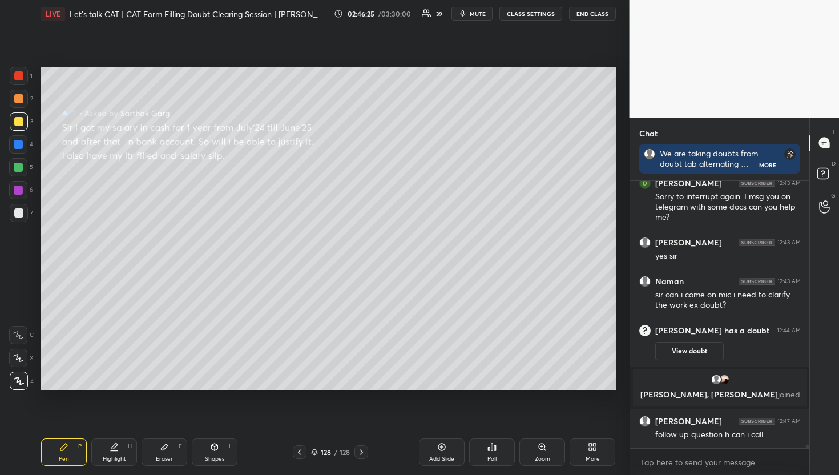
scroll to position [3, 4]
click at [825, 166] on icon at bounding box center [825, 175] width 21 height 21
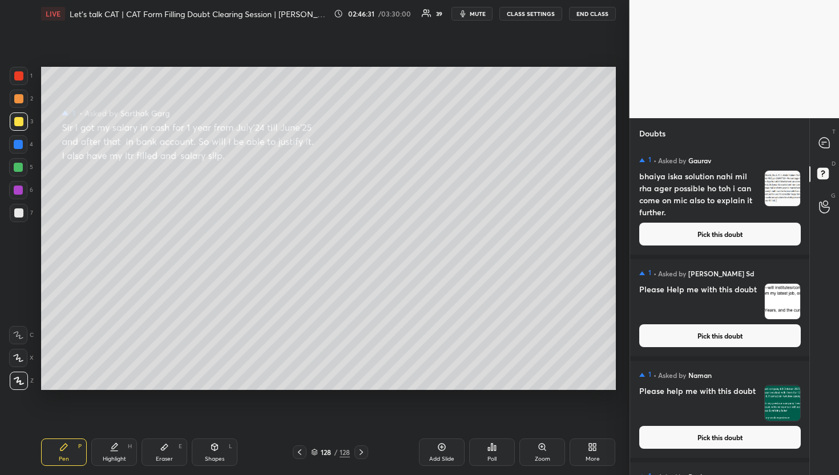
scroll to position [12142, 0]
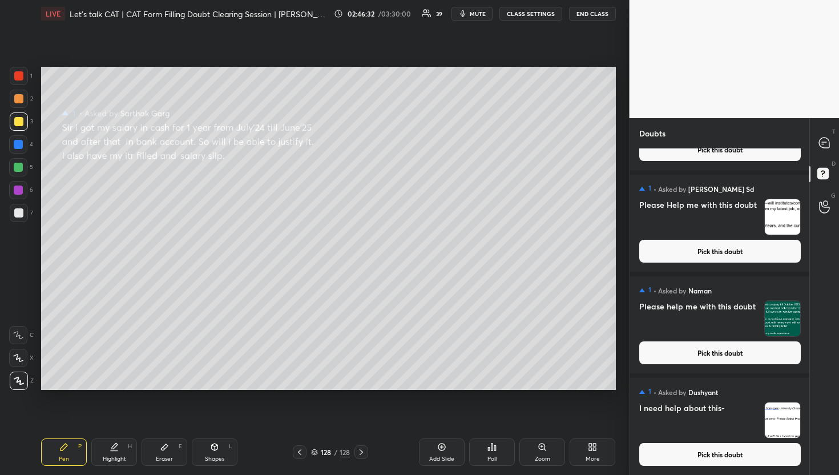
click at [758, 460] on button "Pick this doubt" at bounding box center [721, 454] width 162 height 23
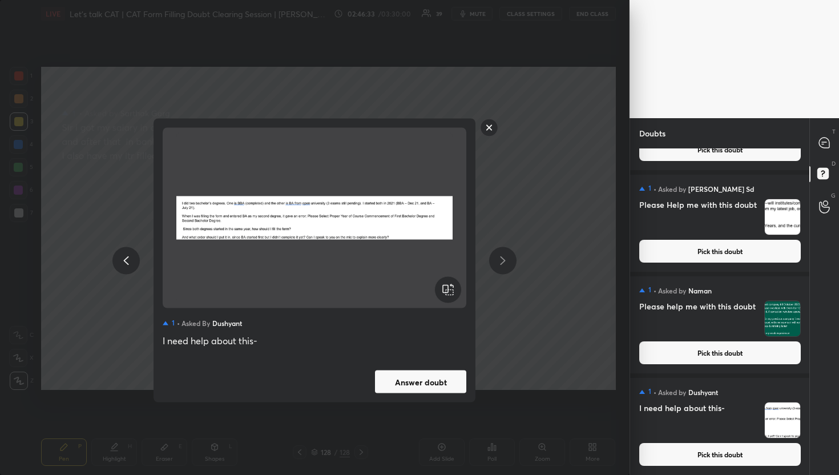
click at [459, 376] on button "Answer doubt" at bounding box center [420, 382] width 91 height 23
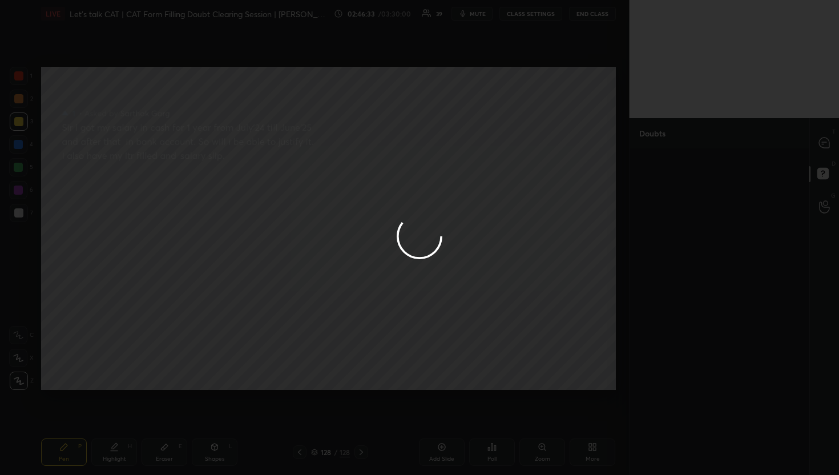
scroll to position [0, 0]
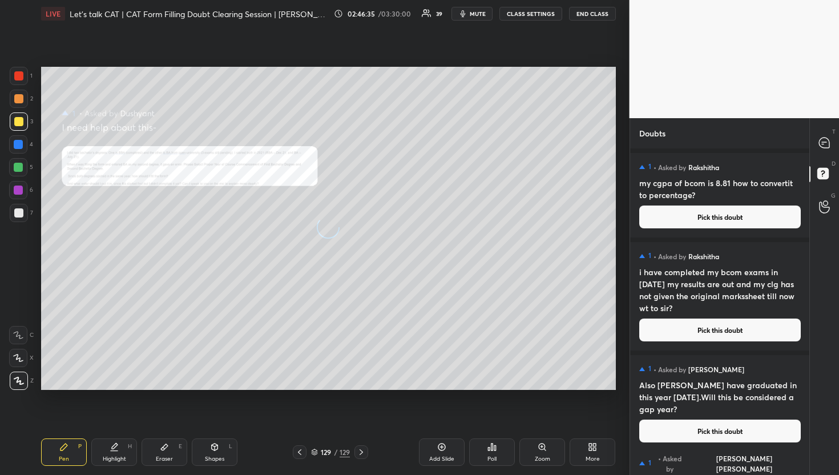
click at [823, 154] on div "T Messages (T)" at bounding box center [824, 143] width 29 height 32
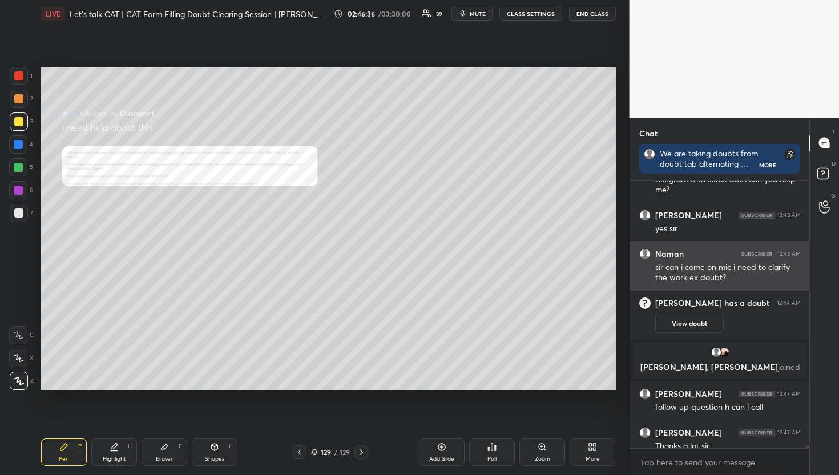
scroll to position [23124, 0]
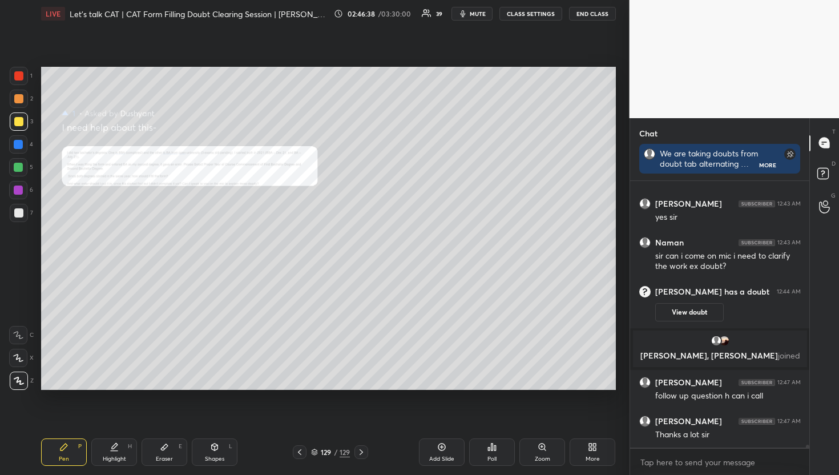
click at [541, 446] on icon at bounding box center [542, 447] width 9 height 9
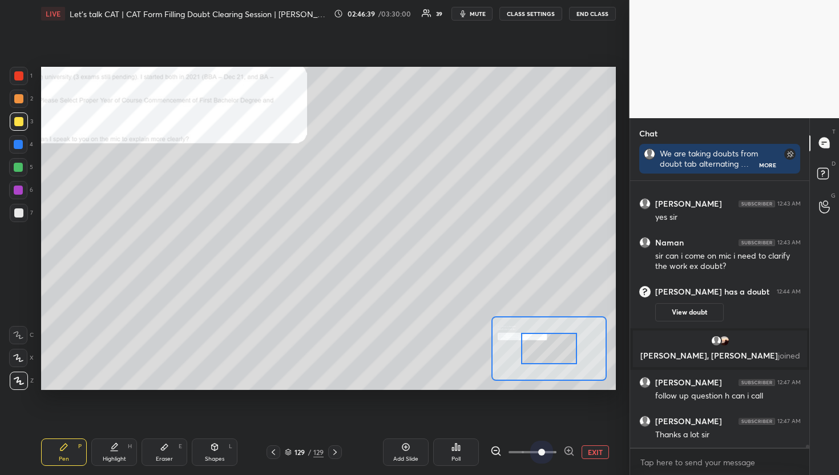
click at [541, 446] on span at bounding box center [533, 452] width 48 height 17
drag, startPoint x: 565, startPoint y: 353, endPoint x: 550, endPoint y: 349, distance: 16.1
click at [562, 352] on div at bounding box center [549, 348] width 57 height 31
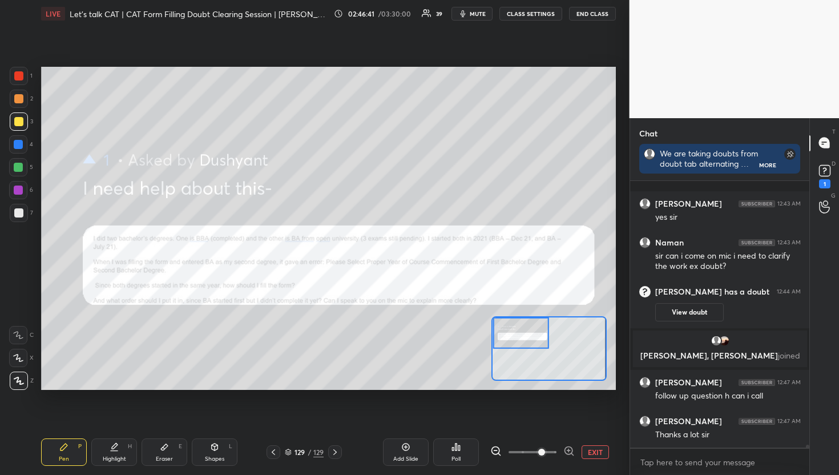
scroll to position [23173, 0]
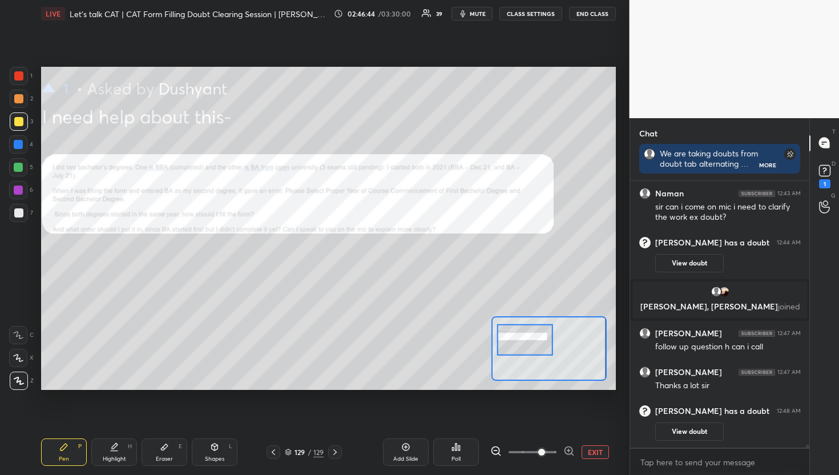
drag, startPoint x: 540, startPoint y: 335, endPoint x: 544, endPoint y: 341, distance: 7.9
click at [544, 341] on div at bounding box center [525, 339] width 57 height 31
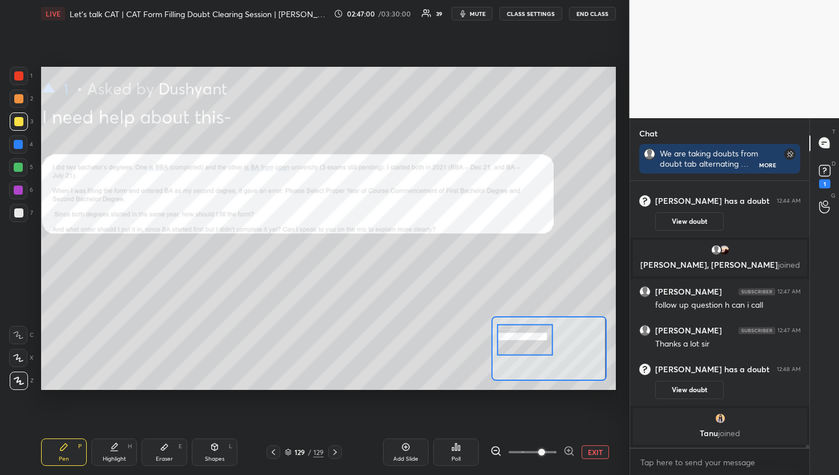
click at [601, 455] on button "EXIT" at bounding box center [595, 452] width 27 height 14
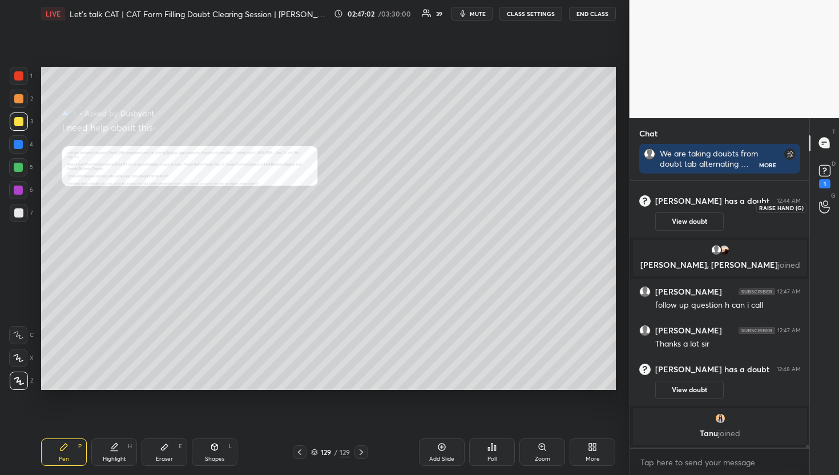
click at [829, 203] on icon at bounding box center [824, 206] width 11 height 13
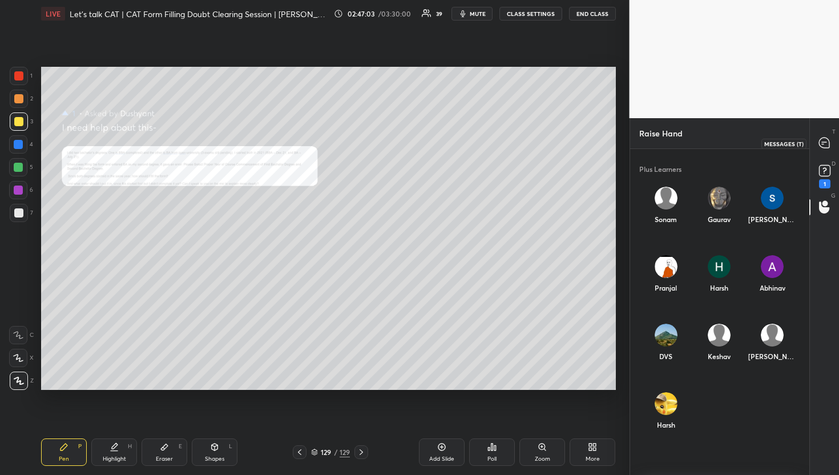
click at [818, 152] on div at bounding box center [825, 143] width 23 height 21
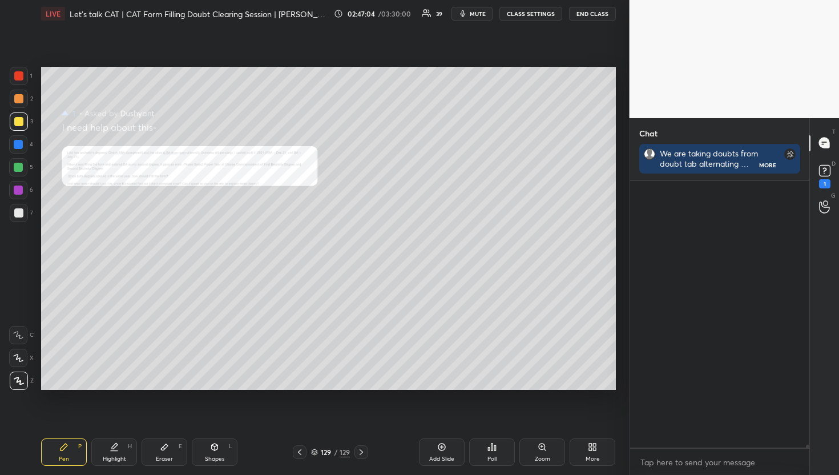
scroll to position [263, 176]
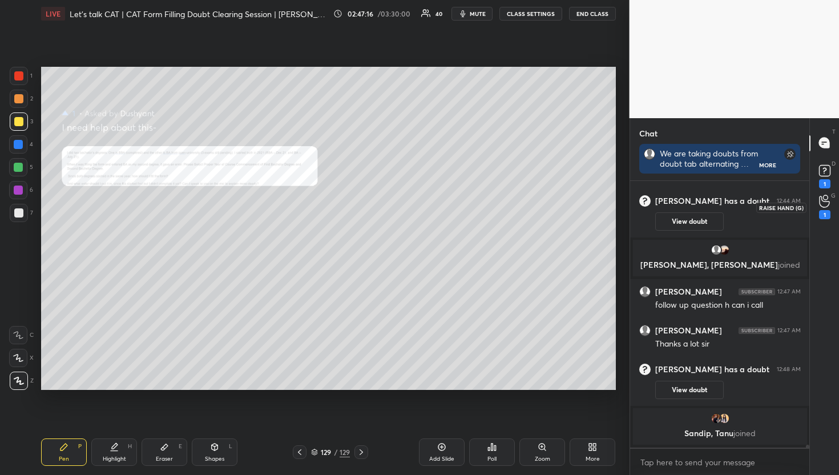
click at [823, 203] on icon at bounding box center [824, 201] width 11 height 13
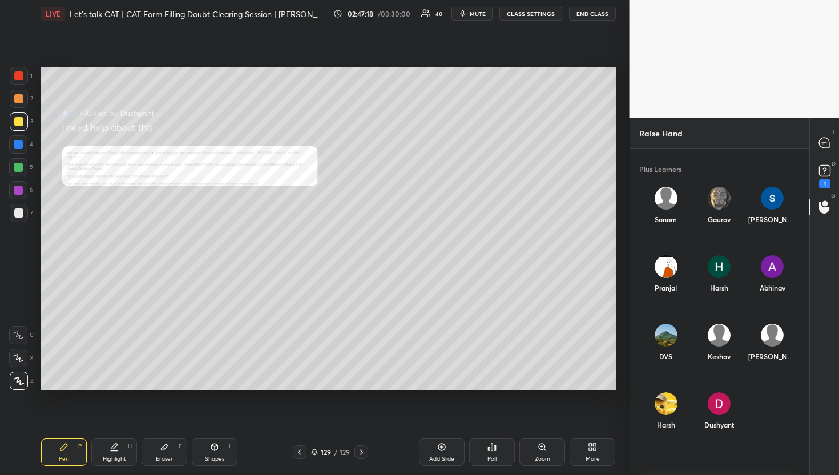
click at [718, 401] on img "grid" at bounding box center [719, 403] width 23 height 23
click at [725, 429] on button "INVITE" at bounding box center [719, 432] width 44 height 15
click at [823, 138] on icon at bounding box center [824, 143] width 10 height 10
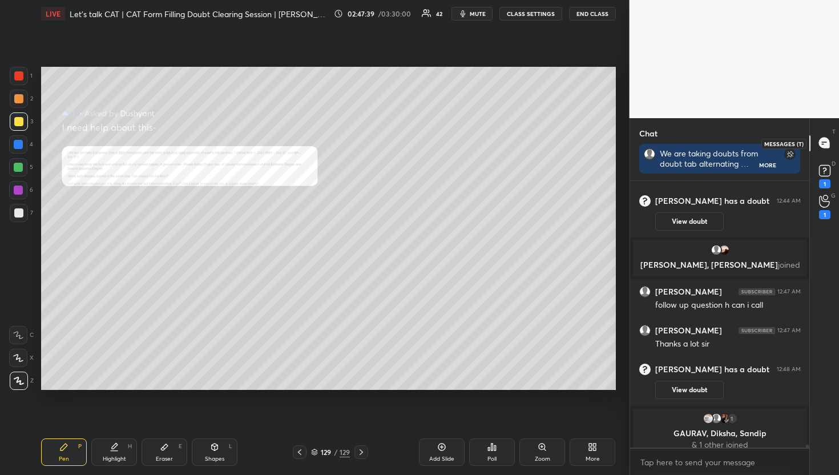
scroll to position [23502, 0]
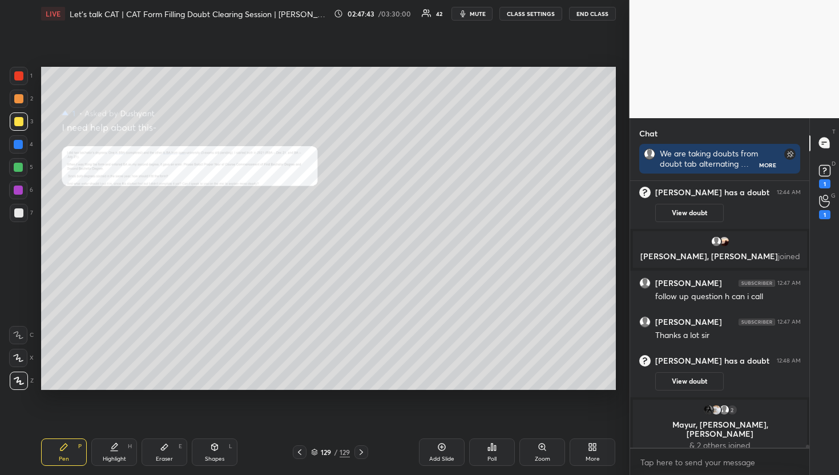
click at [557, 455] on div "Zoom" at bounding box center [543, 452] width 46 height 27
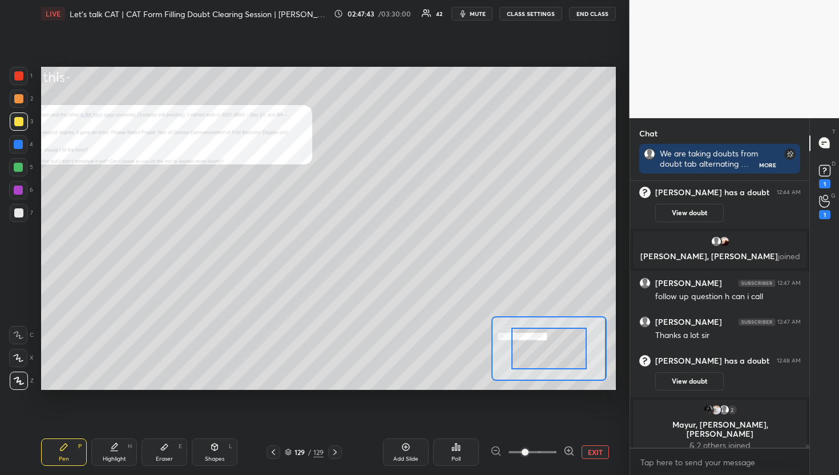
click at [557, 455] on div at bounding box center [533, 452] width 85 height 14
drag, startPoint x: 565, startPoint y: 443, endPoint x: 561, endPoint y: 467, distance: 24.9
click at [565, 443] on div "Add Slide Poll EXIT" at bounding box center [481, 452] width 269 height 27
click at [561, 467] on div "Pen P Highlight H Eraser E Shapes L 129 / 129 Add Slide Poll EXIT" at bounding box center [328, 452] width 575 height 46
click at [572, 457] on div at bounding box center [569, 452] width 11 height 14
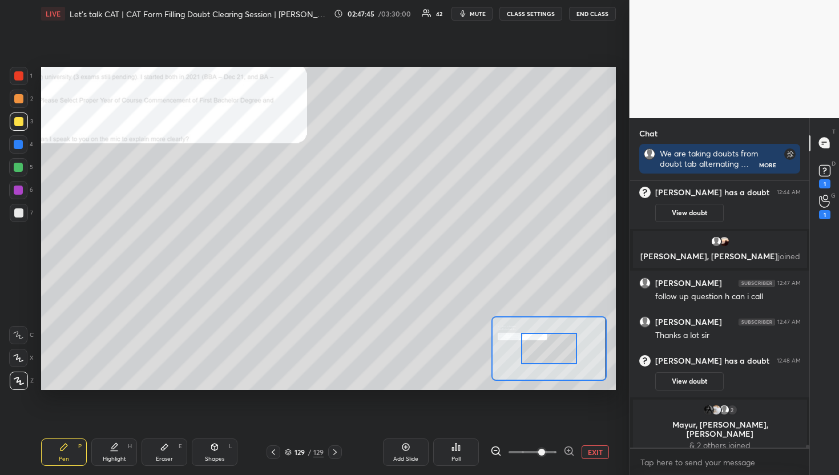
click at [572, 457] on div at bounding box center [569, 452] width 11 height 14
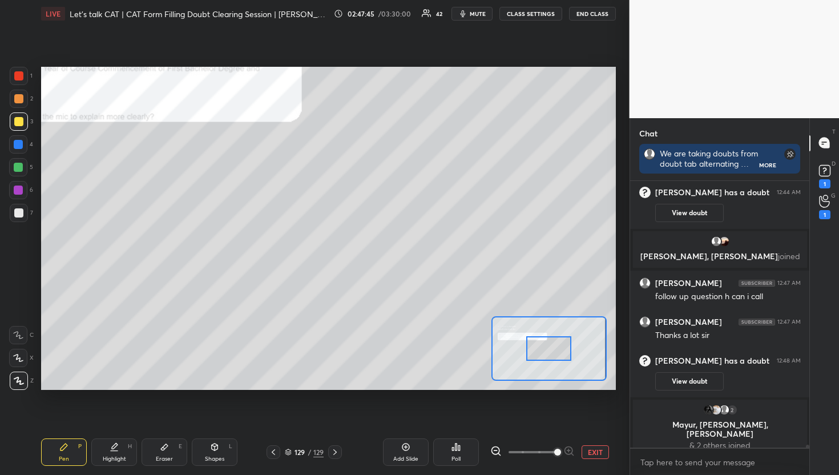
click at [570, 339] on div at bounding box center [549, 348] width 45 height 25
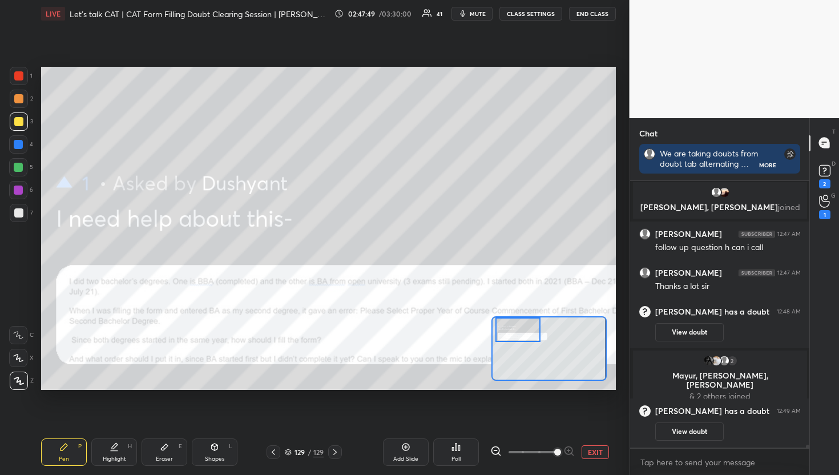
scroll to position [23125, 0]
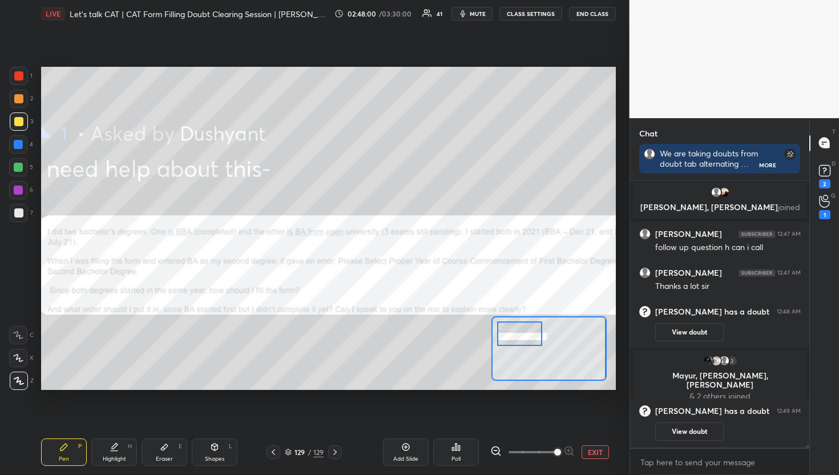
drag, startPoint x: 570, startPoint y: 339, endPoint x: 541, endPoint y: 324, distance: 32.2
click at [541, 324] on div at bounding box center [519, 334] width 45 height 25
click at [612, 459] on div "Add Slide Poll EXIT" at bounding box center [481, 452] width 269 height 27
click at [609, 452] on div "EXIT" at bounding box center [554, 452] width 126 height 14
click at [609, 452] on button "EXIT" at bounding box center [595, 452] width 27 height 14
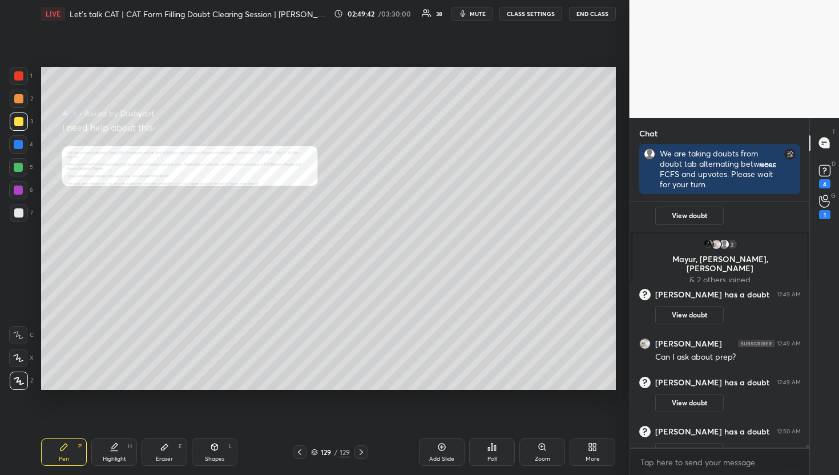
scroll to position [3, 4]
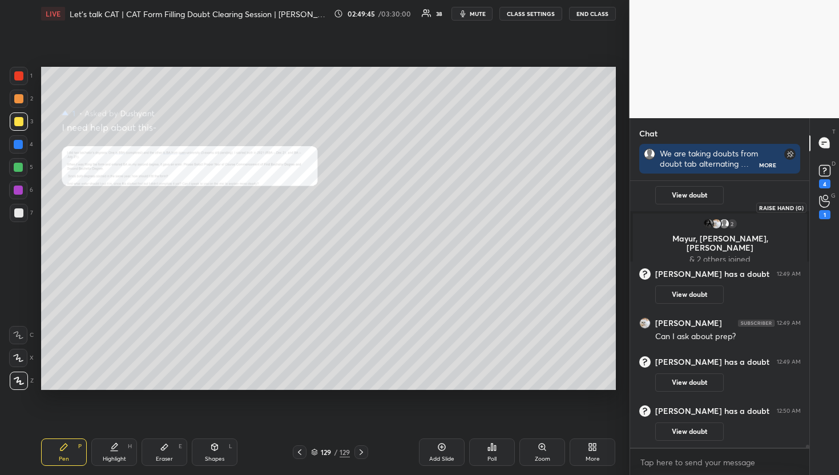
click at [825, 207] on icon at bounding box center [824, 201] width 10 height 11
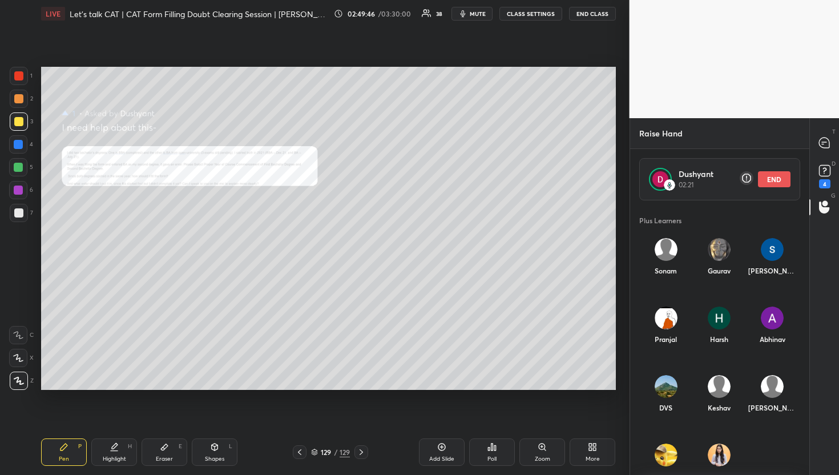
click at [765, 171] on button "END" at bounding box center [774, 179] width 33 height 16
click at [810, 138] on div "T Messages (T)" at bounding box center [824, 143] width 29 height 32
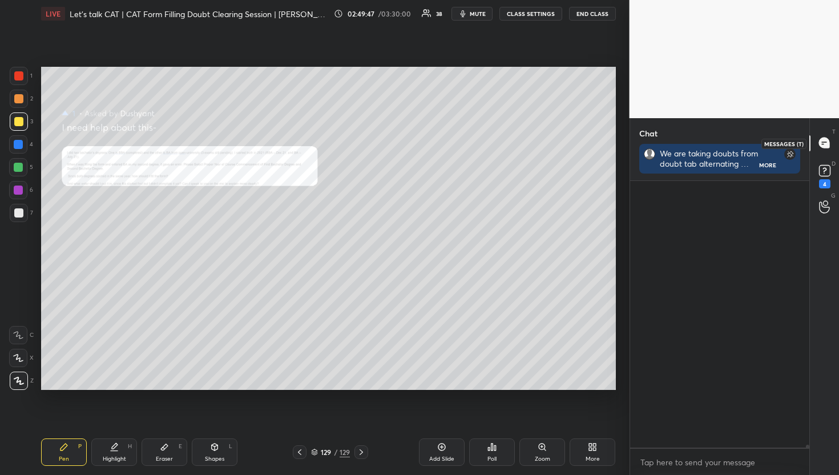
click at [823, 138] on icon at bounding box center [824, 143] width 10 height 10
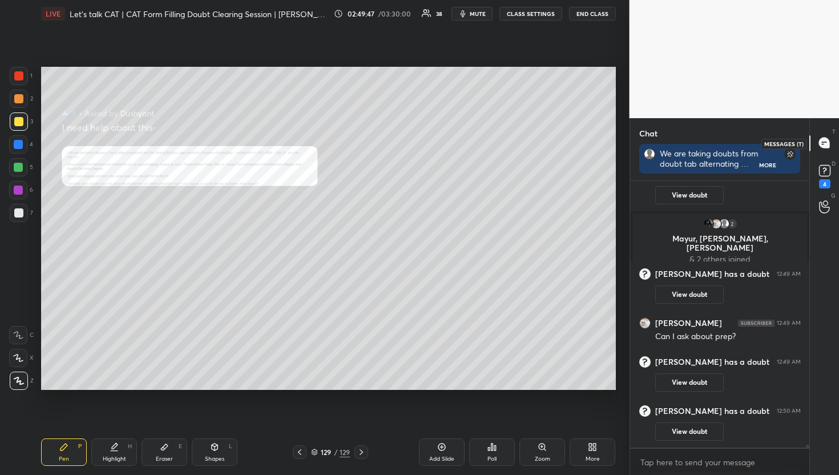
scroll to position [263, 176]
click at [822, 162] on div "D Doubts (D) 4" at bounding box center [824, 175] width 29 height 32
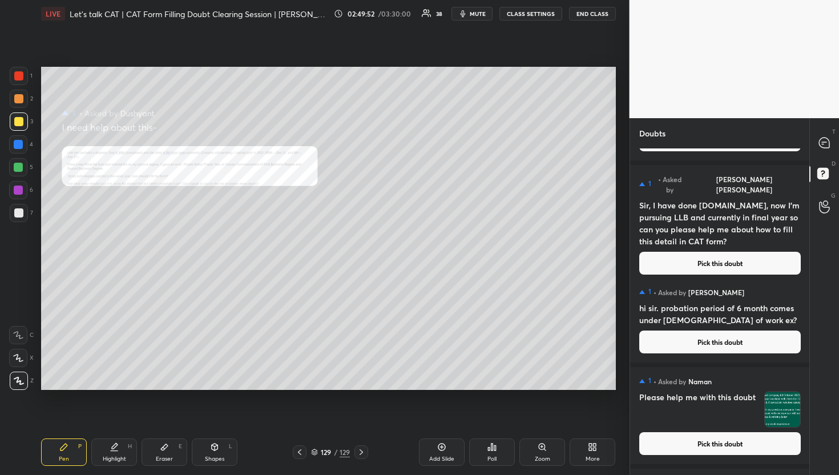
scroll to position [3497, 0]
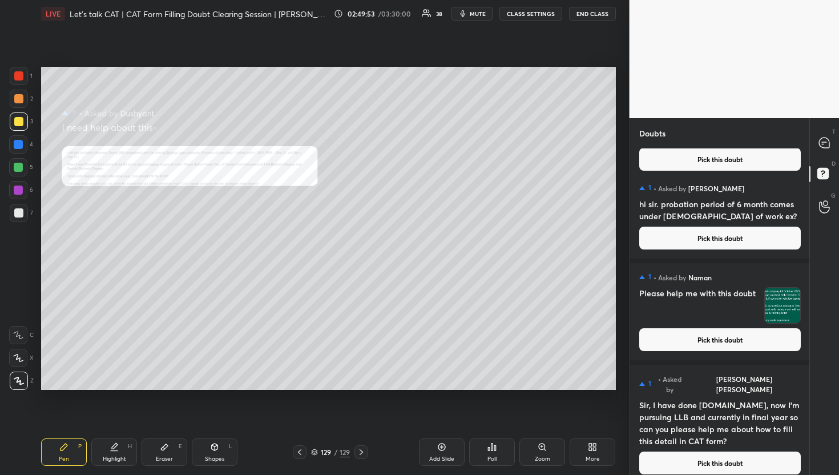
drag, startPoint x: 812, startPoint y: 345, endPoint x: 804, endPoint y: 453, distance: 108.2
click at [804, 453] on div "Doubts Enable hand raising Enable raise hand to speak to learners. Once enabled…" at bounding box center [735, 296] width 210 height 357
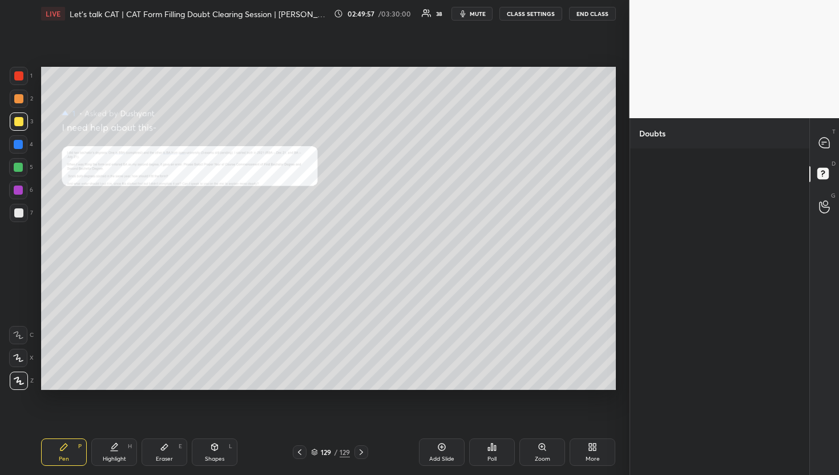
scroll to position [12493, 0]
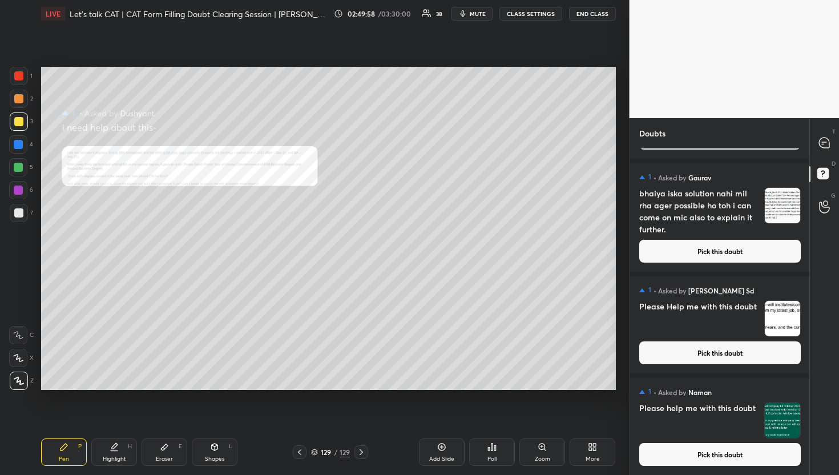
click at [717, 450] on button "Pick this doubt" at bounding box center [721, 454] width 162 height 23
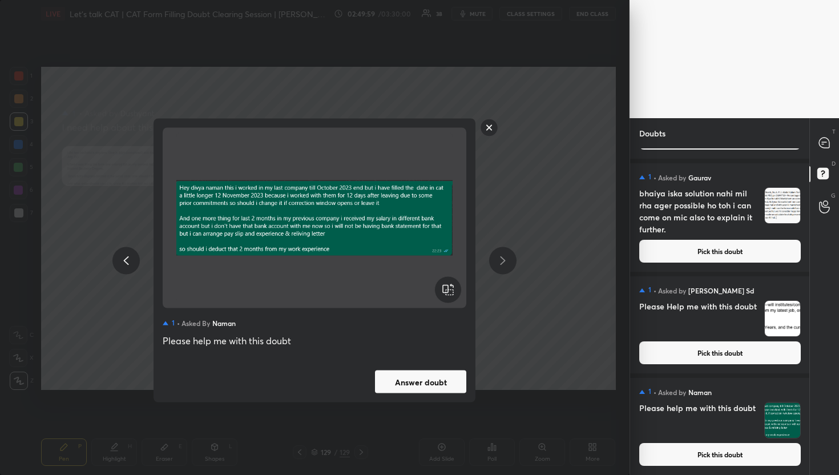
click at [455, 380] on button "Answer doubt" at bounding box center [420, 382] width 91 height 23
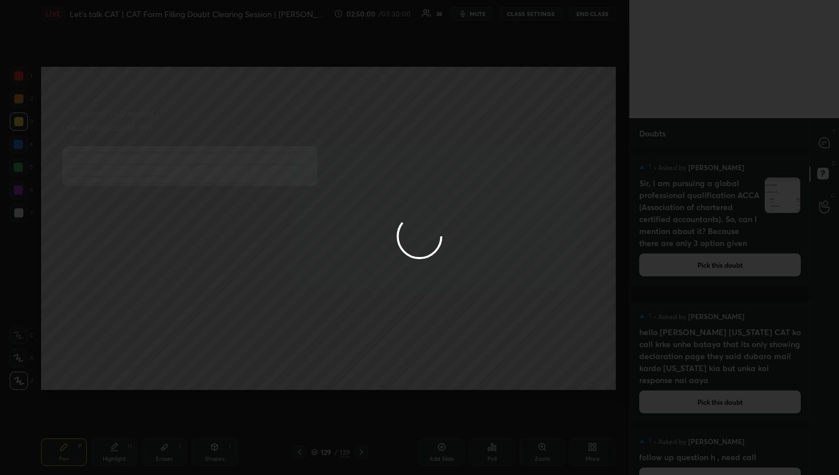
click at [817, 142] on div at bounding box center [419, 237] width 839 height 475
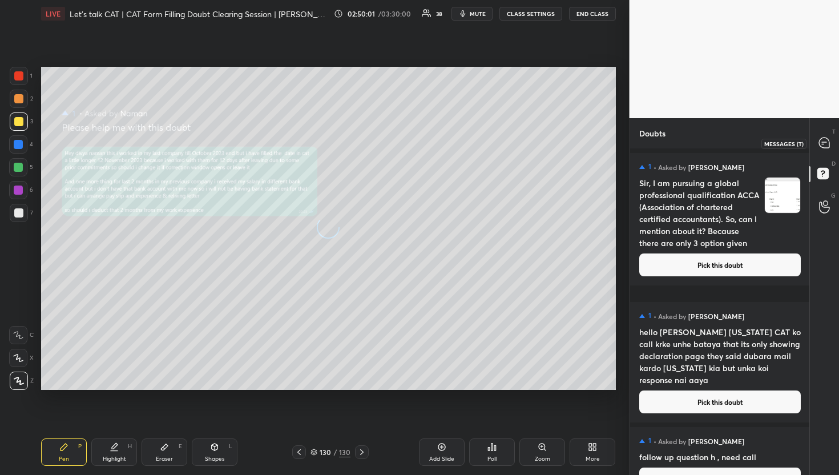
click at [817, 142] on div at bounding box center [825, 143] width 23 height 21
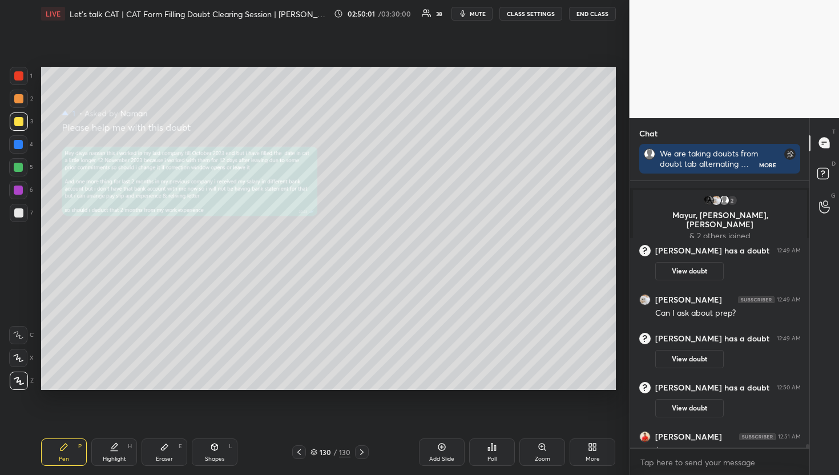
scroll to position [23617, 0]
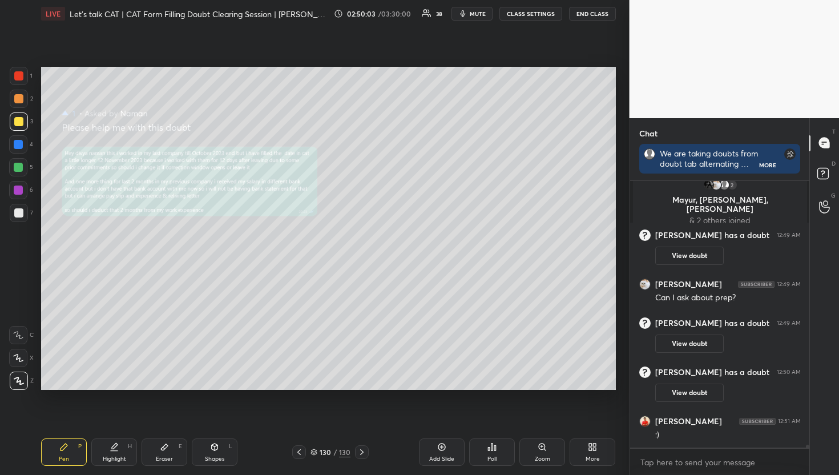
click at [552, 449] on div "Zoom" at bounding box center [543, 452] width 46 height 27
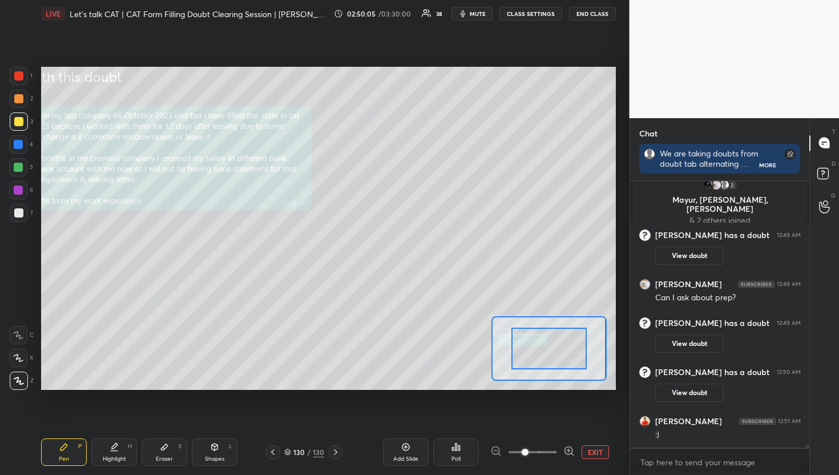
click at [585, 343] on div at bounding box center [549, 348] width 115 height 65
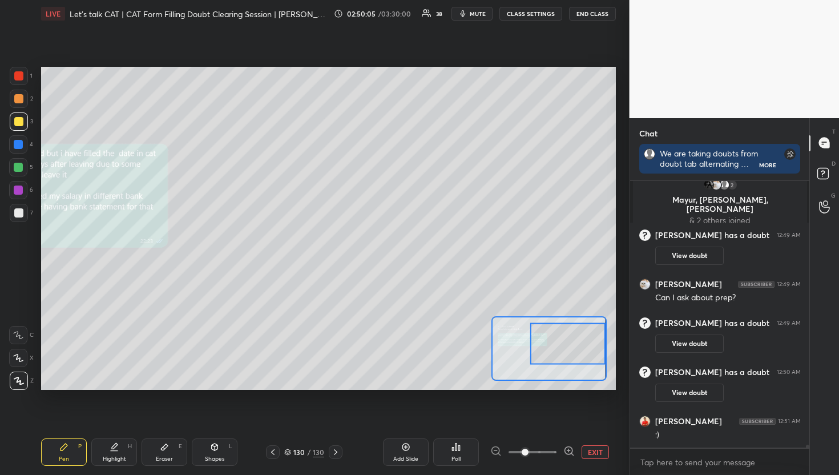
click at [543, 343] on div at bounding box center [568, 344] width 75 height 42
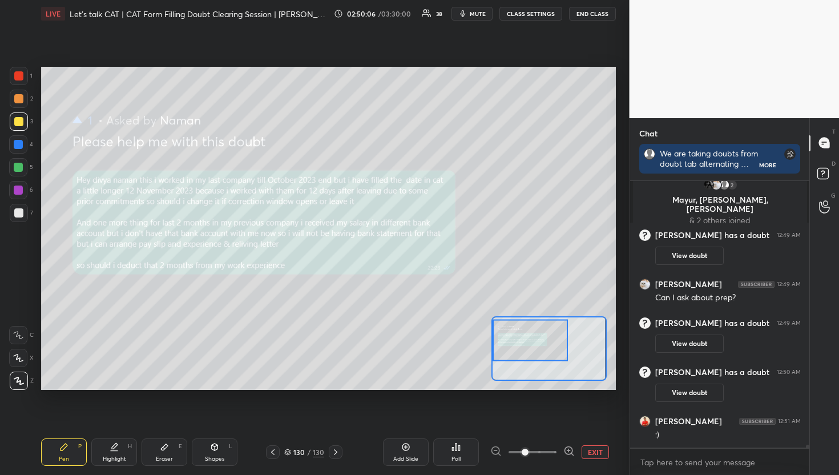
click at [461, 340] on div "Setting up your live class Poll for secs No correct answer Start poll" at bounding box center [328, 228] width 575 height 323
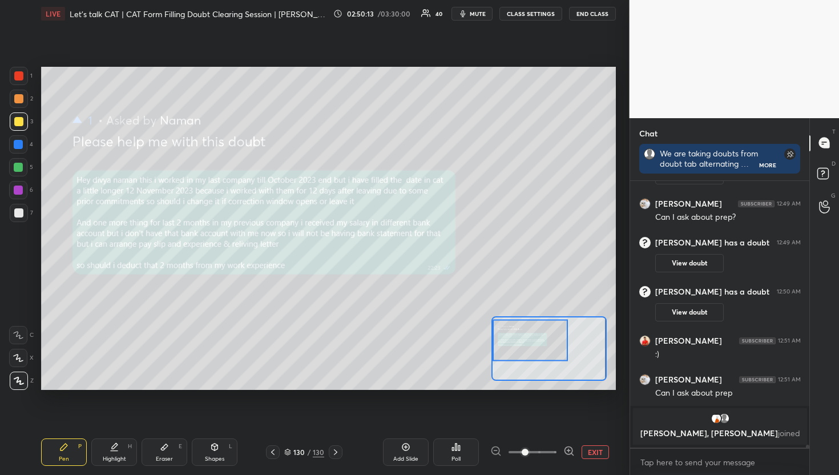
click at [599, 454] on button "EXIT" at bounding box center [595, 452] width 27 height 14
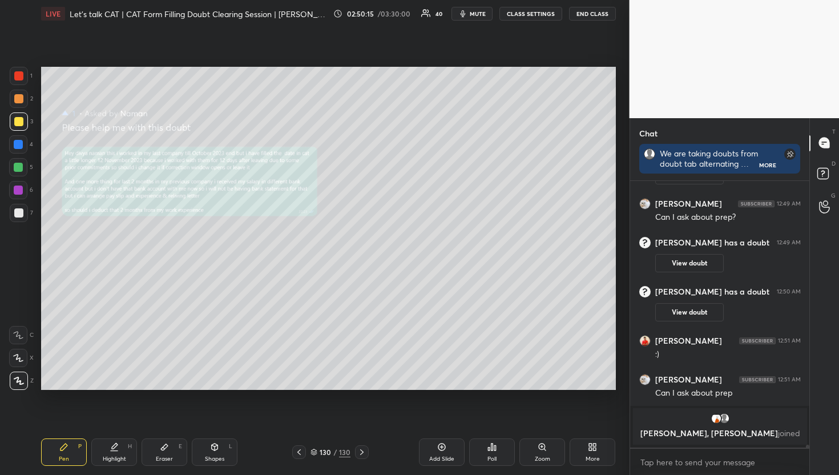
click at [837, 202] on div "G Raise Hand (G)" at bounding box center [824, 207] width 29 height 32
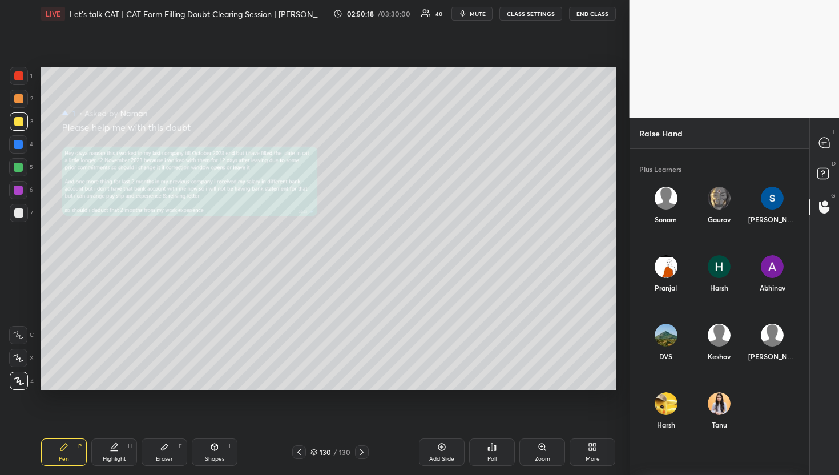
click at [825, 156] on div "T Messages (T)" at bounding box center [824, 143] width 29 height 32
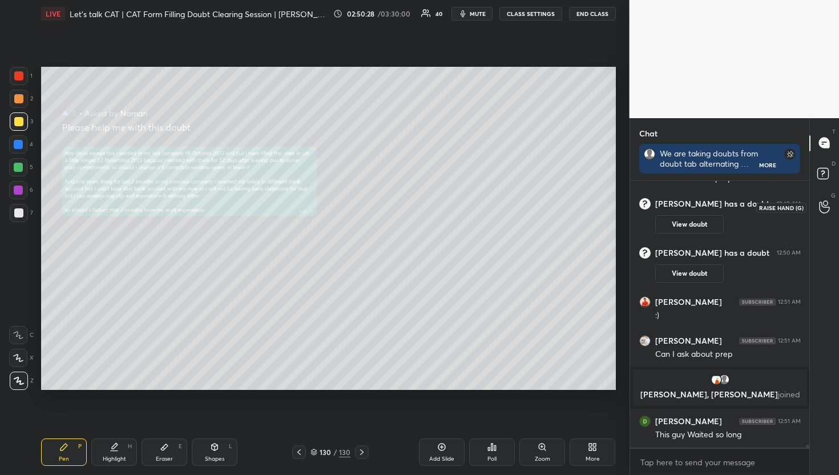
click at [835, 198] on div at bounding box center [825, 207] width 23 height 21
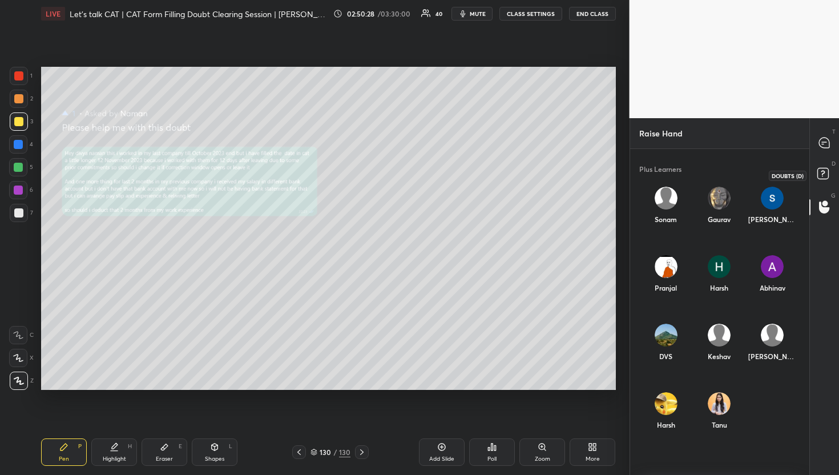
click at [823, 176] on rect at bounding box center [823, 173] width 11 height 11
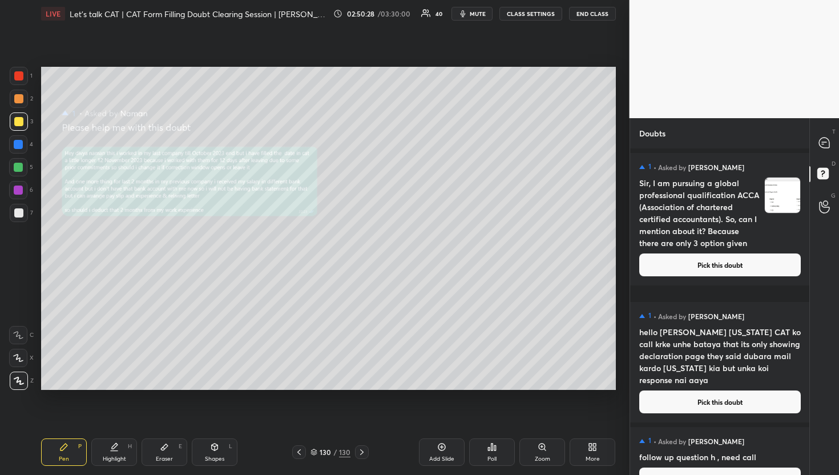
click at [818, 124] on div "T Messages (T) D Doubts (D) G Raise Hand (G)" at bounding box center [825, 296] width 30 height 357
click at [821, 141] on icon at bounding box center [824, 143] width 10 height 10
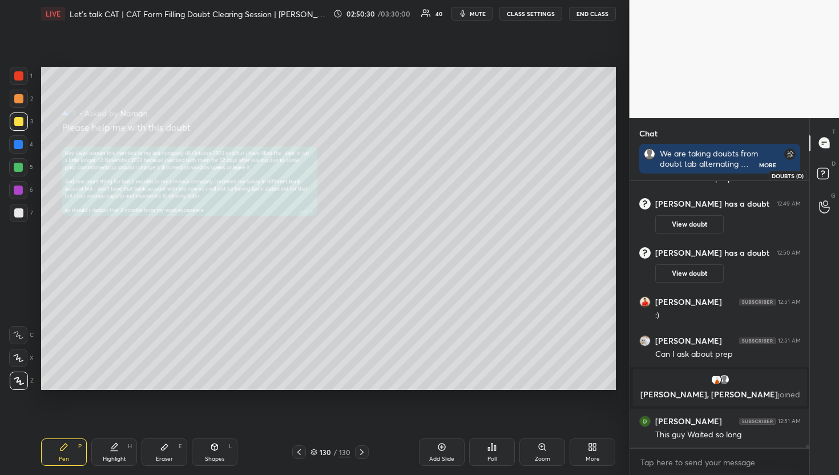
click at [826, 175] on rect at bounding box center [823, 173] width 11 height 11
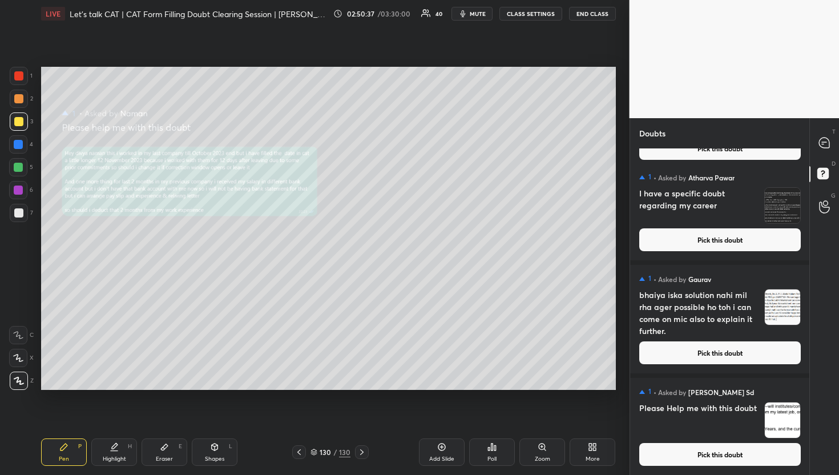
click at [690, 453] on button "Pick this doubt" at bounding box center [721, 454] width 162 height 23
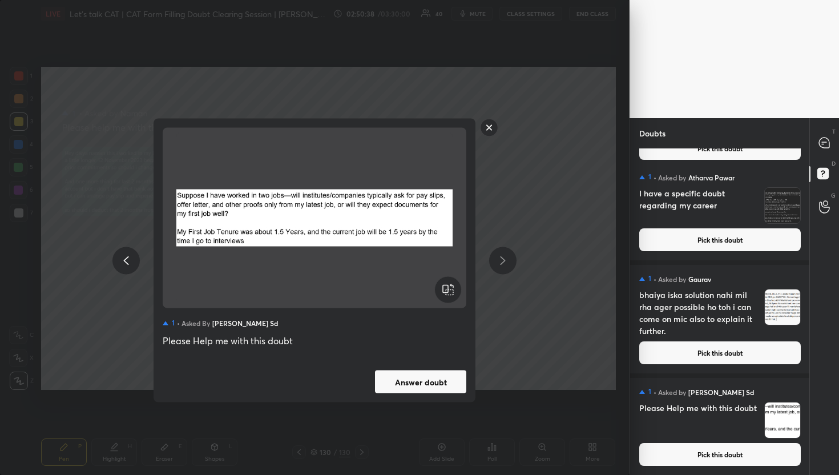
click at [452, 403] on div "1 • Asked by [PERSON_NAME] Sd Please Help me with this doubt Answer doubt" at bounding box center [315, 237] width 630 height 475
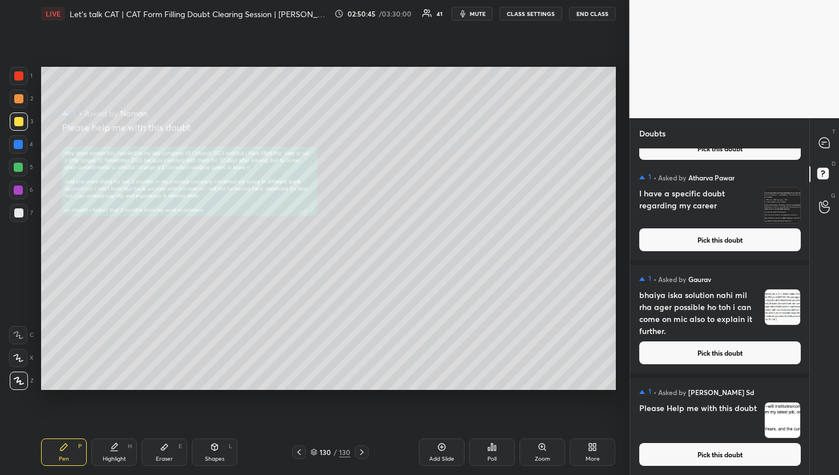
click at [684, 451] on button "Pick this doubt" at bounding box center [721, 454] width 162 height 23
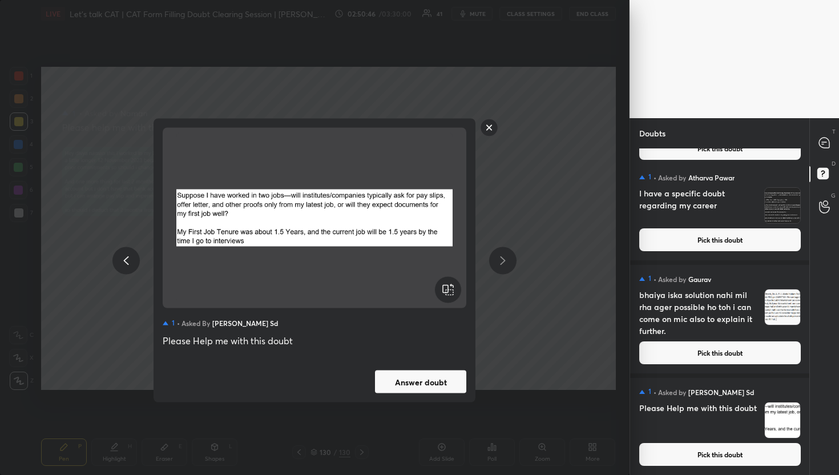
click at [440, 393] on div "1 • Asked by [PERSON_NAME] Sd Please Help me with this doubt Answer doubt" at bounding box center [315, 261] width 322 height 284
click at [445, 379] on button "Answer doubt" at bounding box center [420, 382] width 91 height 23
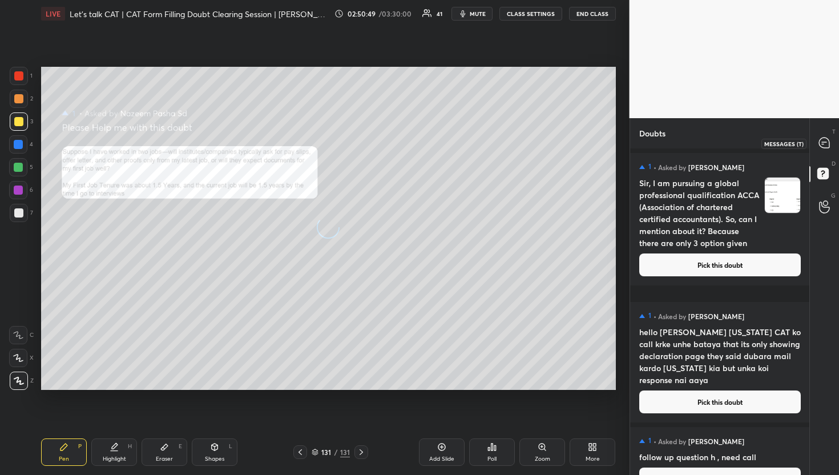
click at [819, 142] on icon at bounding box center [825, 143] width 12 height 12
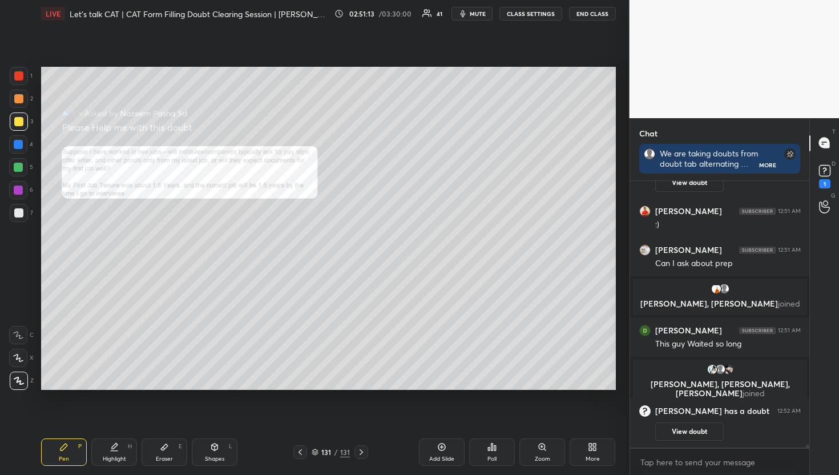
click at [837, 162] on div "D Doubts (D) 1" at bounding box center [824, 175] width 29 height 32
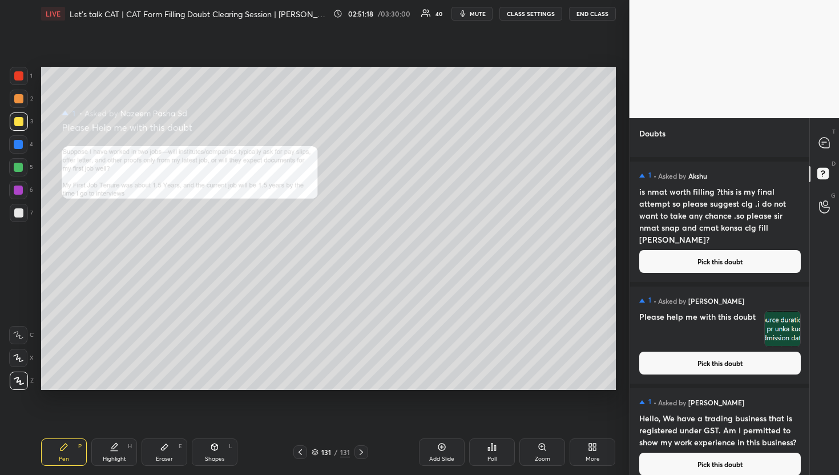
scroll to position [12415, 0]
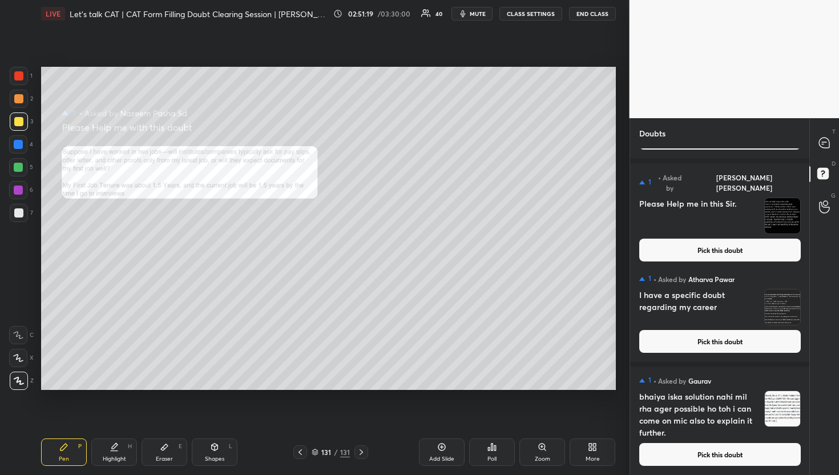
click at [709, 467] on div "1 • Asked by [PERSON_NAME] iska solution nahi mil rha ager possible ho toh i ca…" at bounding box center [720, 421] width 180 height 109
click at [696, 461] on button "Pick this doubt" at bounding box center [721, 454] width 162 height 23
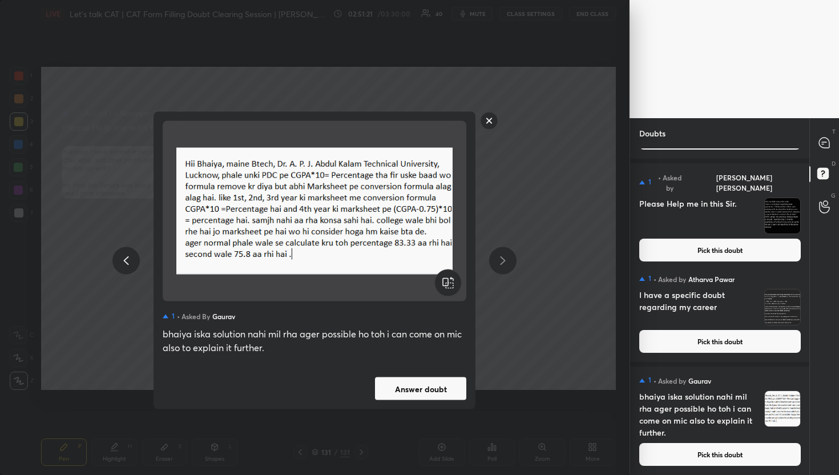
click at [419, 388] on button "Answer doubt" at bounding box center [420, 388] width 91 height 23
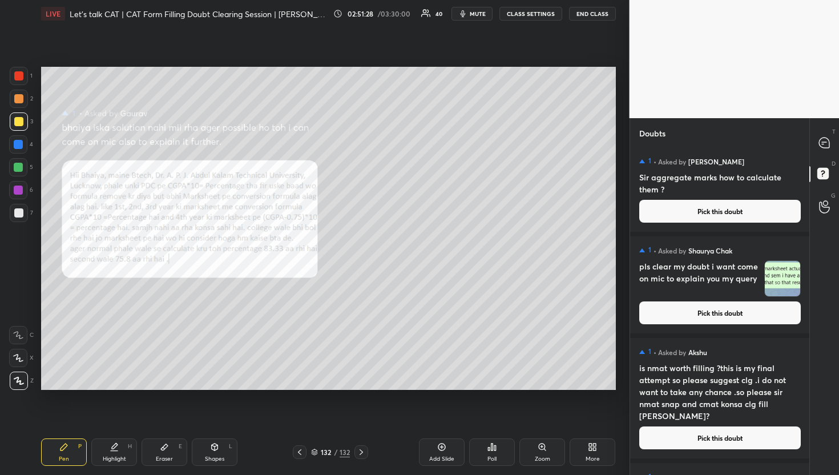
scroll to position [12302, 0]
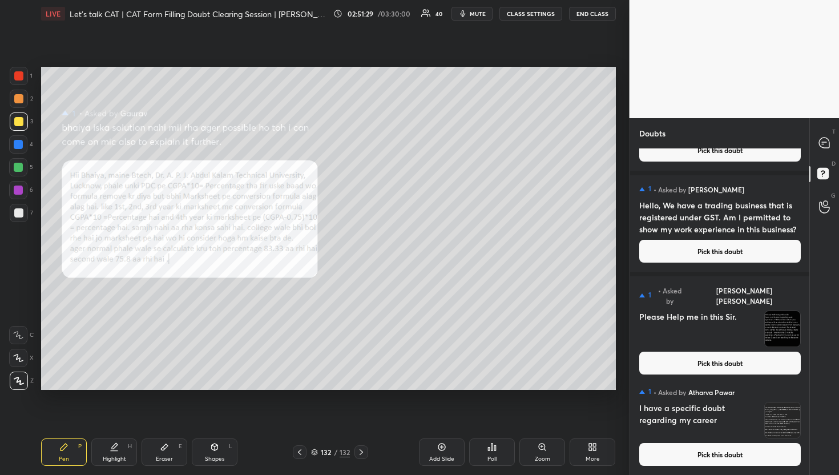
click at [702, 437] on h4 "I have a specific doubt regarding my career" at bounding box center [700, 420] width 120 height 37
click at [708, 457] on button "Pick this doubt" at bounding box center [721, 454] width 162 height 23
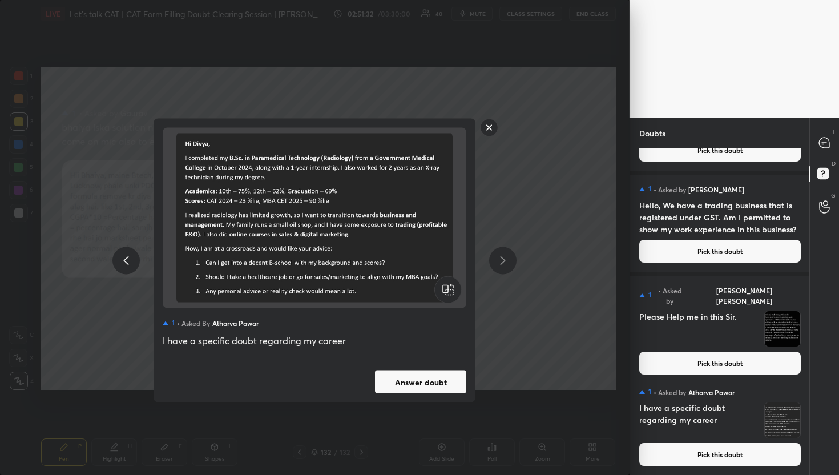
click at [447, 388] on button "Answer doubt" at bounding box center [420, 382] width 91 height 23
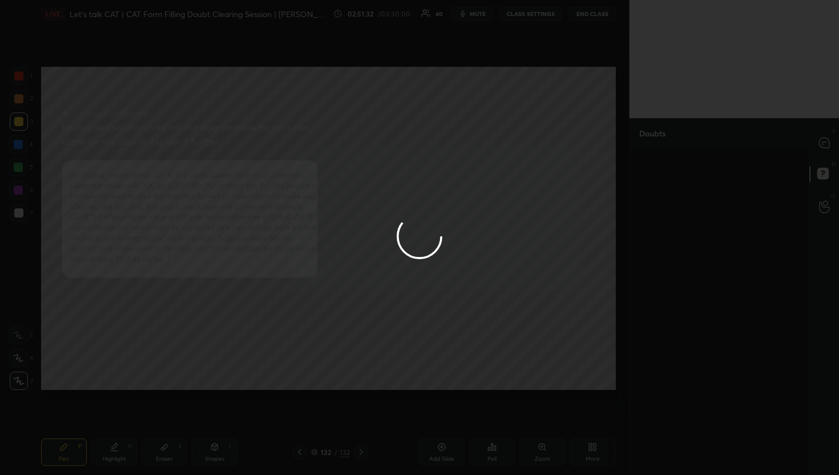
scroll to position [0, 0]
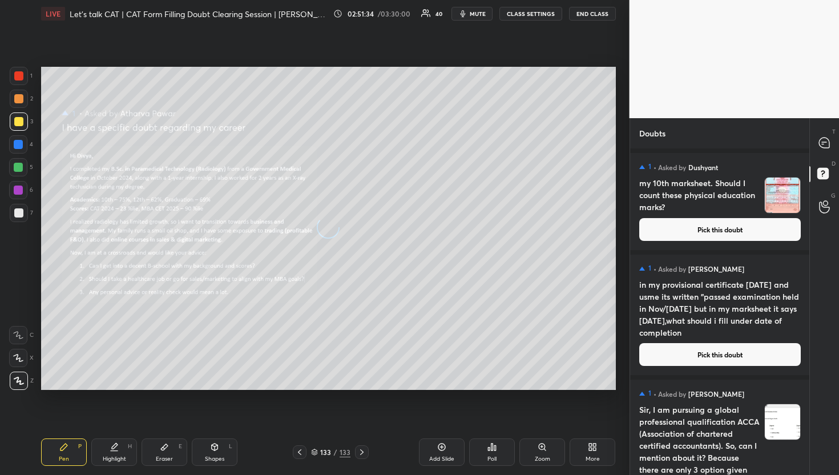
click at [836, 152] on div at bounding box center [825, 143] width 23 height 21
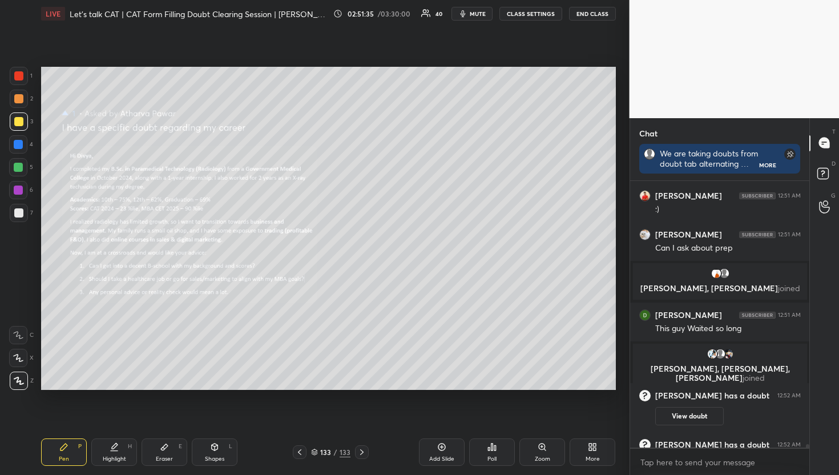
scroll to position [23350, 0]
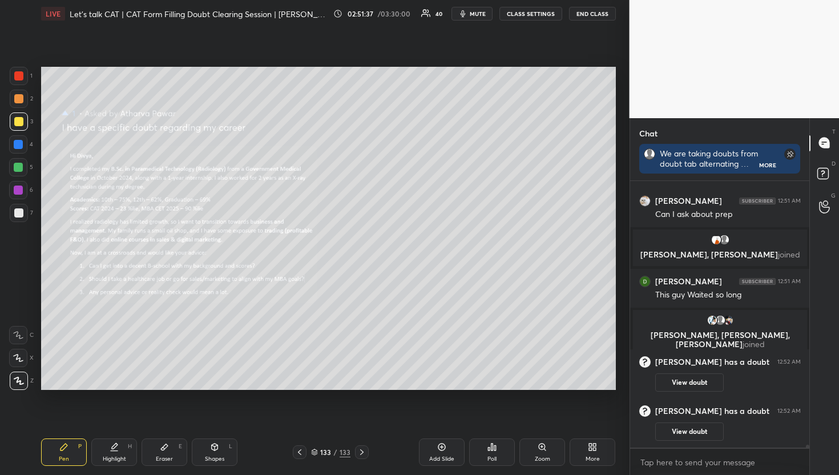
click at [566, 443] on div "Add Slide Poll Zoom More" at bounding box center [496, 452] width 240 height 27
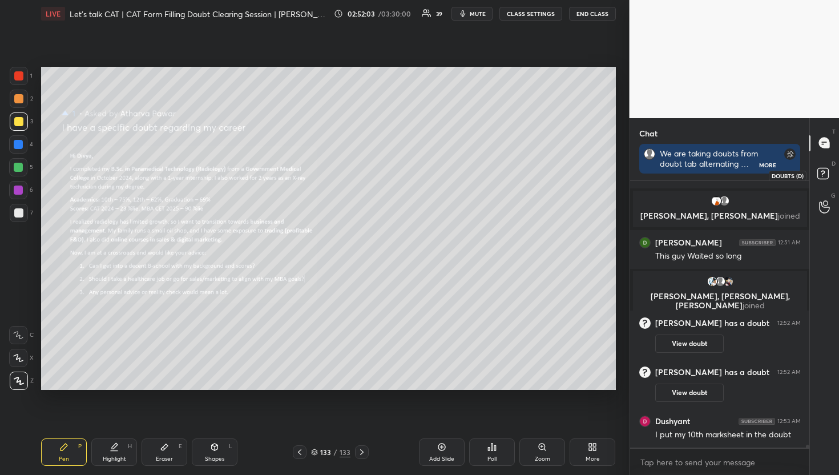
click at [816, 168] on icon at bounding box center [825, 175] width 21 height 21
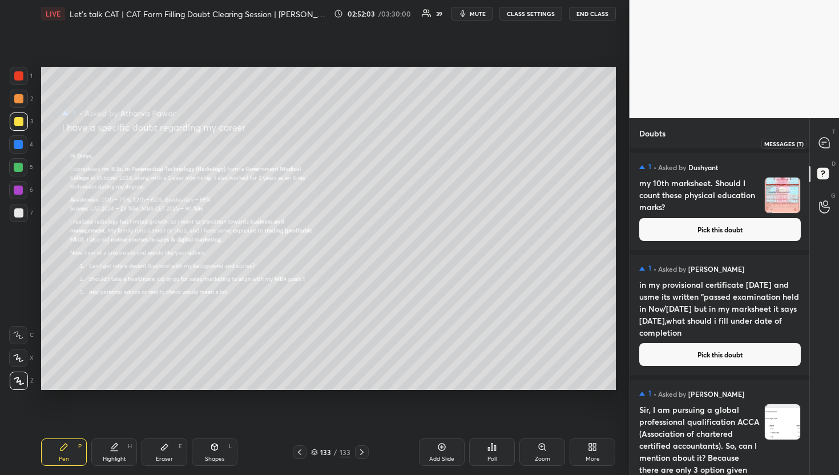
click at [822, 143] on icon at bounding box center [824, 143] width 10 height 10
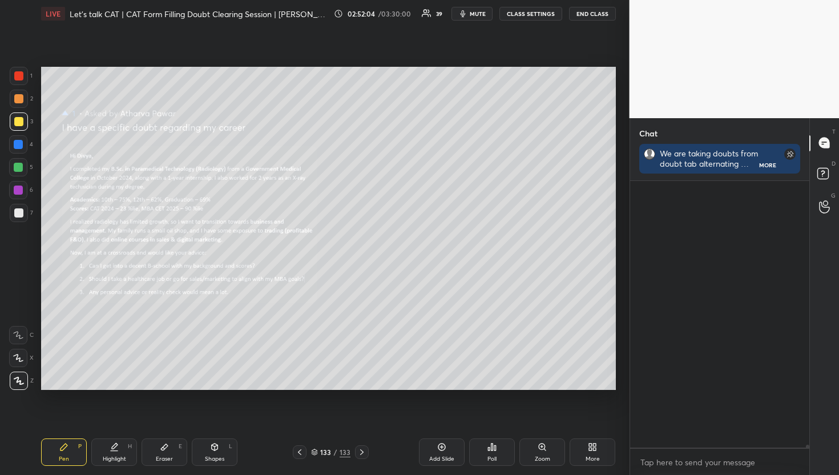
scroll to position [263, 176]
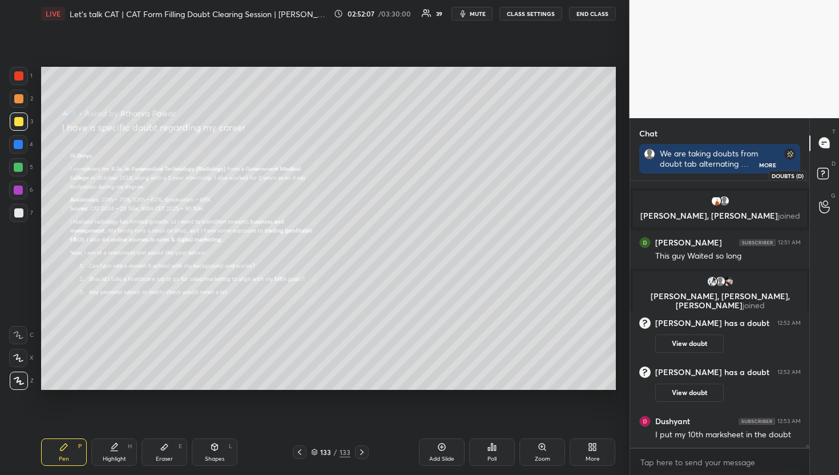
click at [818, 170] on rect at bounding box center [823, 173] width 11 height 11
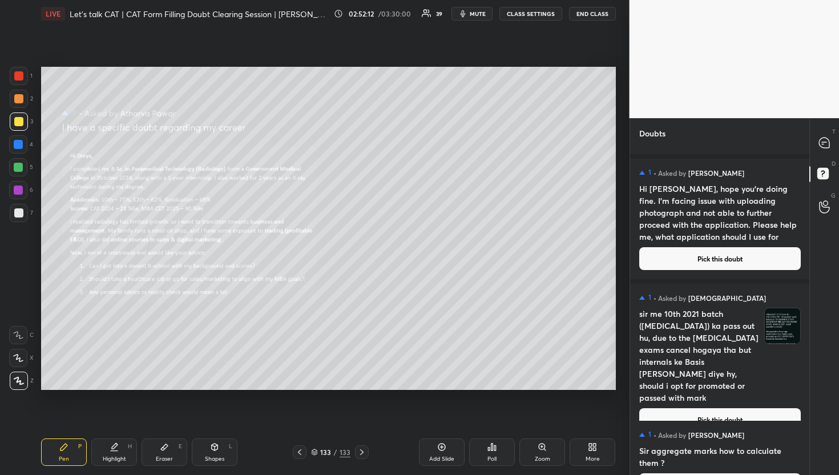
scroll to position [12302, 0]
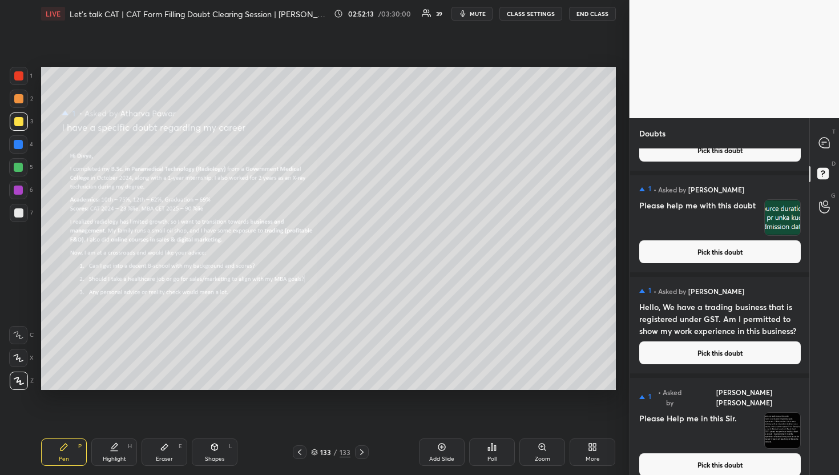
click at [725, 453] on button "Pick this doubt" at bounding box center [721, 464] width 162 height 23
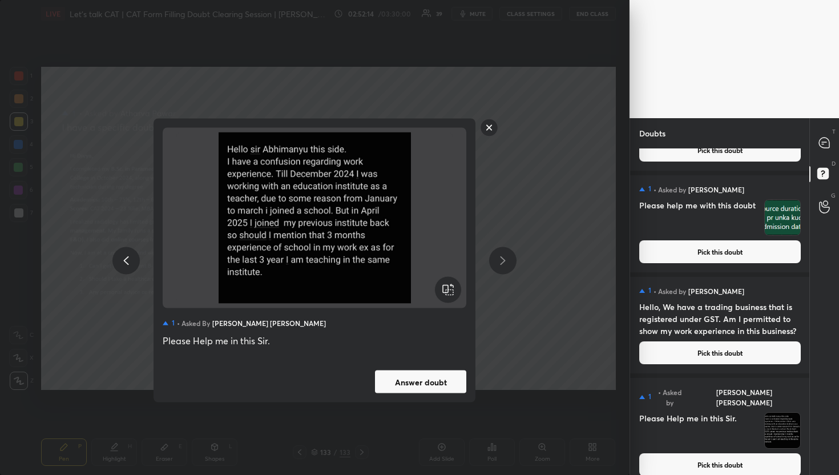
click at [396, 391] on button "Answer doubt" at bounding box center [420, 382] width 91 height 23
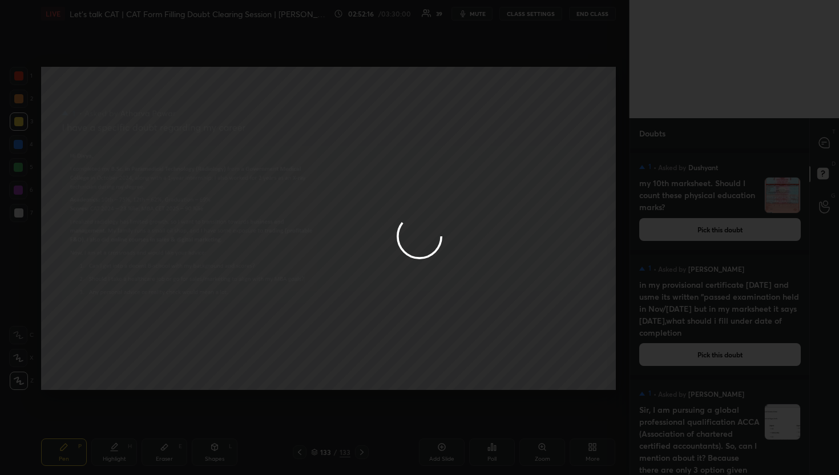
click at [822, 136] on div at bounding box center [419, 237] width 839 height 475
click at [822, 136] on div at bounding box center [825, 143] width 23 height 21
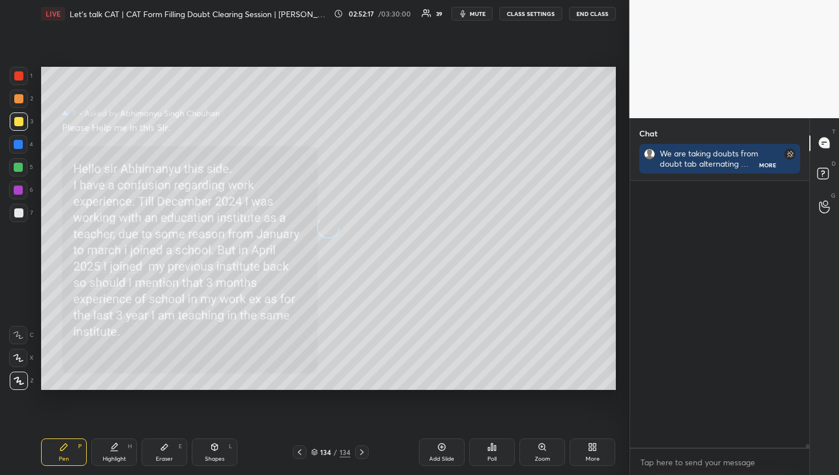
scroll to position [3, 4]
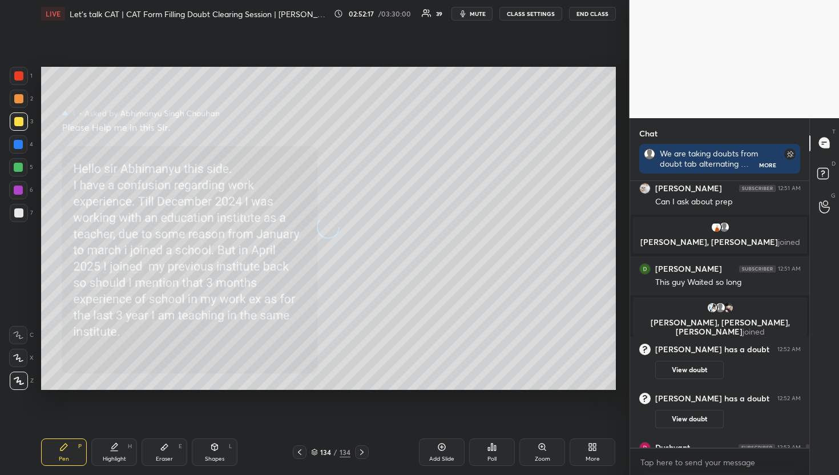
click at [822, 136] on div at bounding box center [825, 143] width 23 height 21
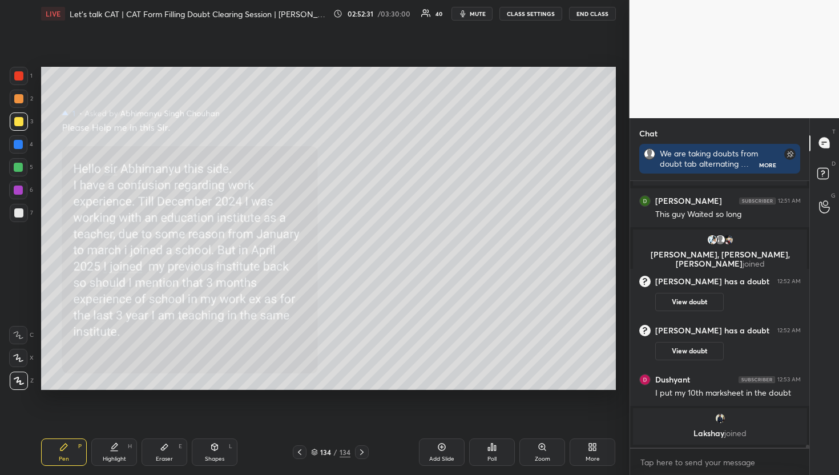
click at [817, 160] on div "D Doubts (D)" at bounding box center [824, 175] width 29 height 32
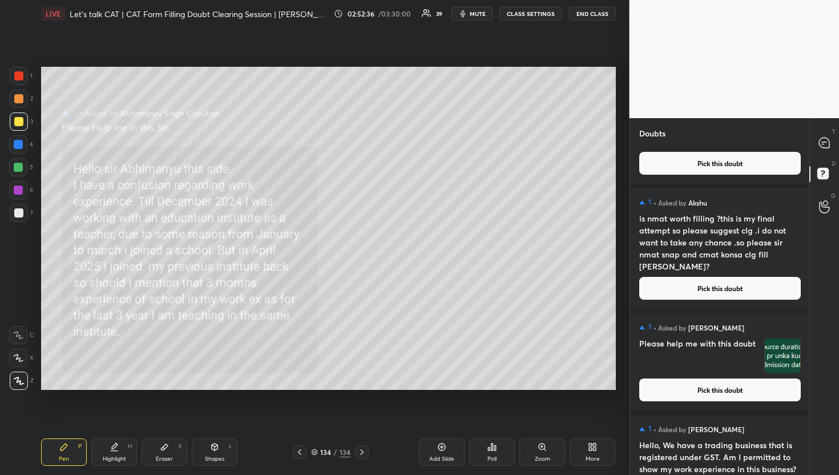
scroll to position [12200, 0]
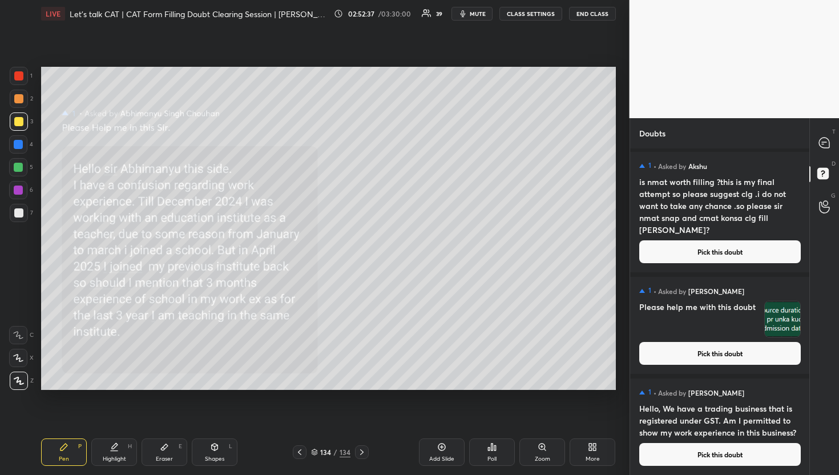
click at [723, 455] on button "Pick this doubt" at bounding box center [721, 454] width 162 height 23
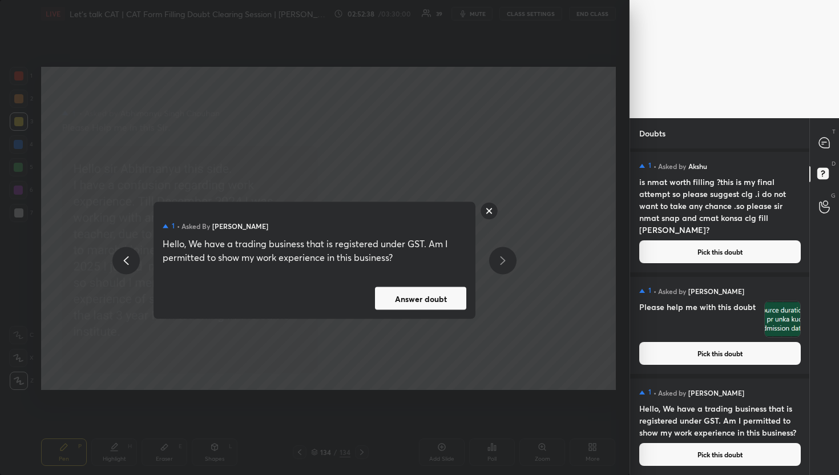
click at [416, 291] on button "Answer doubt" at bounding box center [420, 298] width 91 height 23
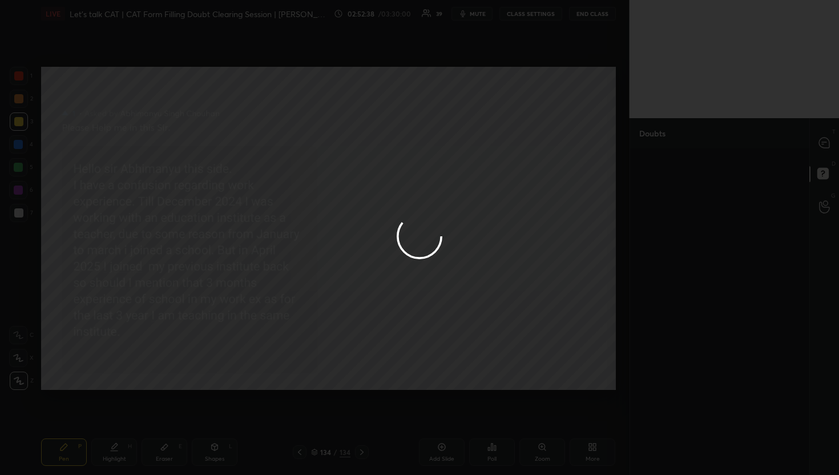
scroll to position [0, 0]
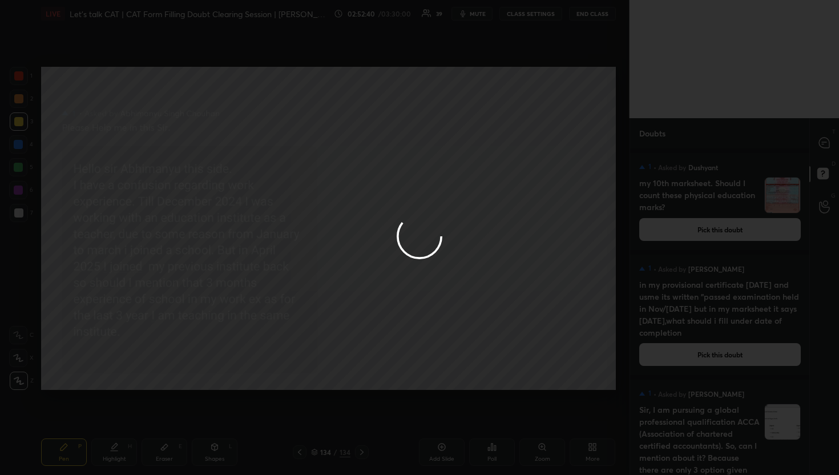
click at [827, 143] on div at bounding box center [419, 237] width 839 height 475
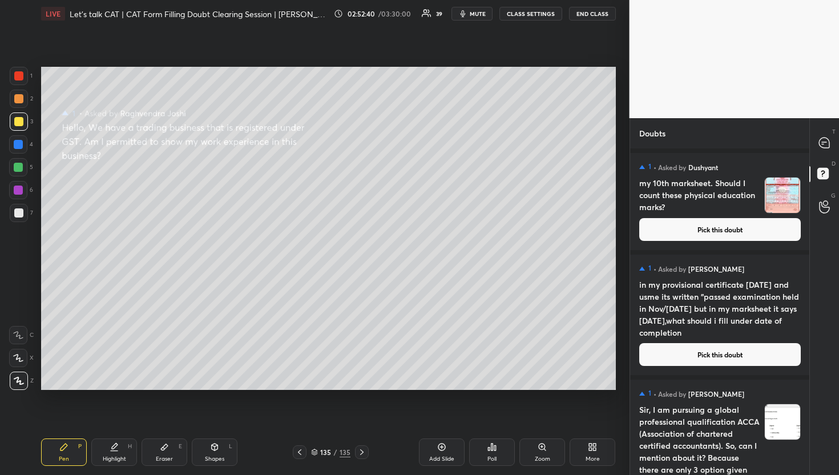
click at [827, 143] on icon at bounding box center [824, 143] width 10 height 10
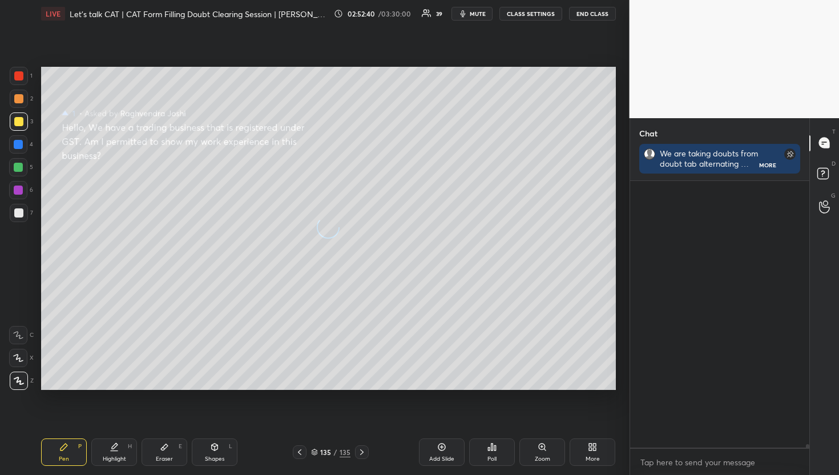
scroll to position [3, 4]
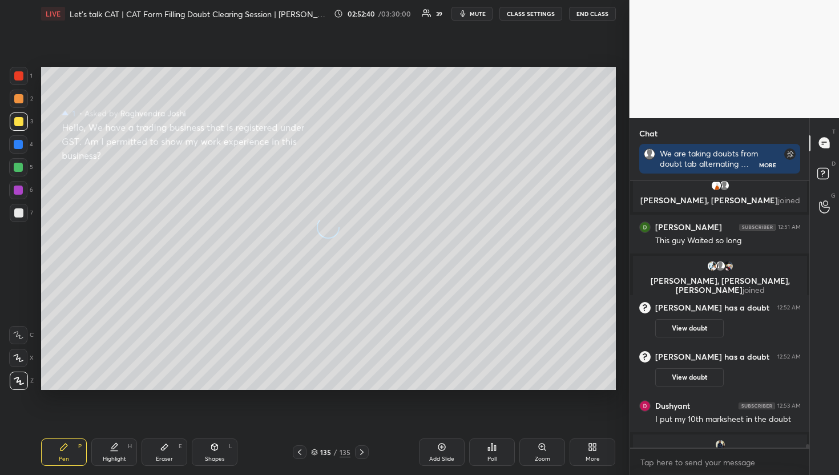
click at [827, 143] on icon at bounding box center [824, 143] width 10 height 10
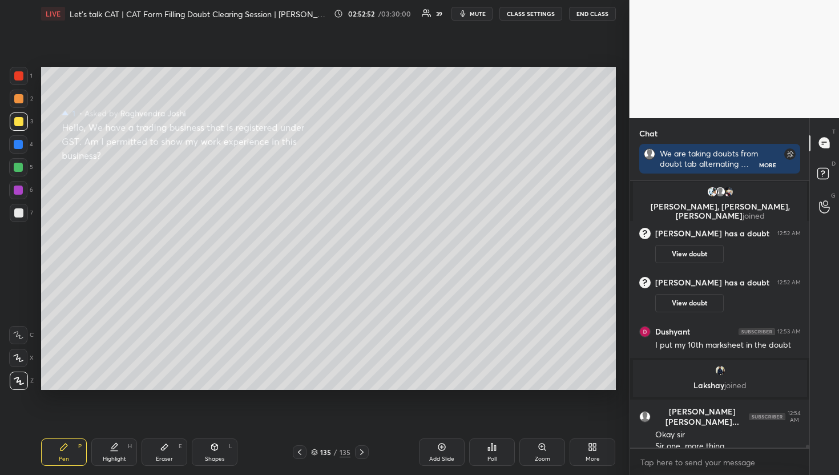
scroll to position [23353, 0]
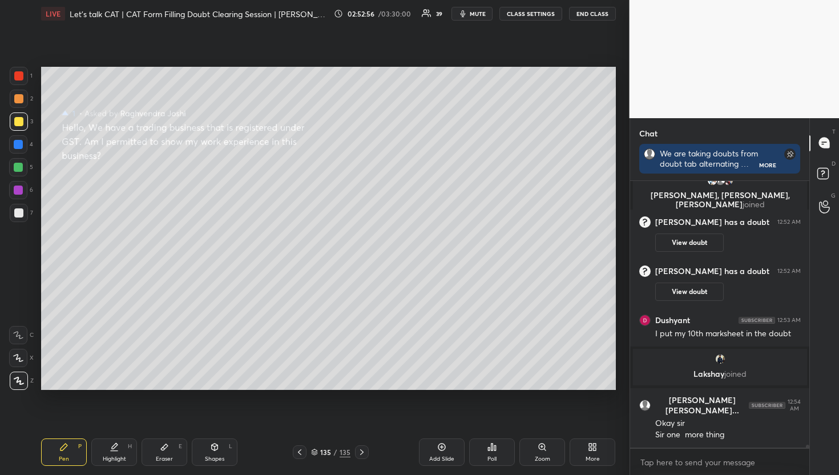
click at [827, 174] on rect at bounding box center [823, 173] width 11 height 11
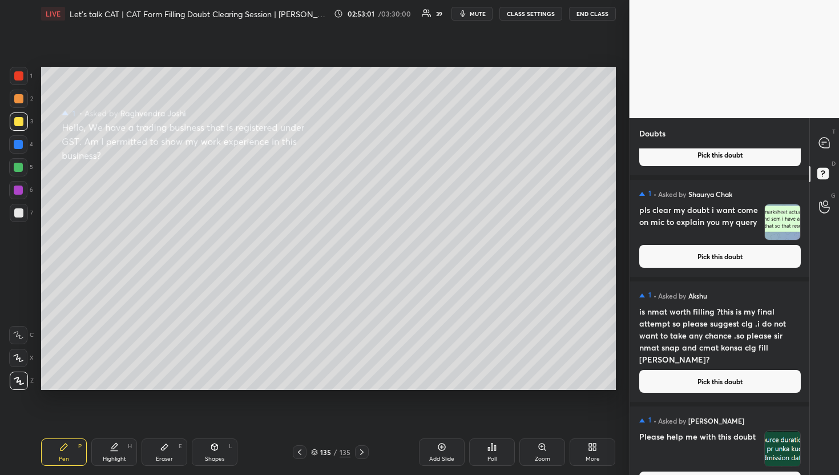
scroll to position [12213, 0]
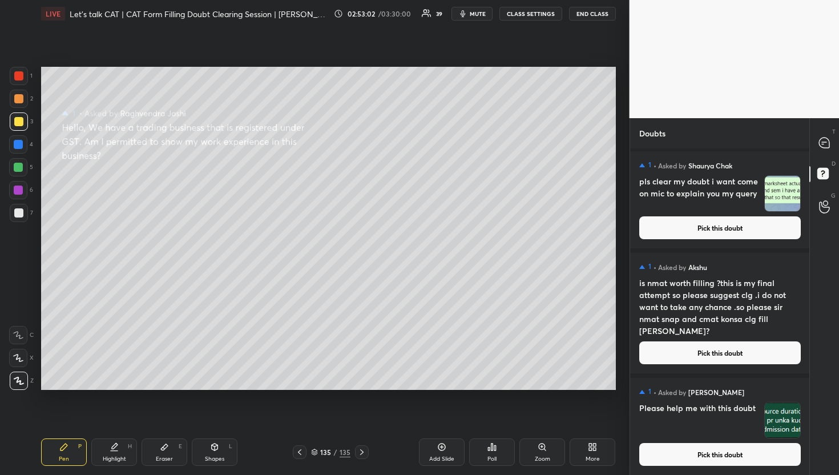
click at [765, 439] on div "1 • Asked by [PERSON_NAME] Please help me with this doubt Pick this doubt" at bounding box center [720, 426] width 180 height 97
click at [738, 466] on div "1 • Asked by [PERSON_NAME] Please help me with this doubt Pick this doubt" at bounding box center [720, 426] width 180 height 97
click at [725, 467] on div "1 • Asked by [PERSON_NAME] Please help me with this doubt Pick this doubt" at bounding box center [720, 426] width 180 height 97
click at [725, 461] on button "Pick this doubt" at bounding box center [721, 454] width 162 height 23
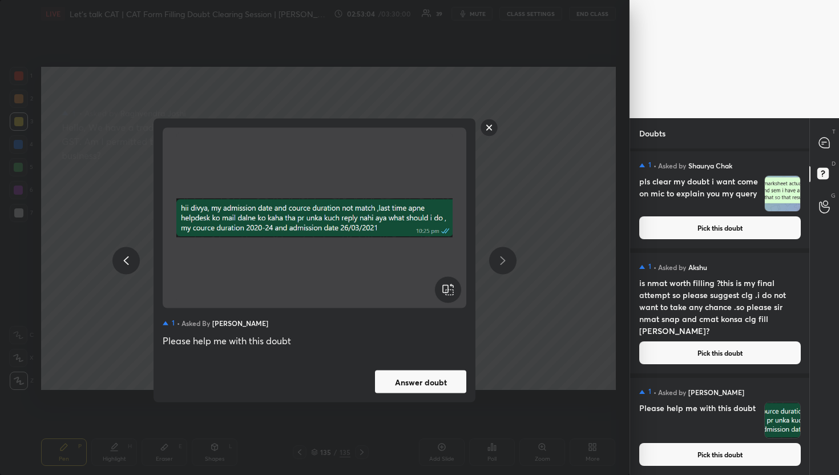
click at [446, 379] on button "Answer doubt" at bounding box center [420, 382] width 91 height 23
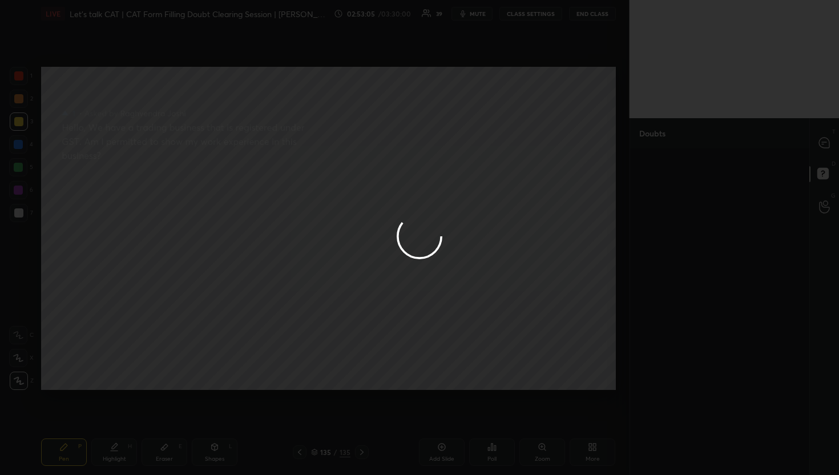
scroll to position [0, 0]
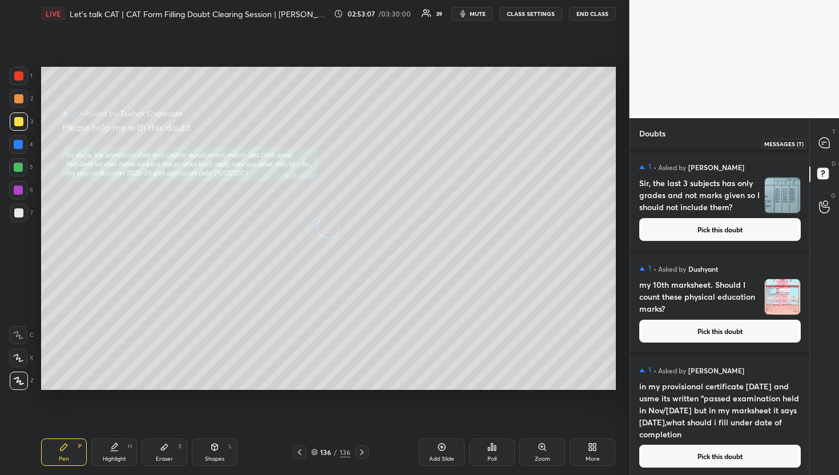
click at [816, 138] on div at bounding box center [825, 143] width 23 height 21
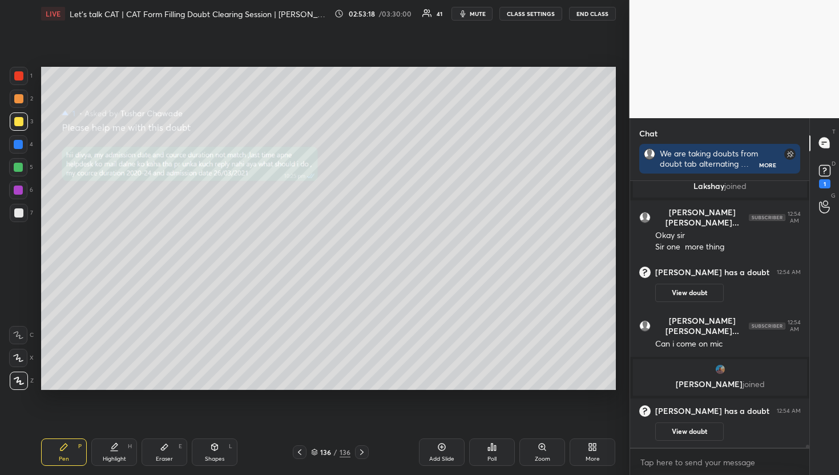
scroll to position [3, 4]
click at [826, 210] on icon at bounding box center [824, 206] width 11 height 13
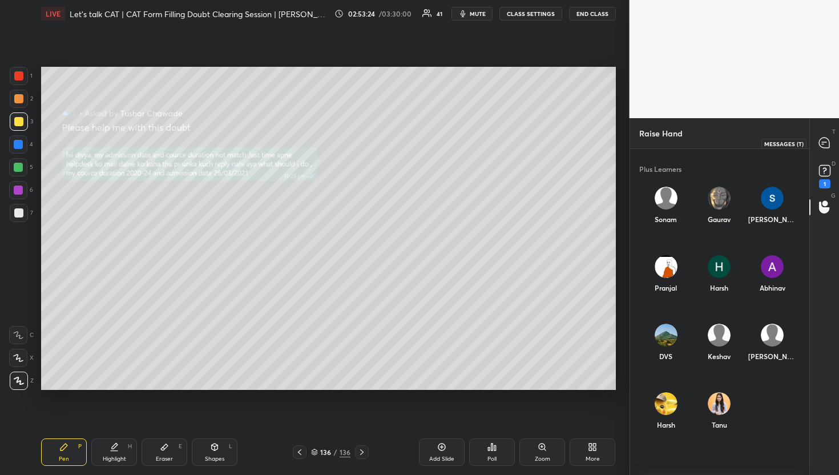
click at [829, 144] on icon at bounding box center [824, 143] width 10 height 10
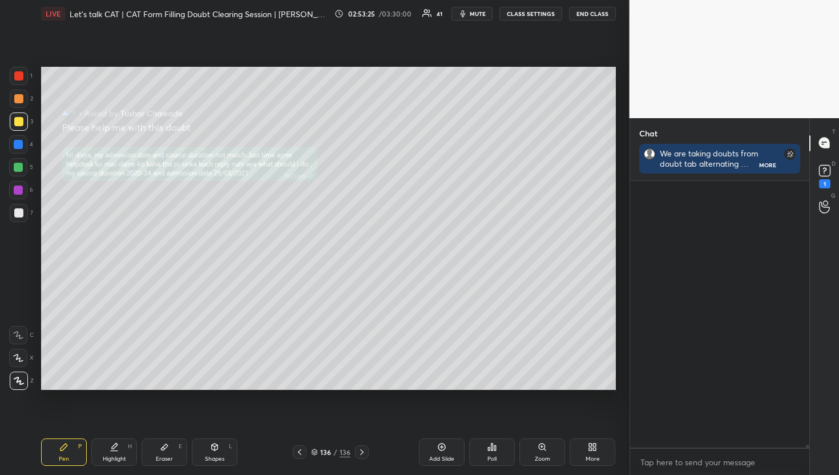
scroll to position [263, 176]
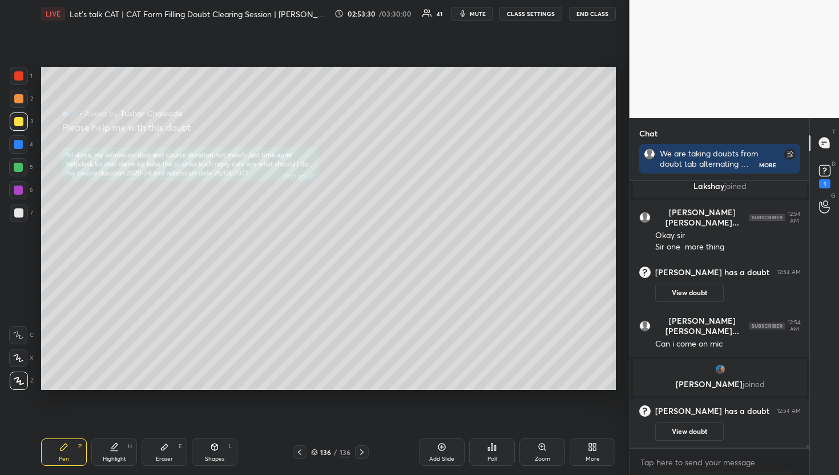
click at [835, 162] on p "D" at bounding box center [834, 163] width 4 height 9
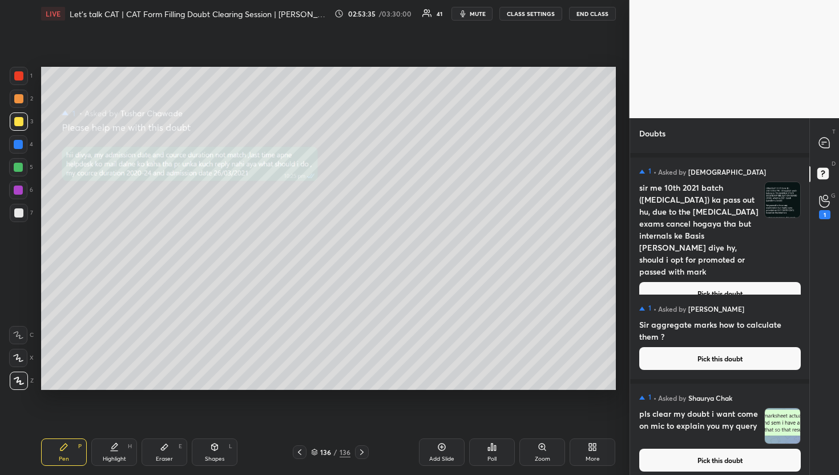
scroll to position [12224, 0]
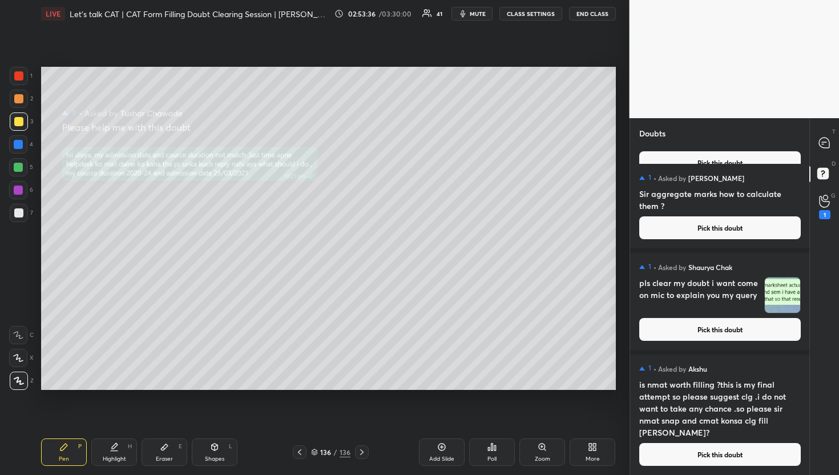
click at [725, 458] on button "Pick this doubt" at bounding box center [721, 454] width 162 height 23
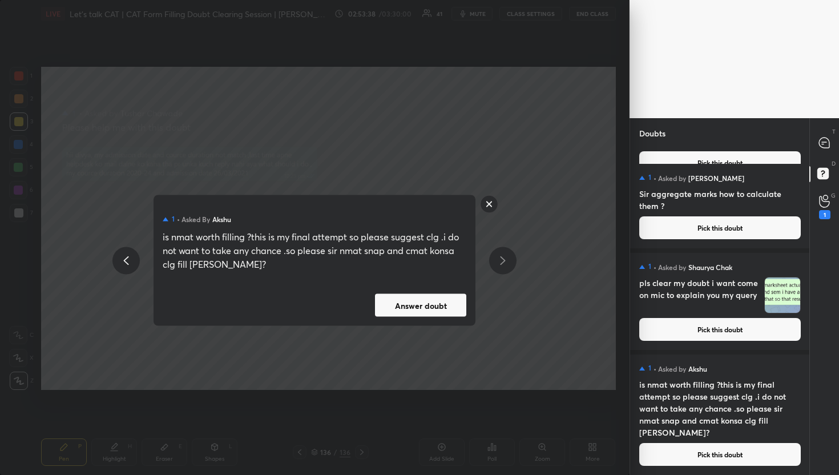
click at [432, 300] on button "Answer doubt" at bounding box center [420, 305] width 91 height 23
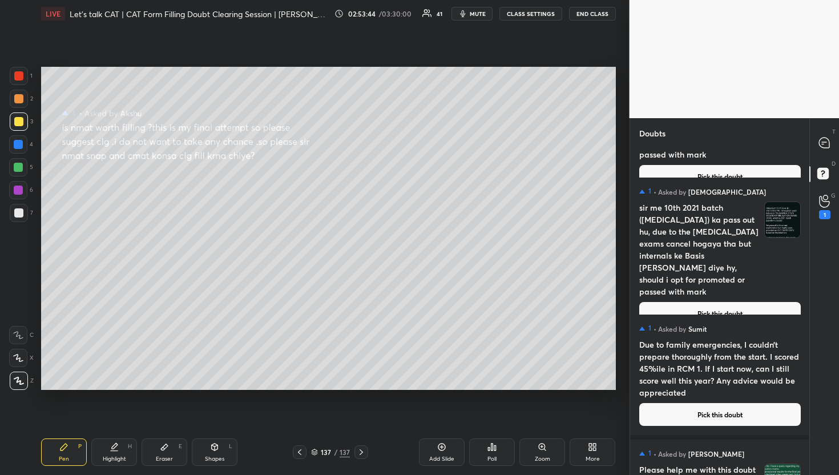
scroll to position [12099, 0]
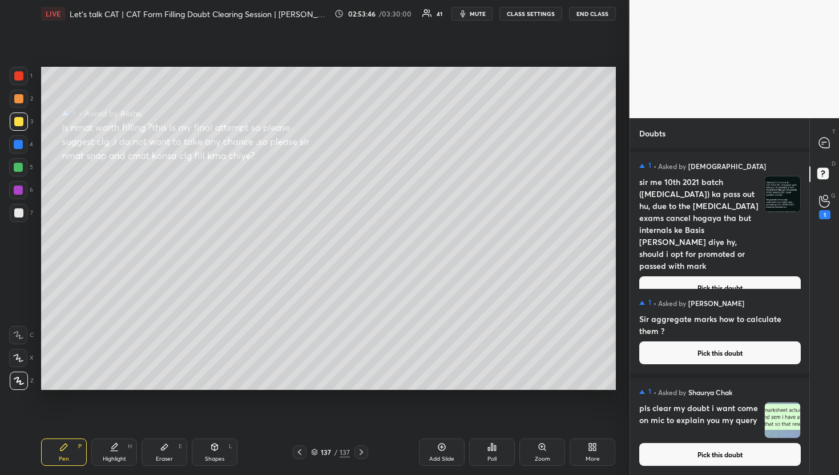
click at [710, 456] on button "Pick this doubt" at bounding box center [721, 454] width 162 height 23
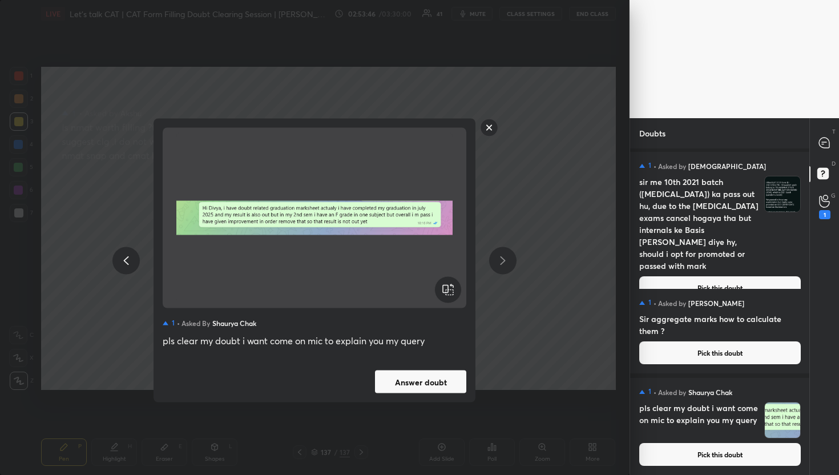
click at [432, 383] on button "Answer doubt" at bounding box center [420, 382] width 91 height 23
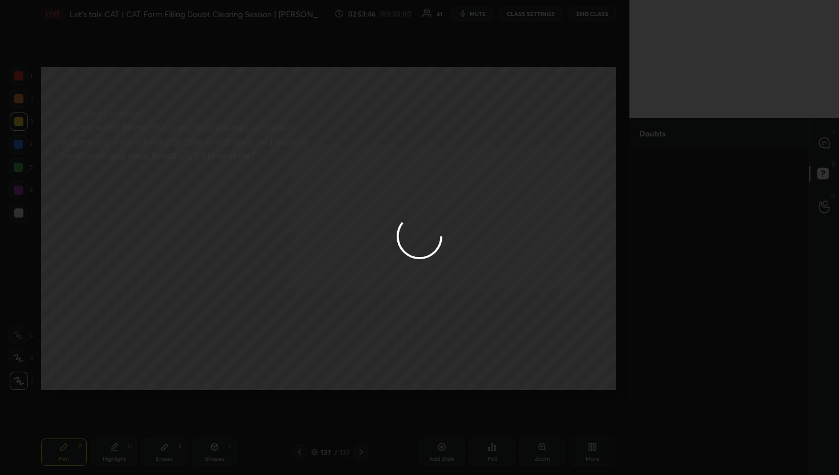
scroll to position [0, 0]
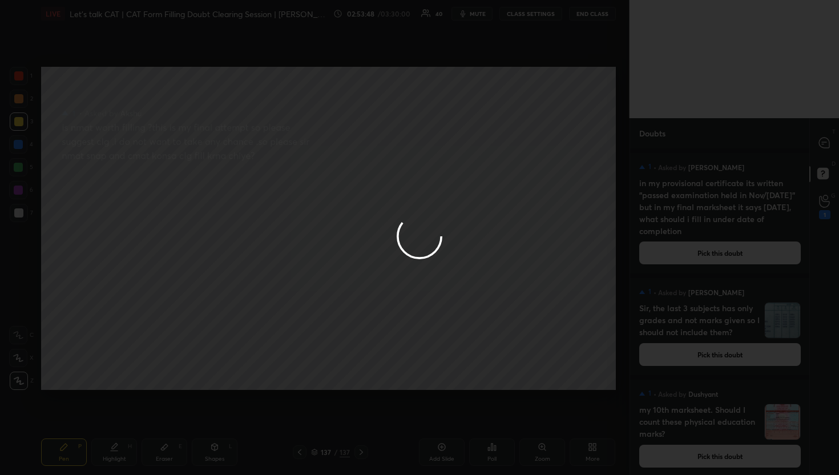
click at [824, 149] on div at bounding box center [825, 143] width 23 height 21
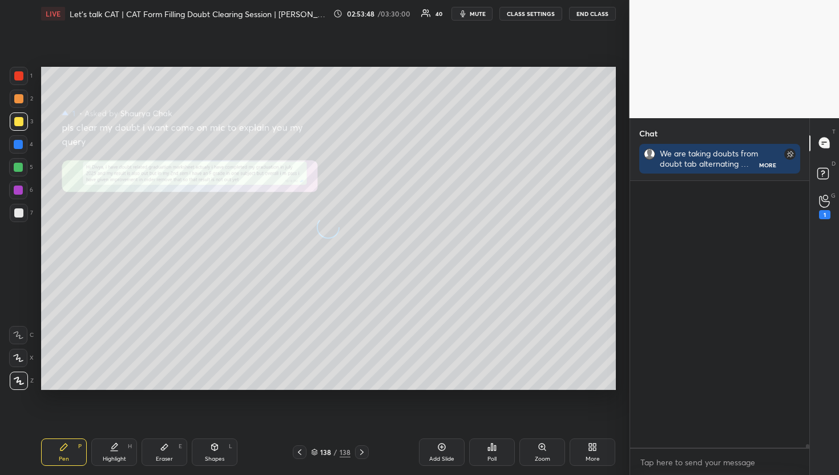
scroll to position [263, 176]
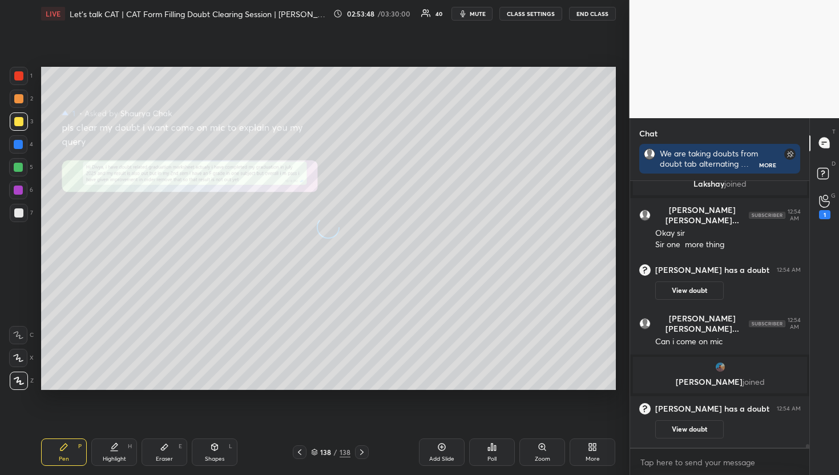
click at [824, 149] on div at bounding box center [825, 143] width 23 height 21
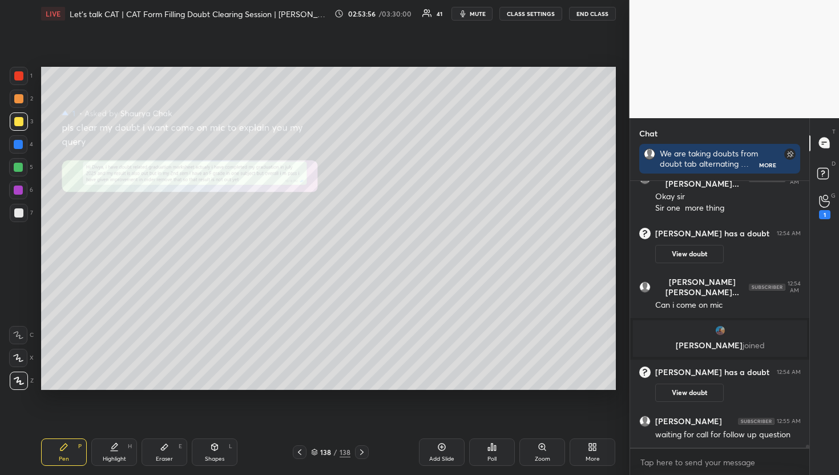
scroll to position [291, 176]
click at [830, 202] on div "1" at bounding box center [825, 207] width 23 height 21
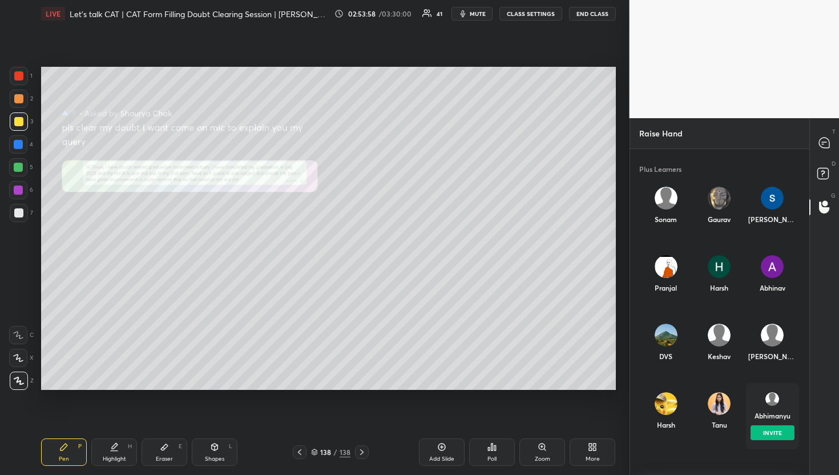
click at [775, 408] on div "Abhimanyu INVITE" at bounding box center [772, 416] width 53 height 66
click at [779, 439] on button "INVITE" at bounding box center [772, 432] width 44 height 15
click at [824, 142] on icon at bounding box center [824, 143] width 10 height 10
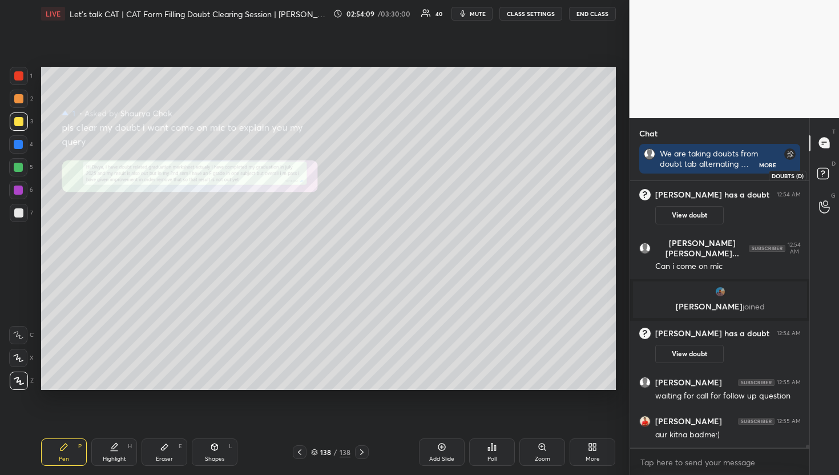
click at [823, 175] on rect at bounding box center [823, 173] width 11 height 11
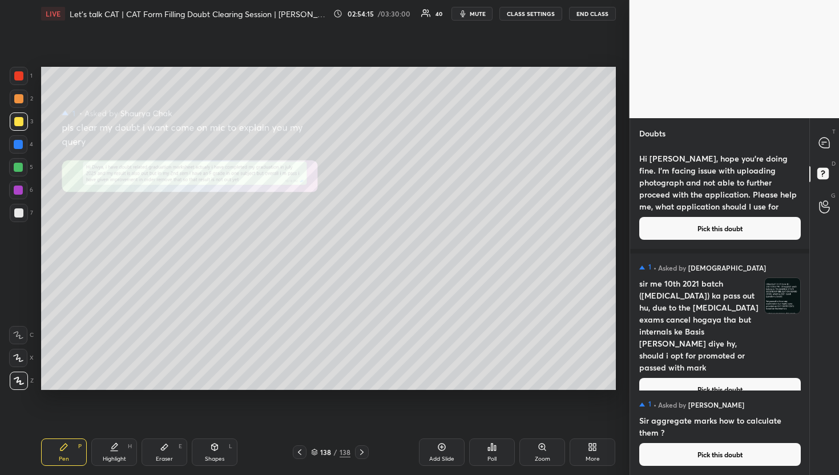
click at [709, 455] on button "Pick this doubt" at bounding box center [721, 454] width 162 height 23
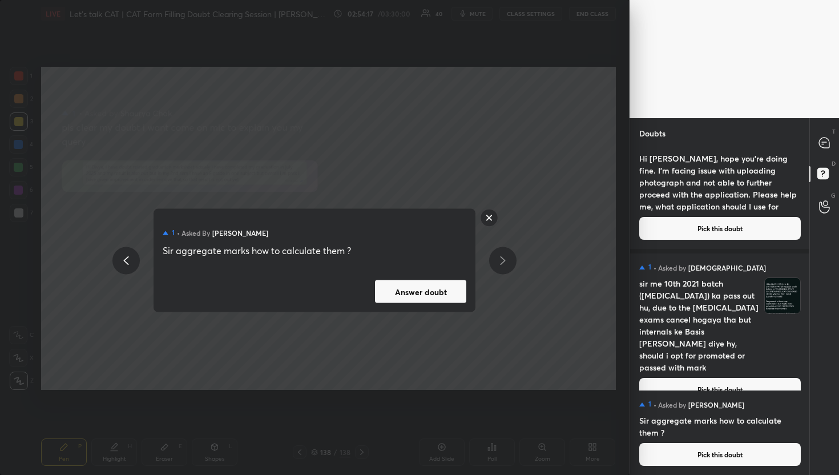
click at [428, 288] on button "Answer doubt" at bounding box center [420, 291] width 91 height 23
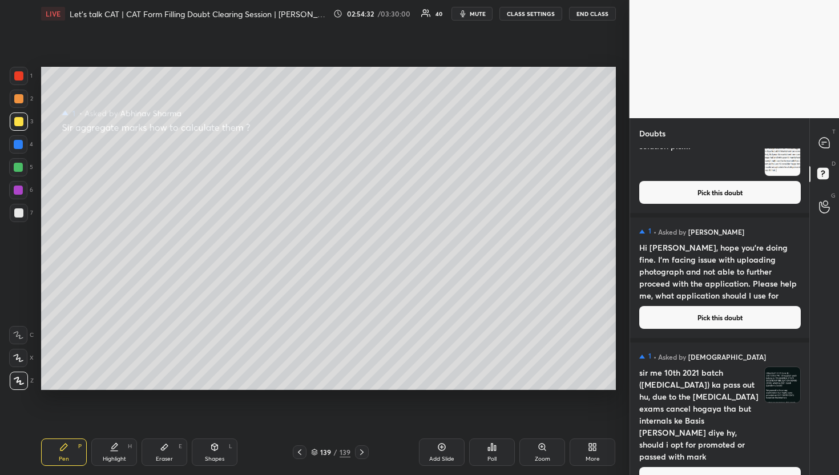
click at [812, 136] on div "T Messages (T)" at bounding box center [824, 143] width 29 height 32
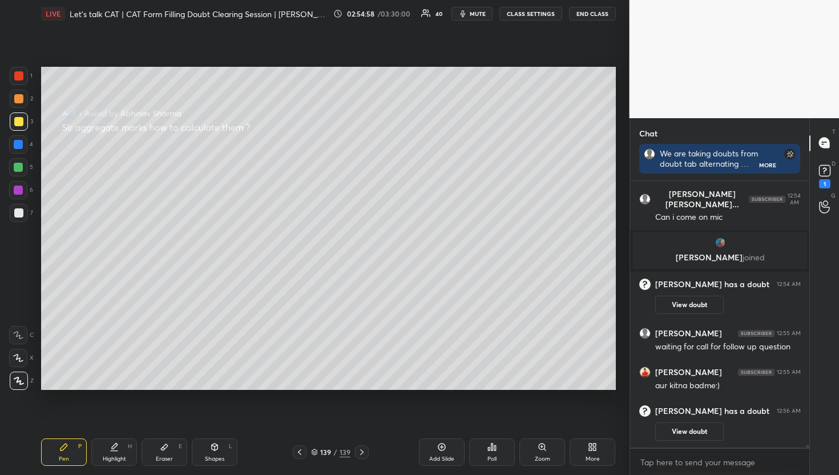
click at [832, 190] on div "D Doubts (D) 1" at bounding box center [824, 175] width 29 height 32
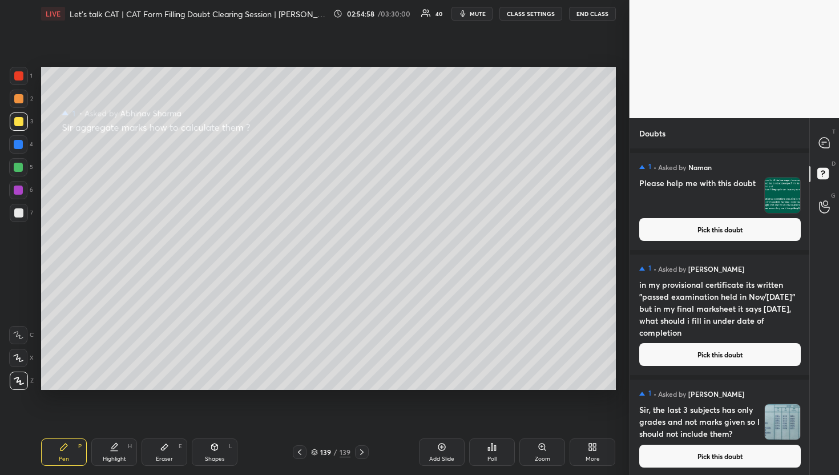
click at [828, 194] on div "G Raise Hand (G)" at bounding box center [824, 207] width 29 height 32
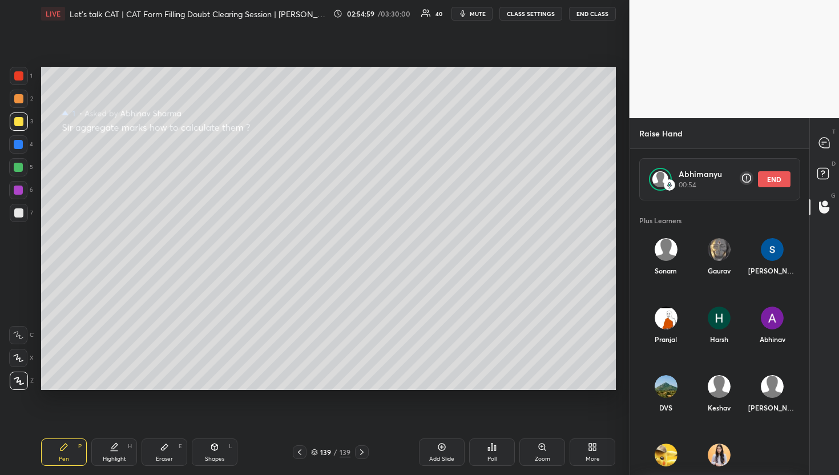
click at [760, 181] on button "END" at bounding box center [774, 179] width 33 height 16
click at [839, 116] on video at bounding box center [735, 59] width 210 height 118
click at [831, 148] on div at bounding box center [825, 143] width 23 height 21
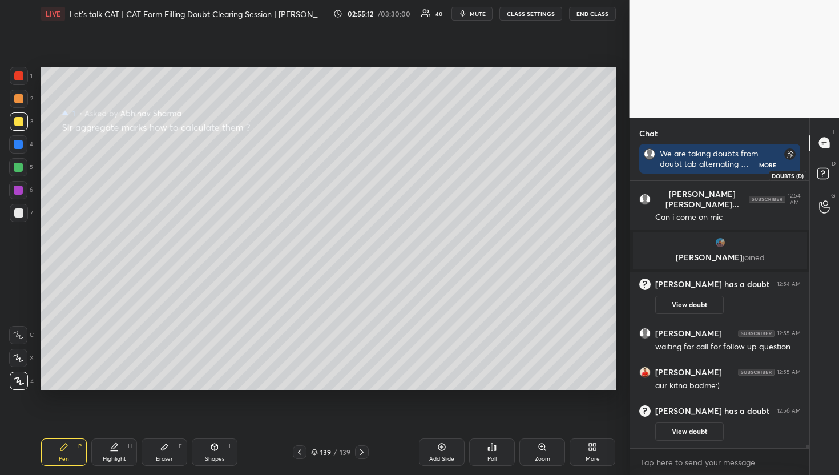
click at [833, 178] on icon at bounding box center [825, 175] width 21 height 21
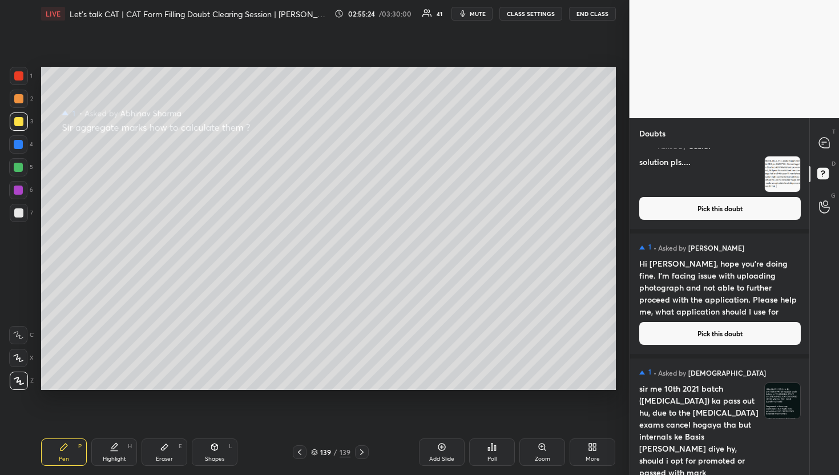
scroll to position [12010, 0]
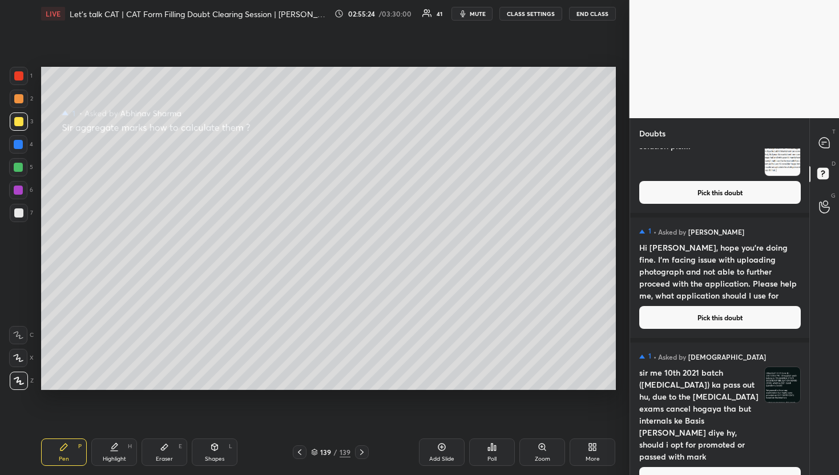
click at [701, 472] on div "1 • Asked by [PERSON_NAME] sir me 10th 2021 batch ([MEDICAL_DATA]) ka pass out …" at bounding box center [720, 421] width 180 height 156
click at [692, 467] on button "Pick this doubt" at bounding box center [721, 478] width 162 height 23
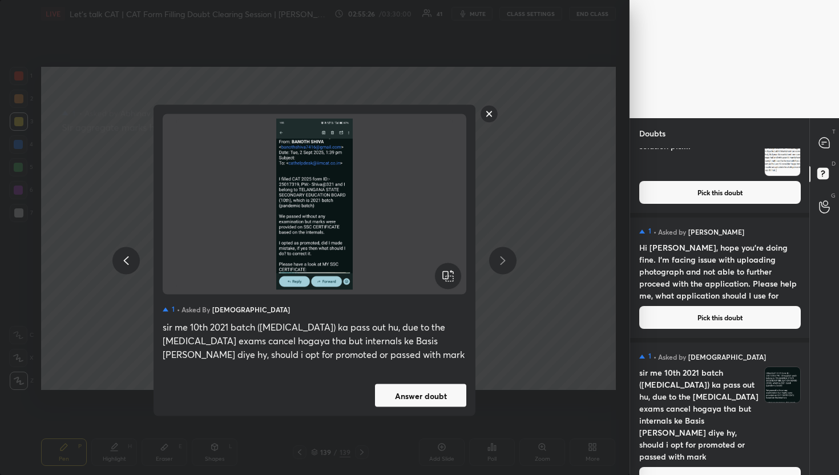
click at [443, 395] on button "Answer doubt" at bounding box center [420, 395] width 91 height 23
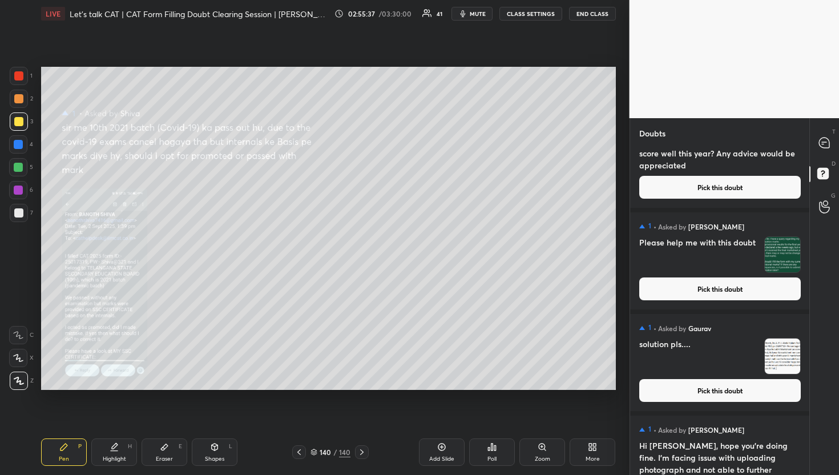
scroll to position [11873, 0]
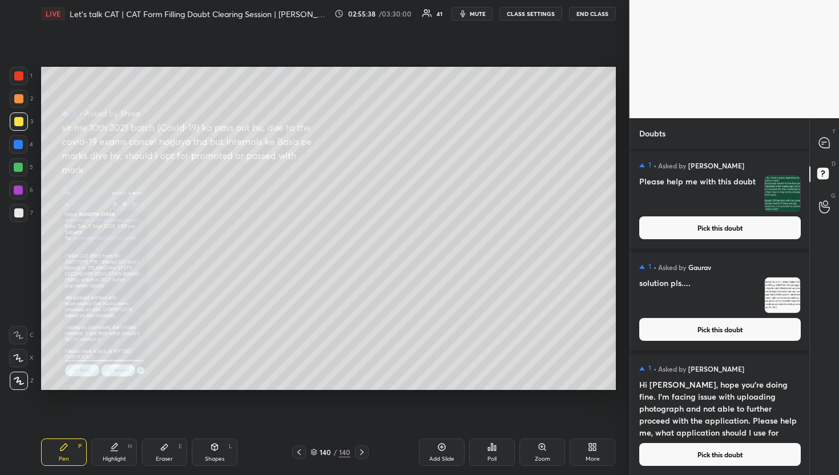
click at [778, 475] on div "1 • Asked by Sumit Due to family emergencies, I couldn’t prepare thoroughly fro…" at bounding box center [720, 311] width 180 height 327
click at [774, 461] on button "Pick this doubt" at bounding box center [721, 454] width 162 height 23
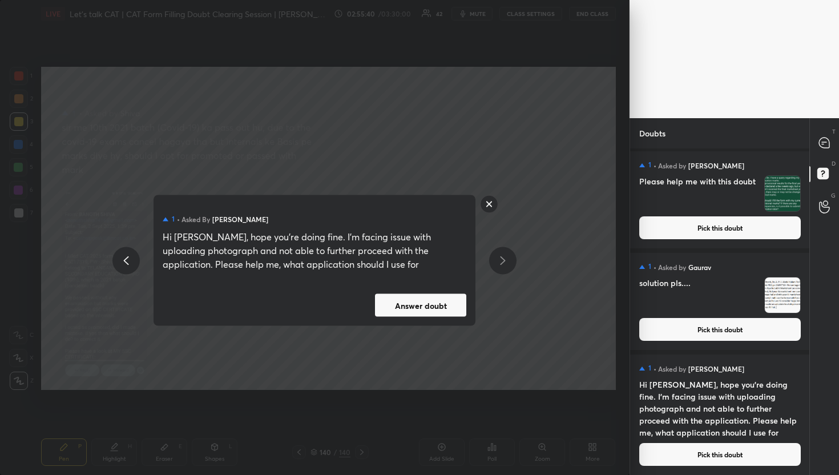
click at [428, 300] on button "Answer doubt" at bounding box center [420, 305] width 91 height 23
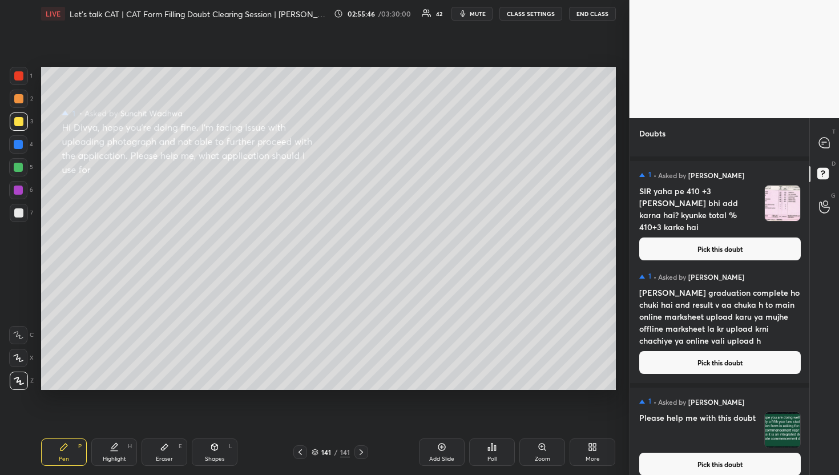
scroll to position [11748, 0]
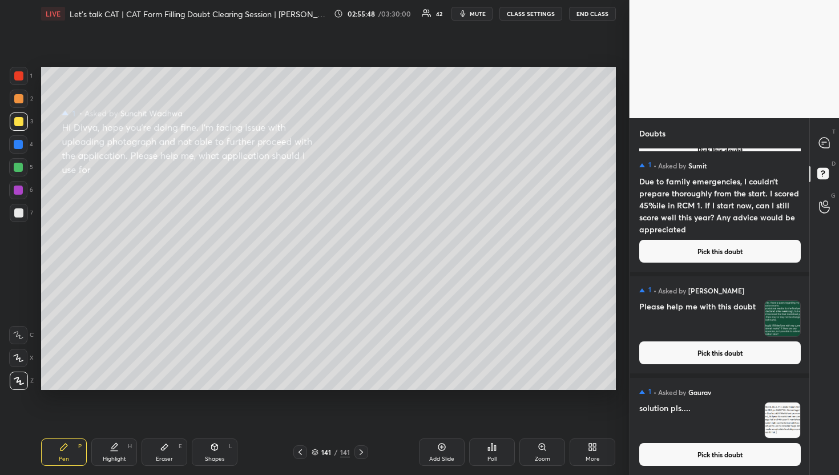
click at [688, 457] on button "Pick this doubt" at bounding box center [721, 454] width 162 height 23
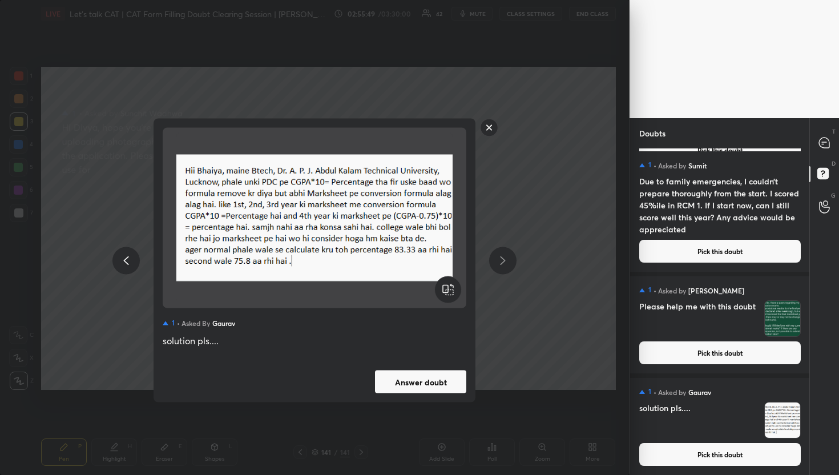
click at [417, 387] on button "Answer doubt" at bounding box center [420, 382] width 91 height 23
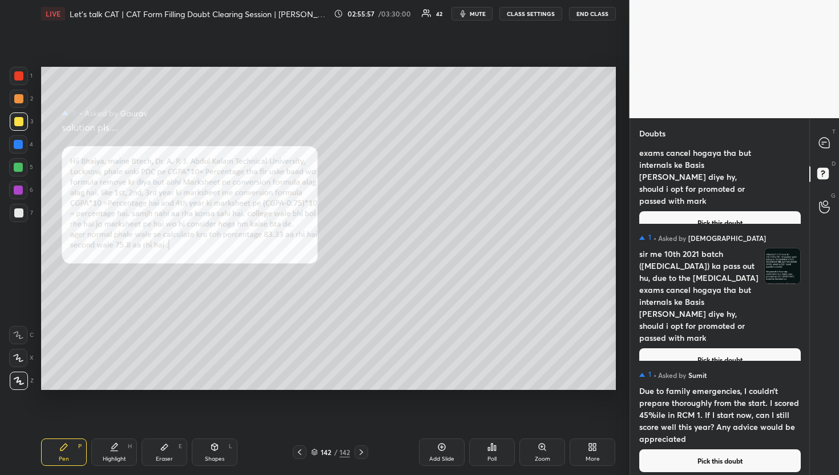
scroll to position [11646, 0]
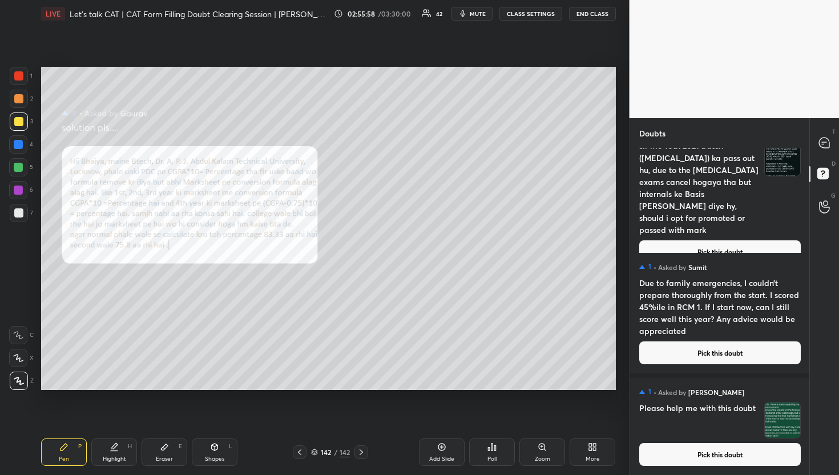
click at [685, 447] on button "Pick this doubt" at bounding box center [721, 454] width 162 height 23
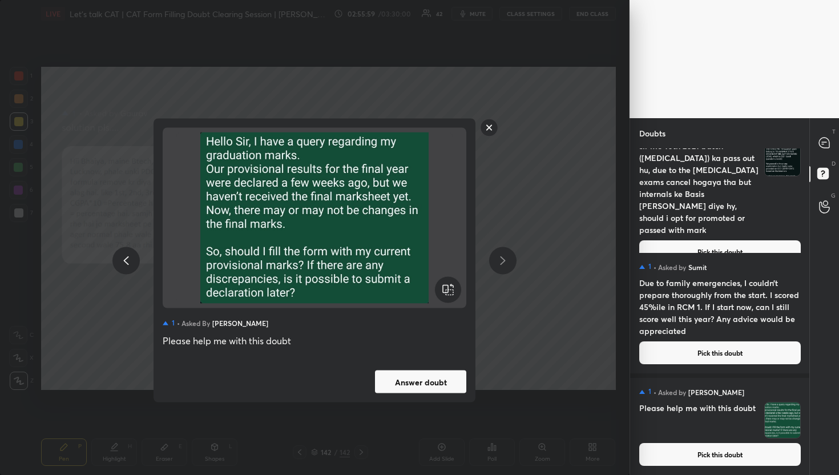
click at [415, 373] on button "Answer doubt" at bounding box center [420, 382] width 91 height 23
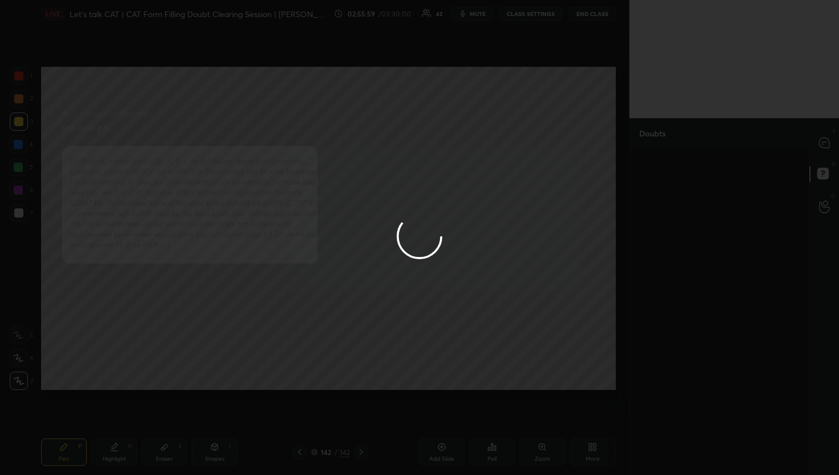
scroll to position [0, 0]
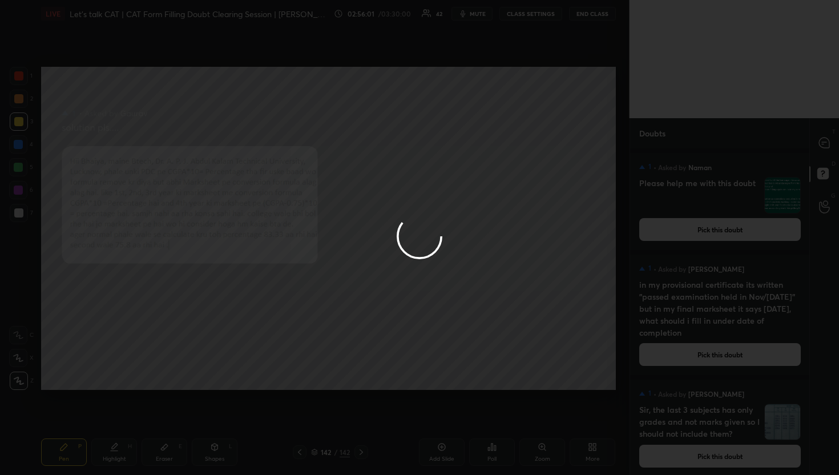
click at [825, 140] on div at bounding box center [419, 237] width 839 height 475
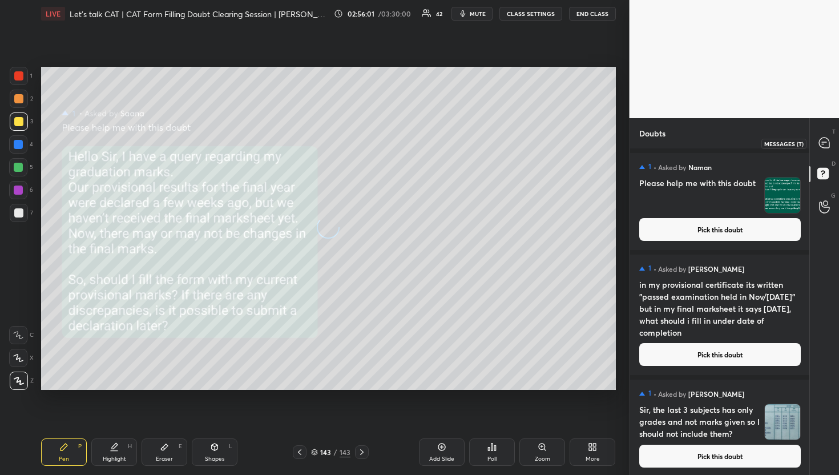
click at [825, 140] on icon at bounding box center [824, 143] width 10 height 10
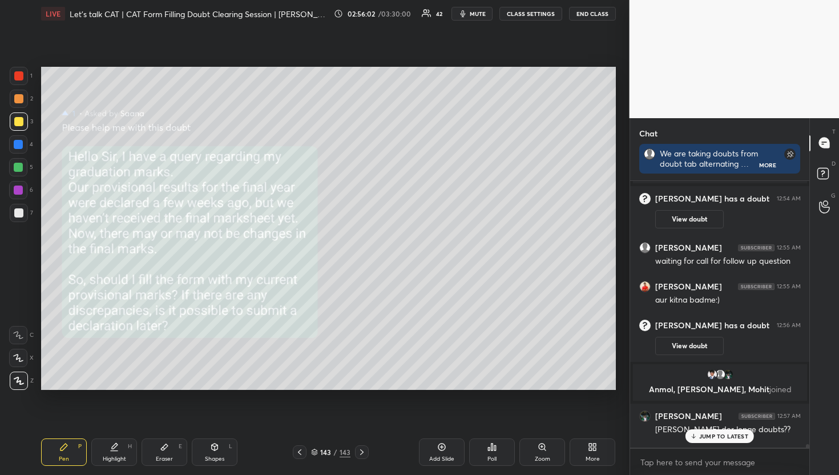
scroll to position [23437, 0]
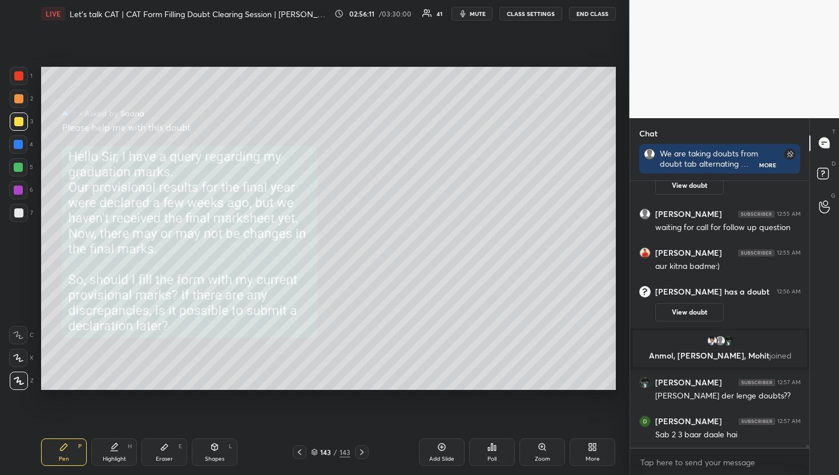
click at [555, 445] on div "Zoom" at bounding box center [543, 452] width 46 height 27
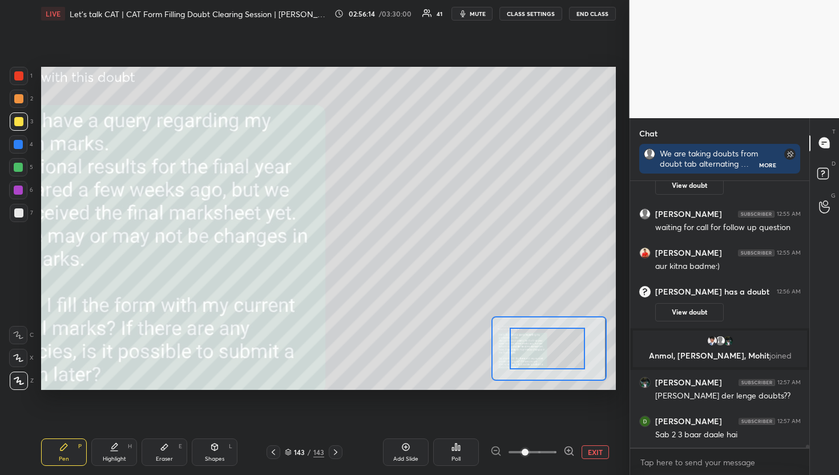
drag, startPoint x: 557, startPoint y: 363, endPoint x: 548, endPoint y: 363, distance: 8.6
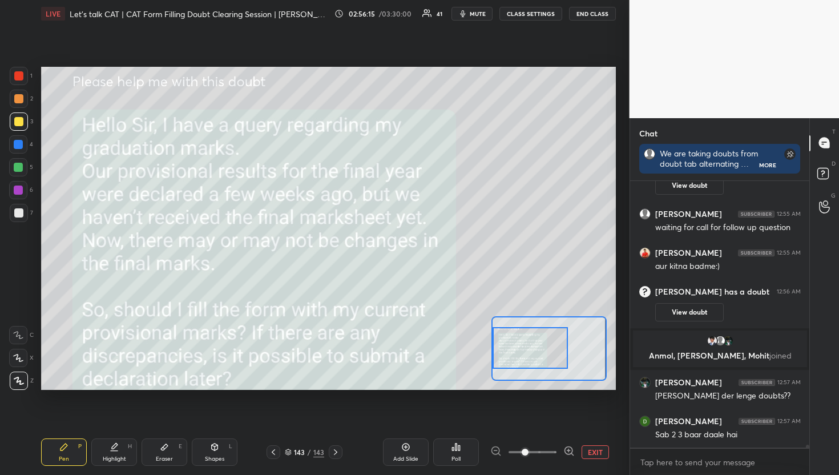
scroll to position [23476, 0]
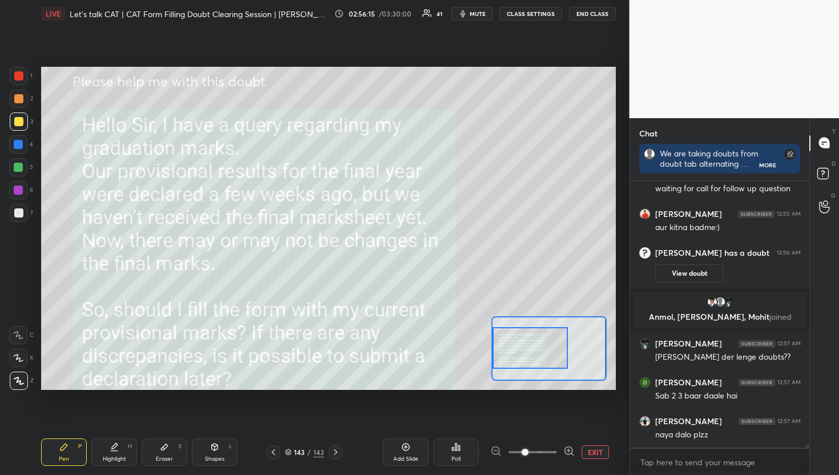
click at [472, 361] on div "Setting up your live class Poll for secs No correct answer Start poll" at bounding box center [328, 228] width 575 height 323
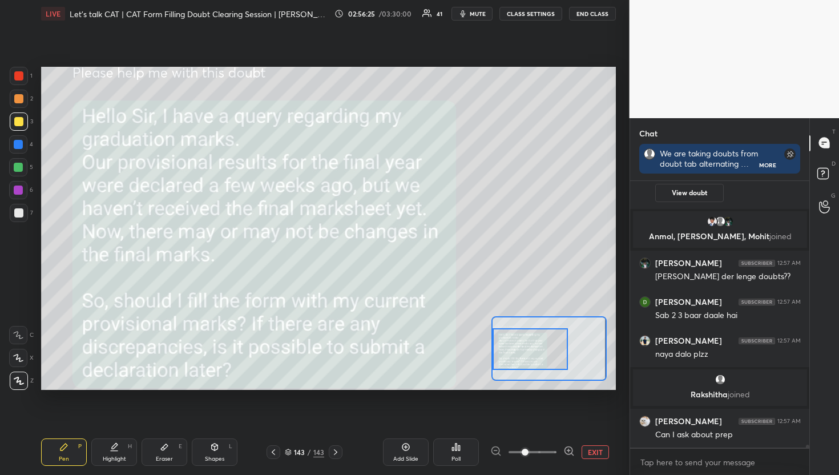
scroll to position [23271, 0]
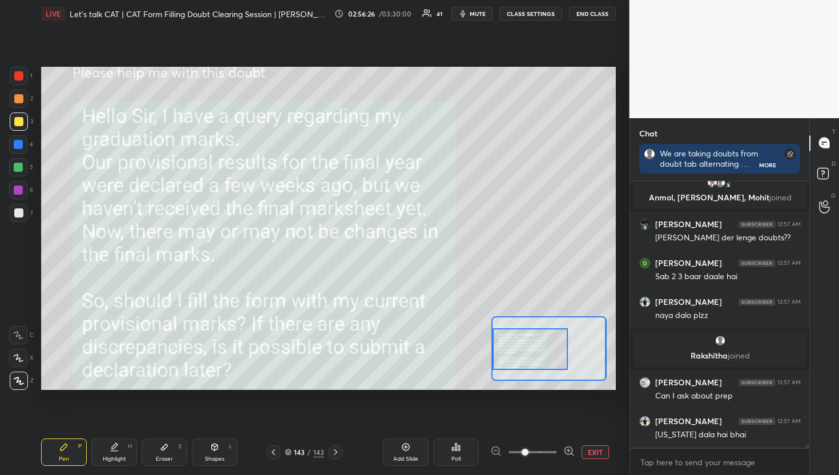
click at [497, 355] on div at bounding box center [530, 349] width 75 height 42
click at [612, 464] on div "Add Slide Poll EXIT" at bounding box center [481, 452] width 269 height 27
click at [600, 457] on button "EXIT" at bounding box center [595, 452] width 27 height 14
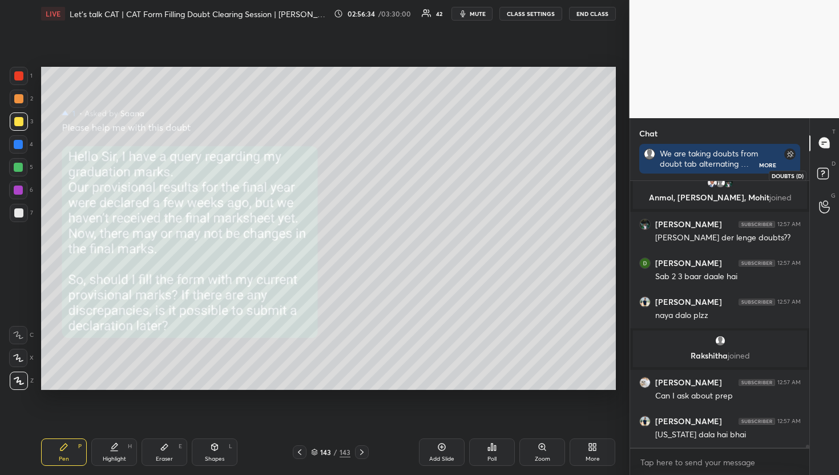
click at [814, 171] on div at bounding box center [825, 175] width 23 height 21
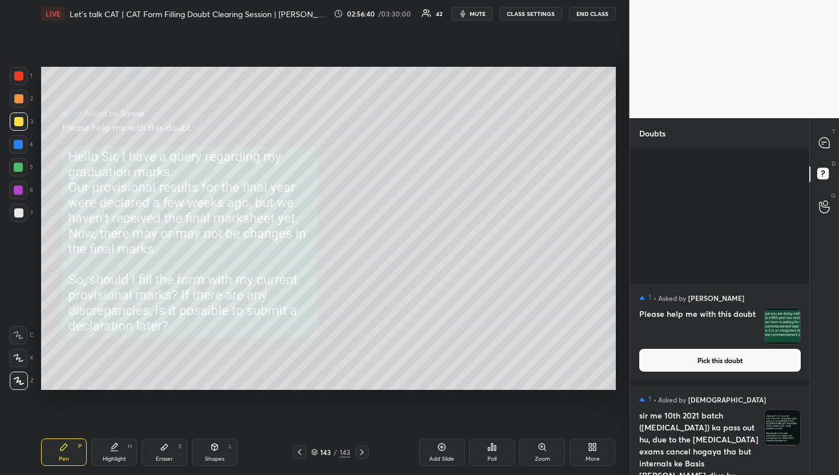
scroll to position [11544, 0]
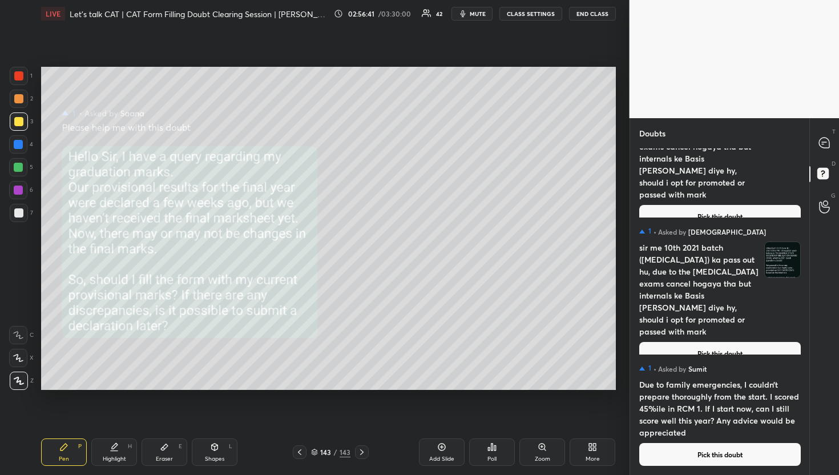
click at [689, 461] on button "Pick this doubt" at bounding box center [721, 454] width 162 height 23
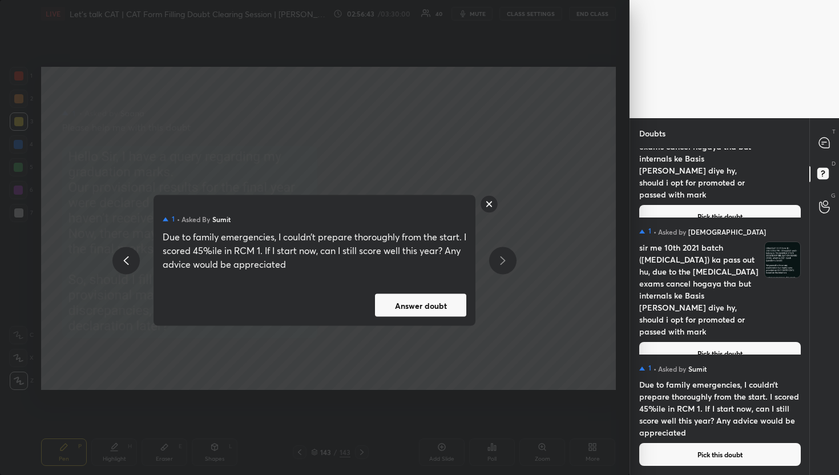
click at [411, 295] on button "Answer doubt" at bounding box center [420, 305] width 91 height 23
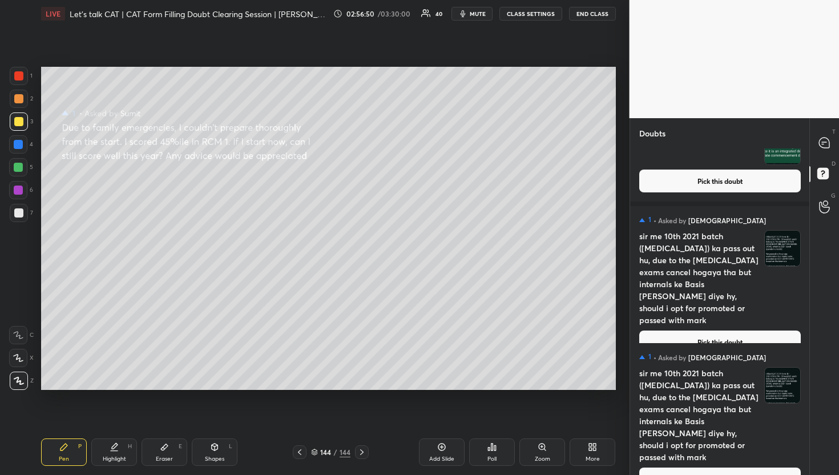
scroll to position [11419, 0]
click at [693, 467] on button "Pick this doubt" at bounding box center [721, 478] width 162 height 23
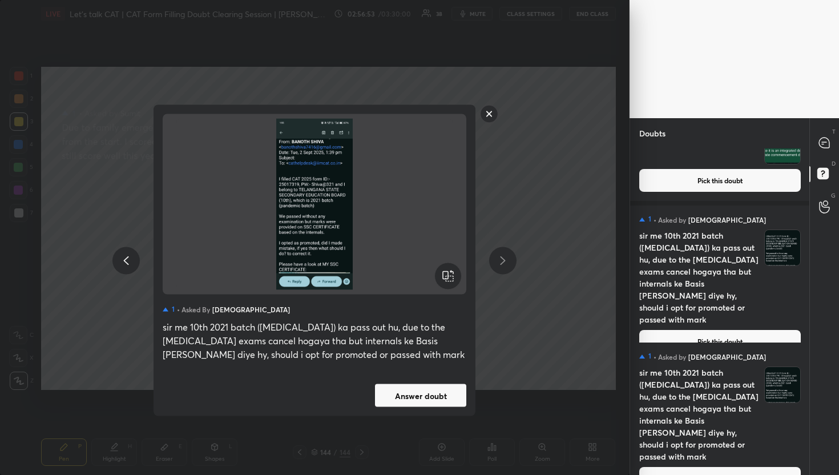
click at [493, 118] on rect at bounding box center [490, 114] width 18 height 18
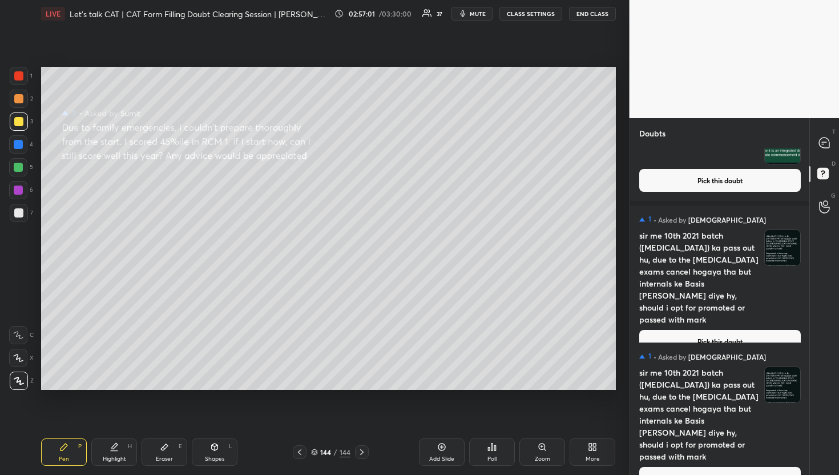
scroll to position [11244, 0]
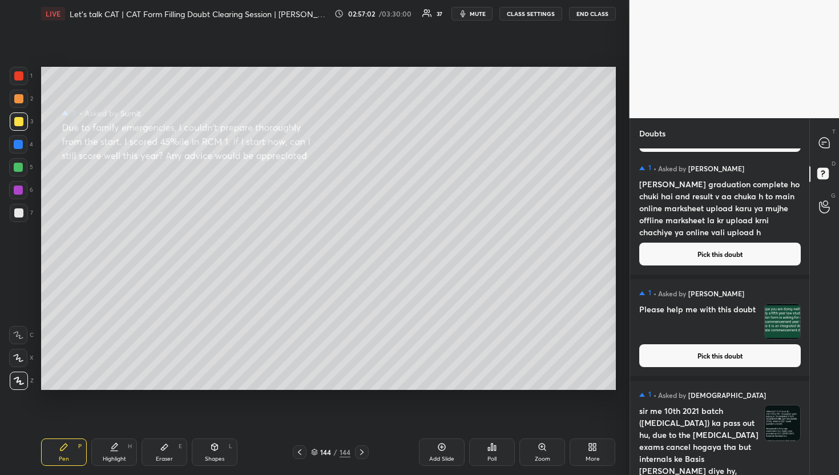
click at [751, 353] on button "Pick this doubt" at bounding box center [721, 355] width 162 height 23
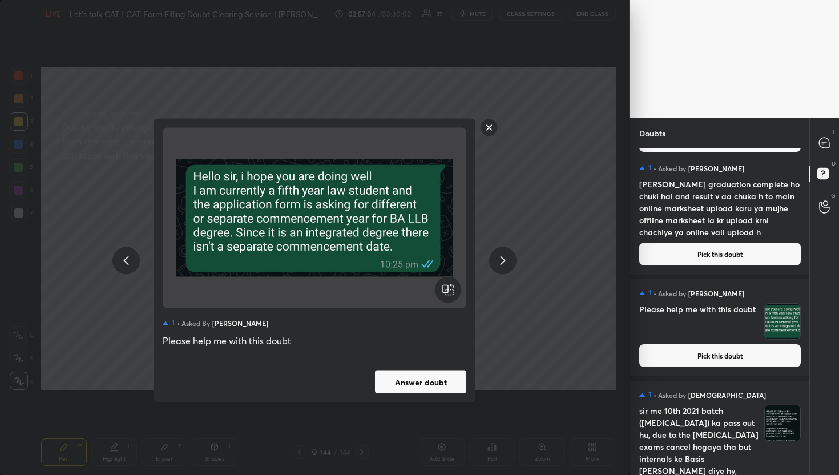
click at [489, 126] on rect at bounding box center [490, 128] width 18 height 18
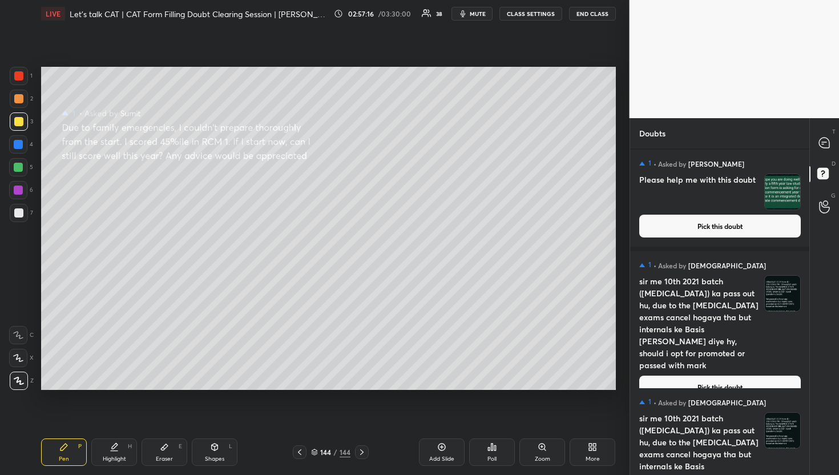
scroll to position [11419, 0]
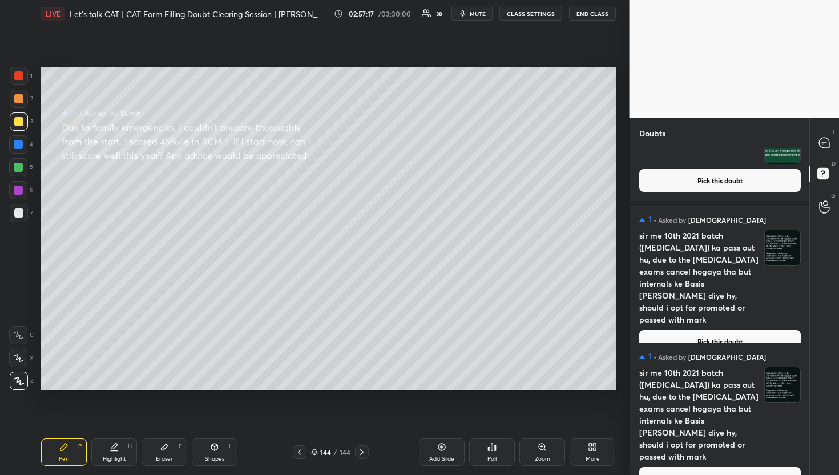
click at [771, 441] on div "1 • Asked by [PERSON_NAME] sir me 10th 2021 batch ([MEDICAL_DATA]) ka pass out …" at bounding box center [720, 421] width 180 height 156
click at [770, 442] on div "1 • Asked by [PERSON_NAME] sir me 10th 2021 batch ([MEDICAL_DATA]) ka pass out …" at bounding box center [720, 421] width 180 height 156
click at [760, 467] on button "Pick this doubt" at bounding box center [721, 478] width 162 height 23
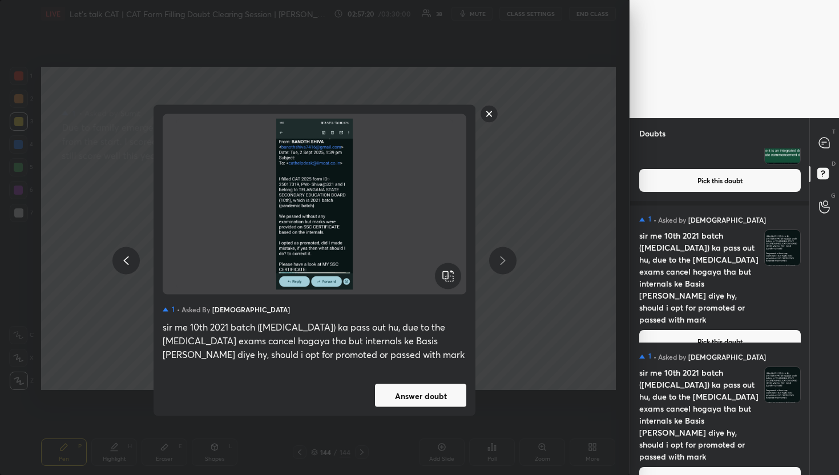
click at [487, 108] on rect at bounding box center [490, 114] width 18 height 18
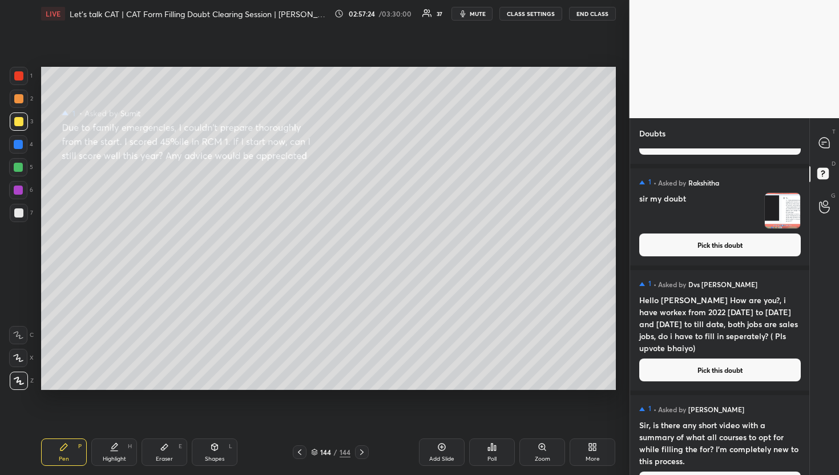
scroll to position [3795, 0]
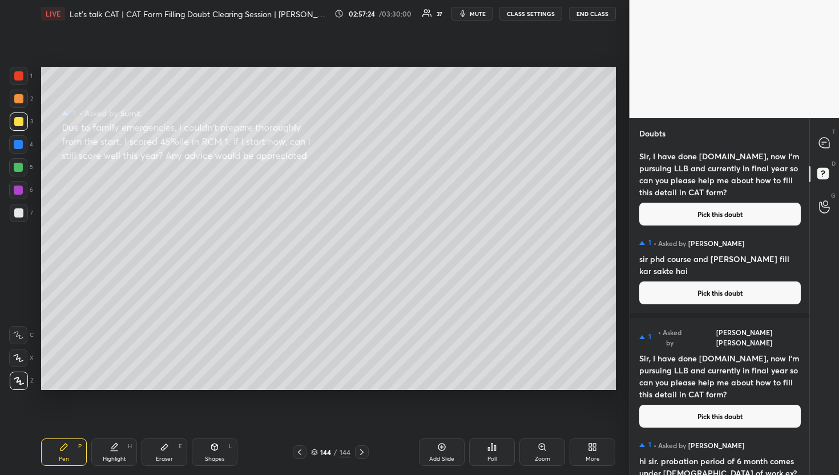
click at [823, 151] on div at bounding box center [825, 143] width 23 height 21
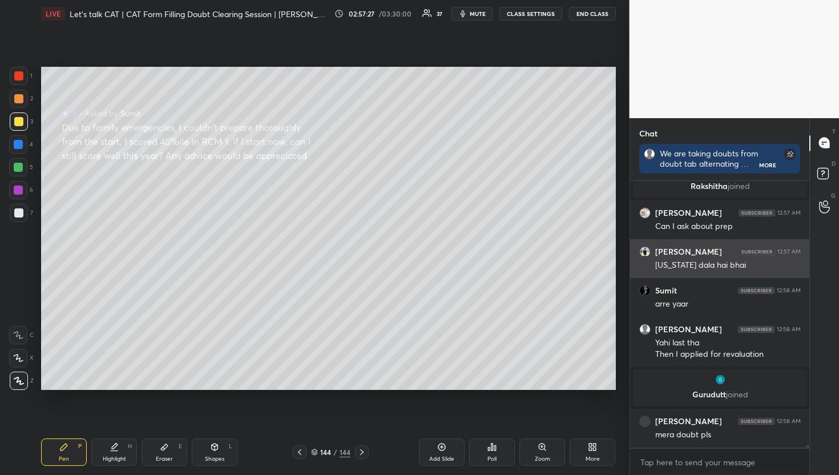
scroll to position [291, 176]
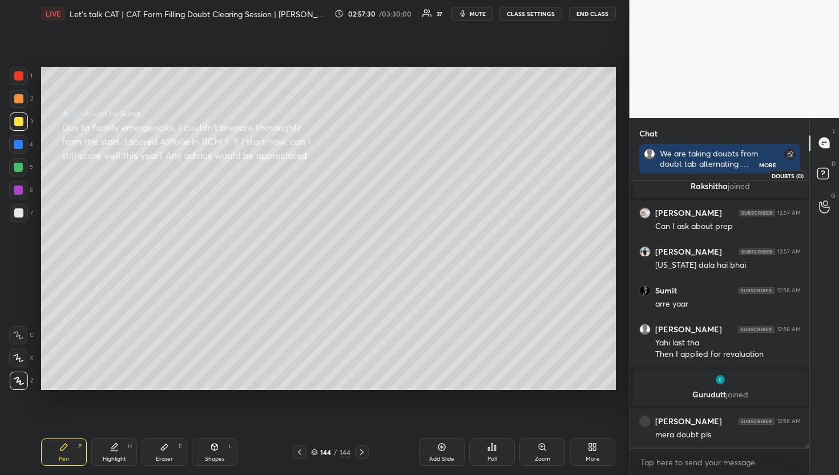
click at [829, 168] on icon at bounding box center [825, 175] width 21 height 21
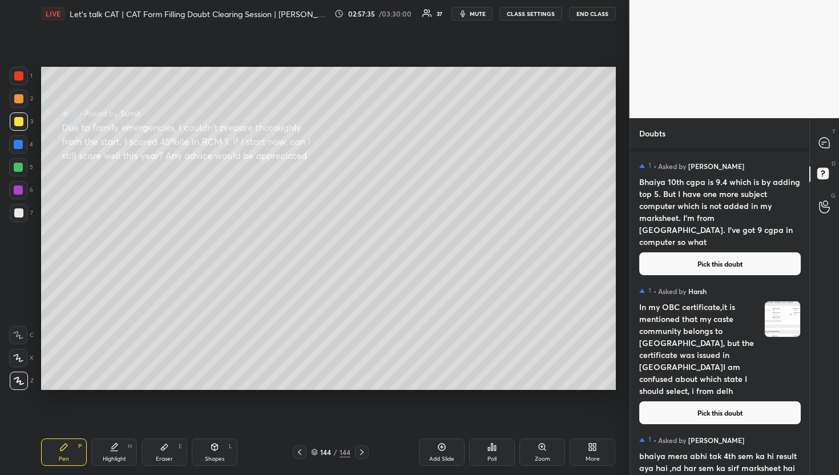
scroll to position [11419, 0]
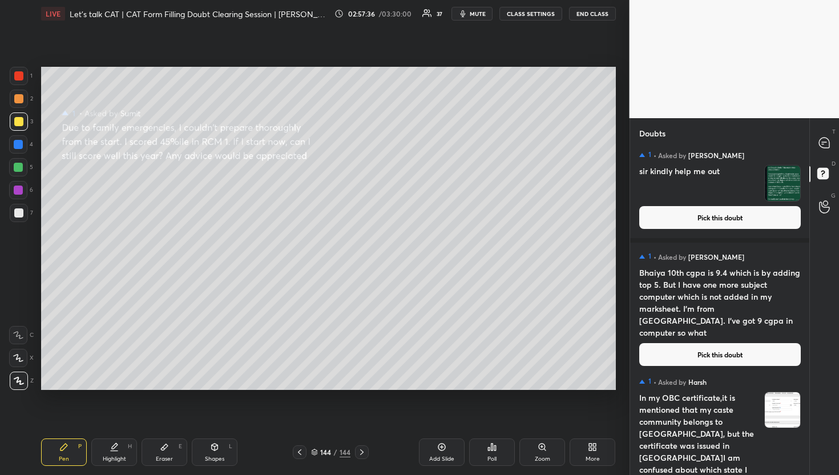
click at [693, 466] on h4 "In my OBC certificate,it is mentioned that my caste community belongs to [GEOGR…" at bounding box center [700, 440] width 120 height 96
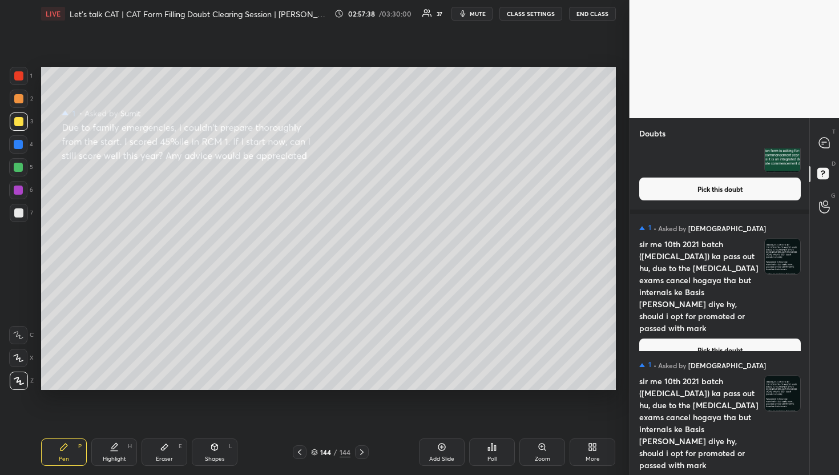
scroll to position [12175, 0]
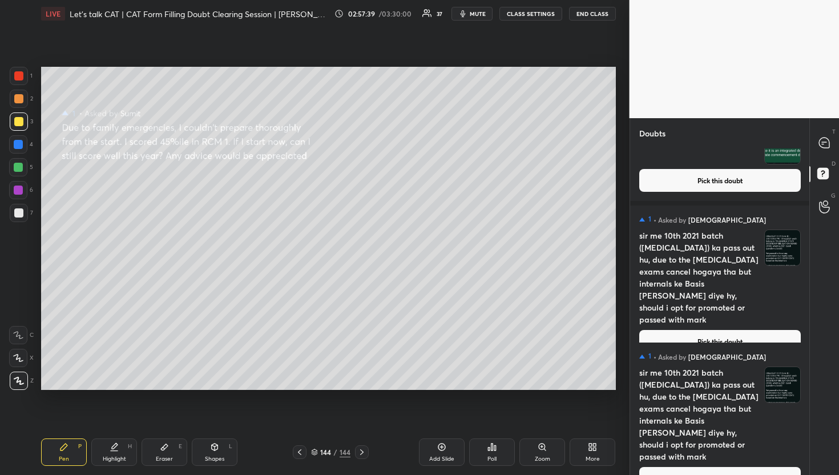
click at [692, 467] on button "Pick this doubt" at bounding box center [721, 478] width 162 height 23
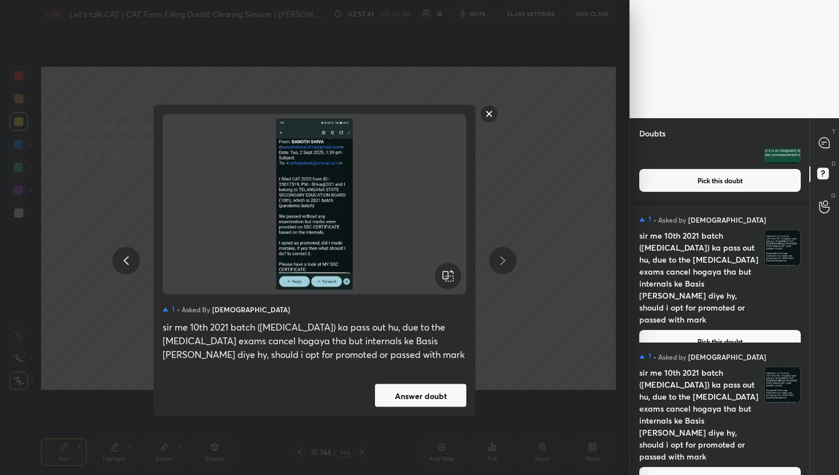
click at [426, 392] on button "Answer doubt" at bounding box center [420, 395] width 91 height 23
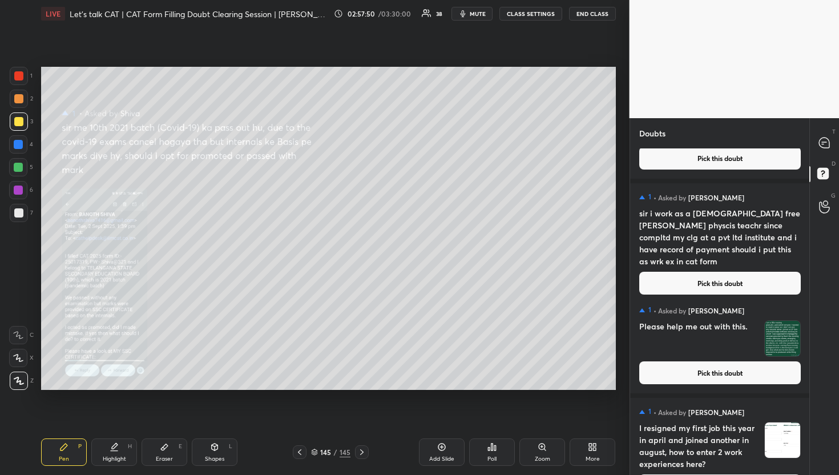
scroll to position [11371, 0]
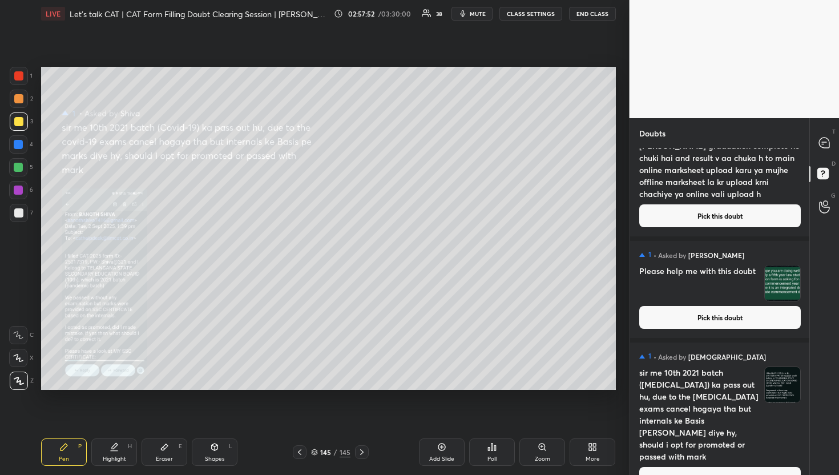
click at [754, 467] on button "Pick this doubt" at bounding box center [721, 478] width 162 height 23
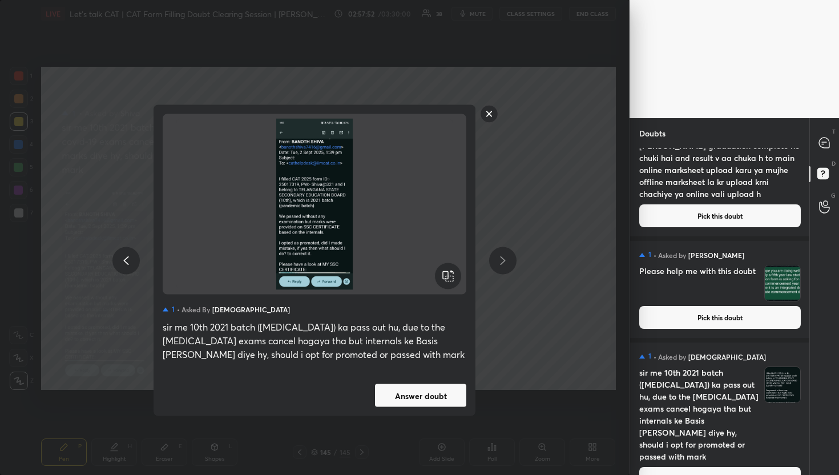
click at [406, 382] on div "1 • Asked by [PERSON_NAME] sir me 10th 2021 batch ([MEDICAL_DATA]) ka pass out …" at bounding box center [315, 260] width 322 height 311
click at [417, 393] on button "Answer doubt" at bounding box center [420, 395] width 91 height 23
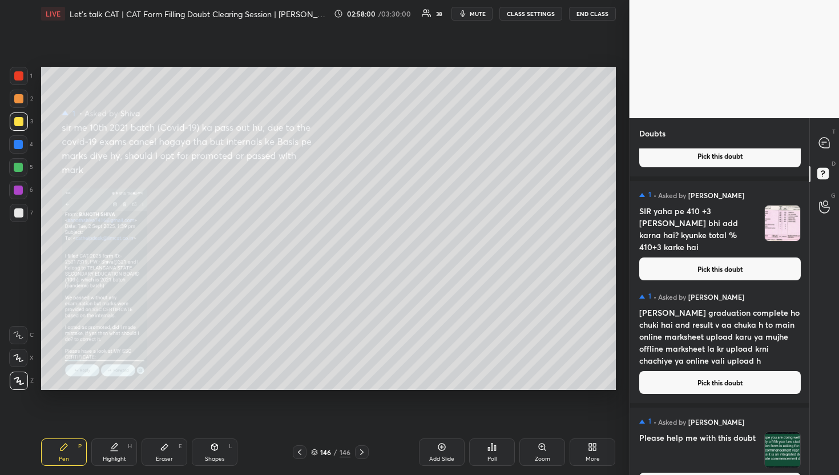
scroll to position [11234, 0]
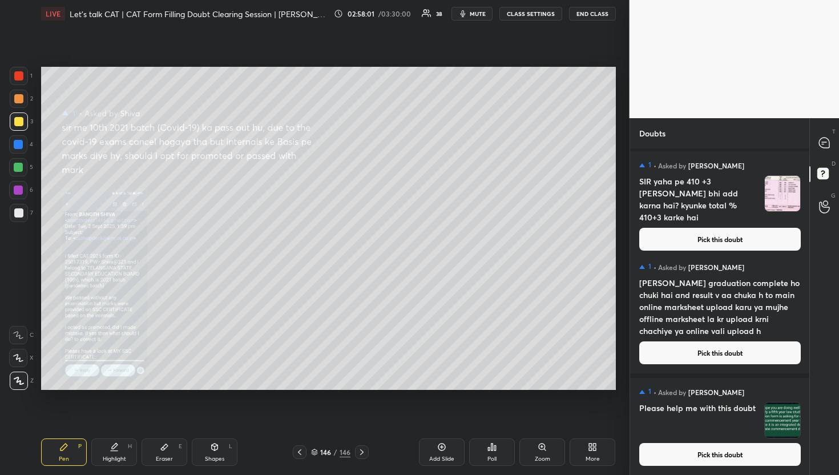
click at [749, 455] on button "Pick this doubt" at bounding box center [721, 454] width 162 height 23
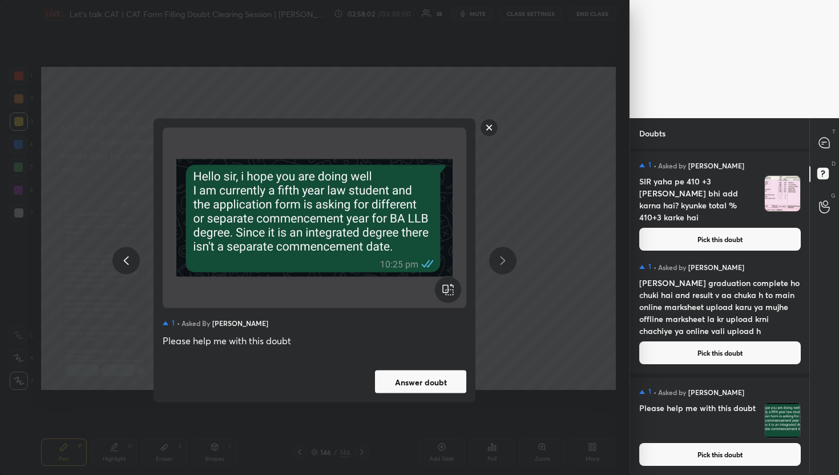
click at [449, 395] on div "1 • Asked by [PERSON_NAME] Please help me with this doubt Answer doubt" at bounding box center [315, 261] width 322 height 284
click at [460, 375] on button "Answer doubt" at bounding box center [420, 382] width 91 height 23
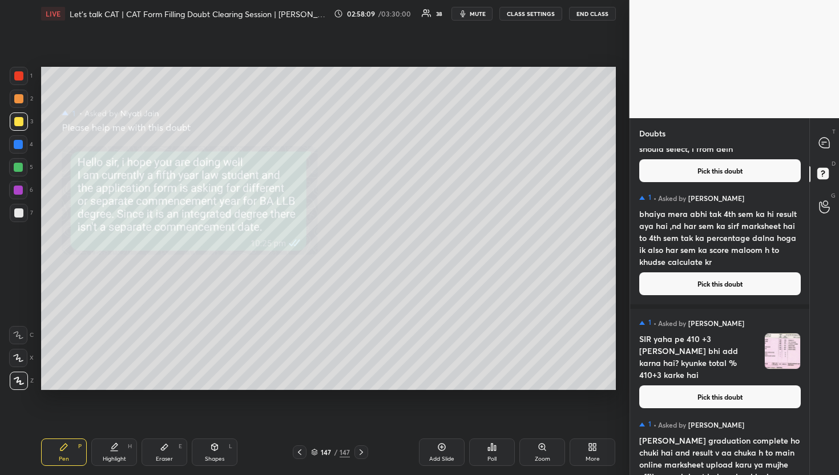
scroll to position [11133, 0]
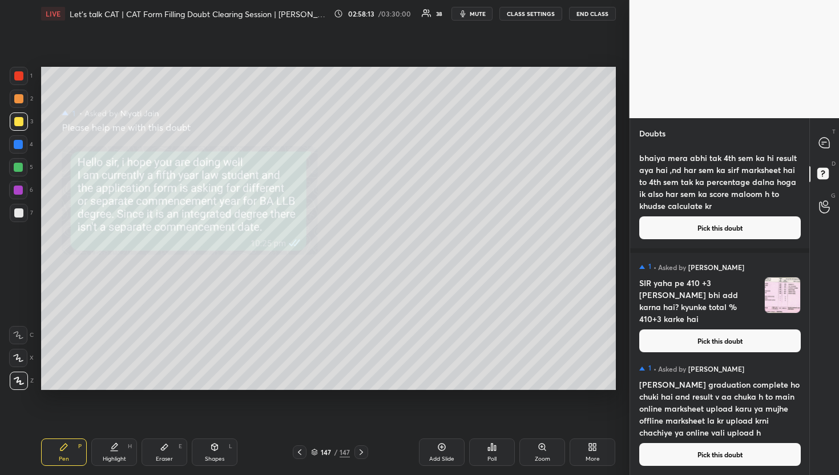
click at [738, 465] on div "1 • Asked by [PERSON_NAME] [PERSON_NAME] graduation complete ho chuki hai and r…" at bounding box center [720, 415] width 180 height 120
click at [697, 450] on button "Pick this doubt" at bounding box center [721, 454] width 162 height 23
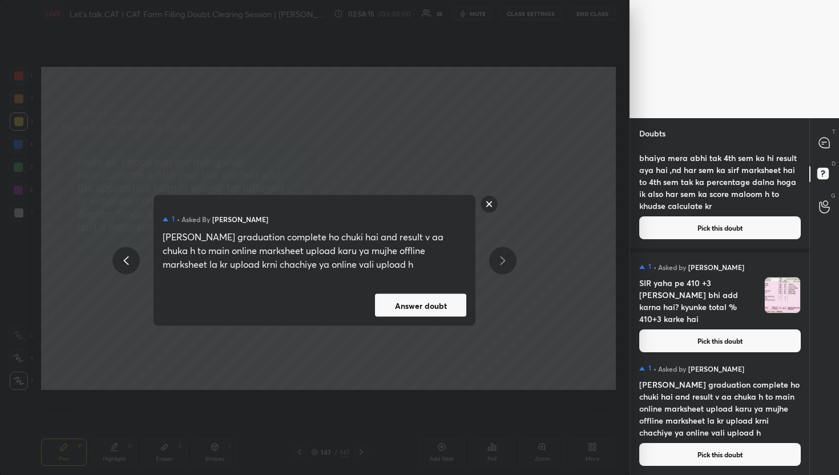
click at [433, 290] on div "1 • Asked by [PERSON_NAME] [PERSON_NAME] graduation complete ho chuki hai and r…" at bounding box center [315, 260] width 322 height 131
click at [433, 301] on button "Answer doubt" at bounding box center [420, 305] width 91 height 23
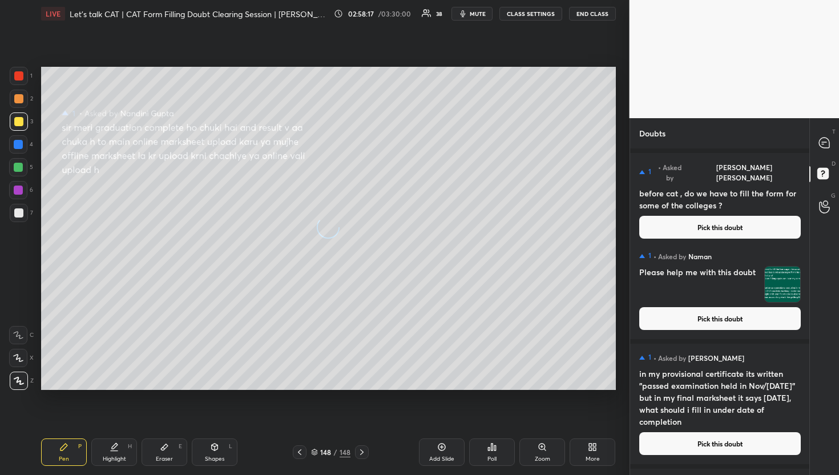
click at [836, 142] on div "T Messages (T)" at bounding box center [824, 143] width 29 height 32
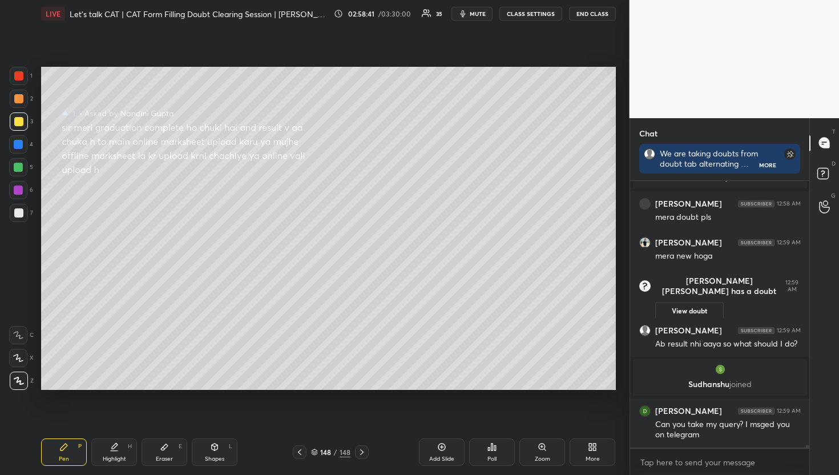
scroll to position [23927, 0]
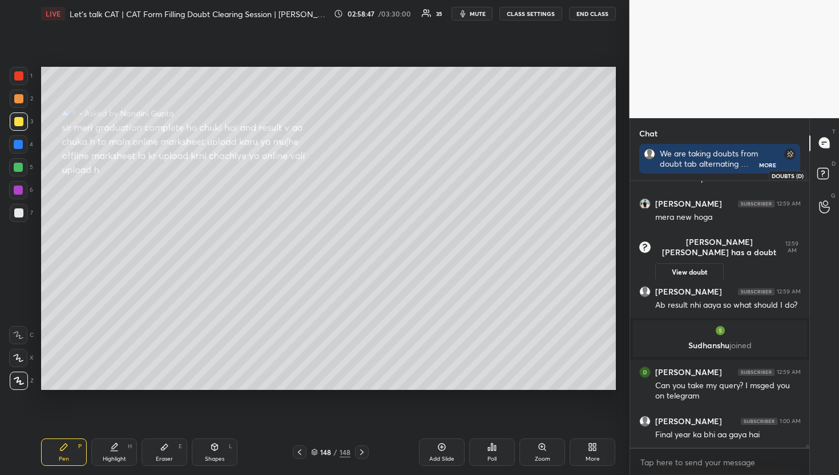
click at [826, 170] on rect at bounding box center [823, 173] width 11 height 11
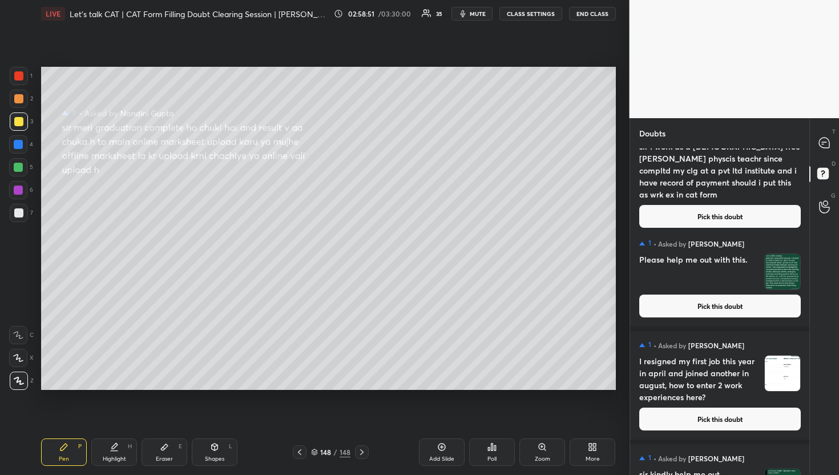
scroll to position [11008, 0]
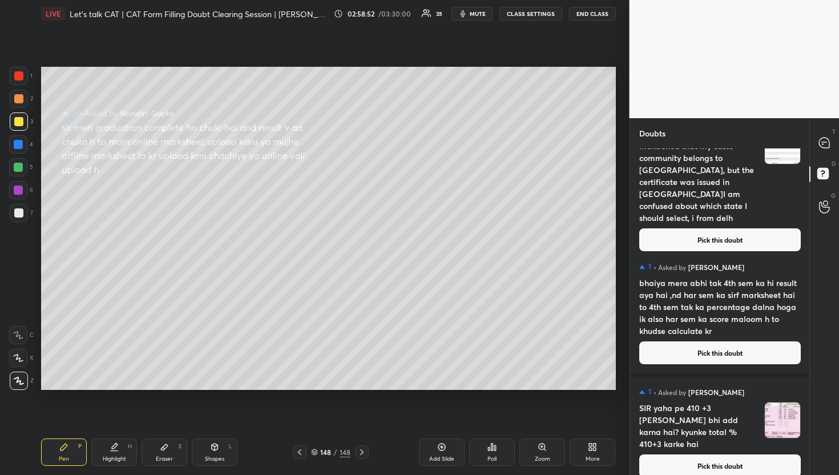
click at [720, 463] on button "Pick this doubt" at bounding box center [721, 466] width 162 height 23
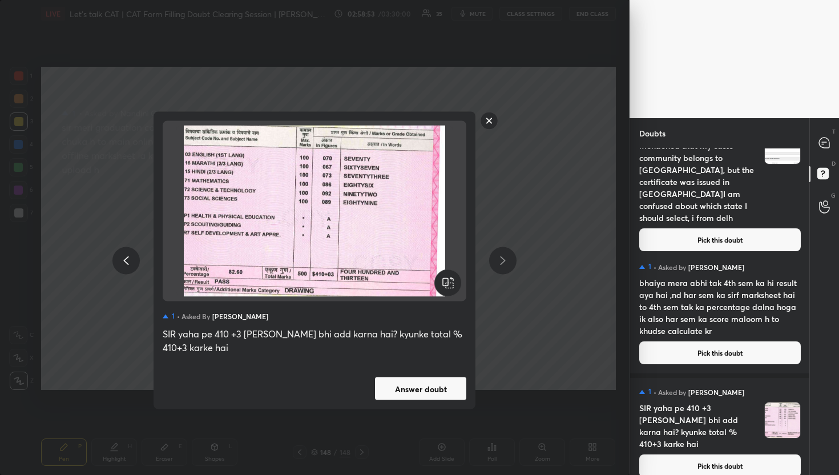
click at [421, 377] on button "Answer doubt" at bounding box center [420, 388] width 91 height 23
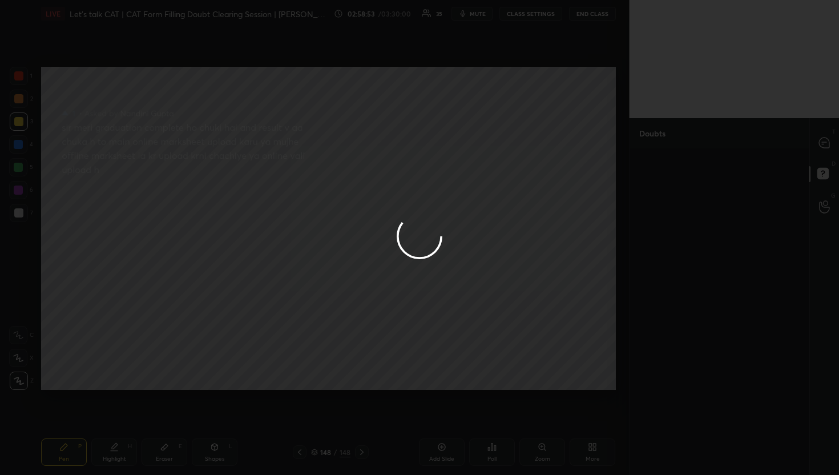
scroll to position [0, 0]
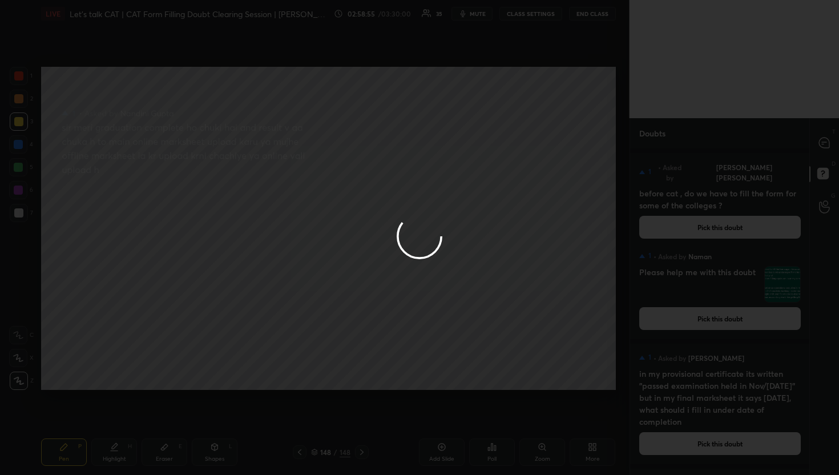
click at [824, 139] on div at bounding box center [419, 237] width 839 height 475
click at [824, 139] on icon at bounding box center [824, 143] width 10 height 10
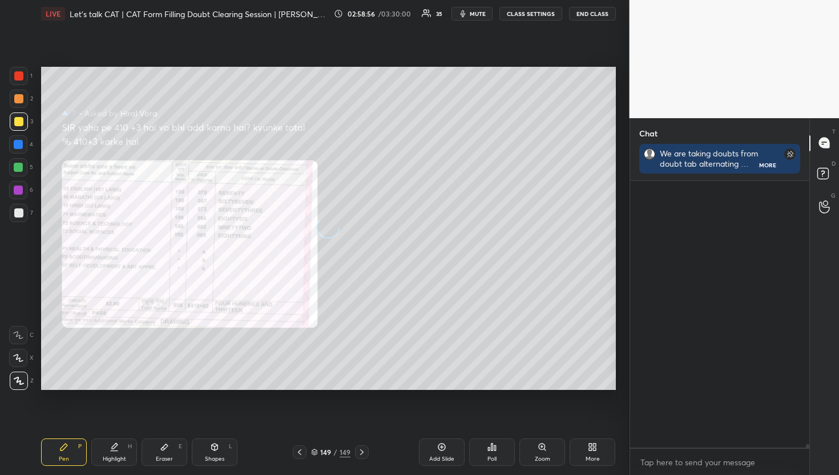
scroll to position [291, 176]
click at [824, 139] on icon at bounding box center [824, 143] width 10 height 10
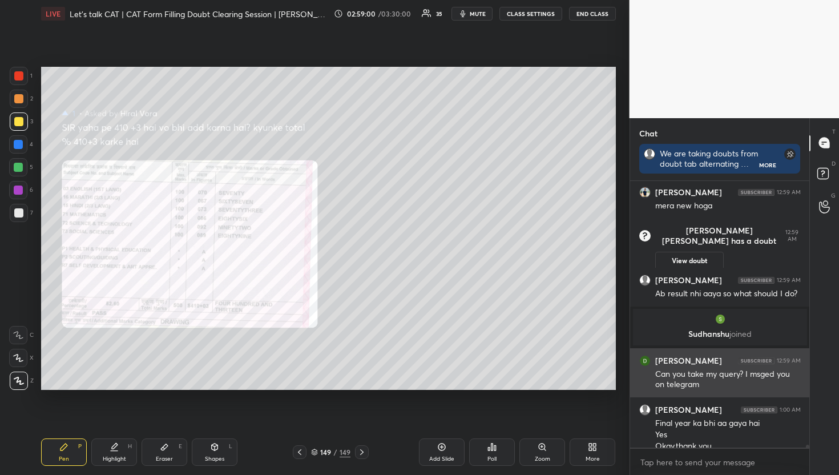
scroll to position [23921, 0]
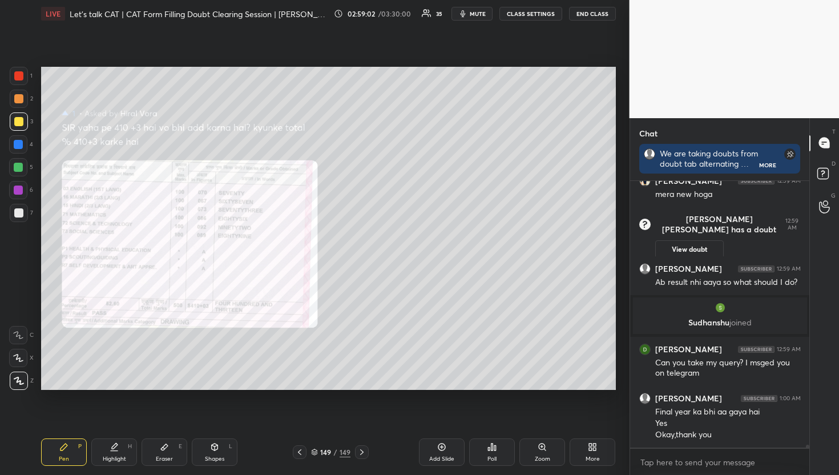
click at [548, 444] on div "Zoom" at bounding box center [543, 452] width 46 height 27
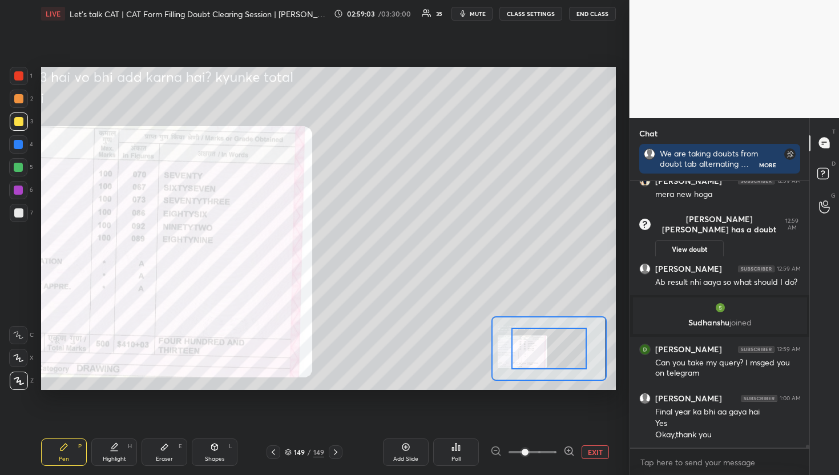
click at [550, 448] on span at bounding box center [533, 452] width 48 height 17
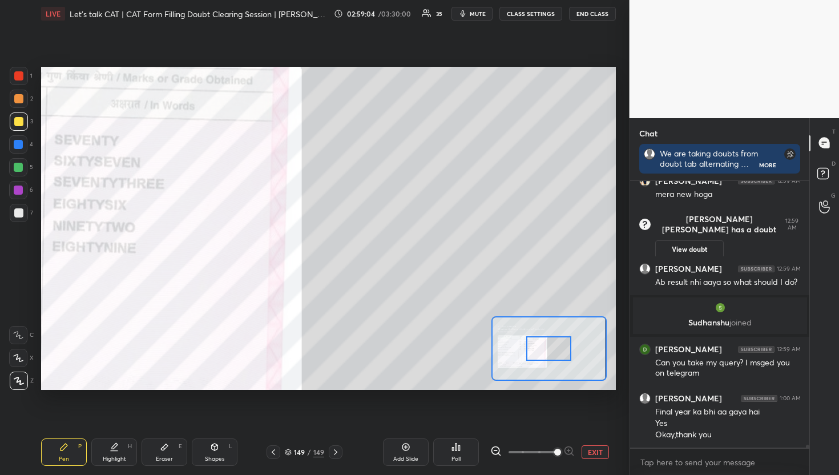
click at [544, 357] on div at bounding box center [549, 348] width 45 height 25
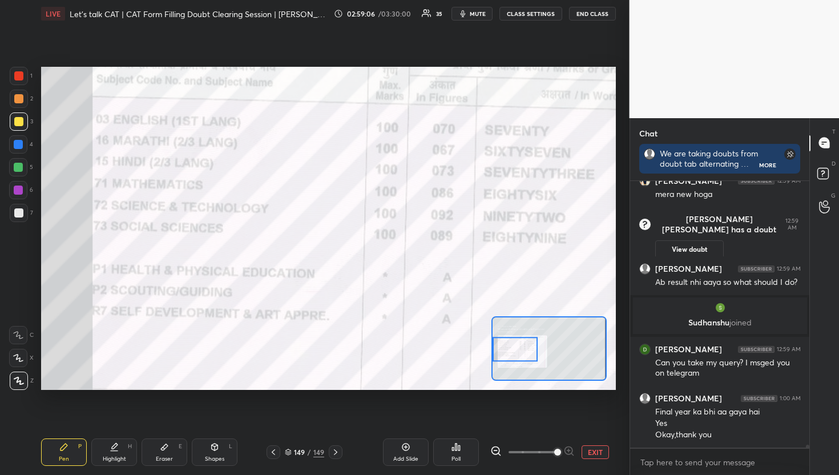
drag, startPoint x: 525, startPoint y: 331, endPoint x: 523, endPoint y: 351, distance: 19.5
click at [523, 351] on div at bounding box center [515, 349] width 45 height 25
click at [488, 455] on div "Add Slide Poll EXIT" at bounding box center [481, 452] width 269 height 27
click at [494, 451] on icon at bounding box center [496, 450] width 11 height 11
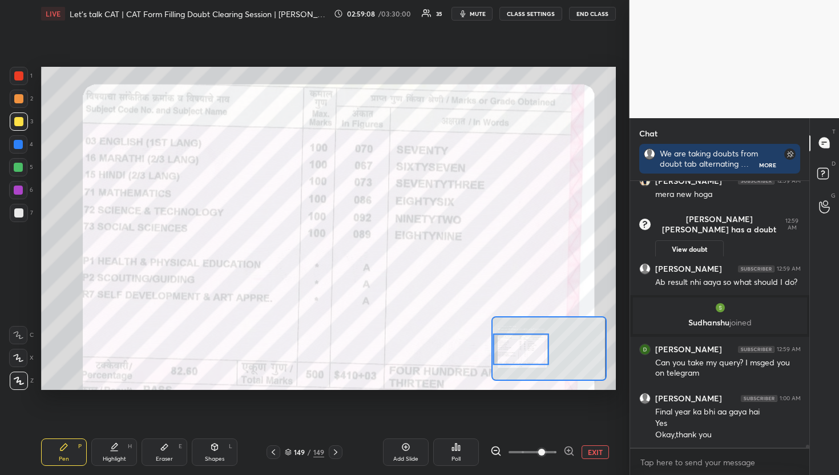
click at [494, 451] on icon at bounding box center [496, 450] width 11 height 11
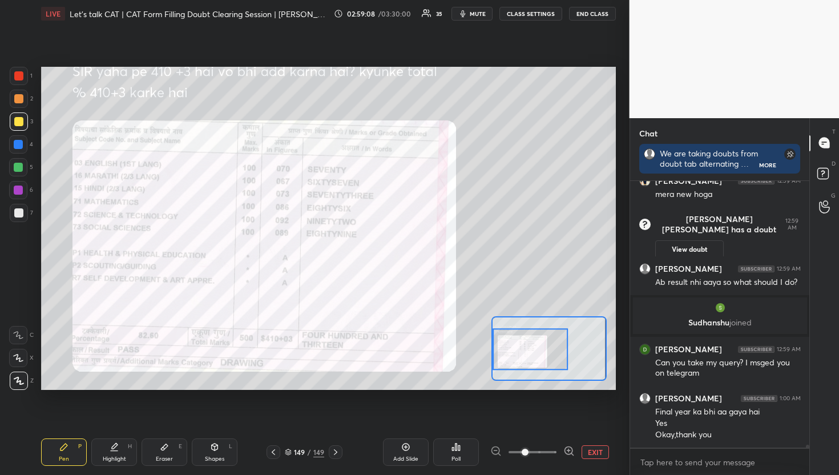
click at [494, 451] on div at bounding box center [533, 452] width 85 height 14
click at [487, 355] on div "Setting up your live class Poll for secs No correct answer Start poll" at bounding box center [328, 228] width 575 height 323
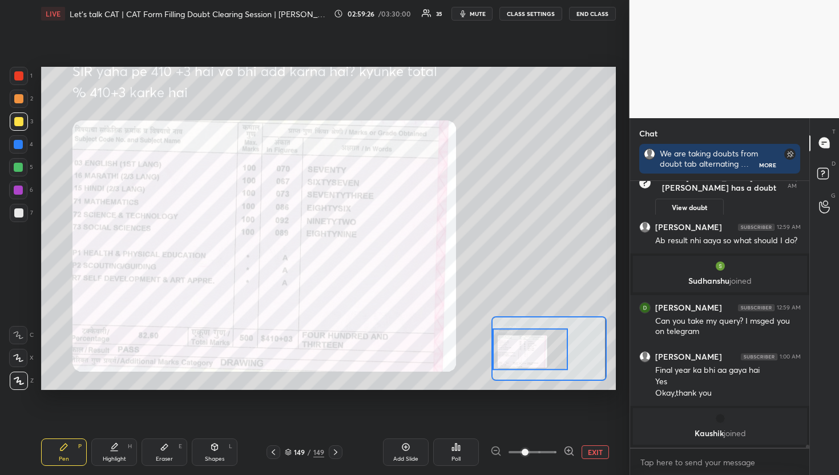
click at [607, 450] on button "EXIT" at bounding box center [595, 452] width 27 height 14
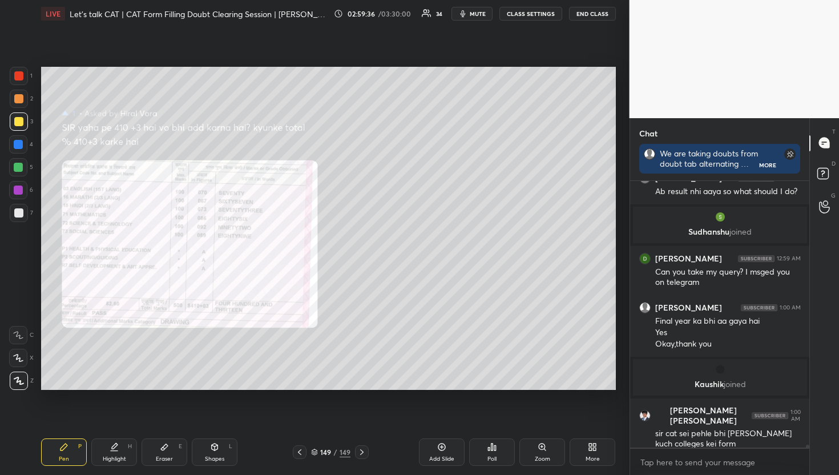
scroll to position [3, 4]
click at [465, 14] on icon "button" at bounding box center [462, 13] width 5 height 7
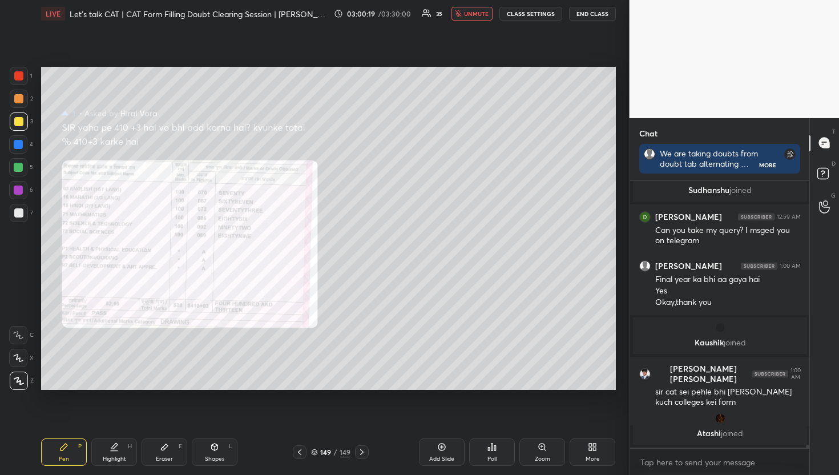
click at [464, 9] on button "unmute" at bounding box center [472, 14] width 41 height 14
click at [818, 178] on rect at bounding box center [823, 173] width 11 height 11
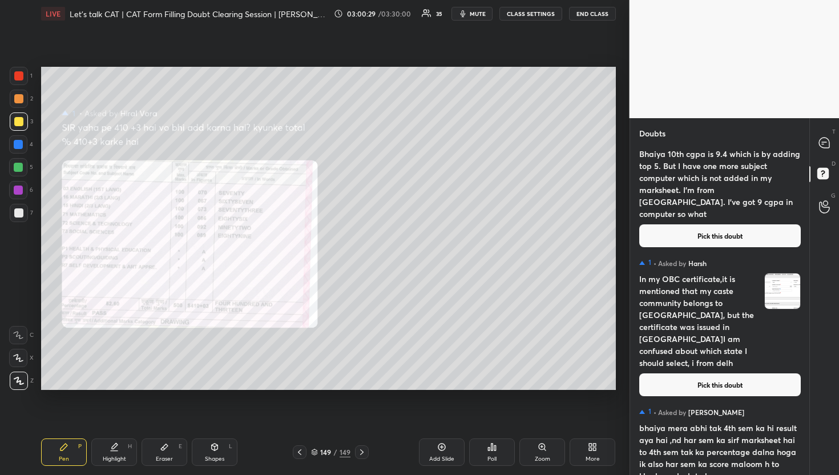
scroll to position [10906, 0]
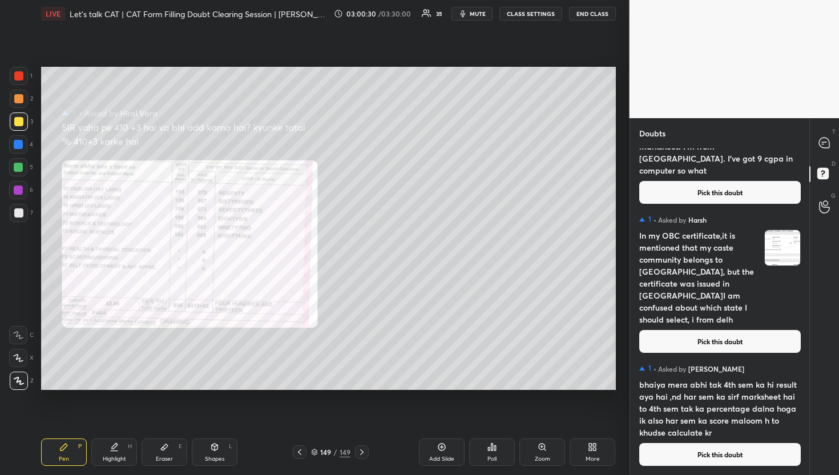
click at [694, 449] on button "Pick this doubt" at bounding box center [721, 454] width 162 height 23
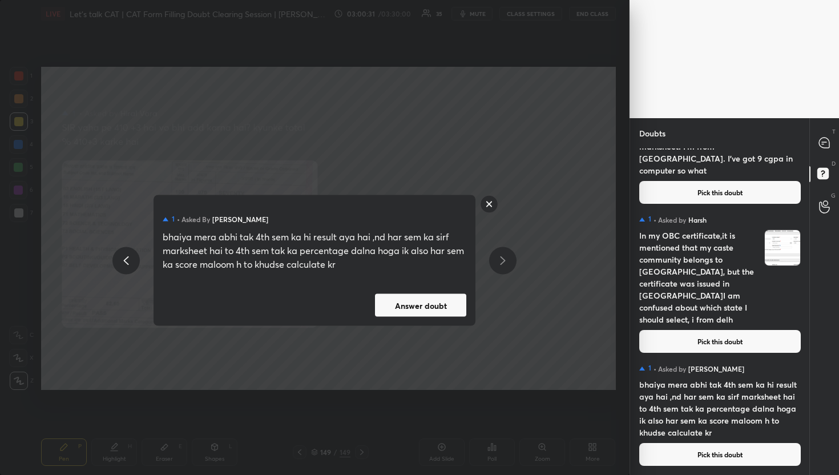
click at [413, 300] on button "Answer doubt" at bounding box center [420, 305] width 91 height 23
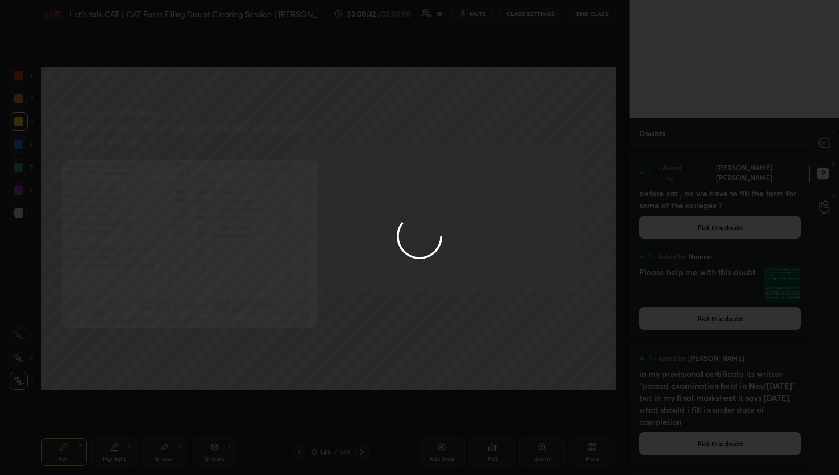
click at [833, 139] on div at bounding box center [419, 237] width 839 height 475
click at [833, 139] on div at bounding box center [825, 143] width 23 height 21
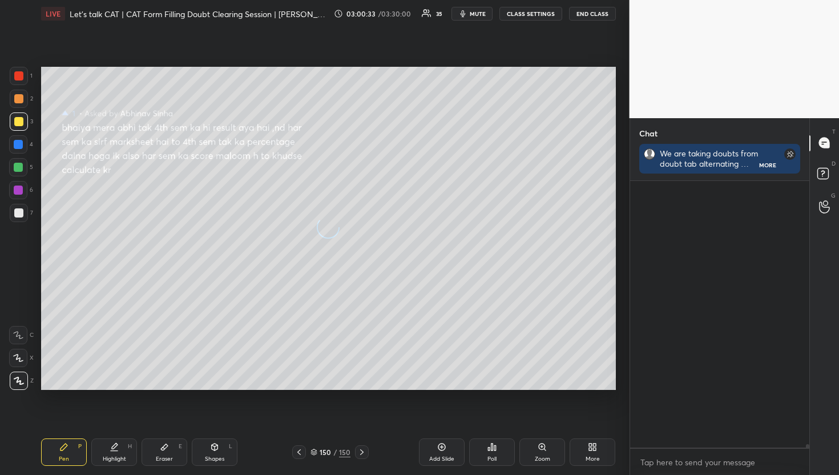
scroll to position [263, 176]
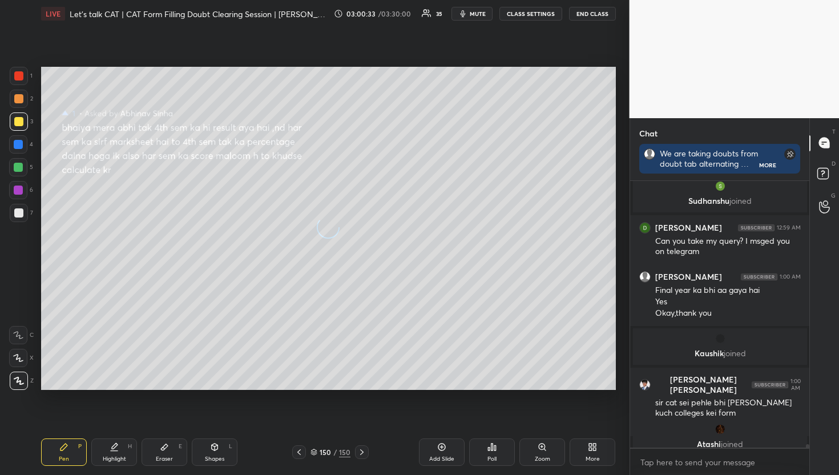
click at [833, 139] on div at bounding box center [825, 143] width 23 height 21
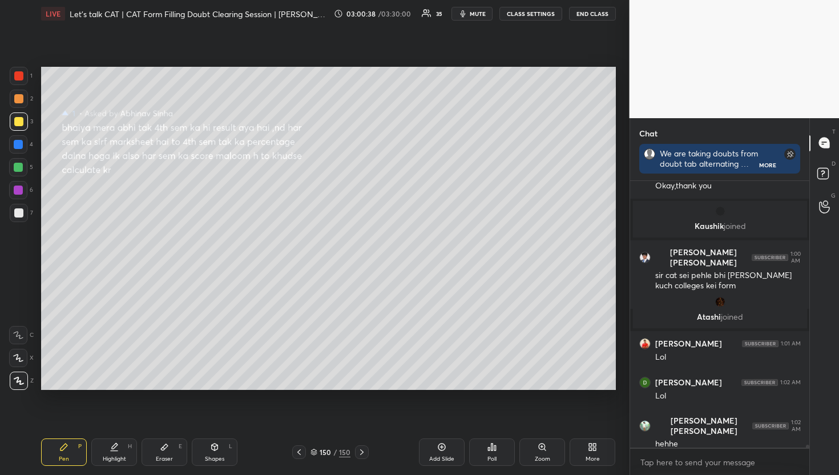
scroll to position [23843, 0]
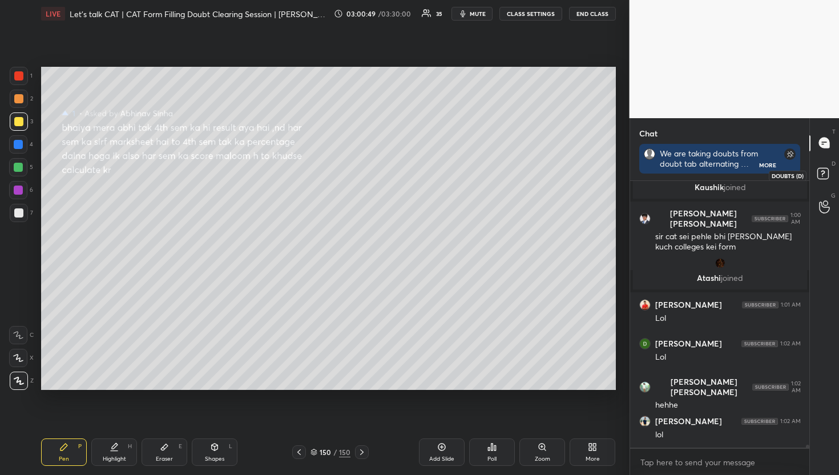
click at [825, 184] on icon at bounding box center [825, 175] width 21 height 21
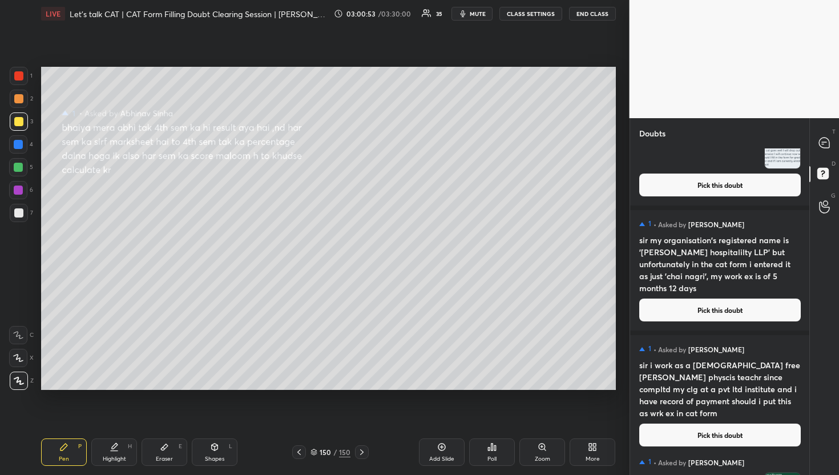
scroll to position [10781, 0]
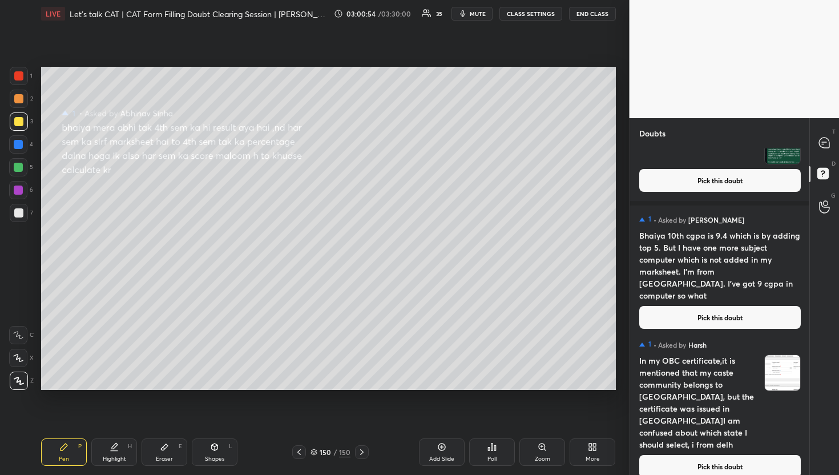
click at [757, 467] on div "1 • Asked by [PERSON_NAME] In my OBC certificate,it is mentioned that my caste …" at bounding box center [720, 409] width 180 height 156
click at [752, 431] on h4 "In my OBC certificate,it is mentioned that my caste community belongs to [GEOGR…" at bounding box center [700, 403] width 120 height 96
click at [749, 455] on button "Pick this doubt" at bounding box center [721, 466] width 162 height 23
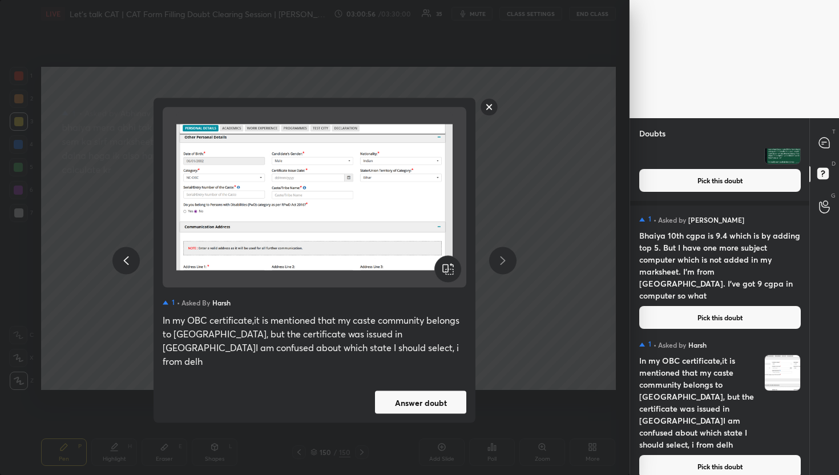
click at [413, 391] on button "Answer doubt" at bounding box center [420, 402] width 91 height 23
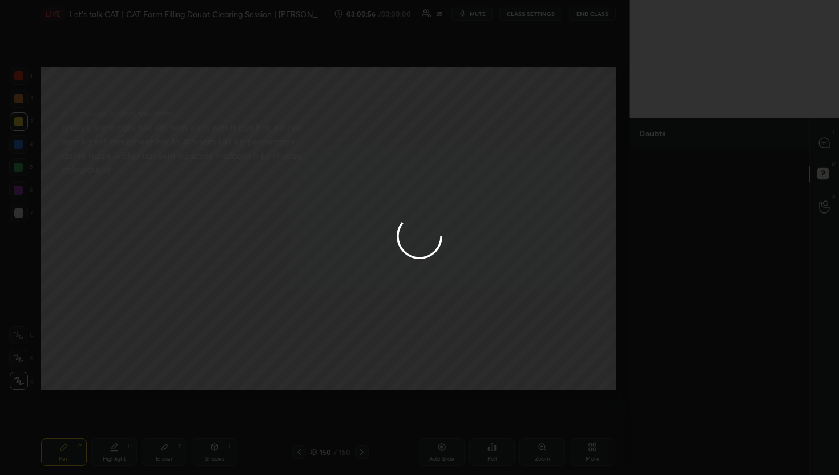
scroll to position [0, 0]
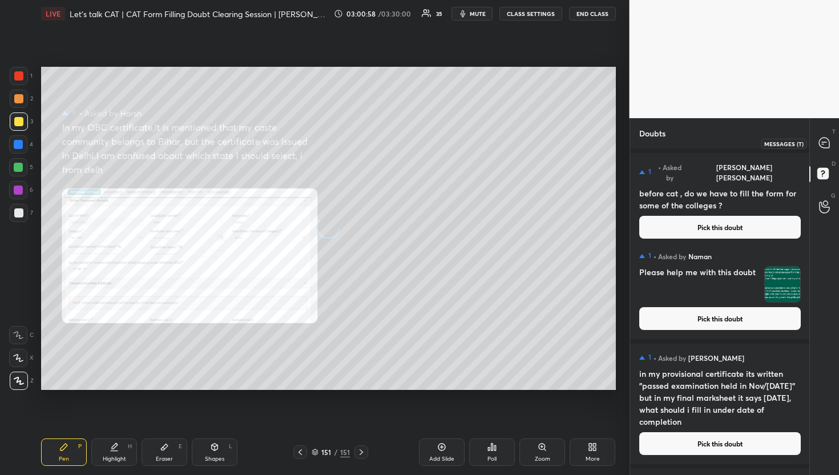
click at [823, 142] on icon at bounding box center [824, 142] width 5 height 0
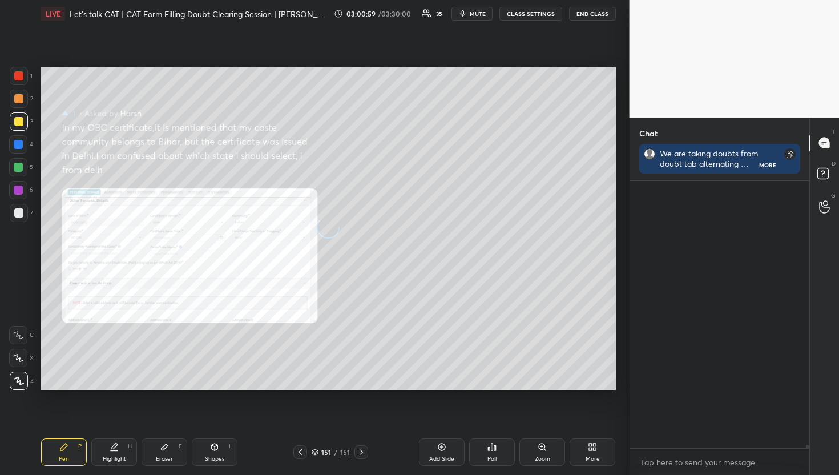
click at [823, 142] on icon at bounding box center [824, 142] width 5 height 0
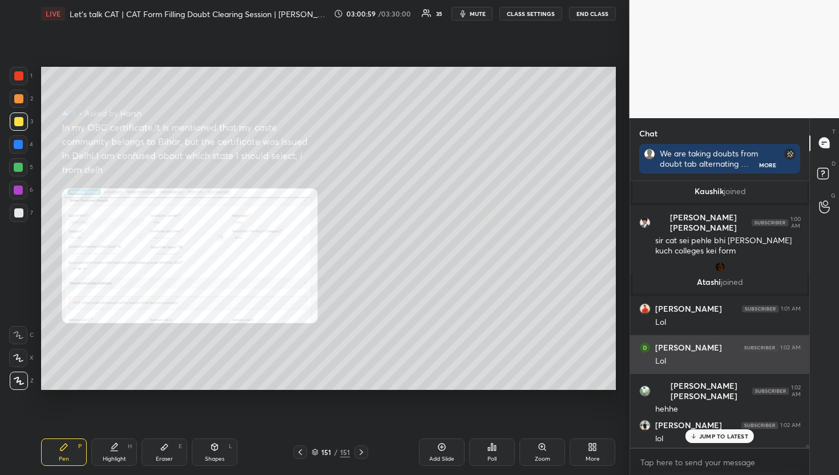
scroll to position [23802, 0]
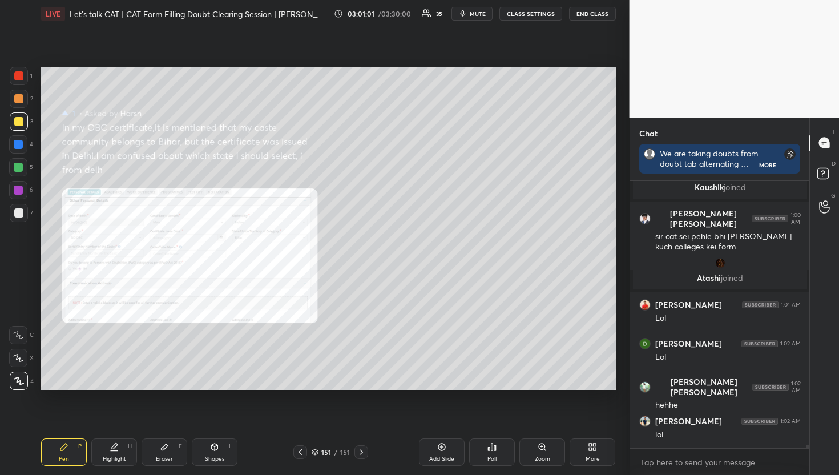
click at [573, 464] on div "More" at bounding box center [593, 452] width 46 height 27
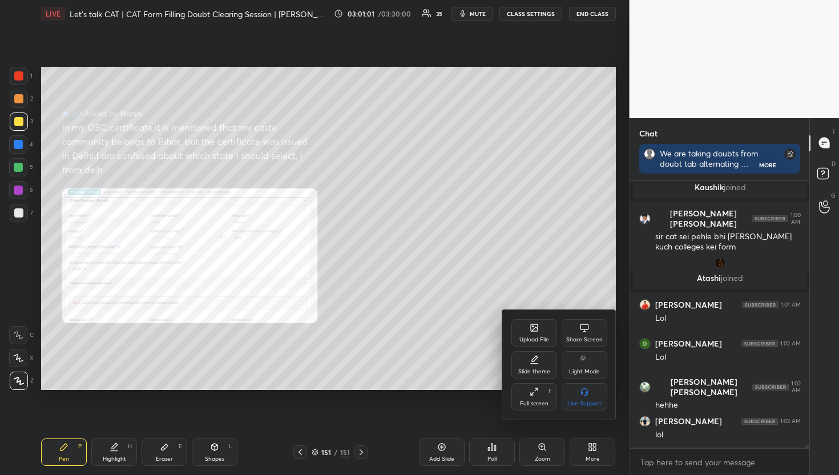
click at [549, 462] on div at bounding box center [419, 237] width 839 height 475
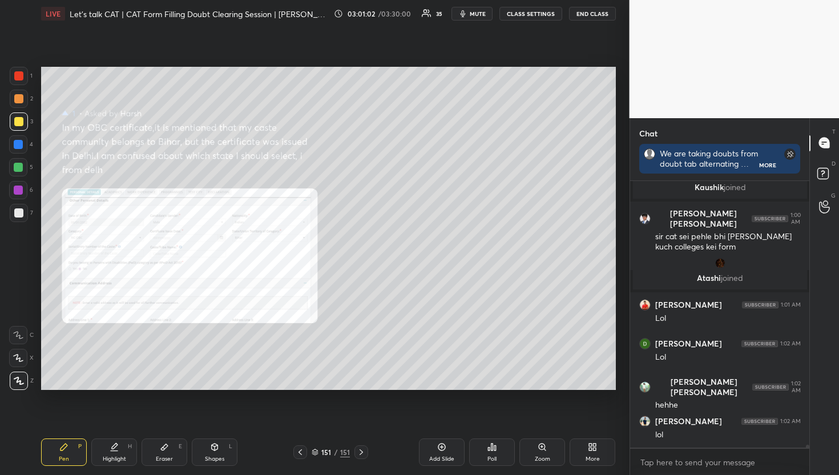
click at [549, 460] on div "Zoom" at bounding box center [542, 459] width 15 height 6
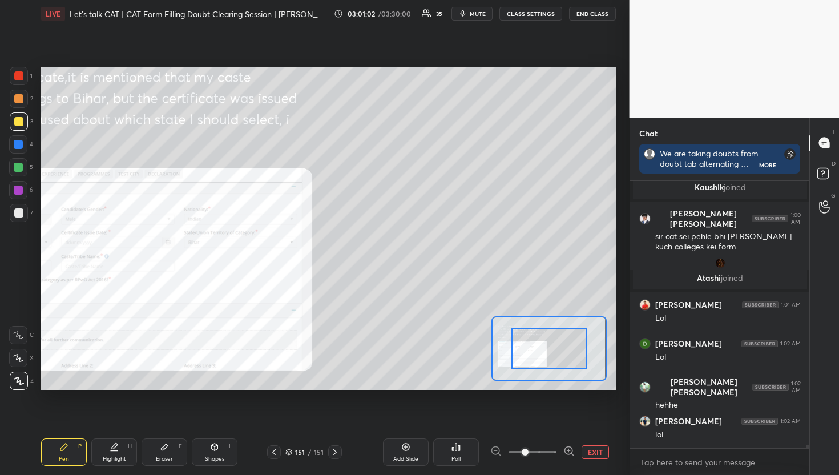
click at [549, 460] on span at bounding box center [533, 452] width 48 height 17
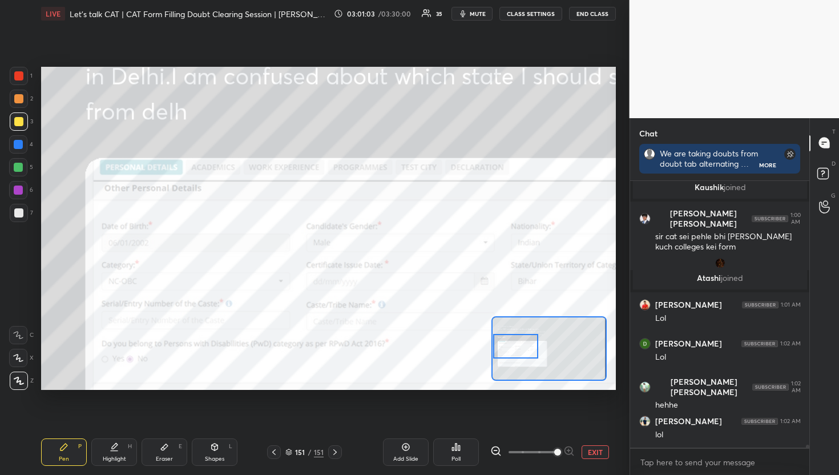
drag, startPoint x: 555, startPoint y: 349, endPoint x: 512, endPoint y: 345, distance: 43.6
click at [512, 345] on div at bounding box center [515, 346] width 45 height 25
click at [509, 334] on div at bounding box center [515, 346] width 45 height 25
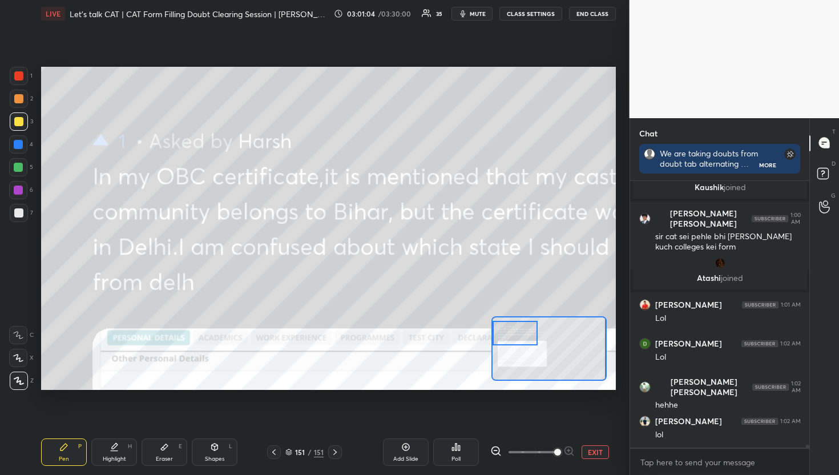
click at [509, 329] on div at bounding box center [515, 333] width 45 height 25
click at [491, 454] on icon at bounding box center [496, 450] width 11 height 11
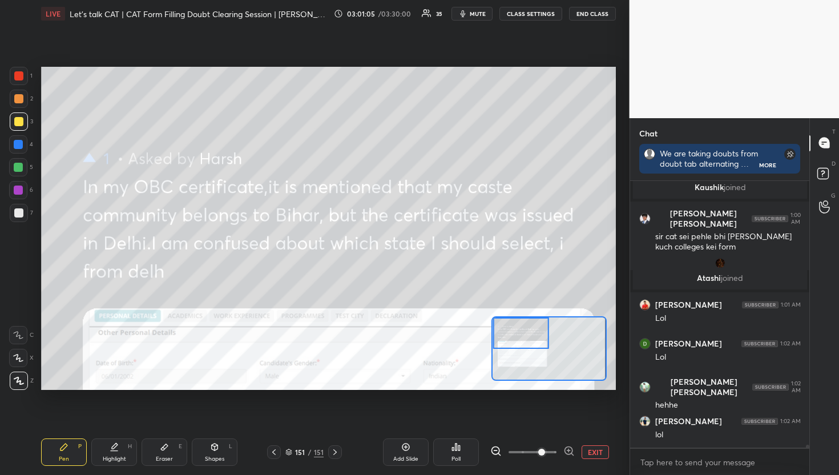
click at [491, 452] on icon at bounding box center [496, 450] width 11 height 11
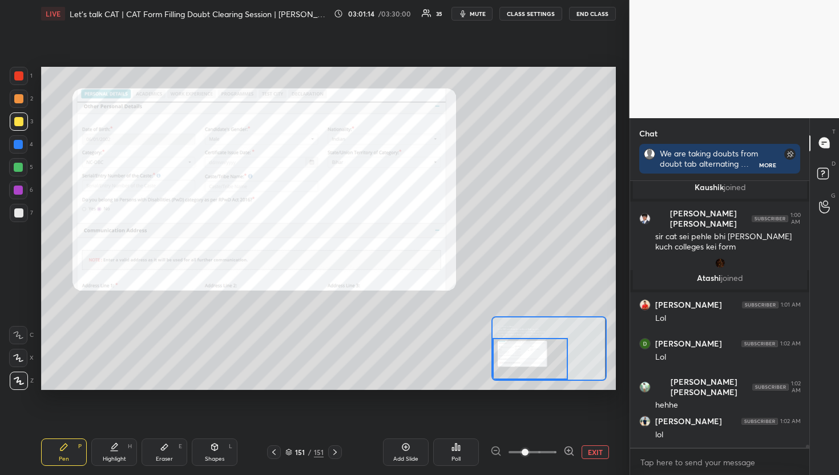
drag, startPoint x: 516, startPoint y: 351, endPoint x: 511, endPoint y: 377, distance: 27.3
click at [511, 377] on div at bounding box center [530, 359] width 75 height 42
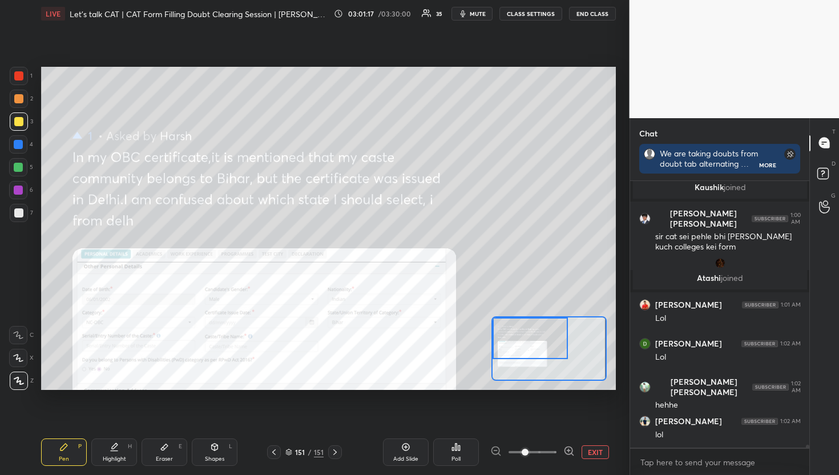
drag, startPoint x: 545, startPoint y: 377, endPoint x: 543, endPoint y: 355, distance: 22.4
click at [543, 355] on div at bounding box center [530, 339] width 75 height 42
click at [585, 457] on button "EXIT" at bounding box center [595, 452] width 27 height 14
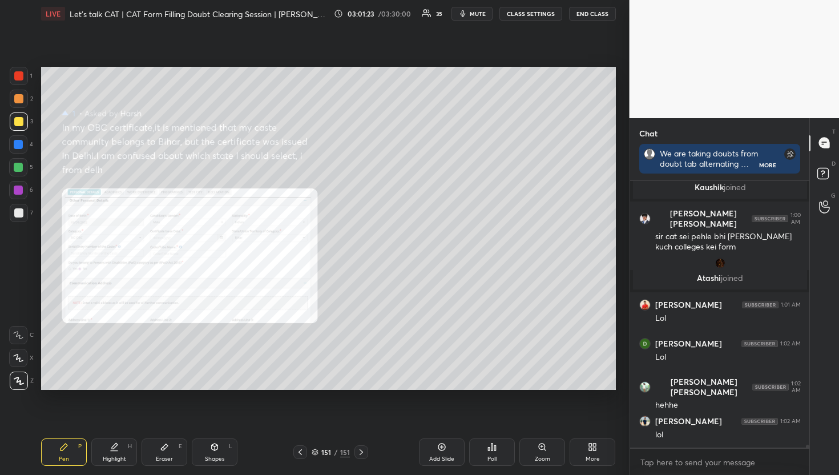
click at [810, 180] on div "T Messages (T) D Doubts (D) G Raise Hand (G)" at bounding box center [825, 296] width 30 height 357
click at [815, 178] on icon at bounding box center [825, 175] width 21 height 21
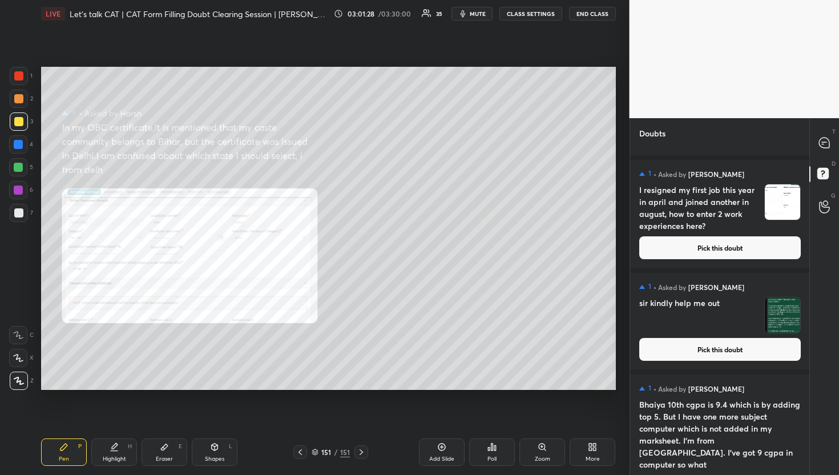
scroll to position [10632, 0]
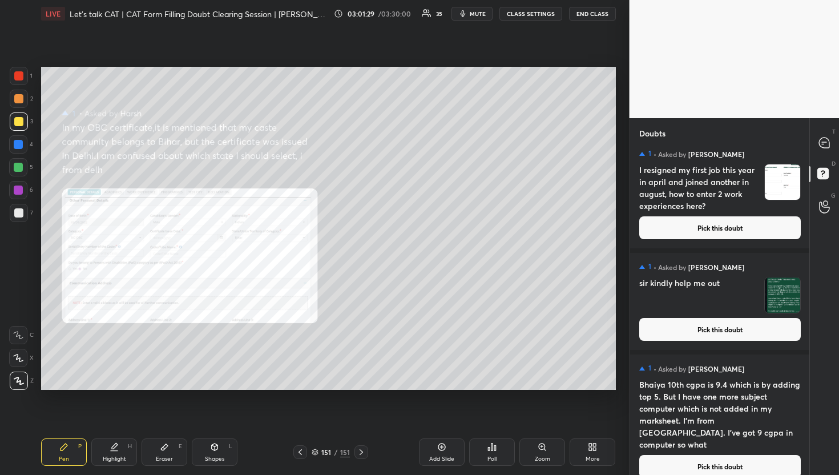
click at [740, 455] on button "Pick this doubt" at bounding box center [721, 466] width 162 height 23
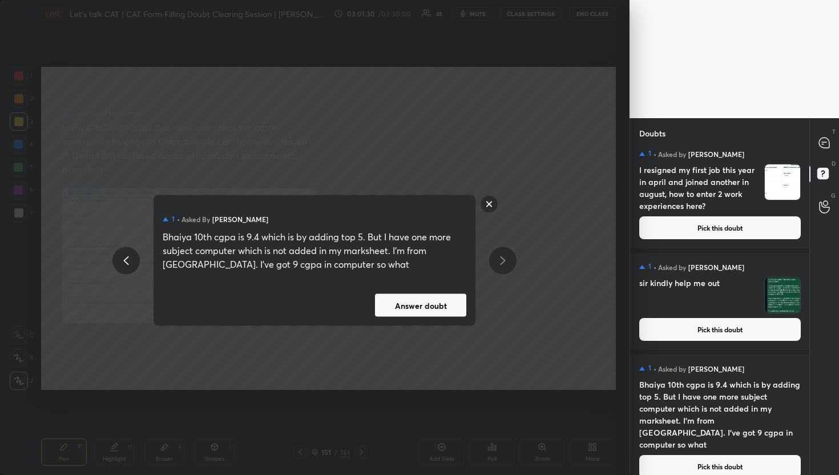
click at [414, 296] on button "Answer doubt" at bounding box center [420, 305] width 91 height 23
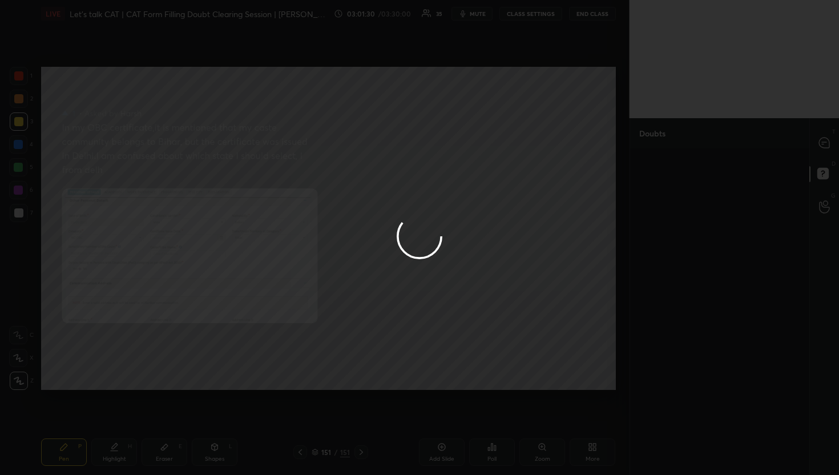
scroll to position [0, 0]
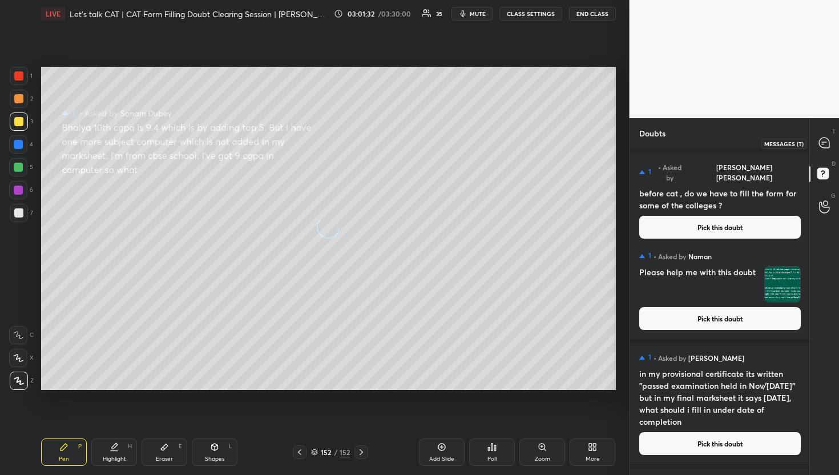
click at [829, 143] on icon at bounding box center [824, 143] width 10 height 10
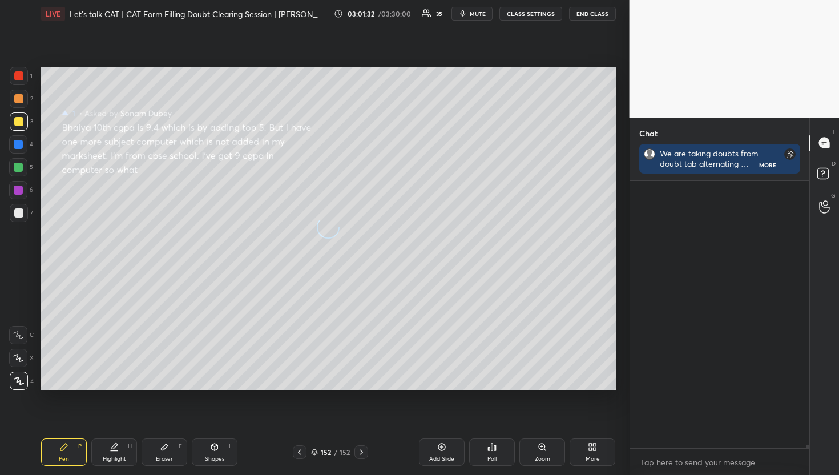
click at [829, 143] on icon at bounding box center [824, 143] width 10 height 10
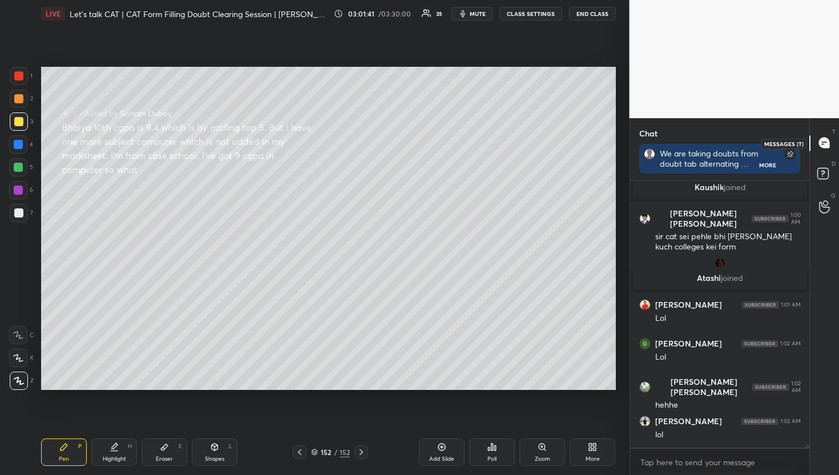
click at [814, 149] on div at bounding box center [825, 143] width 23 height 21
click at [827, 179] on icon at bounding box center [825, 175] width 21 height 21
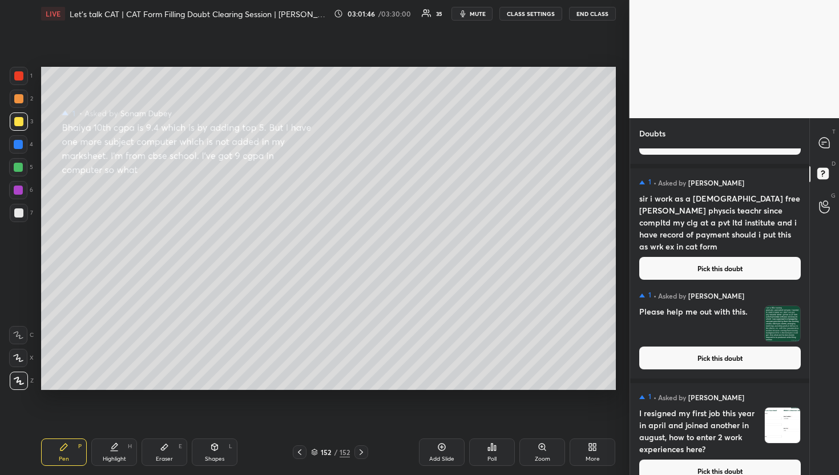
scroll to position [10507, 0]
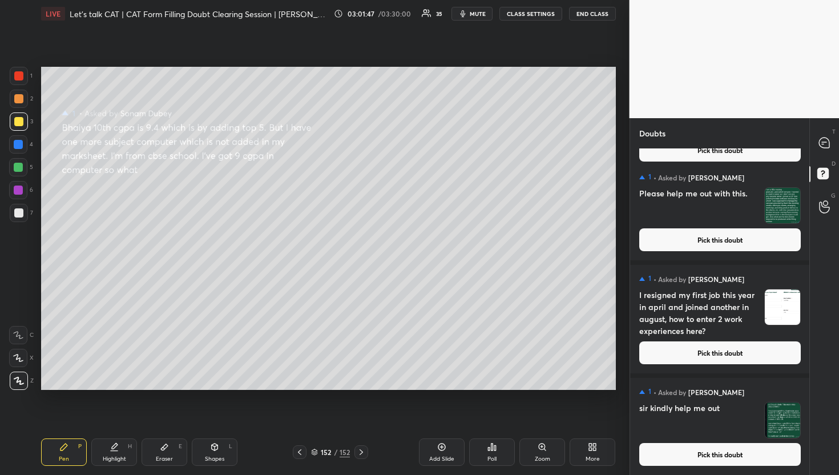
click at [676, 467] on div "1 • Asked by [PERSON_NAME] sir kindly help me out Pick this doubt" at bounding box center [720, 426] width 180 height 97
click at [676, 454] on button "Pick this doubt" at bounding box center [721, 454] width 162 height 23
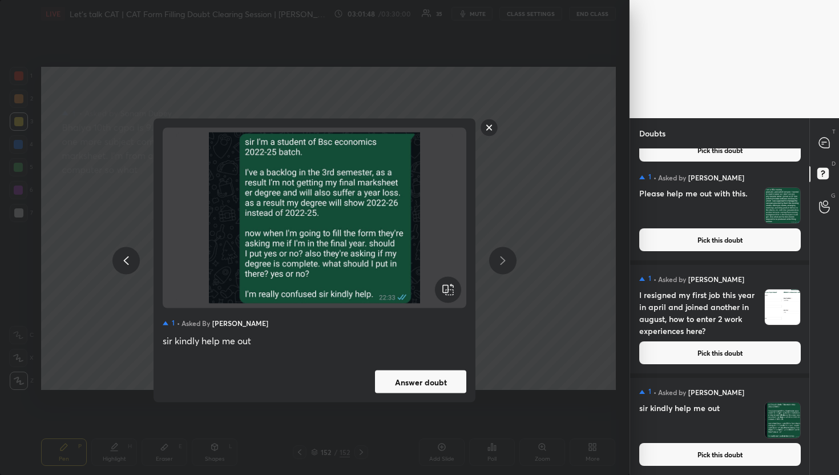
click at [386, 391] on button "Answer doubt" at bounding box center [420, 382] width 91 height 23
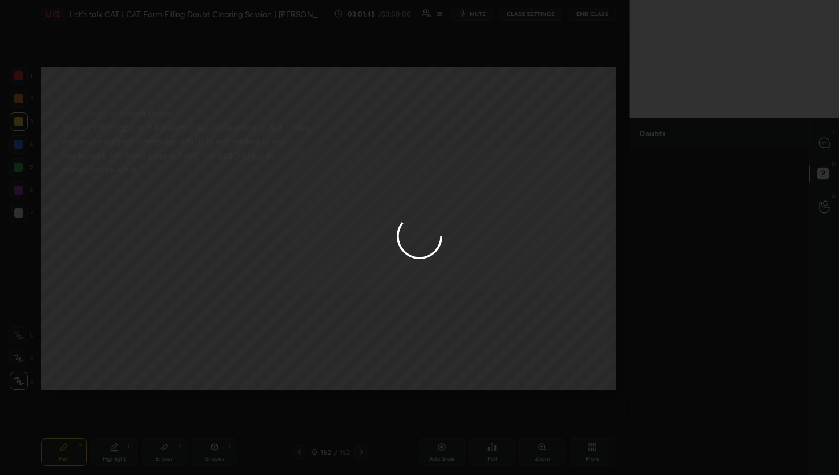
scroll to position [0, 0]
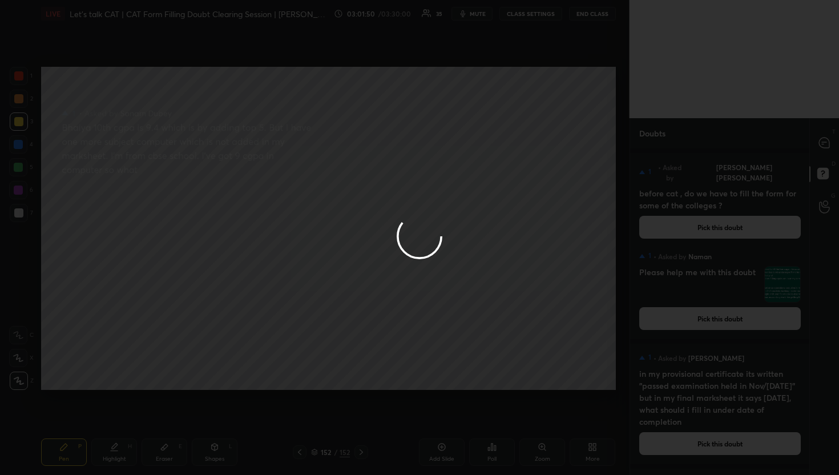
click at [818, 146] on div at bounding box center [419, 237] width 839 height 475
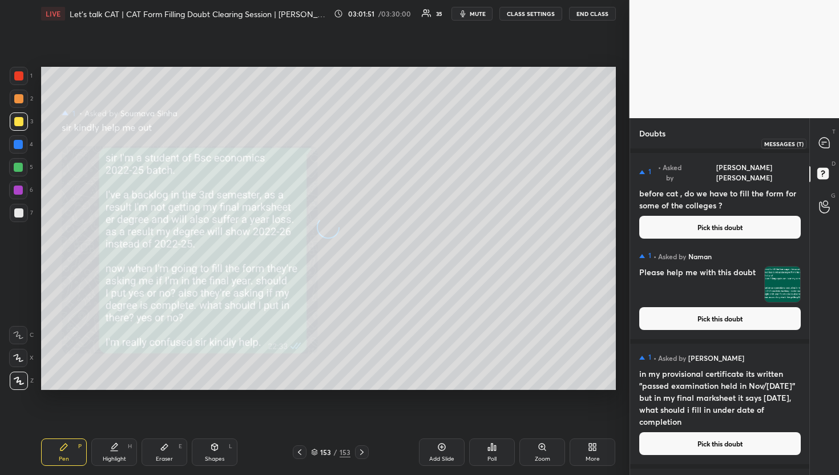
click at [818, 146] on div at bounding box center [825, 143] width 23 height 21
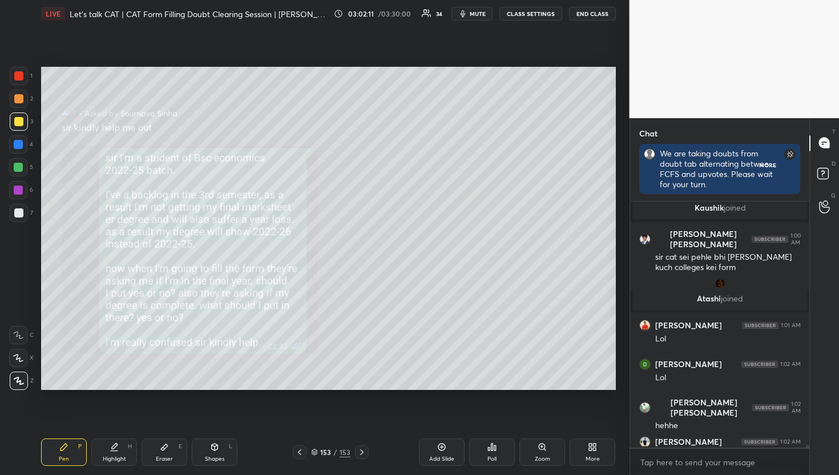
scroll to position [291, 176]
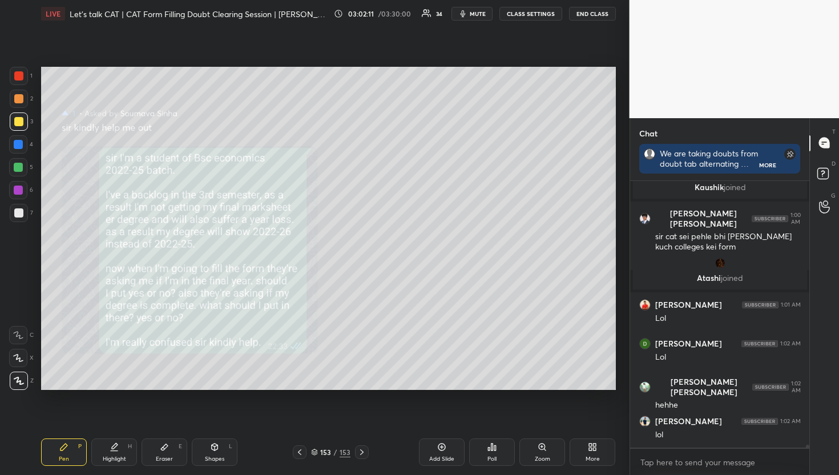
click at [822, 179] on icon at bounding box center [825, 175] width 21 height 21
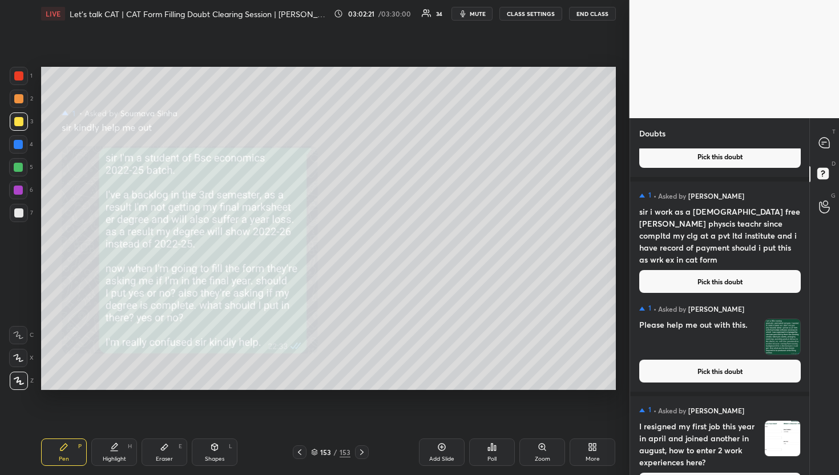
scroll to position [10405, 0]
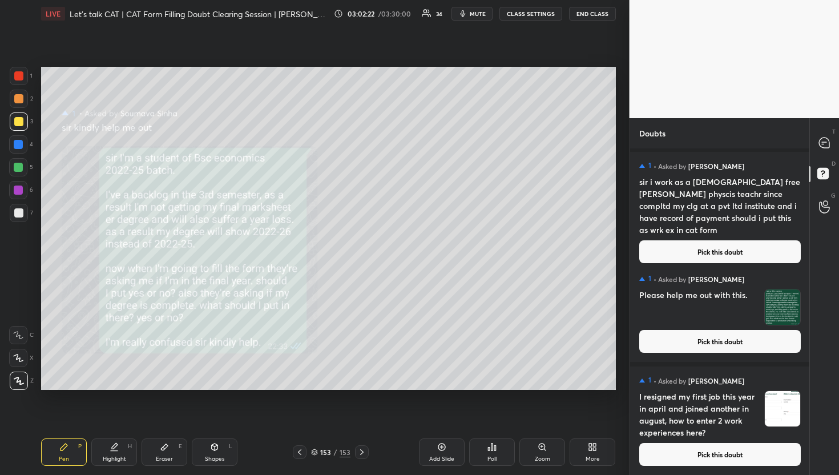
click at [676, 452] on button "Pick this doubt" at bounding box center [721, 454] width 162 height 23
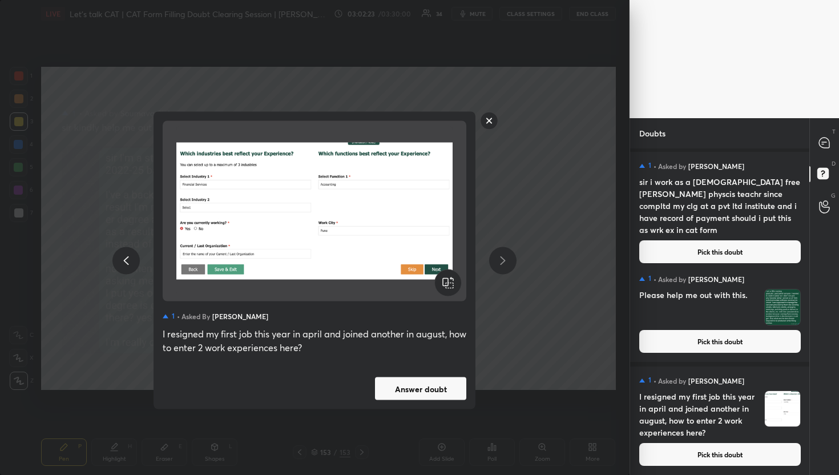
click at [420, 383] on button "Answer doubt" at bounding box center [420, 388] width 91 height 23
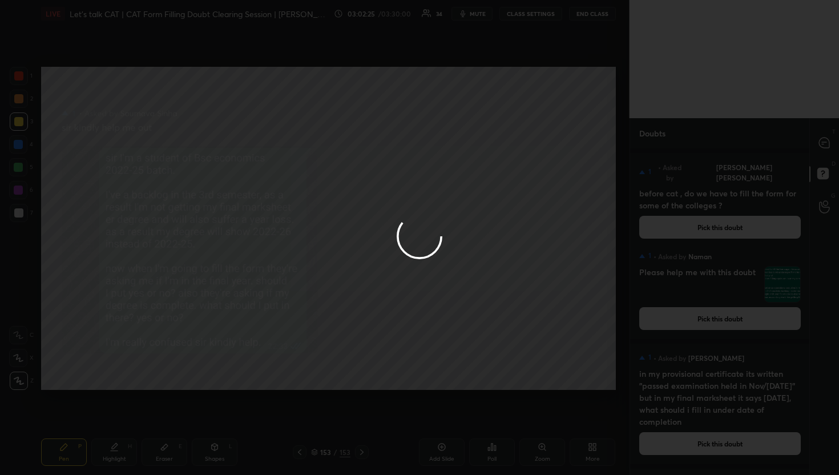
click at [823, 122] on div at bounding box center [419, 237] width 839 height 475
click at [822, 128] on div at bounding box center [419, 237] width 839 height 475
click at [821, 137] on div at bounding box center [419, 237] width 839 height 475
click at [821, 137] on icon at bounding box center [825, 143] width 12 height 12
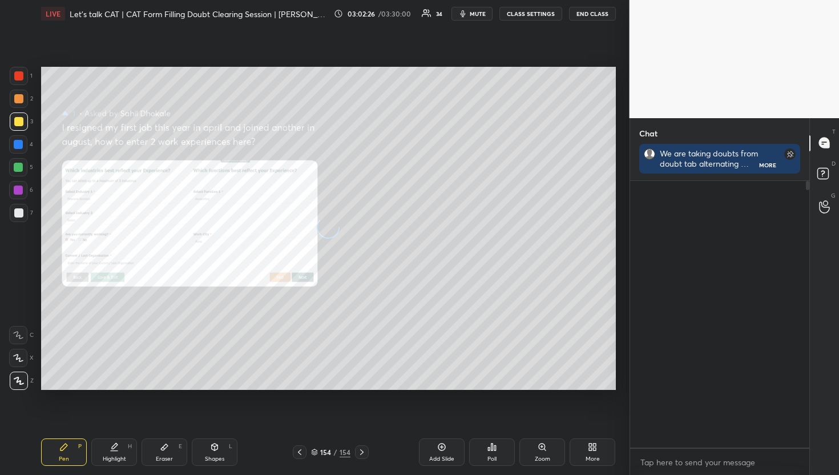
scroll to position [291, 176]
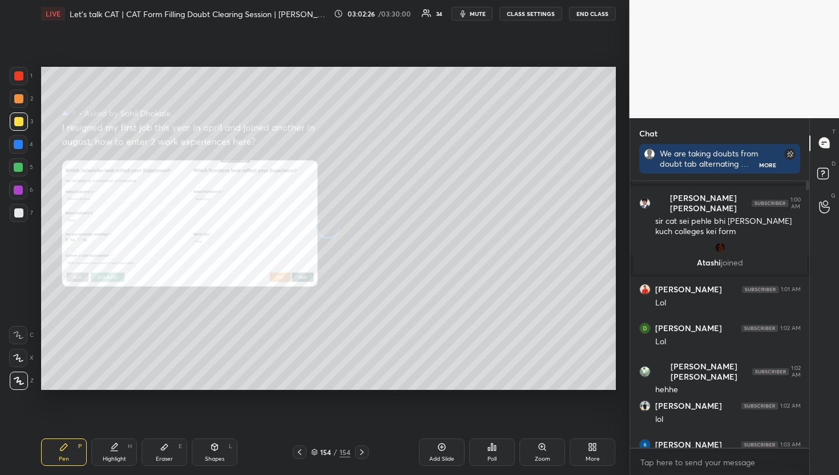
click at [821, 137] on icon at bounding box center [825, 143] width 12 height 12
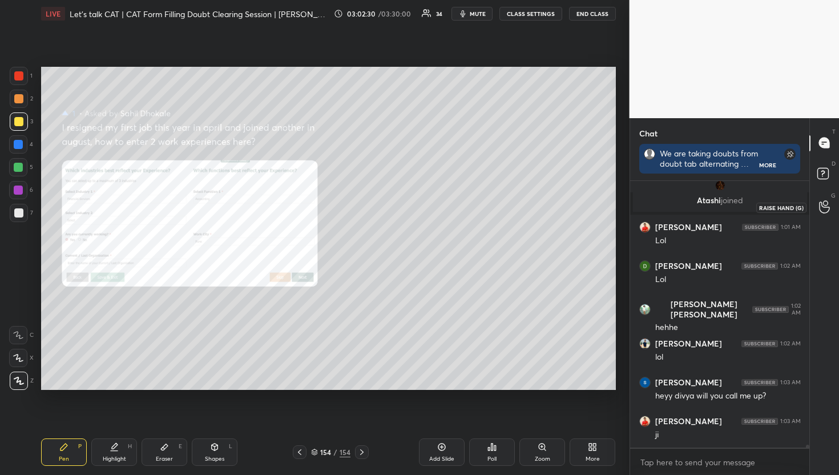
click at [834, 212] on div at bounding box center [825, 207] width 23 height 21
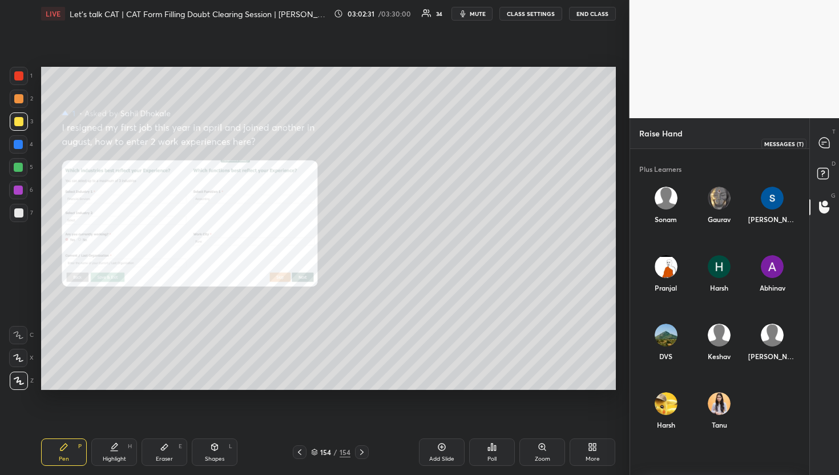
click at [833, 141] on div at bounding box center [825, 143] width 23 height 21
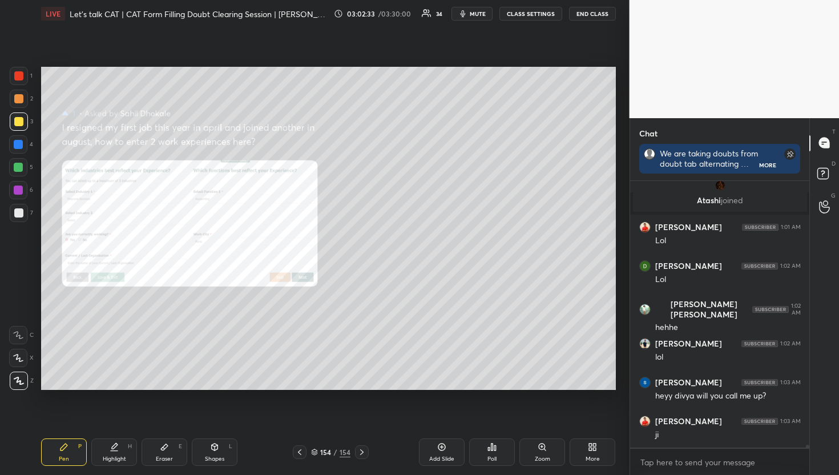
click at [545, 443] on icon at bounding box center [542, 447] width 9 height 9
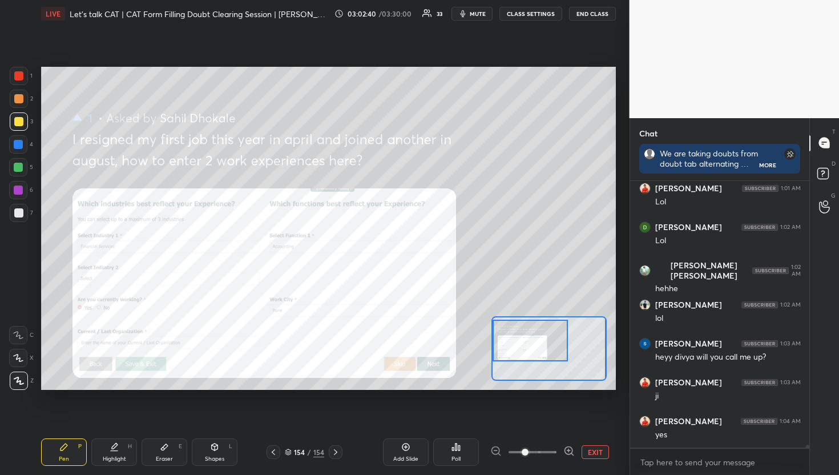
drag, startPoint x: 555, startPoint y: 345, endPoint x: 499, endPoint y: 338, distance: 57.0
click at [499, 338] on div at bounding box center [530, 341] width 75 height 42
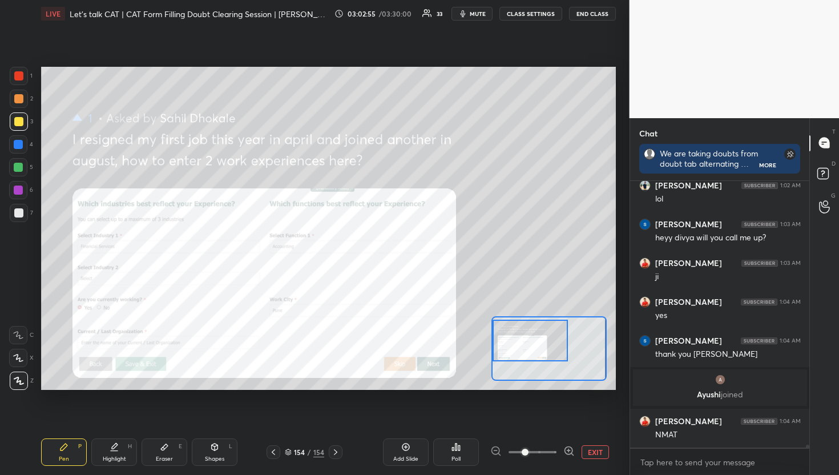
scroll to position [23608, 0]
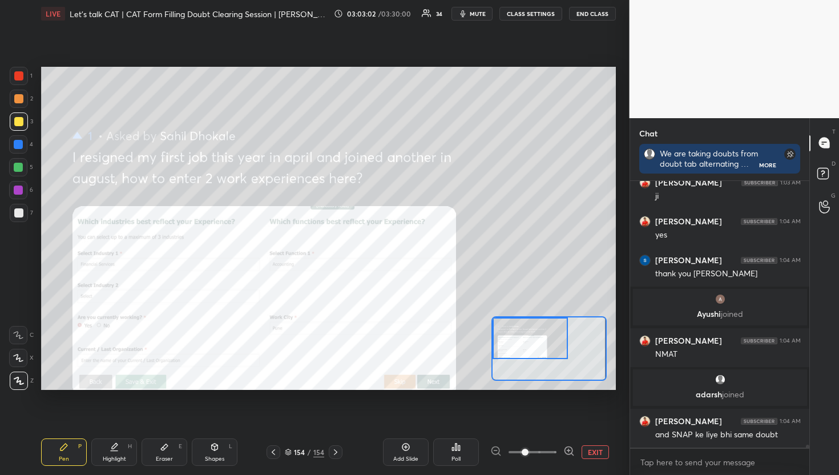
drag, startPoint x: 568, startPoint y: 341, endPoint x: 511, endPoint y: 316, distance: 61.6
click at [511, 316] on div at bounding box center [549, 348] width 115 height 65
drag, startPoint x: 511, startPoint y: 316, endPoint x: 514, endPoint y: 347, distance: 31.0
click at [514, 347] on div at bounding box center [549, 348] width 115 height 65
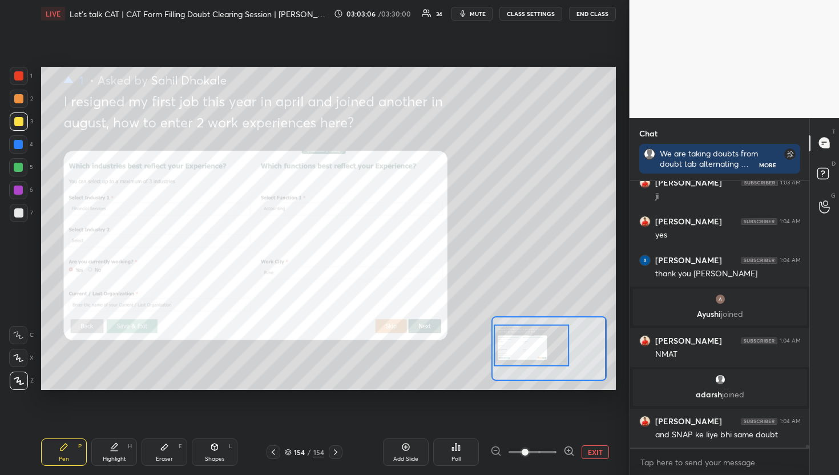
click at [515, 345] on div at bounding box center [531, 346] width 75 height 42
click at [583, 445] on button "EXIT" at bounding box center [595, 452] width 27 height 14
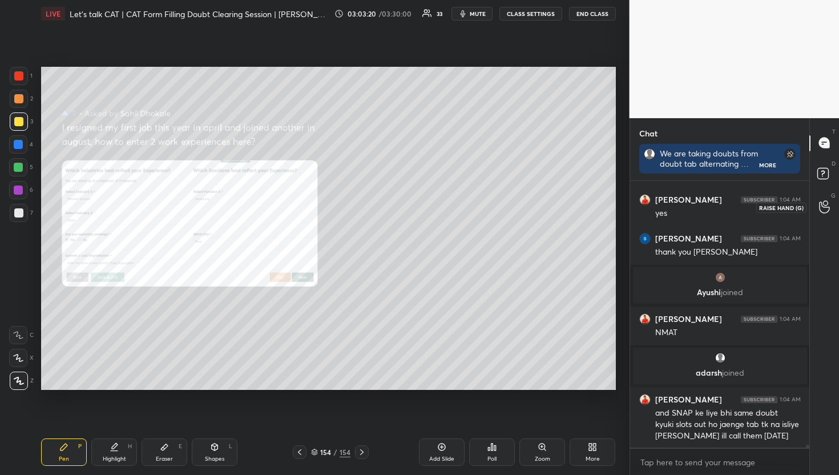
scroll to position [23645, 0]
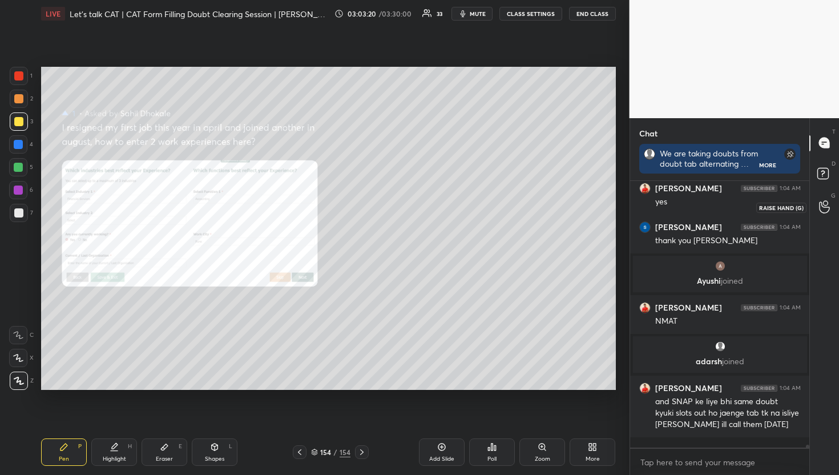
click at [830, 209] on icon at bounding box center [824, 206] width 11 height 13
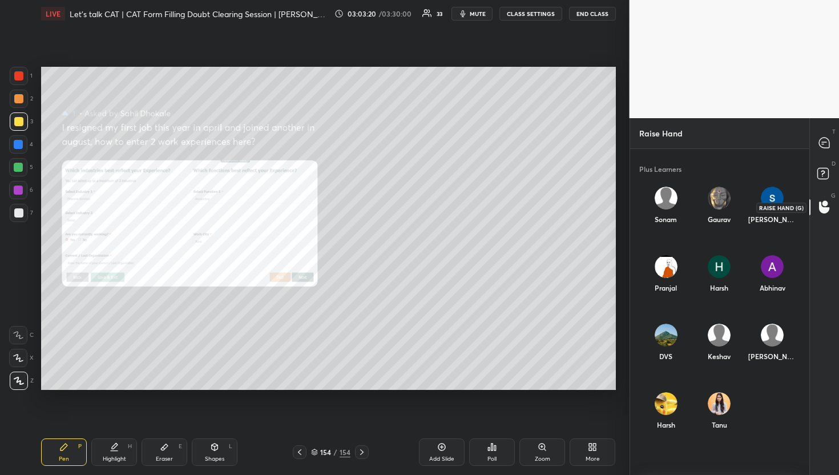
scroll to position [319, 176]
click at [838, 136] on div "T Messages (T)" at bounding box center [824, 143] width 29 height 32
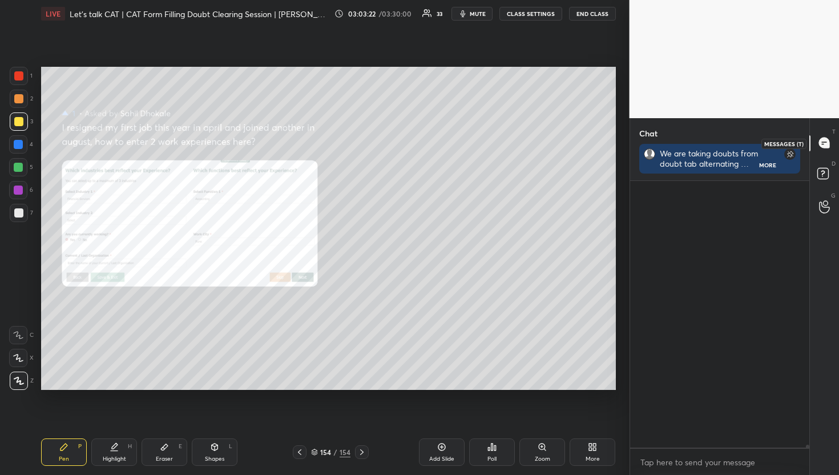
scroll to position [263, 176]
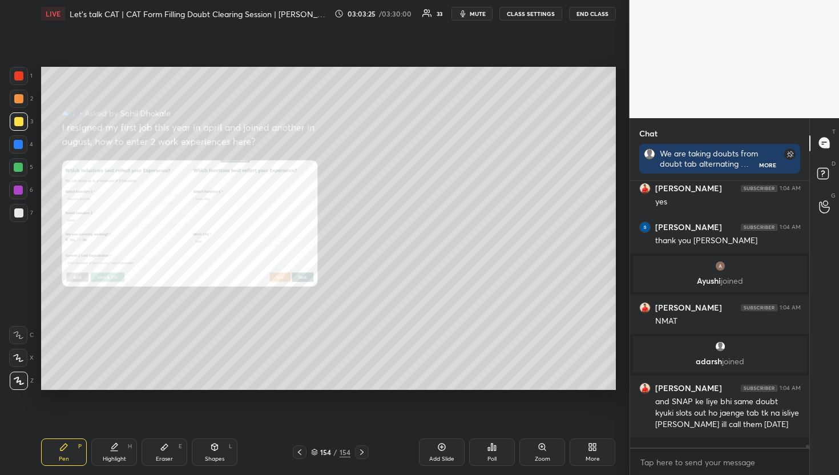
click at [812, 203] on div "G Raise Hand (G)" at bounding box center [824, 207] width 29 height 32
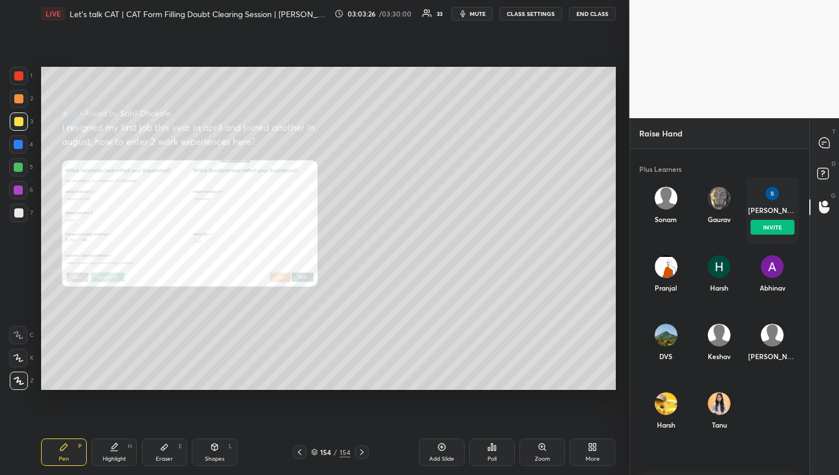
click at [771, 201] on div "[DEMOGRAPHIC_DATA] INVITE" at bounding box center [772, 211] width 53 height 66
click at [766, 231] on button "INVITE" at bounding box center [772, 227] width 44 height 15
click at [828, 143] on icon at bounding box center [824, 143] width 10 height 10
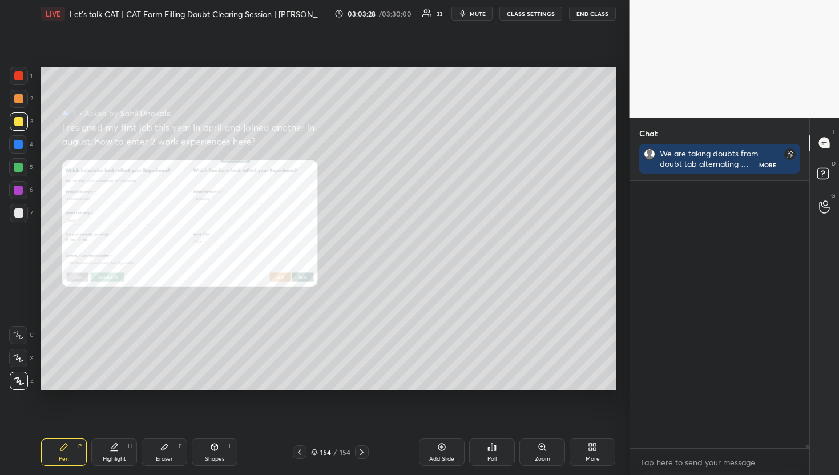
scroll to position [263, 176]
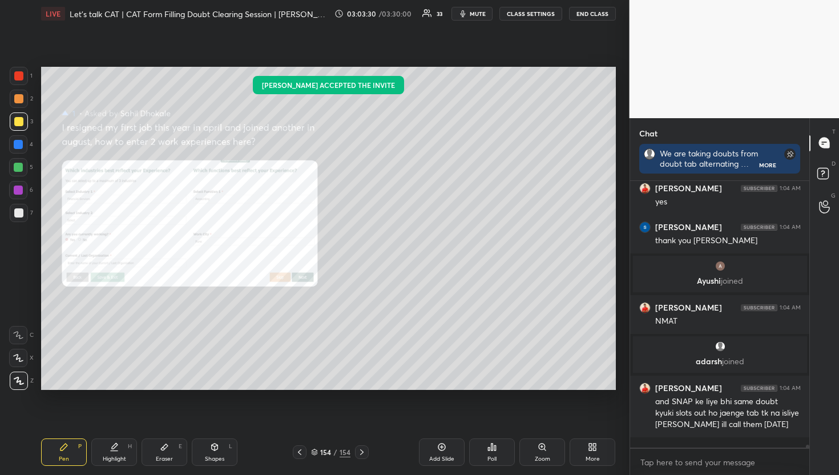
click at [826, 190] on div "D Doubts (D)" at bounding box center [824, 175] width 29 height 32
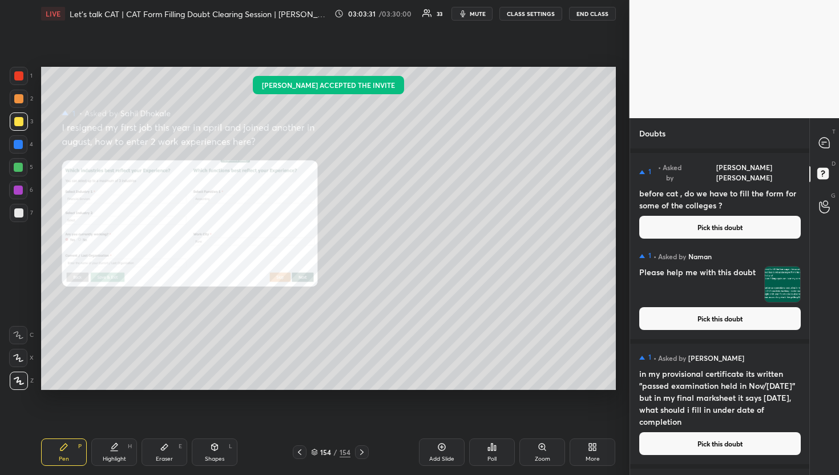
scroll to position [323, 176]
click at [823, 210] on icon at bounding box center [824, 206] width 11 height 13
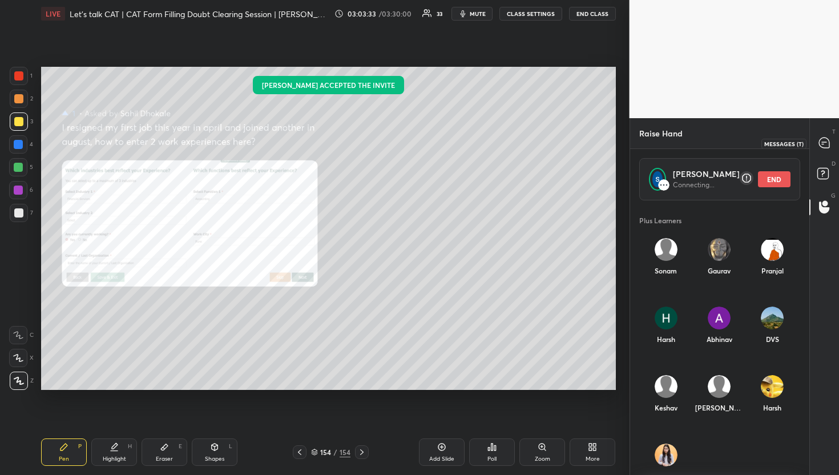
click at [822, 143] on icon at bounding box center [824, 143] width 10 height 10
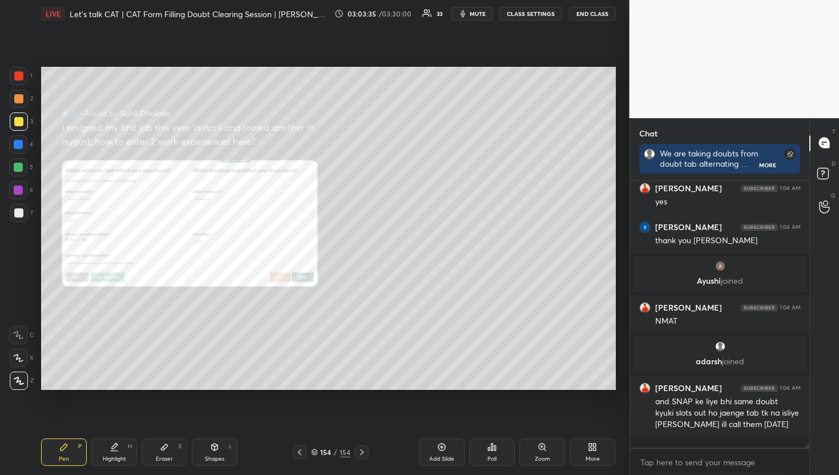
scroll to position [24120, 0]
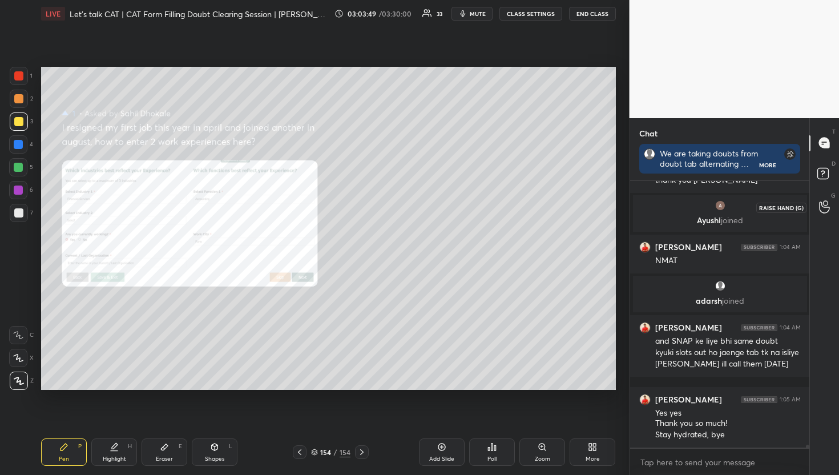
click at [829, 203] on icon at bounding box center [824, 206] width 11 height 13
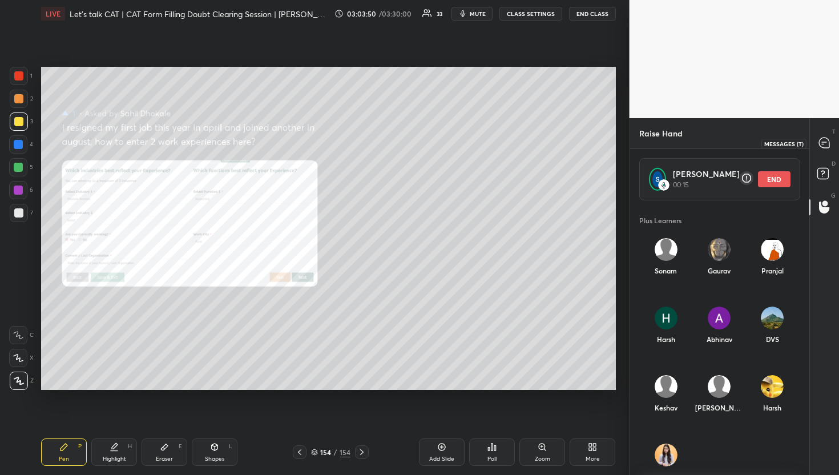
click at [823, 135] on div at bounding box center [825, 143] width 23 height 21
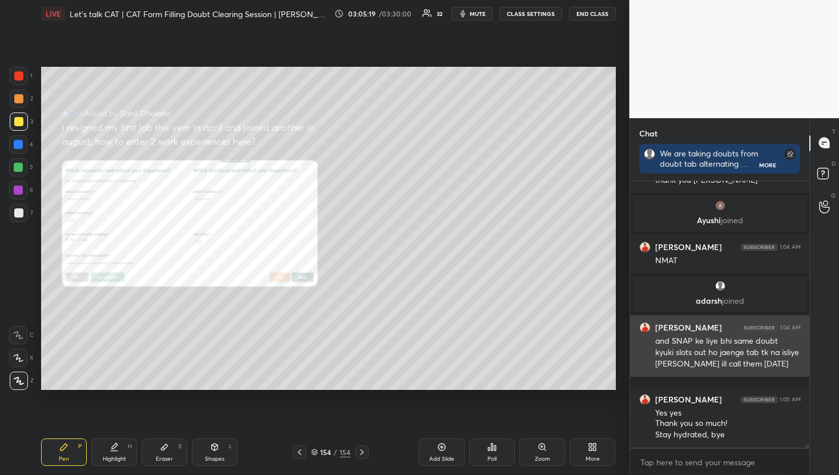
scroll to position [24173, 0]
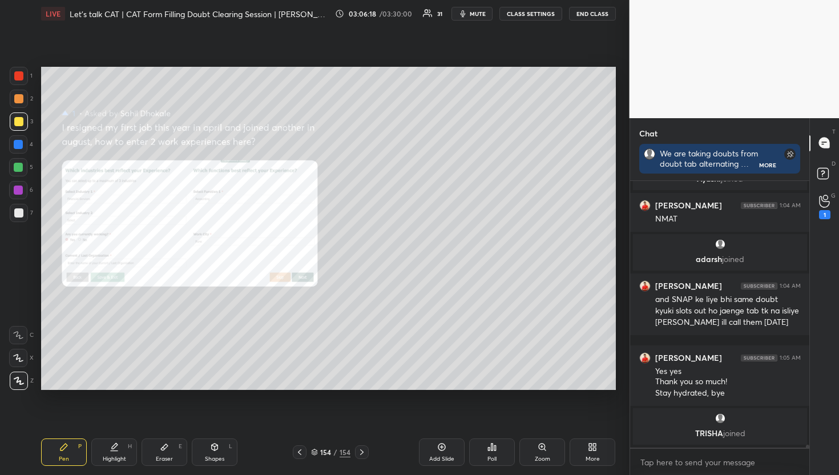
click at [826, 219] on div "G Raise Hand (G) 1" at bounding box center [824, 207] width 29 height 32
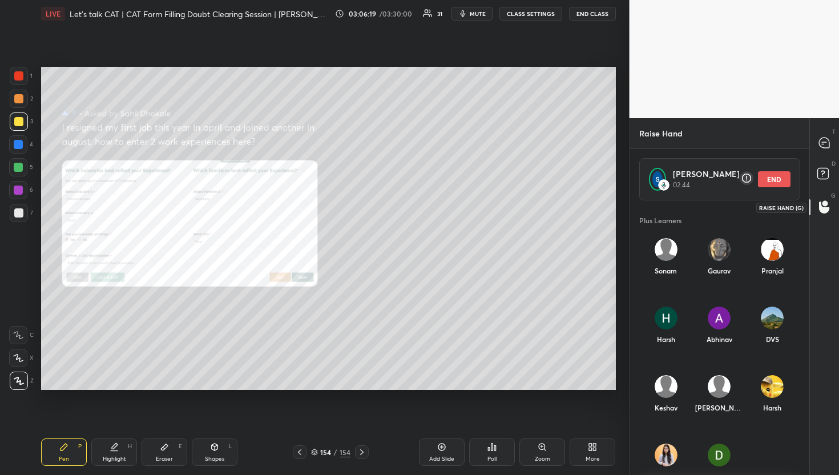
scroll to position [268, 176]
click at [839, 151] on div "T Messages (T)" at bounding box center [824, 143] width 29 height 32
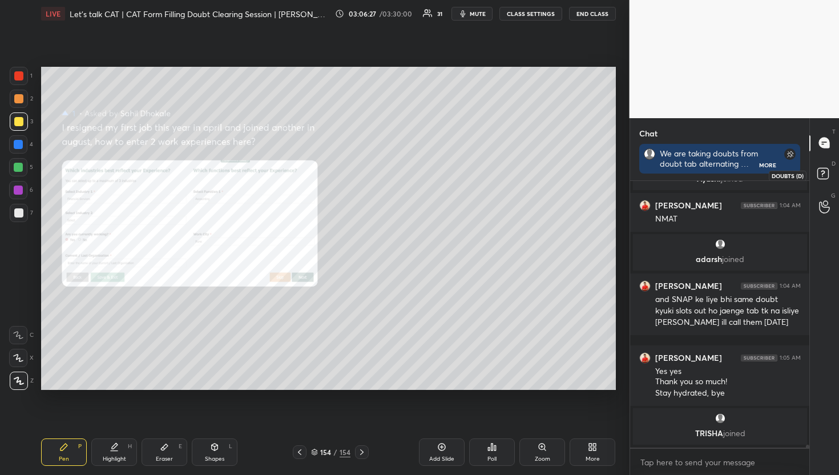
scroll to position [23995, 0]
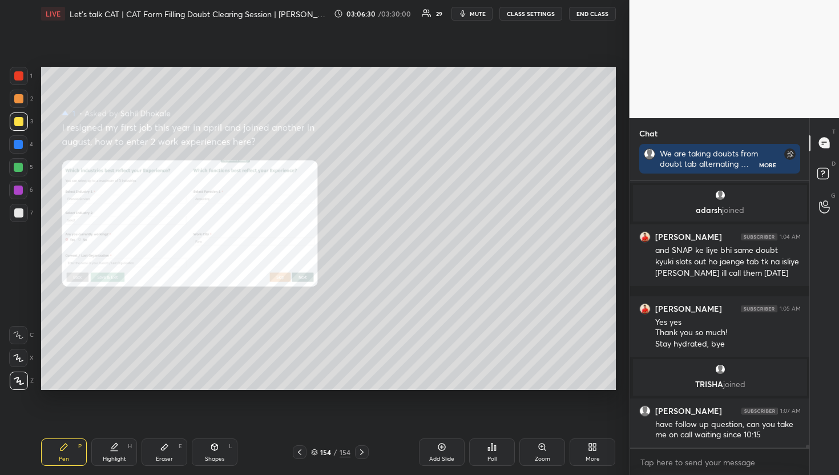
click at [826, 189] on div "D Doubts (D)" at bounding box center [824, 175] width 29 height 32
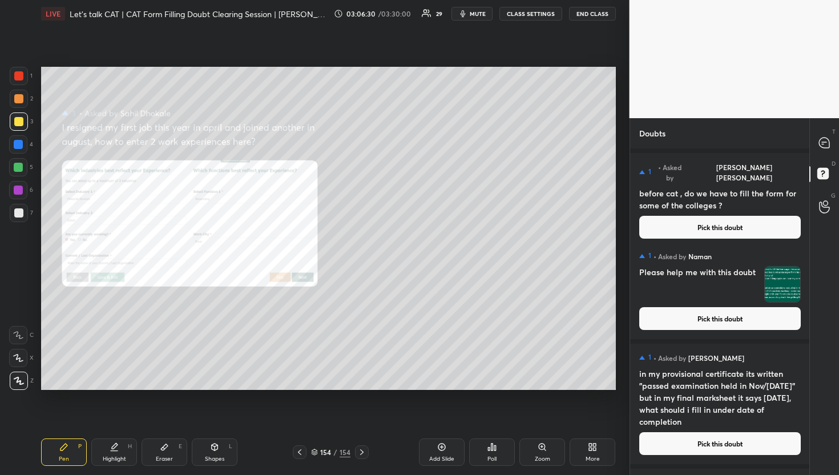
click at [830, 184] on icon at bounding box center [825, 175] width 21 height 21
click at [825, 139] on icon at bounding box center [824, 143] width 10 height 10
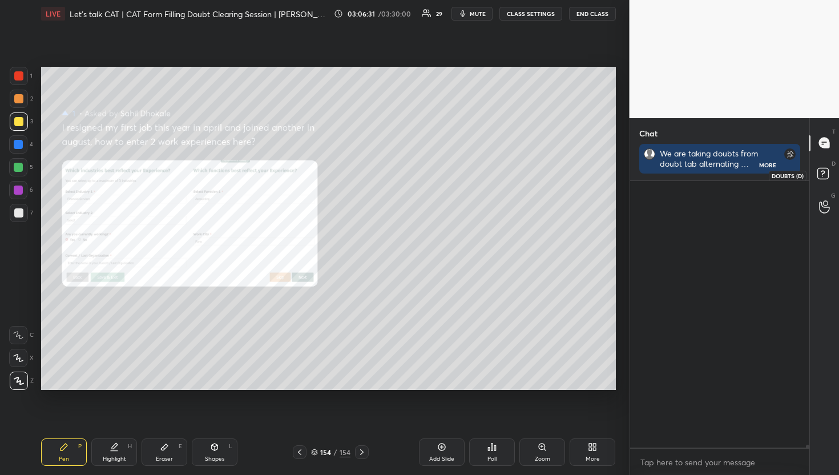
scroll to position [263, 176]
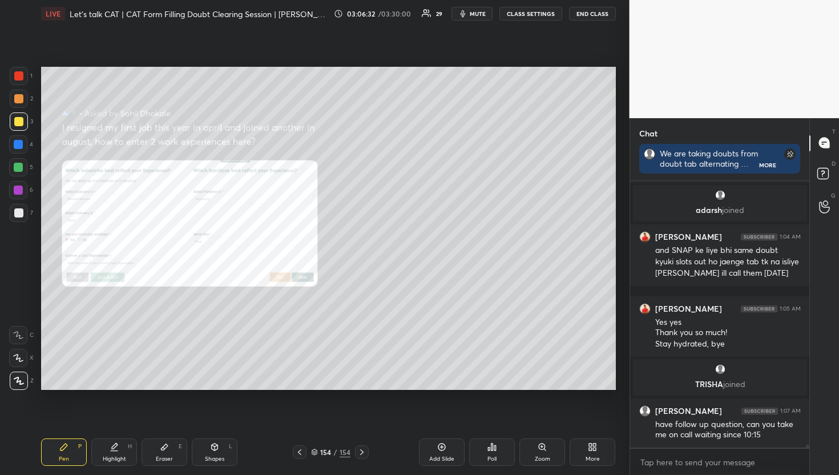
click at [813, 232] on div "T Messages (T) D Doubts (D) G Raise Hand (G)" at bounding box center [825, 296] width 30 height 357
click at [821, 215] on div at bounding box center [825, 207] width 23 height 21
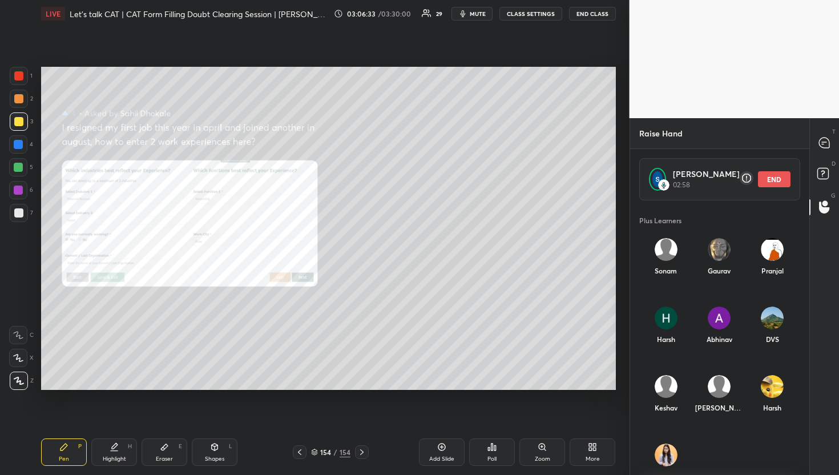
scroll to position [268, 176]
click at [790, 175] on button "END" at bounding box center [774, 179] width 33 height 16
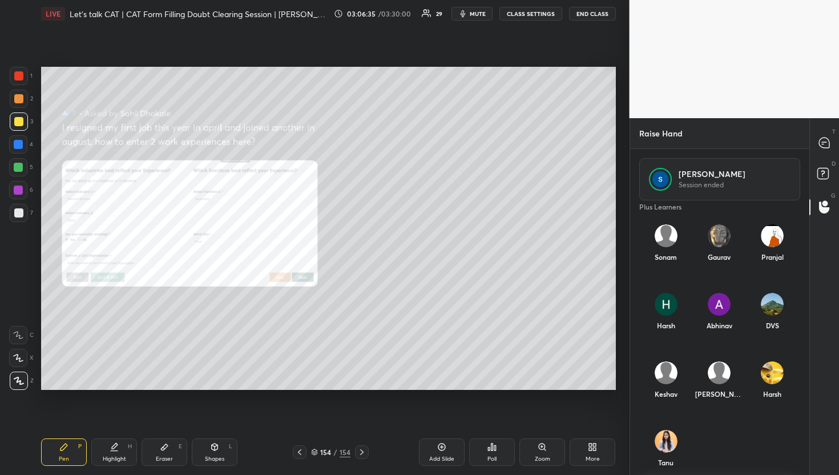
scroll to position [31, 0]
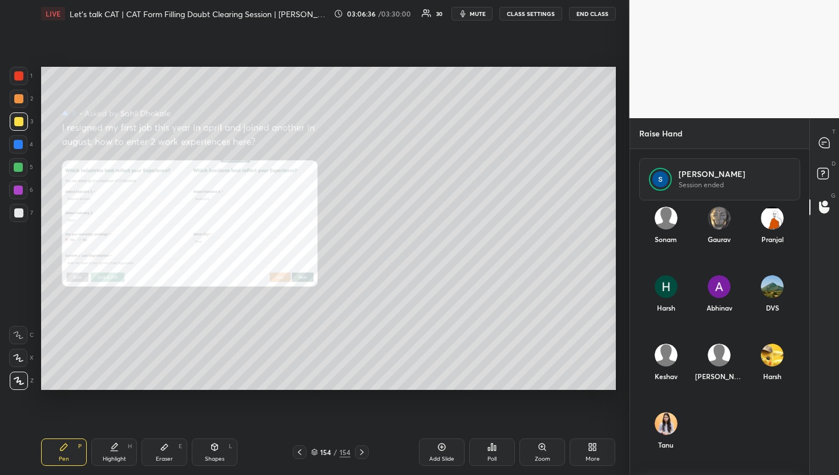
click at [836, 140] on div "T Messages (T)" at bounding box center [824, 143] width 29 height 32
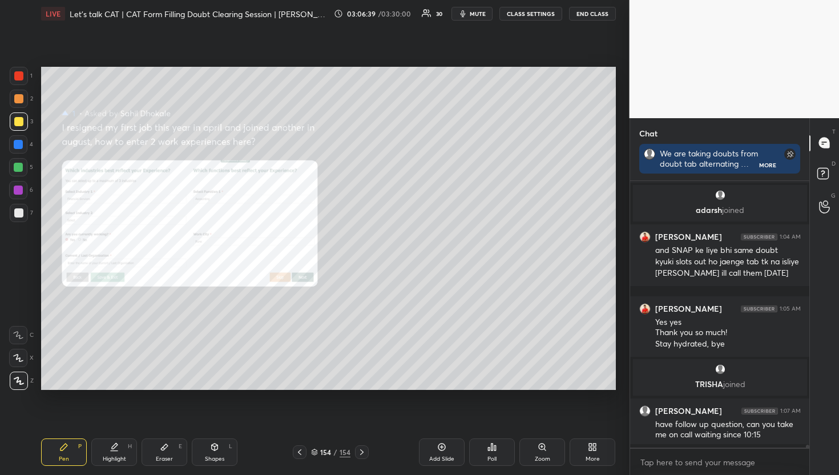
scroll to position [3, 4]
click at [837, 213] on div "G Raise Hand (G)" at bounding box center [824, 207] width 29 height 32
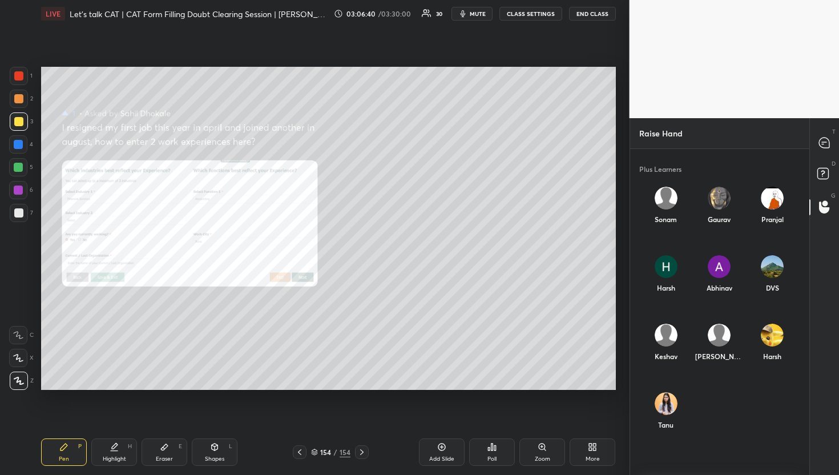
scroll to position [0, 0]
click at [835, 123] on div "T Messages (T) D Doubts (D) G Raise Hand (G)" at bounding box center [825, 296] width 30 height 357
click at [829, 142] on icon at bounding box center [824, 143] width 10 height 10
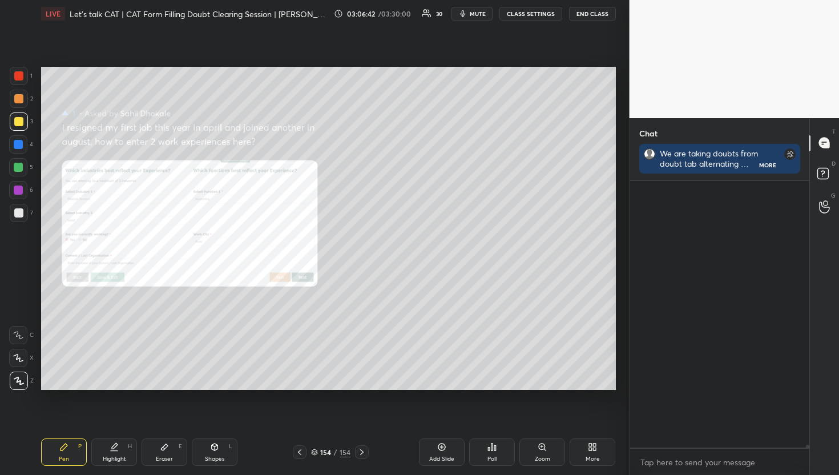
scroll to position [23995, 0]
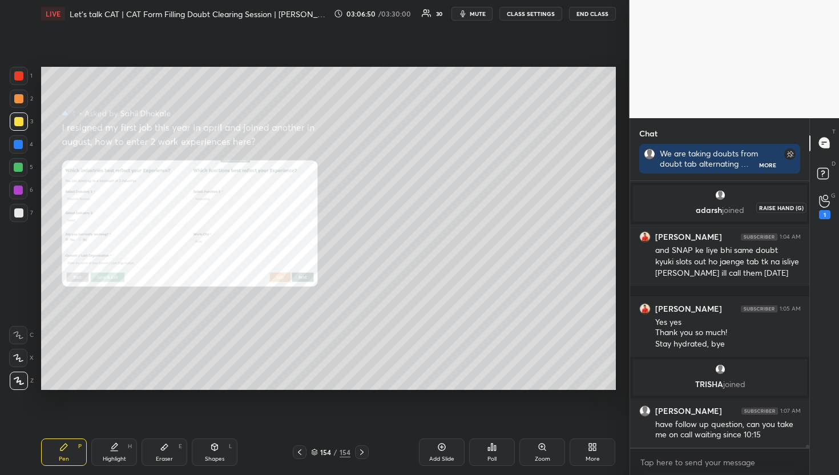
click at [821, 212] on div "1" at bounding box center [824, 214] width 11 height 9
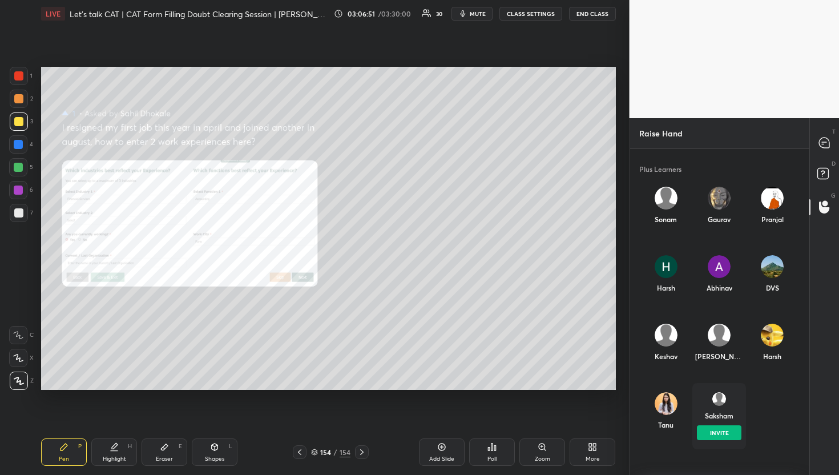
click at [711, 403] on div "[DEMOGRAPHIC_DATA] INVITE" at bounding box center [719, 416] width 53 height 66
click at [724, 429] on button "INVITE" at bounding box center [719, 432] width 44 height 15
click at [828, 147] on icon at bounding box center [824, 143] width 10 height 10
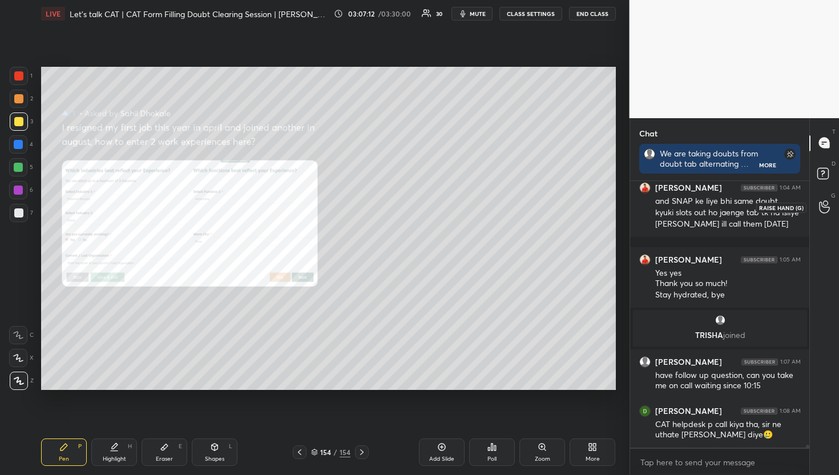
click at [830, 197] on div at bounding box center [825, 207] width 23 height 21
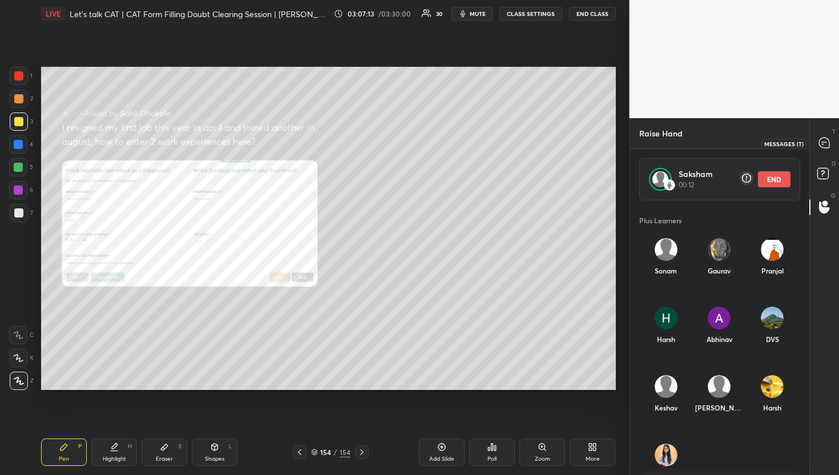
click at [830, 144] on icon at bounding box center [825, 143] width 12 height 12
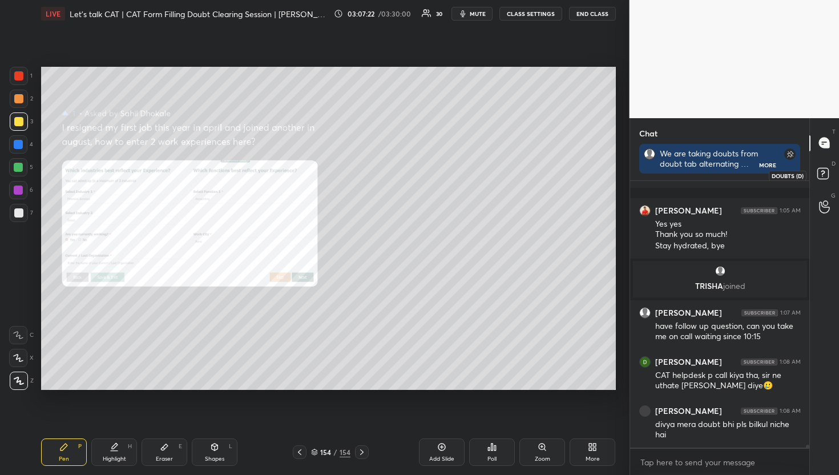
click at [829, 184] on icon at bounding box center [825, 175] width 21 height 21
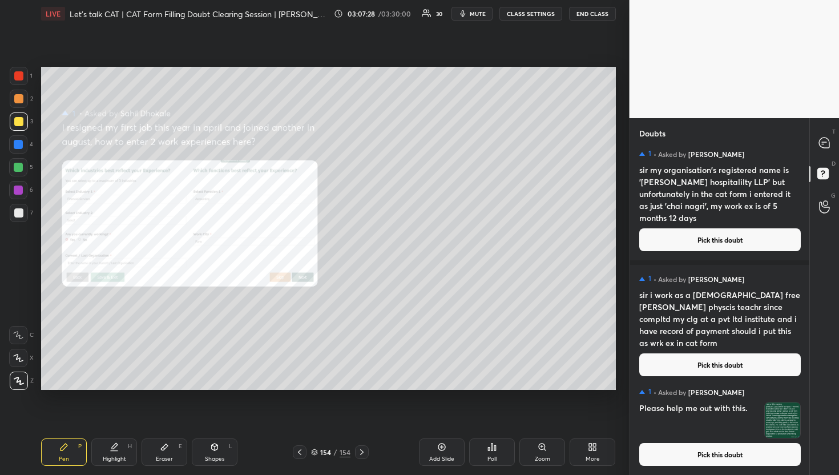
click at [701, 453] on button "Pick this doubt" at bounding box center [721, 454] width 162 height 23
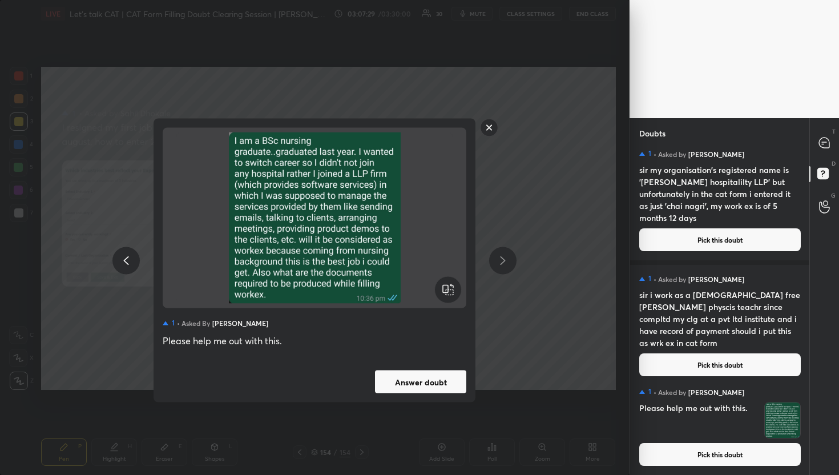
click at [447, 388] on button "Answer doubt" at bounding box center [420, 382] width 91 height 23
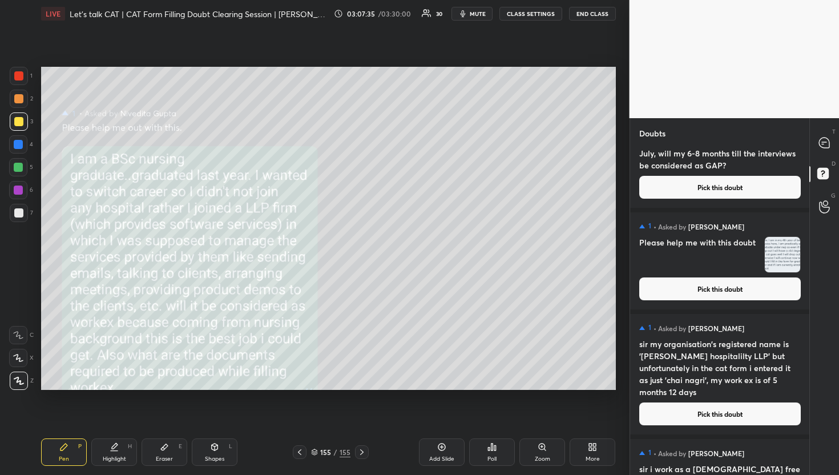
scroll to position [10190, 0]
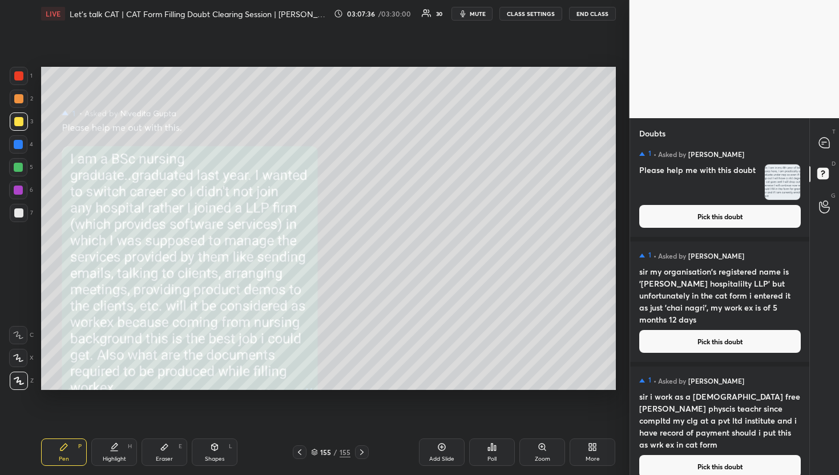
click at [761, 457] on button "Pick this doubt" at bounding box center [721, 466] width 162 height 23
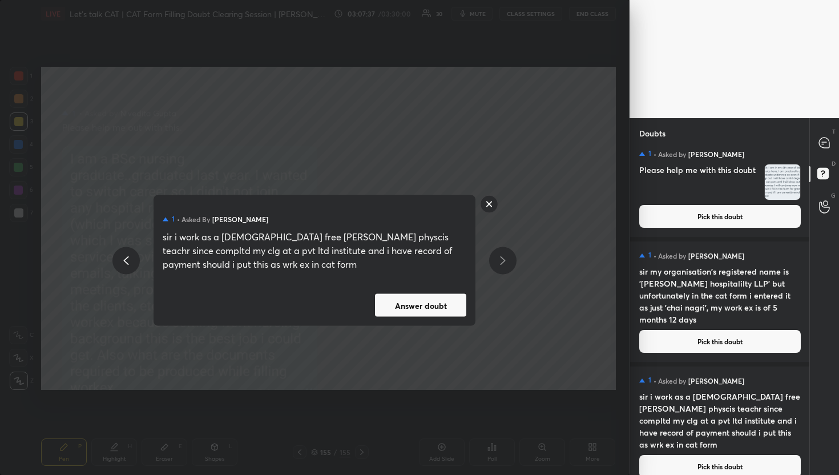
click at [444, 288] on div "1 • Asked by [PERSON_NAME] i work as a [DEMOGRAPHIC_DATA] free [PERSON_NAME] ph…" at bounding box center [315, 260] width 322 height 131
click at [449, 304] on button "Answer doubt" at bounding box center [420, 305] width 91 height 23
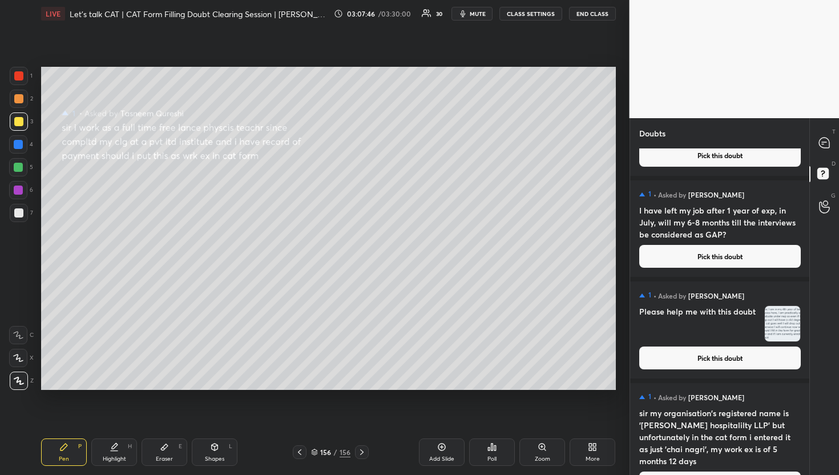
scroll to position [10077, 0]
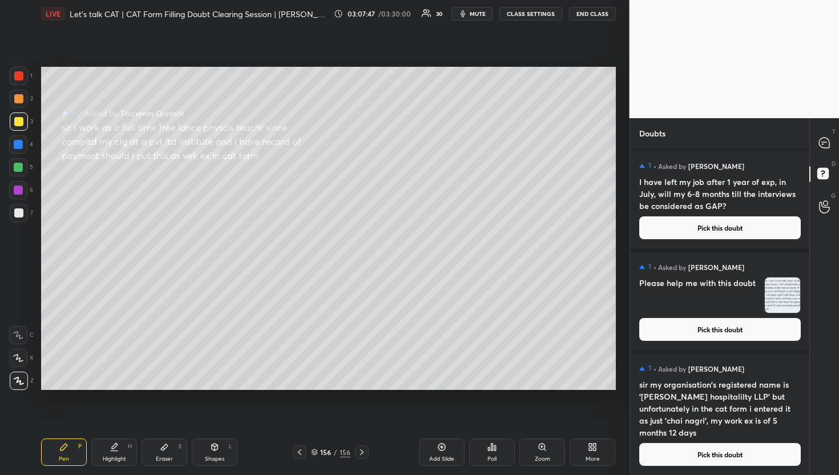
click at [716, 471] on div "1 • Asked by [PERSON_NAME] sir my organisation's registered name is '[PERSON_NA…" at bounding box center [720, 415] width 180 height 120
click at [714, 457] on button "Pick this doubt" at bounding box center [721, 454] width 162 height 23
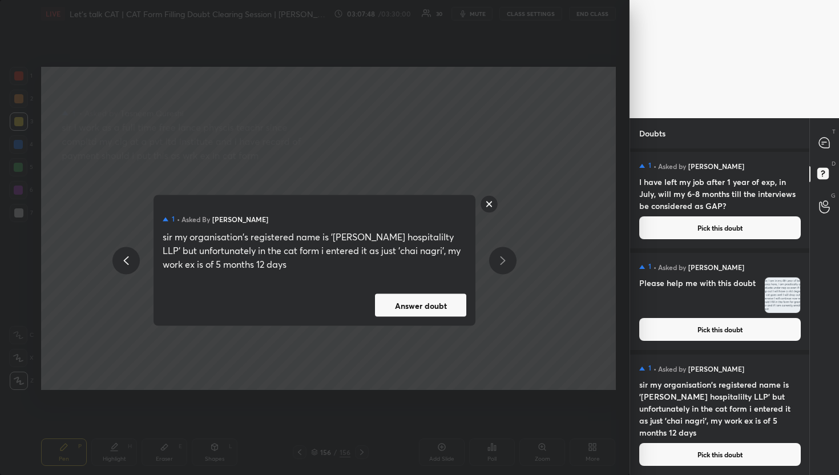
click at [400, 308] on button "Answer doubt" at bounding box center [420, 305] width 91 height 23
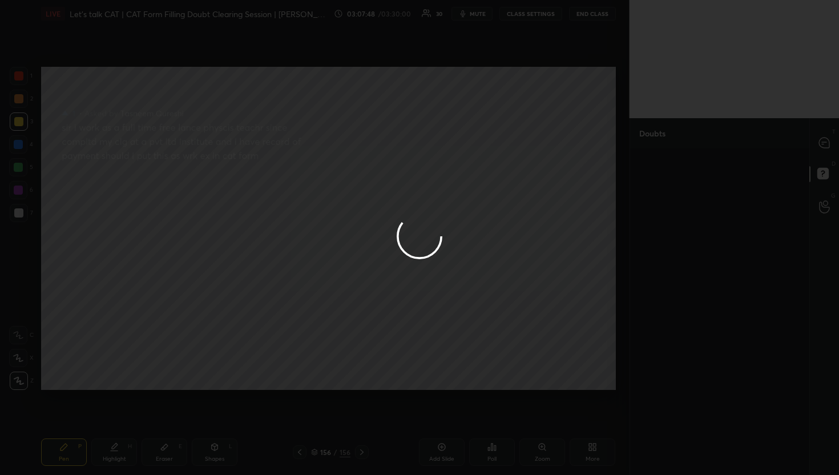
scroll to position [0, 0]
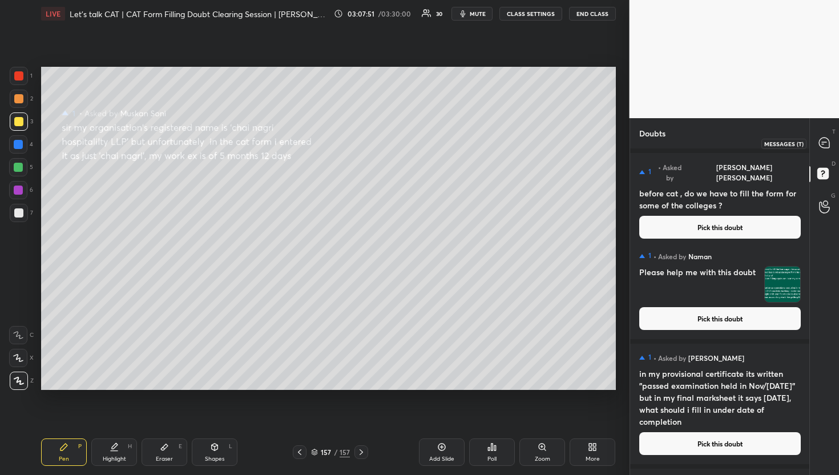
click at [823, 144] on icon at bounding box center [824, 143] width 10 height 10
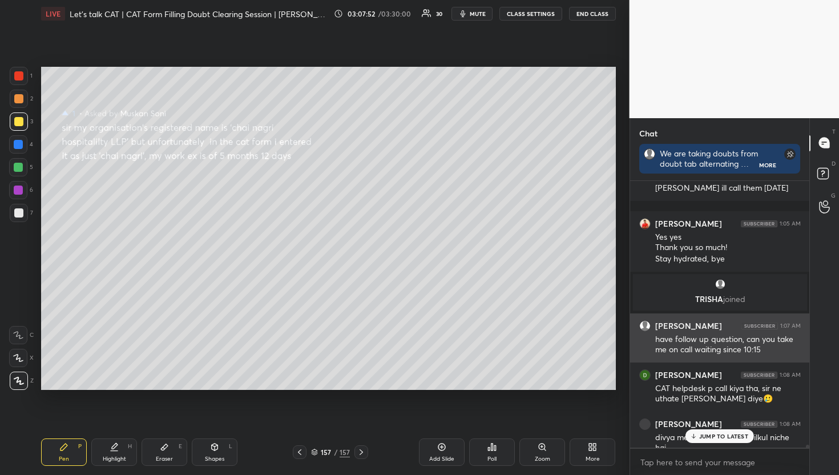
scroll to position [23995, 0]
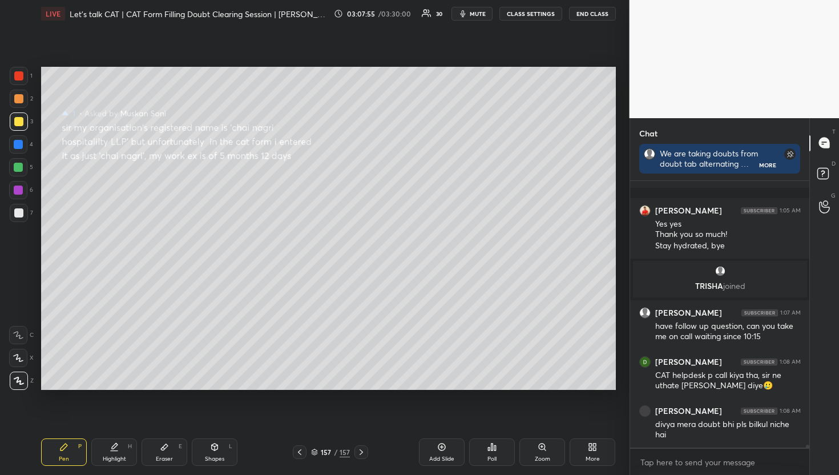
click at [302, 452] on icon at bounding box center [299, 452] width 9 height 9
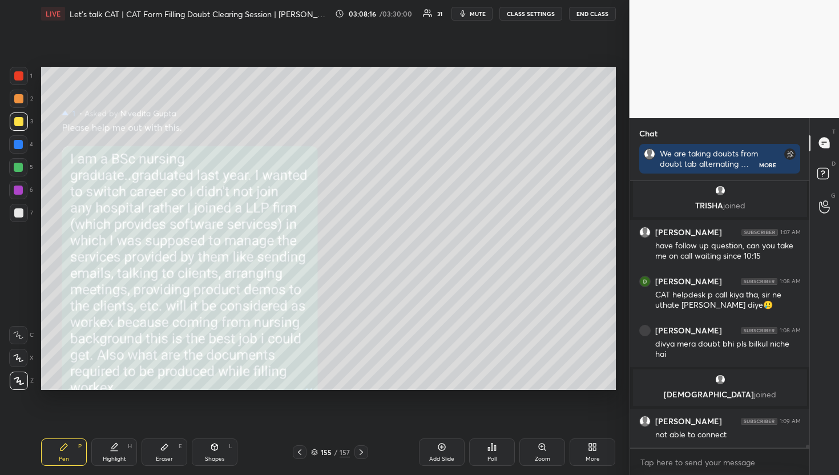
scroll to position [23714, 0]
click at [359, 449] on icon at bounding box center [361, 452] width 9 height 9
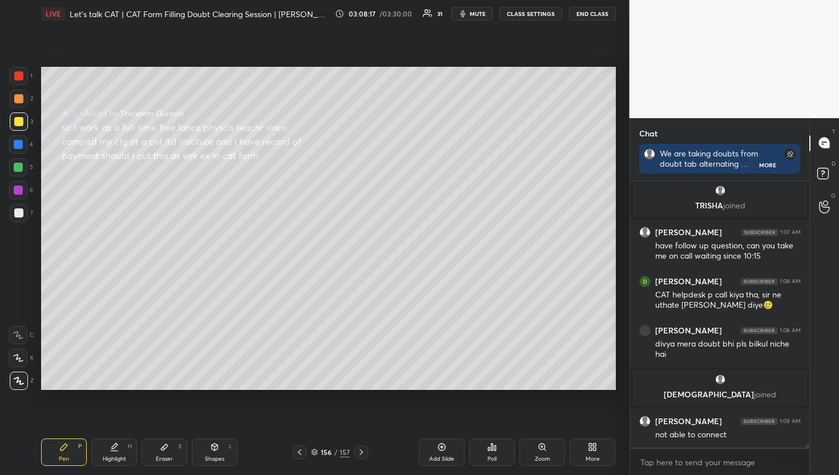
scroll to position [23753, 0]
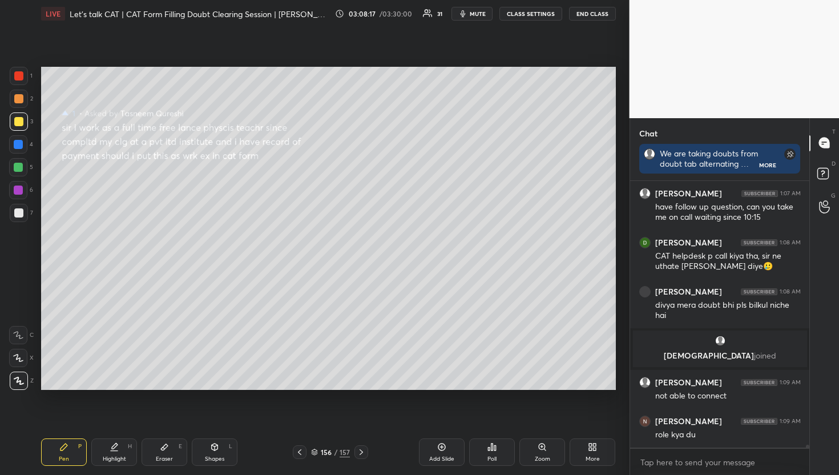
click at [359, 449] on icon at bounding box center [361, 452] width 9 height 9
click at [294, 453] on div at bounding box center [300, 452] width 14 height 14
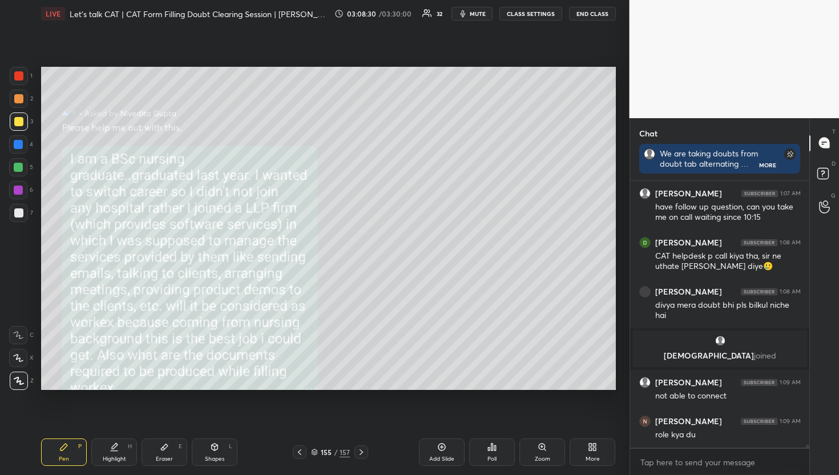
click at [365, 456] on icon at bounding box center [361, 452] width 9 height 9
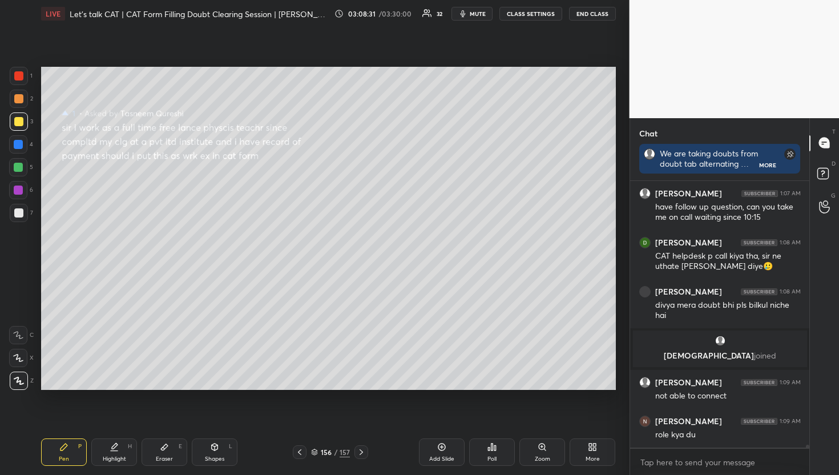
click at [365, 456] on icon at bounding box center [361, 452] width 9 height 9
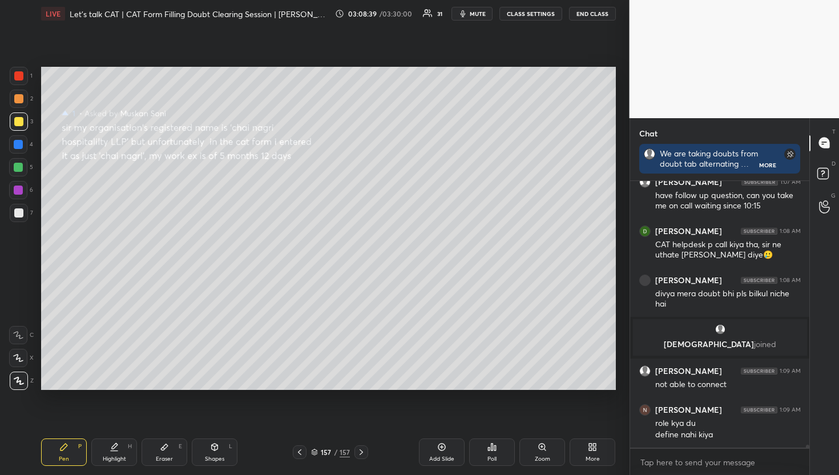
click at [307, 448] on div "157 / 157" at bounding box center [330, 452] width 75 height 14
click at [306, 450] on div at bounding box center [300, 452] width 14 height 14
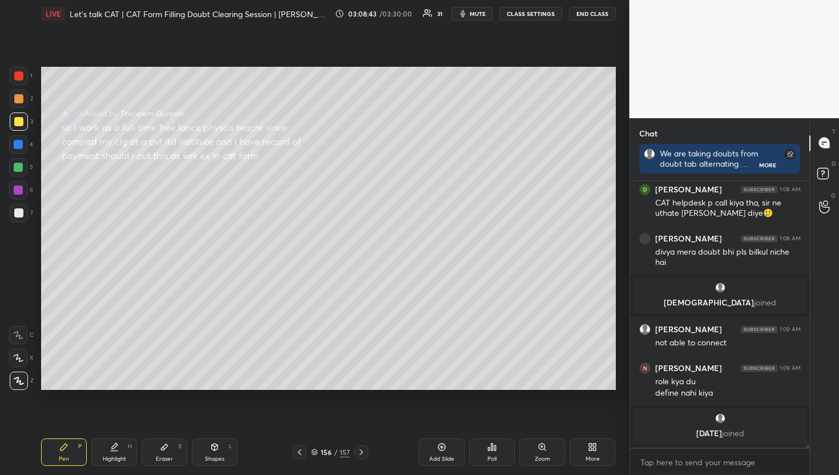
click at [345, 454] on div "157" at bounding box center [345, 452] width 10 height 10
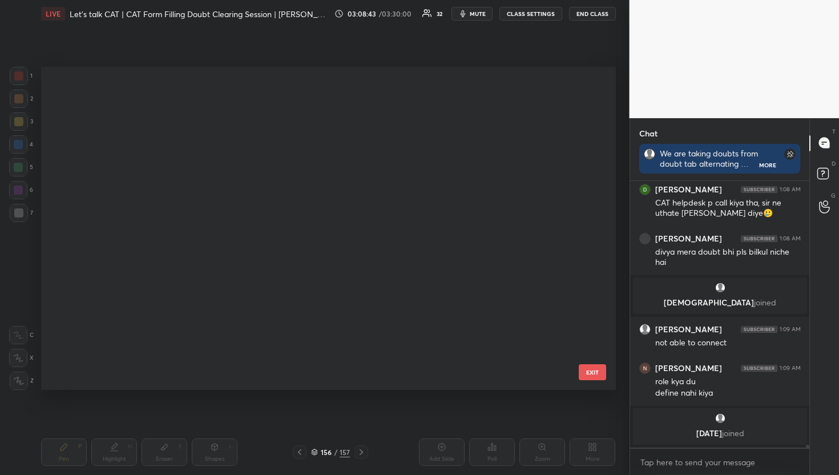
scroll to position [320, 569]
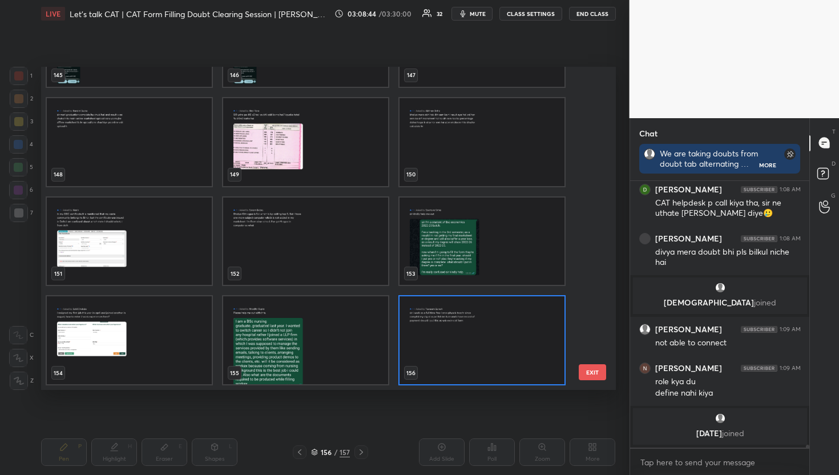
click at [446, 371] on img "grid" at bounding box center [482, 340] width 165 height 88
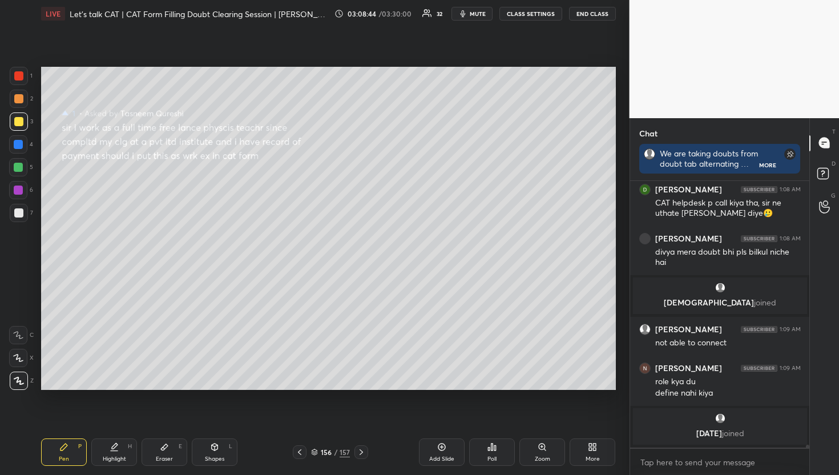
click at [446, 371] on img "grid" at bounding box center [482, 340] width 165 height 88
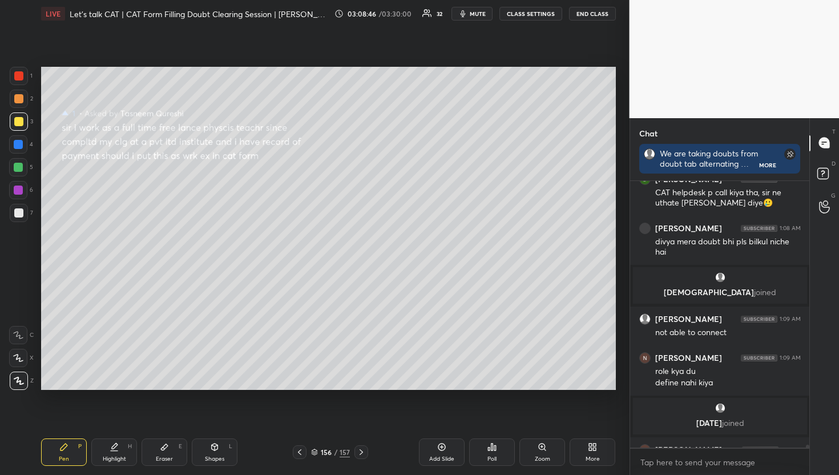
click at [351, 448] on div "156 / 157" at bounding box center [330, 452] width 75 height 14
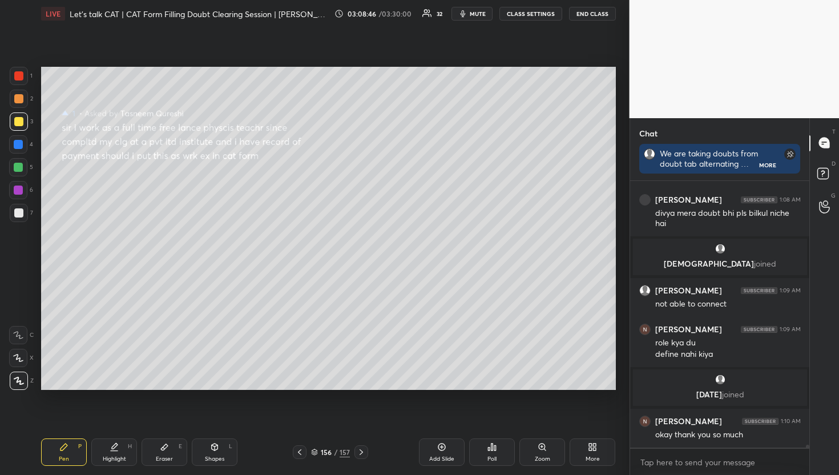
click at [355, 449] on div at bounding box center [362, 452] width 14 height 14
click at [371, 456] on div "157 / 157" at bounding box center [331, 452] width 90 height 14
click at [819, 165] on icon at bounding box center [825, 175] width 21 height 21
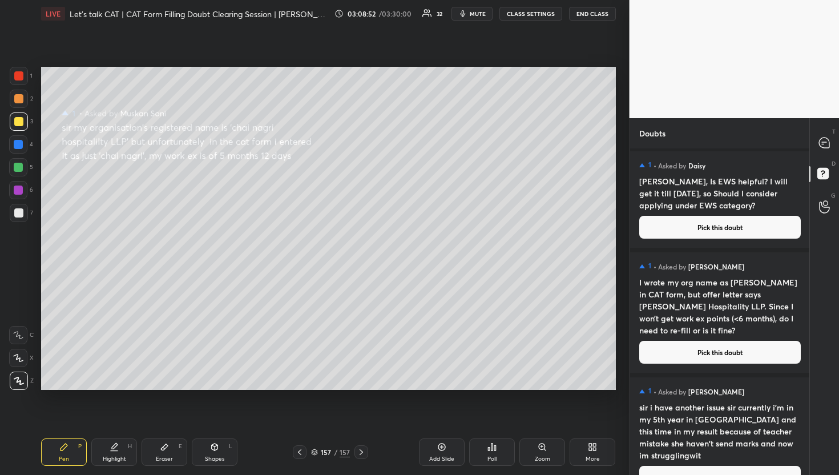
scroll to position [9952, 0]
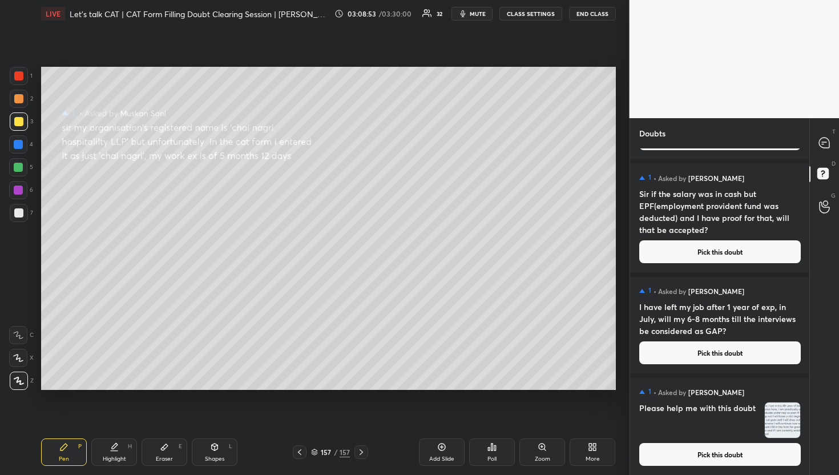
click at [712, 452] on button "Pick this doubt" at bounding box center [721, 454] width 162 height 23
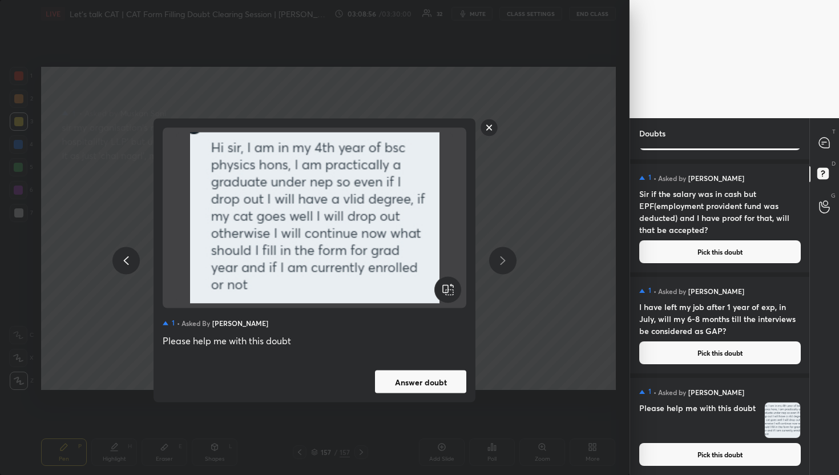
click at [435, 380] on button "Answer doubt" at bounding box center [420, 382] width 91 height 23
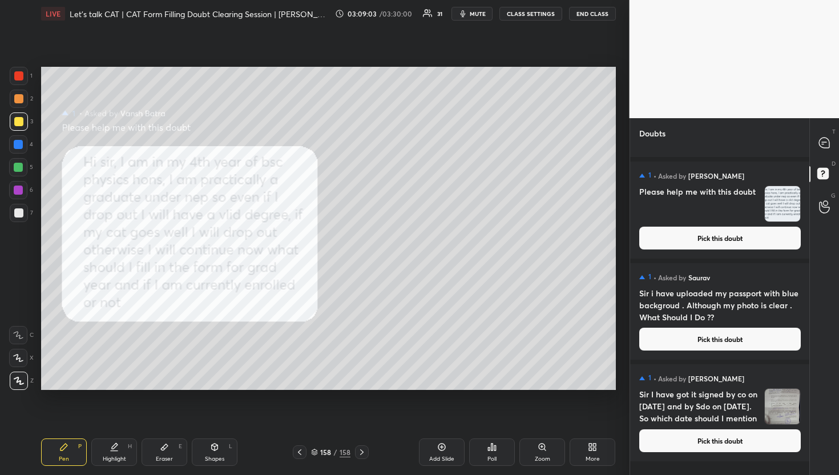
scroll to position [9851, 0]
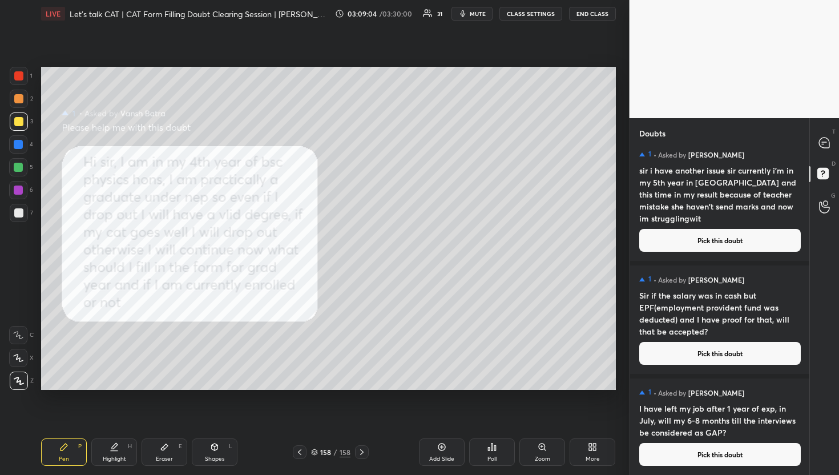
click at [716, 462] on button "Pick this doubt" at bounding box center [721, 454] width 162 height 23
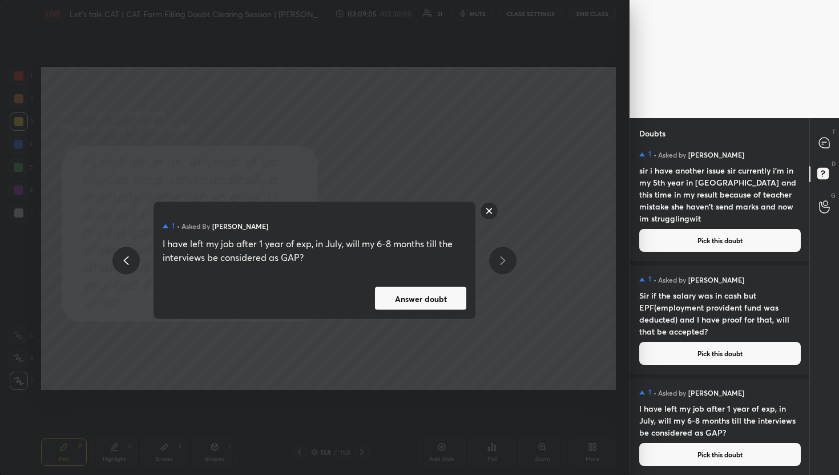
click at [426, 295] on button "Answer doubt" at bounding box center [420, 298] width 91 height 23
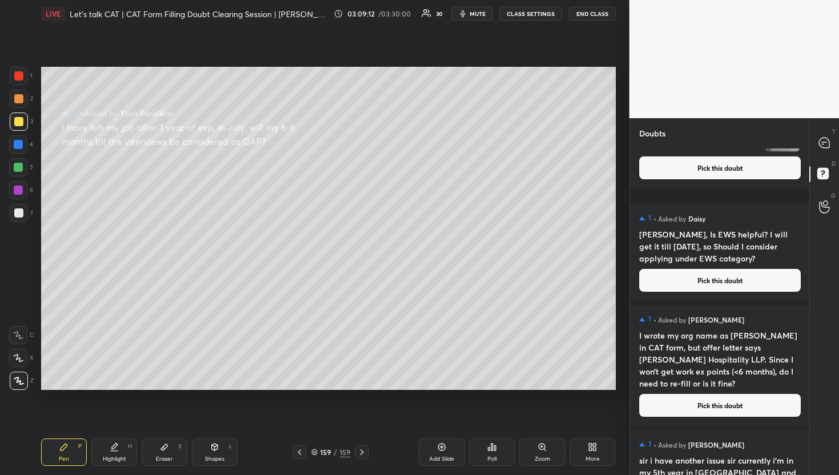
scroll to position [9750, 0]
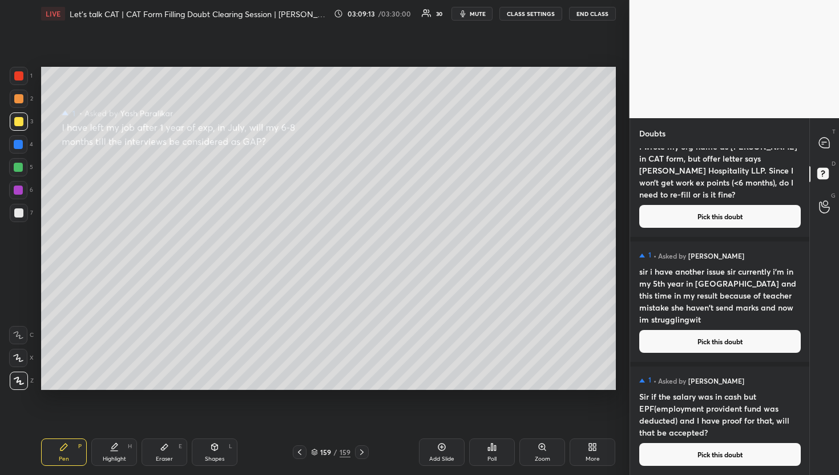
click at [663, 440] on div "1 • Asked by [PERSON_NAME] Sir if the salary was in cash but EPF(employment pro…" at bounding box center [720, 421] width 180 height 109
click at [657, 449] on button "Pick this doubt" at bounding box center [721, 454] width 162 height 23
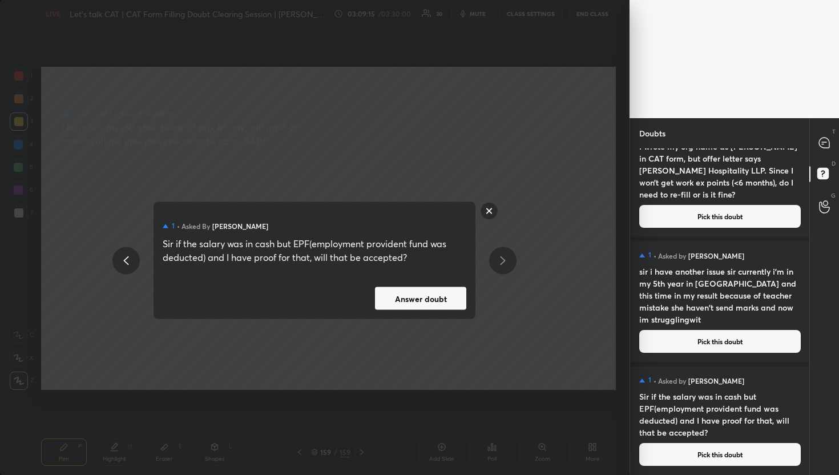
click at [471, 313] on div "1 • Asked by [PERSON_NAME] Sir if the salary was in cash but EPF(employment pro…" at bounding box center [315, 260] width 322 height 117
click at [457, 307] on button "Answer doubt" at bounding box center [420, 298] width 91 height 23
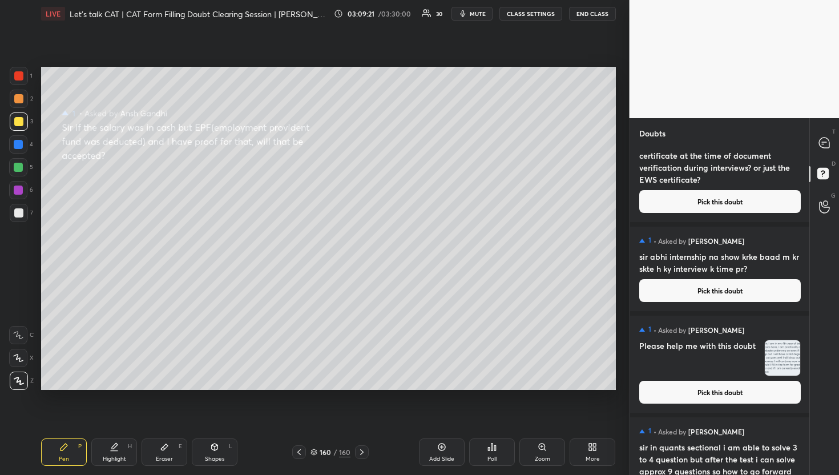
scroll to position [9637, 0]
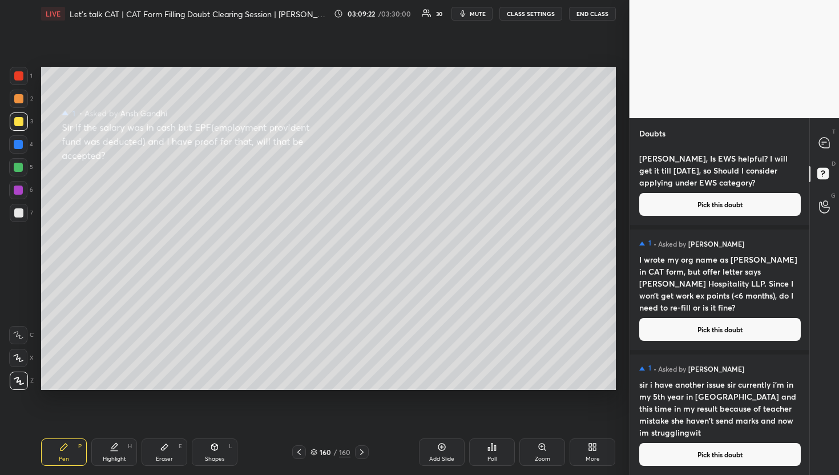
click at [707, 419] on h4 "sir i have another issue sir currently i'm in my 5th year in [GEOGRAPHIC_DATA] …" at bounding box center [721, 409] width 162 height 60
click at [713, 464] on button "Pick this doubt" at bounding box center [721, 454] width 162 height 23
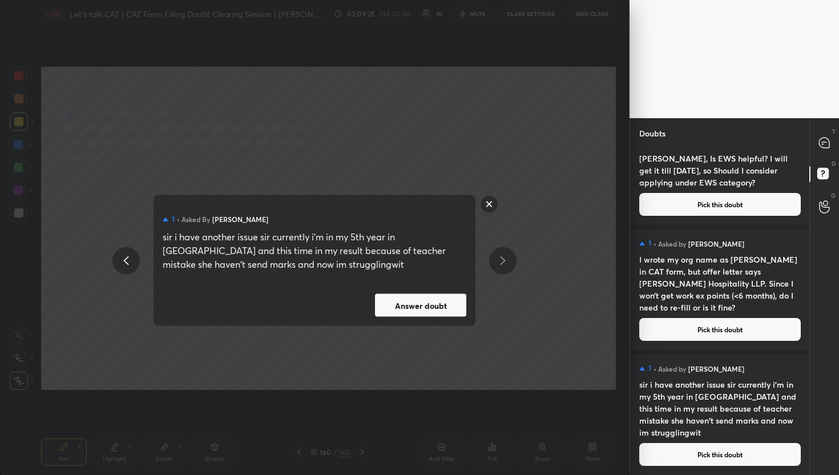
click at [417, 312] on button "Answer doubt" at bounding box center [420, 305] width 91 height 23
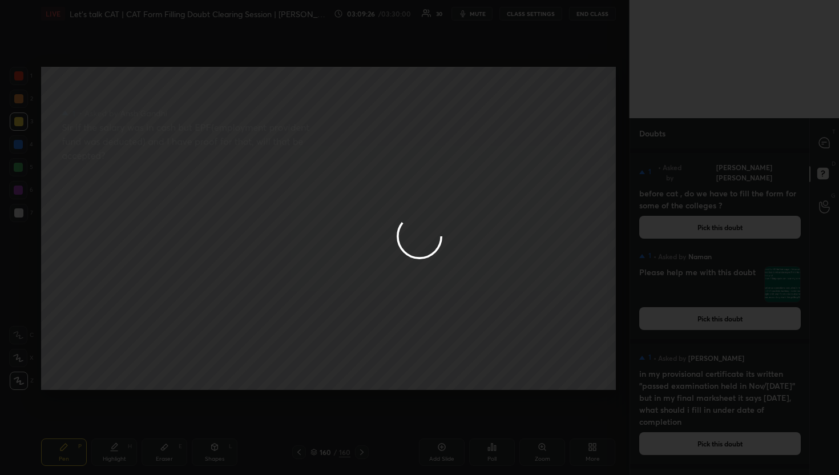
click at [837, 130] on div at bounding box center [419, 237] width 839 height 475
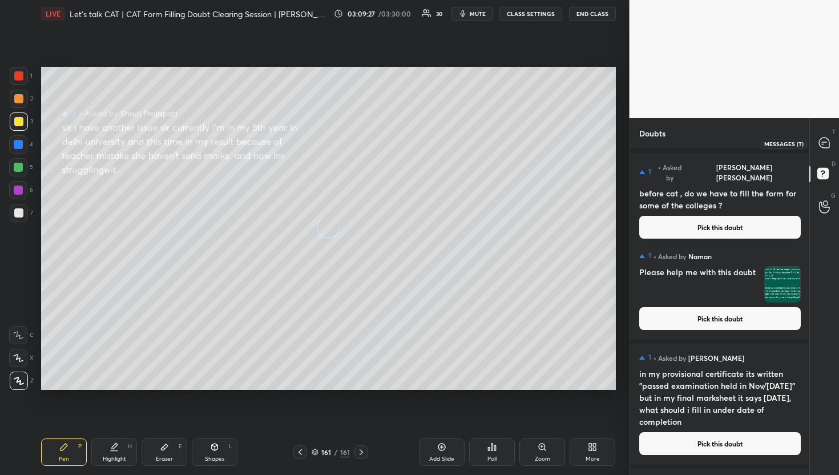
click at [830, 147] on icon at bounding box center [825, 143] width 12 height 12
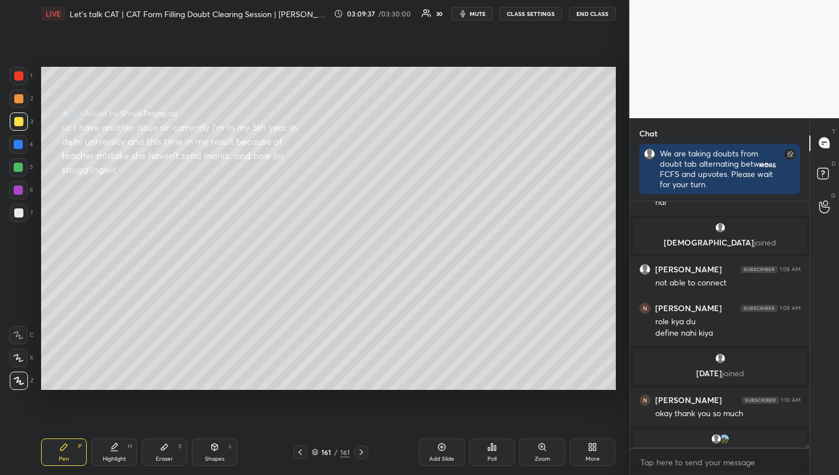
scroll to position [263, 176]
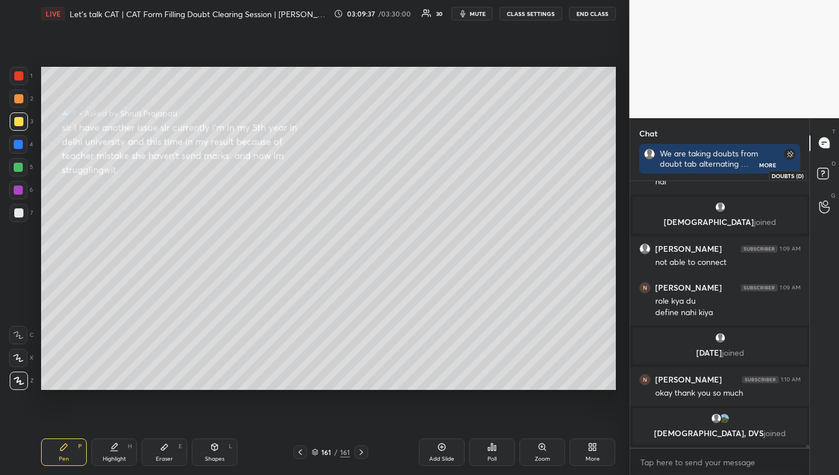
click at [821, 171] on rect at bounding box center [823, 173] width 11 height 11
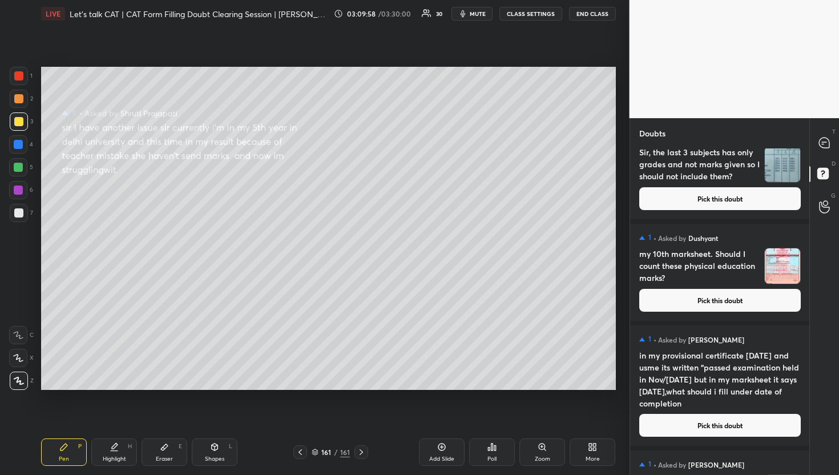
scroll to position [0, 0]
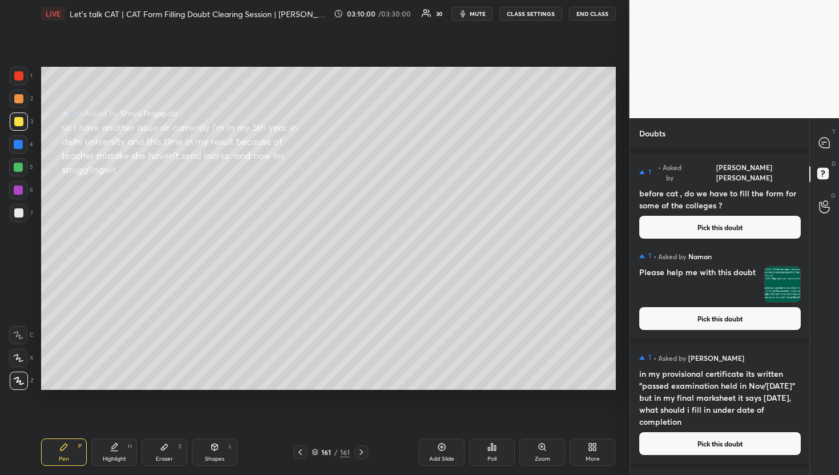
click at [810, 143] on div "T Messages (T) D Doubts (D) G Raise Hand (G)" at bounding box center [825, 296] width 30 height 357
click at [810, 143] on div "T Messages (T)" at bounding box center [824, 143] width 29 height 32
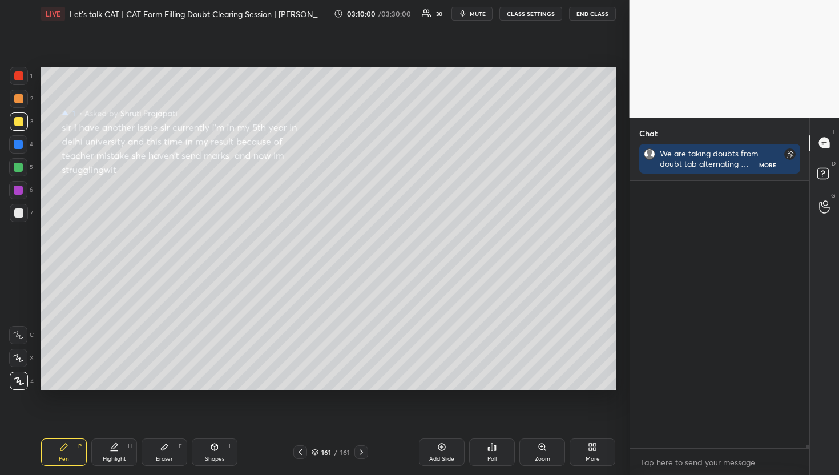
scroll to position [3, 4]
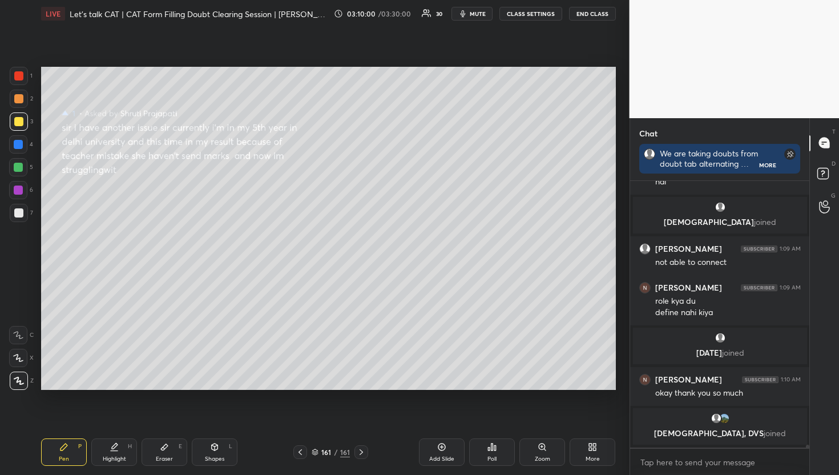
click at [825, 140] on icon at bounding box center [824, 143] width 10 height 10
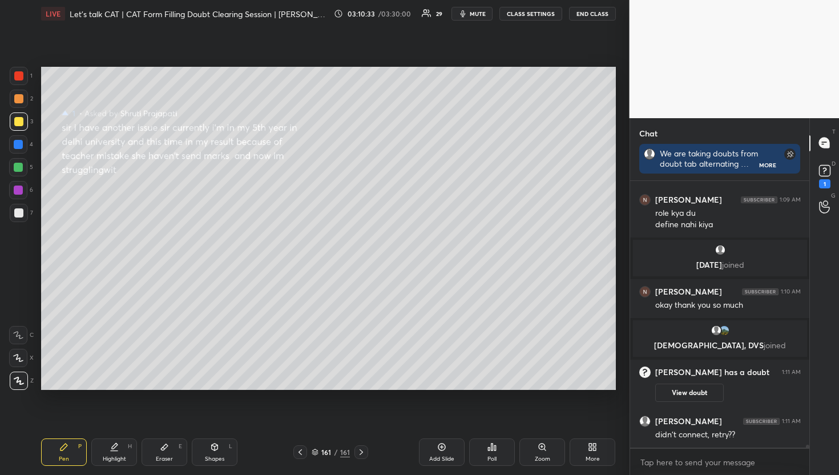
scroll to position [23868, 0]
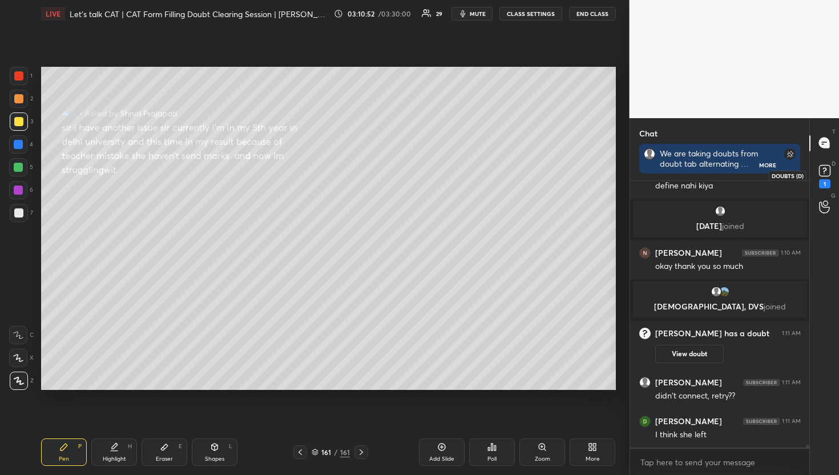
click at [828, 170] on rect at bounding box center [824, 170] width 11 height 11
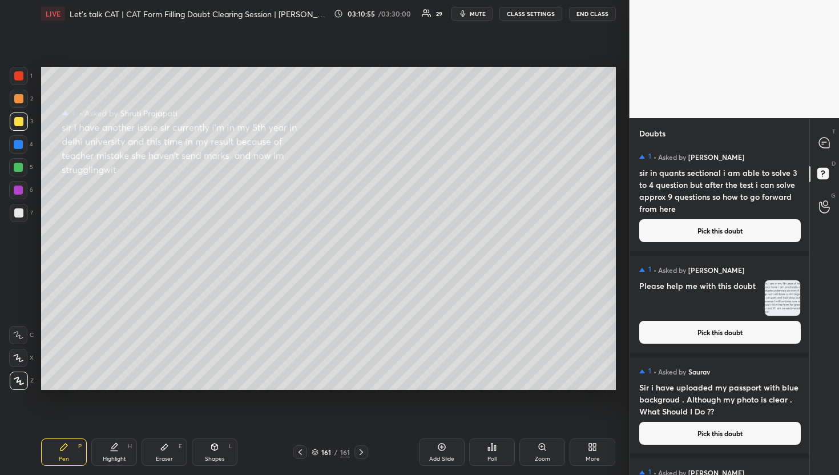
scroll to position [9613, 0]
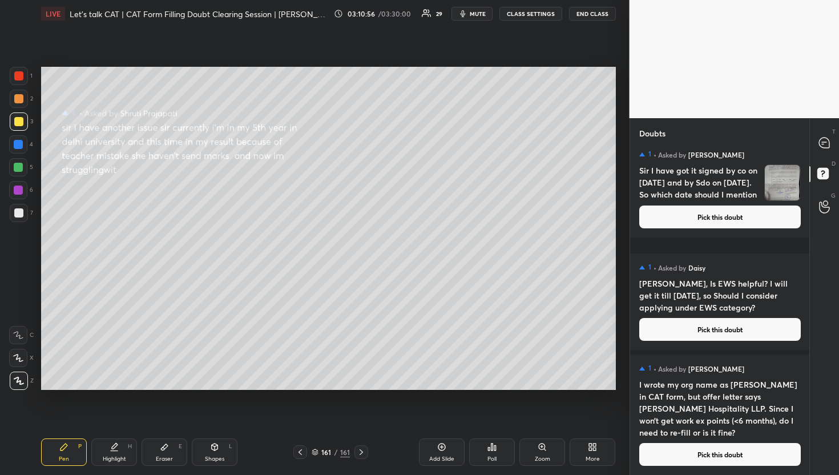
click at [720, 451] on button "Pick this doubt" at bounding box center [721, 454] width 162 height 23
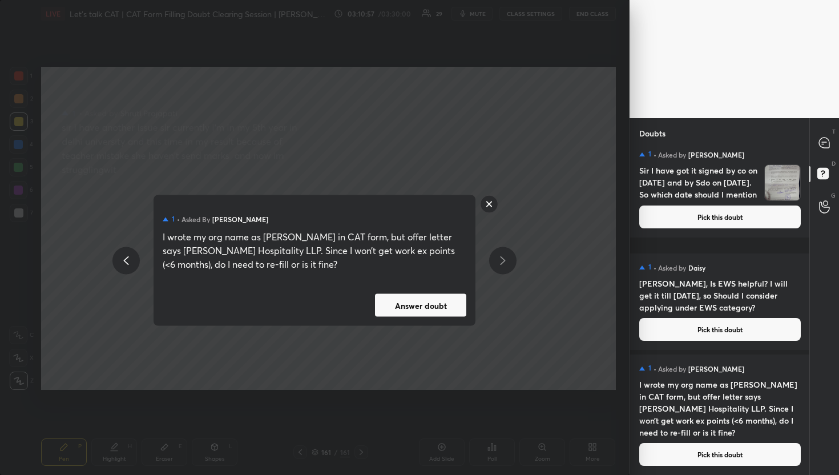
click at [413, 329] on div "1 • Asked by [PERSON_NAME] wrote my org name as [PERSON_NAME] in CAT form, but …" at bounding box center [315, 237] width 630 height 475
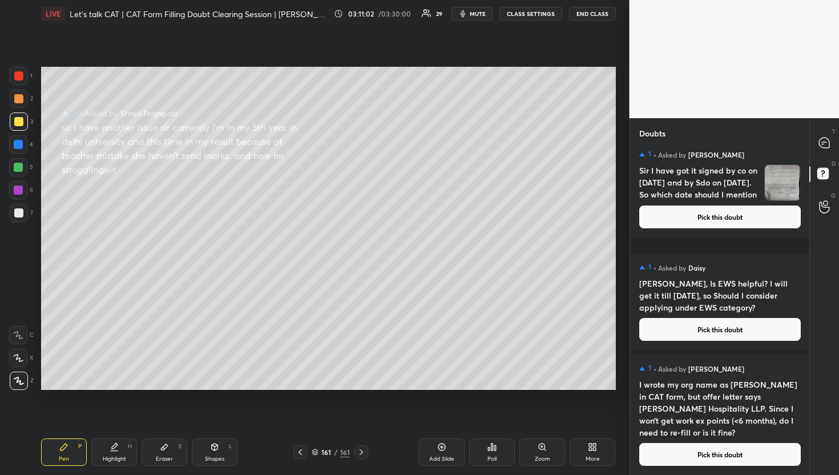
click at [749, 447] on button "Pick this doubt" at bounding box center [721, 454] width 162 height 23
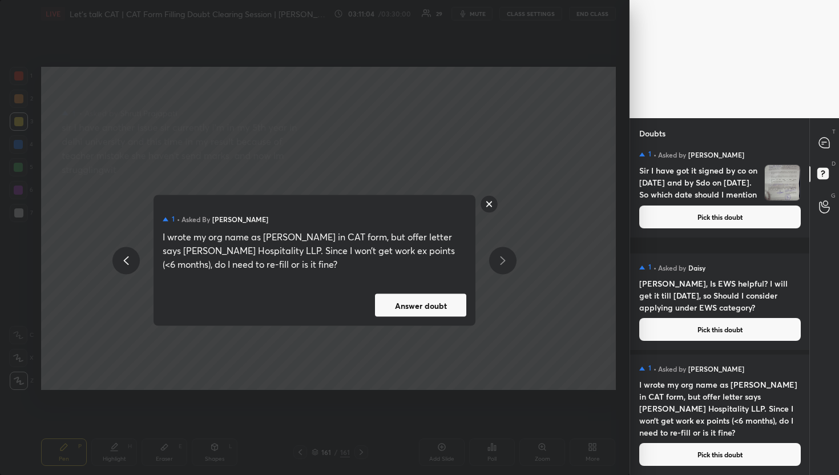
click at [413, 295] on button "Answer doubt" at bounding box center [420, 305] width 91 height 23
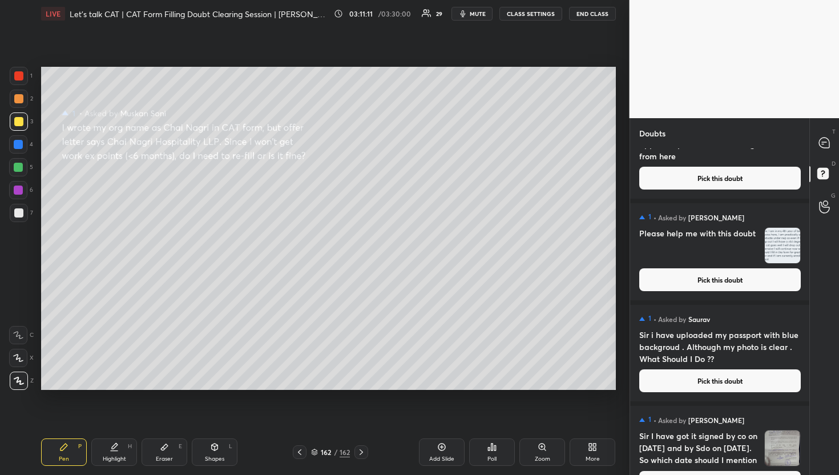
scroll to position [9488, 0]
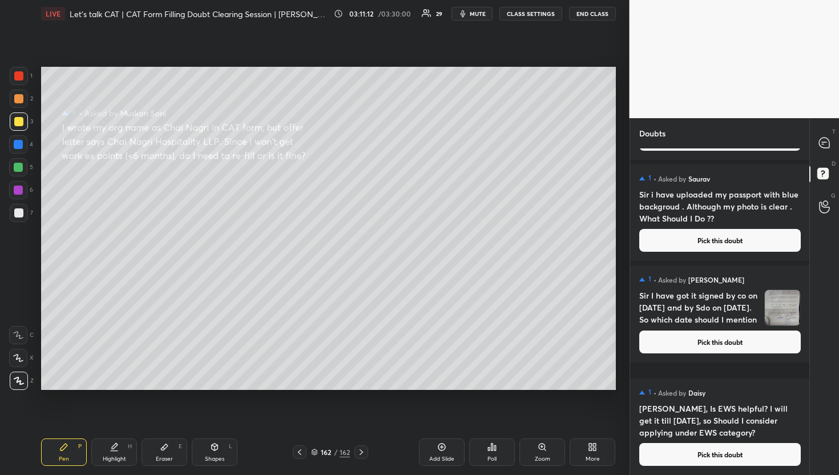
click at [661, 461] on button "Pick this doubt" at bounding box center [721, 454] width 162 height 23
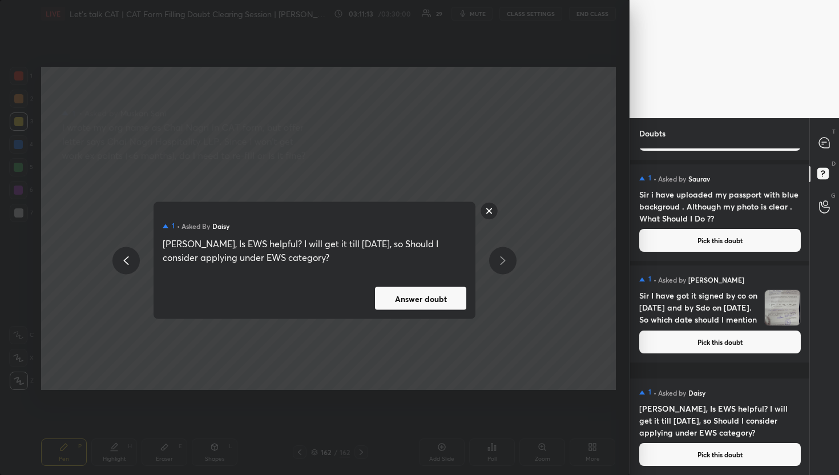
click at [416, 296] on button "Answer doubt" at bounding box center [420, 298] width 91 height 23
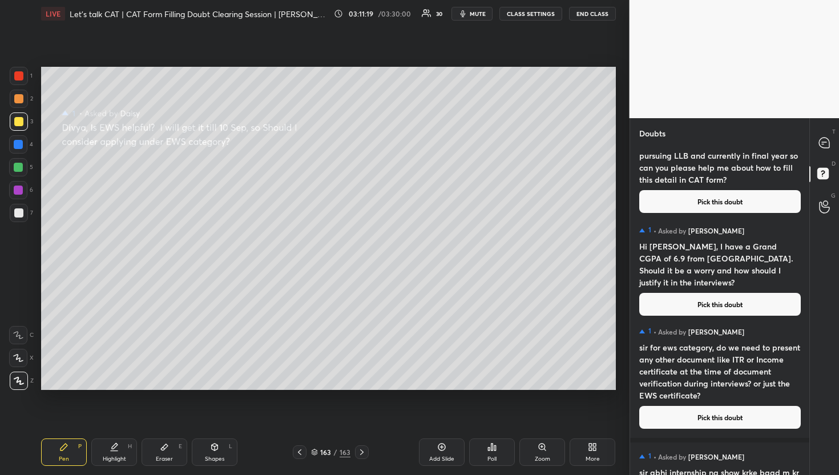
scroll to position [9386, 0]
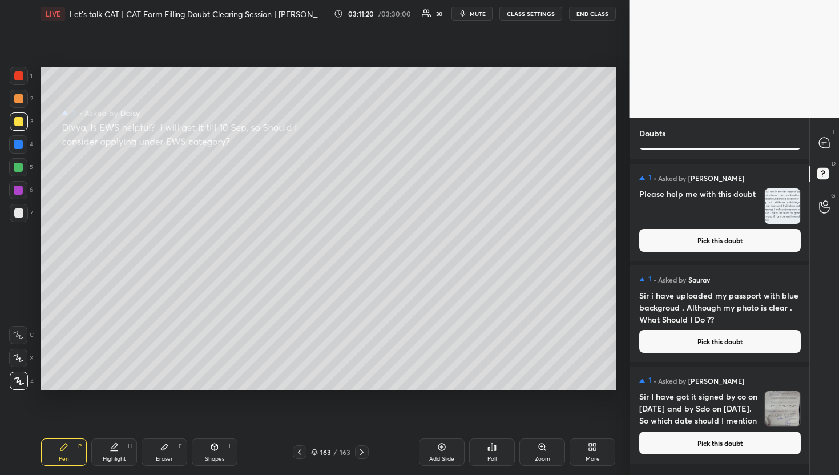
click at [749, 427] on h4 "Sir I have got it signed by co on [DATE] and by Sdo on [DATE]. So which date sh…" at bounding box center [700, 409] width 120 height 37
click at [735, 455] on button "Pick this doubt" at bounding box center [721, 443] width 162 height 23
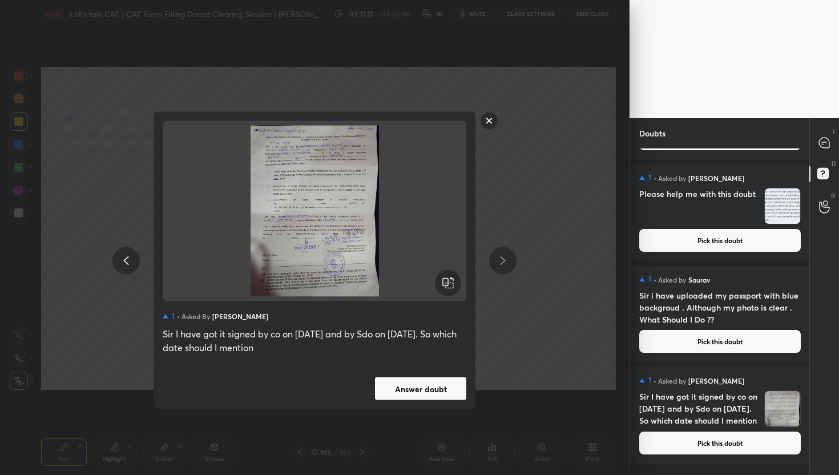
click at [433, 404] on div "1 • Asked by [PERSON_NAME] [PERSON_NAME] have got it signed by co on [DATE] and…" at bounding box center [315, 261] width 322 height 298
click at [434, 400] on div "1 • Asked by [PERSON_NAME] [PERSON_NAME] have got it signed by co on [DATE] and…" at bounding box center [315, 261] width 322 height 298
click at [439, 384] on button "Answer doubt" at bounding box center [420, 388] width 91 height 23
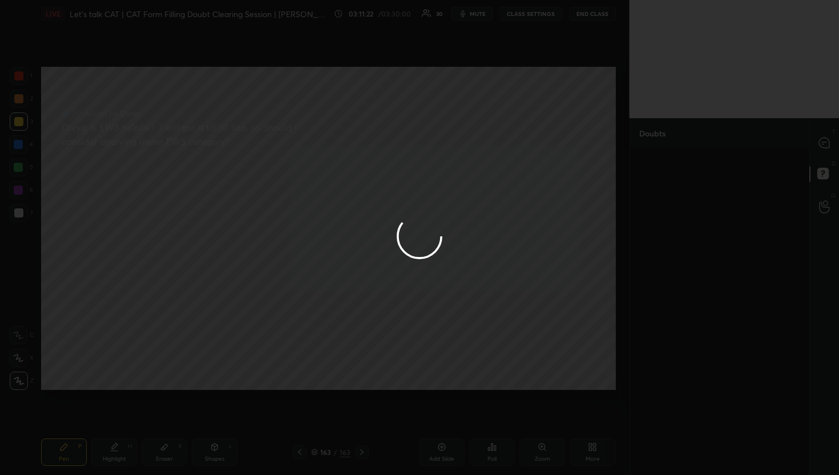
scroll to position [0, 0]
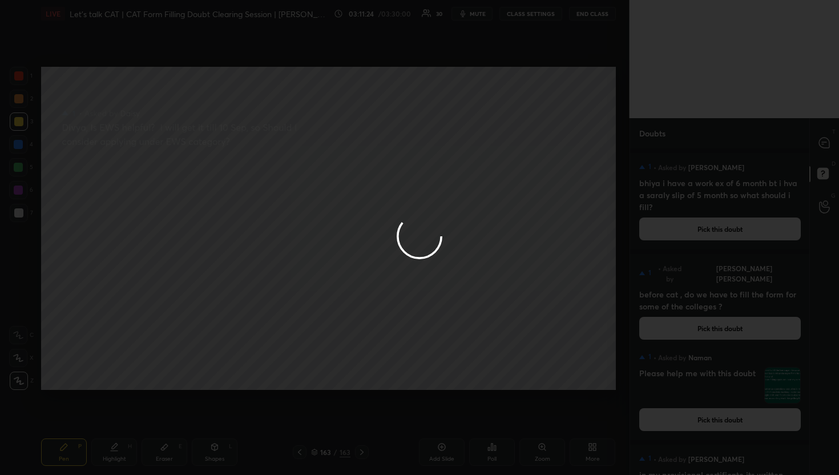
click at [837, 136] on div at bounding box center [419, 237] width 839 height 475
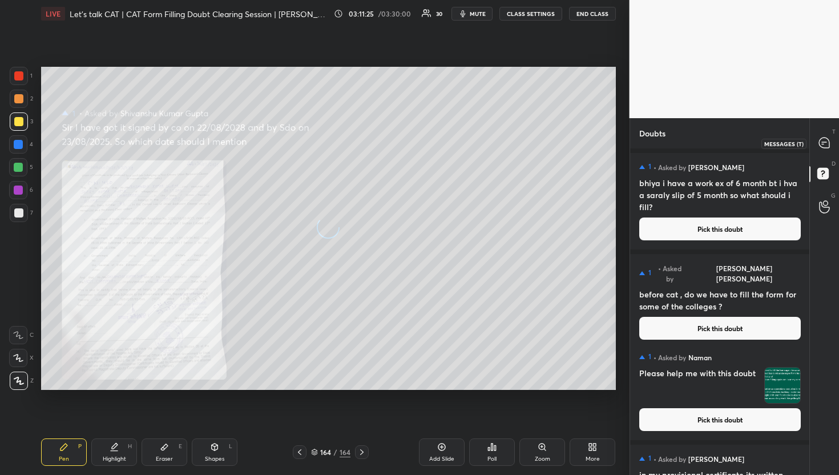
click at [835, 138] on div at bounding box center [825, 143] width 23 height 21
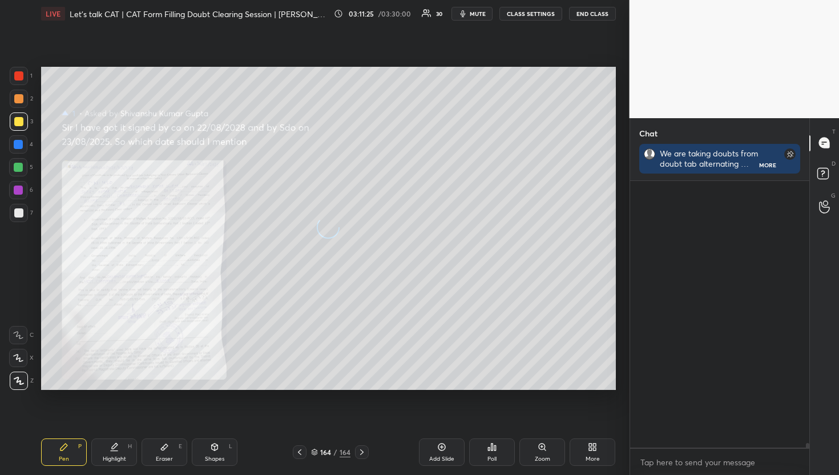
click at [834, 141] on div at bounding box center [825, 143] width 23 height 21
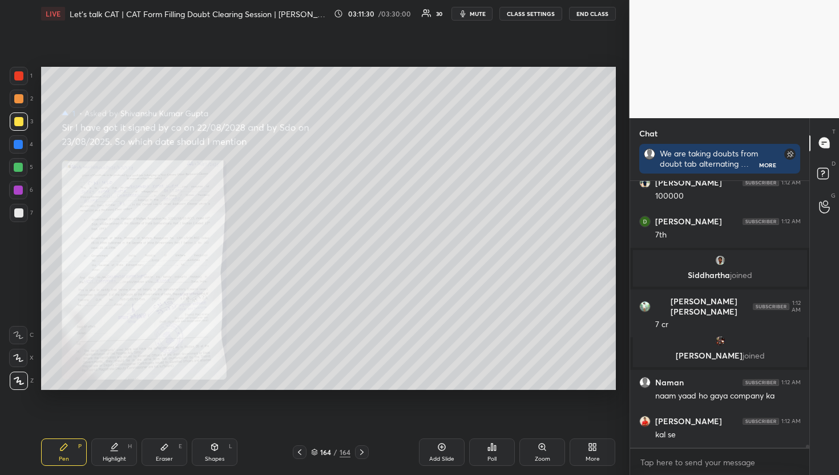
click at [543, 443] on icon at bounding box center [542, 447] width 9 height 9
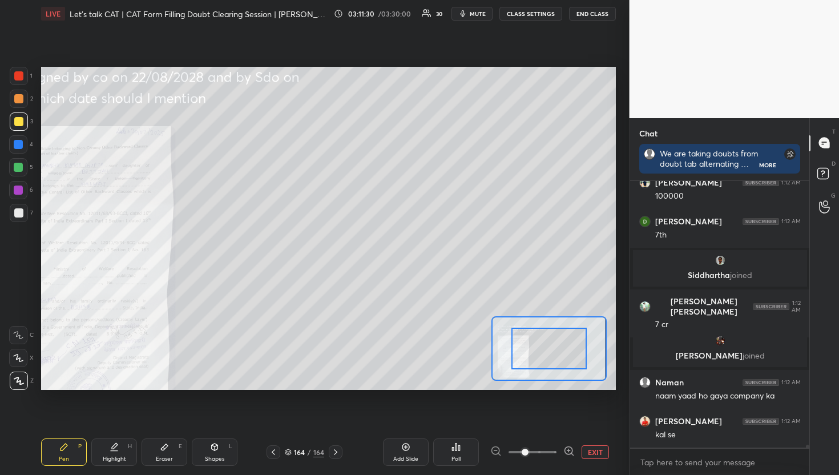
click at [556, 455] on span at bounding box center [533, 452] width 48 height 17
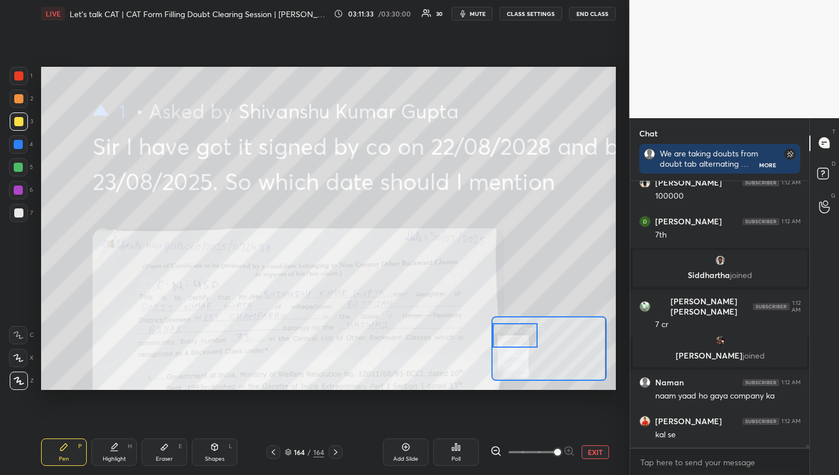
drag, startPoint x: 565, startPoint y: 343, endPoint x: 516, endPoint y: 330, distance: 50.8
click at [516, 330] on div at bounding box center [515, 335] width 45 height 25
click at [480, 451] on div "Add Slide Poll EXIT" at bounding box center [481, 452] width 269 height 27
click at [494, 449] on icon at bounding box center [496, 450] width 11 height 11
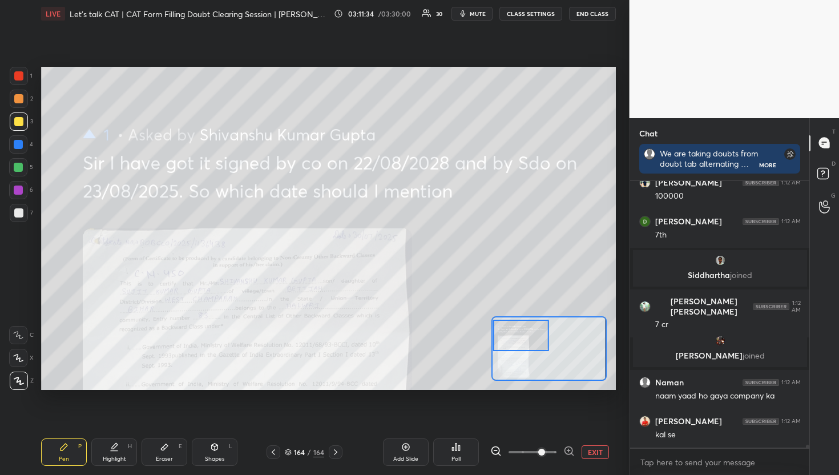
click at [494, 449] on icon at bounding box center [496, 450] width 11 height 11
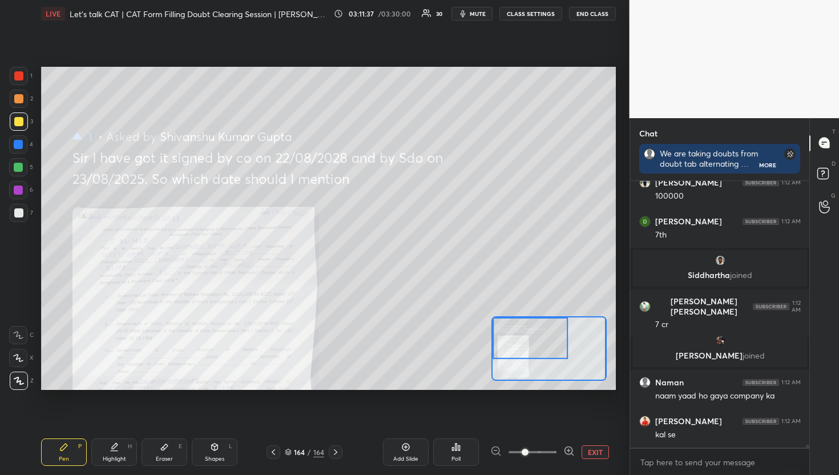
click at [494, 449] on div at bounding box center [533, 452] width 85 height 14
click at [590, 451] on button "EXIT" at bounding box center [595, 452] width 27 height 14
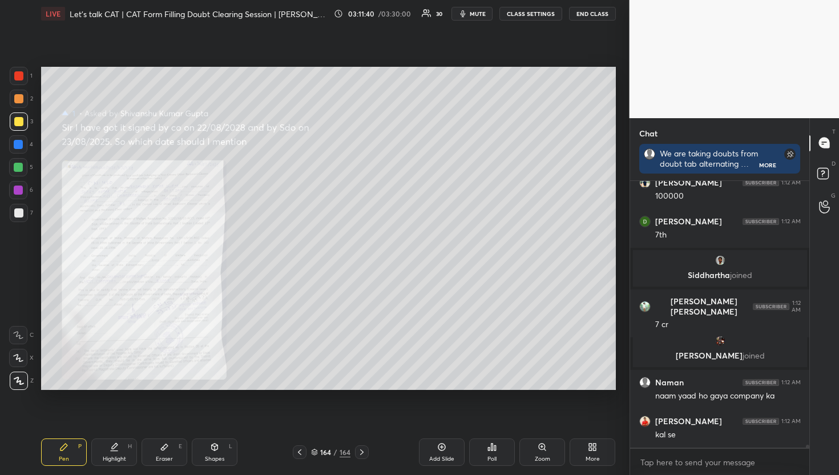
scroll to position [24485, 0]
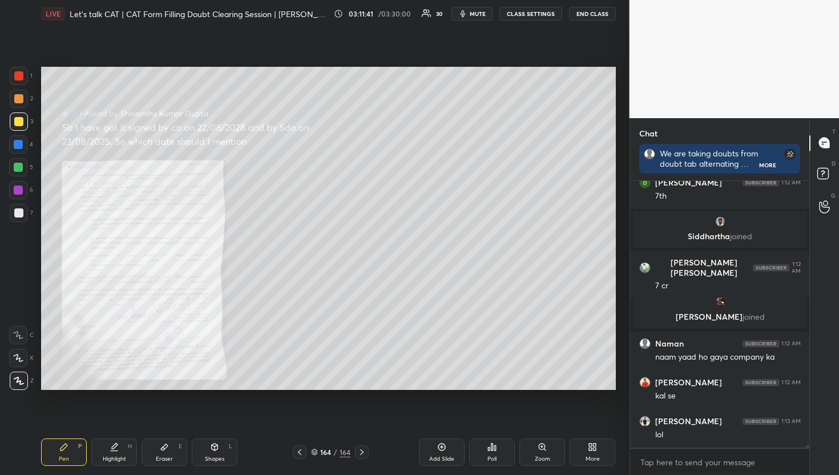
click at [811, 182] on div "D Doubts (D)" at bounding box center [824, 175] width 29 height 32
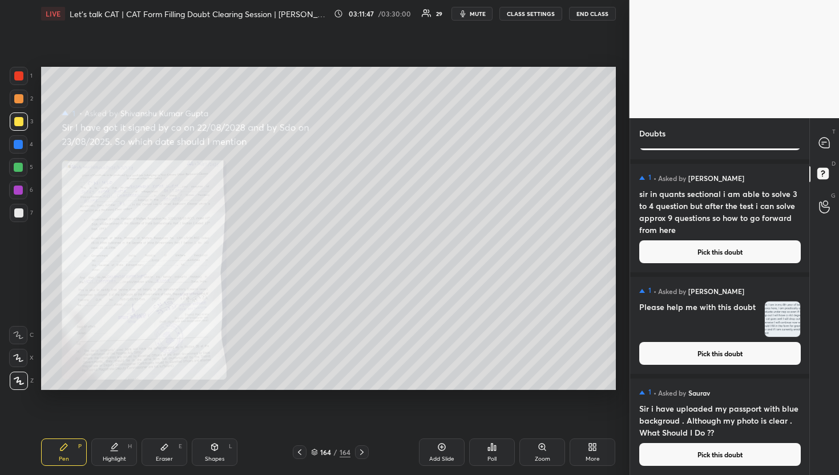
click at [681, 456] on button "Pick this doubt" at bounding box center [721, 454] width 162 height 23
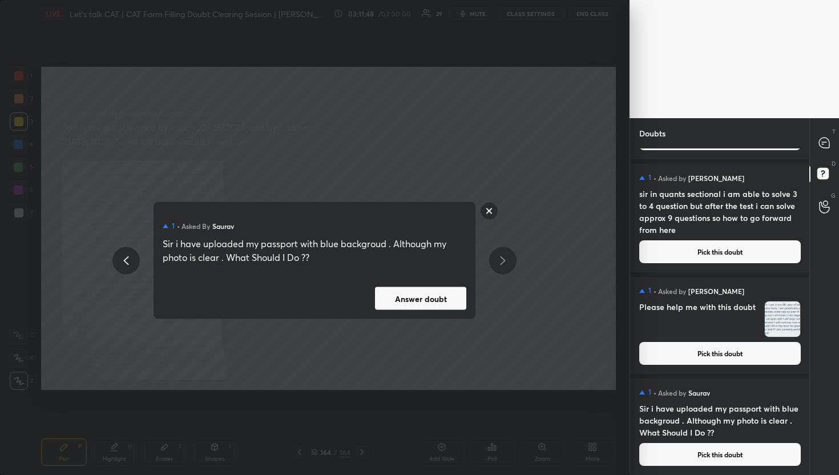
click at [433, 280] on div "1 • Asked by [PERSON_NAME] i have uploaded my passport with blue backgroud . Al…" at bounding box center [315, 260] width 322 height 117
click at [440, 288] on button "Answer doubt" at bounding box center [420, 298] width 91 height 23
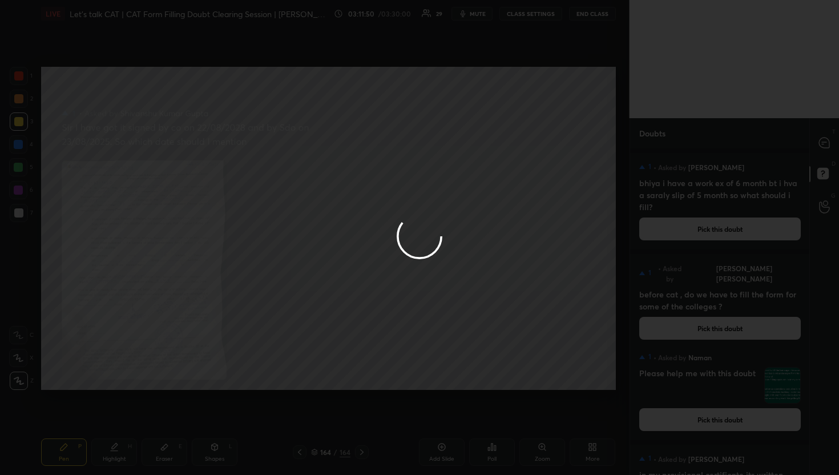
click at [821, 143] on div at bounding box center [419, 237] width 839 height 475
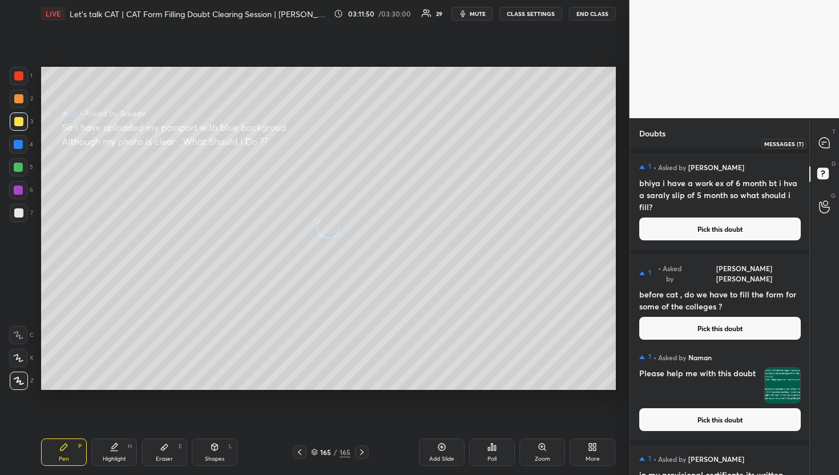
click at [821, 143] on icon at bounding box center [824, 143] width 10 height 10
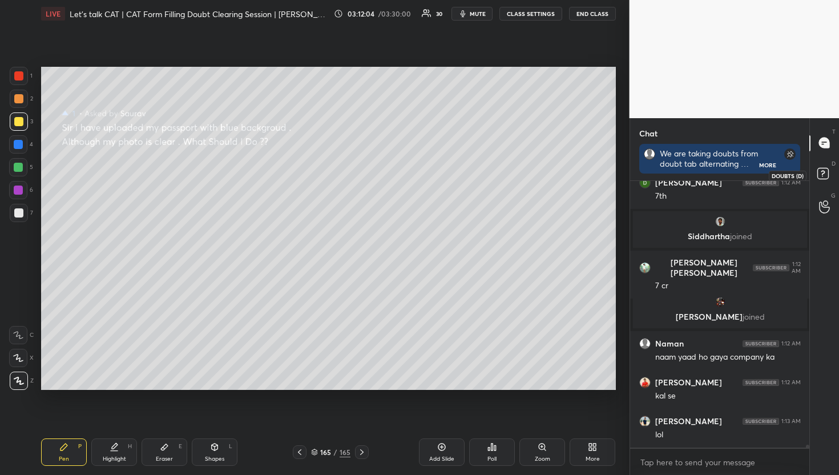
click at [829, 180] on icon at bounding box center [825, 175] width 21 height 21
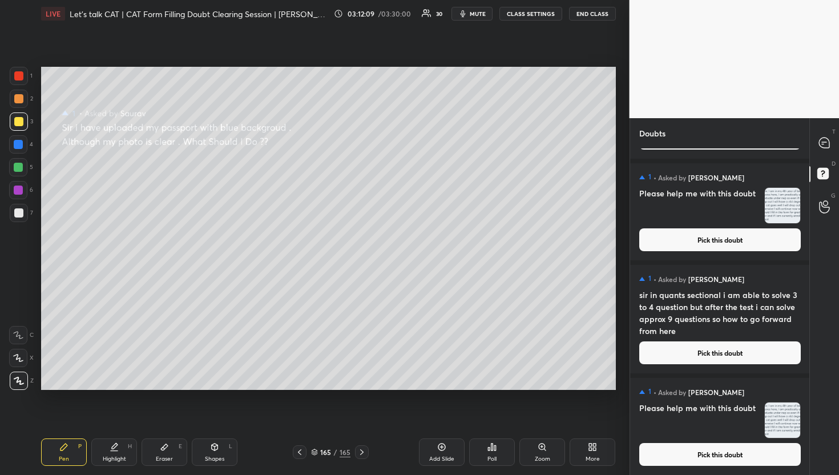
click at [652, 459] on button "Pick this doubt" at bounding box center [721, 454] width 162 height 23
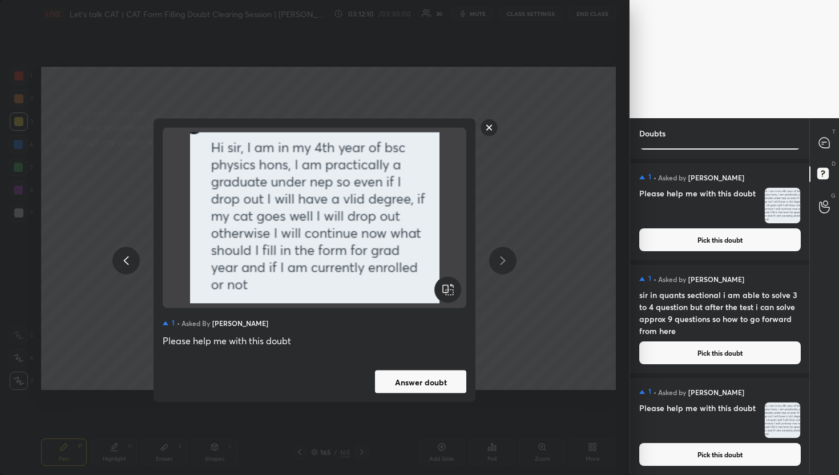
click at [429, 376] on button "Answer doubt" at bounding box center [420, 382] width 91 height 23
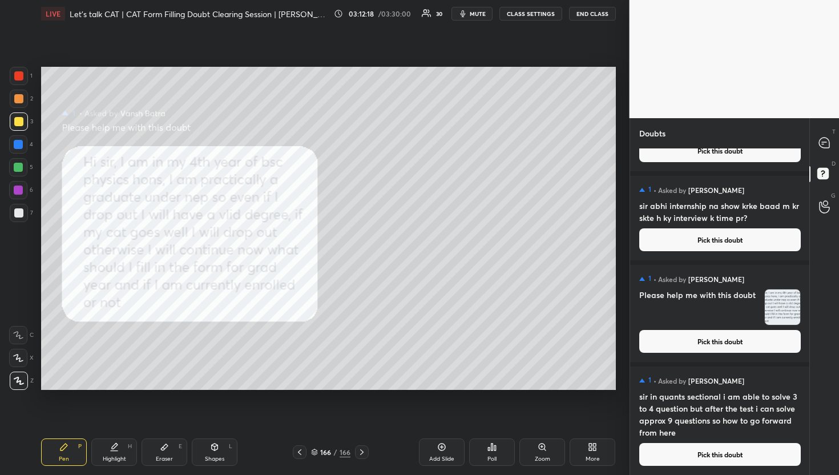
click at [696, 451] on button "Pick this doubt" at bounding box center [721, 454] width 162 height 23
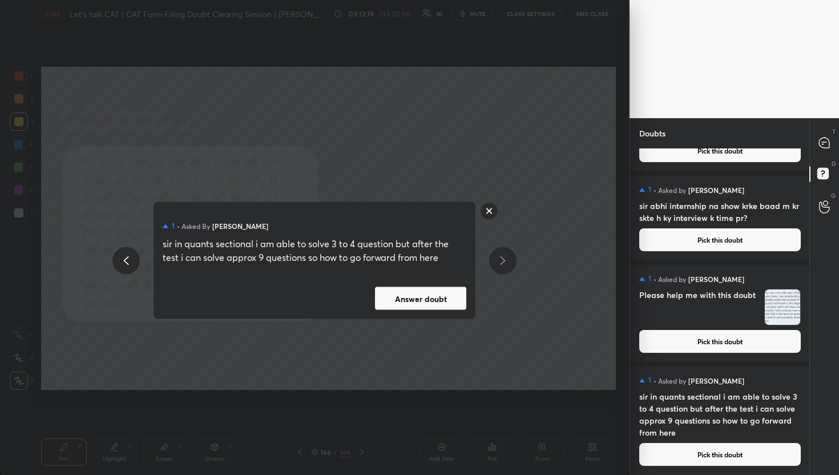
click at [432, 300] on button "Answer doubt" at bounding box center [420, 298] width 91 height 23
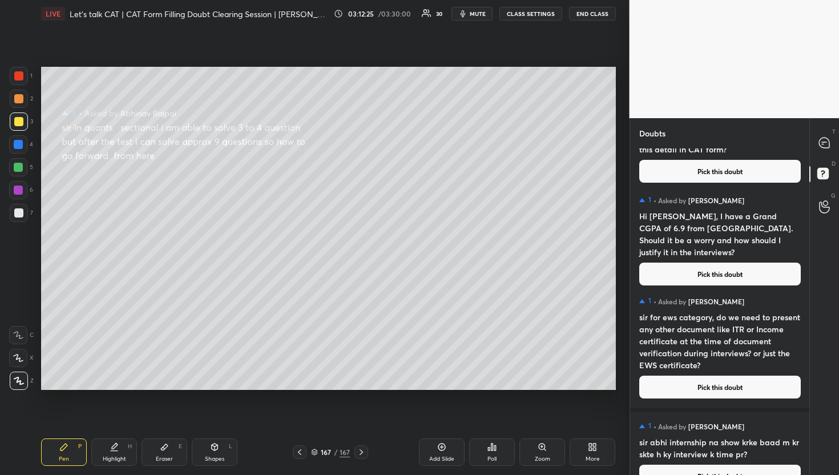
scroll to position [8958, 0]
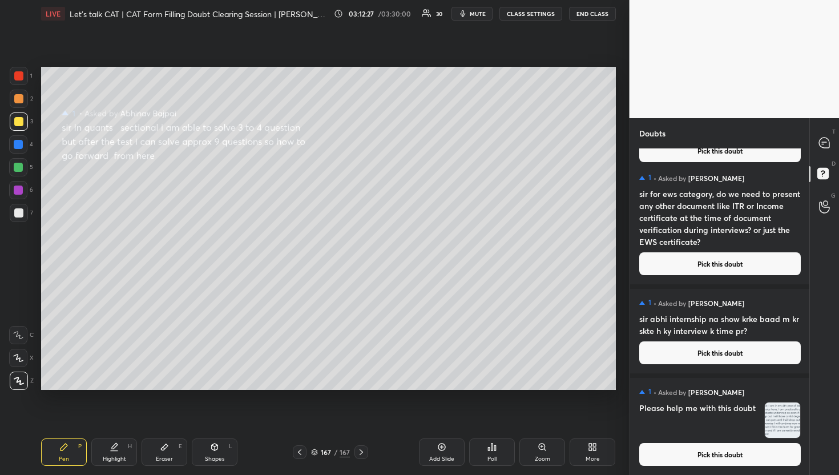
click at [682, 467] on div "1 • Asked by [PERSON_NAME] Please help me with this doubt Pick this doubt" at bounding box center [720, 426] width 180 height 97
click at [642, 454] on button "Pick this doubt" at bounding box center [721, 454] width 162 height 23
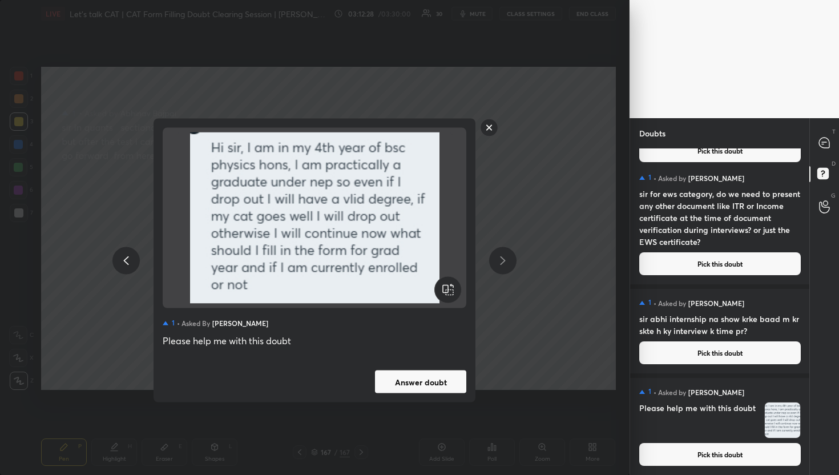
click at [403, 374] on button "Answer doubt" at bounding box center [420, 382] width 91 height 23
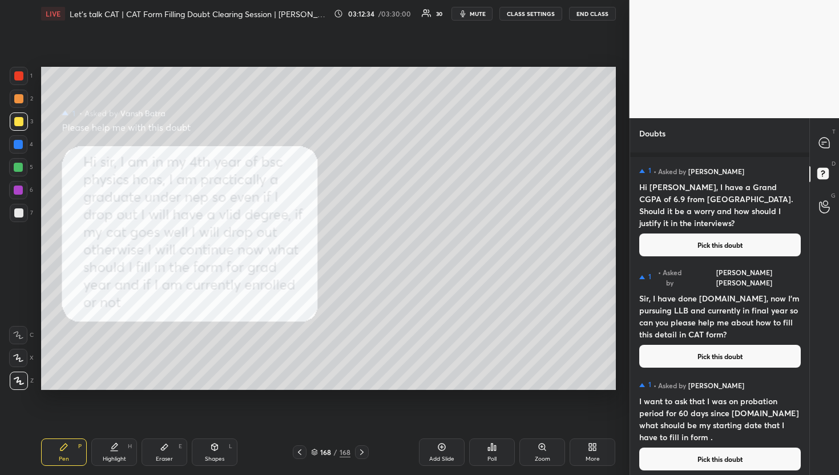
scroll to position [8856, 0]
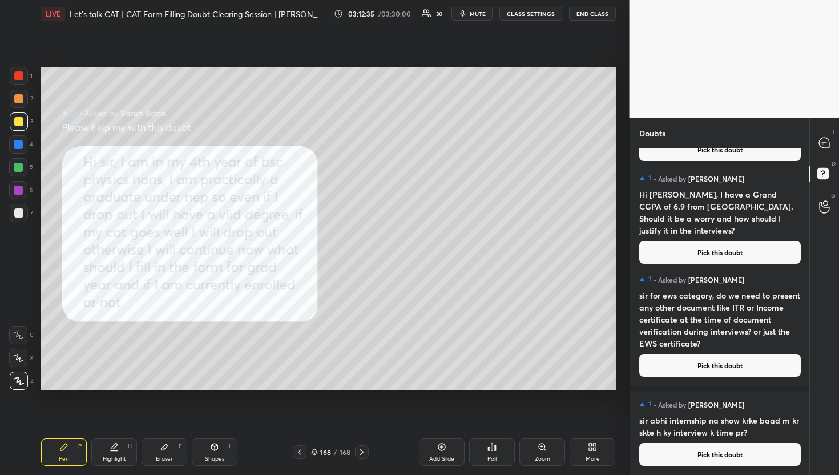
click at [698, 460] on button "Pick this doubt" at bounding box center [721, 454] width 162 height 23
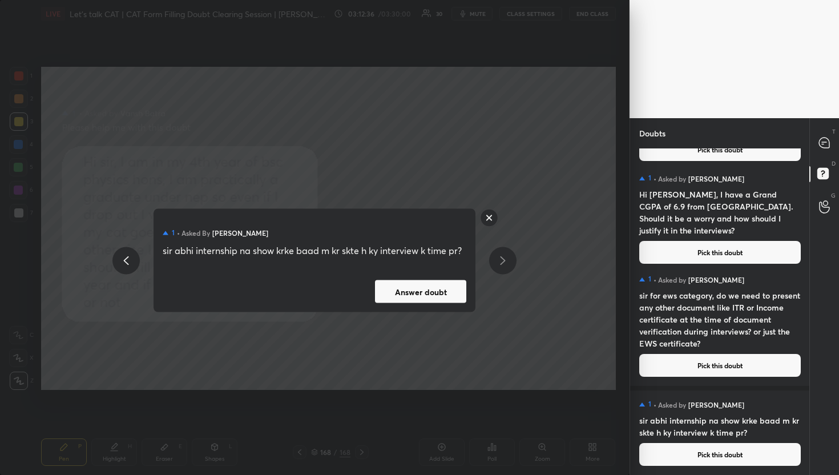
click at [440, 276] on div "1 • Asked by [PERSON_NAME] internship na show krke baad m kr skte h ky intervie…" at bounding box center [315, 260] width 322 height 103
click at [440, 284] on button "Answer doubt" at bounding box center [420, 291] width 91 height 23
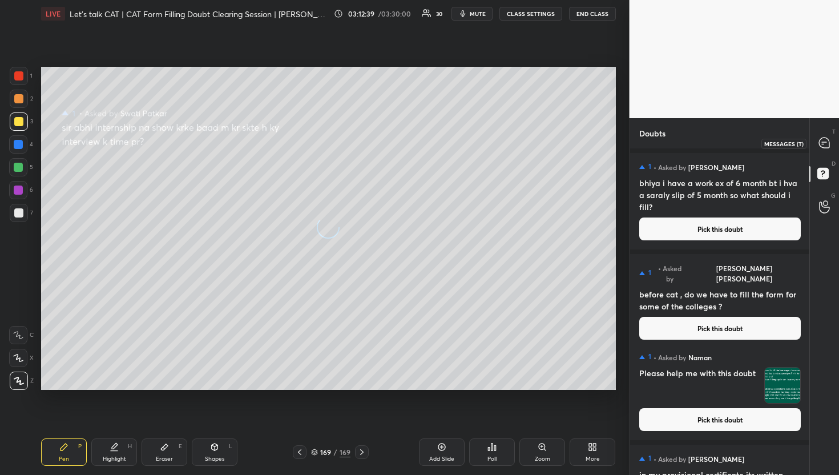
click at [827, 134] on div at bounding box center [825, 143] width 23 height 21
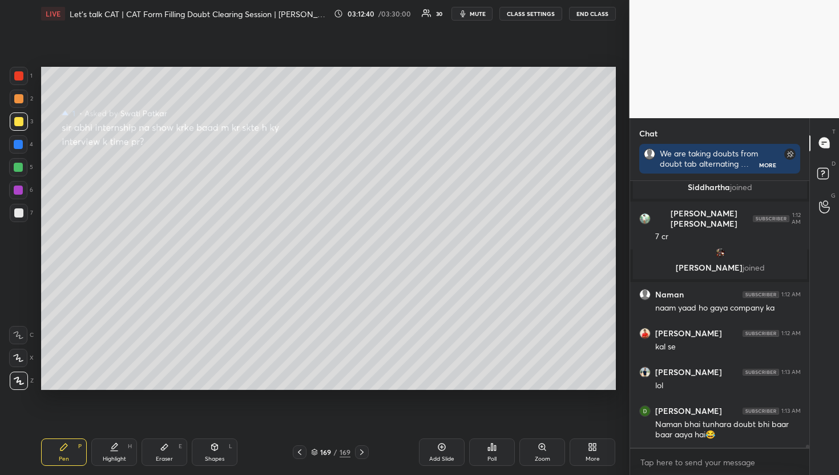
scroll to position [24433, 0]
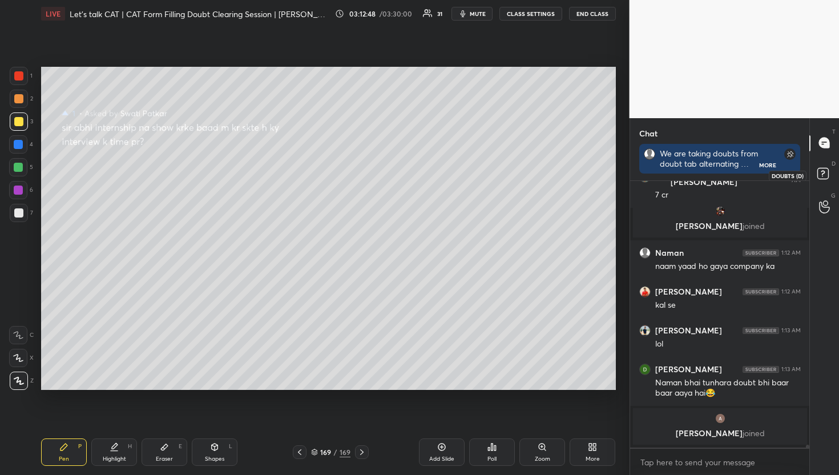
click at [822, 175] on rect at bounding box center [823, 173] width 11 height 11
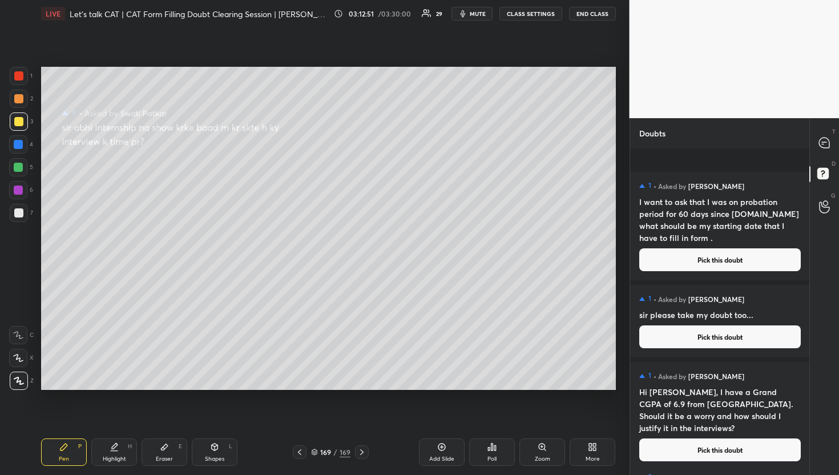
scroll to position [8767, 0]
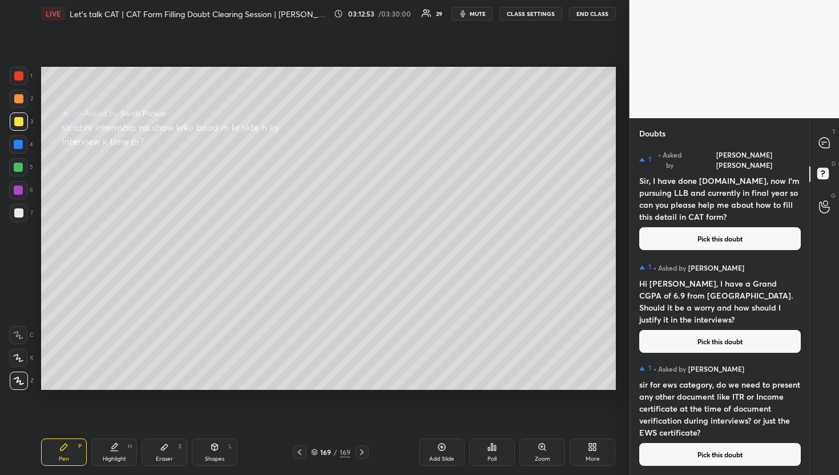
click at [666, 449] on button "Pick this doubt" at bounding box center [721, 454] width 162 height 23
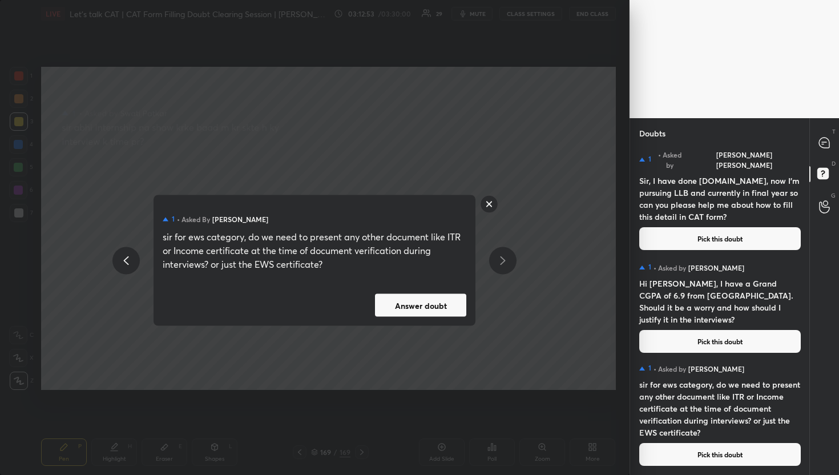
click at [415, 303] on button "Answer doubt" at bounding box center [420, 305] width 91 height 23
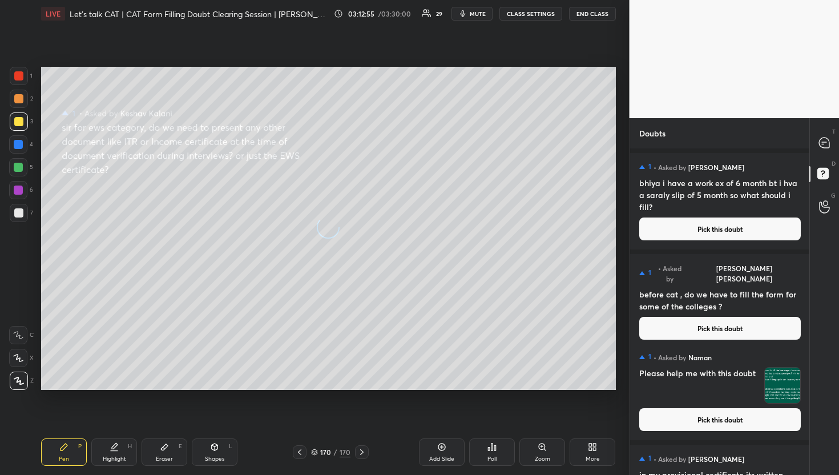
click at [837, 148] on div "T Messages (T)" at bounding box center [824, 143] width 29 height 32
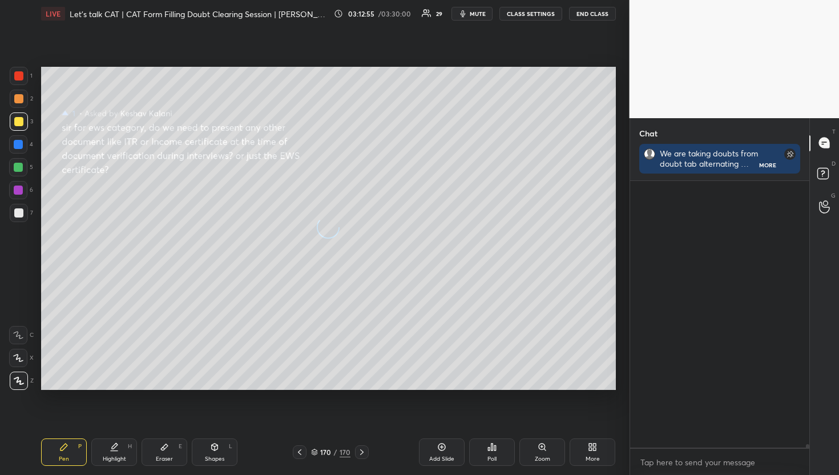
scroll to position [263, 176]
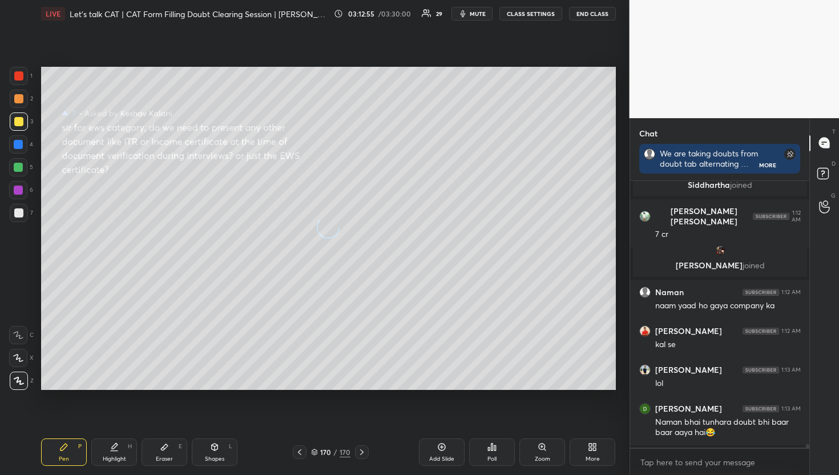
click at [836, 148] on div "T Messages (T)" at bounding box center [824, 143] width 29 height 32
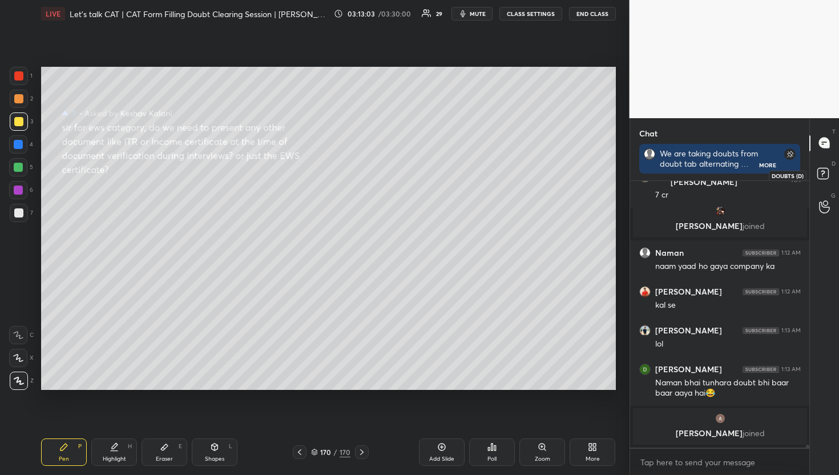
scroll to position [24122, 0]
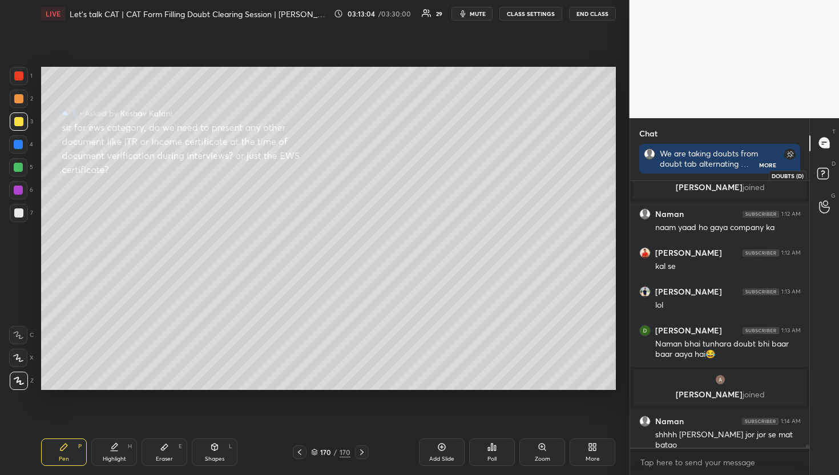
click at [821, 173] on rect at bounding box center [823, 173] width 11 height 11
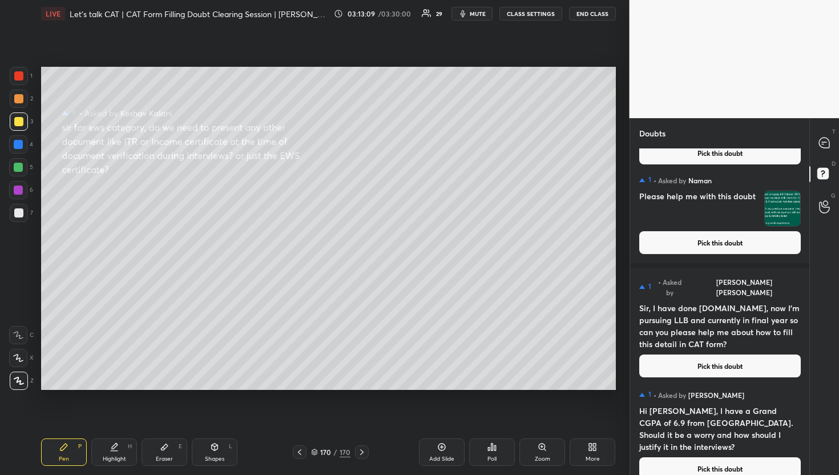
scroll to position [8642, 0]
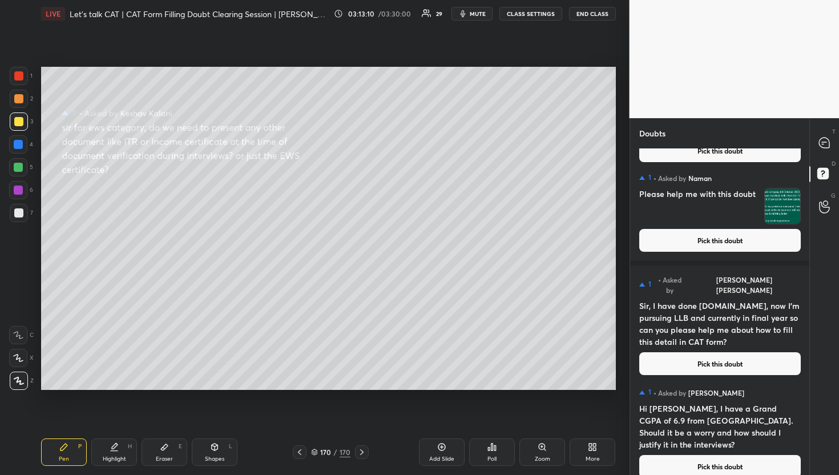
click at [693, 455] on button "Pick this doubt" at bounding box center [721, 466] width 162 height 23
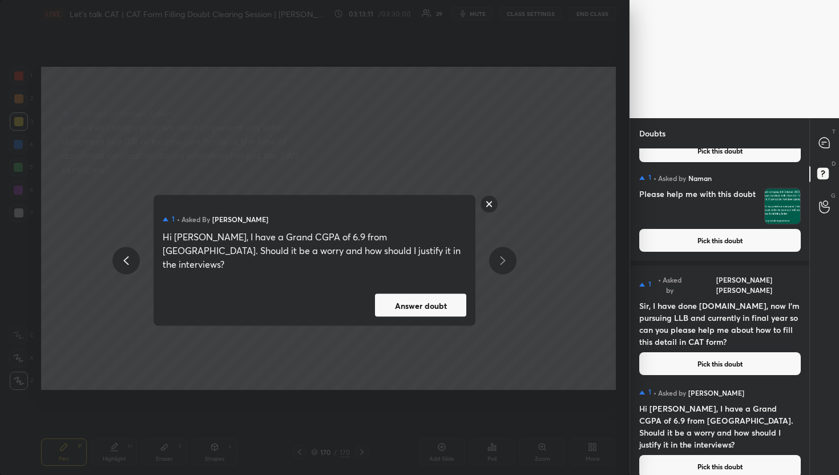
click at [453, 280] on div "1 • Asked by [PERSON_NAME] Hi [PERSON_NAME], I have a Grand CGPA of 6.9 from [G…" at bounding box center [315, 260] width 322 height 131
click at [447, 299] on button "Answer doubt" at bounding box center [420, 305] width 91 height 23
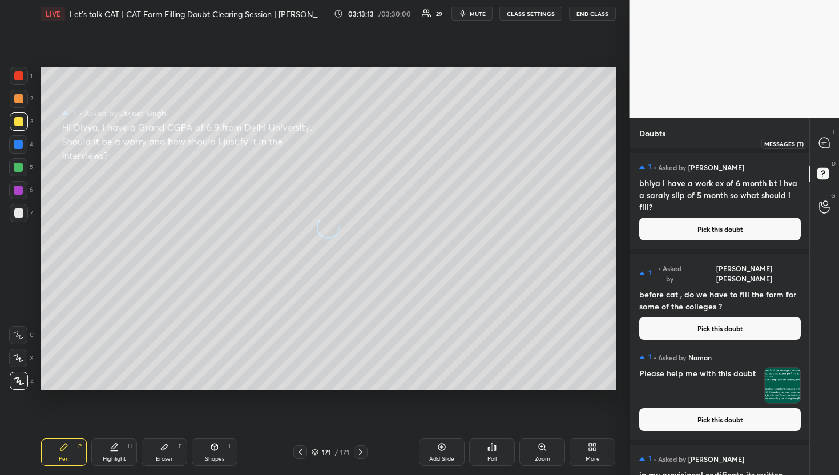
click at [835, 145] on div at bounding box center [825, 143] width 23 height 21
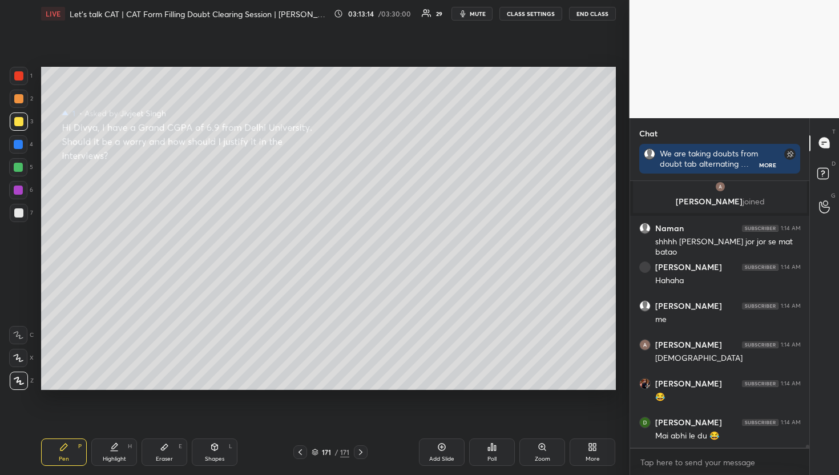
scroll to position [24274, 0]
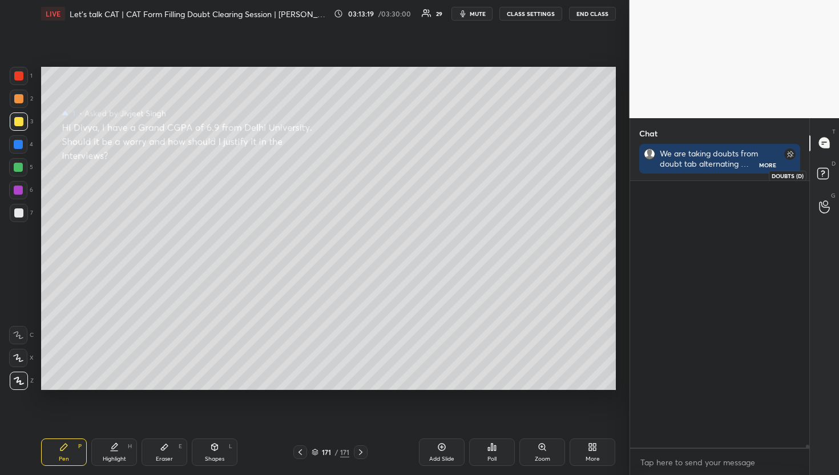
scroll to position [291, 176]
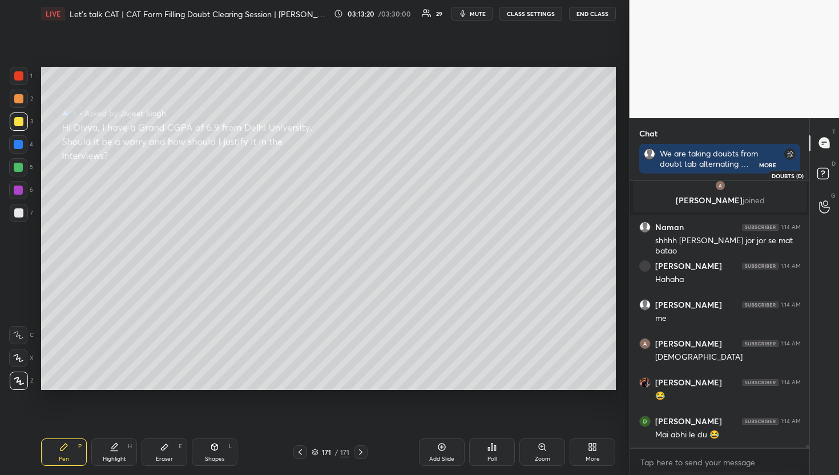
click at [818, 179] on icon at bounding box center [825, 175] width 21 height 21
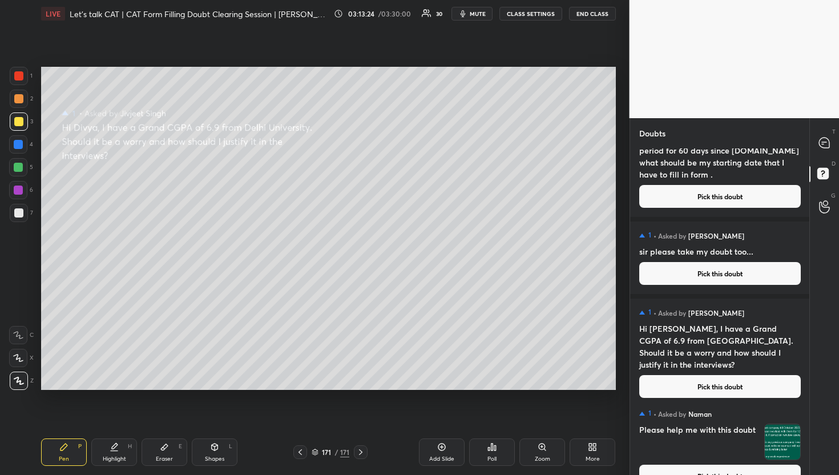
scroll to position [8541, 0]
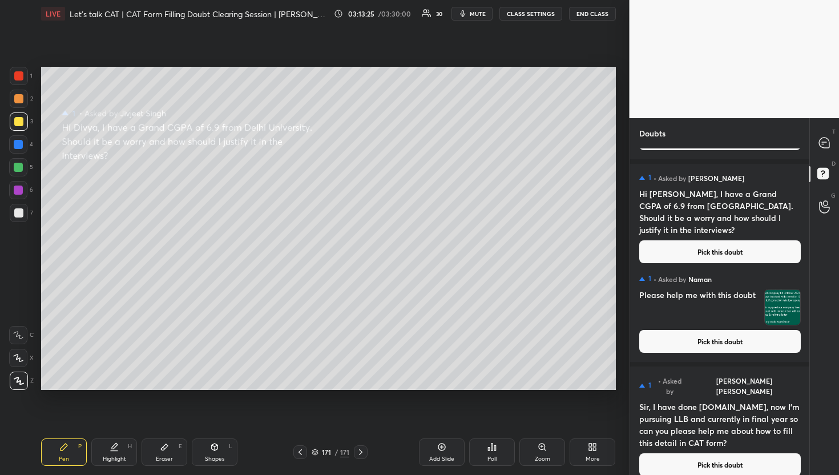
click at [653, 459] on button "Pick this doubt" at bounding box center [721, 464] width 162 height 23
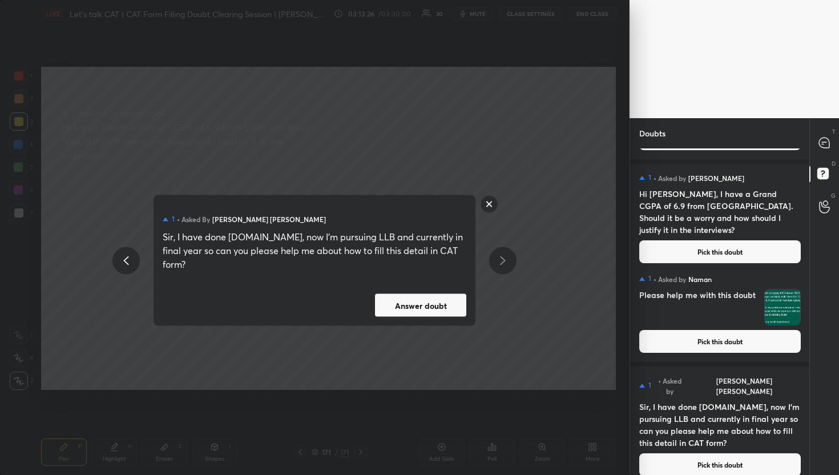
click at [403, 304] on button "Answer doubt" at bounding box center [420, 305] width 91 height 23
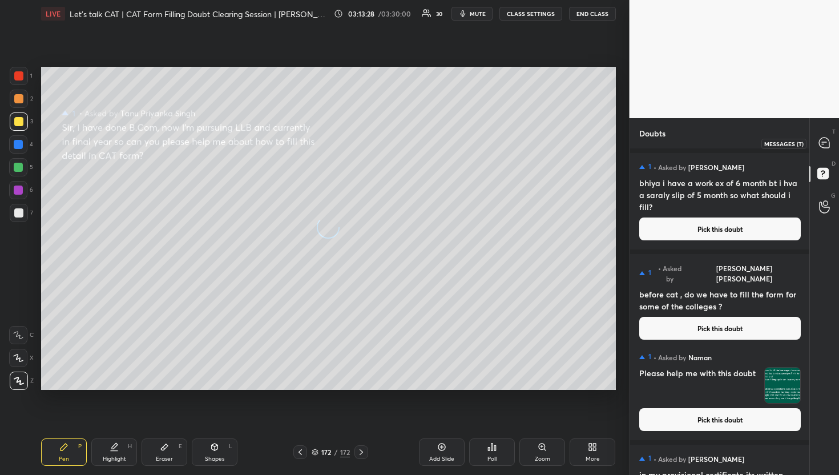
click at [824, 140] on icon at bounding box center [824, 143] width 10 height 10
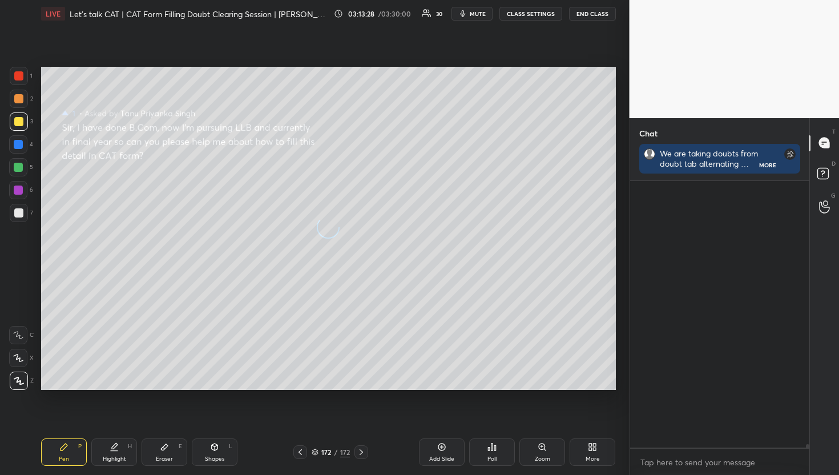
click at [824, 139] on icon at bounding box center [824, 143] width 10 height 10
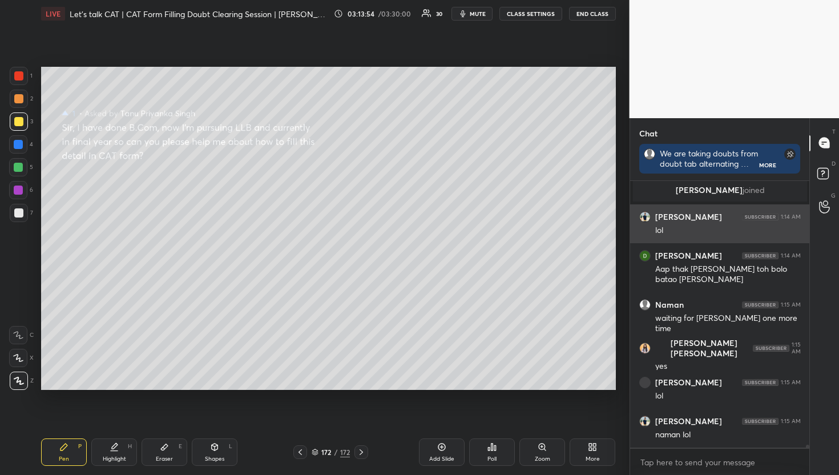
scroll to position [24570, 0]
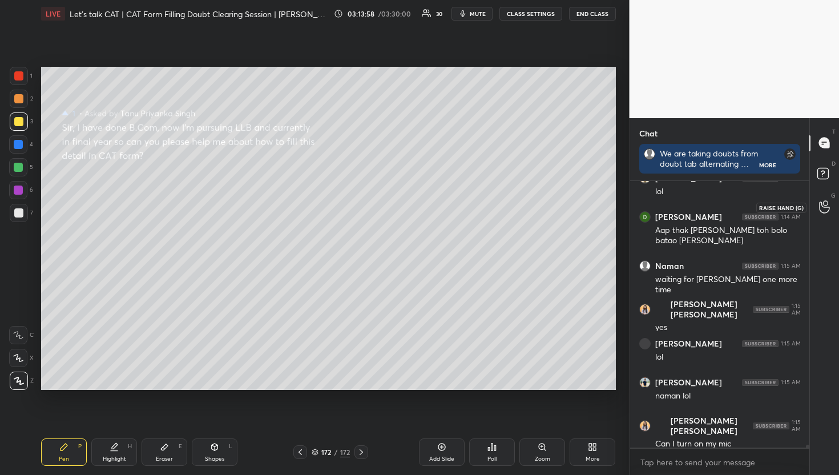
click at [819, 206] on div at bounding box center [825, 207] width 23 height 21
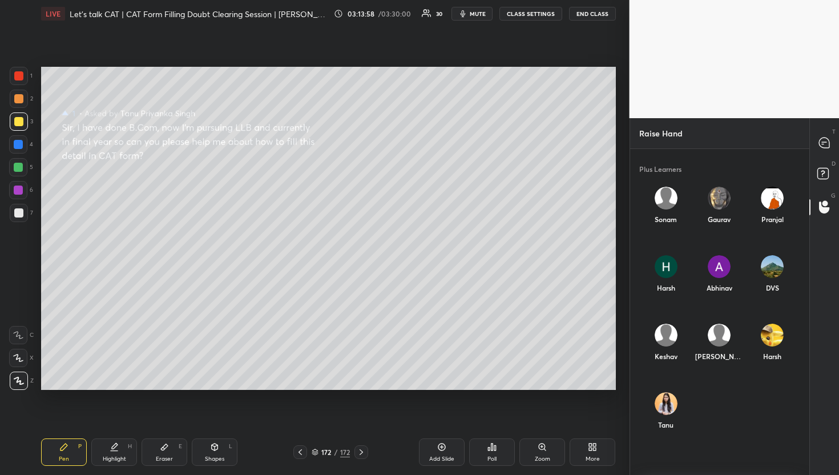
scroll to position [319, 176]
click at [679, 417] on div "Tanu INVITE" at bounding box center [666, 416] width 53 height 66
click at [671, 429] on button "INVITE" at bounding box center [666, 432] width 44 height 15
click at [818, 147] on div at bounding box center [825, 143] width 23 height 21
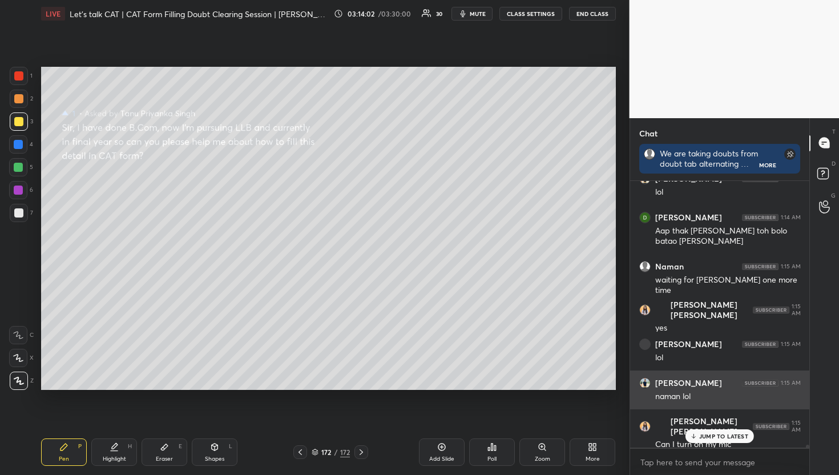
scroll to position [24581, 0]
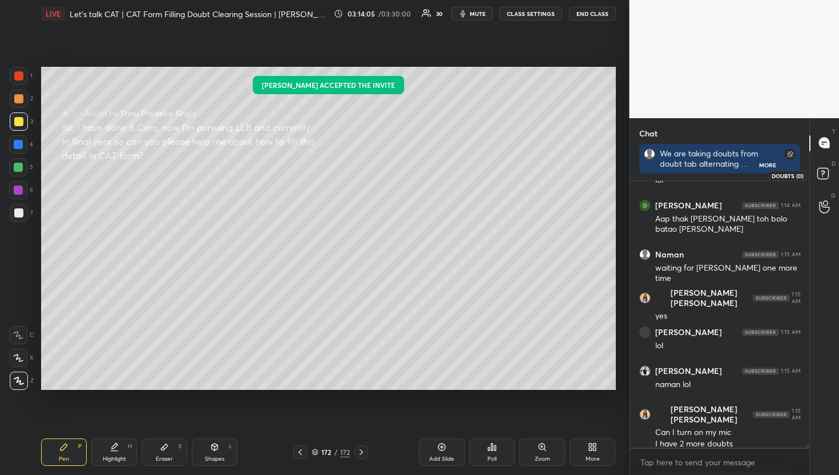
click at [831, 183] on icon at bounding box center [825, 175] width 21 height 21
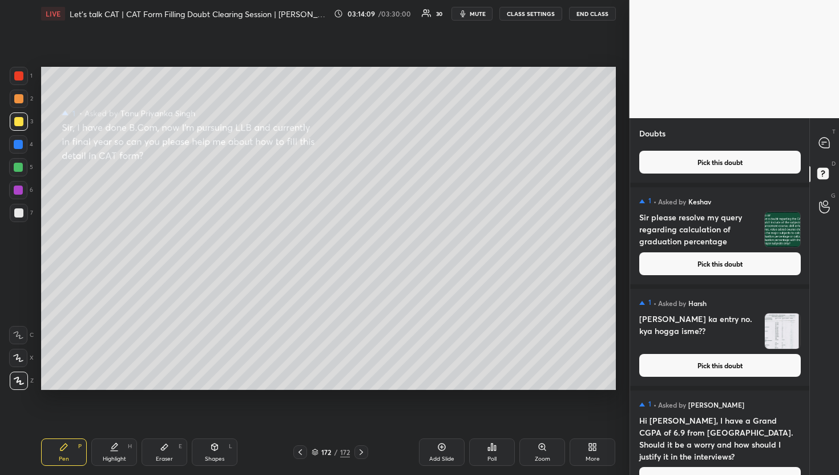
scroll to position [0, 0]
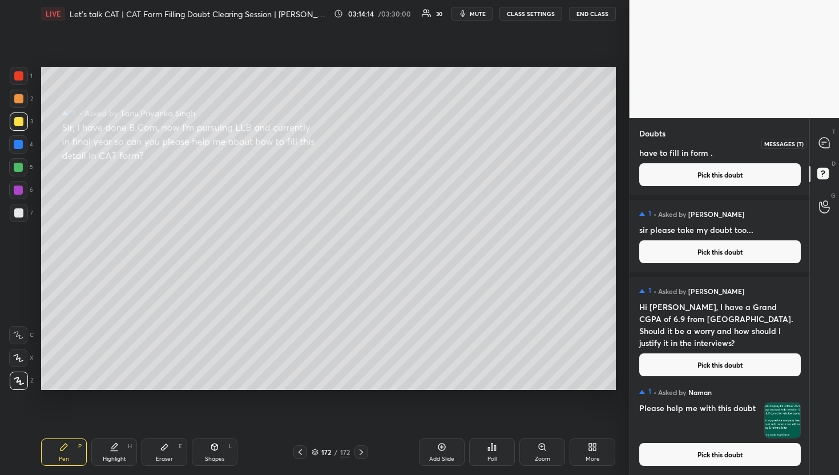
click at [825, 139] on icon at bounding box center [824, 143] width 10 height 10
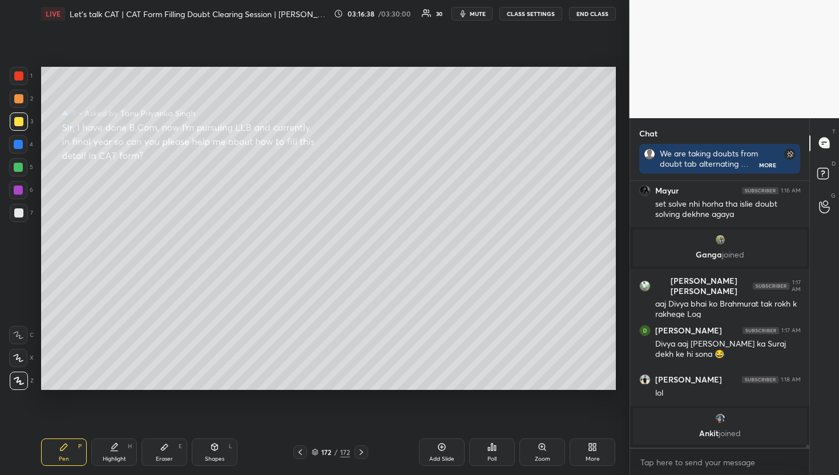
scroll to position [24345, 0]
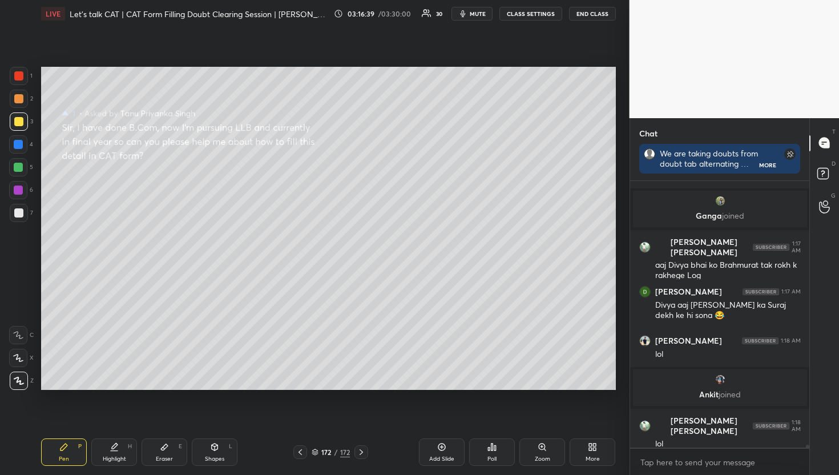
click at [827, 222] on div "G Raise Hand (G)" at bounding box center [824, 207] width 29 height 32
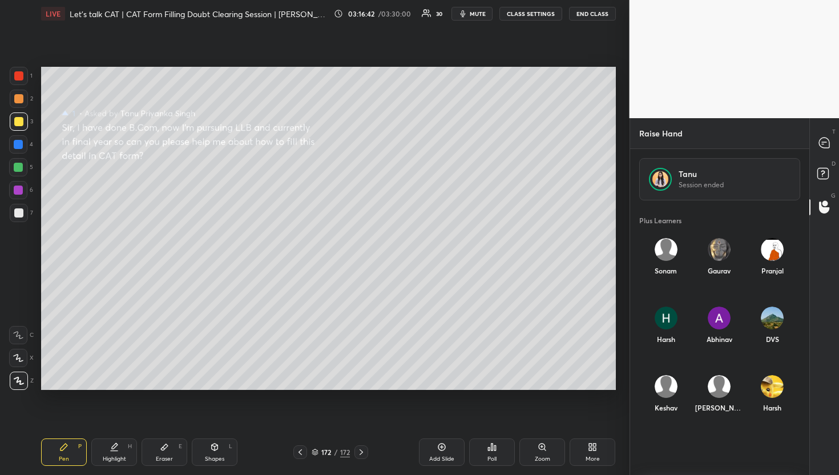
click at [836, 142] on div at bounding box center [825, 143] width 23 height 21
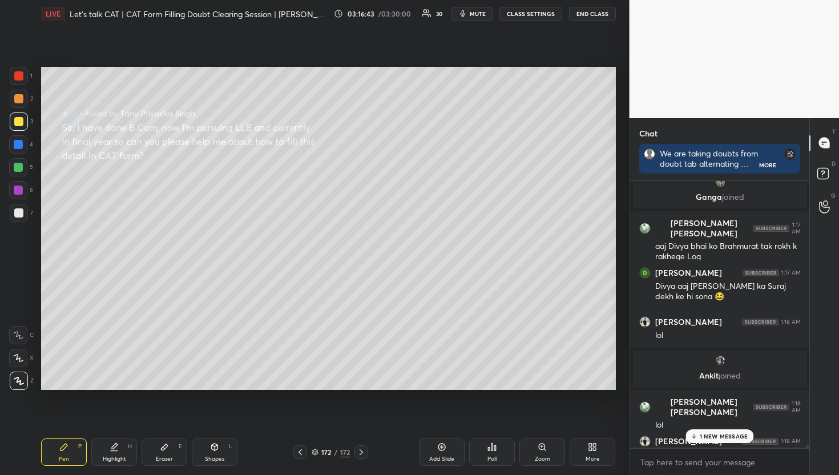
scroll to position [24809, 0]
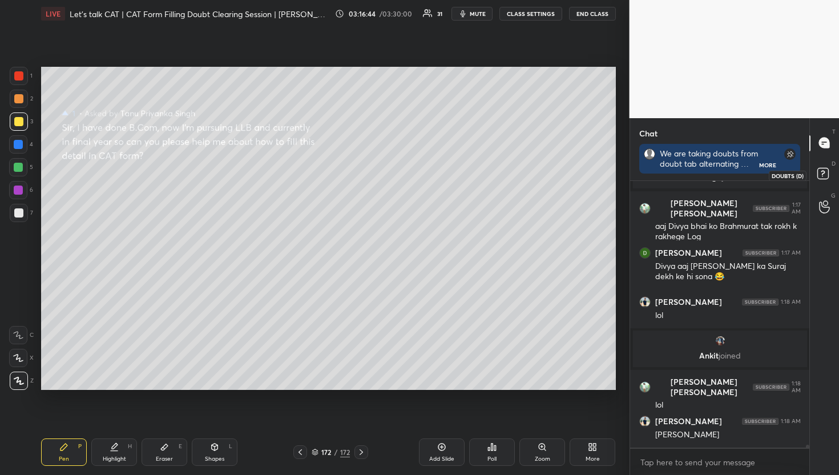
click at [829, 168] on icon at bounding box center [825, 175] width 21 height 21
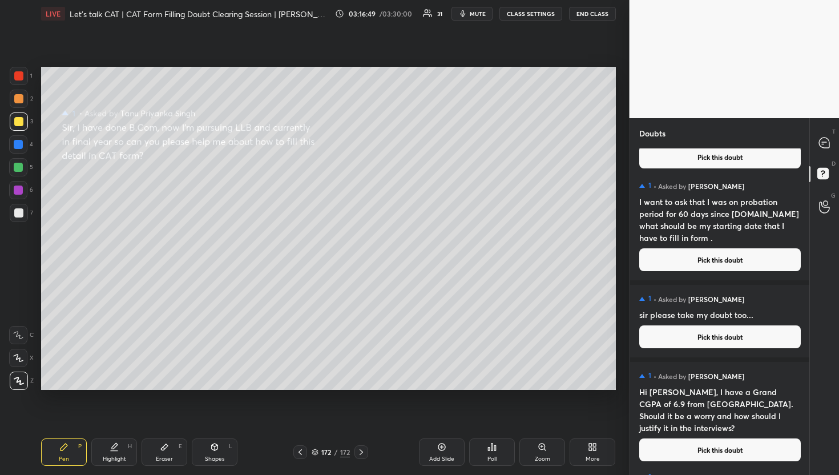
scroll to position [8428, 0]
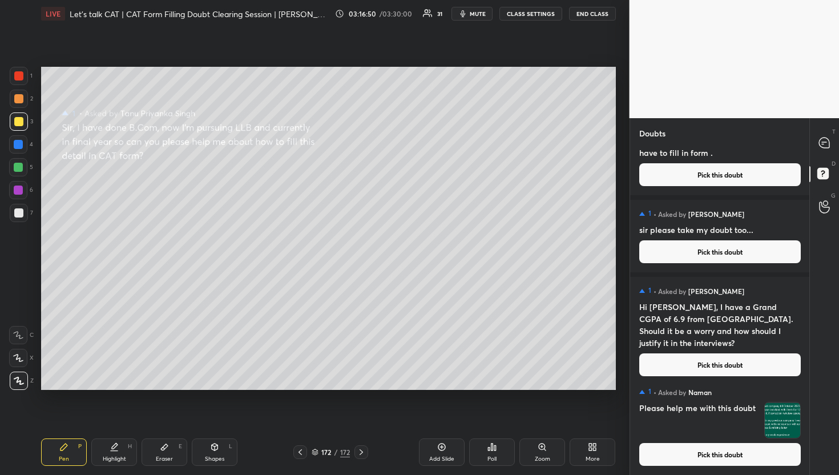
click at [702, 453] on button "Pick this doubt" at bounding box center [721, 454] width 162 height 23
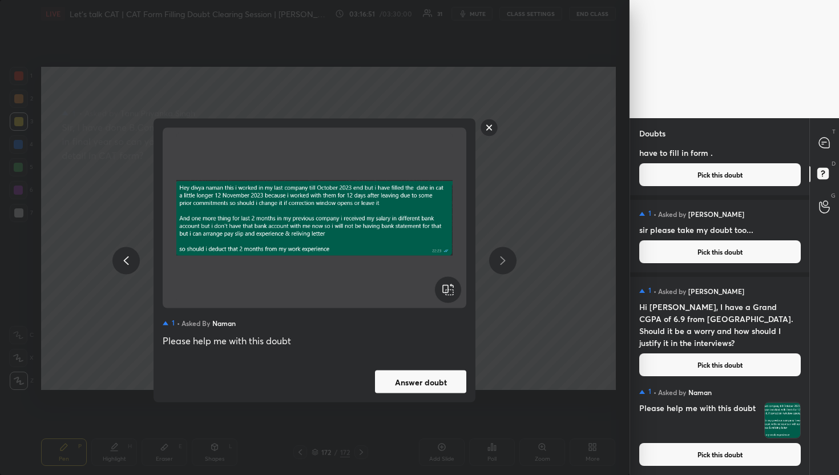
click at [452, 396] on div "1 • Asked by Naman Please help me with this doubt Answer doubt" at bounding box center [315, 261] width 322 height 284
click at [438, 394] on div "1 • Asked by Naman Please help me with this doubt Answer doubt" at bounding box center [315, 261] width 322 height 284
click at [439, 389] on button "Answer doubt" at bounding box center [420, 382] width 91 height 23
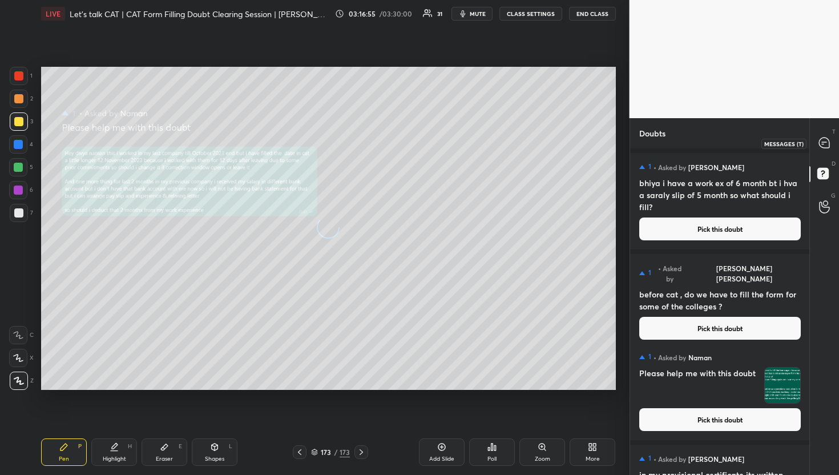
click at [834, 151] on div at bounding box center [825, 143] width 23 height 21
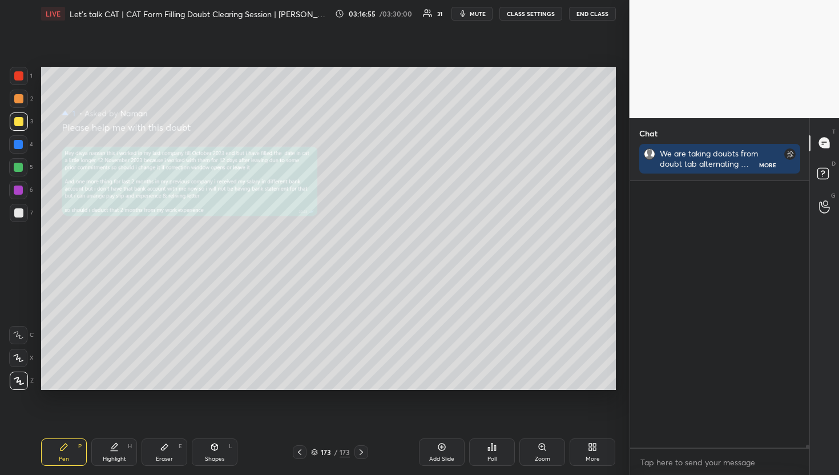
click at [834, 151] on div at bounding box center [825, 143] width 23 height 21
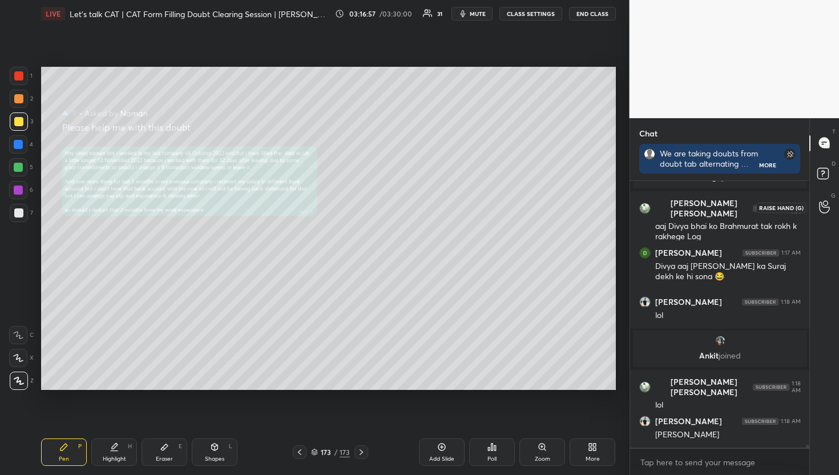
click at [819, 207] on div at bounding box center [825, 207] width 23 height 21
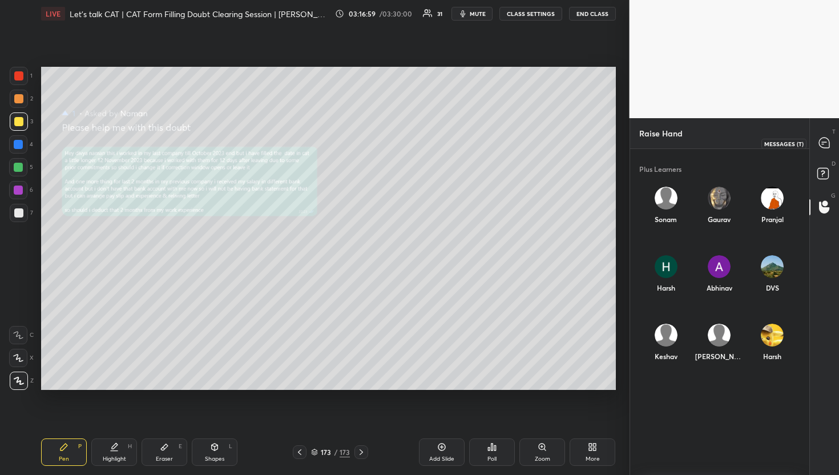
click at [814, 146] on div at bounding box center [825, 143] width 23 height 21
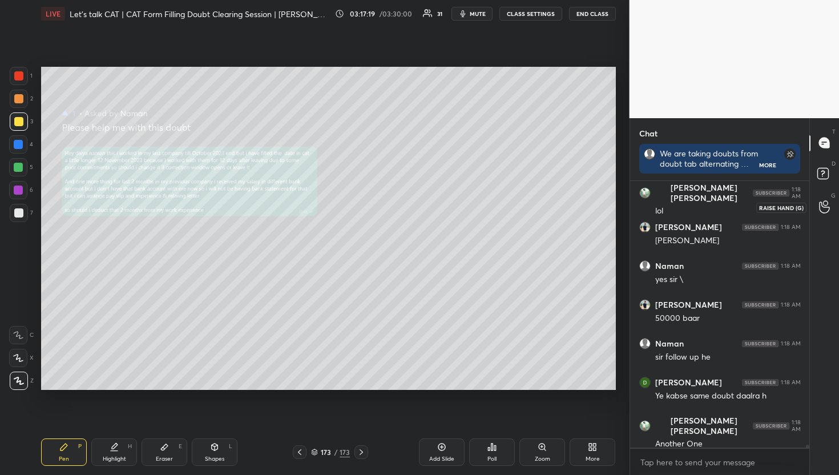
click at [827, 210] on icon at bounding box center [824, 206] width 11 height 13
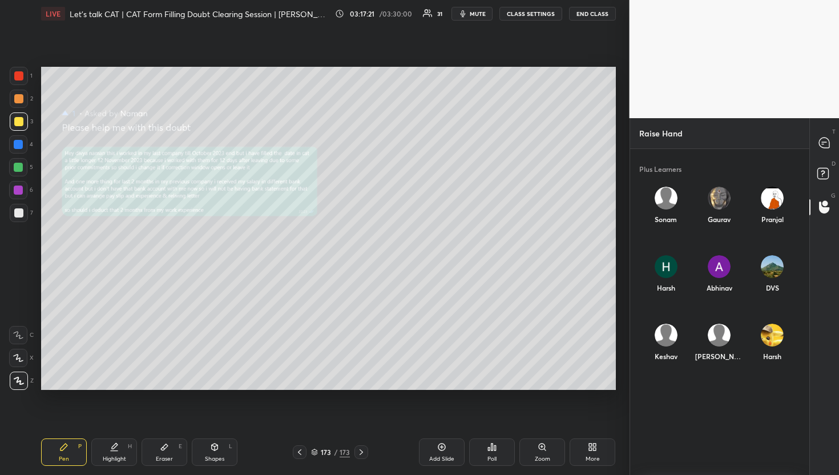
click at [837, 136] on div "T Messages (T)" at bounding box center [824, 143] width 29 height 32
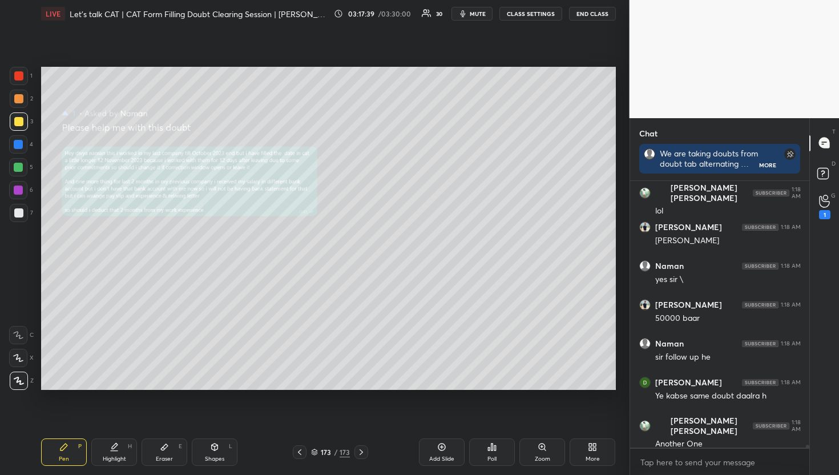
click at [818, 192] on div "G Raise Hand (G) 1" at bounding box center [824, 207] width 29 height 32
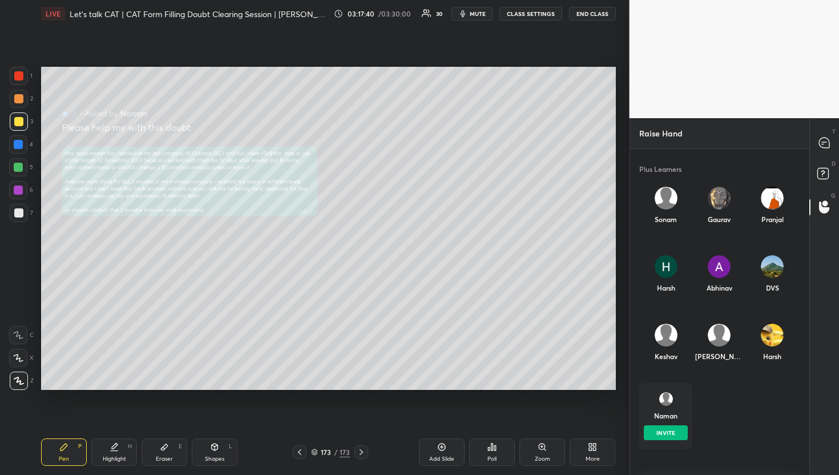
click at [659, 389] on div "Naman INVITE" at bounding box center [666, 416] width 53 height 66
click at [672, 420] on div "Naman" at bounding box center [665, 416] width 23 height 10
click at [662, 457] on div "Plus Learners Sonam Gaurav Pranjal Harsh Abhinav DVS Keshav Ishani Harsh Naman" at bounding box center [720, 310] width 180 height 323
click at [660, 380] on div "Keshav Ishani Harsh" at bounding box center [720, 349] width 180 height 69
click at [666, 422] on div "Naman" at bounding box center [666, 413] width 53 height 61
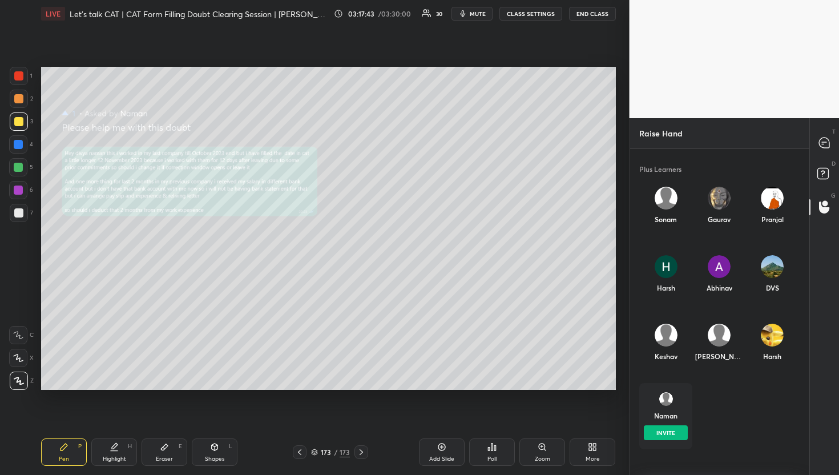
click at [664, 427] on button "INVITE" at bounding box center [666, 432] width 44 height 15
click at [824, 147] on icon at bounding box center [824, 143] width 10 height 10
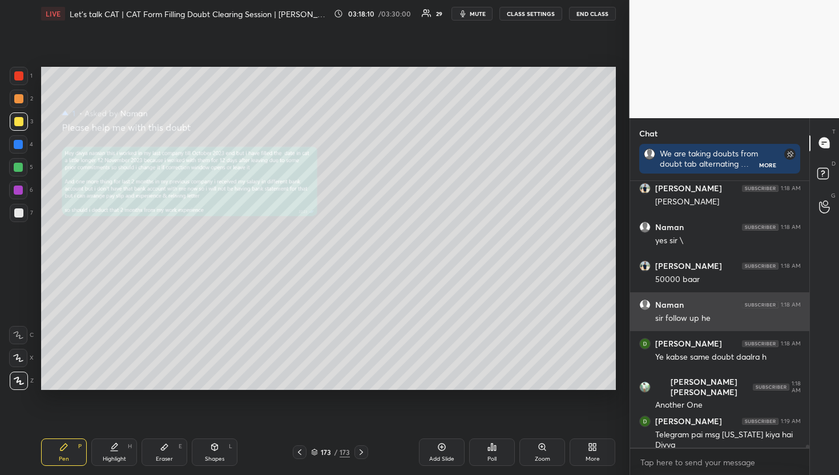
scroll to position [25042, 0]
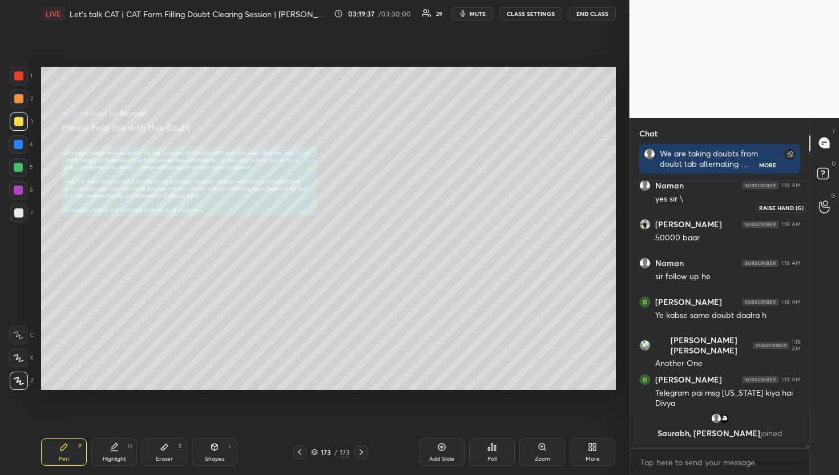
click at [818, 207] on div at bounding box center [825, 207] width 23 height 21
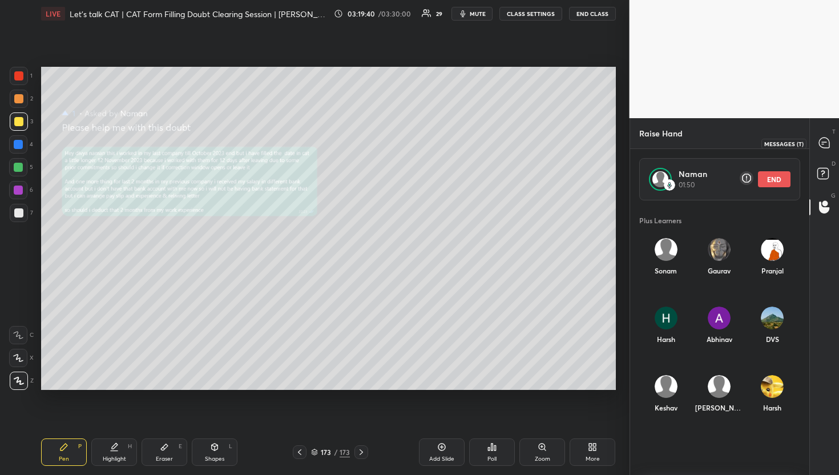
click at [827, 143] on icon at bounding box center [824, 143] width 10 height 10
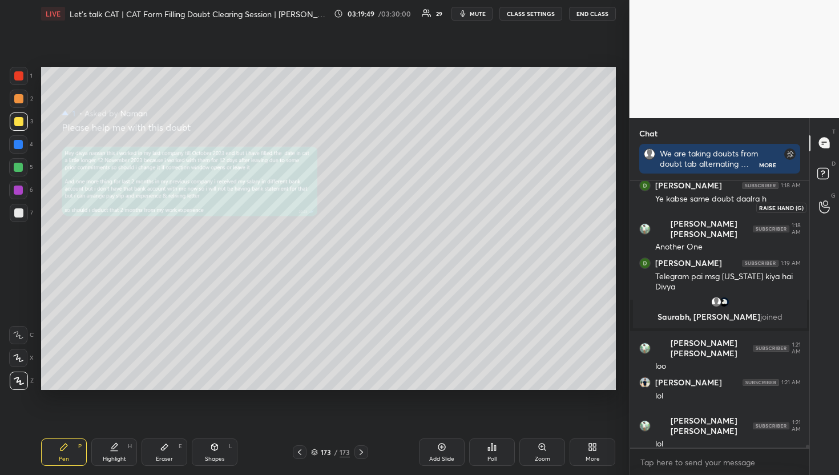
scroll to position [24965, 0]
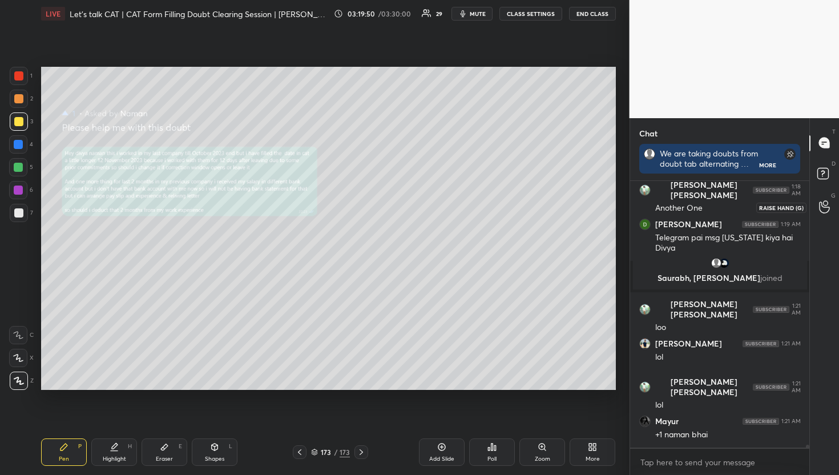
click at [819, 201] on div at bounding box center [825, 207] width 23 height 21
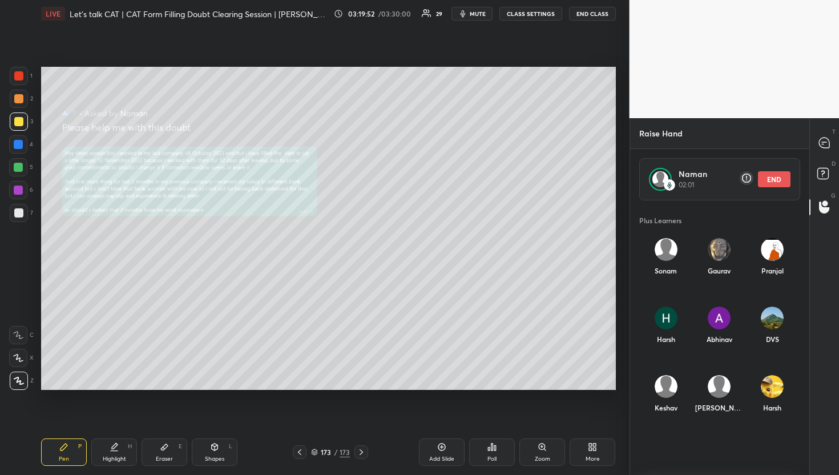
click at [785, 179] on button "END" at bounding box center [774, 179] width 33 height 16
click at [834, 87] on video at bounding box center [735, 59] width 210 height 118
click at [826, 137] on icon at bounding box center [825, 143] width 12 height 12
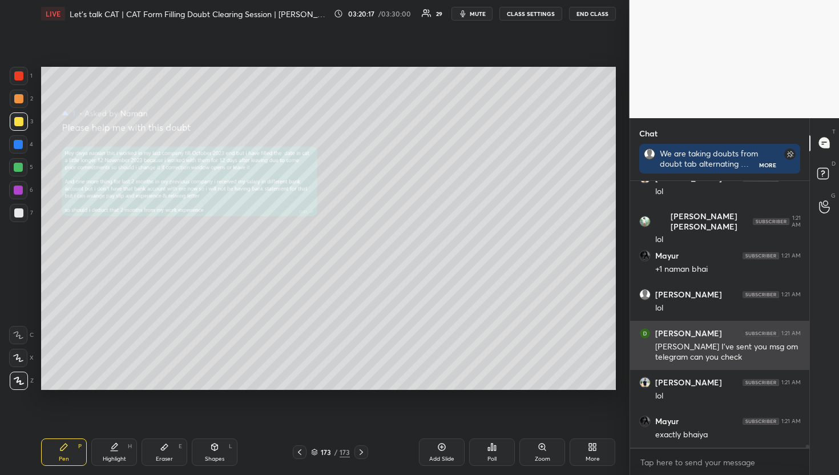
scroll to position [25169, 0]
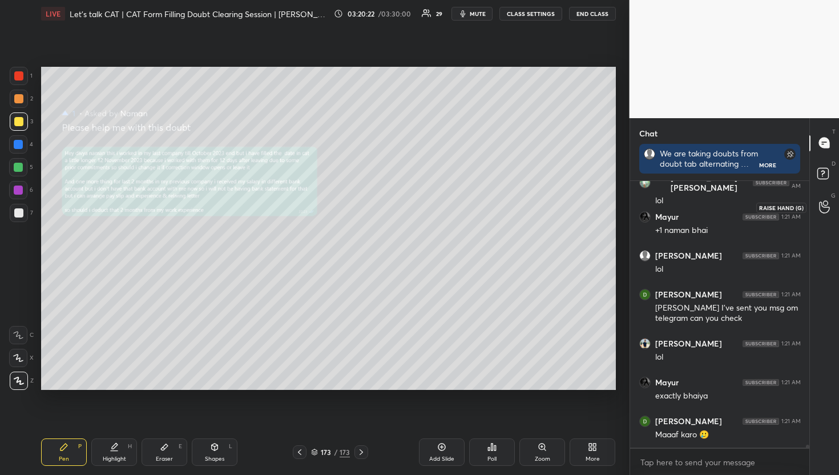
click at [822, 198] on div at bounding box center [825, 207] width 23 height 21
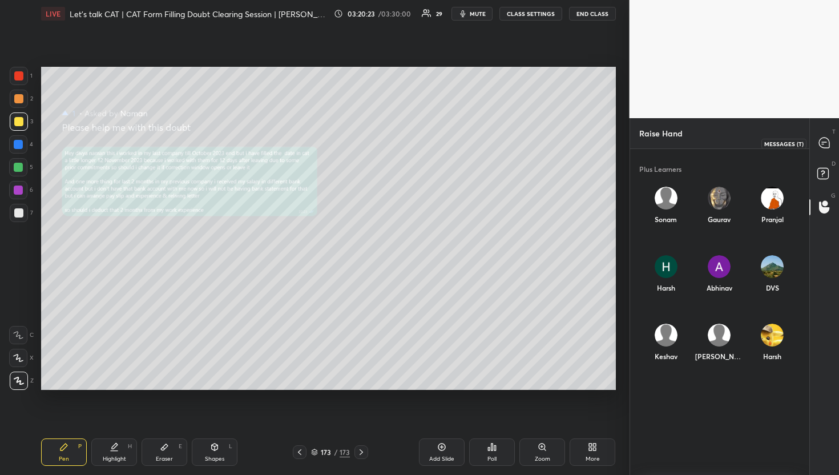
click at [832, 149] on div at bounding box center [825, 143] width 23 height 21
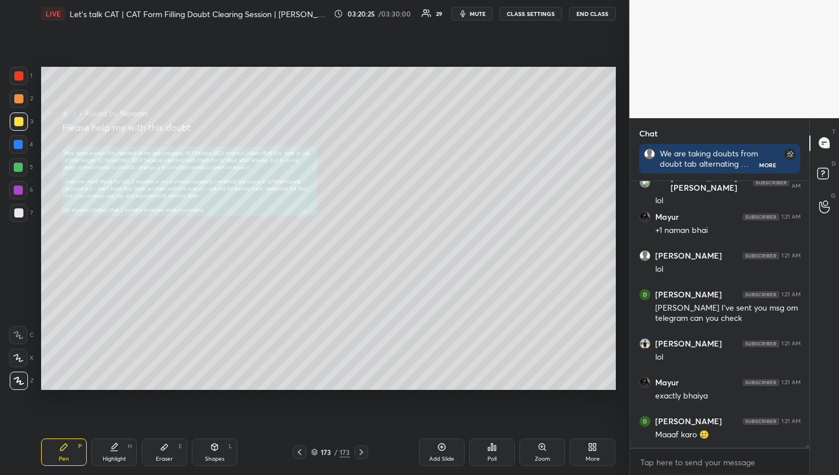
scroll to position [25208, 0]
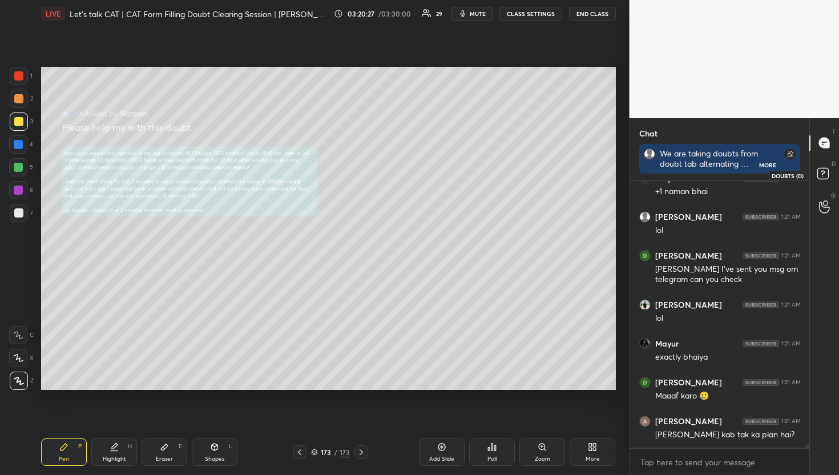
click at [815, 174] on icon at bounding box center [825, 175] width 21 height 21
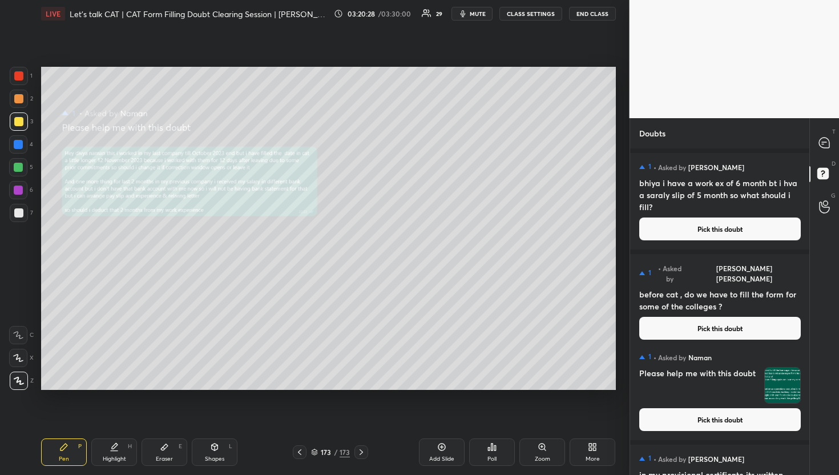
click at [814, 139] on div at bounding box center [825, 143] width 23 height 21
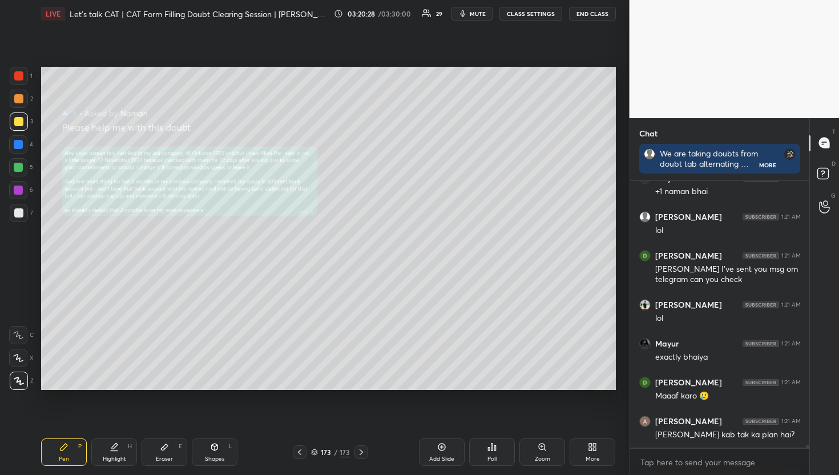
scroll to position [263, 176]
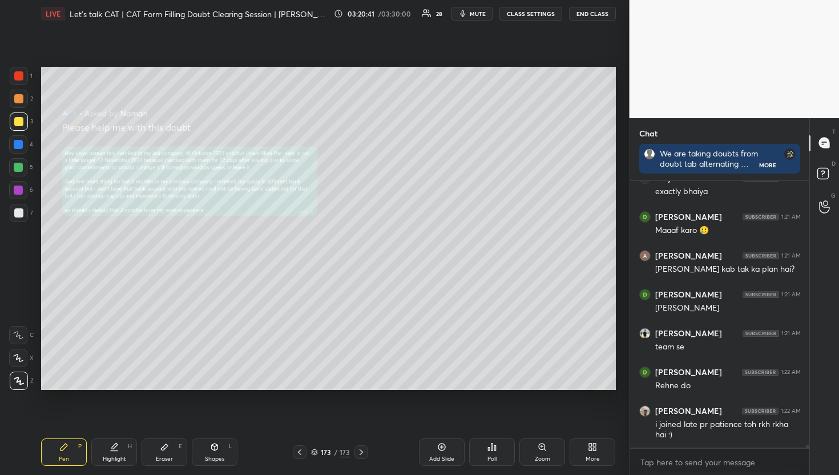
click at [822, 159] on div "D Doubts (D)" at bounding box center [824, 175] width 29 height 32
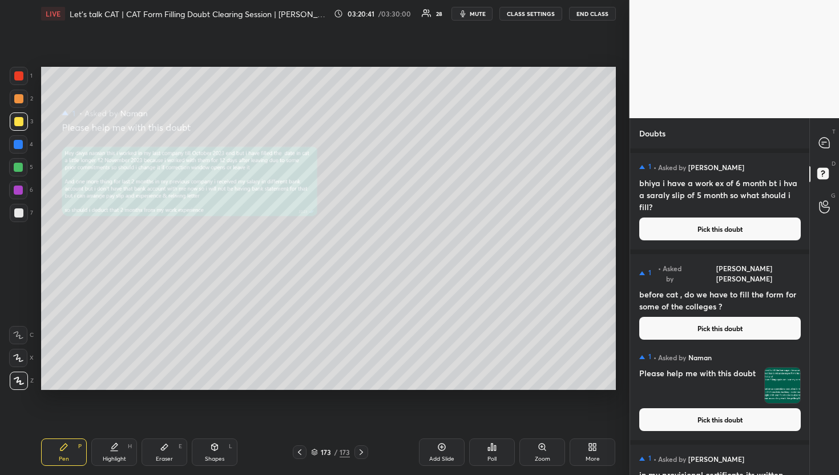
scroll to position [3, 4]
click at [825, 144] on icon at bounding box center [824, 143] width 10 height 10
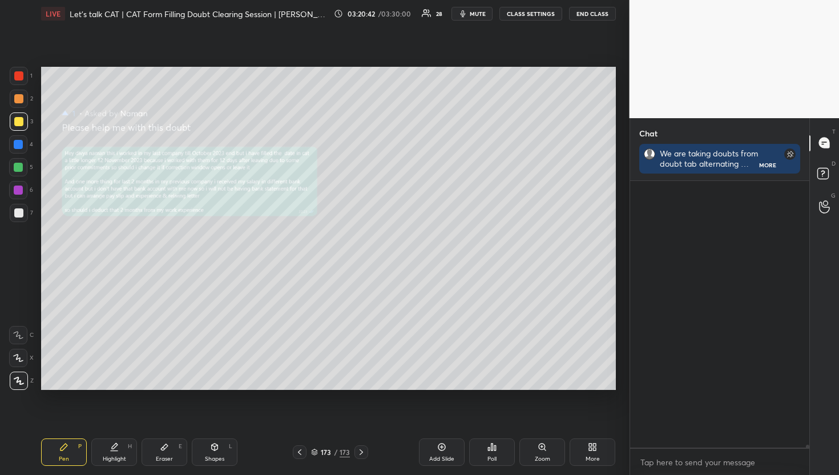
scroll to position [25374, 0]
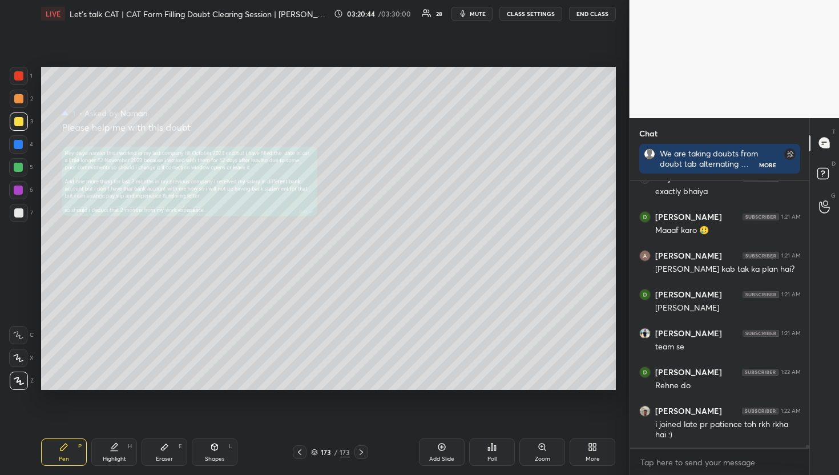
click at [812, 176] on div "D Doubts (D)" at bounding box center [824, 175] width 29 height 32
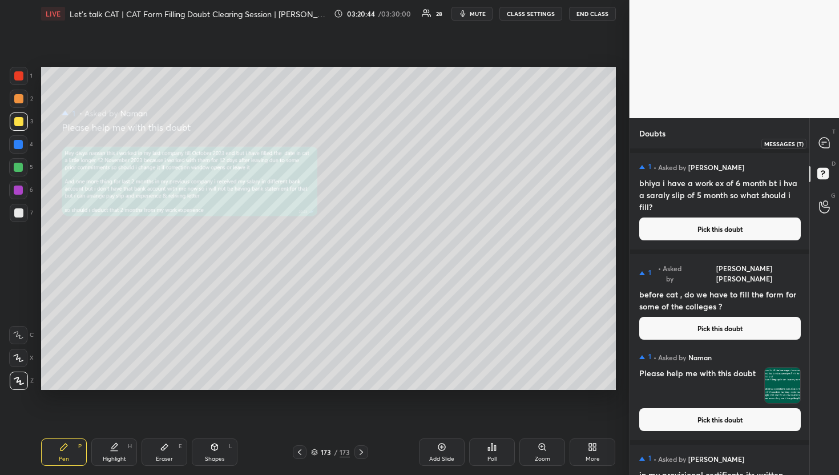
click at [821, 151] on div at bounding box center [825, 143] width 23 height 21
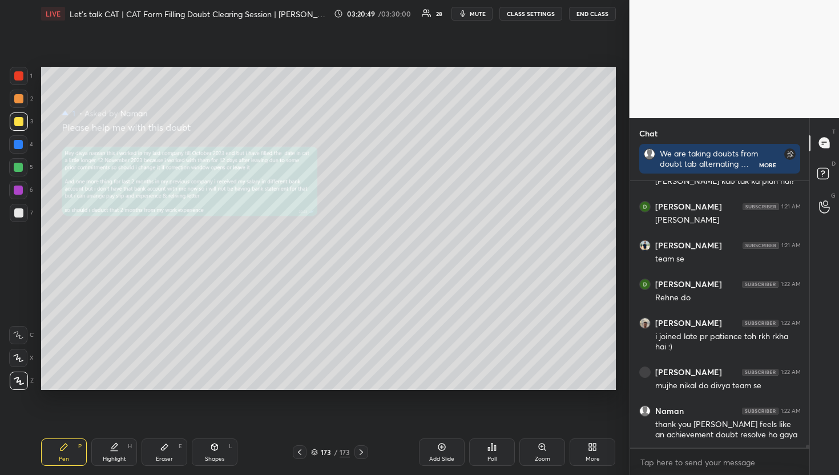
click at [821, 162] on div "D Doubts (D)" at bounding box center [824, 175] width 29 height 32
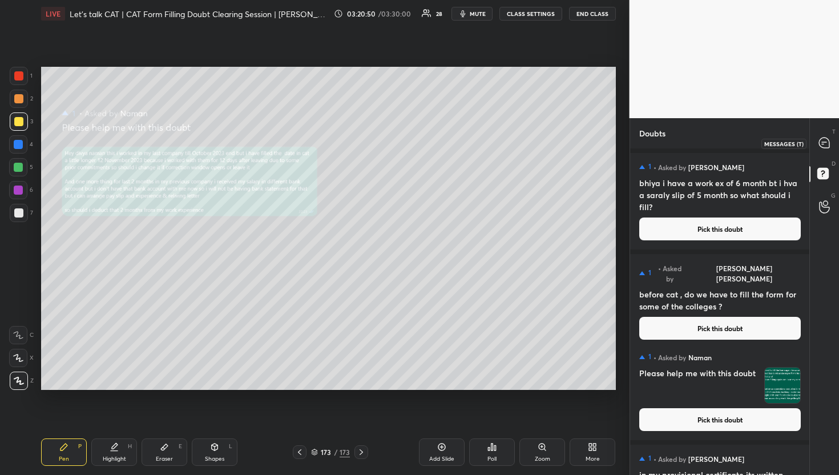
click at [837, 137] on div "T Messages (T)" at bounding box center [824, 143] width 29 height 32
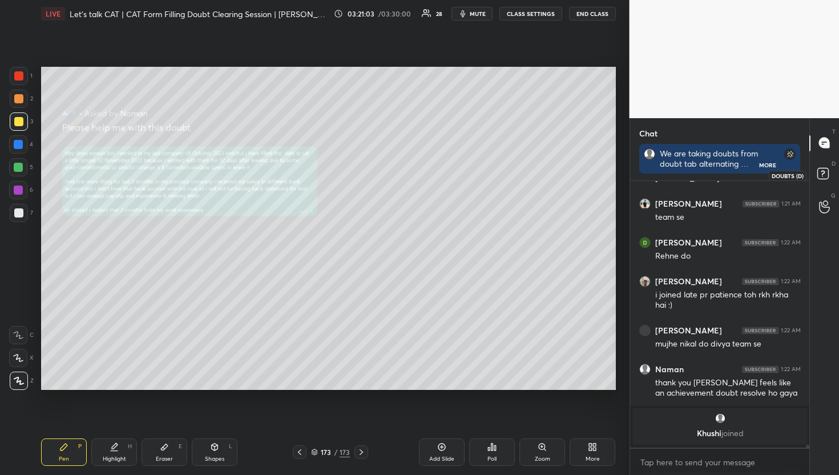
click at [829, 178] on icon at bounding box center [825, 175] width 21 height 21
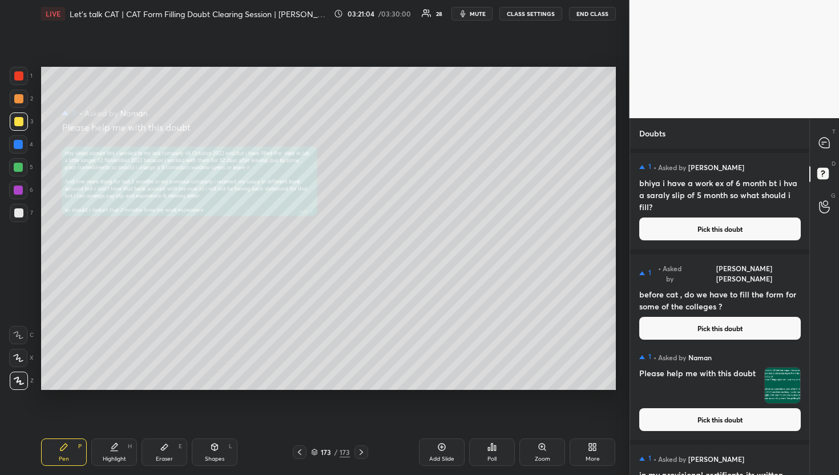
click at [826, 163] on div "D Doubts (D)" at bounding box center [824, 175] width 29 height 32
click at [826, 136] on div at bounding box center [825, 143] width 23 height 21
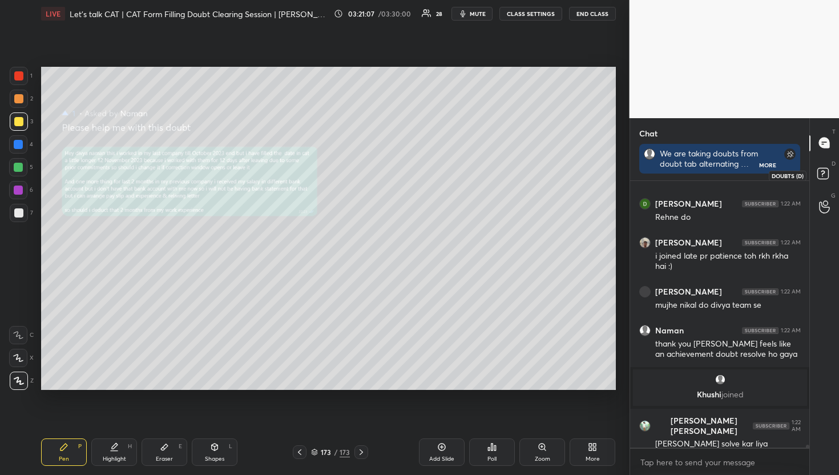
click at [830, 173] on icon at bounding box center [825, 175] width 21 height 21
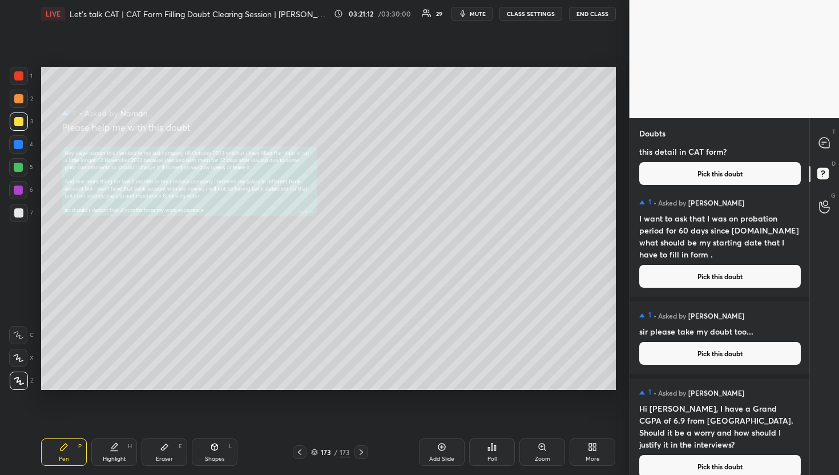
click at [681, 457] on button "Pick this doubt" at bounding box center [721, 466] width 162 height 23
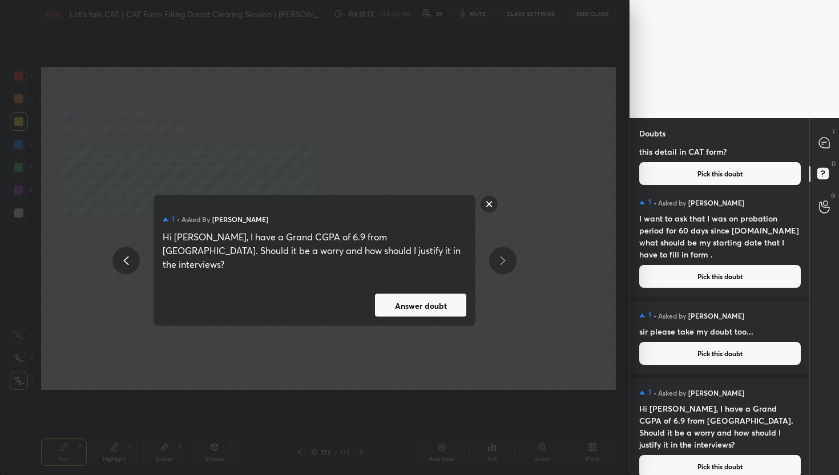
click at [437, 278] on div "1 • Asked by [PERSON_NAME] Hi [PERSON_NAME], I have a Grand CGPA of 6.9 from [G…" at bounding box center [315, 260] width 322 height 131
click at [440, 299] on button "Answer doubt" at bounding box center [420, 305] width 91 height 23
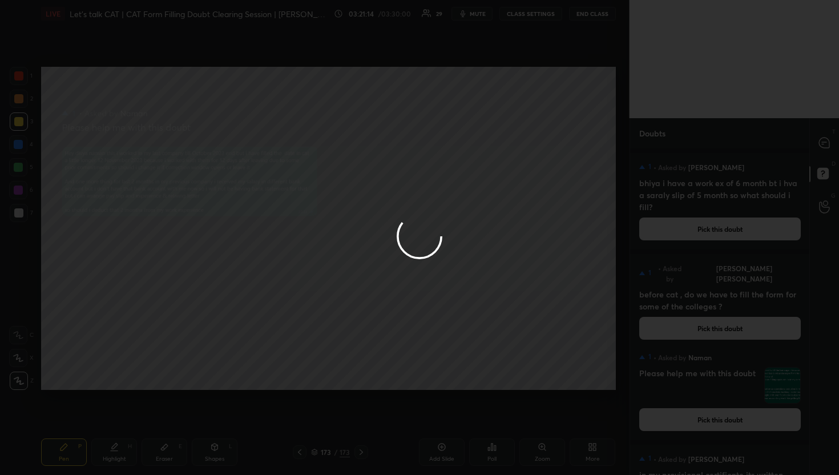
click at [837, 138] on div at bounding box center [419, 237] width 839 height 475
click at [815, 155] on div at bounding box center [419, 237] width 839 height 475
click at [815, 155] on div "T Messages (T)" at bounding box center [824, 143] width 29 height 32
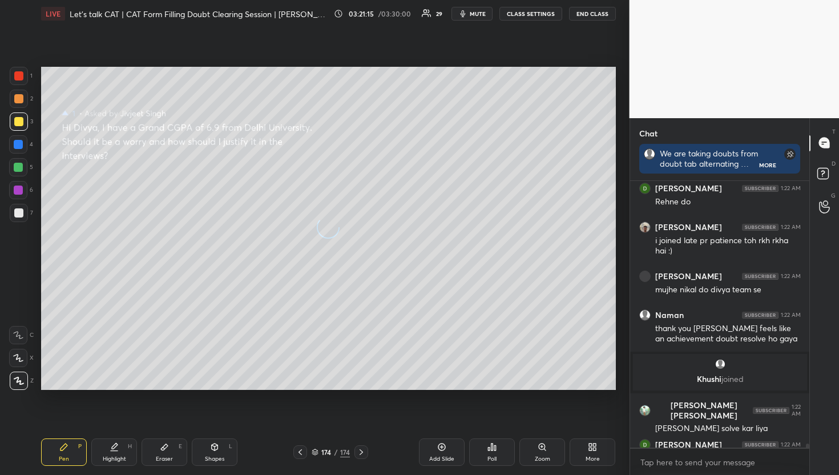
click at [815, 155] on div "T Messages (T)" at bounding box center [824, 143] width 29 height 32
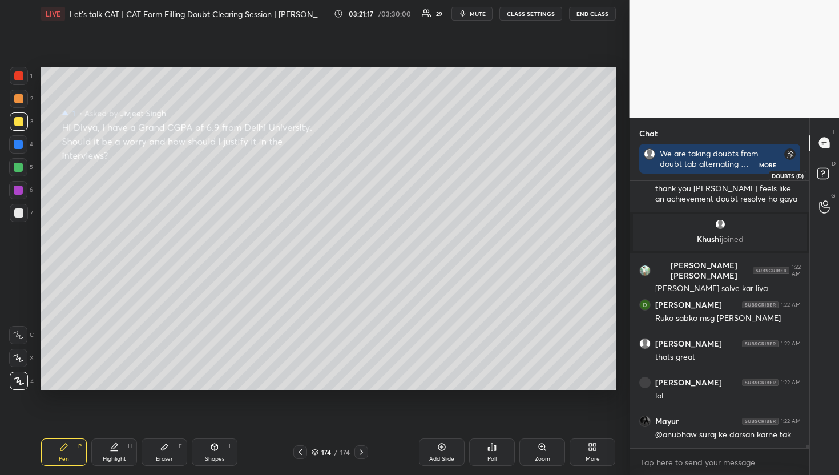
click at [829, 168] on icon at bounding box center [825, 175] width 21 height 21
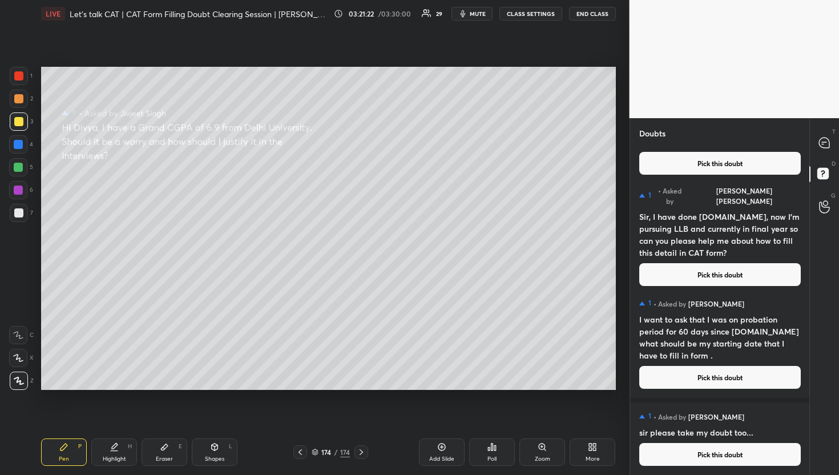
click at [732, 448] on button "Pick this doubt" at bounding box center [721, 454] width 162 height 23
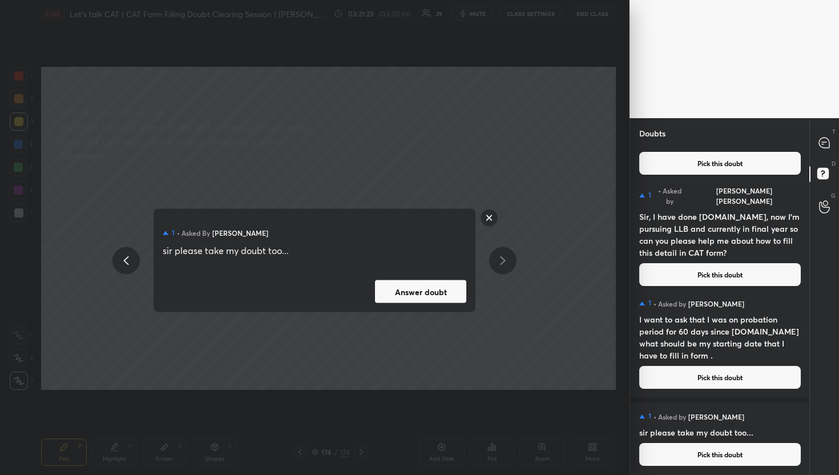
click at [419, 273] on div "1 • Asked by Shruti Prajapati sir please take my doubt too... Answer doubt" at bounding box center [315, 260] width 322 height 103
click at [425, 286] on button "Answer doubt" at bounding box center [420, 291] width 91 height 23
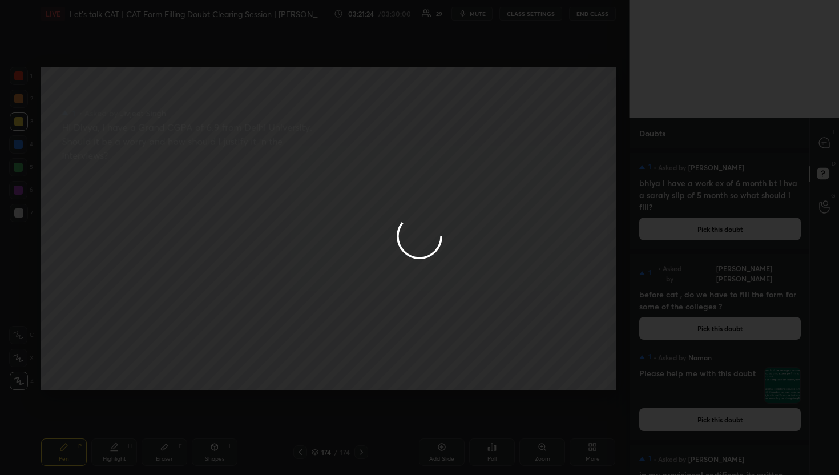
click at [819, 153] on div at bounding box center [419, 237] width 839 height 475
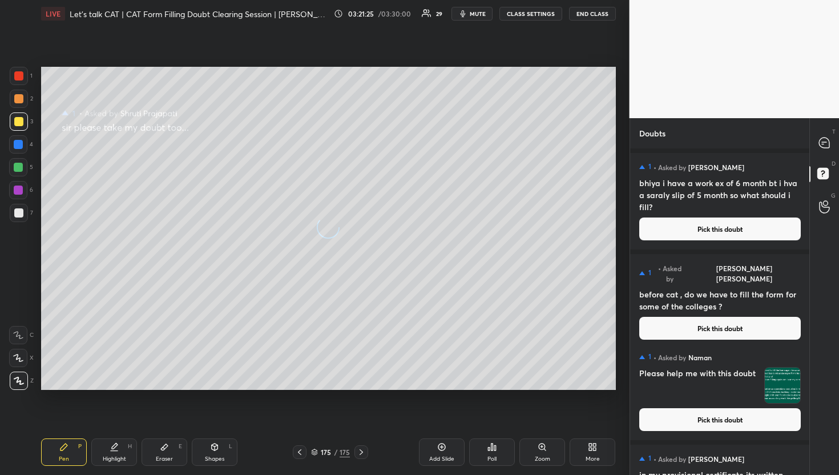
click at [833, 134] on div at bounding box center [825, 143] width 23 height 21
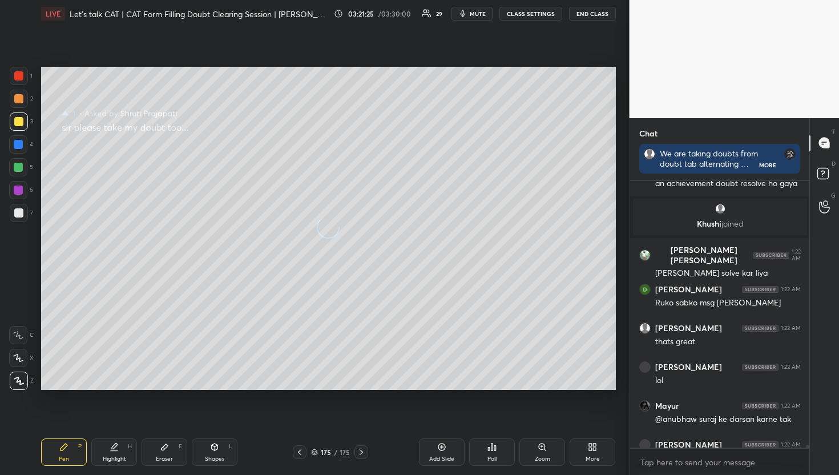
click at [833, 134] on div at bounding box center [825, 143] width 23 height 21
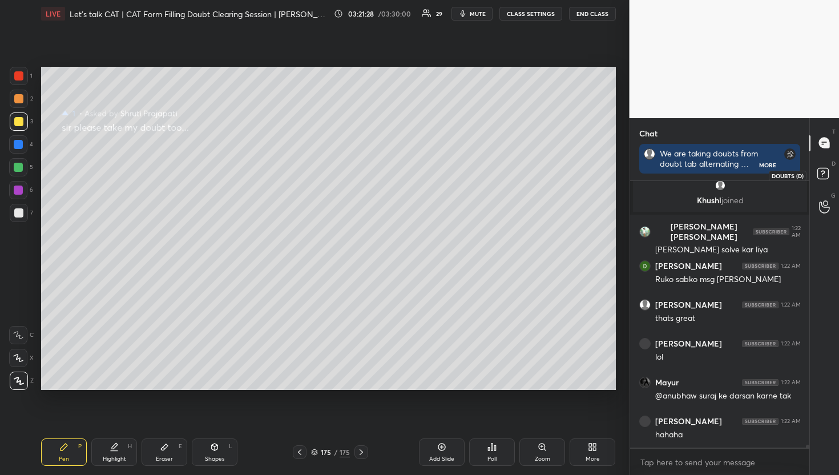
click at [822, 176] on rect at bounding box center [823, 173] width 11 height 11
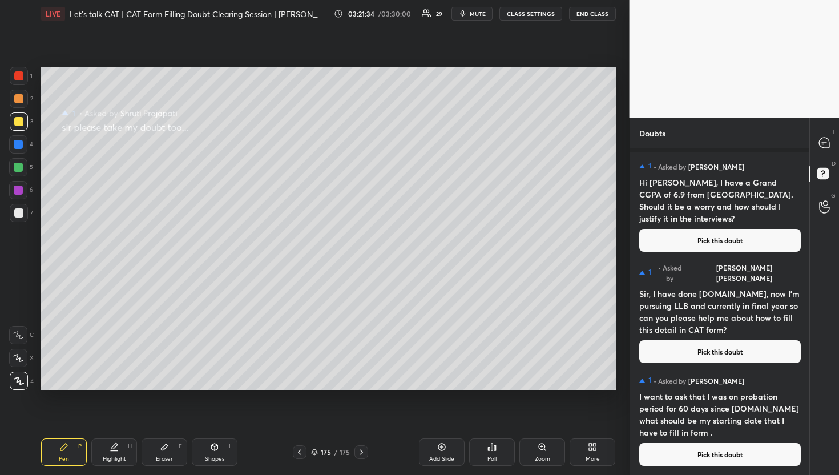
click at [713, 458] on button "Pick this doubt" at bounding box center [721, 454] width 162 height 23
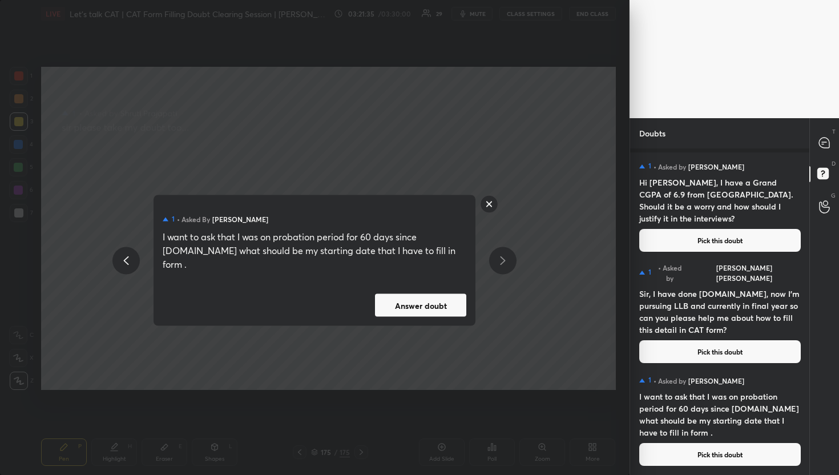
click at [394, 294] on button "Answer doubt" at bounding box center [420, 305] width 91 height 23
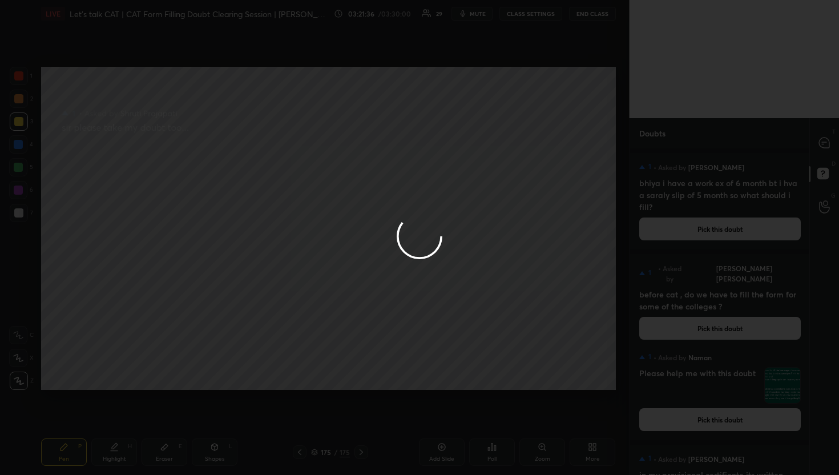
click at [826, 146] on div at bounding box center [419, 237] width 839 height 475
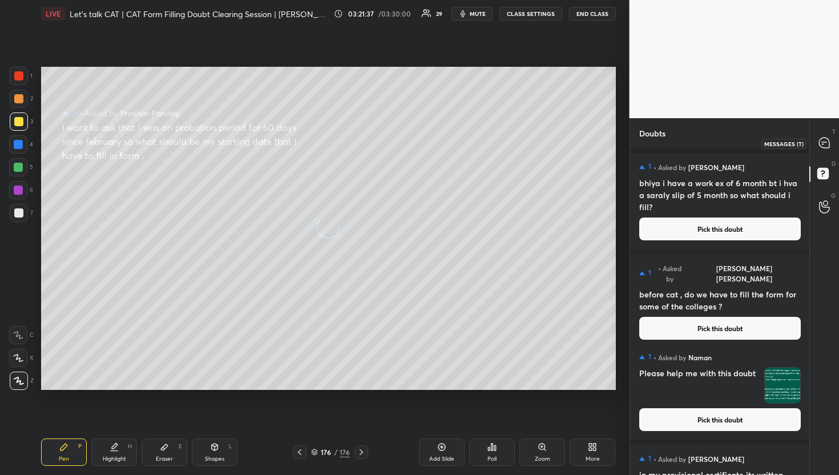
click at [826, 146] on icon at bounding box center [824, 143] width 10 height 10
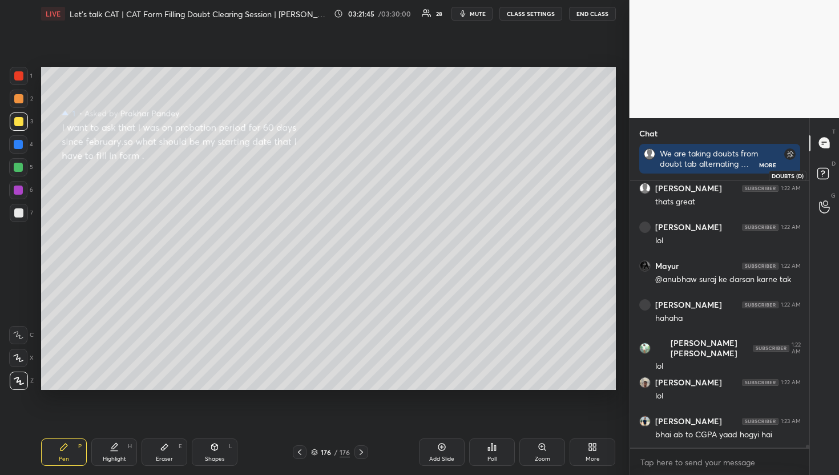
click at [829, 176] on icon at bounding box center [825, 175] width 21 height 21
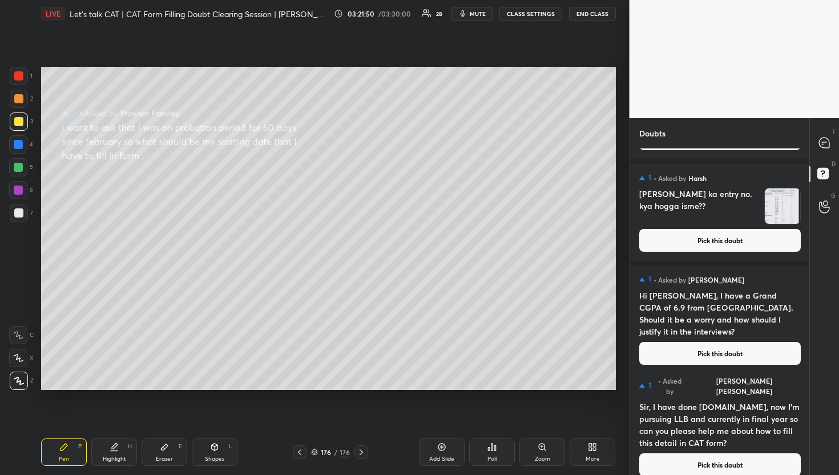
click at [674, 464] on button "Pick this doubt" at bounding box center [721, 464] width 162 height 23
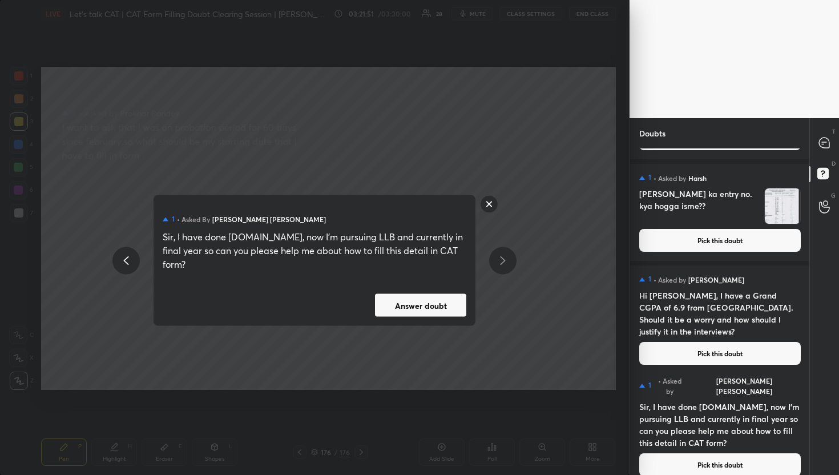
click at [436, 298] on button "Answer doubt" at bounding box center [420, 305] width 91 height 23
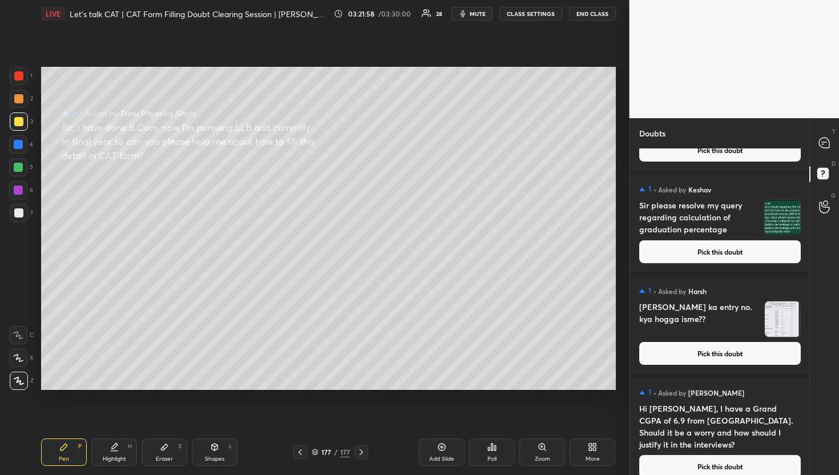
click at [690, 455] on button "Pick this doubt" at bounding box center [721, 466] width 162 height 23
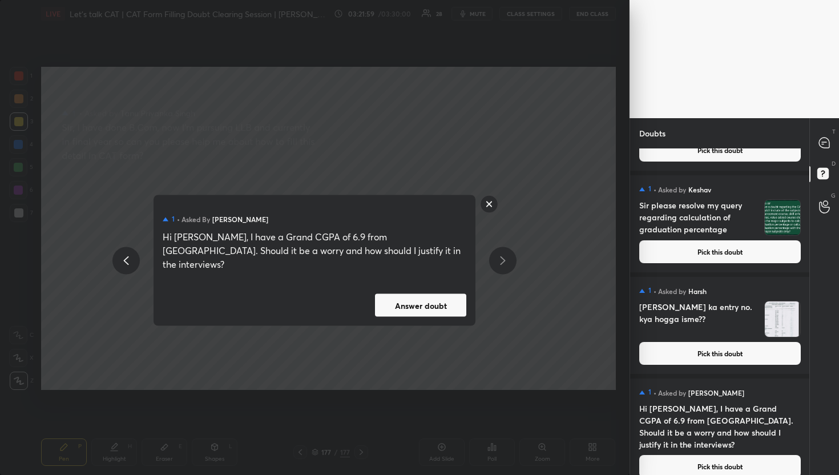
click at [439, 297] on button "Answer doubt" at bounding box center [420, 305] width 91 height 23
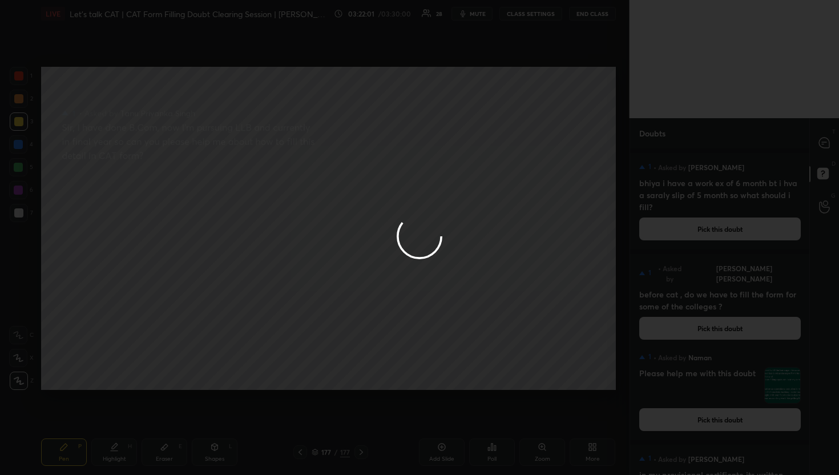
click at [824, 156] on div at bounding box center [419, 237] width 839 height 475
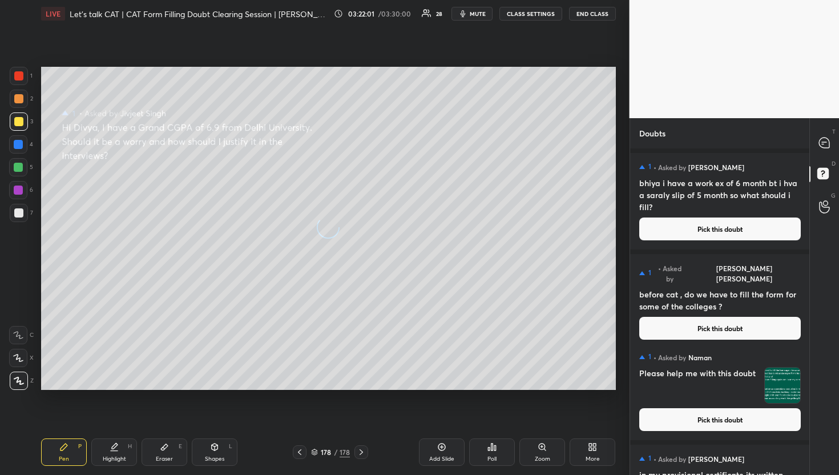
click at [823, 155] on div "T Messages (T)" at bounding box center [824, 143] width 29 height 32
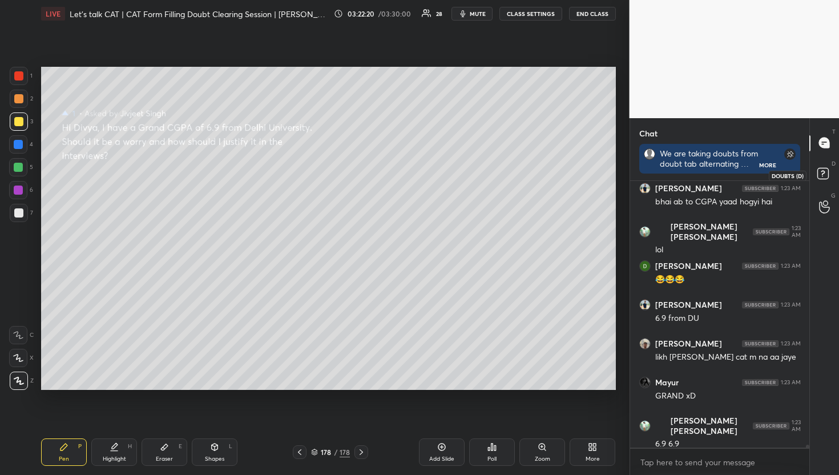
click at [814, 174] on div at bounding box center [825, 175] width 23 height 21
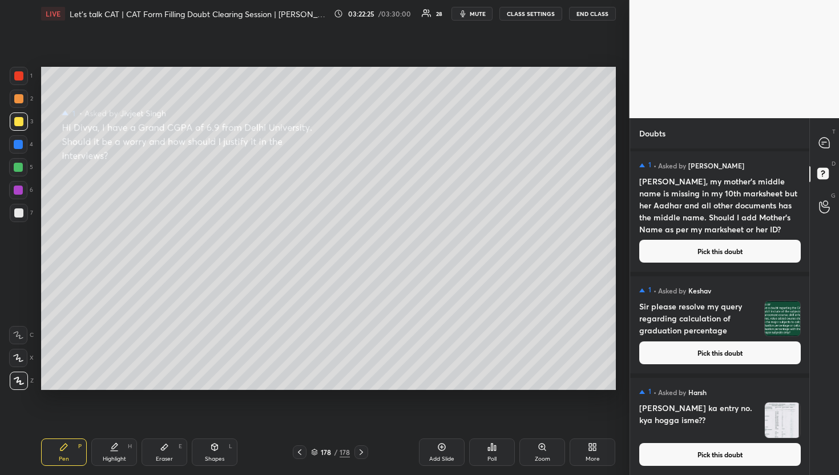
click at [736, 461] on button "Pick this doubt" at bounding box center [721, 454] width 162 height 23
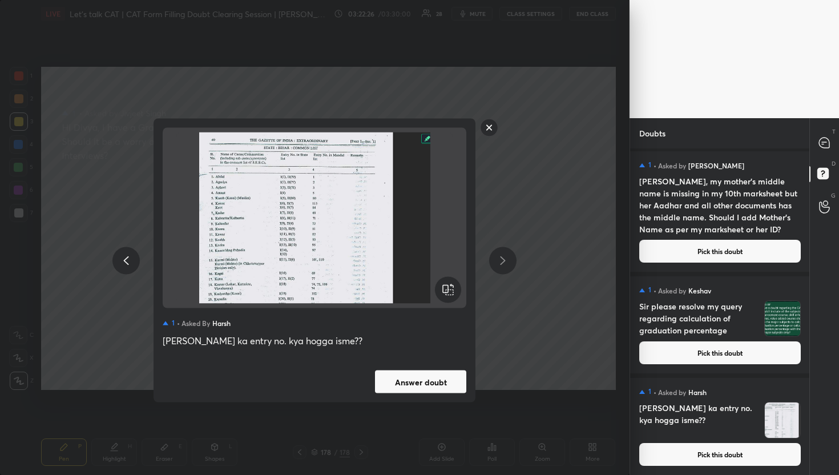
click at [418, 392] on button "Answer doubt" at bounding box center [420, 382] width 91 height 23
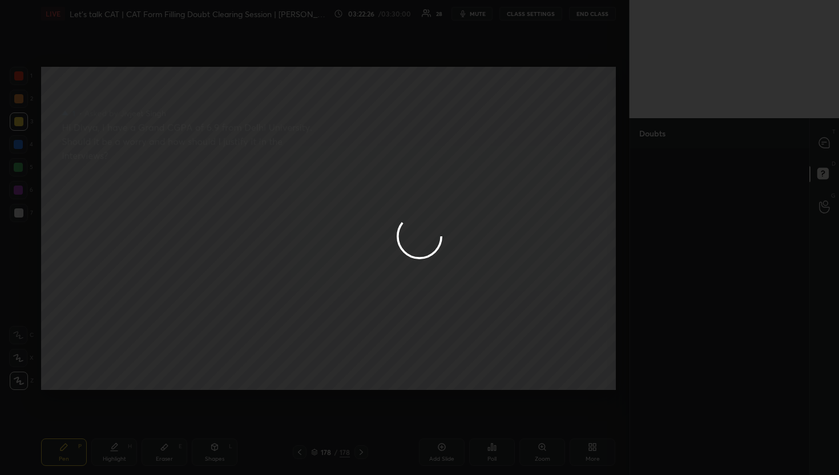
scroll to position [0, 0]
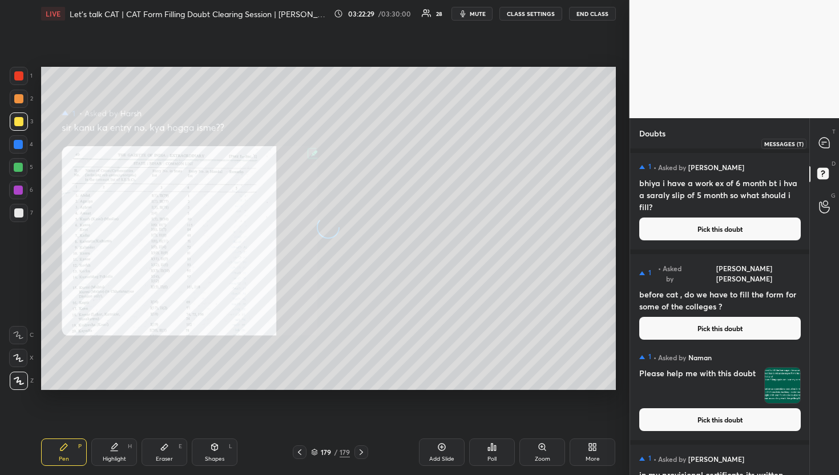
click at [823, 135] on div at bounding box center [825, 143] width 23 height 21
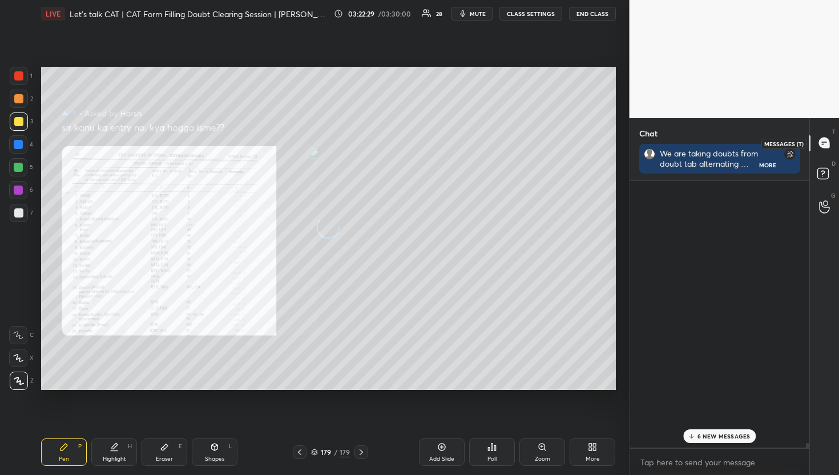
scroll to position [25713, 0]
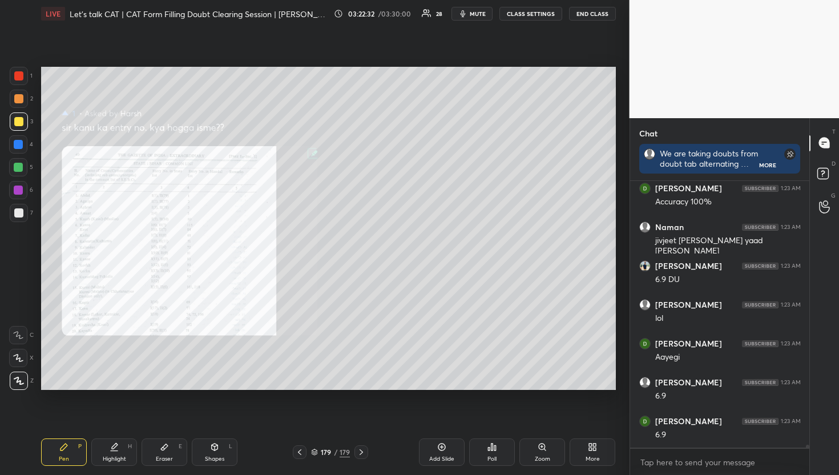
click at [552, 449] on div "Zoom" at bounding box center [543, 452] width 46 height 27
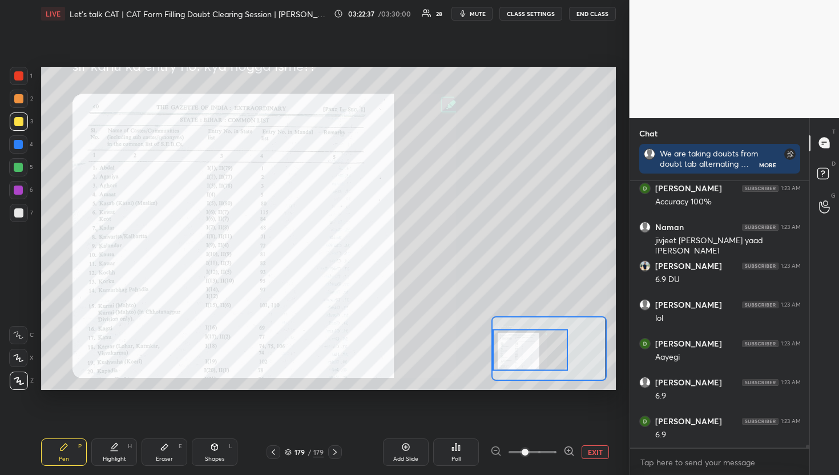
click at [432, 345] on div "Setting up your live class Poll for secs No correct answer Start poll" at bounding box center [328, 228] width 575 height 323
click at [570, 459] on div at bounding box center [569, 452] width 11 height 14
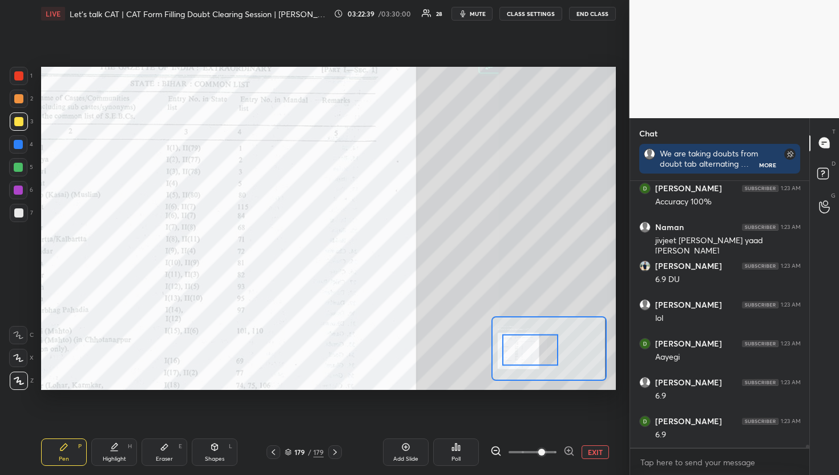
click at [570, 459] on div at bounding box center [569, 452] width 11 height 14
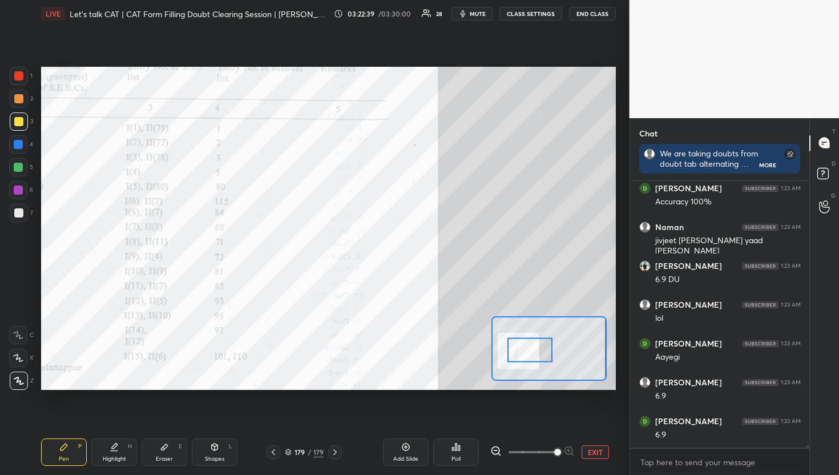
click at [570, 459] on div at bounding box center [533, 452] width 85 height 14
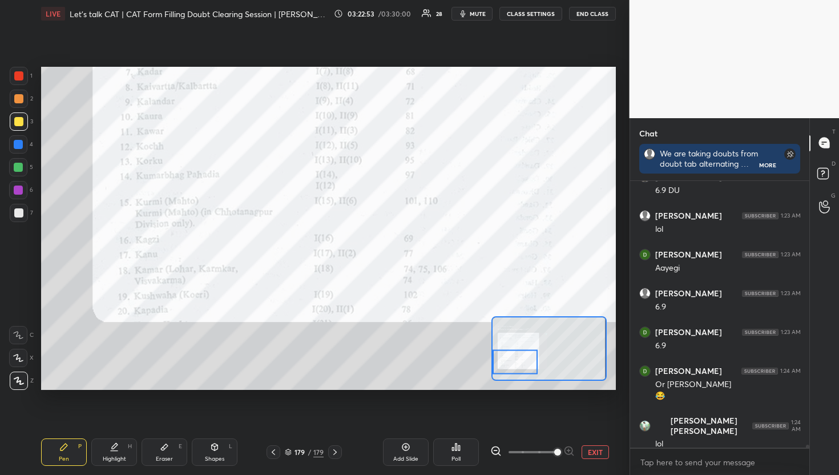
scroll to position [26085, 0]
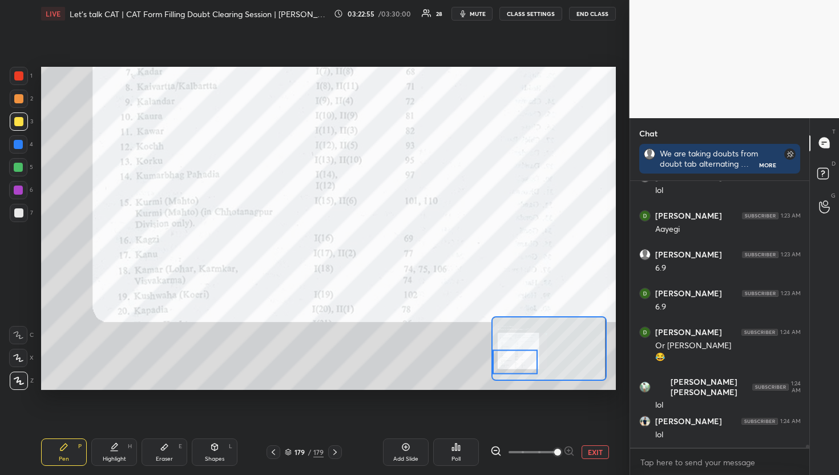
click at [480, 369] on div "Setting up your live class Poll for secs No correct answer Start poll" at bounding box center [328, 228] width 575 height 323
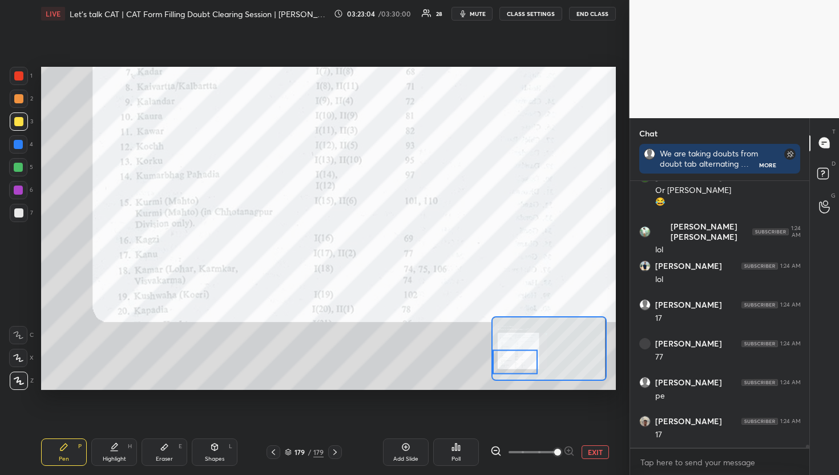
scroll to position [26279, 0]
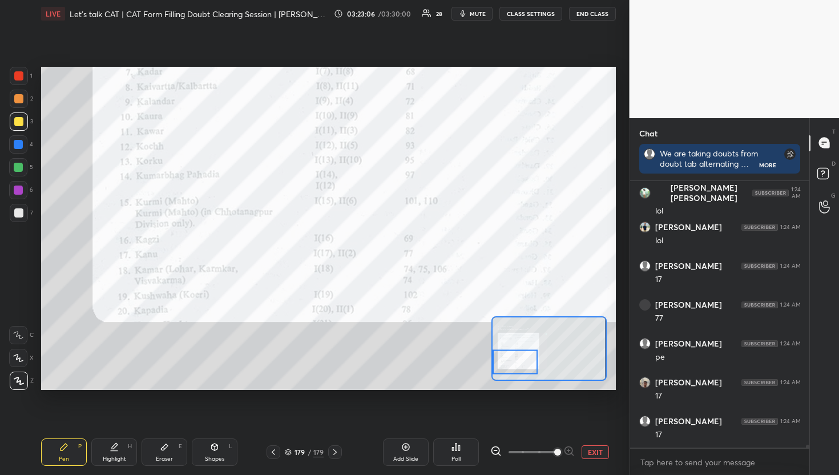
click at [561, 456] on span at bounding box center [557, 452] width 7 height 7
click at [588, 448] on button "EXIT" at bounding box center [595, 452] width 27 height 14
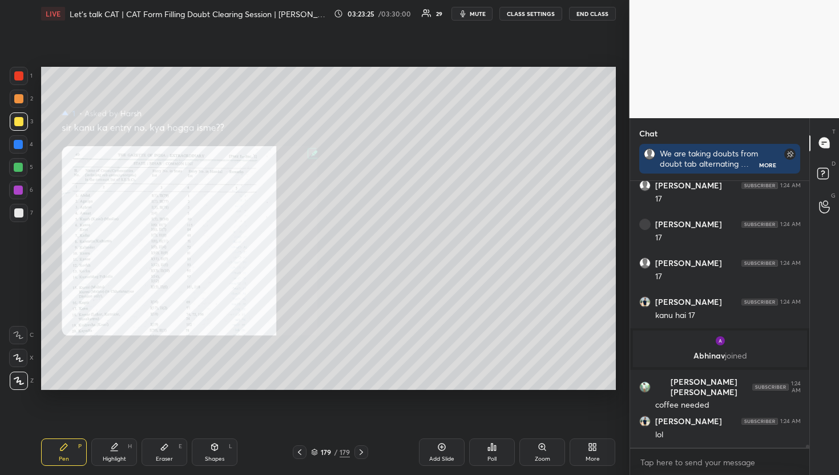
scroll to position [3, 4]
click at [835, 175] on icon at bounding box center [825, 175] width 21 height 21
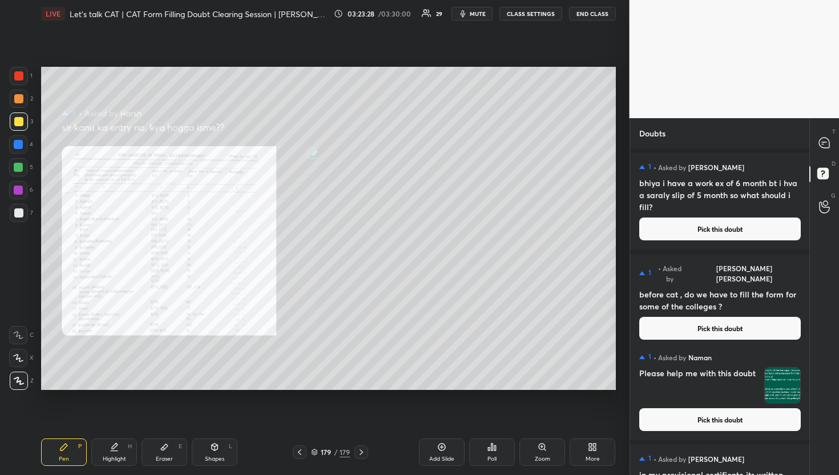
click at [725, 238] on button "Pick this doubt" at bounding box center [721, 229] width 162 height 23
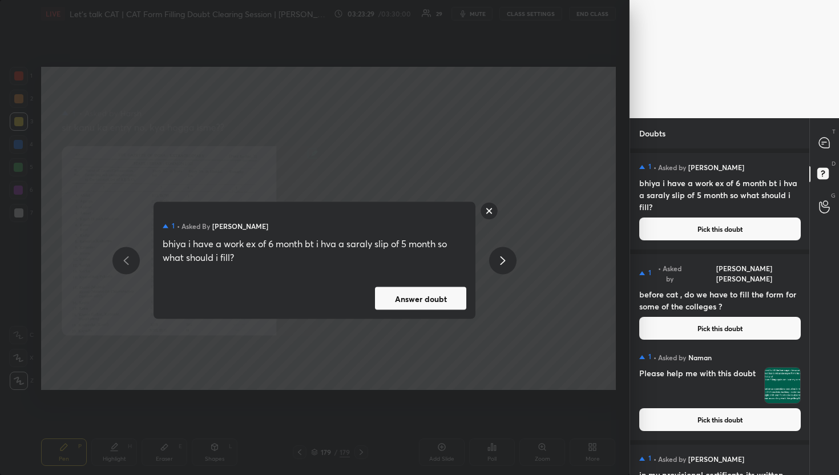
click at [493, 211] on rect at bounding box center [490, 211] width 18 height 18
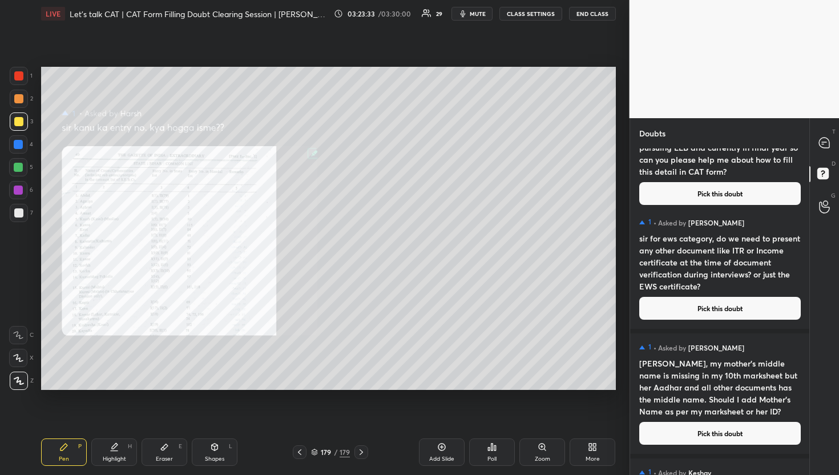
scroll to position [7719, 0]
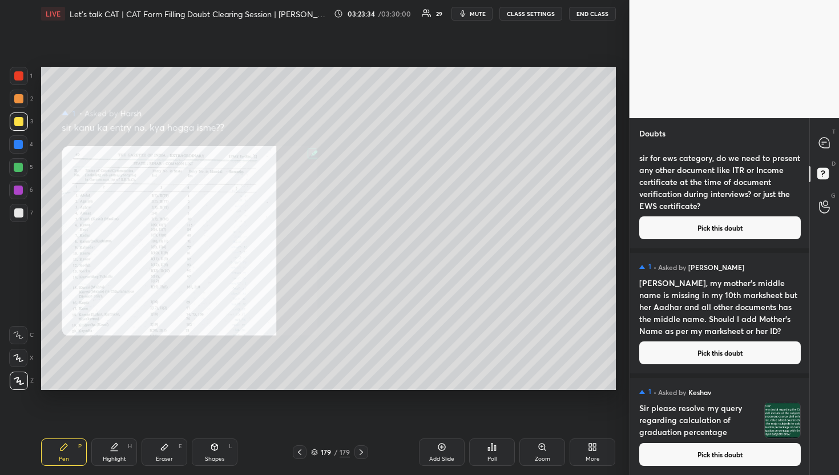
click at [718, 469] on div "1 • Asked by Keshav Sir please resolve my query regarding calculation of gradua…" at bounding box center [720, 426] width 180 height 97
click at [713, 453] on button "Pick this doubt" at bounding box center [721, 454] width 162 height 23
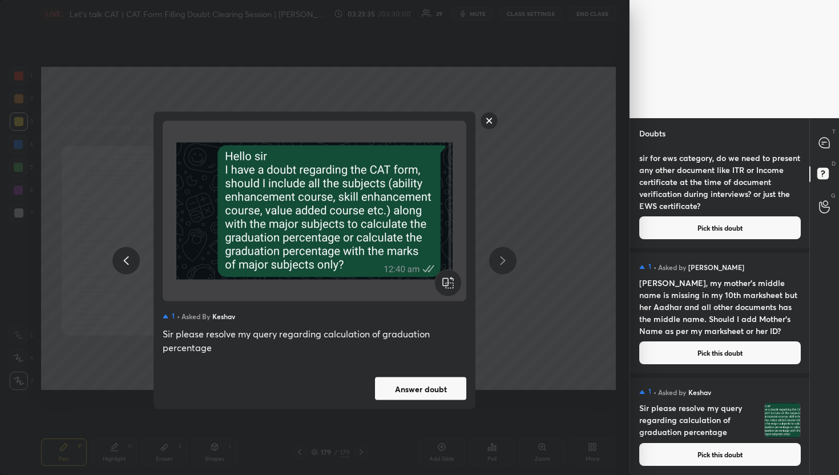
click at [431, 387] on button "Answer doubt" at bounding box center [420, 388] width 91 height 23
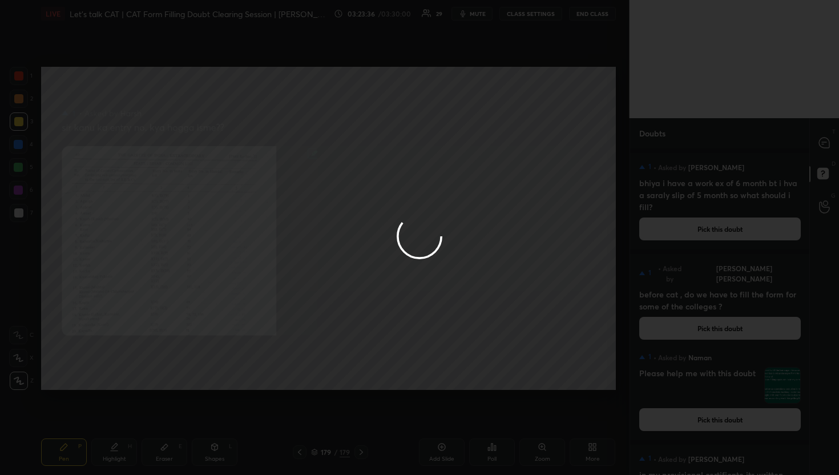
click at [825, 138] on div at bounding box center [419, 237] width 839 height 475
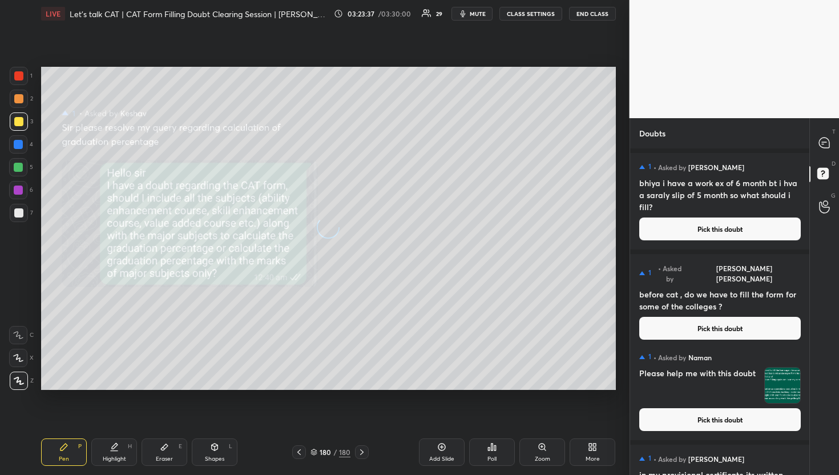
scroll to position [458, 0]
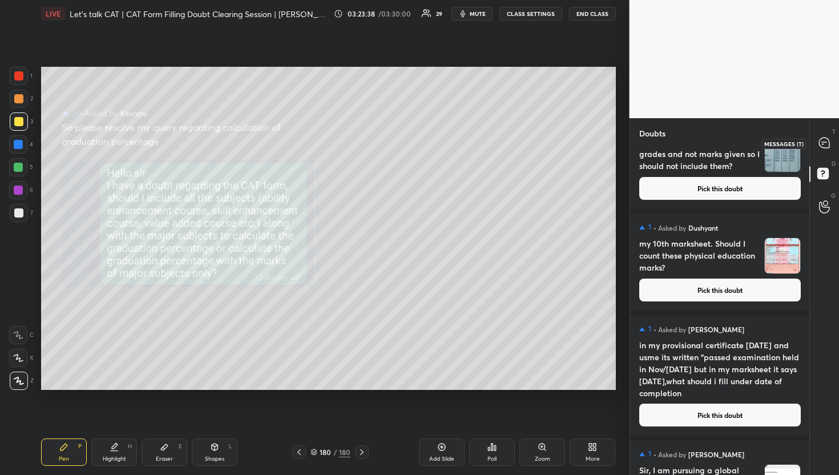
click at [817, 150] on div at bounding box center [825, 143] width 23 height 21
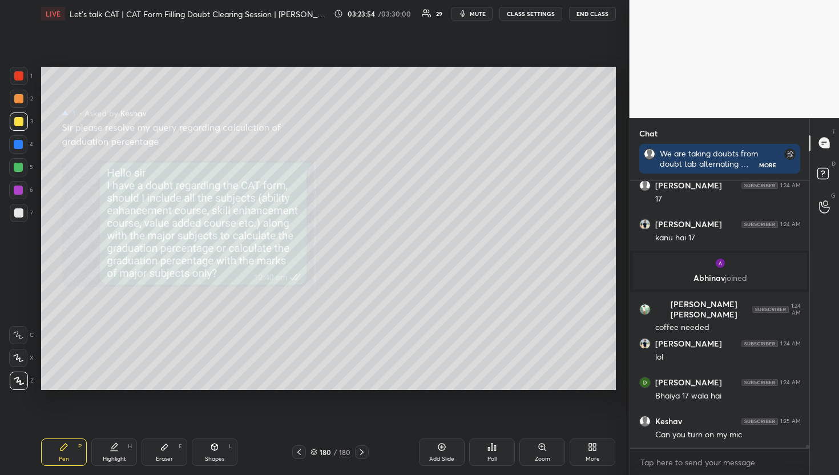
scroll to position [26318, 0]
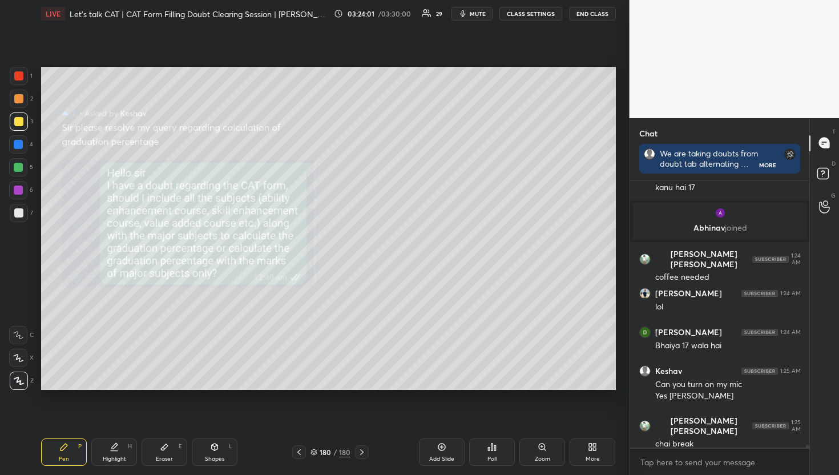
click at [465, 17] on icon "button" at bounding box center [462, 13] width 5 height 7
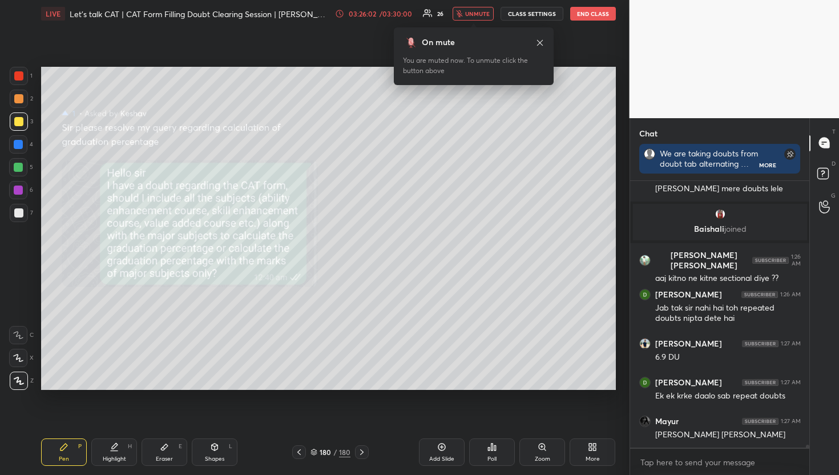
scroll to position [26193, 0]
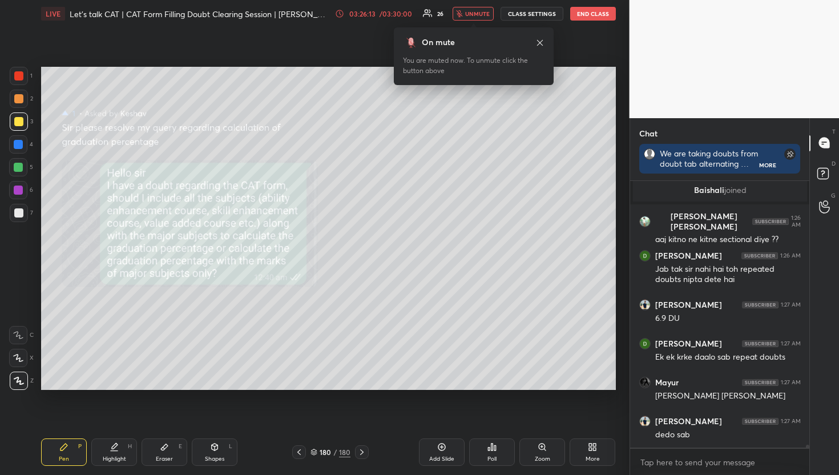
click at [472, 16] on span "unmute" at bounding box center [477, 14] width 25 height 8
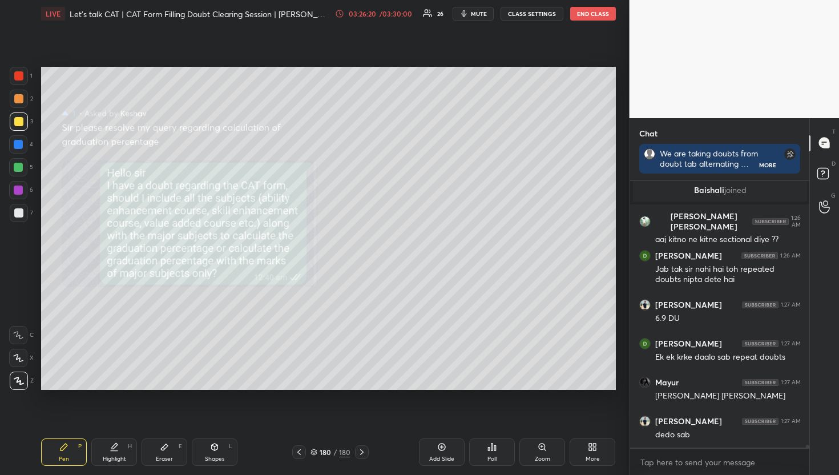
click at [472, 16] on button "mute" at bounding box center [473, 14] width 41 height 14
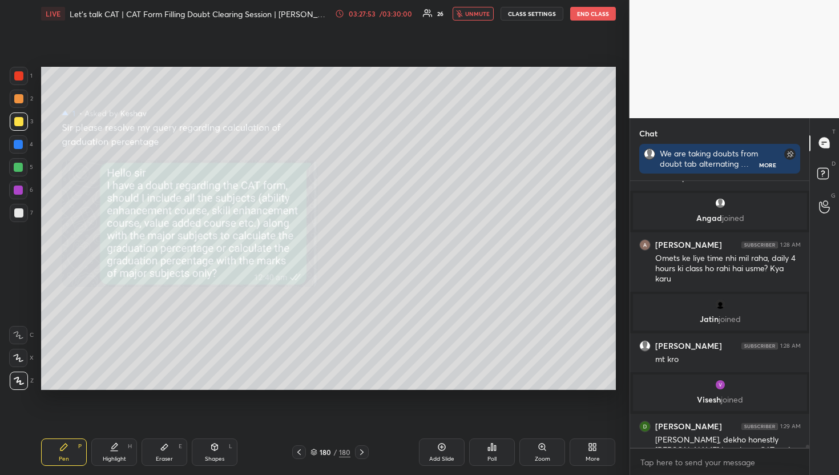
scroll to position [26399, 0]
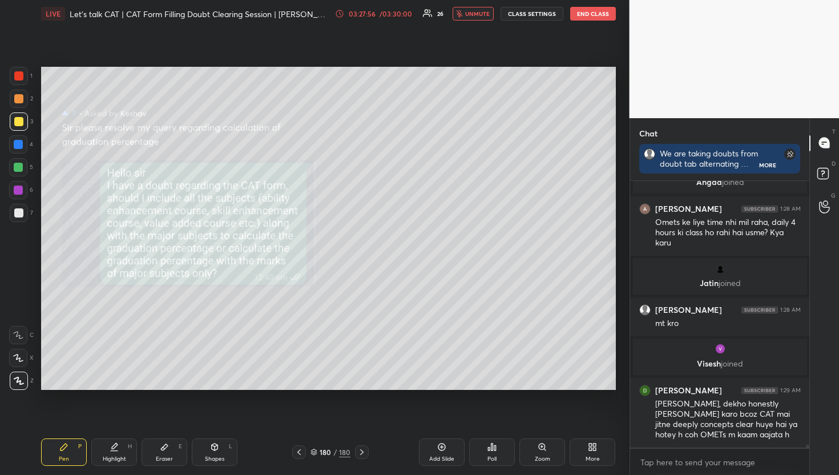
click at [472, 16] on span "unmute" at bounding box center [477, 14] width 25 height 8
click at [819, 223] on div "T Messages (T) D Doubts (D) G Raise Hand (G)" at bounding box center [825, 296] width 30 height 357
click at [834, 200] on div at bounding box center [825, 207] width 23 height 21
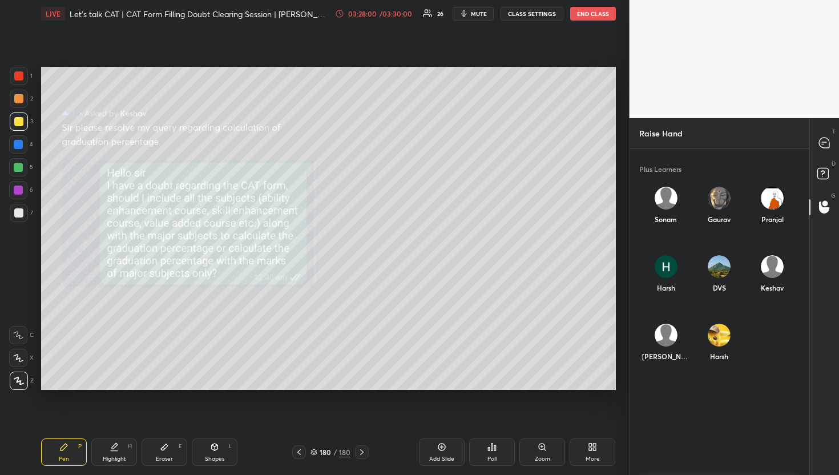
click at [778, 260] on img "grid" at bounding box center [772, 266] width 23 height 23
click at [778, 292] on button "INVITE" at bounding box center [772, 295] width 44 height 15
click at [837, 145] on div "T Messages (T)" at bounding box center [824, 143] width 29 height 32
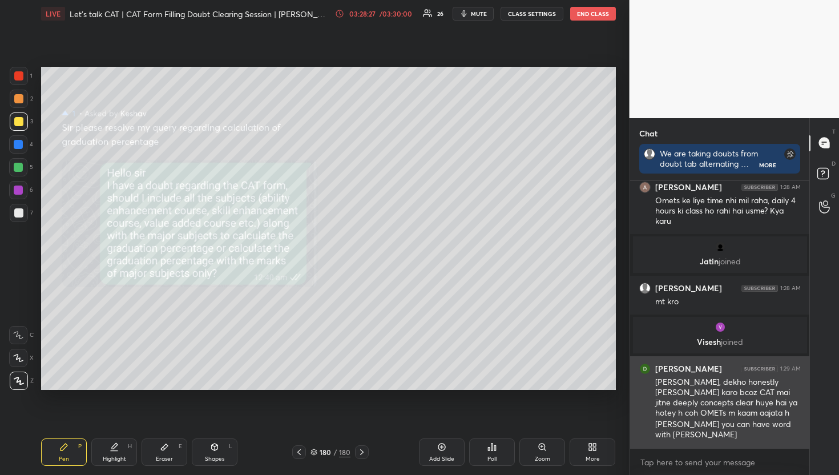
scroll to position [26895, 0]
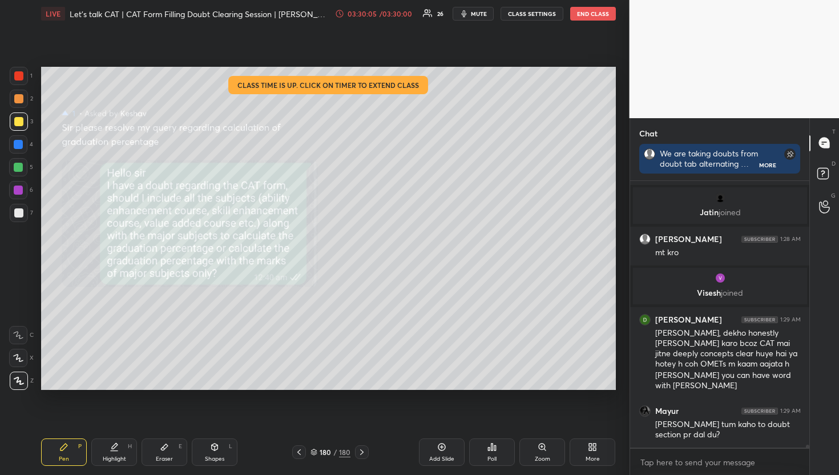
click at [409, 15] on div "/ 03:30:00" at bounding box center [396, 13] width 35 height 7
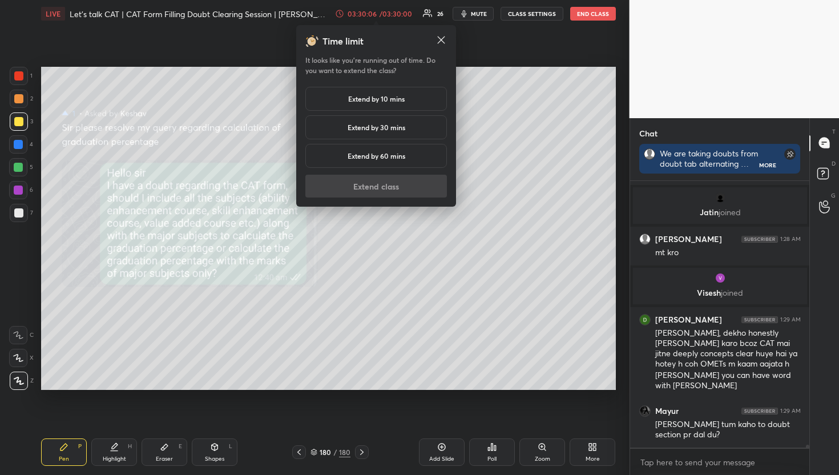
click at [394, 157] on h5 "Extend by 60 mins" at bounding box center [377, 156] width 58 height 10
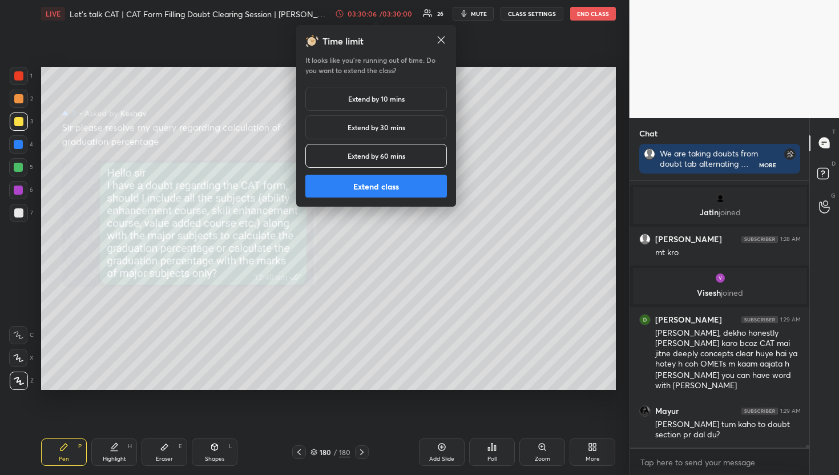
click at [388, 178] on button "Extend class" at bounding box center [377, 186] width 142 height 23
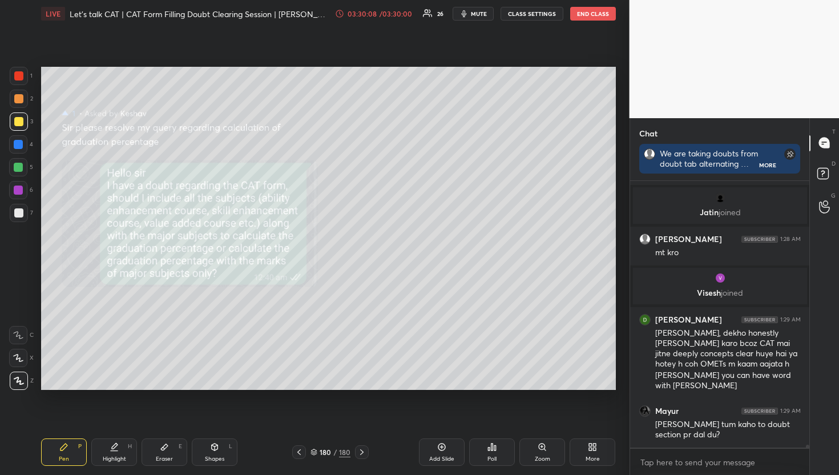
click at [395, 13] on div "/ 03:30:00" at bounding box center [396, 13] width 35 height 7
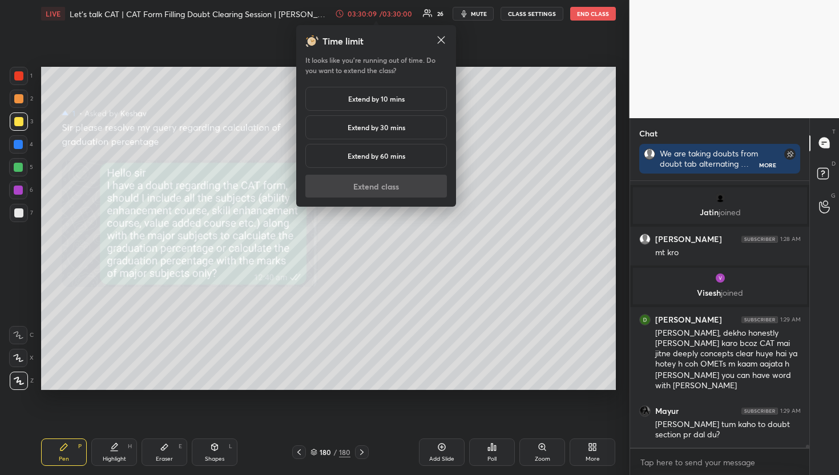
click at [375, 167] on div "Extend by 60 mins" at bounding box center [377, 156] width 142 height 24
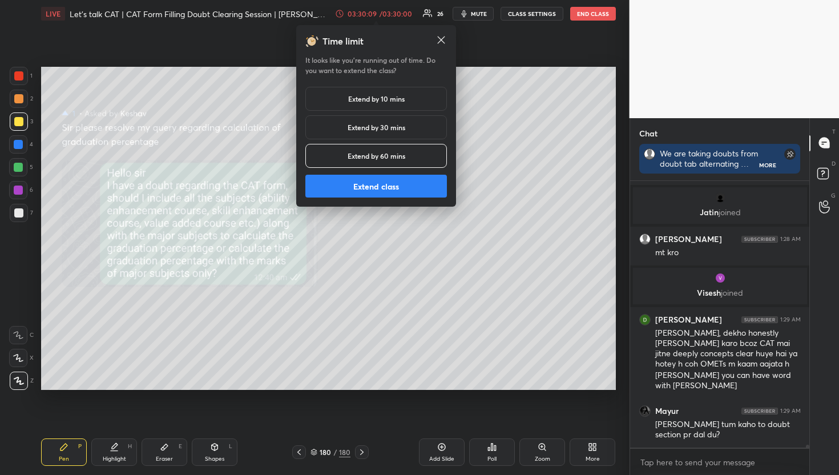
click at [375, 191] on button "Extend class" at bounding box center [377, 186] width 142 height 23
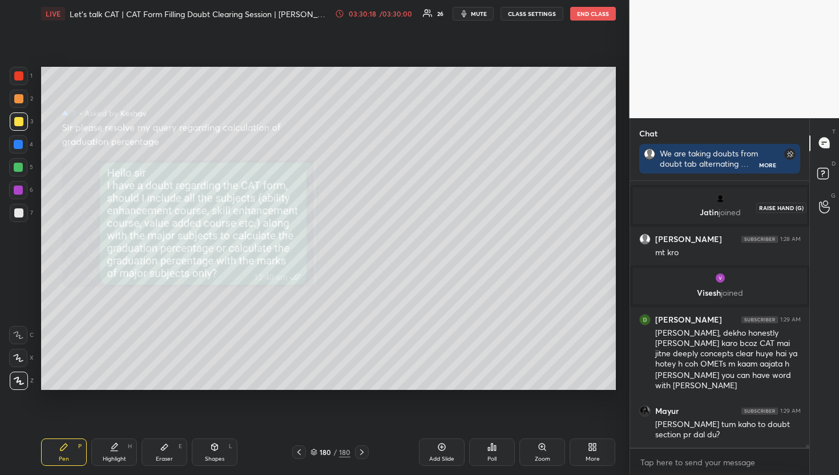
click at [825, 208] on icon at bounding box center [824, 206] width 11 height 13
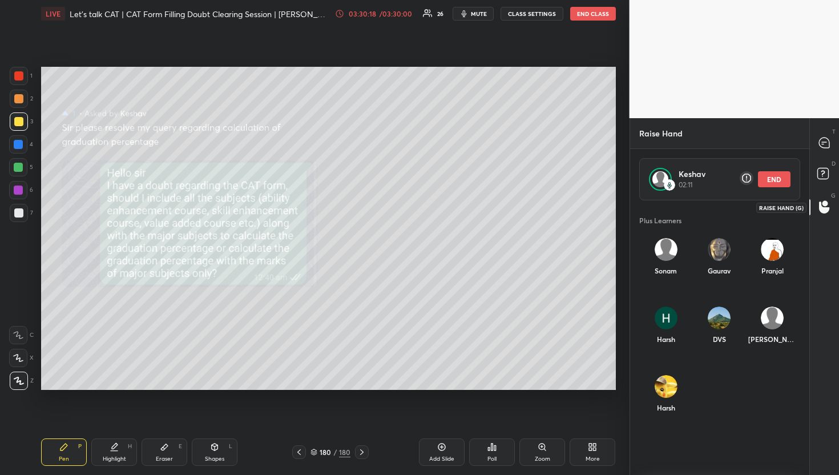
scroll to position [268, 176]
click at [781, 178] on button "END" at bounding box center [774, 179] width 33 height 16
click at [820, 135] on div at bounding box center [825, 143] width 23 height 21
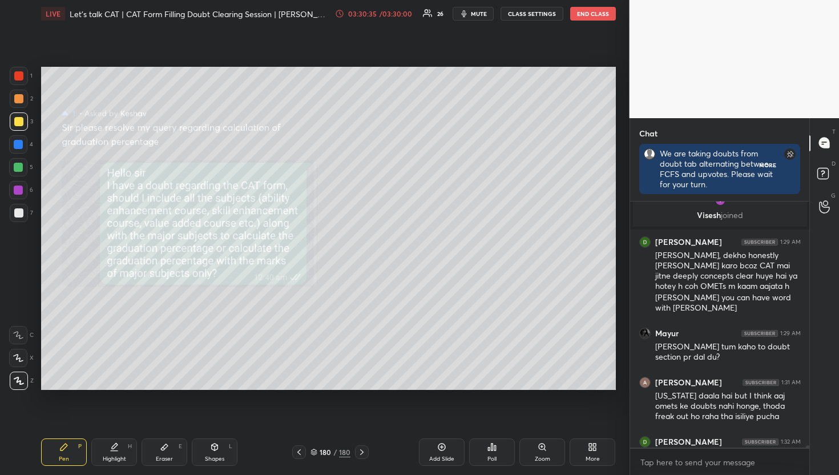
scroll to position [3, 4]
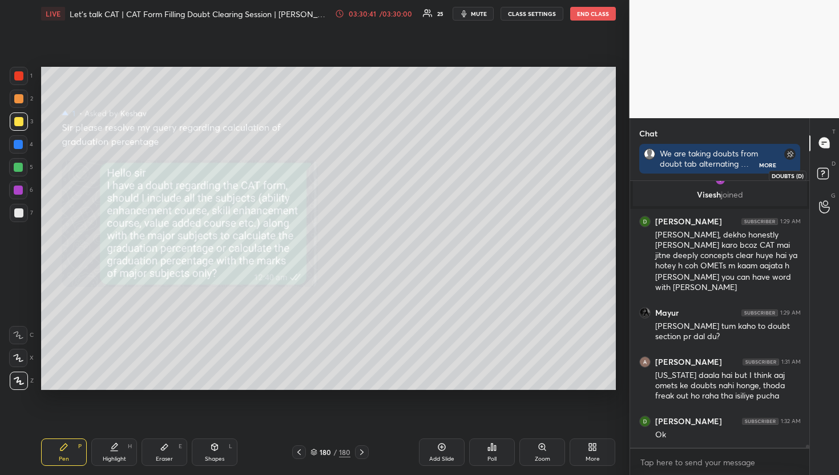
click at [825, 172] on rect at bounding box center [823, 173] width 11 height 11
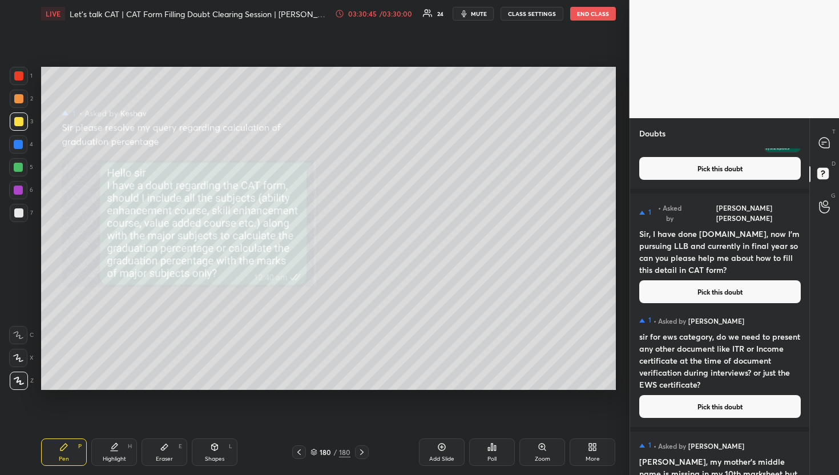
scroll to position [7617, 0]
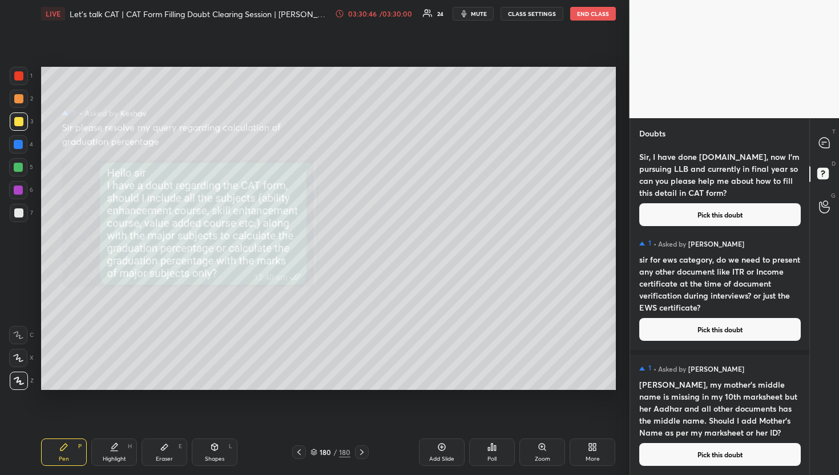
click at [726, 452] on button "Pick this doubt" at bounding box center [721, 454] width 162 height 23
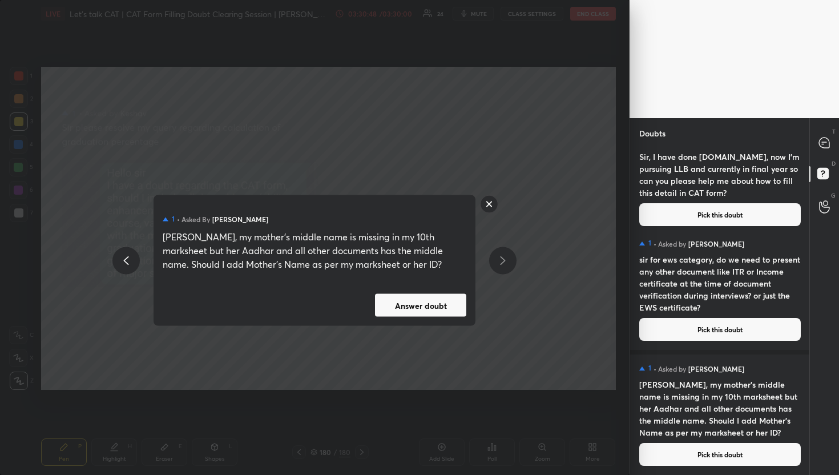
click at [449, 310] on button "Answer doubt" at bounding box center [420, 305] width 91 height 23
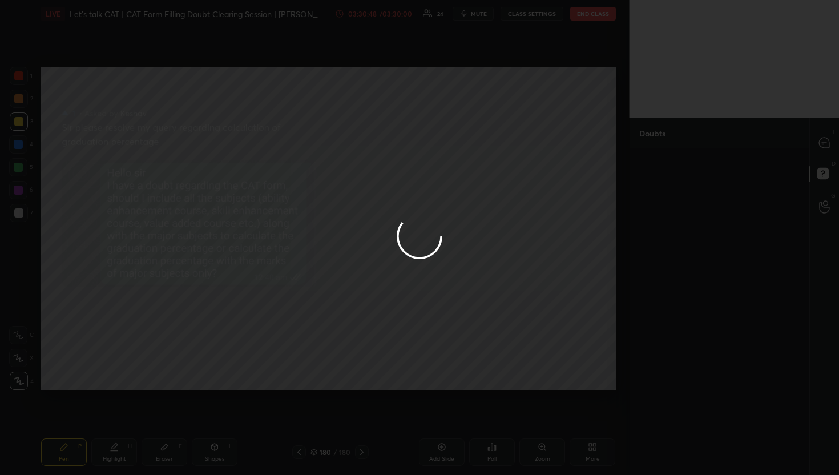
scroll to position [0, 0]
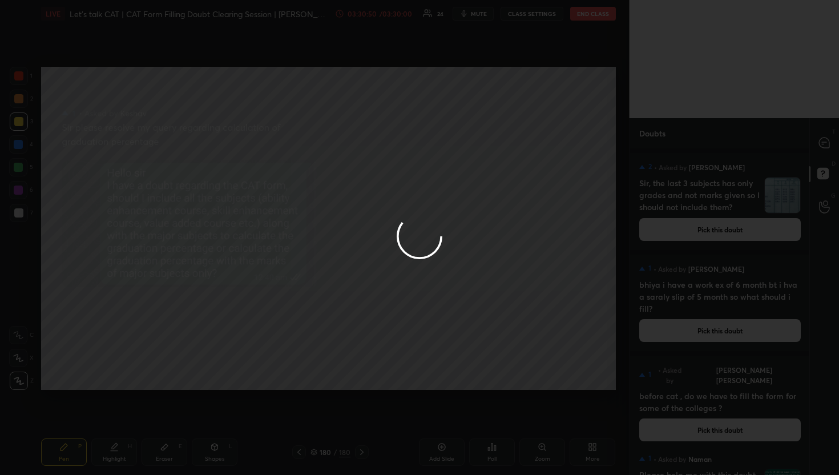
click at [821, 142] on div at bounding box center [419, 237] width 839 height 475
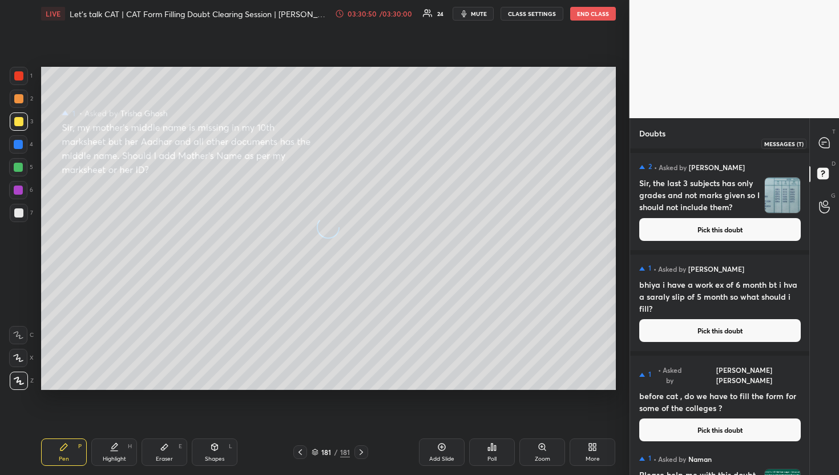
click at [821, 142] on icon at bounding box center [824, 143] width 10 height 10
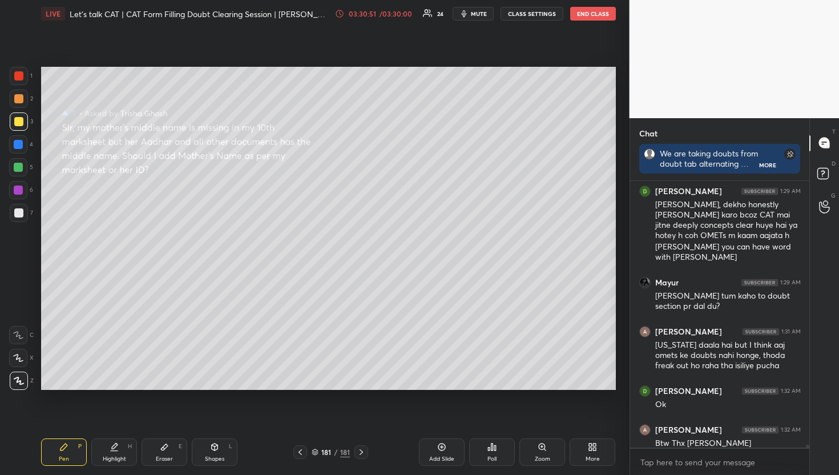
scroll to position [26951, 0]
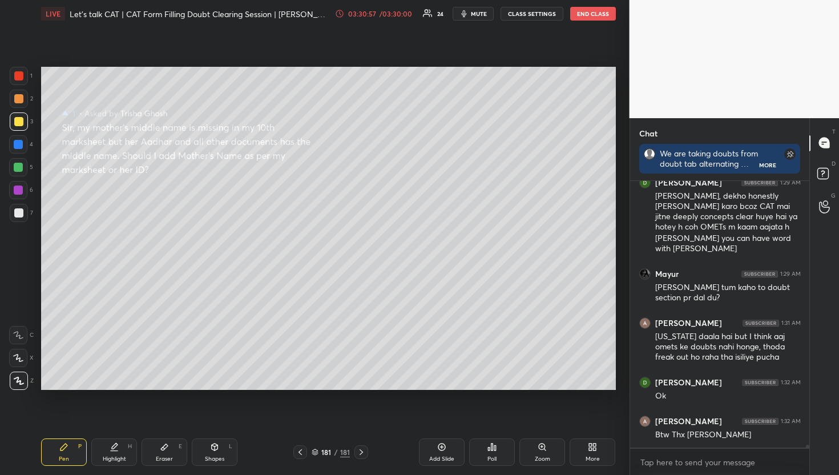
click at [806, 179] on div "Chat We are taking doubts from doubt tab alternating between FCFS and upvotes. …" at bounding box center [720, 296] width 180 height 357
click at [818, 174] on rect at bounding box center [823, 173] width 11 height 11
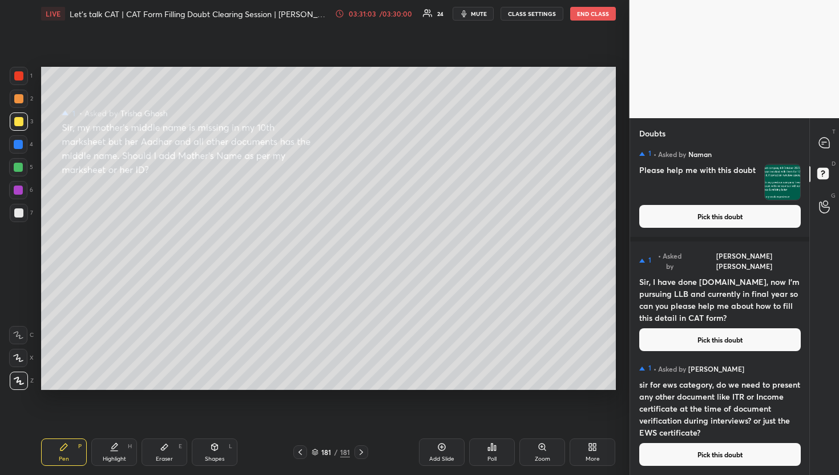
click at [710, 453] on button "Pick this doubt" at bounding box center [721, 454] width 162 height 23
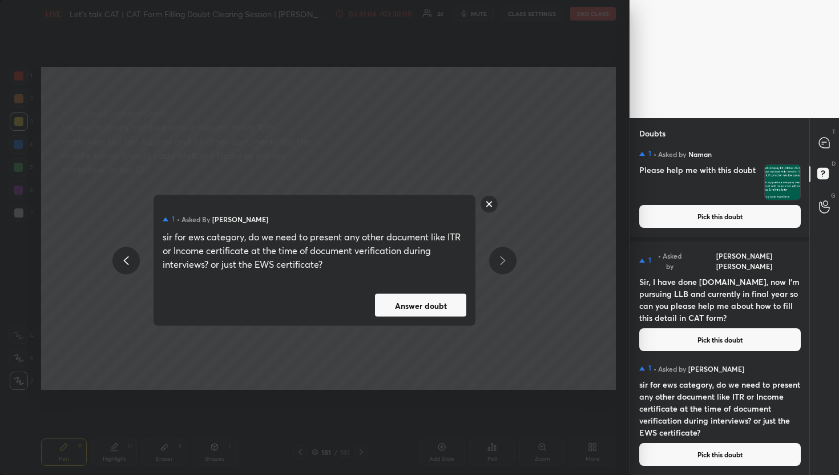
click at [425, 296] on button "Answer doubt" at bounding box center [420, 305] width 91 height 23
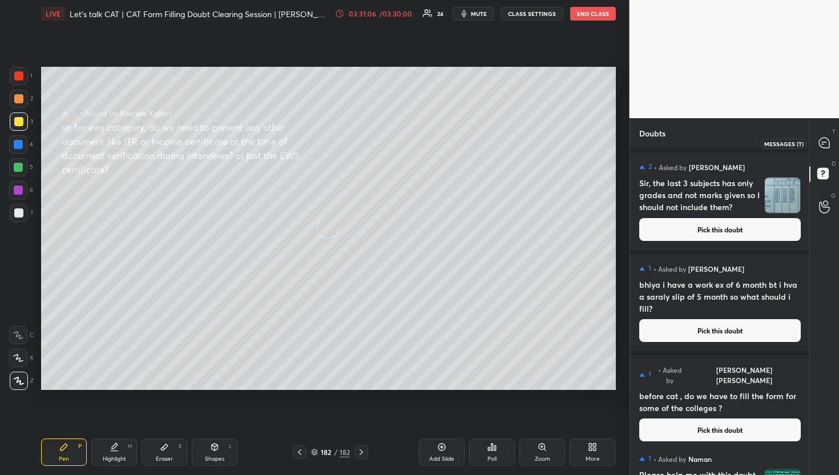
click at [823, 151] on div at bounding box center [825, 143] width 23 height 21
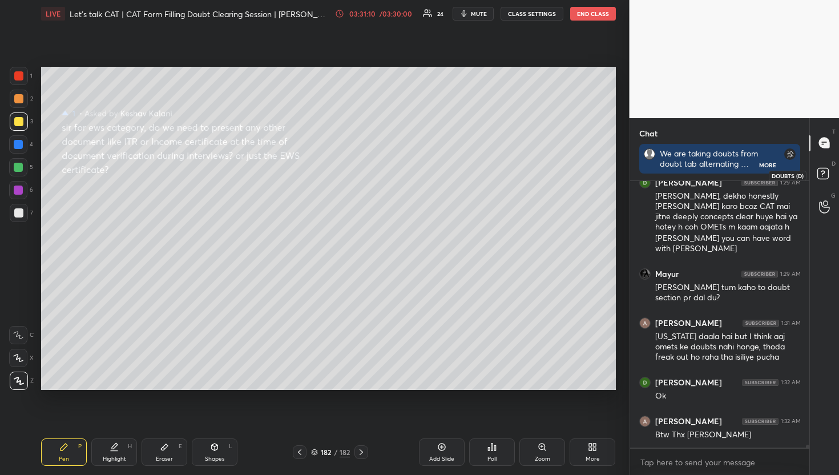
click at [825, 180] on icon at bounding box center [825, 175] width 21 height 21
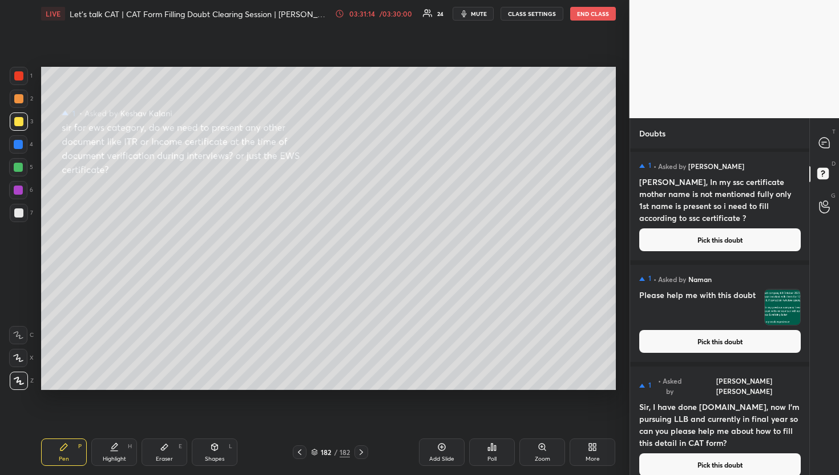
click at [703, 468] on div "1 • Asked by Tanu Priyanka Singh Sir, I have done B.Com, now I'm pursuing LLB a…" at bounding box center [720, 426] width 180 height 119
click at [706, 453] on button "Pick this doubt" at bounding box center [721, 464] width 162 height 23
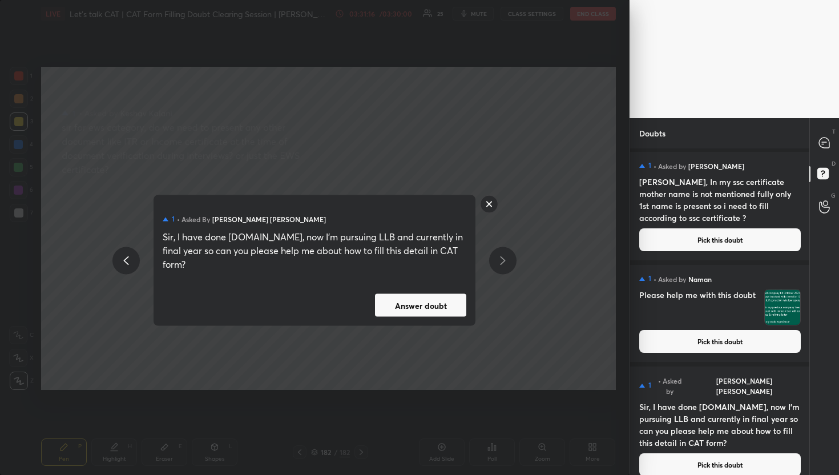
click at [436, 306] on button "Answer doubt" at bounding box center [420, 305] width 91 height 23
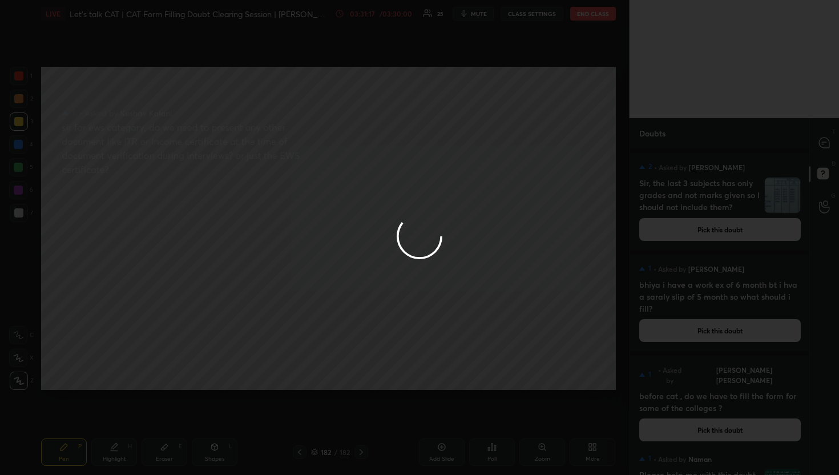
click at [813, 144] on div at bounding box center [419, 237] width 839 height 475
click at [813, 144] on div "T Messages (T)" at bounding box center [824, 143] width 29 height 32
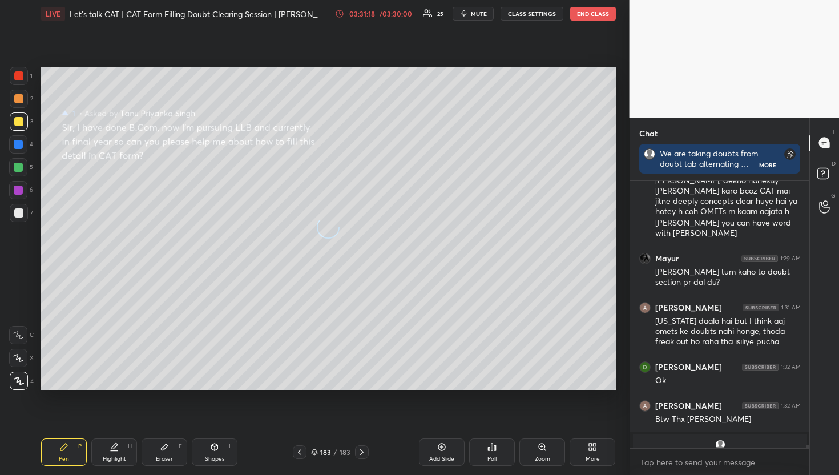
click at [813, 144] on div "T Messages (T)" at bounding box center [824, 143] width 29 height 32
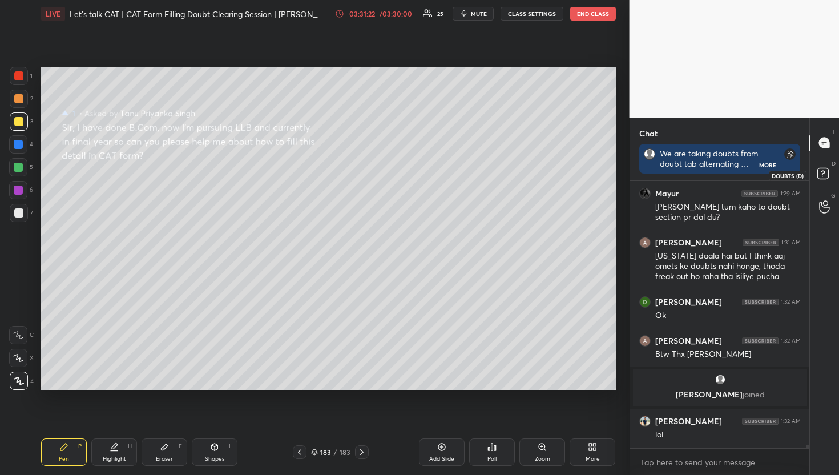
click at [821, 179] on icon at bounding box center [825, 175] width 21 height 21
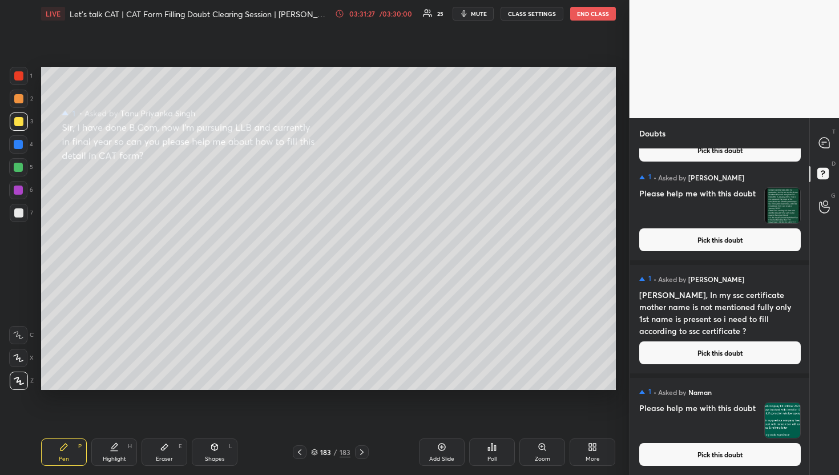
click at [712, 465] on div "1 • Asked by Naman Please help me with this doubt Pick this doubt" at bounding box center [720, 426] width 180 height 97
click at [712, 464] on button "Pick this doubt" at bounding box center [721, 454] width 162 height 23
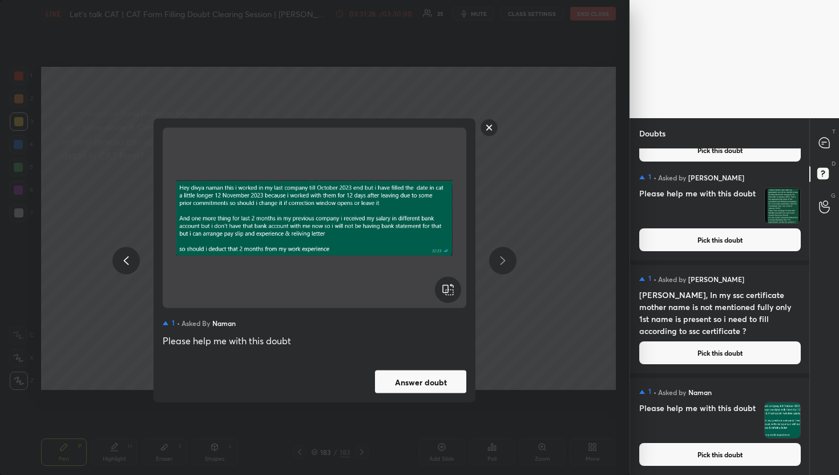
click at [317, 350] on div "1 • Asked by Naman Please help me with this doubt Answer doubt" at bounding box center [315, 261] width 322 height 284
click at [412, 365] on div "1 • Asked by Naman Please help me with this doubt Answer doubt" at bounding box center [315, 261] width 322 height 284
click at [436, 380] on button "Answer doubt" at bounding box center [420, 382] width 91 height 23
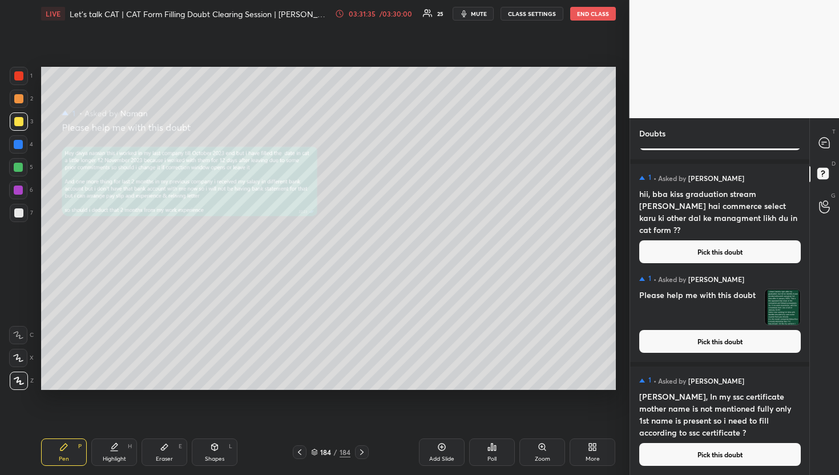
click at [725, 447] on button "Pick this doubt" at bounding box center [721, 454] width 162 height 23
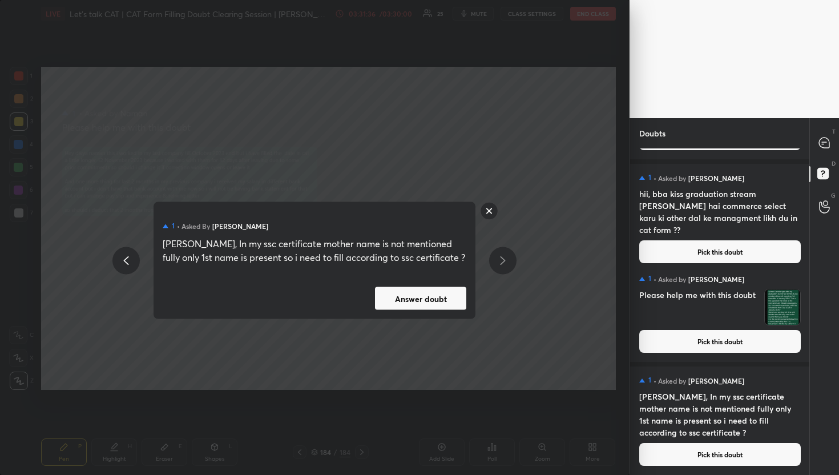
click at [415, 283] on div "1 • Asked by Dhanashree Yeole Sir, In my ssc certificate mother name is not men…" at bounding box center [315, 260] width 322 height 117
click at [443, 298] on button "Answer doubt" at bounding box center [420, 298] width 91 height 23
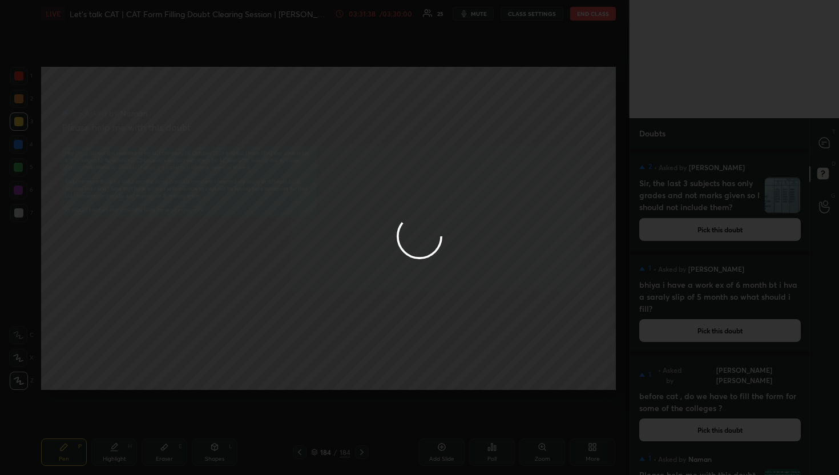
click at [823, 152] on div at bounding box center [419, 237] width 839 height 475
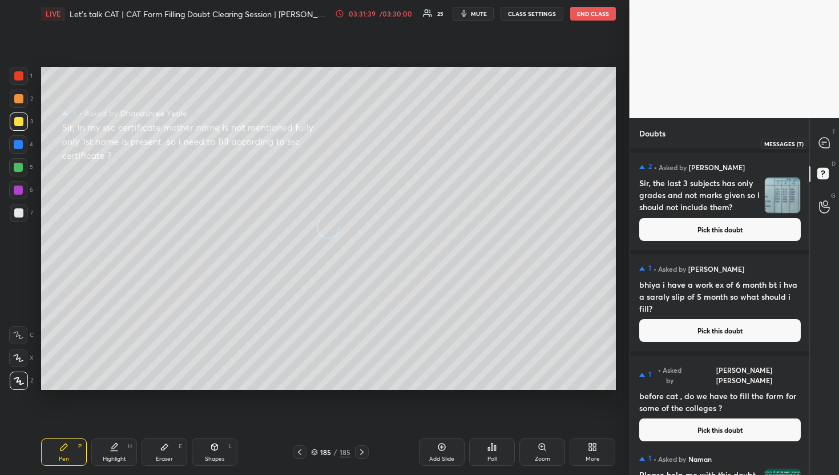
click at [823, 152] on div at bounding box center [825, 143] width 23 height 21
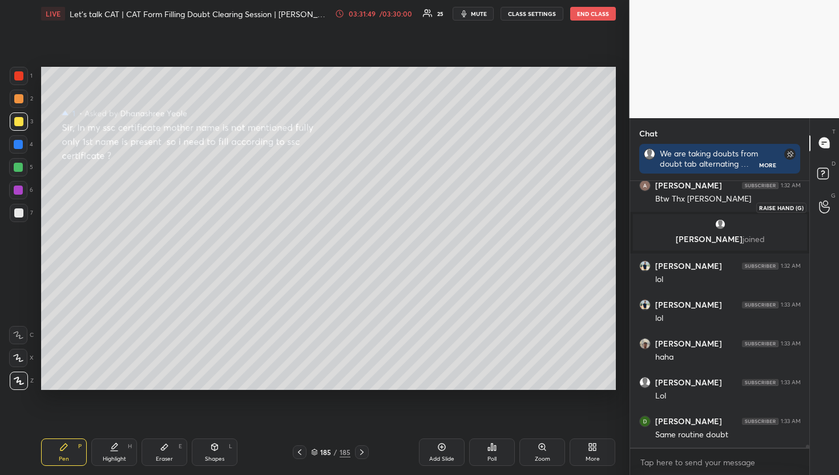
click at [817, 198] on div at bounding box center [825, 207] width 23 height 21
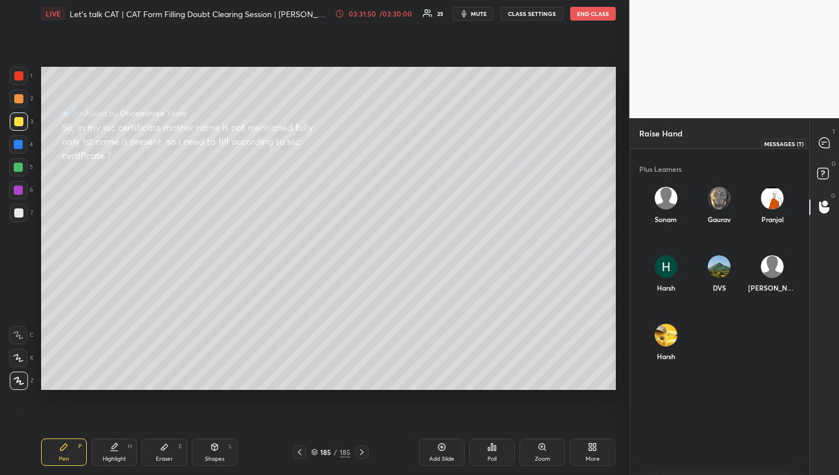
click at [816, 153] on div "T Messages (T)" at bounding box center [824, 143] width 29 height 32
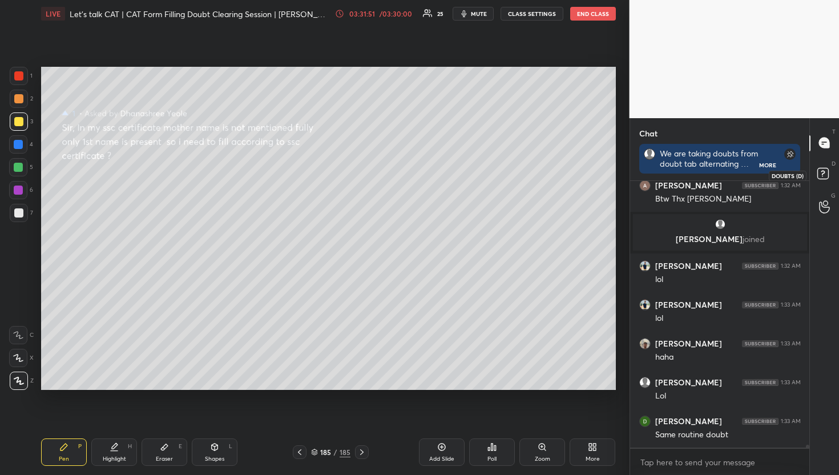
click at [814, 182] on div at bounding box center [825, 175] width 23 height 21
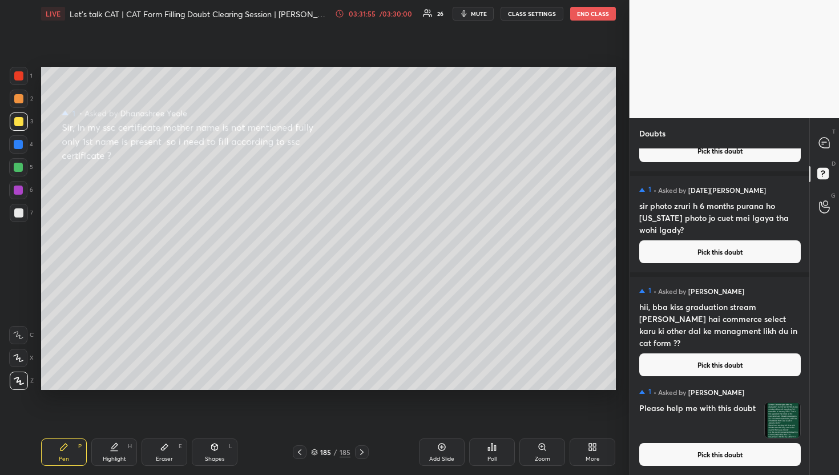
click at [678, 451] on button "Pick this doubt" at bounding box center [721, 454] width 162 height 23
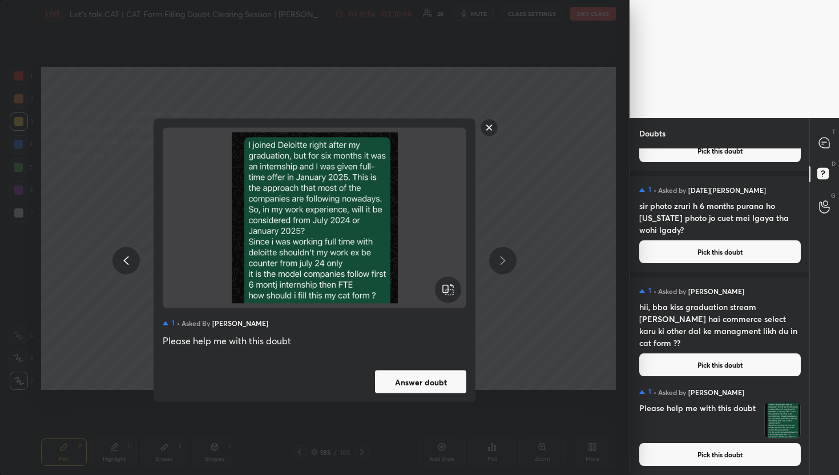
click at [439, 371] on button "Answer doubt" at bounding box center [420, 382] width 91 height 23
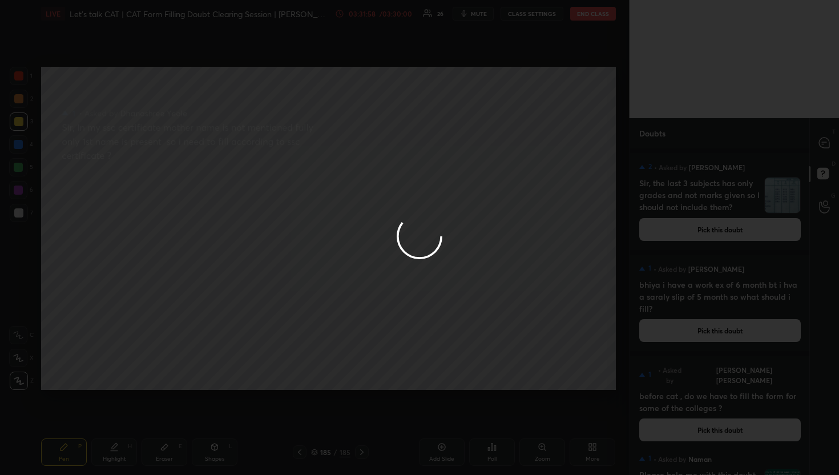
click at [815, 146] on div at bounding box center [419, 237] width 839 height 475
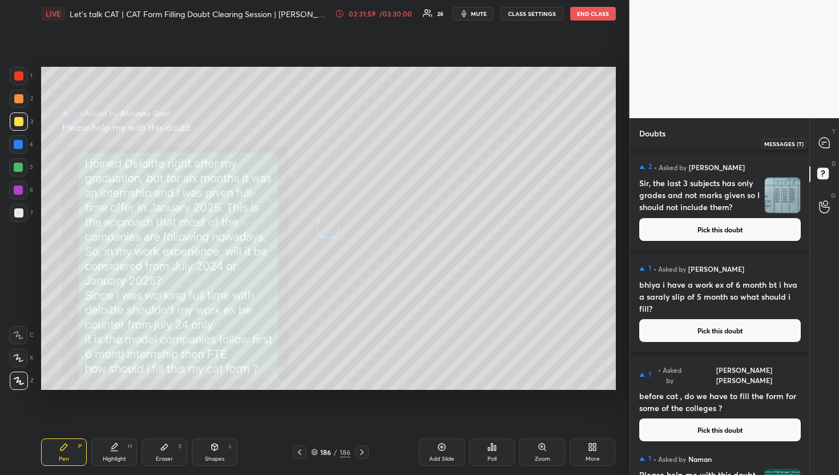
click at [815, 146] on div at bounding box center [825, 143] width 23 height 21
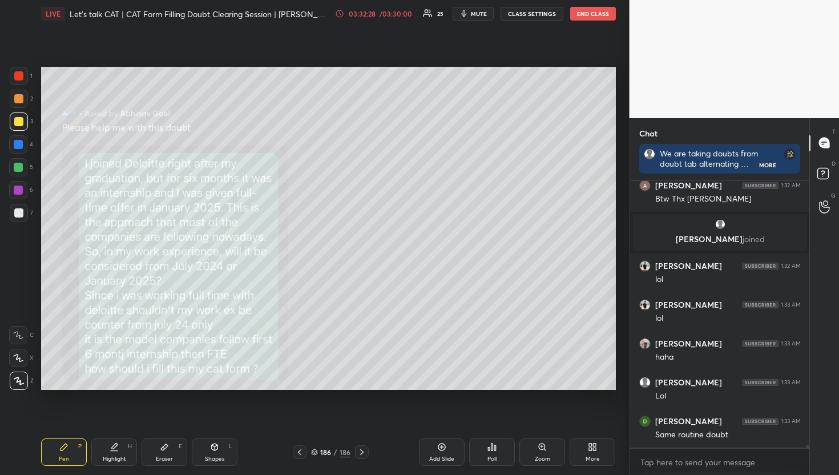
click at [812, 186] on div "D Doubts (D)" at bounding box center [824, 175] width 29 height 32
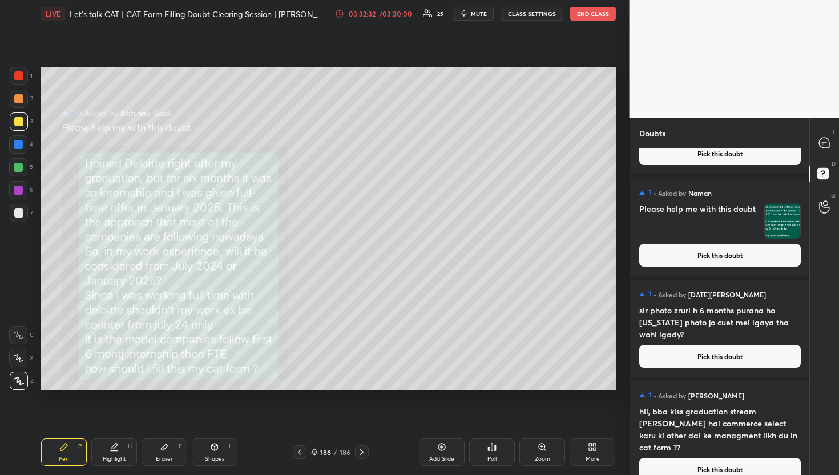
scroll to position [6938, 0]
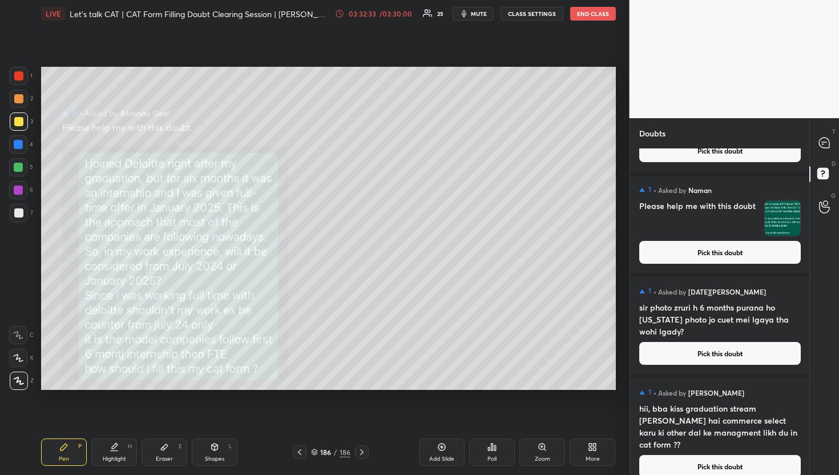
click at [717, 461] on button "Pick this doubt" at bounding box center [721, 466] width 162 height 23
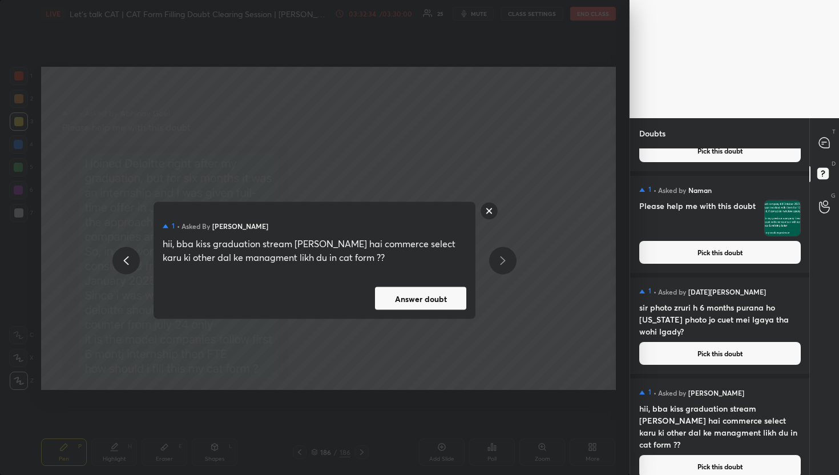
click at [419, 304] on button "Answer doubt" at bounding box center [420, 298] width 91 height 23
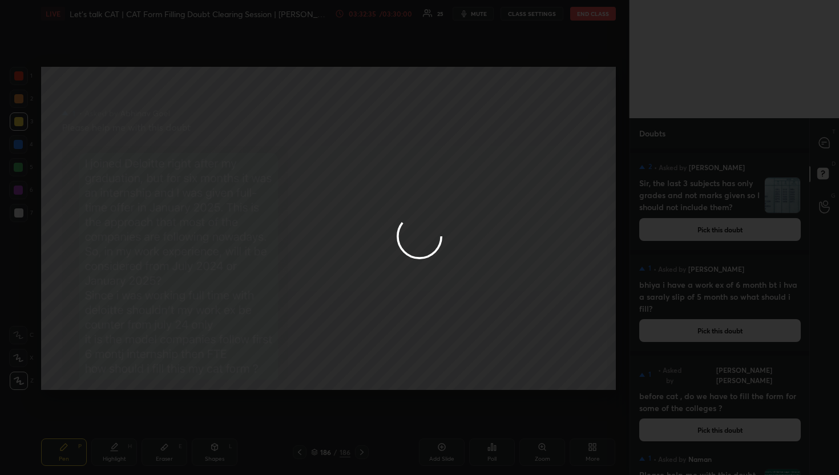
click at [830, 138] on icon at bounding box center [825, 143] width 12 height 12
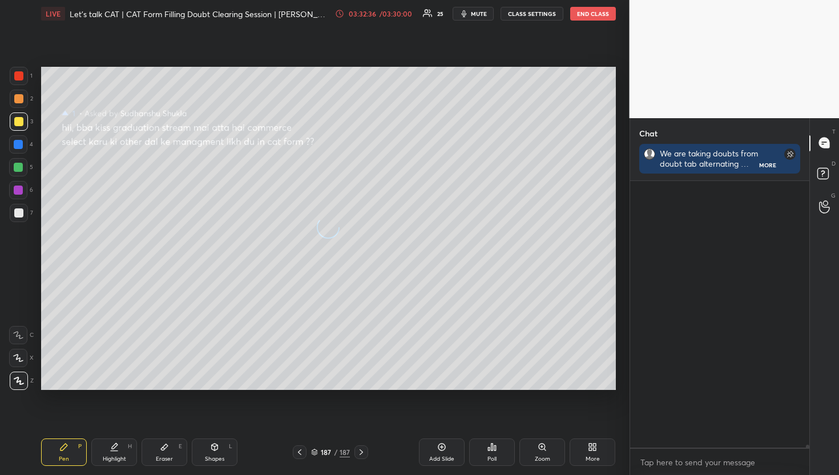
scroll to position [263, 176]
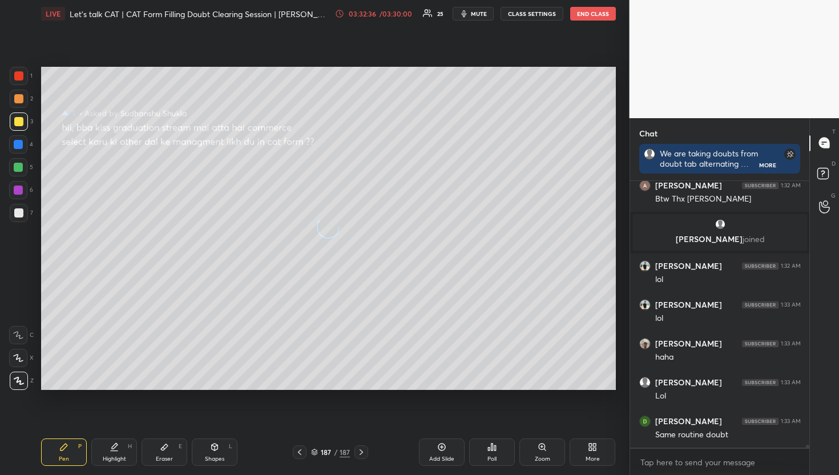
click at [830, 138] on icon at bounding box center [825, 143] width 12 height 12
click at [823, 169] on rect at bounding box center [823, 173] width 11 height 11
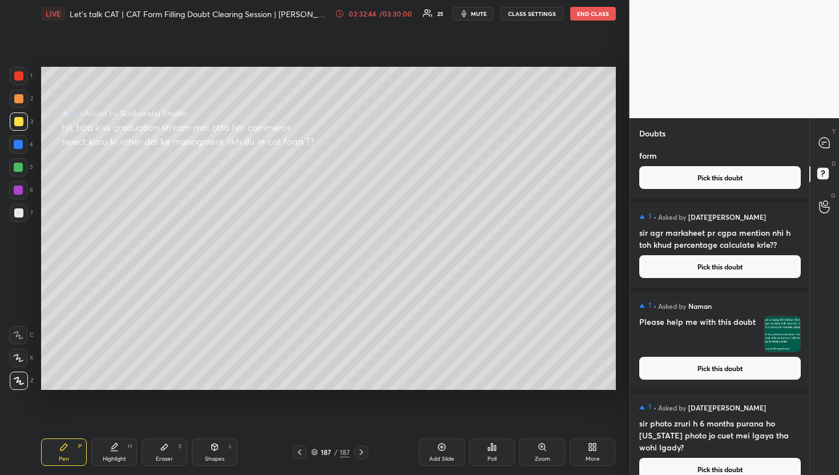
scroll to position [6837, 0]
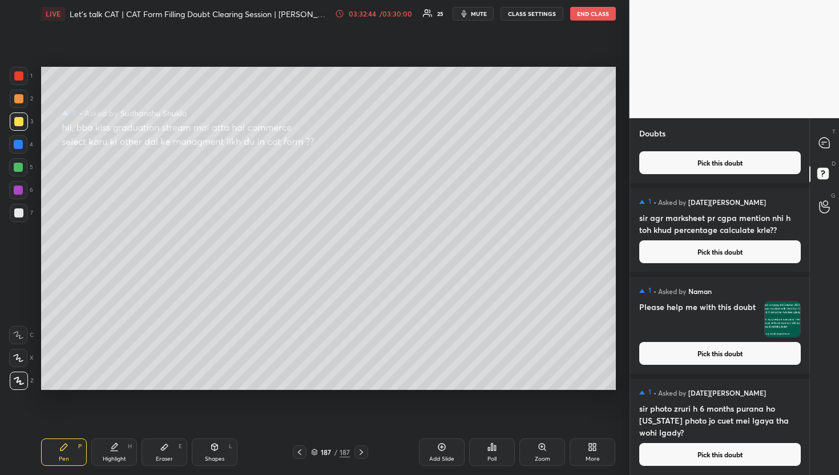
click at [743, 459] on button "Pick this doubt" at bounding box center [721, 454] width 162 height 23
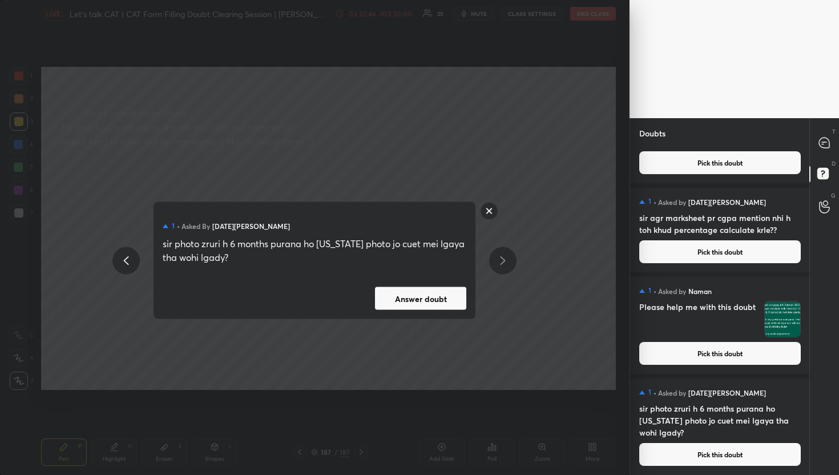
drag, startPoint x: 479, startPoint y: 291, endPoint x: 473, endPoint y: 294, distance: 6.2
click at [479, 291] on div "1 • Asked by Kartik Srivastava sir photo zruri h 6 months purana ho maine photo…" at bounding box center [315, 260] width 432 height 117
click at [446, 300] on button "Answer doubt" at bounding box center [420, 298] width 91 height 23
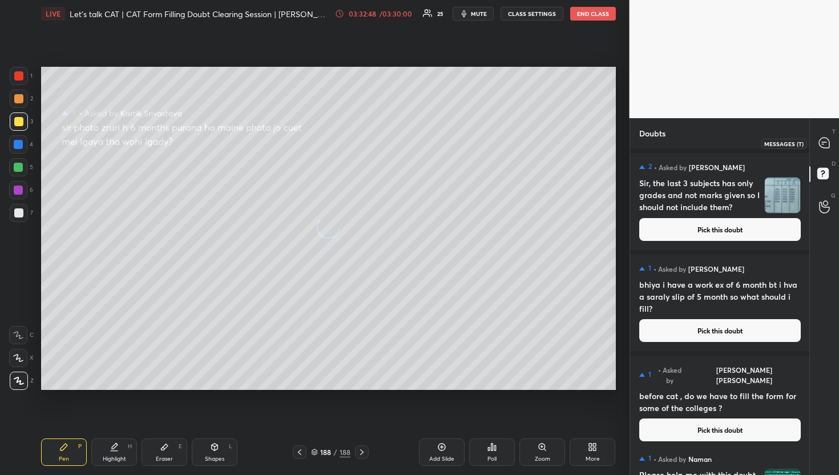
click at [831, 138] on div at bounding box center [825, 143] width 23 height 21
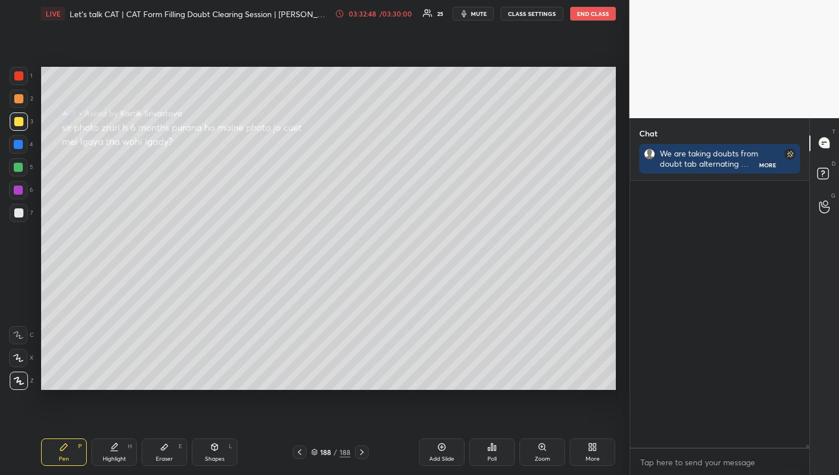
click at [831, 138] on div at bounding box center [825, 143] width 23 height 21
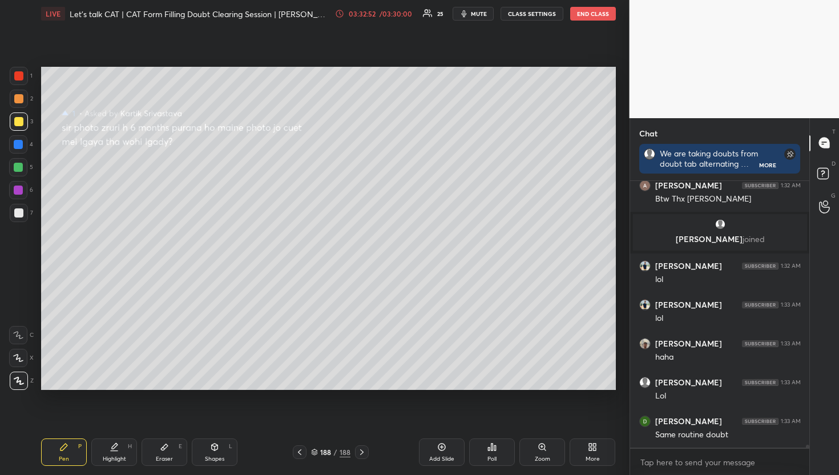
scroll to position [3, 4]
click at [830, 164] on div "D Doubts (D)" at bounding box center [824, 175] width 29 height 32
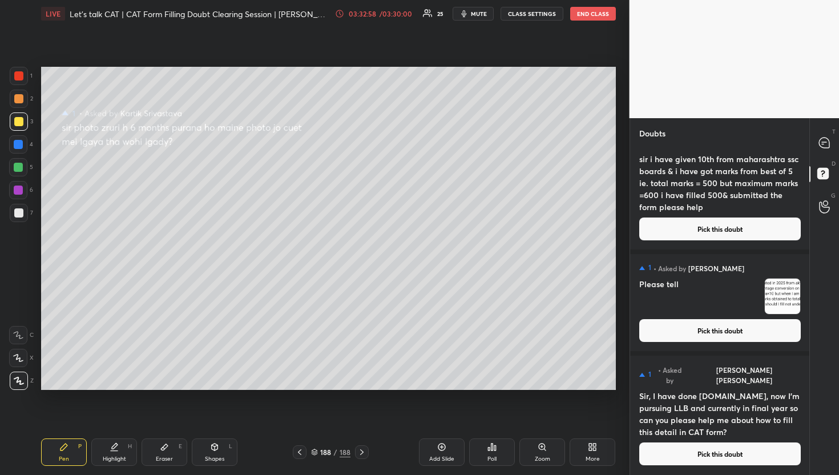
scroll to position [6736, 0]
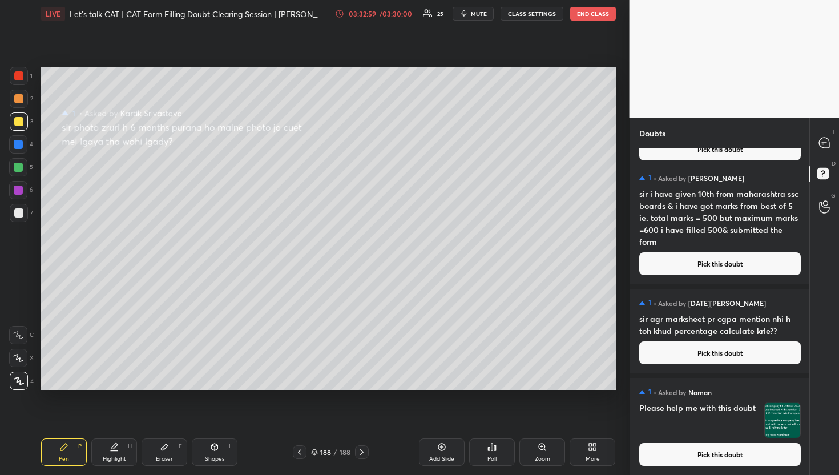
click at [728, 451] on button "Pick this doubt" at bounding box center [721, 454] width 162 height 23
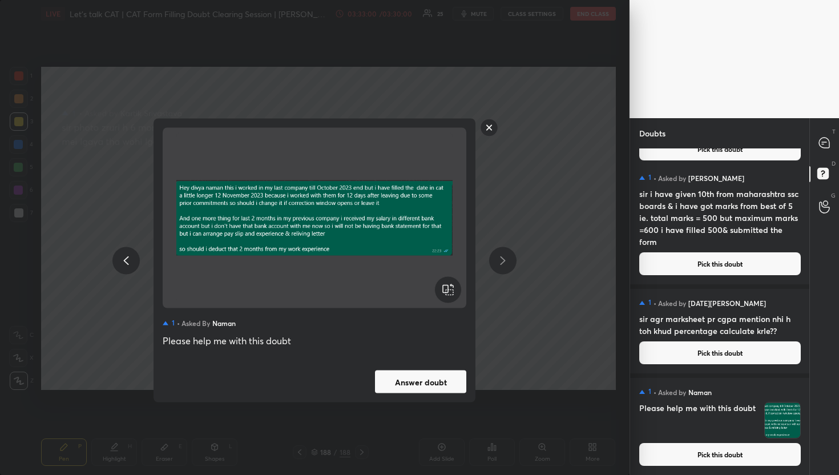
click at [444, 385] on button "Answer doubt" at bounding box center [420, 382] width 91 height 23
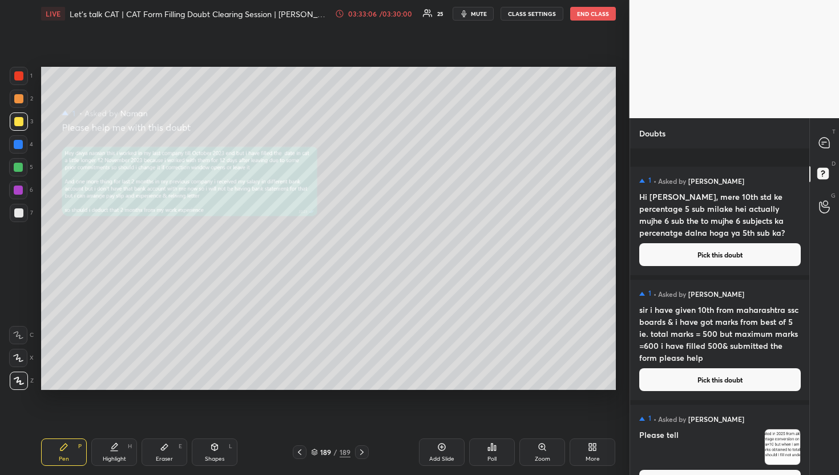
scroll to position [6634, 0]
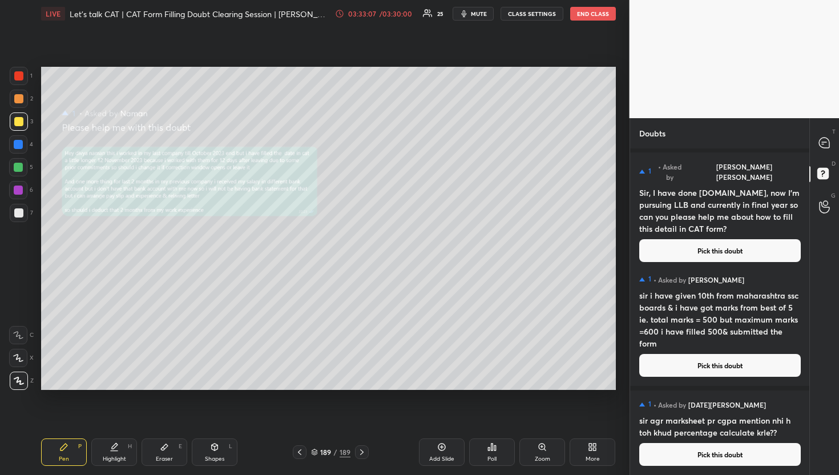
click at [725, 475] on div "1 • Asked by Ankit Sharma Please tell Pick this doubt 1 • Asked by Tanu Priyank…" at bounding box center [720, 311] width 180 height 327
click at [724, 462] on button "Pick this doubt" at bounding box center [721, 454] width 162 height 23
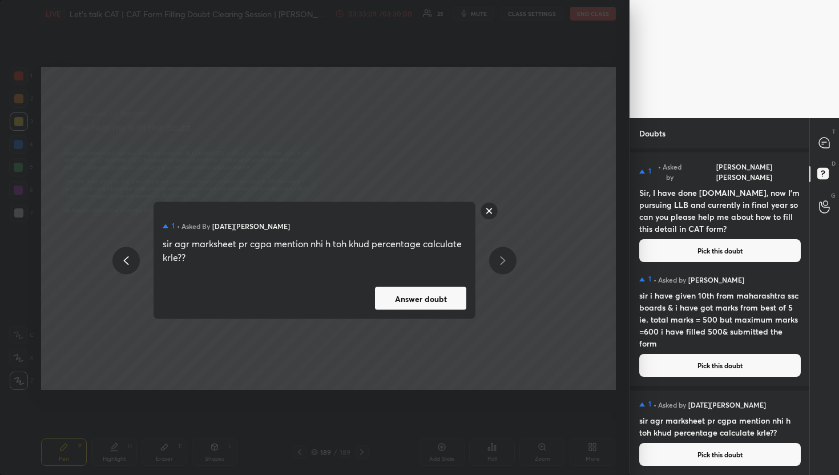
click at [405, 288] on button "Answer doubt" at bounding box center [420, 298] width 91 height 23
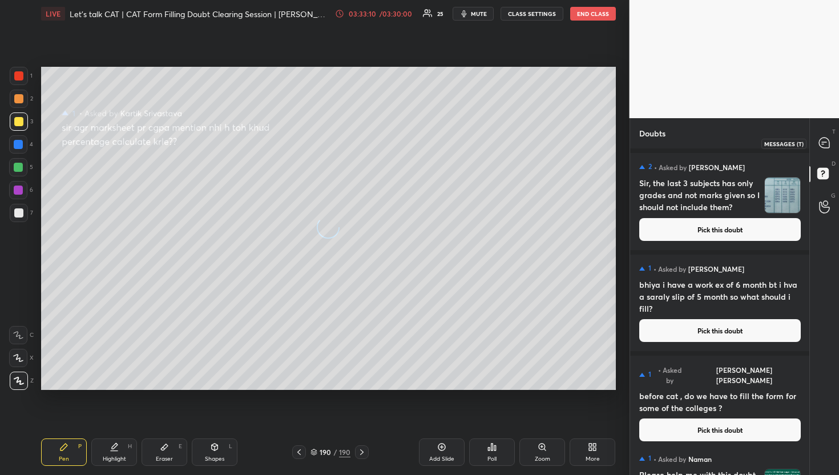
click at [819, 144] on icon at bounding box center [824, 143] width 10 height 10
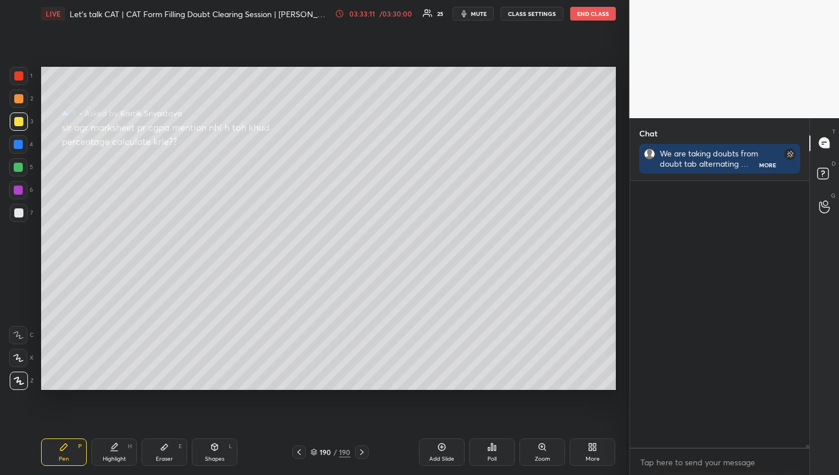
scroll to position [3, 4]
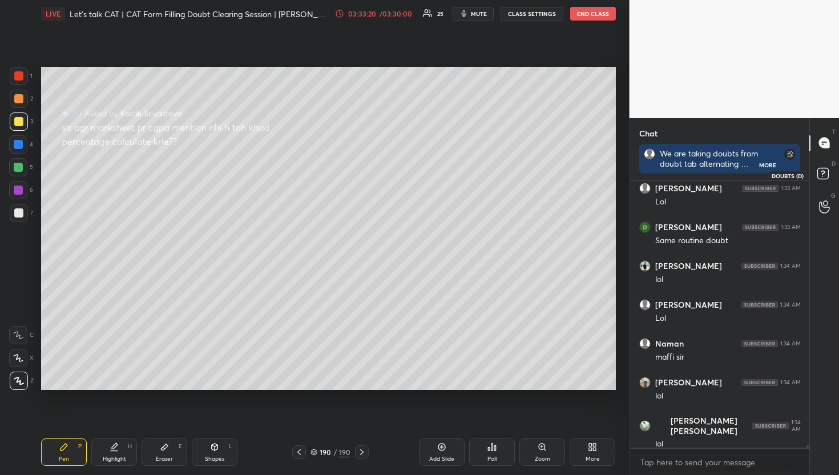
click at [825, 170] on rect at bounding box center [823, 173] width 11 height 11
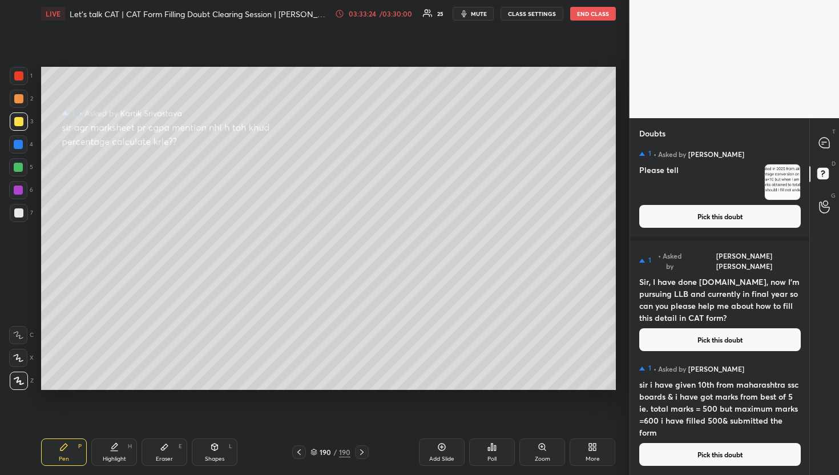
click at [700, 463] on button "Pick this doubt" at bounding box center [721, 454] width 162 height 23
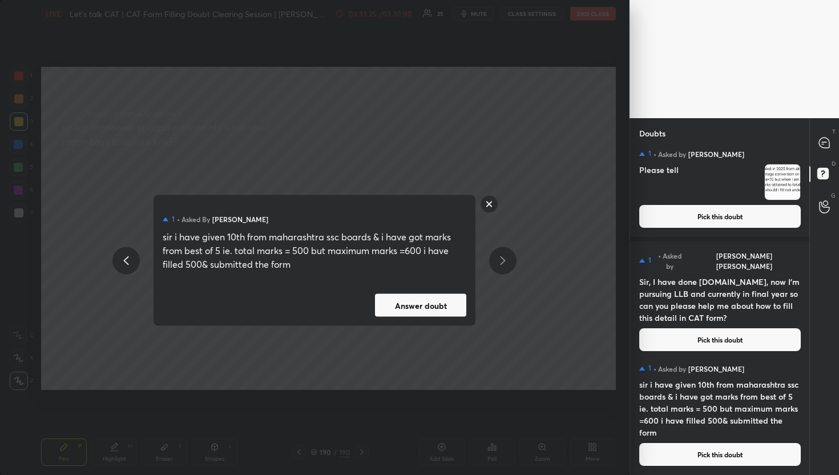
click at [391, 308] on button "Answer doubt" at bounding box center [420, 305] width 91 height 23
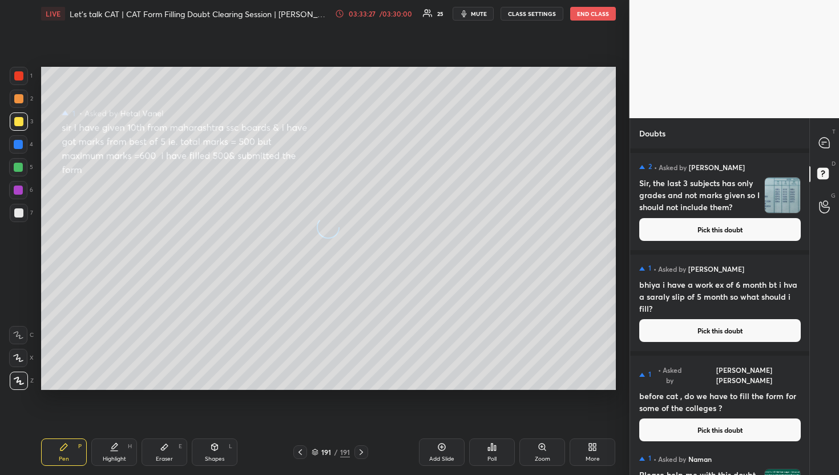
click at [837, 140] on div "T Messages (T)" at bounding box center [824, 143] width 29 height 32
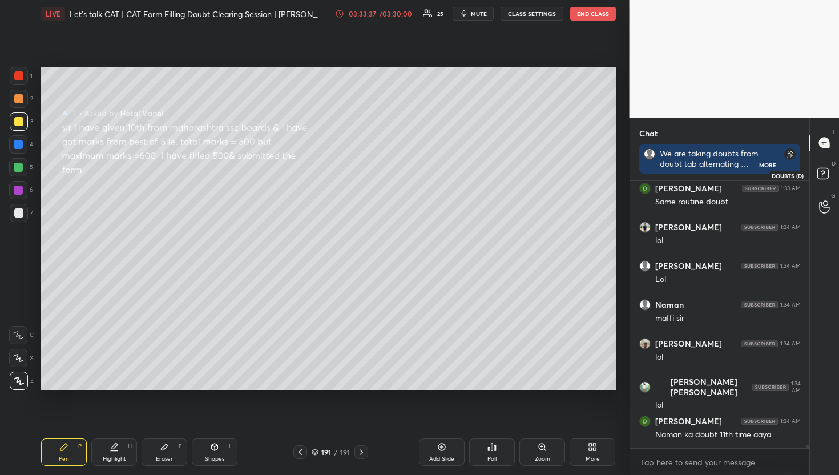
click at [821, 171] on rect at bounding box center [823, 173] width 11 height 11
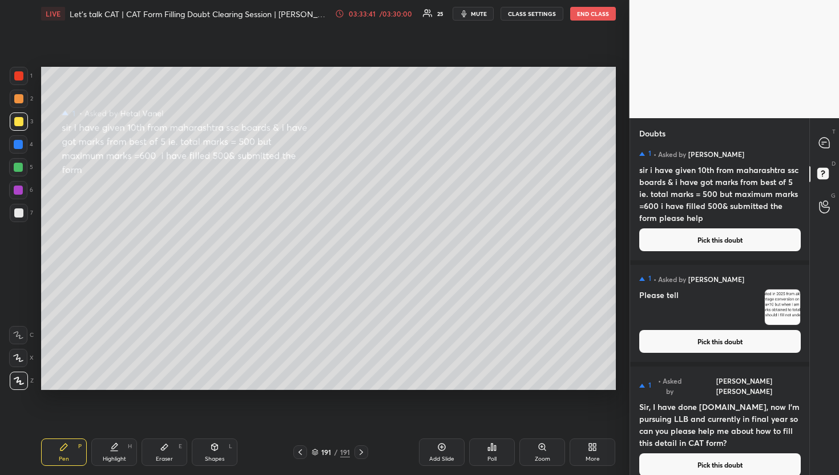
click at [726, 457] on button "Pick this doubt" at bounding box center [721, 464] width 162 height 23
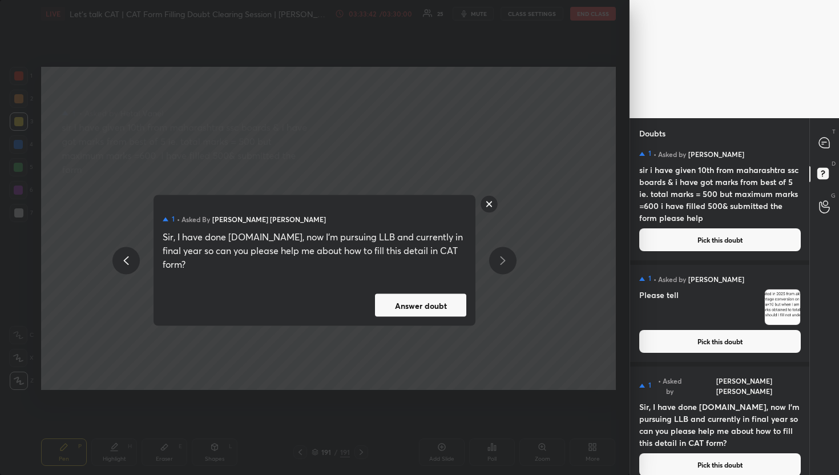
click at [408, 307] on button "Answer doubt" at bounding box center [420, 305] width 91 height 23
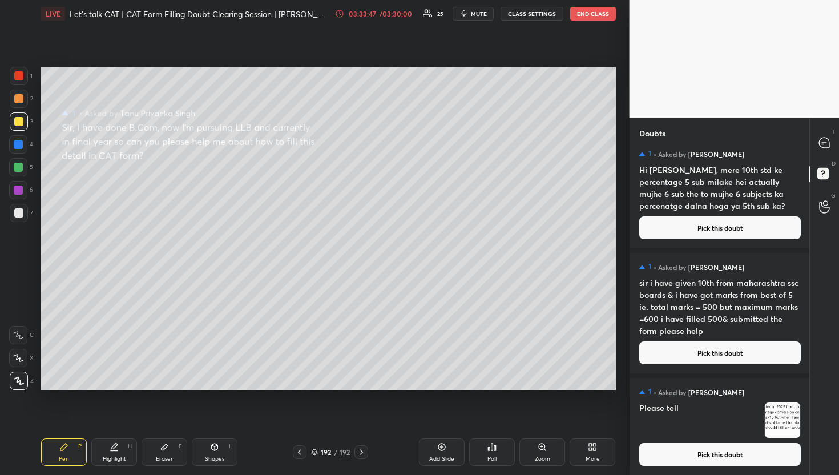
click at [710, 456] on button "Pick this doubt" at bounding box center [721, 454] width 162 height 23
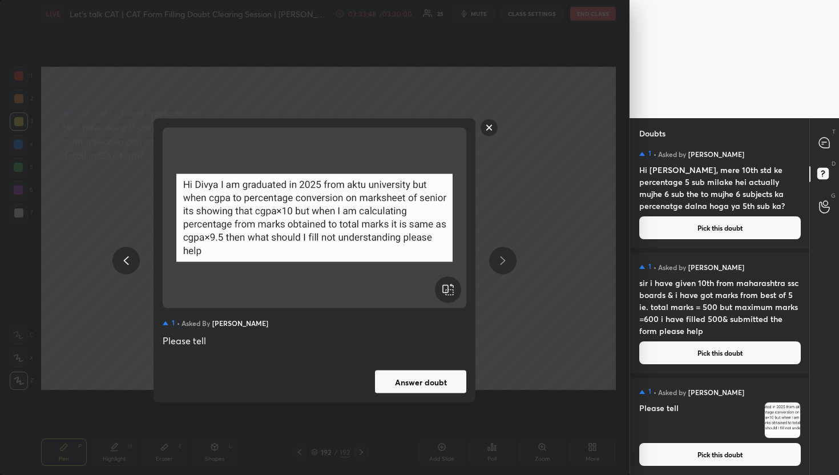
click at [413, 385] on button "Answer doubt" at bounding box center [420, 382] width 91 height 23
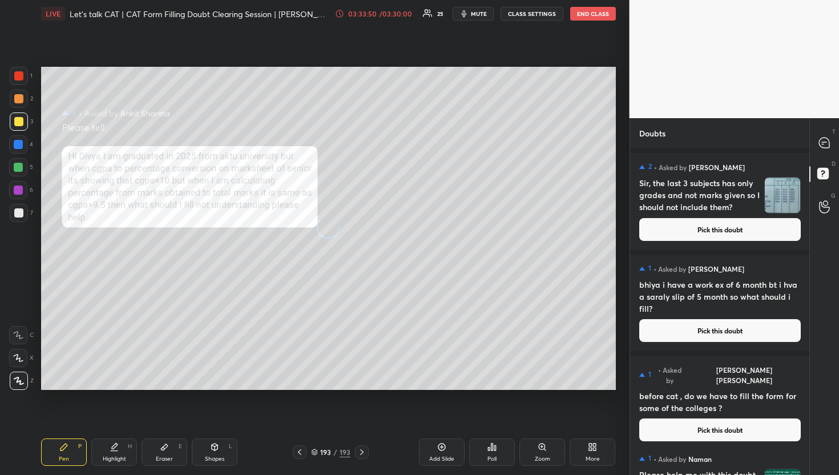
click at [815, 149] on div at bounding box center [825, 143] width 23 height 21
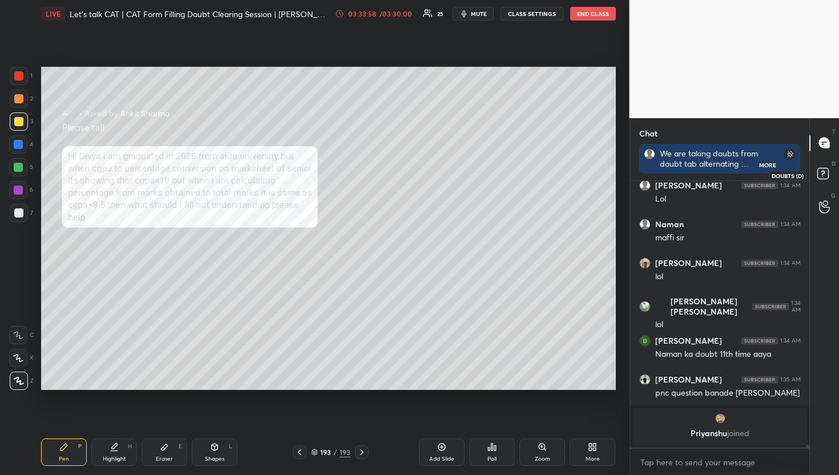
click at [835, 178] on div at bounding box center [825, 175] width 23 height 21
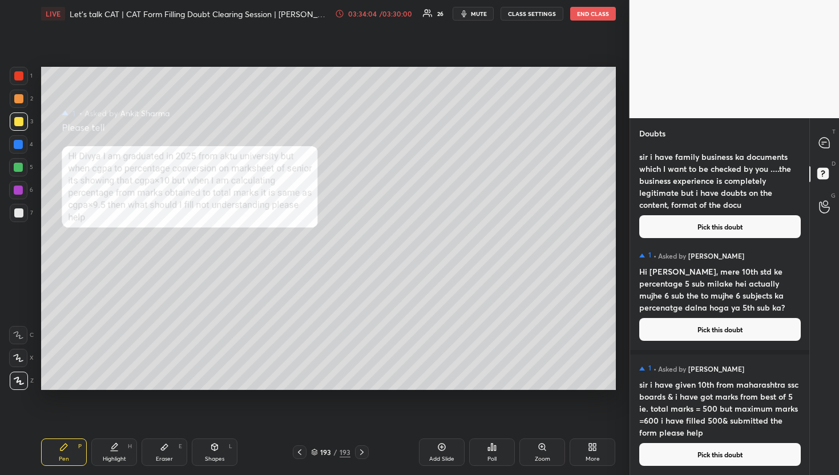
click at [693, 458] on button "Pick this doubt" at bounding box center [721, 454] width 162 height 23
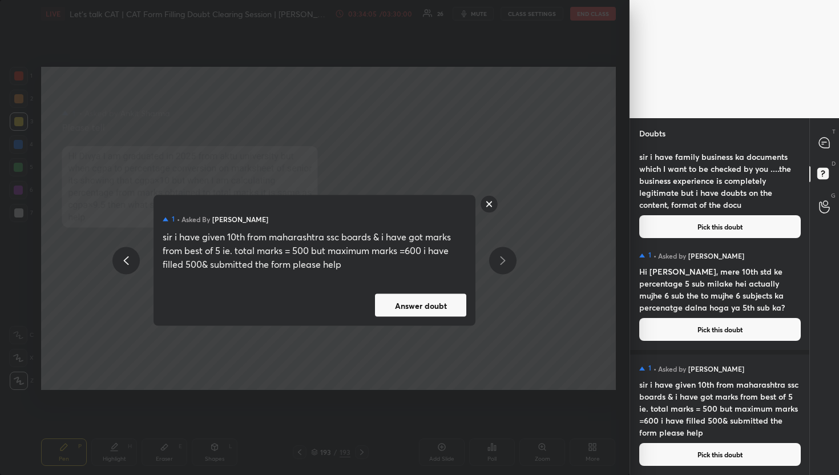
click at [437, 307] on button "Answer doubt" at bounding box center [420, 305] width 91 height 23
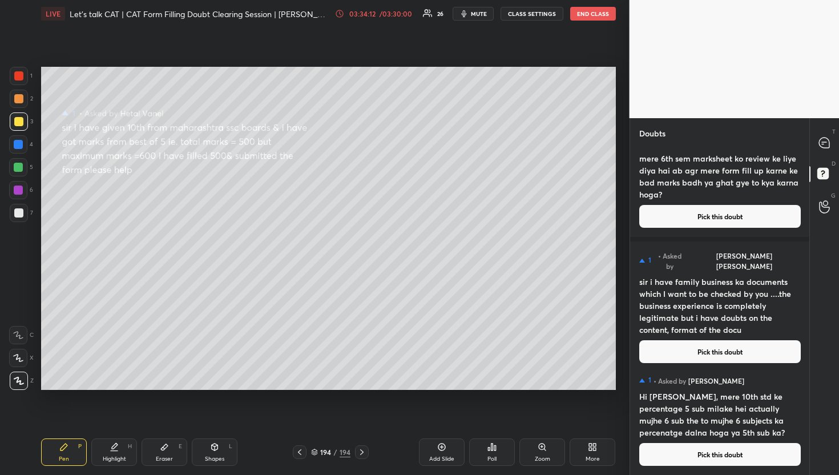
click at [683, 452] on button "Pick this doubt" at bounding box center [721, 454] width 162 height 23
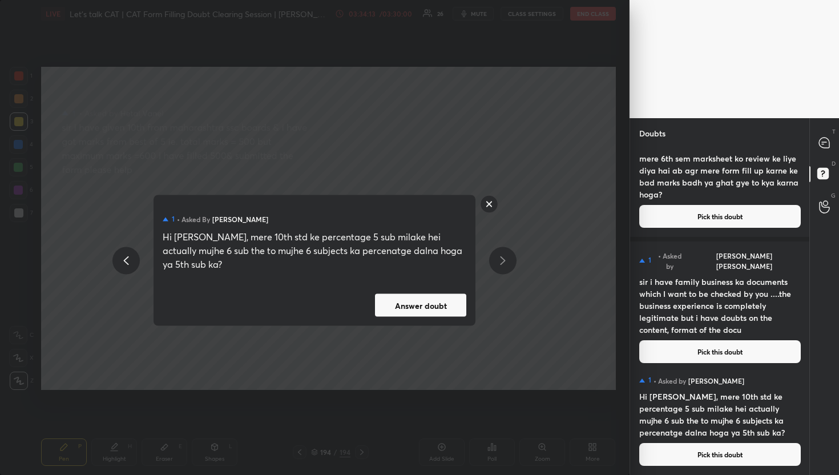
click at [416, 304] on button "Answer doubt" at bounding box center [420, 305] width 91 height 23
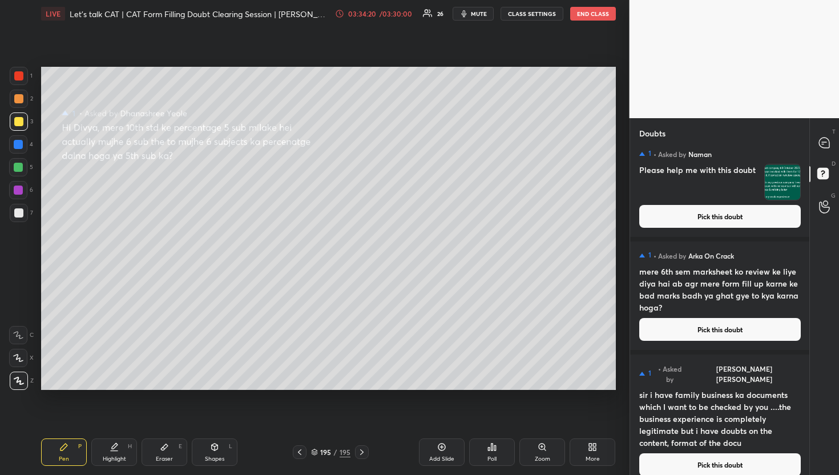
click at [670, 453] on button "Pick this doubt" at bounding box center [721, 464] width 162 height 23
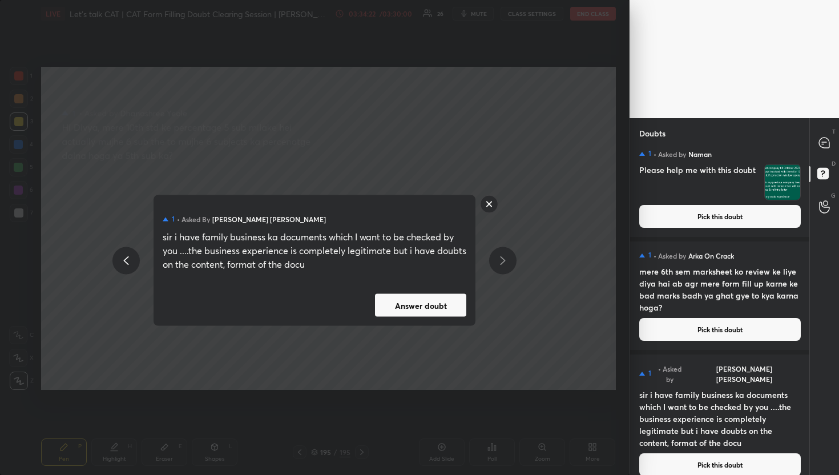
click at [453, 311] on button "Answer doubt" at bounding box center [420, 305] width 91 height 23
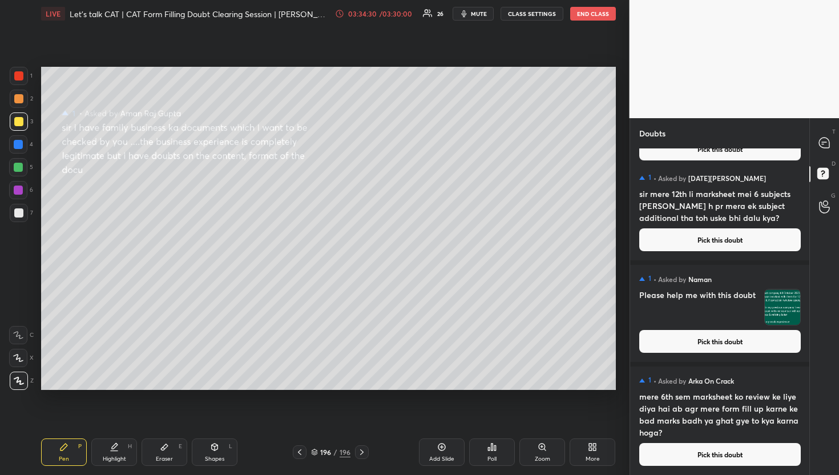
click at [833, 143] on div at bounding box center [825, 143] width 23 height 21
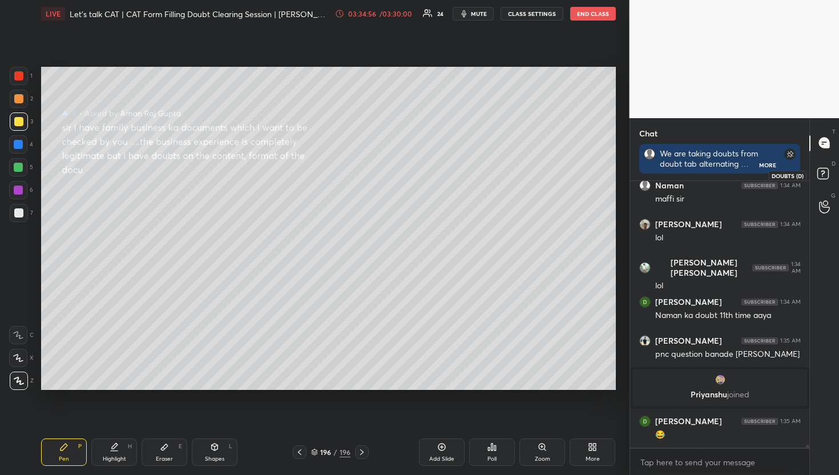
click at [819, 172] on rect at bounding box center [823, 173] width 11 height 11
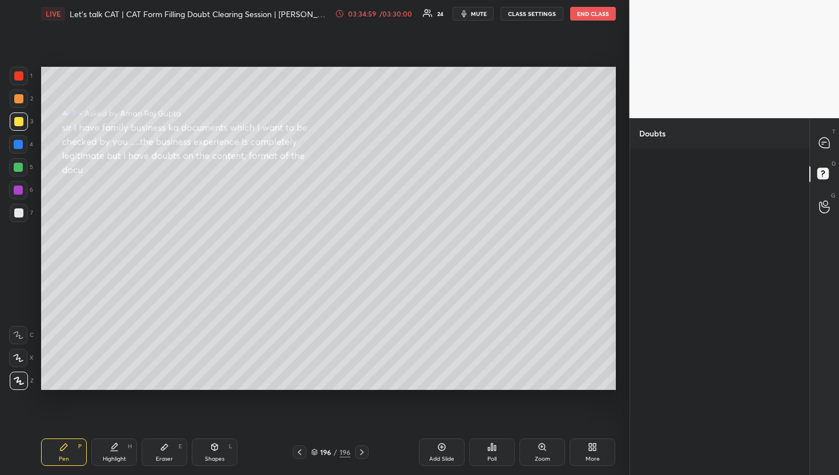
scroll to position [5842, 0]
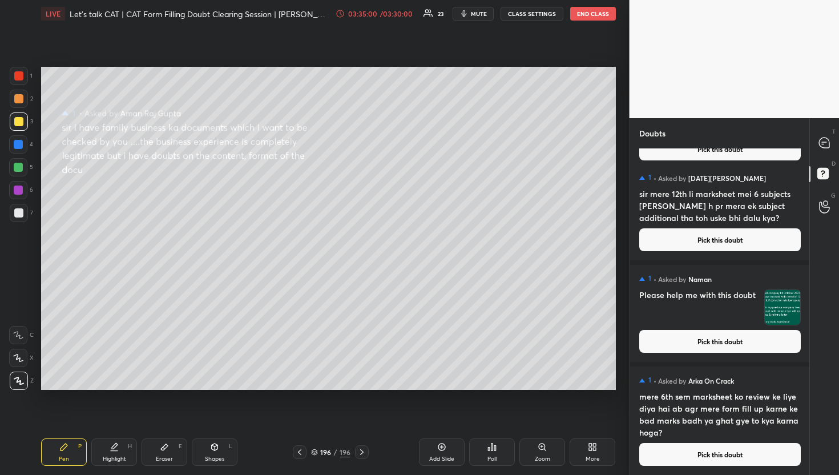
click at [715, 444] on button "Pick this doubt" at bounding box center [721, 454] width 162 height 23
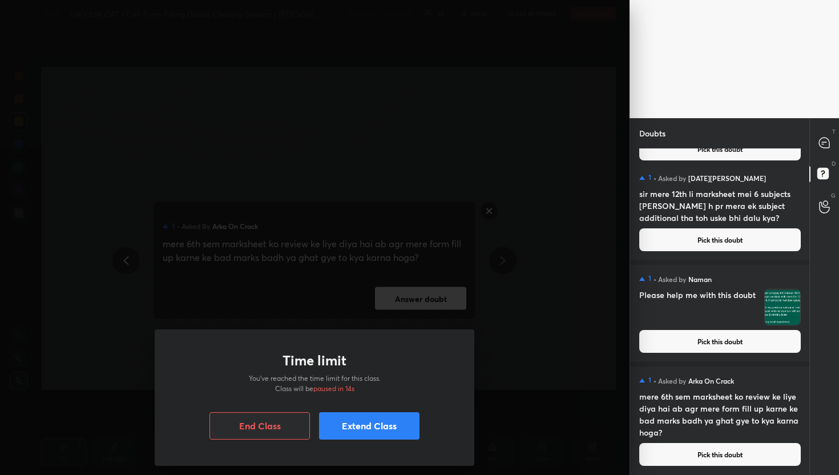
click at [348, 428] on button "Extend Class" at bounding box center [369, 425] width 101 height 27
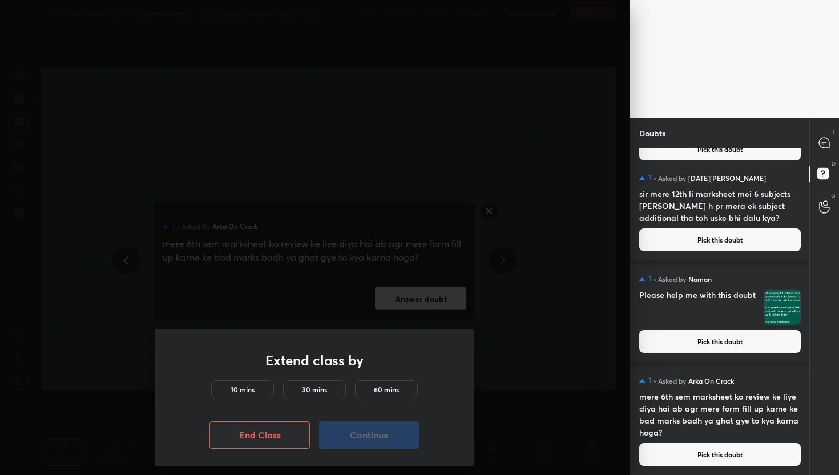
click at [397, 384] on h5 "60 mins" at bounding box center [386, 389] width 25 height 10
click at [398, 425] on button "Continue" at bounding box center [369, 434] width 101 height 27
click at [397, 425] on button "Continue" at bounding box center [369, 434] width 101 height 27
click at [395, 425] on button "Continue" at bounding box center [369, 434] width 101 height 27
click at [408, 450] on div "Extend class by 10 mins 30 mins 60 mins End Class Continue" at bounding box center [315, 397] width 320 height 136
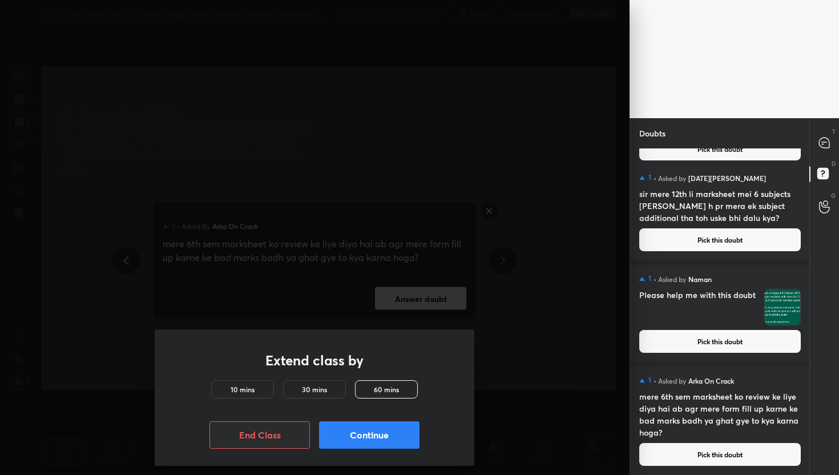
click at [408, 450] on div "Extend class by 10 mins 30 mins 60 mins End Class Continue" at bounding box center [315, 397] width 320 height 136
click at [403, 441] on button "Continue" at bounding box center [369, 434] width 101 height 27
click at [403, 440] on button "Continue" at bounding box center [369, 434] width 101 height 27
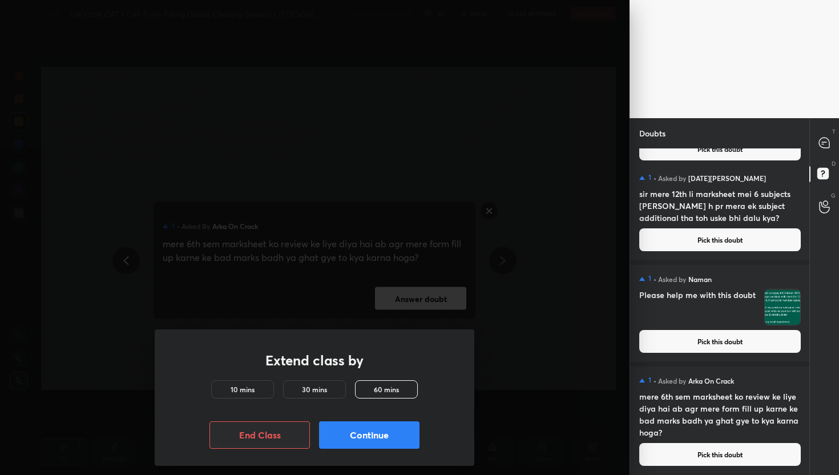
click at [390, 268] on div "Extend class by 10 mins 30 mins 60 mins End Class Continue" at bounding box center [315, 237] width 630 height 475
click at [467, 269] on div "Extend class by 10 mins 30 mins 60 mins End Class Continue" at bounding box center [315, 237] width 630 height 475
click at [420, 305] on div "Extend class by 10 mins 30 mins 60 mins End Class Continue" at bounding box center [315, 237] width 630 height 475
drag, startPoint x: 420, startPoint y: 305, endPoint x: 605, endPoint y: 215, distance: 206.4
click at [420, 305] on div "Extend class by 10 mins 30 mins 60 mins End Class Continue" at bounding box center [315, 237] width 630 height 475
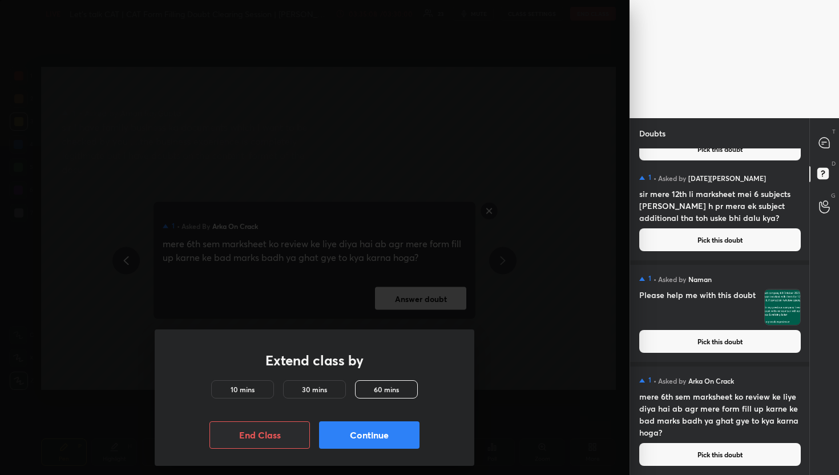
click at [808, 144] on div "Doubts" at bounding box center [720, 133] width 180 height 30
click at [818, 171] on rect at bounding box center [823, 173] width 11 height 11
click at [837, 128] on div "T Messages (T)" at bounding box center [824, 143] width 29 height 32
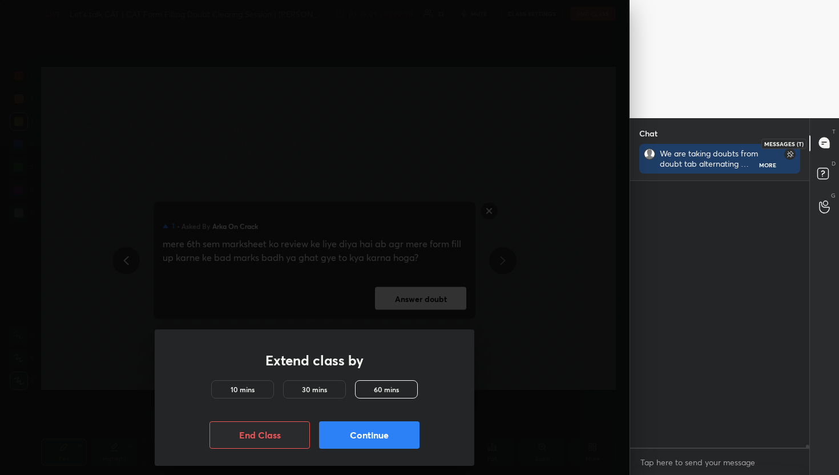
scroll to position [263, 176]
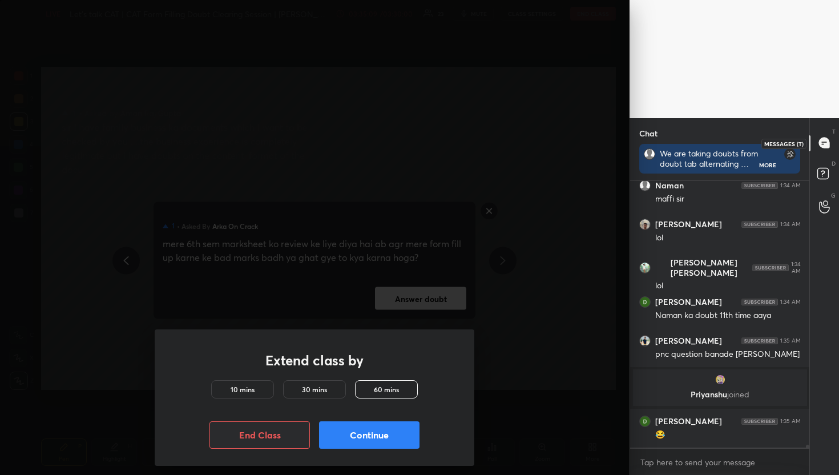
click at [831, 142] on div at bounding box center [825, 143] width 23 height 21
click at [384, 328] on div "Extend class by 10 mins 30 mins 60 mins End Class Continue" at bounding box center [315, 237] width 630 height 475
click at [434, 295] on div "Extend class by 10 mins 30 mins 60 mins End Class Continue" at bounding box center [315, 237] width 630 height 475
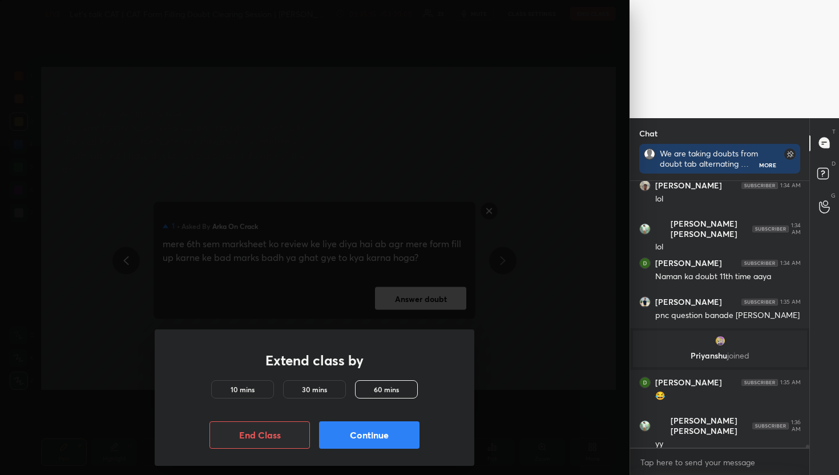
click at [474, 320] on div "Extend class by 10 mins 30 mins 60 mins End Class Continue" at bounding box center [315, 237] width 630 height 475
click at [445, 302] on div "Extend class by 10 mins 30 mins 60 mins End Class Continue" at bounding box center [315, 237] width 630 height 475
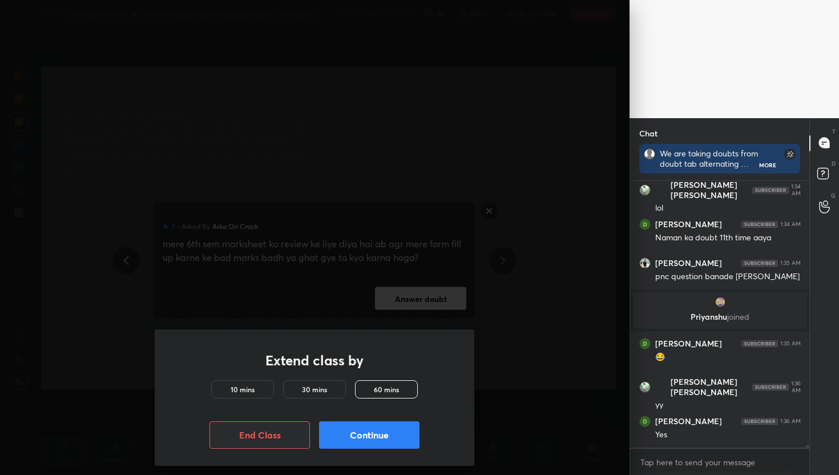
click at [445, 302] on div "Extend class by 10 mins 30 mins 60 mins End Class Continue" at bounding box center [315, 237] width 630 height 475
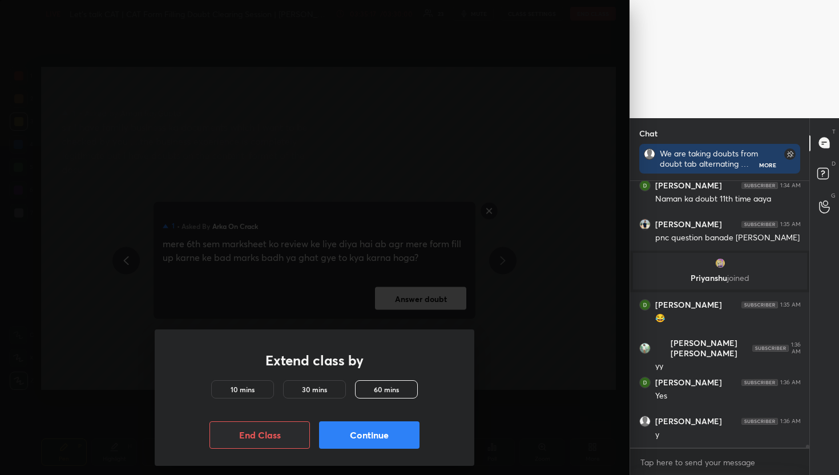
click at [316, 385] on h5 "30 mins" at bounding box center [314, 389] width 25 height 10
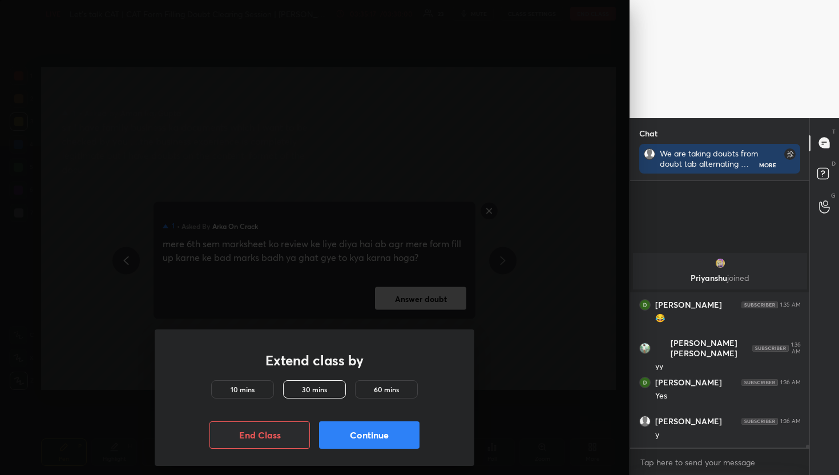
scroll to position [26852, 0]
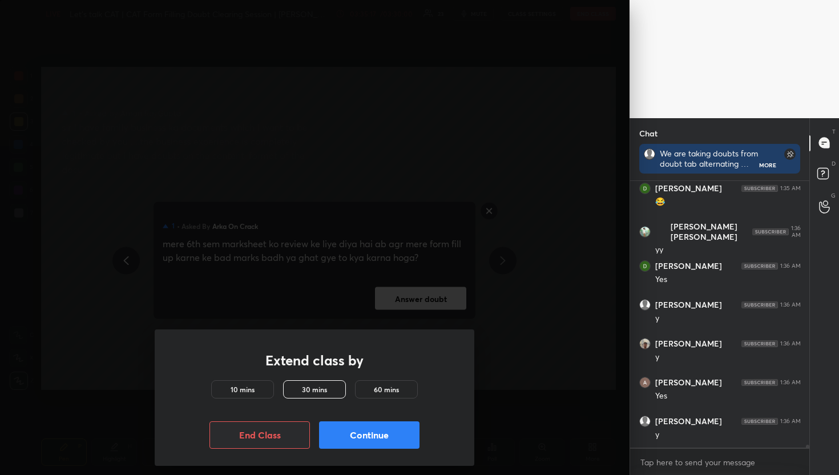
click at [233, 392] on h5 "10 mins" at bounding box center [243, 389] width 24 height 10
click at [395, 421] on div "Continue" at bounding box center [369, 434] width 101 height 27
click at [396, 436] on button "Continue" at bounding box center [369, 434] width 101 height 27
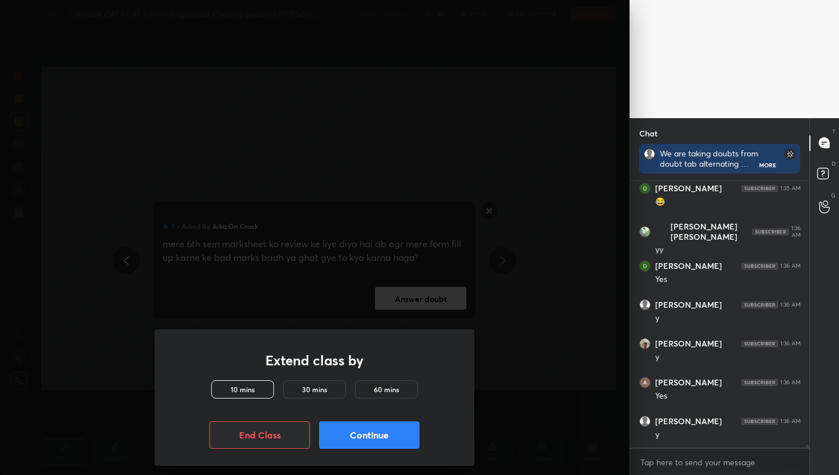
click at [396, 436] on button "Continue" at bounding box center [369, 434] width 101 height 27
click at [261, 388] on div "10 mins" at bounding box center [242, 389] width 63 height 18
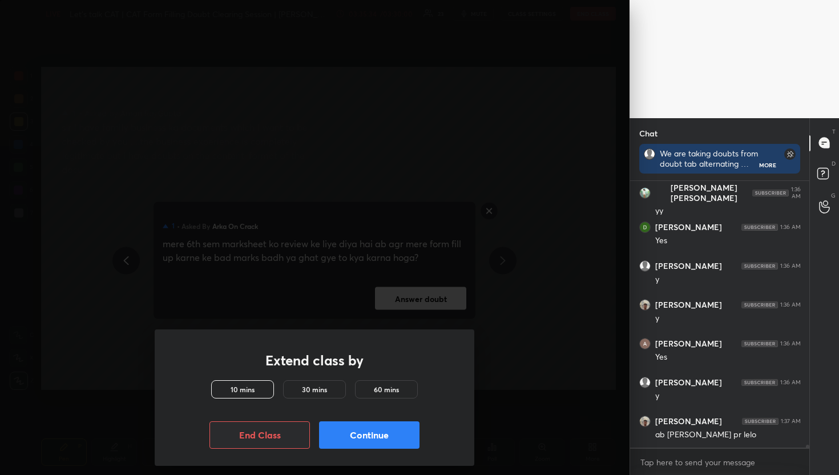
scroll to position [26929, 0]
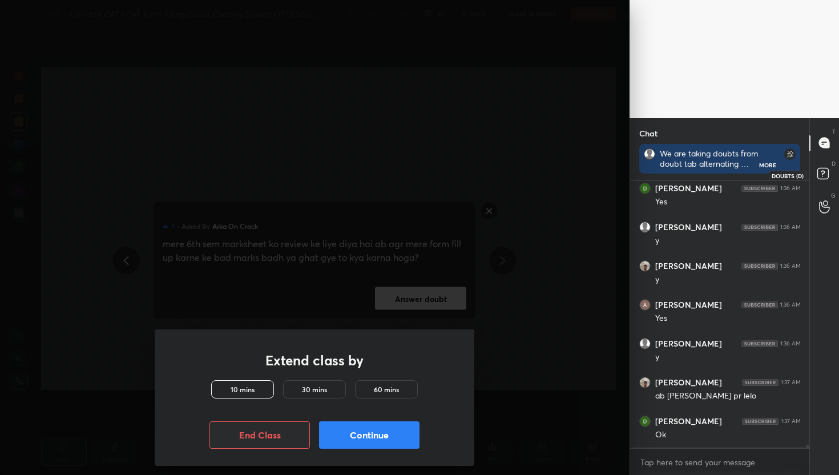
click at [826, 179] on icon at bounding box center [825, 175] width 21 height 21
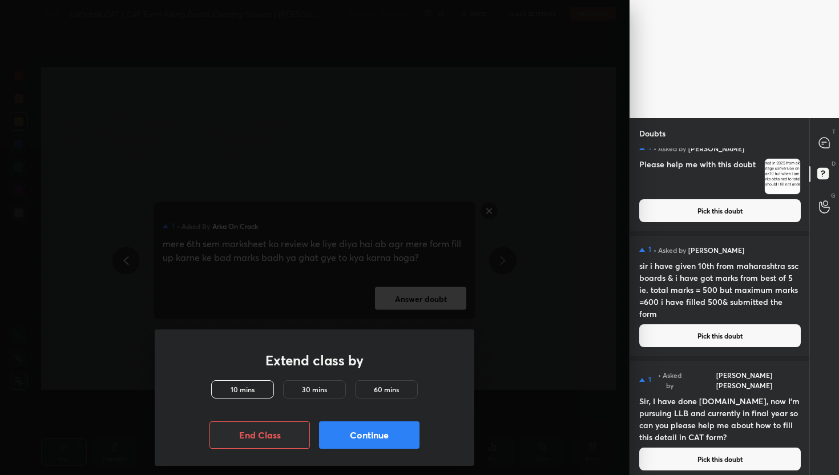
scroll to position [5842, 0]
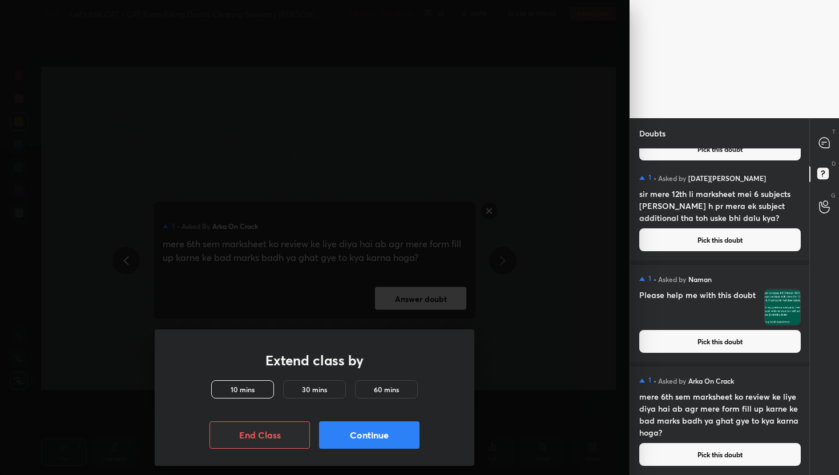
click at [700, 340] on button "Pick this doubt" at bounding box center [721, 341] width 162 height 23
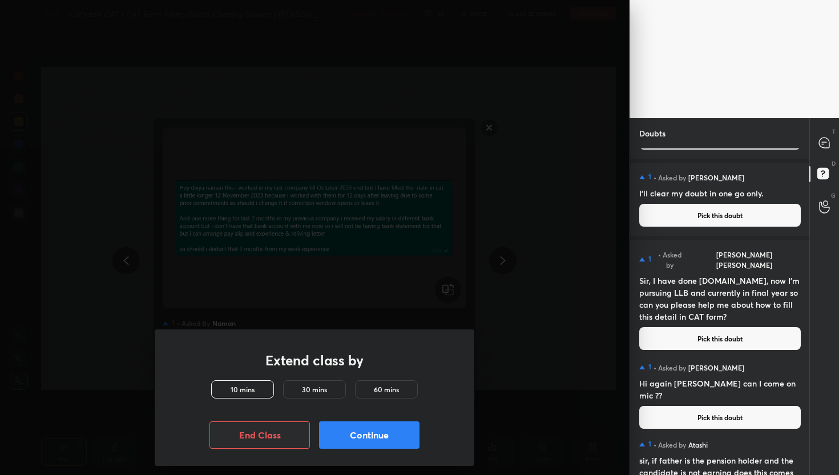
scroll to position [4774, 0]
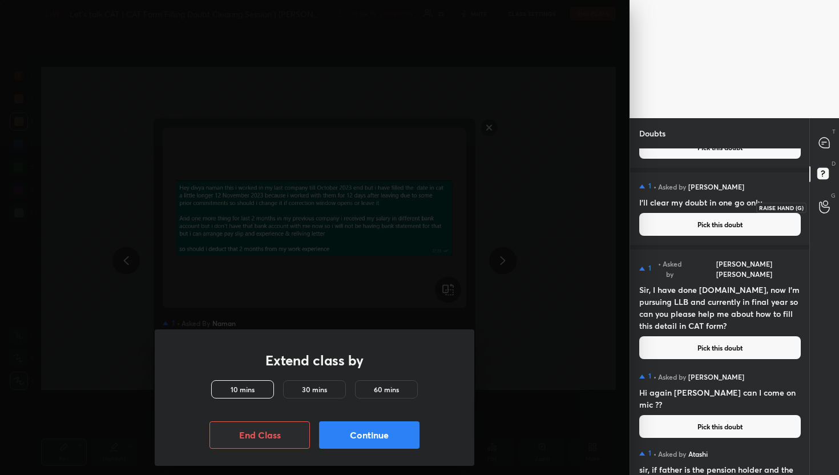
click at [829, 205] on icon at bounding box center [824, 206] width 11 height 13
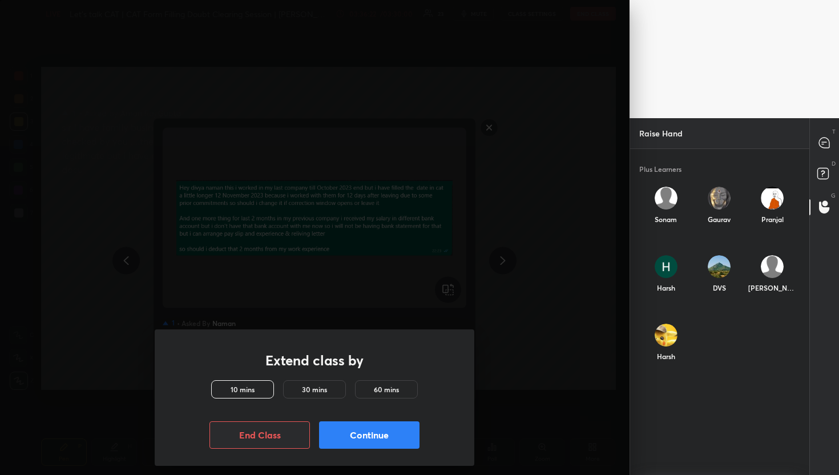
click at [819, 157] on div "T Messages (T)" at bounding box center [824, 143] width 29 height 32
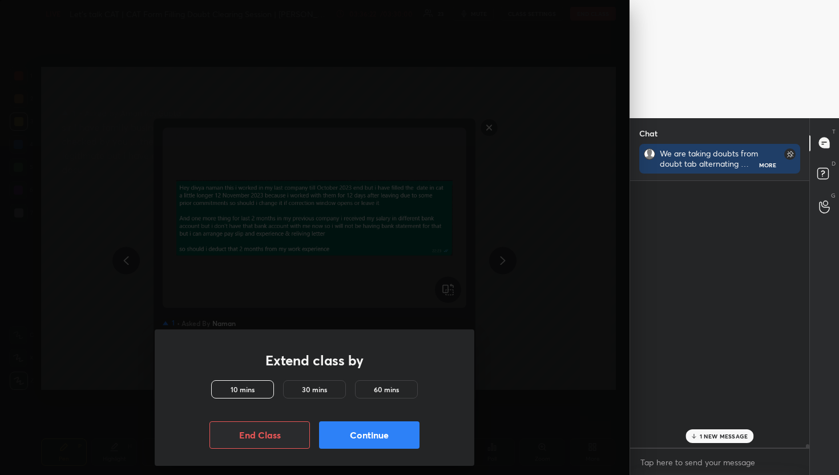
scroll to position [263, 176]
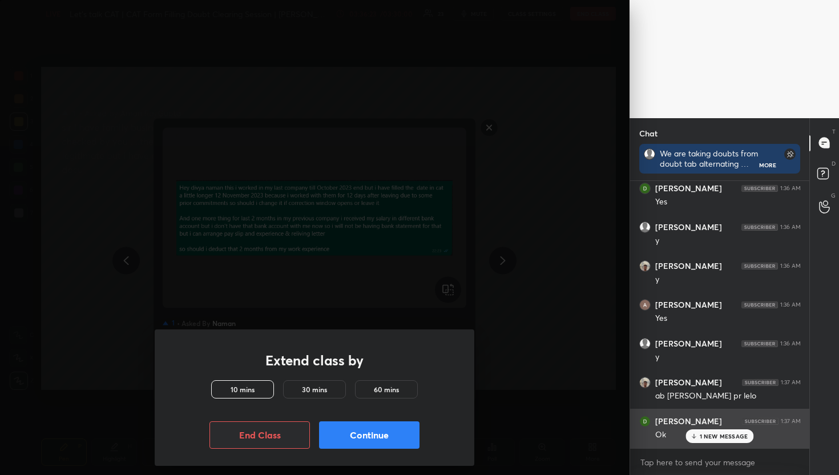
scroll to position [27038, 0]
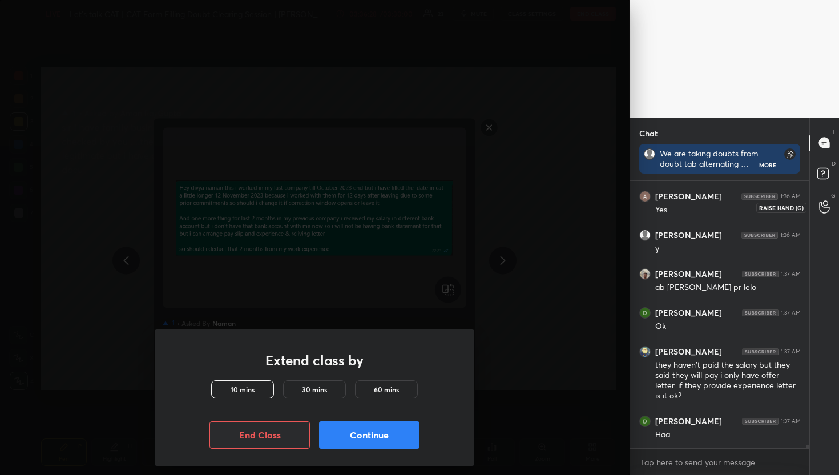
click at [825, 198] on div at bounding box center [825, 207] width 23 height 21
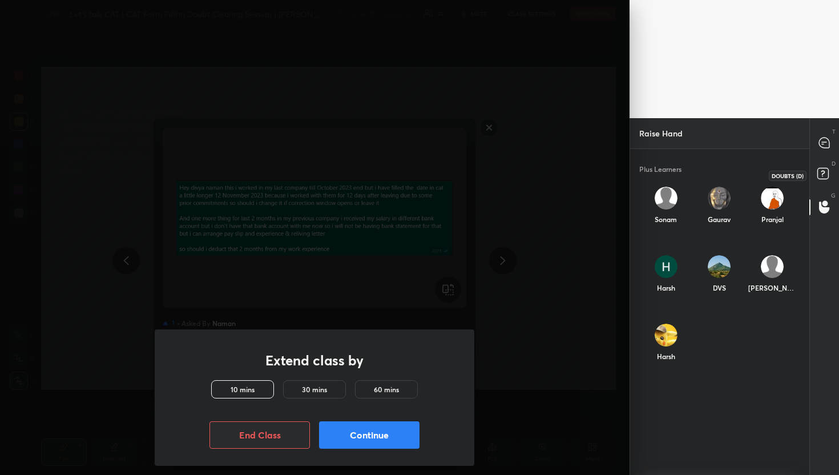
click at [830, 170] on icon at bounding box center [825, 175] width 21 height 21
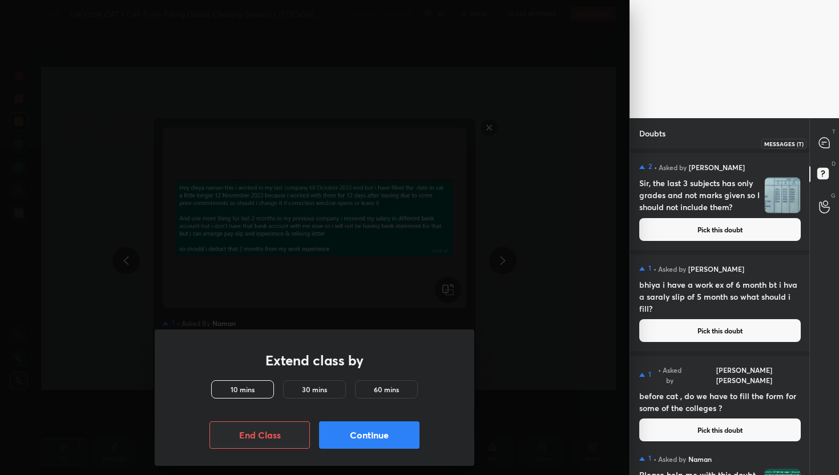
click at [815, 134] on div at bounding box center [825, 143] width 23 height 21
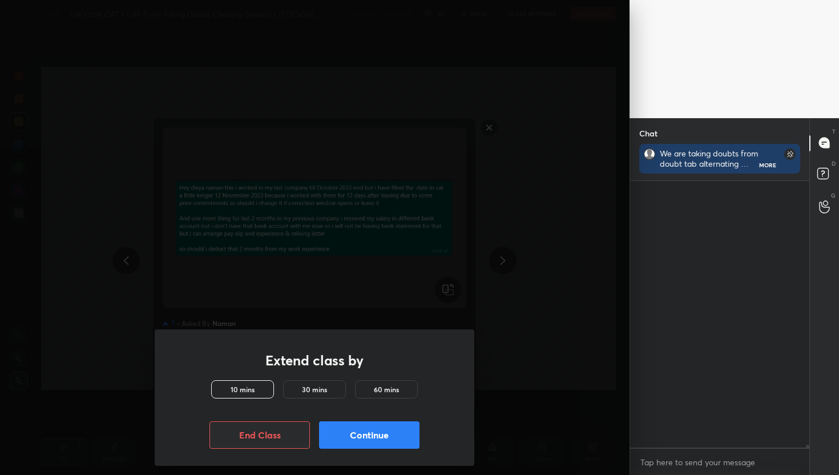
scroll to position [263, 176]
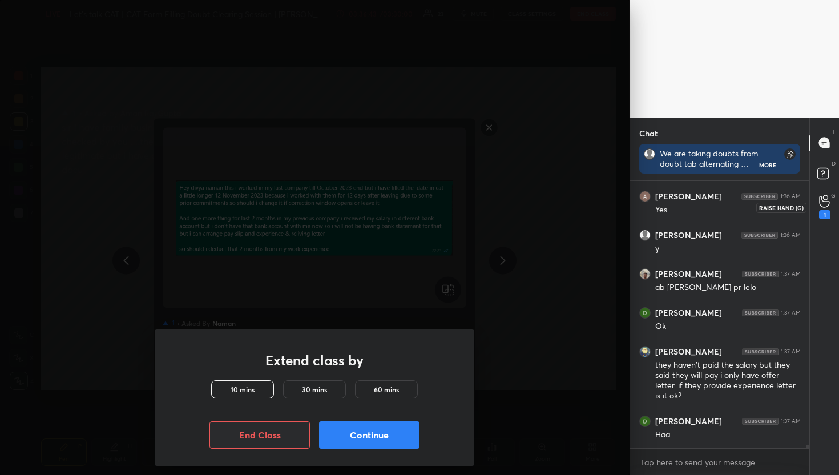
click at [828, 213] on div "1" at bounding box center [824, 214] width 11 height 9
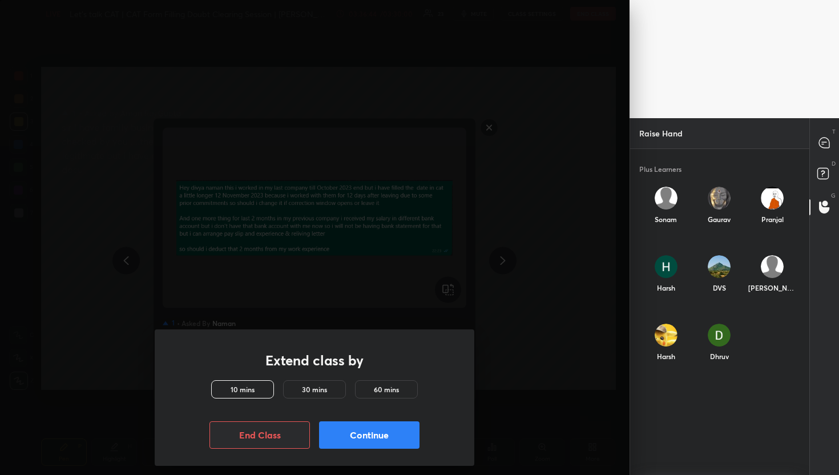
click at [723, 347] on div "Dhruv" at bounding box center [719, 345] width 53 height 61
click at [712, 363] on button "INVITE" at bounding box center [719, 364] width 44 height 15
click at [816, 127] on div "T Messages (T)" at bounding box center [824, 143] width 29 height 32
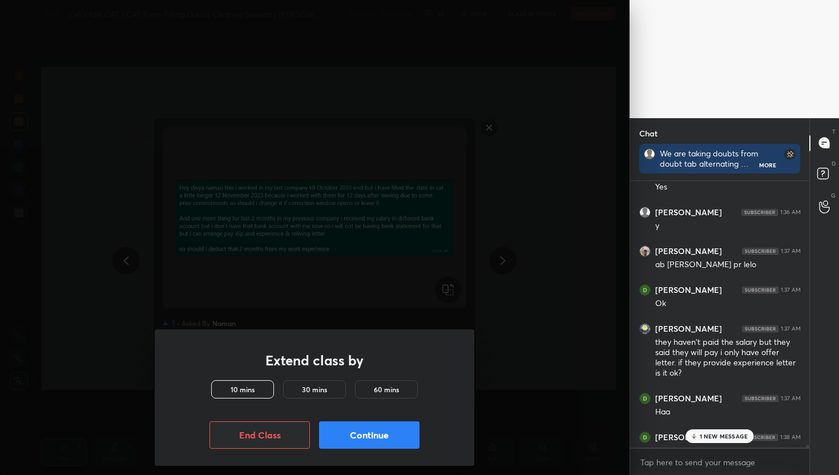
scroll to position [27077, 0]
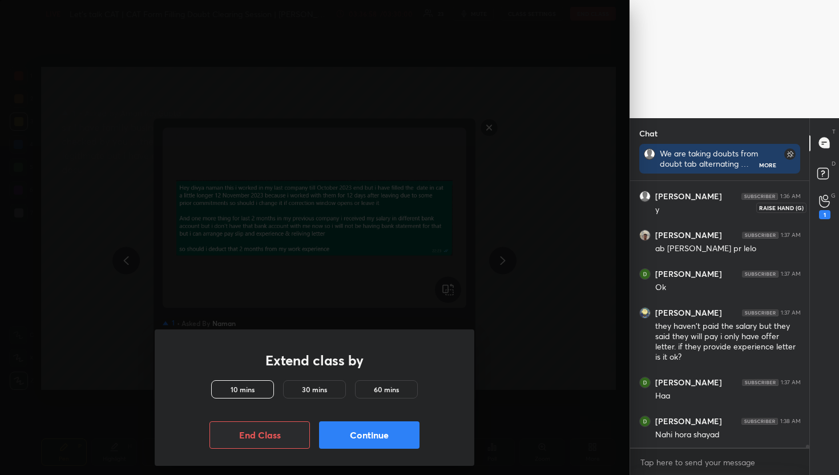
click at [819, 207] on div "1" at bounding box center [824, 207] width 11 height 25
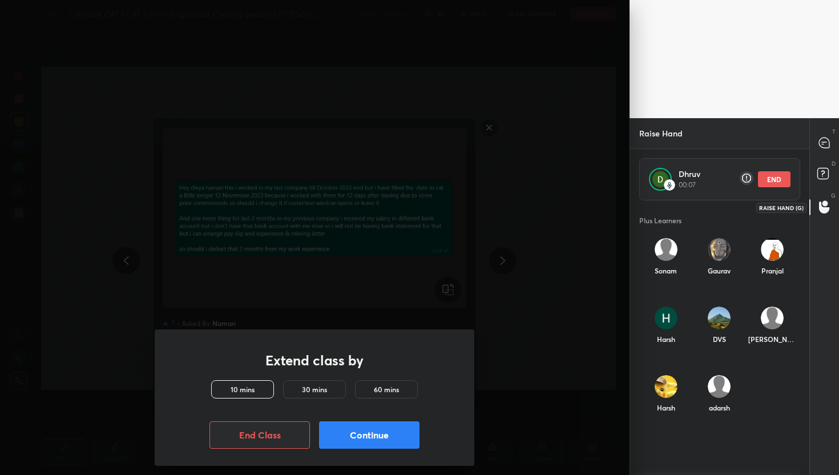
scroll to position [268, 176]
click at [826, 160] on div "D Doubts (D)" at bounding box center [824, 175] width 29 height 32
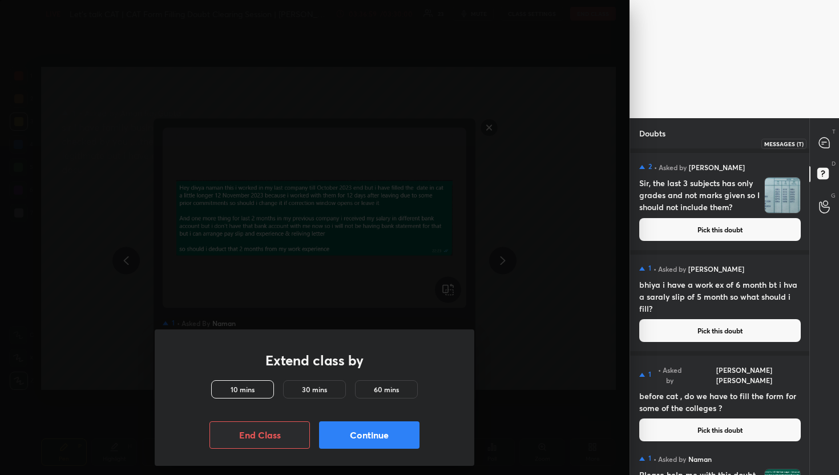
click at [826, 146] on icon at bounding box center [824, 143] width 10 height 10
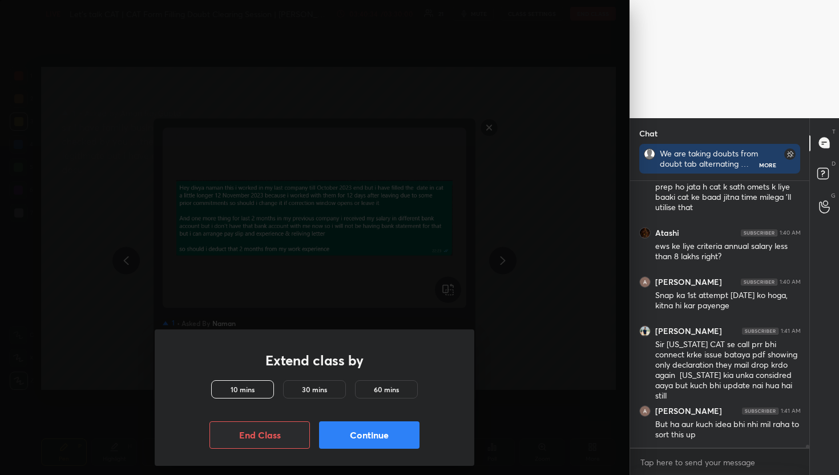
scroll to position [27436, 0]
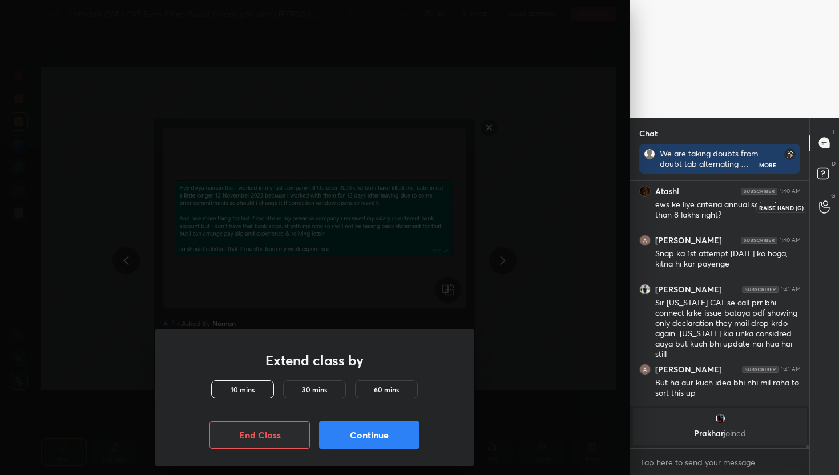
click at [820, 203] on icon at bounding box center [824, 207] width 10 height 11
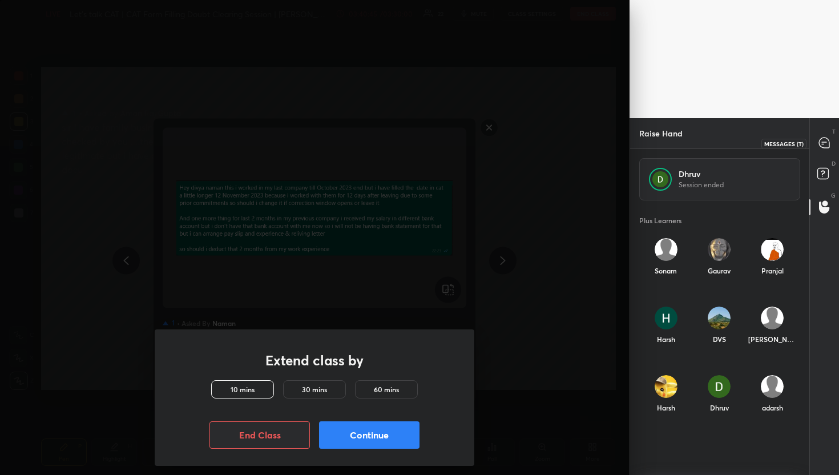
click at [826, 152] on div at bounding box center [825, 143] width 23 height 21
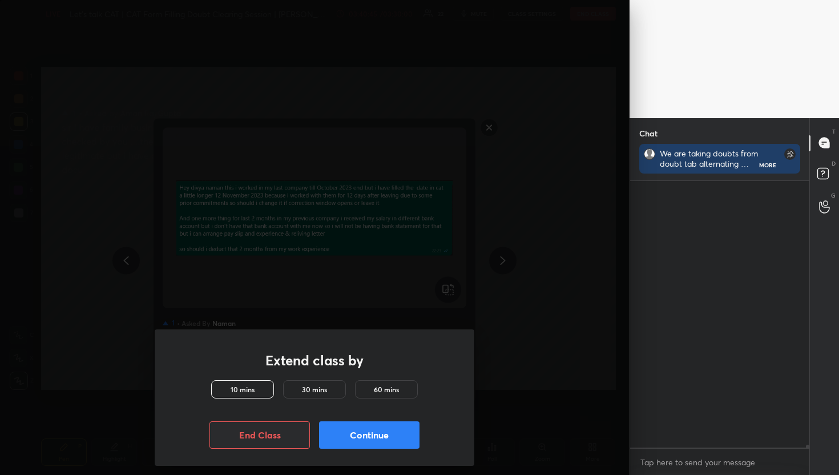
scroll to position [263, 176]
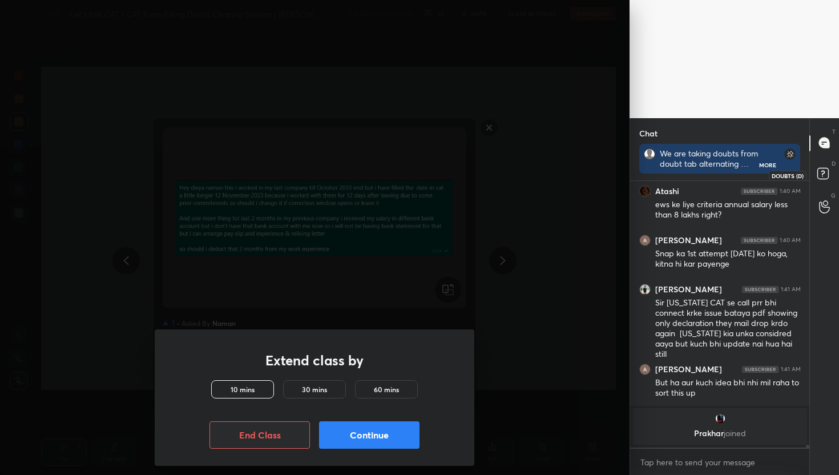
click at [823, 178] on rect at bounding box center [823, 173] width 11 height 11
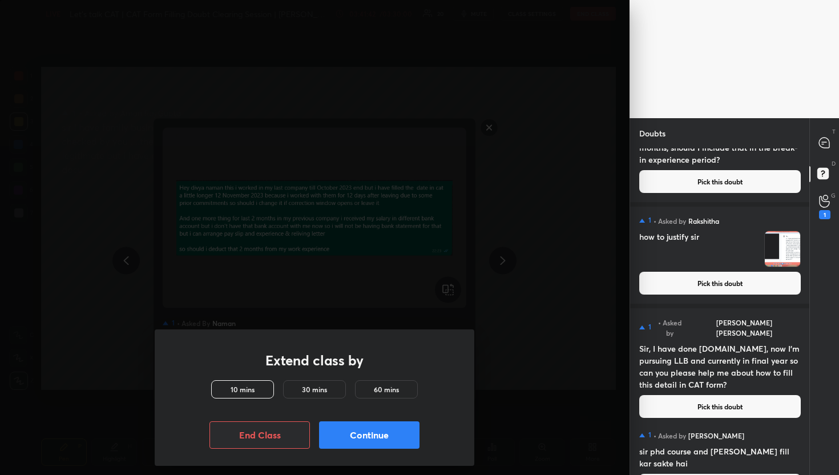
scroll to position [3791, 0]
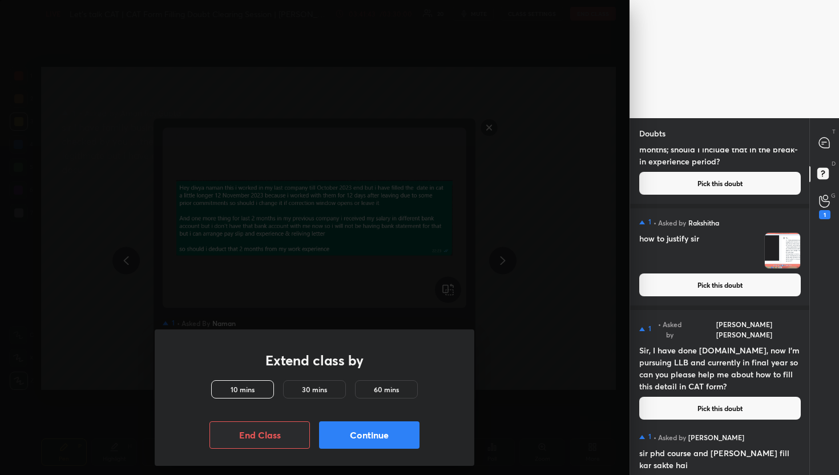
click at [680, 293] on button "Pick this doubt" at bounding box center [721, 285] width 162 height 23
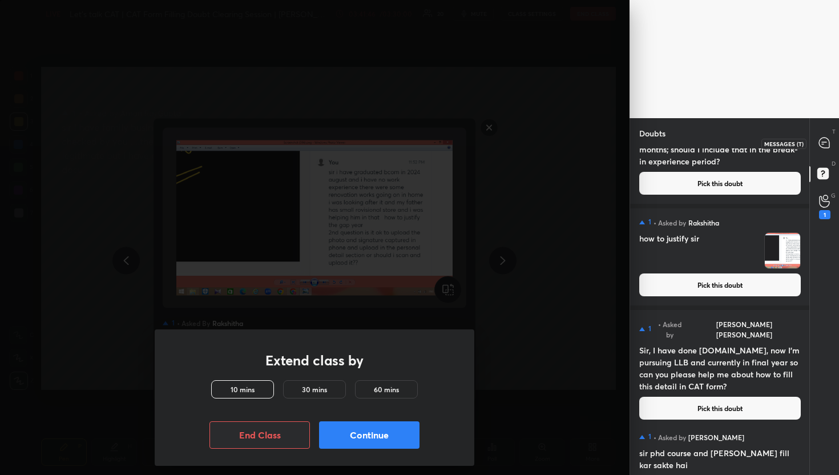
click at [822, 134] on div at bounding box center [825, 143] width 23 height 21
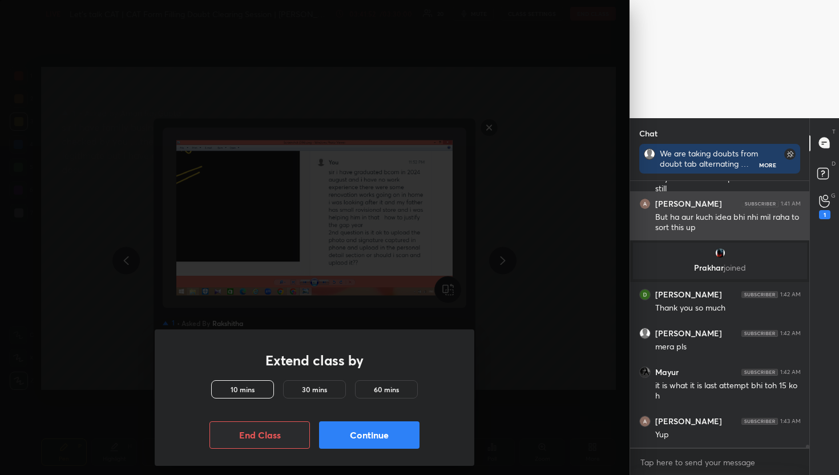
scroll to position [27401, 0]
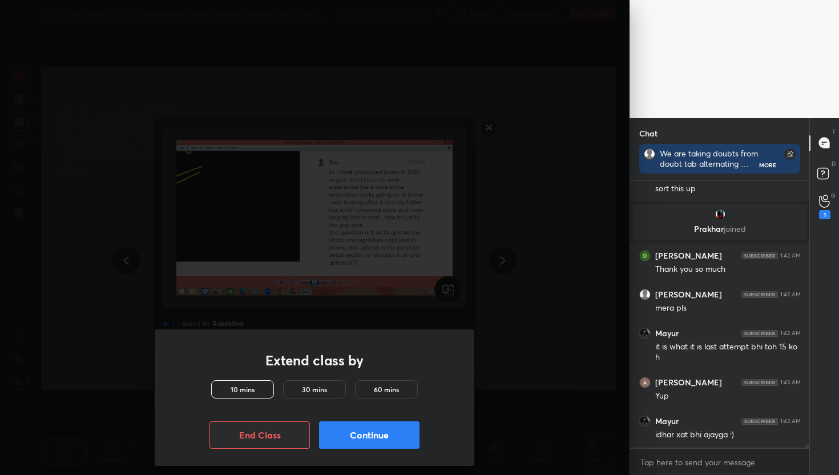
click at [812, 206] on div "G Raise Hand (G) 1" at bounding box center [824, 207] width 29 height 32
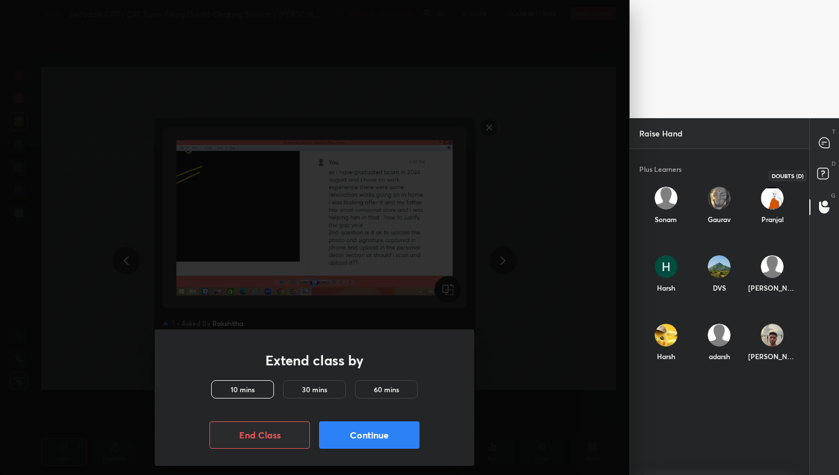
click at [826, 164] on div "D Doubts (D)" at bounding box center [824, 175] width 29 height 32
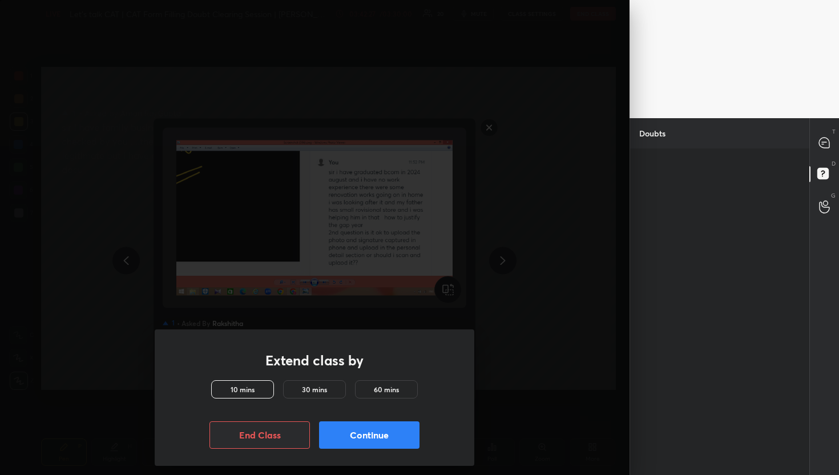
scroll to position [323, 176]
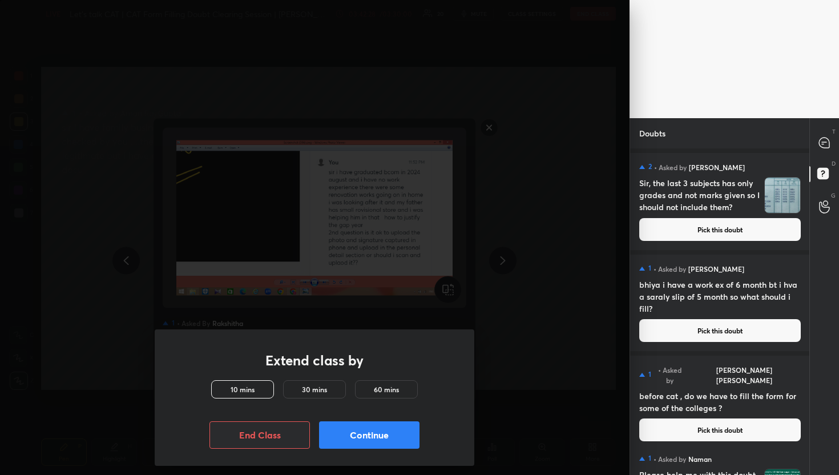
click at [838, 105] on video at bounding box center [735, 59] width 210 height 118
click at [824, 203] on icon at bounding box center [824, 206] width 11 height 13
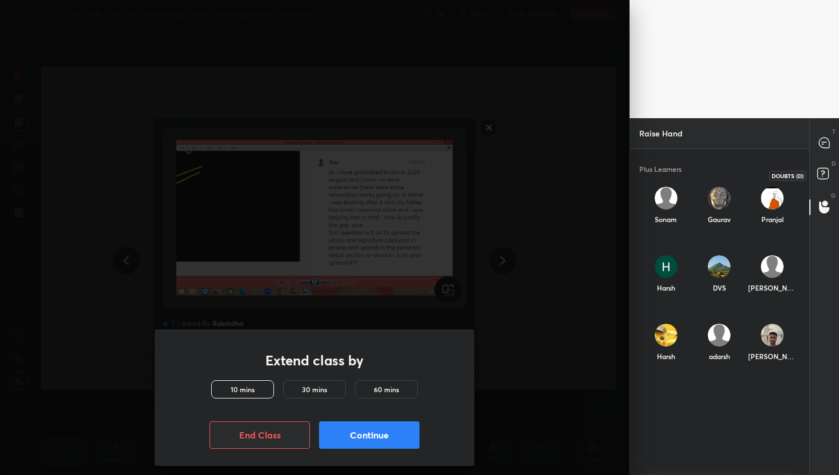
click at [825, 183] on icon at bounding box center [825, 175] width 21 height 21
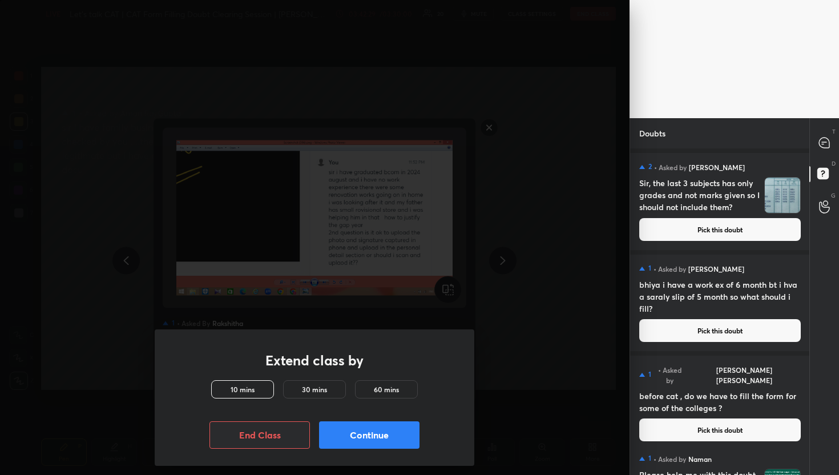
click at [829, 164] on div "D Doubts (D)" at bounding box center [824, 175] width 29 height 32
click at [826, 144] on icon at bounding box center [824, 143] width 10 height 10
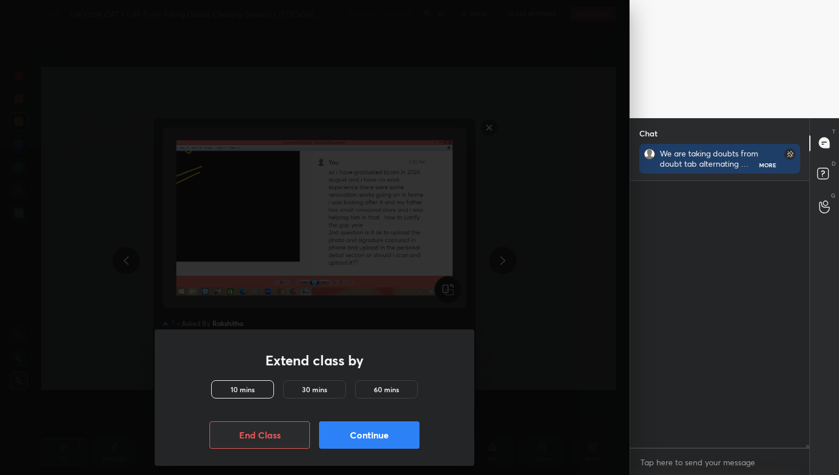
scroll to position [263, 176]
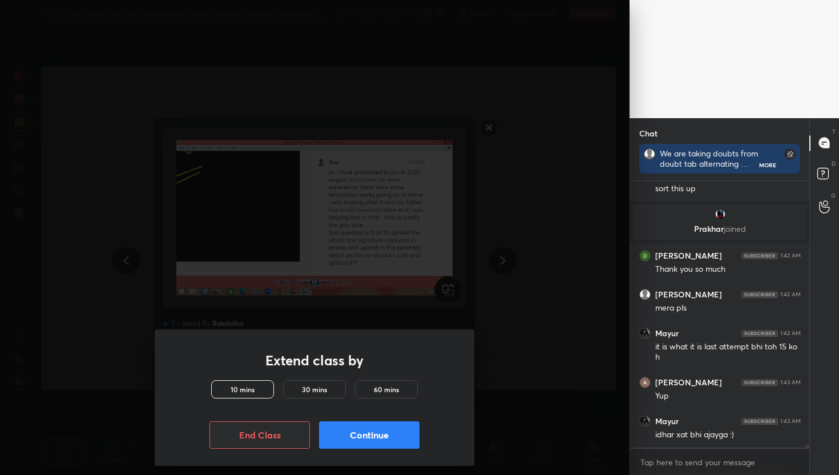
click at [821, 195] on div "G Raise Hand (G)" at bounding box center [824, 207] width 29 height 32
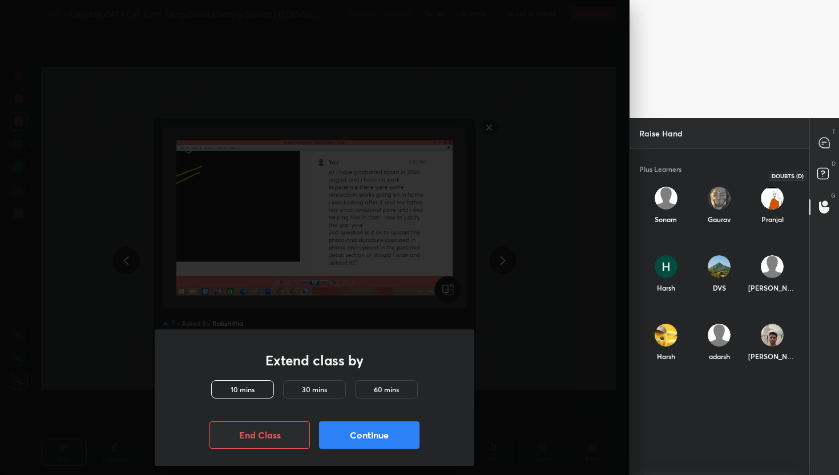
click at [822, 166] on icon at bounding box center [825, 175] width 21 height 21
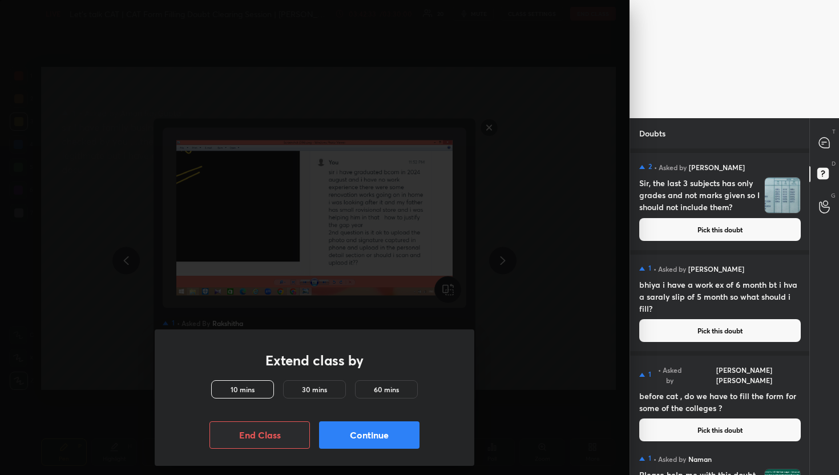
click at [744, 234] on button "Pick this doubt" at bounding box center [721, 229] width 162 height 23
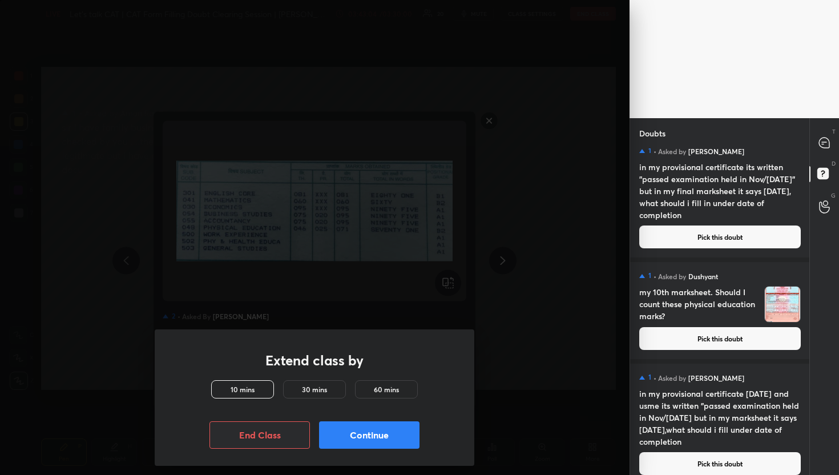
scroll to position [427, 0]
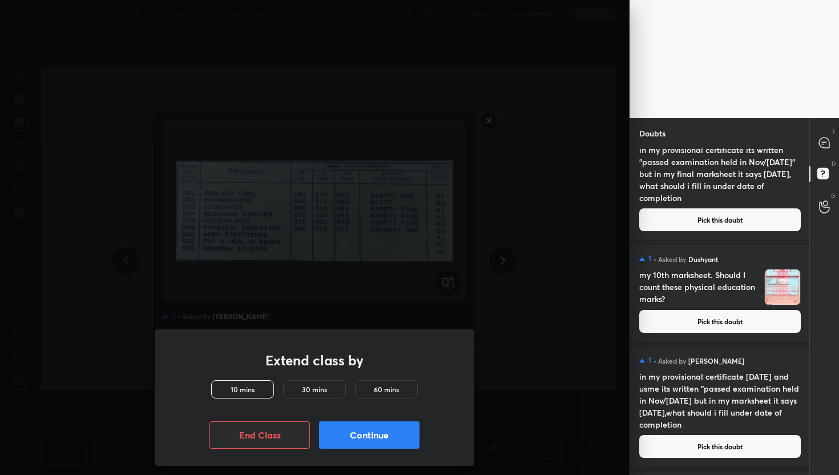
click at [717, 315] on button "Pick this doubt" at bounding box center [721, 321] width 162 height 23
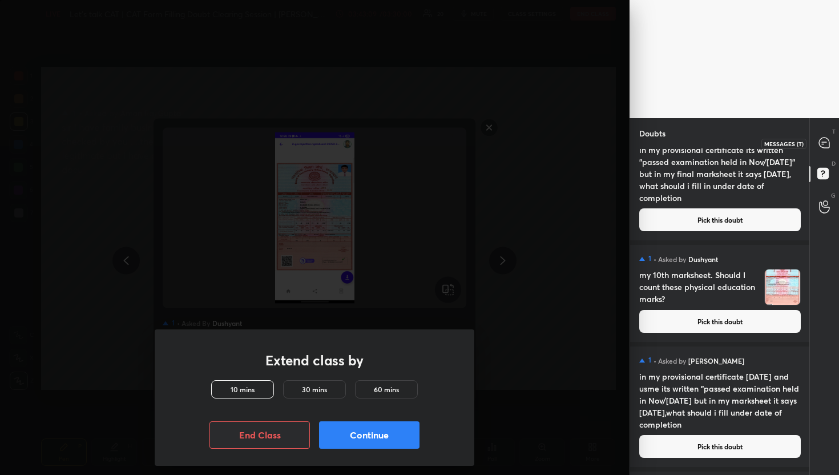
click at [830, 152] on div at bounding box center [825, 143] width 23 height 21
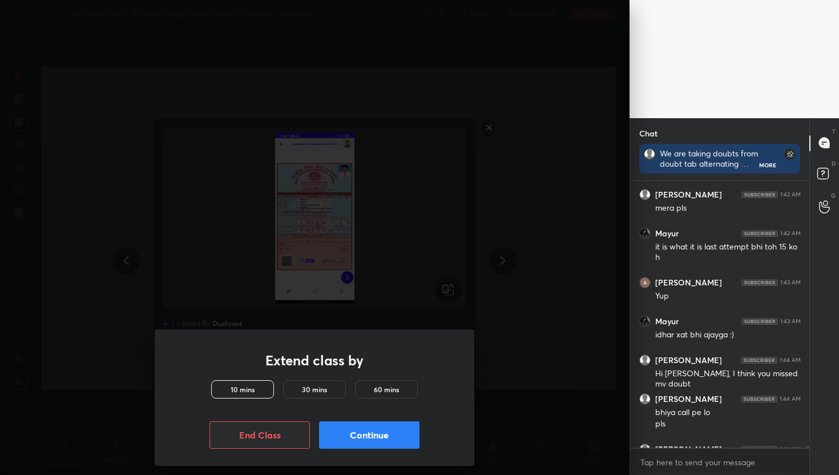
scroll to position [27529, 0]
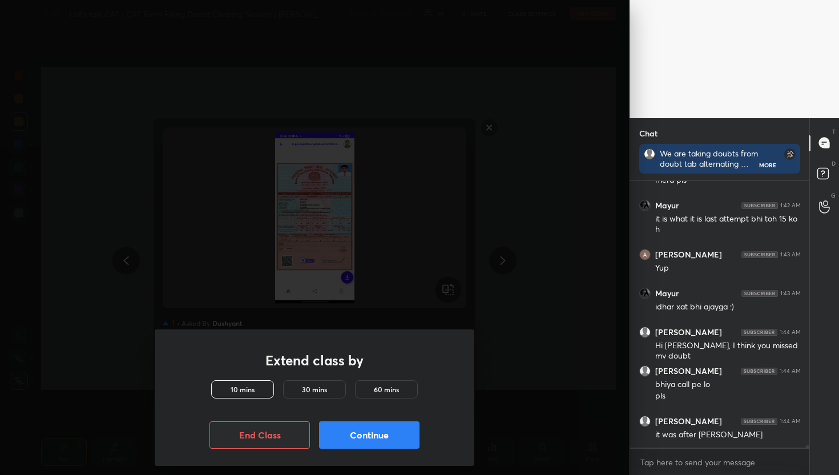
click at [825, 218] on div "G Raise Hand (G)" at bounding box center [824, 207] width 29 height 32
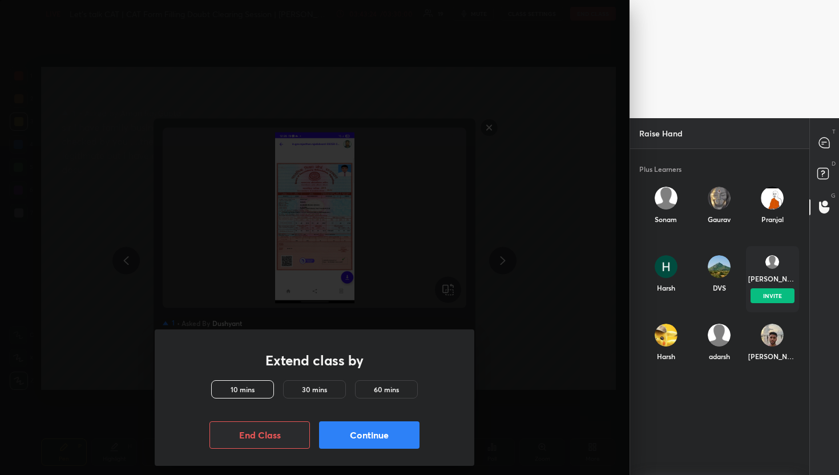
click at [775, 282] on div "[PERSON_NAME]" at bounding box center [773, 279] width 48 height 10
click at [778, 296] on button "INVITE" at bounding box center [772, 295] width 44 height 15
click at [823, 150] on div at bounding box center [825, 143] width 23 height 21
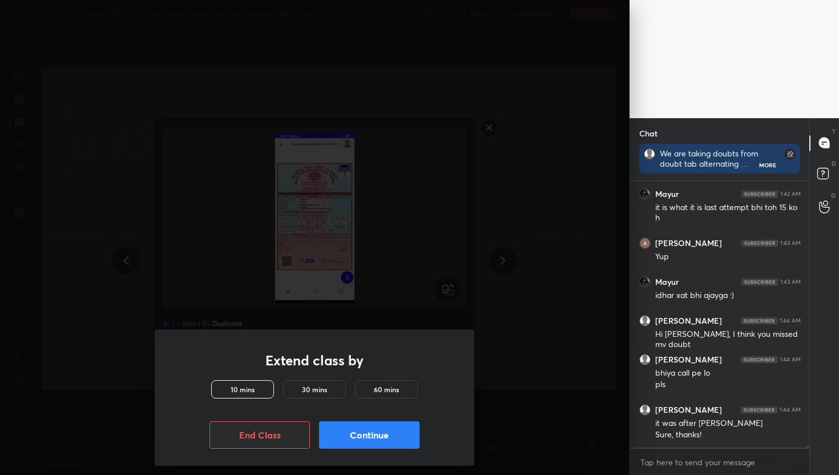
scroll to position [3, 4]
click at [689, 464] on textarea at bounding box center [721, 462] width 162 height 18
type textarea "audible"
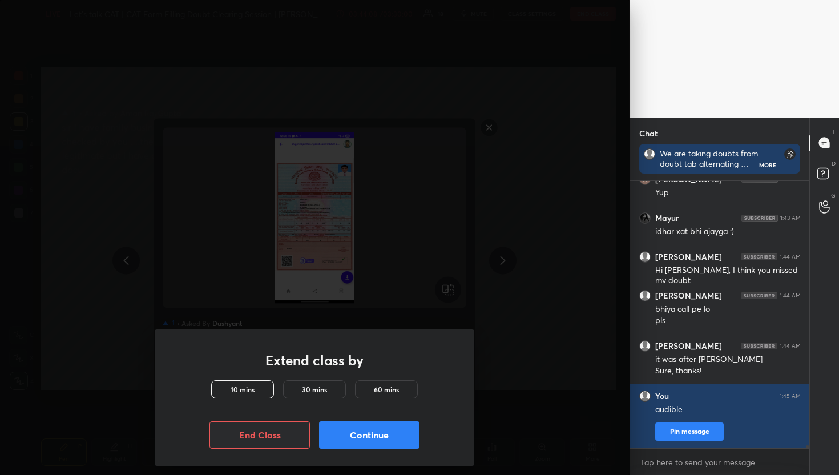
click at [825, 186] on div "D Doubts (D)" at bounding box center [824, 175] width 29 height 32
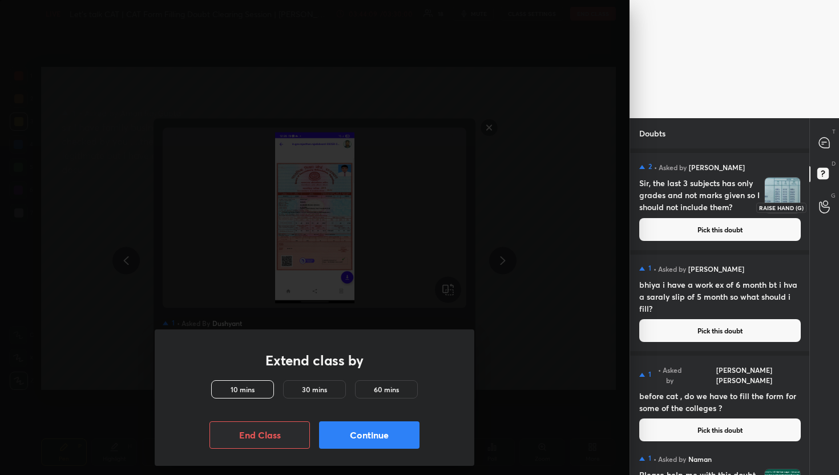
click at [831, 216] on div at bounding box center [825, 207] width 23 height 21
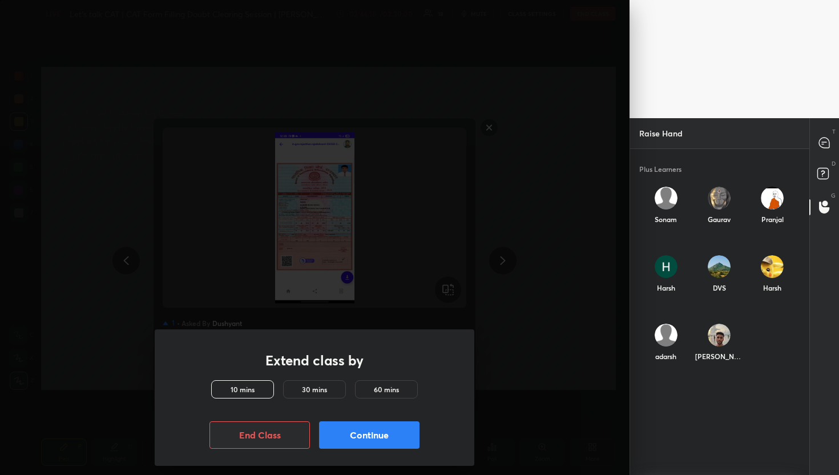
scroll to position [319, 176]
click at [676, 347] on div "adarsh" at bounding box center [666, 345] width 53 height 61
click at [670, 369] on button "INVITE" at bounding box center [666, 364] width 44 height 15
click at [814, 152] on div at bounding box center [825, 143] width 23 height 21
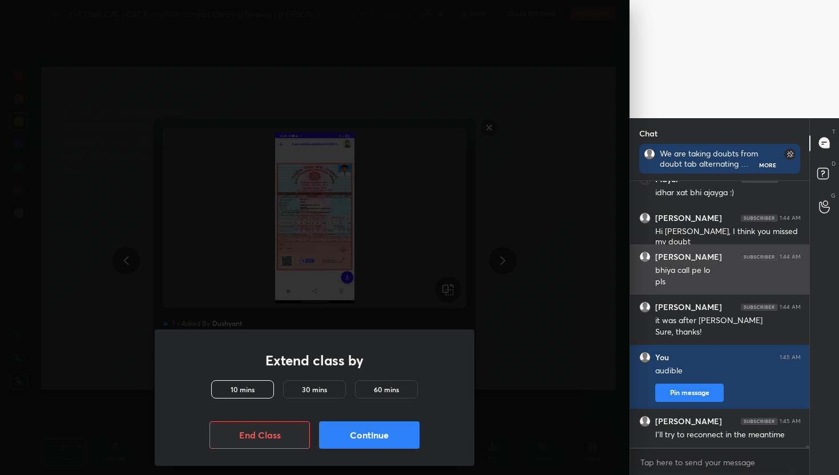
scroll to position [27685, 0]
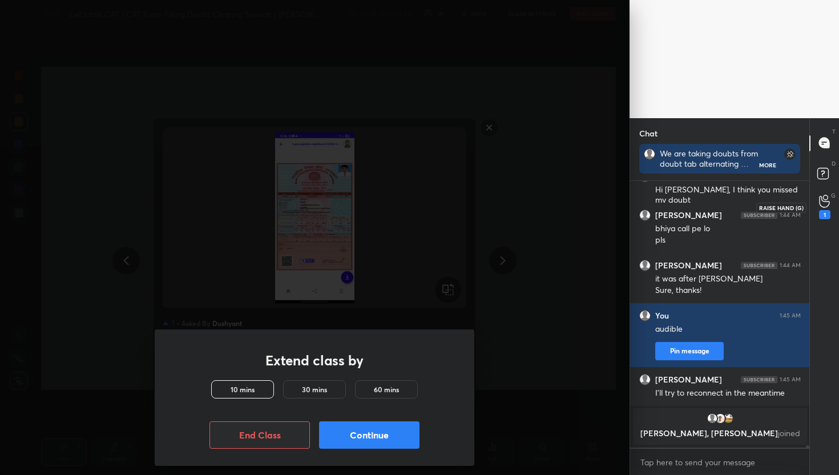
click at [826, 203] on icon at bounding box center [824, 201] width 11 height 13
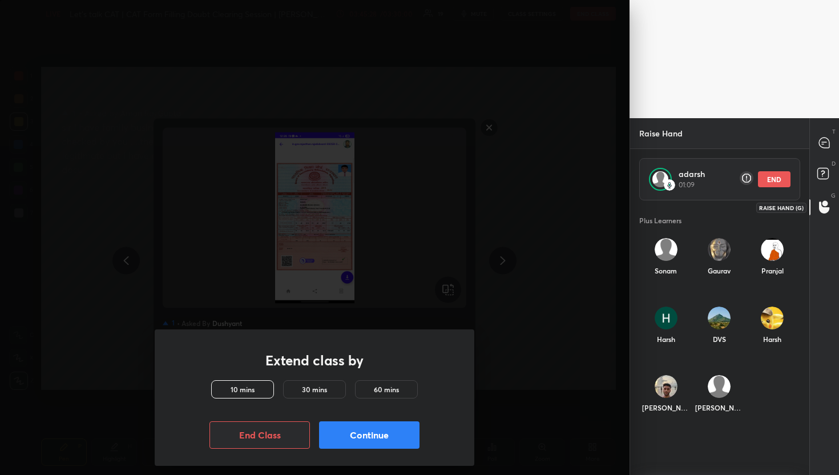
scroll to position [268, 176]
click at [836, 128] on div "T Messages (T)" at bounding box center [824, 143] width 29 height 32
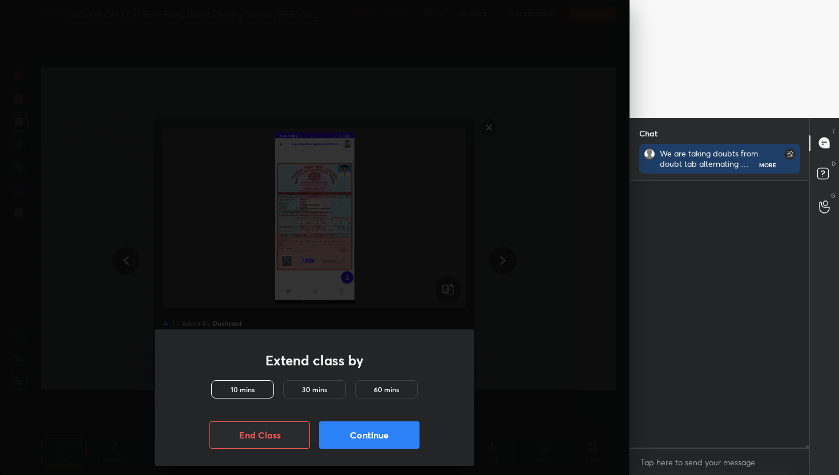
scroll to position [263, 176]
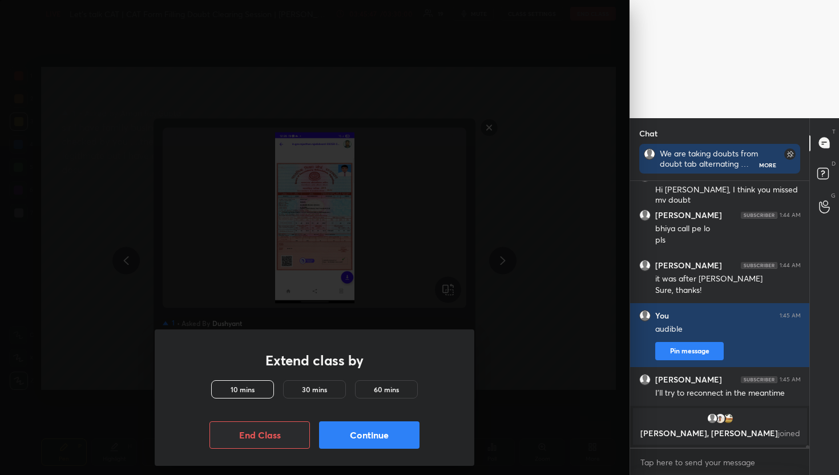
click at [830, 194] on div "G Raise Hand (G)" at bounding box center [824, 207] width 29 height 32
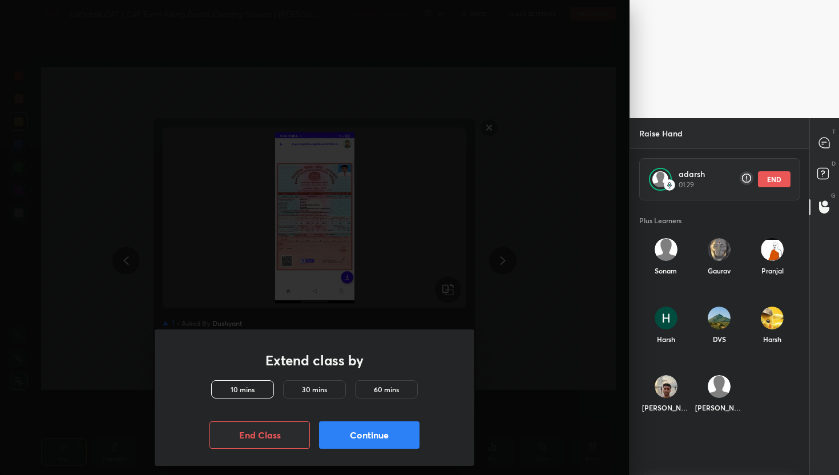
scroll to position [268, 176]
click at [823, 127] on div "T Messages (T)" at bounding box center [824, 143] width 29 height 32
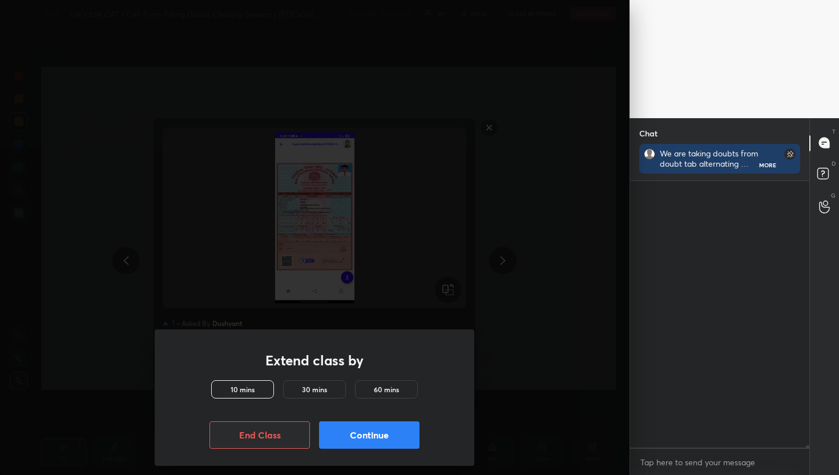
scroll to position [263, 176]
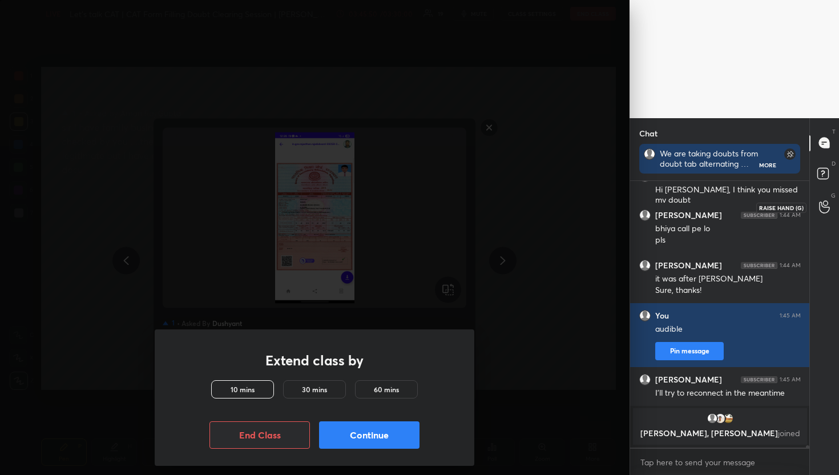
click at [825, 202] on icon at bounding box center [824, 206] width 11 height 13
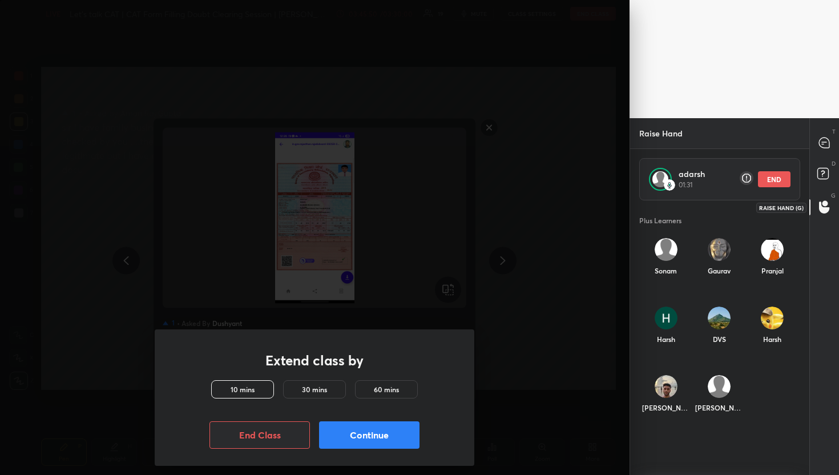
scroll to position [268, 176]
click at [767, 187] on div "END" at bounding box center [765, 179] width 51 height 16
click at [776, 165] on div "adarsh 01:32 END" at bounding box center [721, 179] width 162 height 42
click at [774, 171] on button "END" at bounding box center [774, 179] width 33 height 16
click at [821, 135] on div at bounding box center [825, 143] width 23 height 21
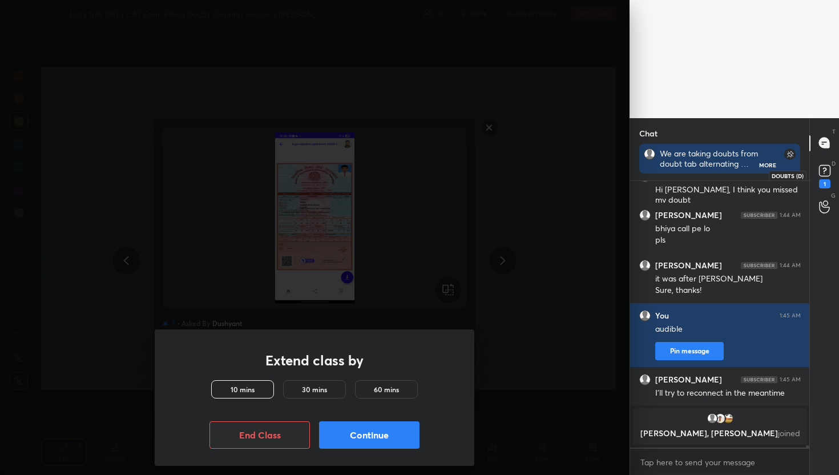
scroll to position [27495, 0]
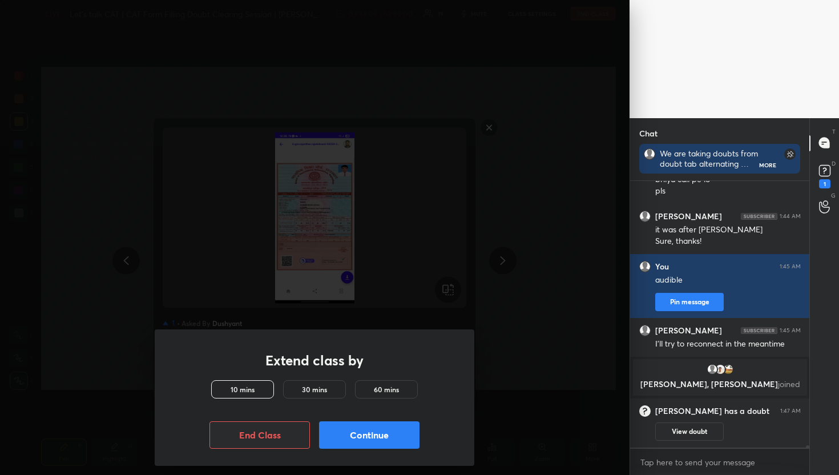
click at [825, 188] on div "D Doubts (D) 1" at bounding box center [824, 175] width 29 height 32
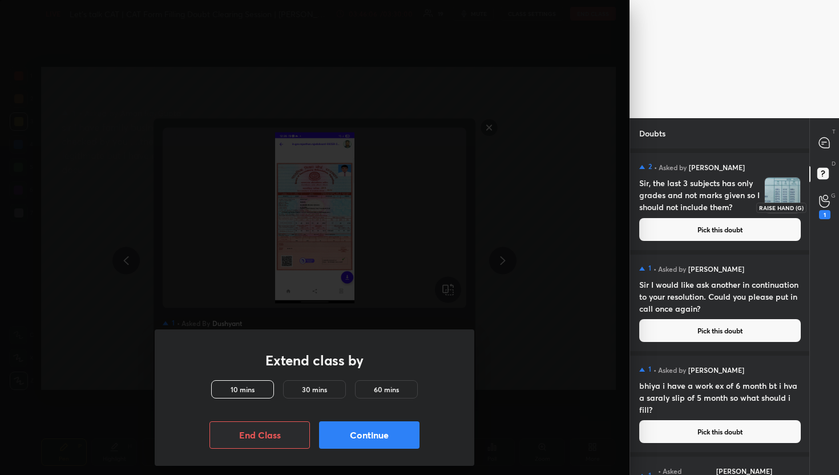
click at [820, 196] on icon at bounding box center [824, 201] width 10 height 11
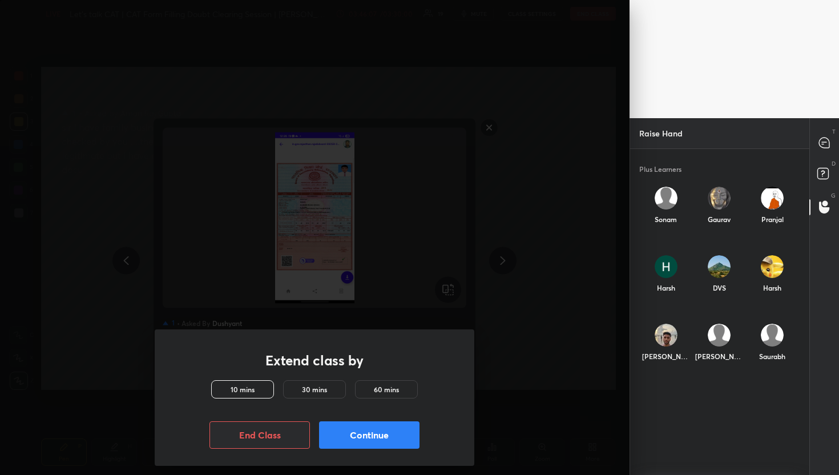
click at [700, 335] on div "[PERSON_NAME]" at bounding box center [719, 345] width 53 height 61
click at [717, 351] on div "[PERSON_NAME]" at bounding box center [720, 347] width 48 height 10
click at [722, 369] on button "INVITE" at bounding box center [719, 364] width 44 height 15
click at [823, 131] on div "T Messages (T)" at bounding box center [824, 143] width 29 height 32
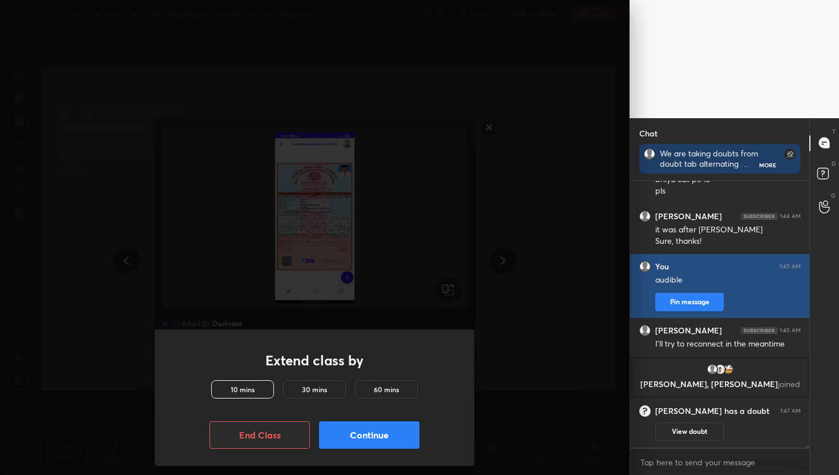
scroll to position [27526, 0]
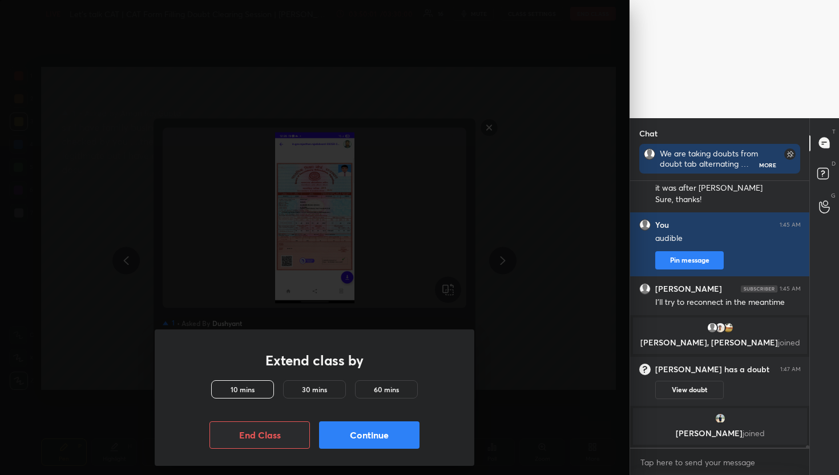
click at [809, 208] on div at bounding box center [806, 314] width 7 height 267
click at [838, 212] on div "G Raise Hand (G)" at bounding box center [824, 207] width 29 height 32
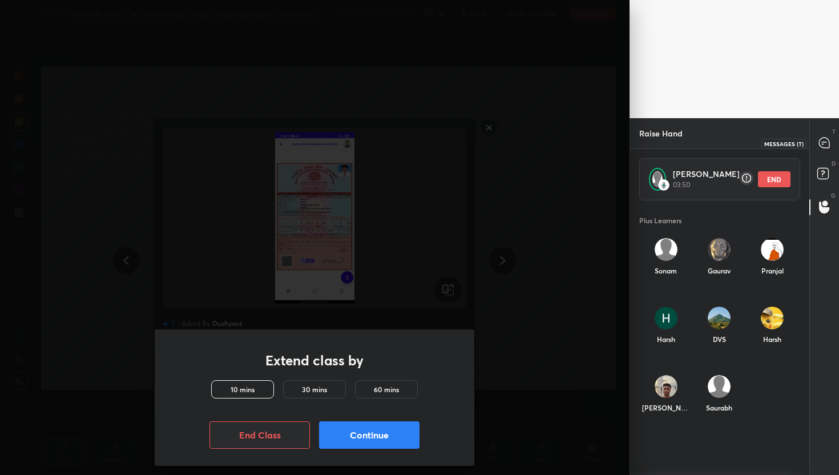
click at [823, 144] on icon at bounding box center [823, 144] width 2 height 0
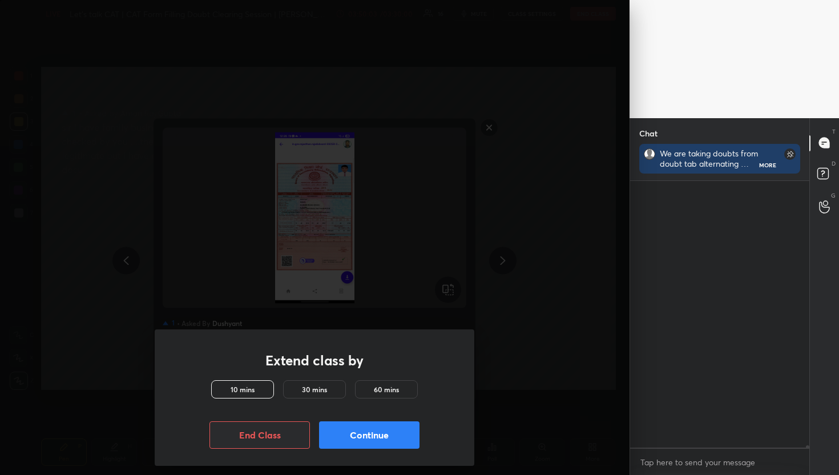
scroll to position [263, 176]
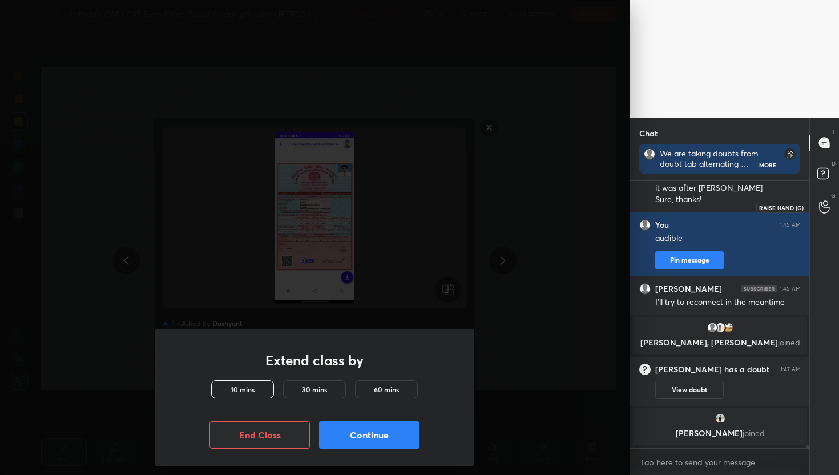
click at [830, 211] on icon at bounding box center [824, 206] width 11 height 13
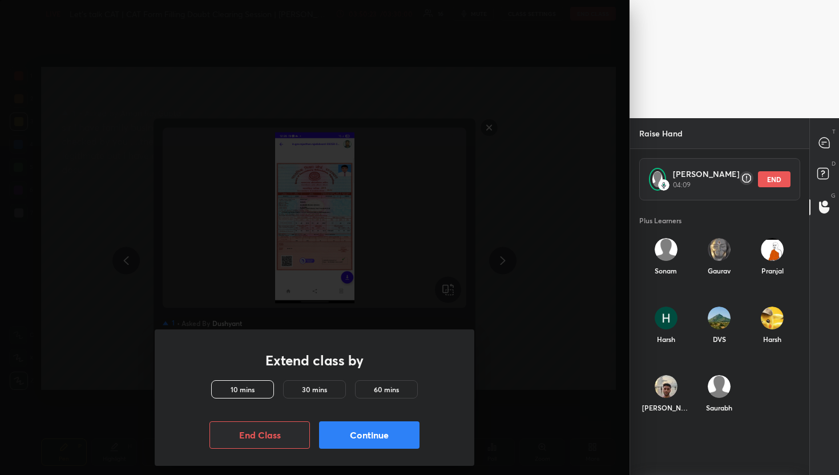
scroll to position [268, 176]
click at [756, 168] on div "Ishani 04:10 END" at bounding box center [721, 179] width 162 height 42
click at [753, 184] on icon at bounding box center [747, 178] width 14 height 14
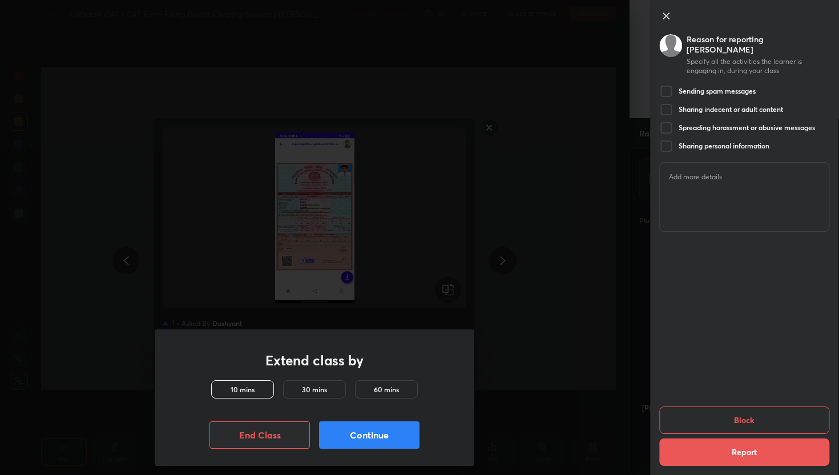
click at [769, 184] on div "Reason for reporting Ishani Specify all the activities the learner is engaging …" at bounding box center [735, 237] width 210 height 475
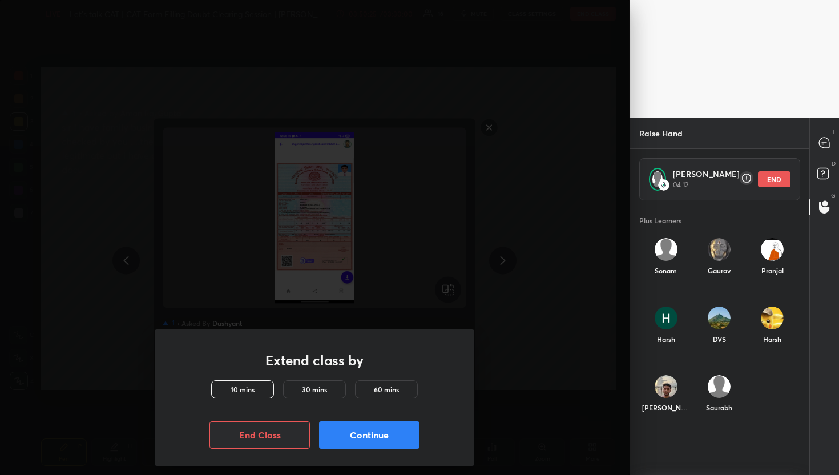
click at [786, 175] on button "END" at bounding box center [774, 179] width 33 height 16
click at [834, 133] on div at bounding box center [825, 143] width 23 height 21
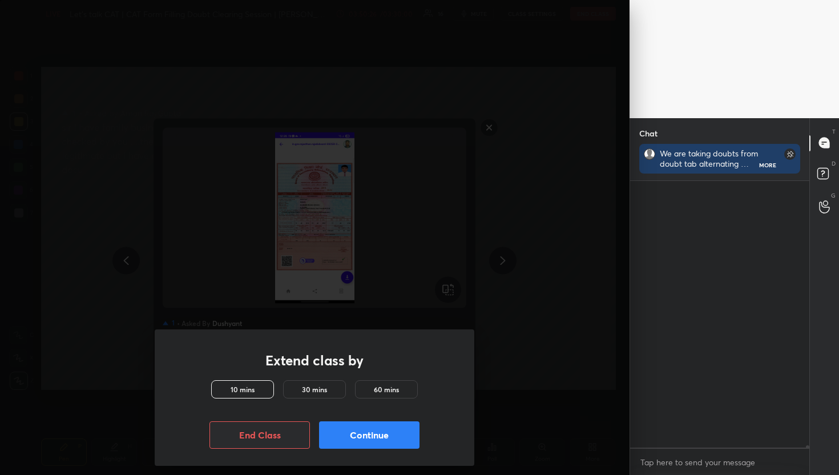
scroll to position [263, 176]
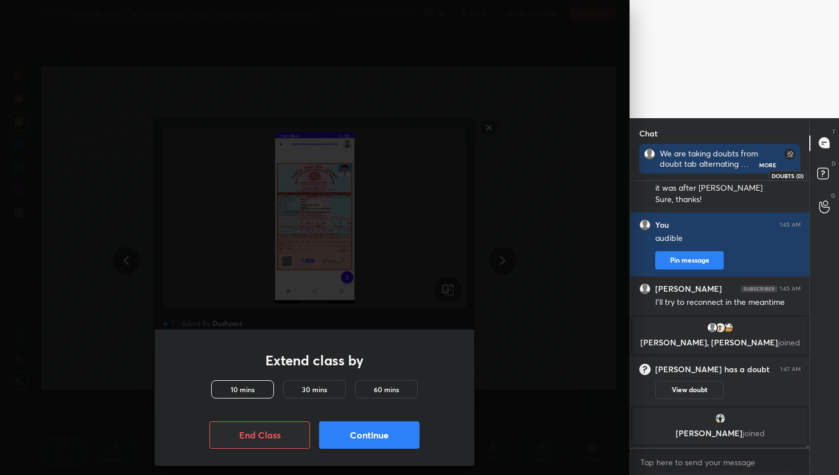
click at [817, 172] on icon at bounding box center [825, 175] width 21 height 21
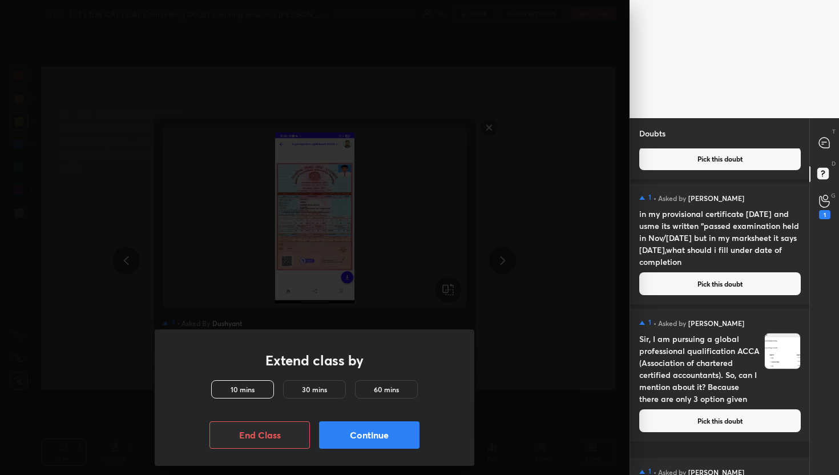
scroll to position [768, 0]
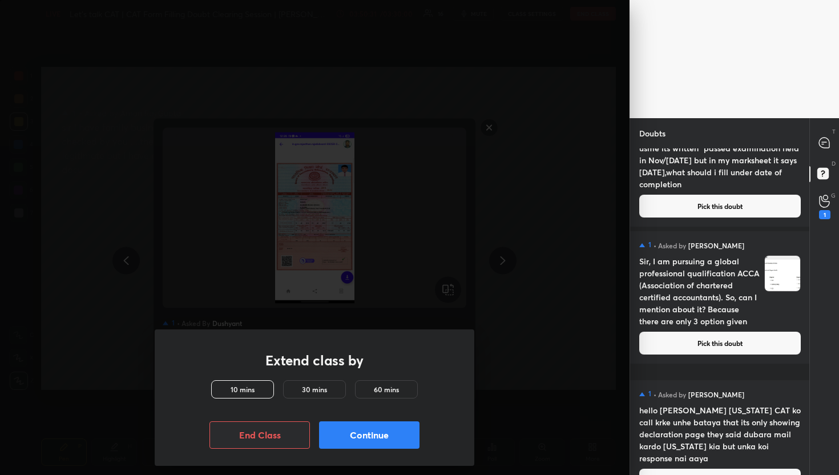
click at [823, 215] on div "1" at bounding box center [824, 214] width 11 height 9
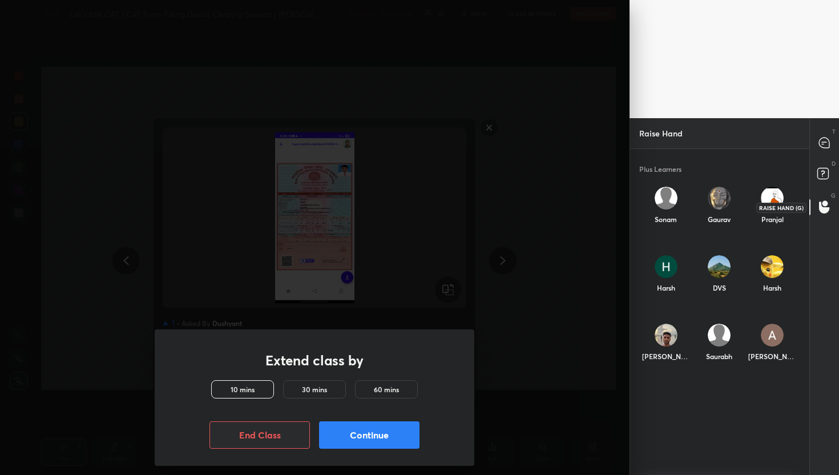
scroll to position [319, 176]
click at [837, 140] on div "T Messages (T)" at bounding box center [824, 143] width 29 height 32
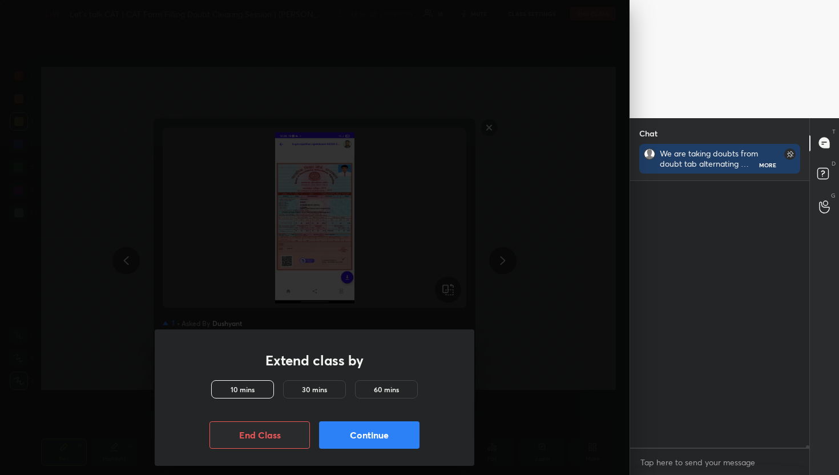
scroll to position [263, 176]
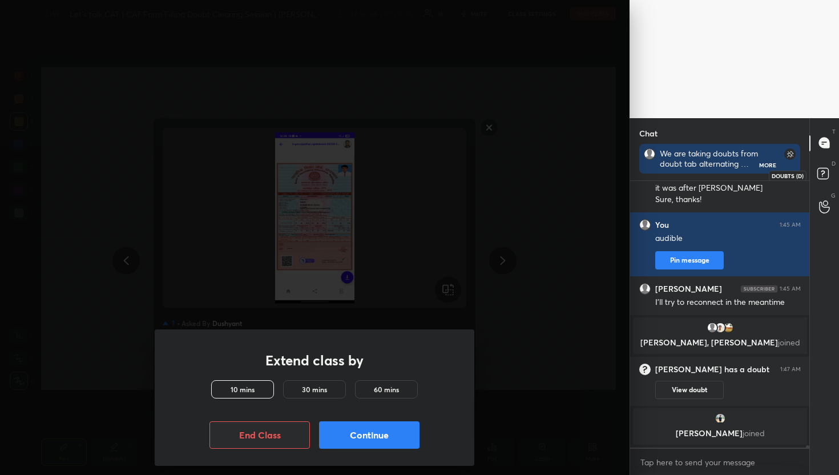
click at [816, 172] on icon at bounding box center [825, 175] width 21 height 21
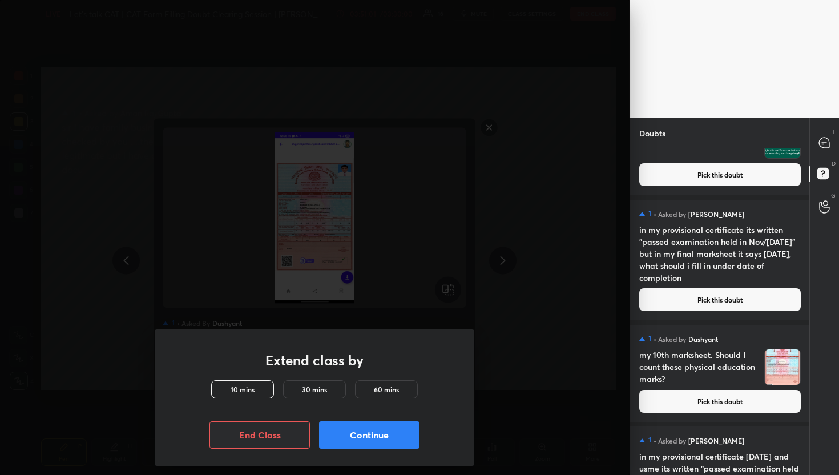
scroll to position [109, 0]
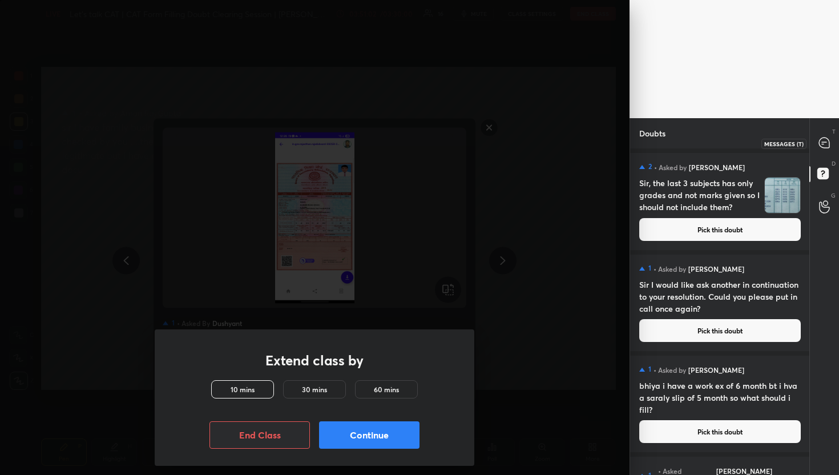
click at [827, 139] on icon at bounding box center [824, 143] width 10 height 10
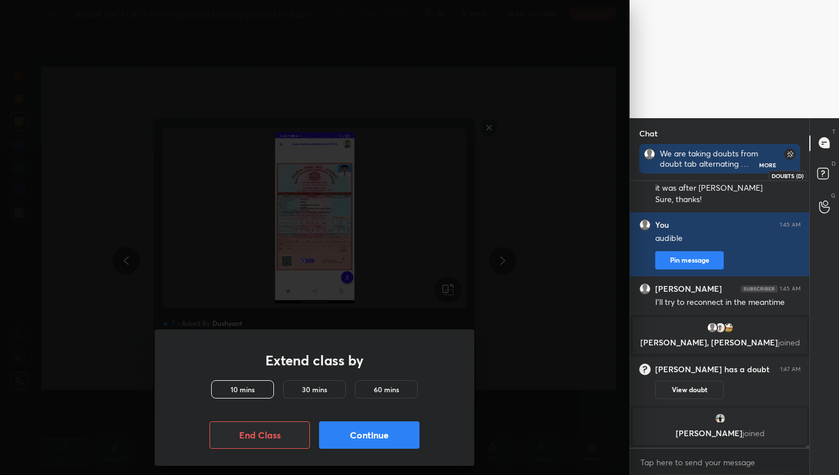
click at [823, 165] on icon at bounding box center [825, 175] width 21 height 21
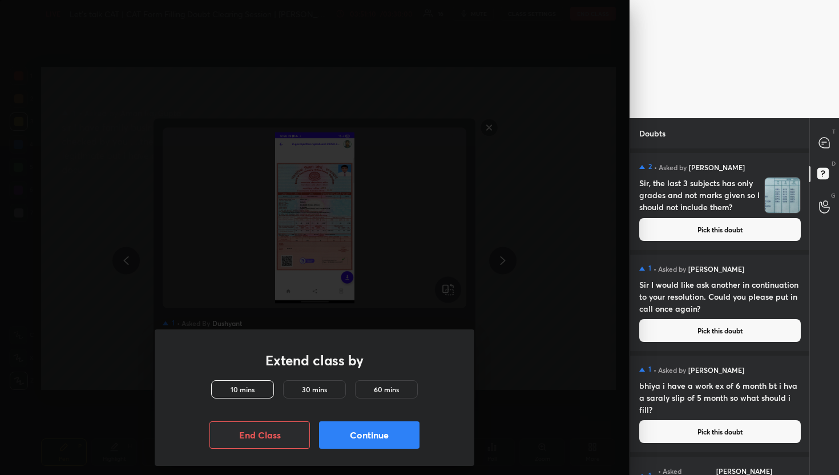
click at [723, 232] on button "Pick this doubt" at bounding box center [721, 229] width 162 height 23
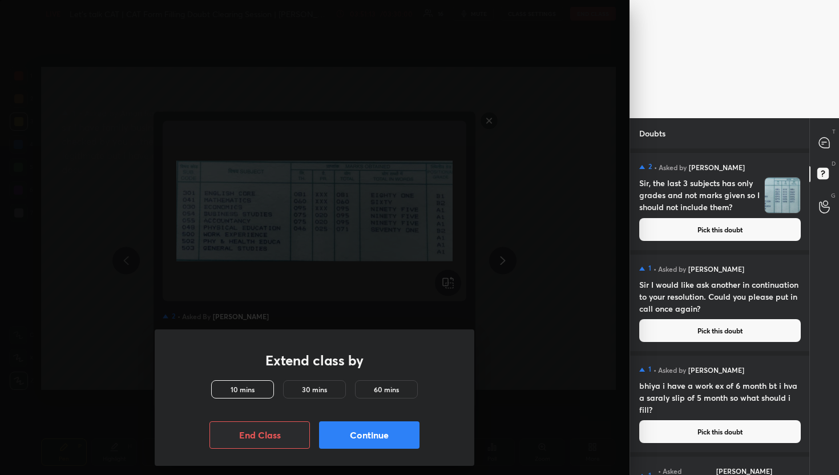
click at [829, 158] on div "T Messages (T)" at bounding box center [824, 143] width 29 height 32
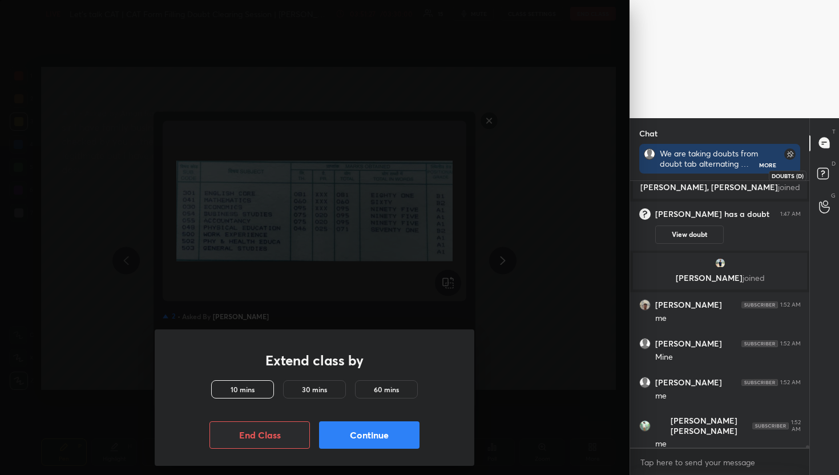
click at [827, 176] on rect at bounding box center [823, 173] width 11 height 11
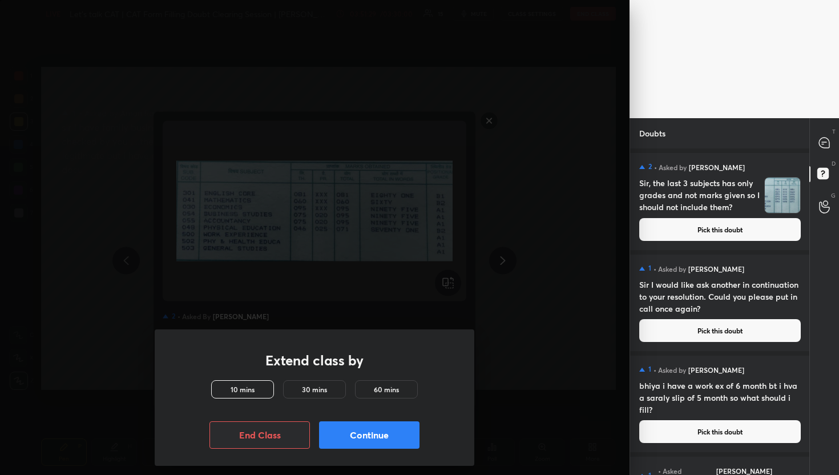
click at [838, 152] on div "T Messages (T)" at bounding box center [824, 143] width 29 height 32
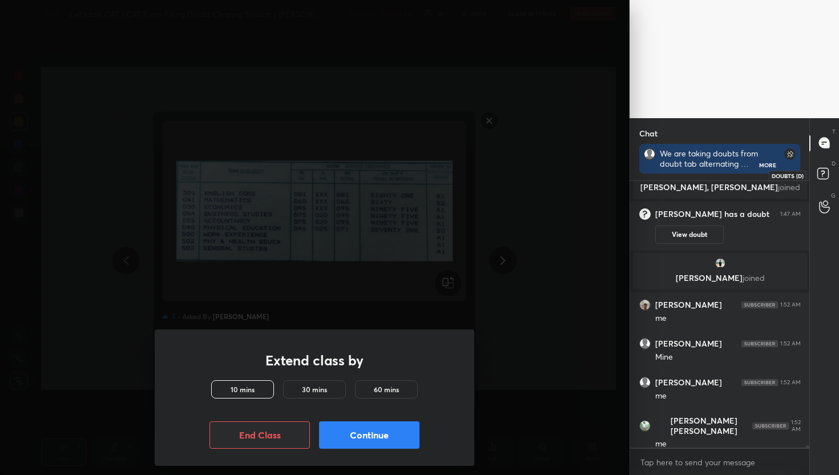
click at [831, 171] on icon at bounding box center [825, 175] width 21 height 21
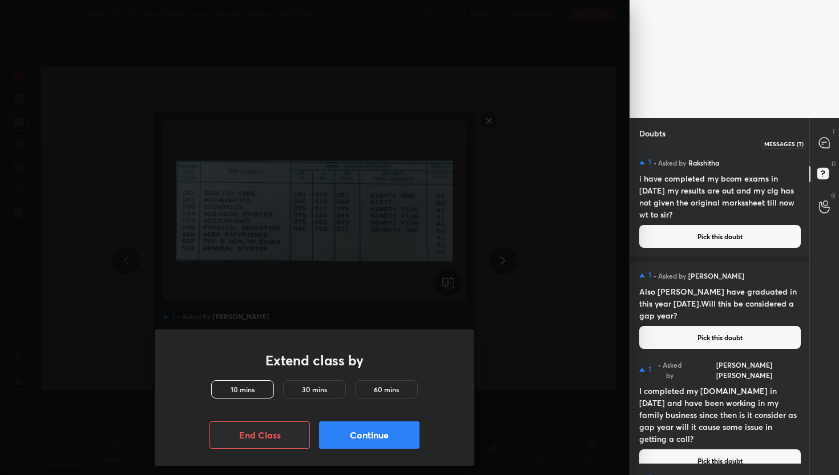
click at [815, 135] on div at bounding box center [825, 143] width 23 height 21
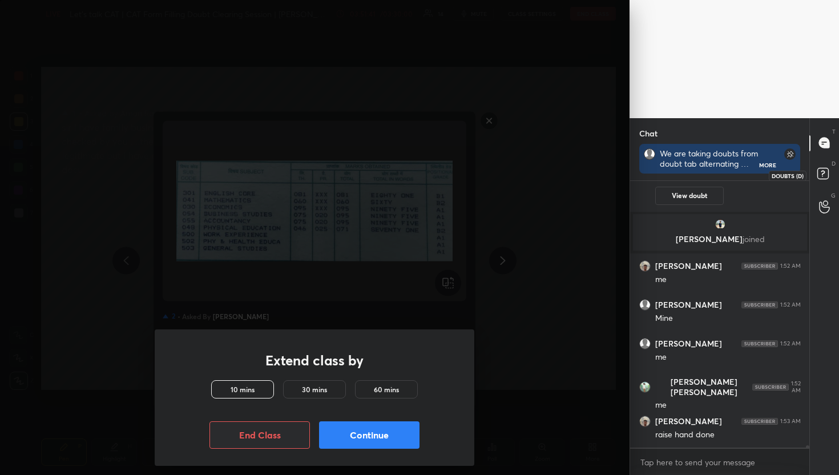
click at [815, 178] on icon at bounding box center [825, 175] width 21 height 21
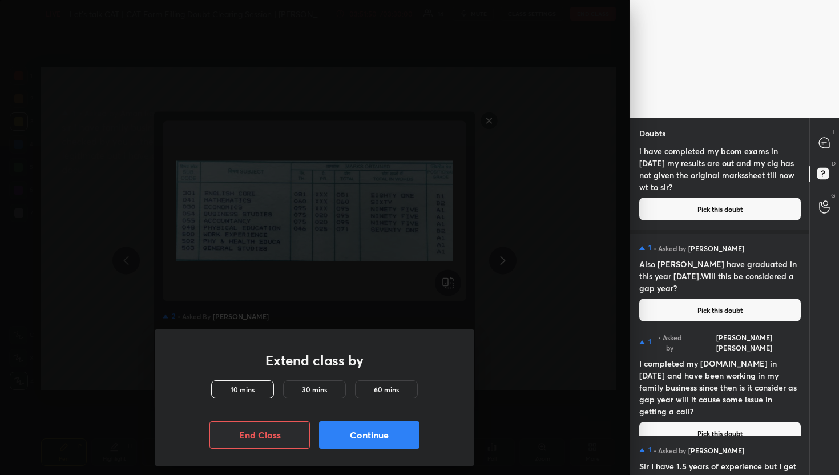
click at [819, 157] on div "T Messages (T)" at bounding box center [824, 143] width 29 height 32
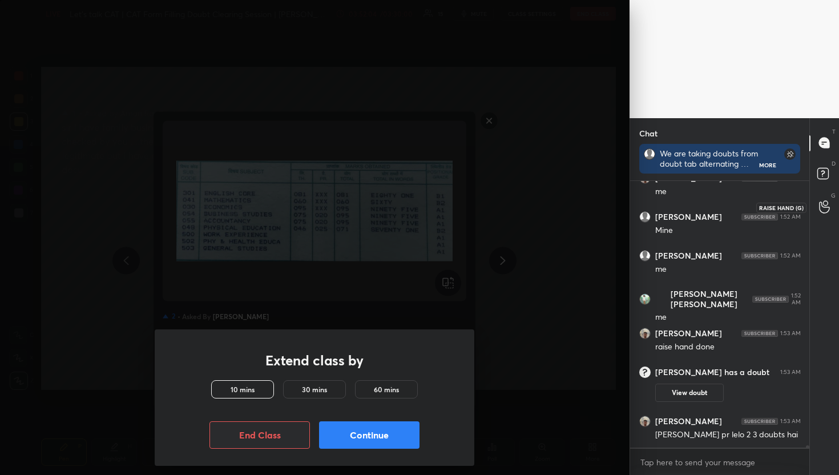
click at [826, 207] on icon at bounding box center [824, 207] width 10 height 11
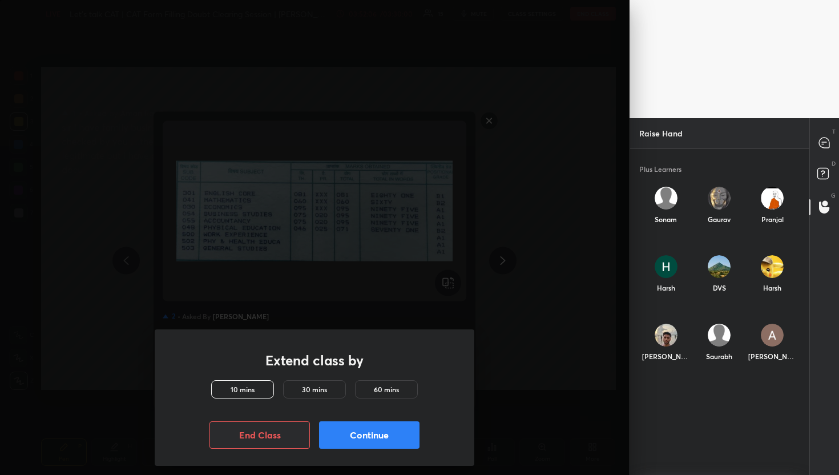
click at [653, 337] on div "Kushal" at bounding box center [666, 345] width 53 height 61
click at [671, 355] on div "Kushal INVITE" at bounding box center [666, 348] width 53 height 66
click at [671, 368] on button "INVITE" at bounding box center [666, 364] width 44 height 15
click at [817, 143] on div at bounding box center [825, 143] width 23 height 21
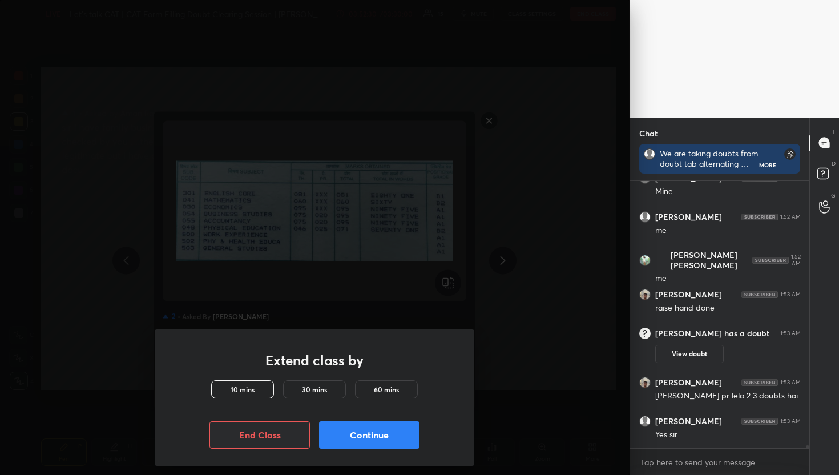
click at [378, 432] on button "Continue" at bounding box center [369, 434] width 101 height 27
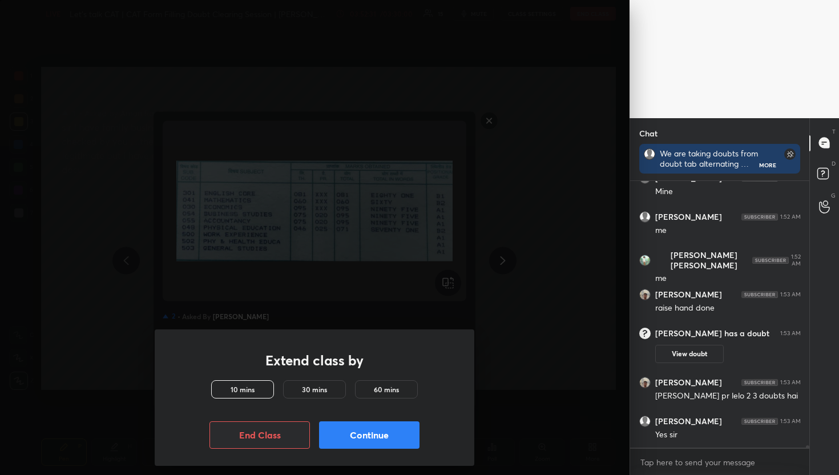
click at [378, 432] on button "Continue" at bounding box center [369, 434] width 101 height 27
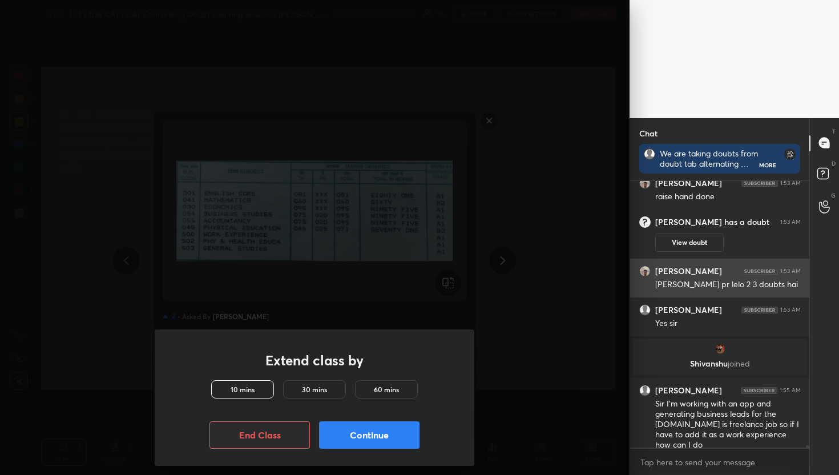
scroll to position [27605, 0]
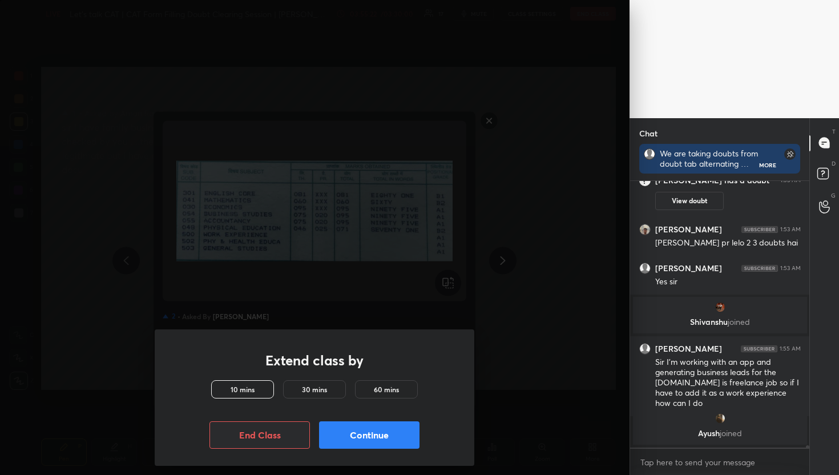
click at [825, 200] on div at bounding box center [825, 207] width 23 height 21
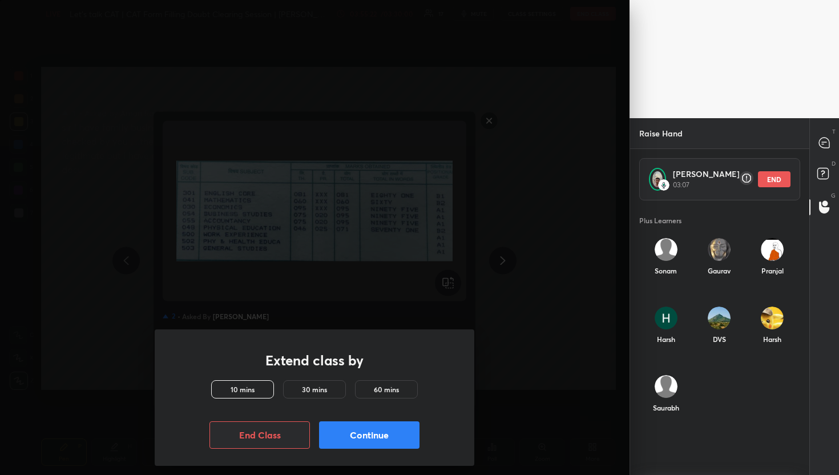
scroll to position [268, 176]
click at [758, 172] on button "END" at bounding box center [774, 179] width 33 height 16
click at [814, 145] on div at bounding box center [825, 143] width 23 height 21
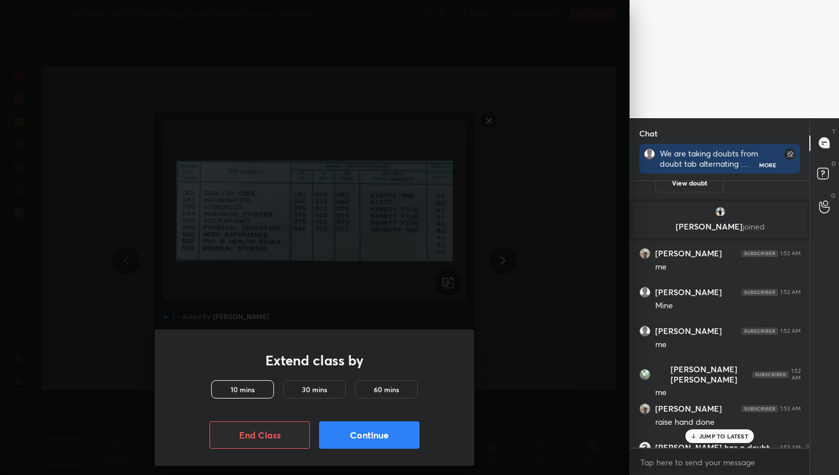
scroll to position [27762, 0]
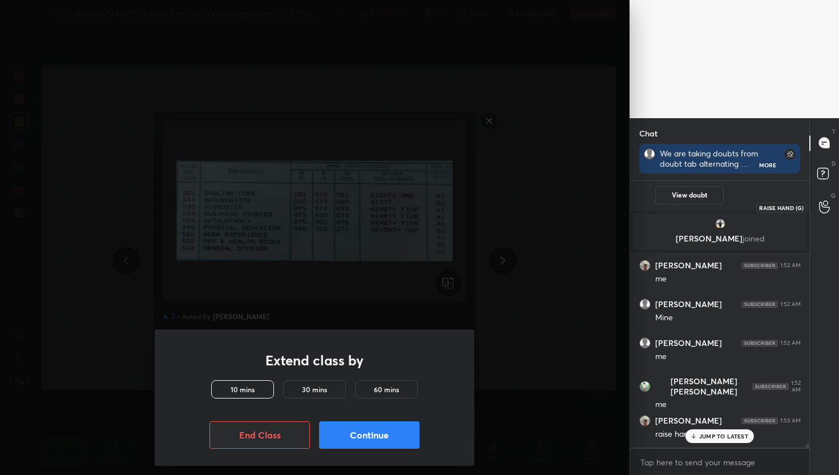
click at [833, 212] on div at bounding box center [825, 207] width 23 height 21
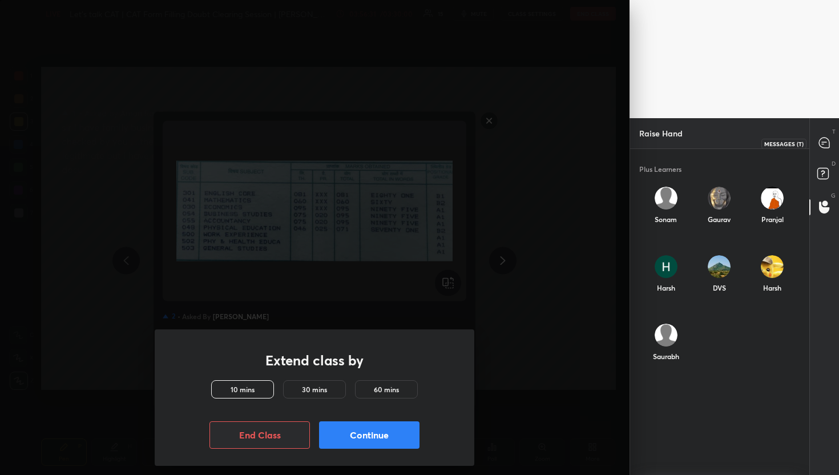
click at [825, 142] on icon at bounding box center [824, 142] width 5 height 0
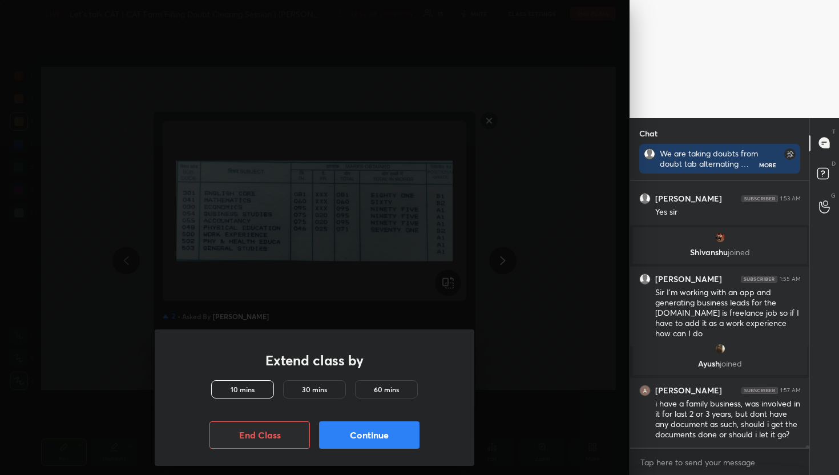
scroll to position [28150, 0]
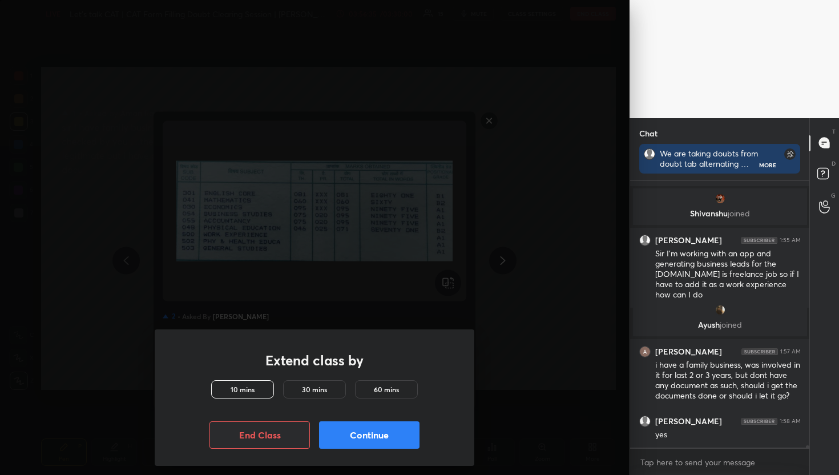
click at [821, 220] on div "G Raise Hand (G)" at bounding box center [824, 207] width 29 height 32
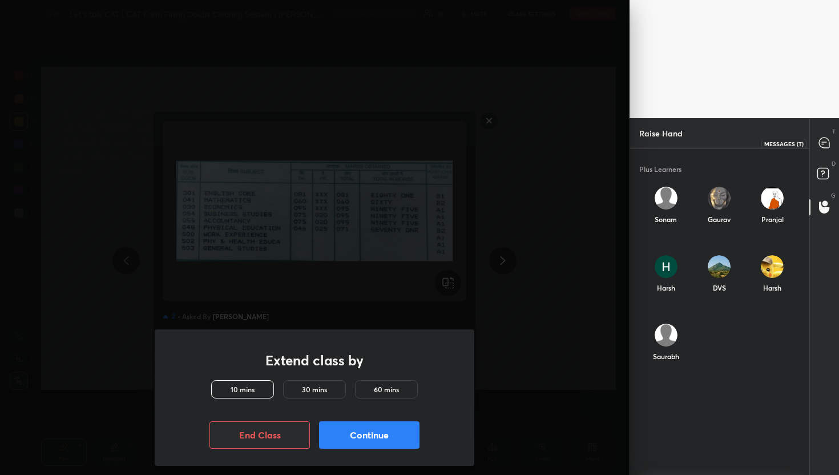
click at [835, 140] on div at bounding box center [825, 143] width 23 height 21
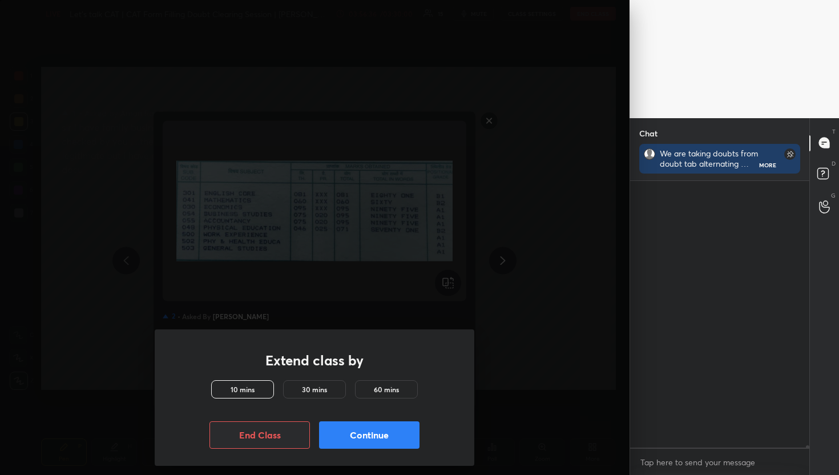
scroll to position [263, 176]
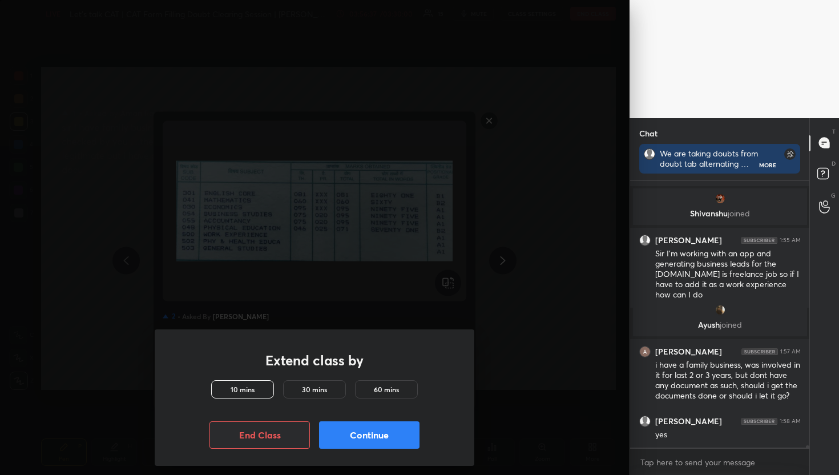
click at [813, 233] on div "T Messages (T) D Doubts (D) G Raise Hand (G)" at bounding box center [825, 296] width 30 height 357
click at [831, 211] on div at bounding box center [825, 207] width 23 height 21
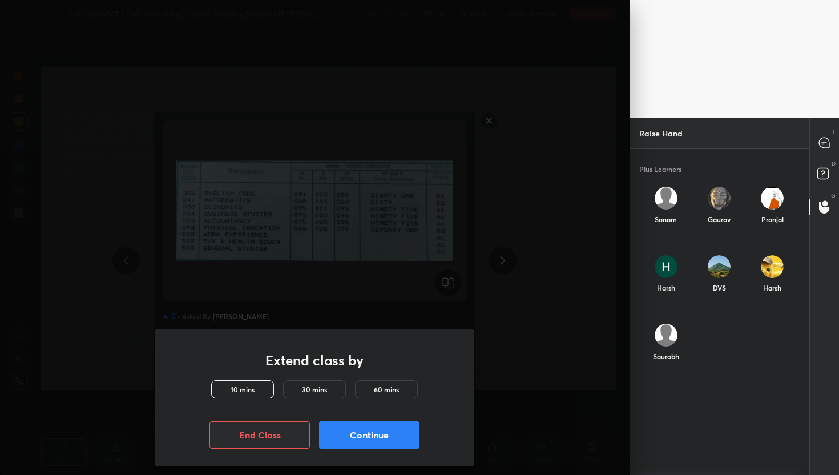
scroll to position [319, 176]
click at [736, 344] on div "Saksham" at bounding box center [719, 345] width 53 height 61
click at [719, 359] on button "INVITE" at bounding box center [719, 364] width 44 height 15
click at [821, 137] on icon at bounding box center [825, 143] width 12 height 12
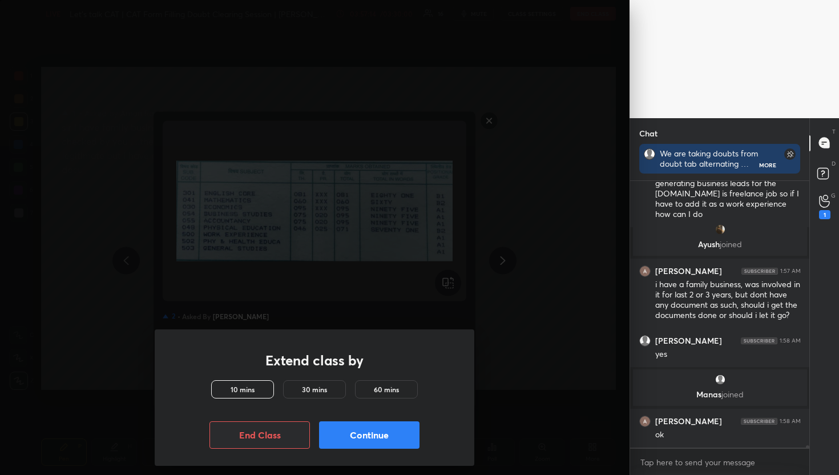
scroll to position [27676, 0]
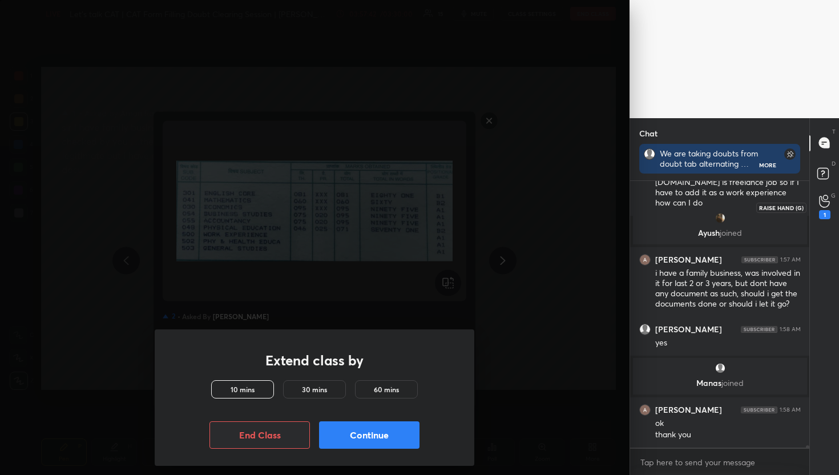
click at [826, 211] on div "1" at bounding box center [824, 214] width 11 height 9
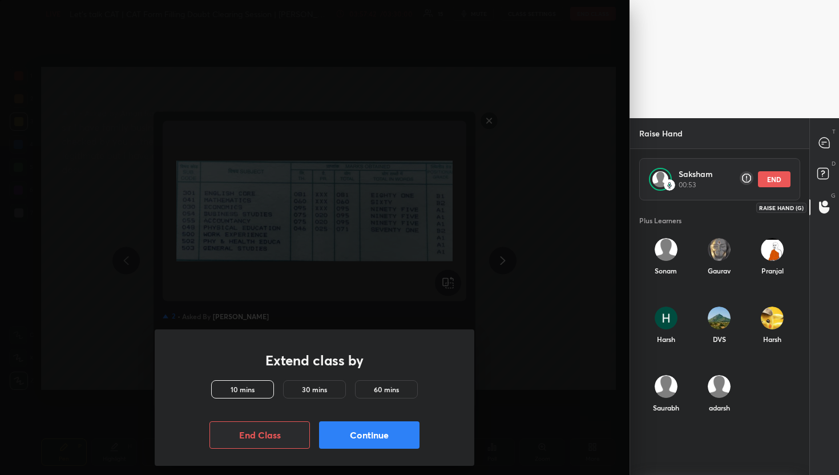
scroll to position [268, 176]
click at [766, 180] on button "END" at bounding box center [774, 179] width 33 height 16
click at [805, 154] on div "Saksham Session ended Plus Learners Sonam Gaurav Pranjal Harsh DVS Harsh Saurab…" at bounding box center [720, 312] width 180 height 326
click at [835, 131] on p "T" at bounding box center [834, 131] width 3 height 9
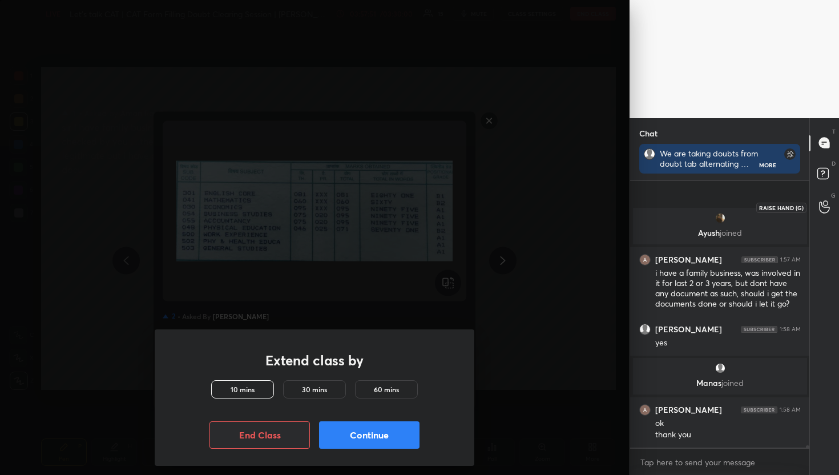
scroll to position [28355, 0]
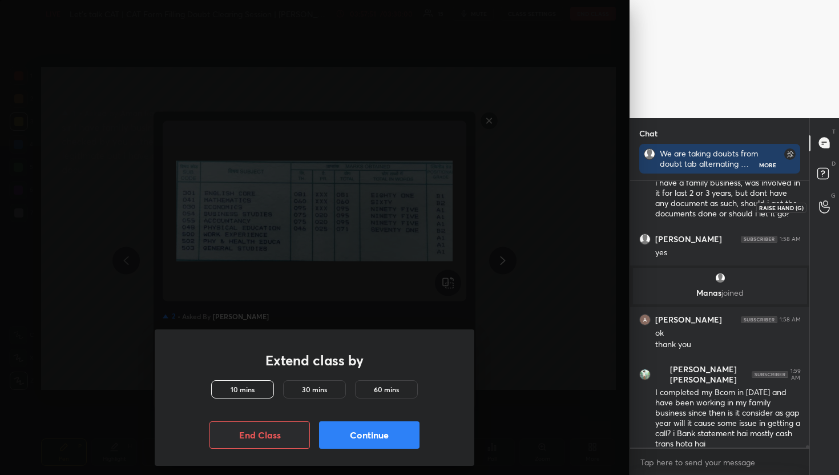
click at [827, 214] on div at bounding box center [825, 207] width 23 height 21
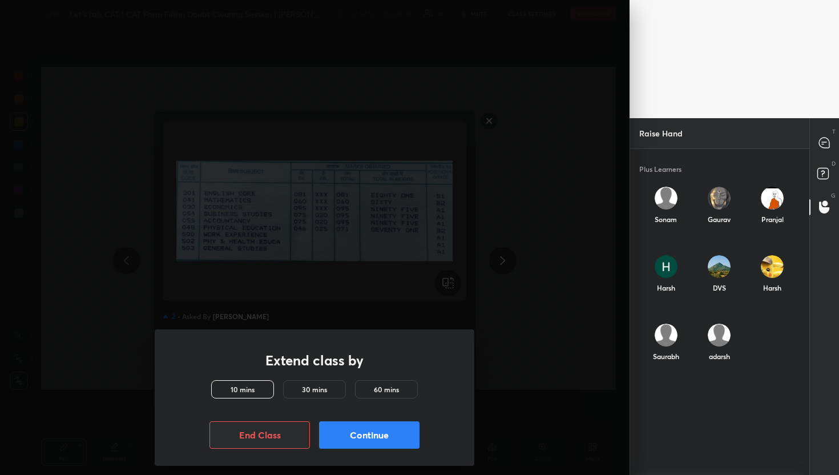
click at [838, 161] on div "D Doubts (D)" at bounding box center [824, 175] width 29 height 32
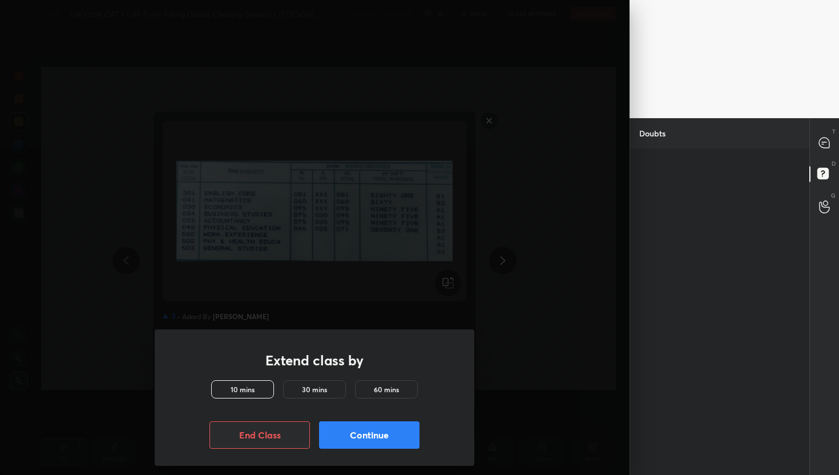
scroll to position [3, 4]
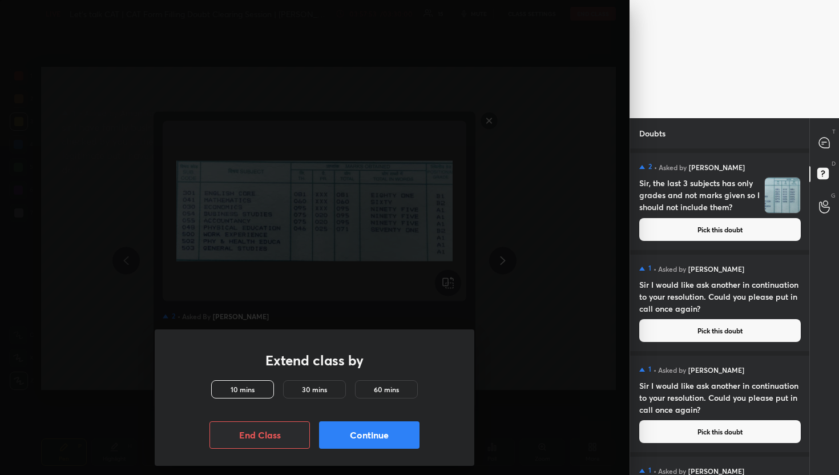
click at [831, 143] on div at bounding box center [825, 143] width 23 height 21
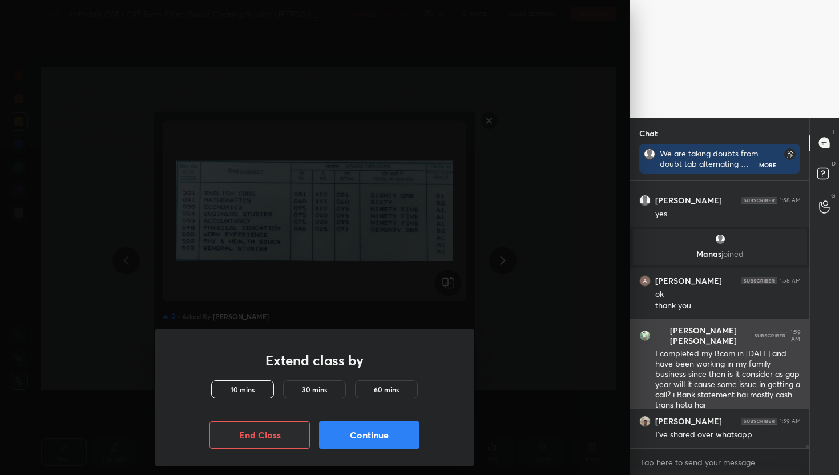
scroll to position [28433, 0]
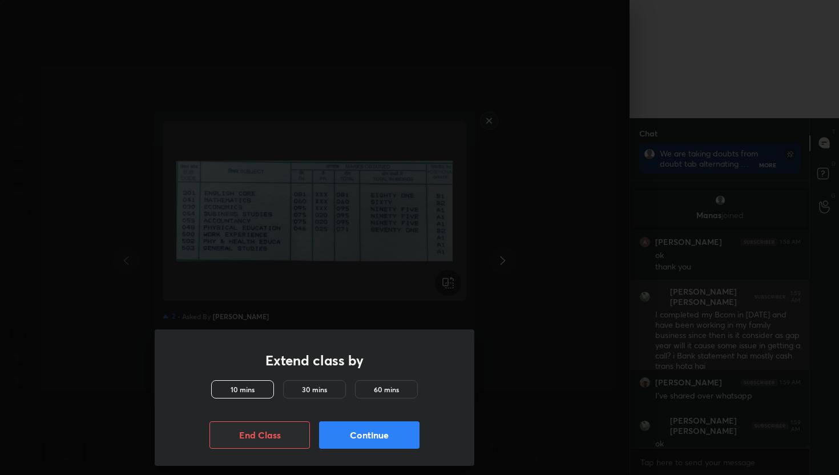
click at [665, 385] on div at bounding box center [419, 237] width 839 height 475
click at [364, 451] on div "Extend class by 10 mins 30 mins 60 mins End Class Continue" at bounding box center [315, 397] width 320 height 136
click at [364, 447] on button "Continue" at bounding box center [369, 434] width 101 height 27
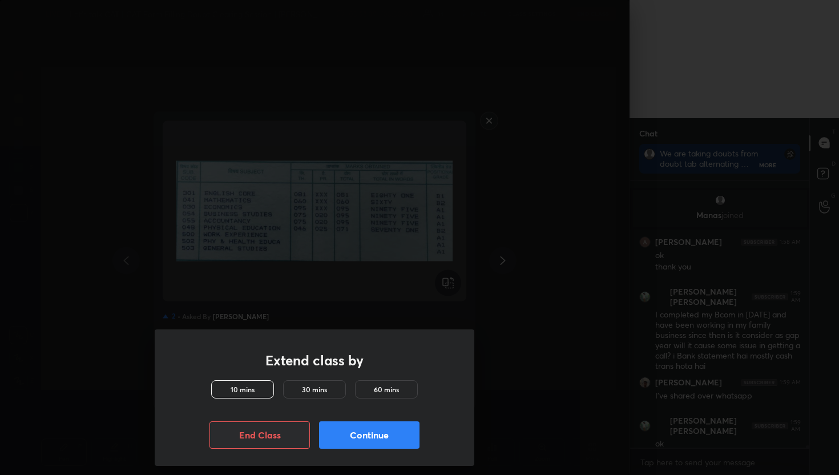
click at [366, 445] on button "Continue" at bounding box center [369, 434] width 101 height 27
click at [366, 444] on button "Continue" at bounding box center [369, 434] width 101 height 27
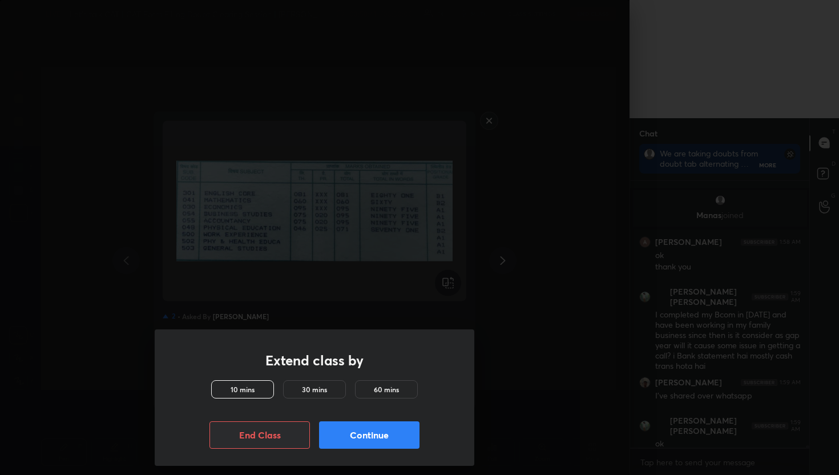
click at [677, 165] on div at bounding box center [419, 237] width 839 height 475
